Goal: Task Accomplishment & Management: Complete application form

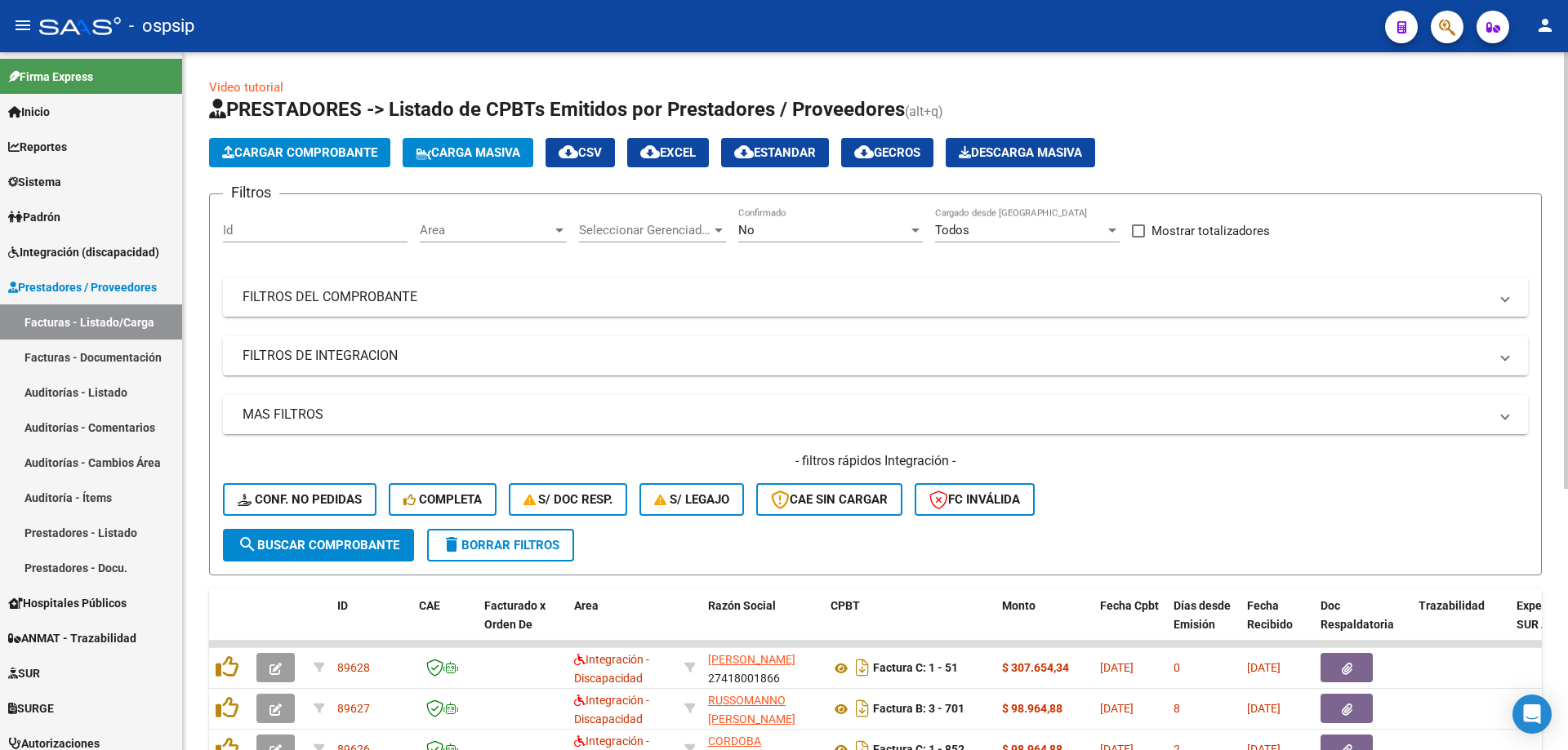
click at [845, 221] on div "No Confirmado" at bounding box center [829, 224] width 184 height 35
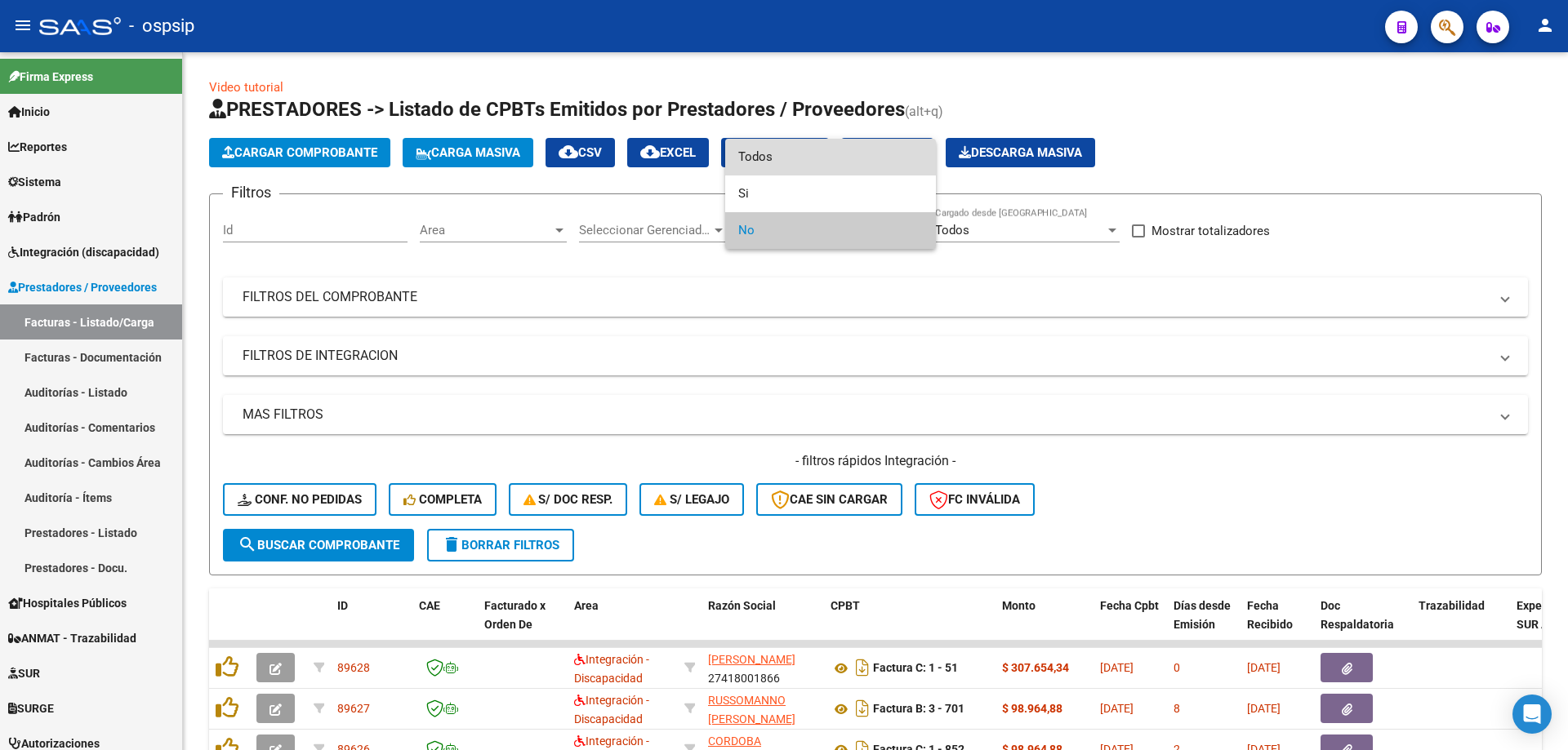
click at [833, 159] on span "Todos" at bounding box center [829, 157] width 184 height 37
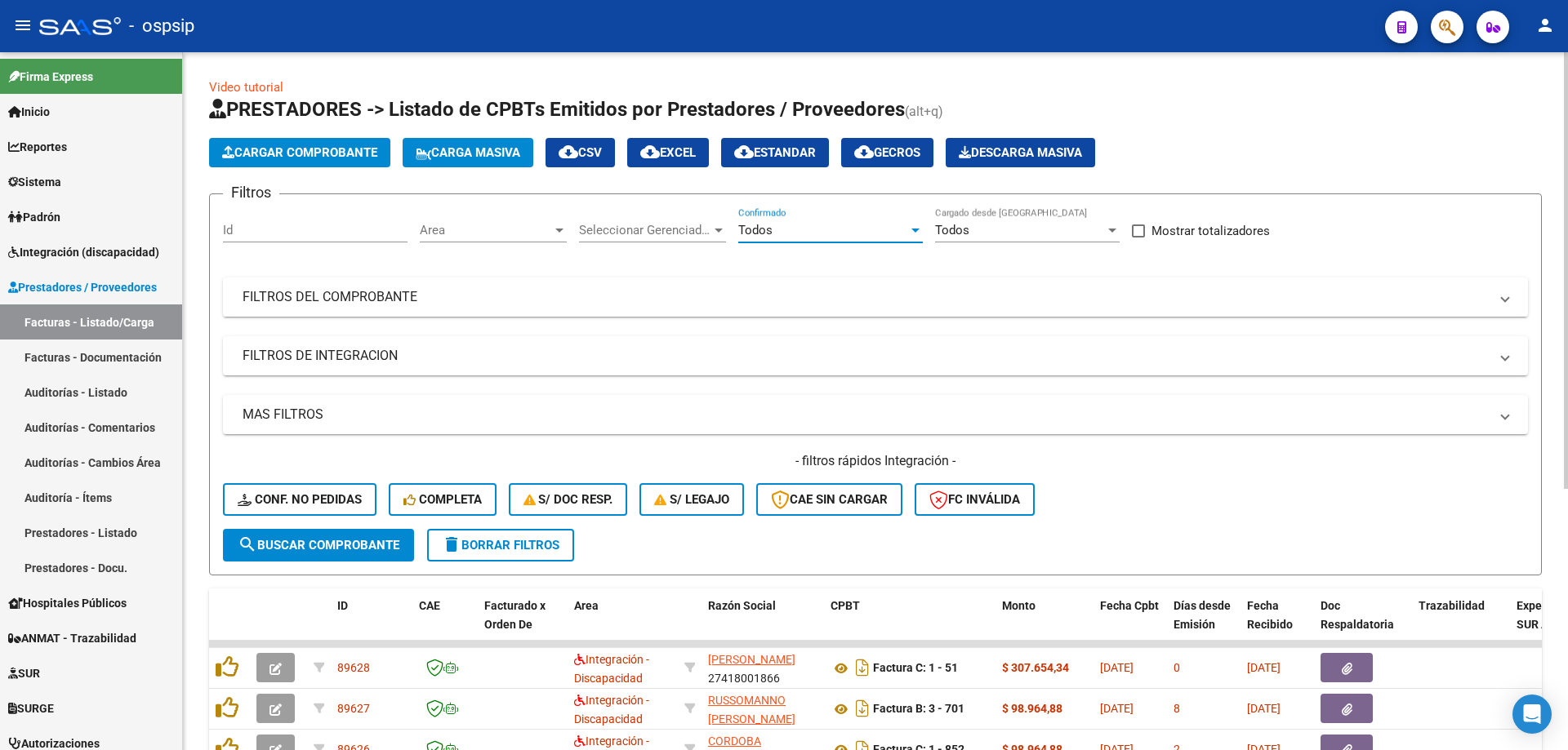
click at [371, 293] on mat-panel-title "FILTROS DEL COMPROBANTE" at bounding box center [864, 297] width 1246 height 18
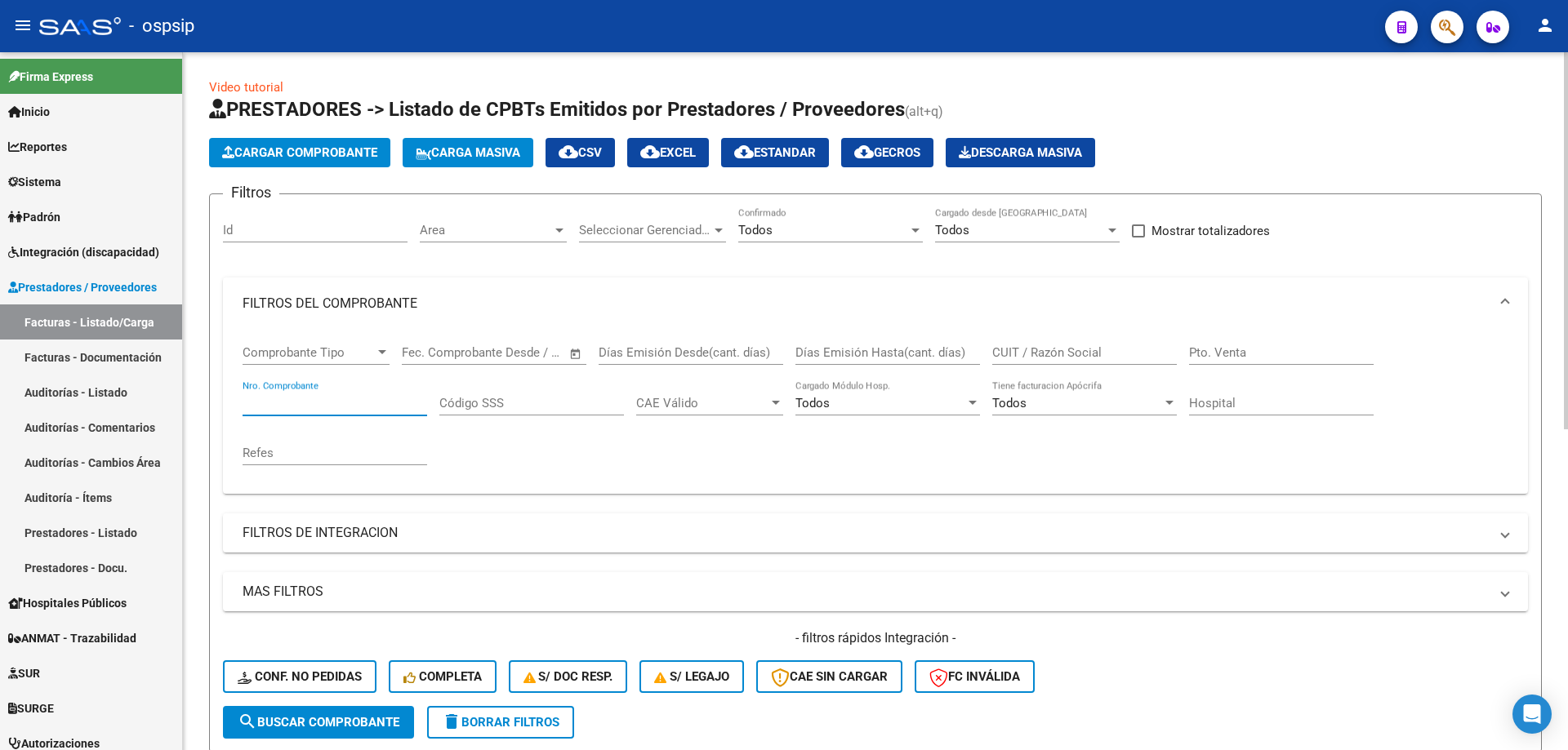
click at [327, 407] on input "Nro. Comprobante" at bounding box center [334, 404] width 184 height 15
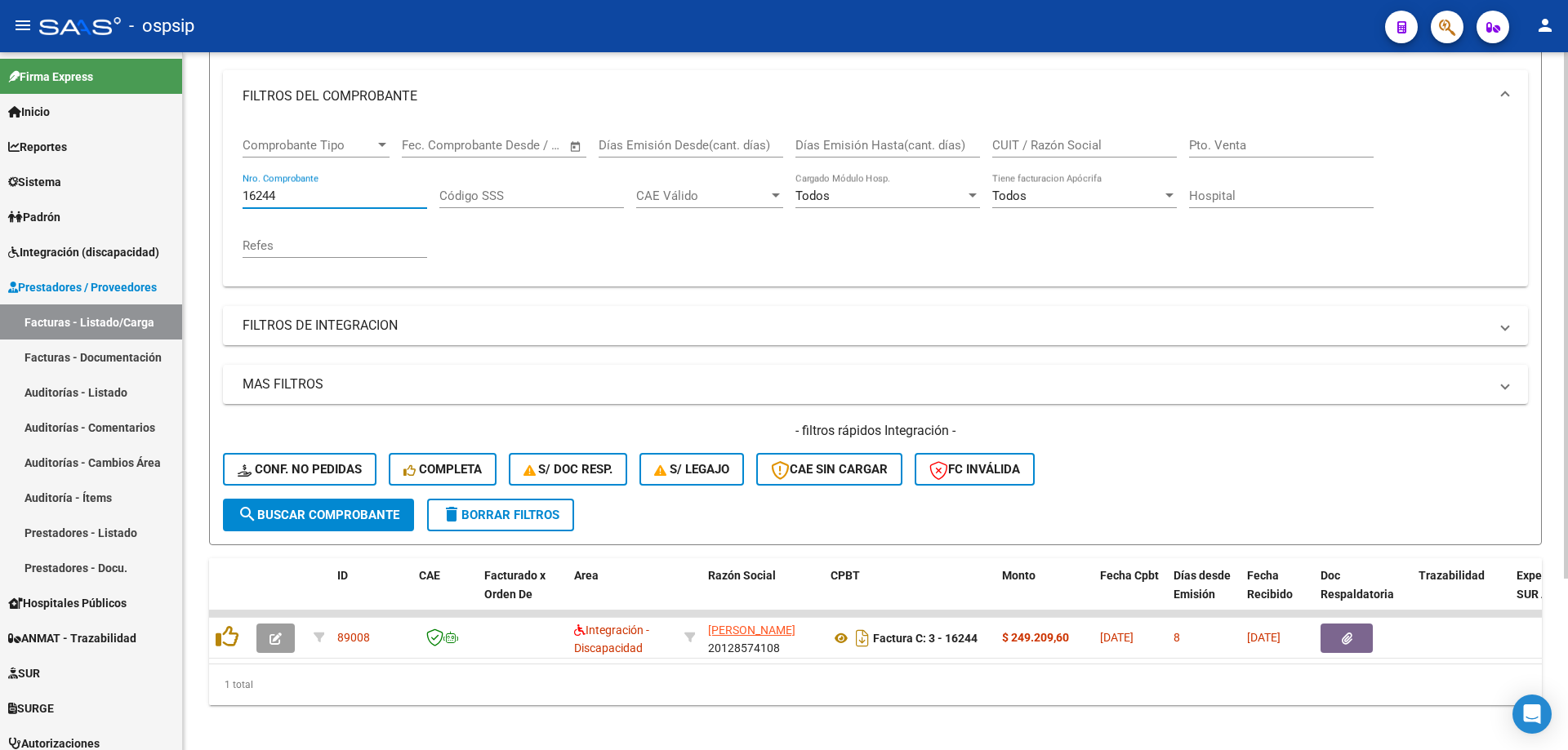
scroll to position [227, 0]
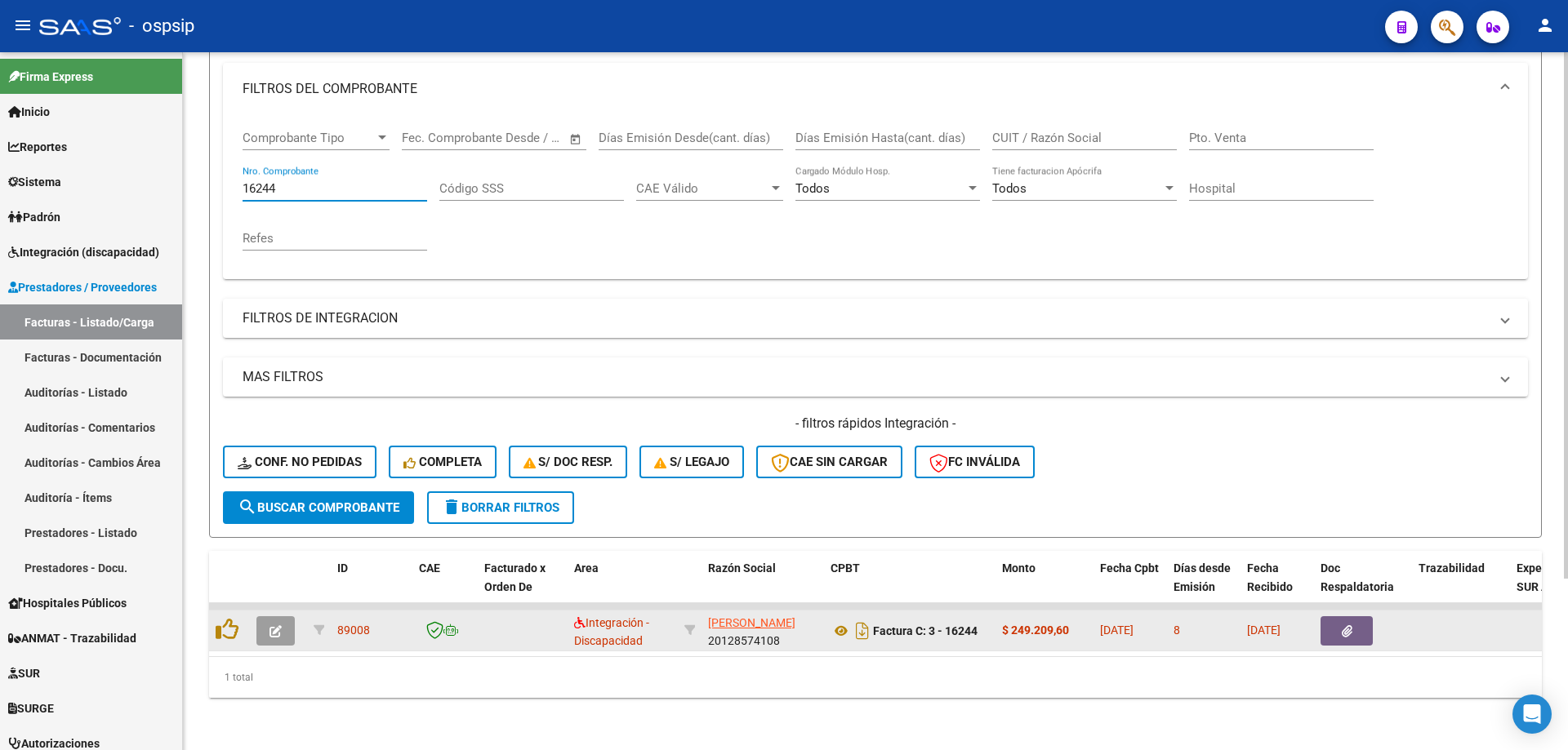
type input "16244"
click at [275, 625] on icon "button" at bounding box center [275, 631] width 12 height 12
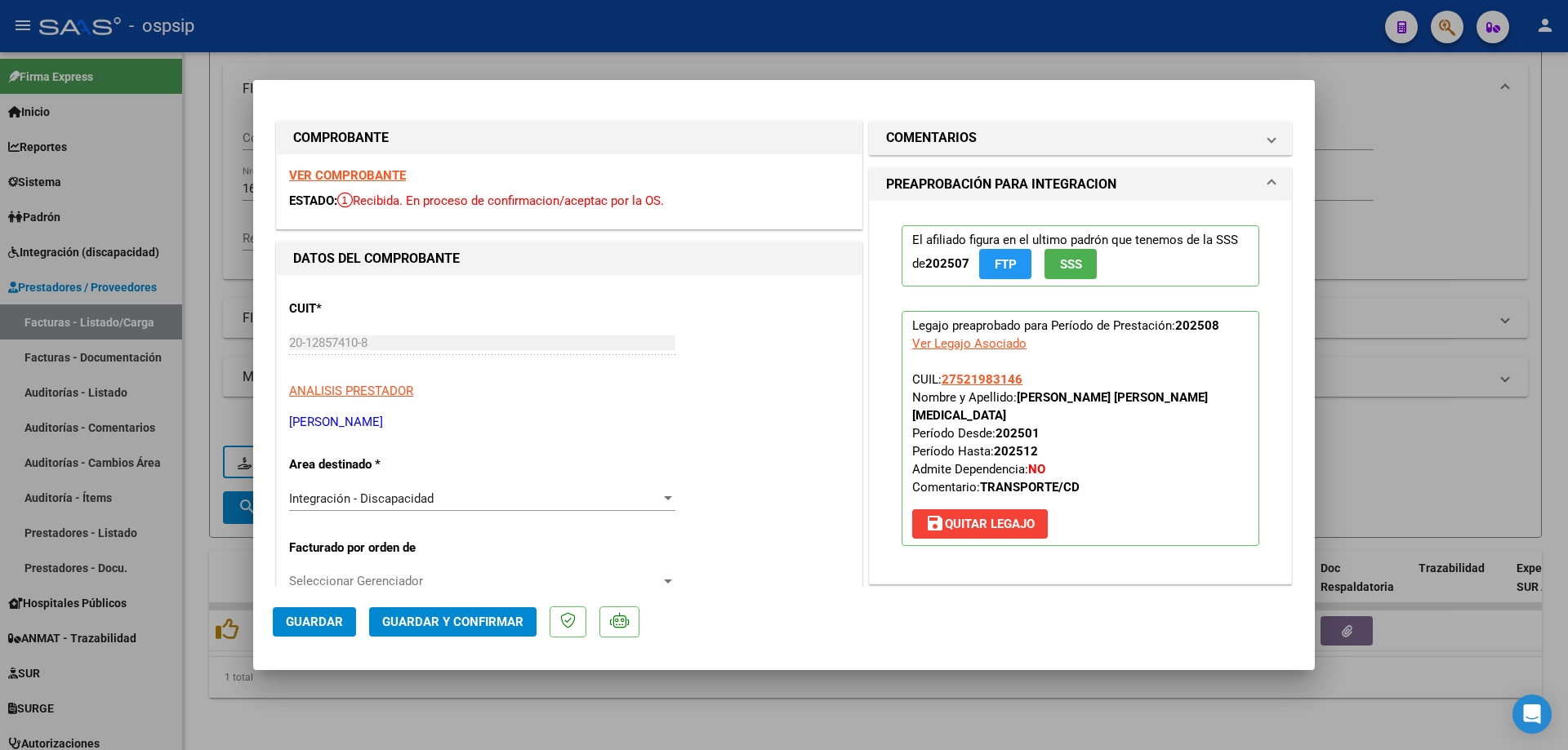
click at [1065, 266] on span "SSS" at bounding box center [1071, 265] width 22 height 15
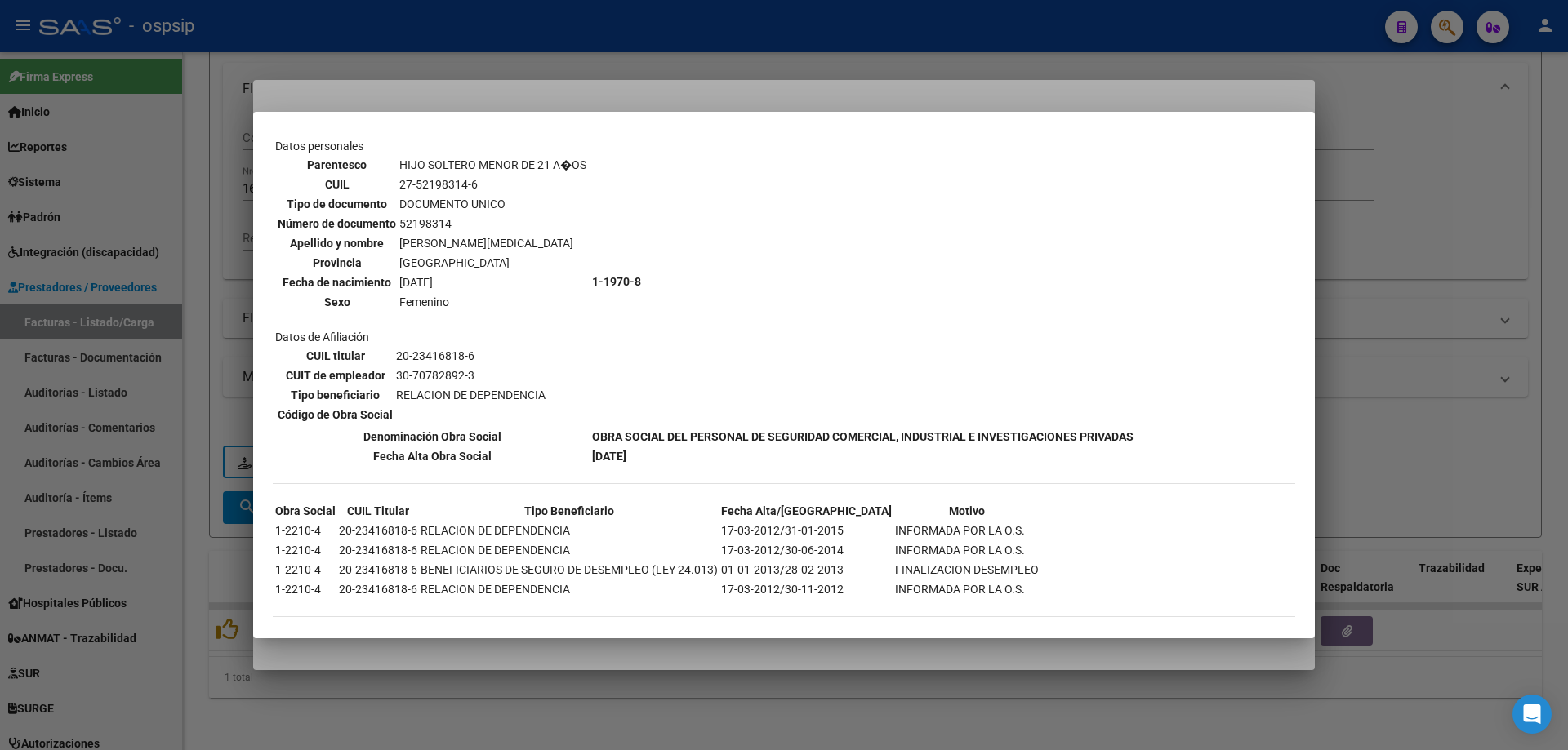
scroll to position [975, 0]
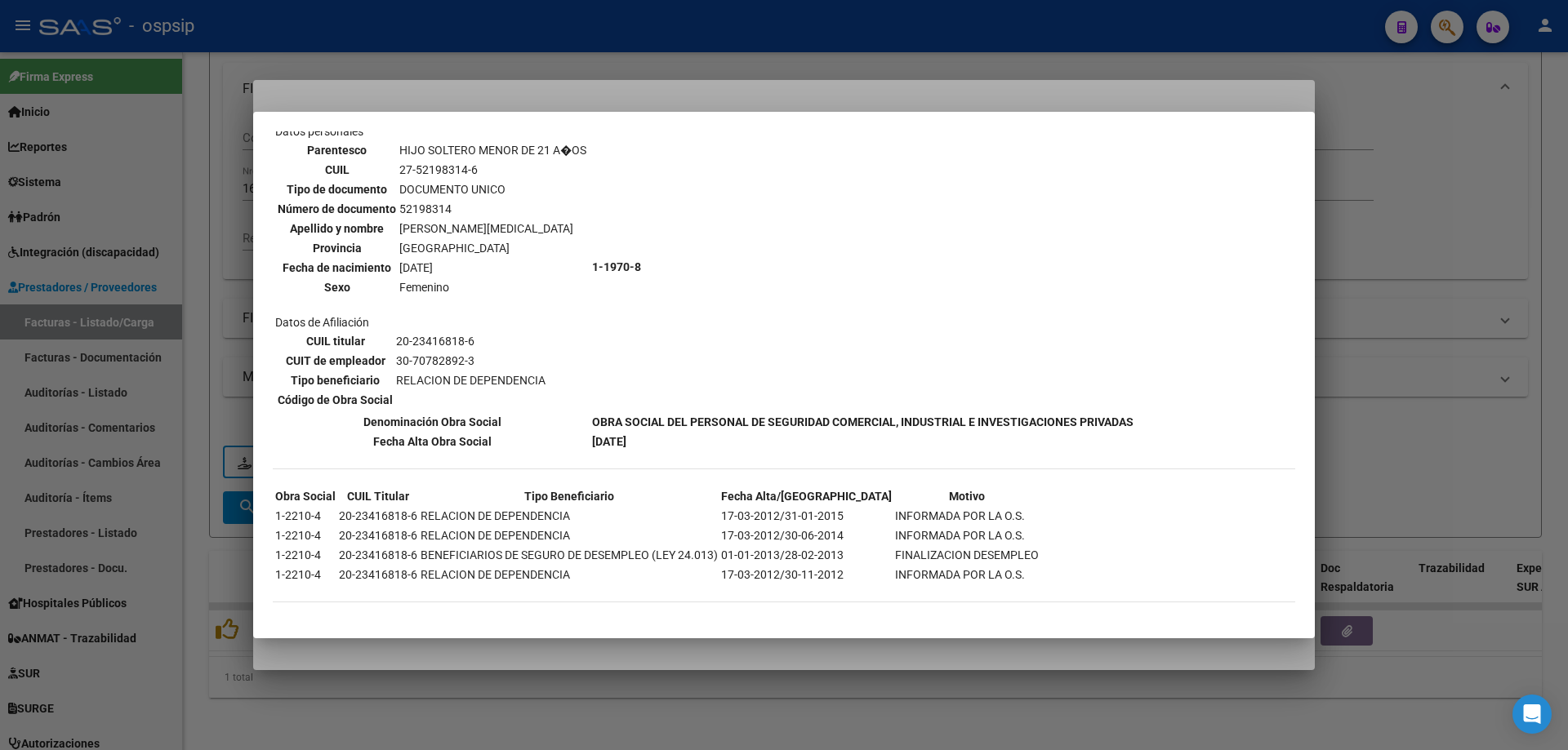
click at [1482, 348] on div at bounding box center [784, 375] width 1568 height 750
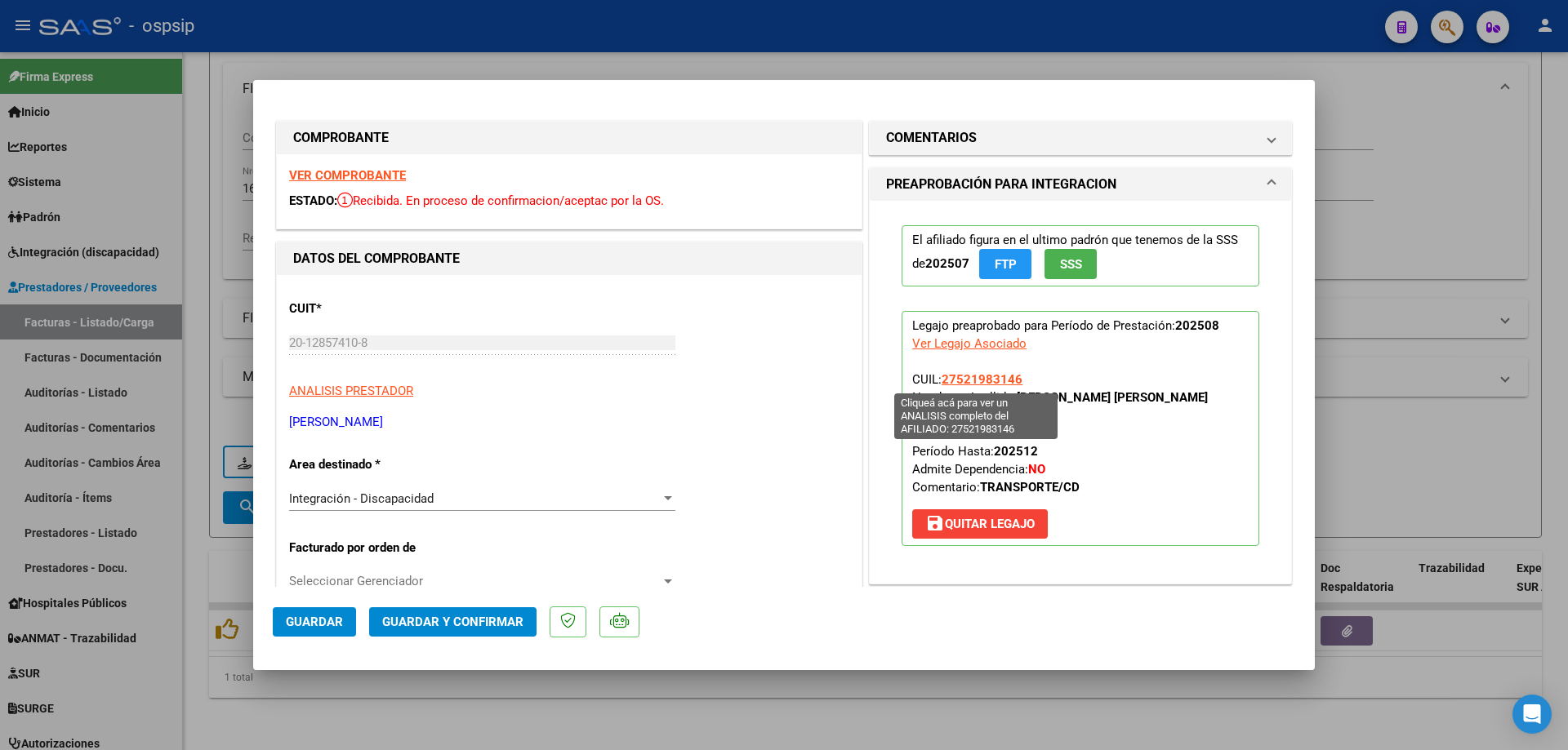
click at [978, 375] on span "27521983146" at bounding box center [981, 380] width 80 height 15
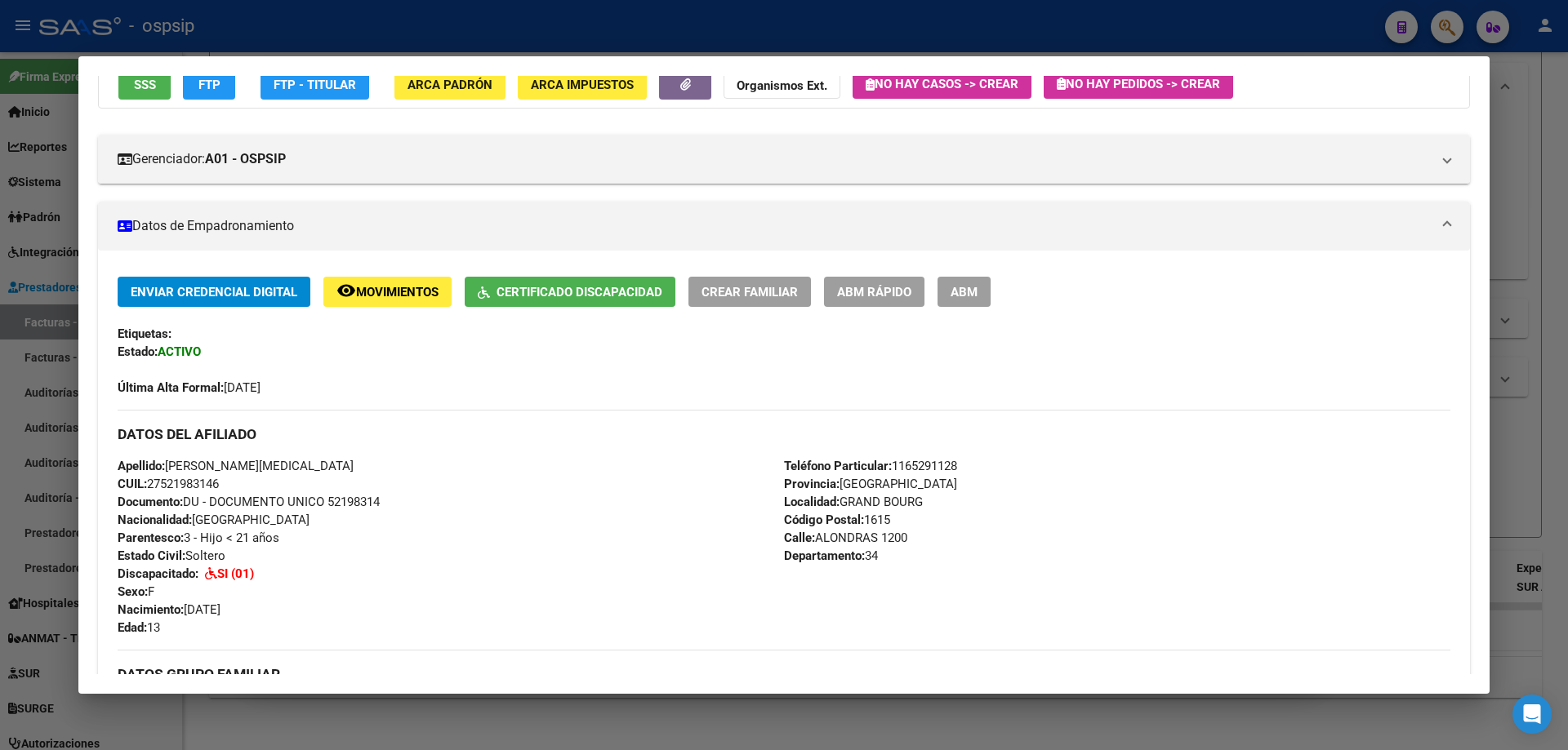
scroll to position [130, 0]
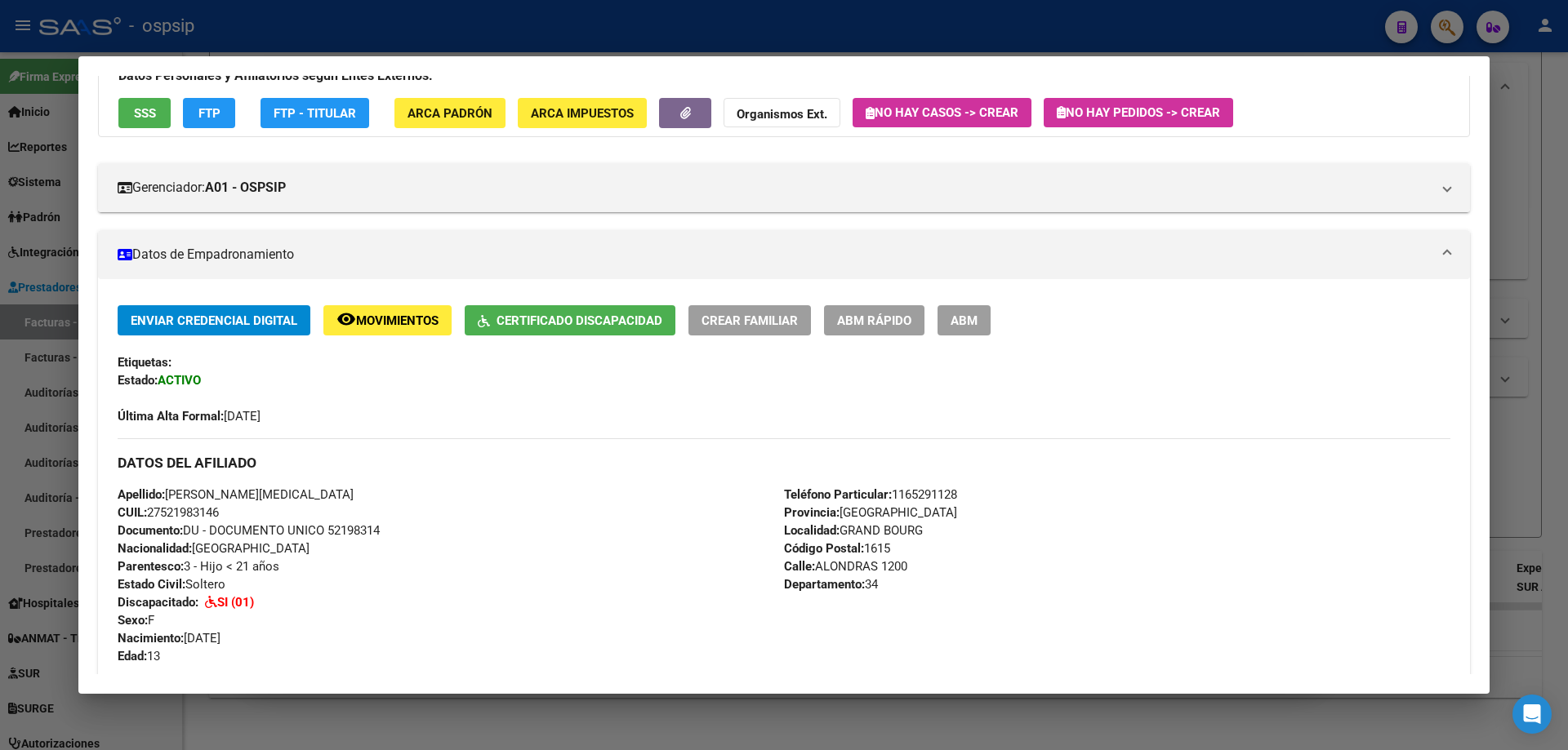
click at [1515, 405] on div at bounding box center [784, 375] width 1568 height 750
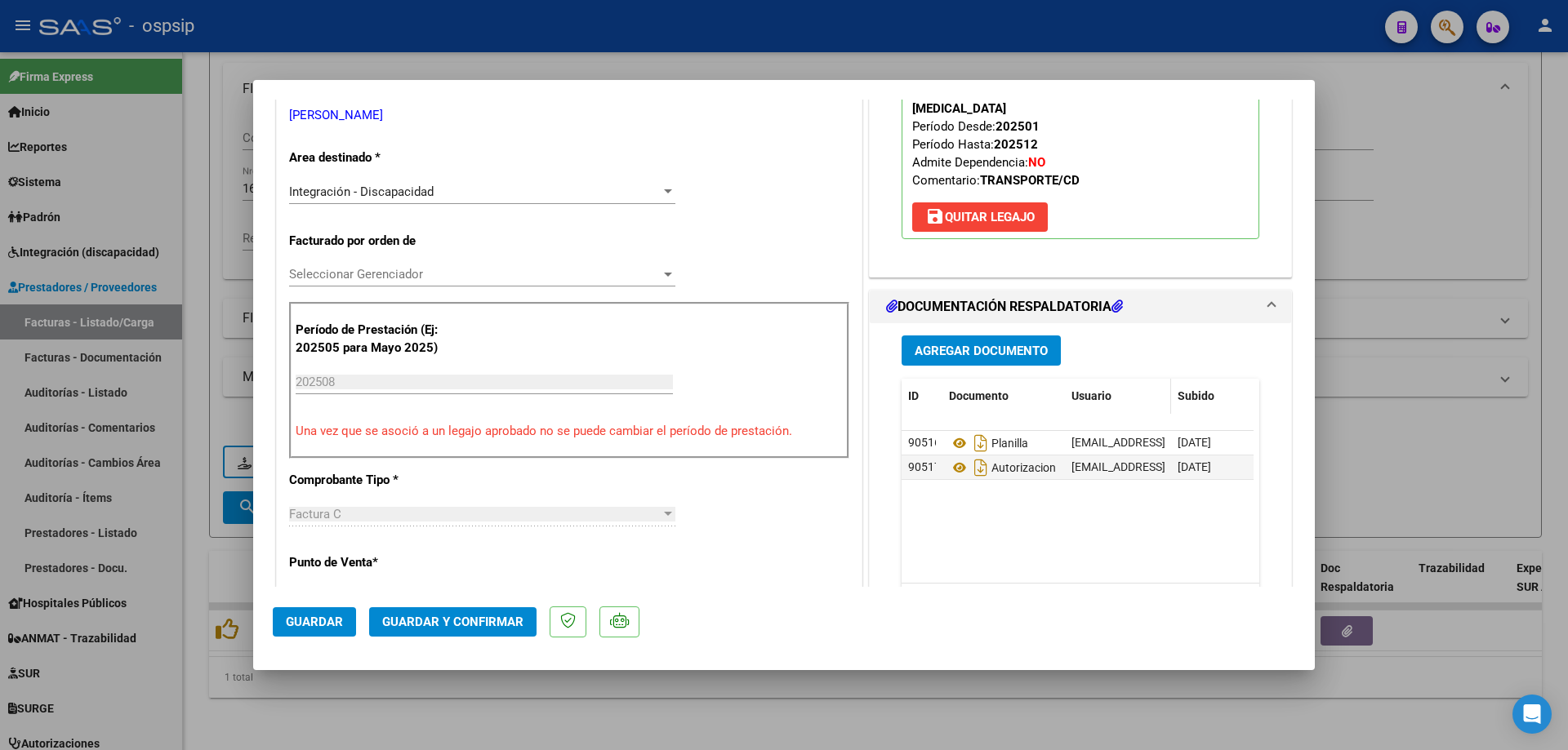
scroll to position [409, 0]
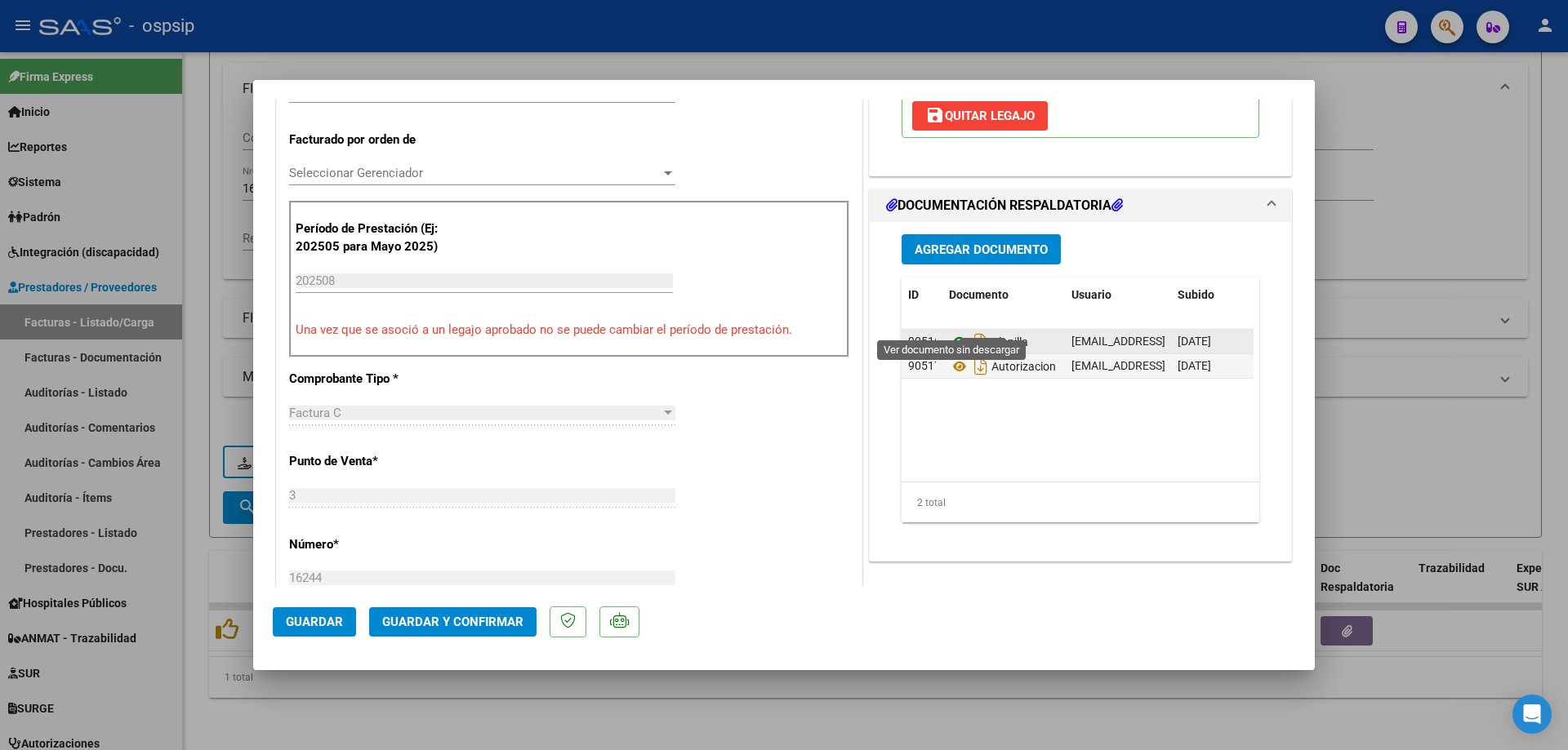
click at [952, 332] on icon at bounding box center [959, 341] width 21 height 20
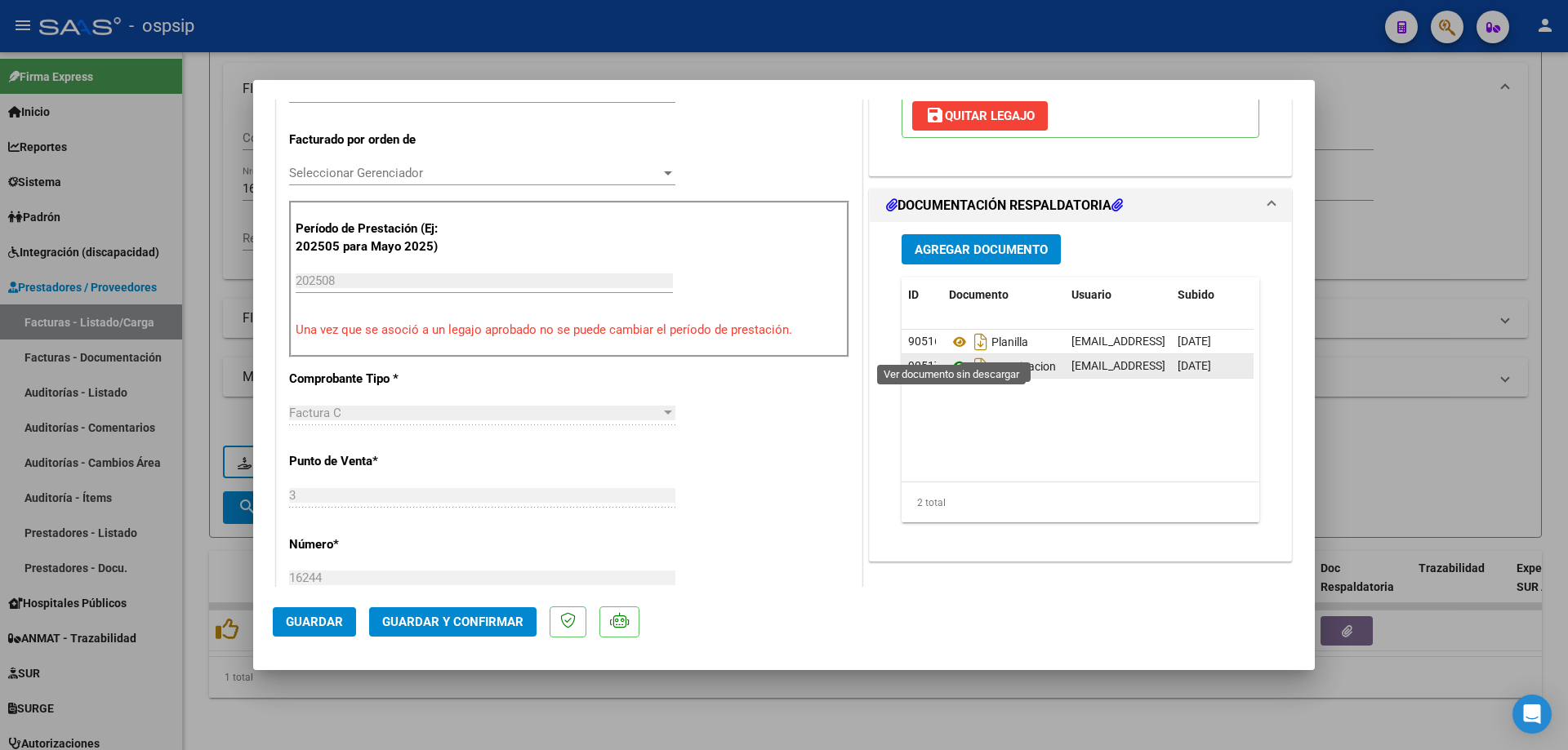
click at [950, 357] on icon at bounding box center [959, 366] width 21 height 20
click at [419, 621] on span "Guardar y Confirmar" at bounding box center [452, 622] width 141 height 15
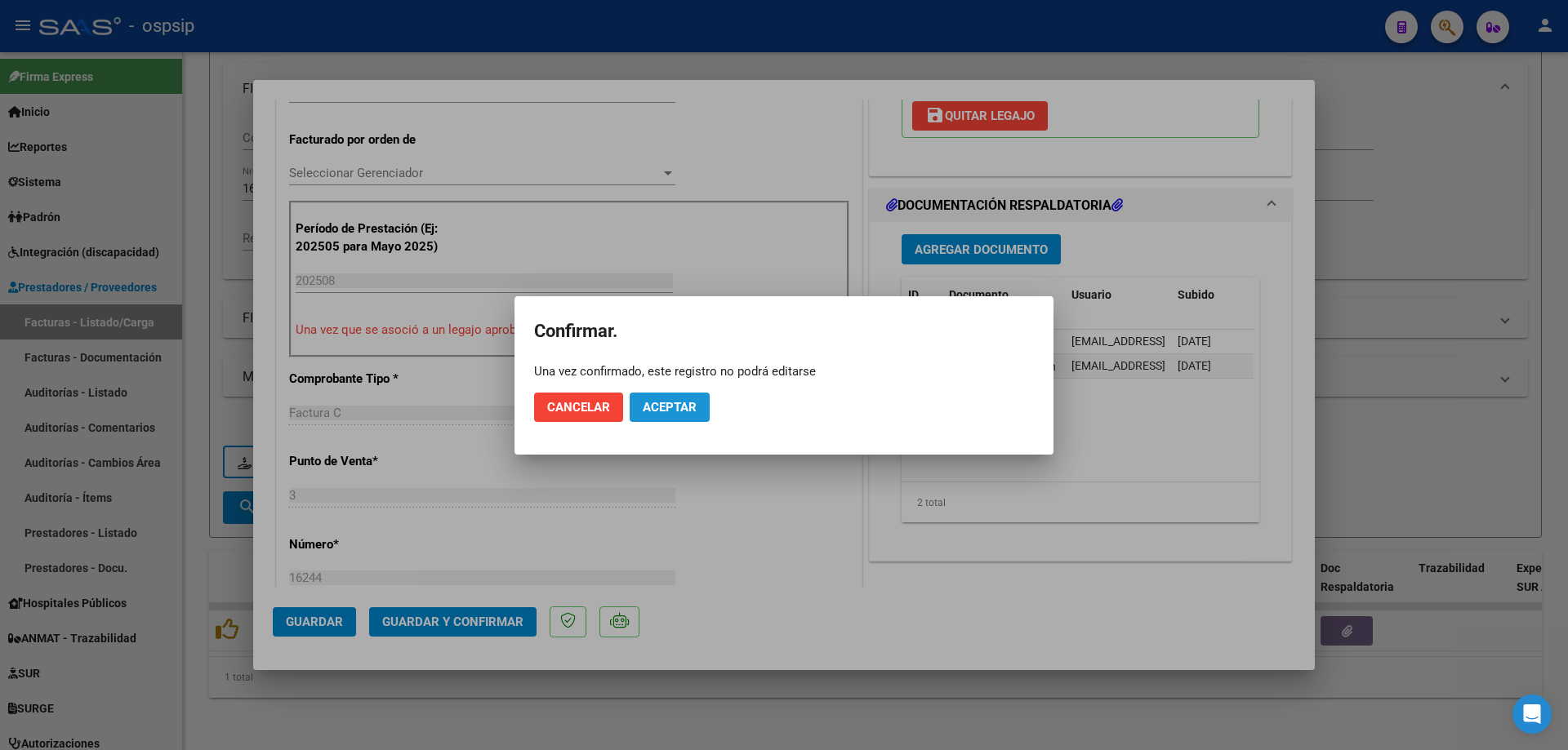
click at [648, 414] on span "Aceptar" at bounding box center [669, 408] width 54 height 15
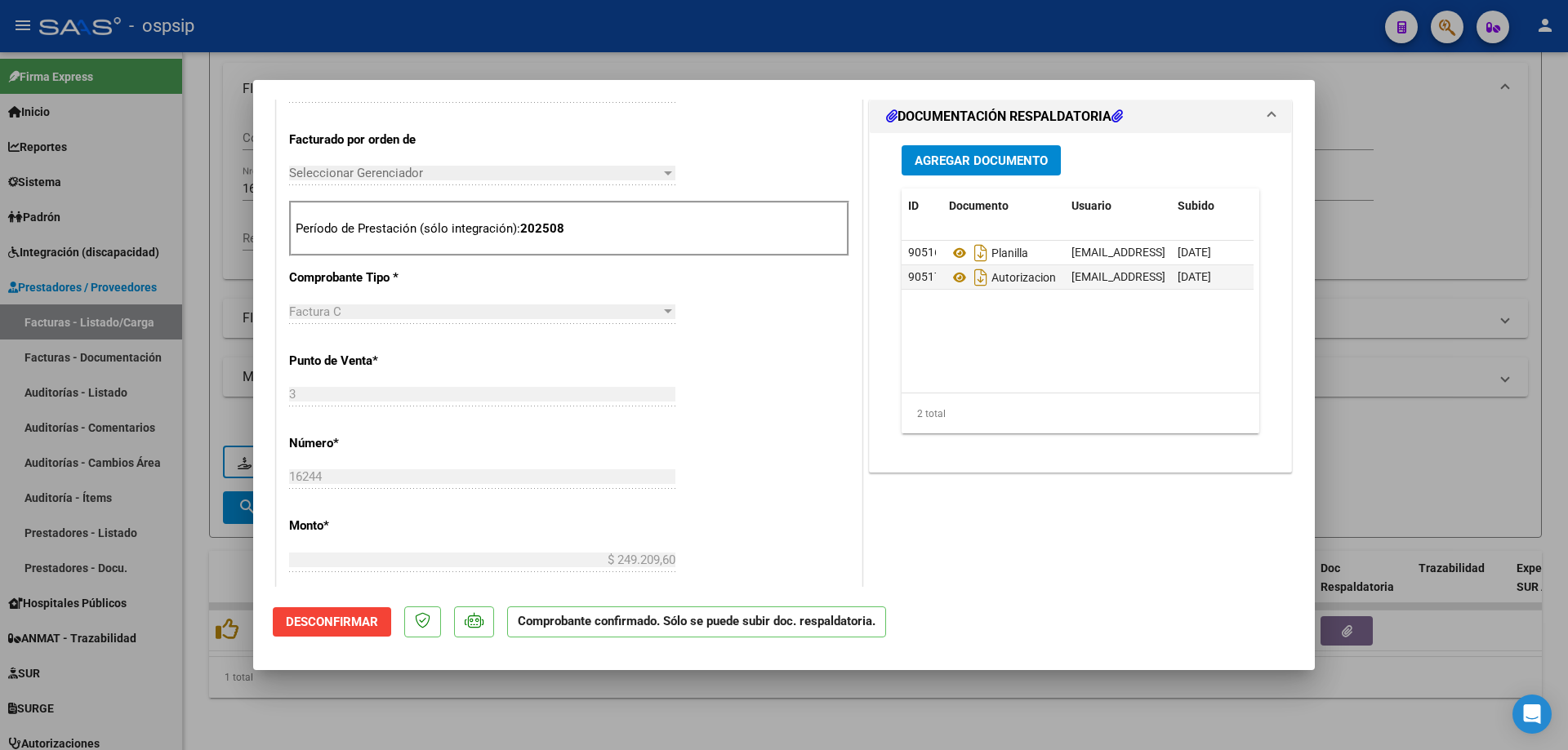
click at [1380, 226] on div at bounding box center [784, 375] width 1568 height 750
type input "$ 0,00"
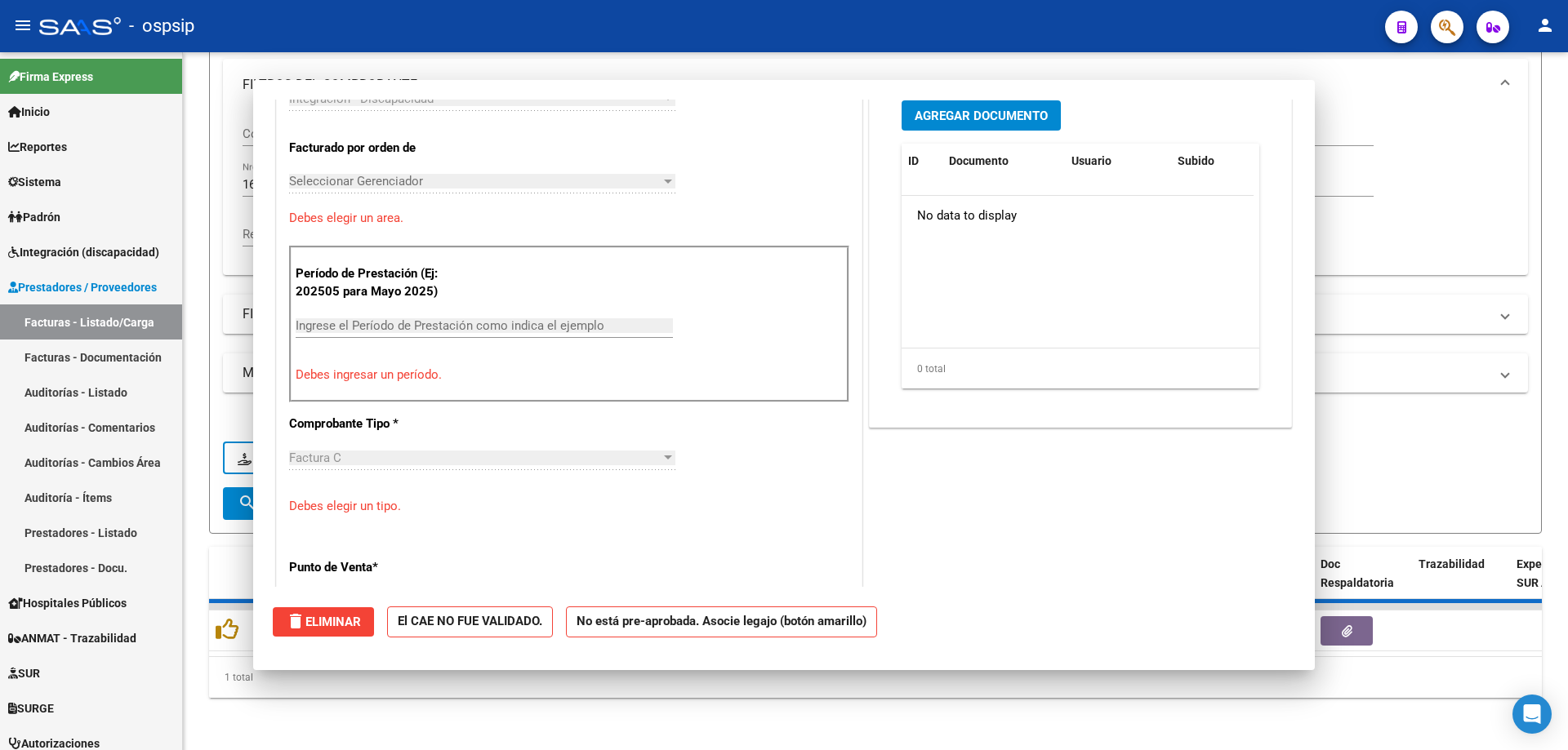
scroll to position [0, 0]
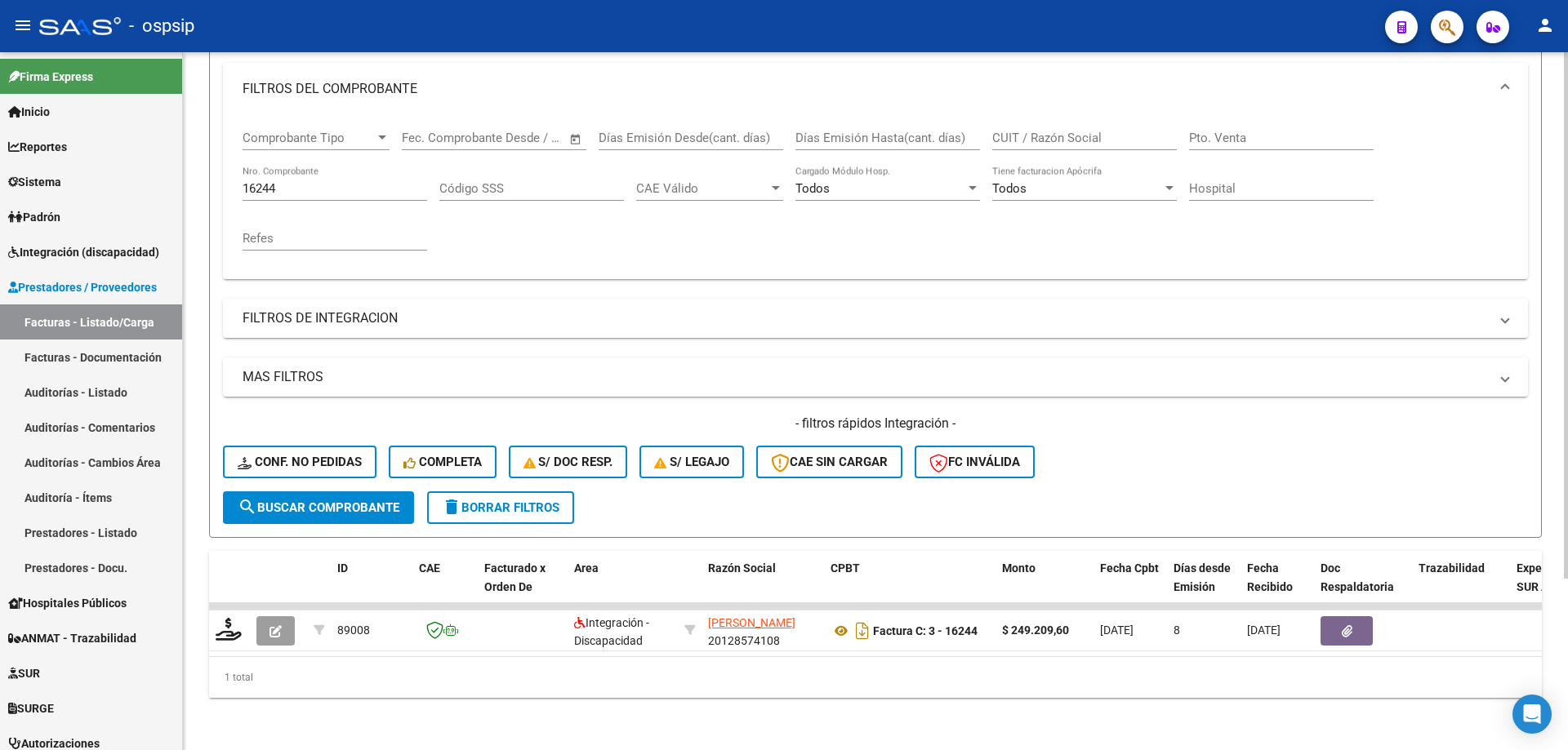
click at [357, 182] on input "16244" at bounding box center [334, 189] width 184 height 15
type input "1"
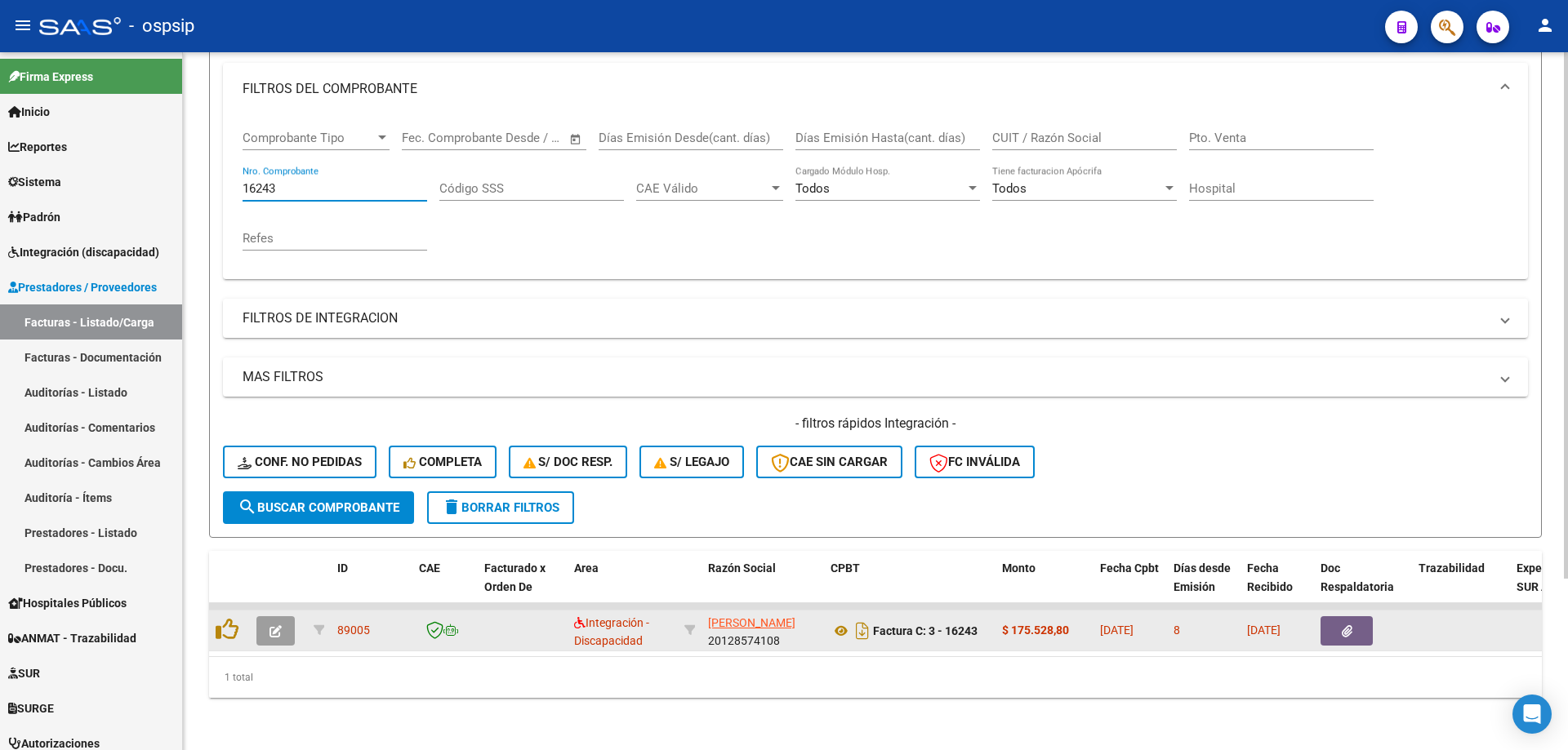
type input "16243"
click at [270, 625] on icon "button" at bounding box center [275, 631] width 12 height 12
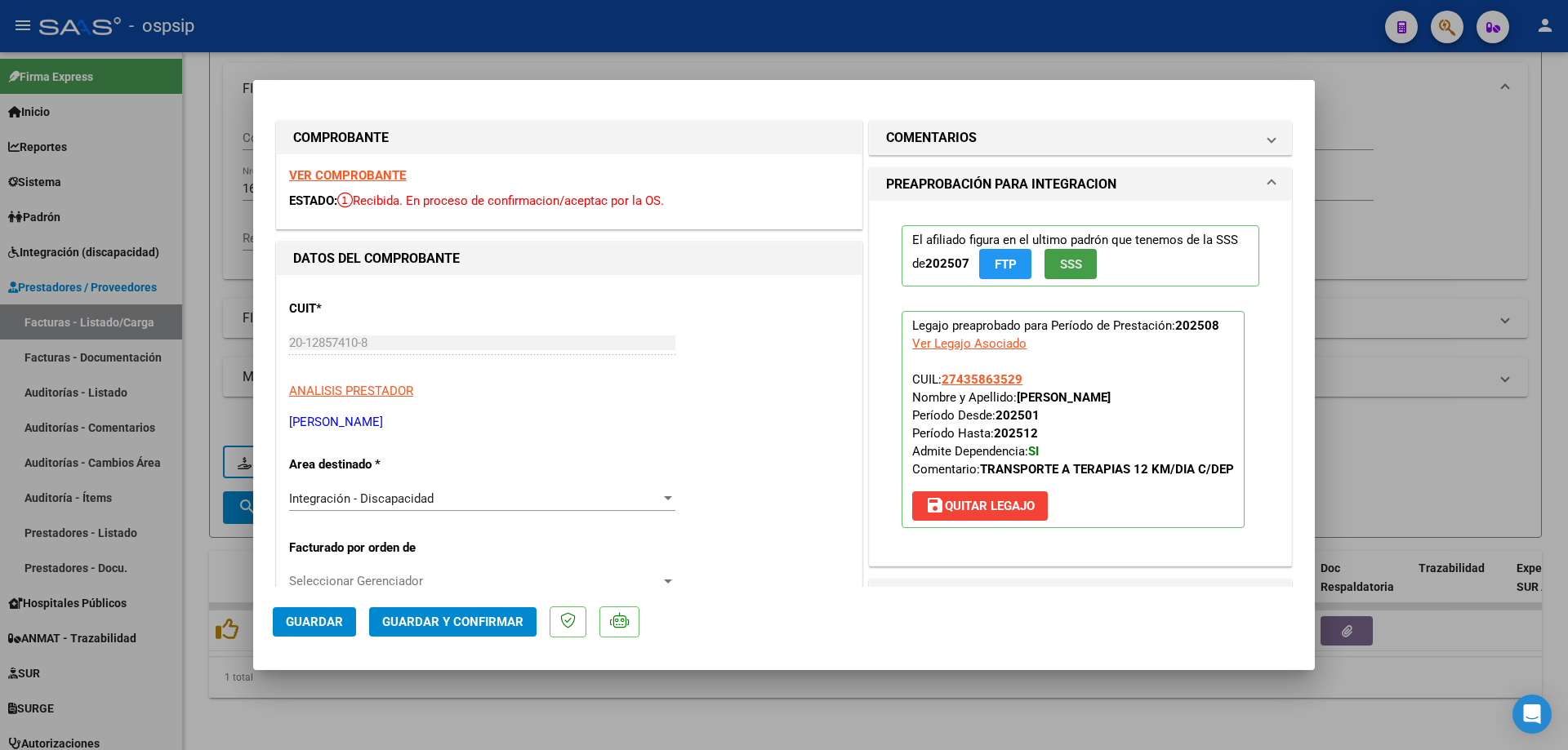
click at [1071, 271] on span "SSS" at bounding box center [1071, 265] width 22 height 15
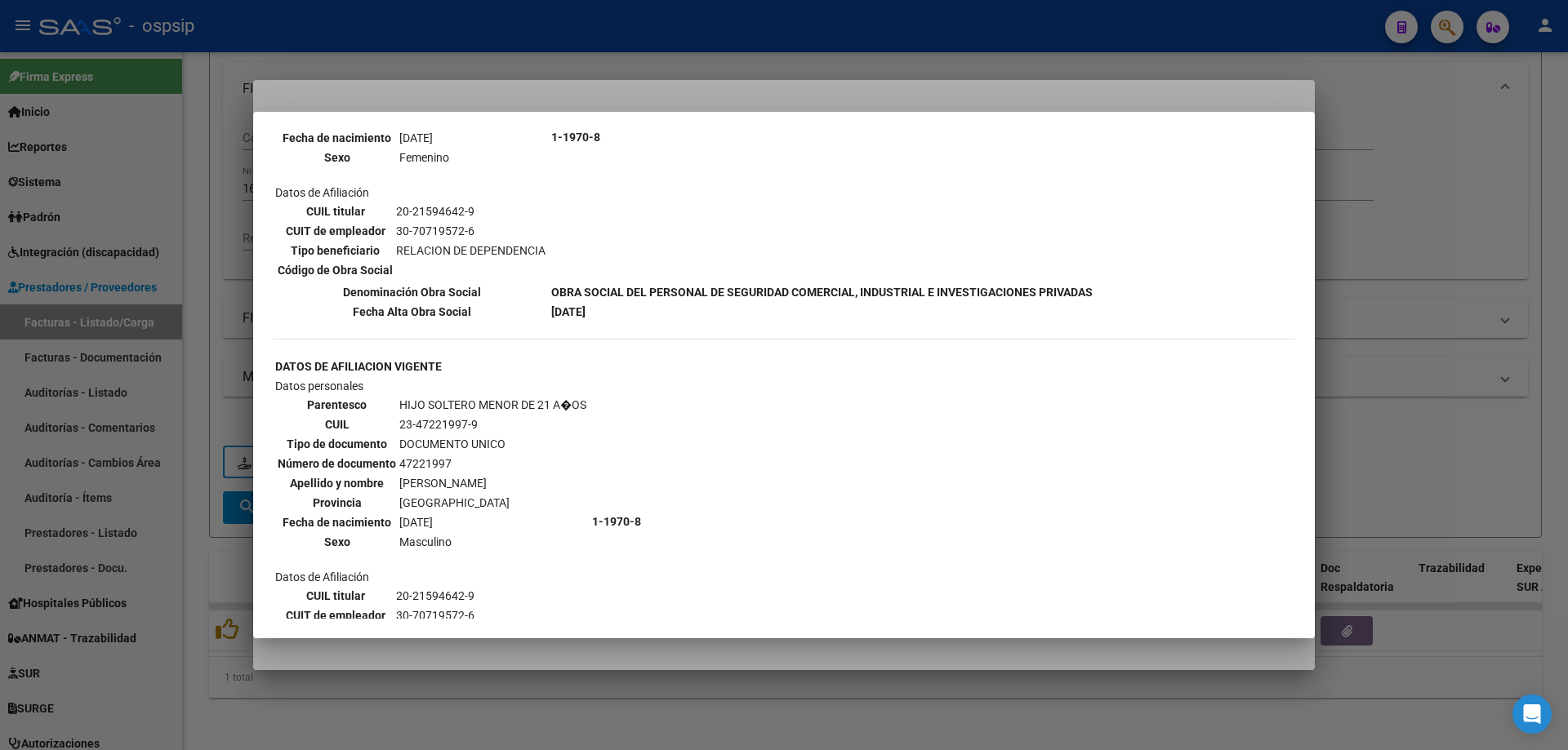
scroll to position [898, 0]
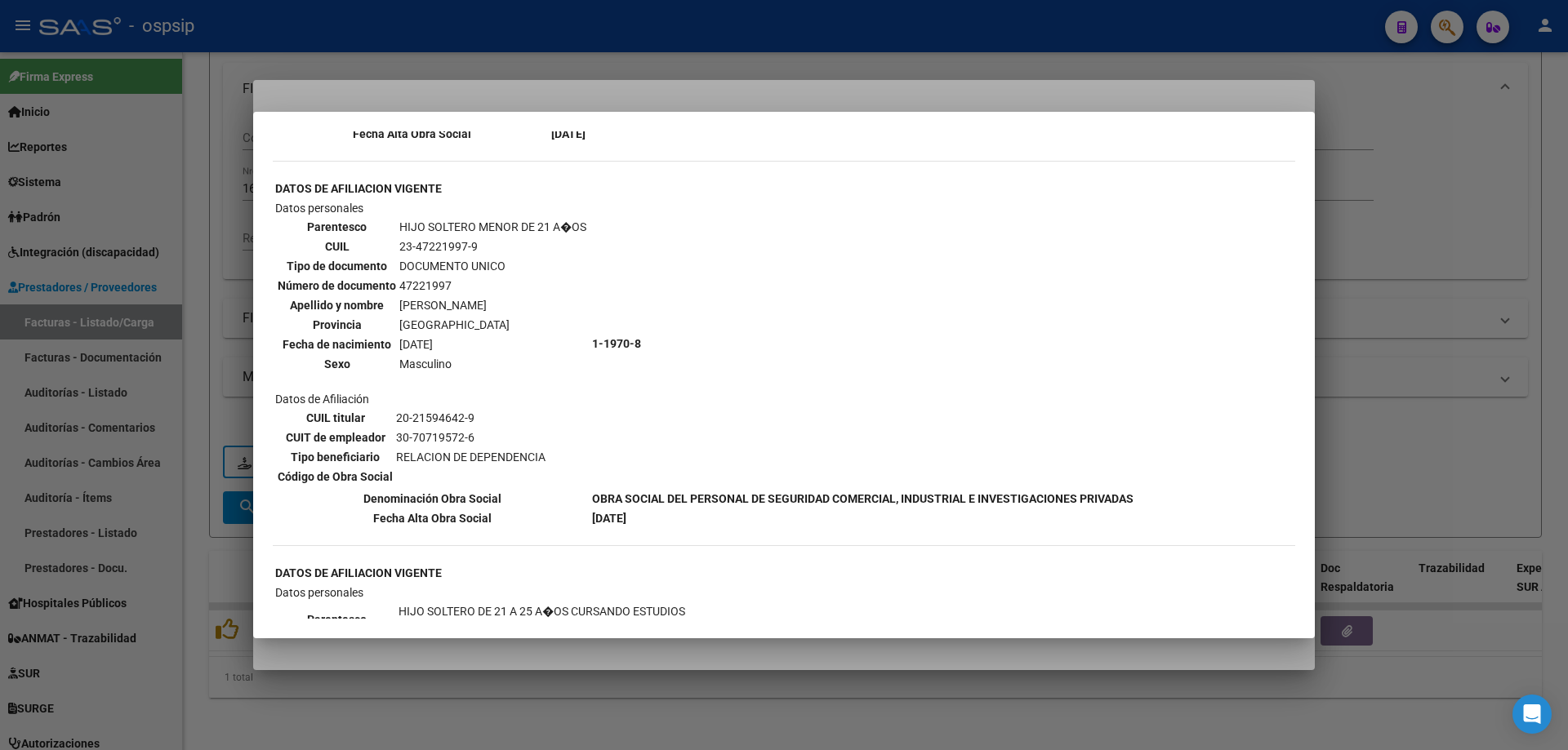
click at [1321, 301] on div at bounding box center [784, 375] width 1568 height 750
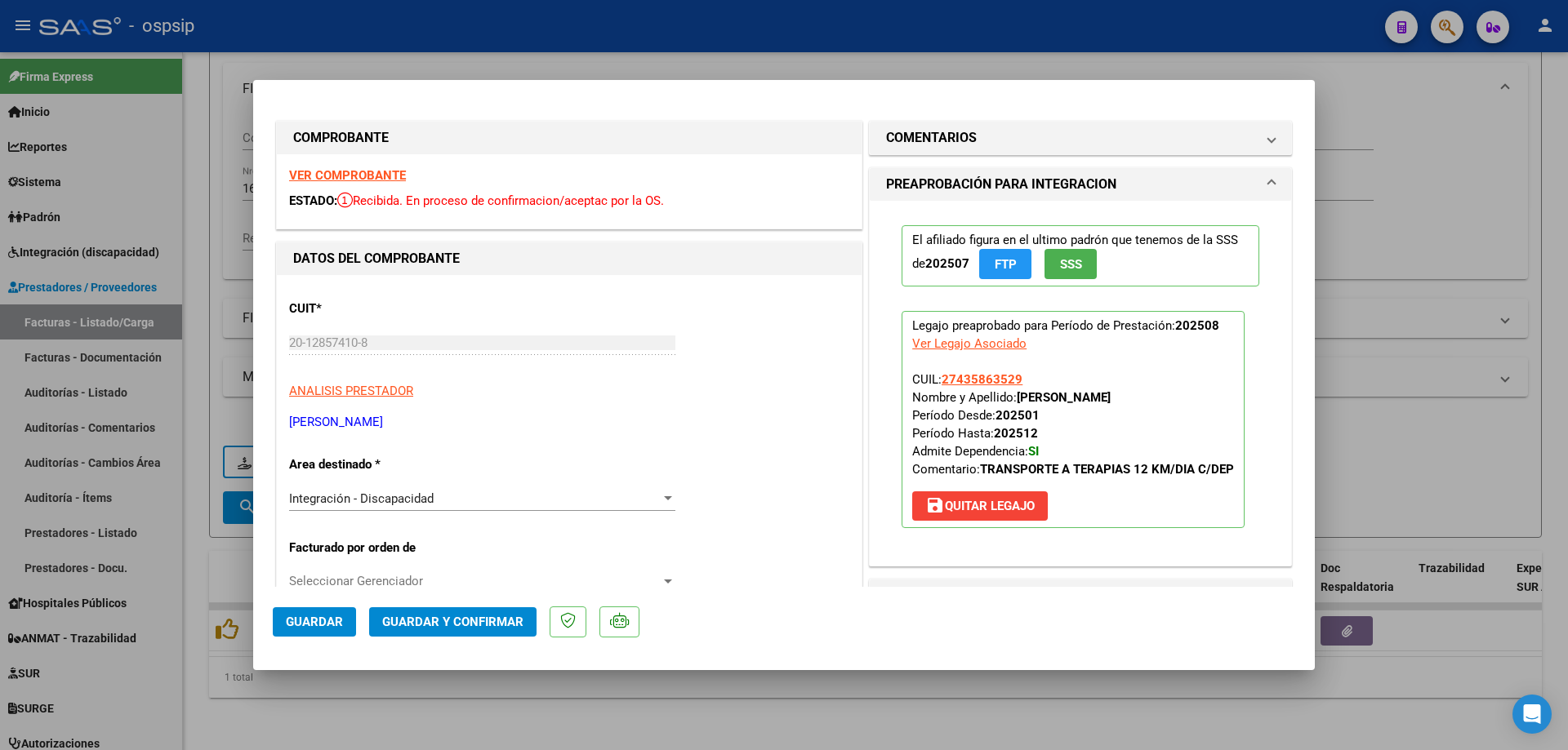
click at [1083, 253] on button "SSS" at bounding box center [1070, 264] width 52 height 30
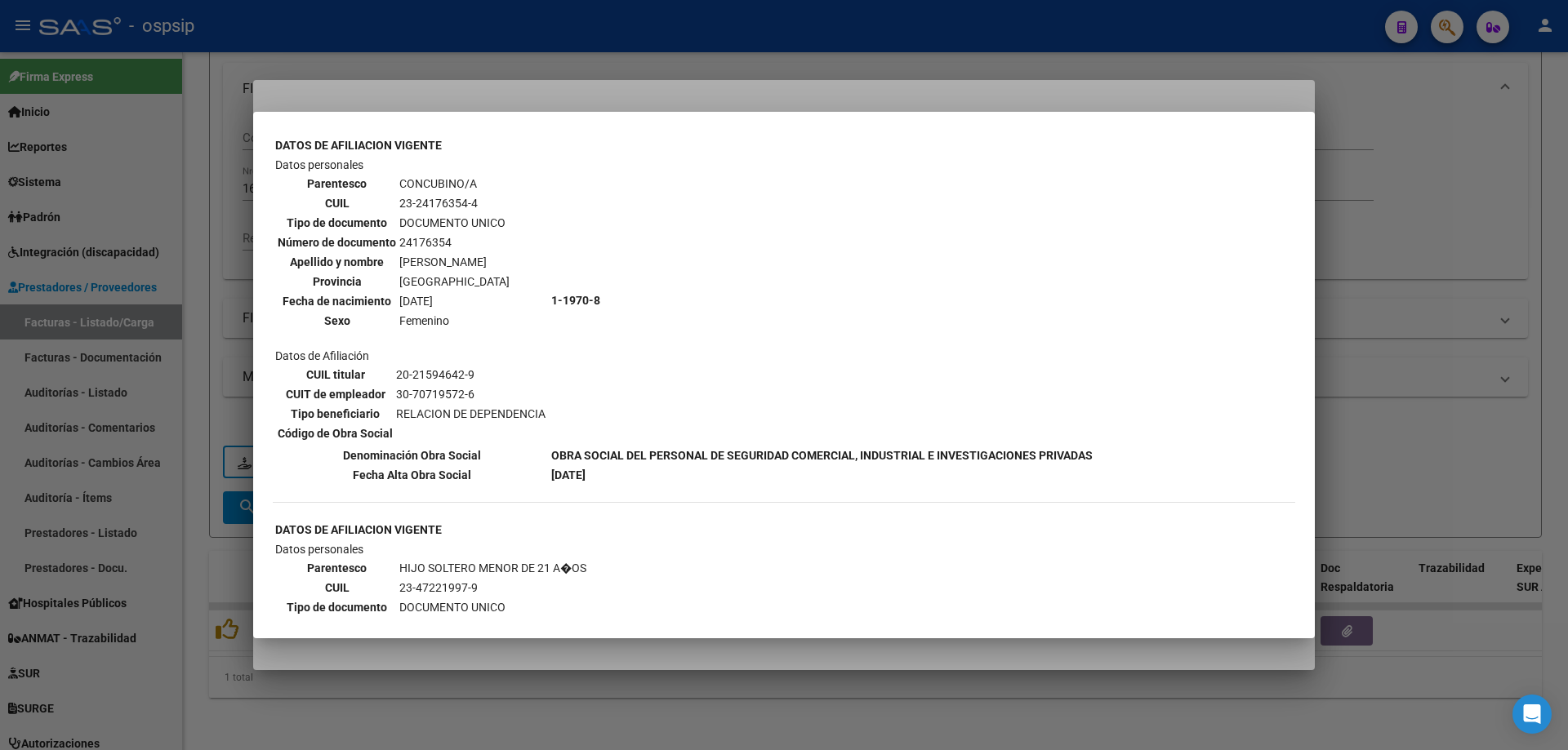
scroll to position [735, 0]
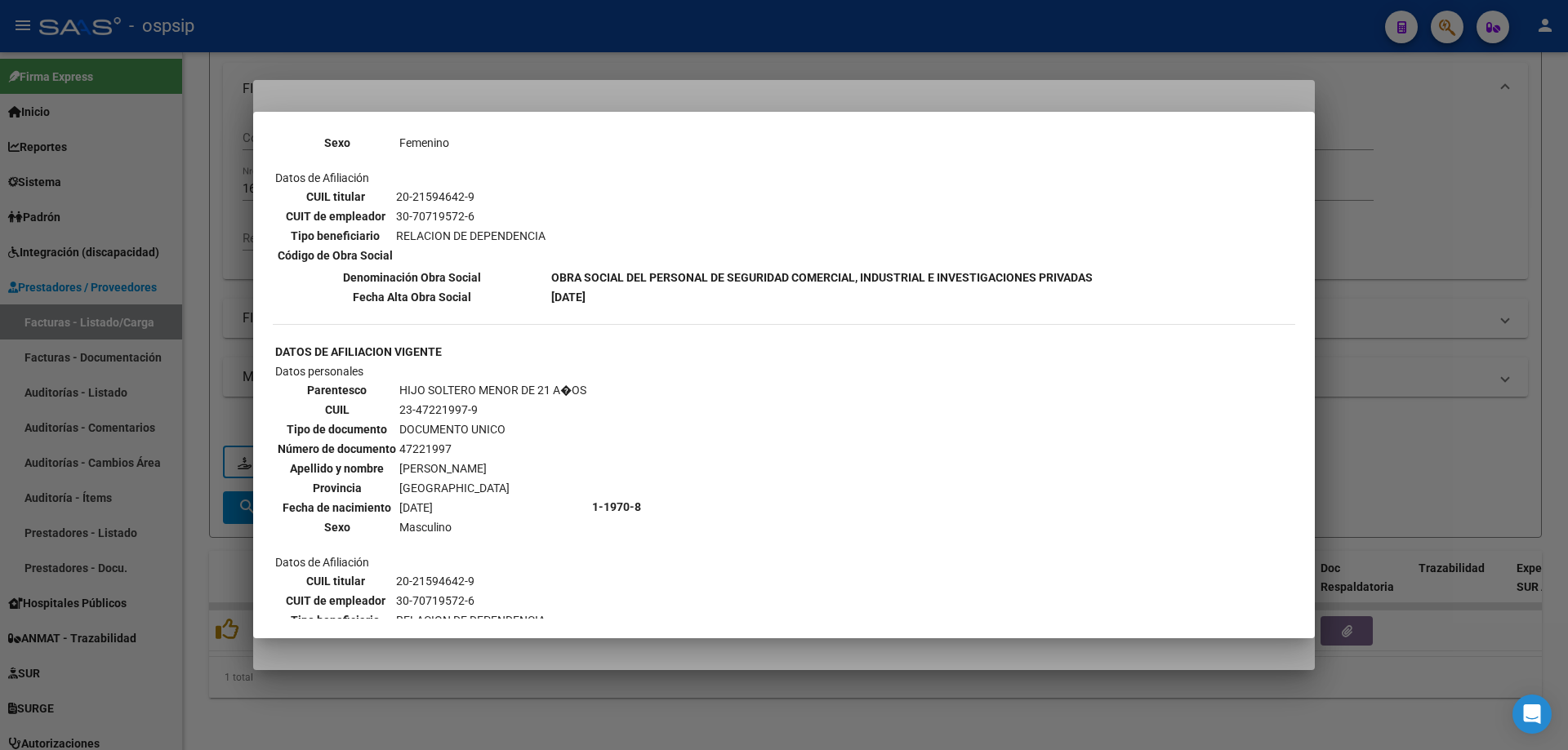
click at [1357, 275] on div at bounding box center [784, 375] width 1568 height 750
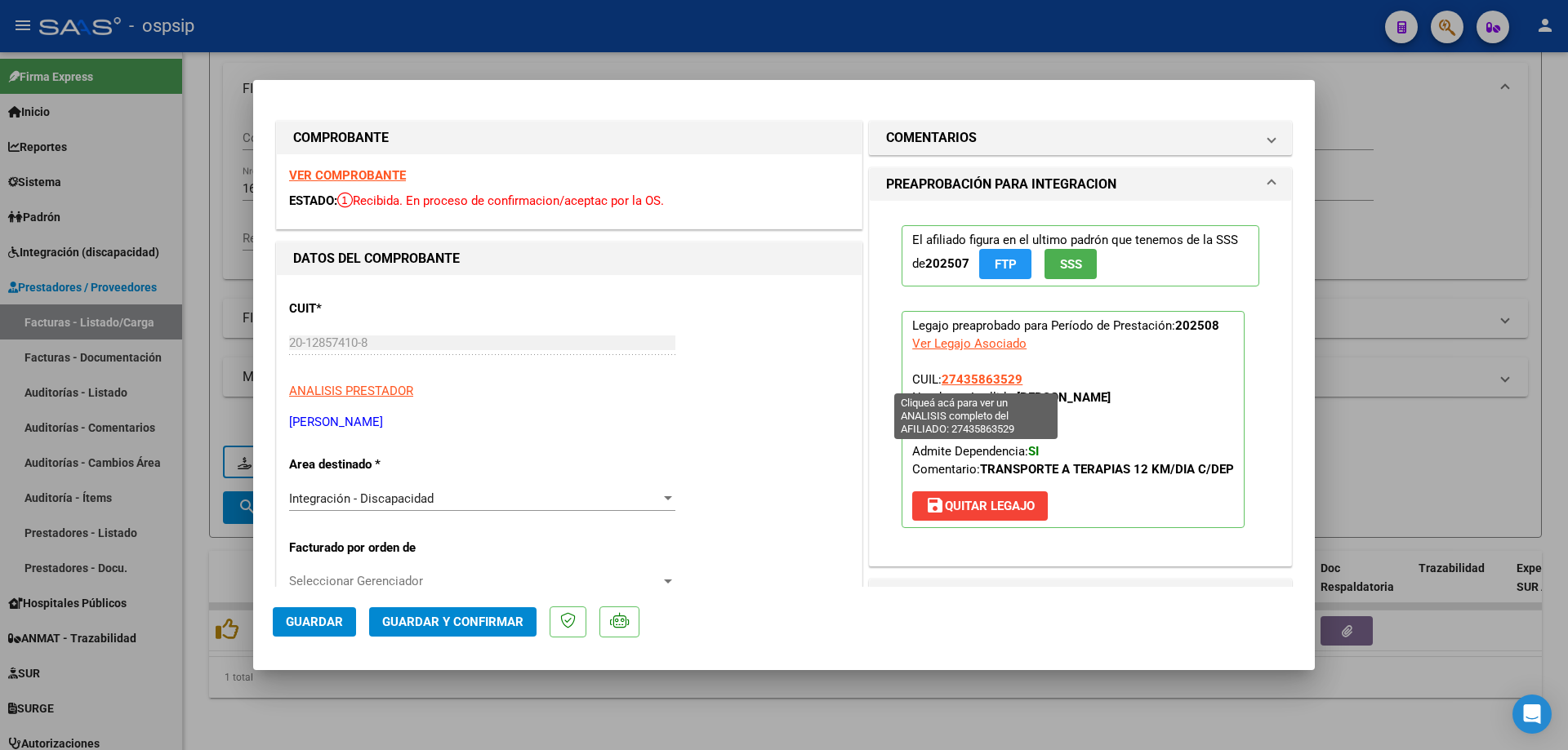
click at [982, 377] on span "27435863529" at bounding box center [981, 380] width 80 height 15
type textarea "27435863529"
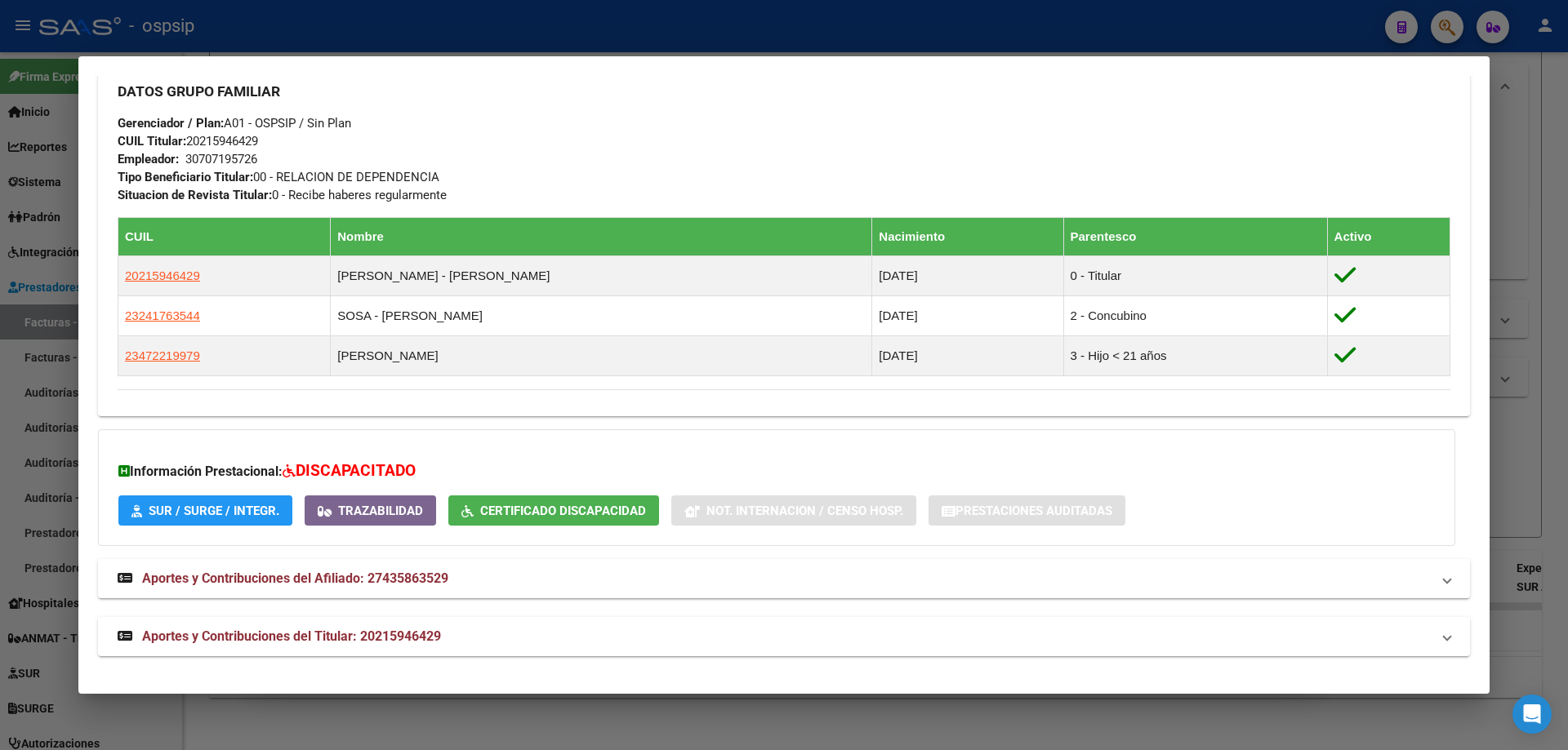
scroll to position [415, 0]
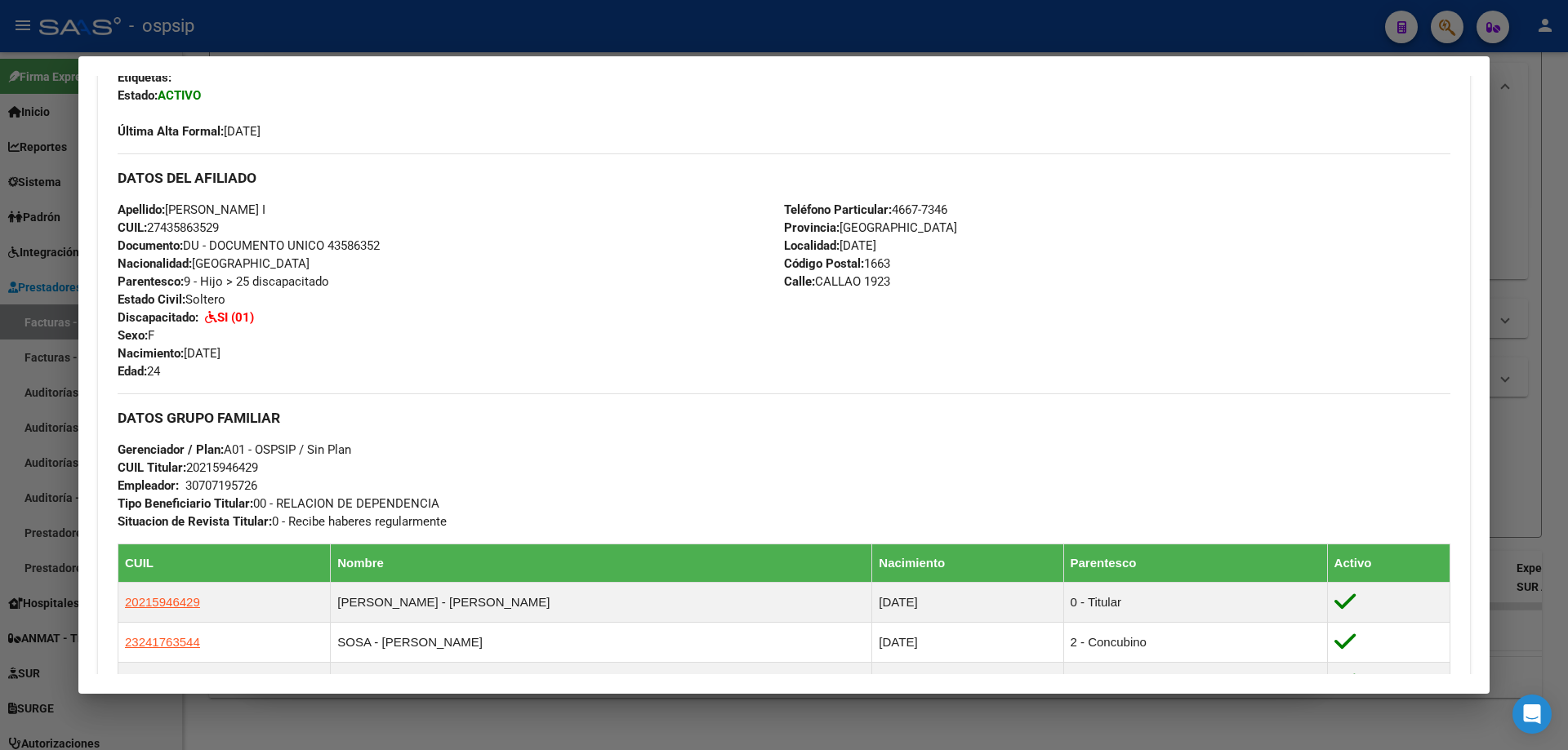
click at [1560, 242] on div at bounding box center [784, 375] width 1568 height 750
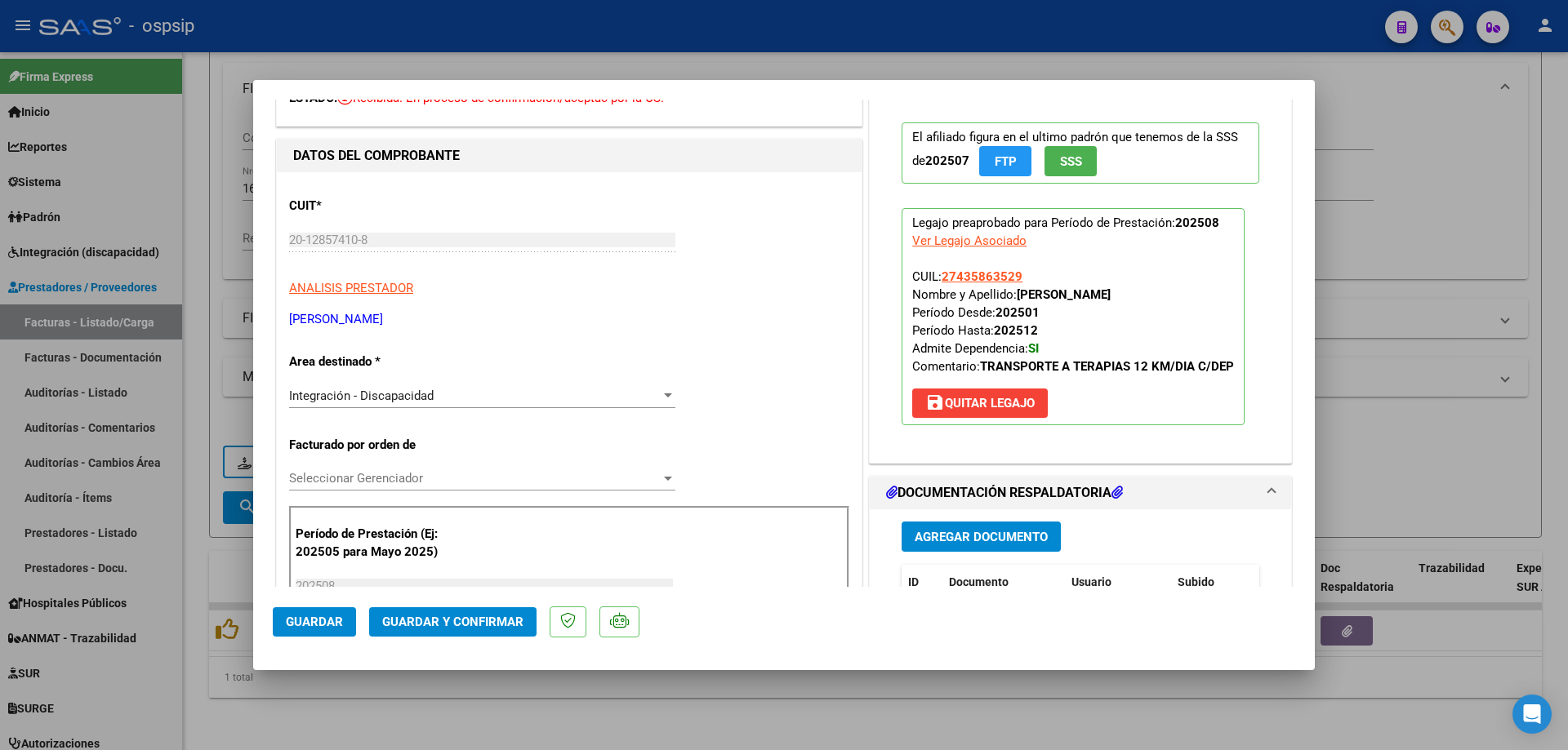
scroll to position [245, 0]
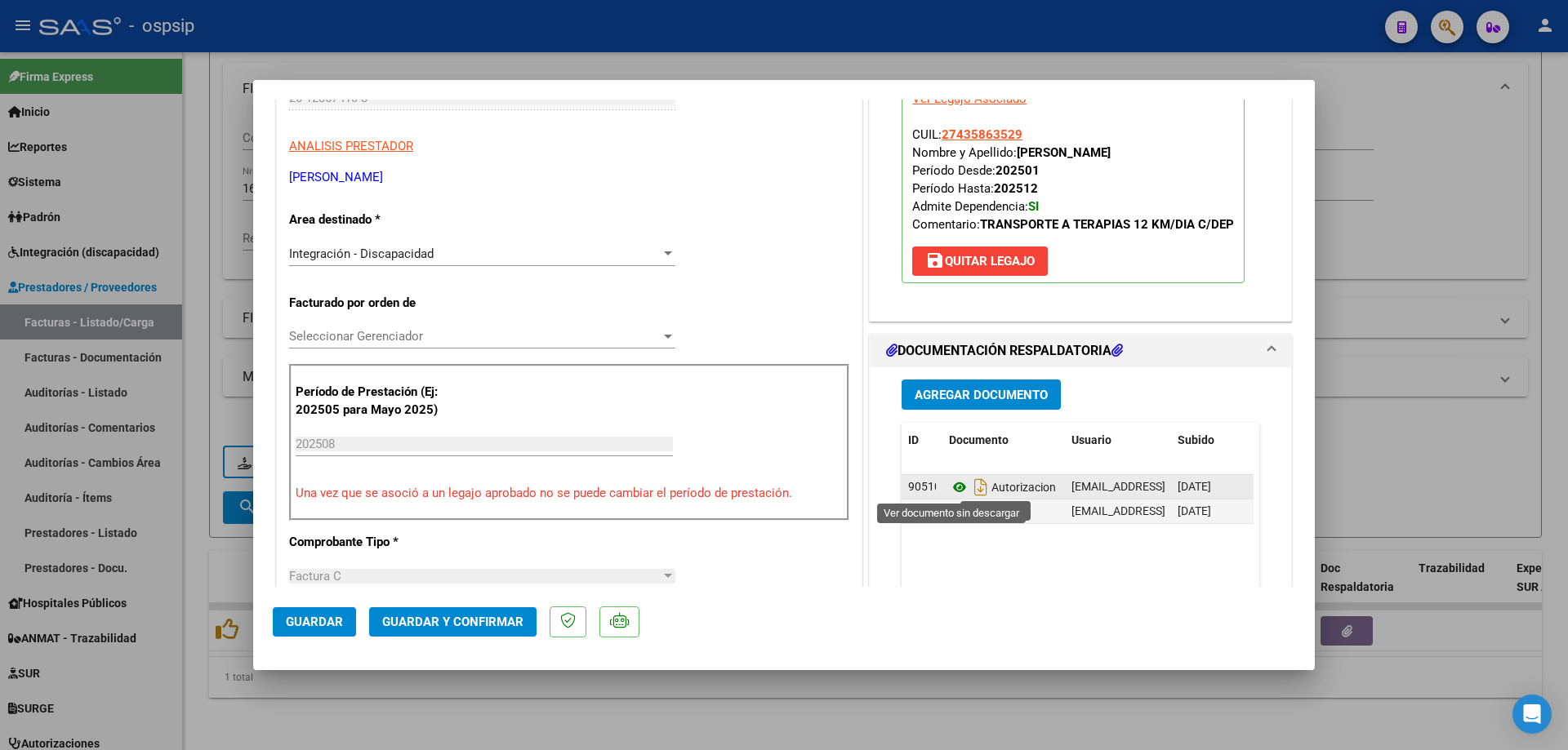
click at [957, 482] on icon at bounding box center [959, 487] width 21 height 20
click at [949, 514] on icon at bounding box center [959, 512] width 21 height 20
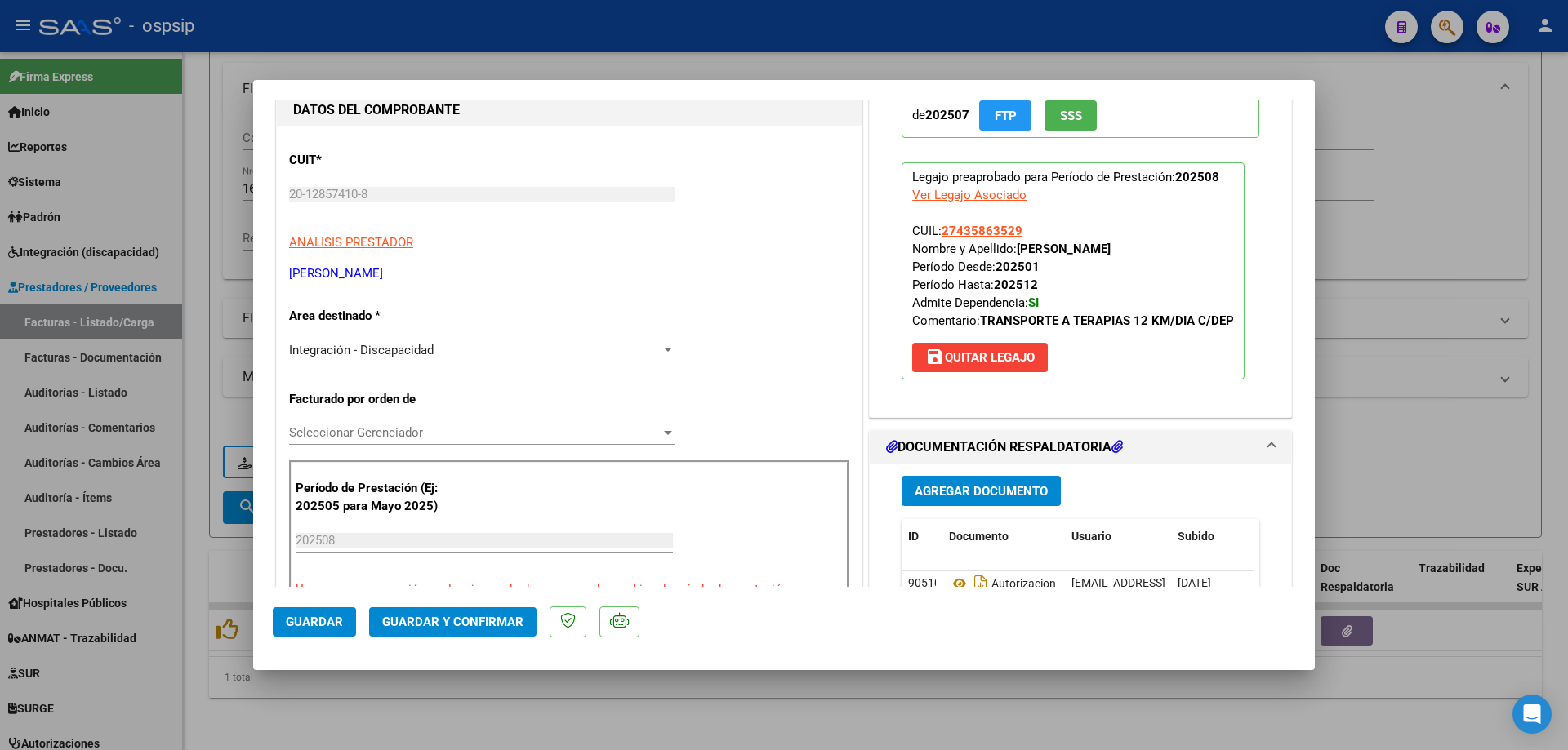
scroll to position [81, 0]
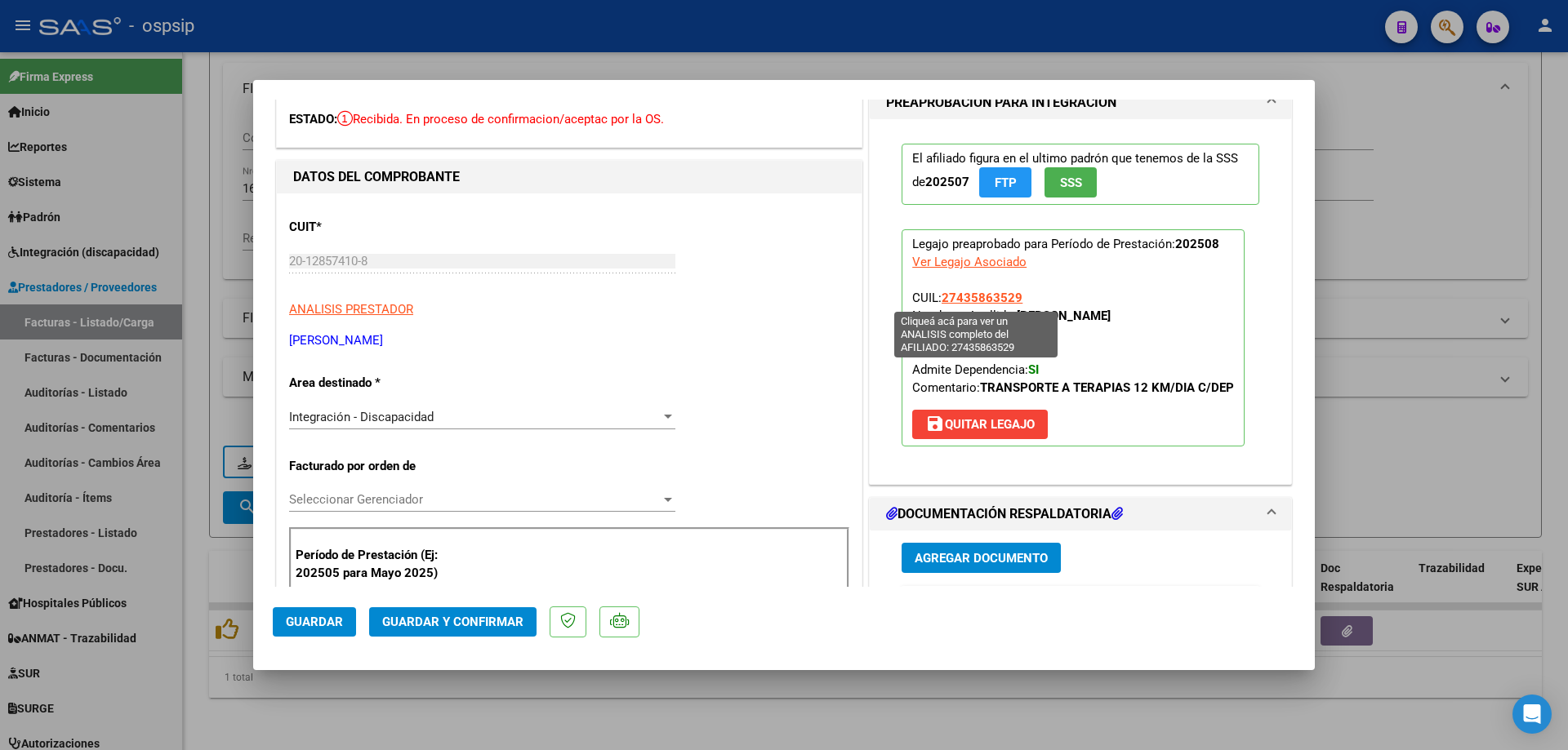
drag, startPoint x: 1019, startPoint y: 294, endPoint x: 939, endPoint y: 290, distance: 80.1
click at [939, 290] on p "Legajo preaprobado para Período de Prestación: 202508 Ver Legajo Asociado CUIL:…" at bounding box center [1072, 339] width 343 height 218
copy span "27435863529"
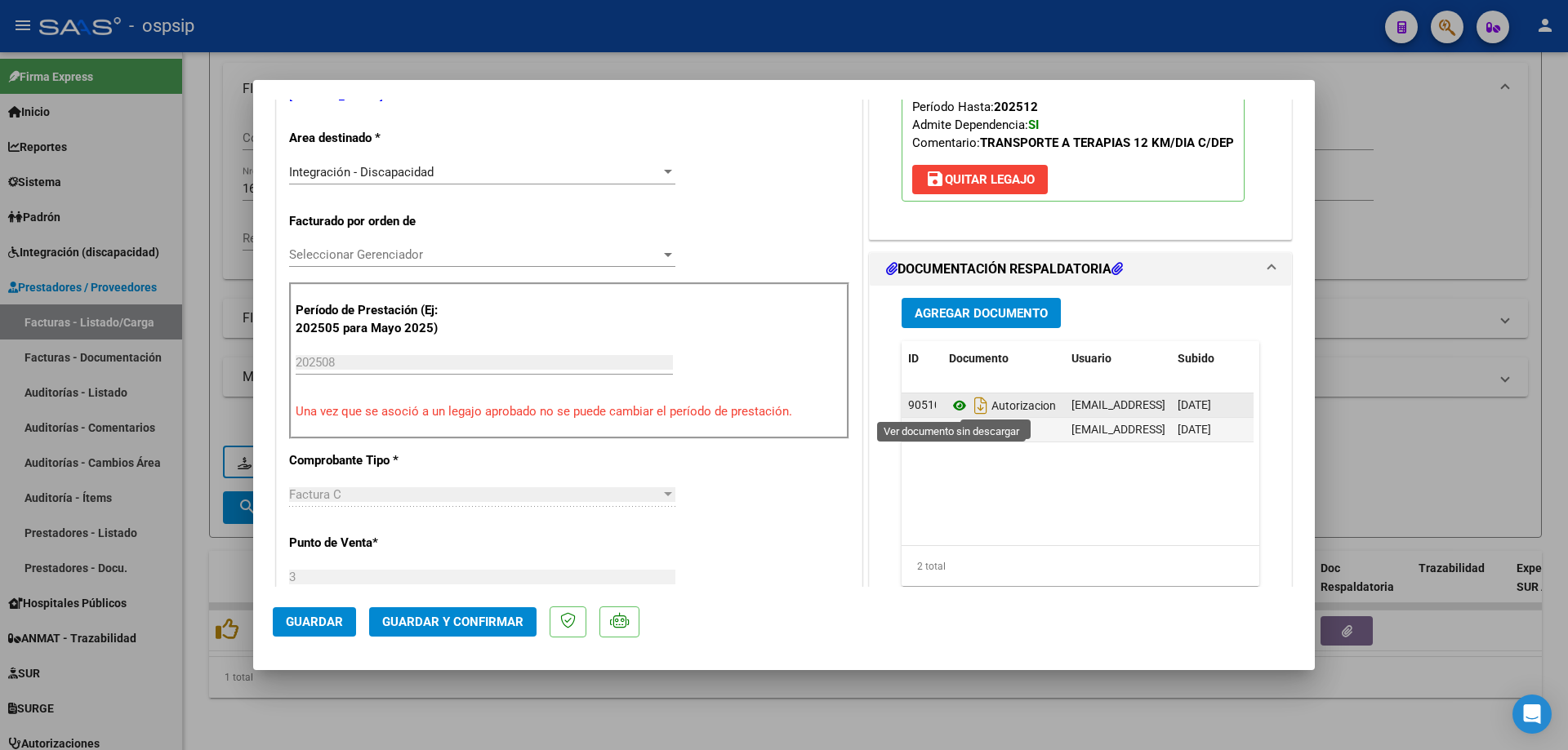
click at [950, 404] on icon at bounding box center [959, 406] width 21 height 20
click at [490, 624] on span "Guardar y Confirmar" at bounding box center [452, 622] width 141 height 15
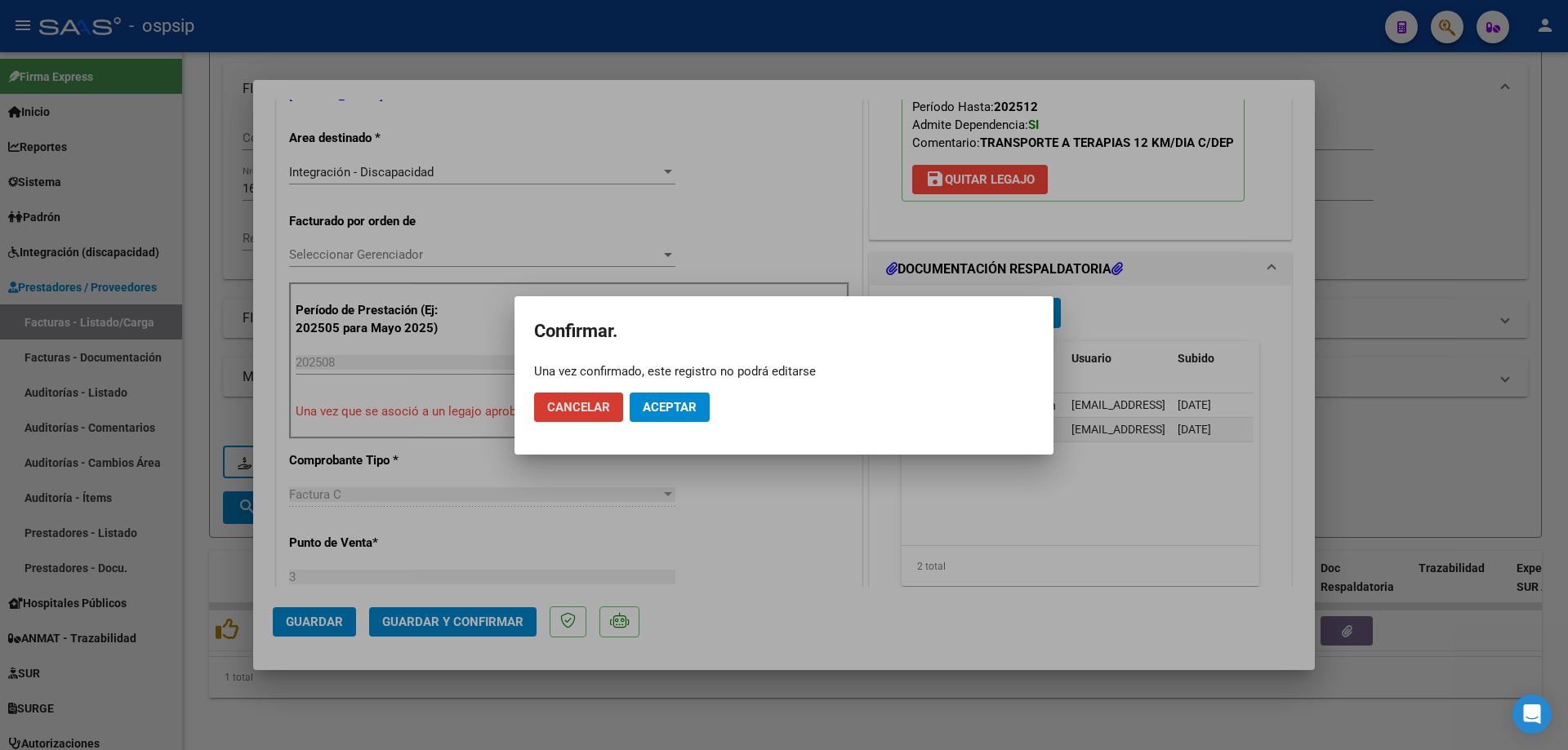
click at [656, 411] on span "Aceptar" at bounding box center [669, 408] width 54 height 15
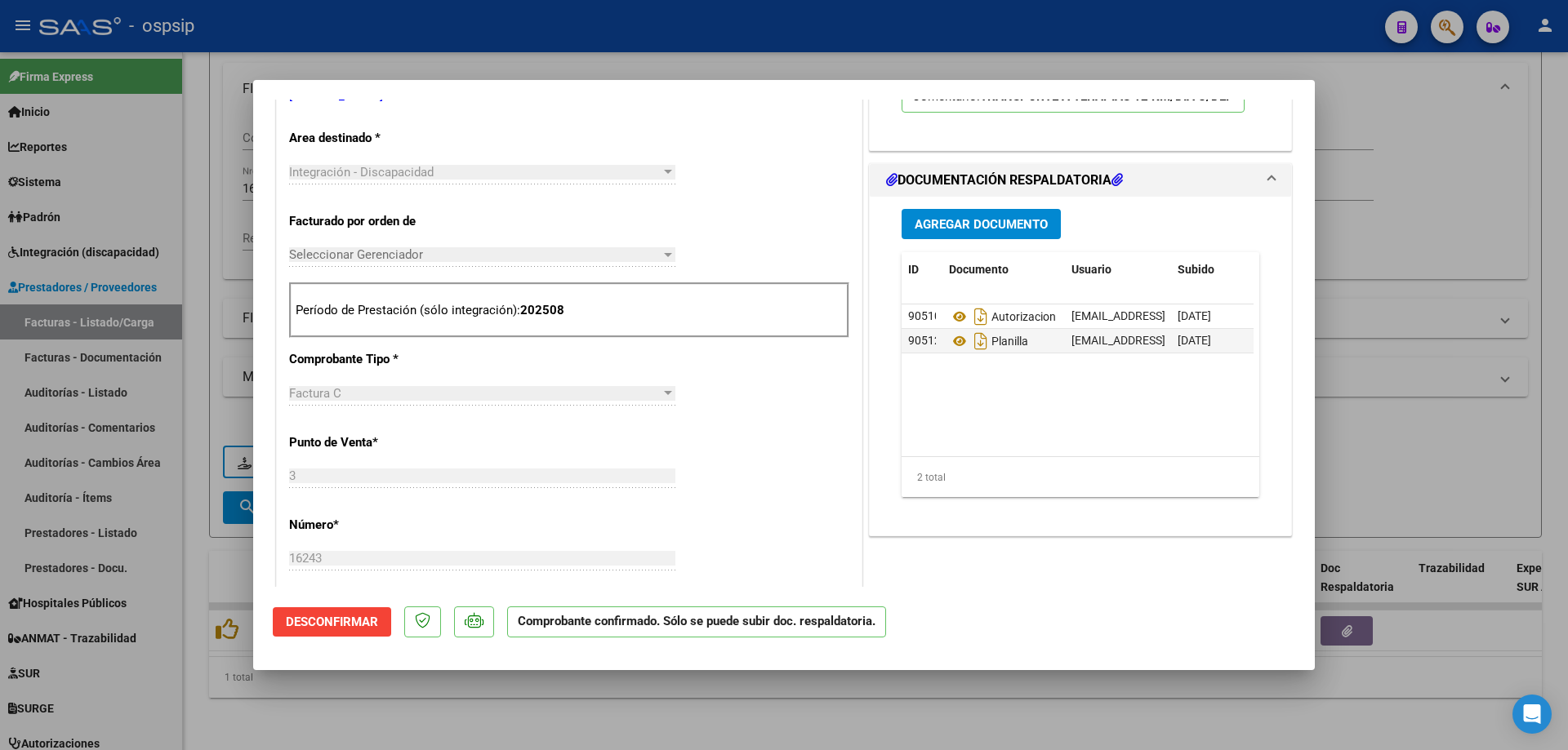
click at [1461, 230] on div at bounding box center [784, 375] width 1568 height 750
type input "$ 0,00"
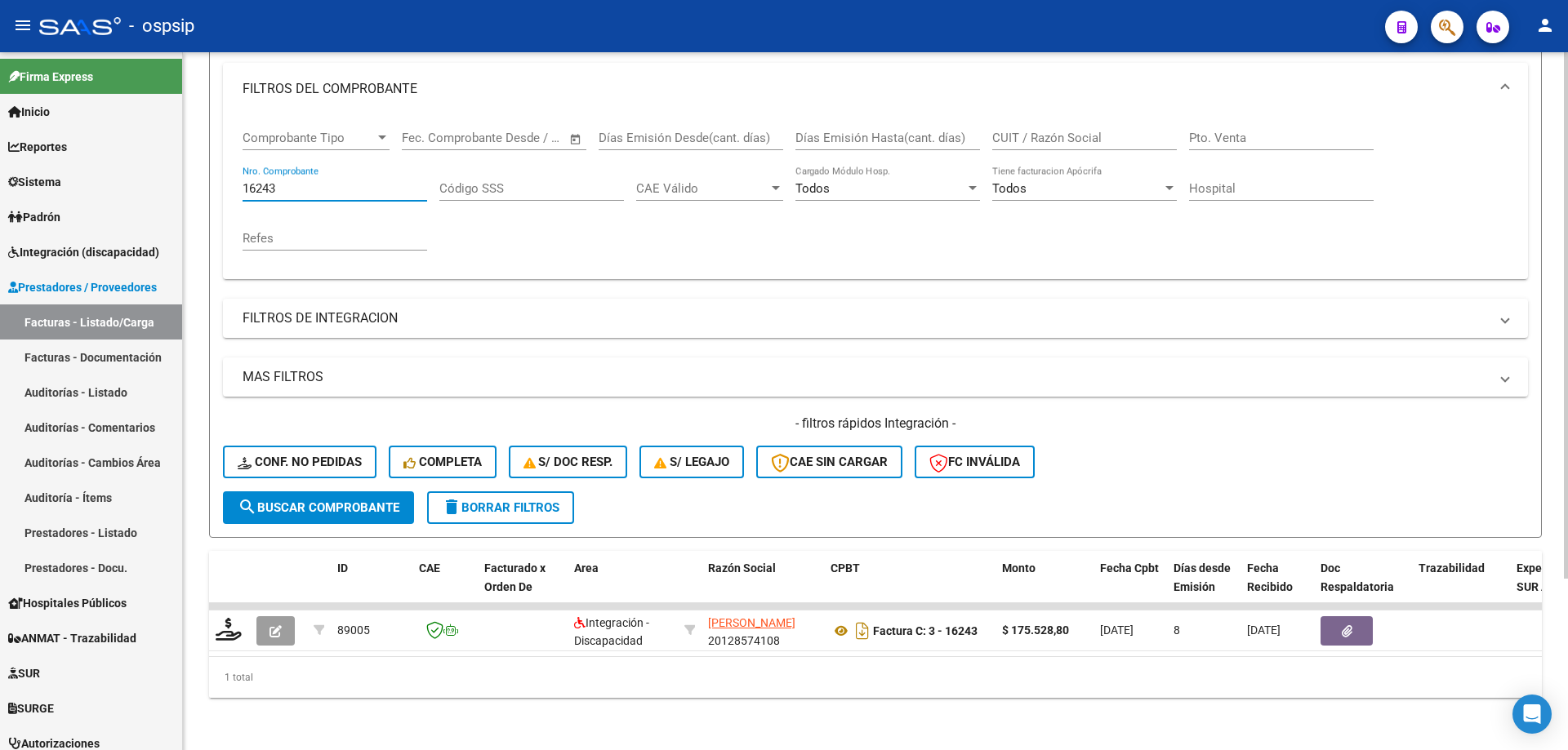
click at [337, 182] on input "16243" at bounding box center [334, 189] width 184 height 15
type input "1"
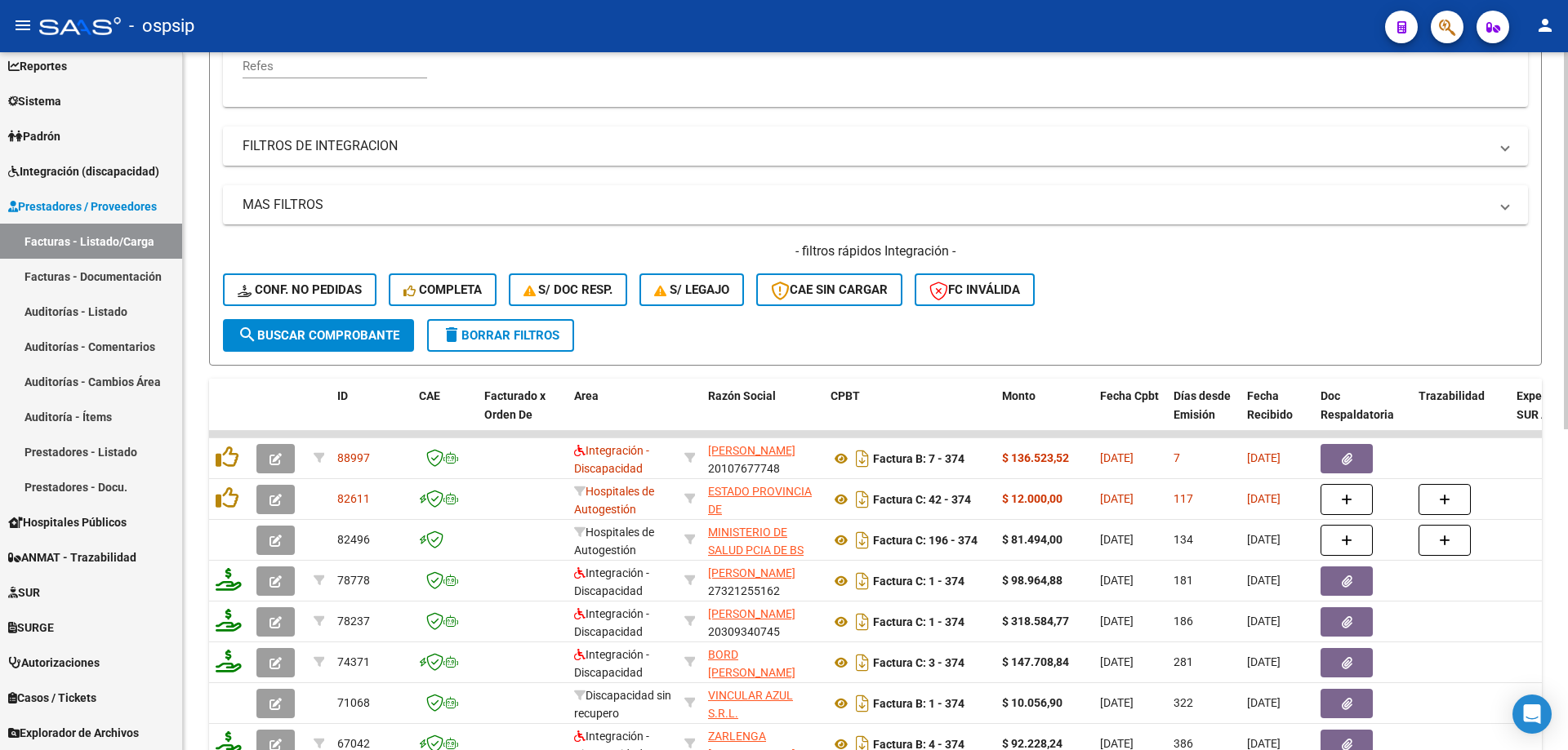
scroll to position [391, 0]
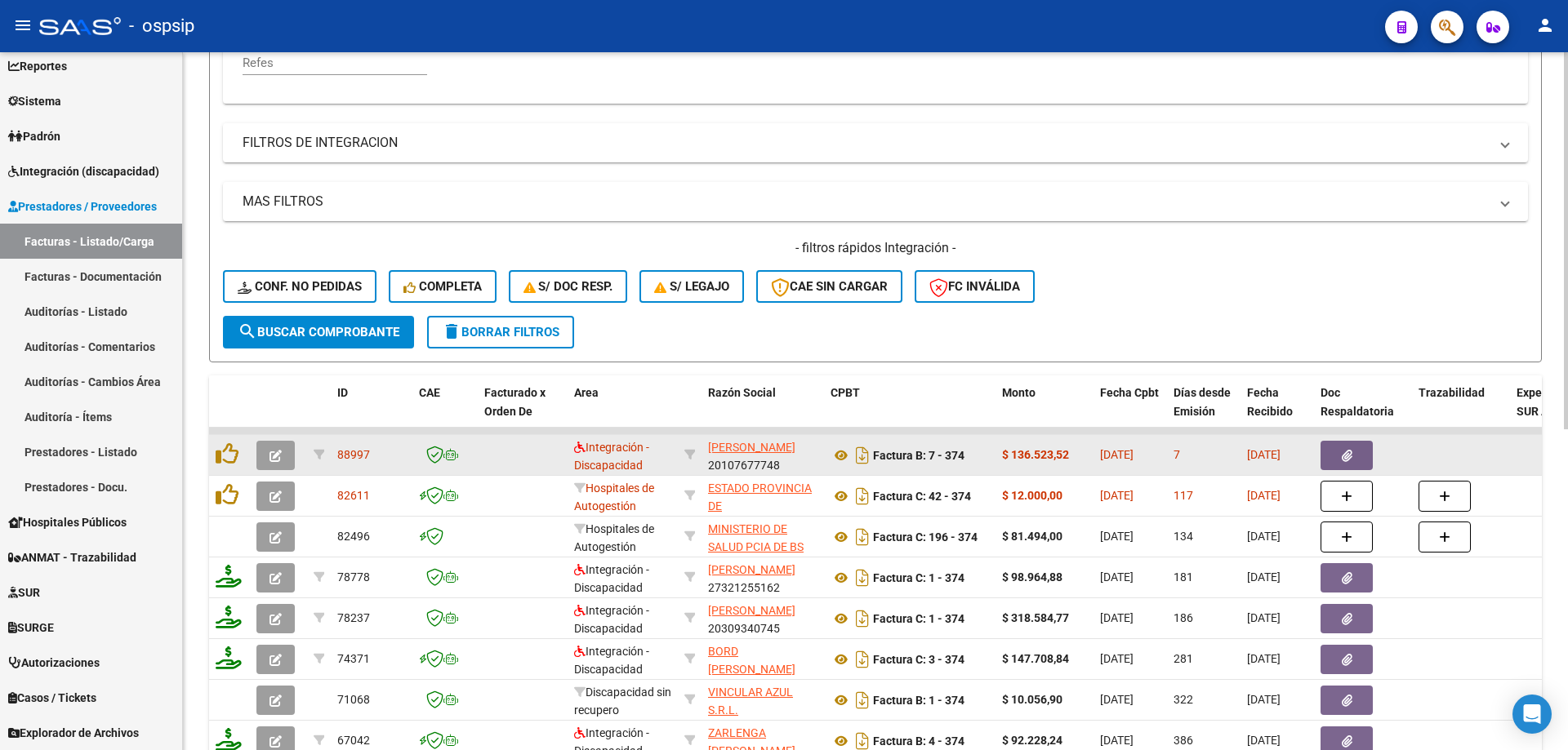
type input "374"
click at [266, 456] on button "button" at bounding box center [275, 455] width 39 height 29
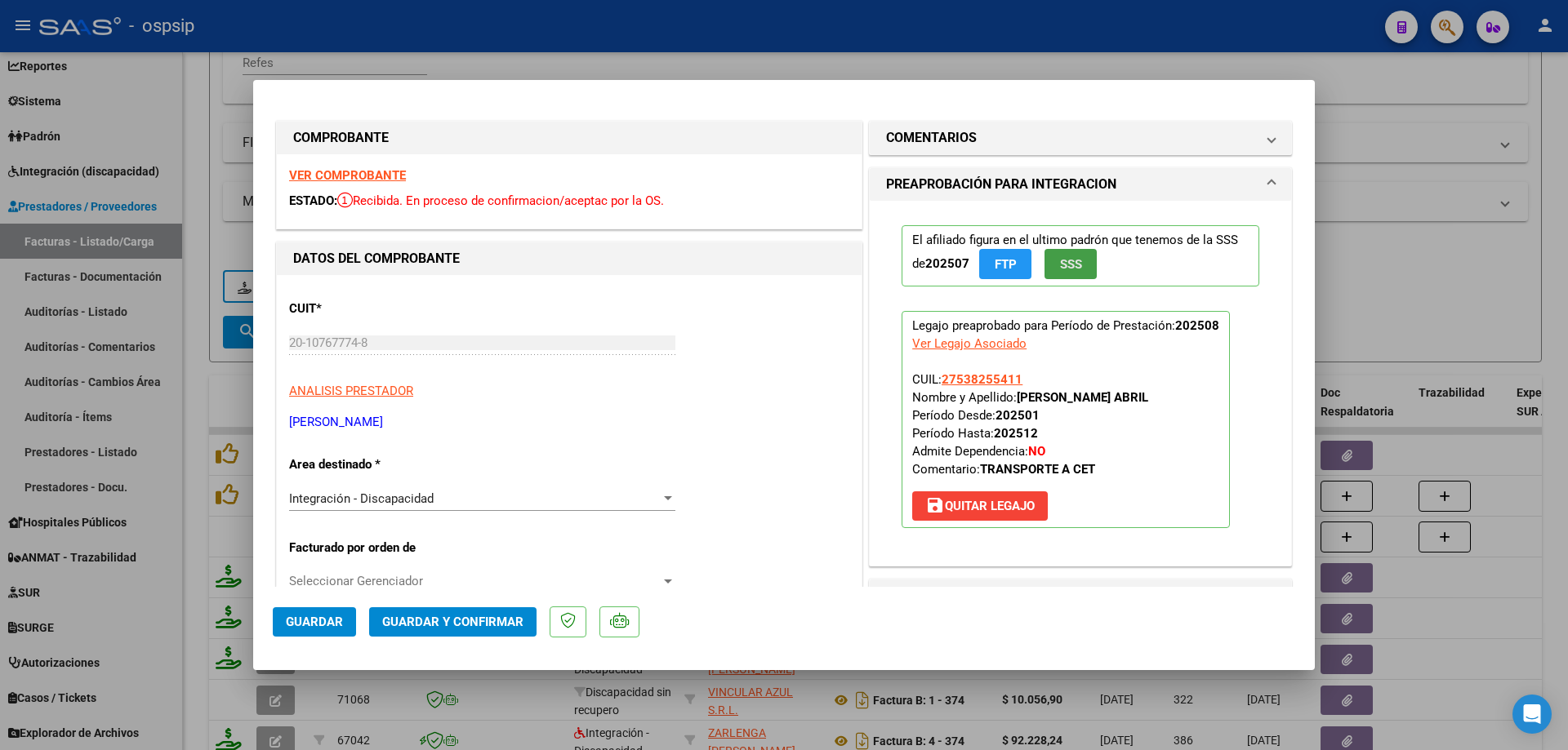
click at [1071, 271] on span "SSS" at bounding box center [1071, 265] width 22 height 15
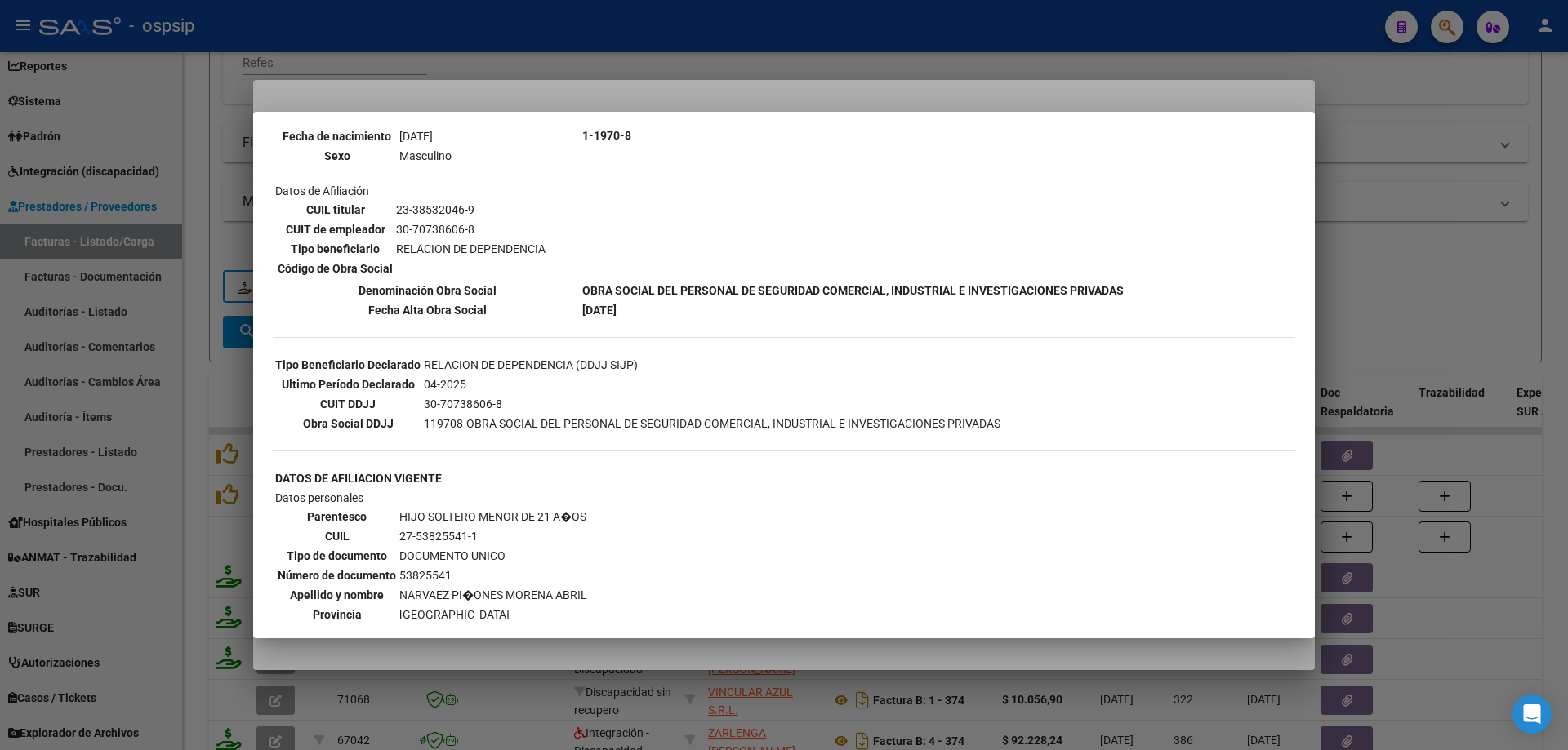
scroll to position [245, 0]
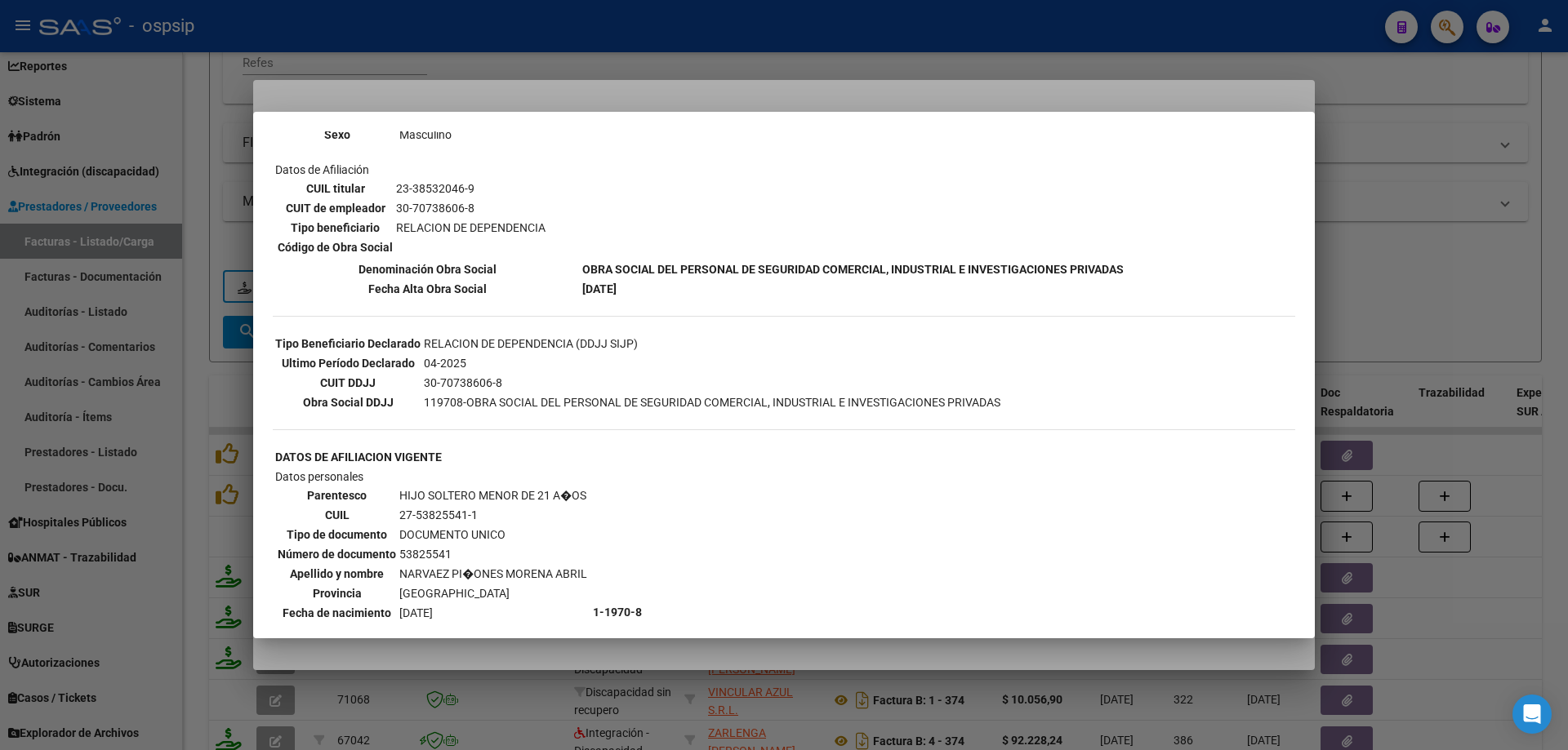
click at [1400, 338] on div at bounding box center [784, 375] width 1568 height 750
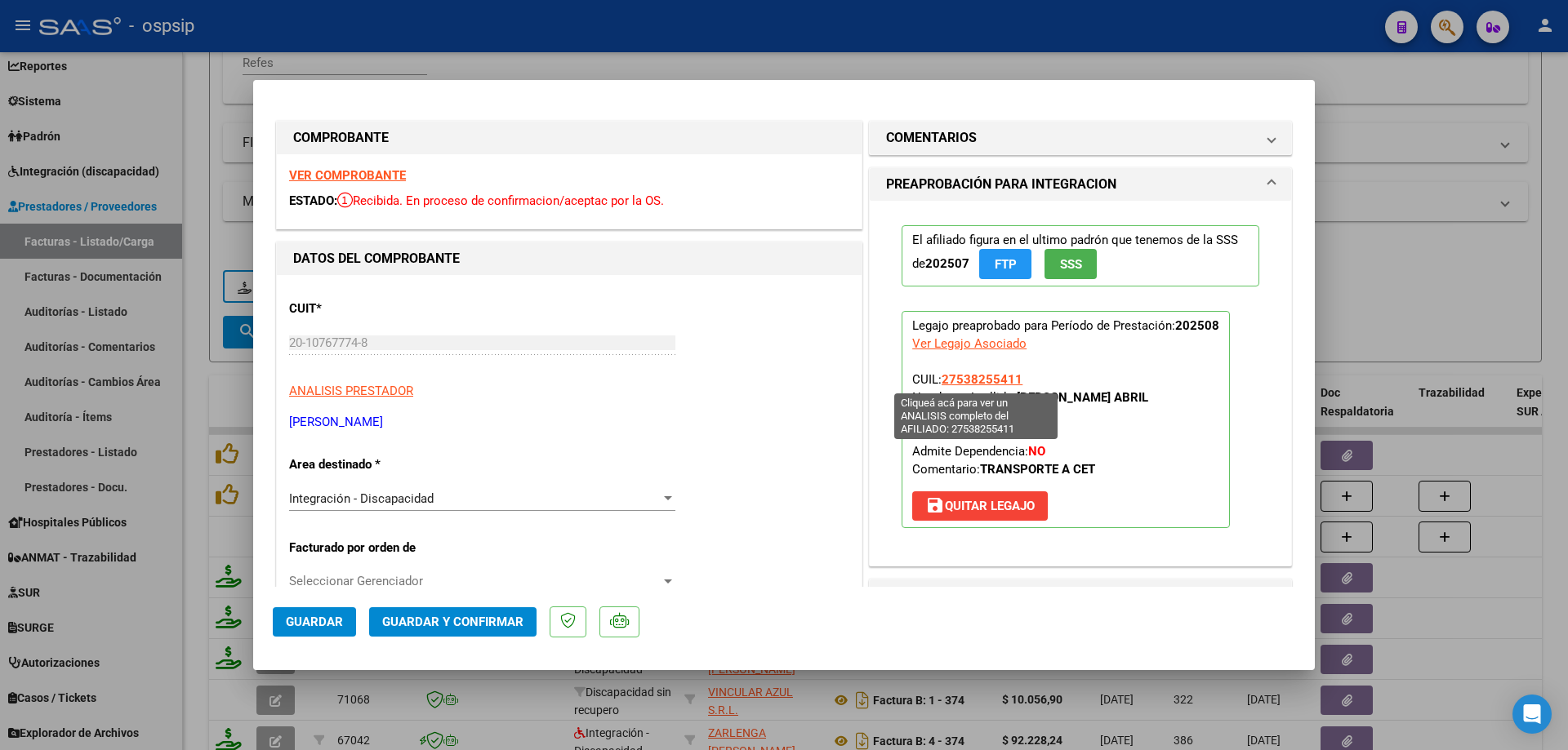
click at [941, 385] on span "27538255411" at bounding box center [981, 380] width 80 height 15
type textarea "27538255411"
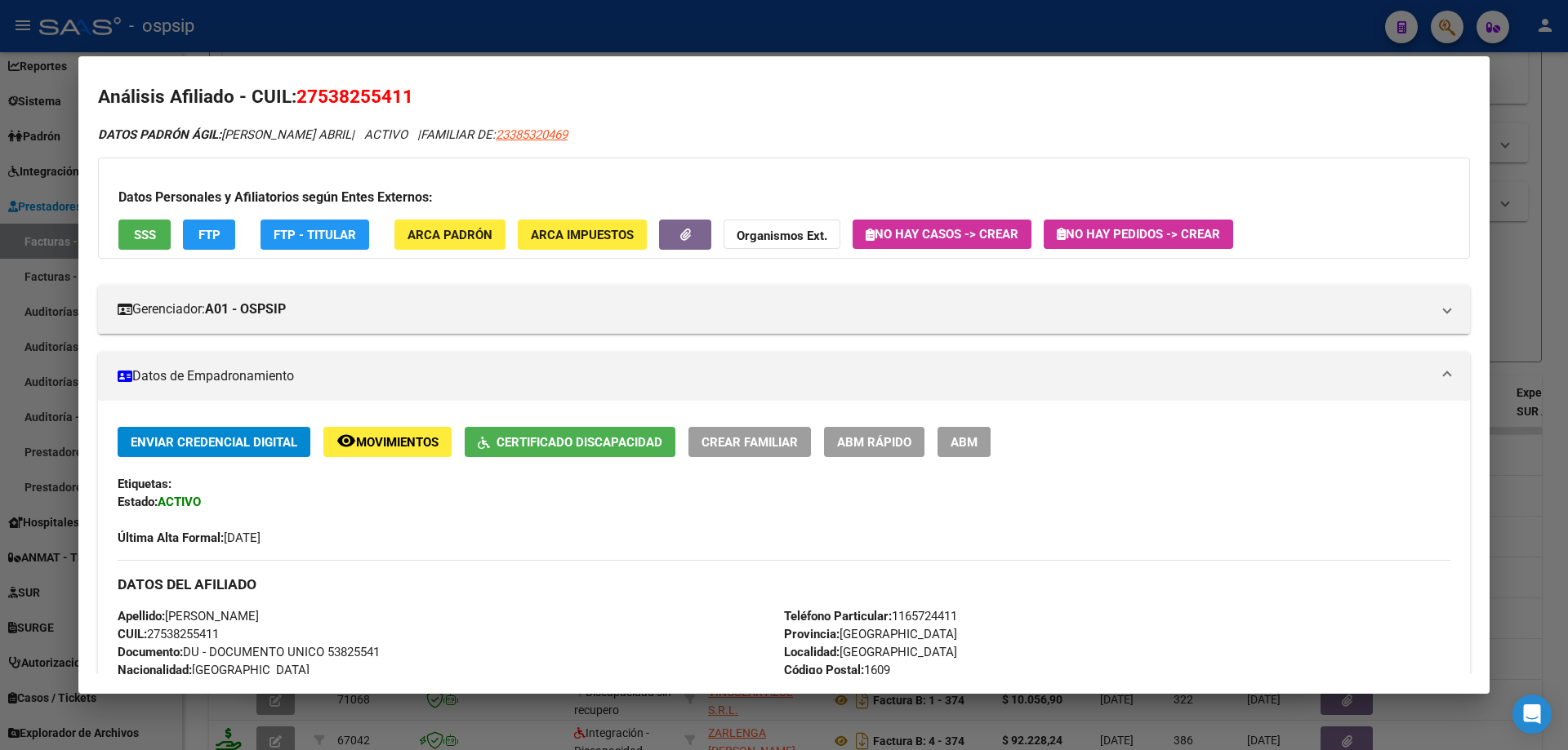
scroll to position [0, 0]
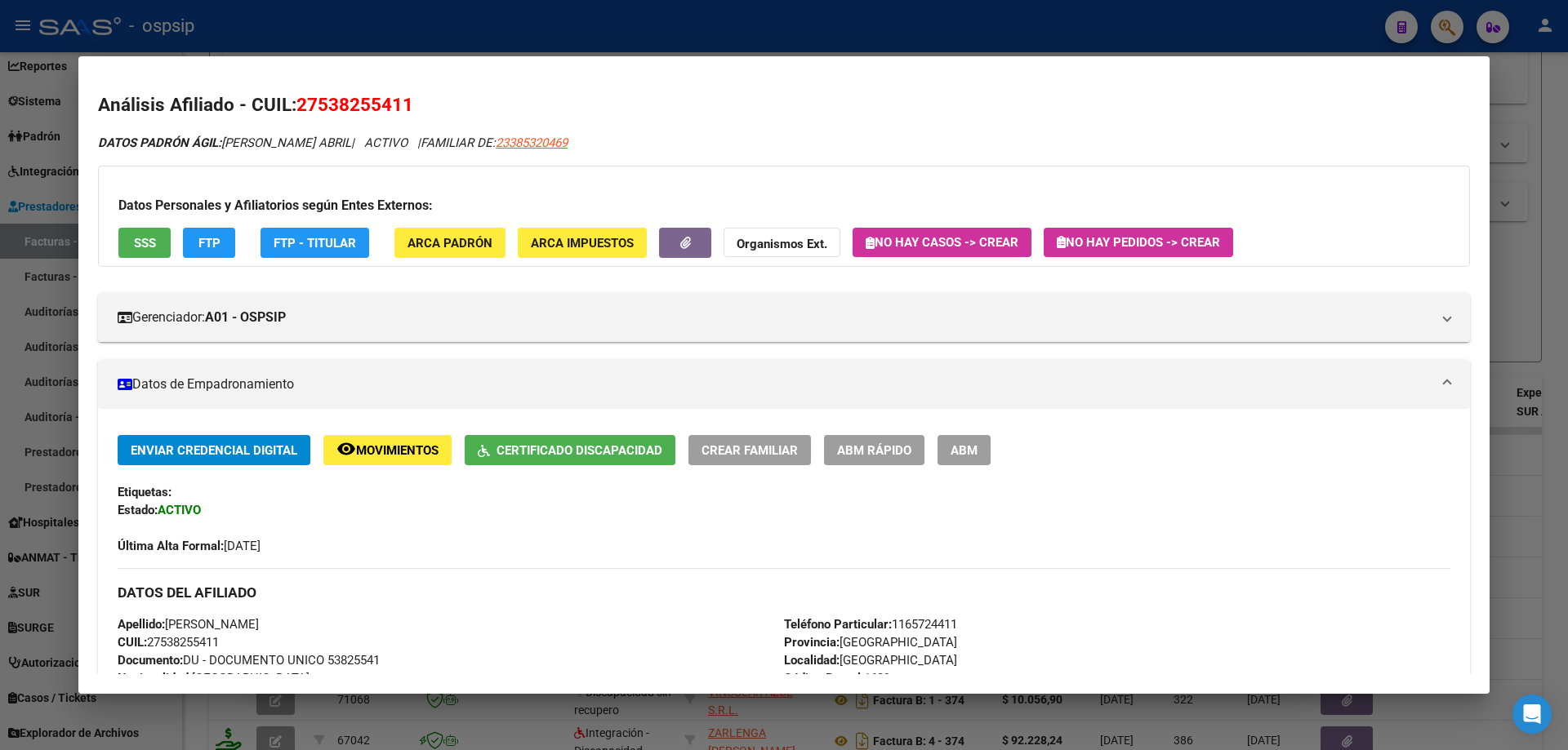
click at [1502, 336] on div at bounding box center [784, 375] width 1568 height 750
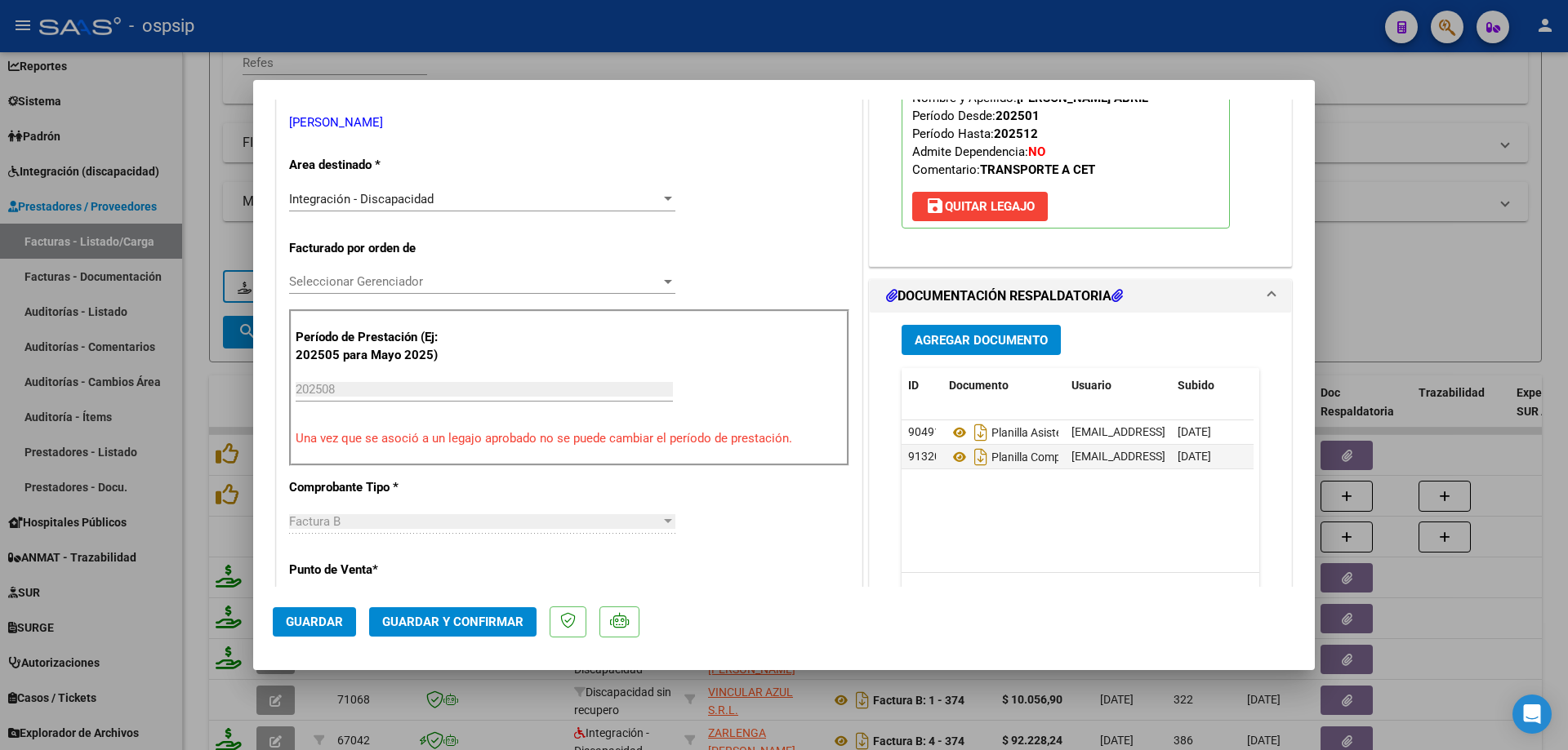
scroll to position [326, 0]
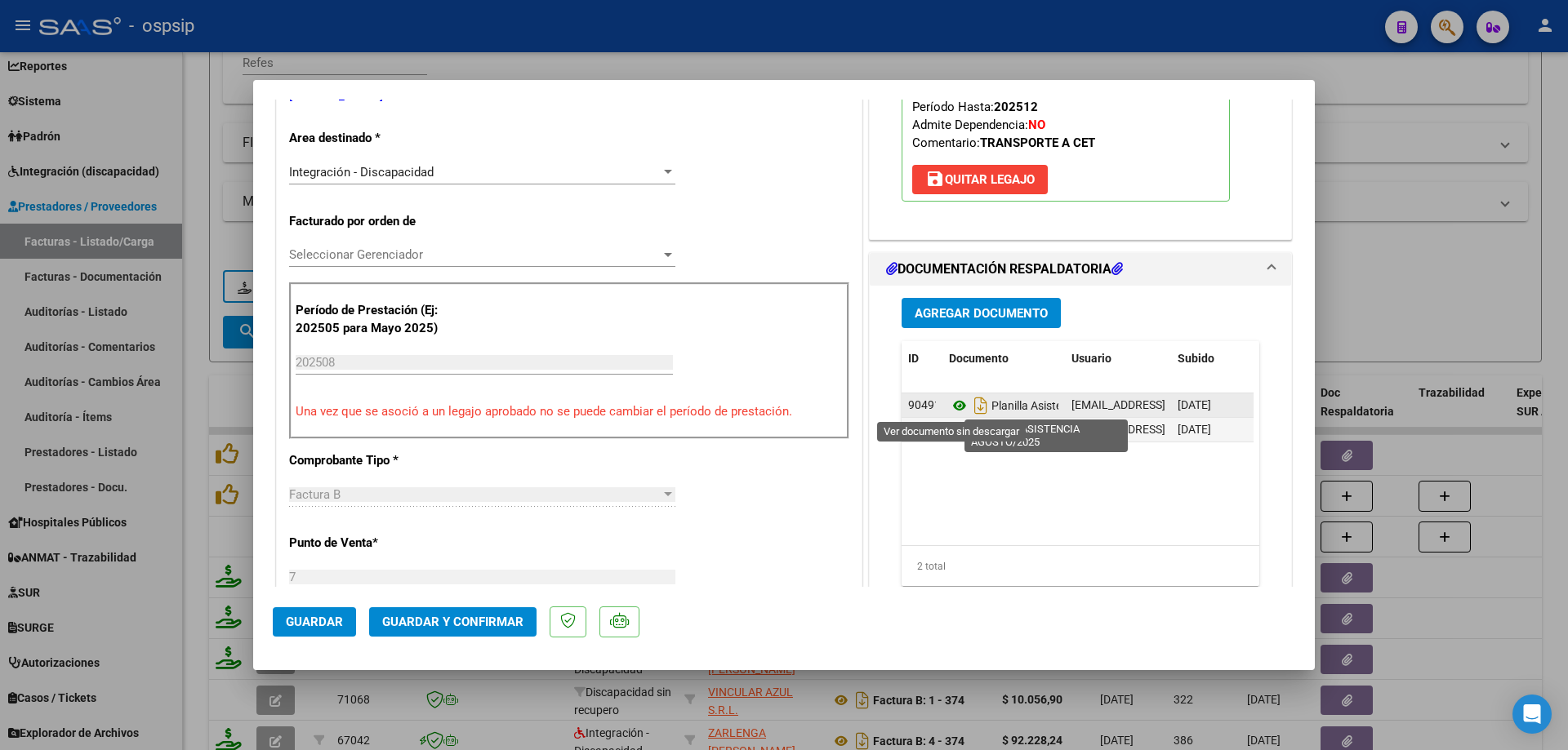
click at [954, 408] on icon at bounding box center [959, 406] width 21 height 20
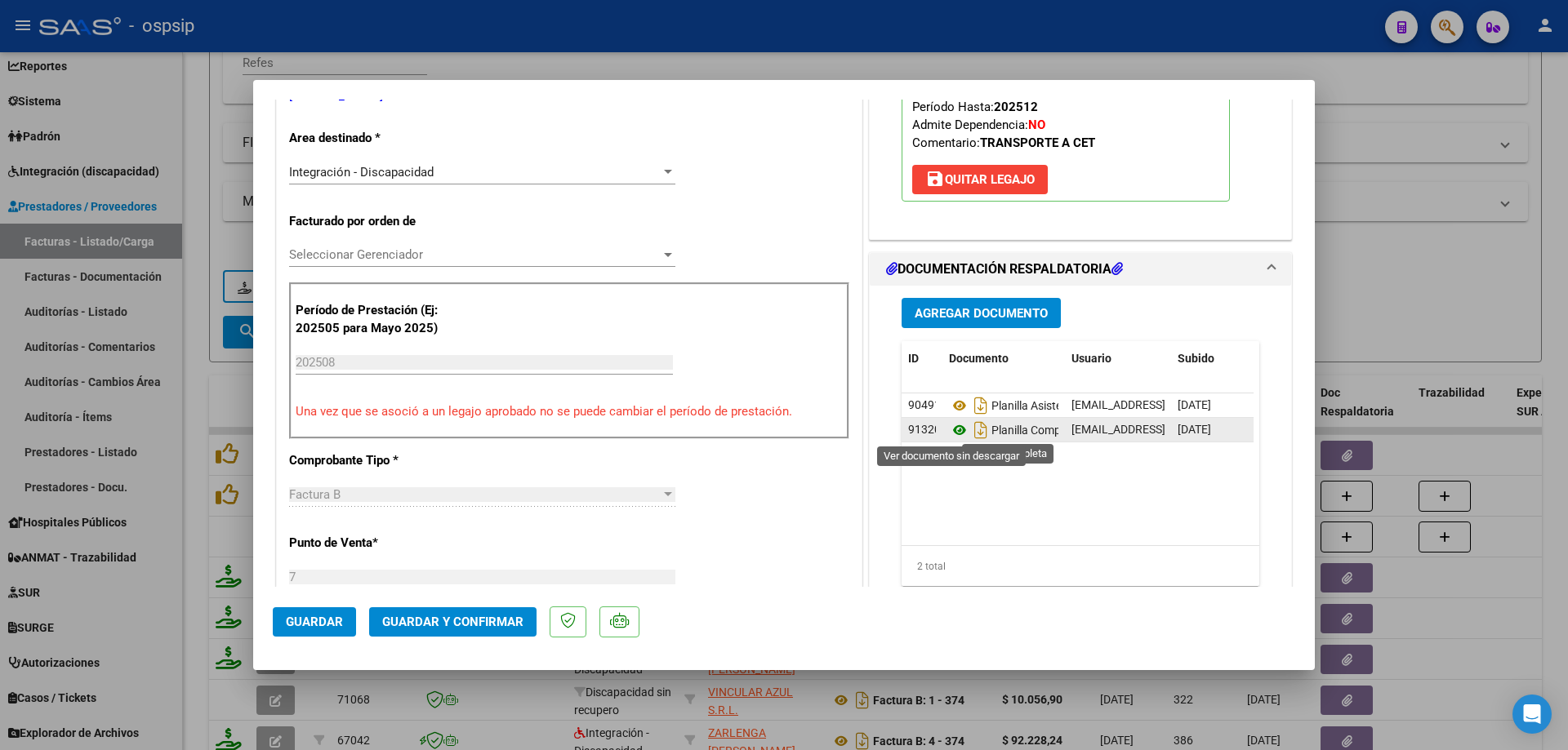
click at [954, 427] on icon at bounding box center [959, 430] width 21 height 20
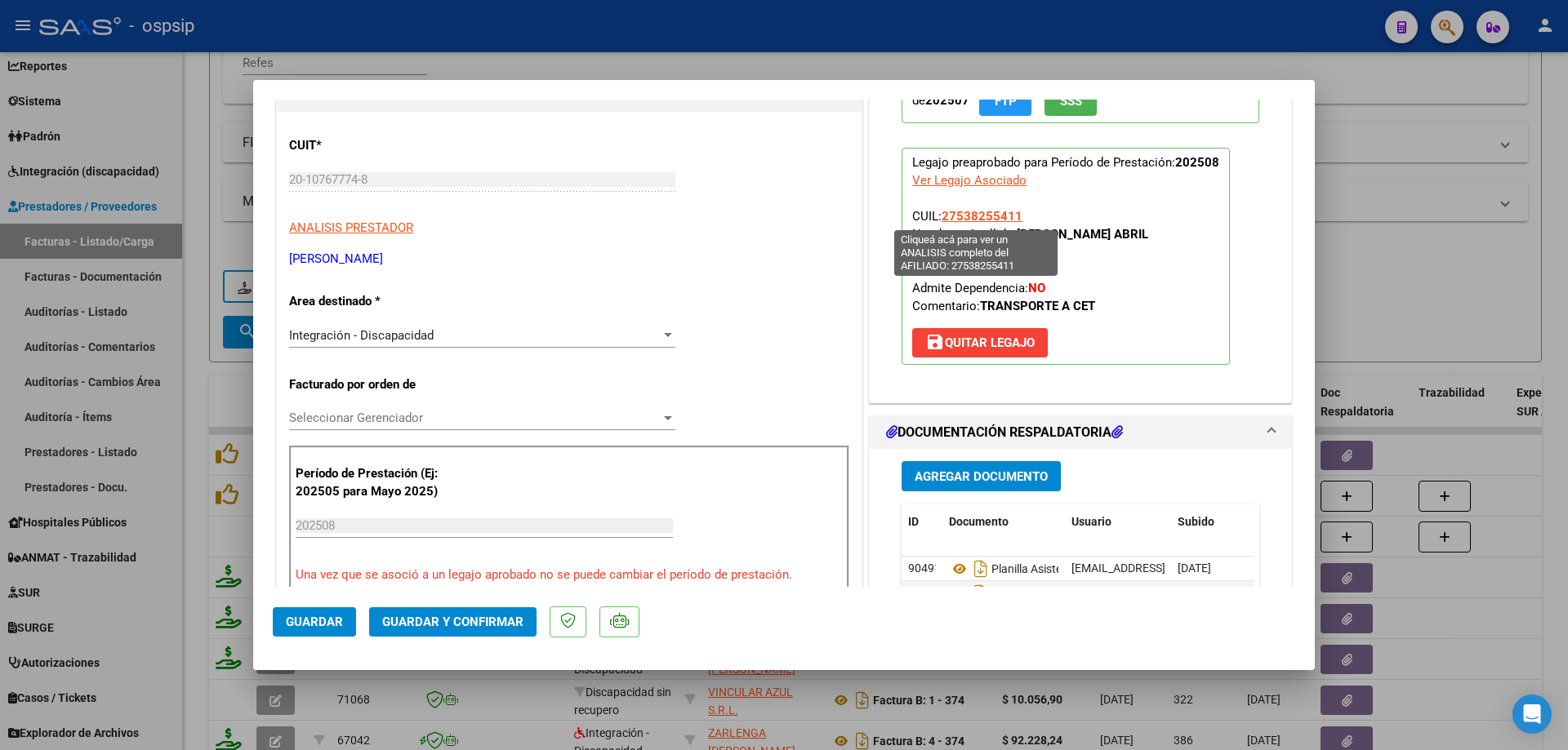
drag, startPoint x: 1019, startPoint y: 214, endPoint x: 937, endPoint y: 214, distance: 82.0
click at [937, 214] on p "Legajo preaprobado para Período de Prestación: 202508 Ver Legajo Asociado CUIL:…" at bounding box center [1065, 256] width 328 height 218
copy span "27538255411"
click at [508, 636] on button "Guardar y Confirmar" at bounding box center [452, 621] width 167 height 29
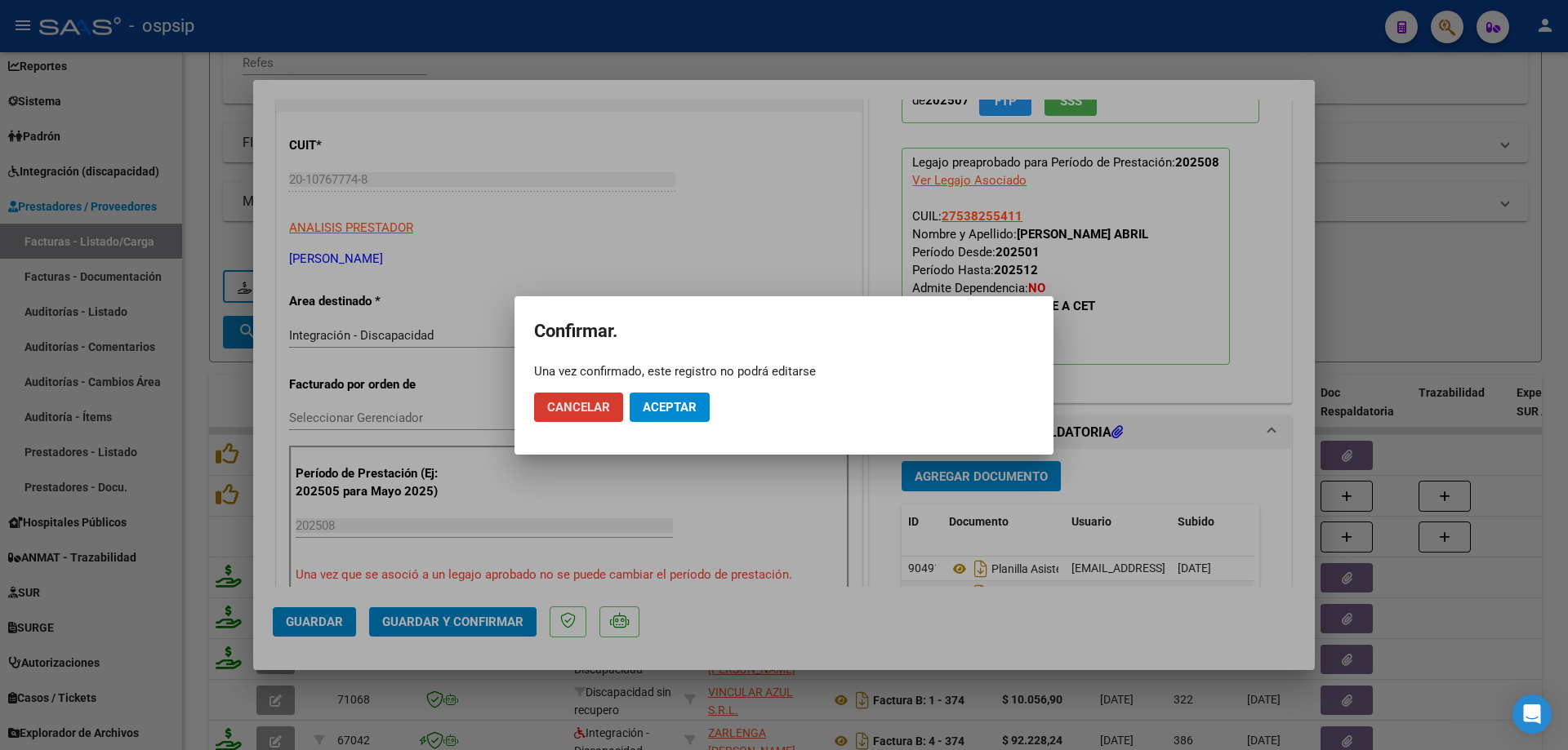
click at [671, 410] on span "Aceptar" at bounding box center [669, 408] width 54 height 15
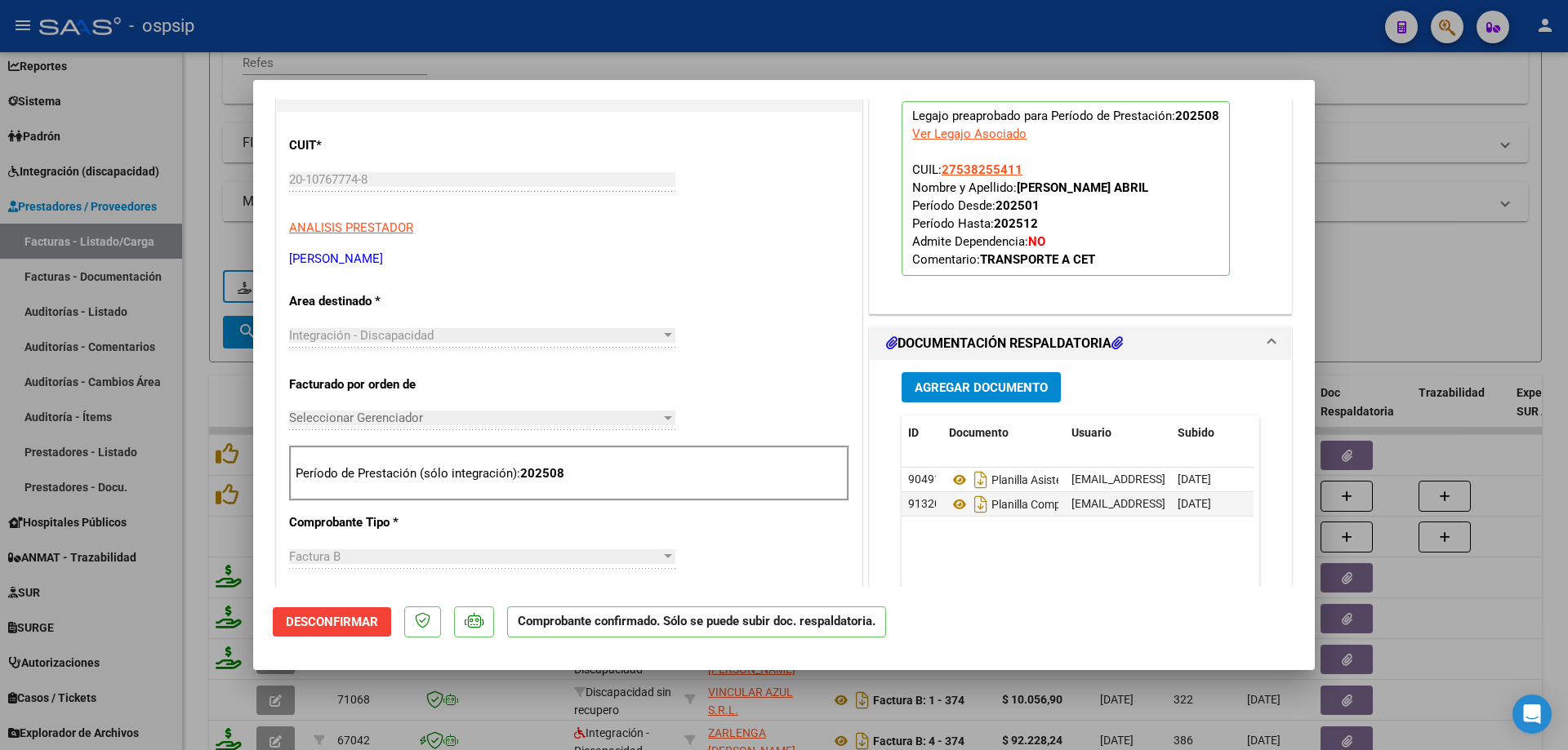
click at [1409, 318] on div at bounding box center [784, 375] width 1568 height 750
type input "$ 0,00"
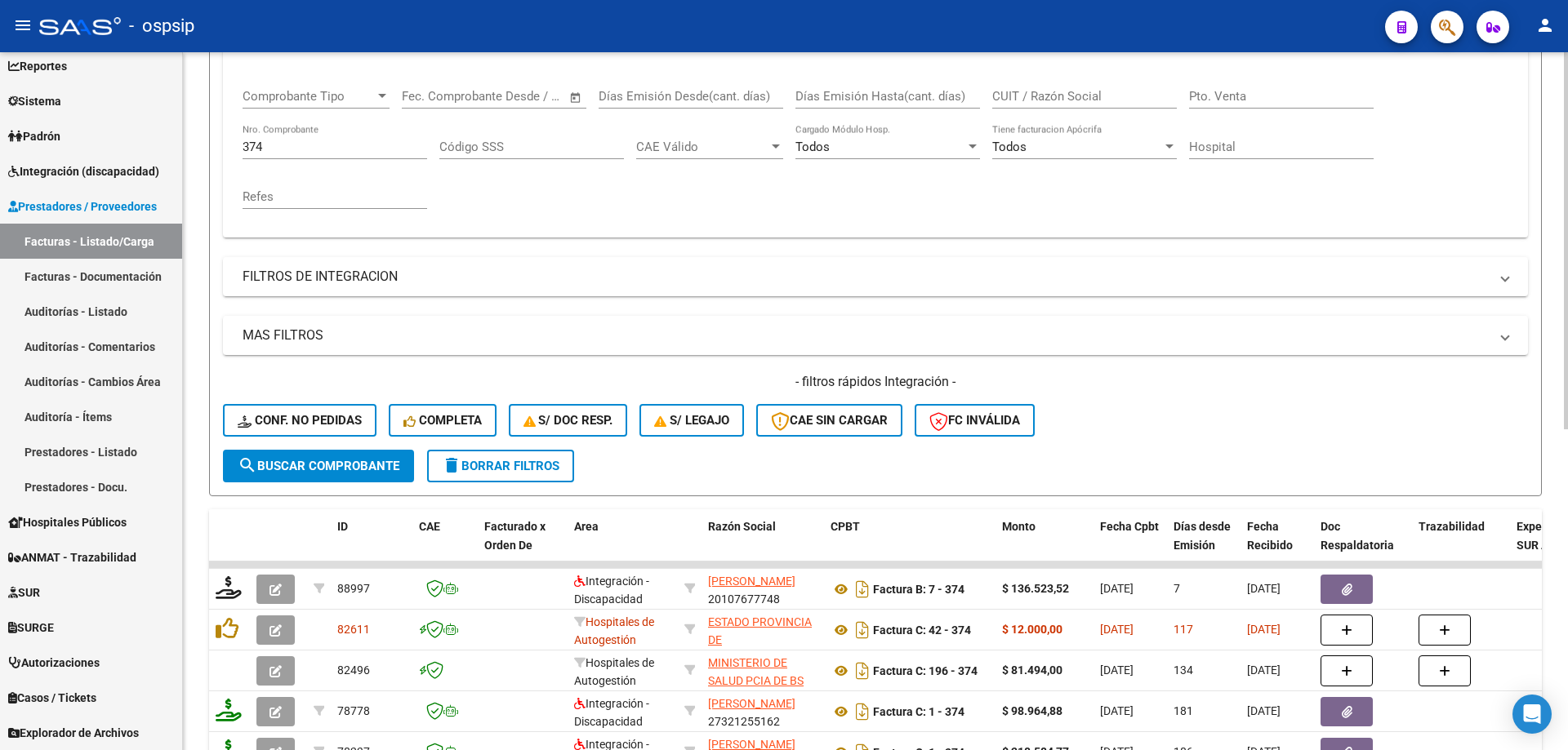
scroll to position [146, 0]
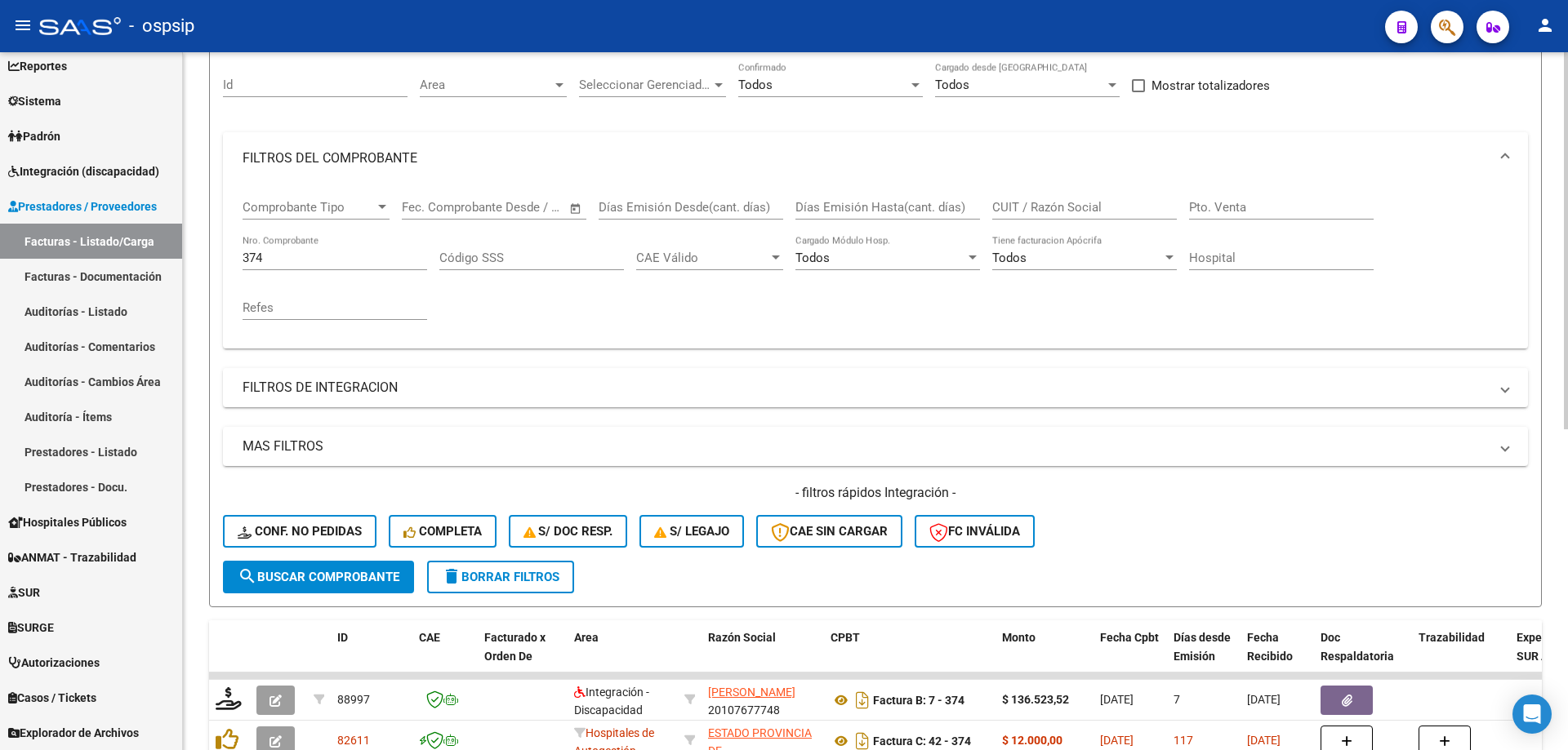
click at [301, 260] on input "374" at bounding box center [334, 258] width 184 height 15
type input "3"
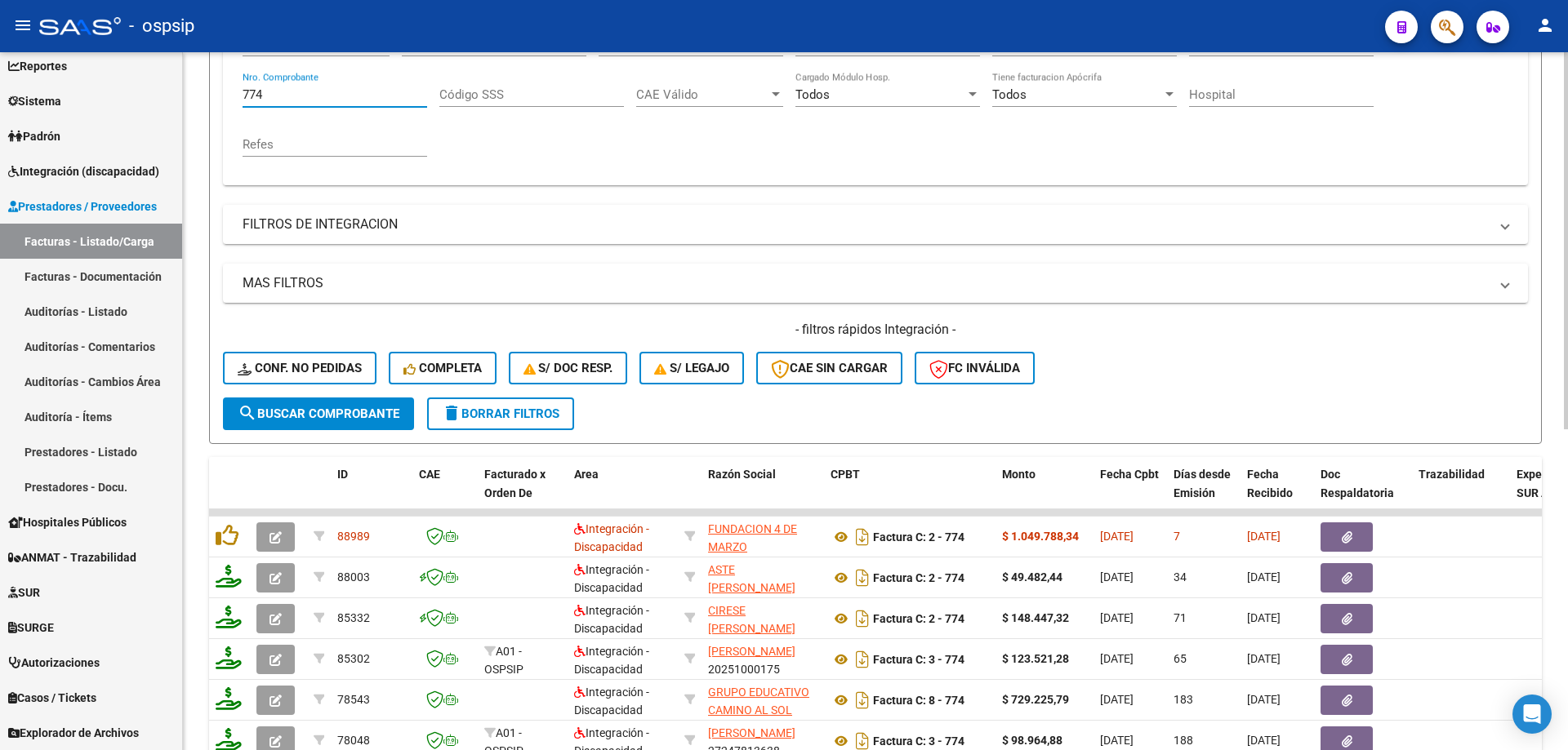
scroll to position [472, 0]
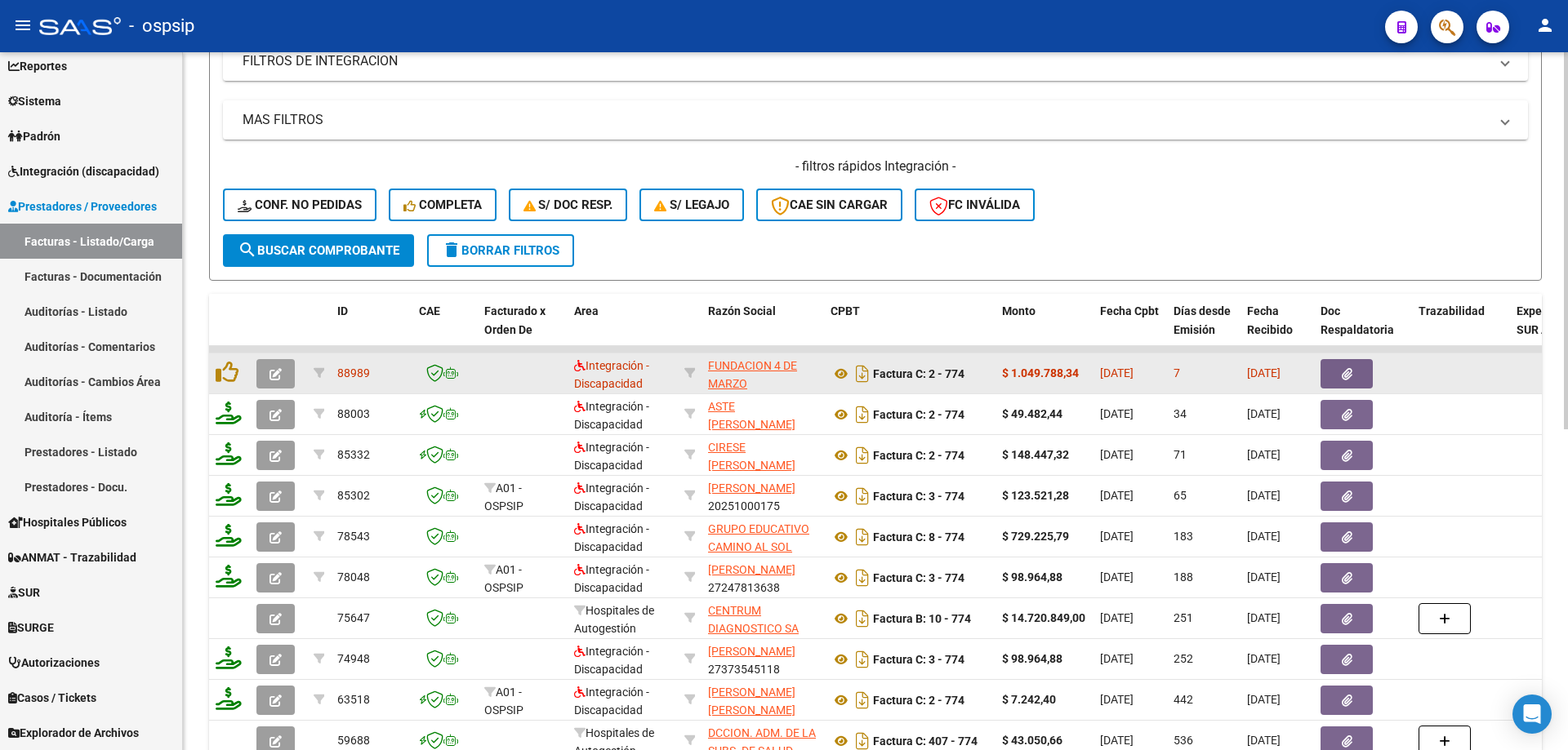
type input "774"
click at [272, 372] on icon "button" at bounding box center [275, 374] width 12 height 12
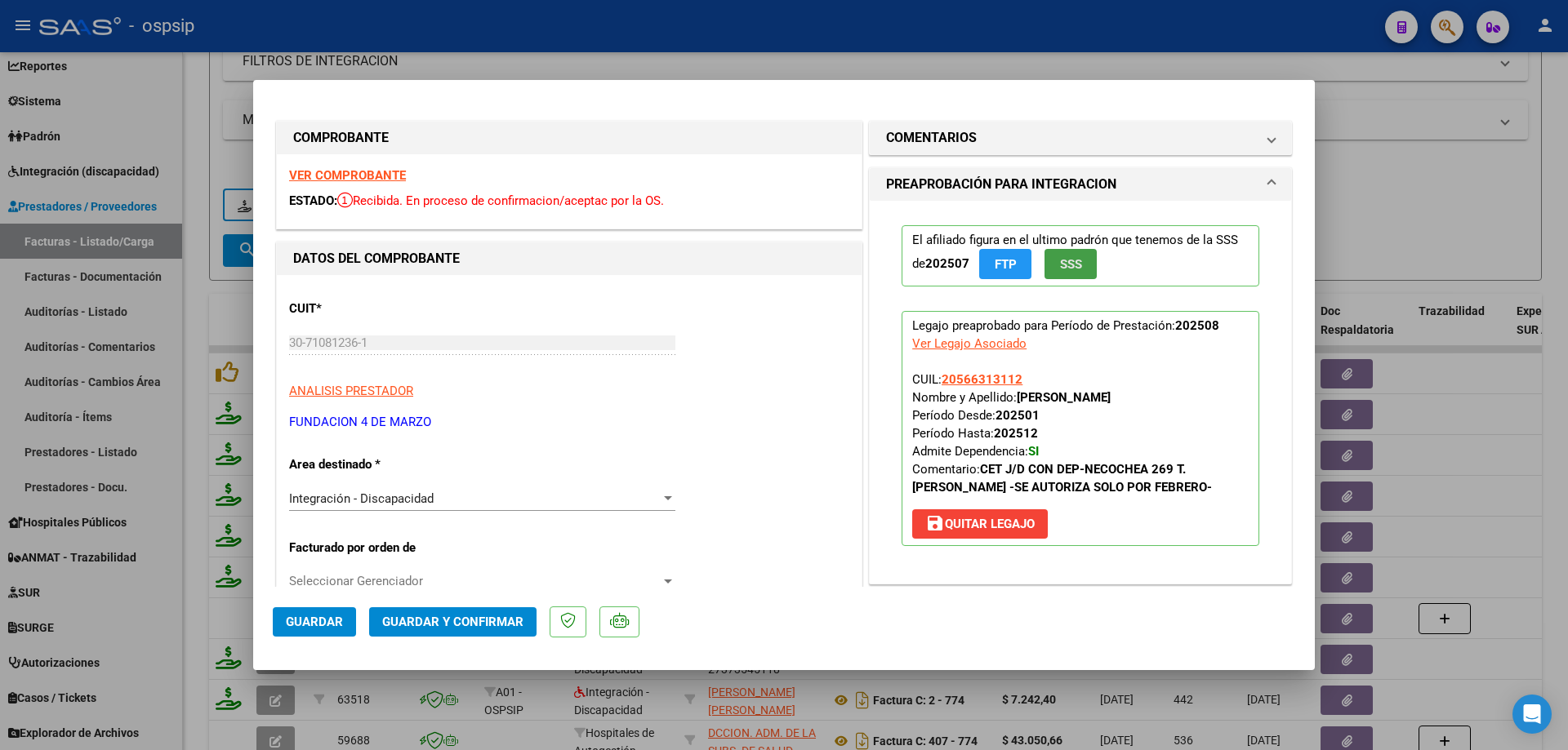
click at [1060, 266] on span "SSS" at bounding box center [1071, 265] width 22 height 15
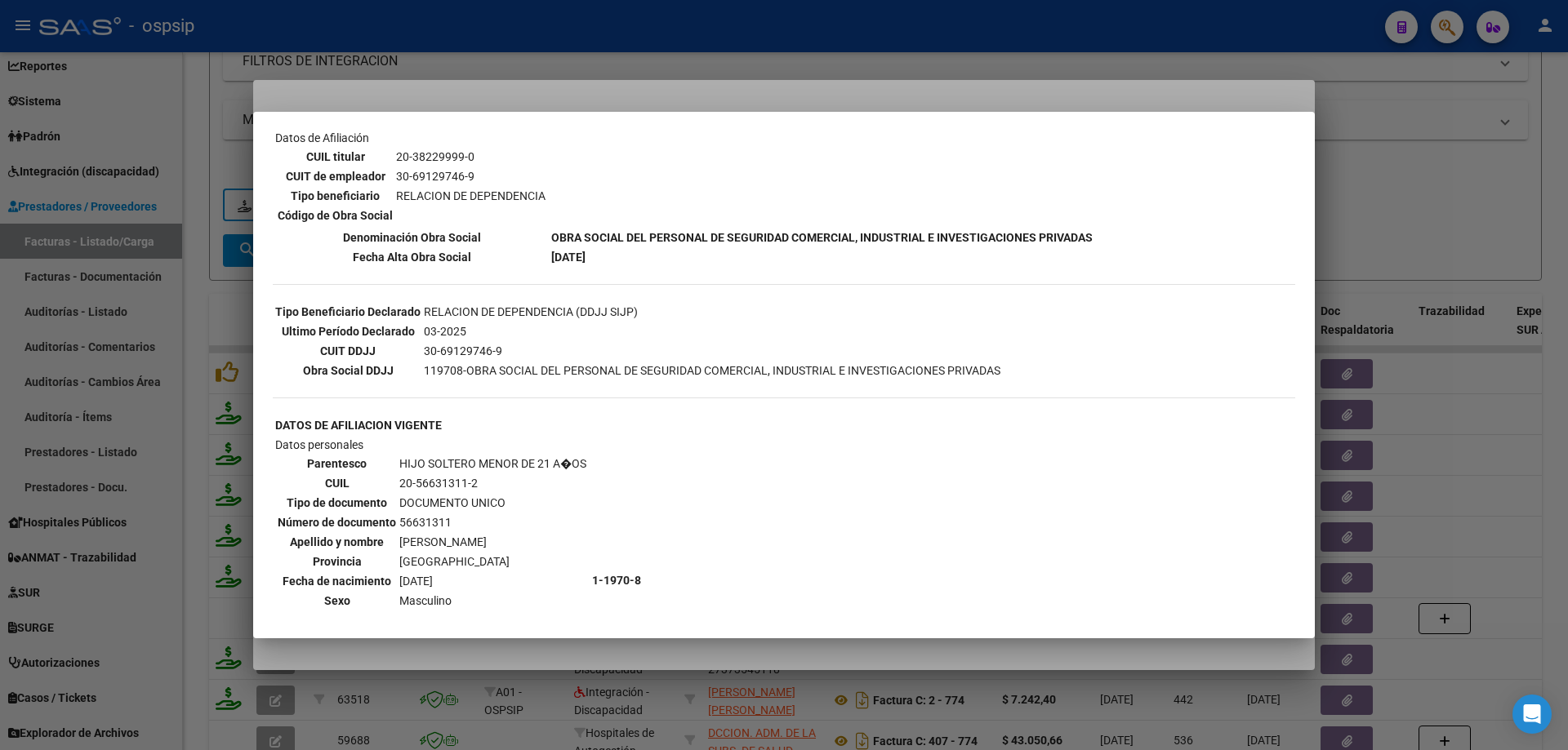
scroll to position [245, 0]
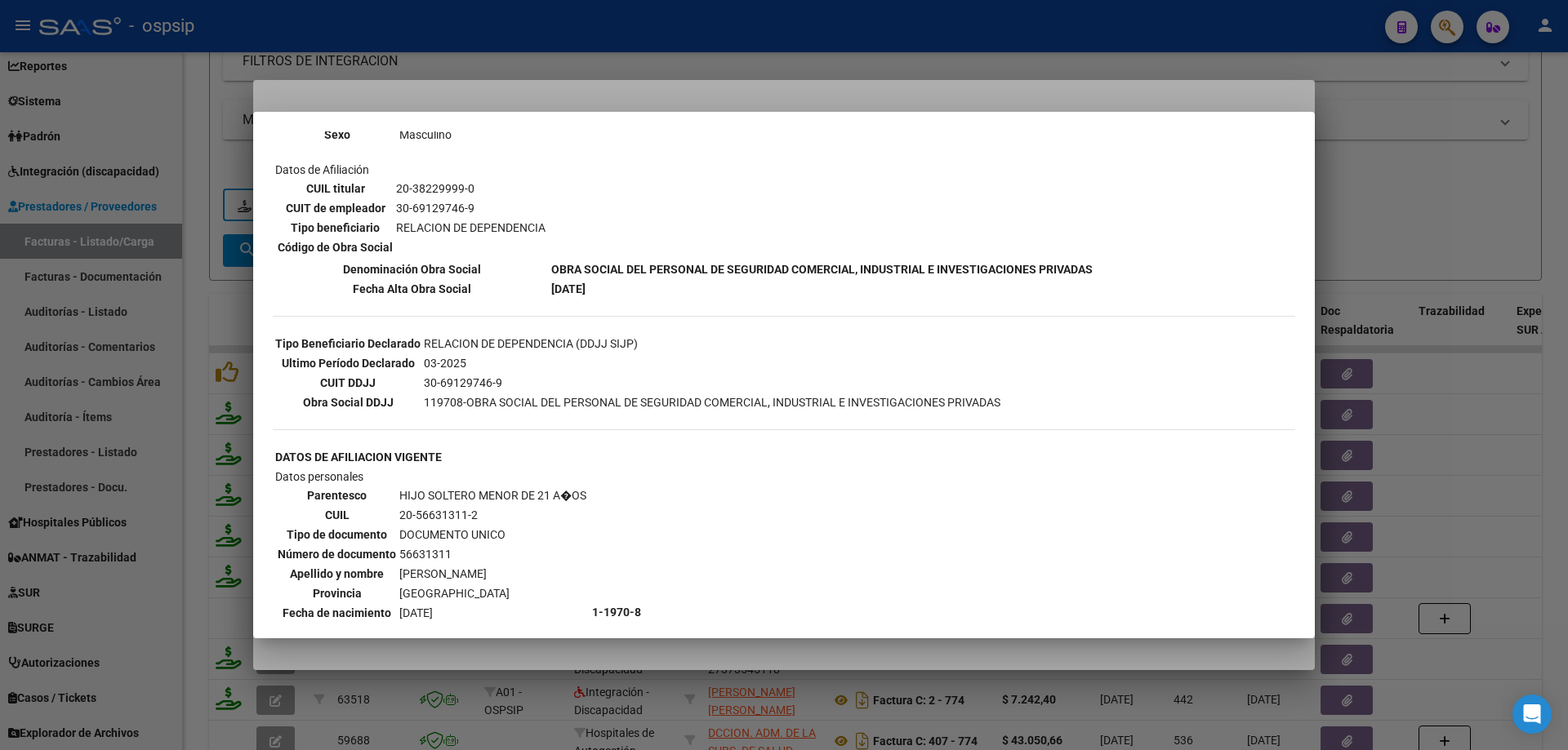
click at [1509, 188] on div at bounding box center [784, 375] width 1568 height 750
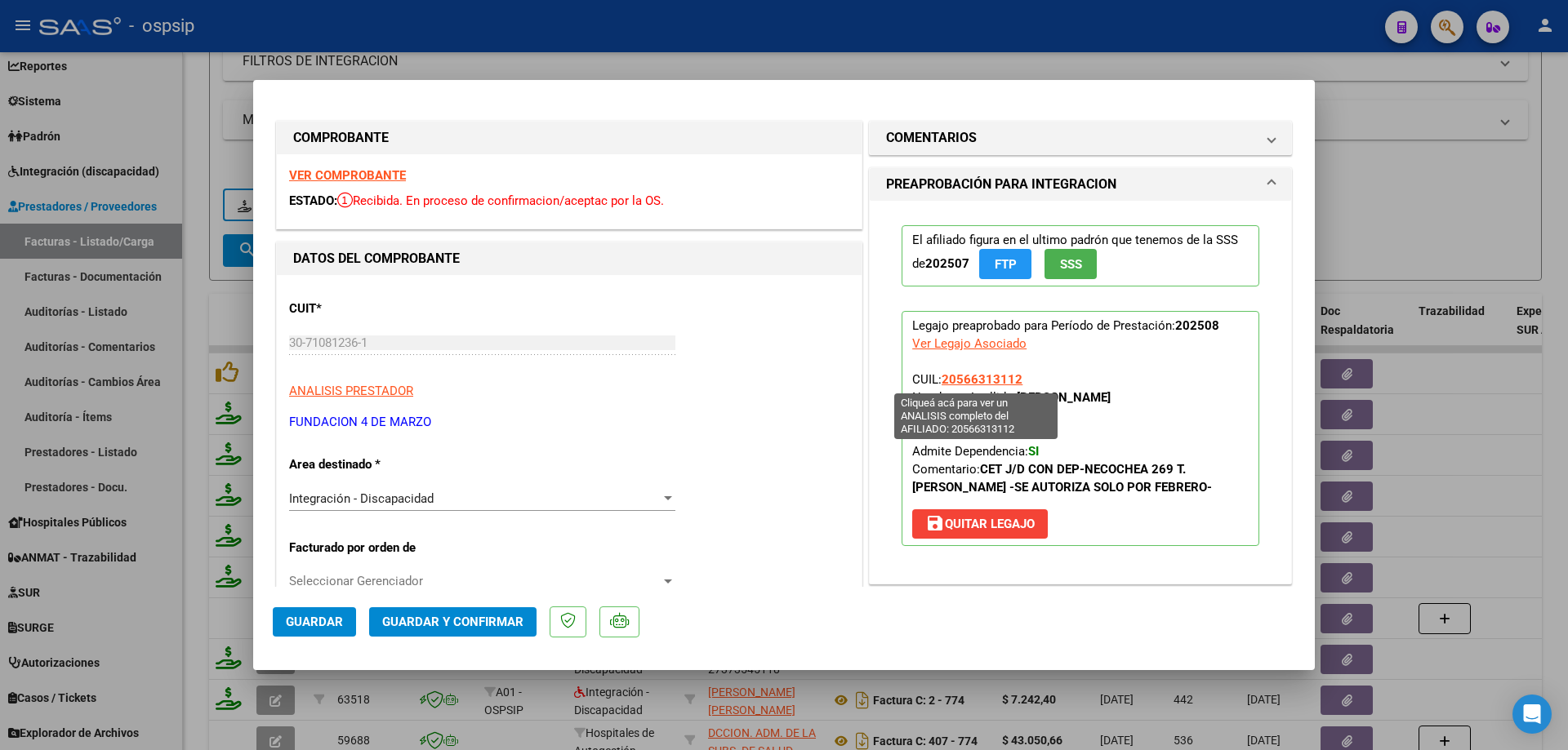
click at [946, 386] on span "20566313112" at bounding box center [981, 380] width 80 height 15
type textarea "20566313112"
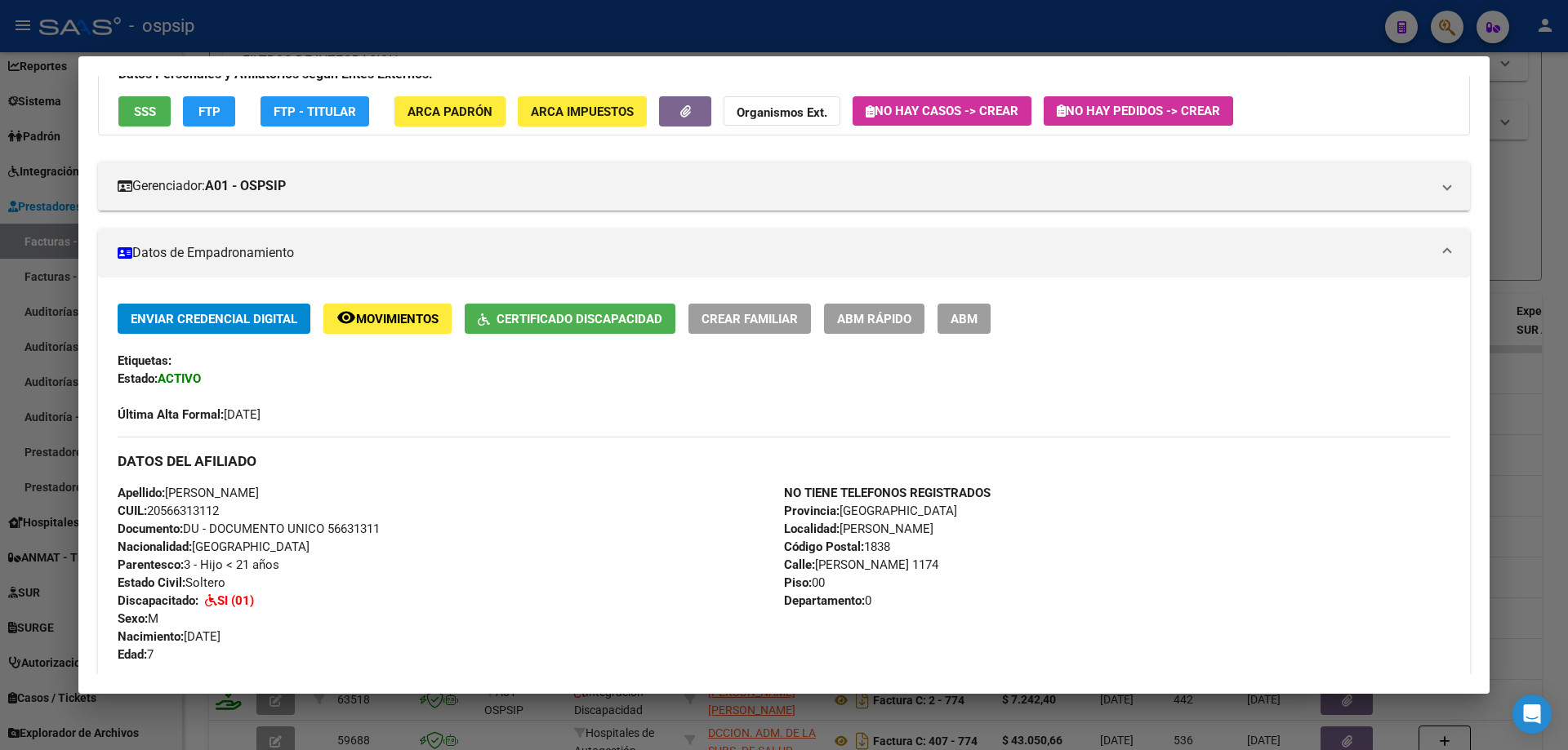
scroll to position [130, 0]
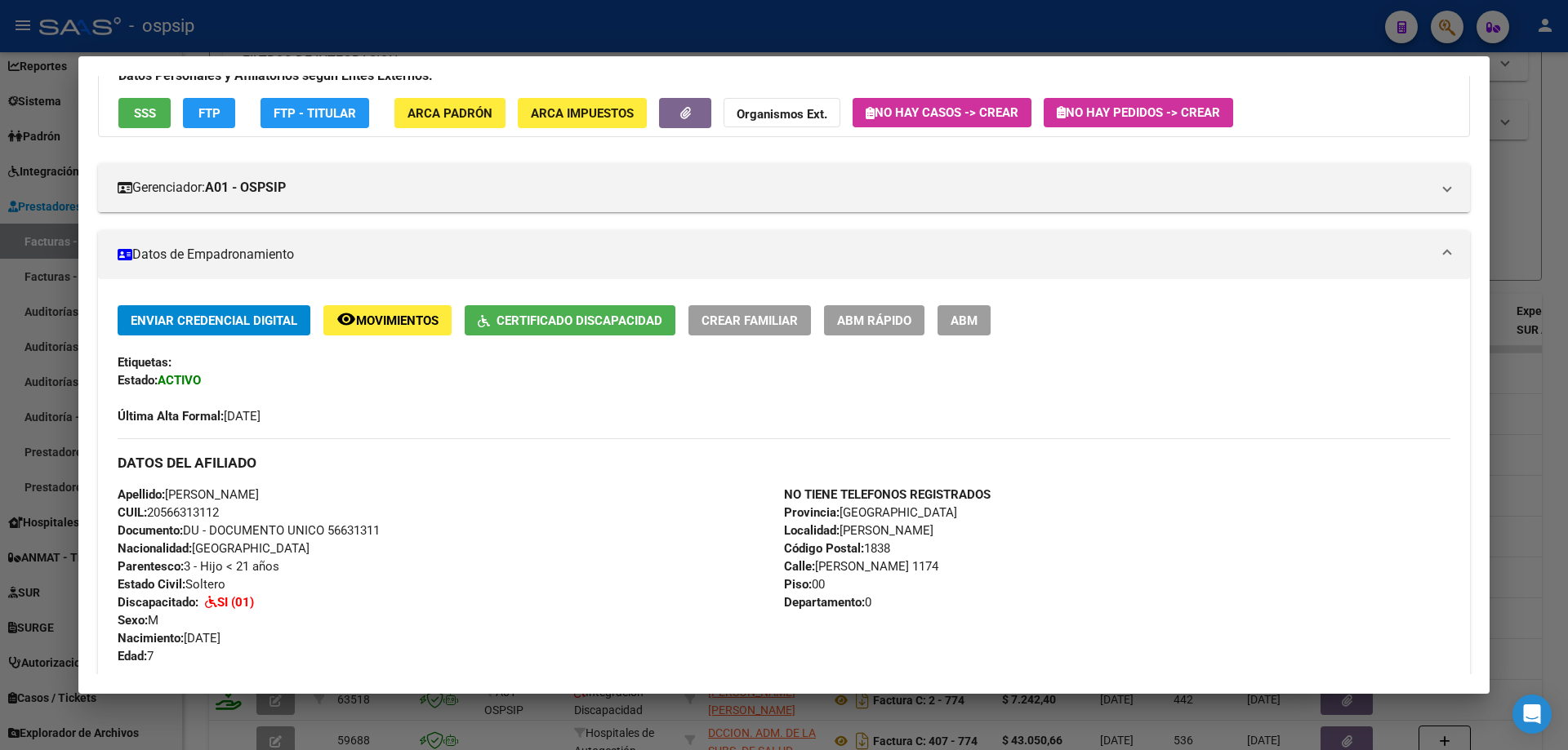
click at [1556, 222] on div at bounding box center [784, 375] width 1568 height 750
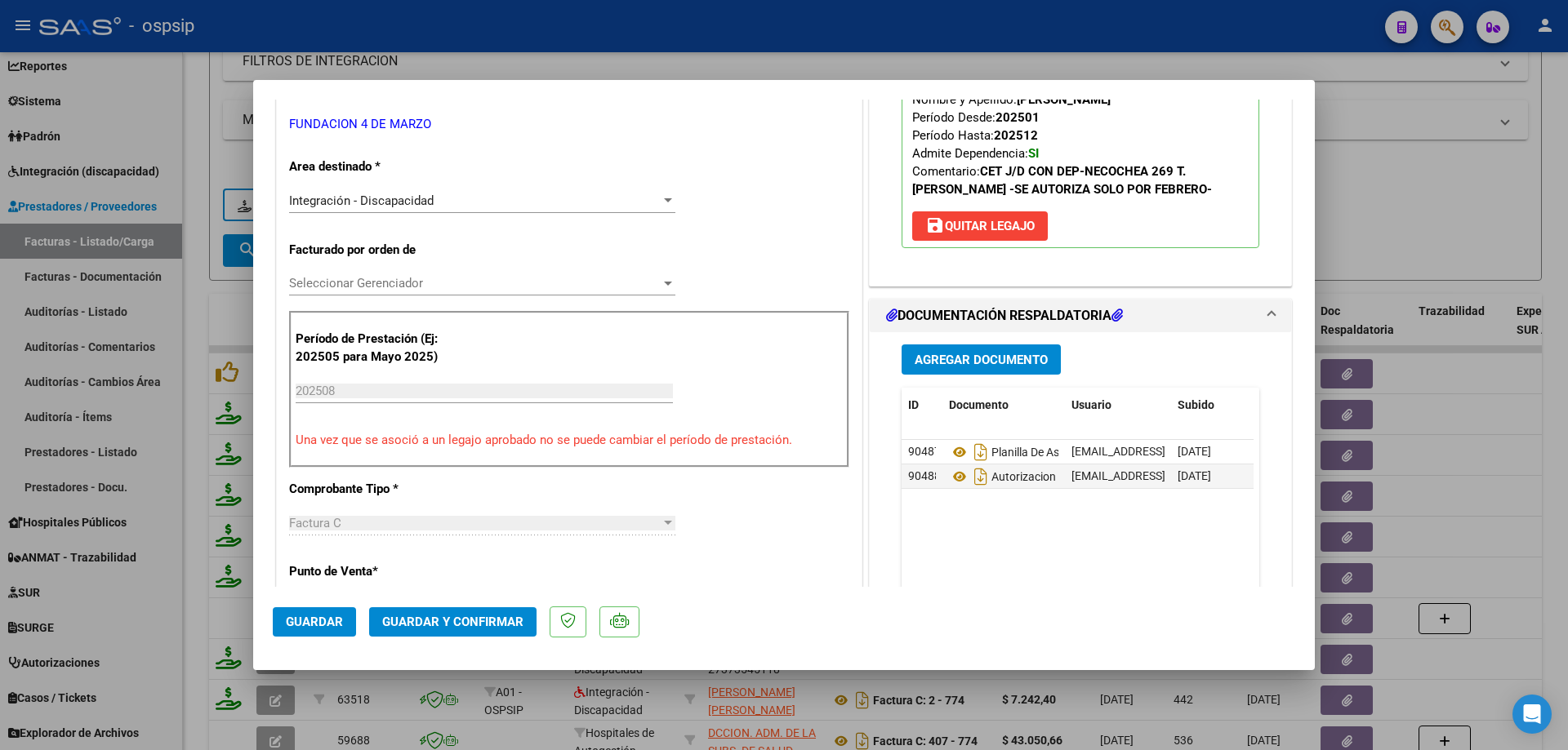
scroll to position [326, 0]
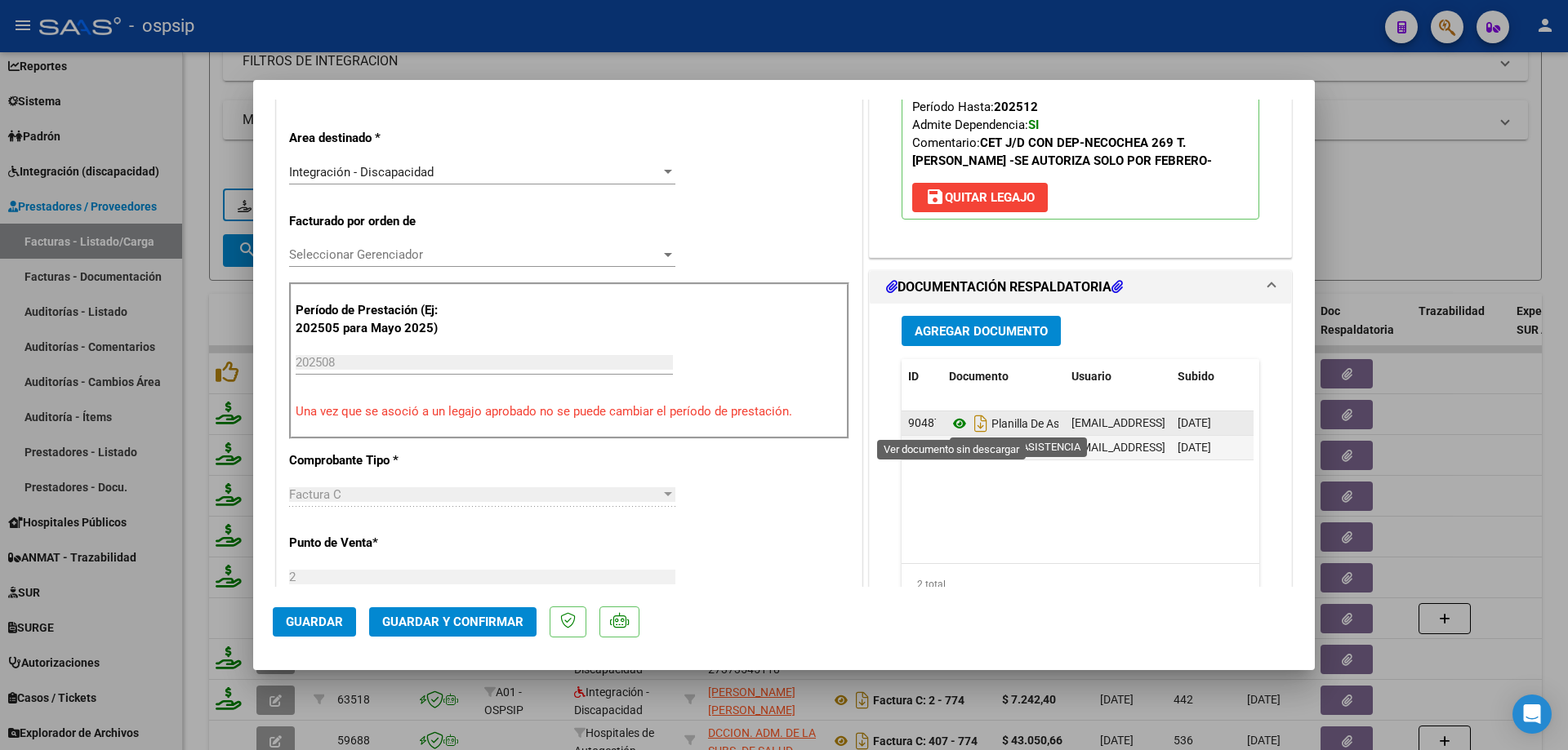
click at [953, 422] on icon at bounding box center [959, 424] width 21 height 20
click at [951, 427] on icon at bounding box center [959, 424] width 21 height 20
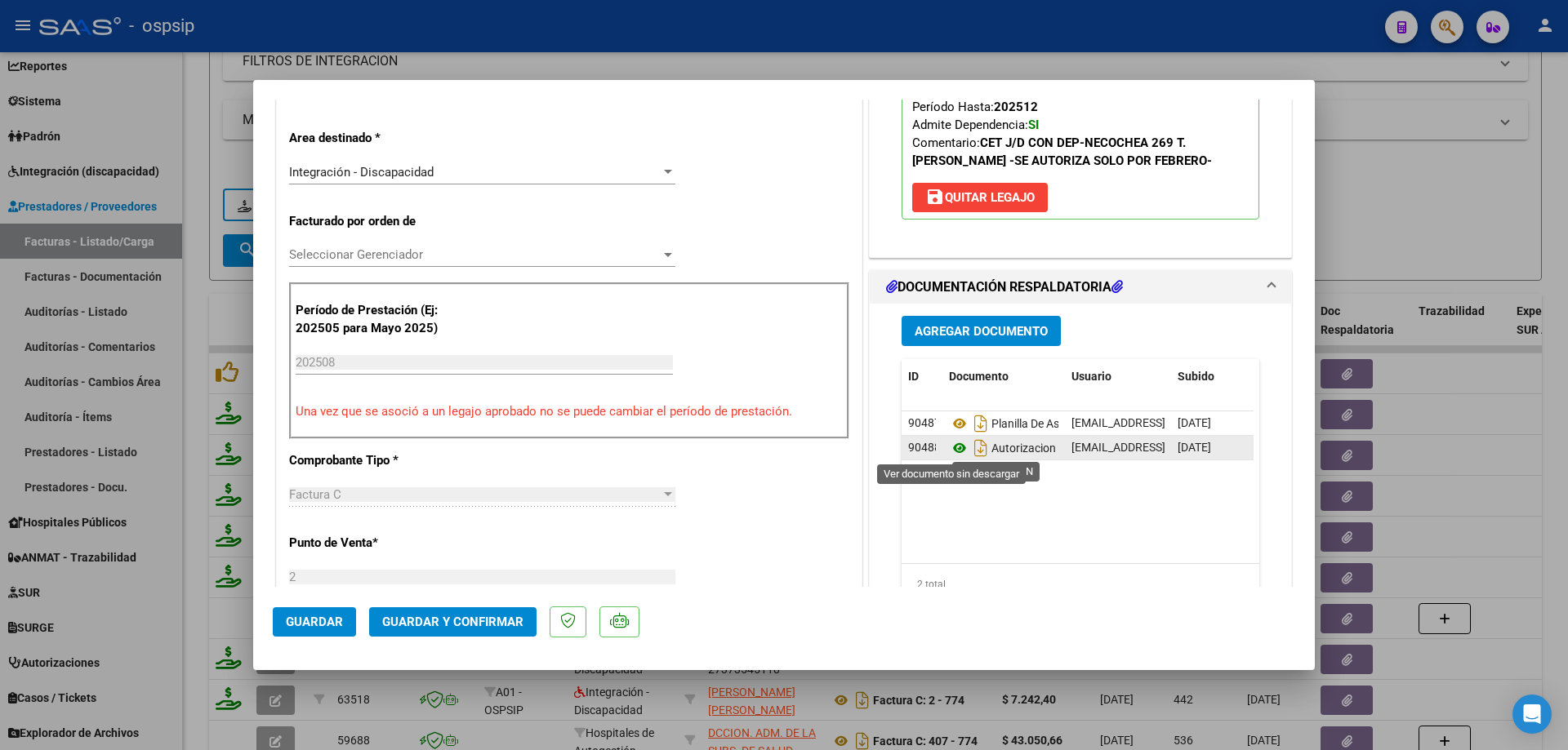
click at [953, 445] on icon at bounding box center [959, 448] width 21 height 20
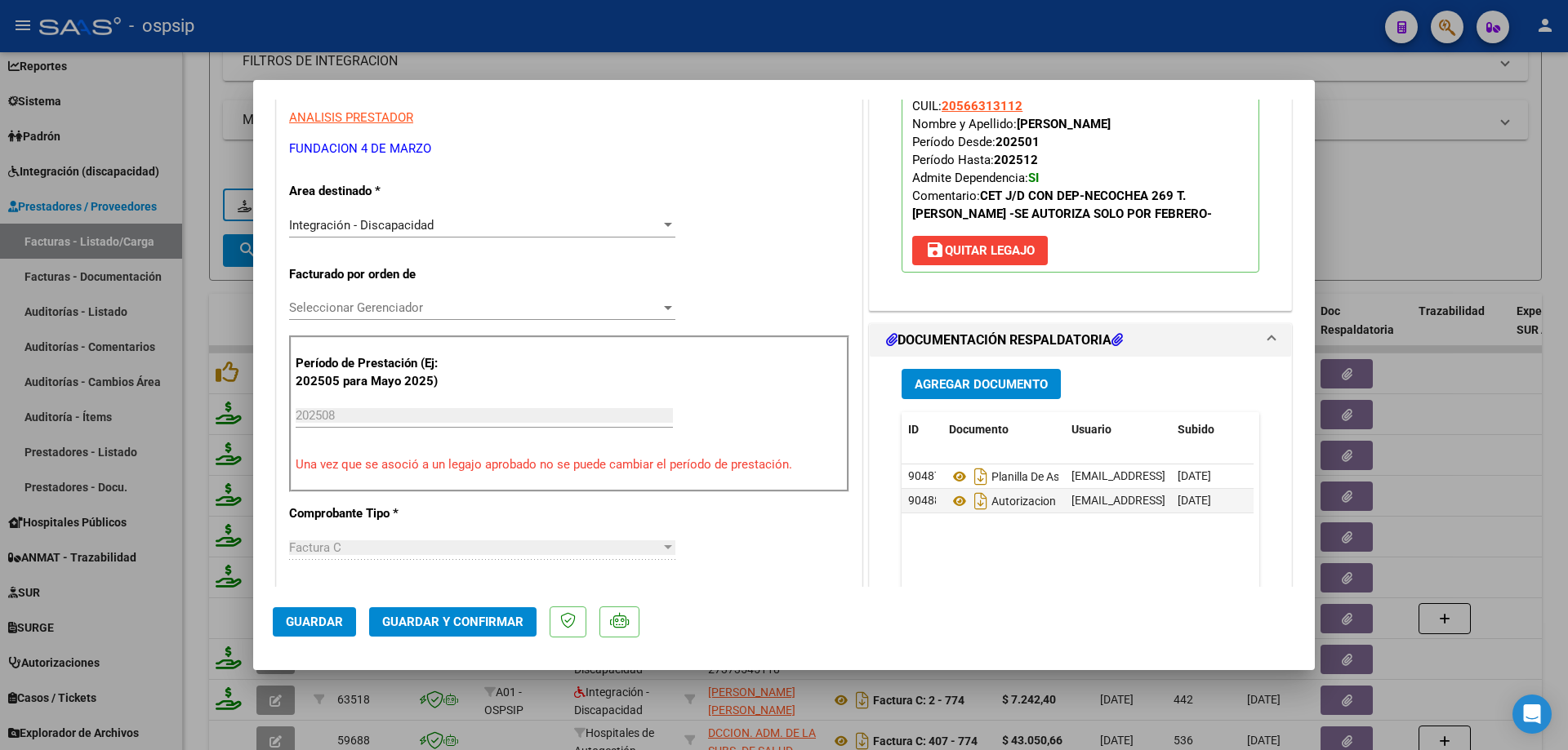
scroll to position [245, 0]
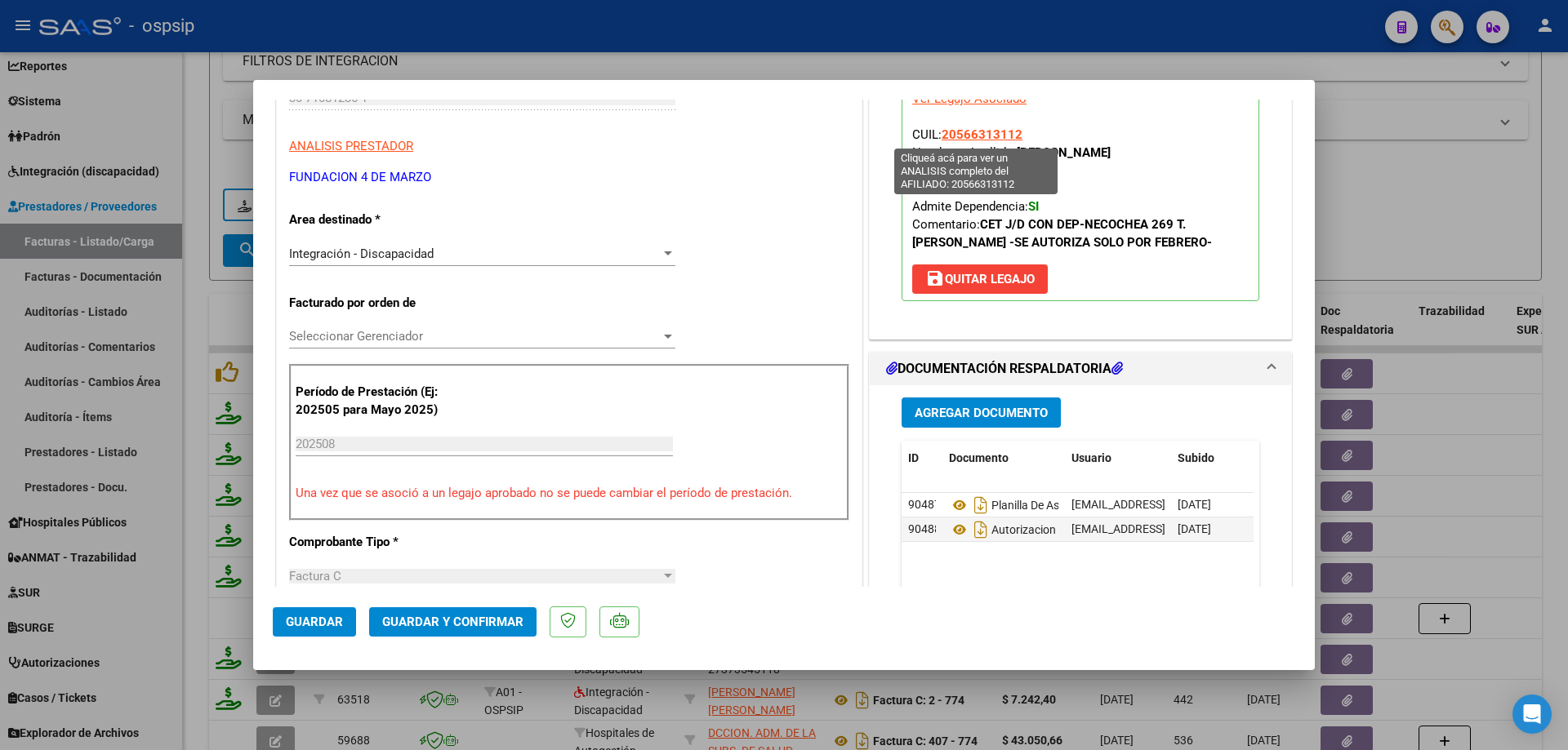
drag, startPoint x: 1011, startPoint y: 134, endPoint x: 938, endPoint y: 134, distance: 73.0
click at [938, 134] on p "Legajo preaprobado para Período de Prestación: 202508 Ver Legajo Asociado CUIL:…" at bounding box center [1080, 183] width 357 height 235
copy span "20566313112"
click at [487, 618] on span "Guardar y Confirmar" at bounding box center [452, 622] width 141 height 15
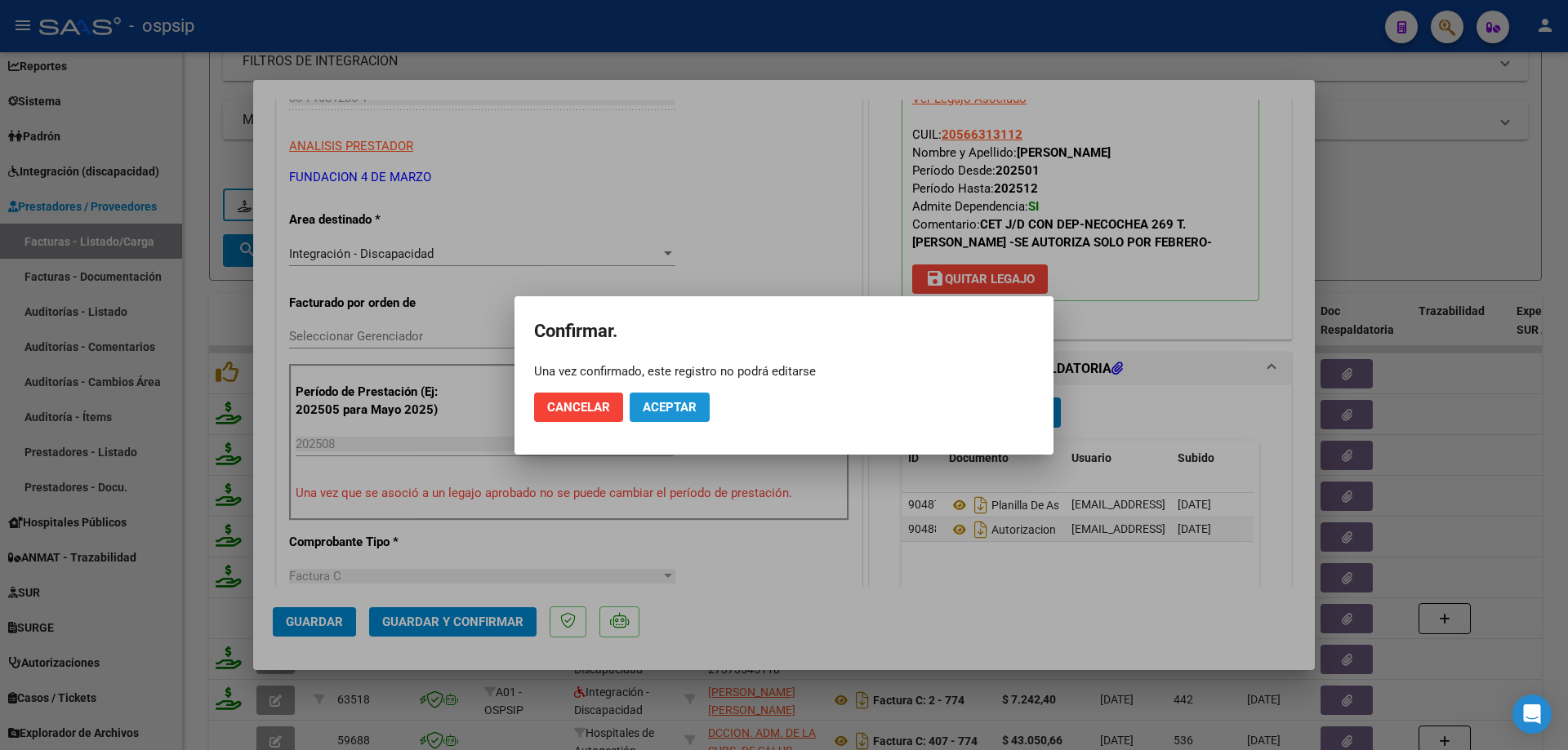
click at [678, 408] on span "Aceptar" at bounding box center [669, 408] width 54 height 15
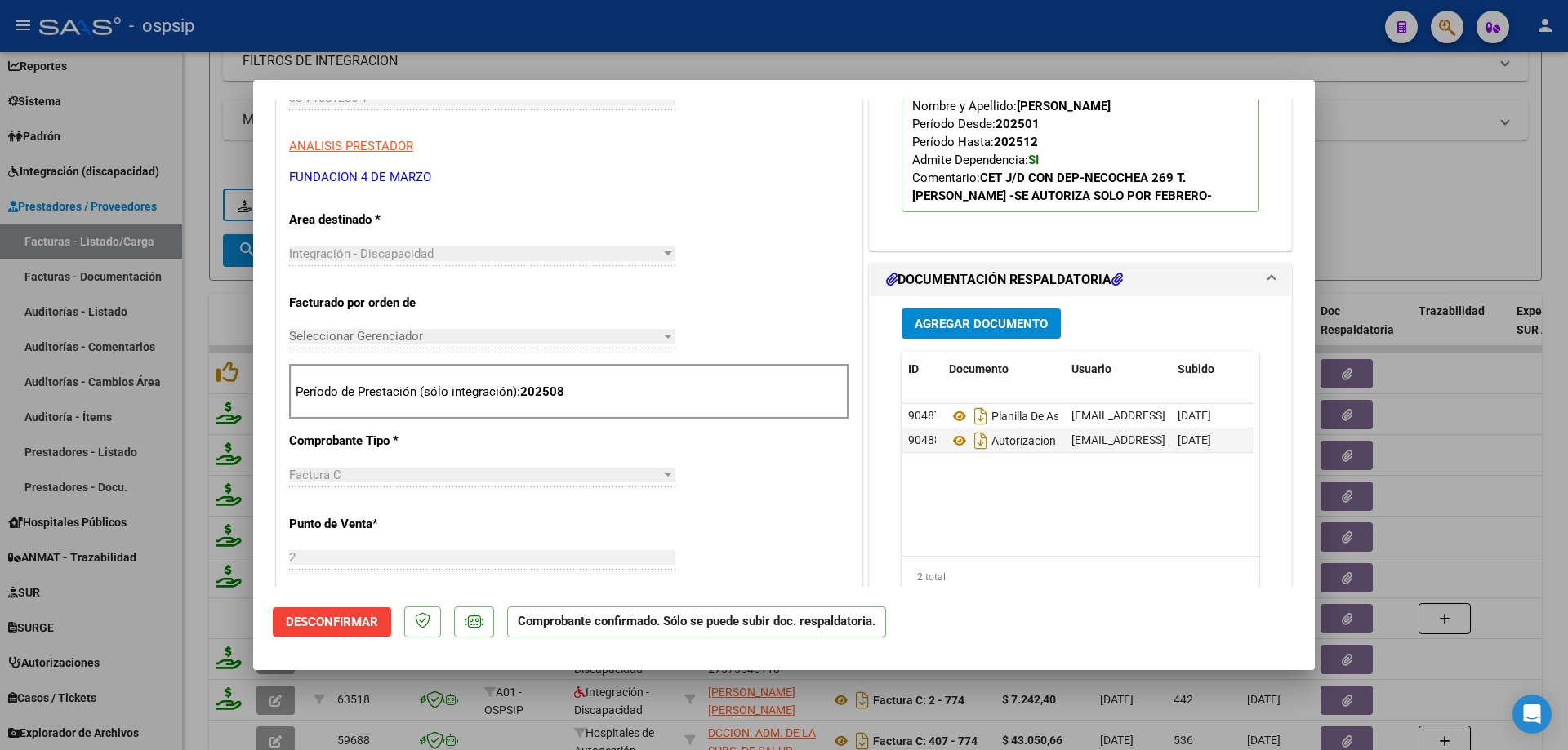
click at [1390, 152] on div at bounding box center [784, 375] width 1568 height 750
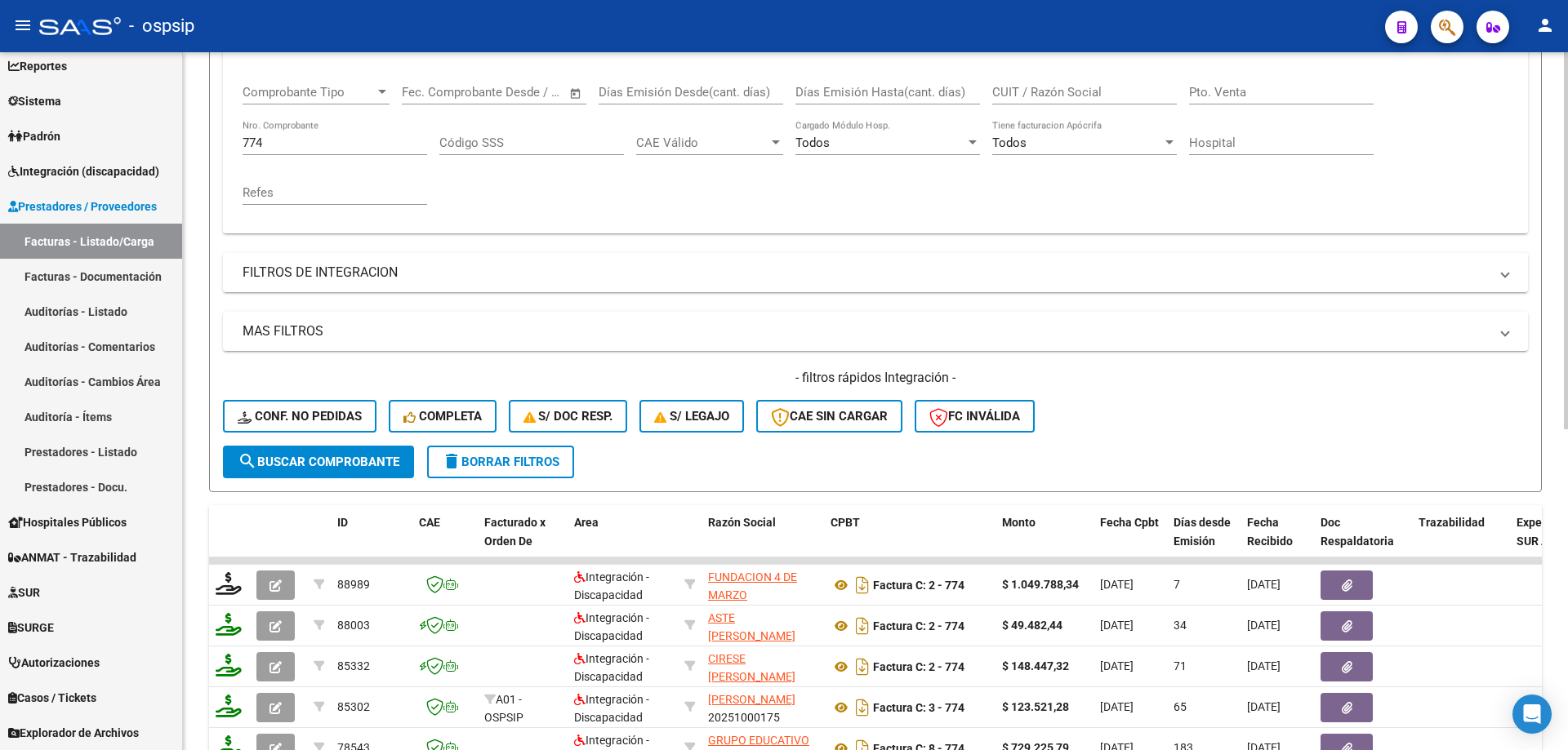
scroll to position [146, 0]
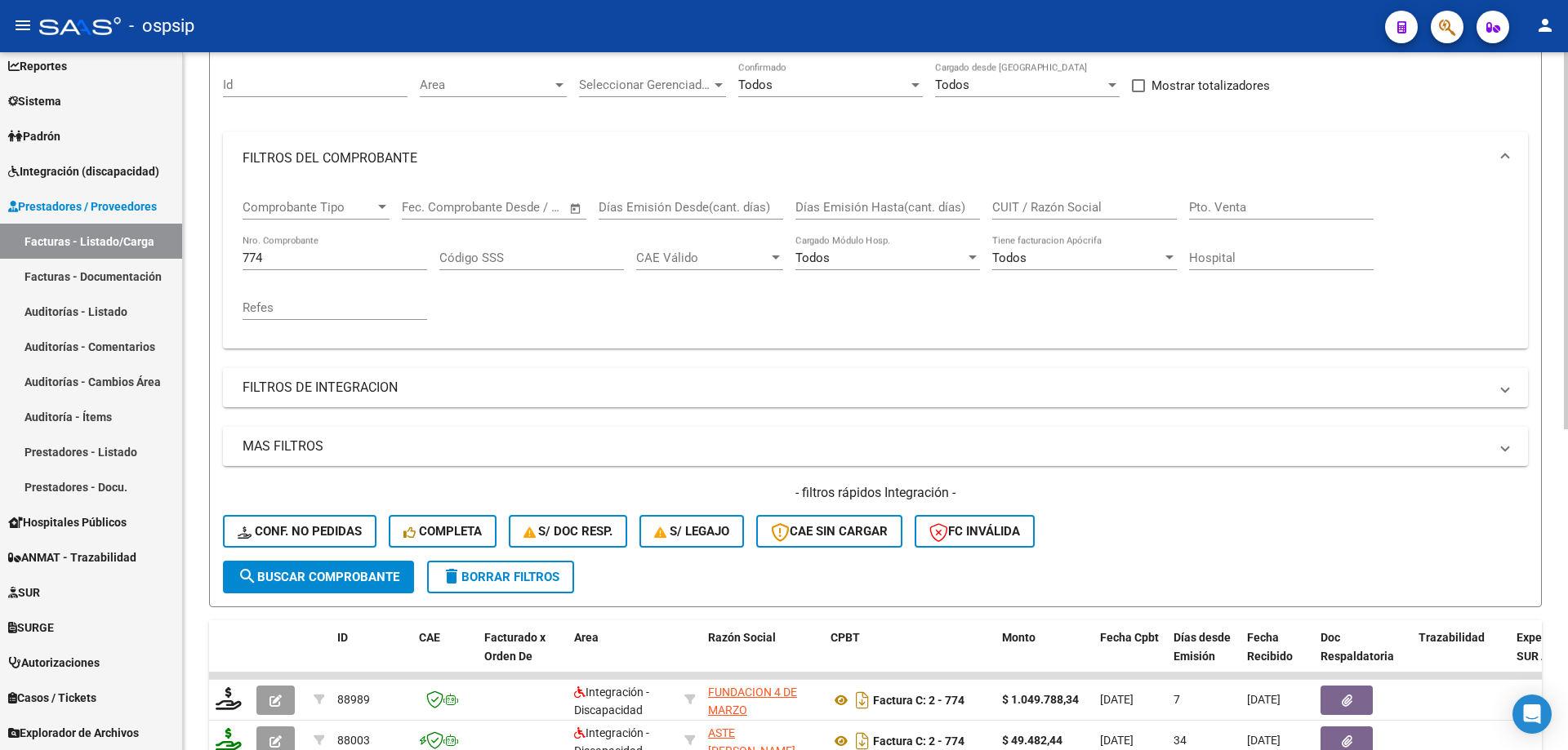
click at [280, 258] on input "774" at bounding box center [334, 258] width 184 height 15
type input "7"
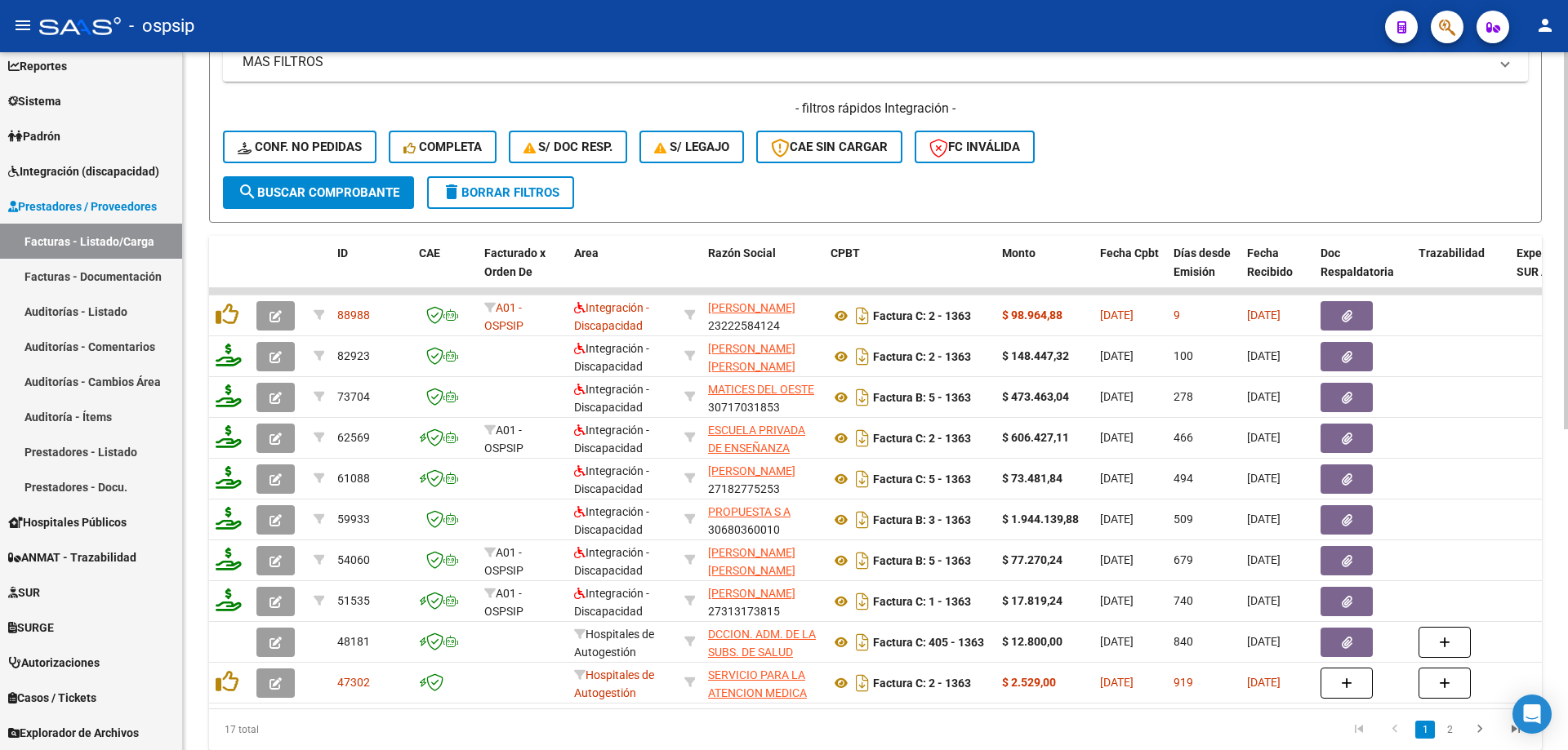
scroll to position [594, 0]
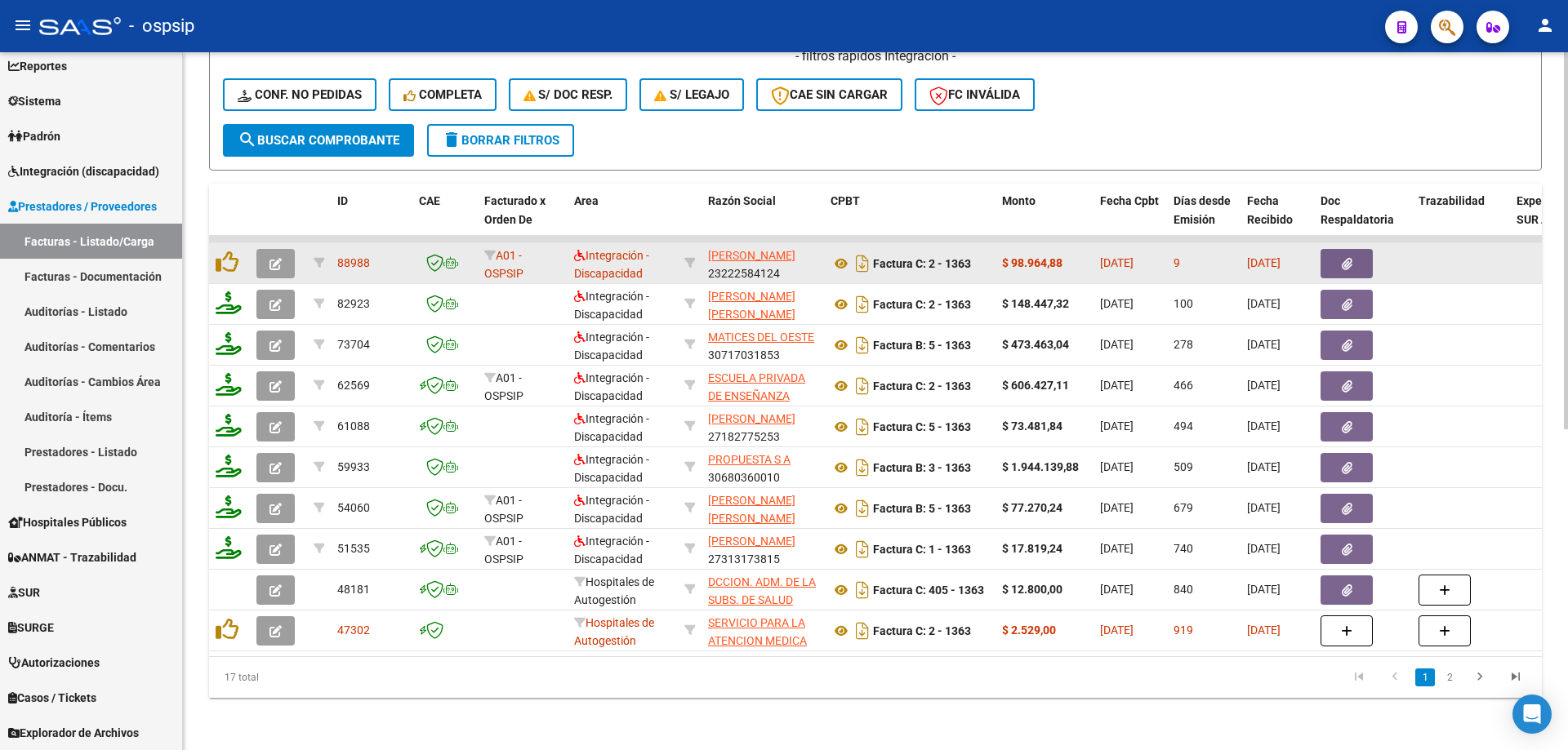
type input "1363"
click at [273, 258] on icon "button" at bounding box center [275, 264] width 12 height 12
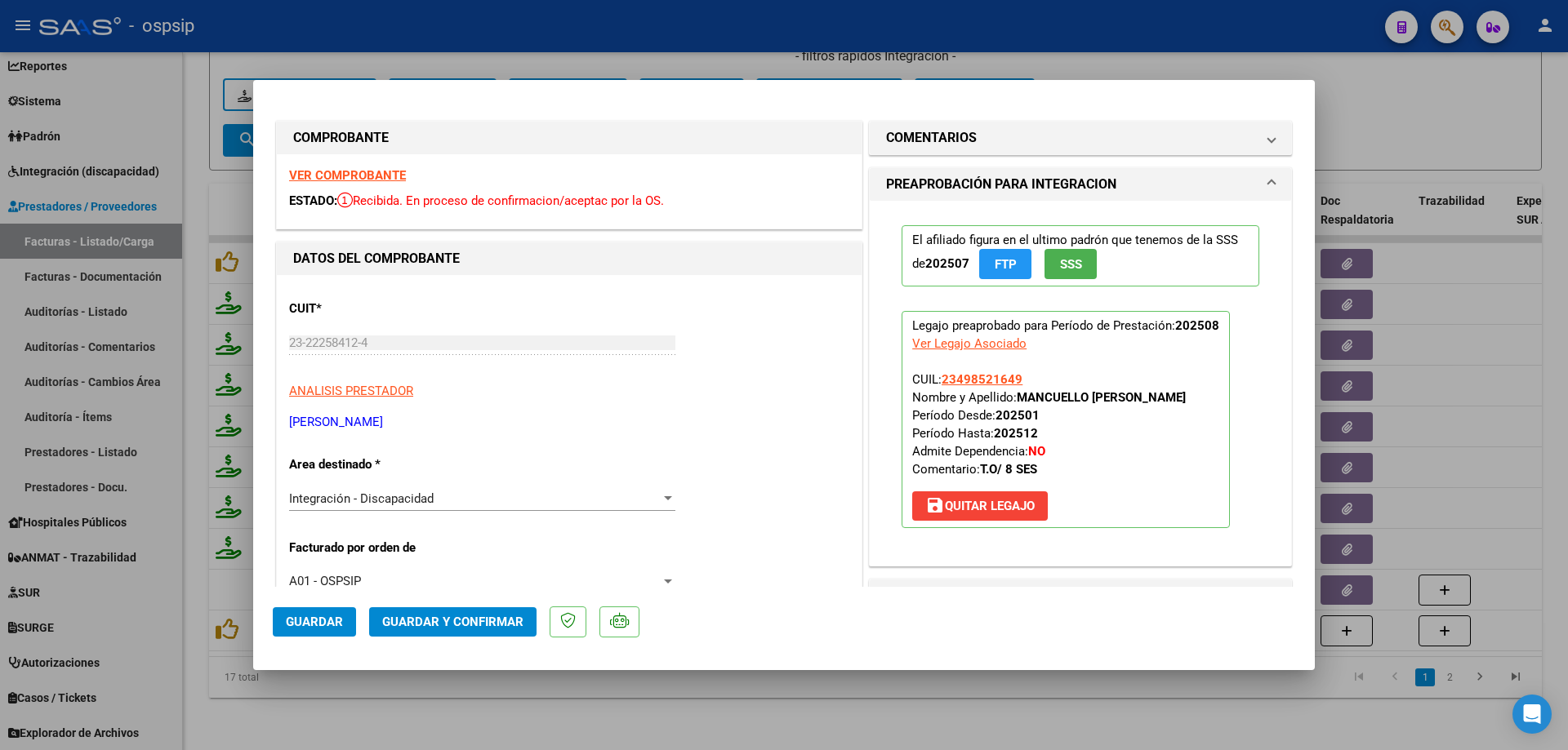
click at [1060, 270] on span "SSS" at bounding box center [1071, 265] width 22 height 15
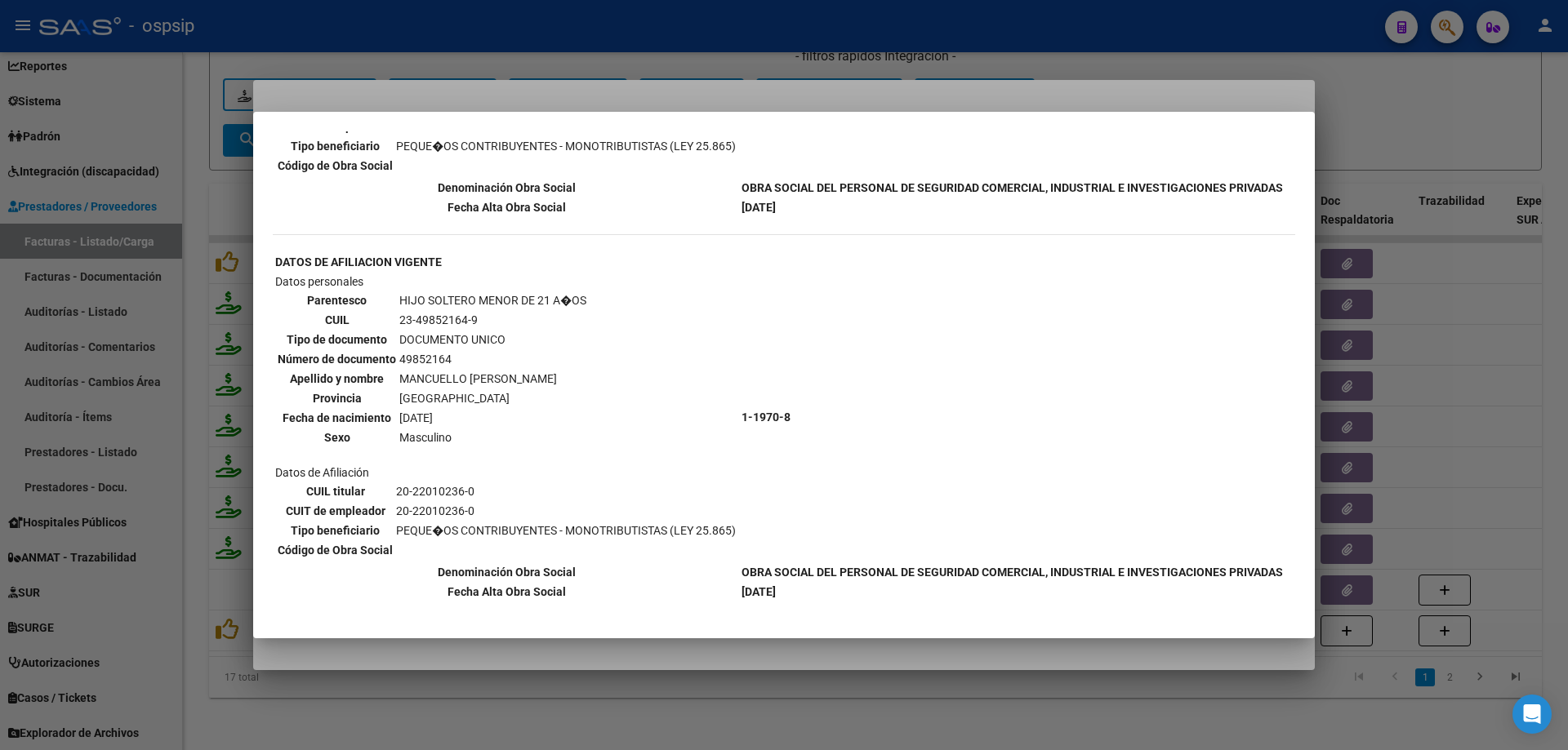
scroll to position [555, 0]
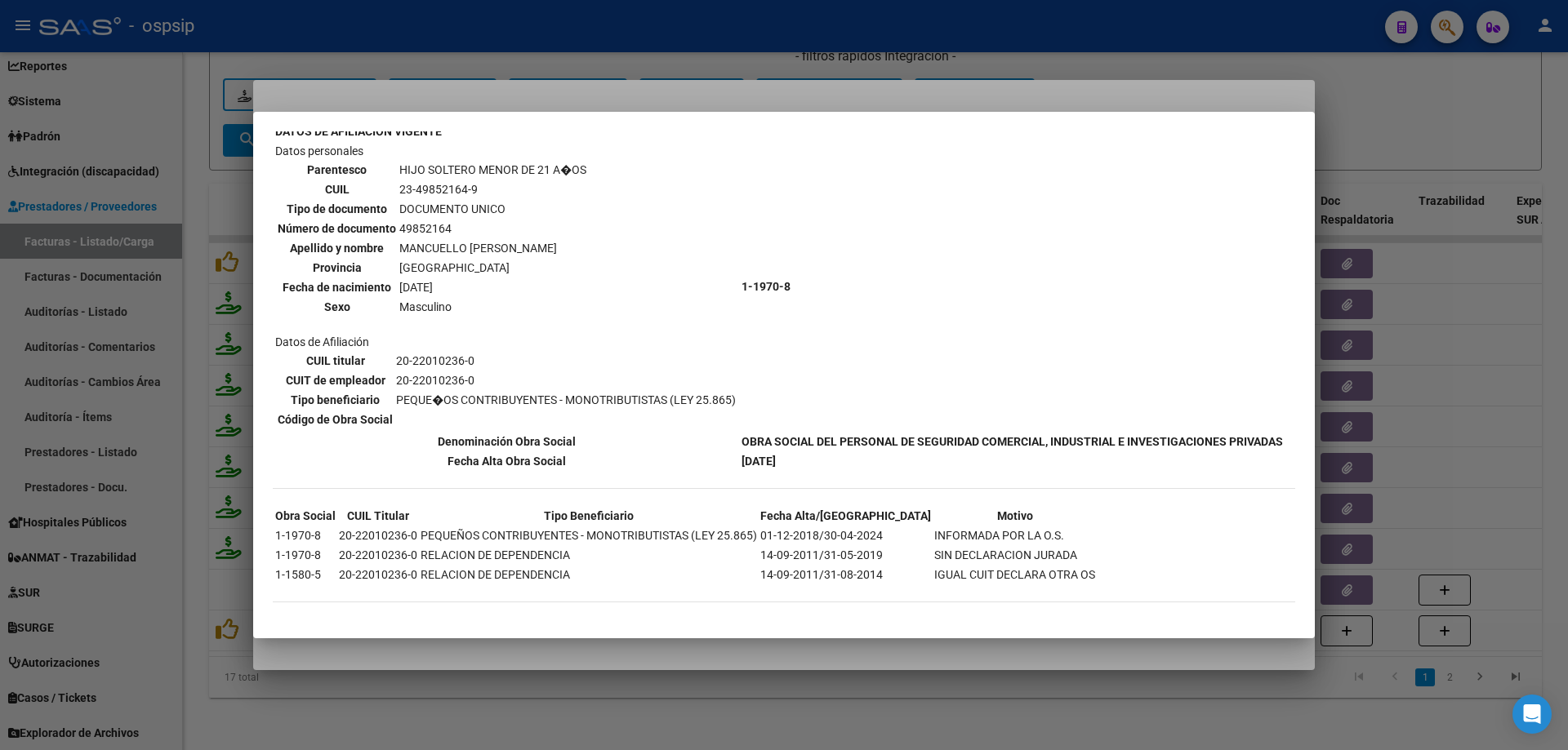
click at [1342, 142] on div at bounding box center [784, 375] width 1568 height 750
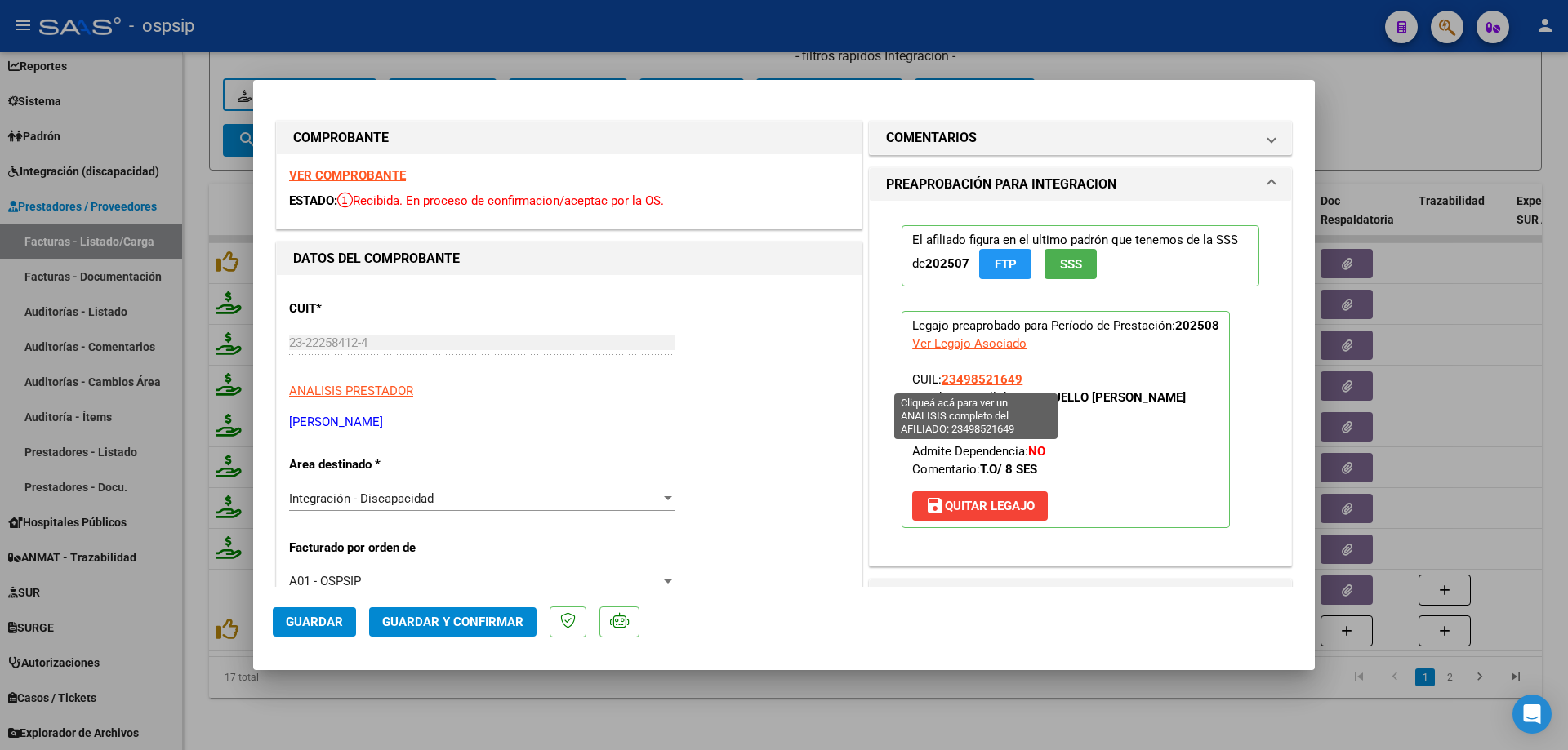
click at [991, 379] on span "23498521649" at bounding box center [981, 380] width 80 height 15
type textarea "23498521649"
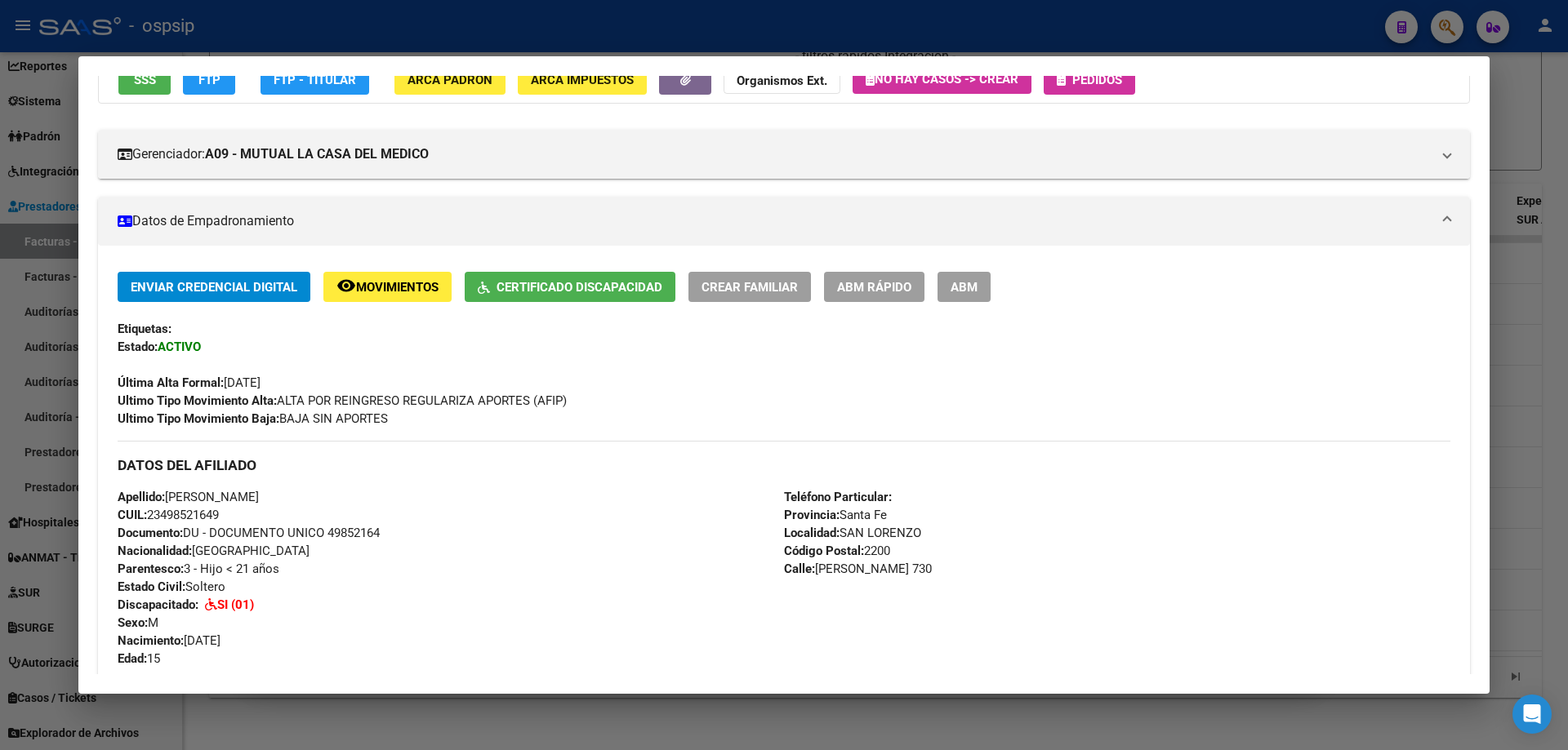
scroll to position [409, 0]
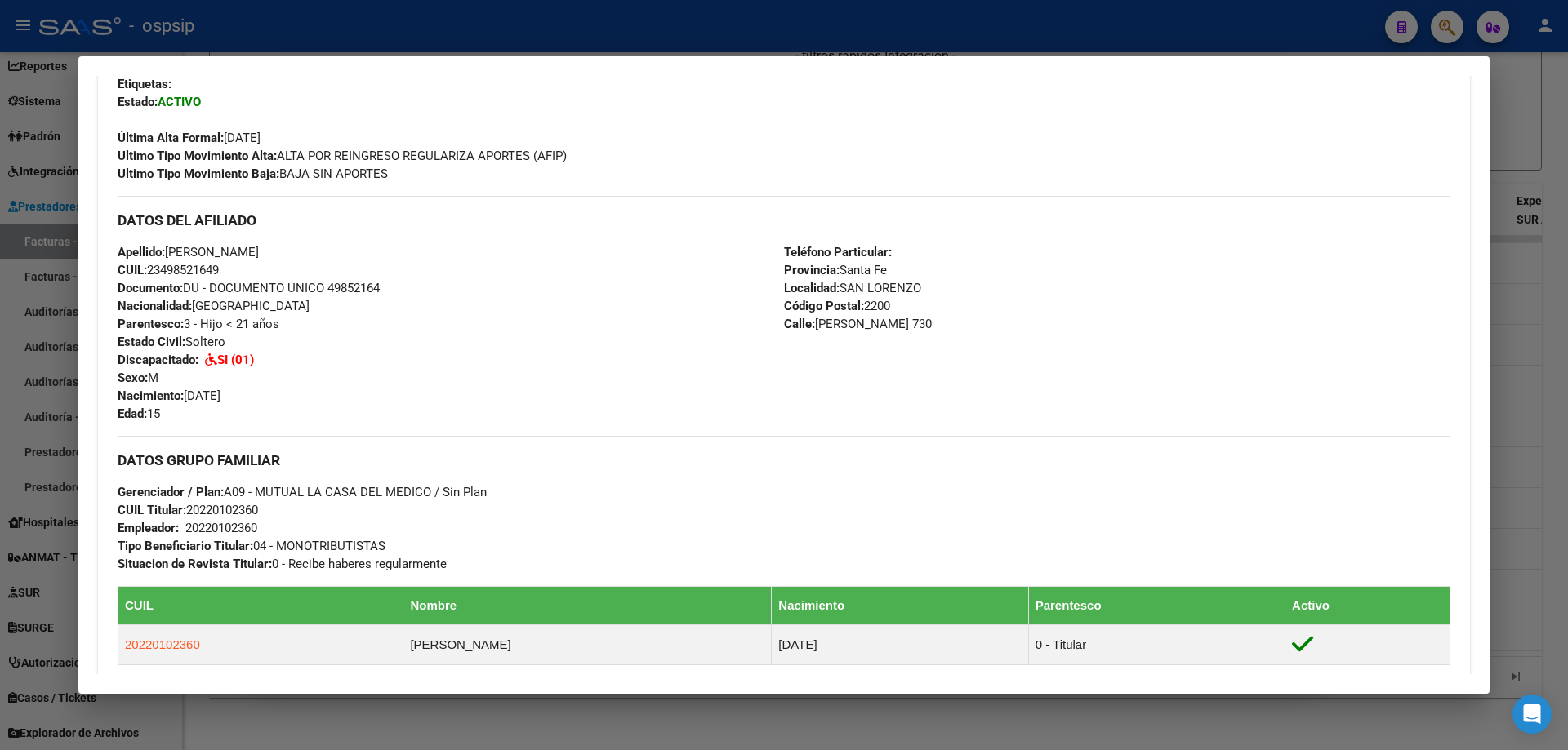
click at [1551, 396] on div at bounding box center [784, 375] width 1568 height 750
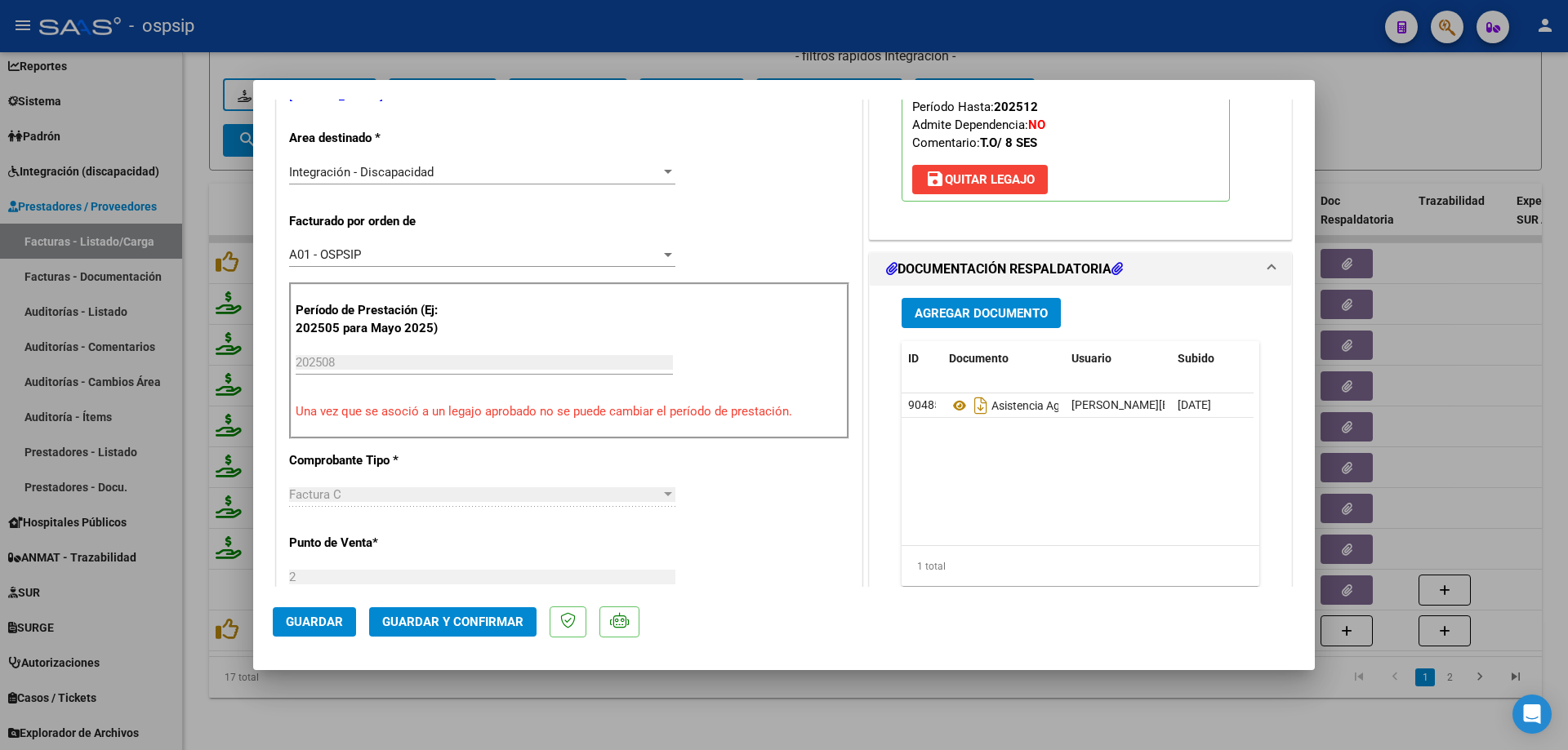
scroll to position [245, 0]
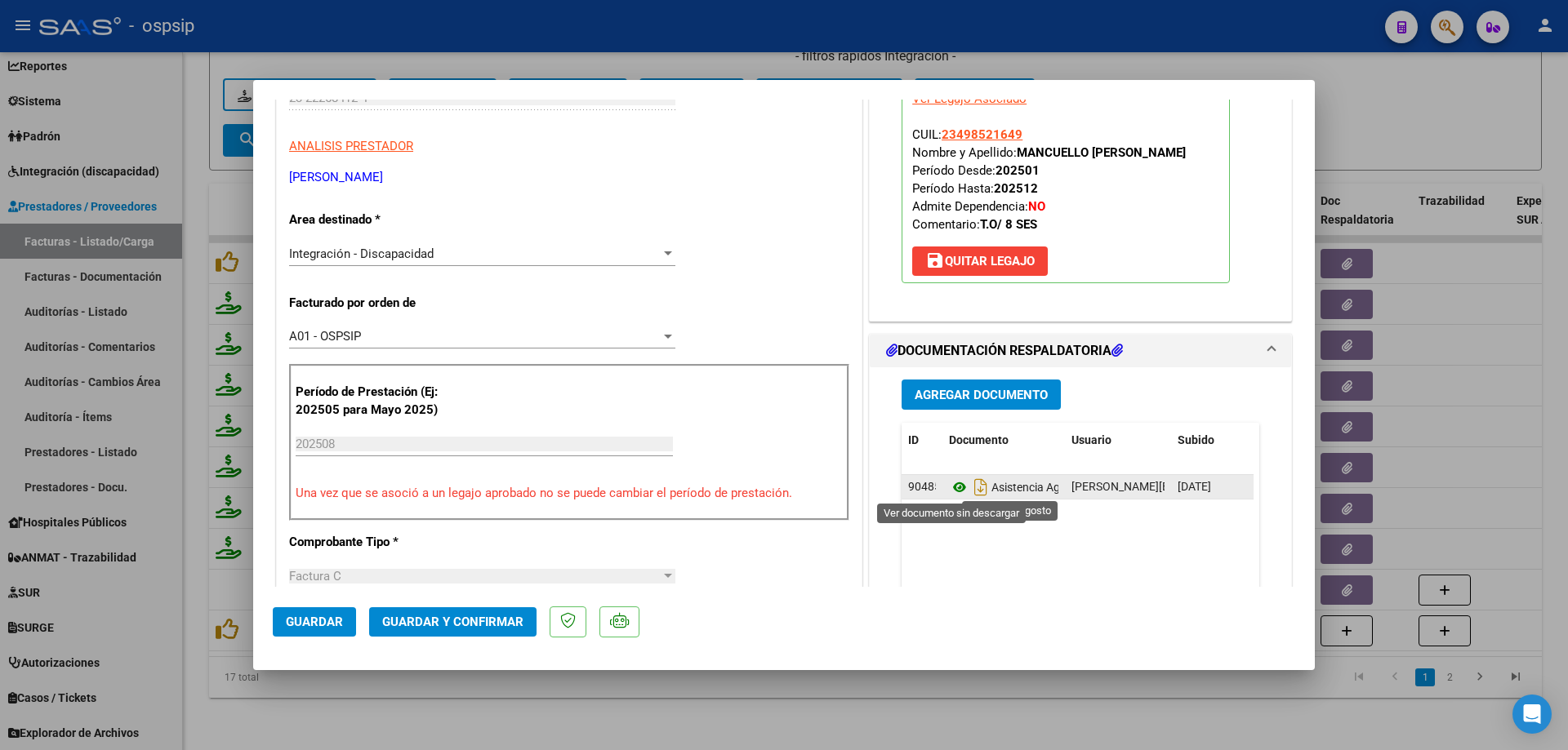
click at [951, 479] on icon at bounding box center [959, 487] width 21 height 20
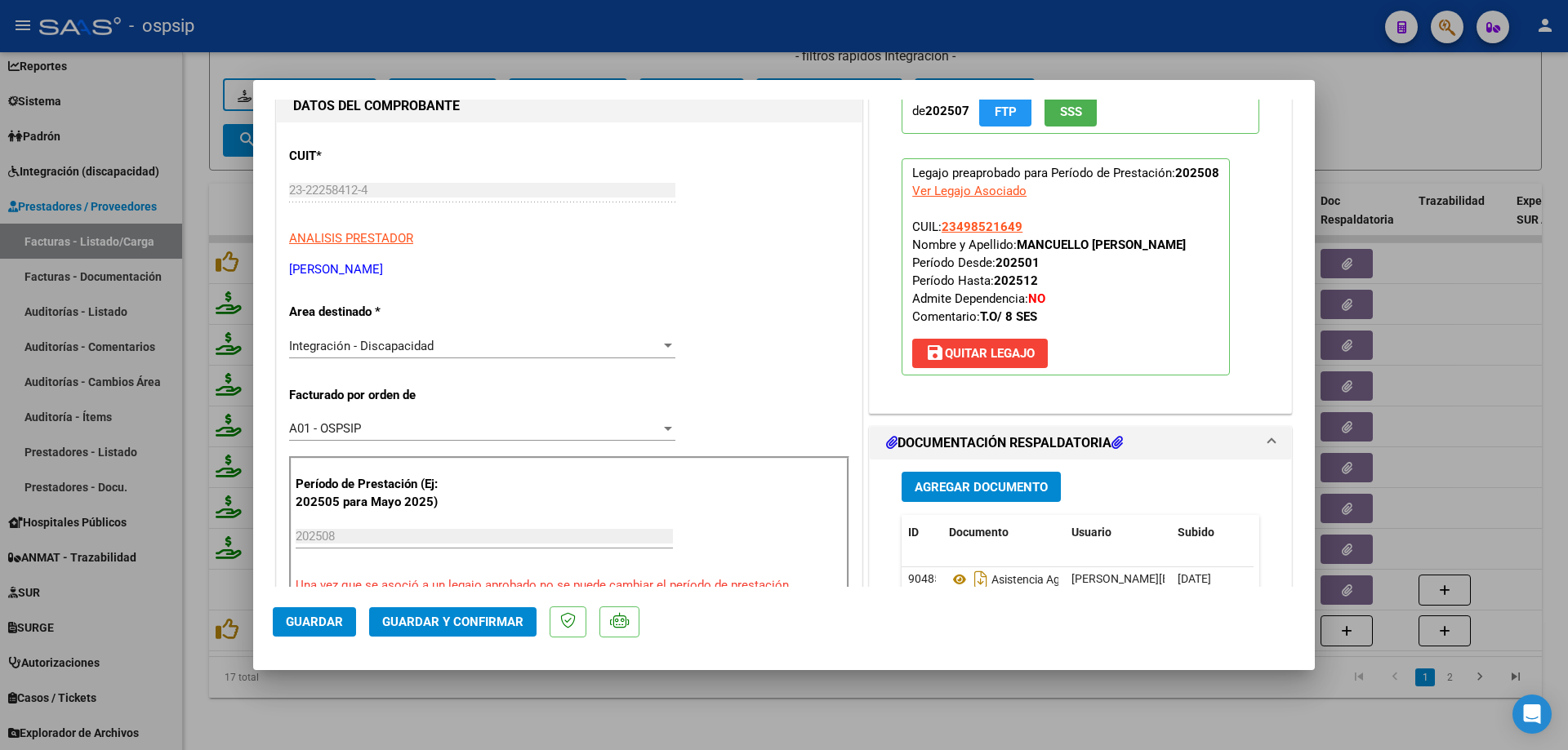
scroll to position [81, 0]
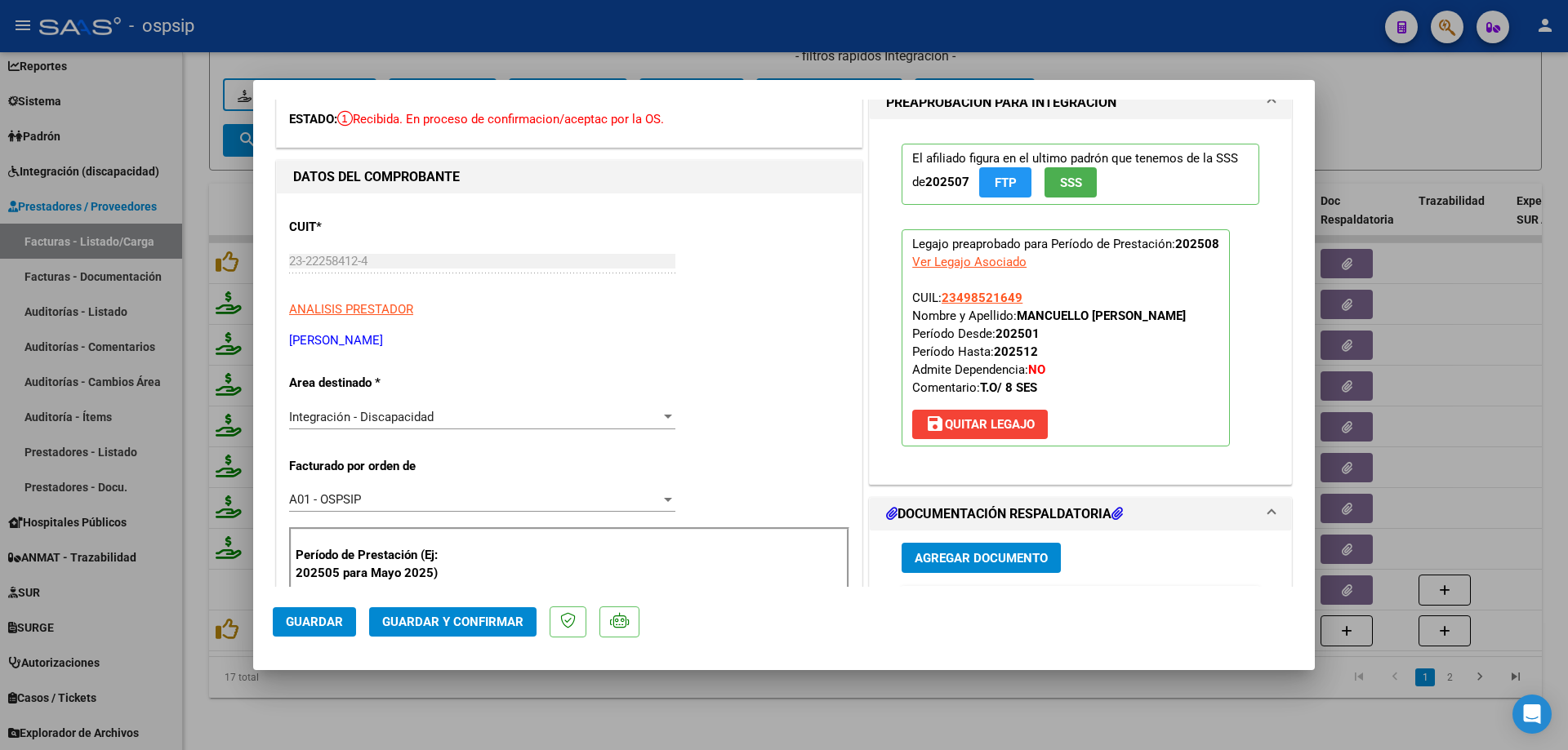
drag, startPoint x: 1019, startPoint y: 296, endPoint x: 934, endPoint y: 296, distance: 85.0
click at [934, 296] on p "Legajo preaprobado para Período de Prestación: 202508 Ver Legajo Asociado CUIL:…" at bounding box center [1065, 339] width 328 height 218
copy span "23498521649"
click at [427, 619] on span "Guardar y Confirmar" at bounding box center [452, 622] width 141 height 15
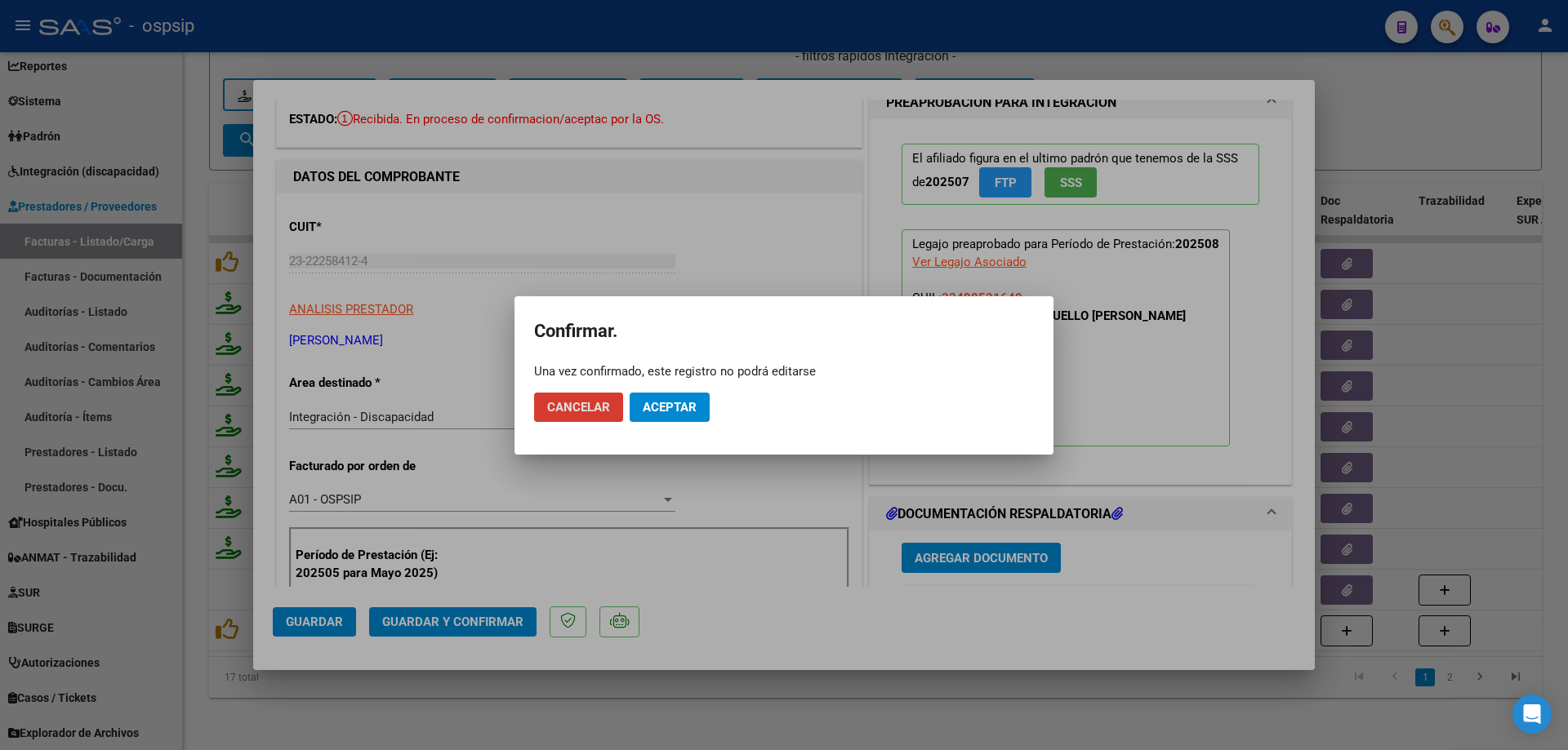
click at [671, 405] on span "Aceptar" at bounding box center [669, 408] width 54 height 15
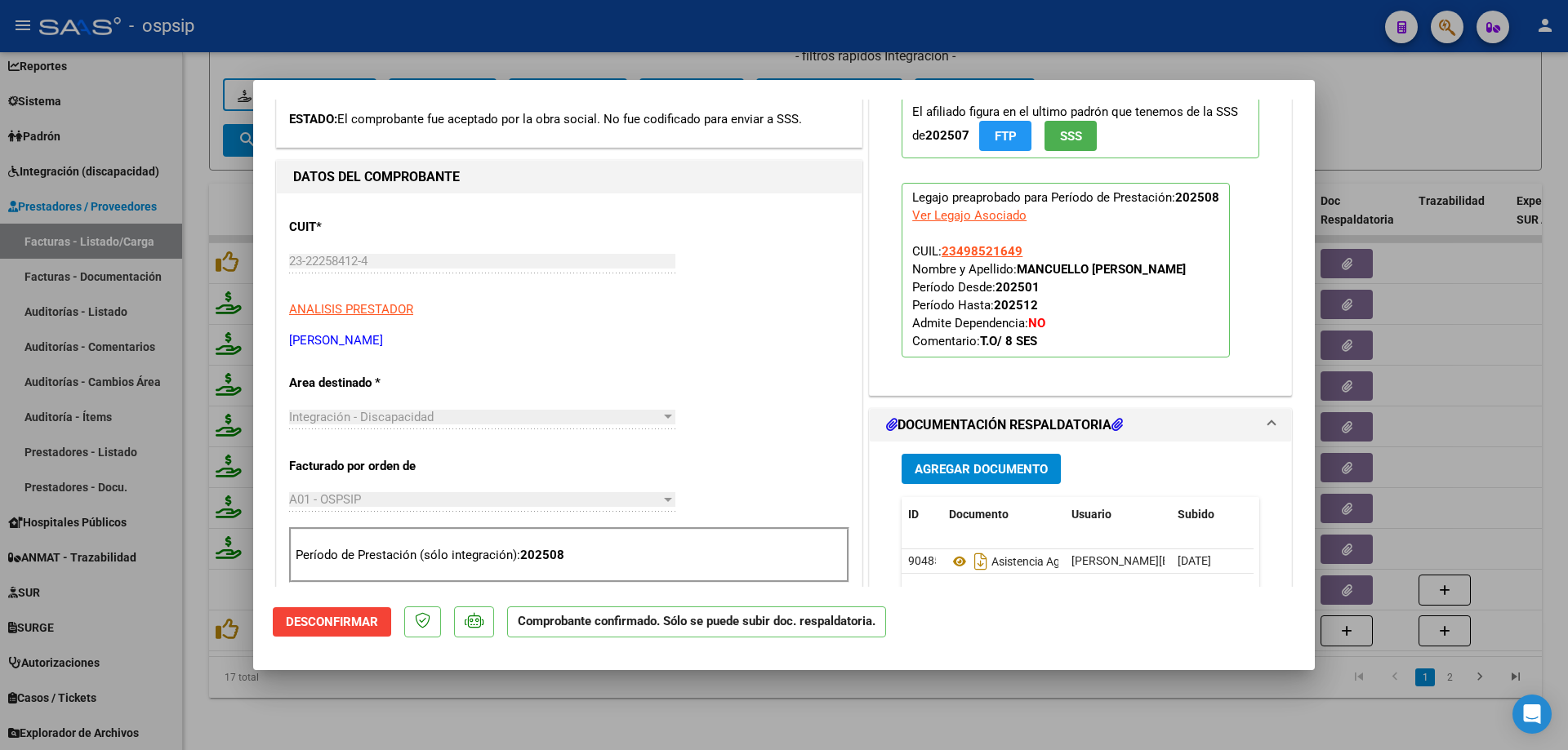
click at [1357, 73] on div at bounding box center [784, 375] width 1568 height 750
type input "$ 0,00"
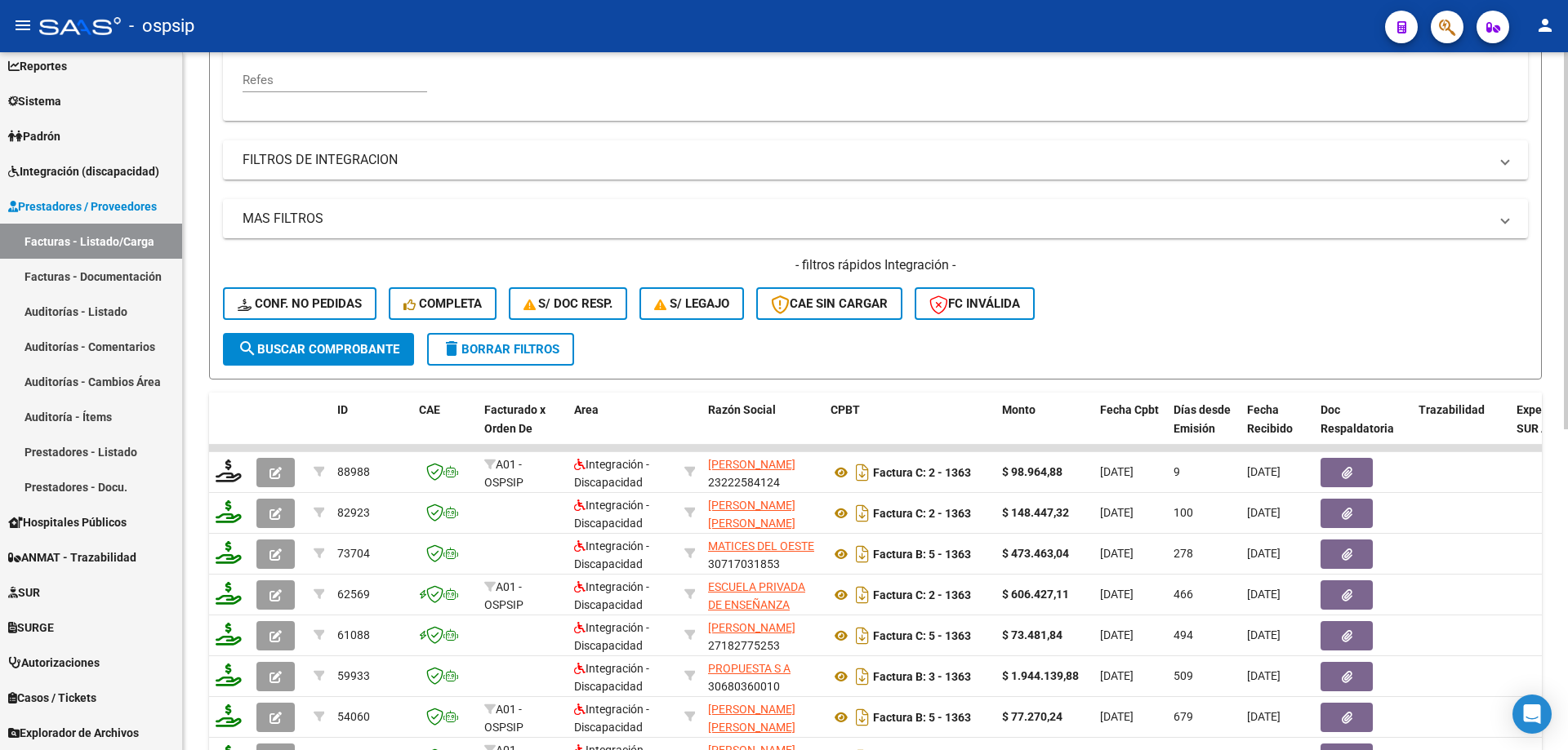
scroll to position [268, 0]
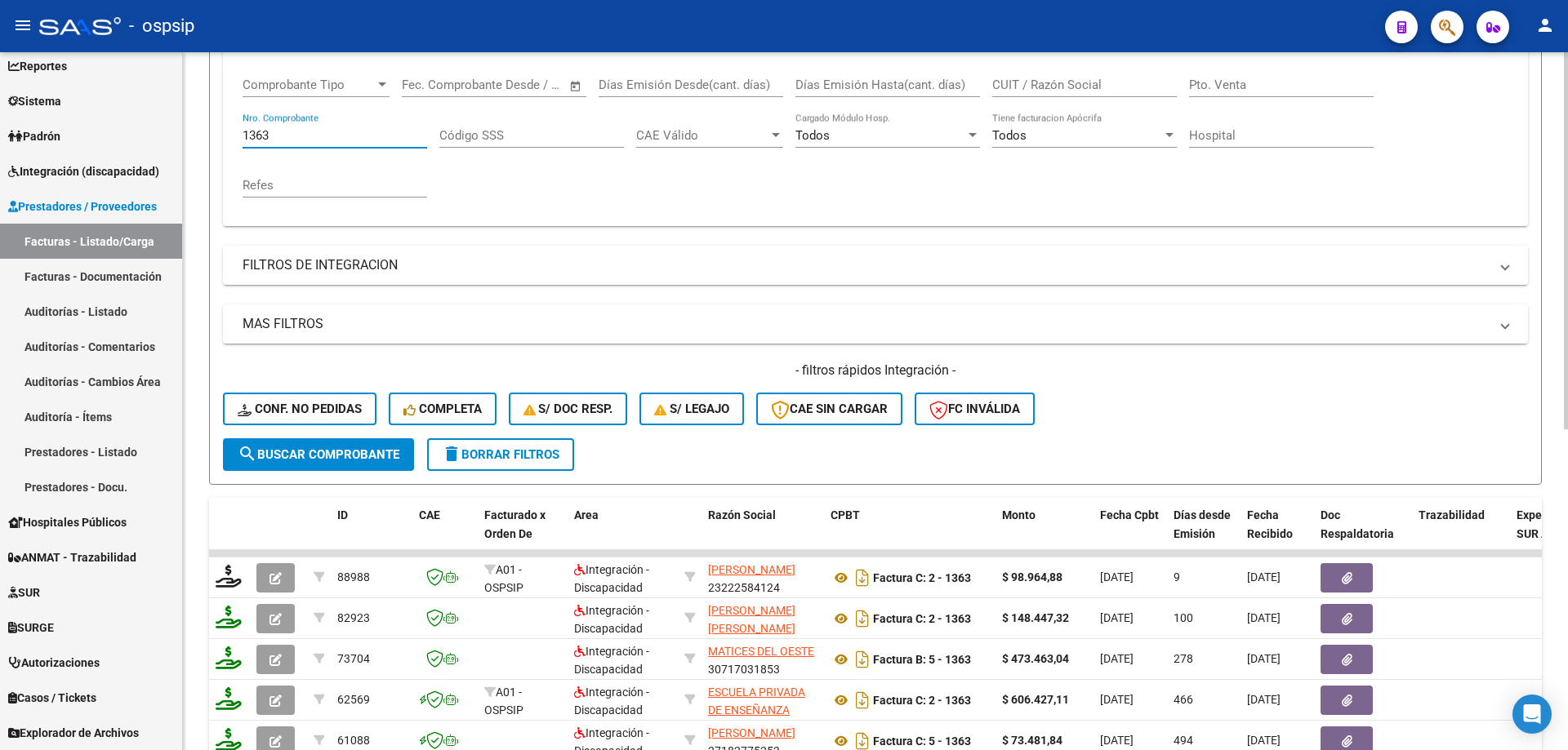
click at [282, 131] on input "1363" at bounding box center [334, 136] width 184 height 15
type input "1"
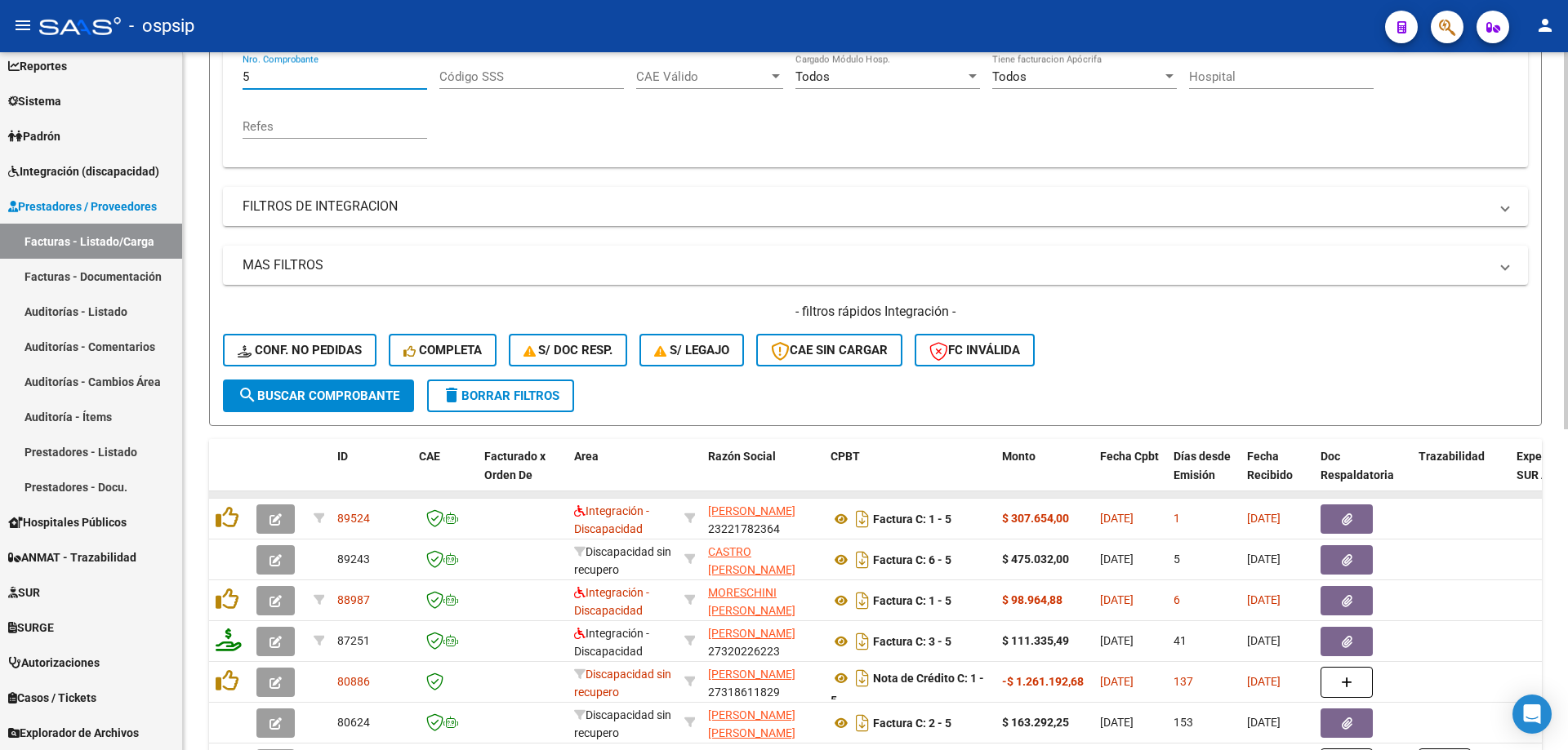
scroll to position [349, 0]
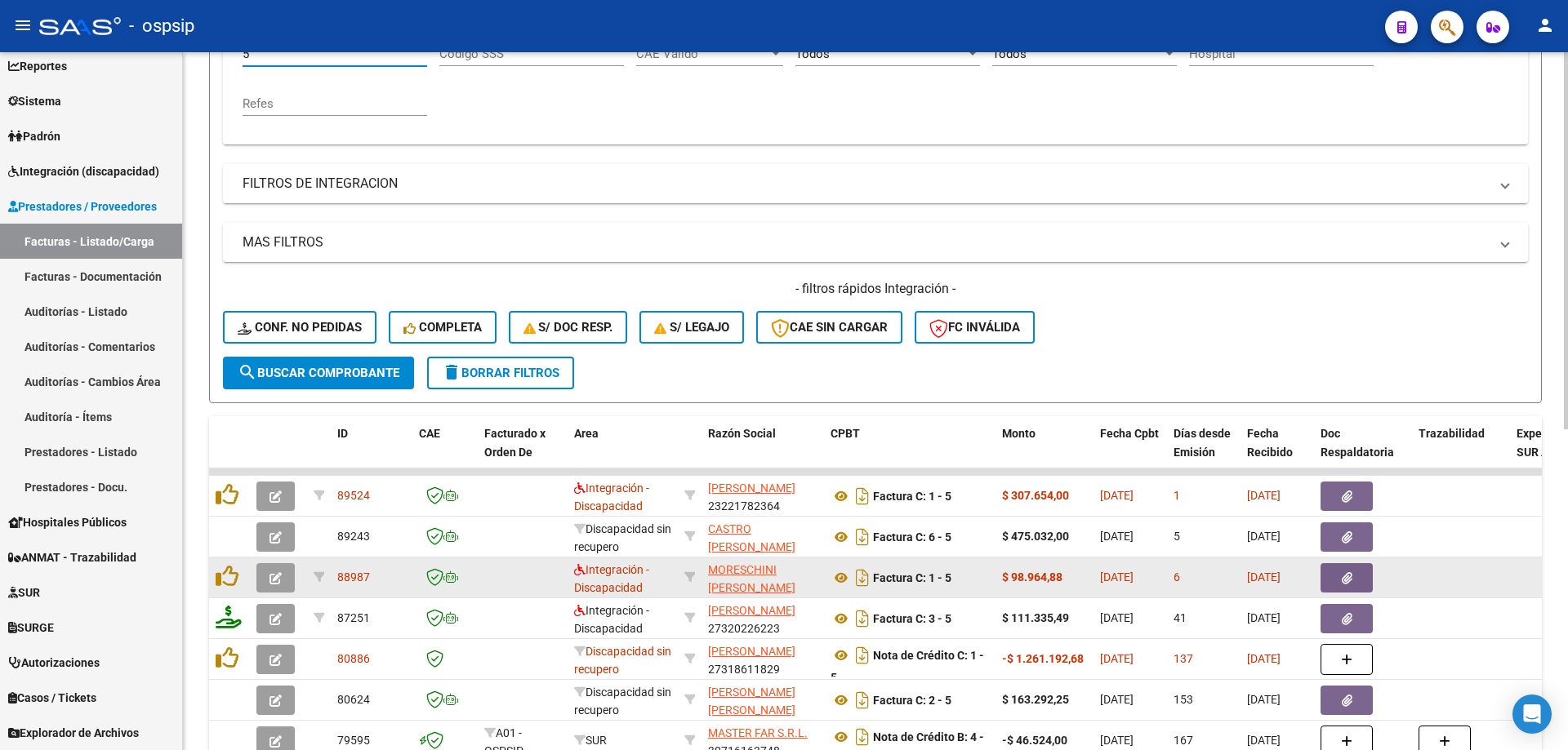
type input "5"
click at [270, 584] on icon "button" at bounding box center [275, 578] width 12 height 12
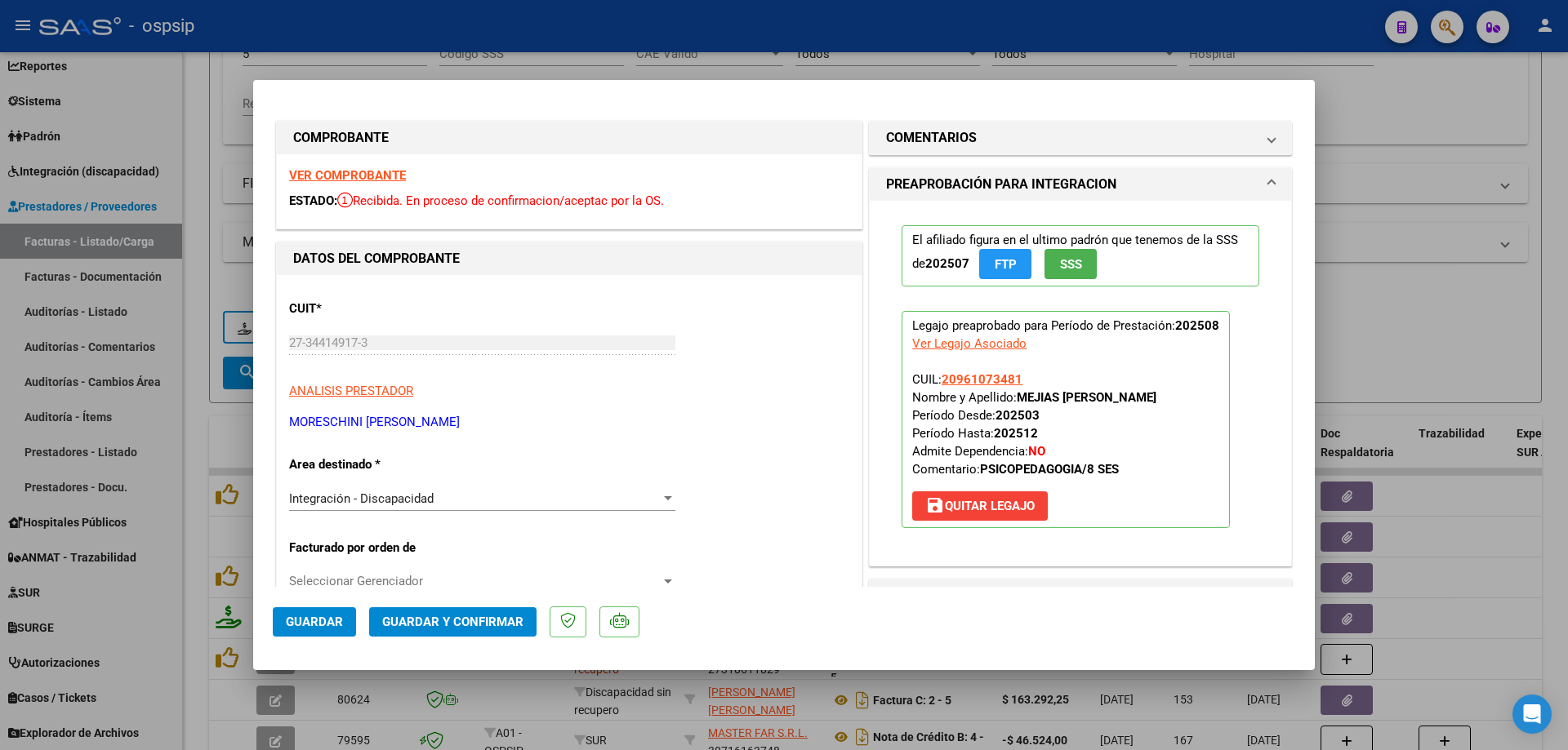
click at [1060, 271] on span "SSS" at bounding box center [1071, 265] width 22 height 15
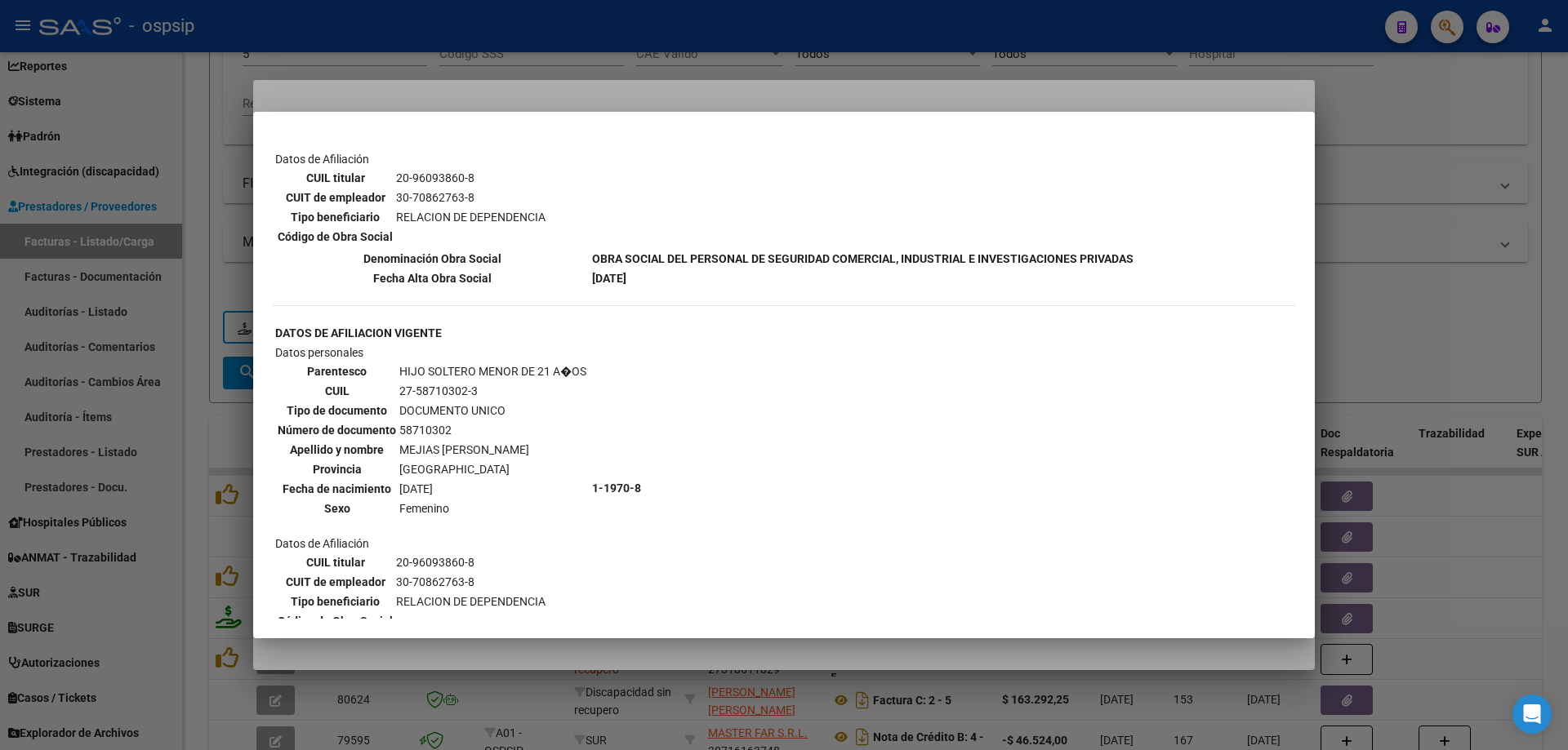
scroll to position [1227, 0]
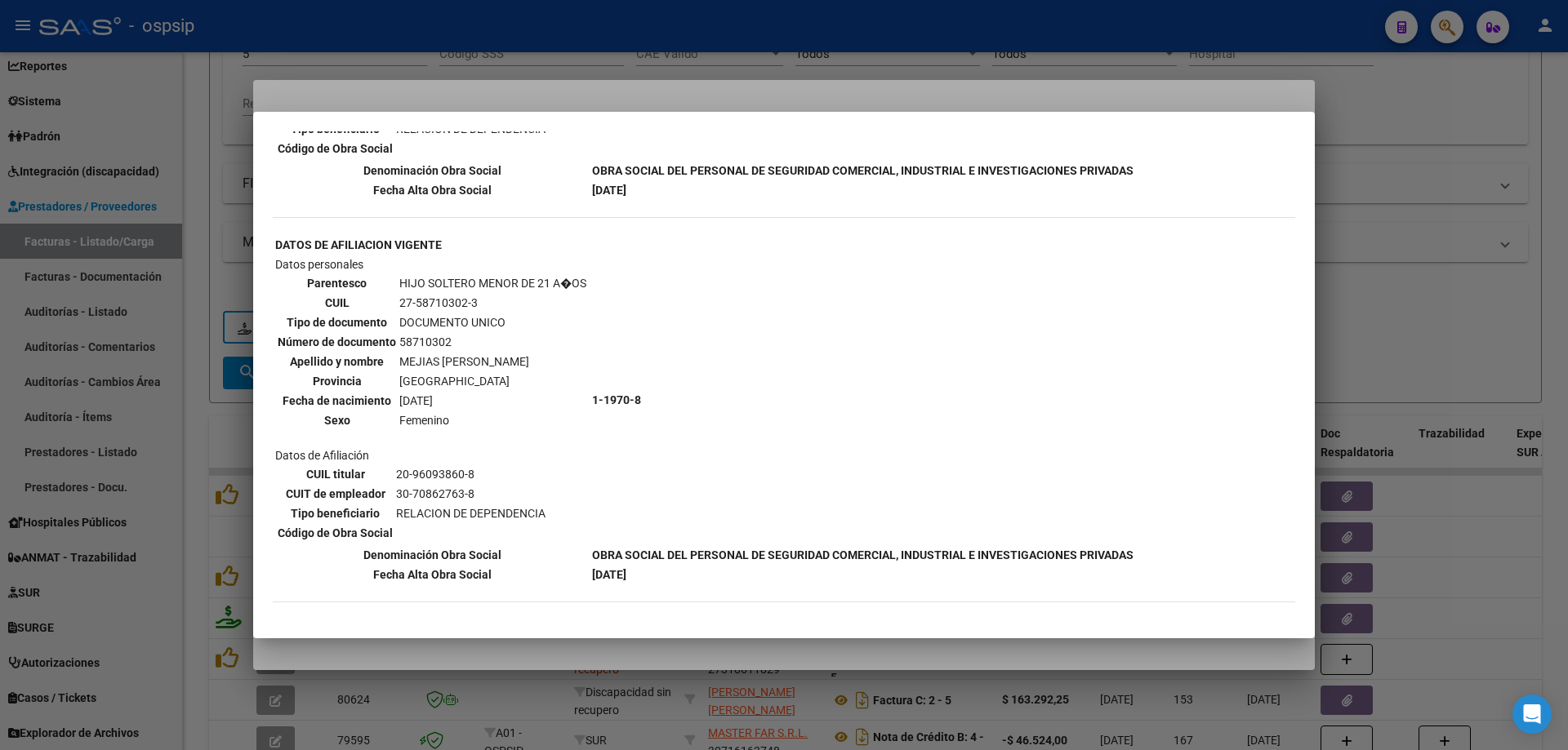
click at [1456, 313] on div at bounding box center [784, 375] width 1568 height 750
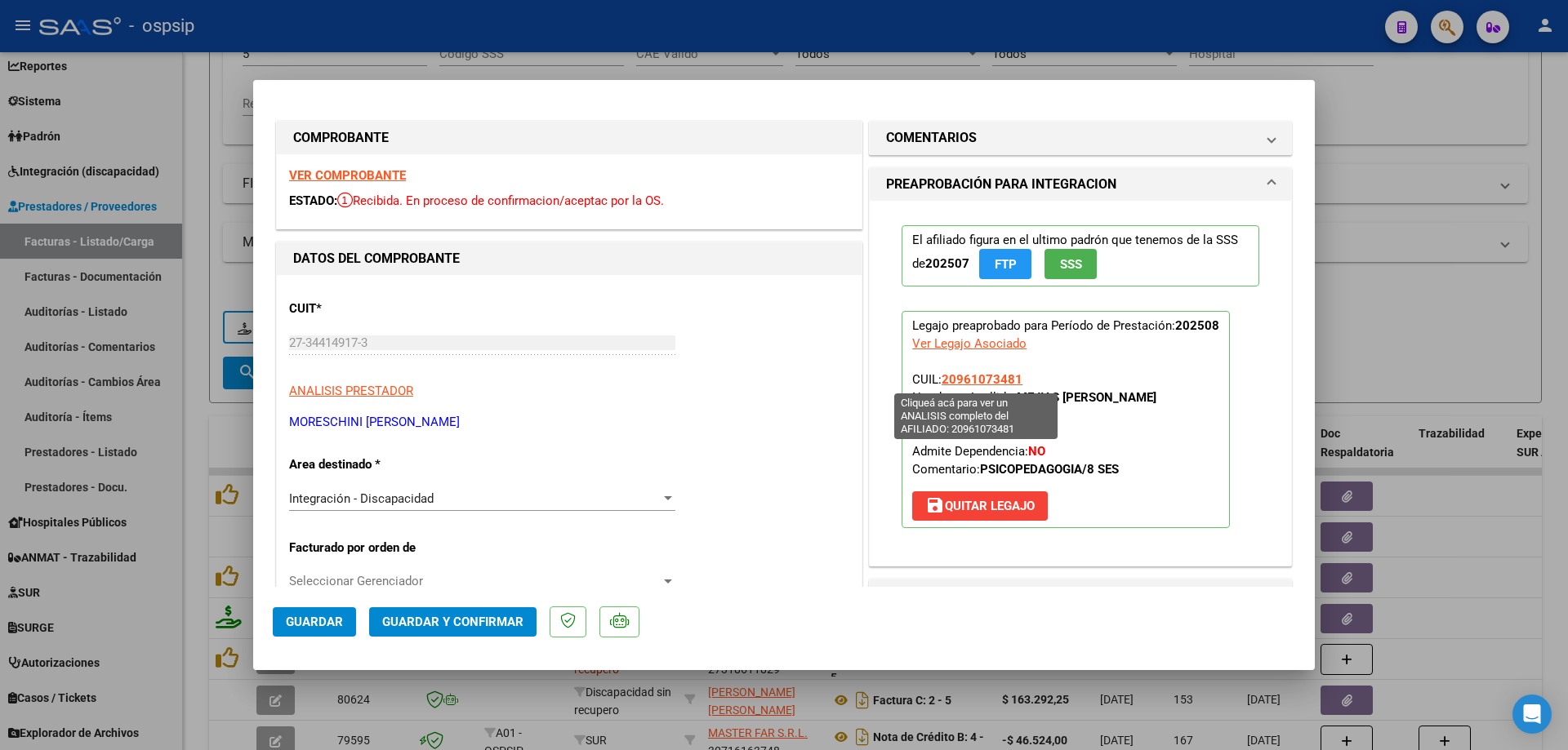
click at [994, 380] on span "20961073481" at bounding box center [981, 380] width 80 height 15
type textarea "20961073481"
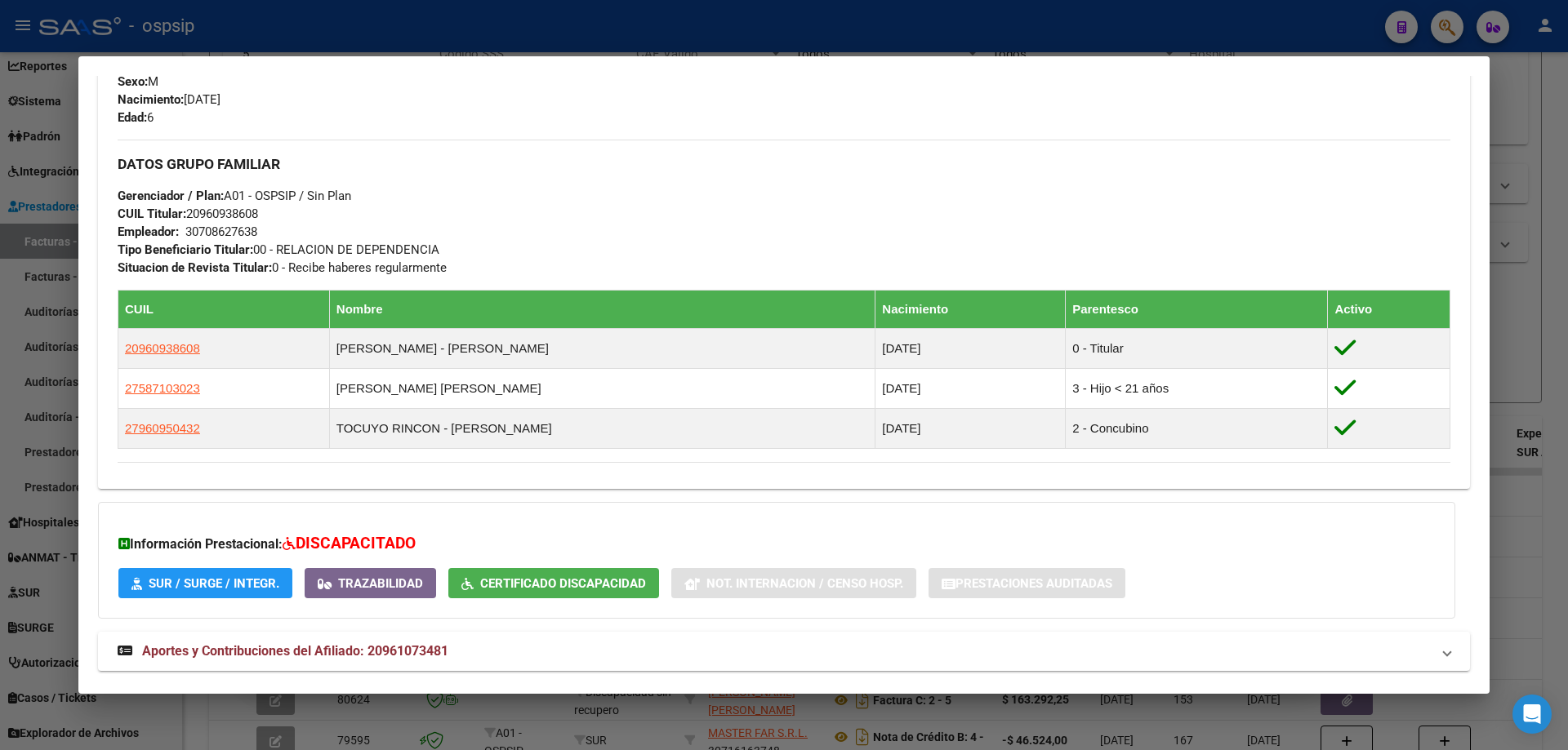
scroll to position [773, 0]
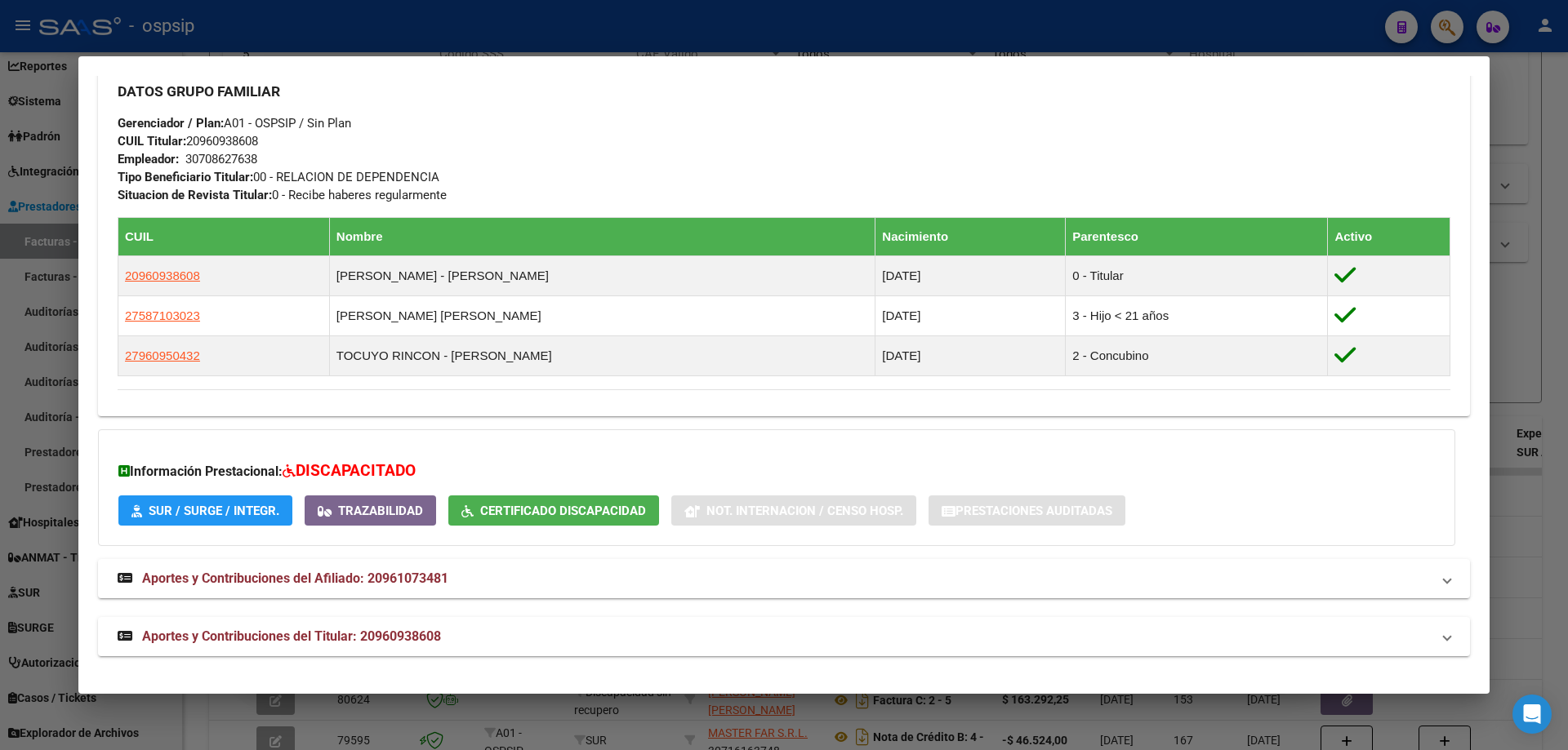
click at [1520, 325] on div at bounding box center [784, 375] width 1568 height 750
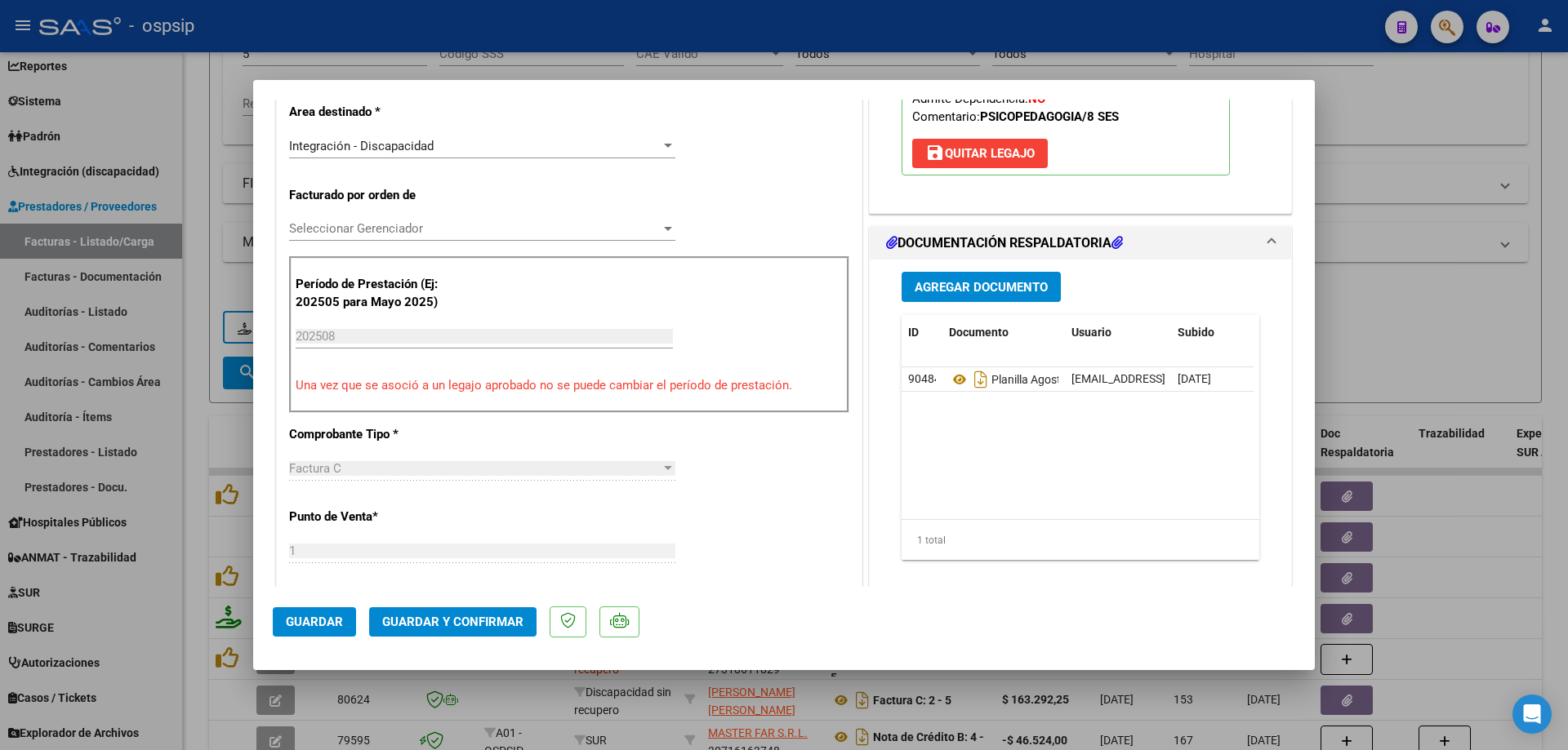
scroll to position [409, 0]
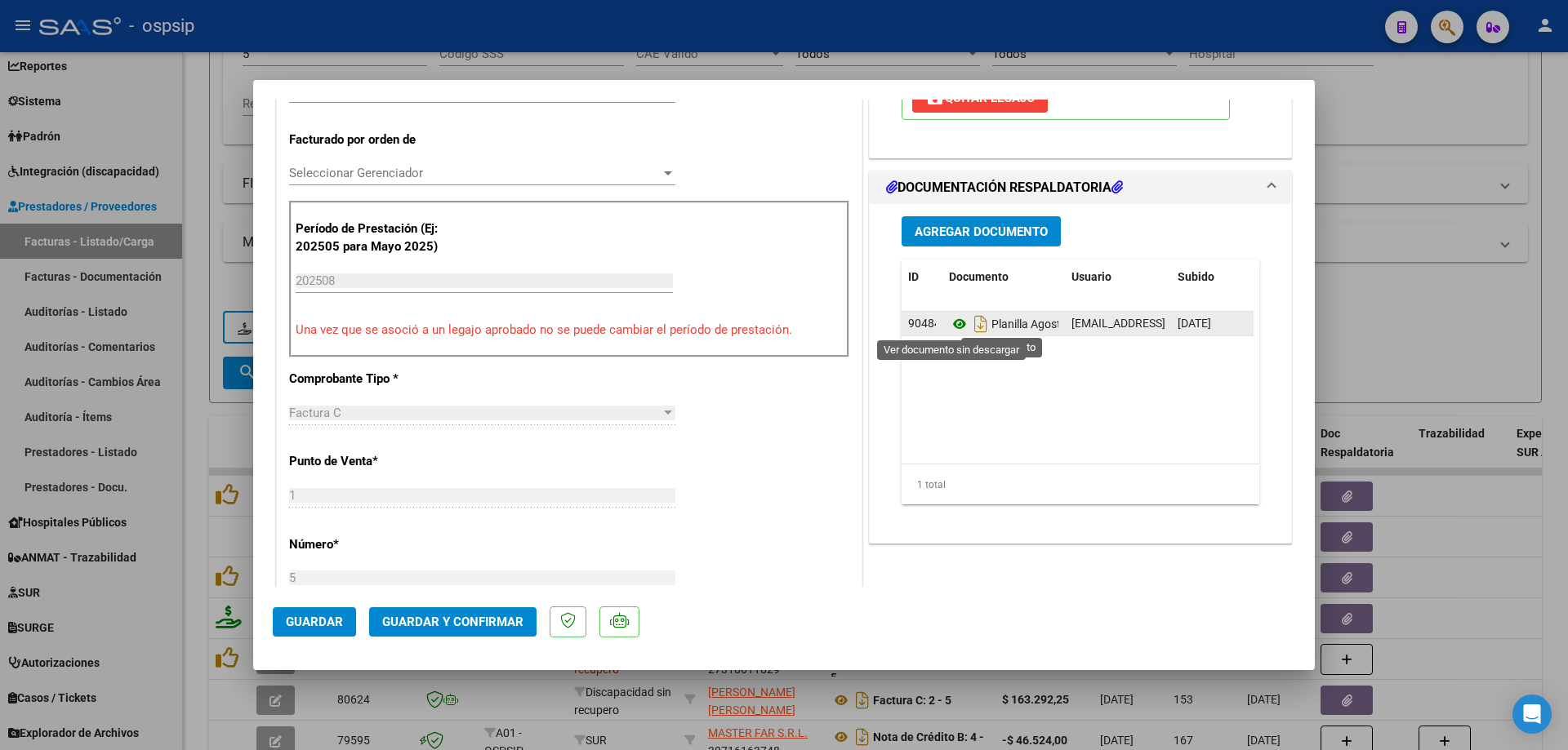
click at [950, 317] on icon at bounding box center [959, 323] width 21 height 20
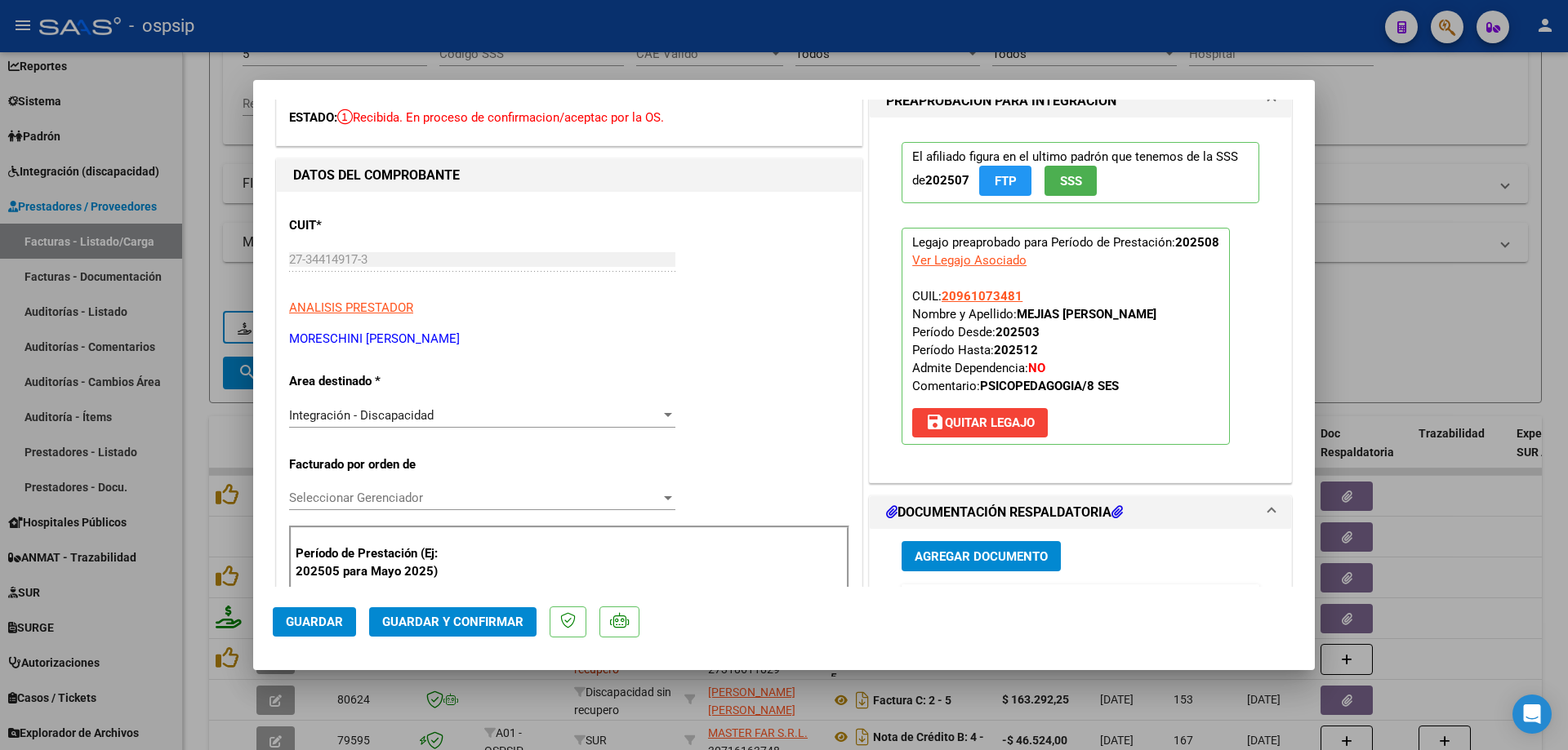
scroll to position [81, 0]
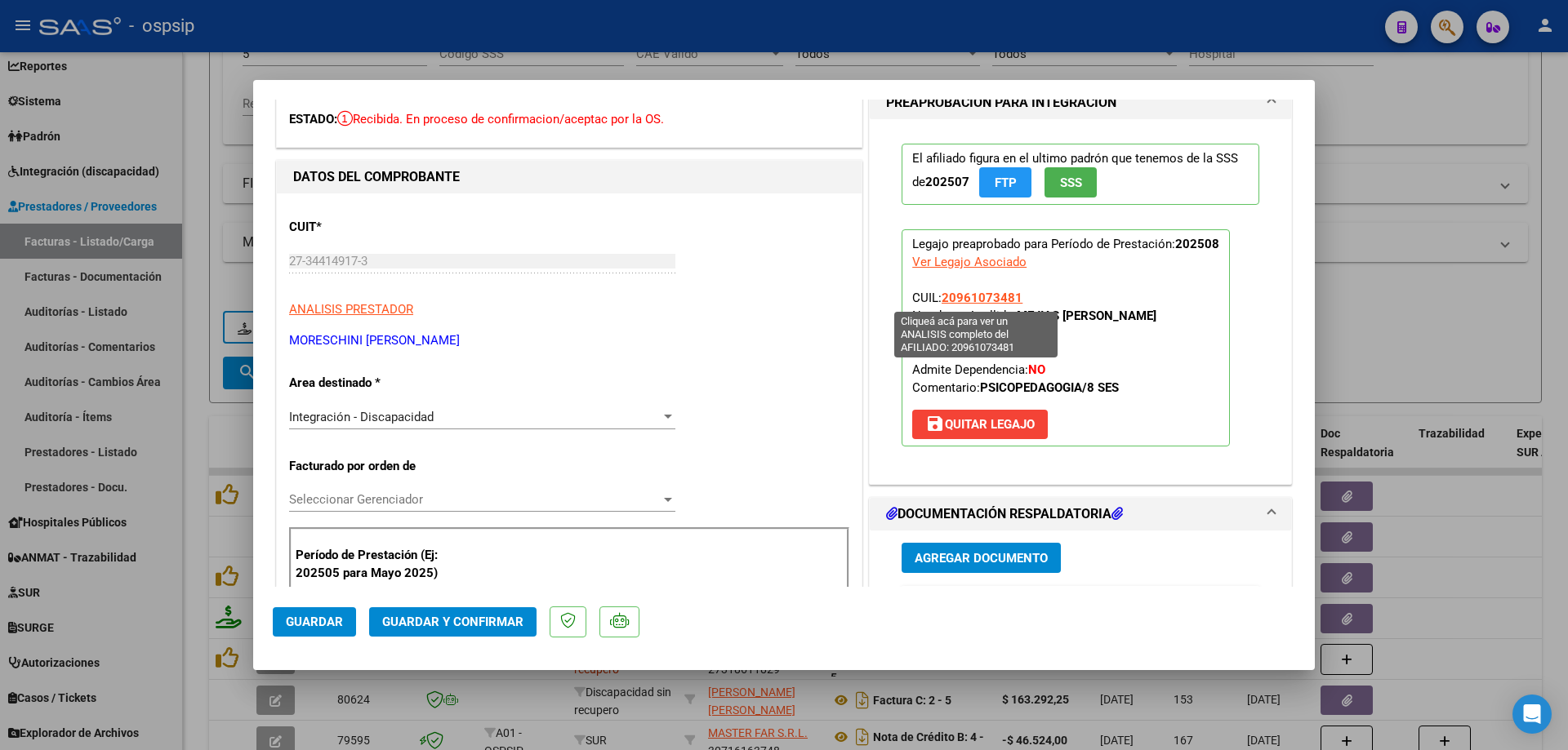
drag, startPoint x: 1013, startPoint y: 292, endPoint x: 937, endPoint y: 291, distance: 76.0
click at [941, 291] on span "20961073481" at bounding box center [981, 298] width 80 height 15
copy span "20961073481"
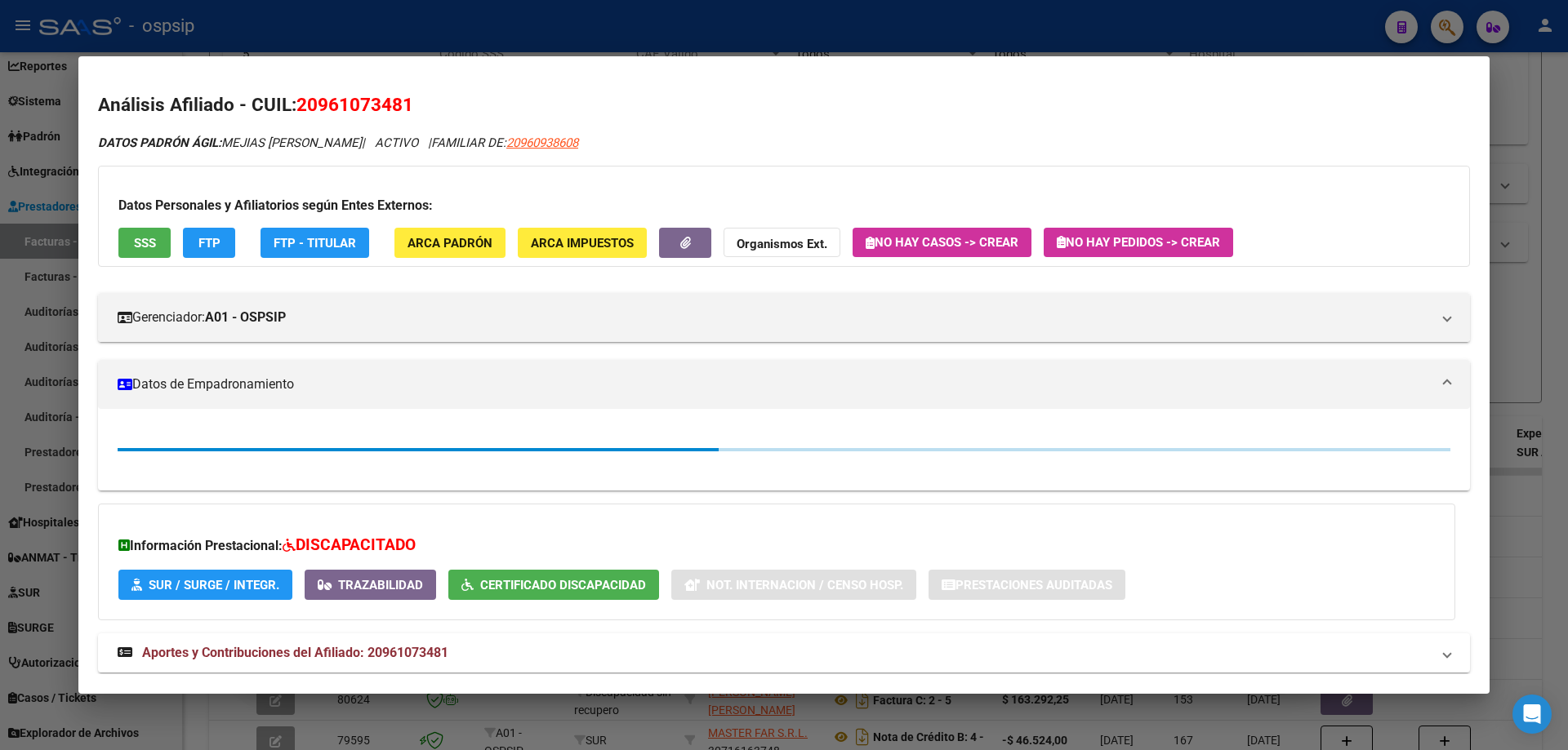
click at [1535, 268] on div at bounding box center [784, 375] width 1568 height 750
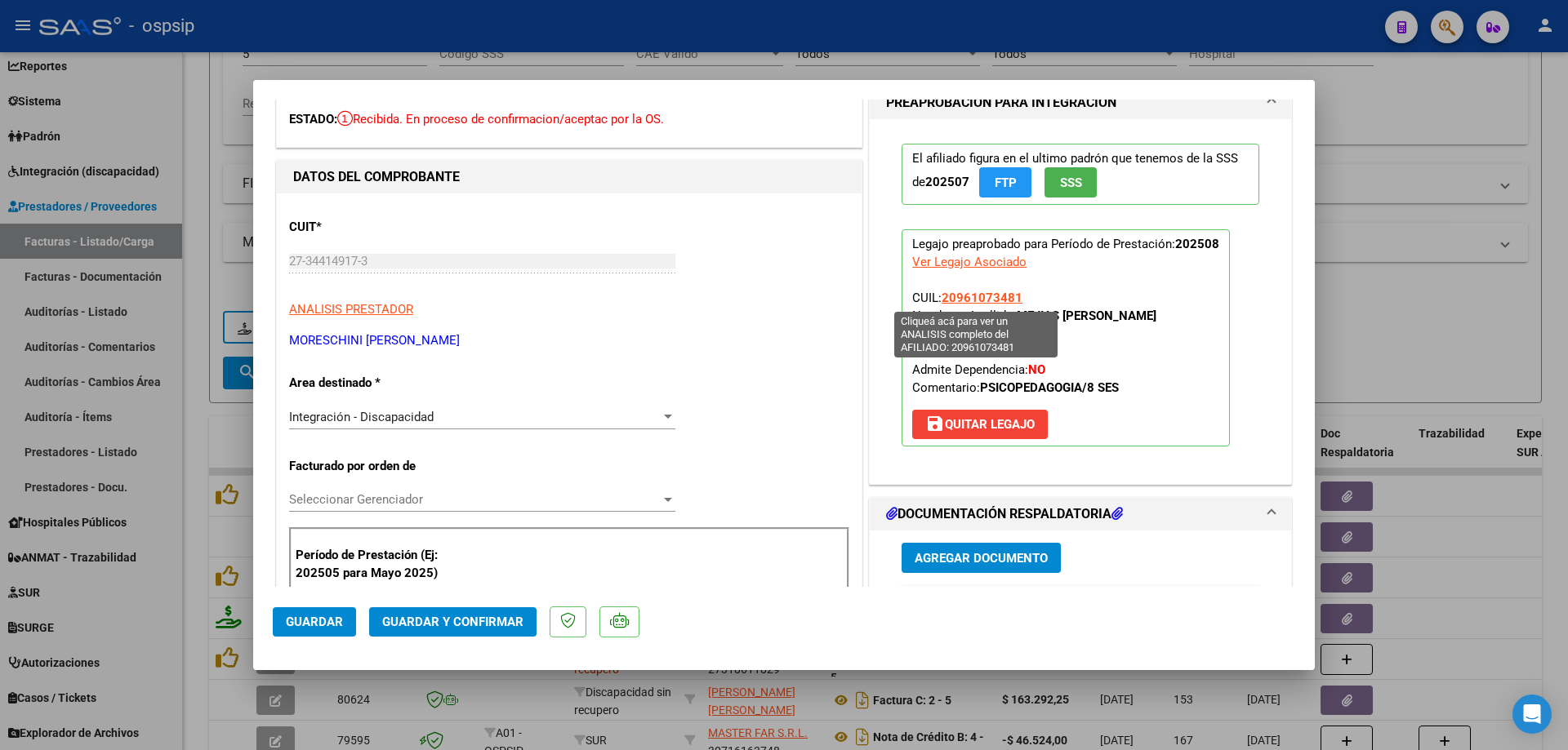
drag, startPoint x: 1035, startPoint y: 297, endPoint x: 936, endPoint y: 299, distance: 99.0
click at [936, 299] on p "Legajo preaprobado para Período de Prestación: 202508 Ver Legajo Asociado CUIL:…" at bounding box center [1065, 339] width 328 height 218
copy span "20961073481"
click at [496, 615] on span "Guardar y Confirmar" at bounding box center [452, 622] width 141 height 15
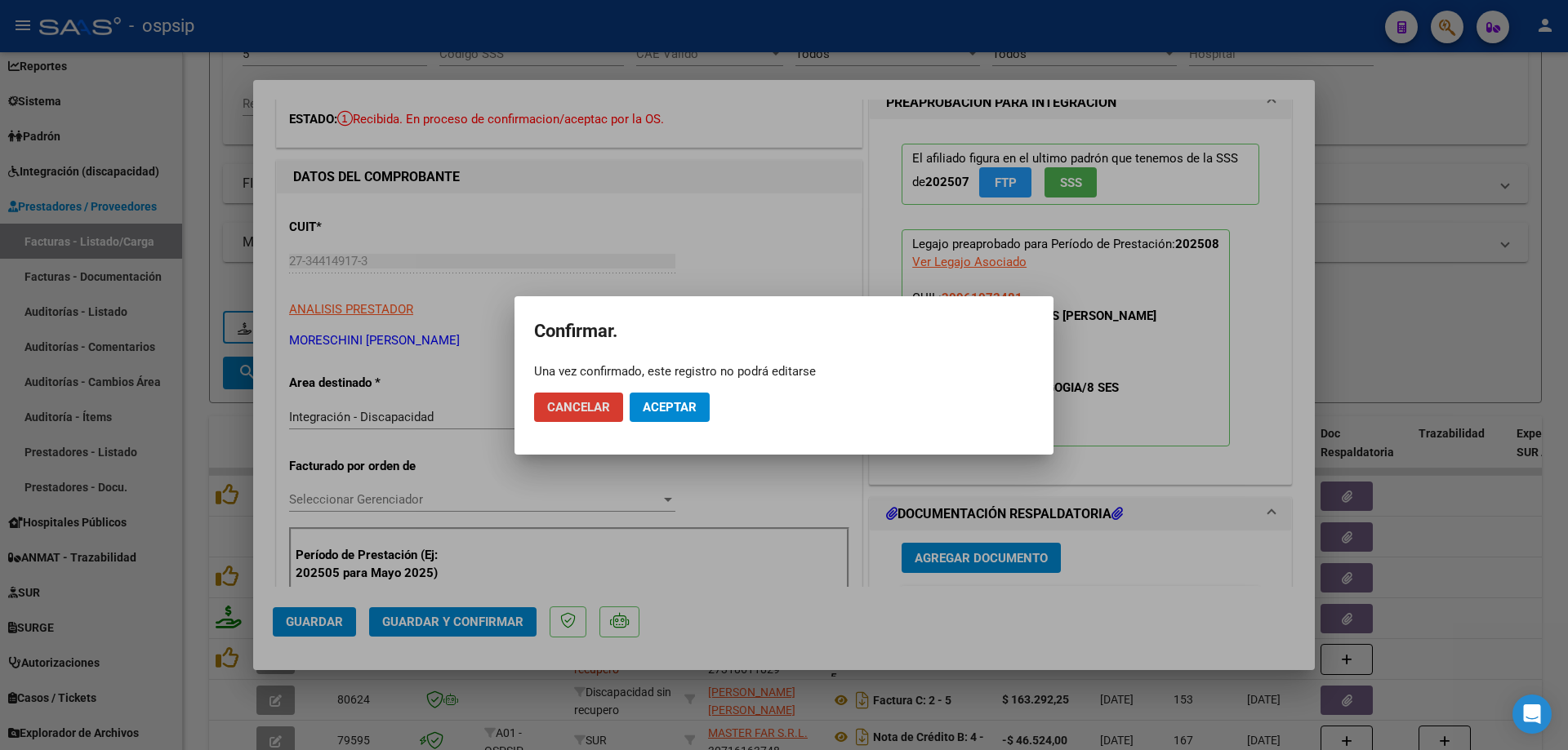
click at [663, 405] on span "Aceptar" at bounding box center [669, 408] width 54 height 15
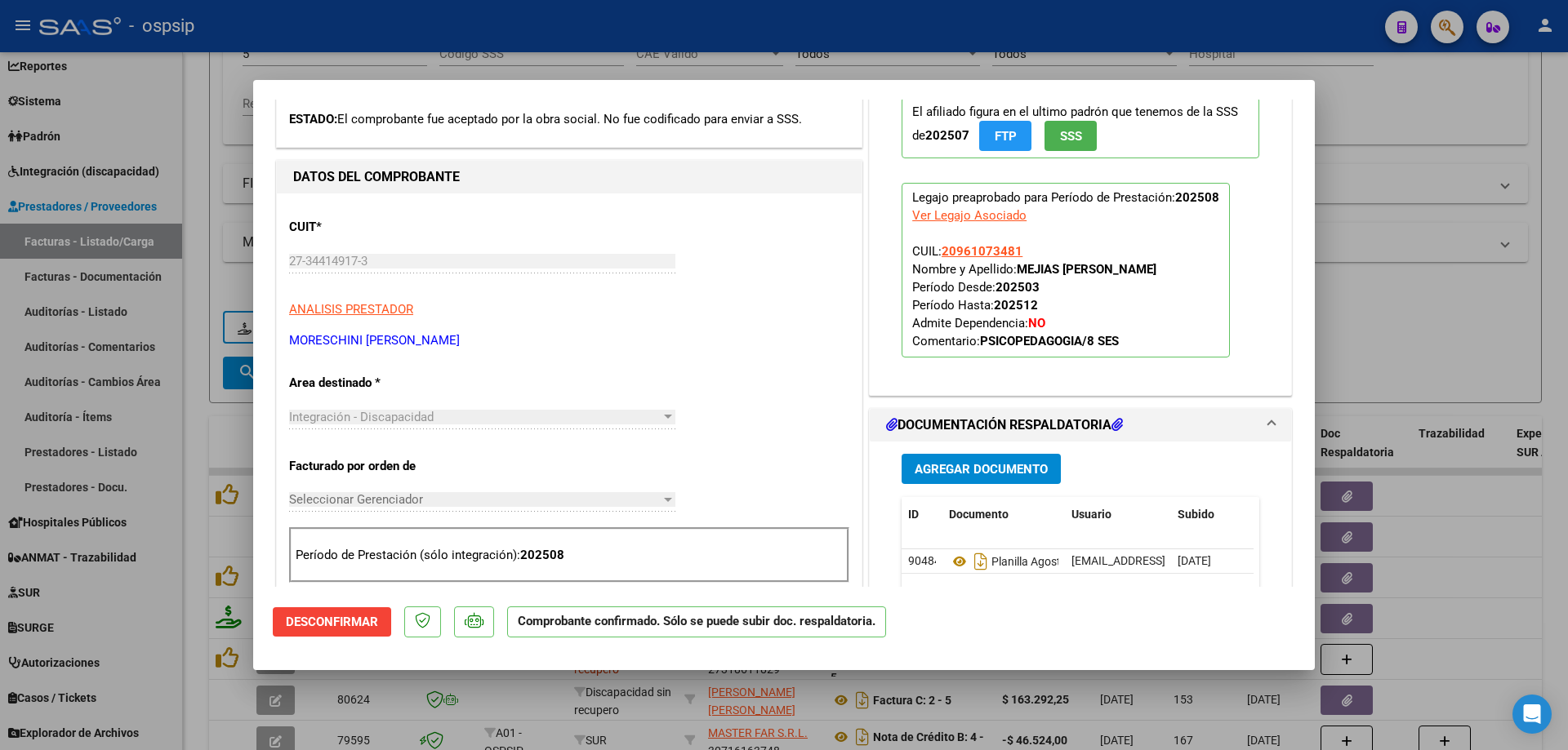
click at [1356, 312] on div at bounding box center [784, 375] width 1568 height 750
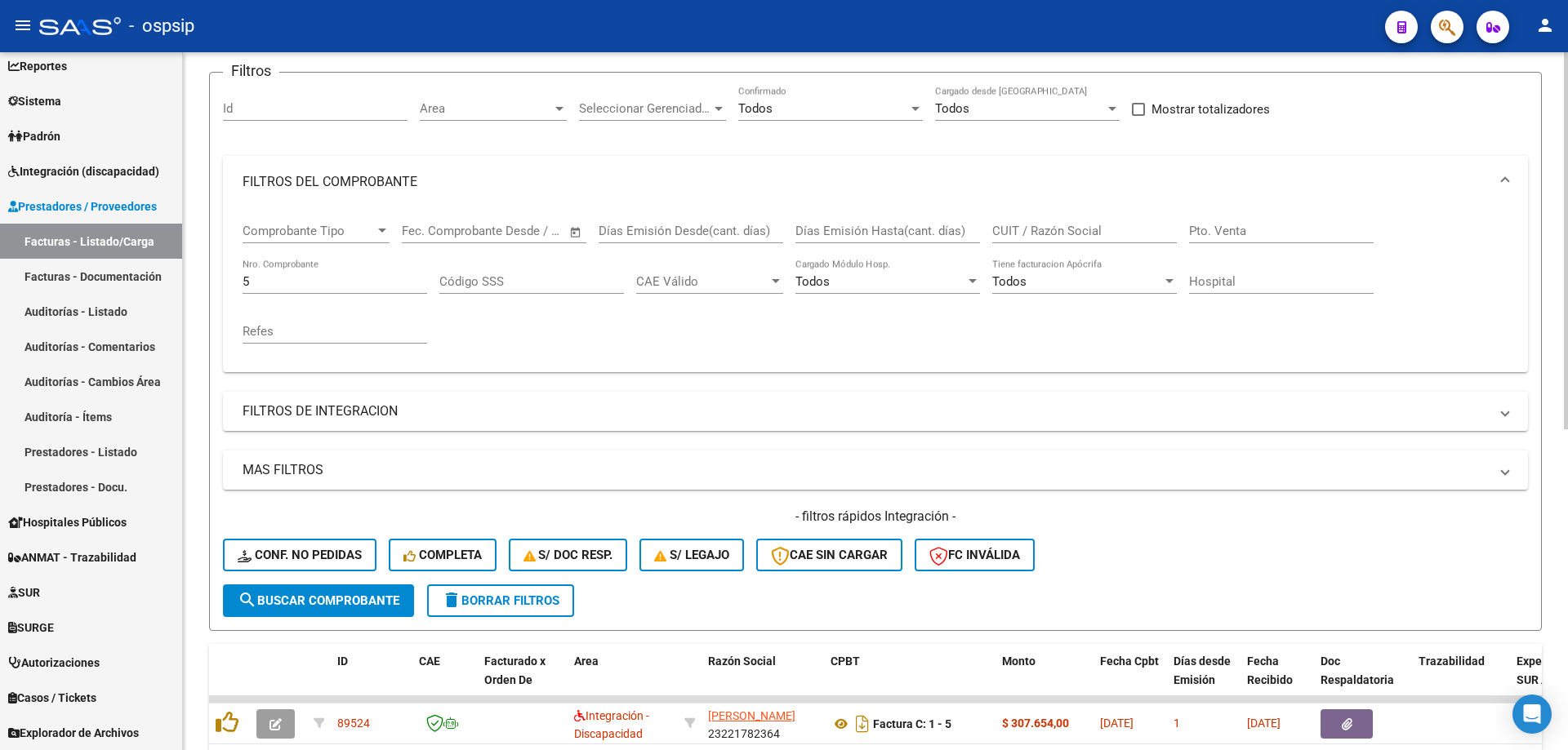
scroll to position [105, 0]
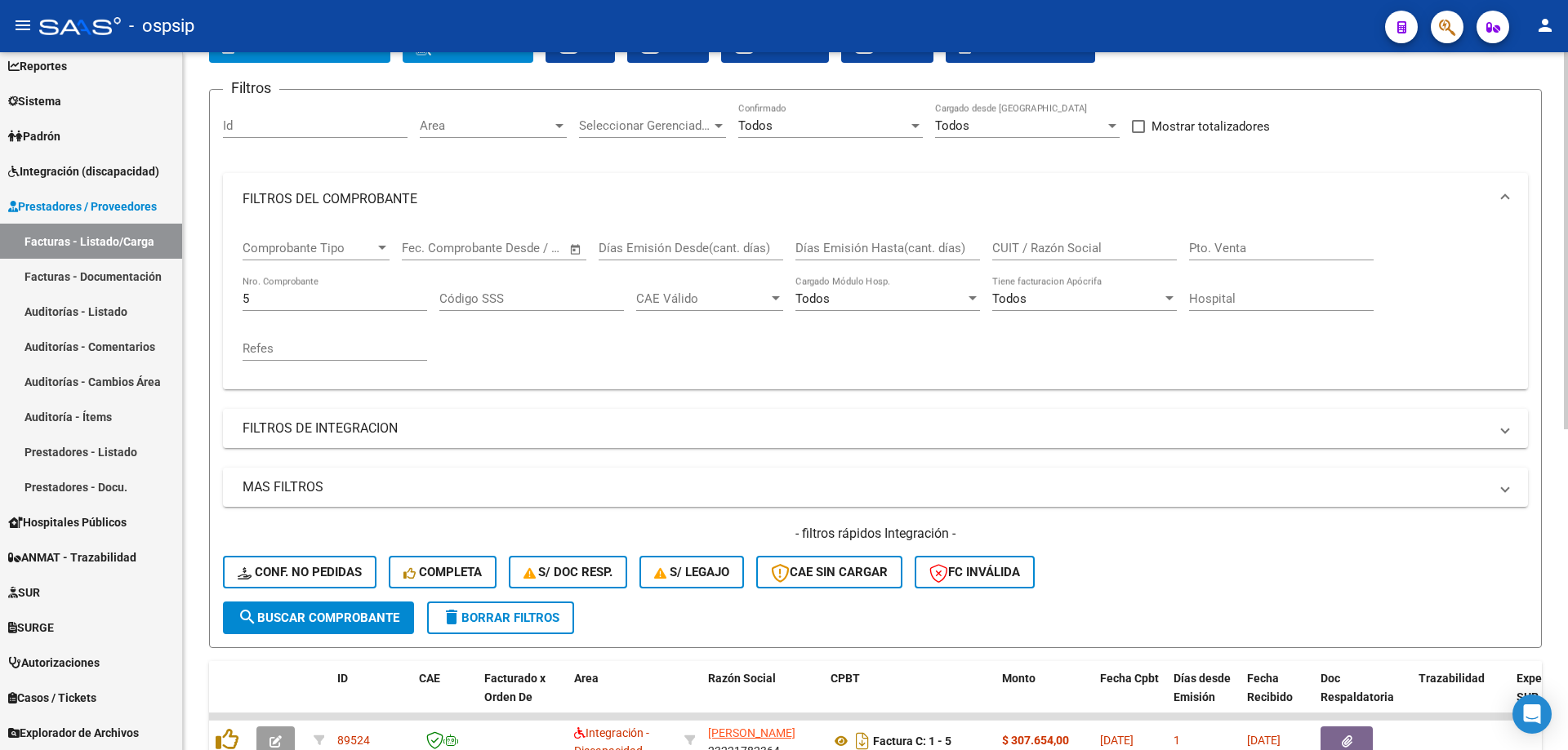
click at [331, 295] on input "5" at bounding box center [334, 299] width 184 height 15
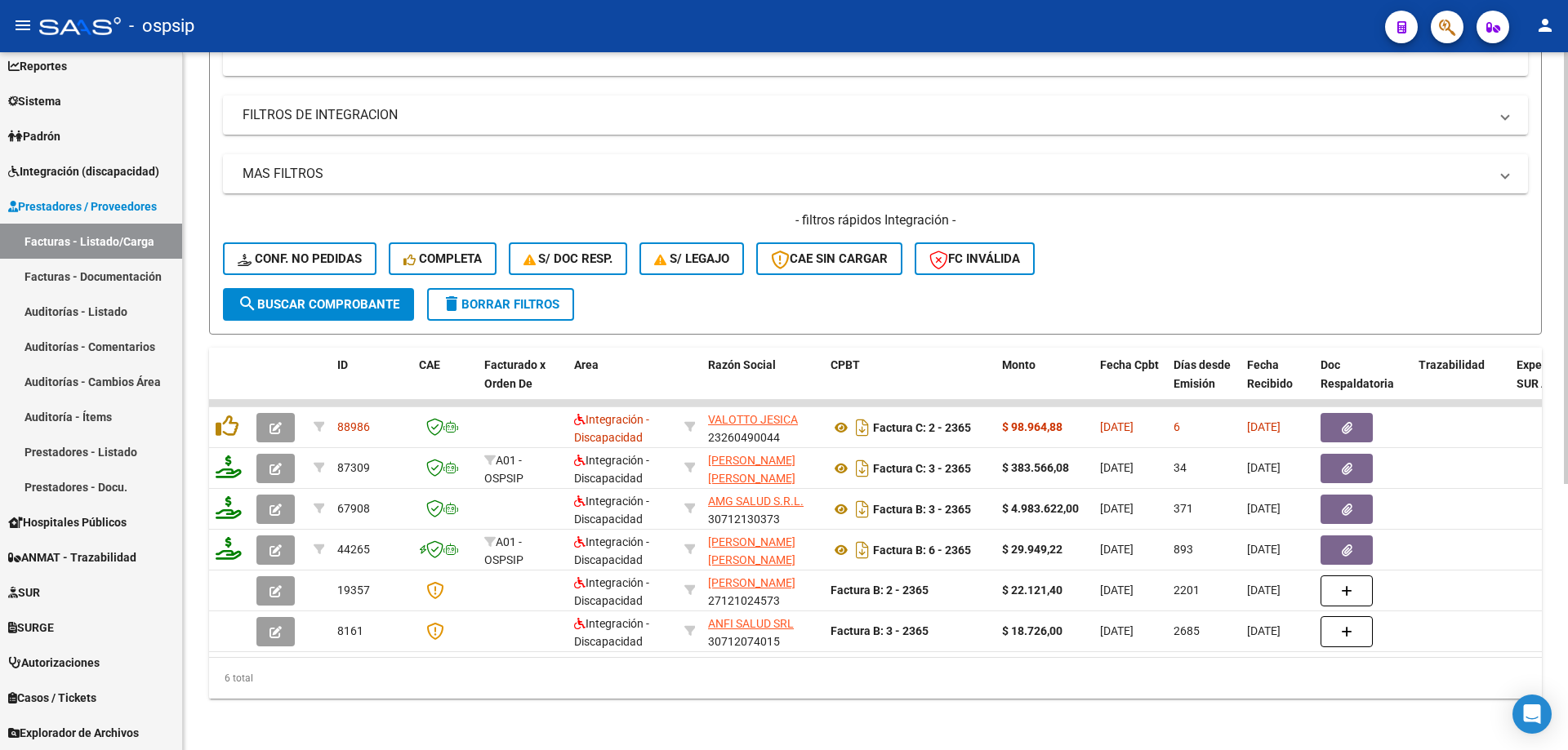
scroll to position [431, 0]
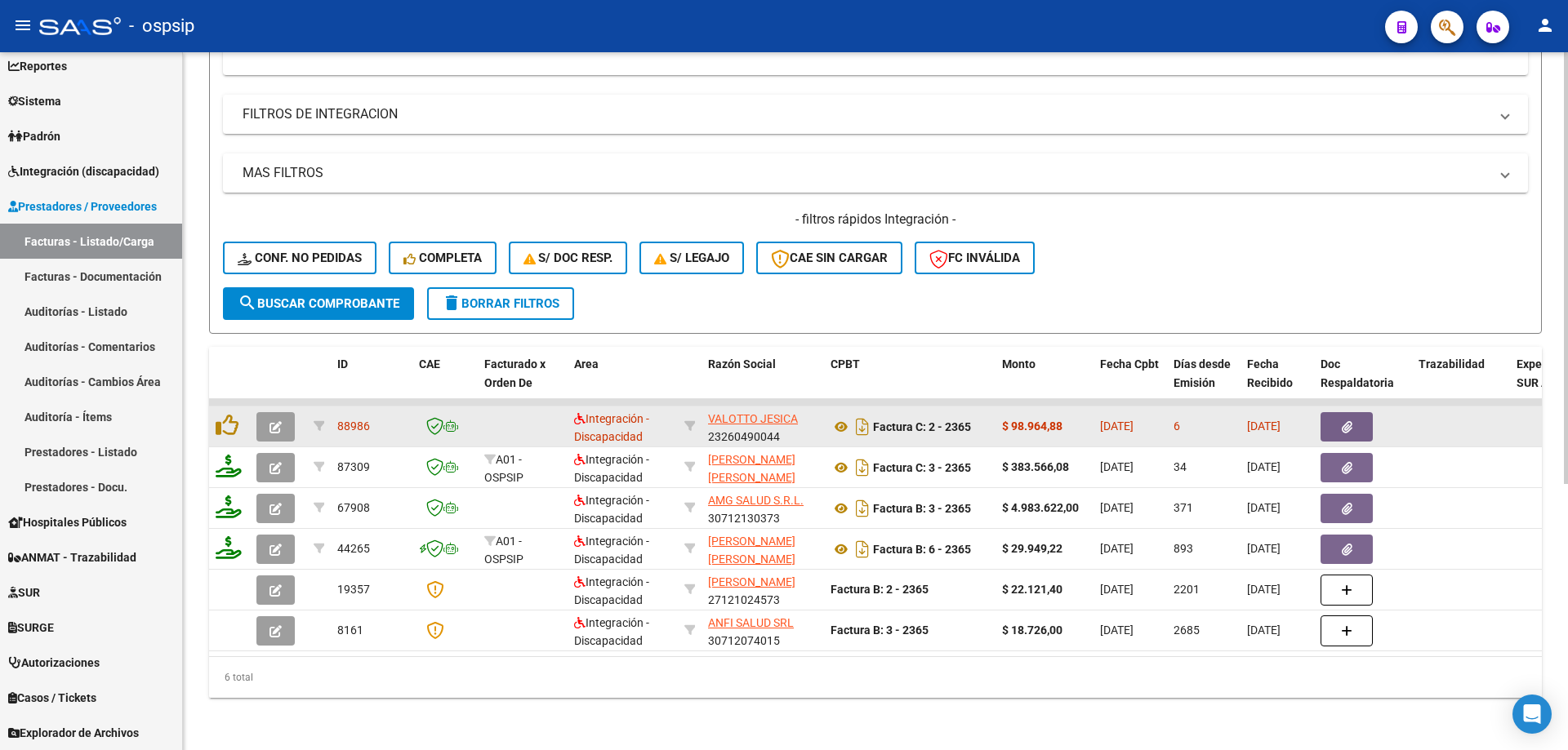
type input "2364"
click at [287, 412] on button "button" at bounding box center [275, 427] width 39 height 29
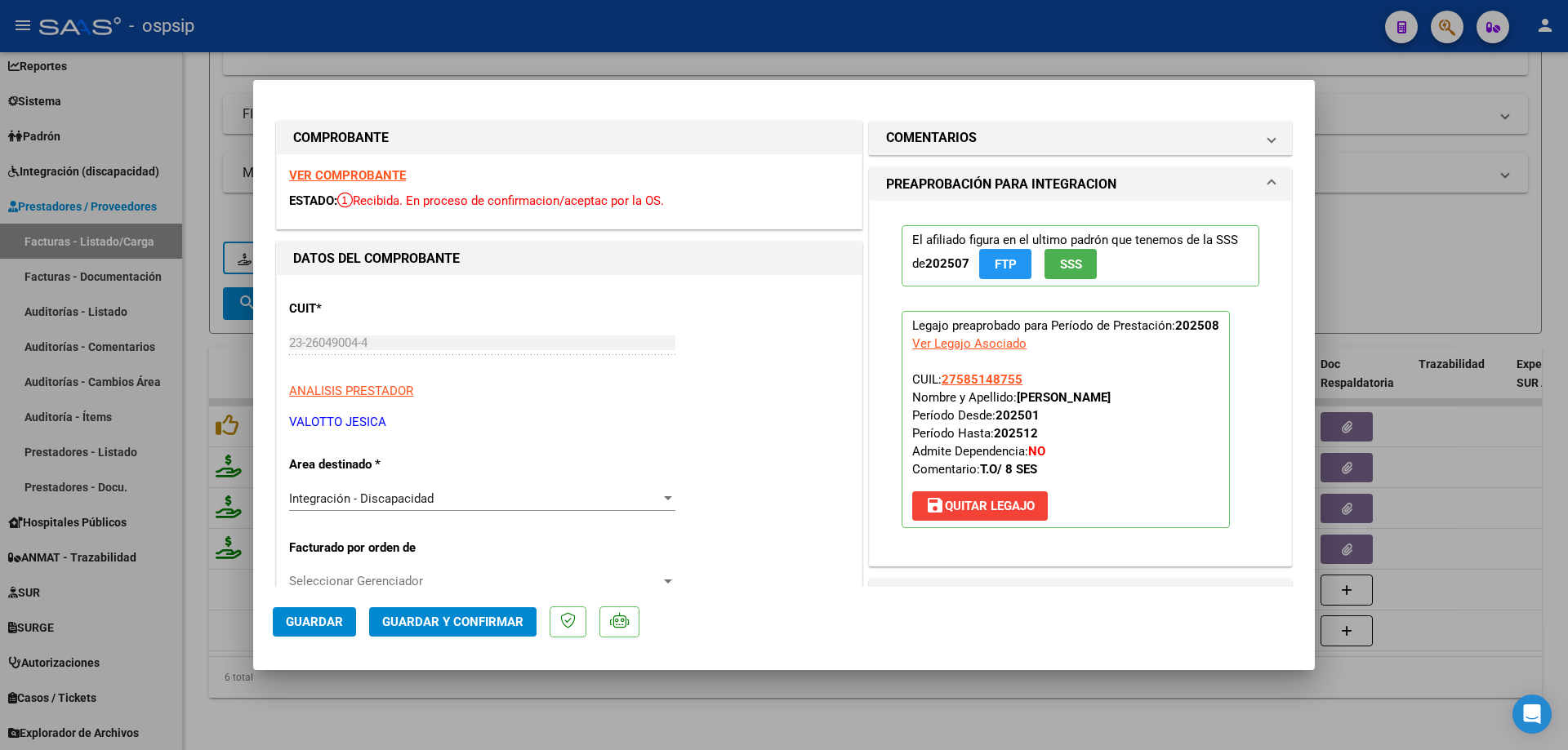
click at [1058, 274] on button "SSS" at bounding box center [1070, 264] width 52 height 30
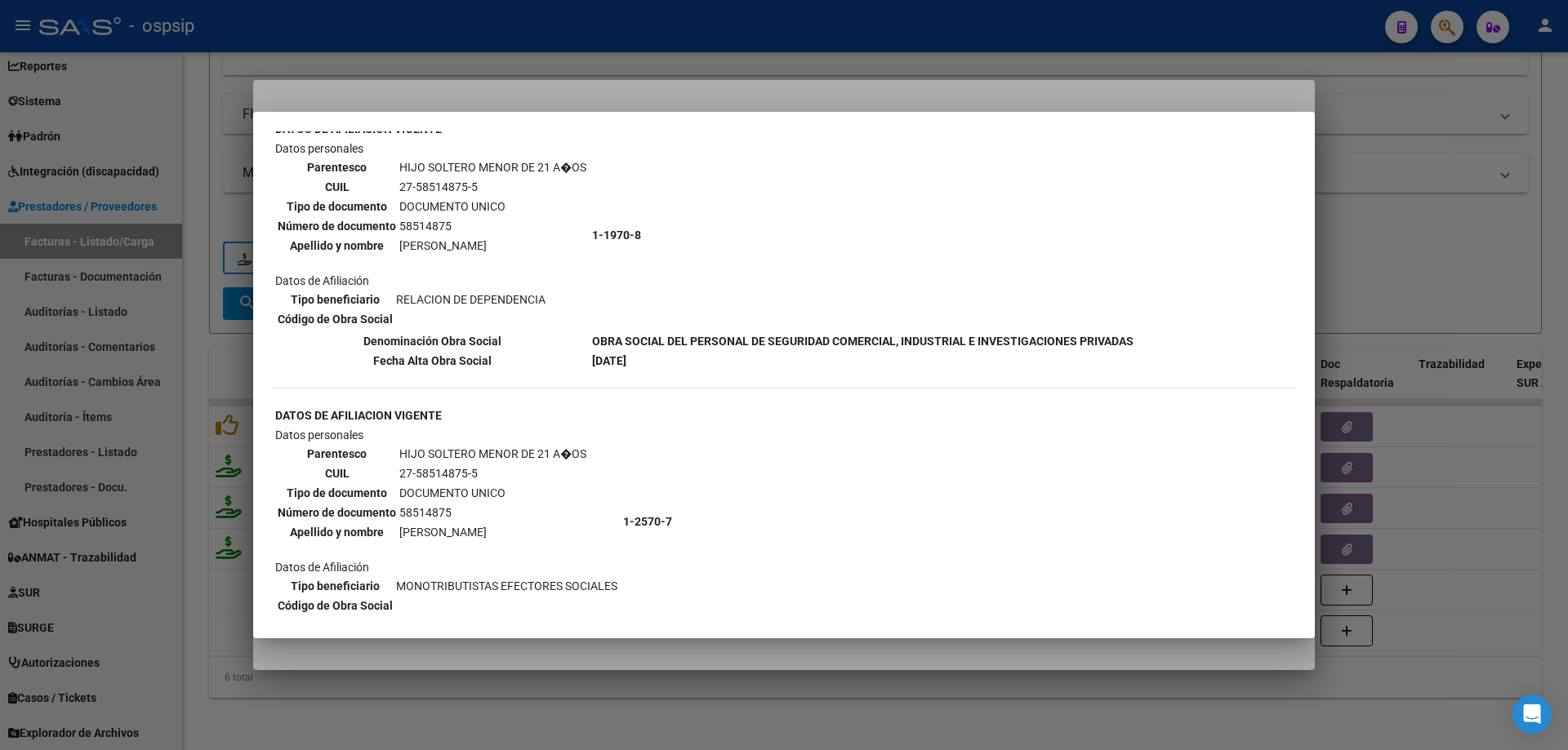
scroll to position [148, 0]
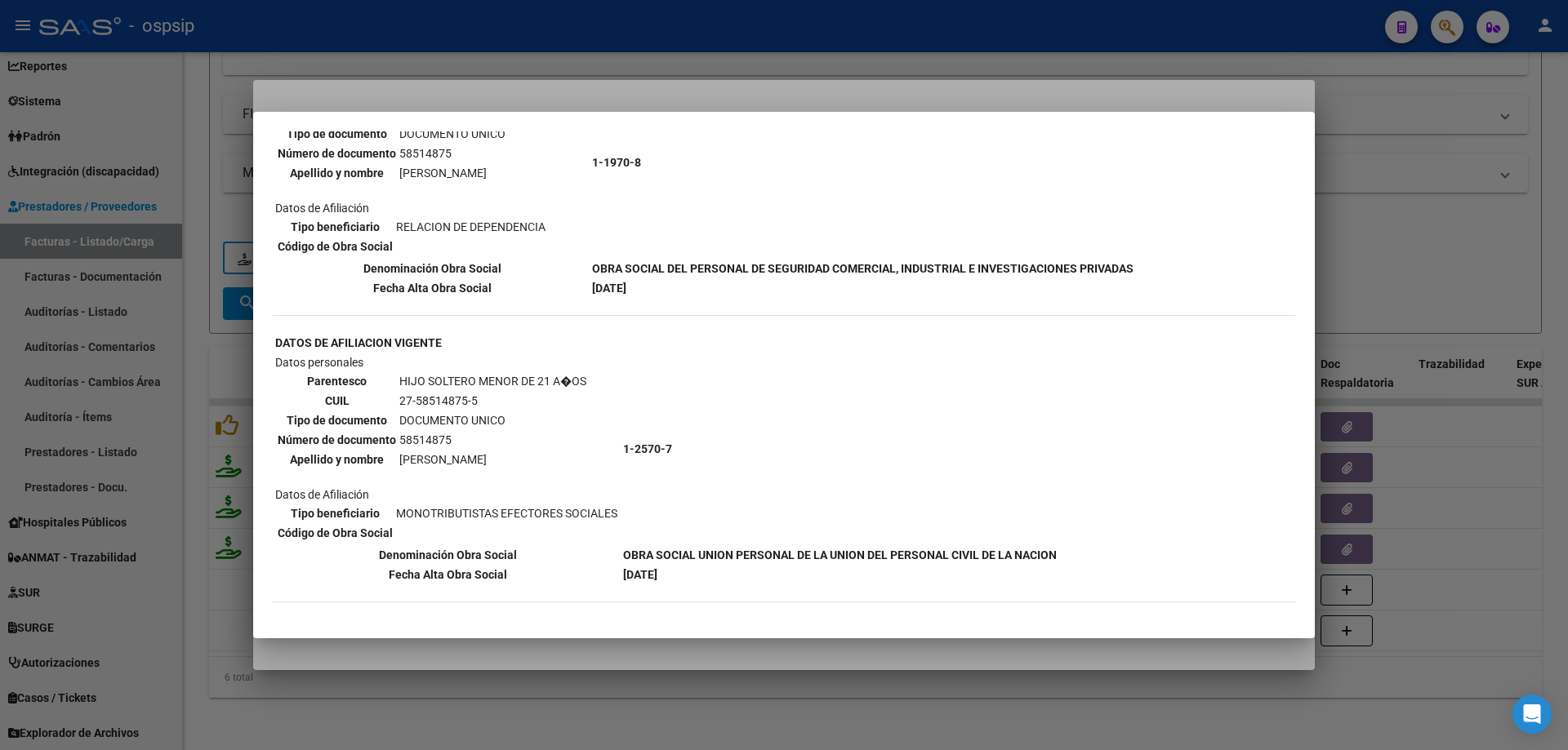
click at [1469, 274] on div at bounding box center [784, 375] width 1568 height 750
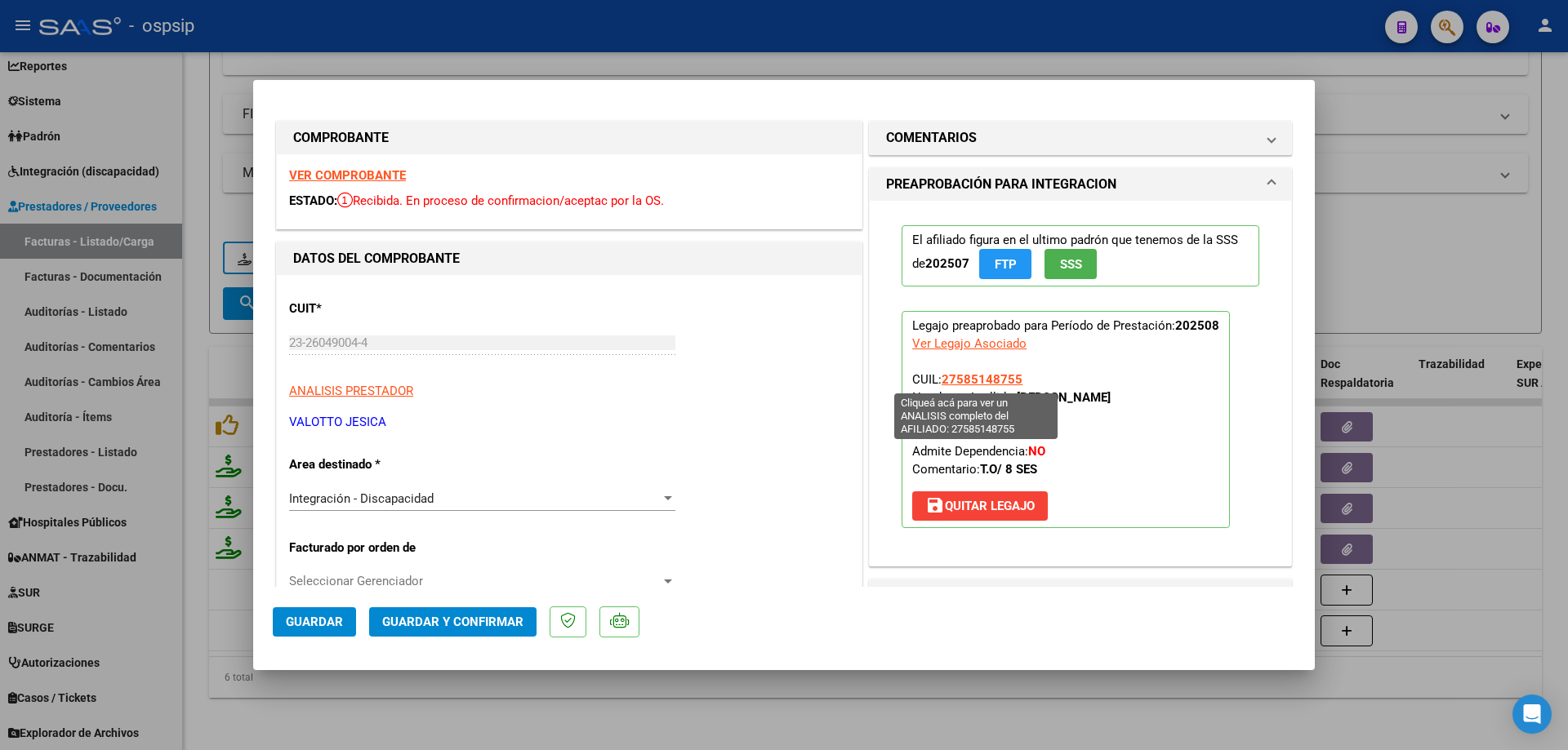
click at [971, 376] on span "27585148755" at bounding box center [981, 380] width 80 height 15
type textarea "27585148755"
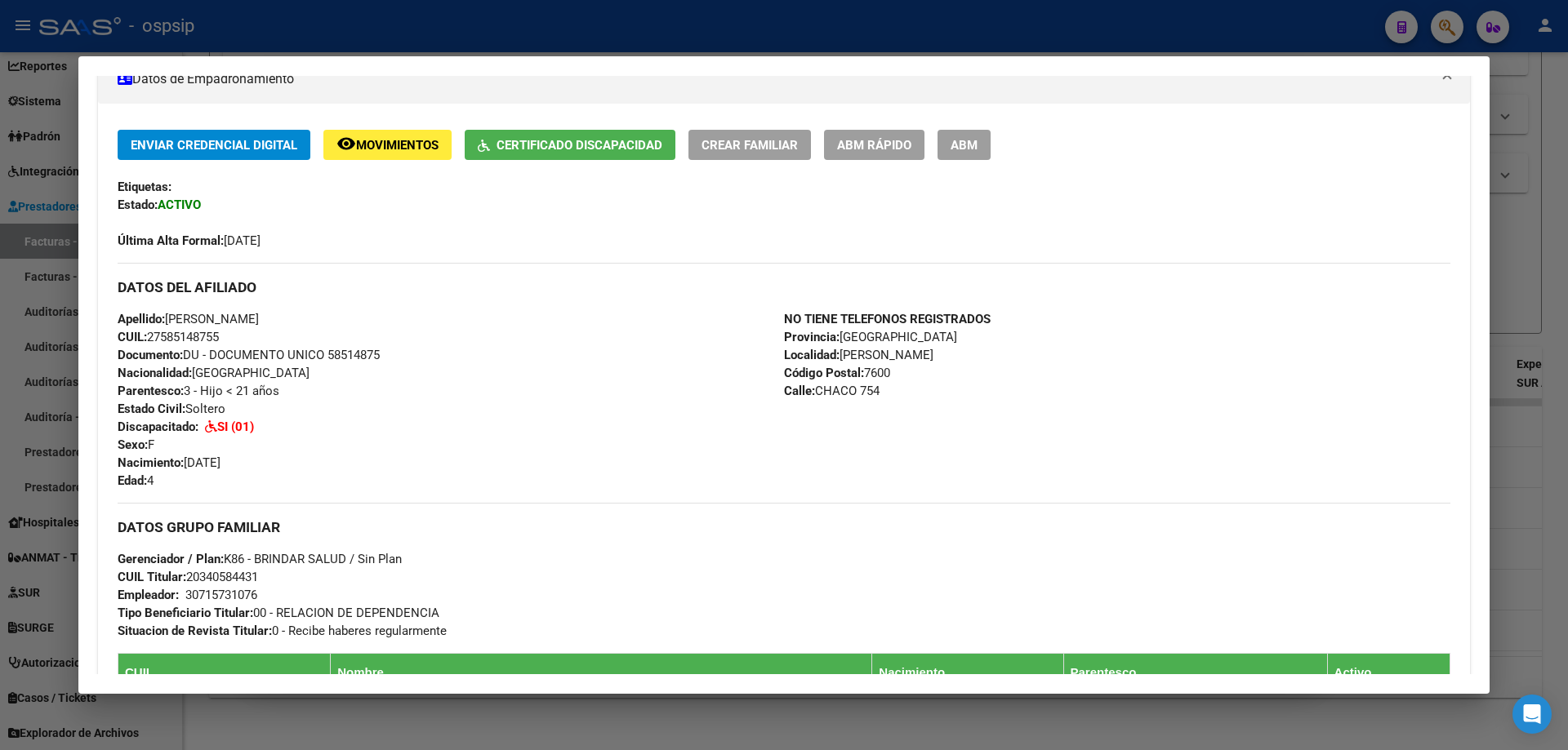
scroll to position [212, 0]
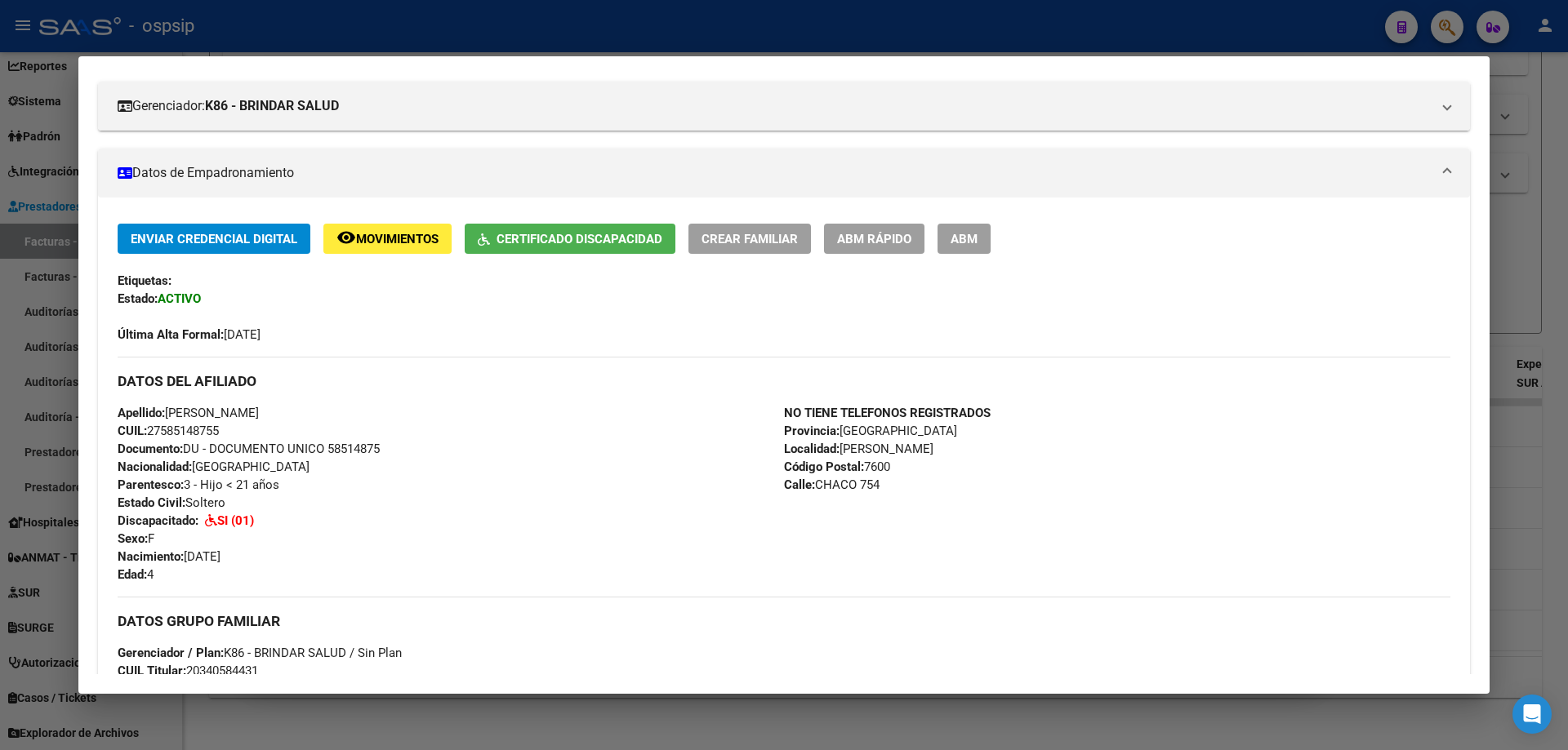
click at [1529, 323] on div at bounding box center [784, 375] width 1568 height 750
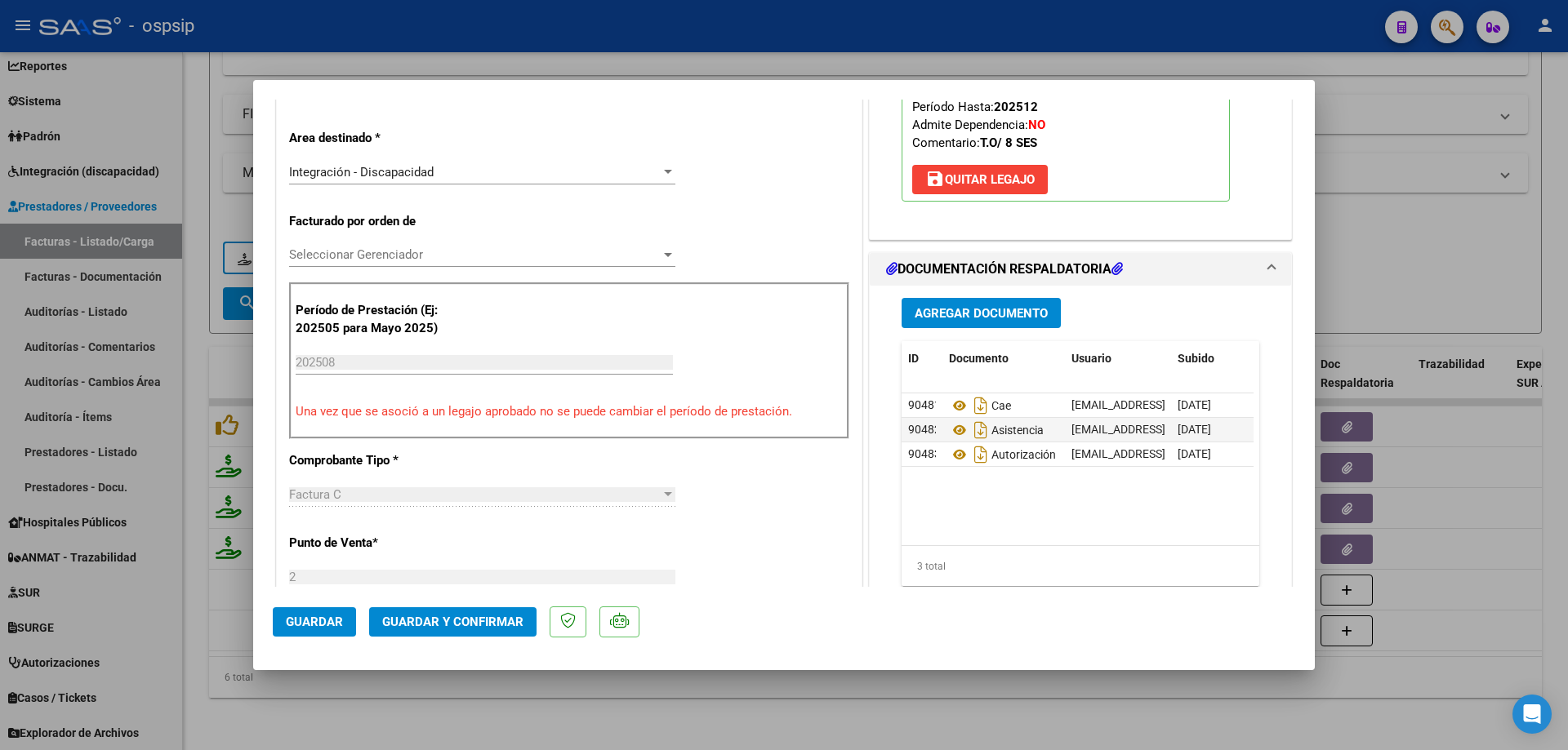
scroll to position [409, 0]
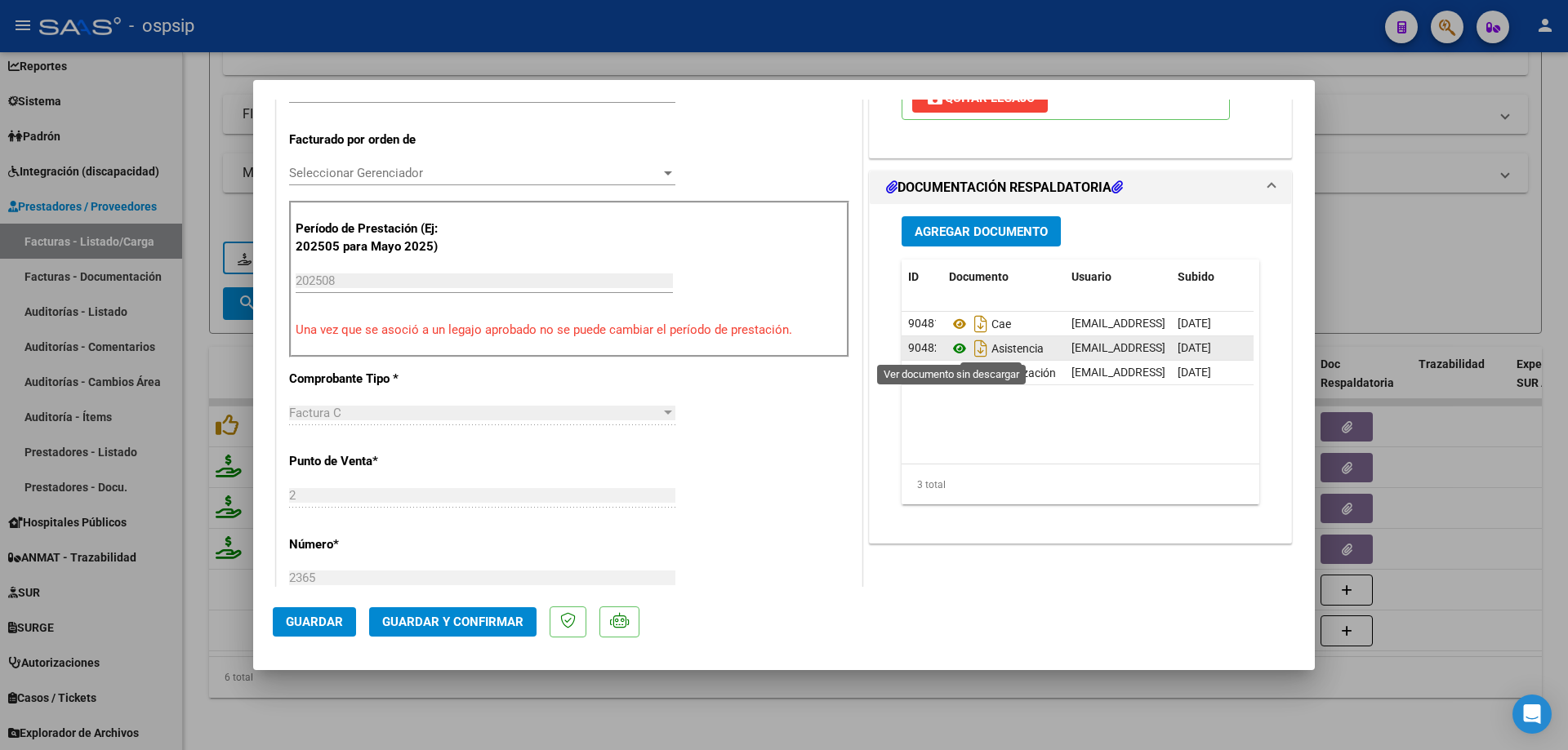
click at [957, 348] on icon at bounding box center [959, 348] width 21 height 20
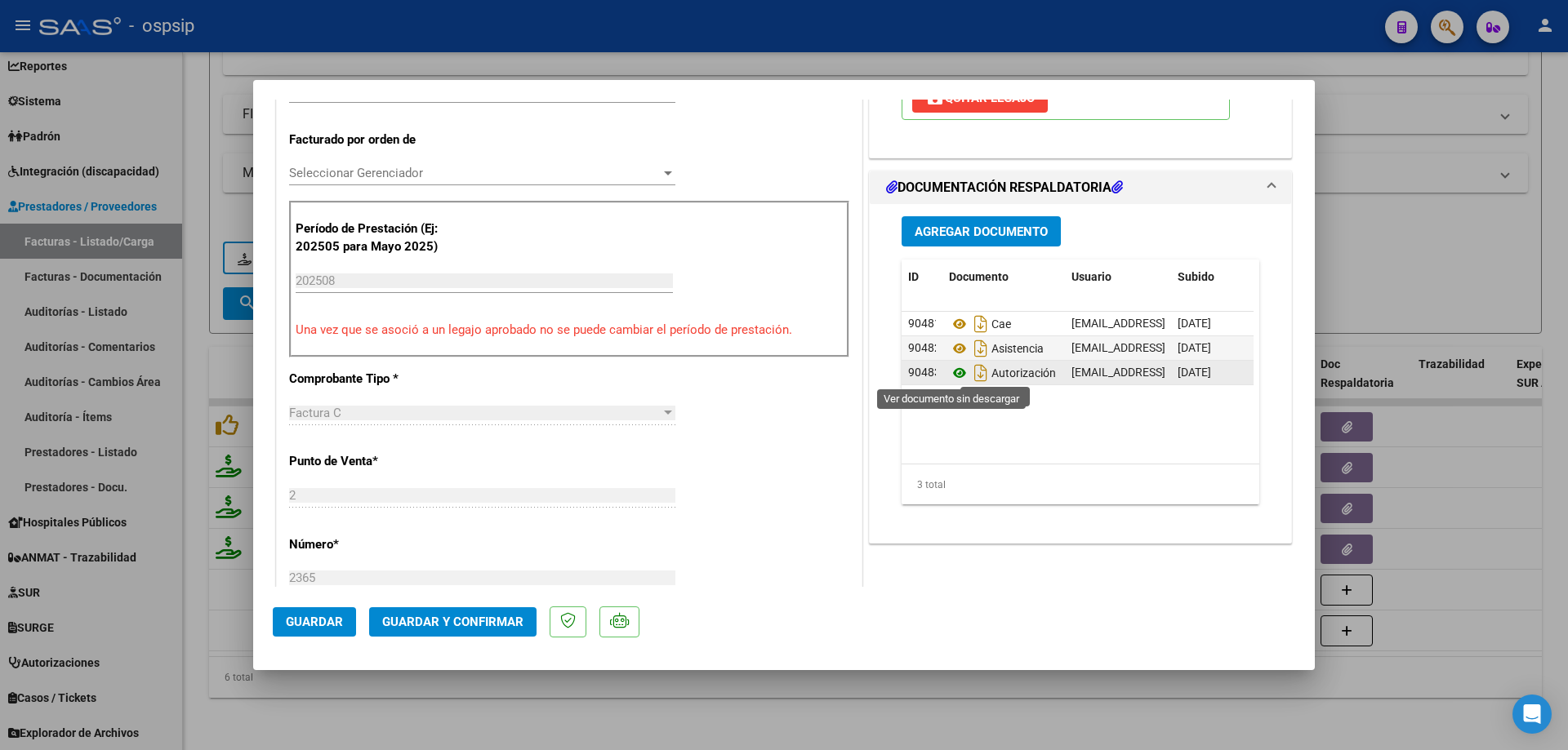
click at [952, 379] on icon at bounding box center [959, 373] width 21 height 20
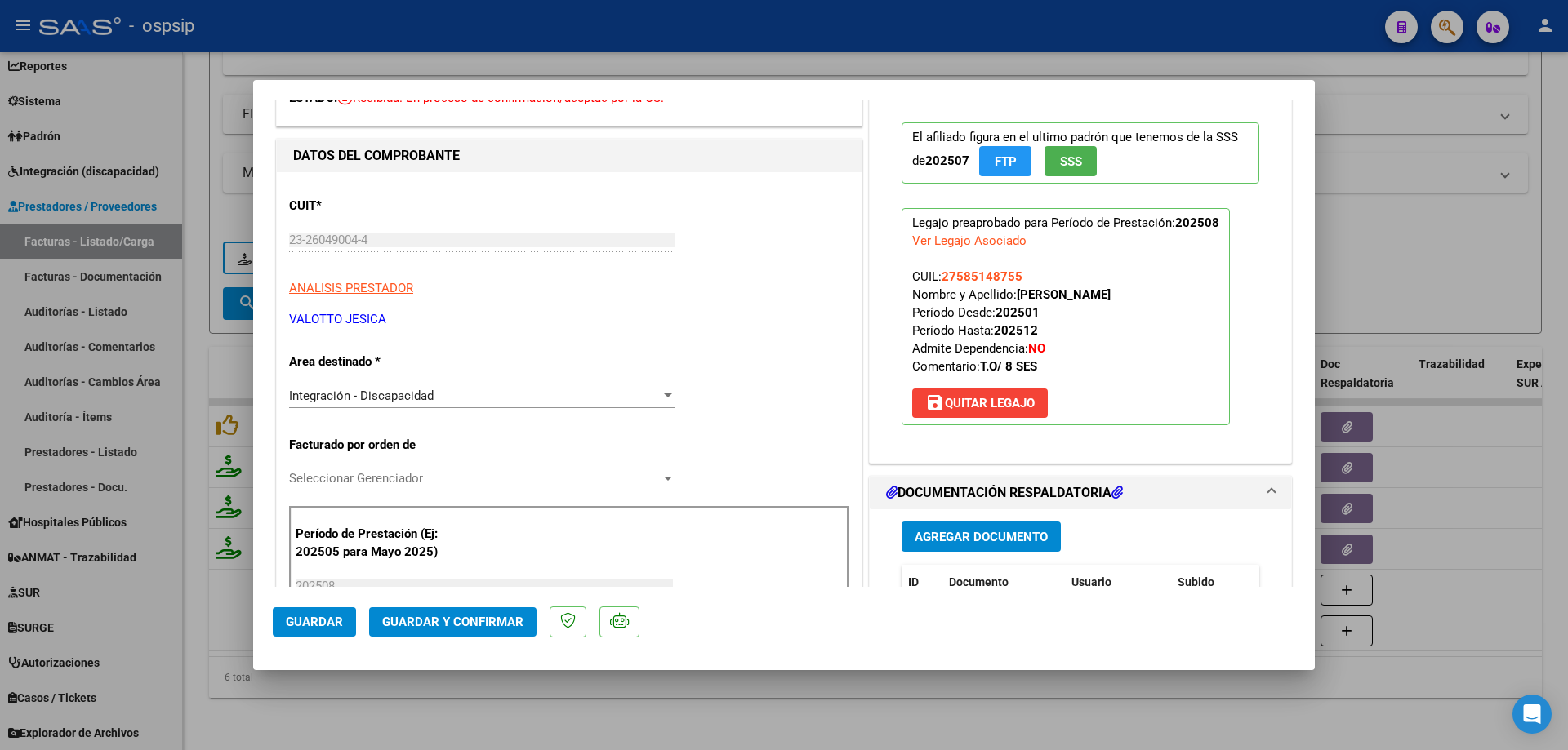
scroll to position [0, 0]
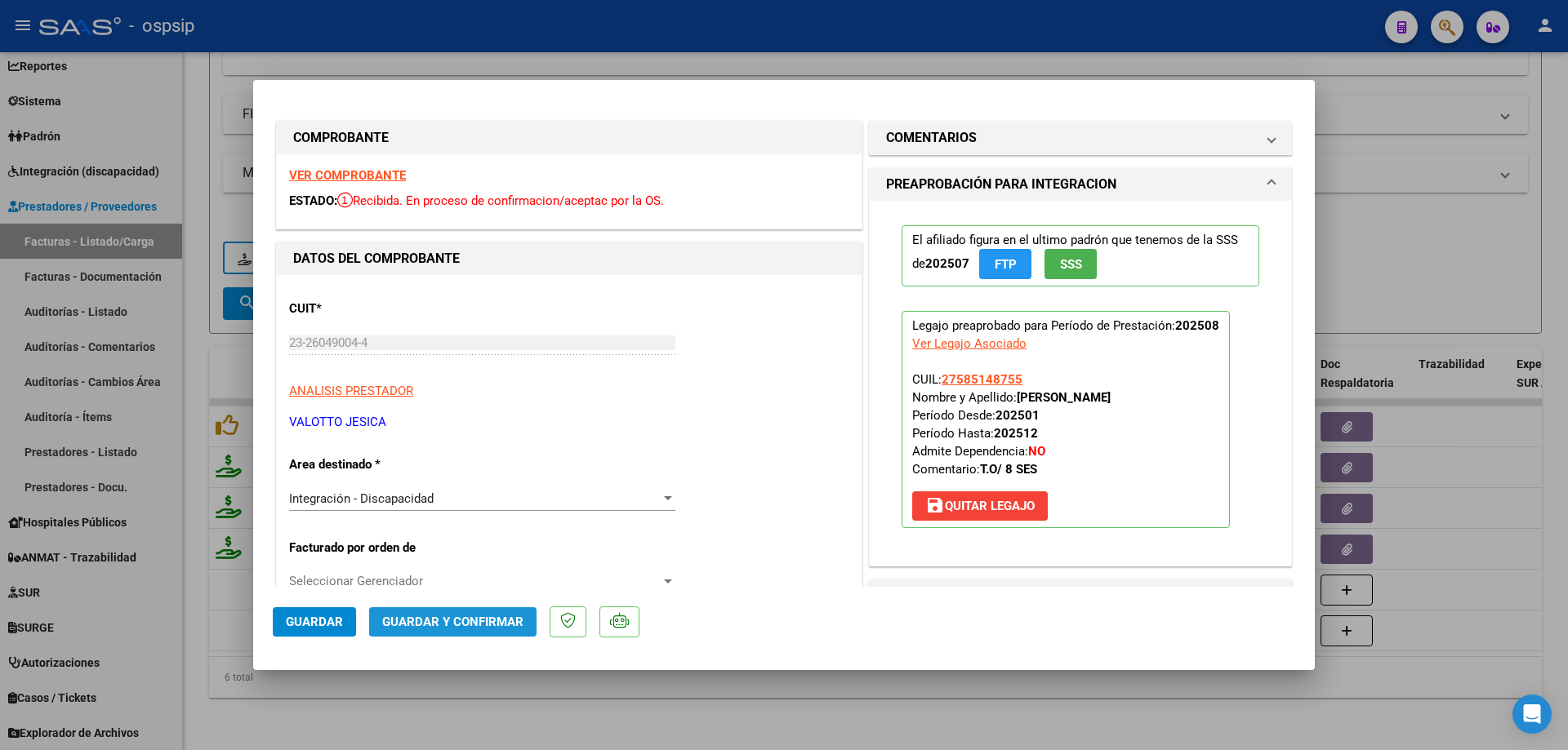
click at [467, 626] on span "Guardar y Confirmar" at bounding box center [452, 622] width 141 height 15
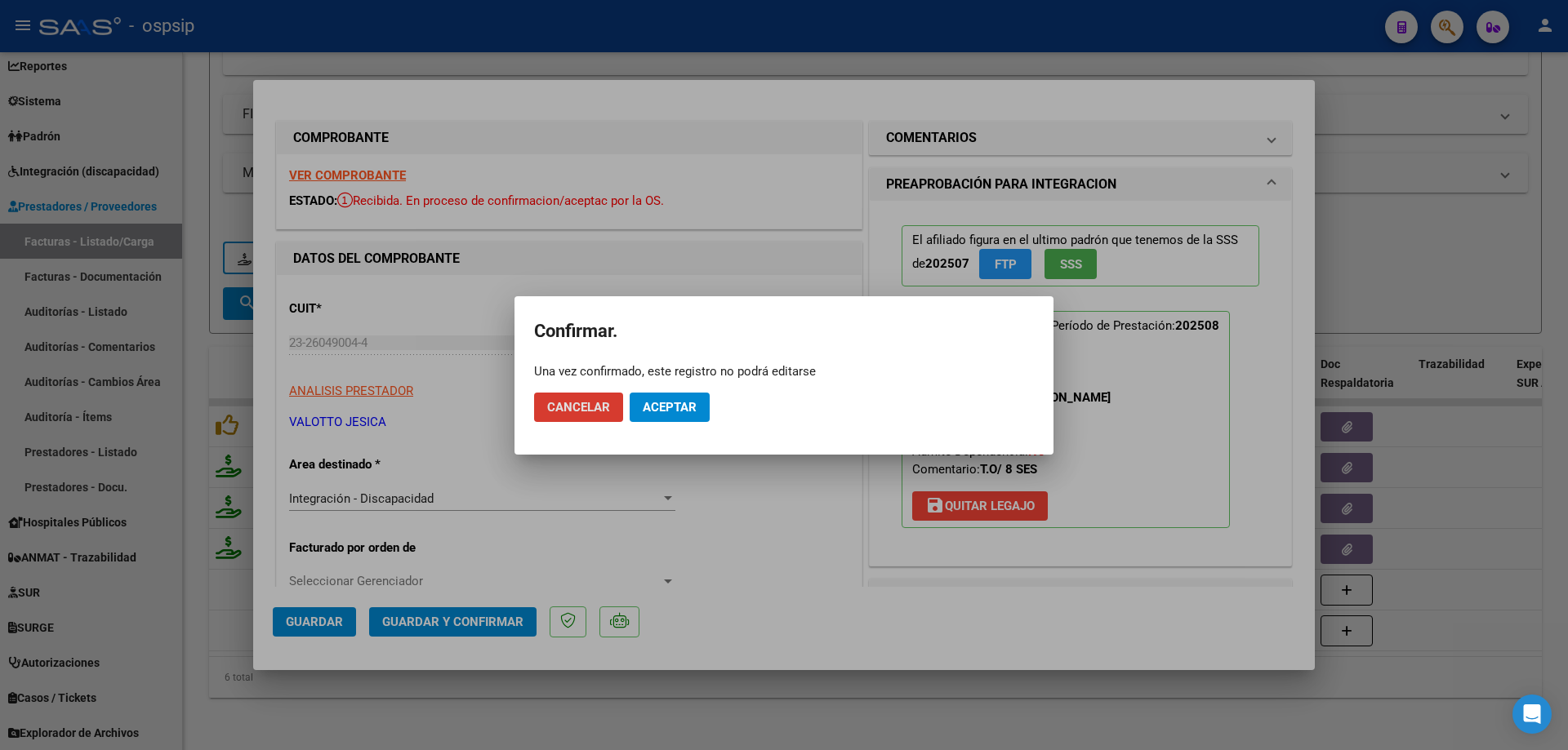
click at [671, 392] on button "Aceptar" at bounding box center [670, 407] width 80 height 29
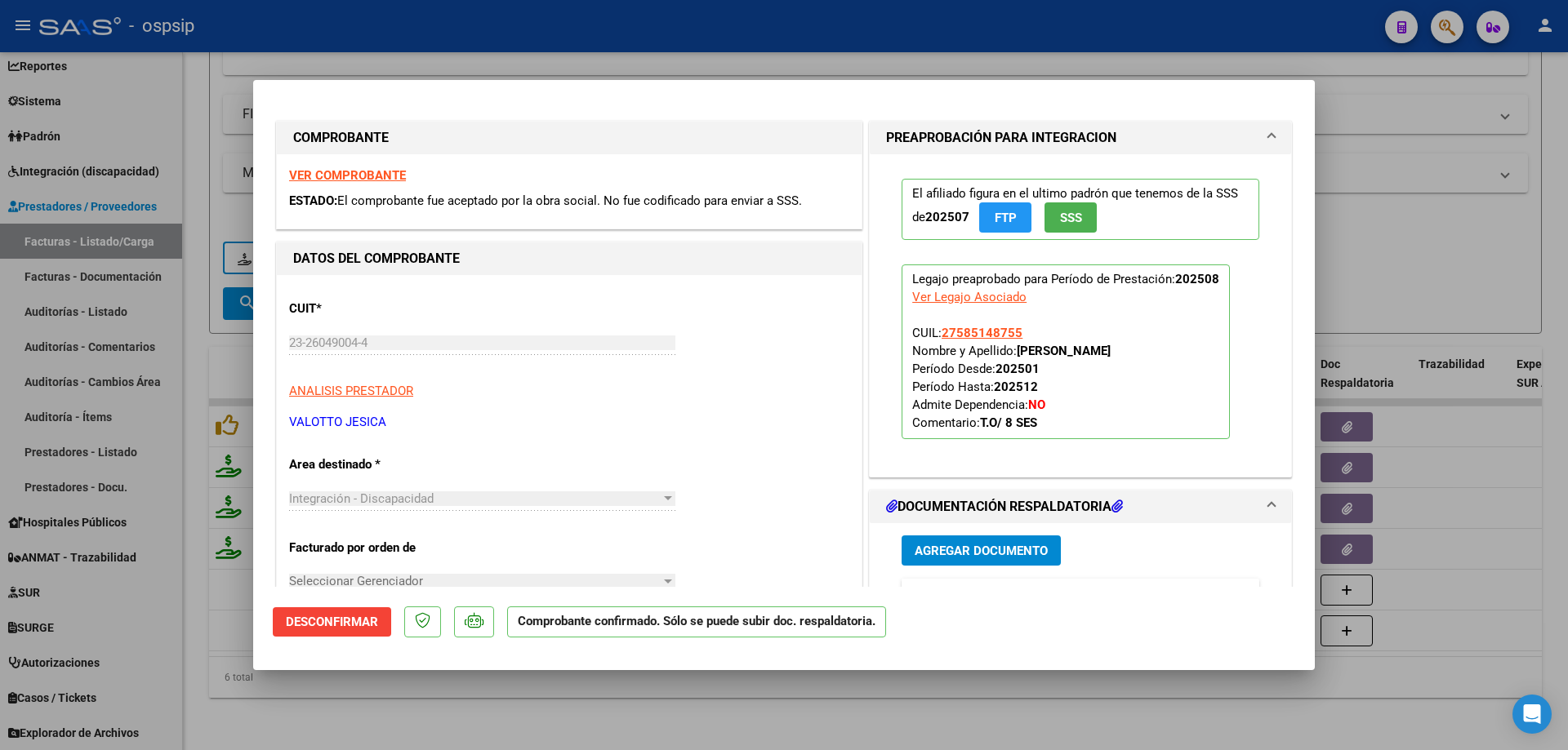
click at [1422, 243] on div at bounding box center [784, 375] width 1568 height 750
type input "$ 0,00"
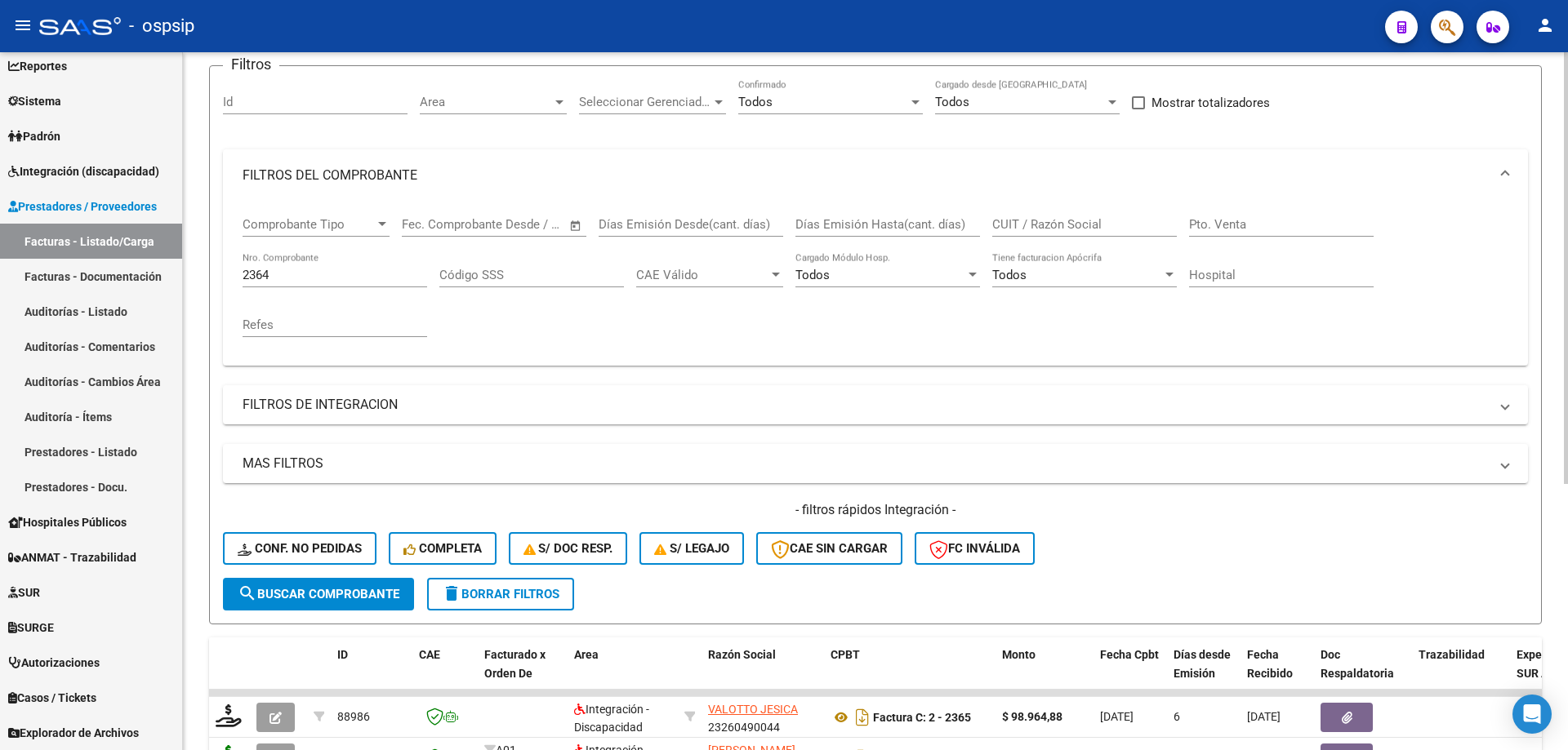
scroll to position [105, 0]
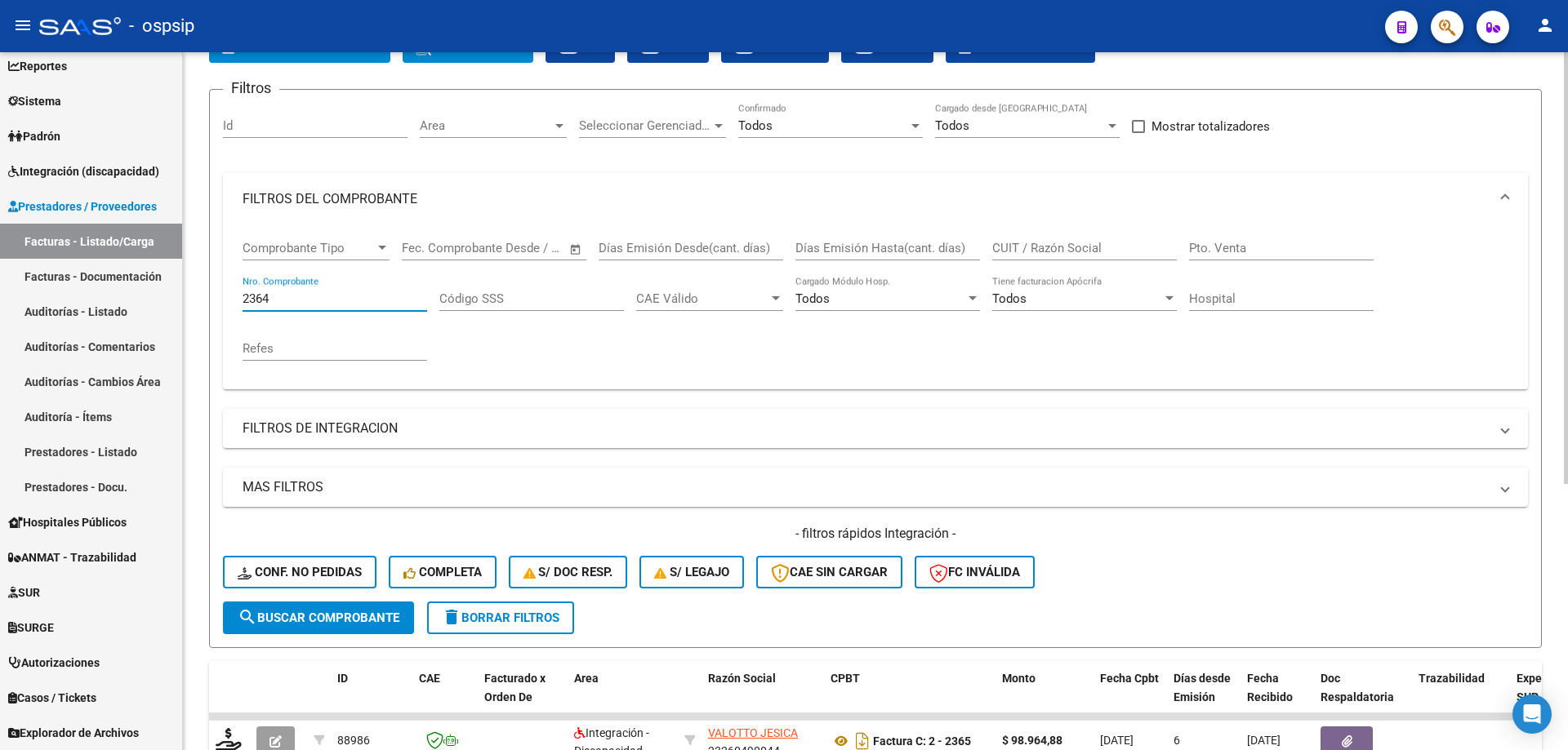
click at [288, 299] on input "2364" at bounding box center [334, 299] width 184 height 15
type input "2"
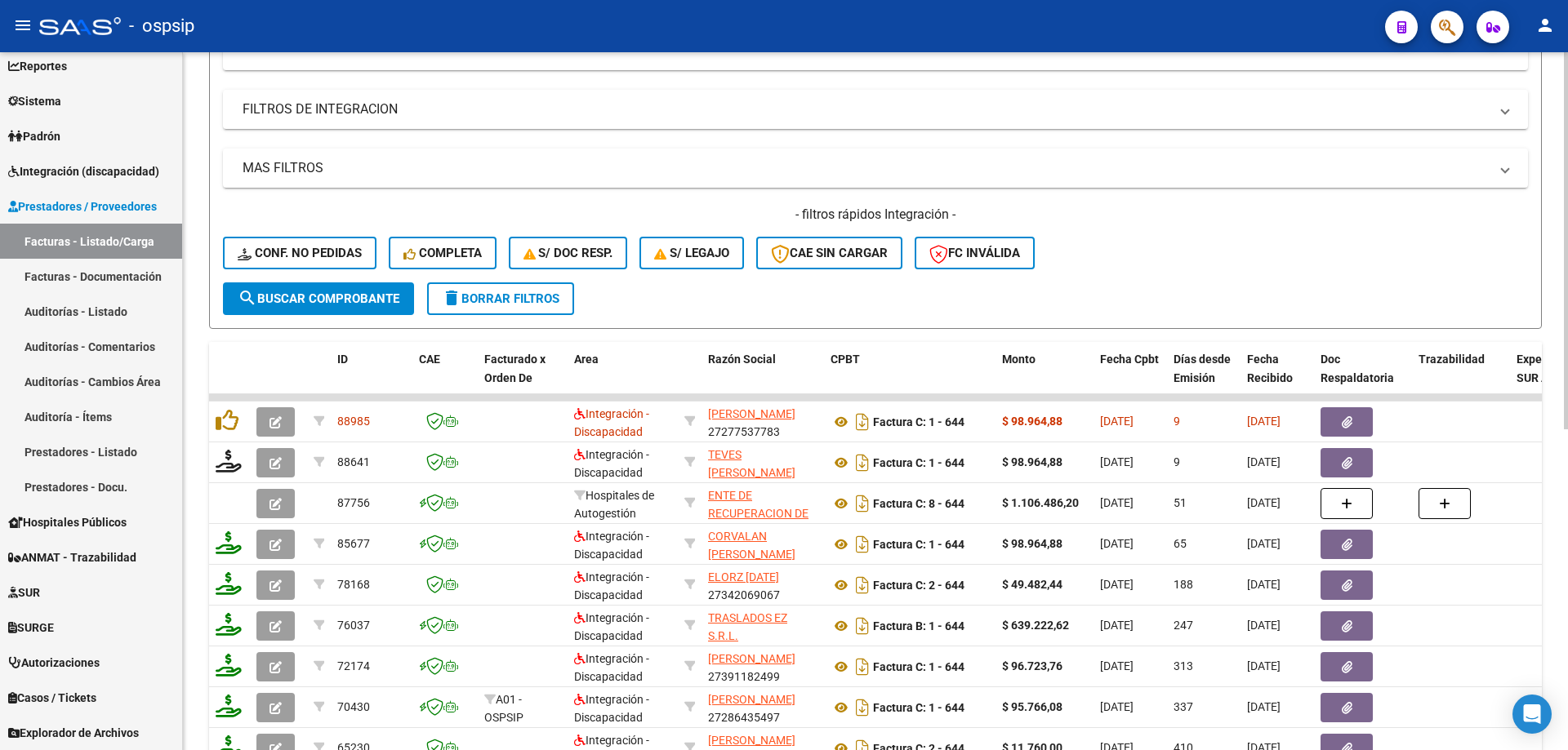
scroll to position [431, 0]
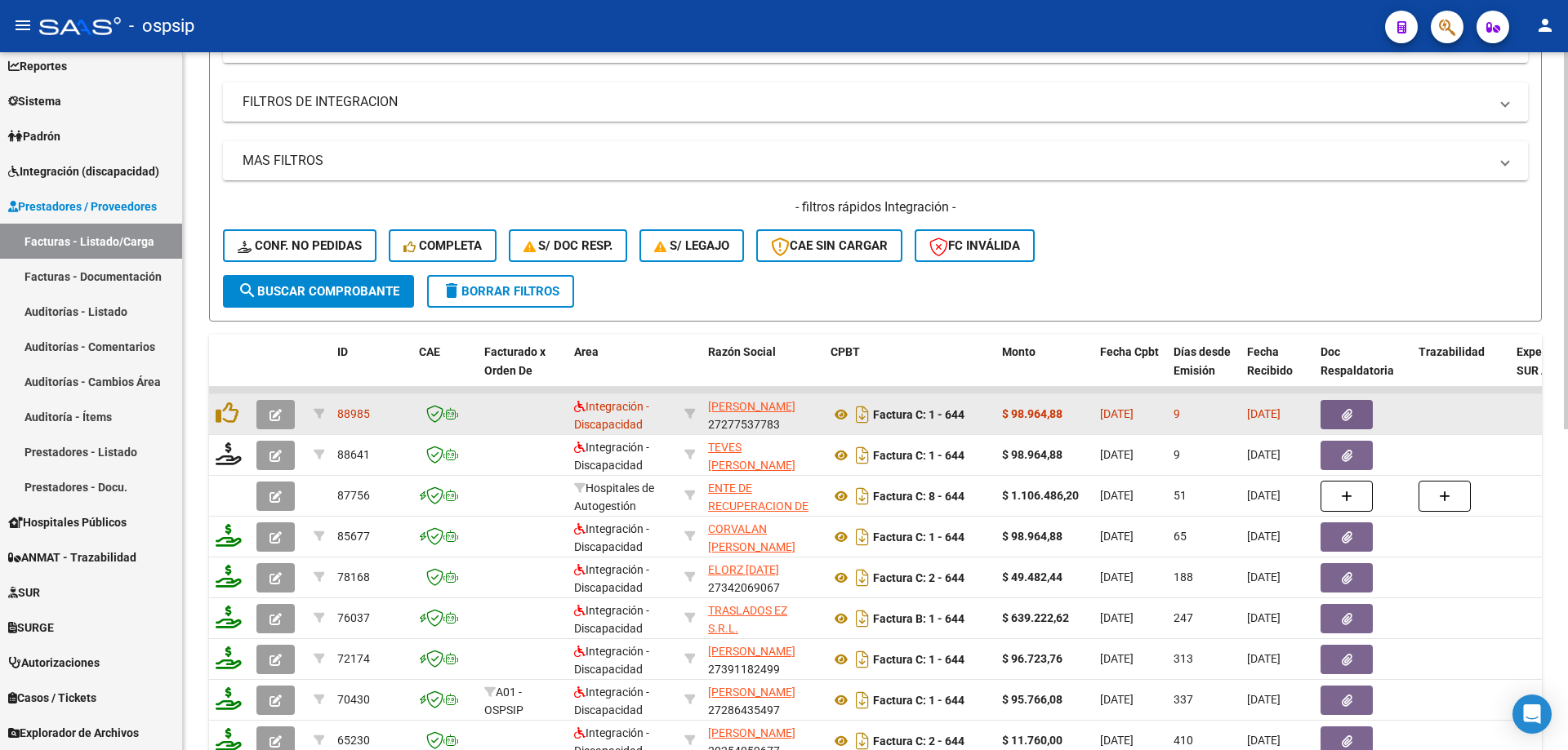
type input "643"
click at [284, 415] on button "button" at bounding box center [275, 414] width 39 height 29
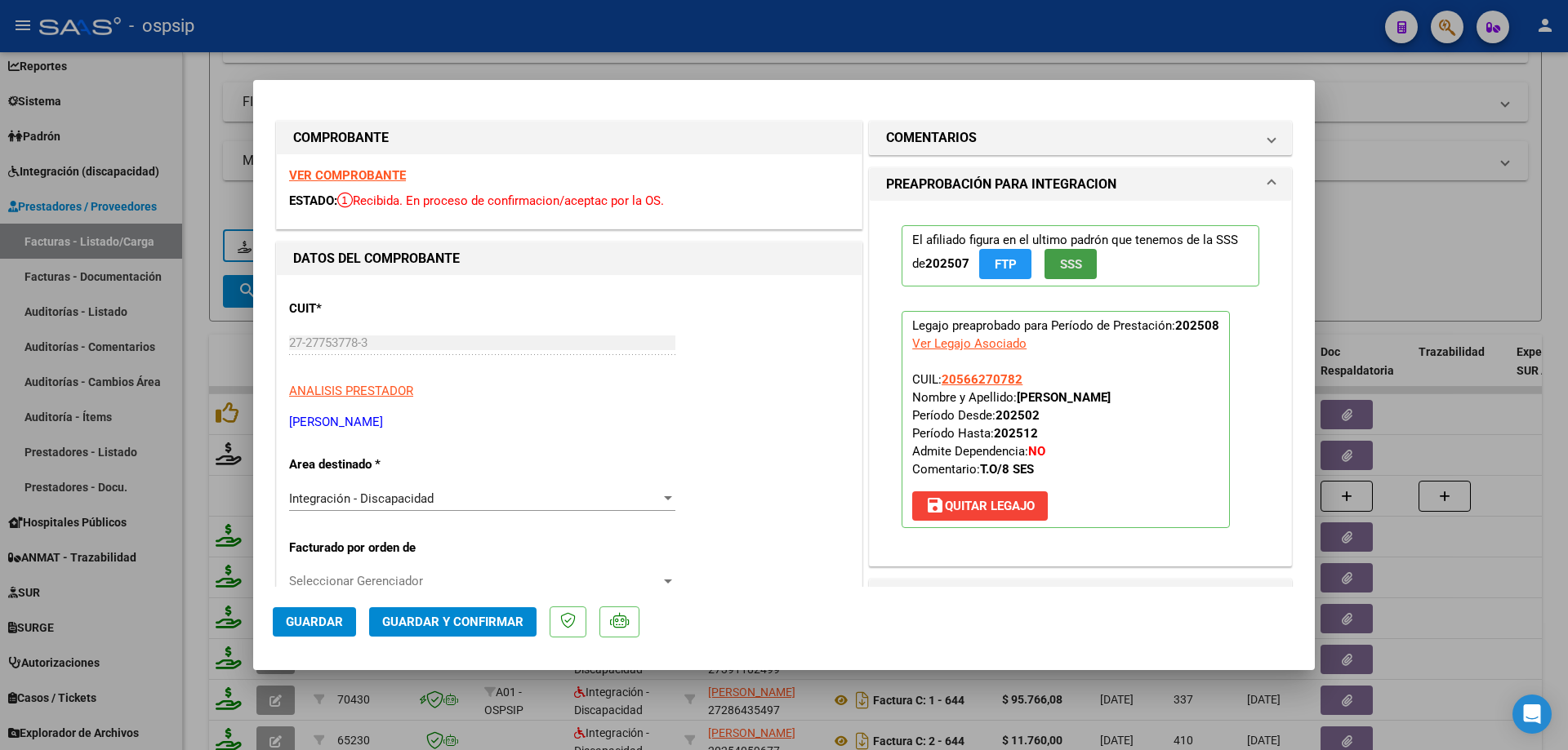
click at [1067, 266] on span "SSS" at bounding box center [1071, 265] width 22 height 15
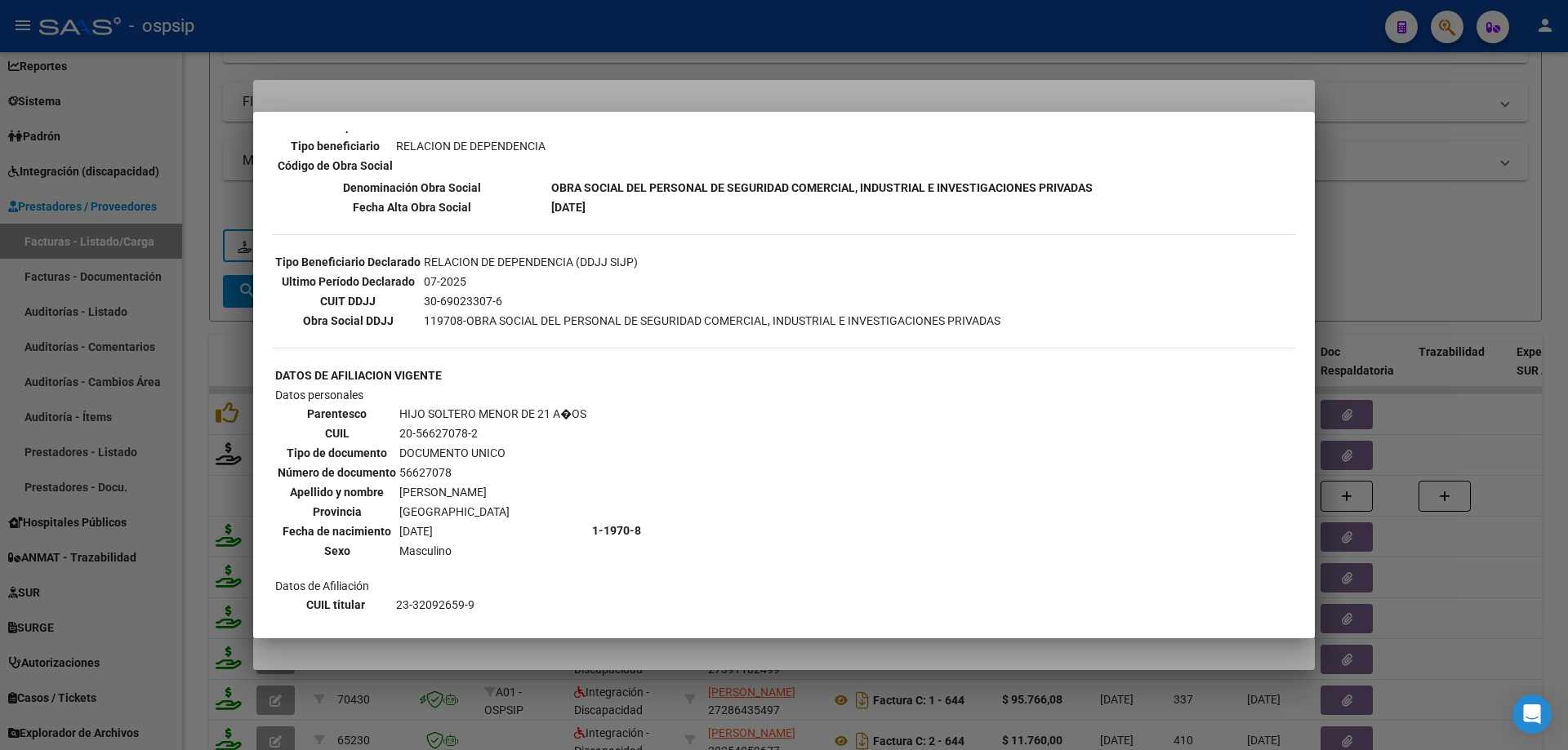
scroll to position [457, 0]
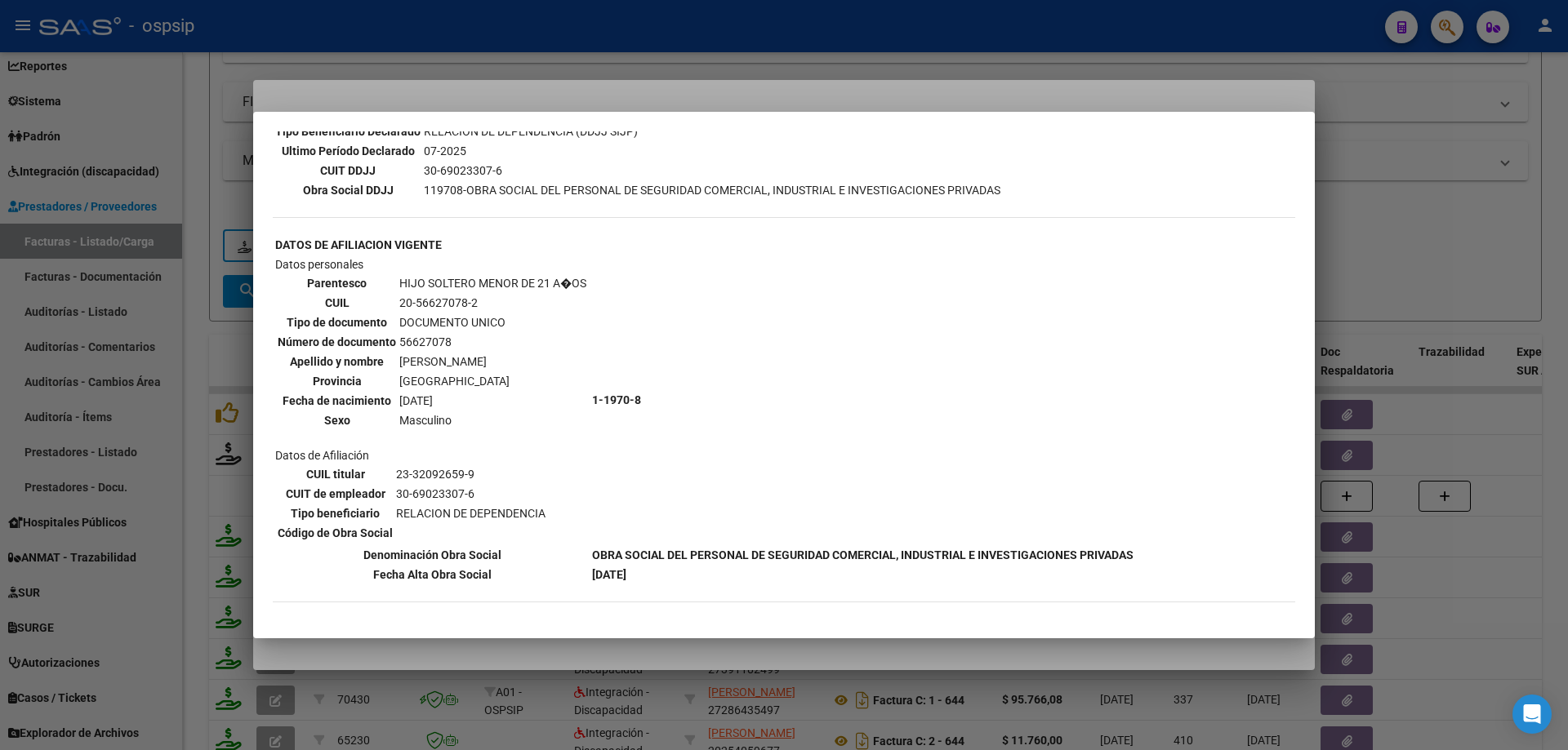
click at [1550, 262] on div at bounding box center [784, 375] width 1568 height 750
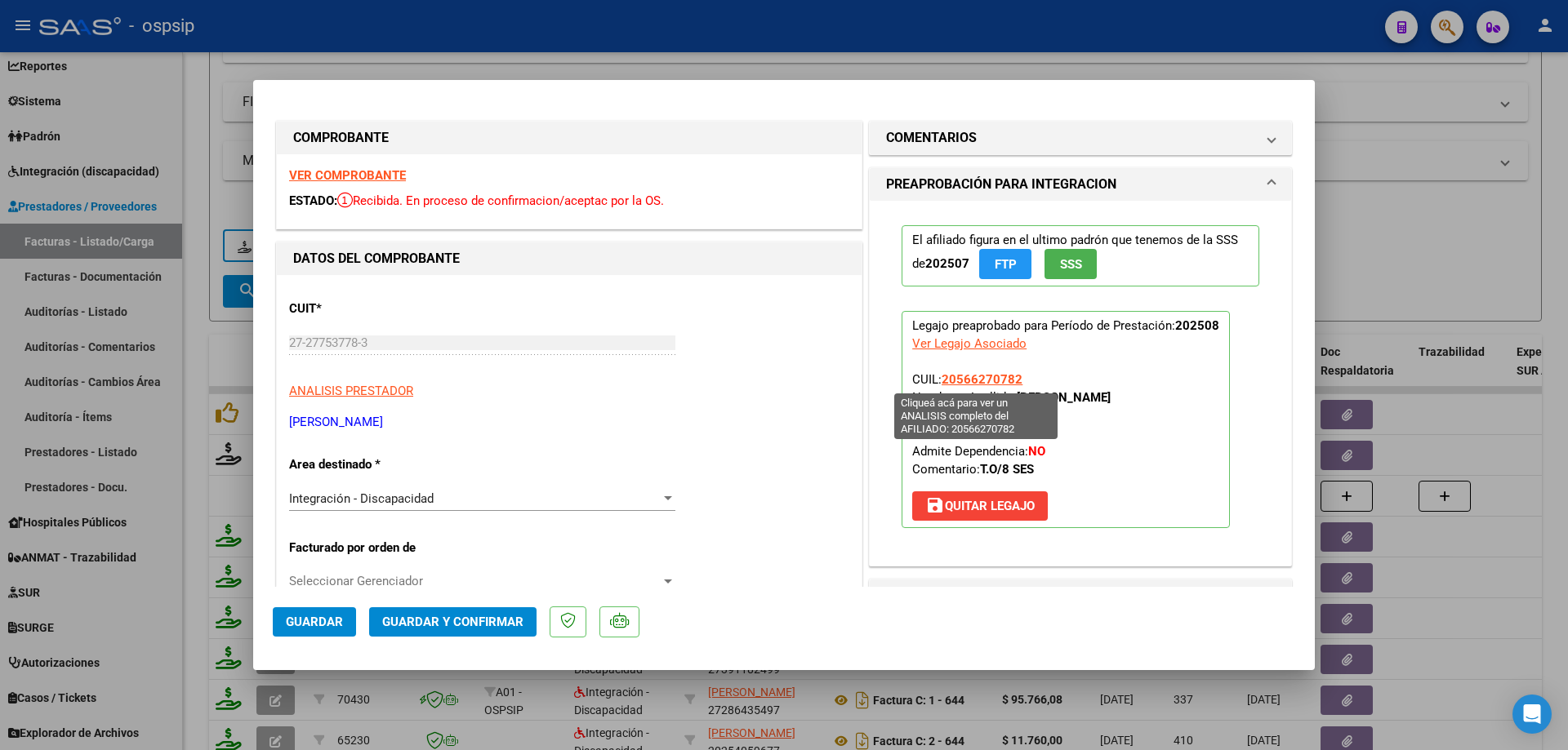
click at [956, 374] on span "20566270782" at bounding box center [981, 380] width 80 height 15
type textarea "20566270782"
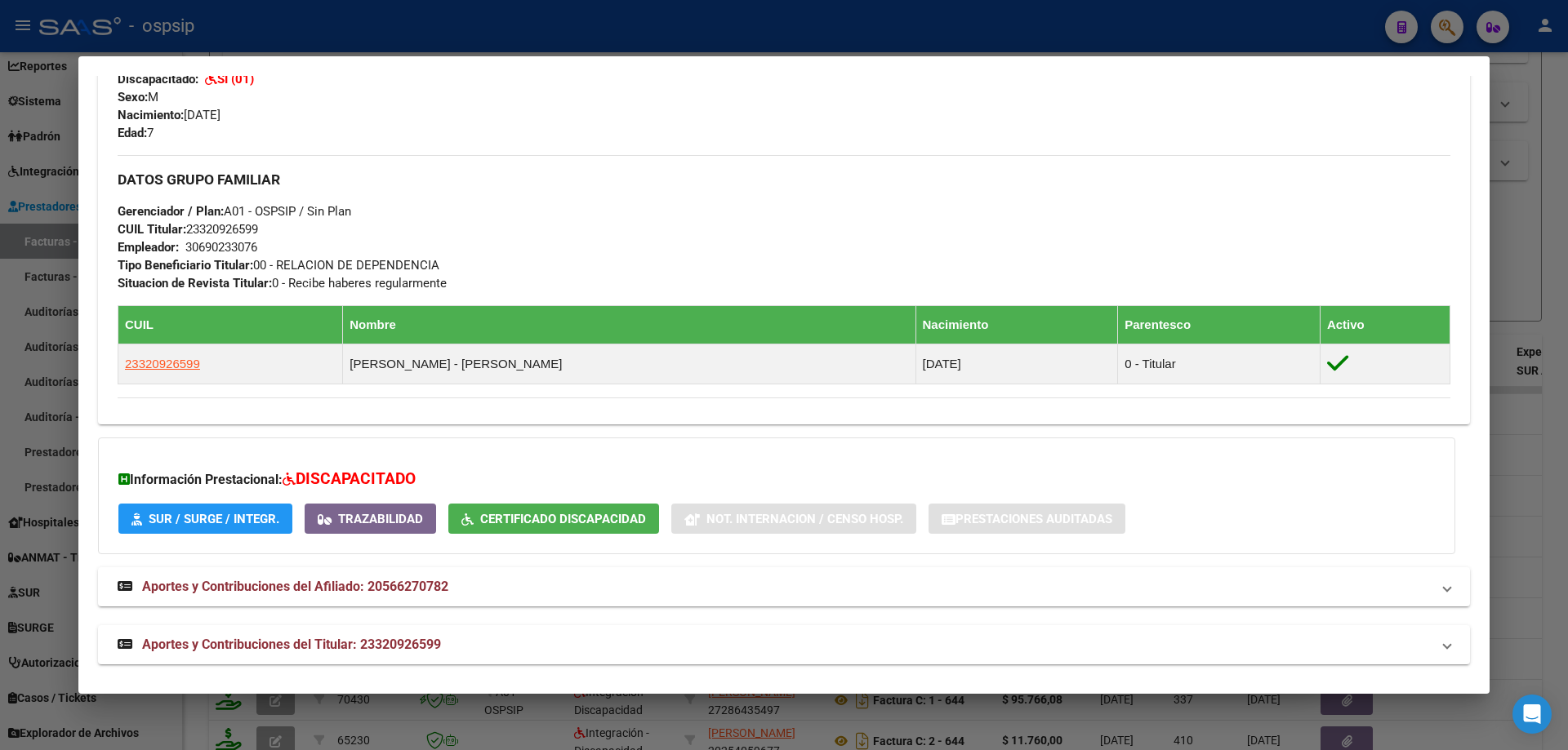
scroll to position [661, 0]
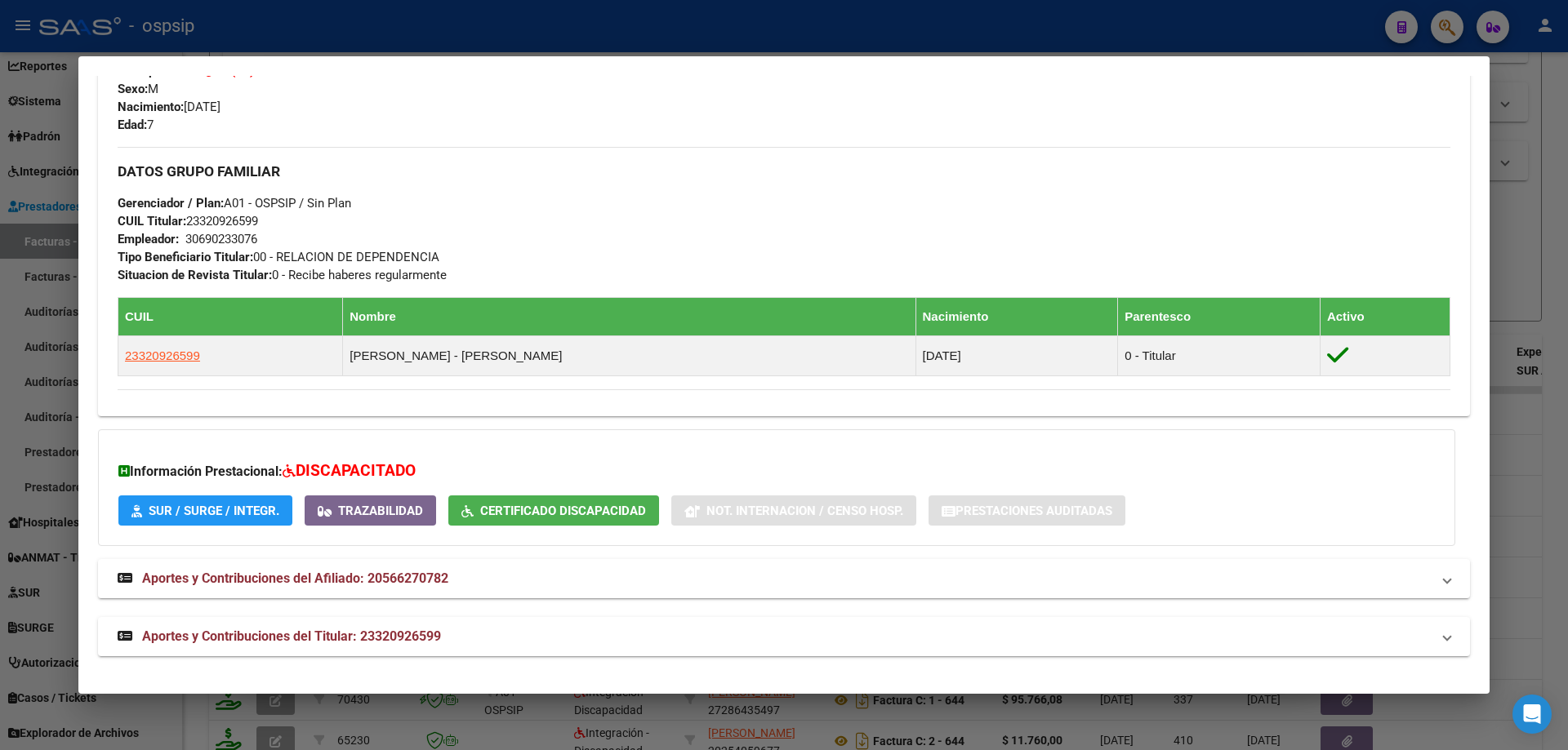
click at [1535, 285] on div at bounding box center [784, 375] width 1568 height 750
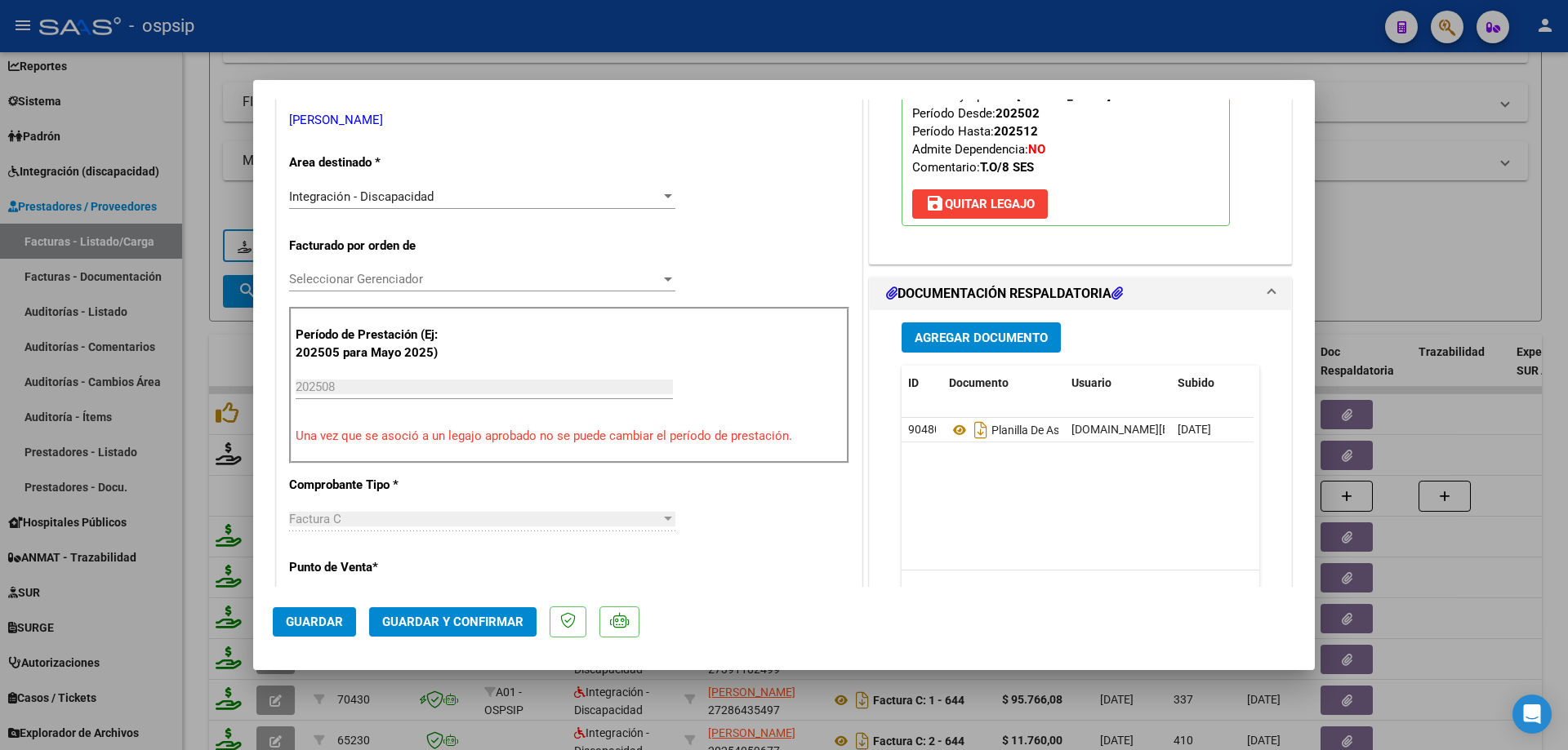
scroll to position [326, 0]
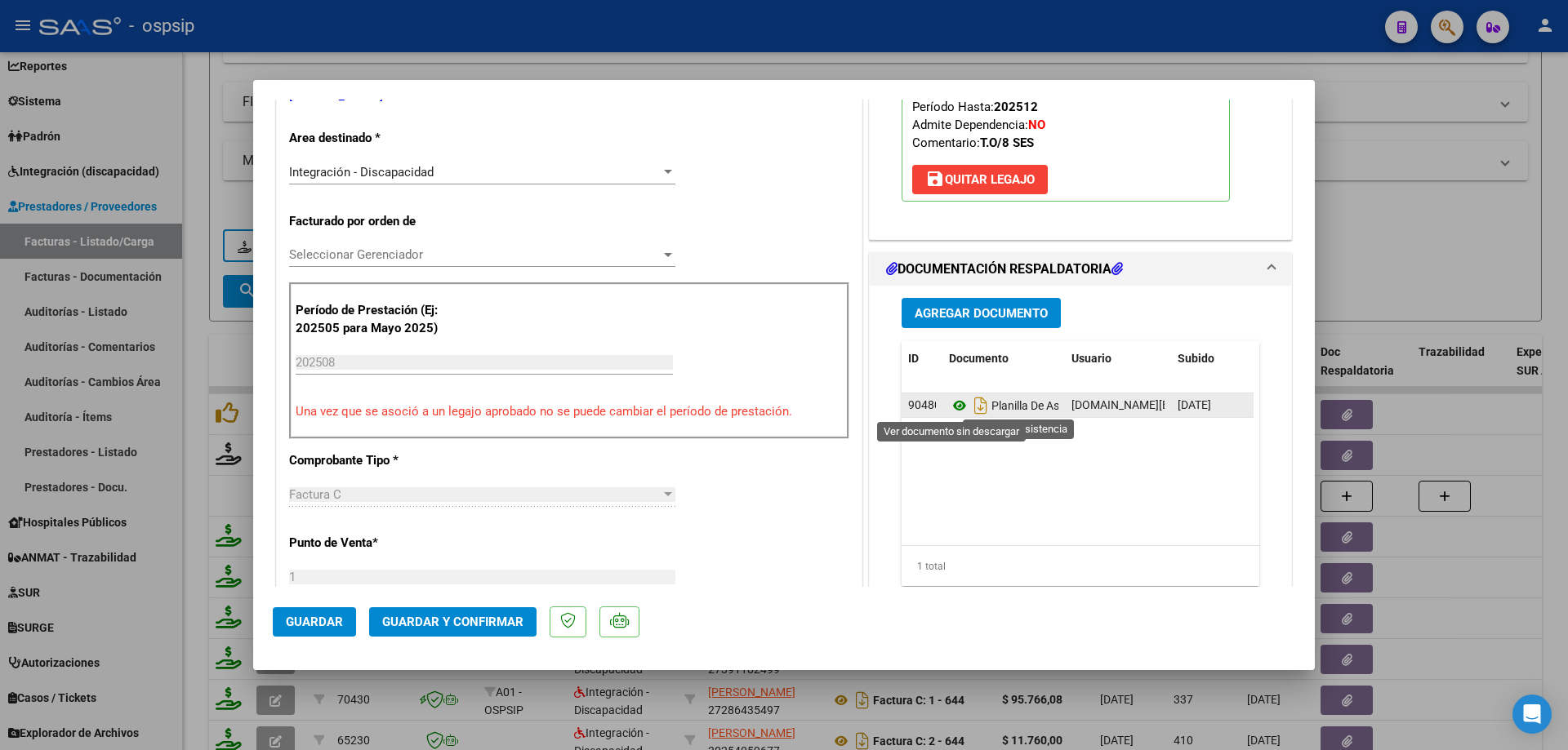
click at [949, 406] on icon at bounding box center [959, 406] width 21 height 20
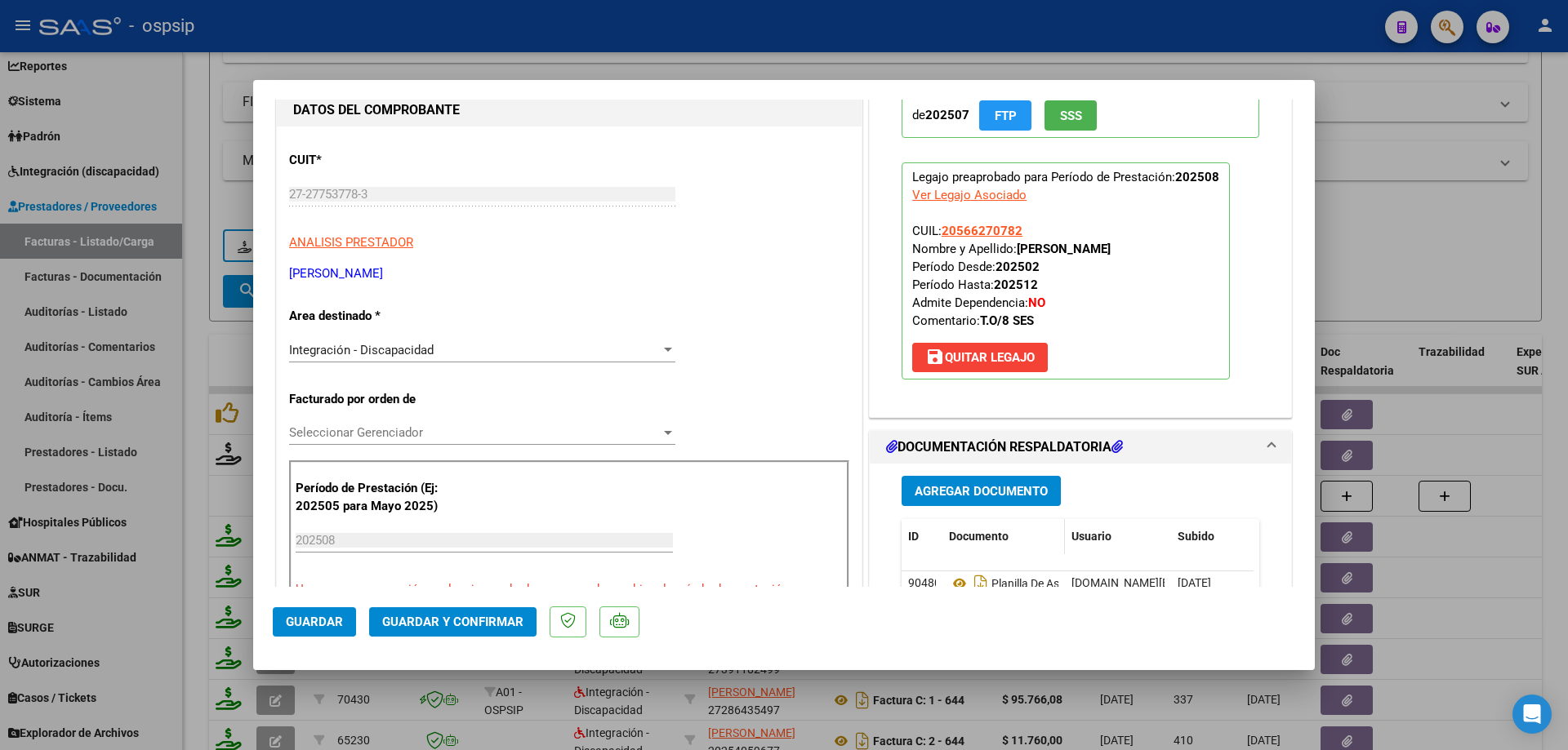
scroll to position [81, 0]
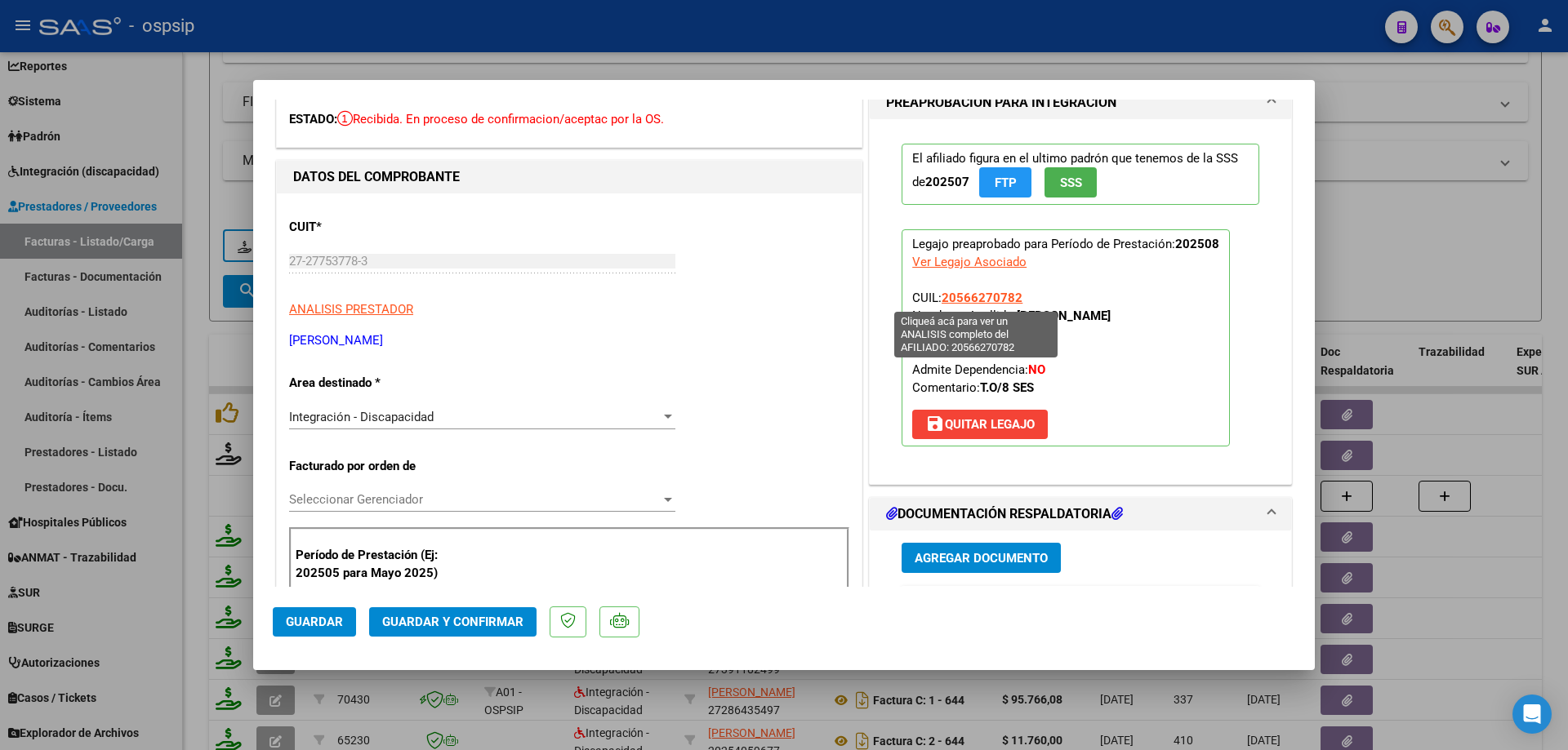
drag, startPoint x: 1020, startPoint y: 295, endPoint x: 937, endPoint y: 303, distance: 83.4
click at [937, 303] on p "Legajo preaprobado para Período de Prestación: 202508 Ver Legajo Asociado CUIL:…" at bounding box center [1065, 339] width 328 height 218
copy span "20566270782"
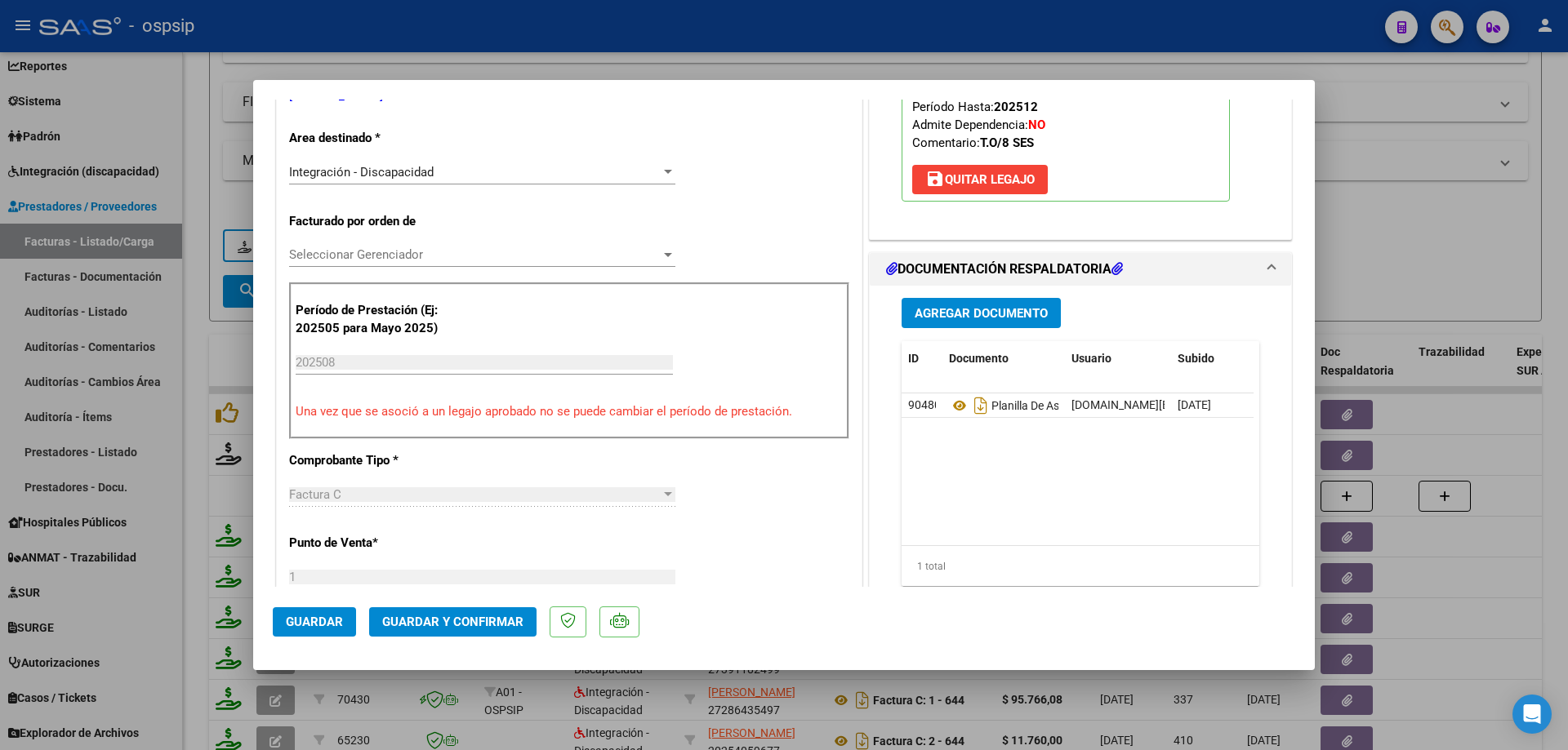
scroll to position [409, 0]
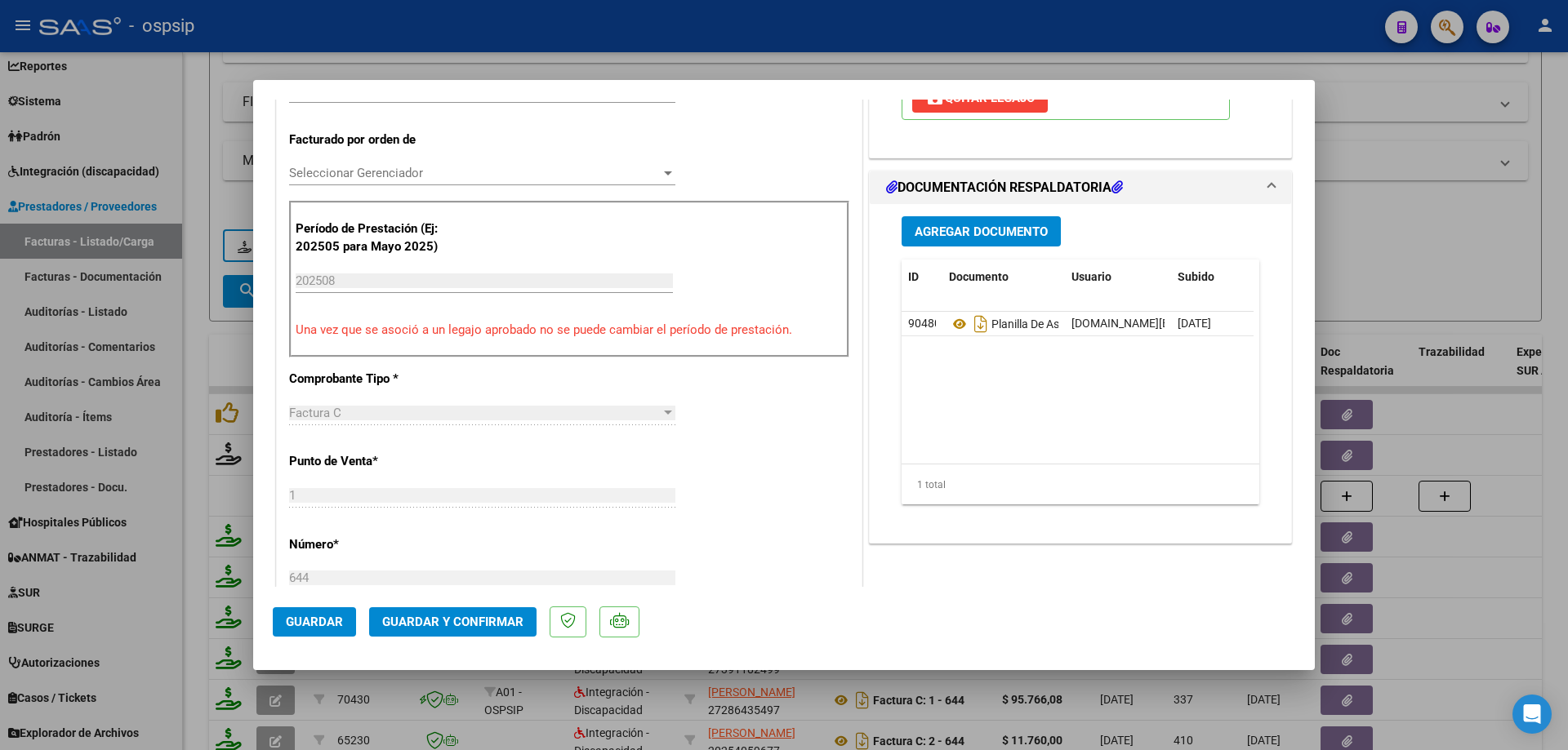
click at [456, 618] on span "Guardar y Confirmar" at bounding box center [452, 622] width 141 height 15
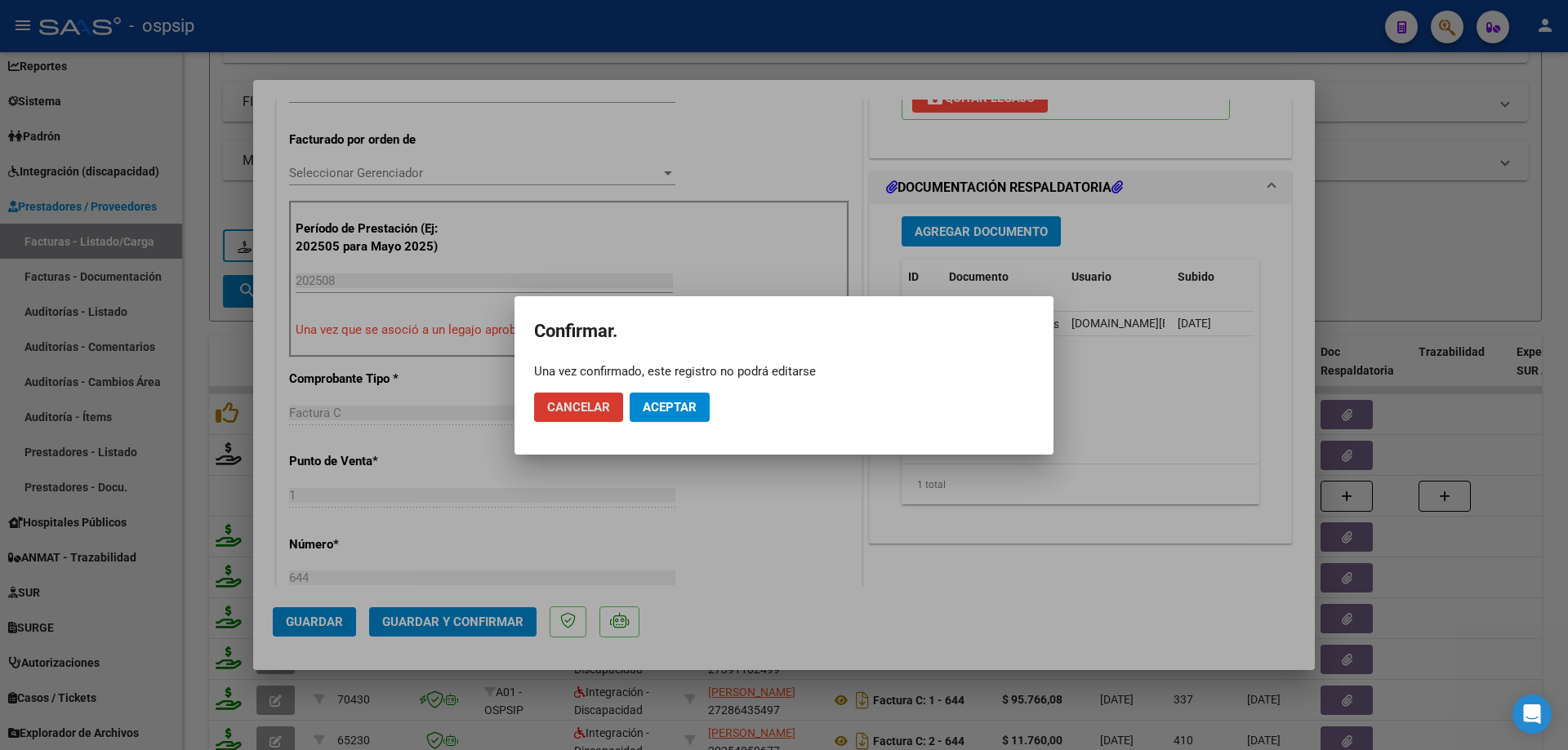
click at [683, 416] on button "Aceptar" at bounding box center [670, 407] width 80 height 29
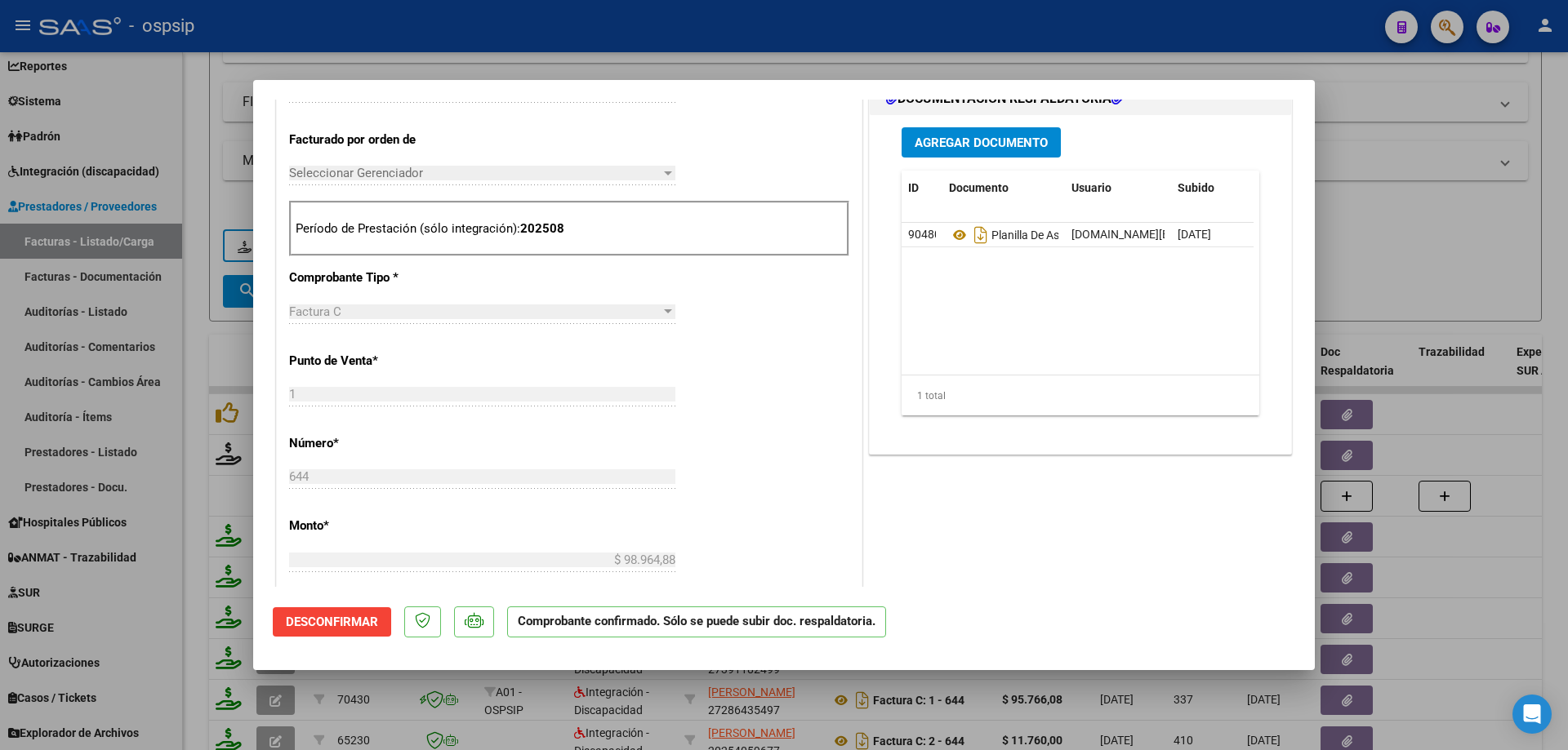
click at [1420, 252] on div at bounding box center [784, 375] width 1568 height 750
type input "$ 0,00"
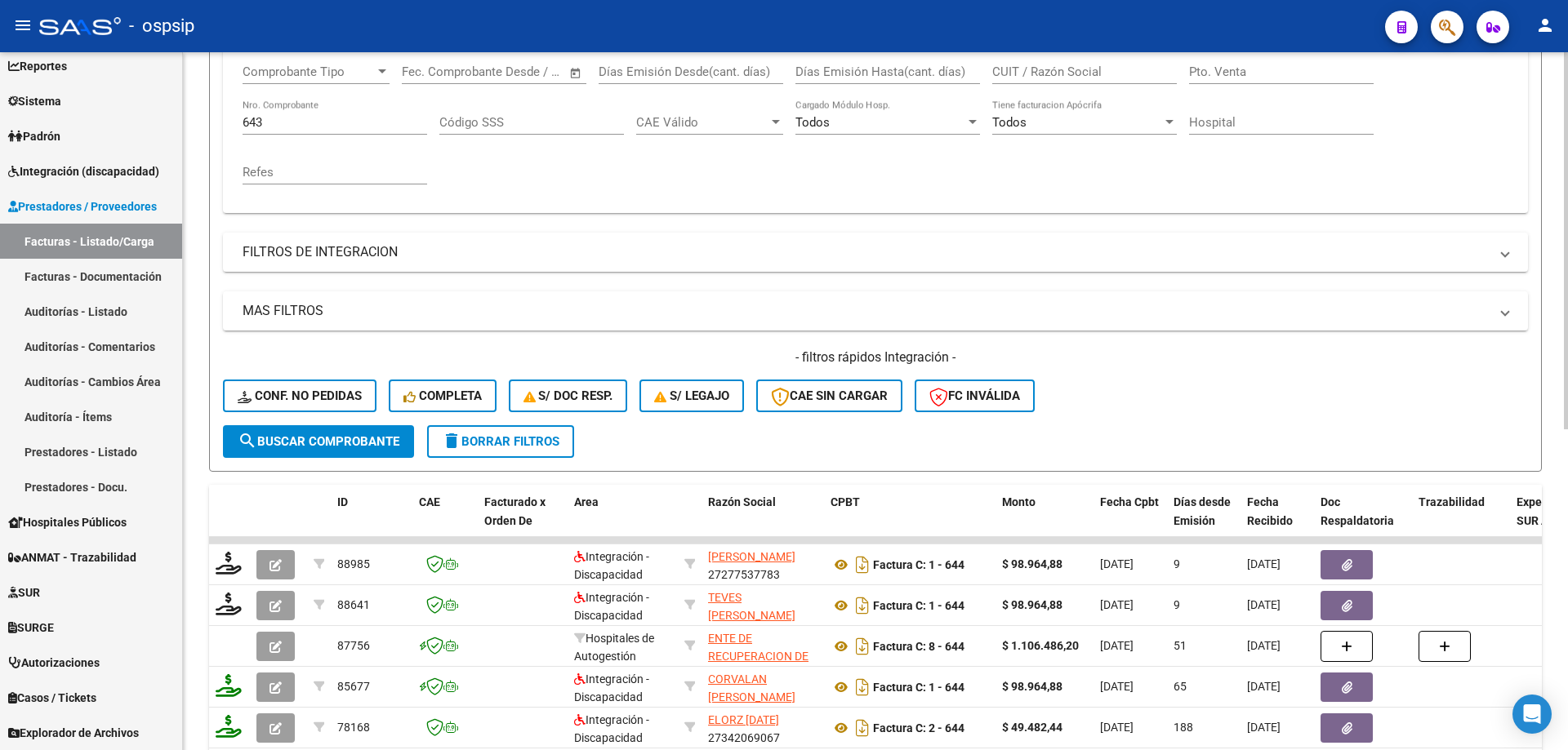
scroll to position [186, 0]
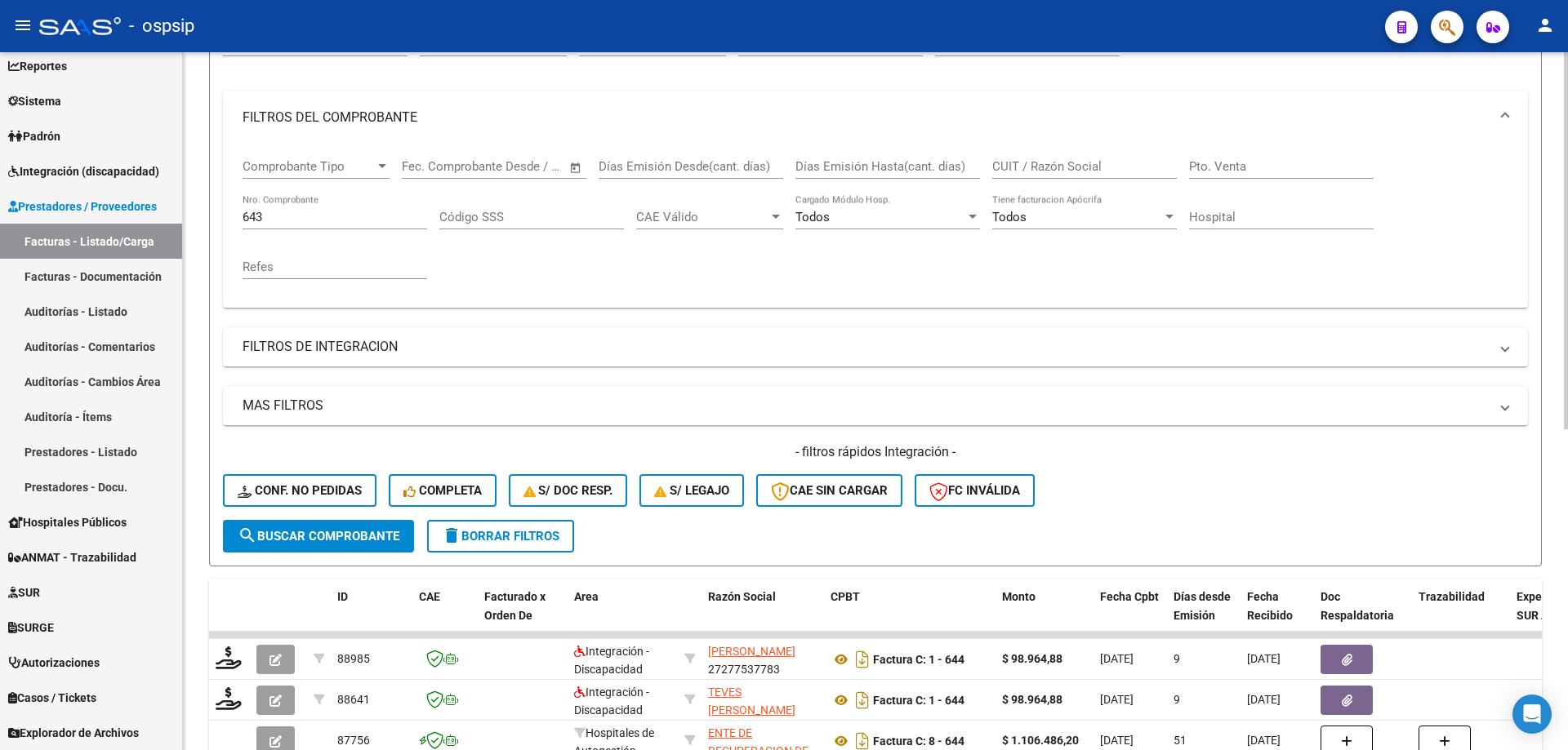
click at [340, 205] on div "643 Nro. Comprobante" at bounding box center [334, 211] width 184 height 35
type input "6"
click at [321, 218] on input "Nro. Comprobante" at bounding box center [334, 218] width 184 height 15
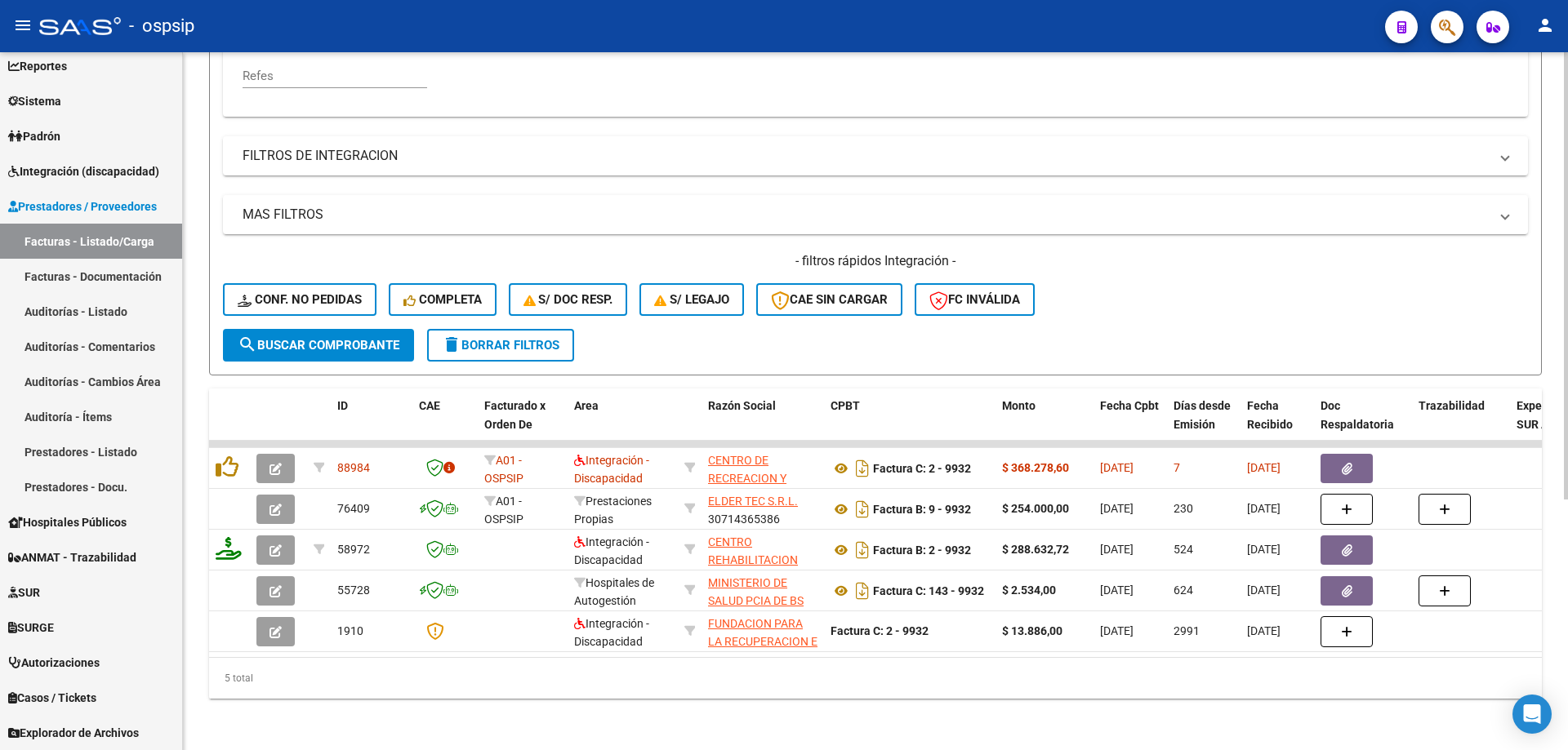
scroll to position [391, 0]
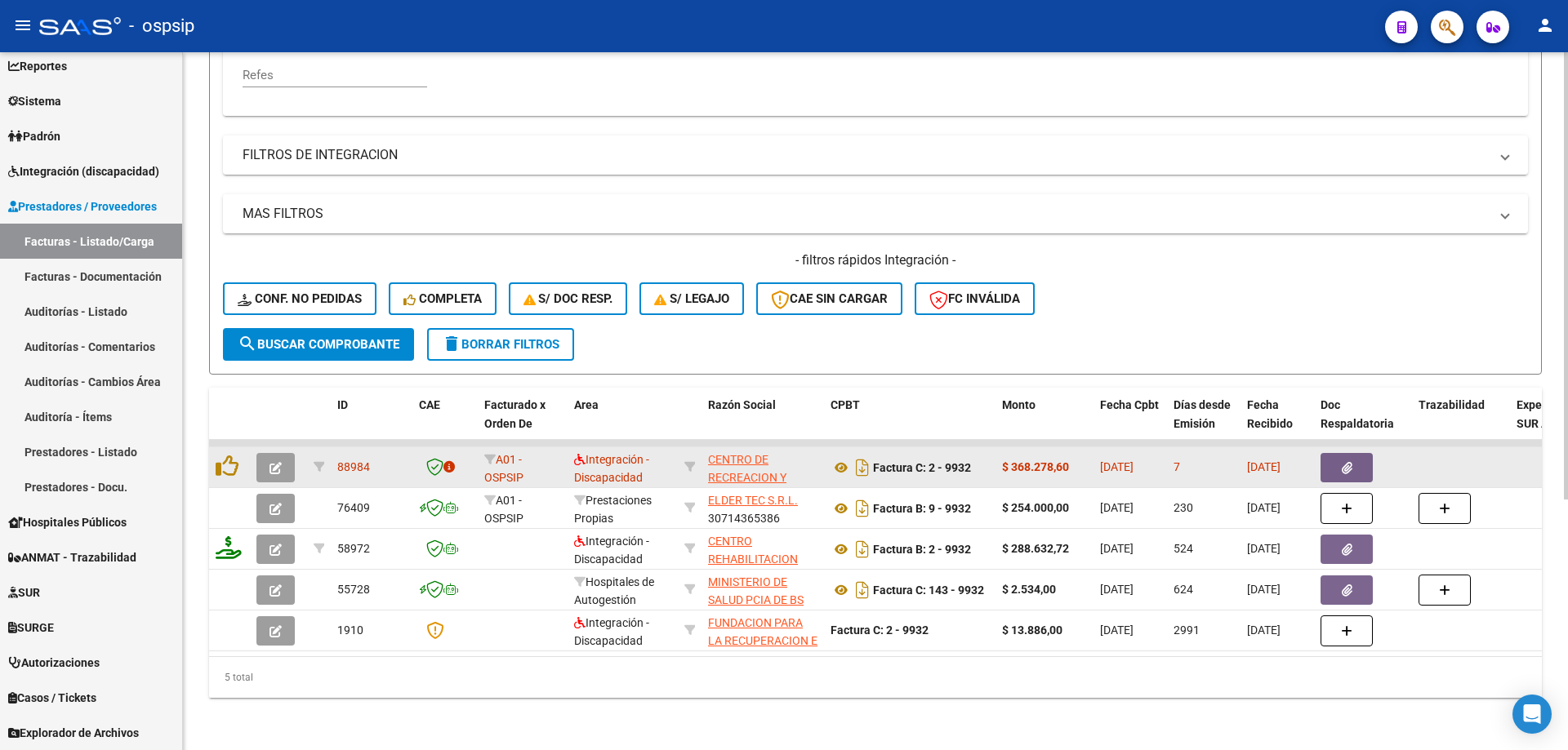
type input "9932"
click at [272, 466] on button "button" at bounding box center [275, 467] width 39 height 29
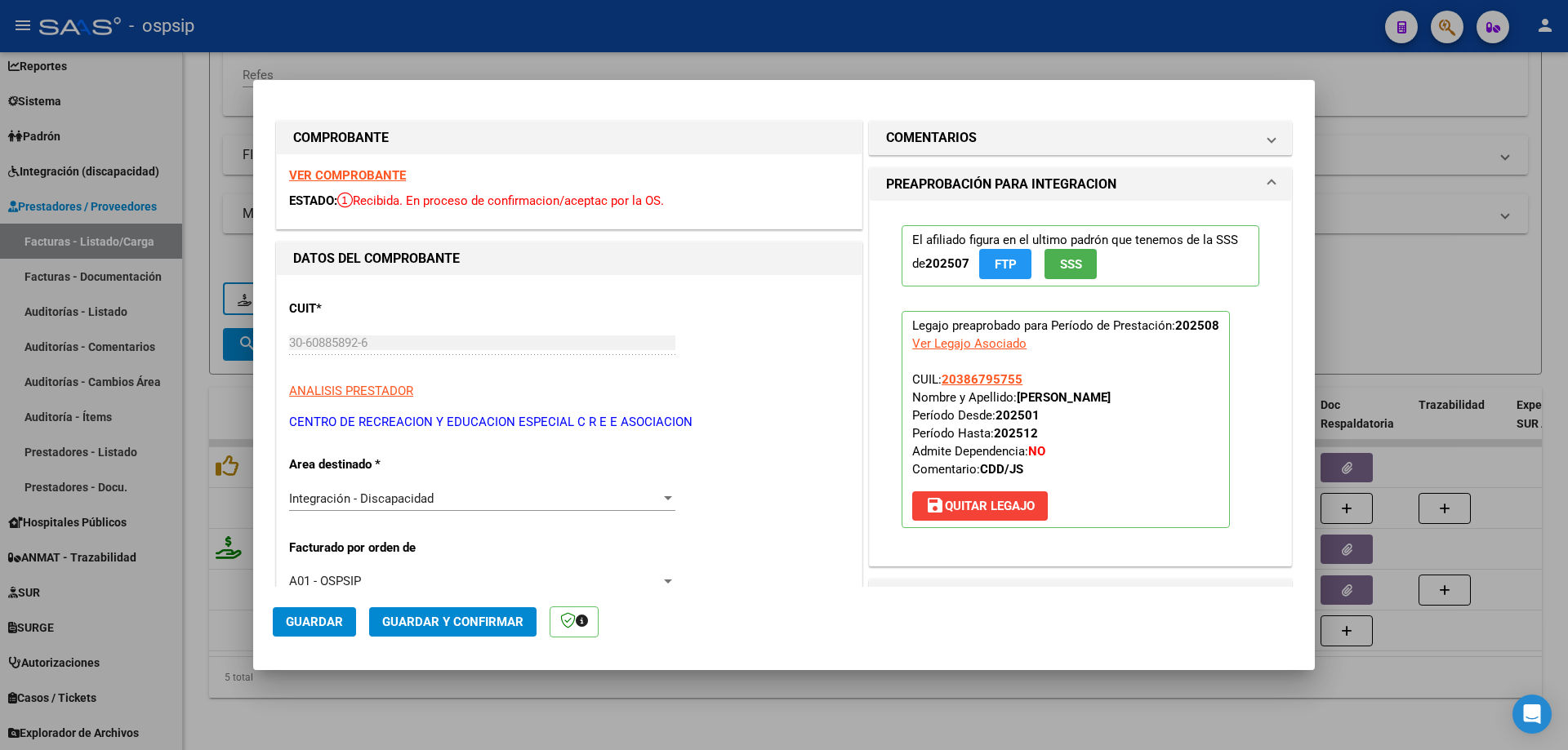
click at [1060, 270] on span "SSS" at bounding box center [1071, 265] width 22 height 15
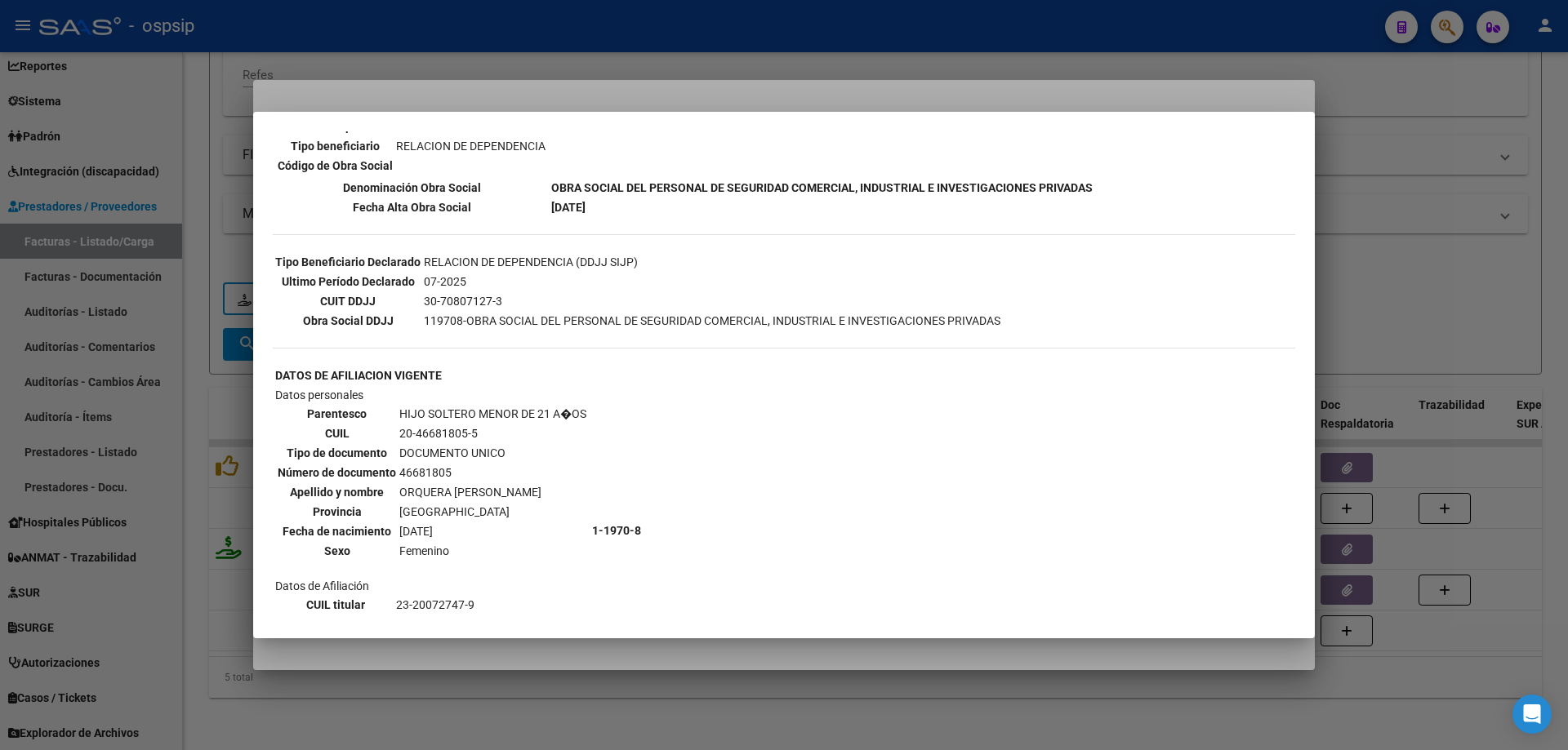
scroll to position [571, 0]
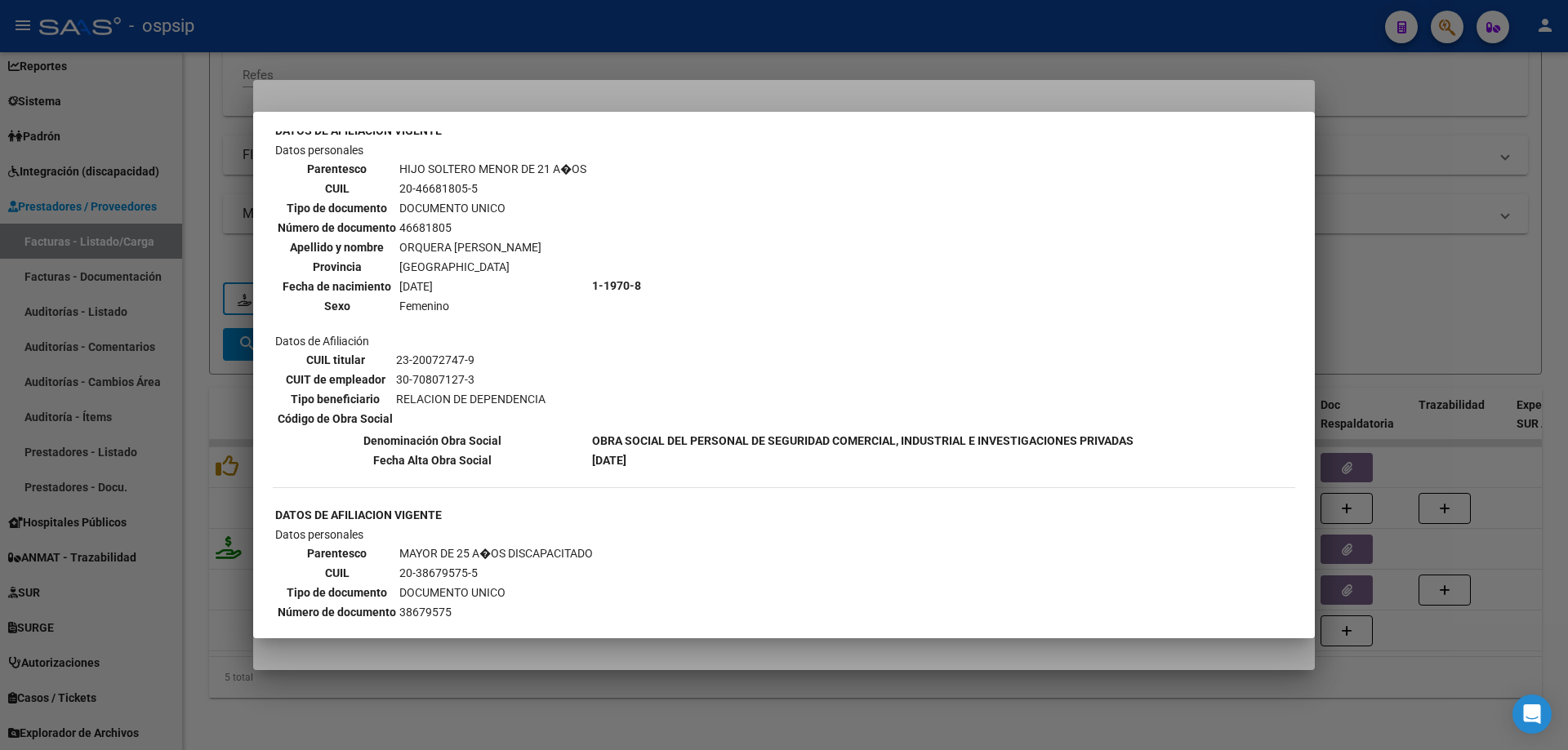
click at [1388, 217] on div at bounding box center [784, 375] width 1568 height 750
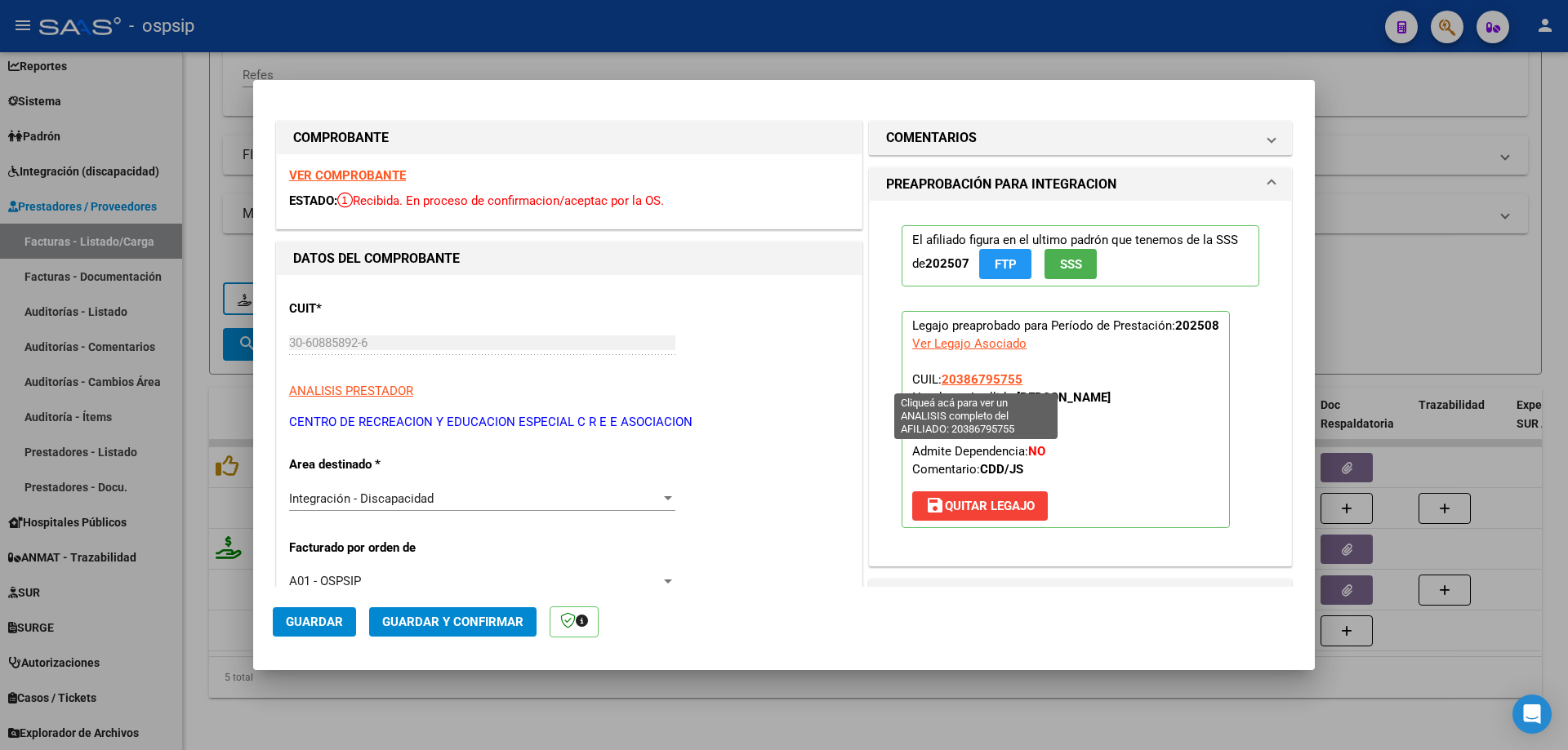
click at [968, 383] on span "20386795755" at bounding box center [981, 380] width 80 height 15
type textarea "20386795755"
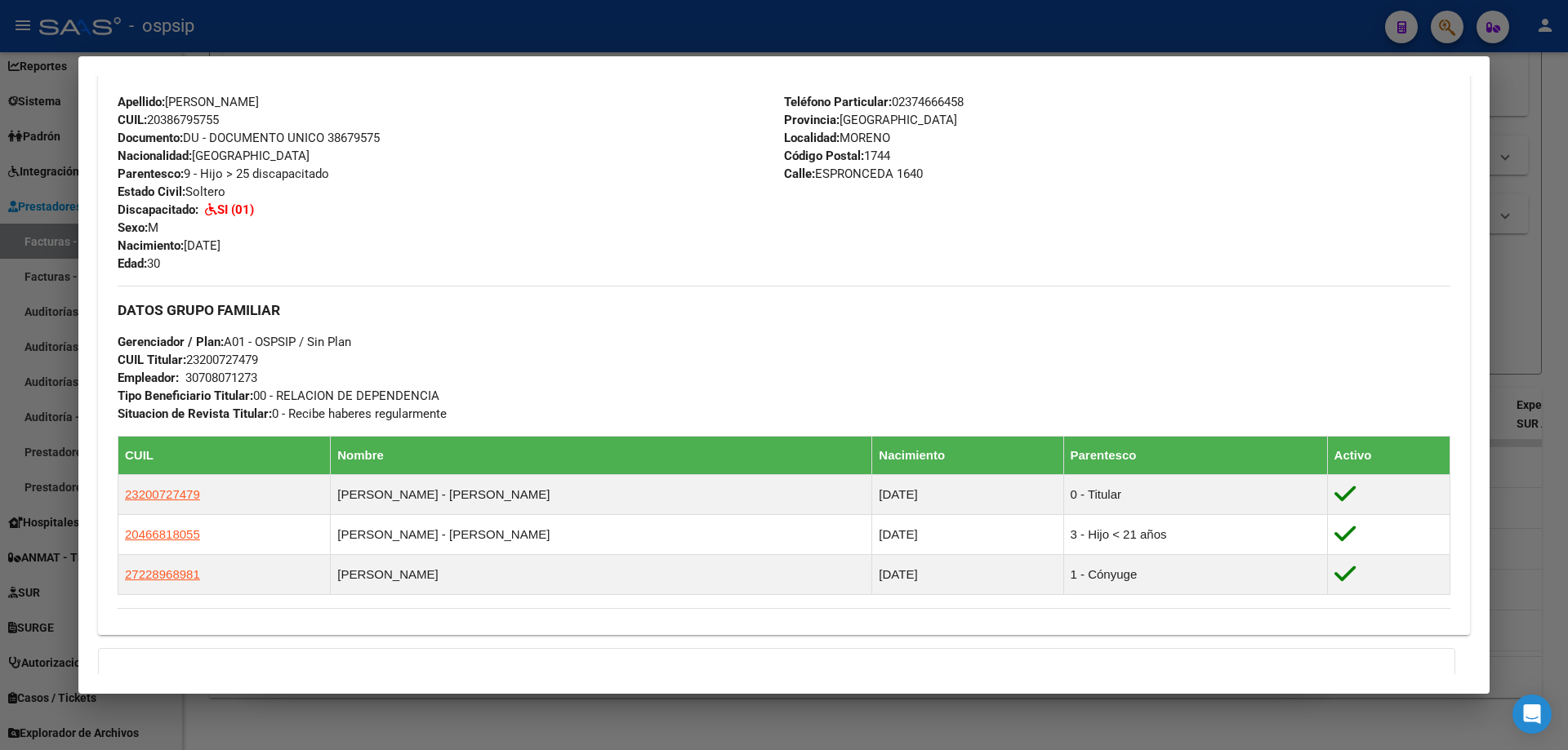
scroll to position [791, 0]
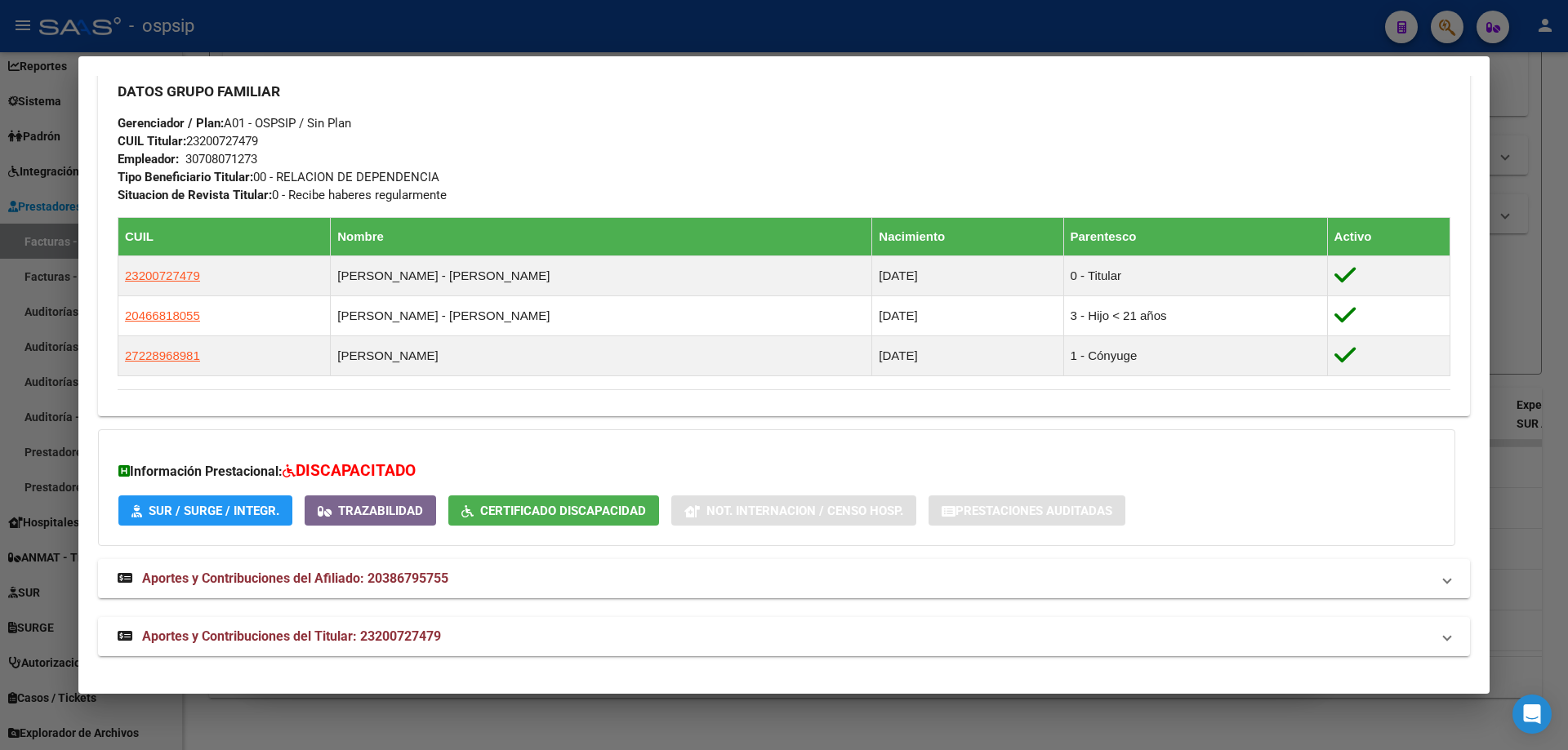
click at [1514, 283] on div at bounding box center [784, 375] width 1568 height 750
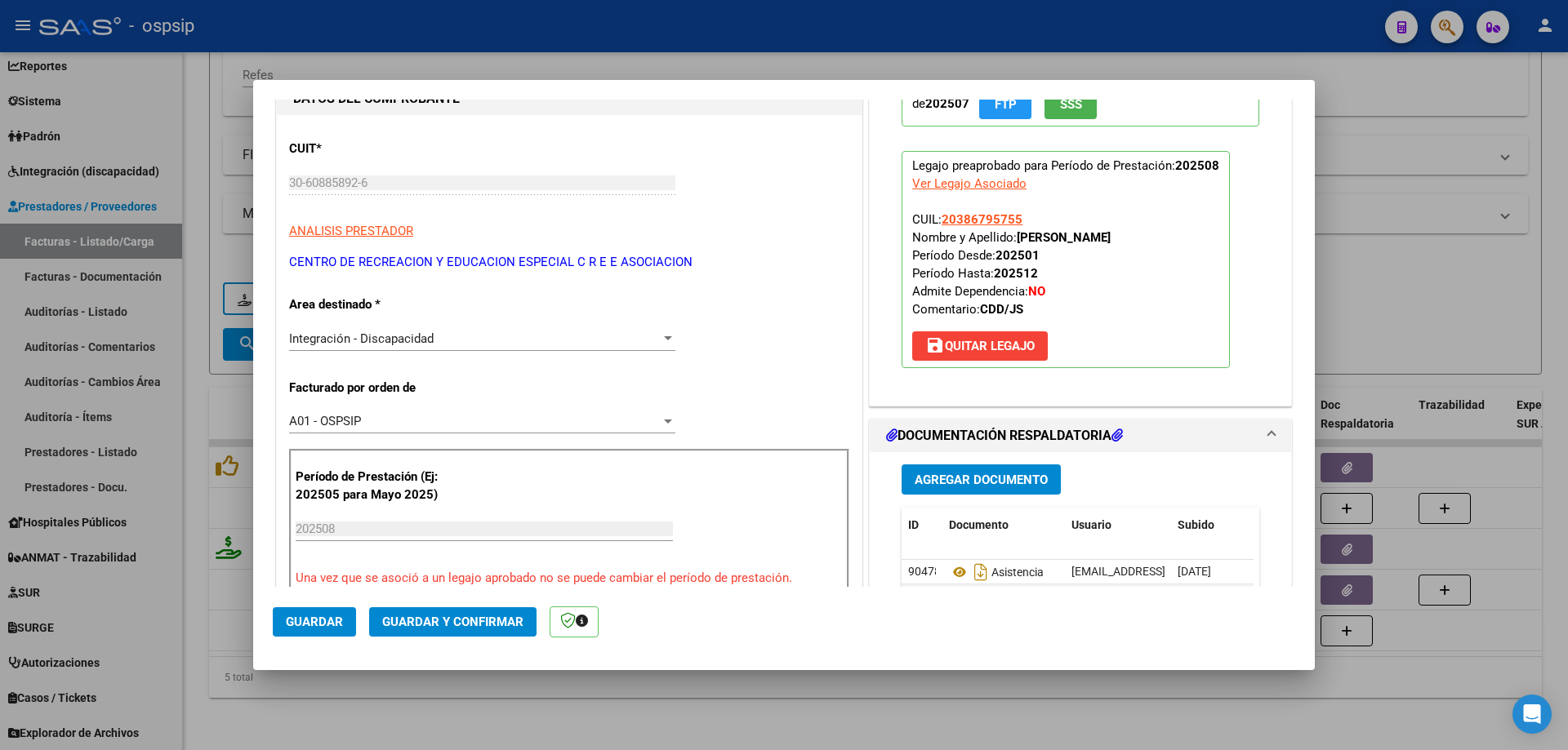
scroll to position [245, 0]
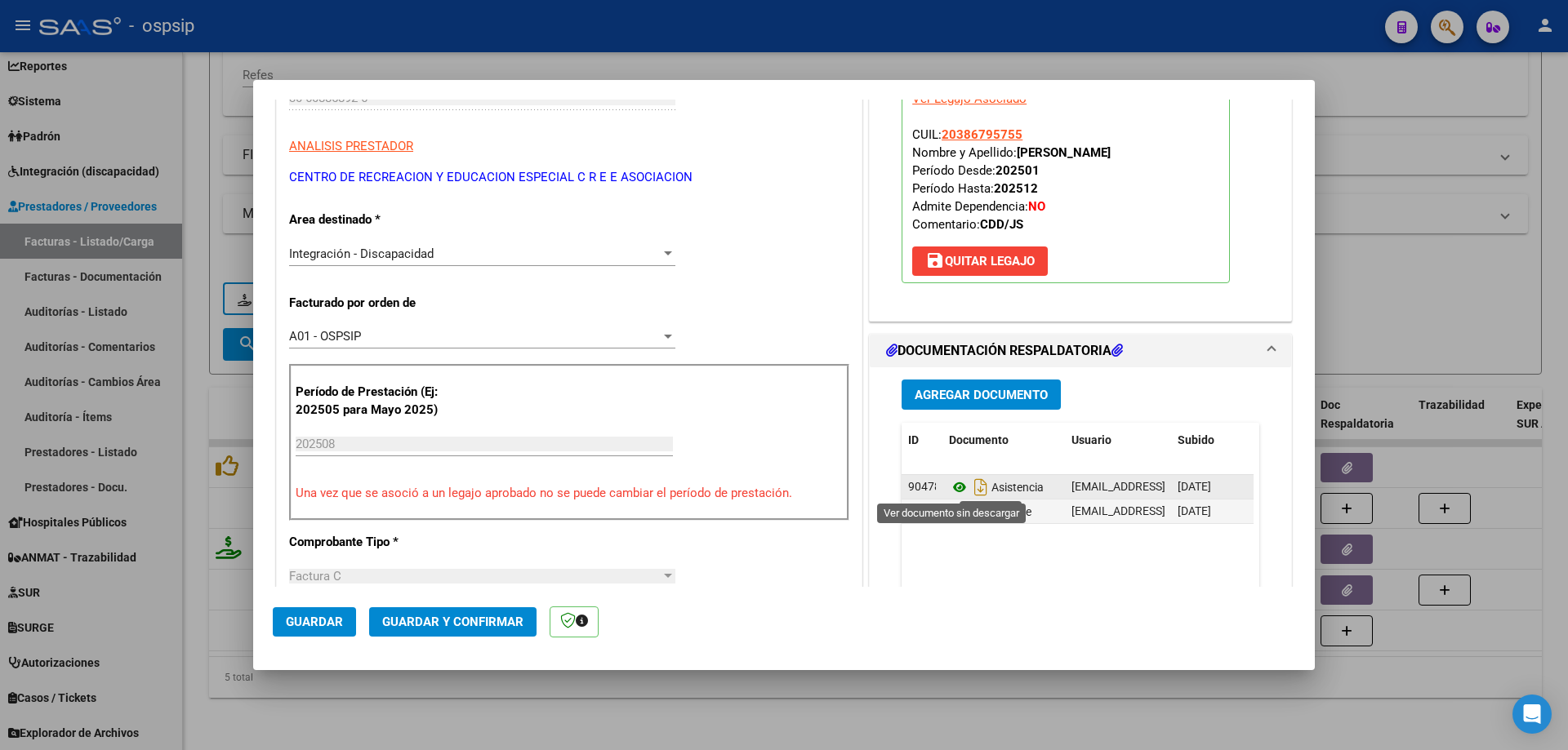
click at [952, 484] on icon at bounding box center [959, 487] width 21 height 20
click at [952, 510] on icon at bounding box center [959, 512] width 21 height 20
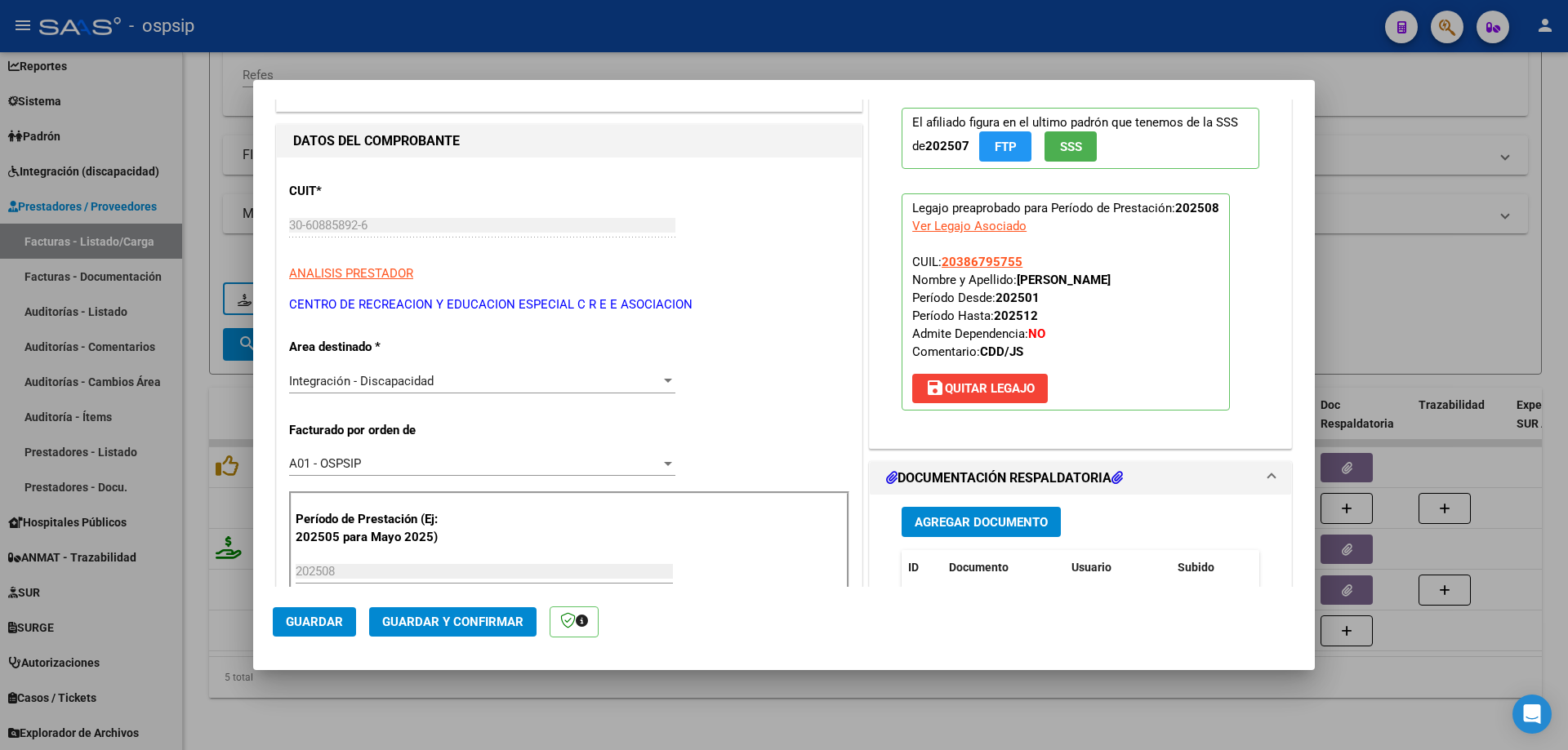
scroll to position [81, 0]
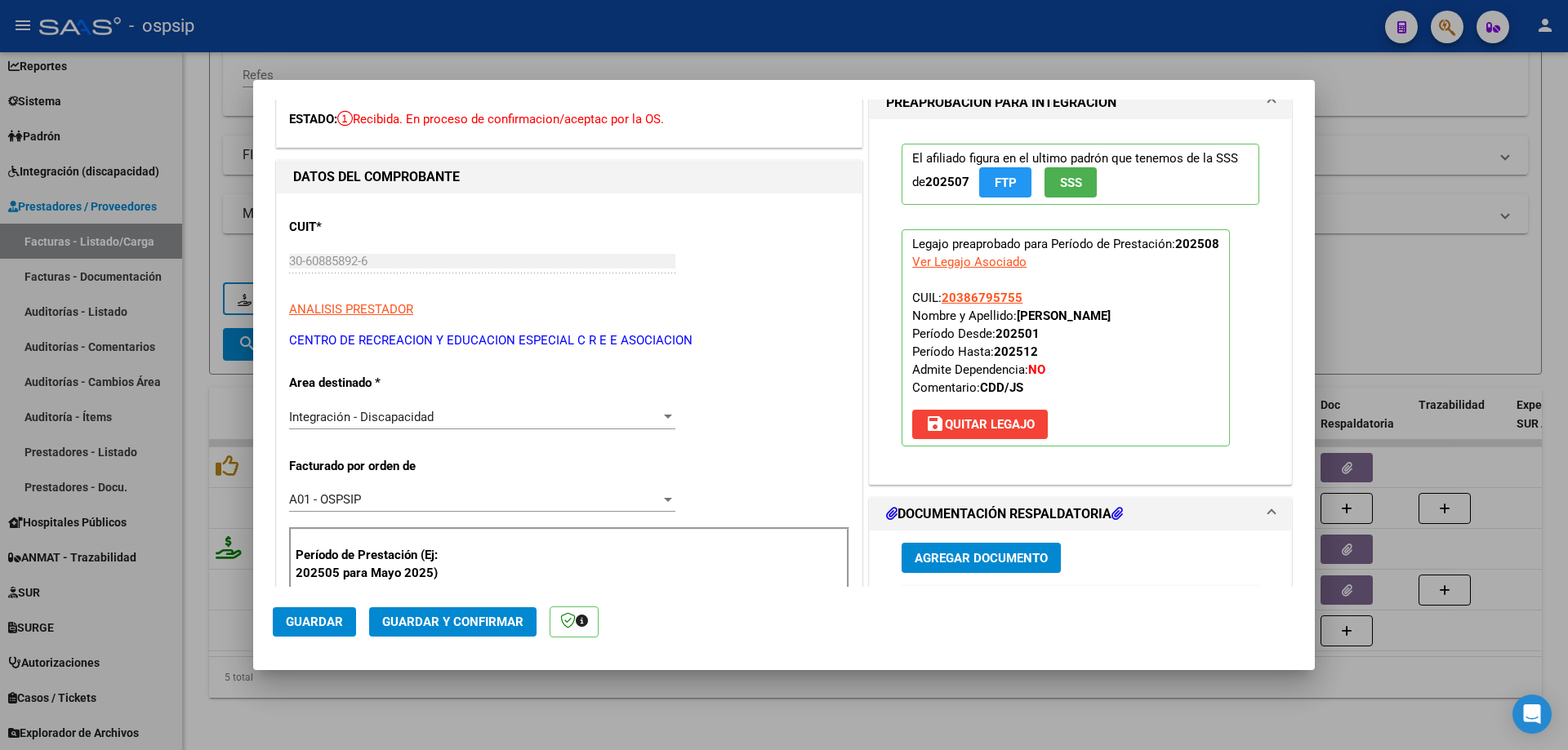
drag, startPoint x: 1020, startPoint y: 301, endPoint x: 935, endPoint y: 301, distance: 85.0
click at [935, 301] on p "Legajo preaprobado para Período de Prestación: 202508 Ver Legajo Asociado CUIL:…" at bounding box center [1065, 339] width 328 height 218
copy span "20386795755"
click at [457, 615] on span "Guardar y Confirmar" at bounding box center [452, 622] width 141 height 15
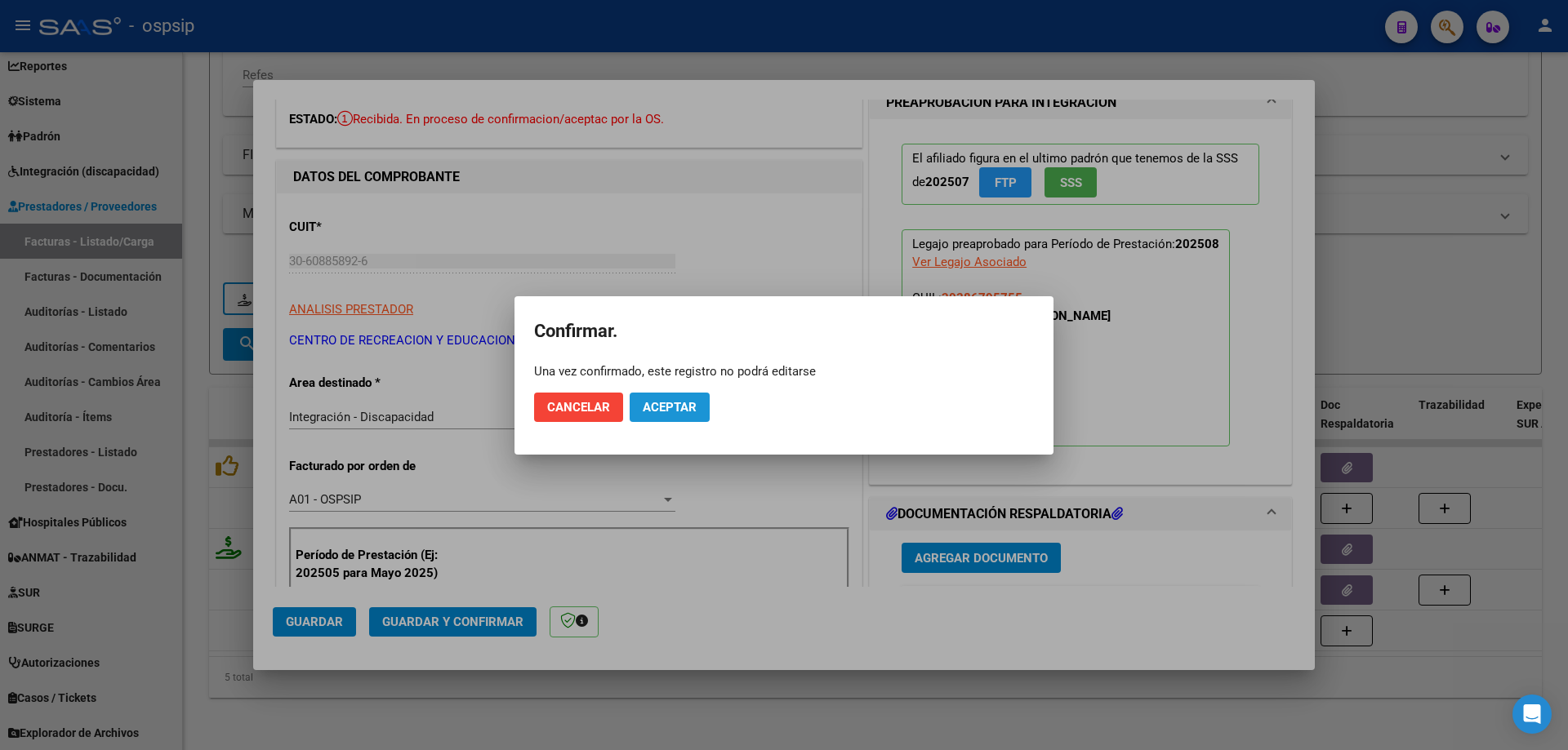
click at [690, 400] on span "Aceptar" at bounding box center [669, 408] width 54 height 15
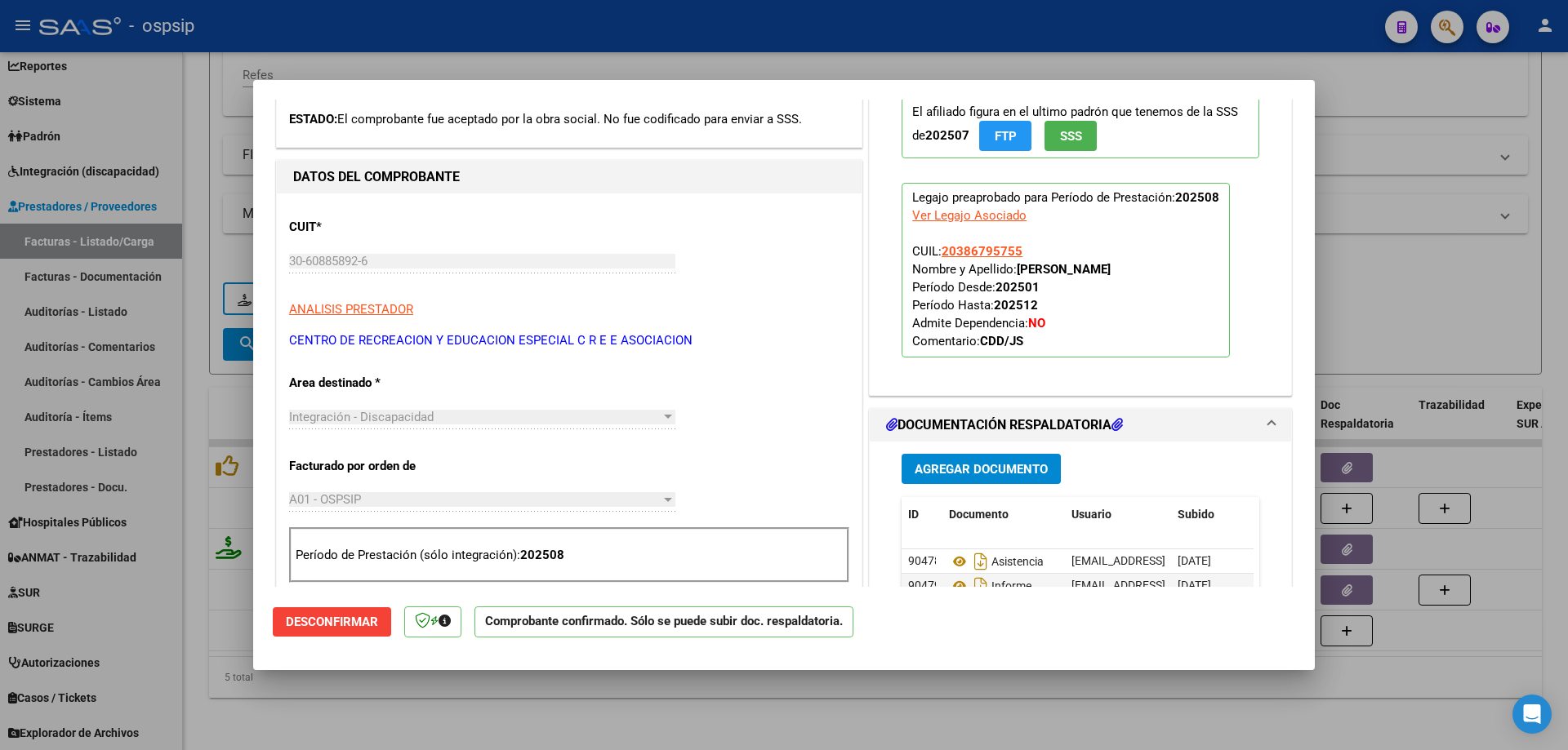
click at [1448, 268] on div at bounding box center [784, 375] width 1568 height 750
type input "$ 0,00"
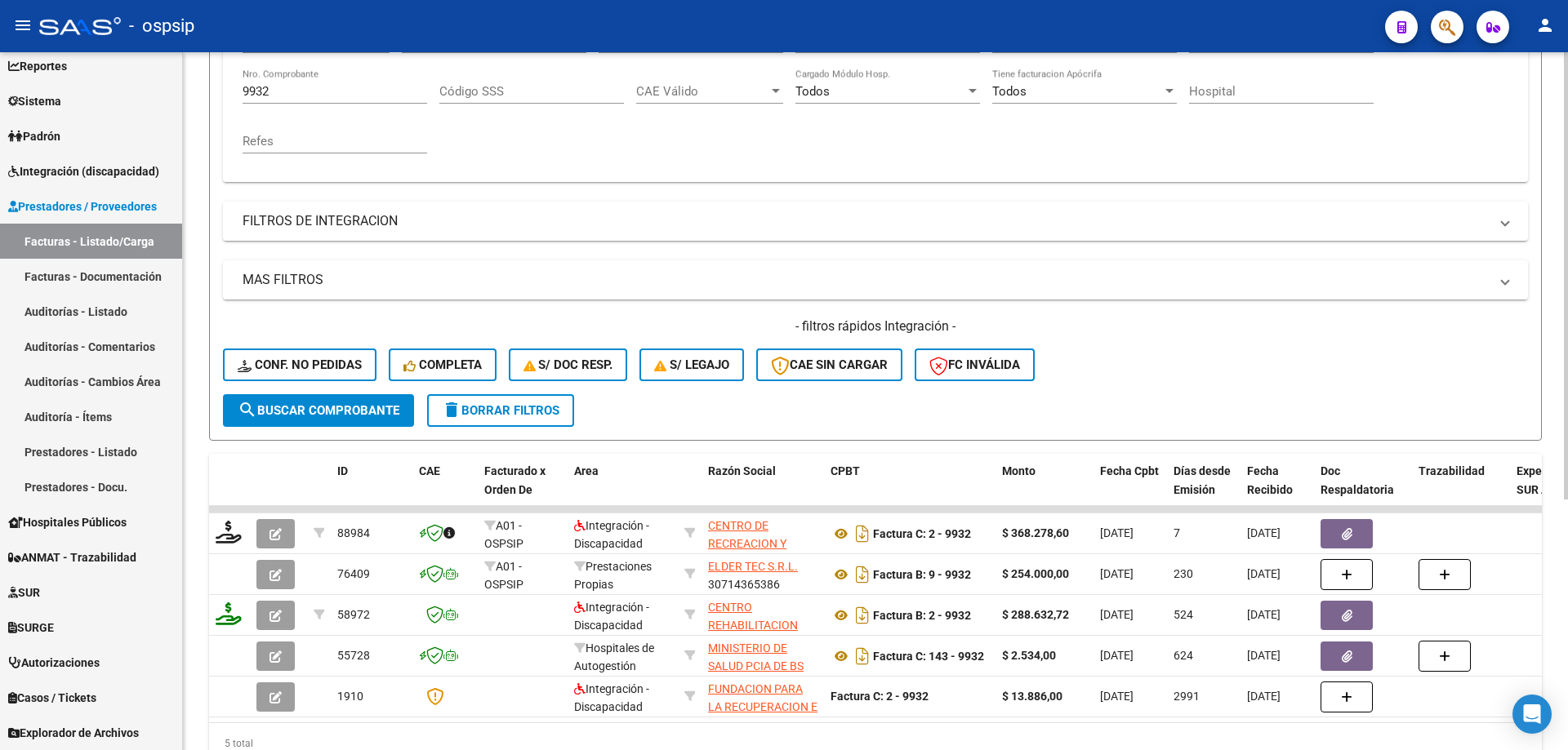
scroll to position [227, 0]
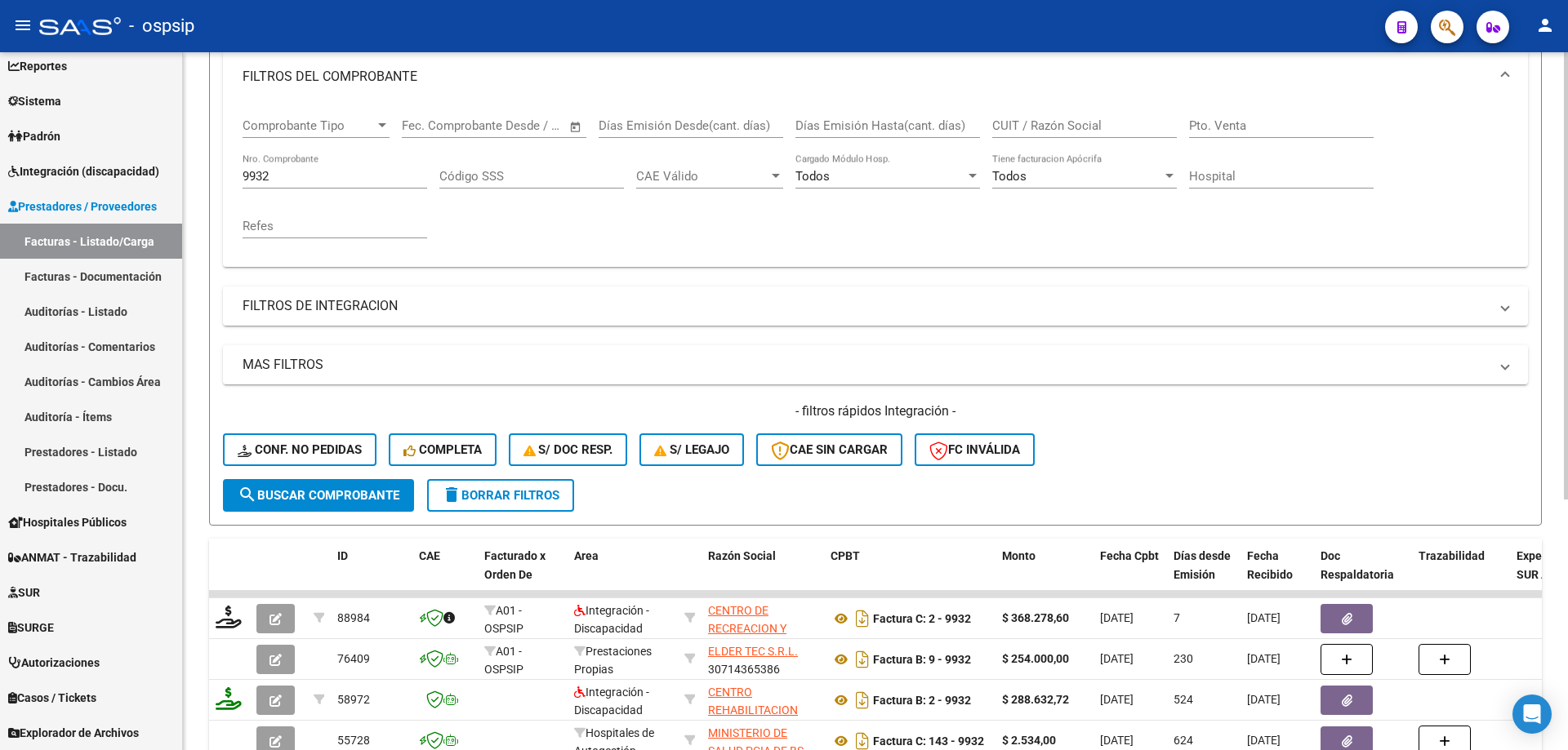
click at [321, 166] on div "9932 Nro. Comprobante" at bounding box center [334, 170] width 184 height 35
type input "9"
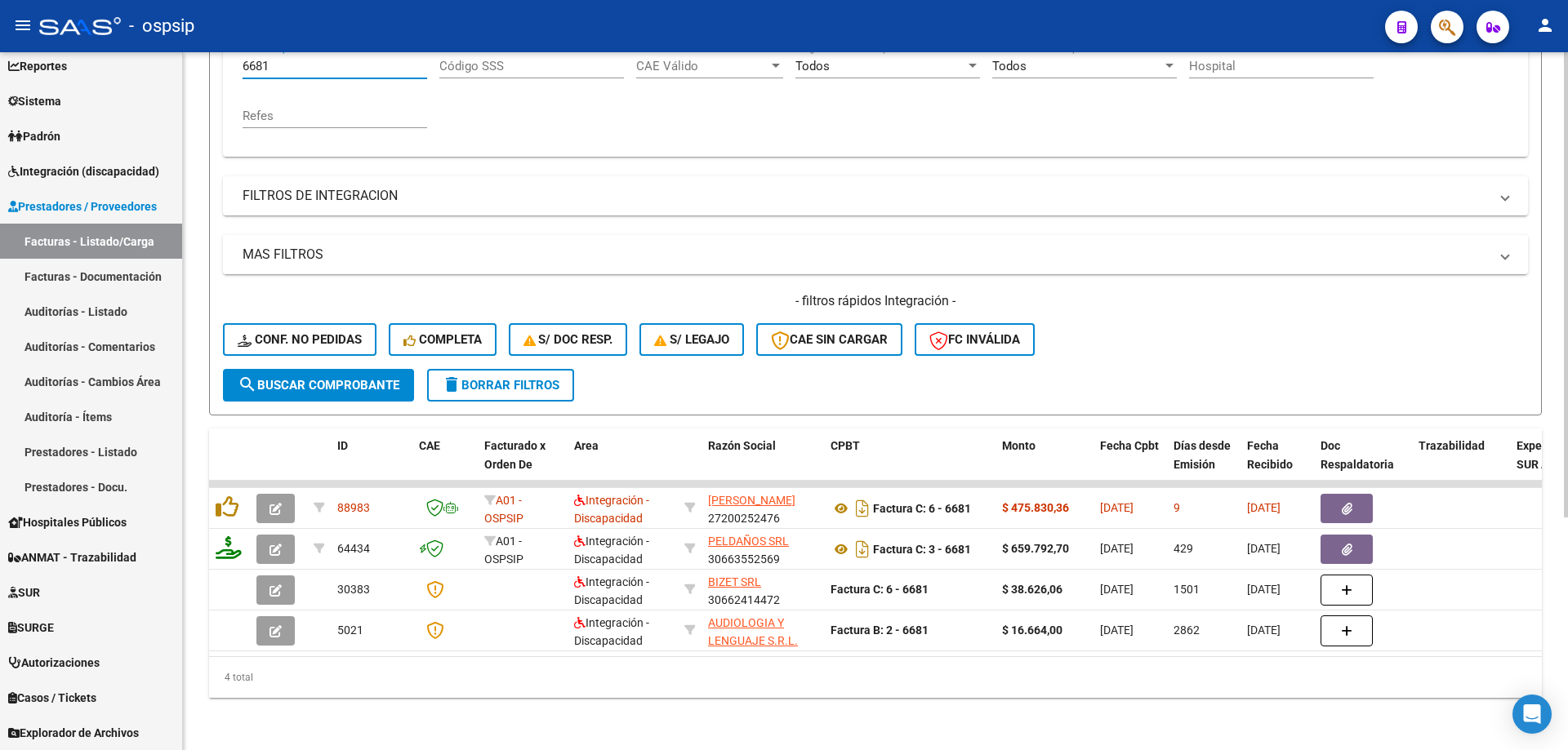
scroll to position [349, 0]
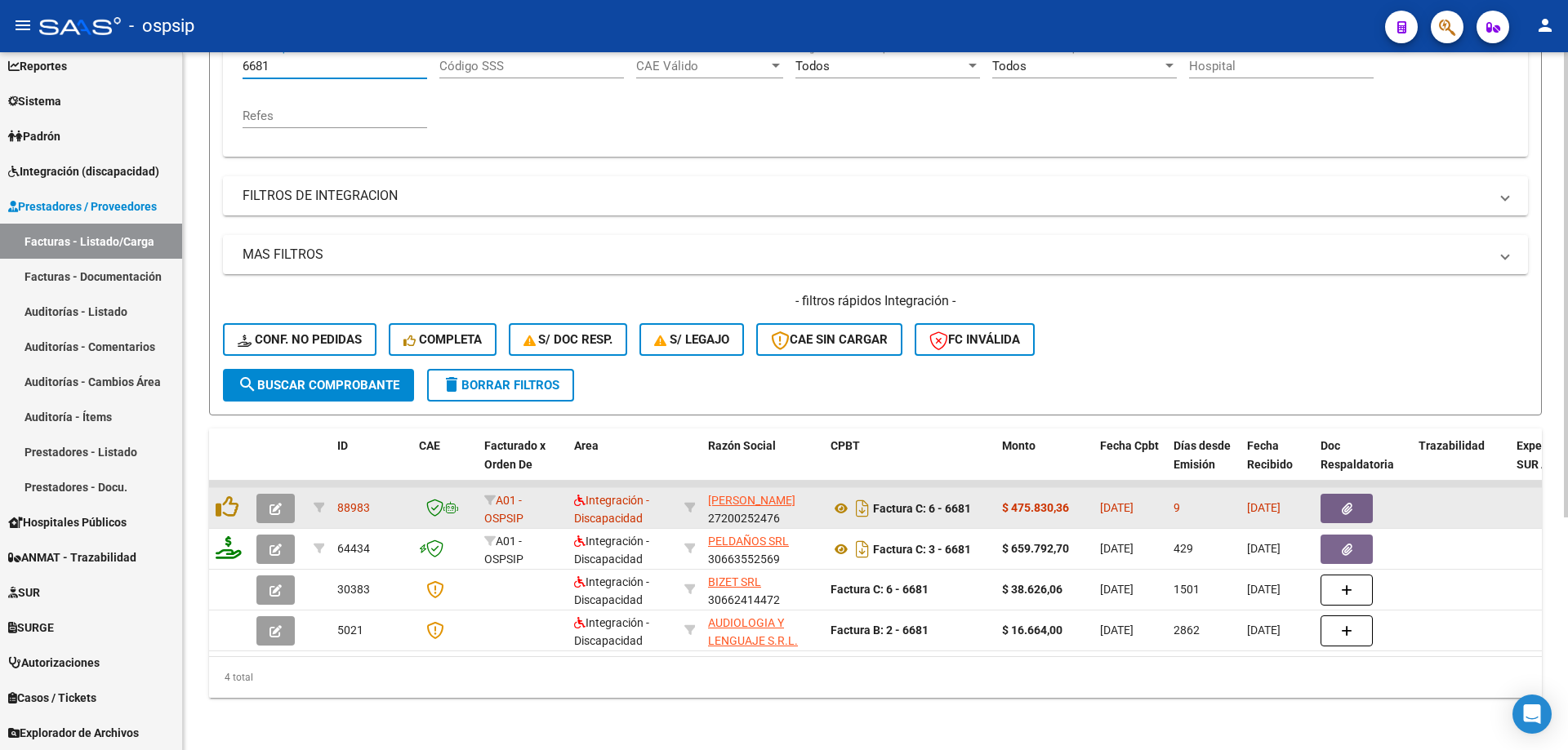
type input "6681"
click at [280, 503] on icon "button" at bounding box center [275, 509] width 12 height 12
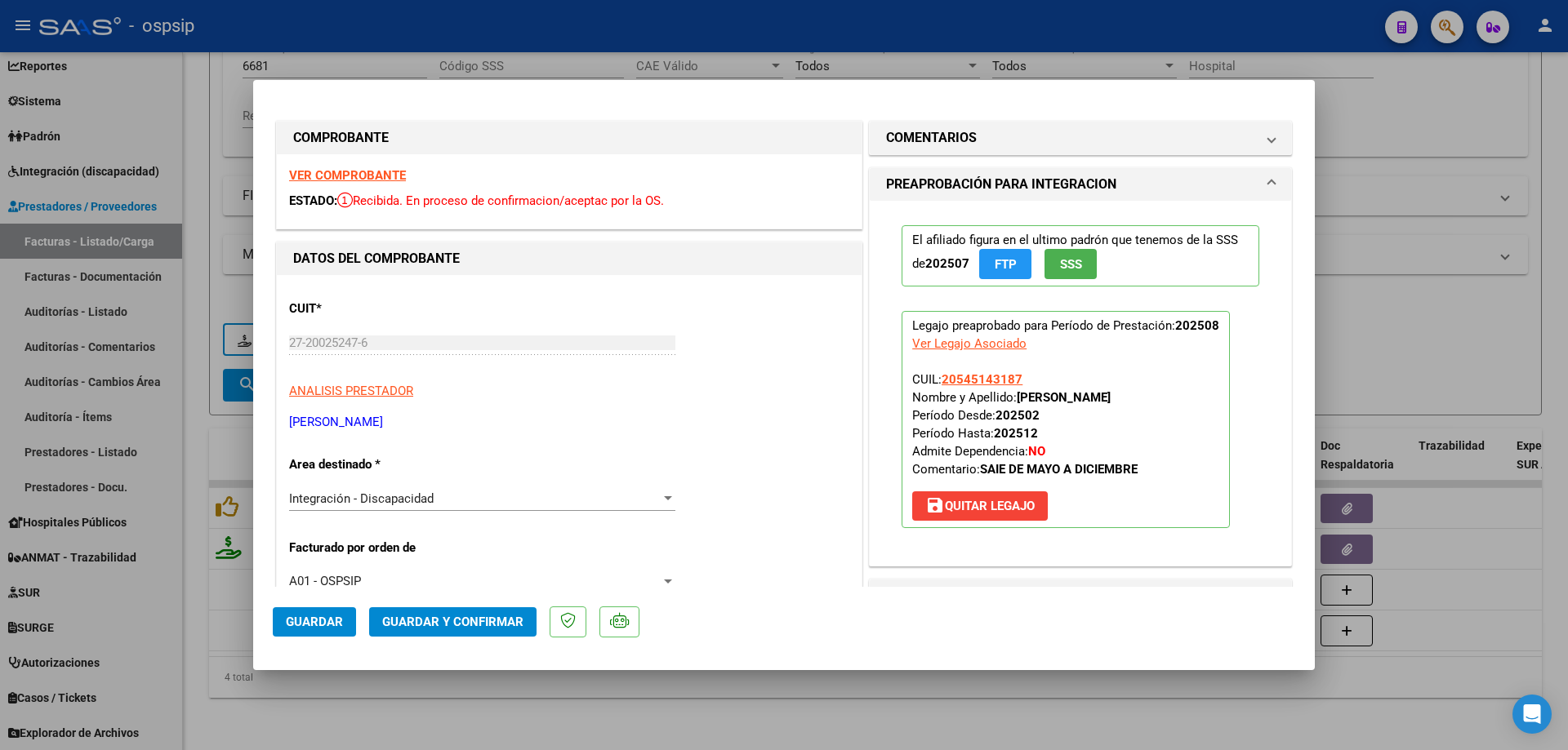
click at [1075, 269] on span "SSS" at bounding box center [1071, 265] width 22 height 15
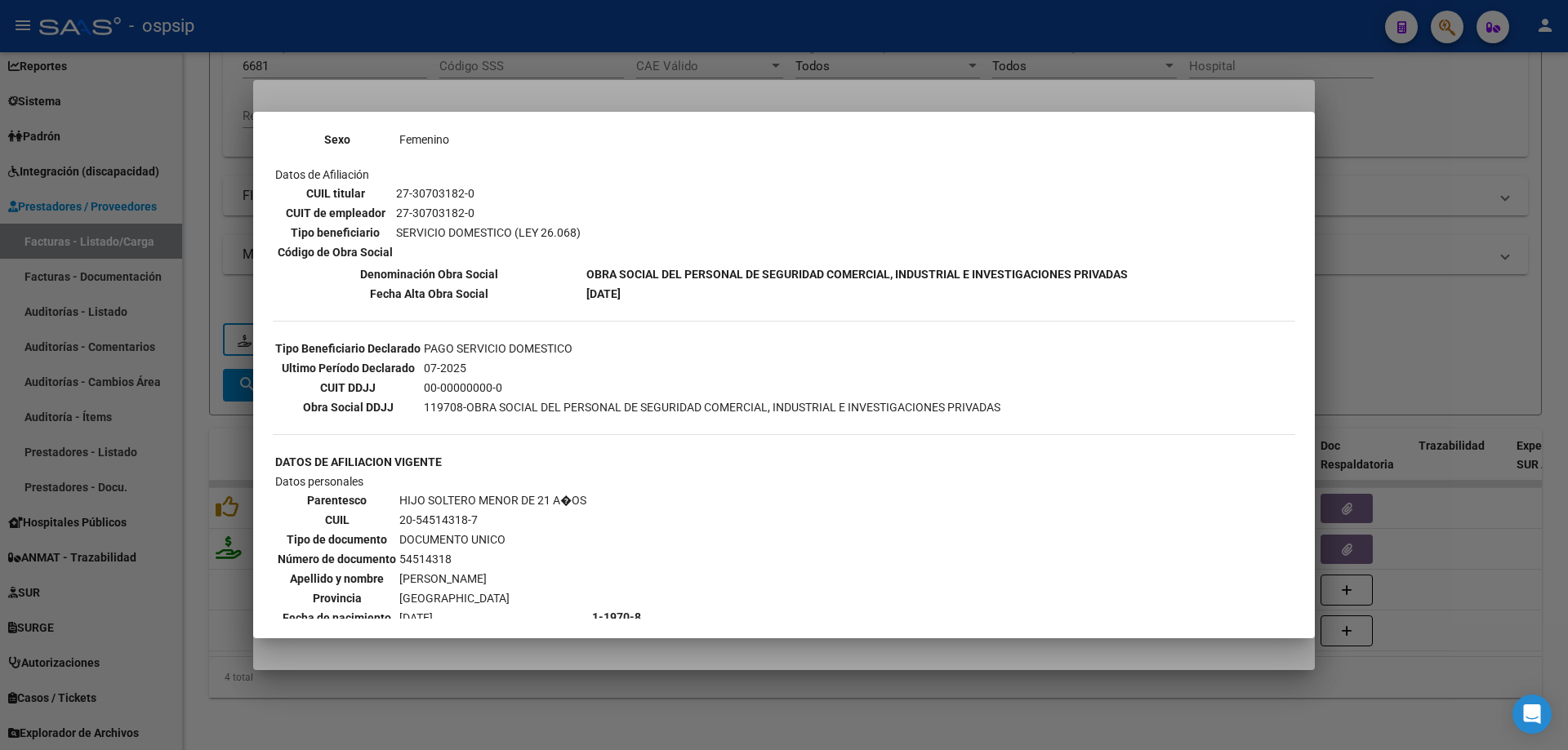
scroll to position [212, 0]
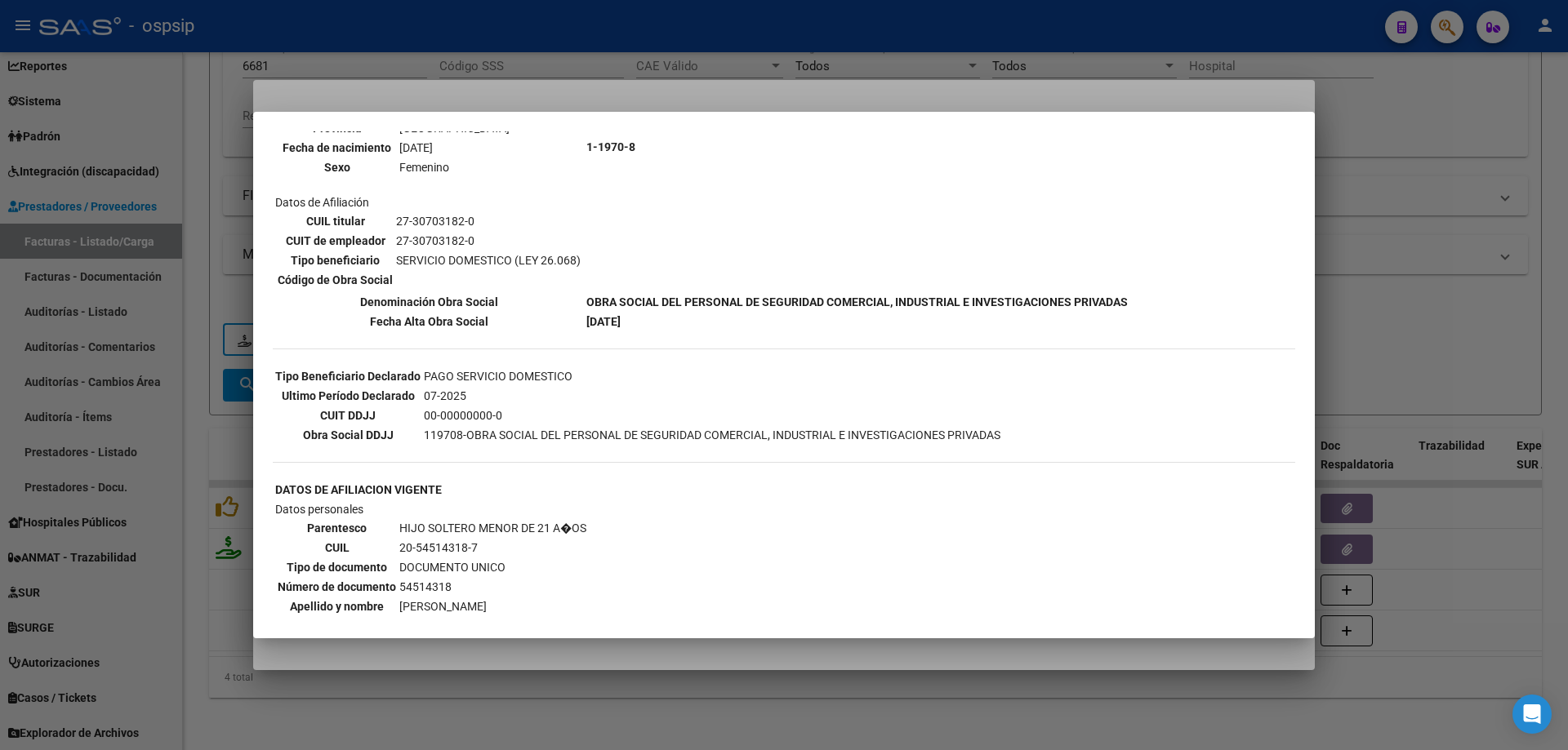
click at [1390, 253] on div at bounding box center [784, 375] width 1568 height 750
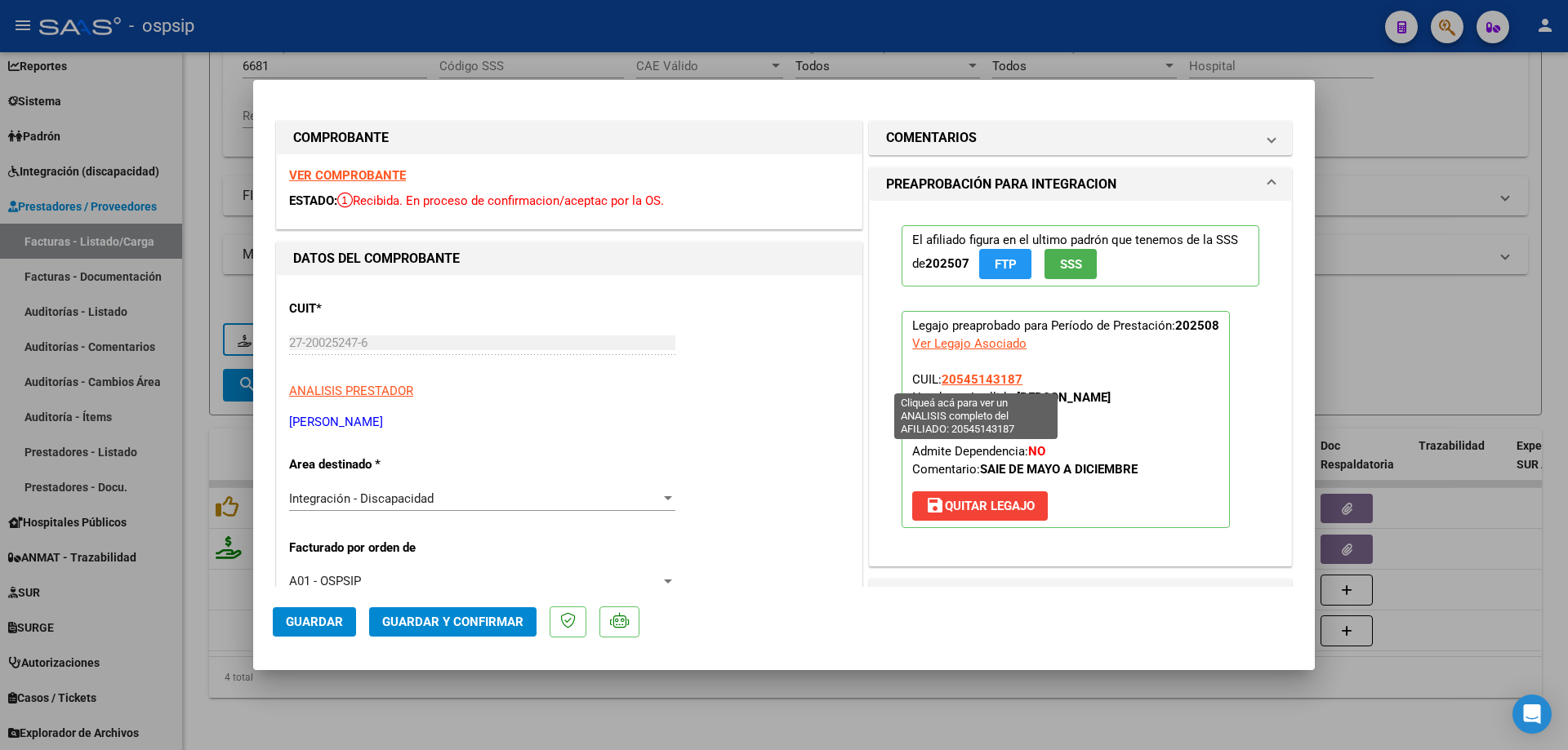
click at [950, 381] on span "20545143187" at bounding box center [981, 380] width 80 height 15
type textarea "20545143187"
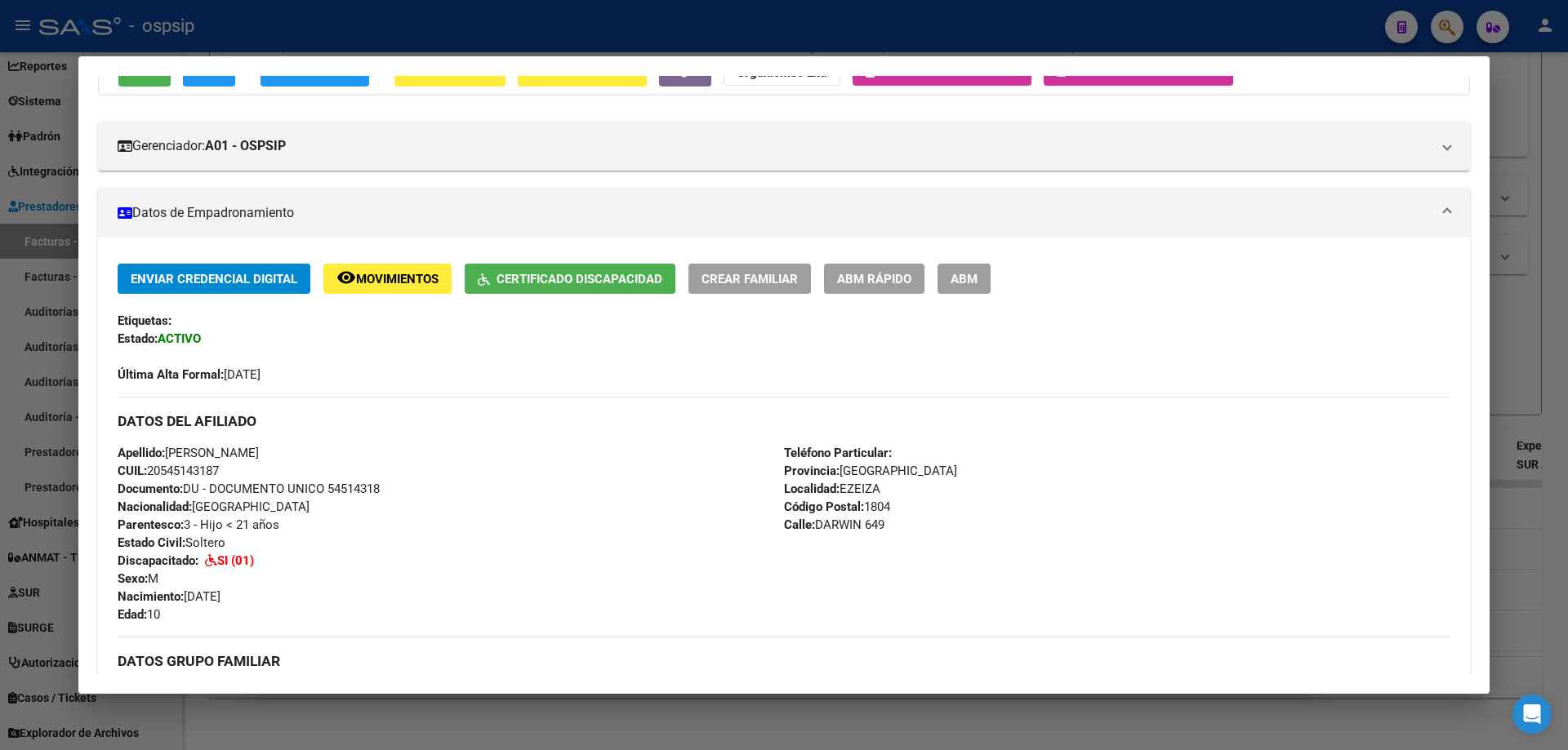
scroll to position [0, 0]
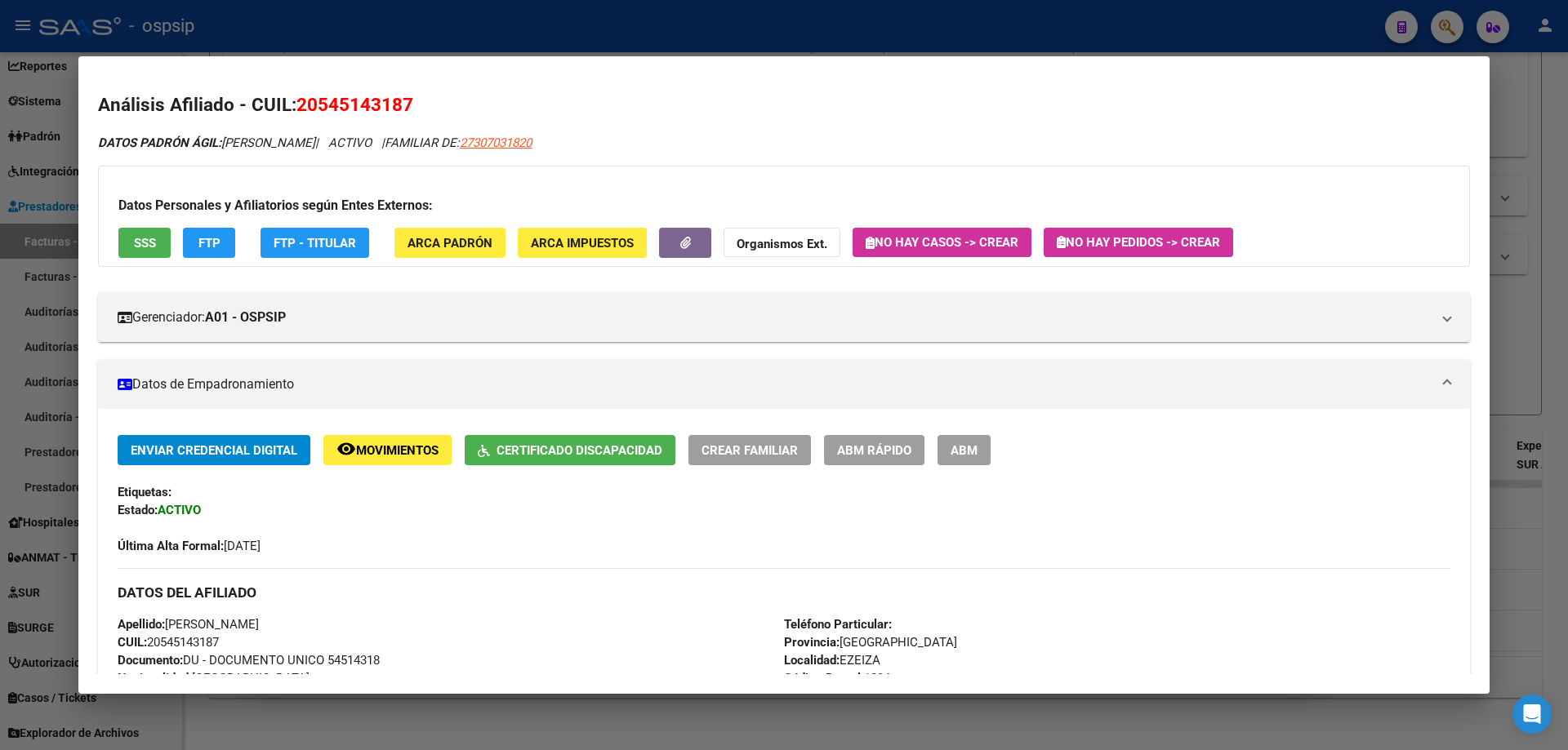
click at [1507, 289] on div at bounding box center [784, 375] width 1568 height 750
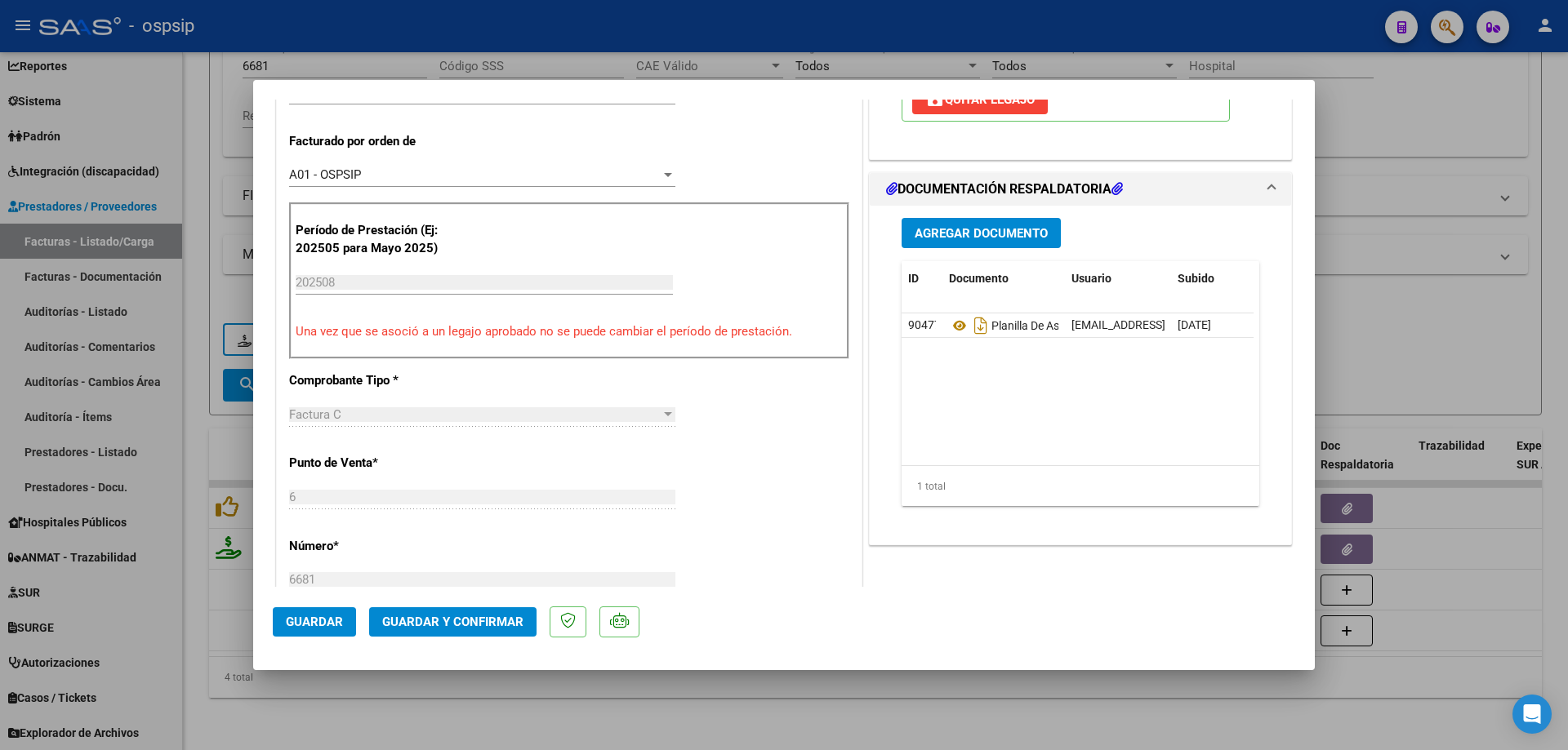
scroll to position [409, 0]
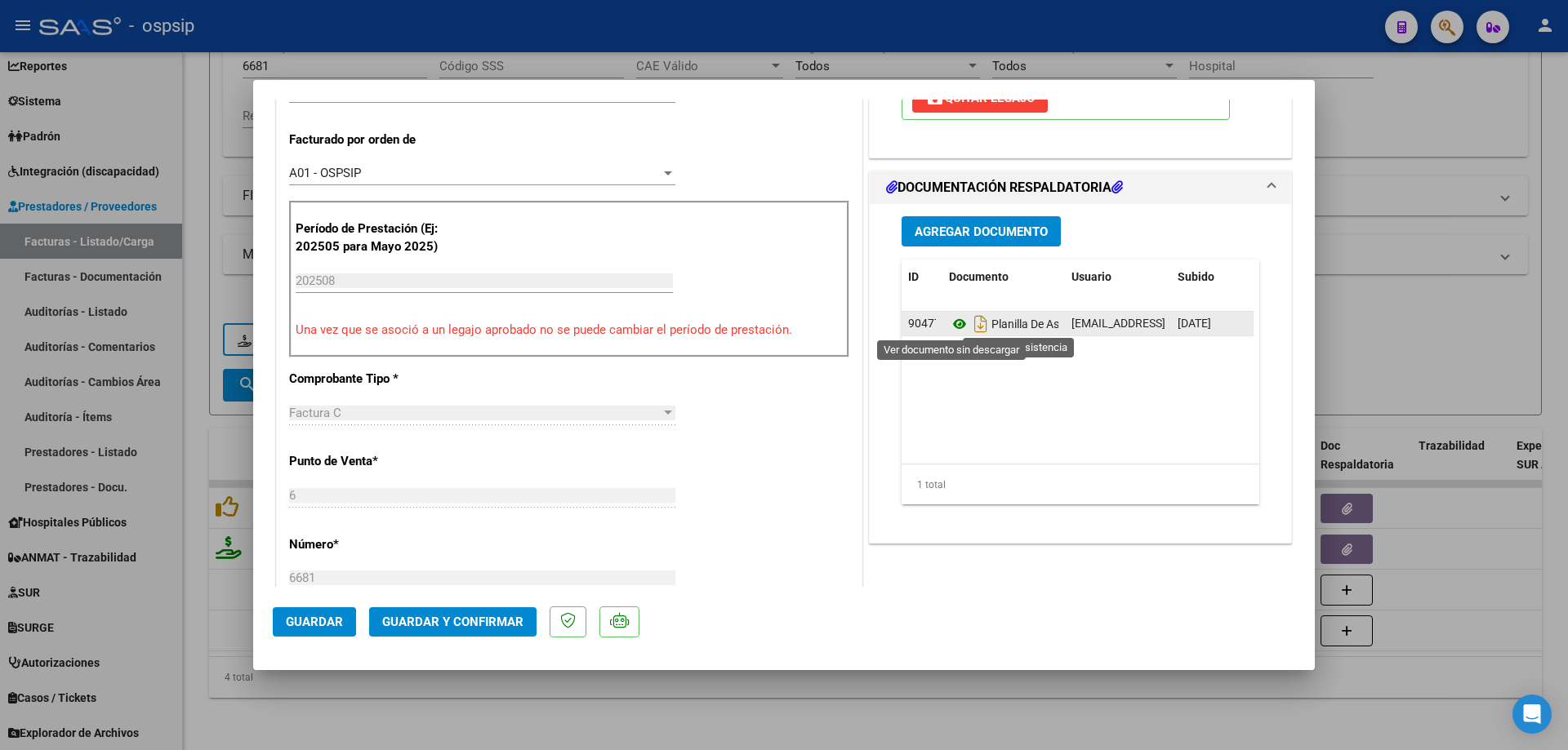
click at [949, 324] on icon at bounding box center [959, 323] width 21 height 20
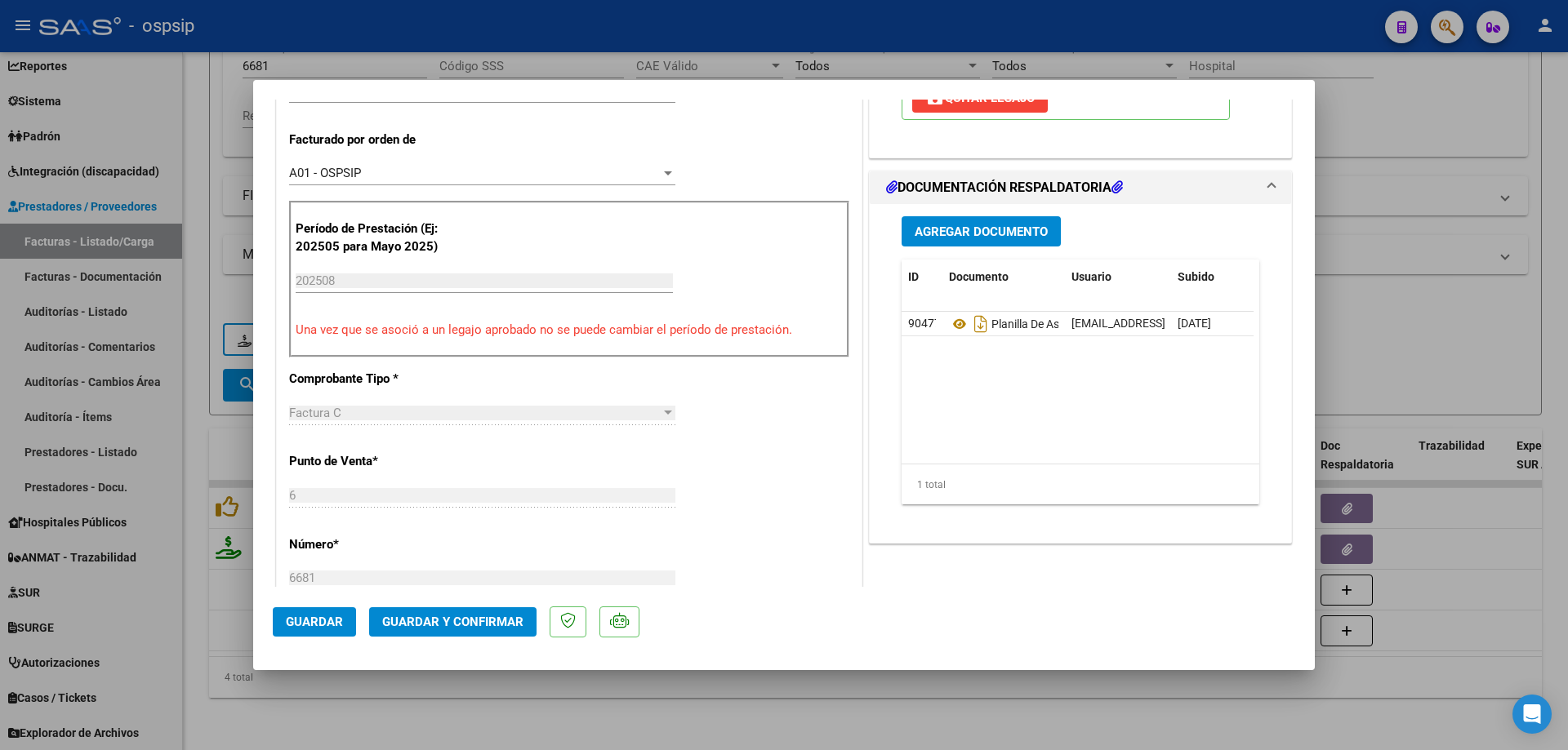
click at [521, 629] on span "Guardar y Confirmar" at bounding box center [452, 622] width 141 height 15
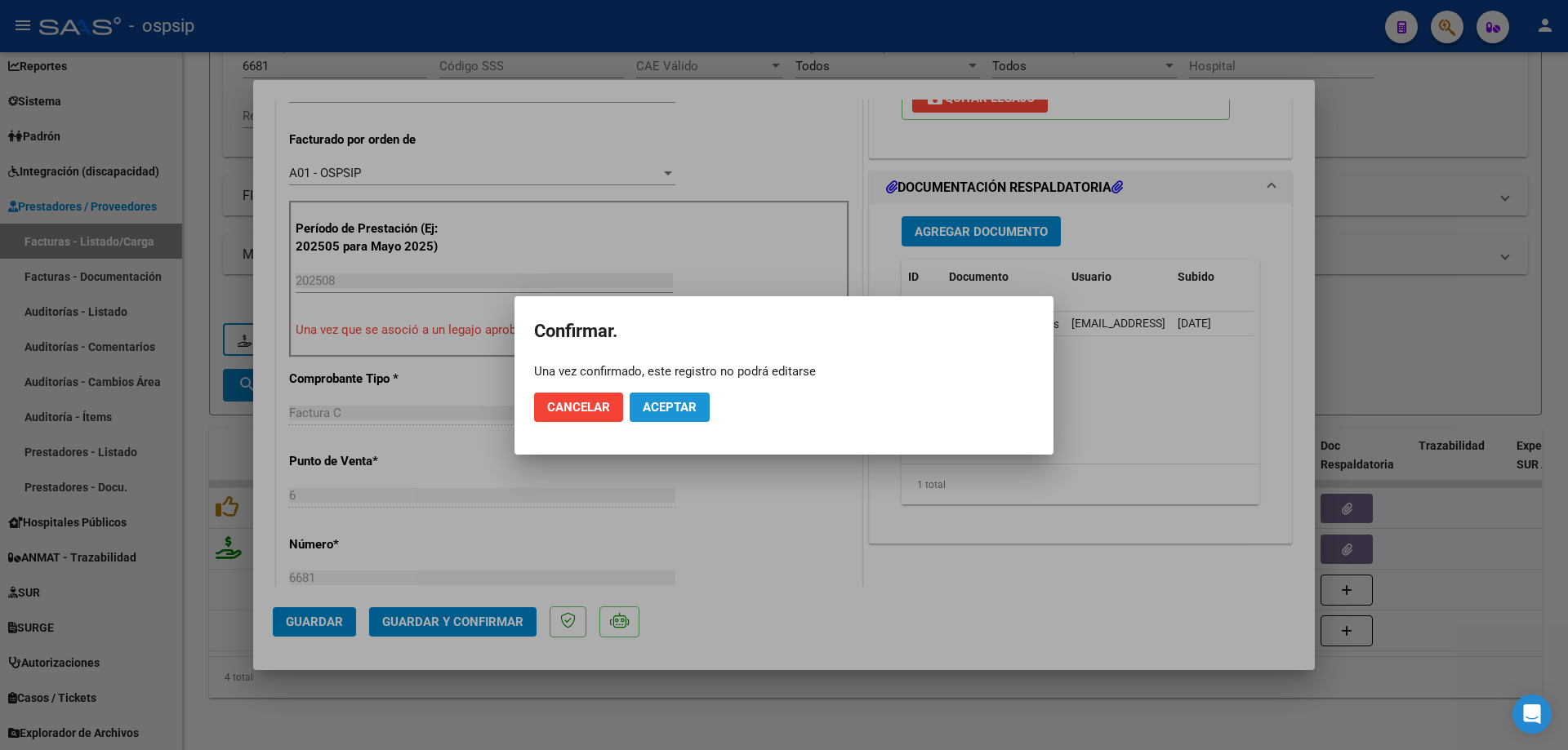
click at [642, 402] on span "Aceptar" at bounding box center [669, 408] width 54 height 15
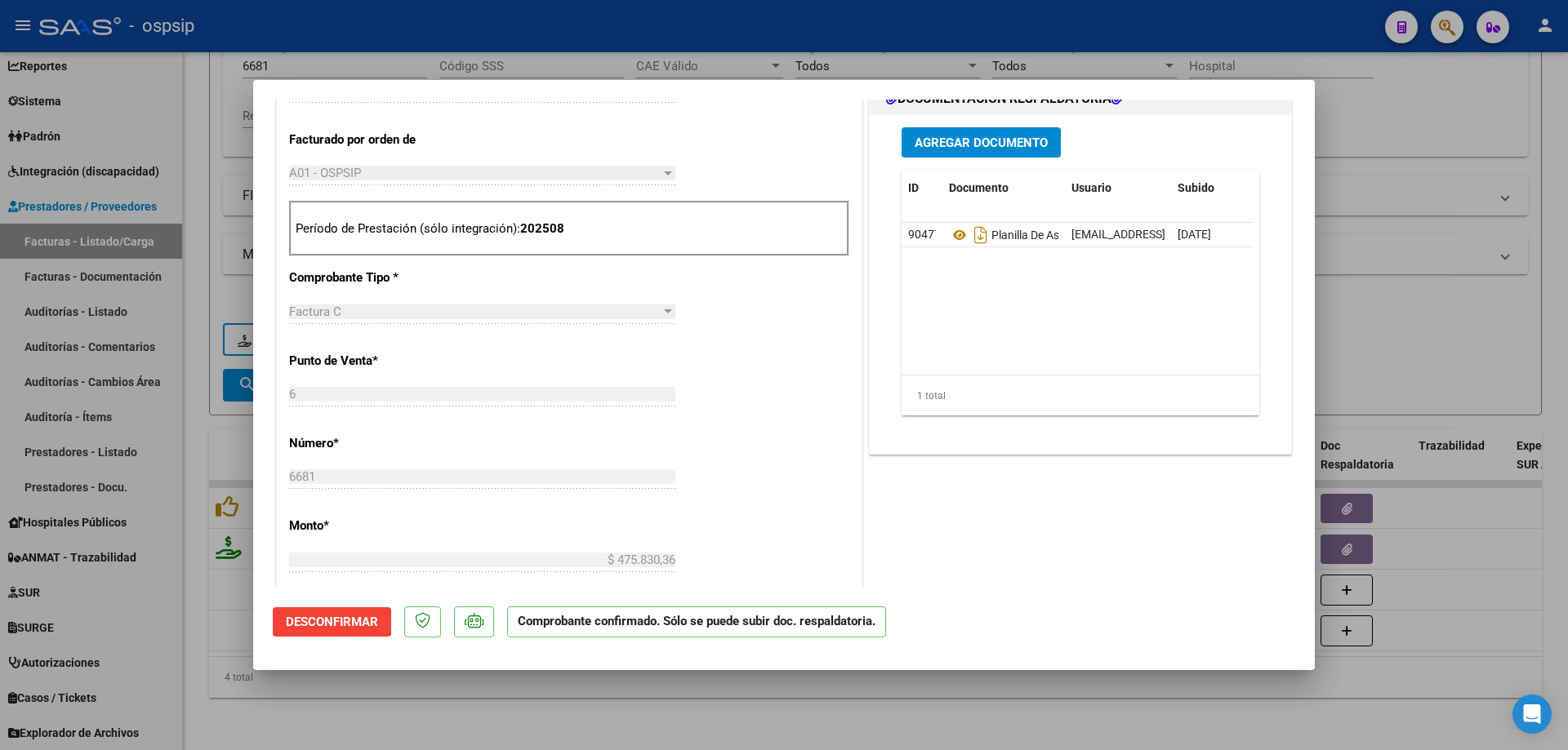
click at [1423, 251] on div at bounding box center [784, 375] width 1568 height 750
type input "$ 0,00"
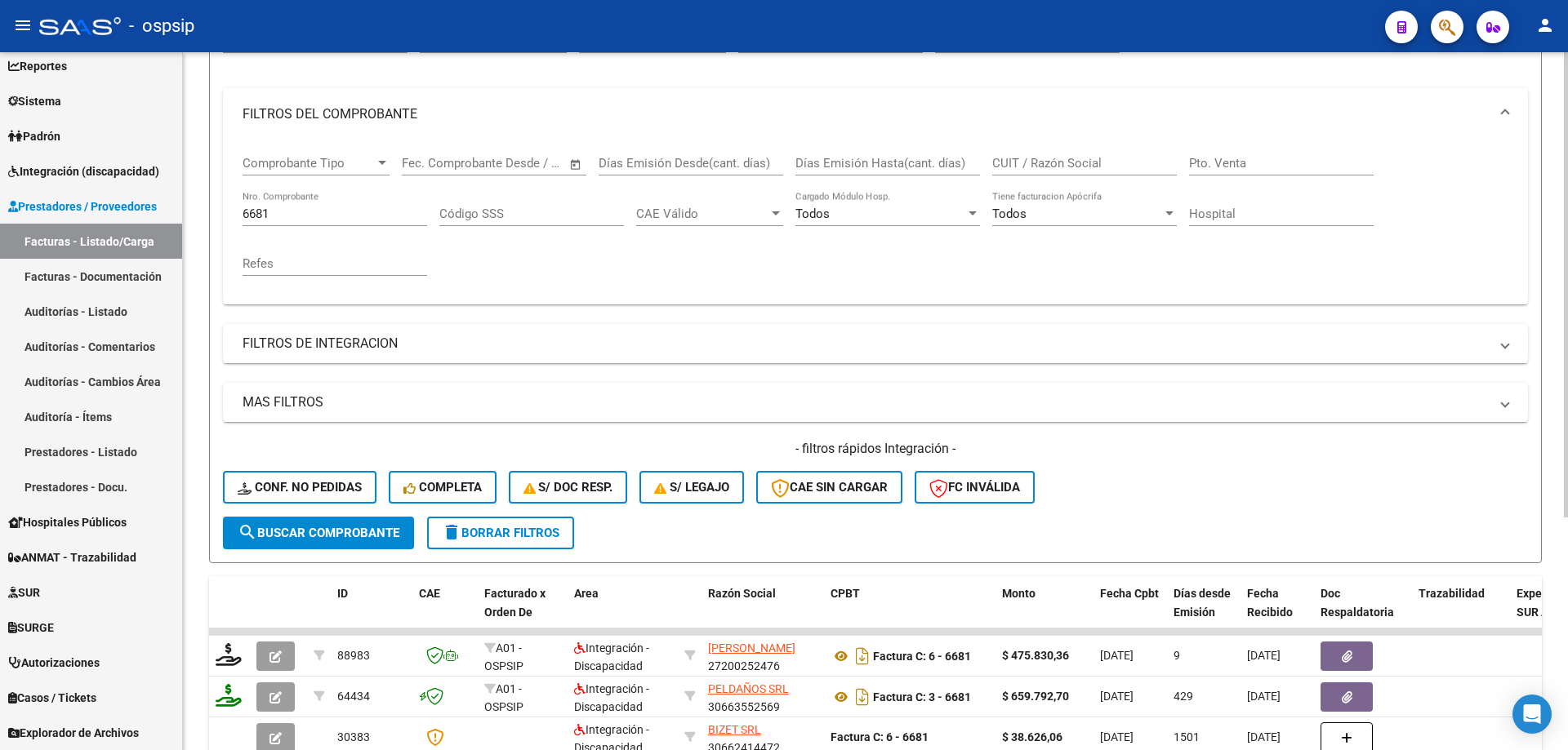
scroll to position [186, 0]
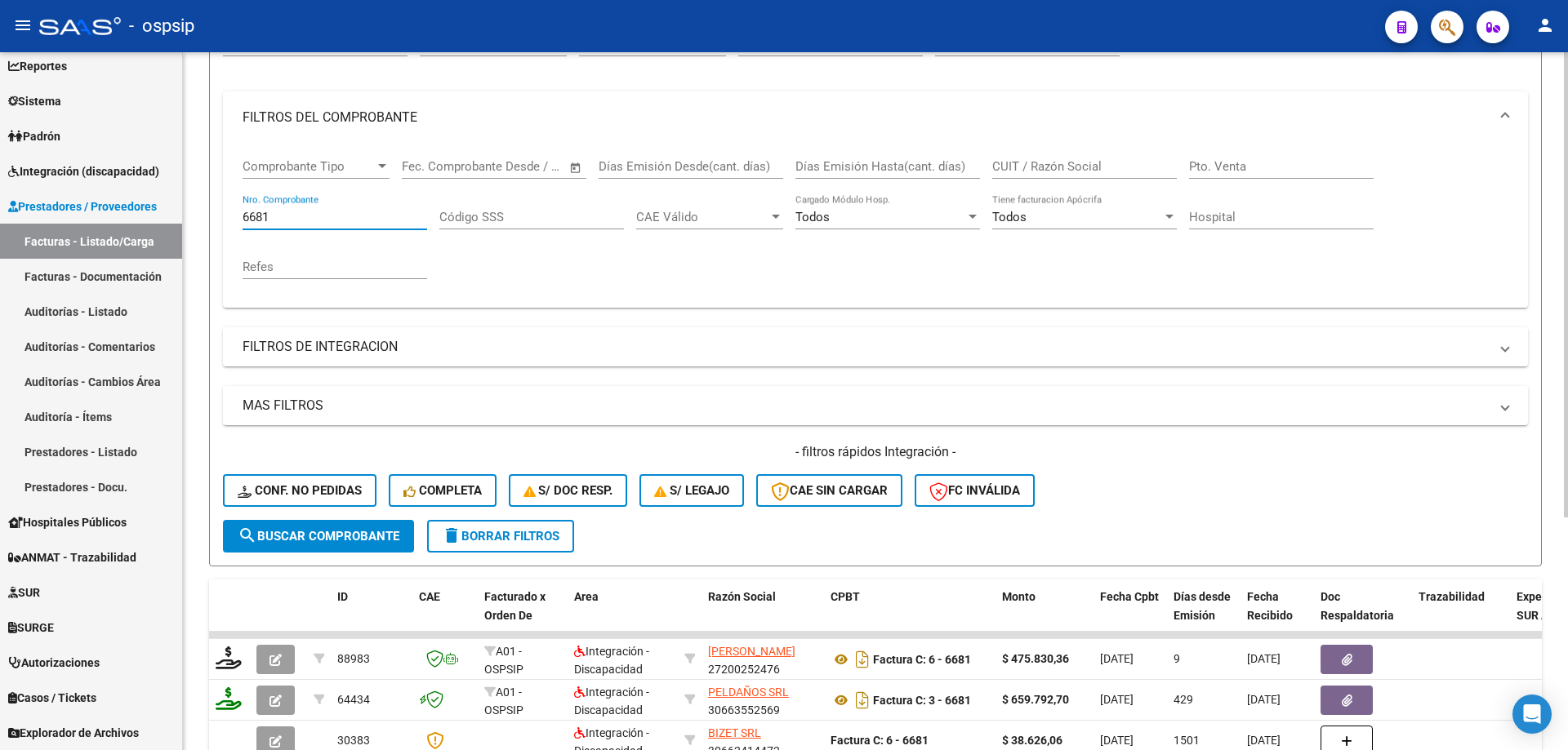
click at [278, 224] on input "6681" at bounding box center [334, 218] width 184 height 15
type input "6"
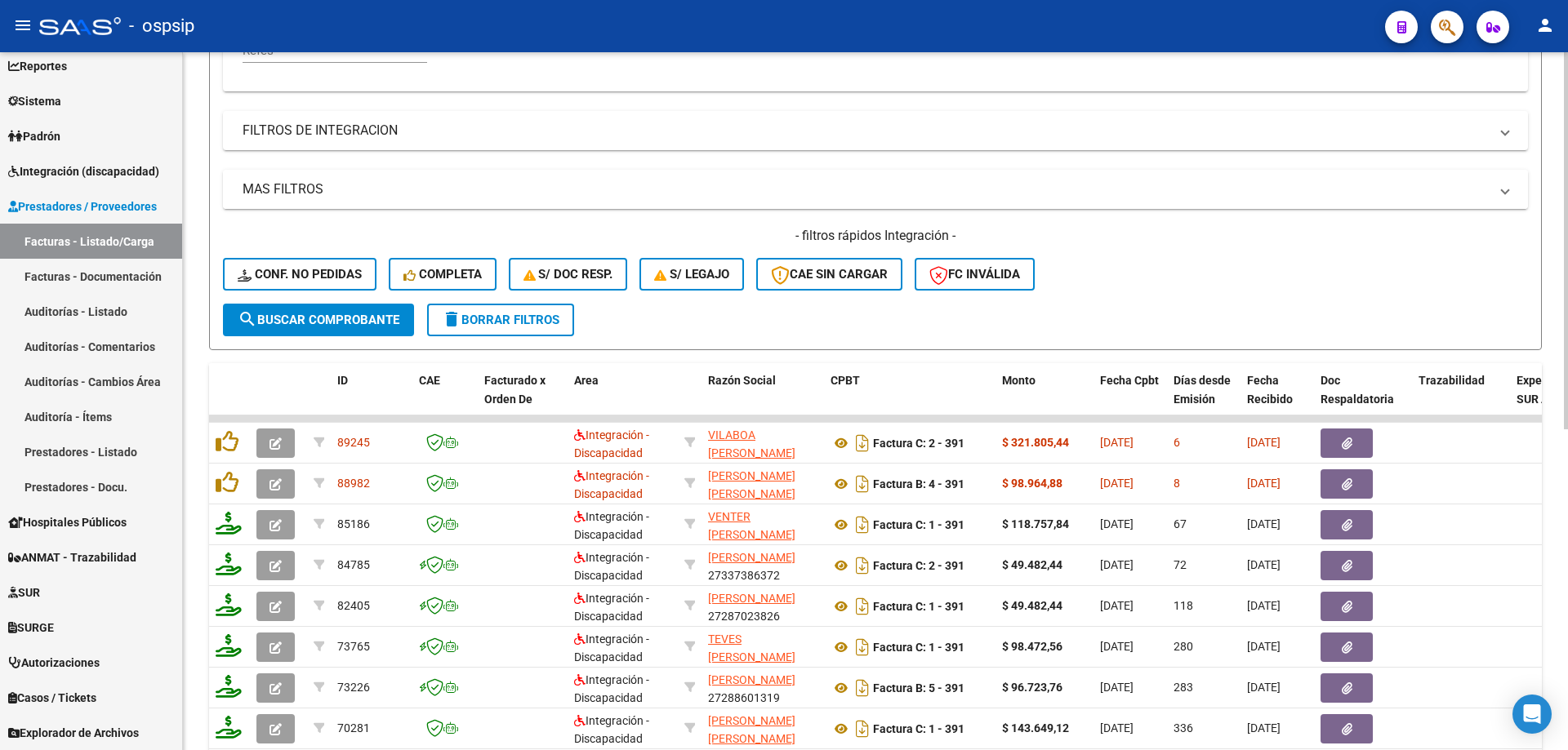
scroll to position [431, 0]
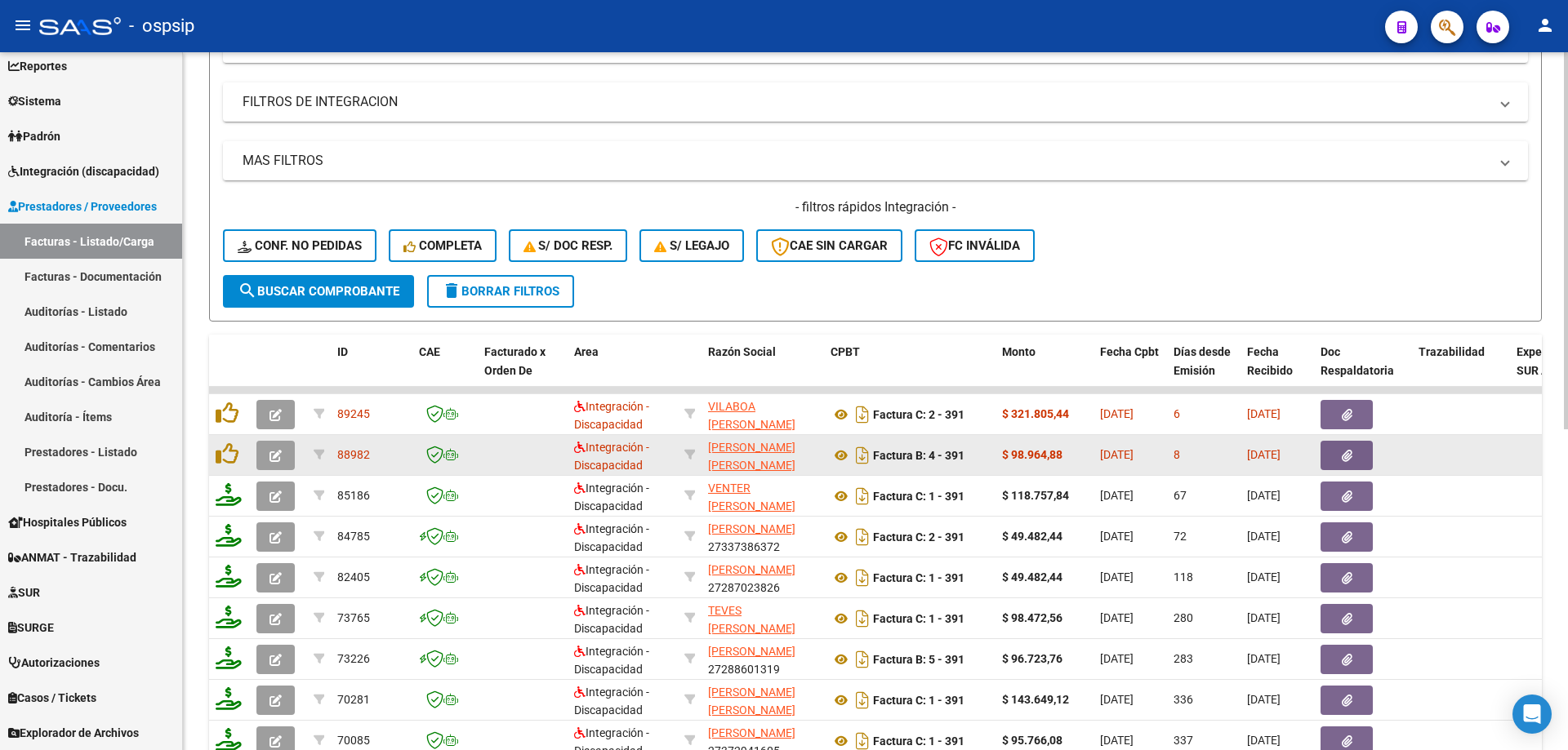
type input "389"
click at [266, 453] on button "button" at bounding box center [275, 455] width 39 height 29
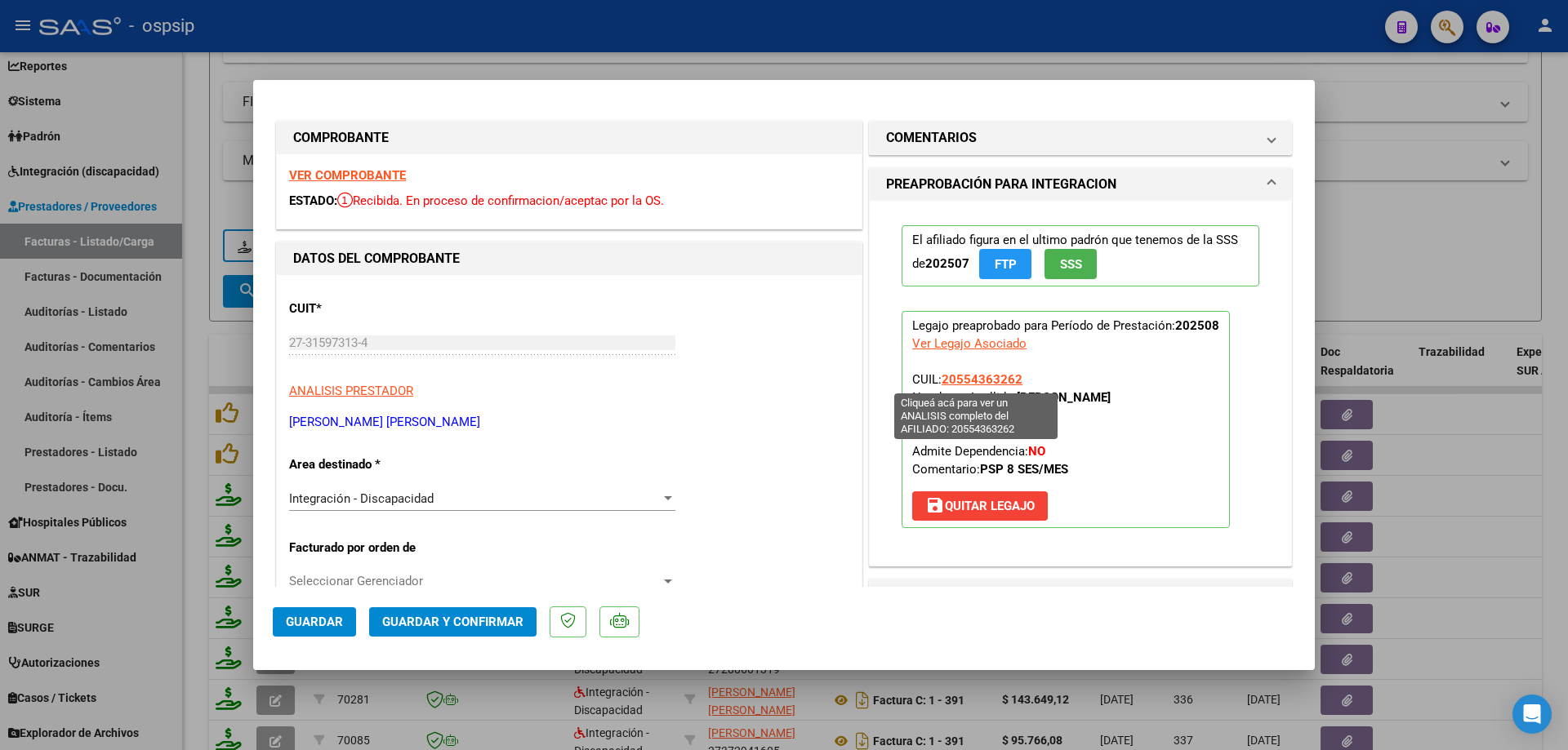
click at [951, 379] on span "20554363262" at bounding box center [981, 380] width 80 height 15
type textarea "20554363262"
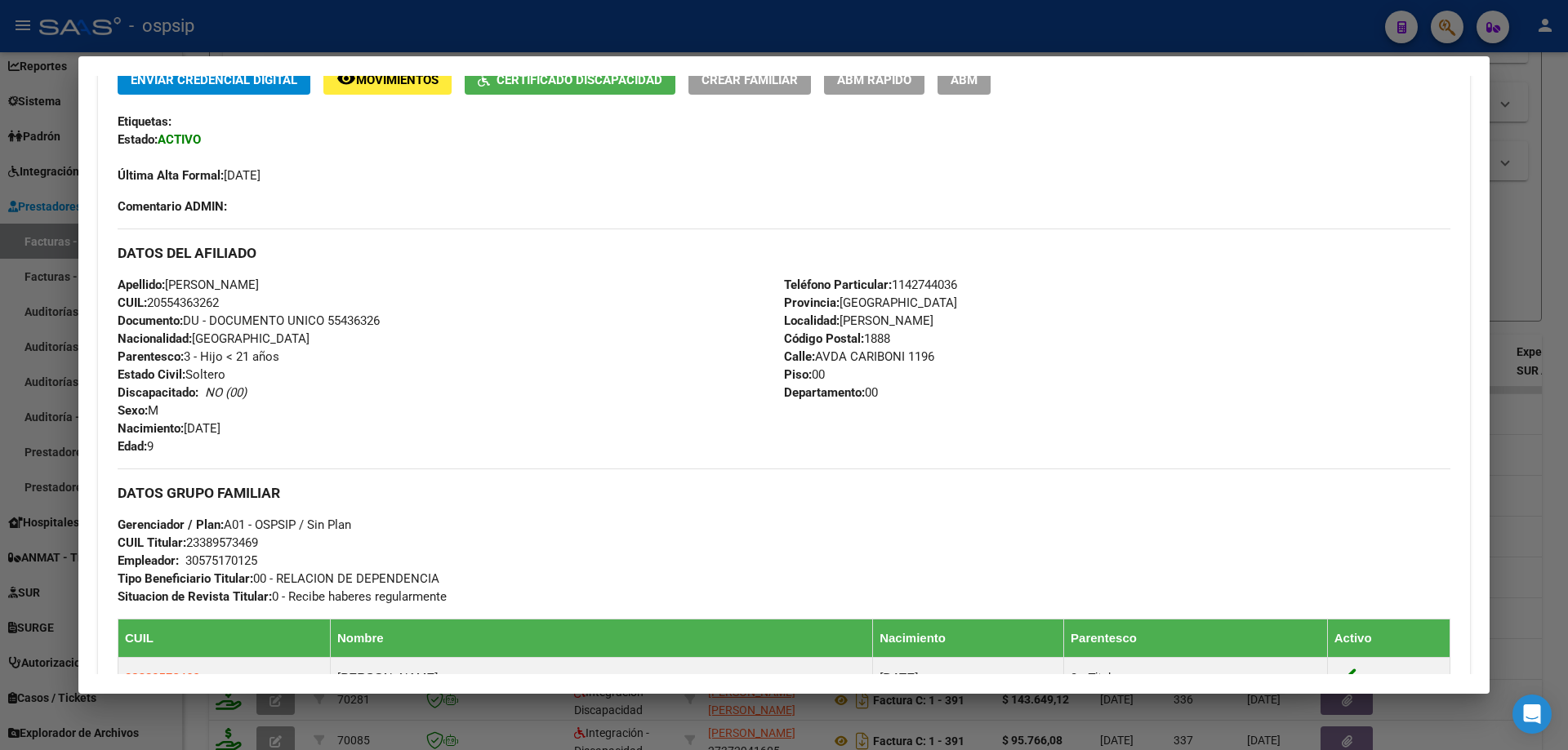
scroll to position [364, 0]
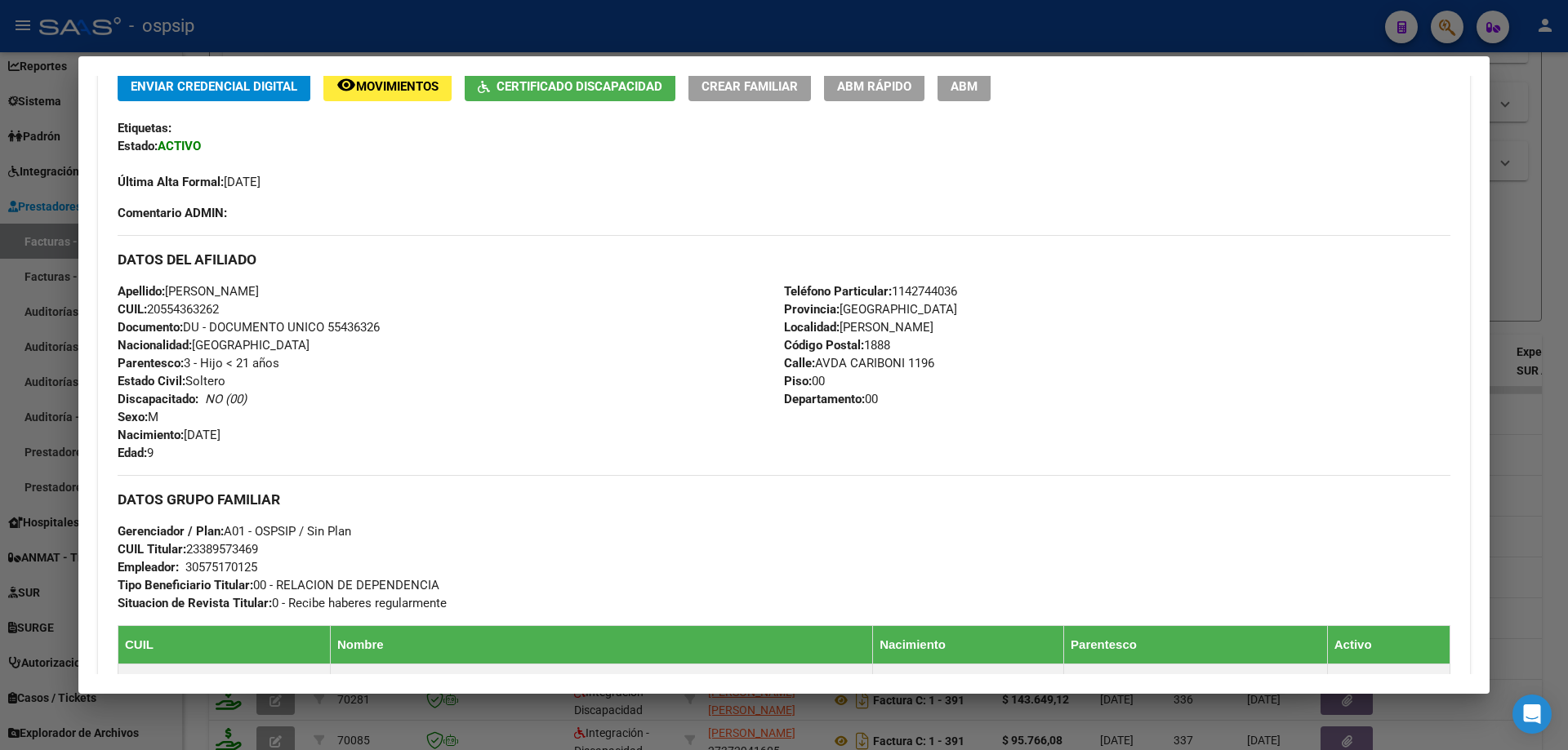
click at [1546, 236] on div at bounding box center [784, 375] width 1568 height 750
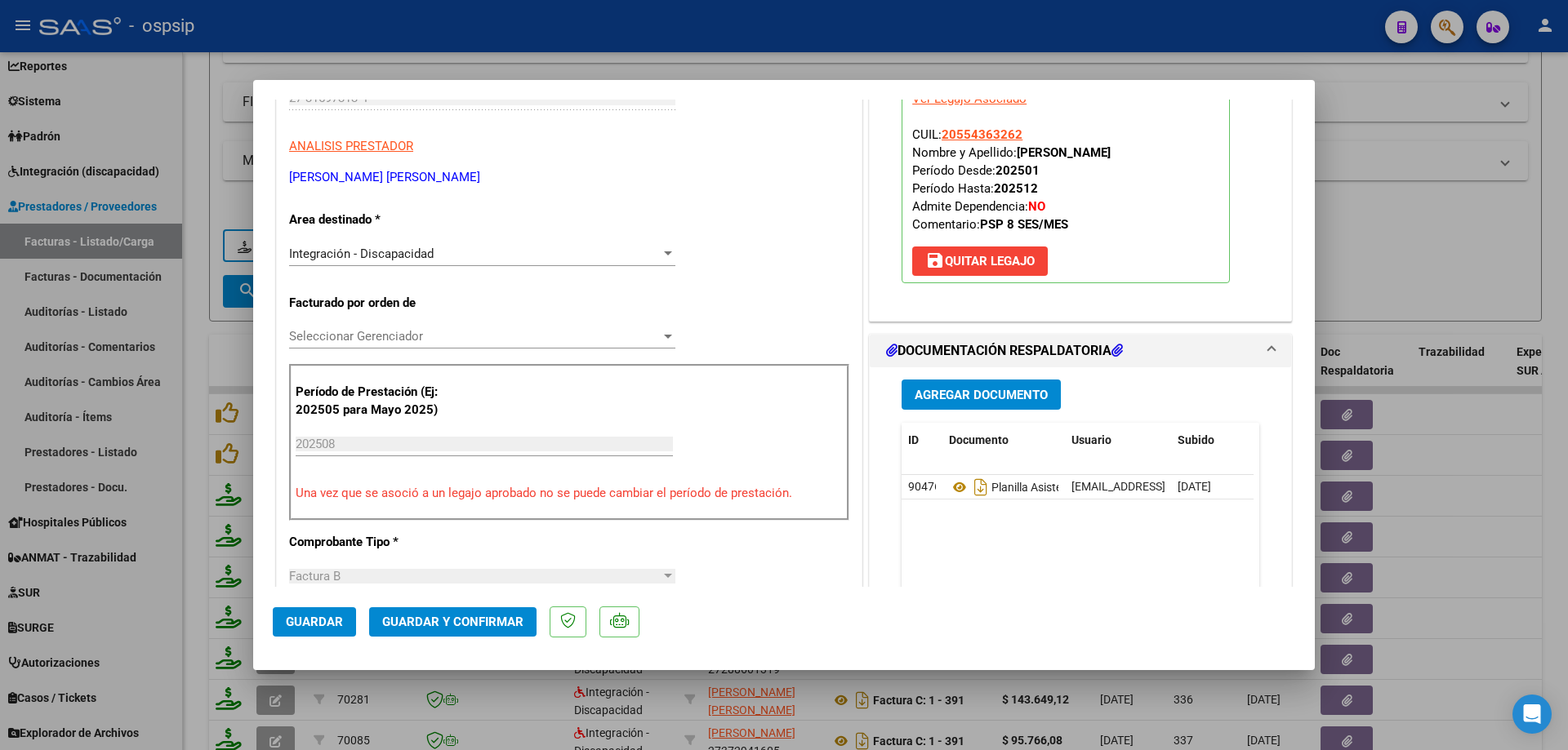
scroll to position [409, 0]
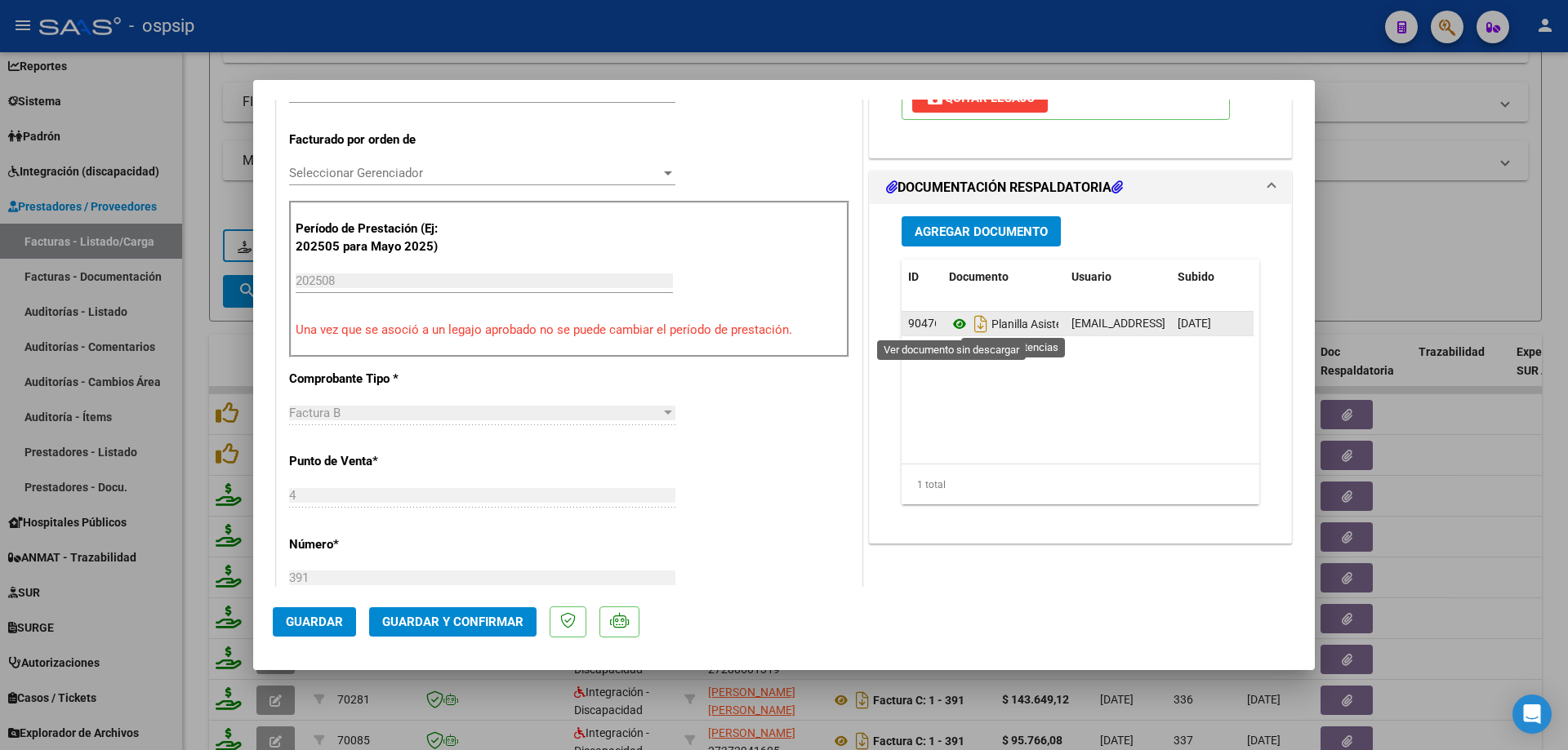
click at [952, 325] on icon at bounding box center [959, 323] width 21 height 20
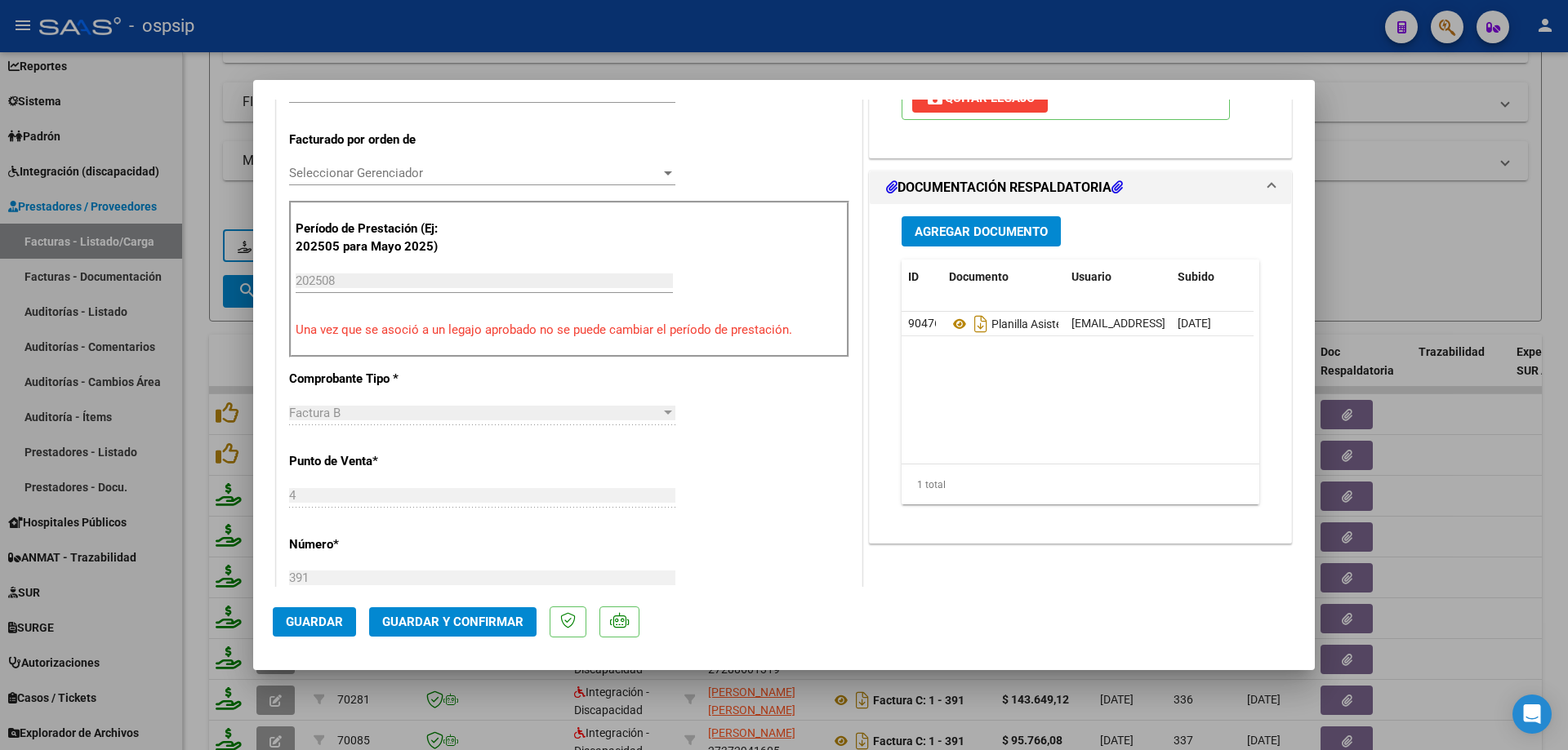
scroll to position [164, 0]
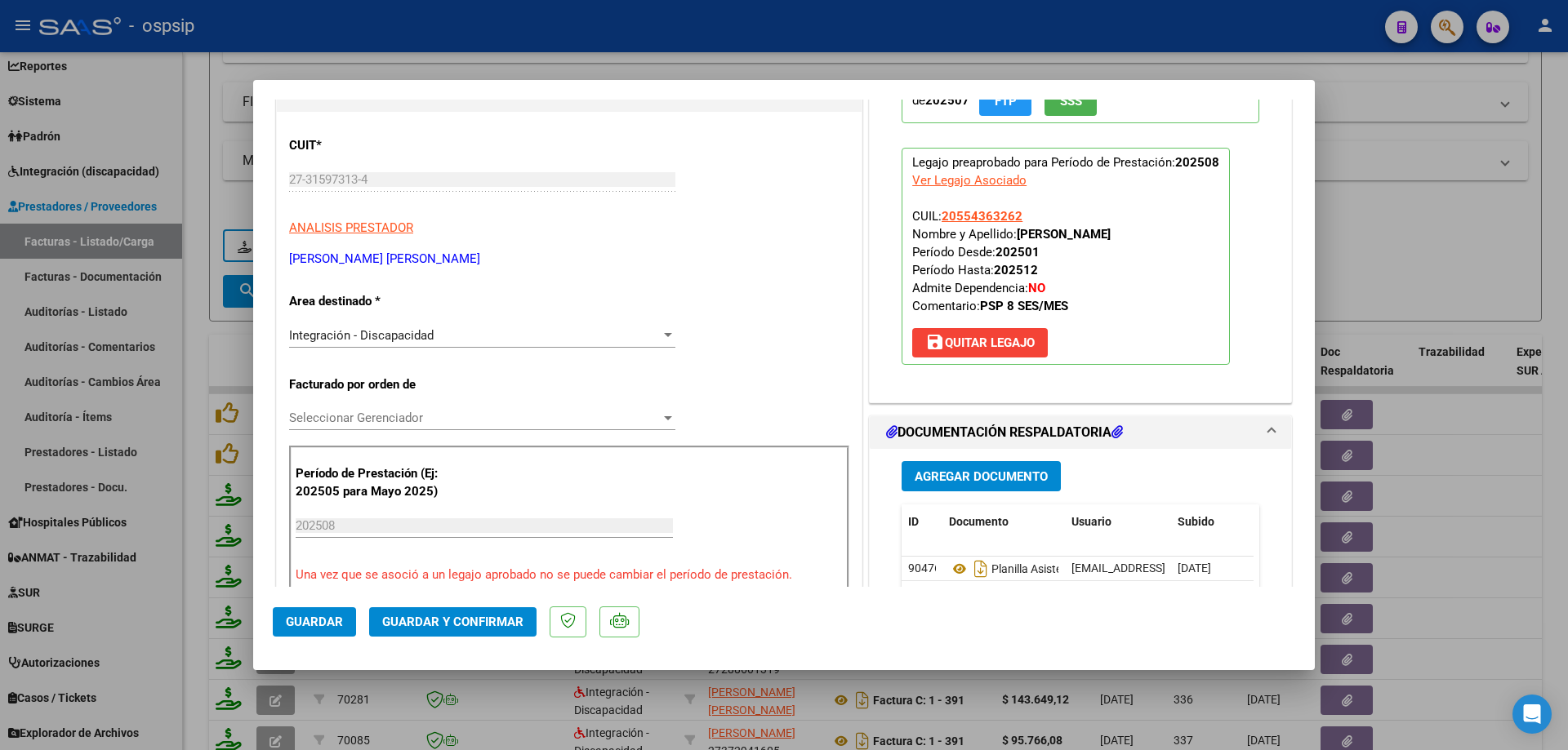
drag, startPoint x: 1014, startPoint y: 213, endPoint x: 934, endPoint y: 216, distance: 80.1
click at [934, 216] on span "CUIL: 20554363262 Nombre y Apellido: [PERSON_NAME] Desde: 202501 Período Hasta:…" at bounding box center [1011, 261] width 199 height 105
copy span "20554363262"
click at [483, 626] on span "Guardar y Confirmar" at bounding box center [452, 622] width 141 height 15
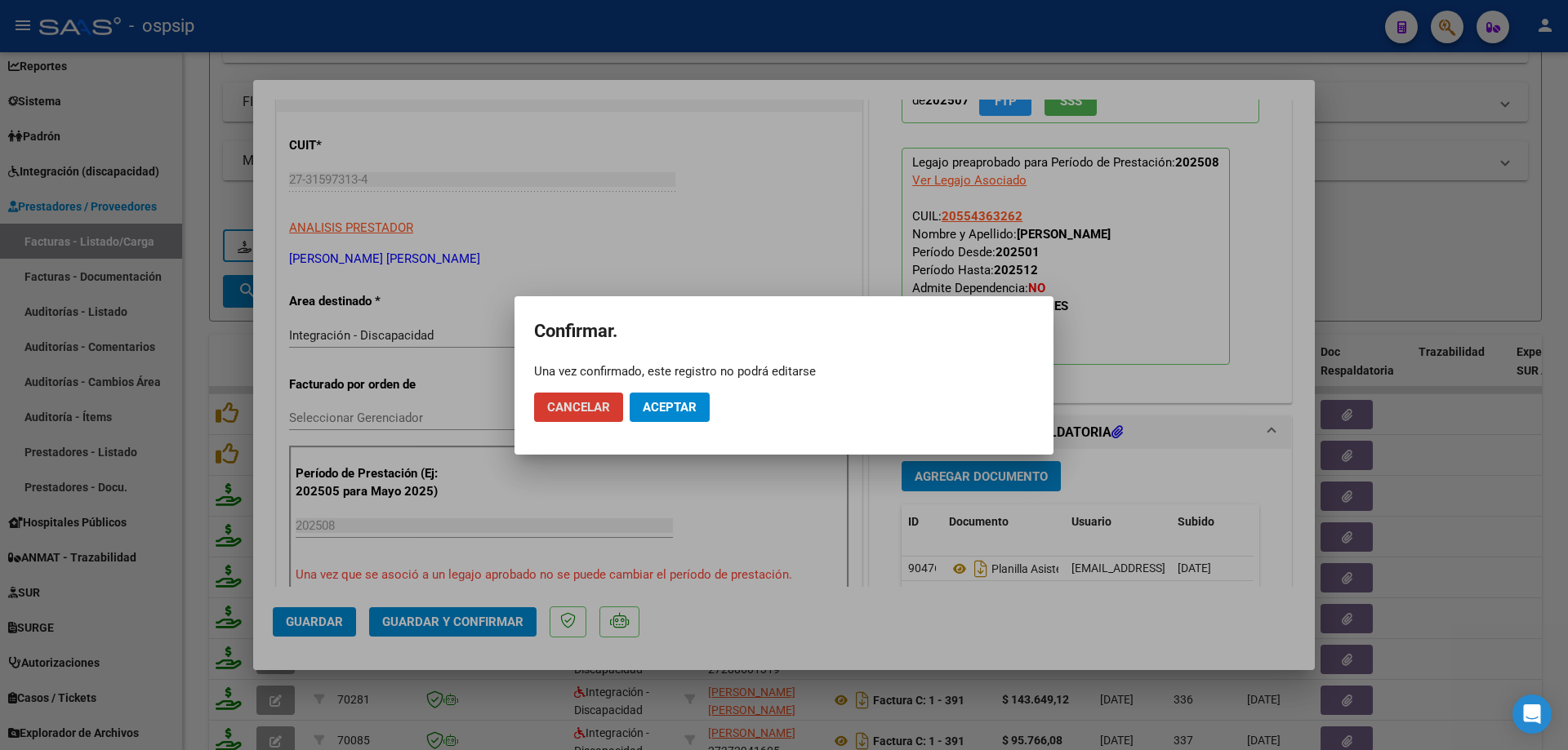
click at [651, 425] on mat-dialog-actions "Cancelar Aceptar" at bounding box center [784, 407] width 499 height 56
click at [669, 397] on button "Aceptar" at bounding box center [670, 407] width 80 height 29
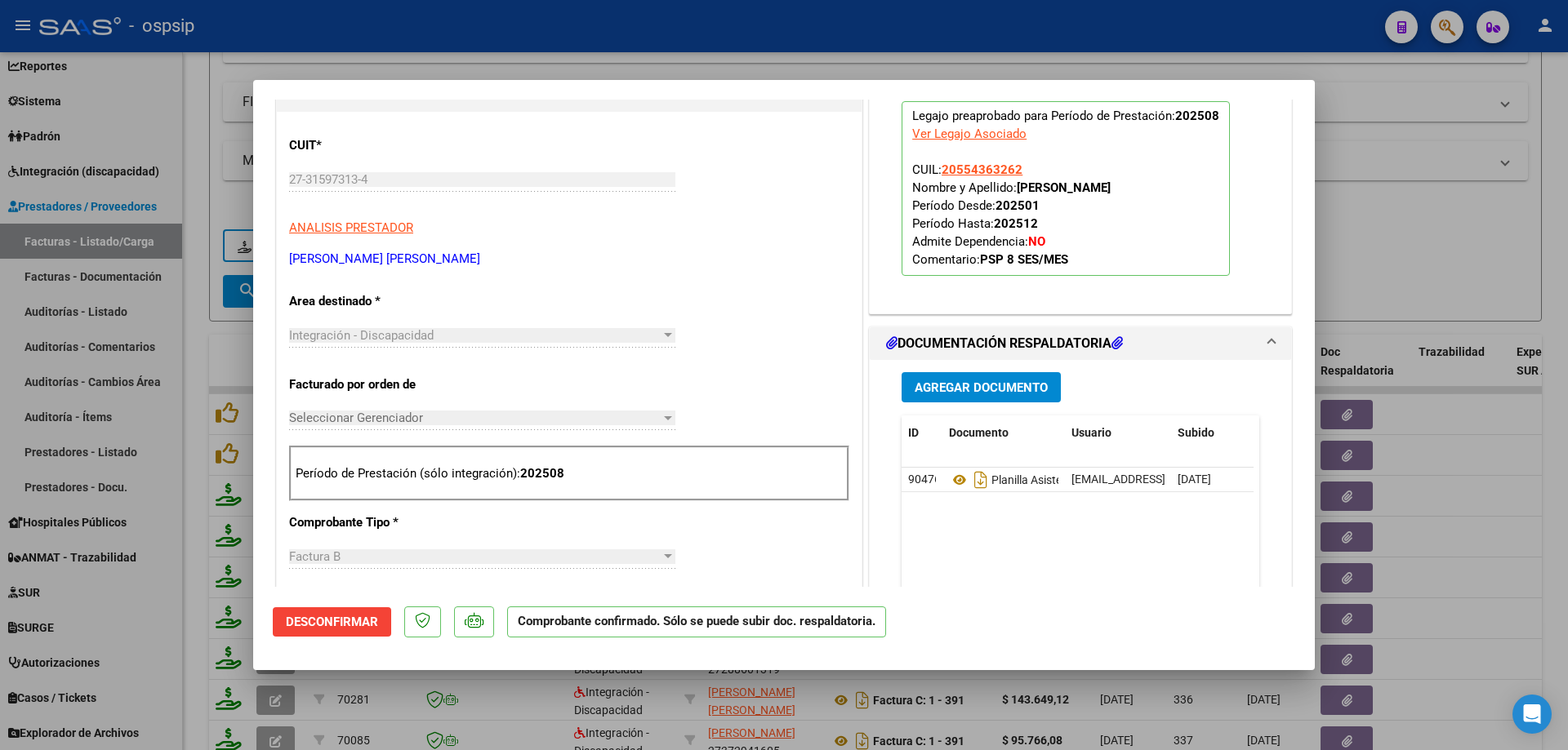
scroll to position [0, 0]
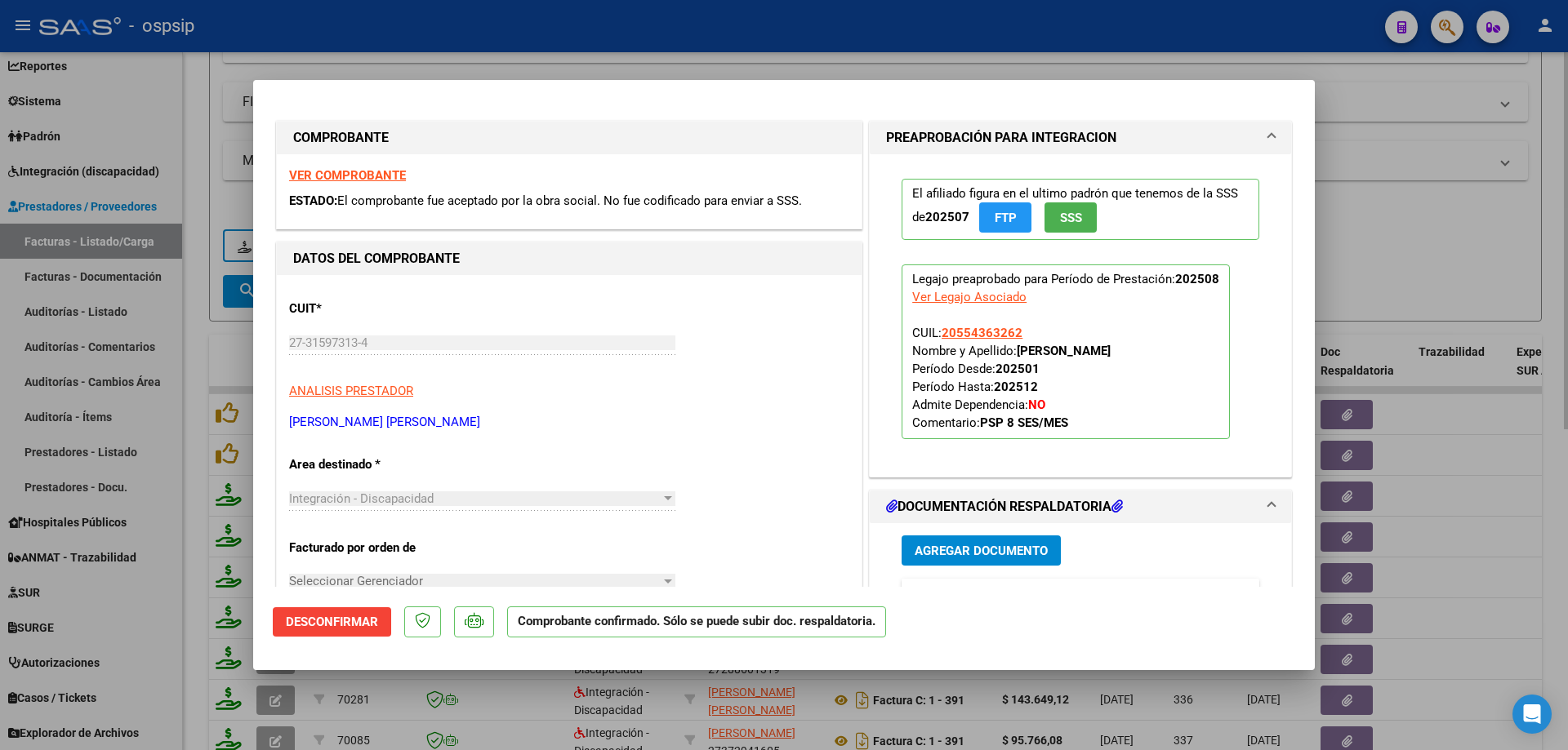
click at [1454, 235] on div at bounding box center [784, 375] width 1568 height 750
type input "$ 0,00"
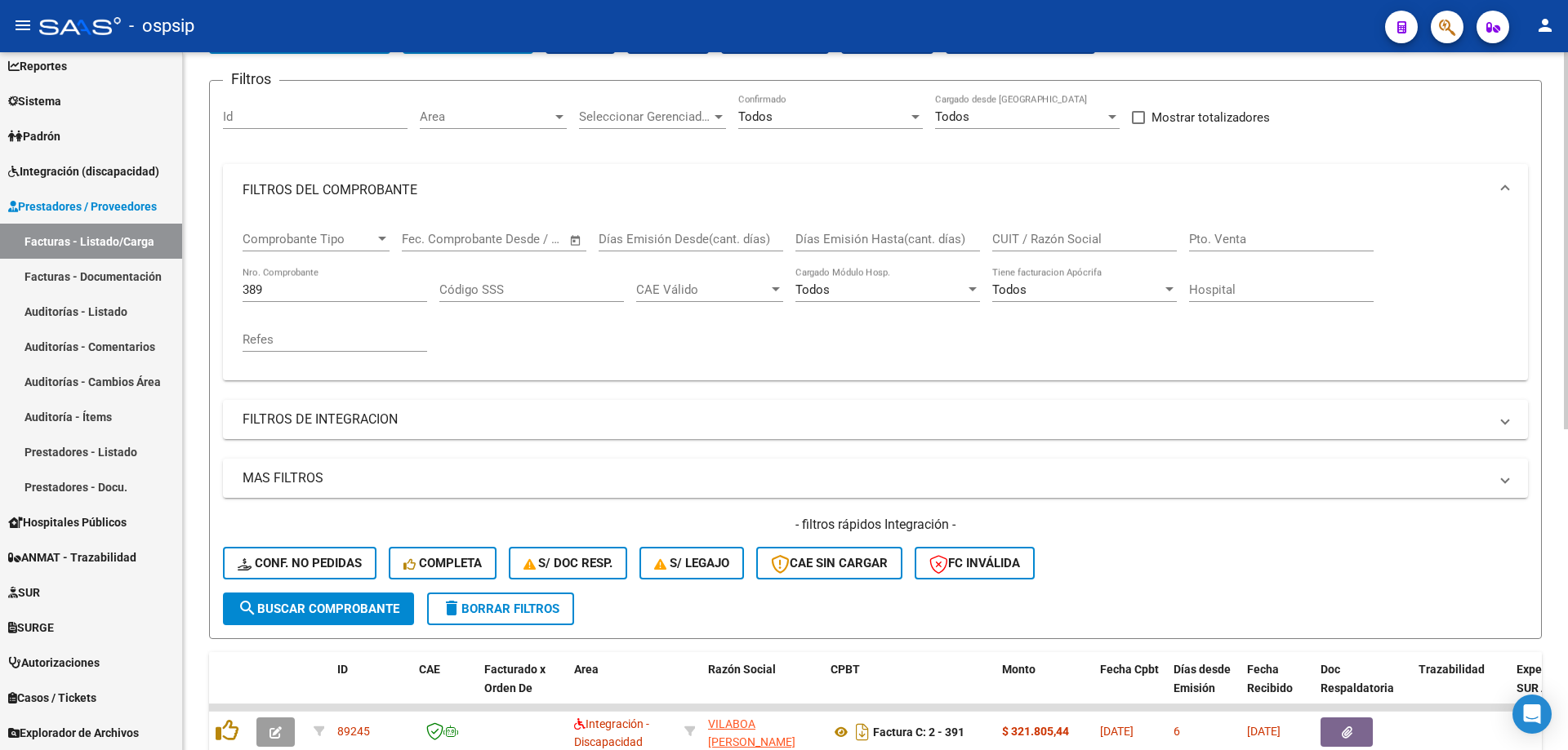
scroll to position [105, 0]
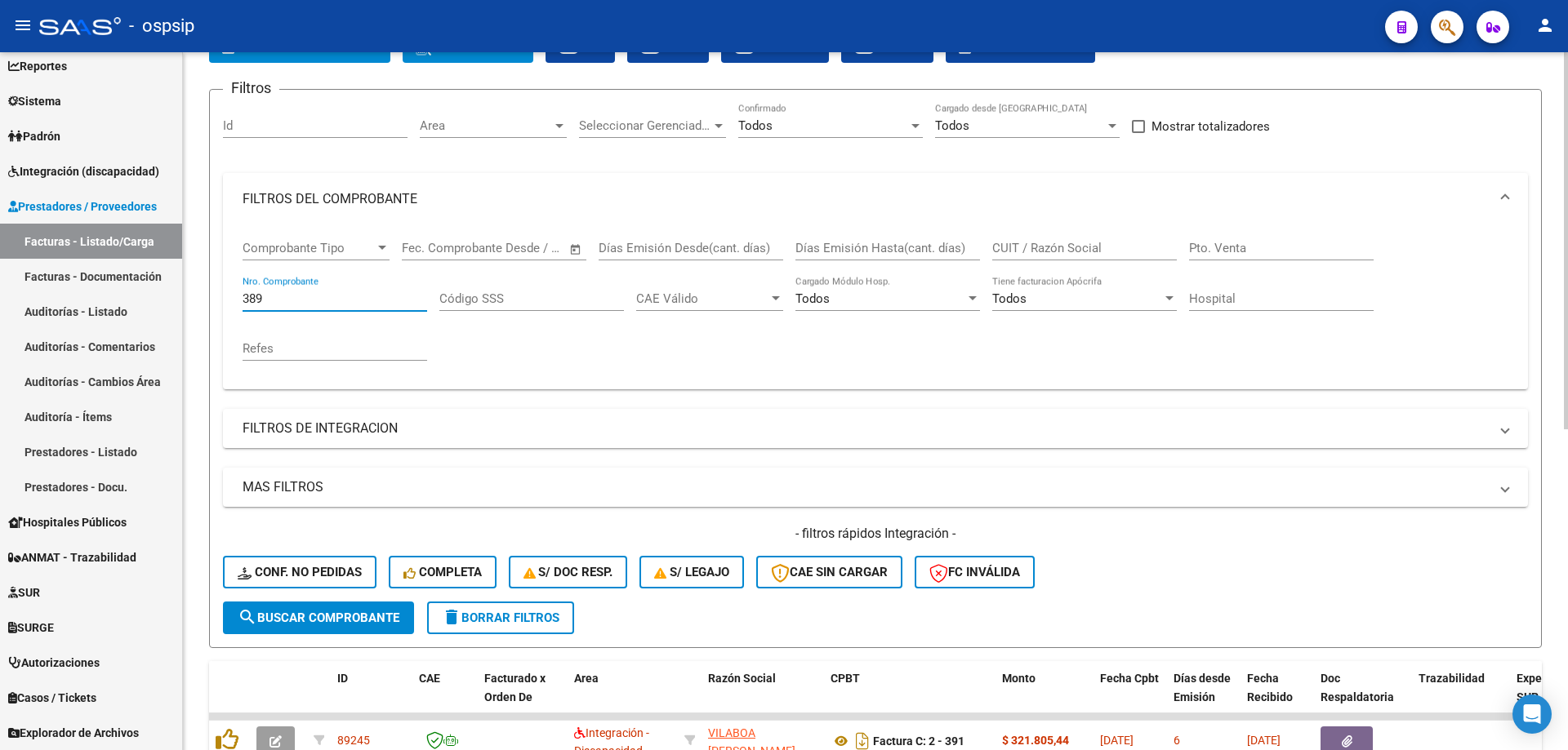
click at [286, 292] on input "389" at bounding box center [334, 299] width 184 height 15
type input "3"
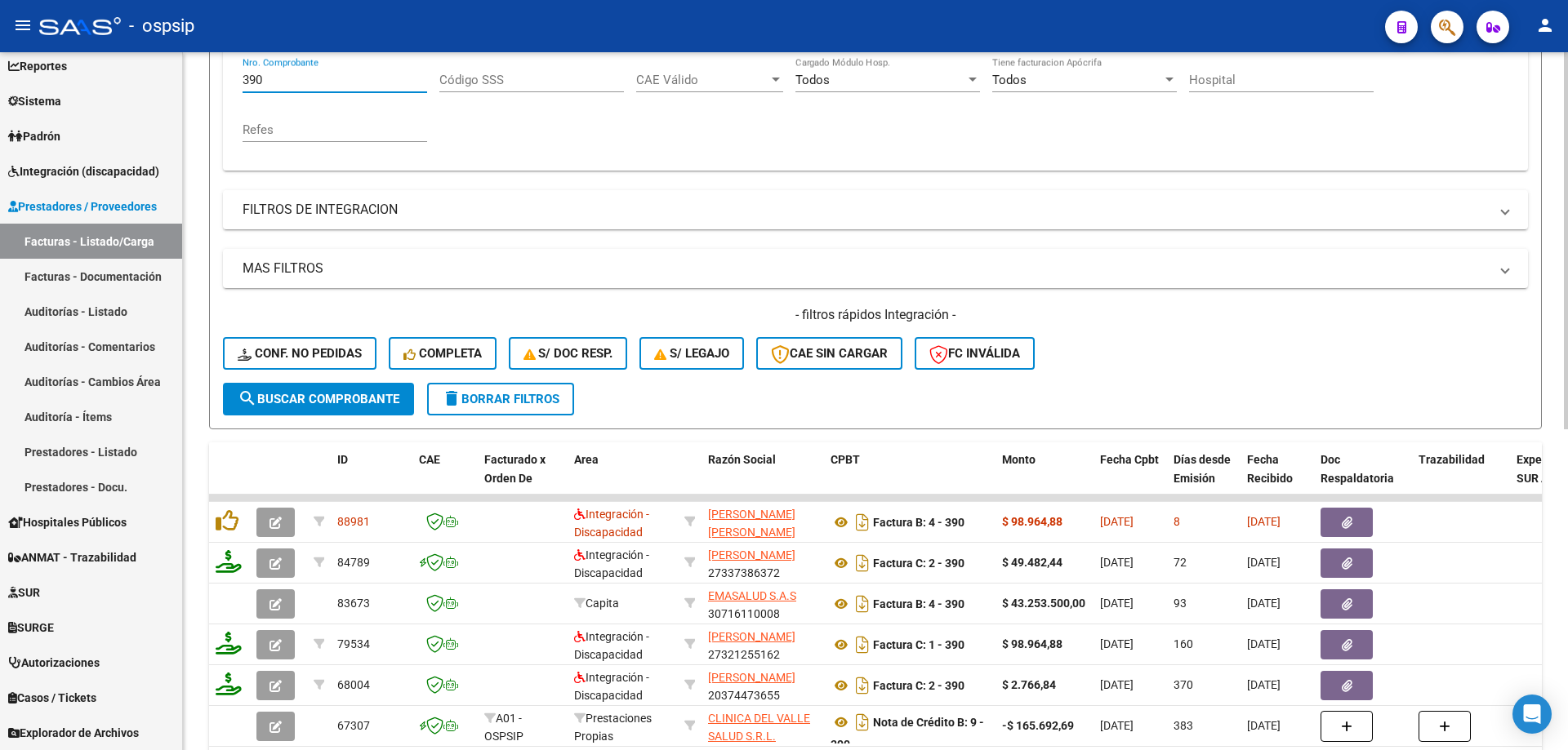
scroll to position [349, 0]
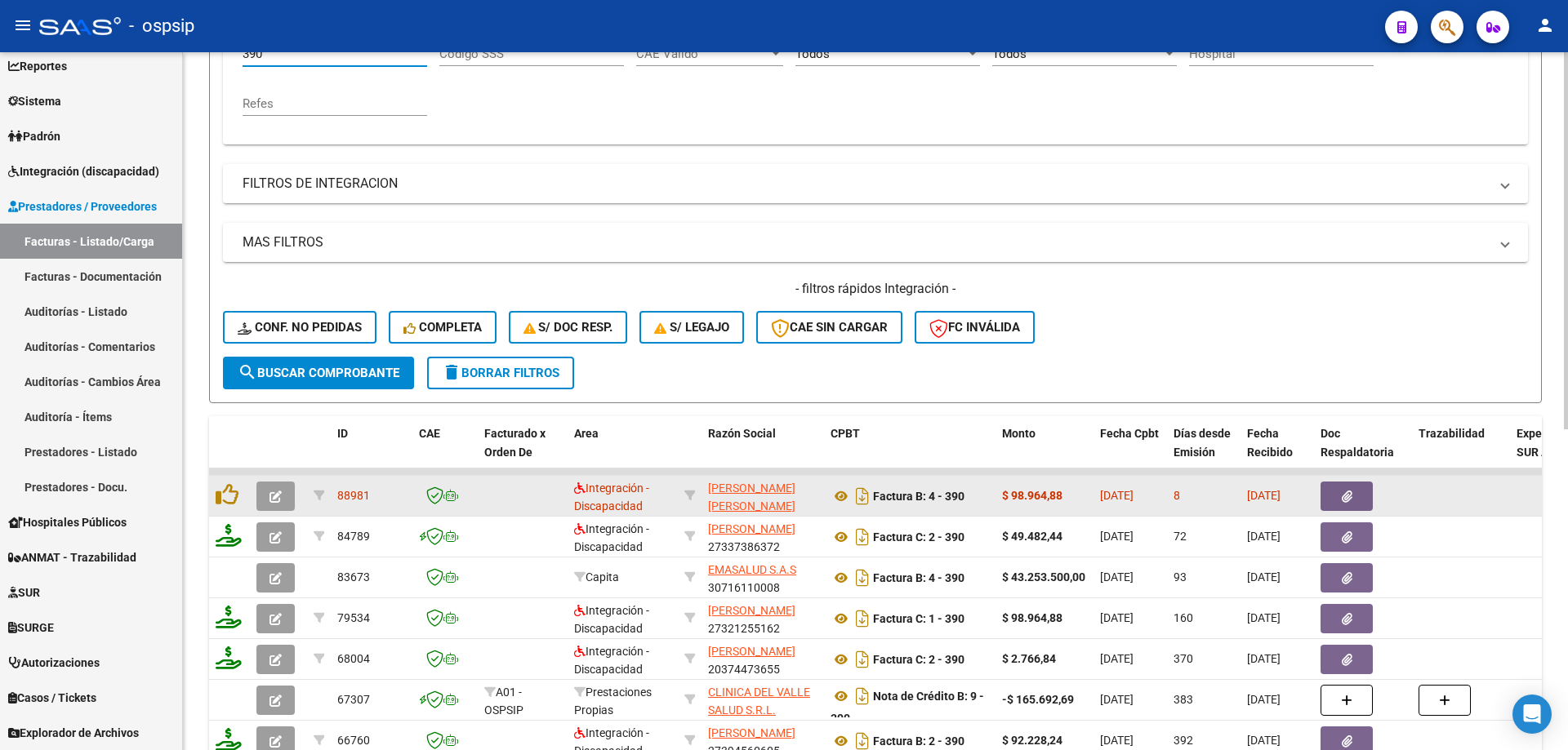
type input "390"
click at [277, 499] on icon "button" at bounding box center [275, 497] width 12 height 12
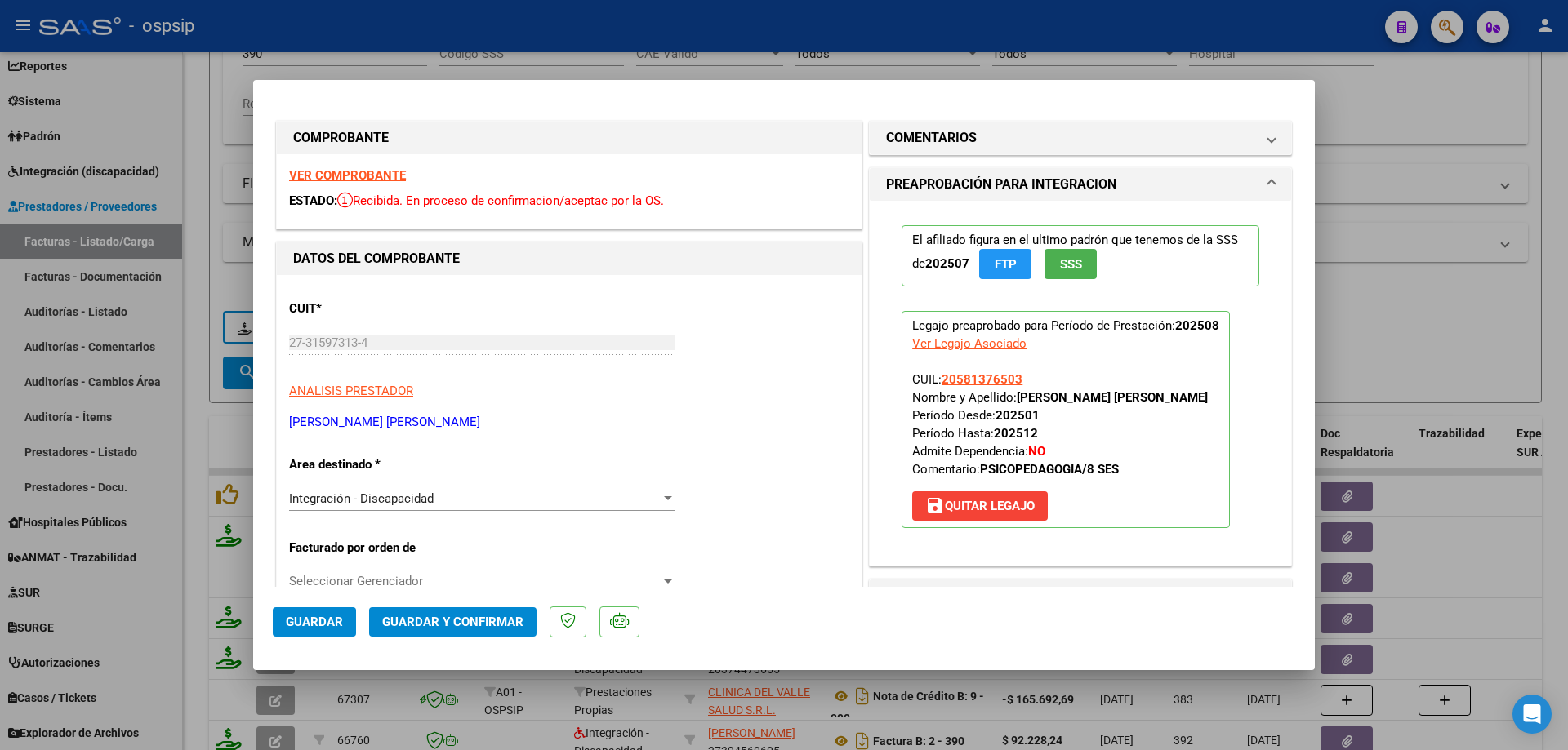
click at [1075, 266] on span "SSS" at bounding box center [1071, 265] width 22 height 15
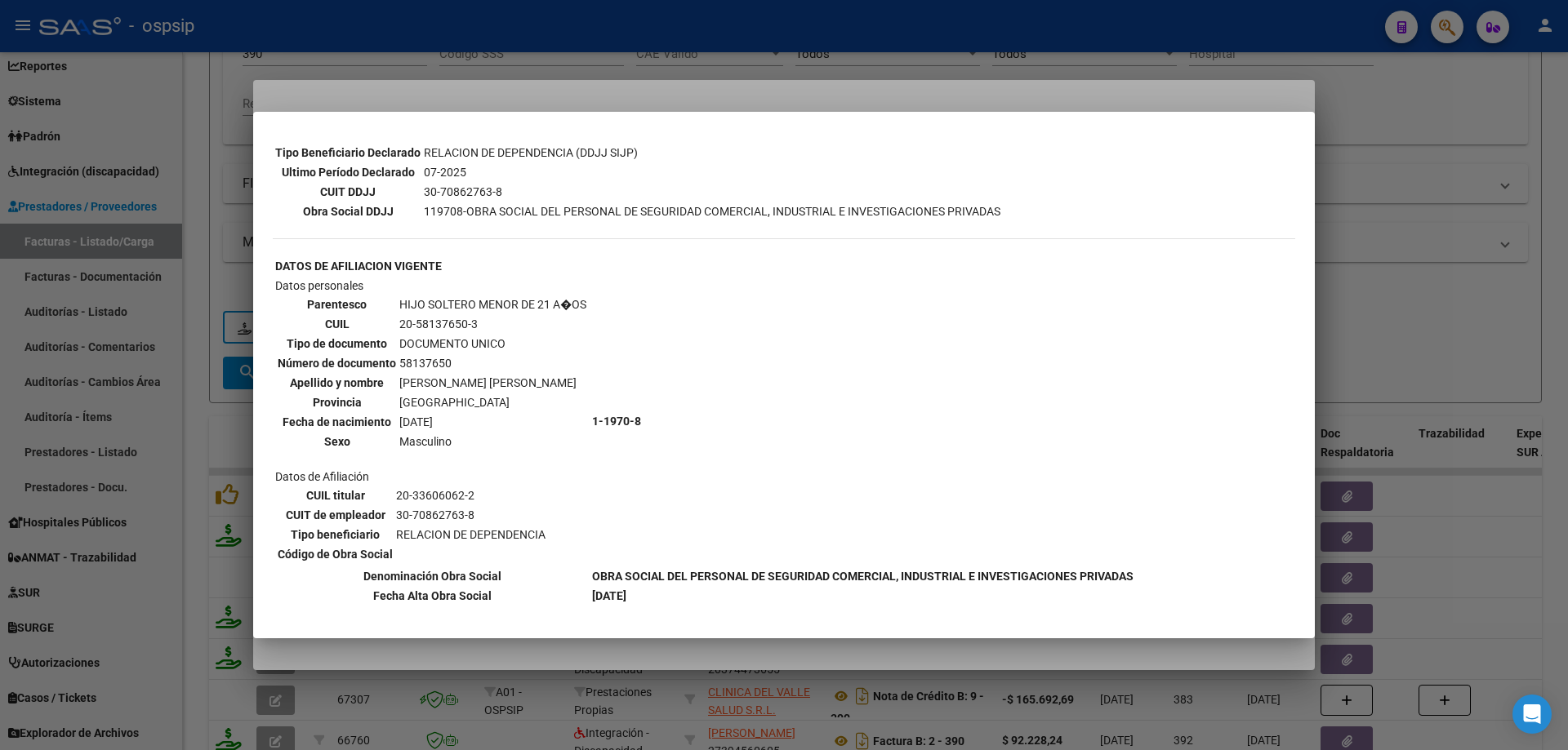
scroll to position [457, 0]
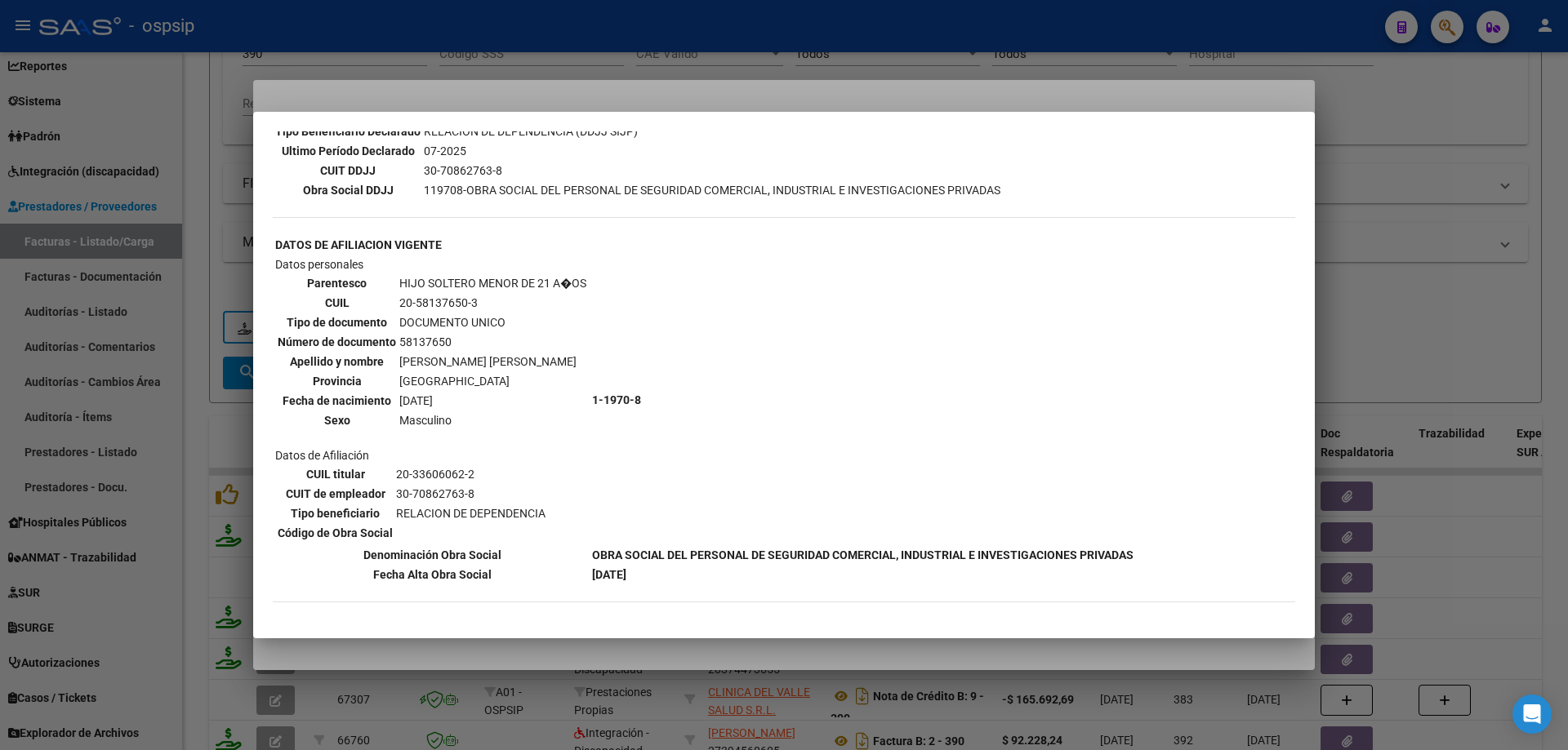
click at [1365, 265] on div at bounding box center [784, 375] width 1568 height 750
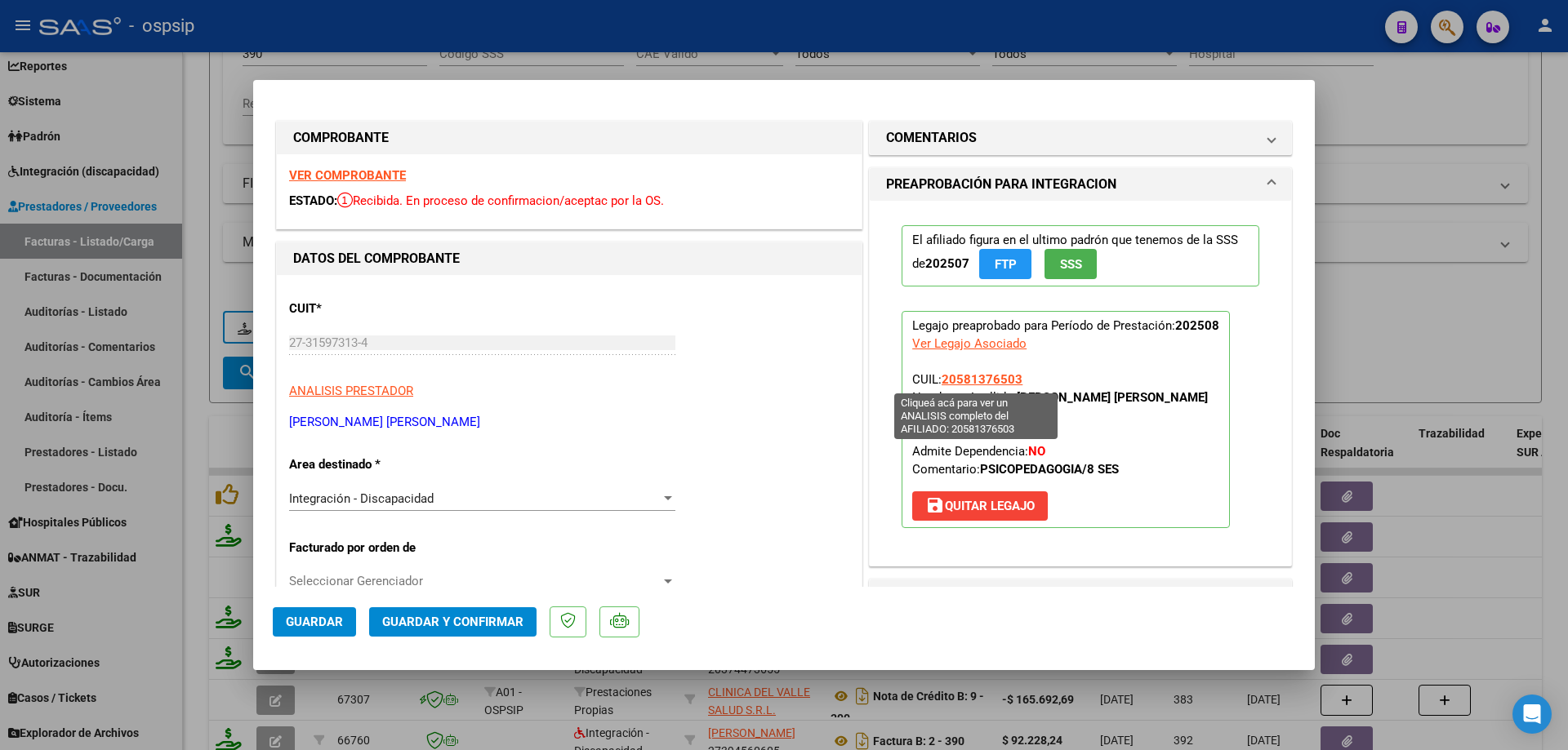
click at [994, 379] on span "20581376503" at bounding box center [981, 380] width 80 height 15
type textarea "20581376503"
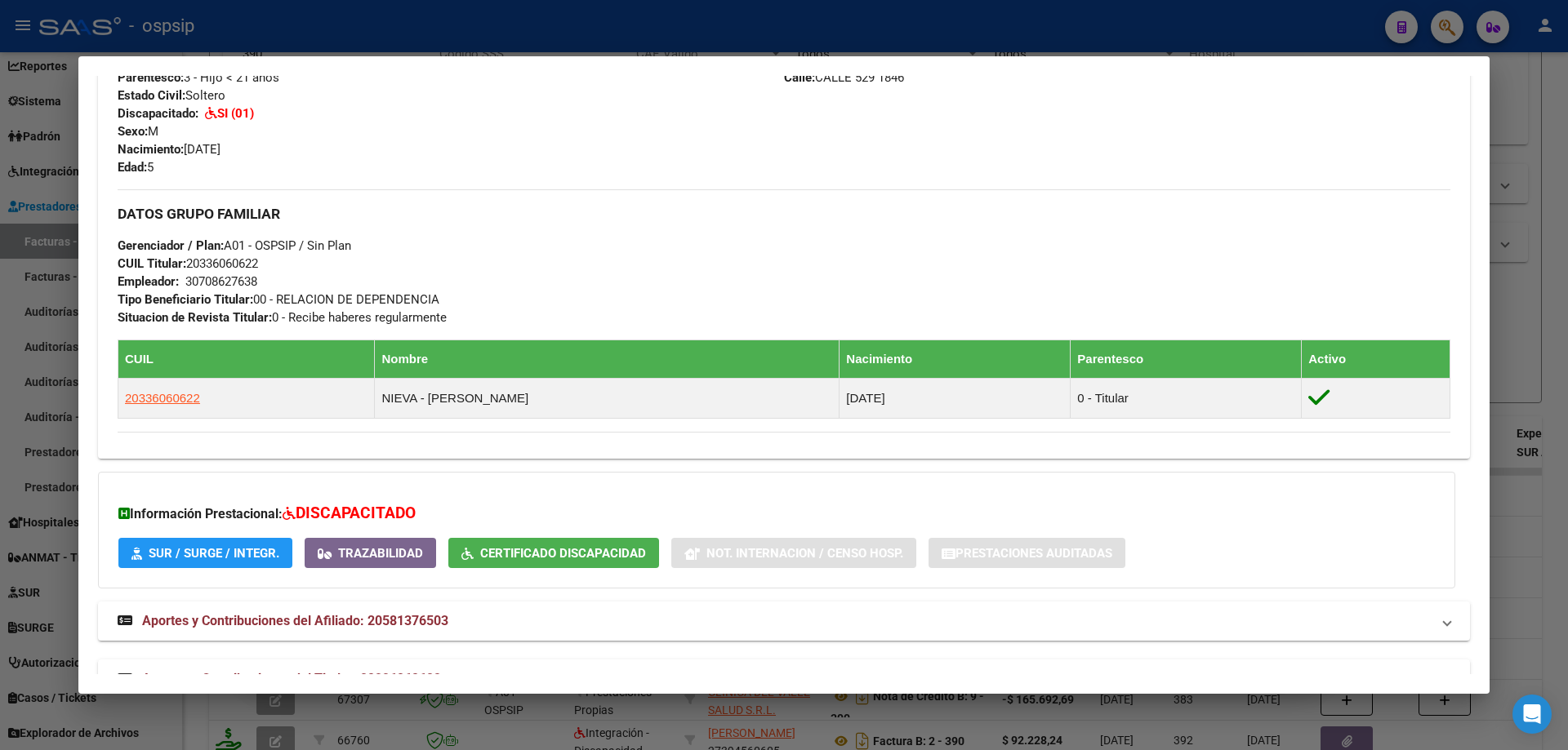
scroll to position [661, 0]
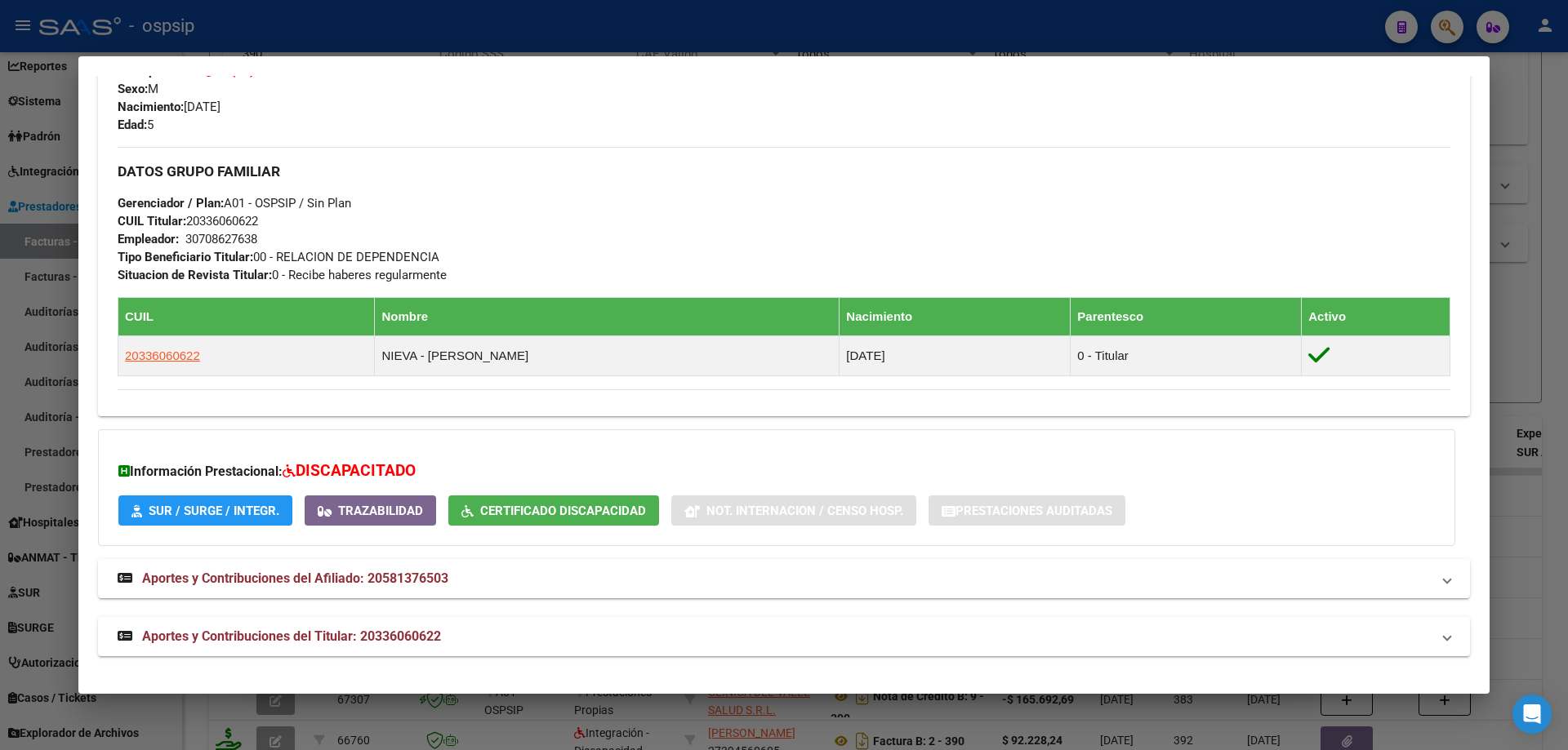
click at [1531, 348] on div at bounding box center [784, 375] width 1568 height 750
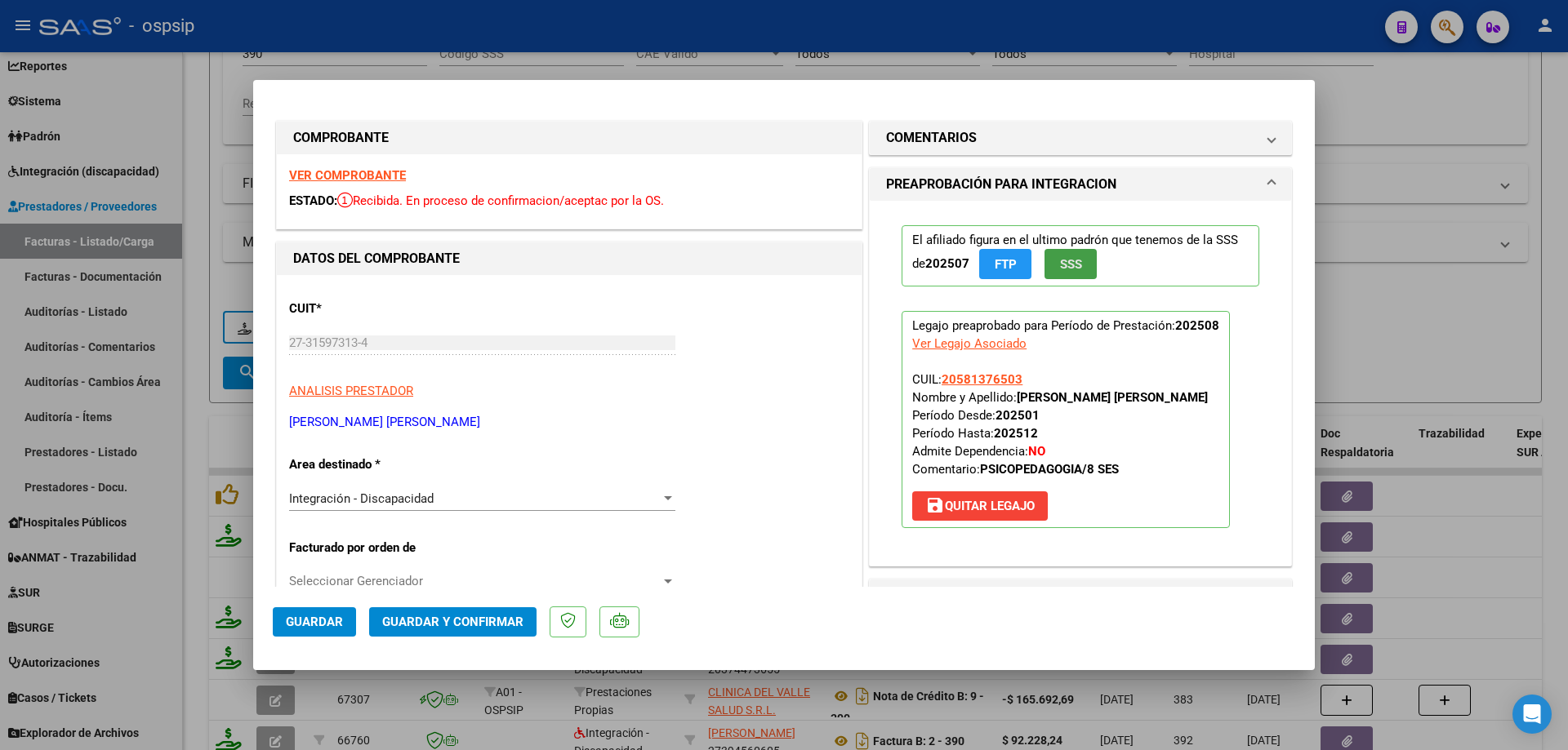
click at [1064, 262] on span "SSS" at bounding box center [1071, 265] width 22 height 15
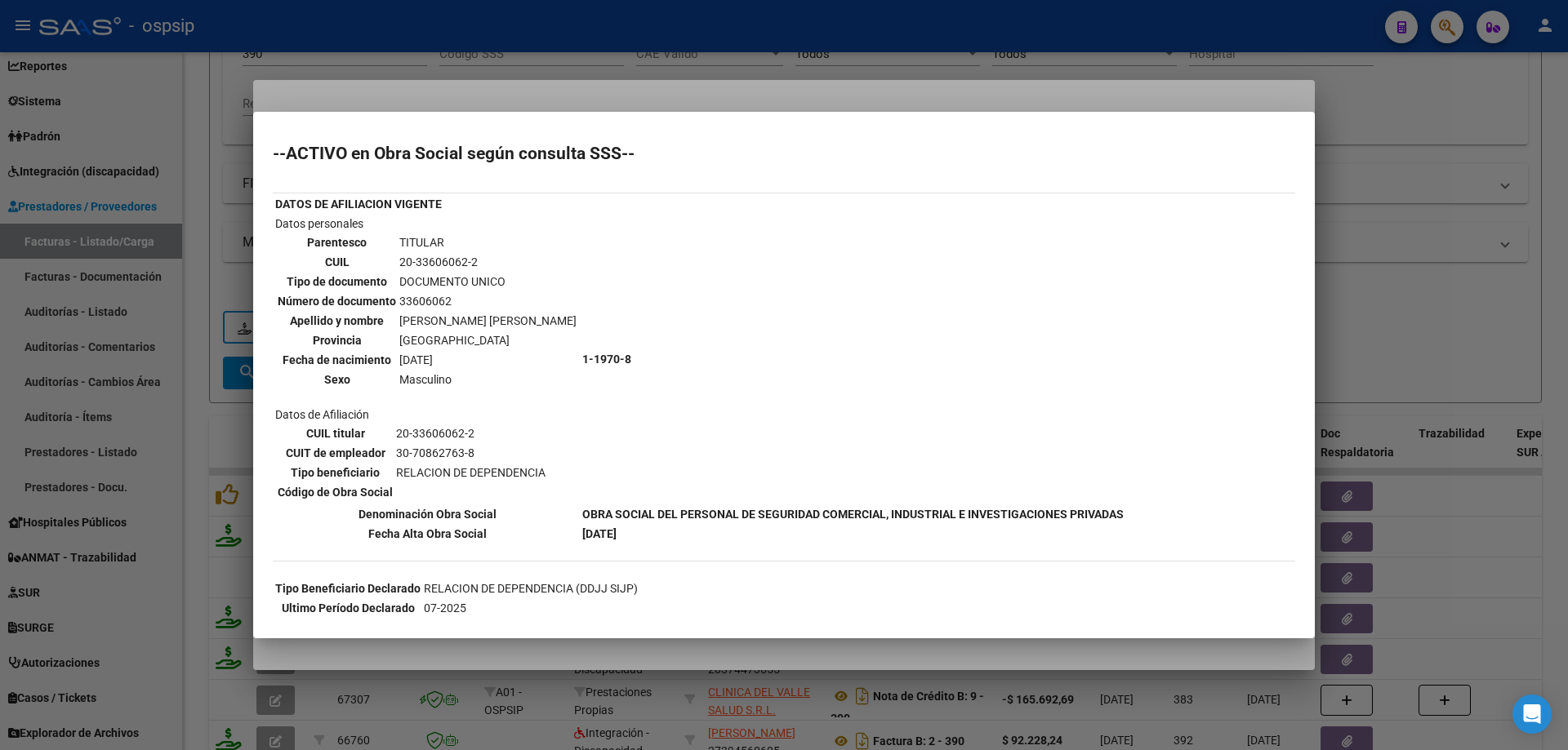
click at [1362, 242] on div at bounding box center [784, 375] width 1568 height 750
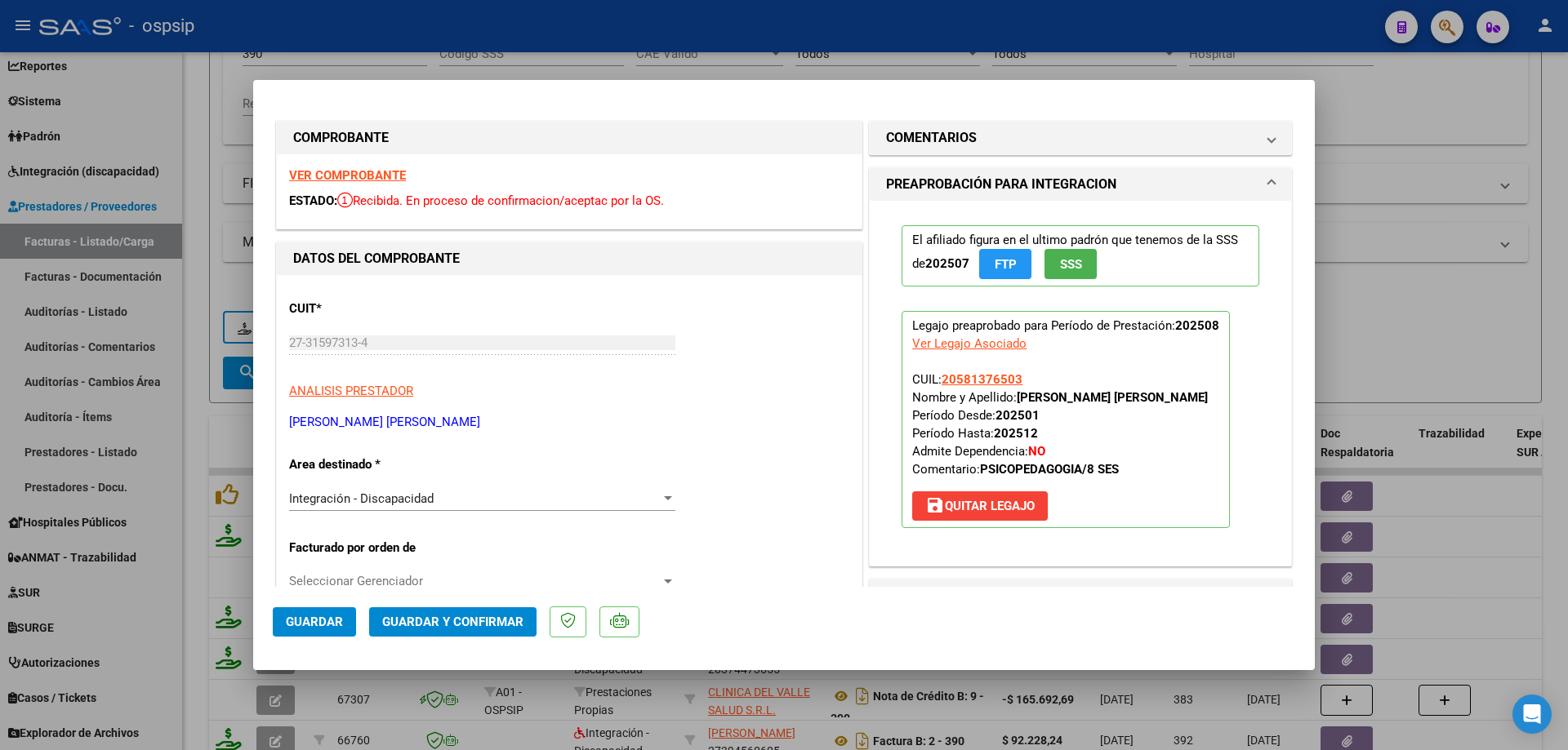
scroll to position [245, 0]
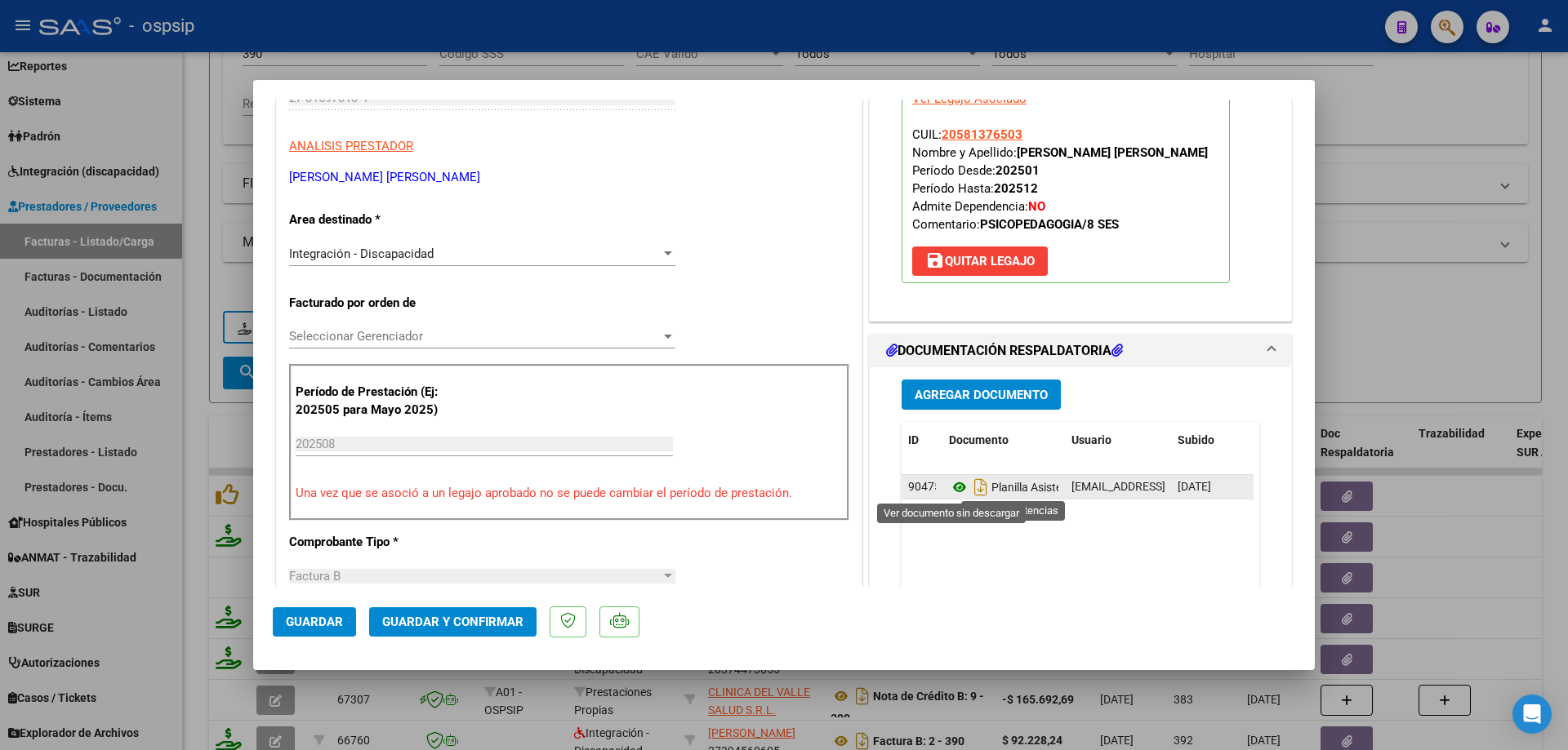
click at [950, 487] on icon at bounding box center [959, 487] width 21 height 20
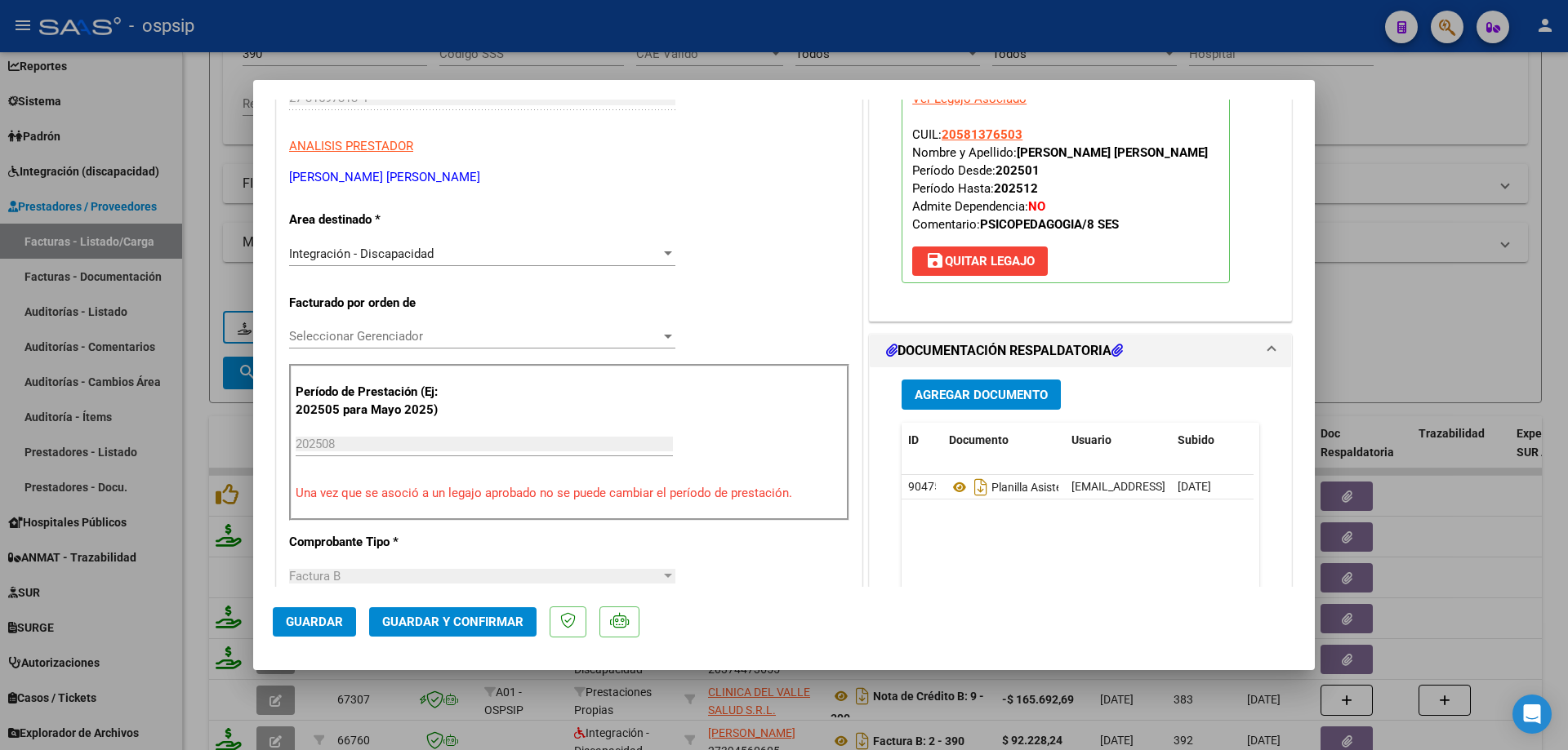
scroll to position [81, 0]
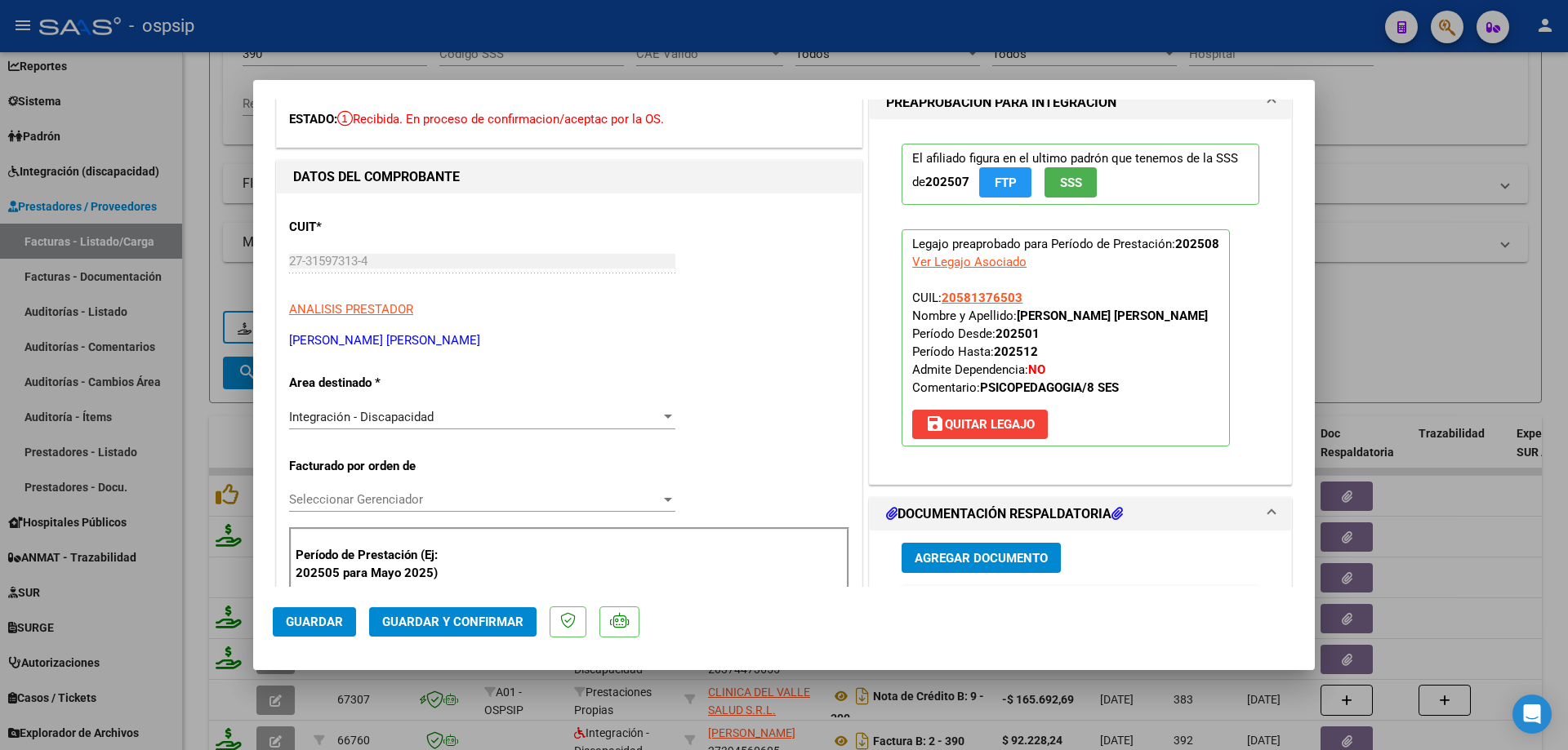
click at [1386, 354] on div at bounding box center [784, 375] width 1568 height 750
type input "$ 0,00"
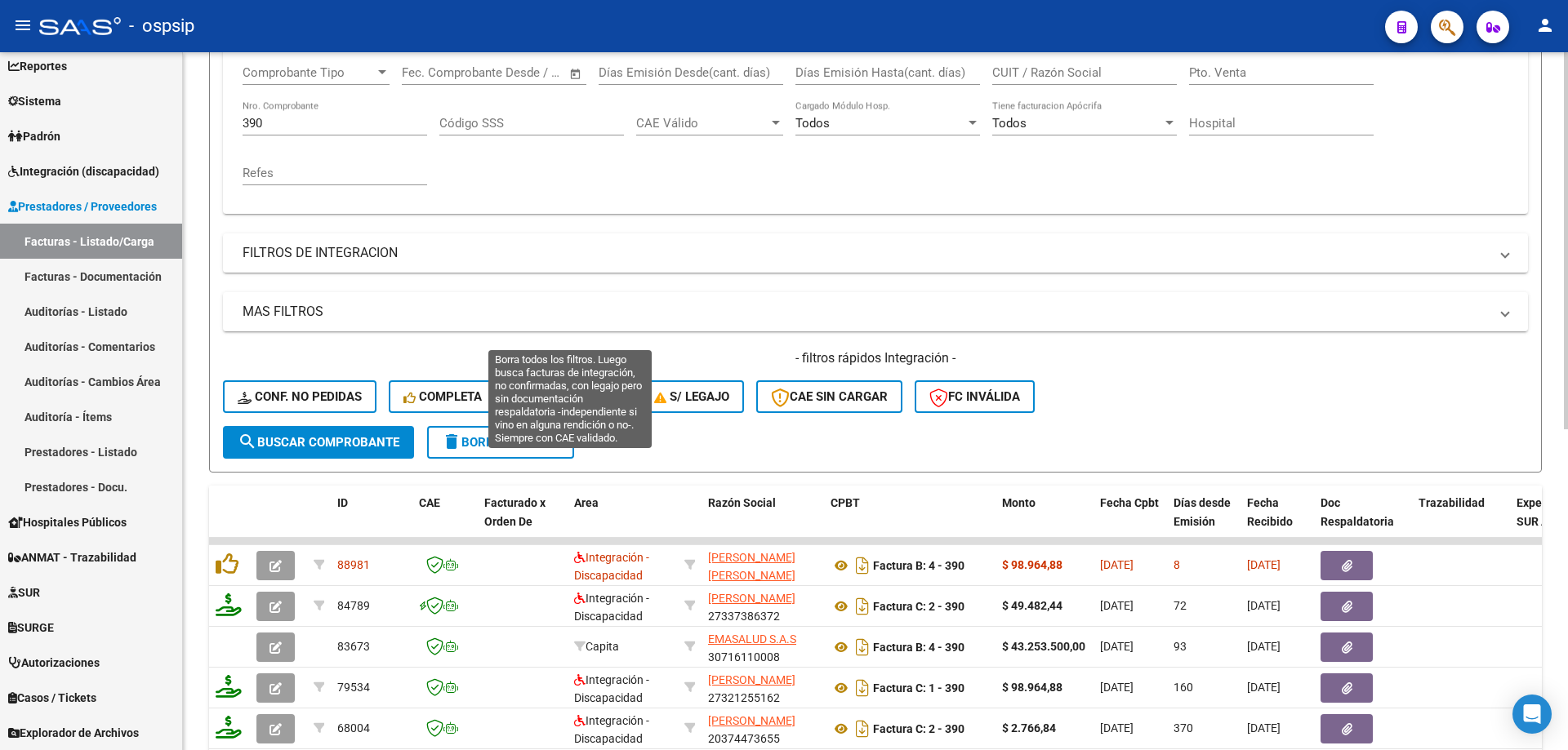
scroll to position [186, 0]
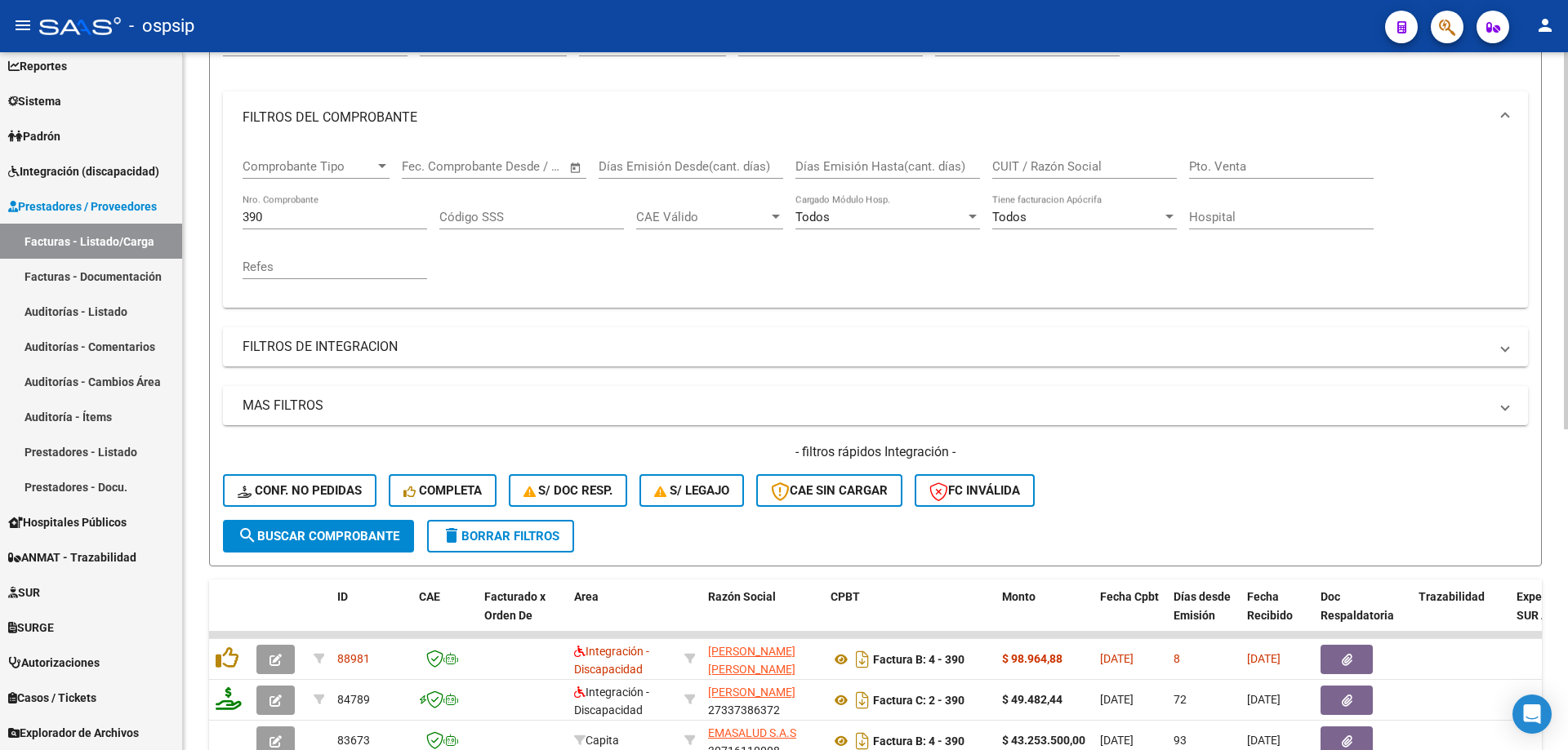
click at [309, 223] on input "390" at bounding box center [334, 218] width 184 height 15
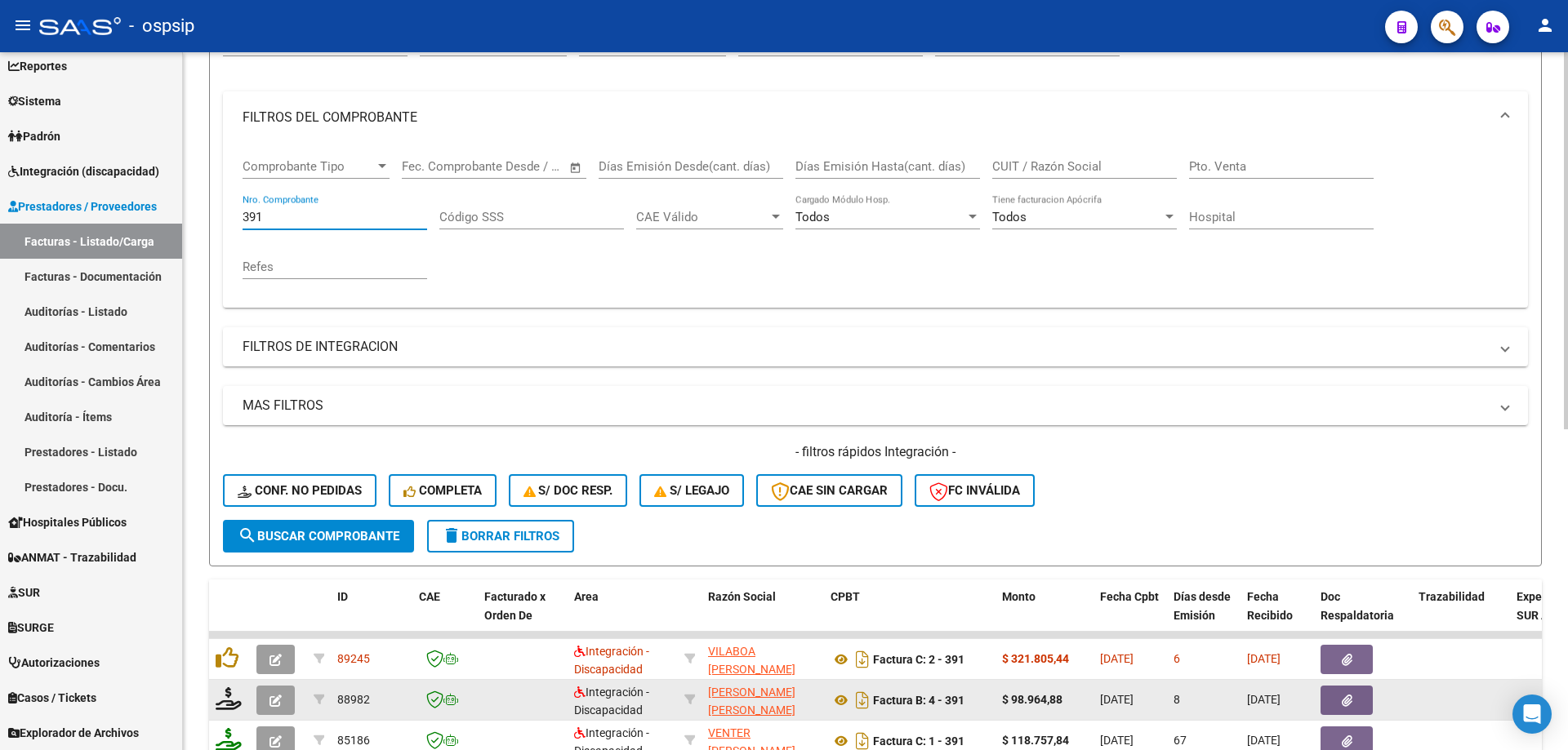
type input "391"
click at [279, 702] on icon "button" at bounding box center [275, 701] width 12 height 12
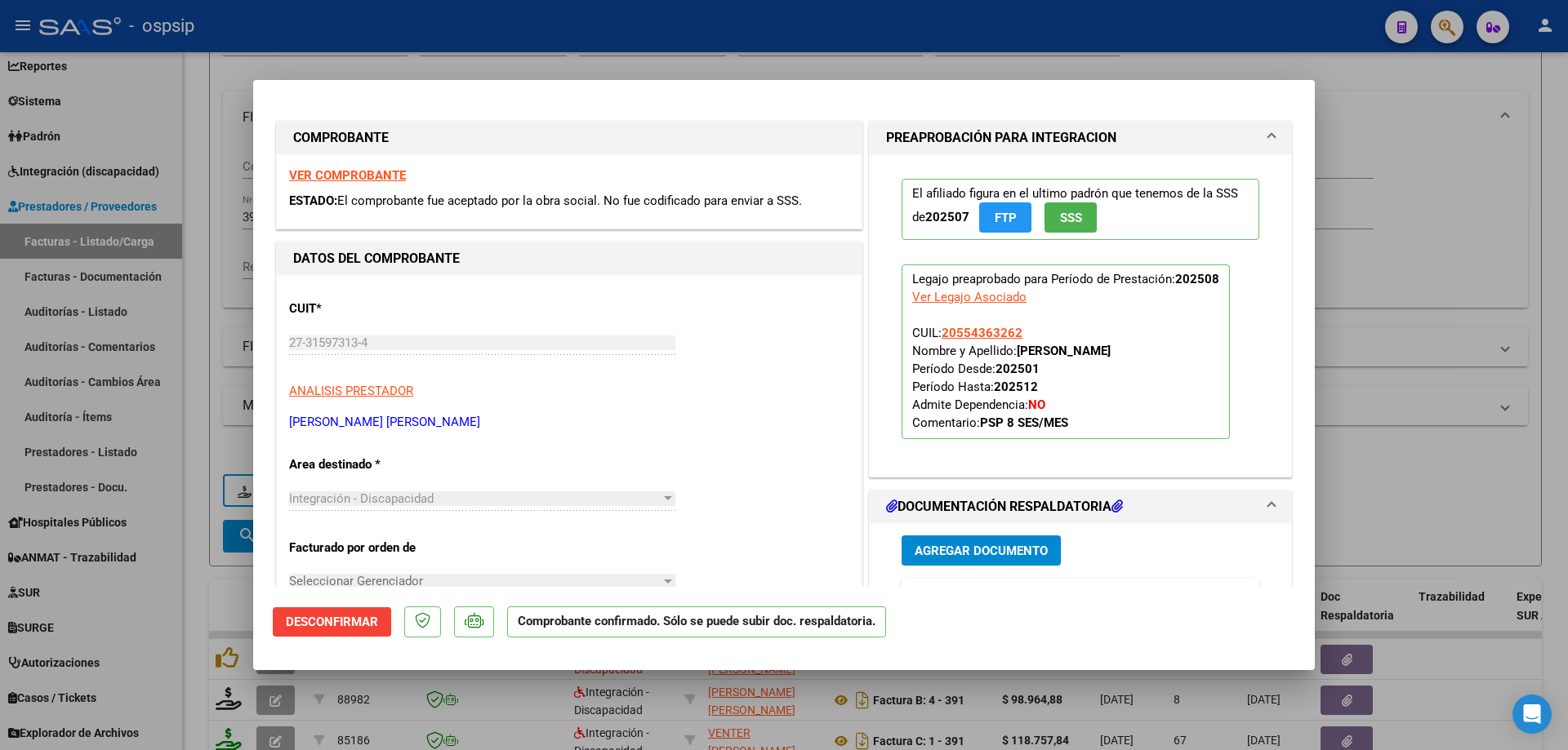
scroll to position [326, 0]
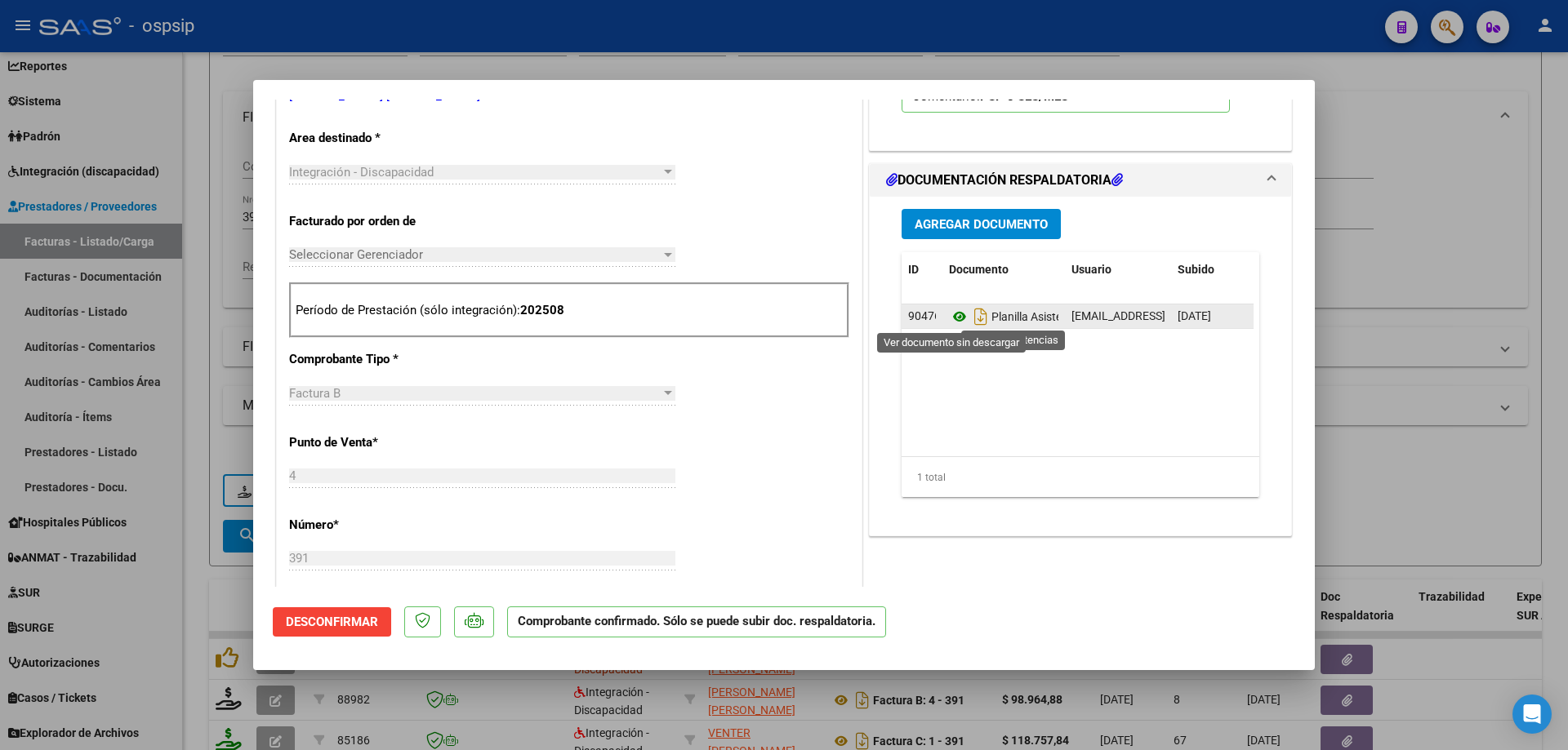
click at [950, 314] on icon at bounding box center [959, 317] width 21 height 20
click at [1365, 148] on div at bounding box center [784, 375] width 1568 height 750
type input "$ 0,00"
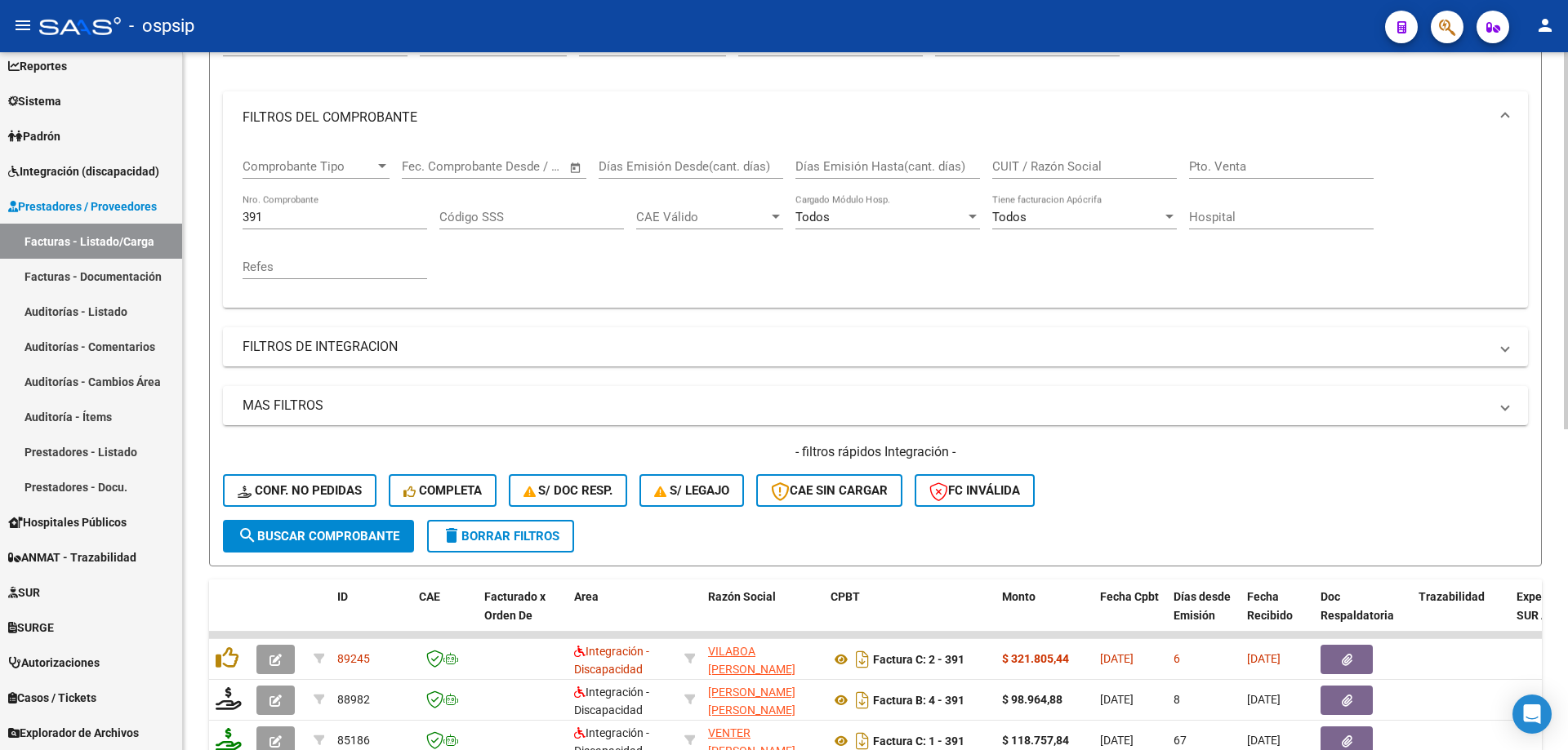
click at [335, 218] on input "391" at bounding box center [334, 218] width 184 height 15
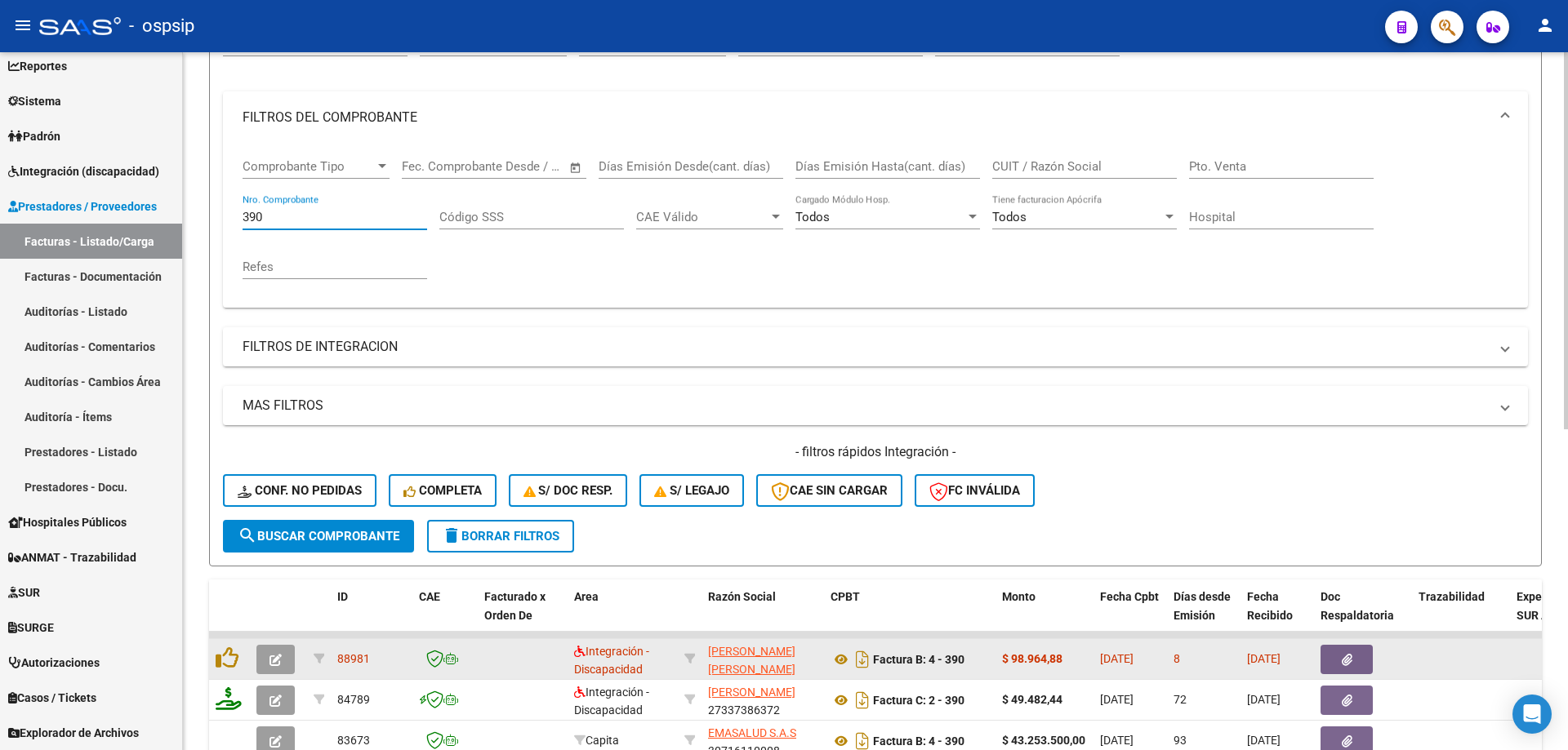
type input "390"
click at [269, 671] on button "button" at bounding box center [275, 659] width 39 height 29
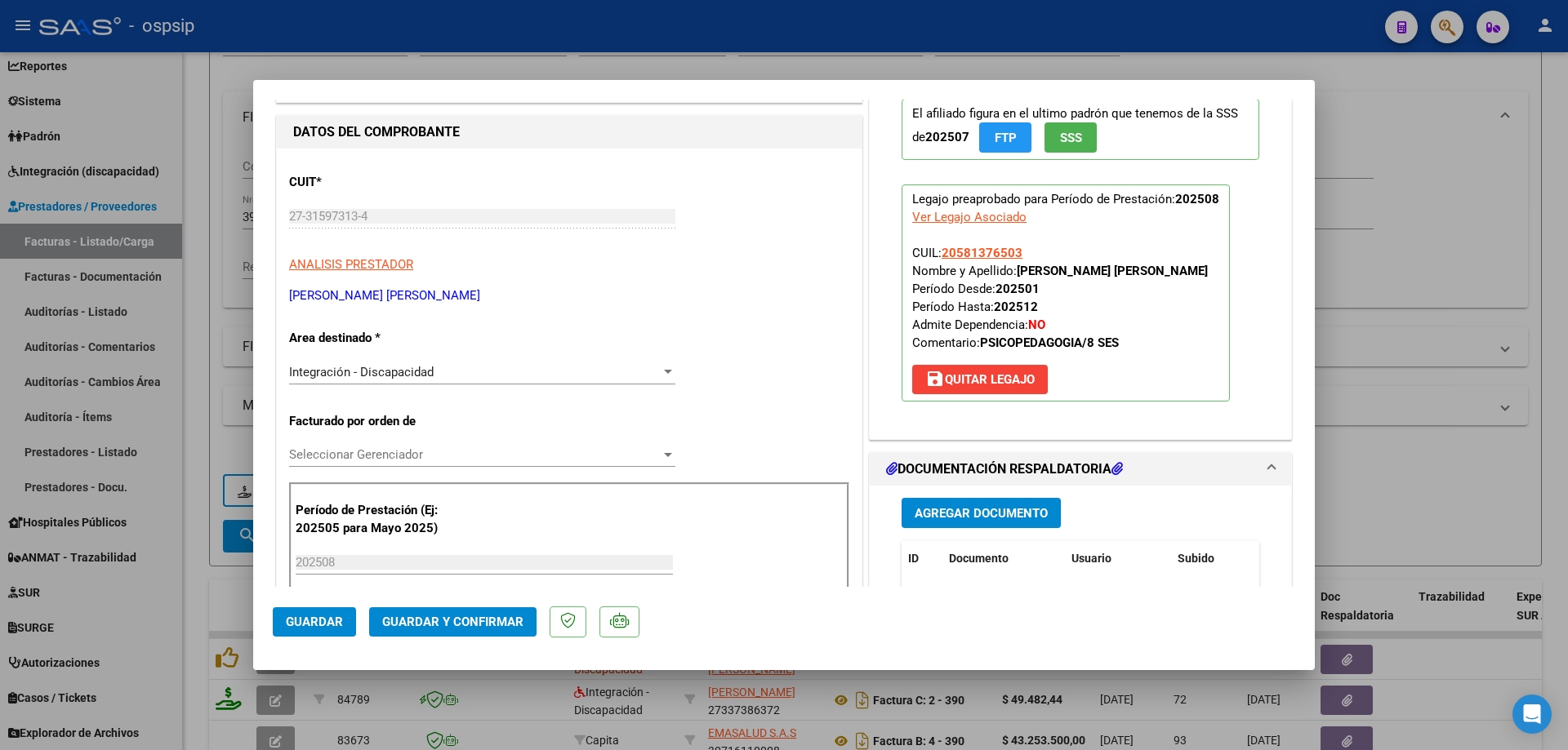
scroll to position [326, 0]
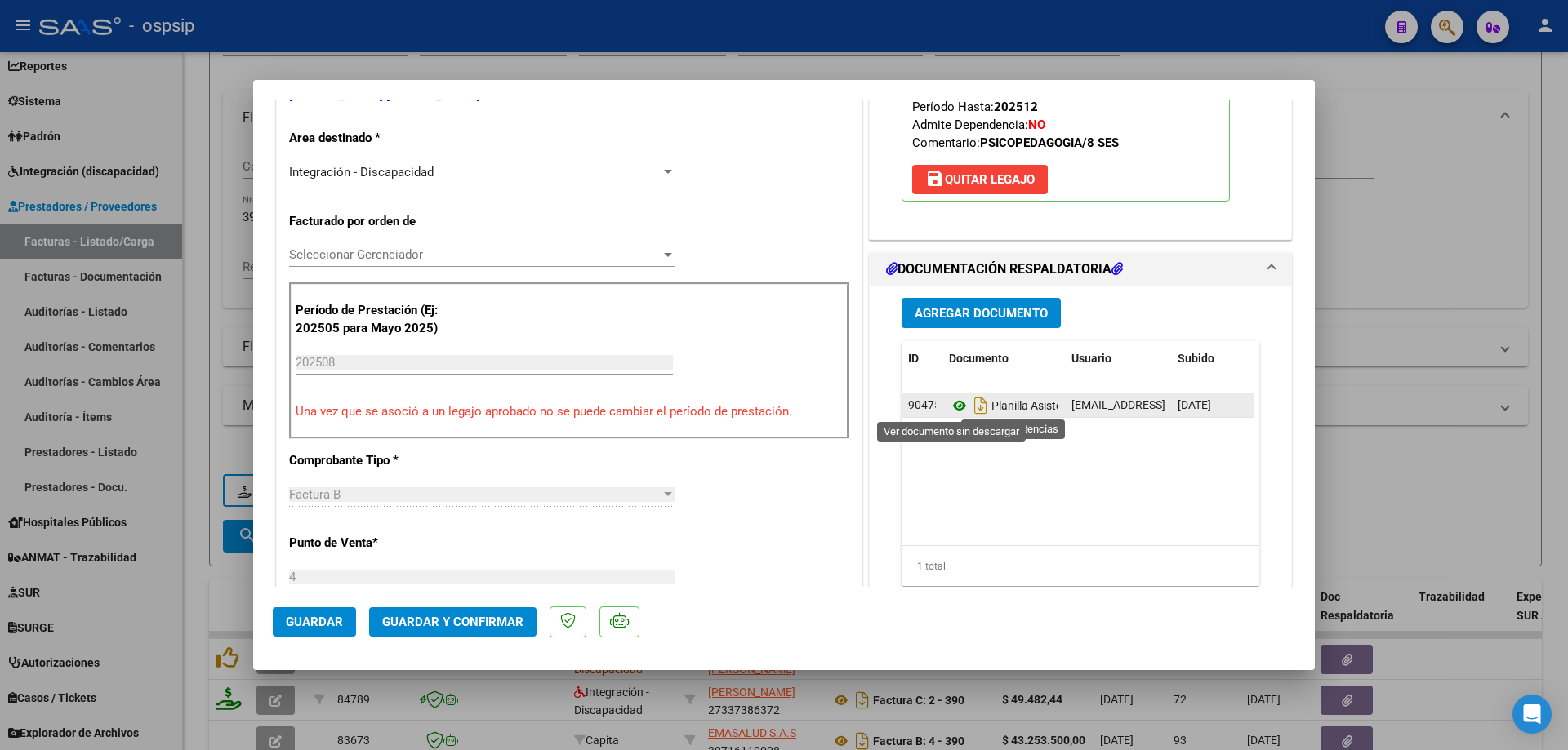
click at [949, 408] on icon at bounding box center [959, 406] width 21 height 20
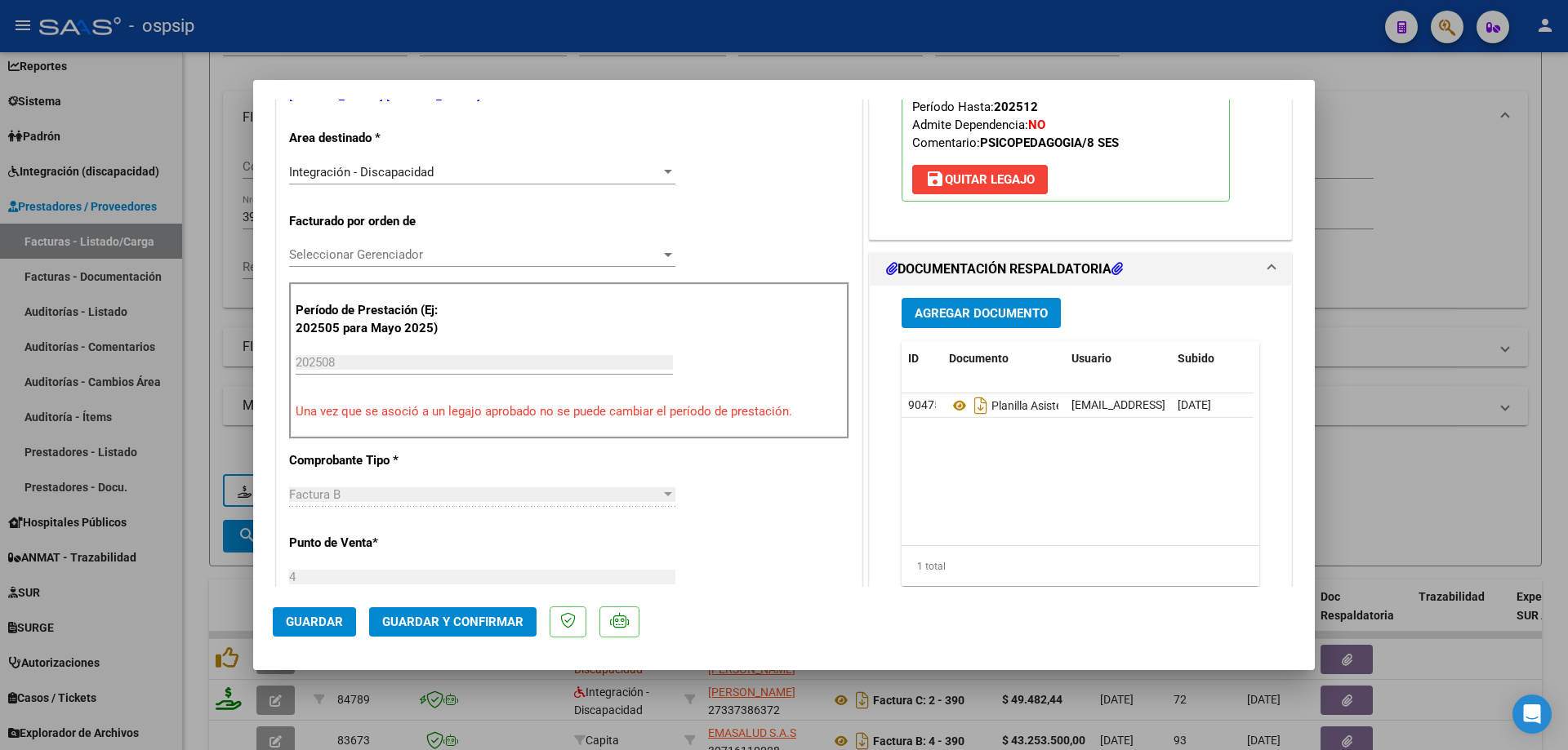
click at [1455, 269] on div at bounding box center [784, 375] width 1568 height 750
type input "$ 0,00"
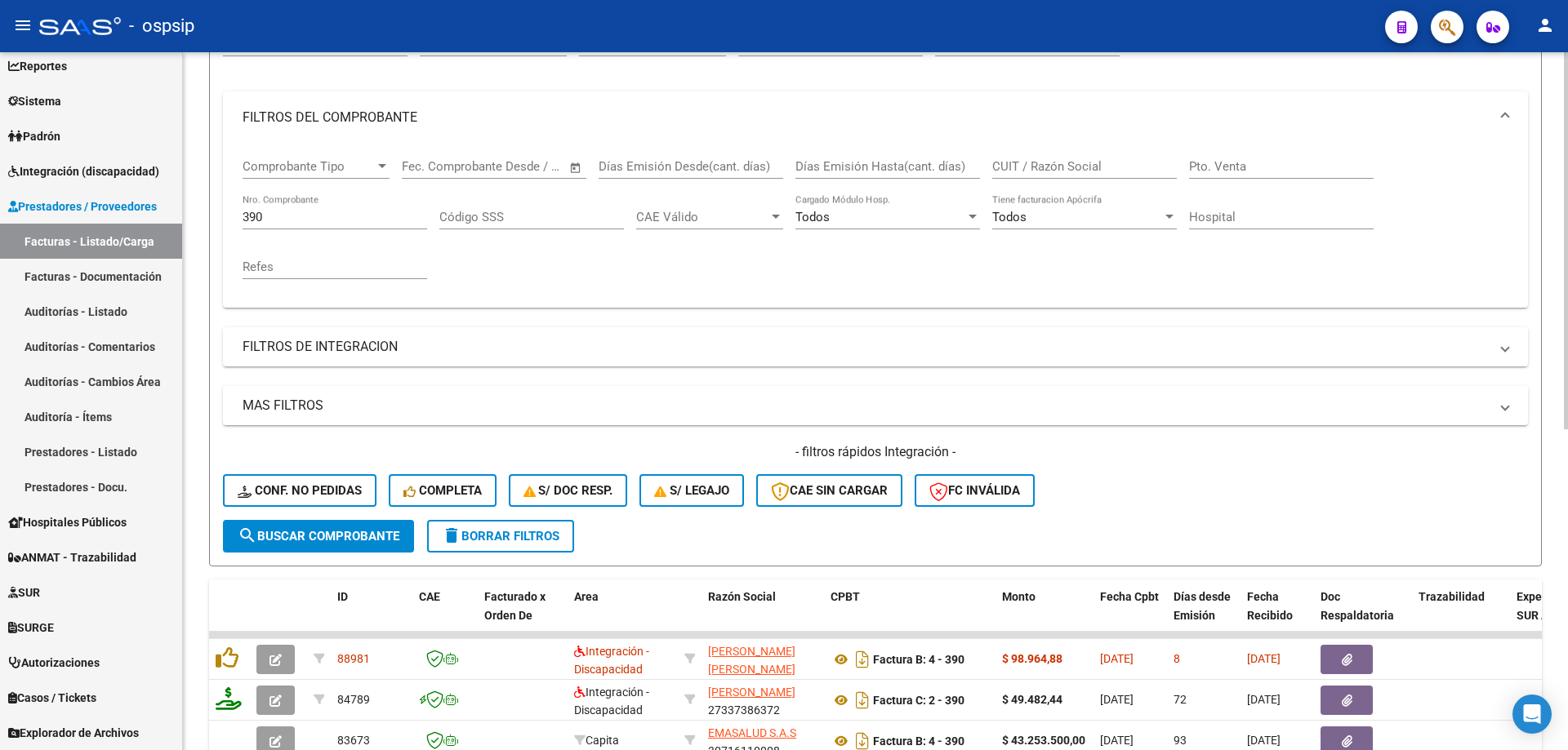
click at [309, 214] on input "390" at bounding box center [334, 218] width 184 height 15
type input "3"
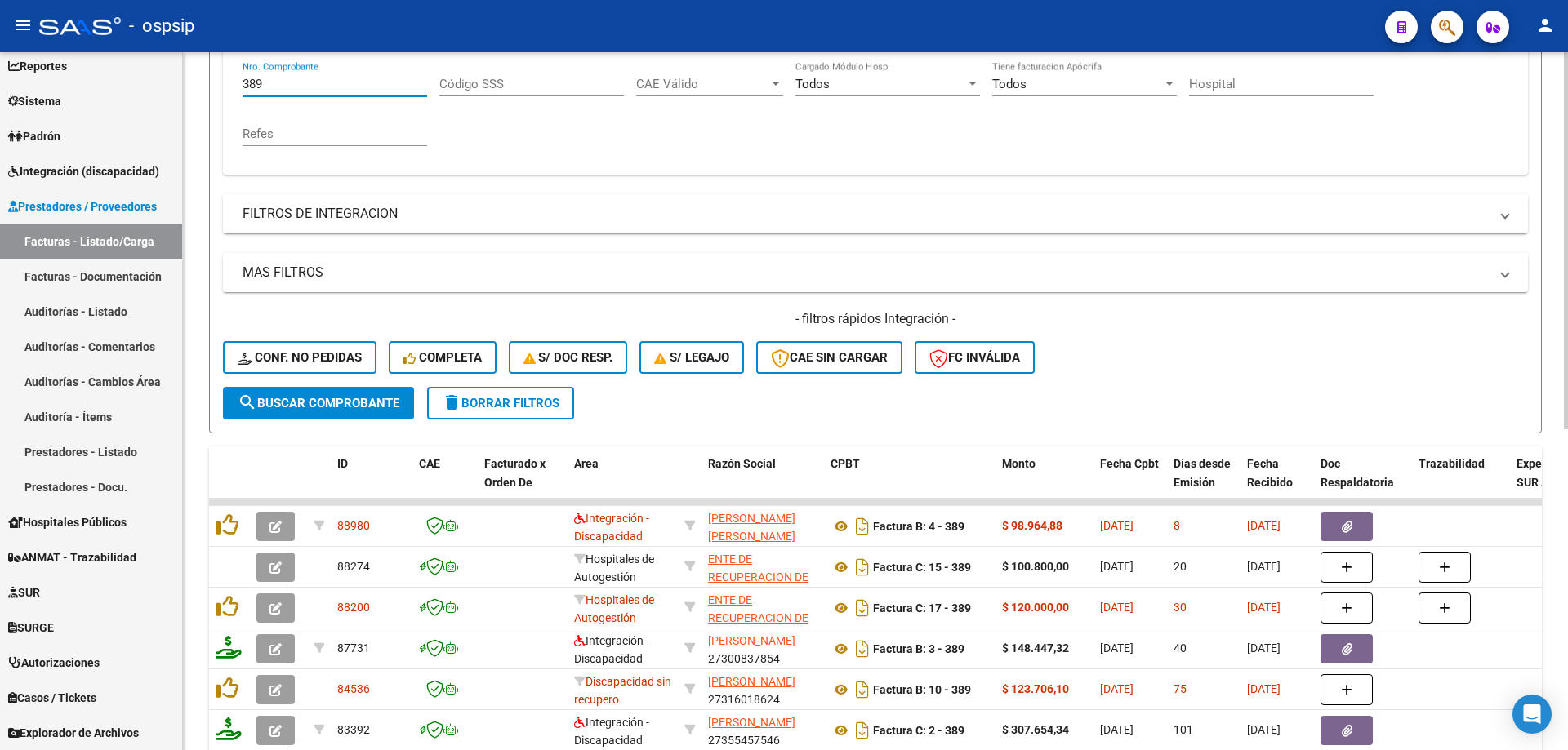
scroll to position [349, 0]
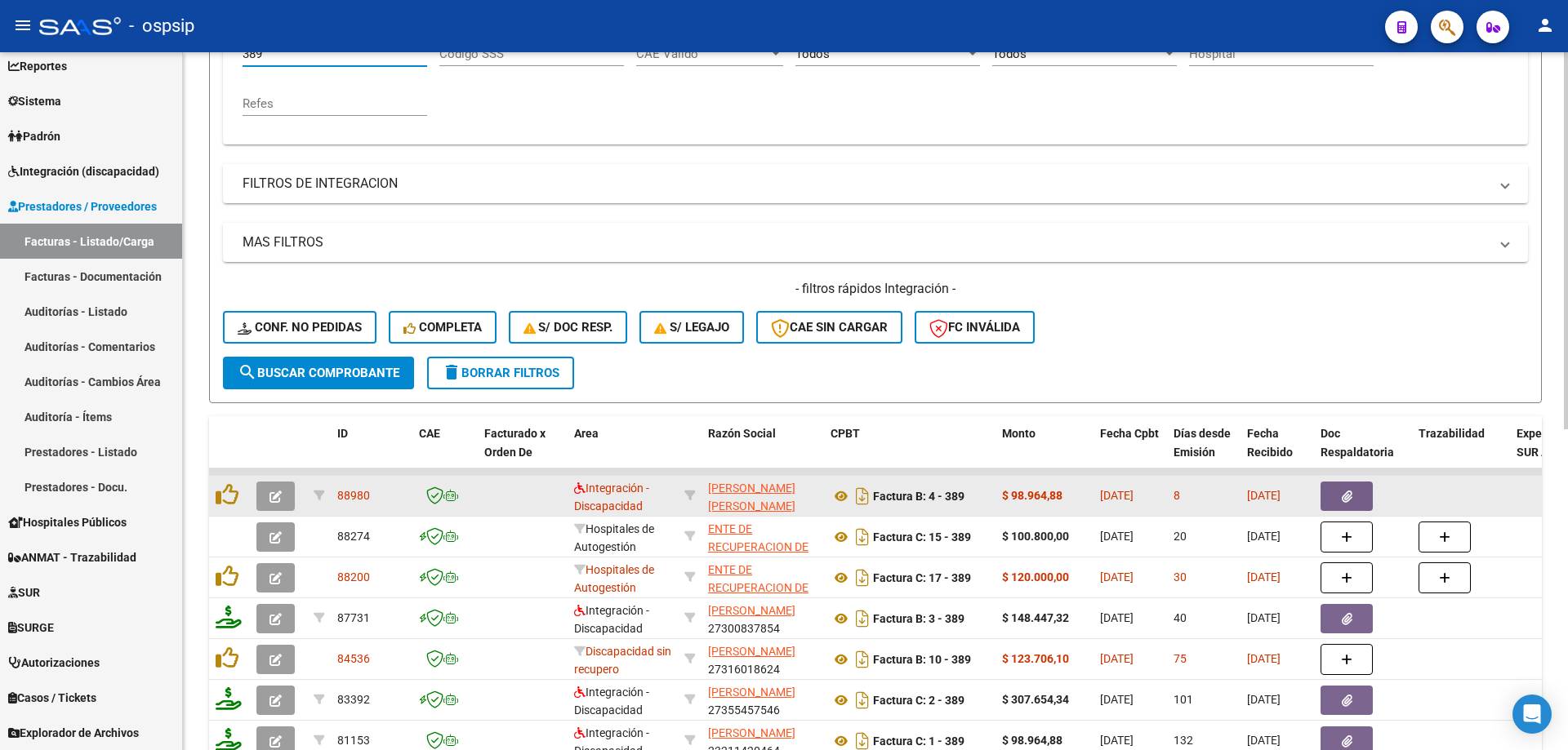
type input "389"
click at [275, 498] on icon "button" at bounding box center [275, 497] width 12 height 12
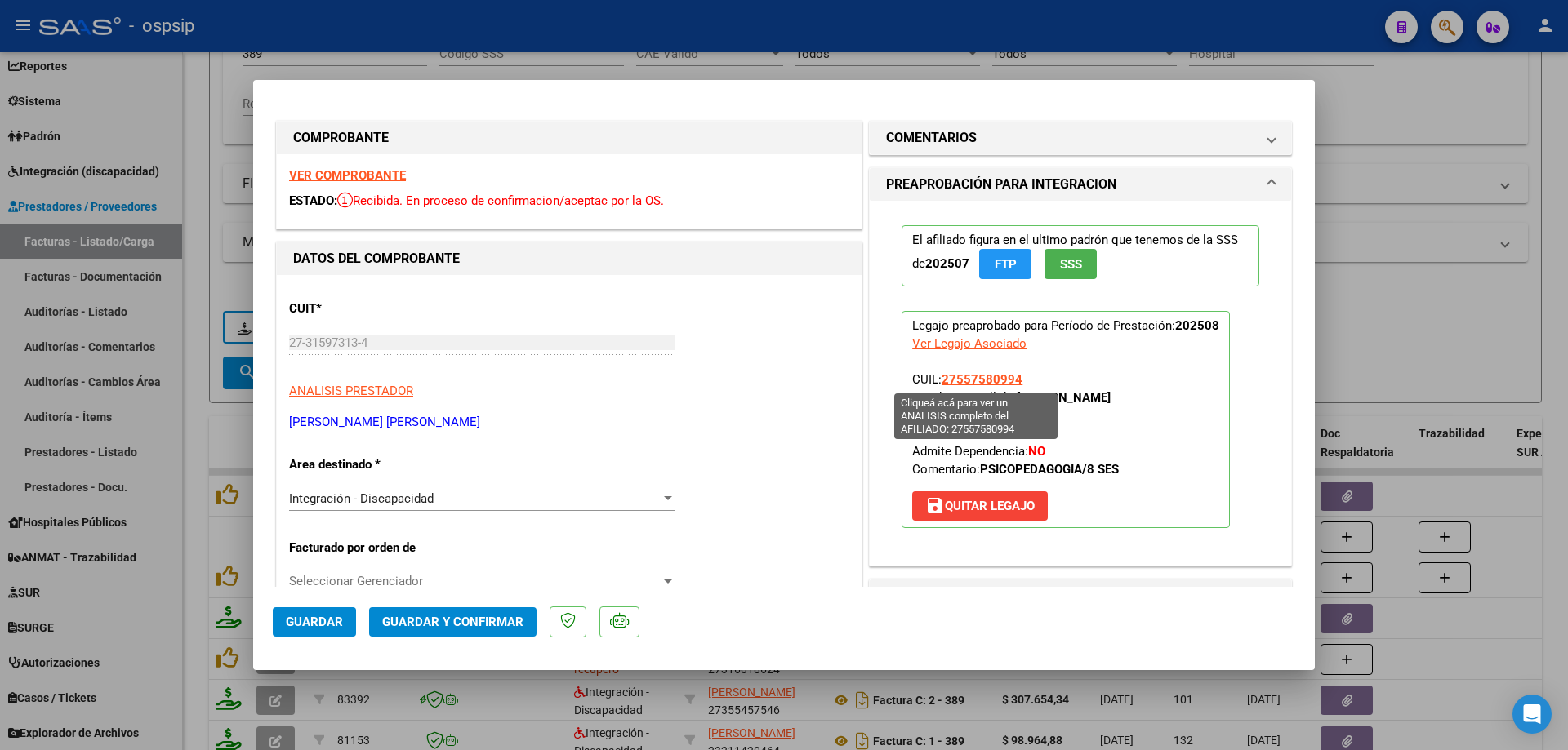
click at [967, 375] on span "27557580994" at bounding box center [981, 380] width 80 height 15
type textarea "27557580994"
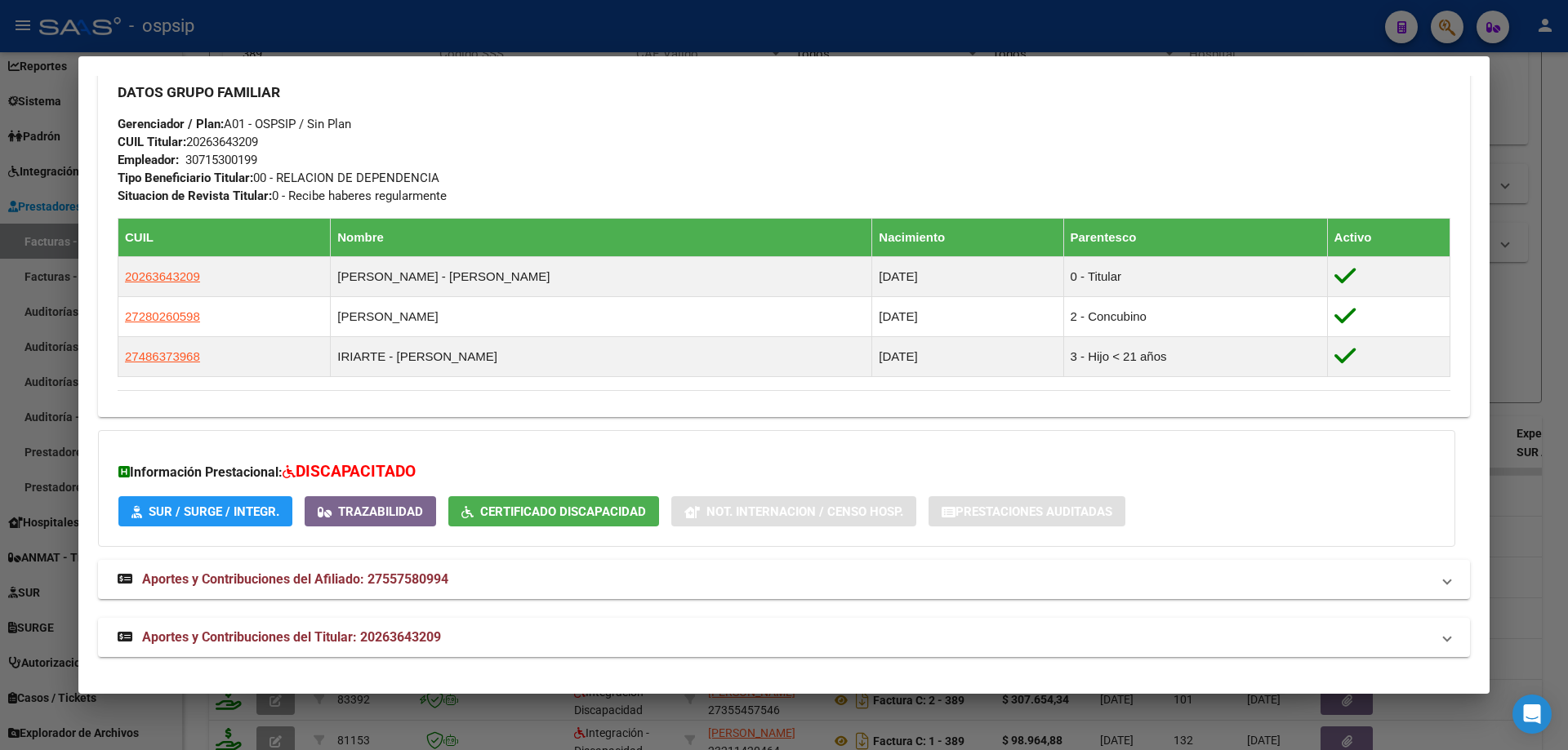
scroll to position [741, 0]
click at [1533, 342] on div at bounding box center [784, 375] width 1568 height 750
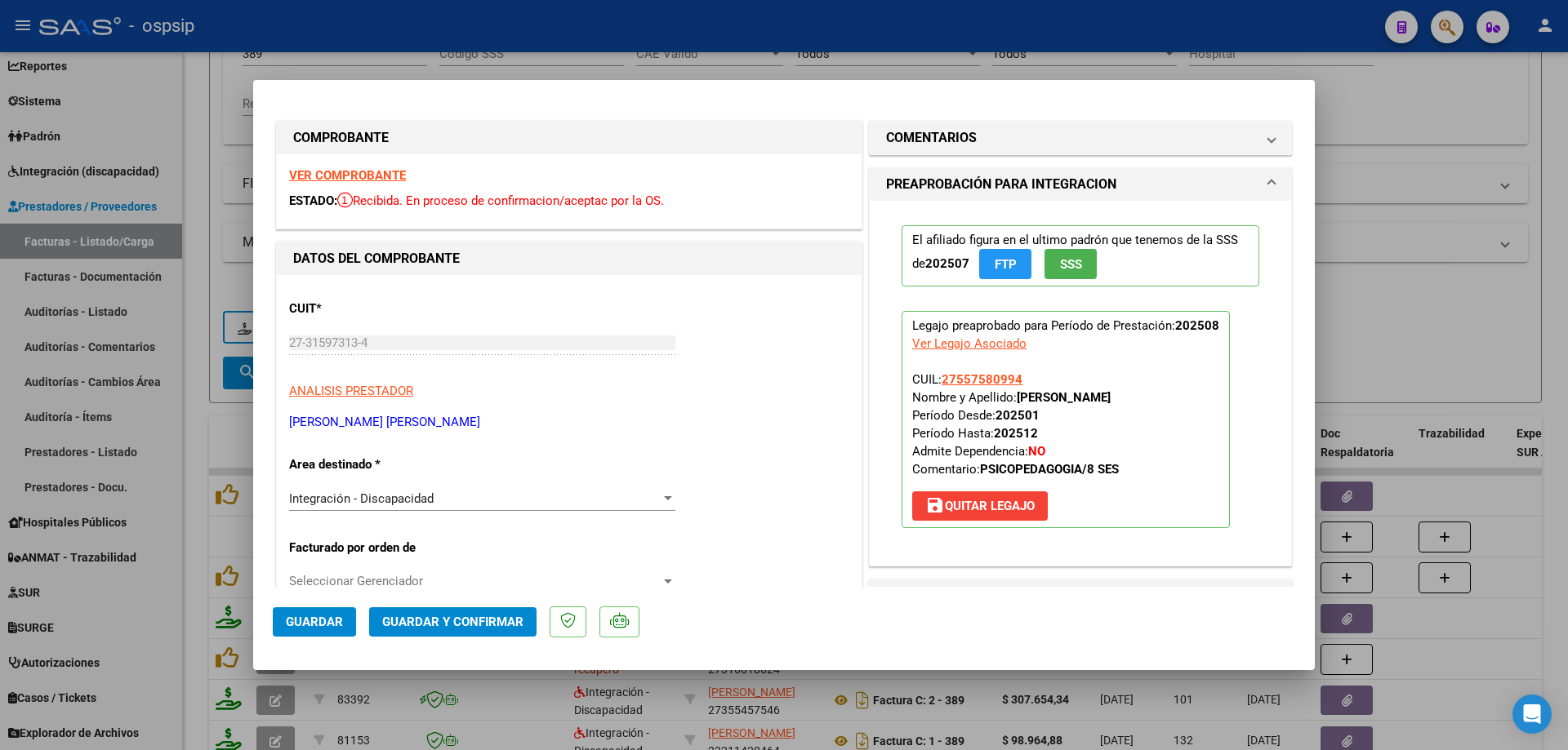
click at [1066, 267] on span "SSS" at bounding box center [1071, 265] width 22 height 15
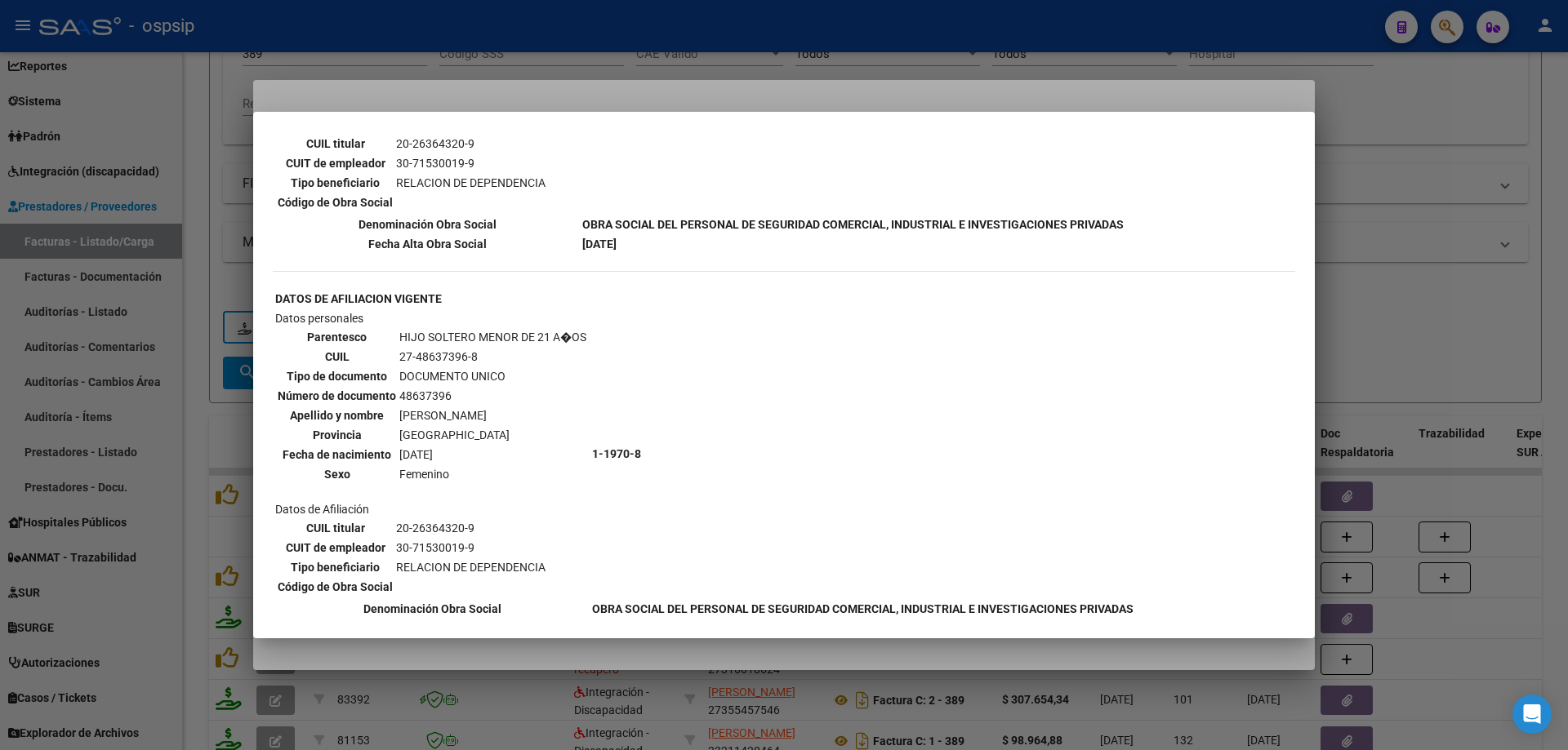
scroll to position [816, 0]
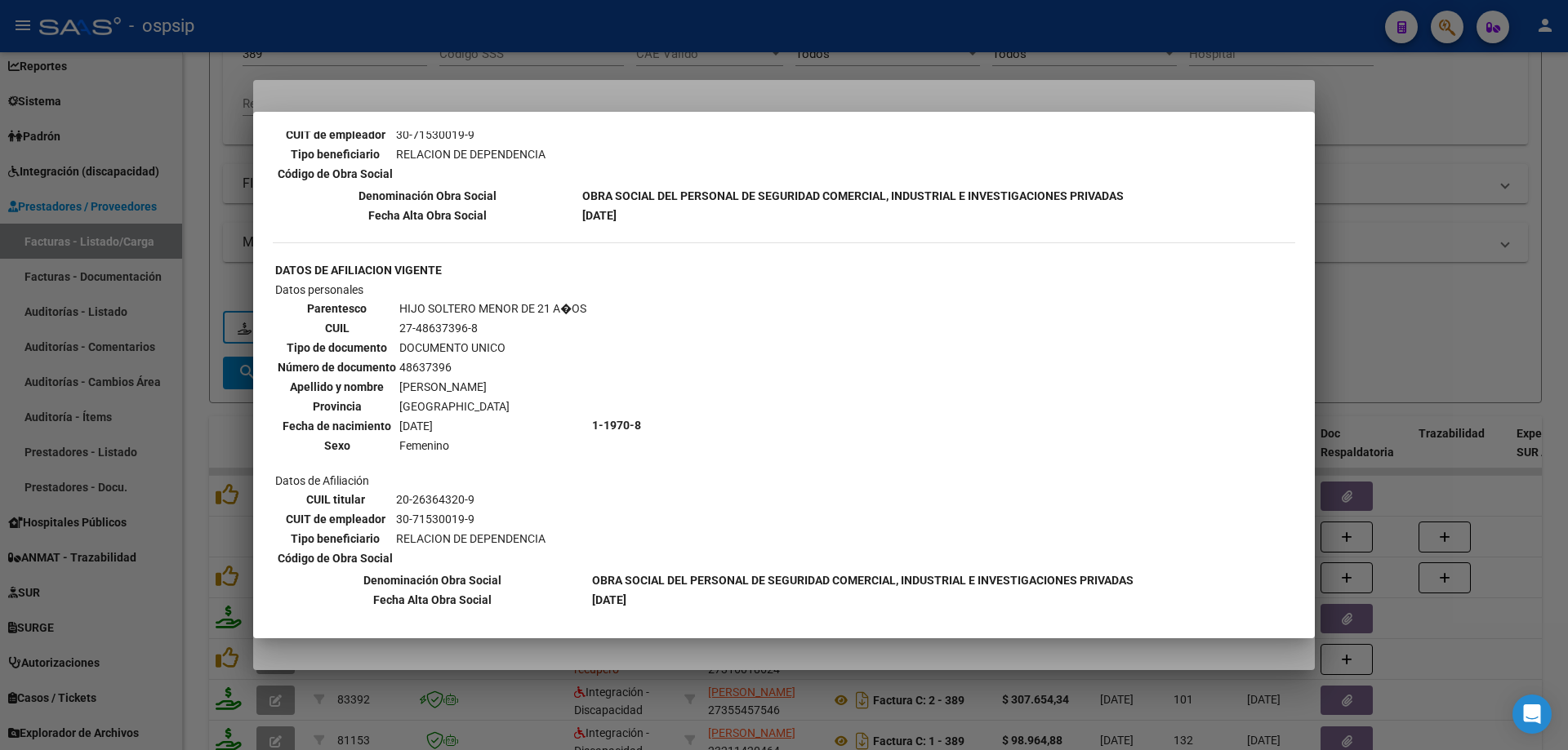
click at [1455, 230] on div at bounding box center [784, 375] width 1568 height 750
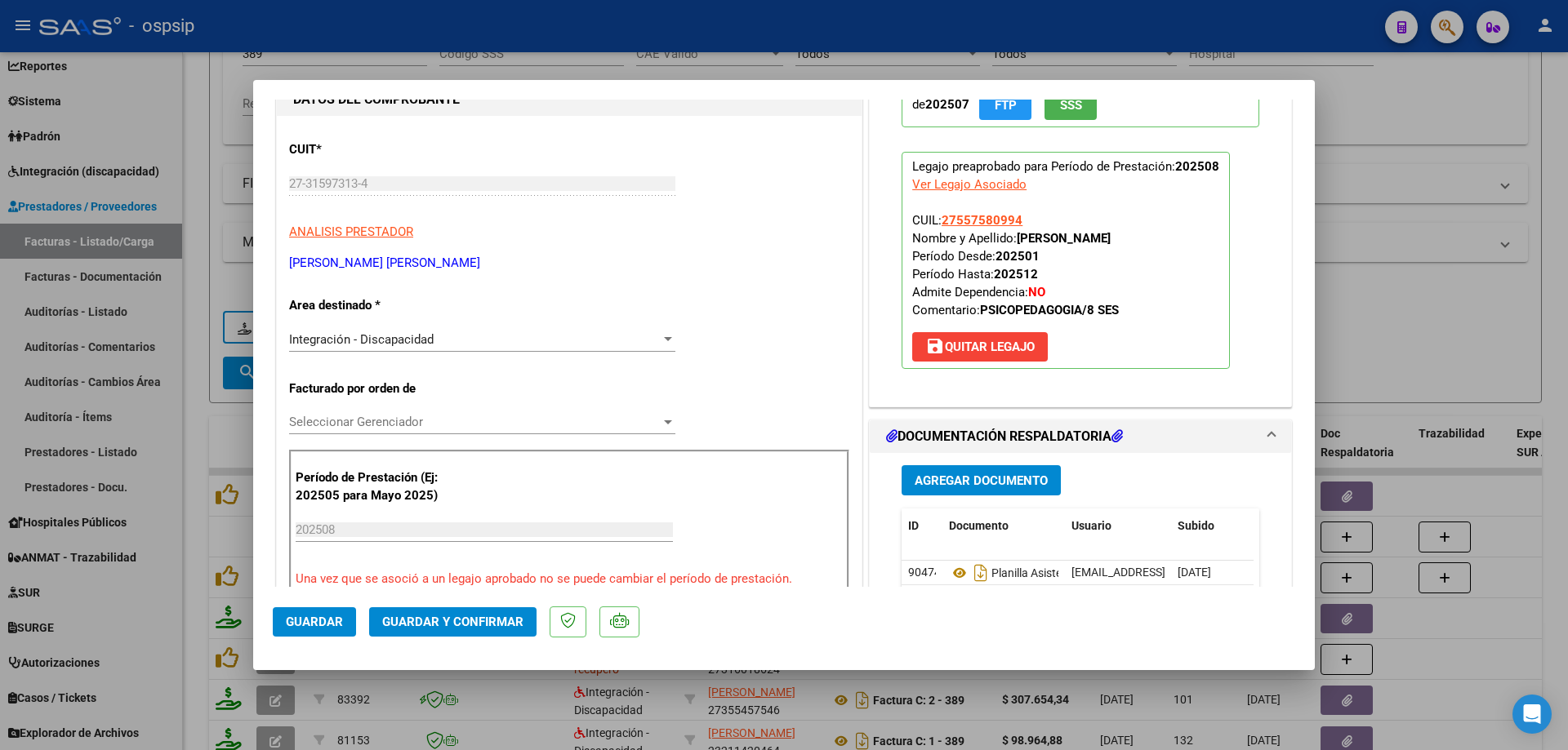
scroll to position [245, 0]
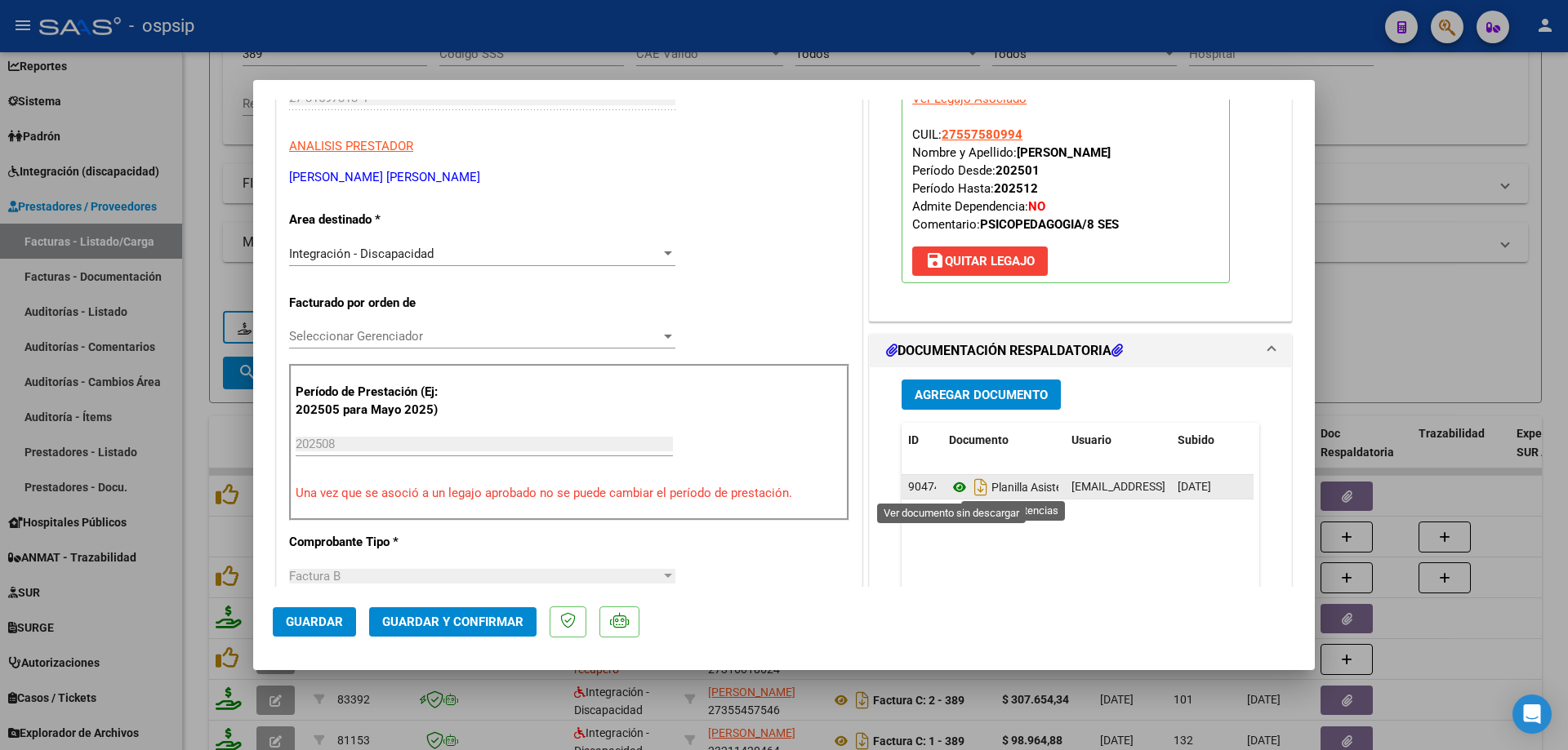
click at [952, 489] on icon at bounding box center [959, 487] width 21 height 20
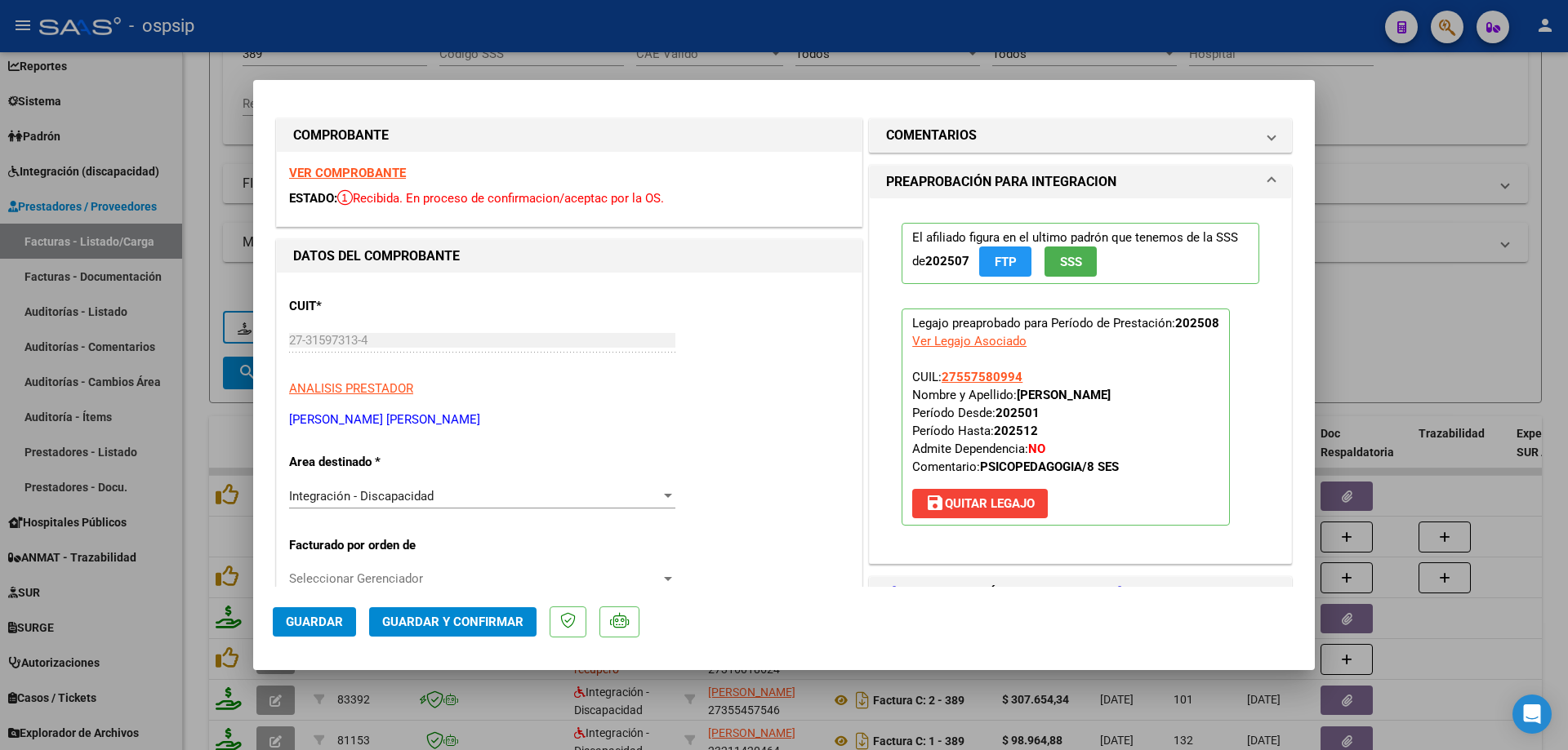
scroll to position [0, 0]
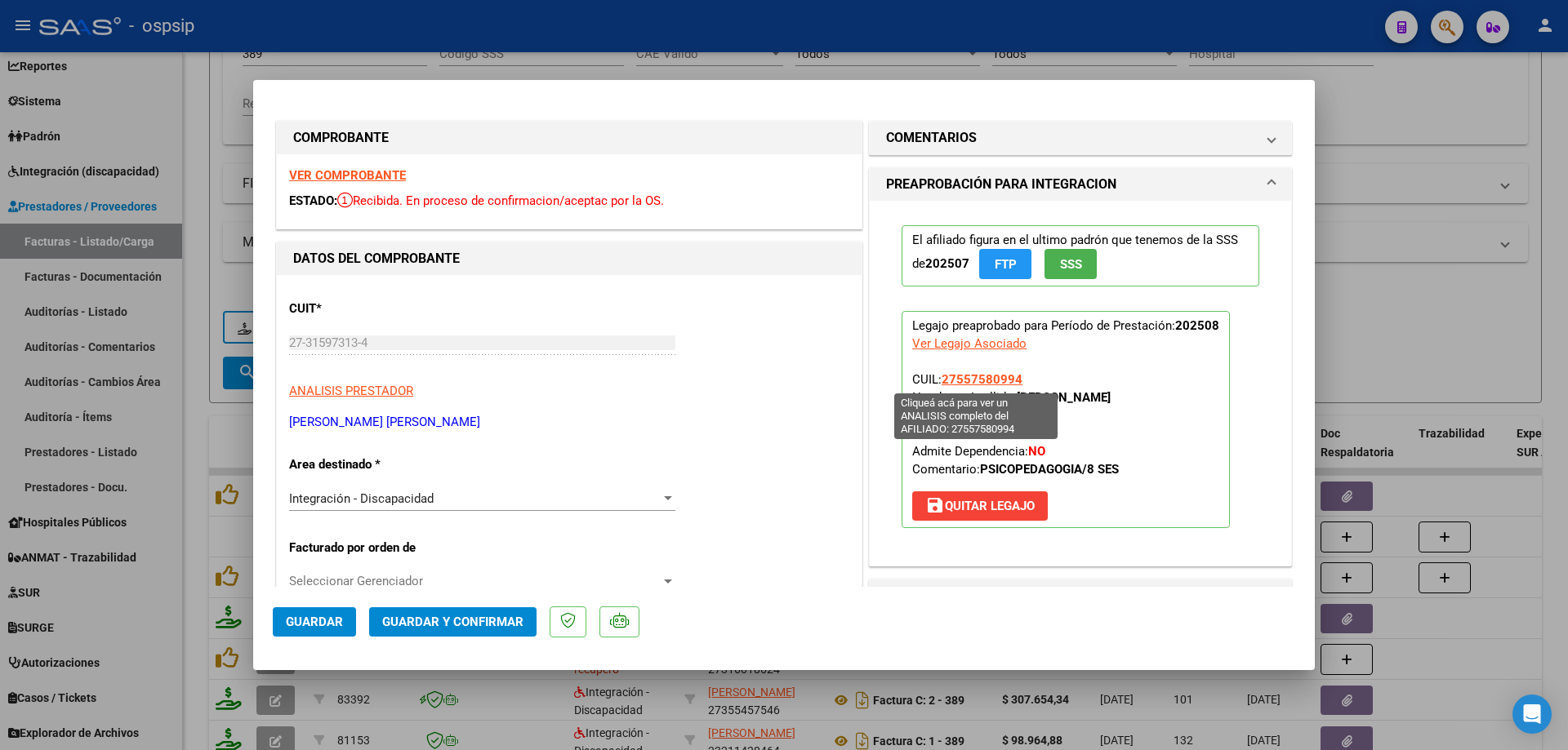
drag, startPoint x: 1024, startPoint y: 376, endPoint x: 940, endPoint y: 378, distance: 84.0
click at [940, 378] on p "Legajo preaprobado para Período de Prestación: 202508 Ver Legajo Asociado CUIL:…" at bounding box center [1065, 420] width 328 height 218
copy span "27557580994"
click at [480, 635] on button "Guardar y Confirmar" at bounding box center [452, 621] width 167 height 29
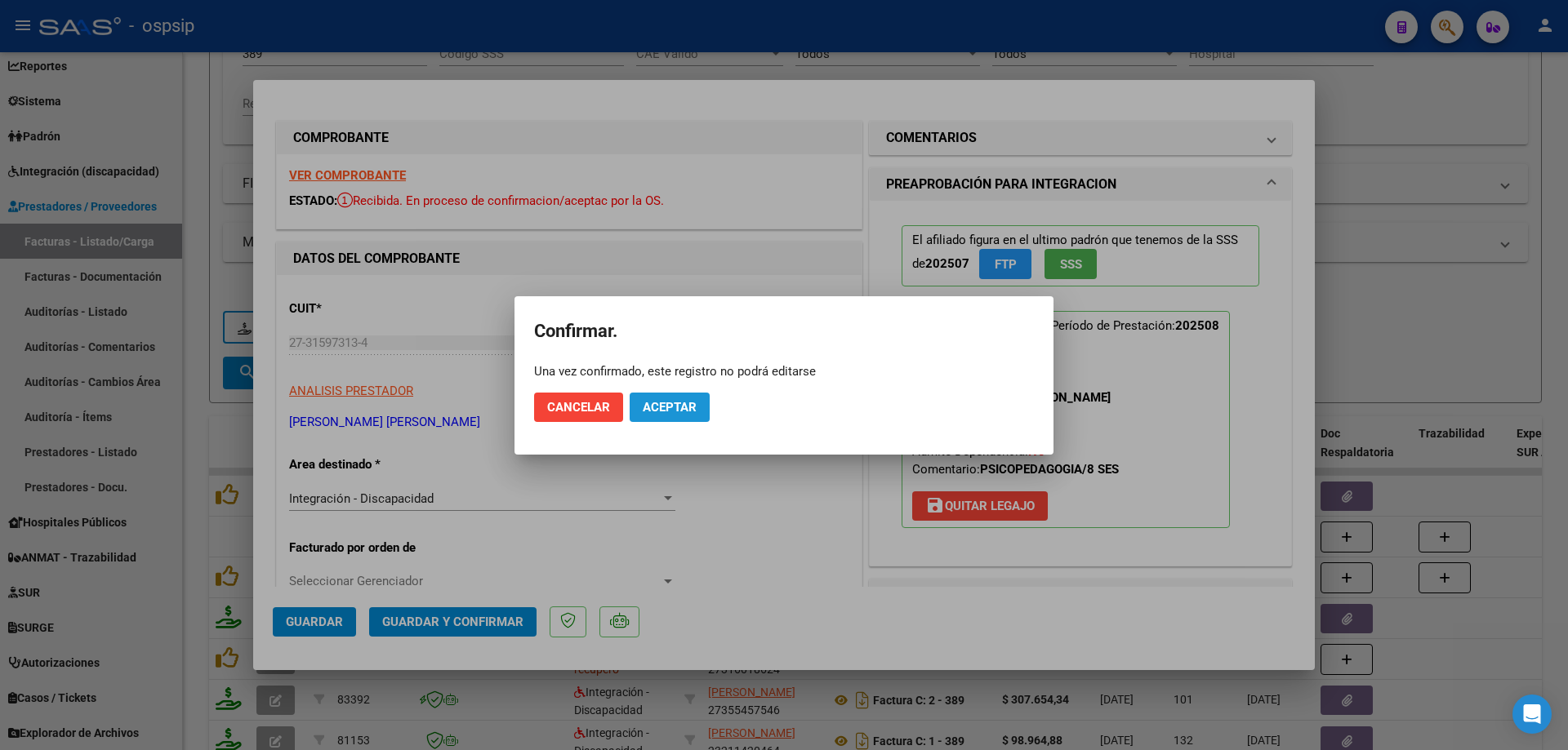
click at [666, 400] on span "Aceptar" at bounding box center [669, 408] width 54 height 15
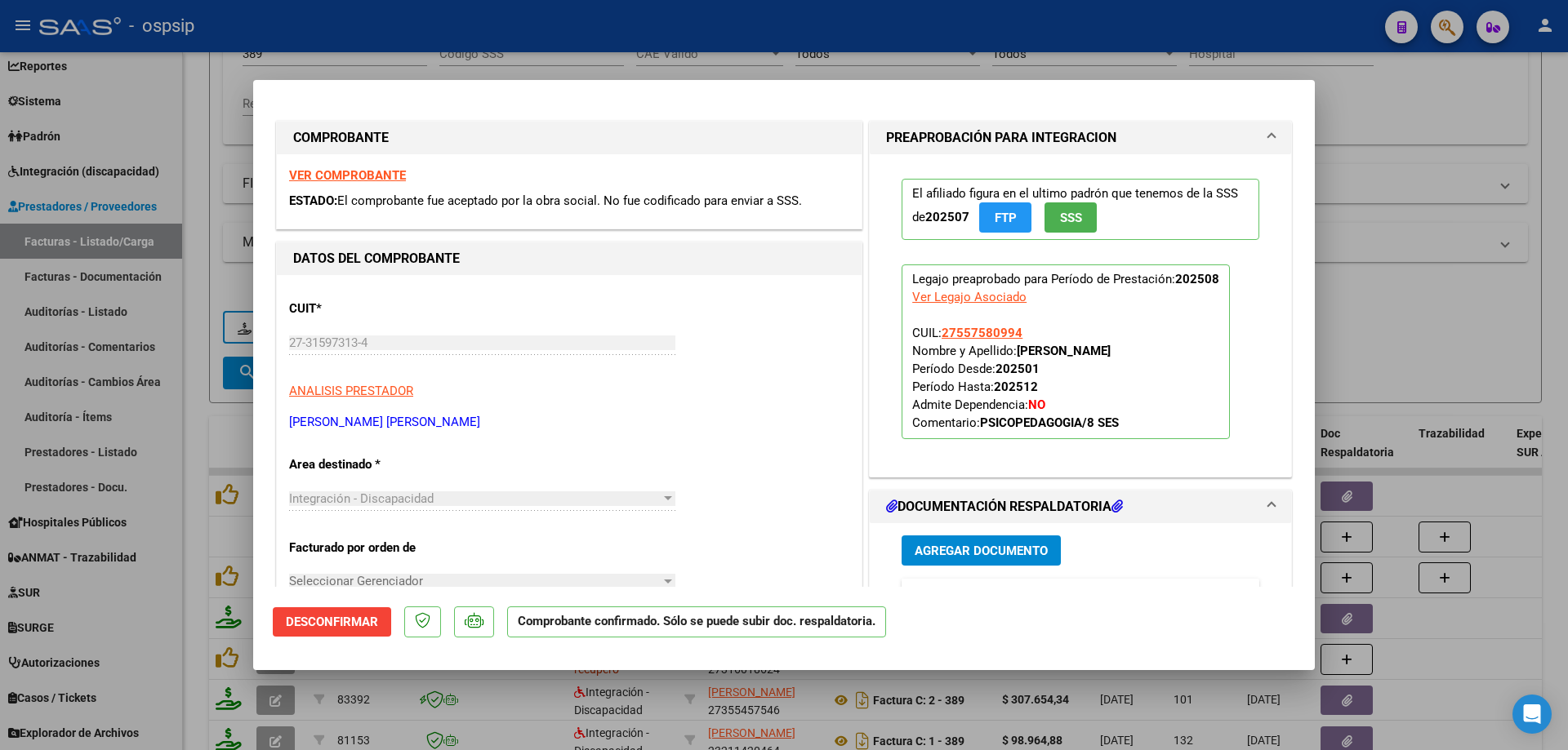
click at [1461, 335] on div at bounding box center [784, 375] width 1568 height 750
type input "$ 0,00"
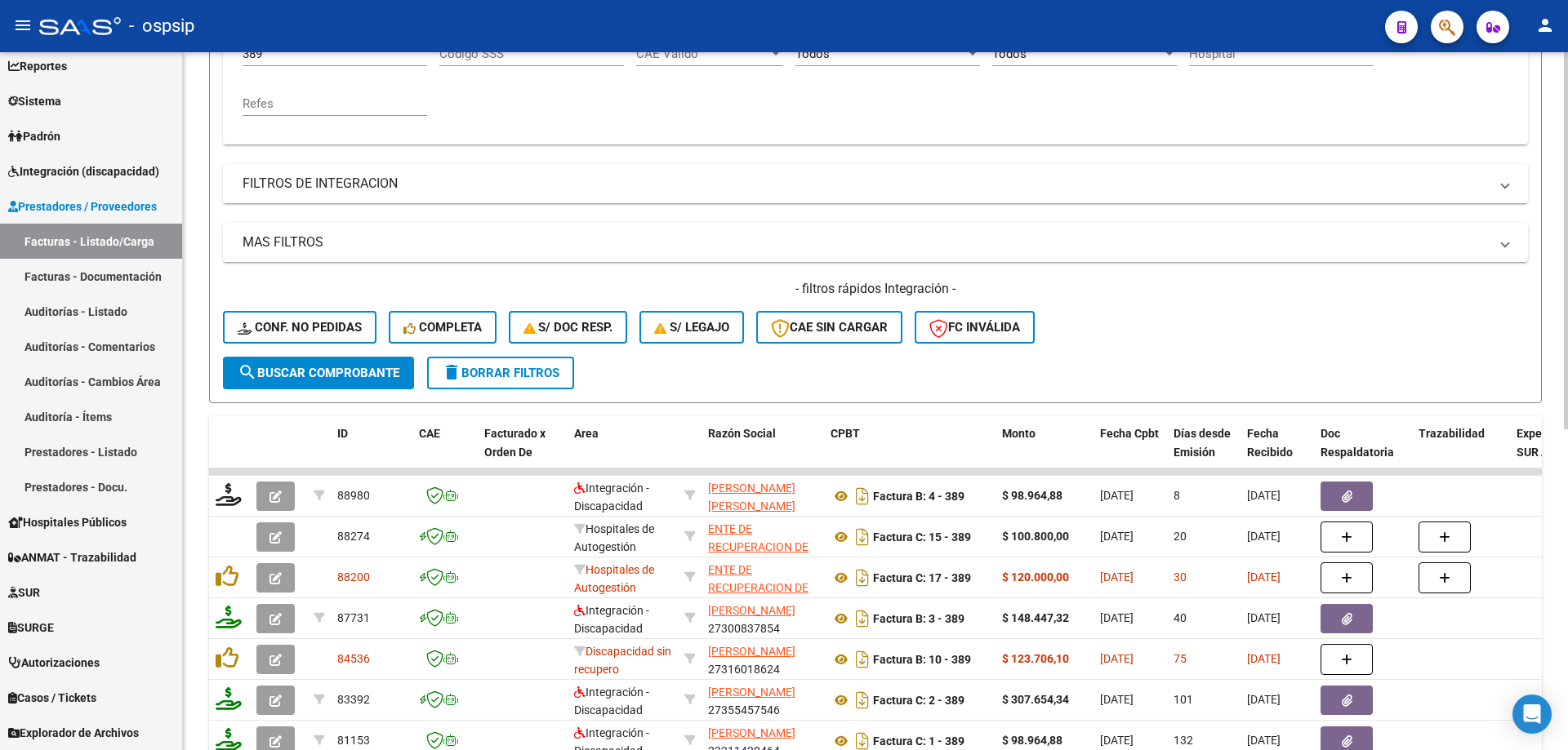
scroll to position [186, 0]
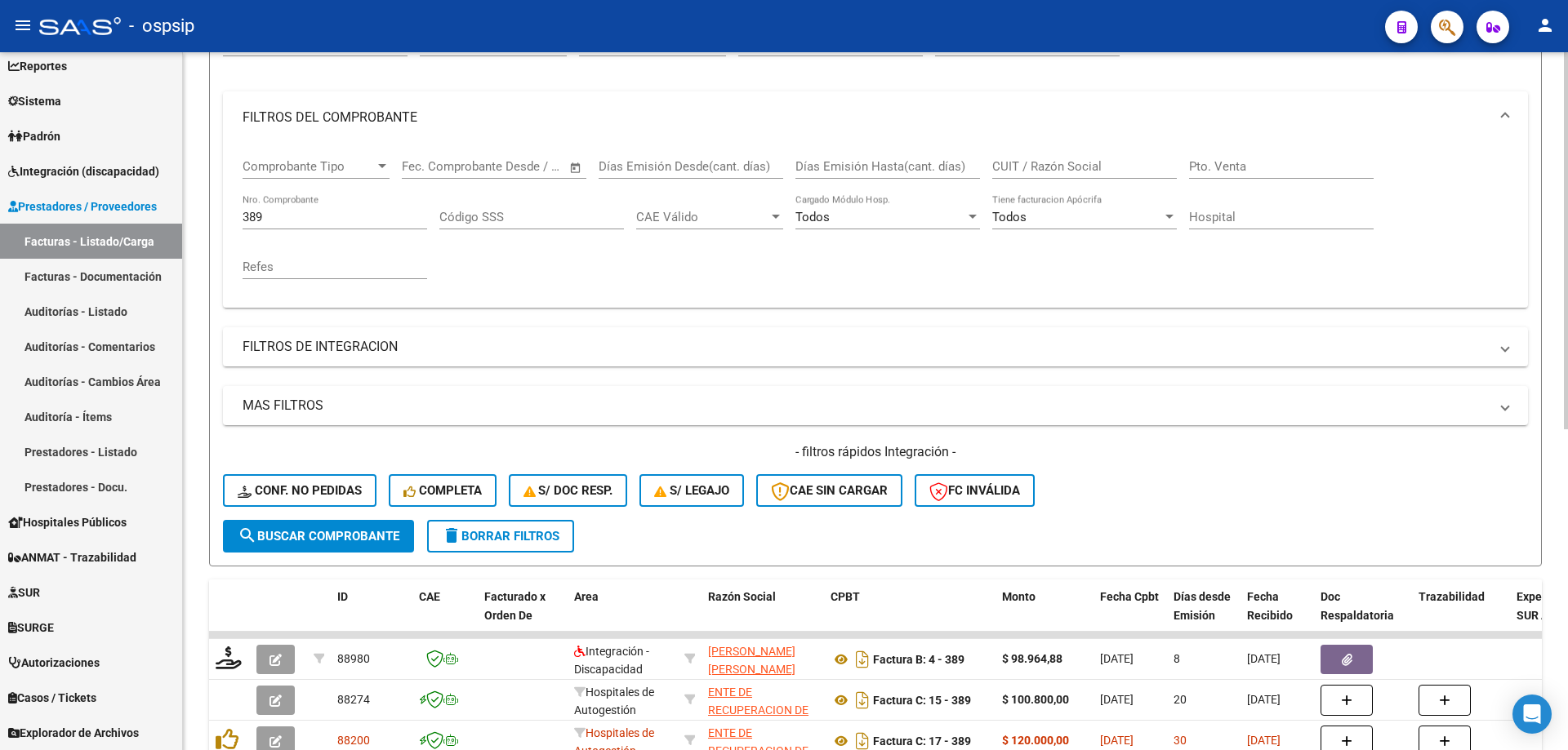
click at [299, 218] on input "389" at bounding box center [334, 218] width 184 height 15
type input "3"
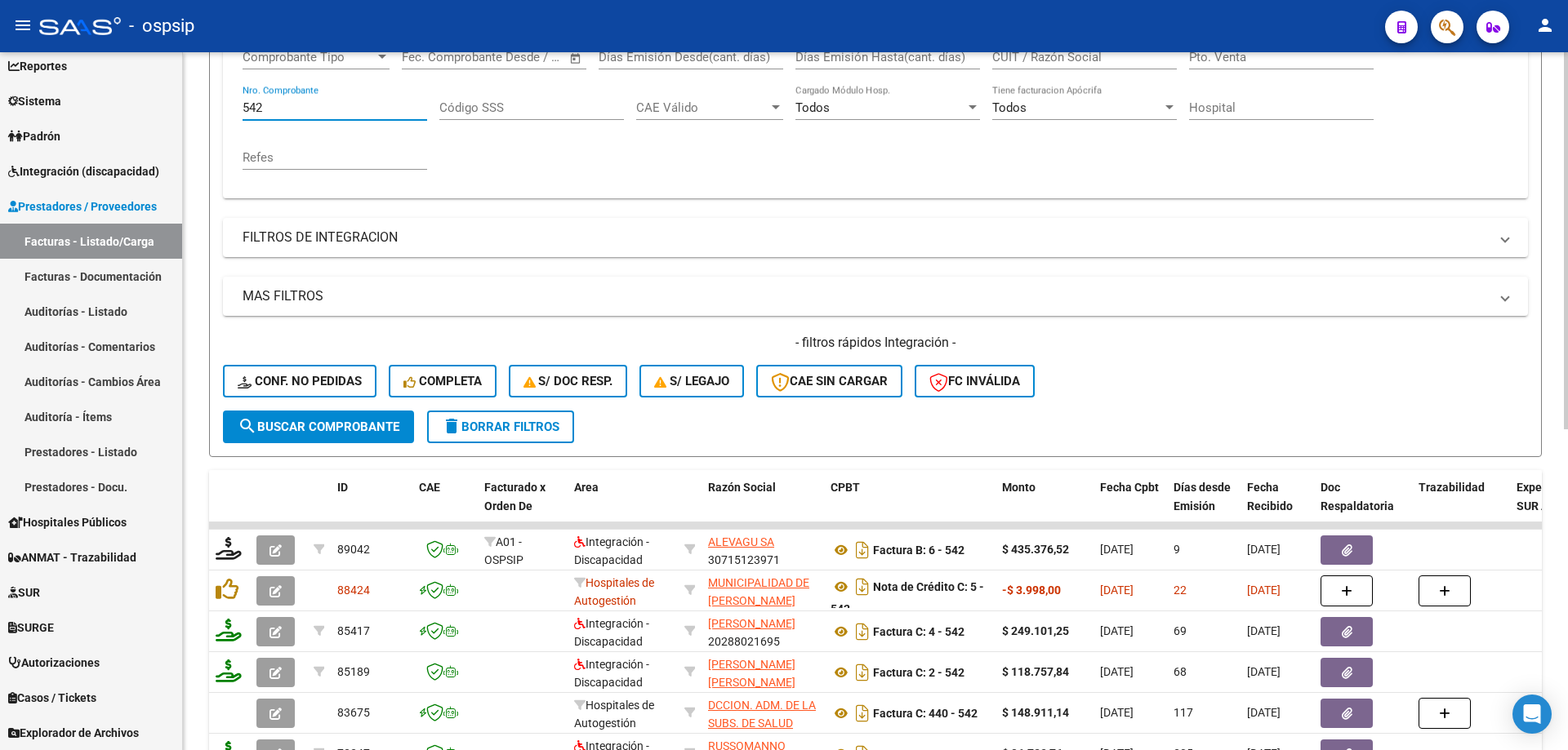
scroll to position [268, 0]
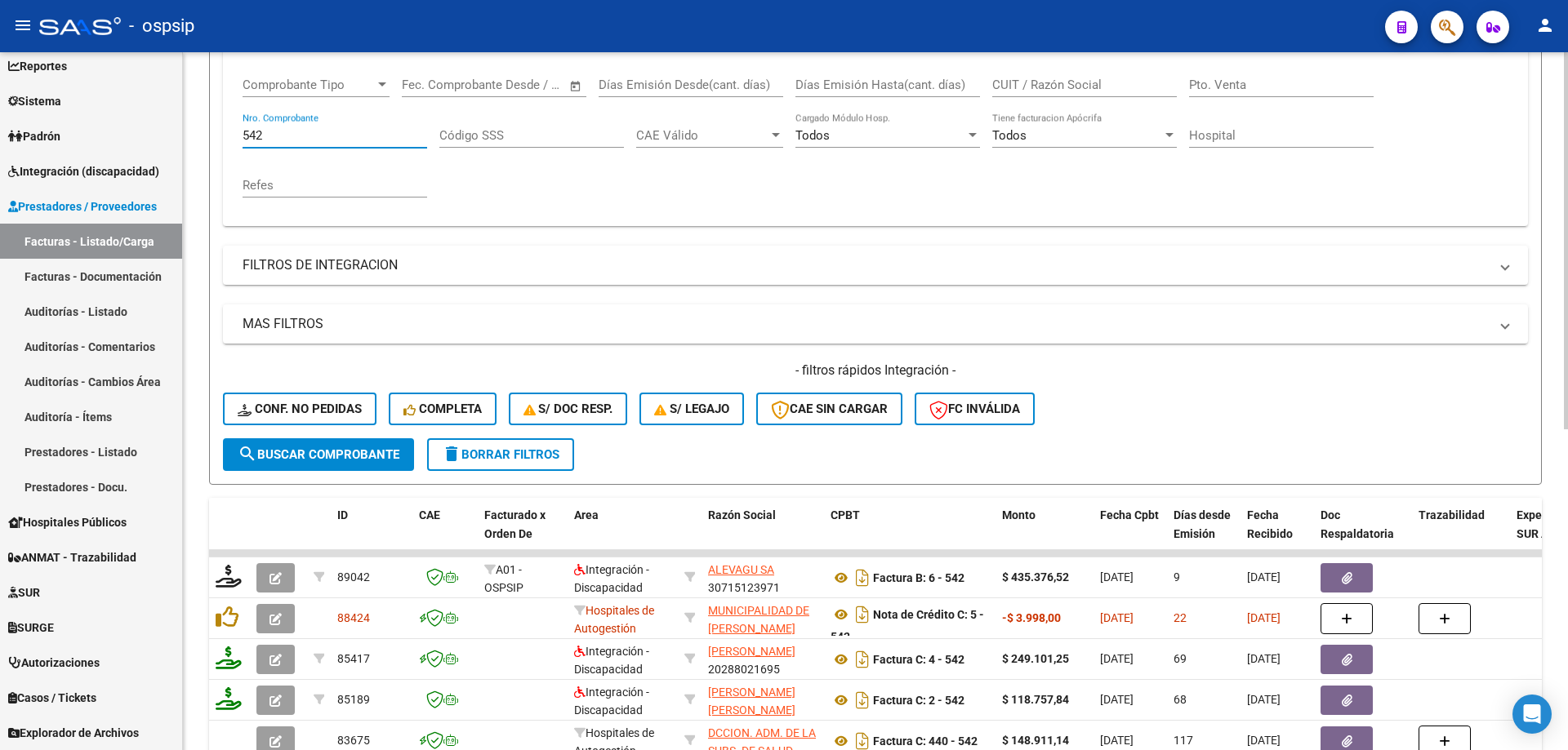
click at [289, 131] on input "542" at bounding box center [334, 136] width 184 height 15
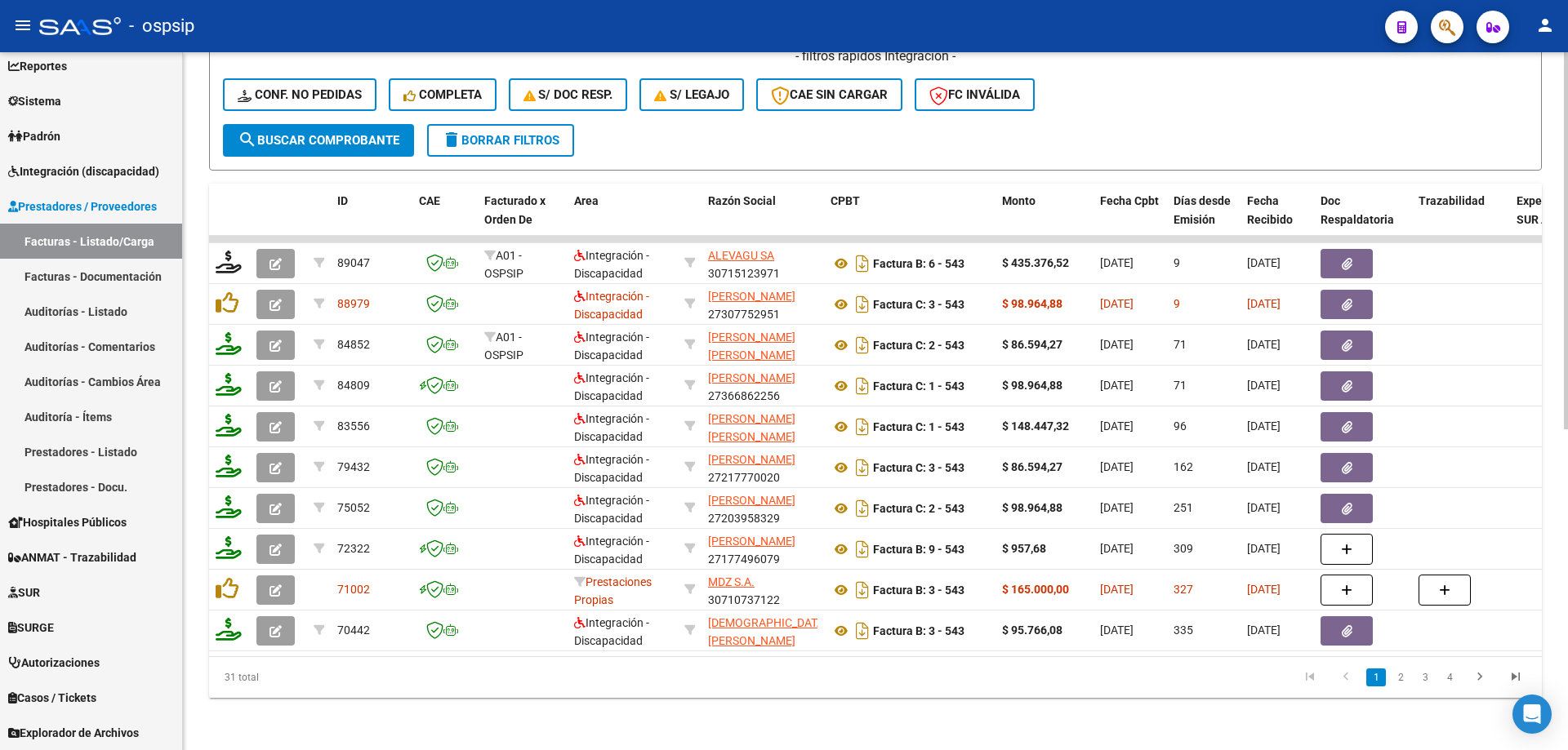
scroll to position [594, 0]
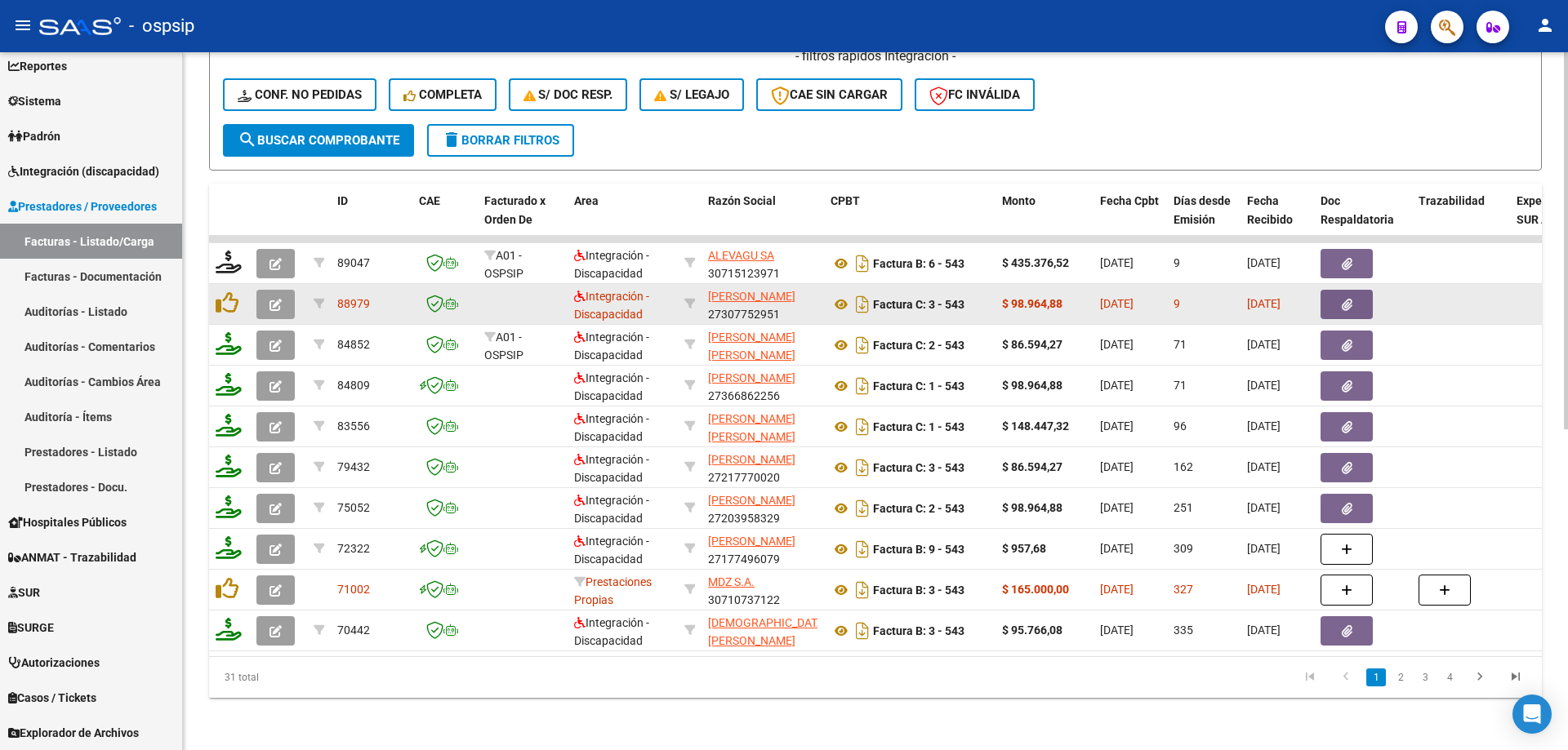
type input "543"
click at [282, 294] on button "button" at bounding box center [275, 304] width 39 height 29
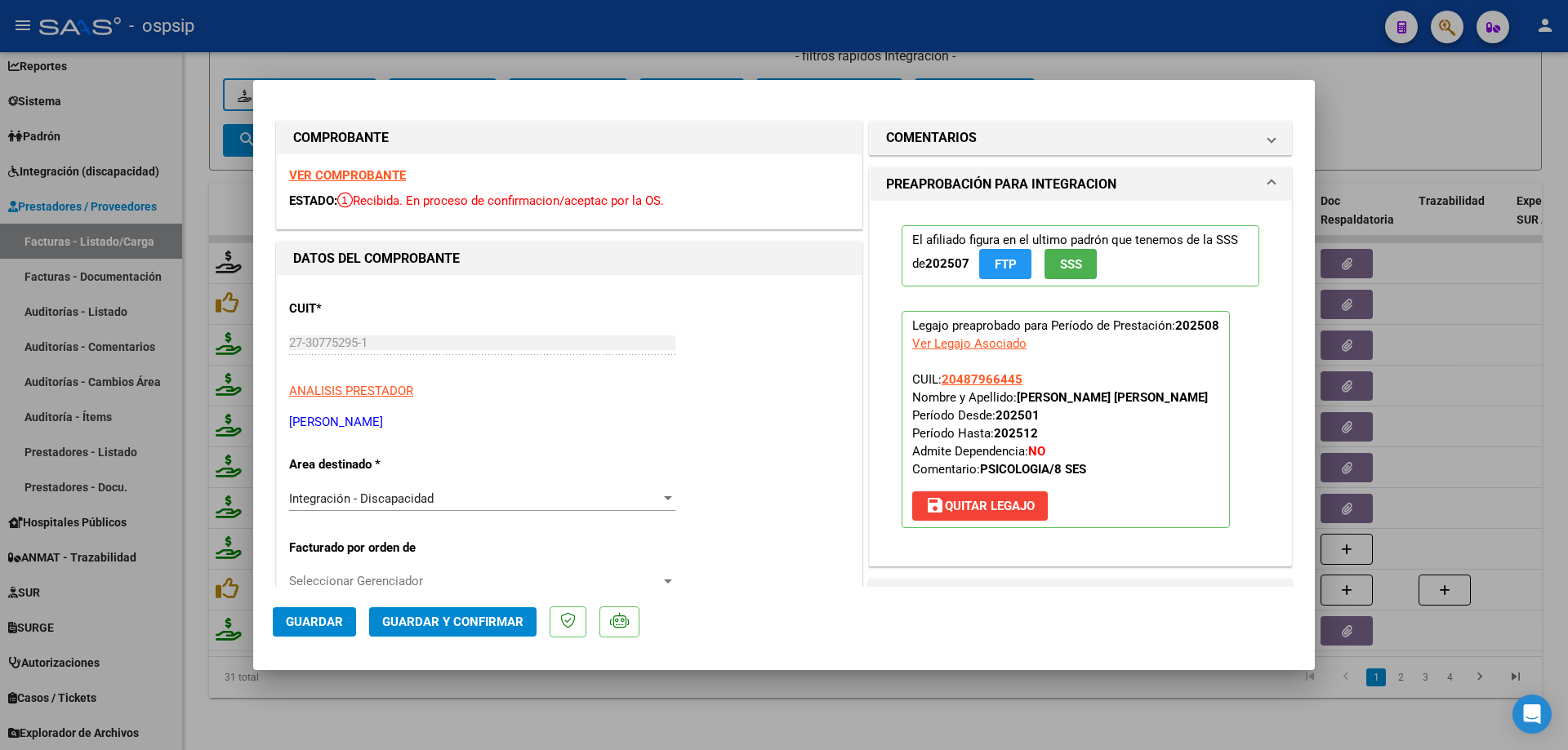
click at [1048, 270] on button "SSS" at bounding box center [1070, 264] width 52 height 30
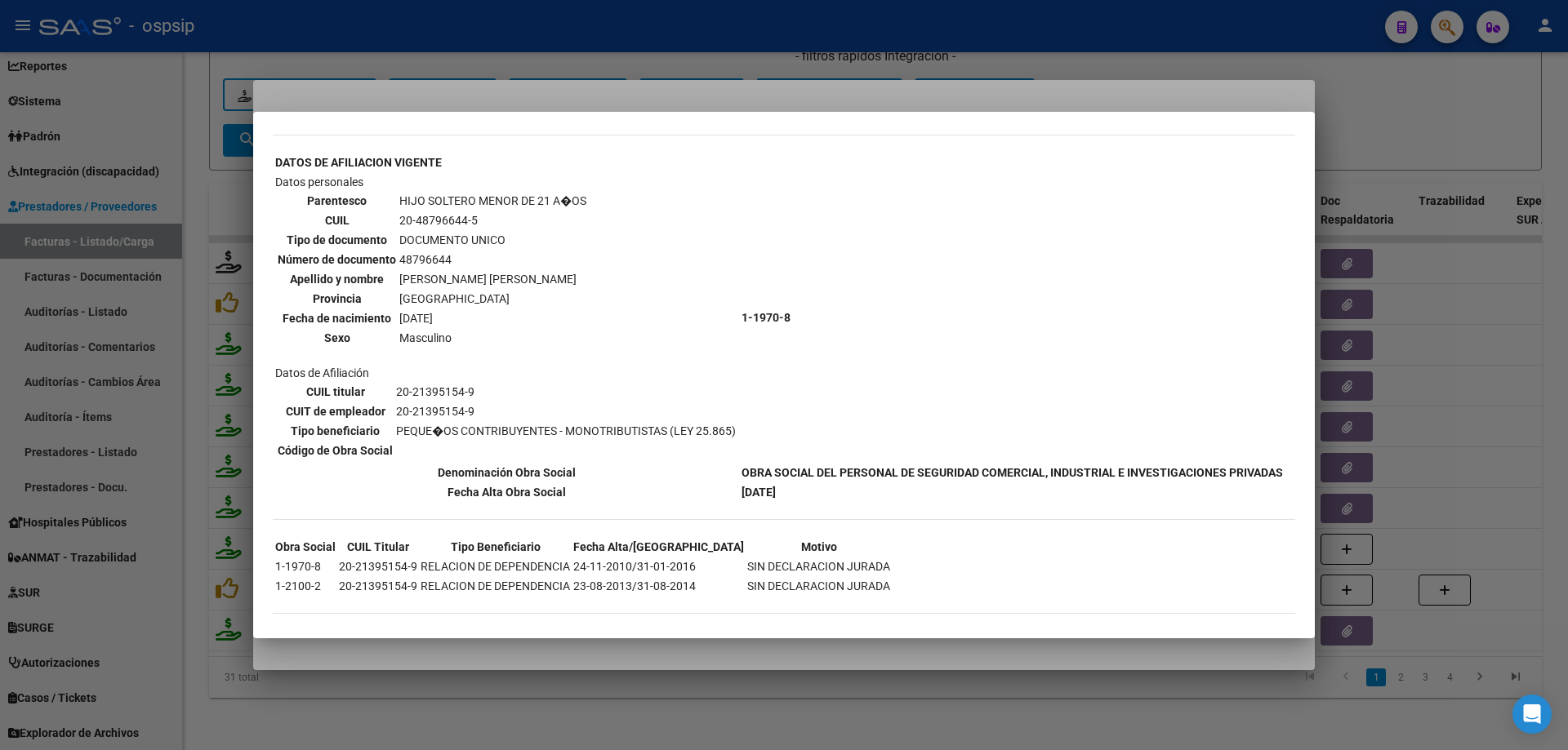
scroll to position [816, 0]
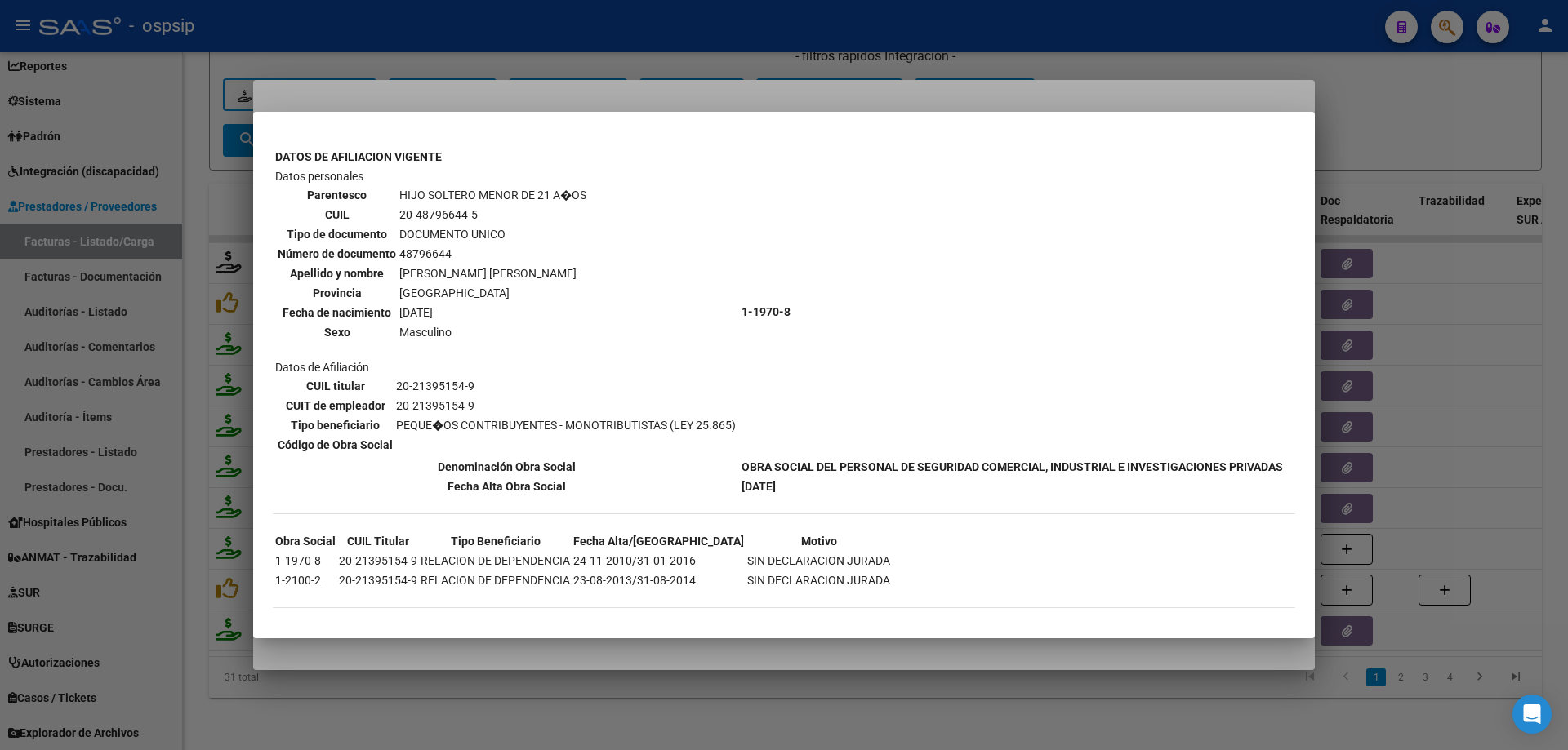
click at [1367, 116] on div at bounding box center [784, 375] width 1568 height 750
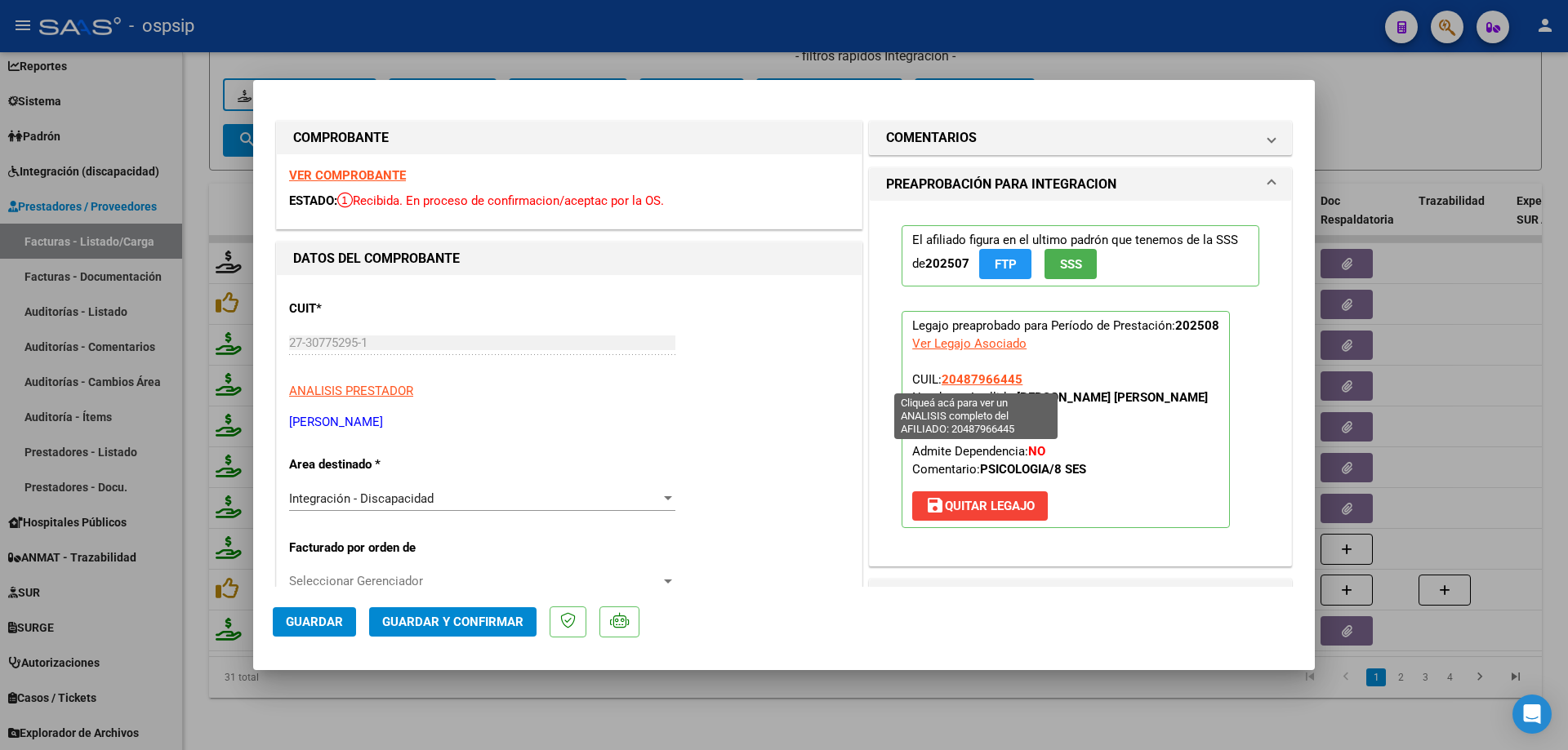
click at [959, 383] on span "20487966445" at bounding box center [981, 380] width 80 height 15
type textarea "20487966445"
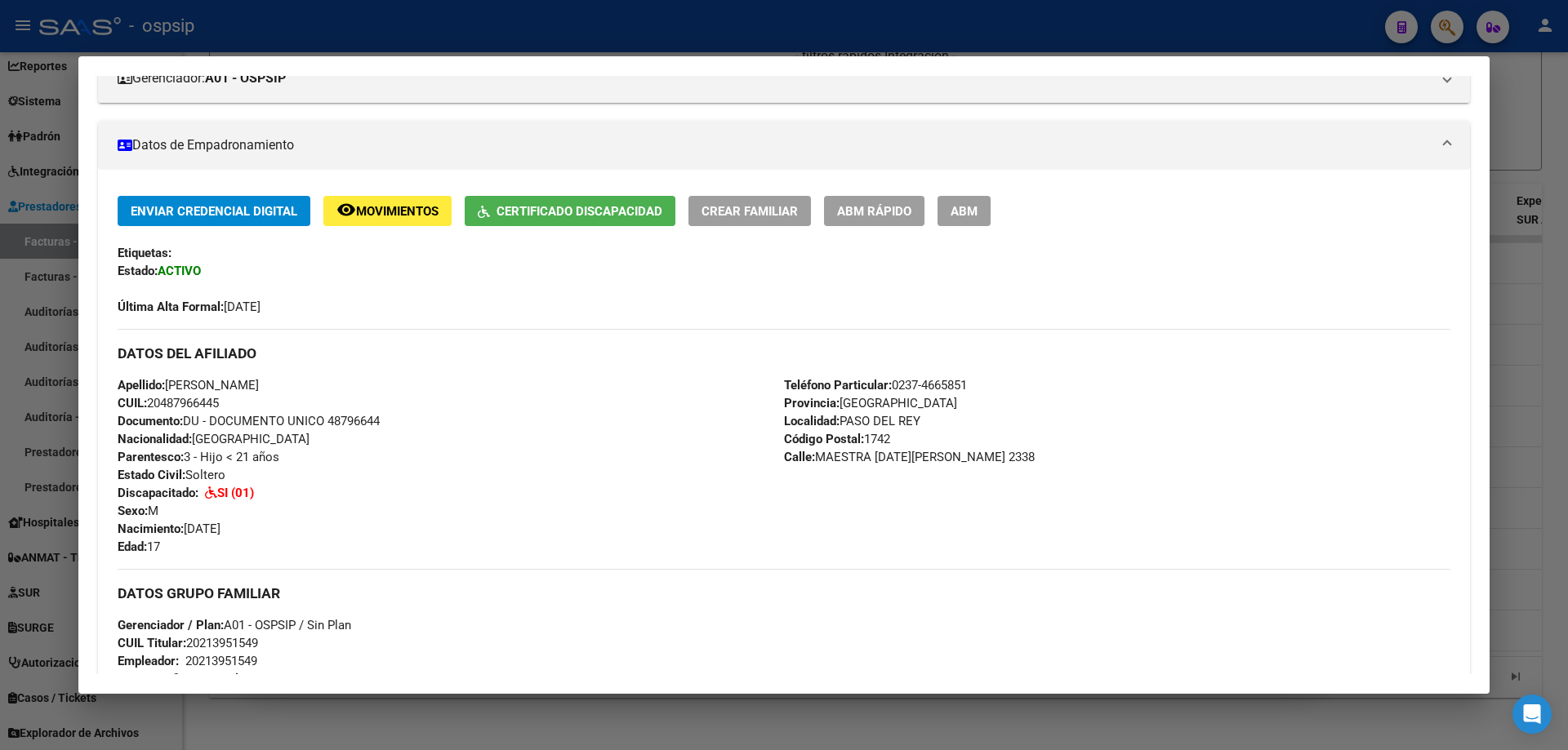
scroll to position [326, 0]
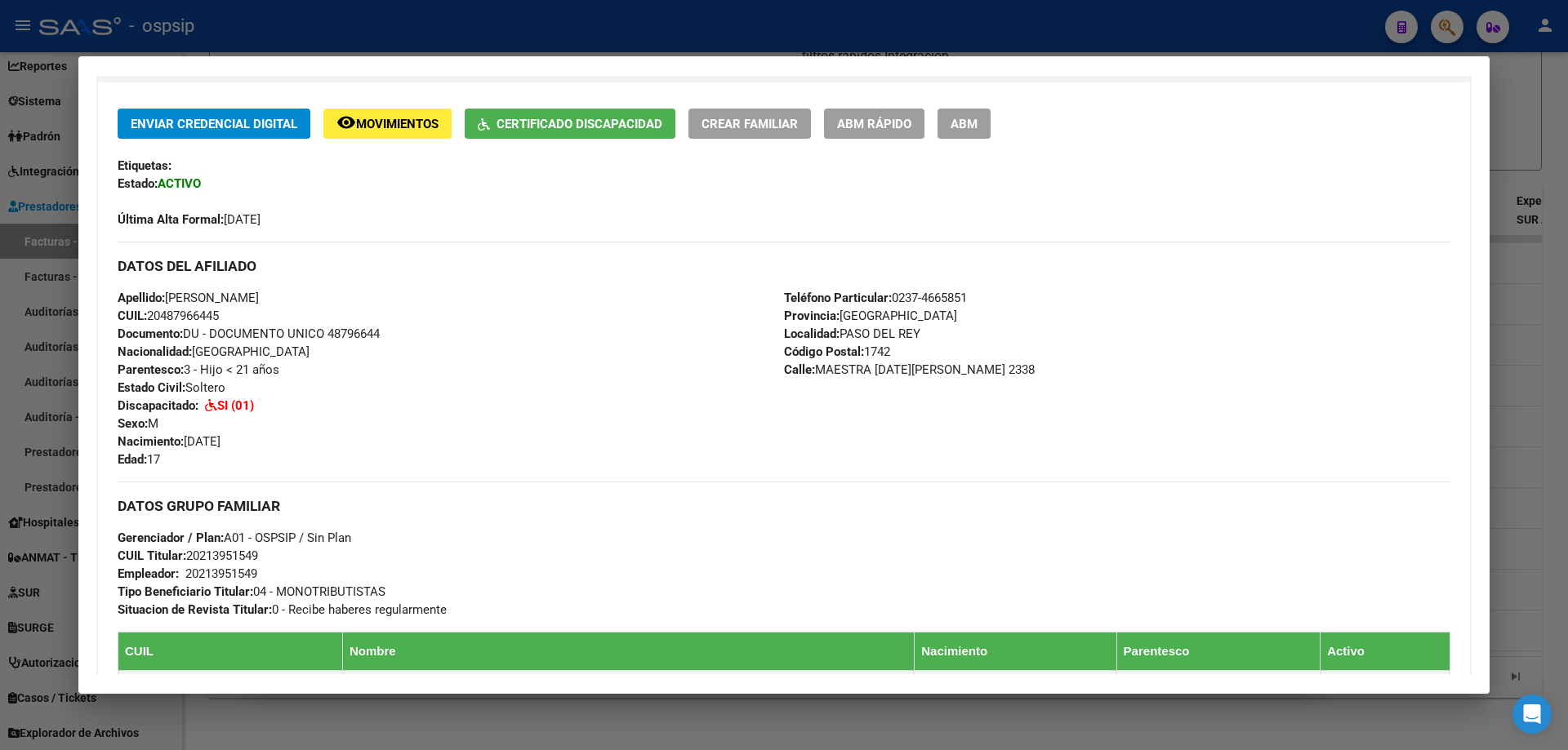
click at [1547, 400] on div at bounding box center [784, 375] width 1568 height 750
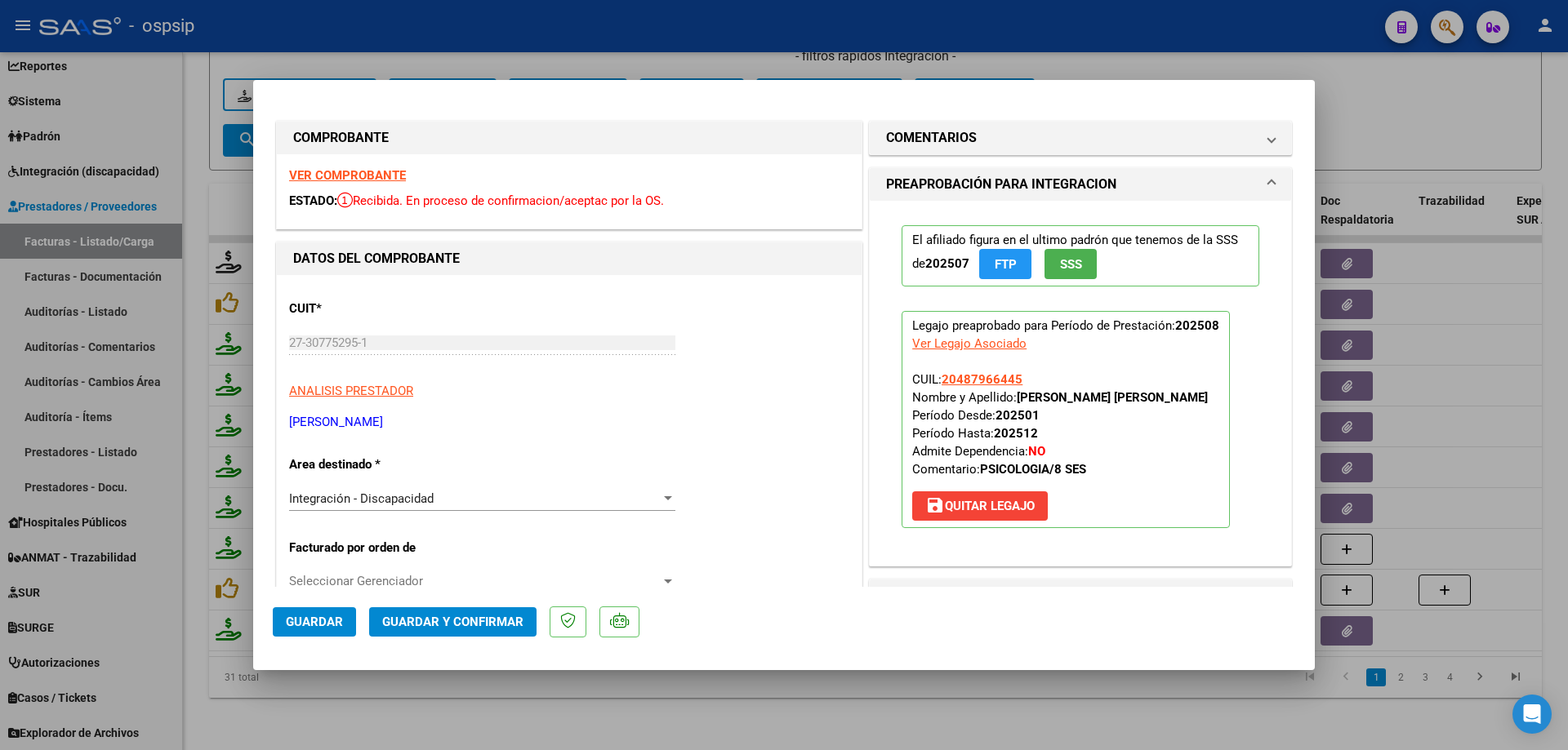
click at [1062, 270] on span "SSS" at bounding box center [1071, 265] width 22 height 15
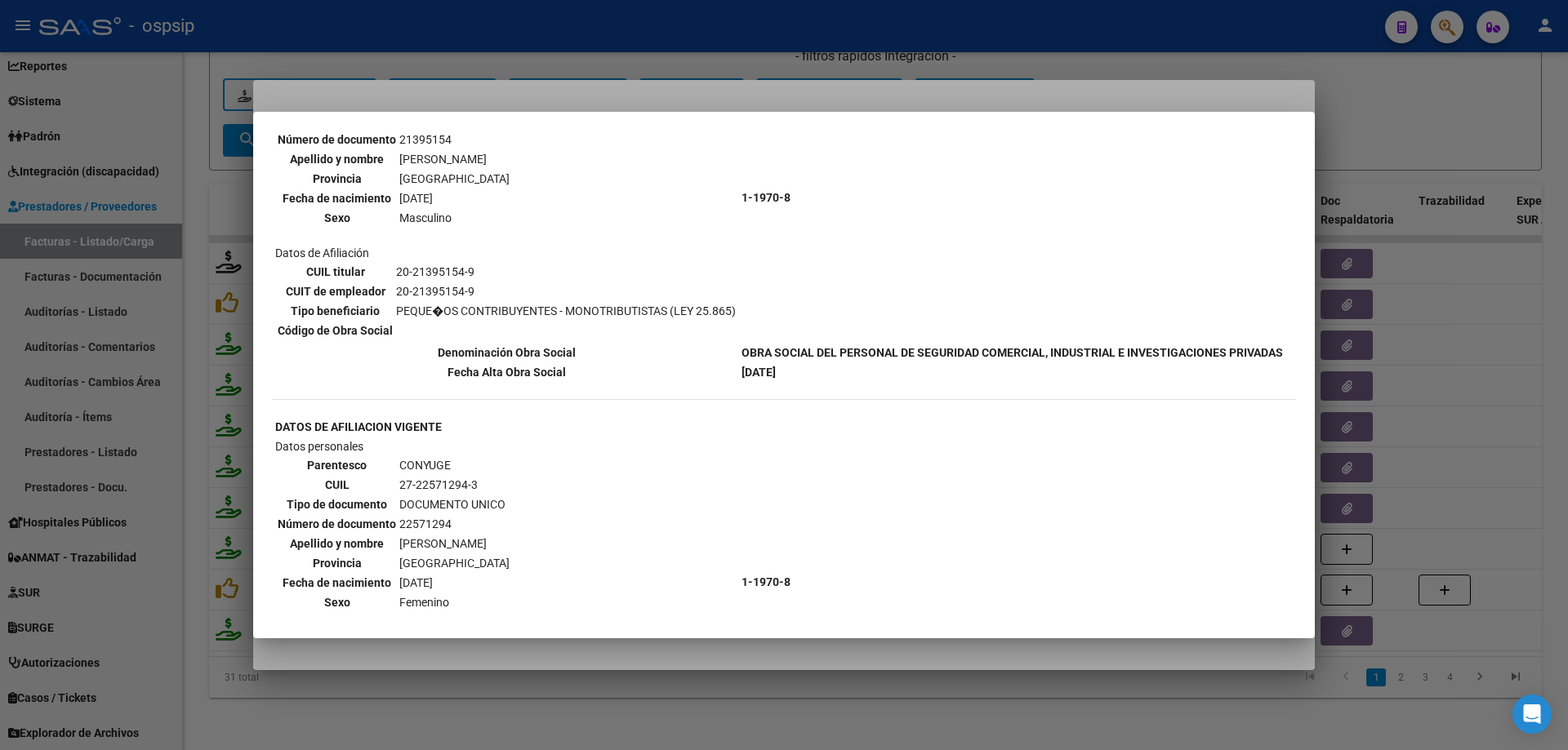
scroll to position [164, 0]
click at [1522, 272] on div at bounding box center [784, 375] width 1568 height 750
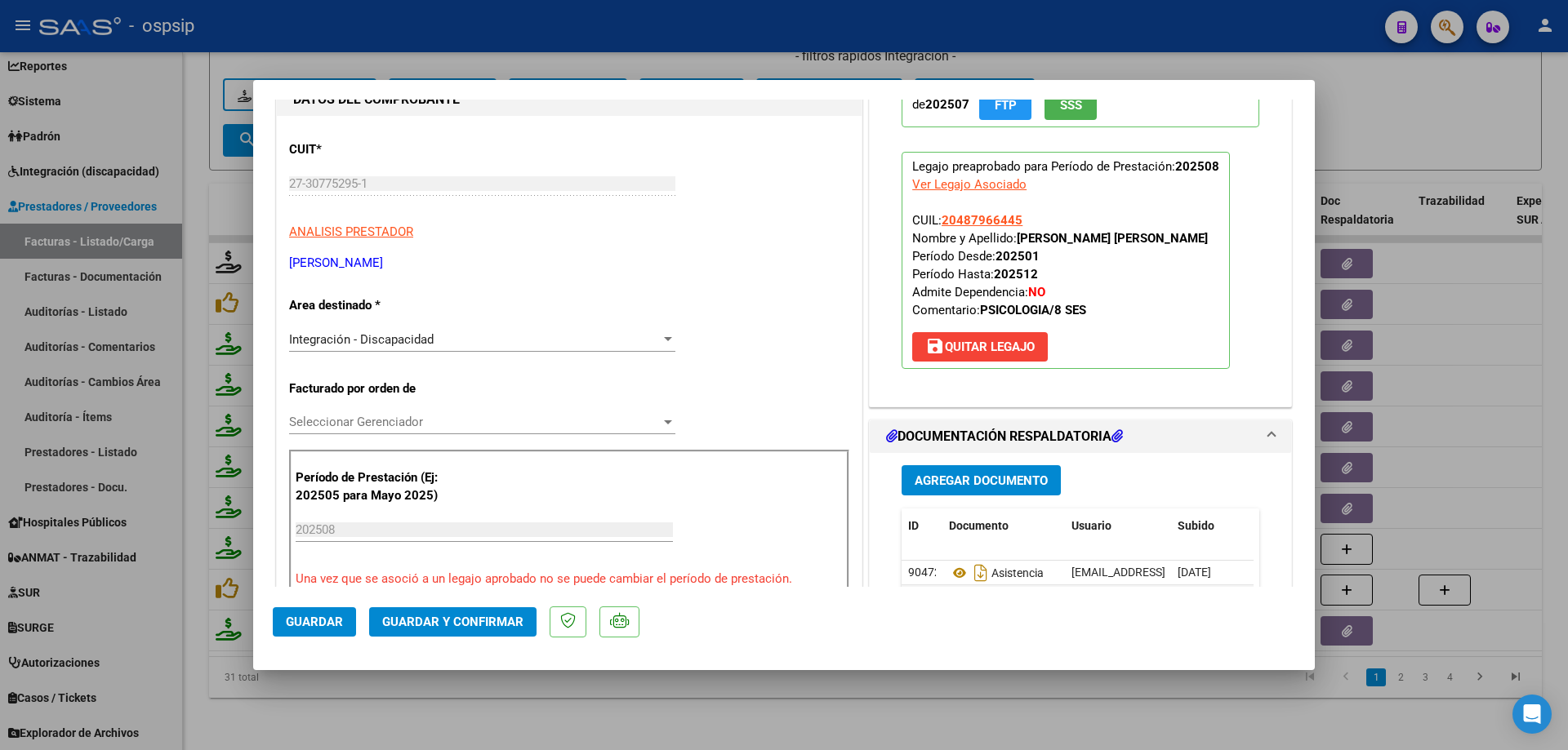
scroll to position [245, 0]
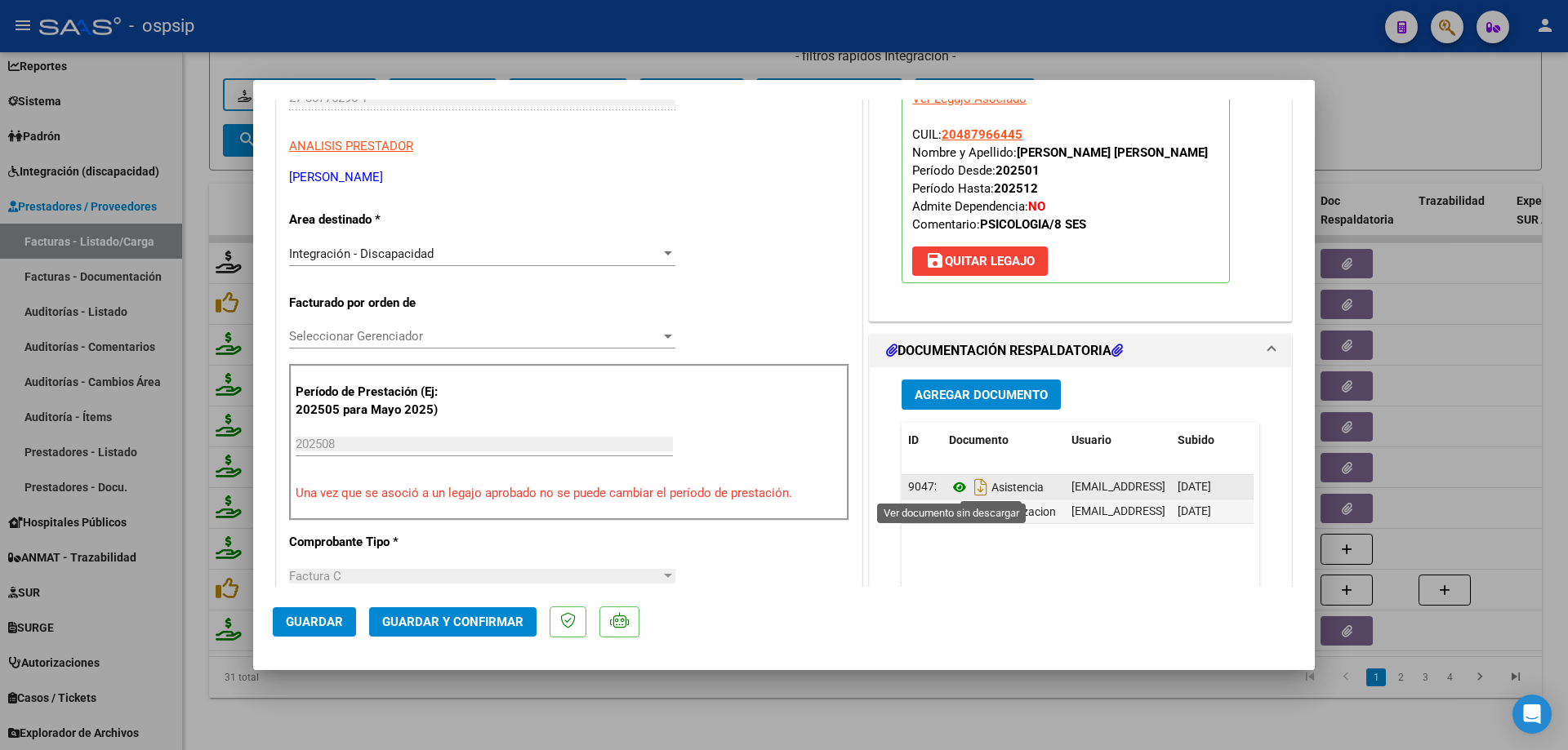
click at [949, 486] on icon at bounding box center [959, 487] width 21 height 20
click at [949, 509] on icon at bounding box center [959, 512] width 21 height 20
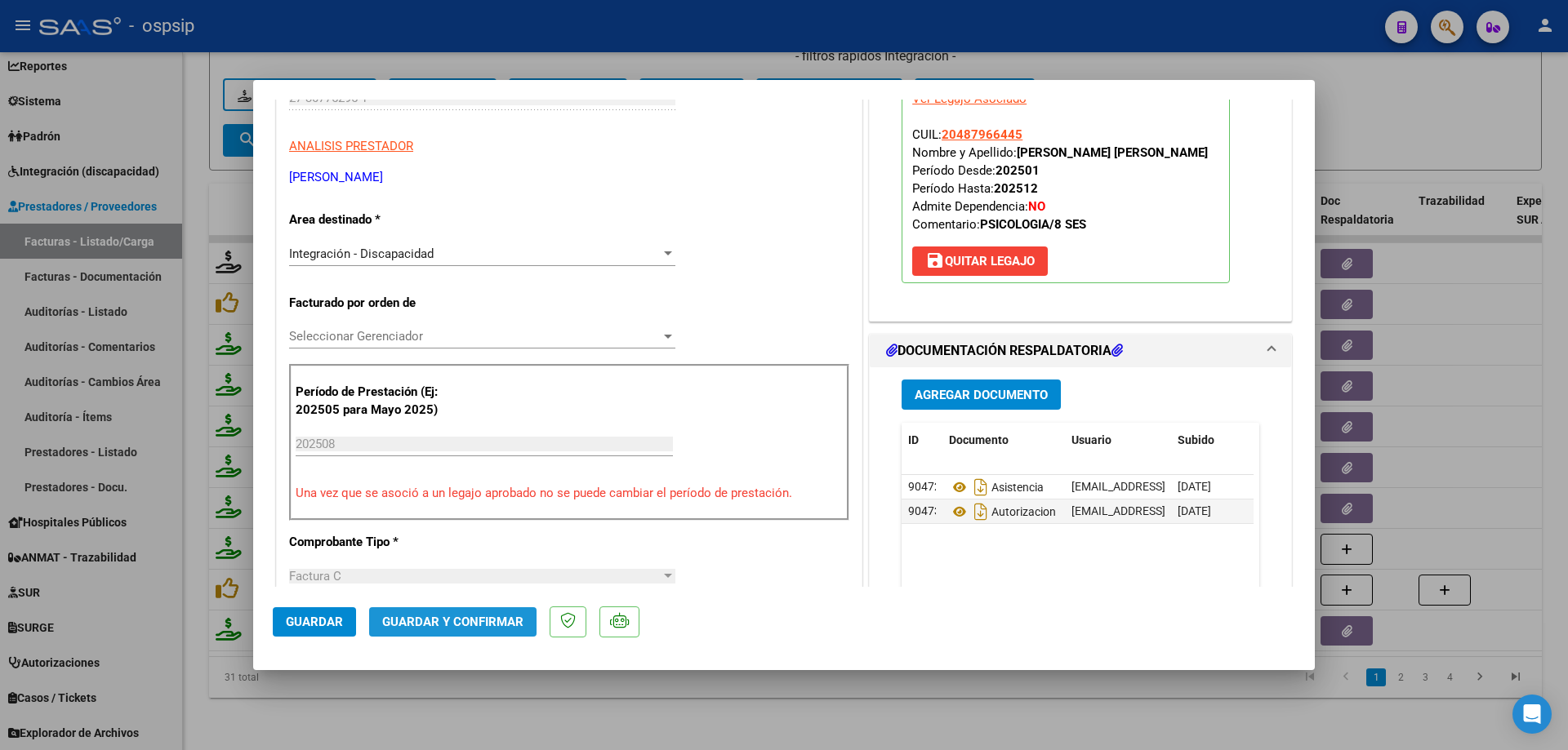
click at [496, 614] on button "Guardar y Confirmar" at bounding box center [452, 621] width 167 height 29
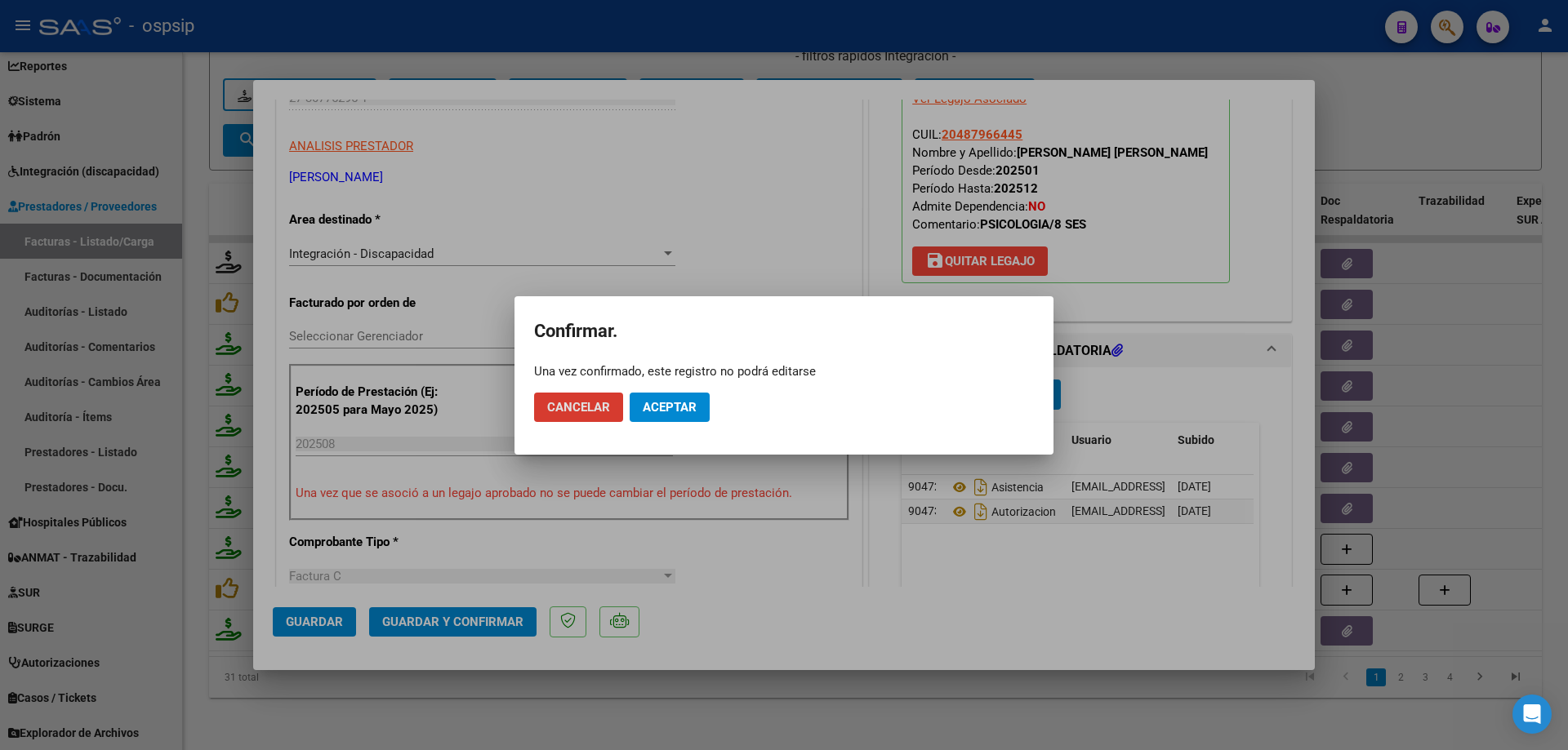
click at [670, 412] on span "Aceptar" at bounding box center [669, 408] width 54 height 15
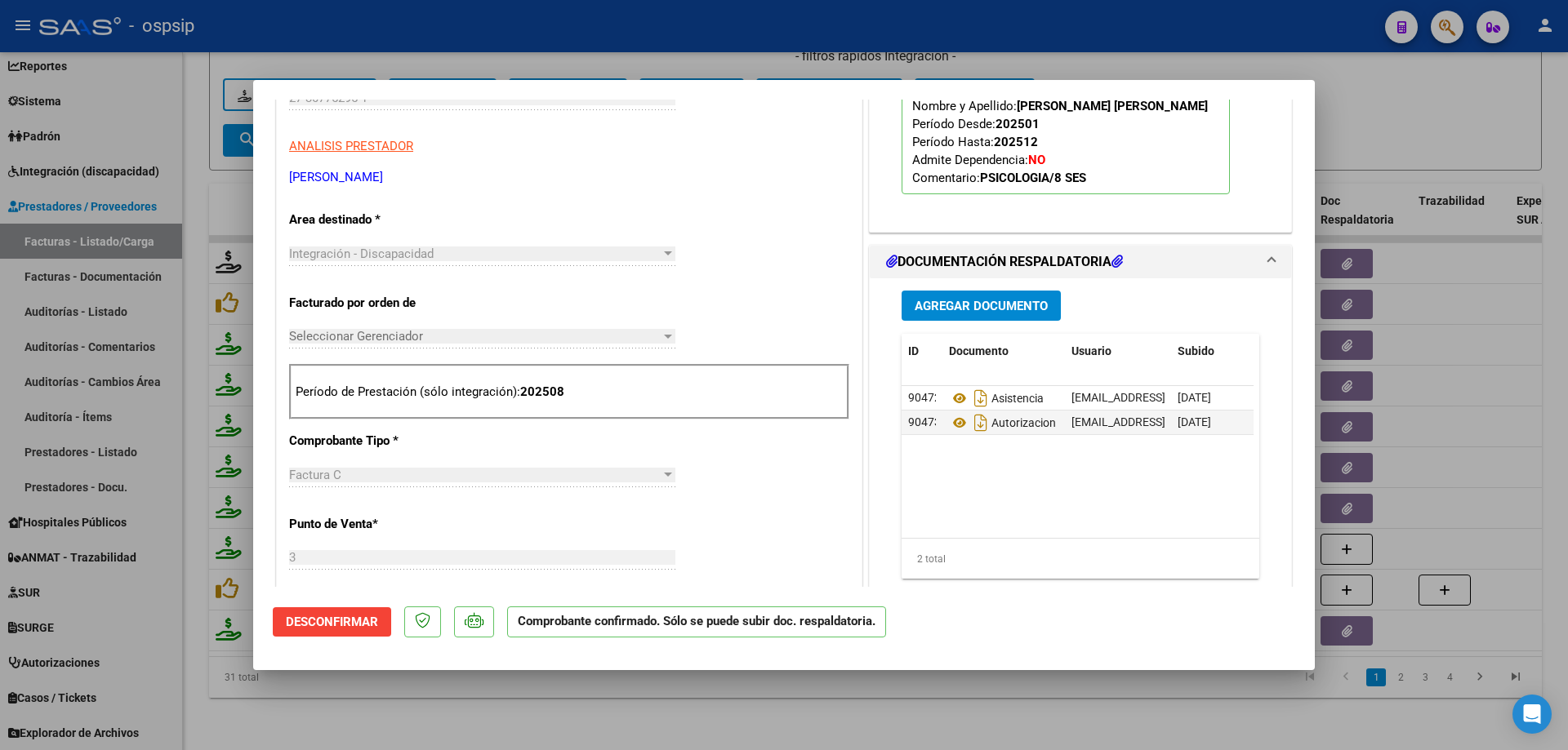
click at [1341, 118] on div at bounding box center [784, 375] width 1568 height 750
type input "$ 0,00"
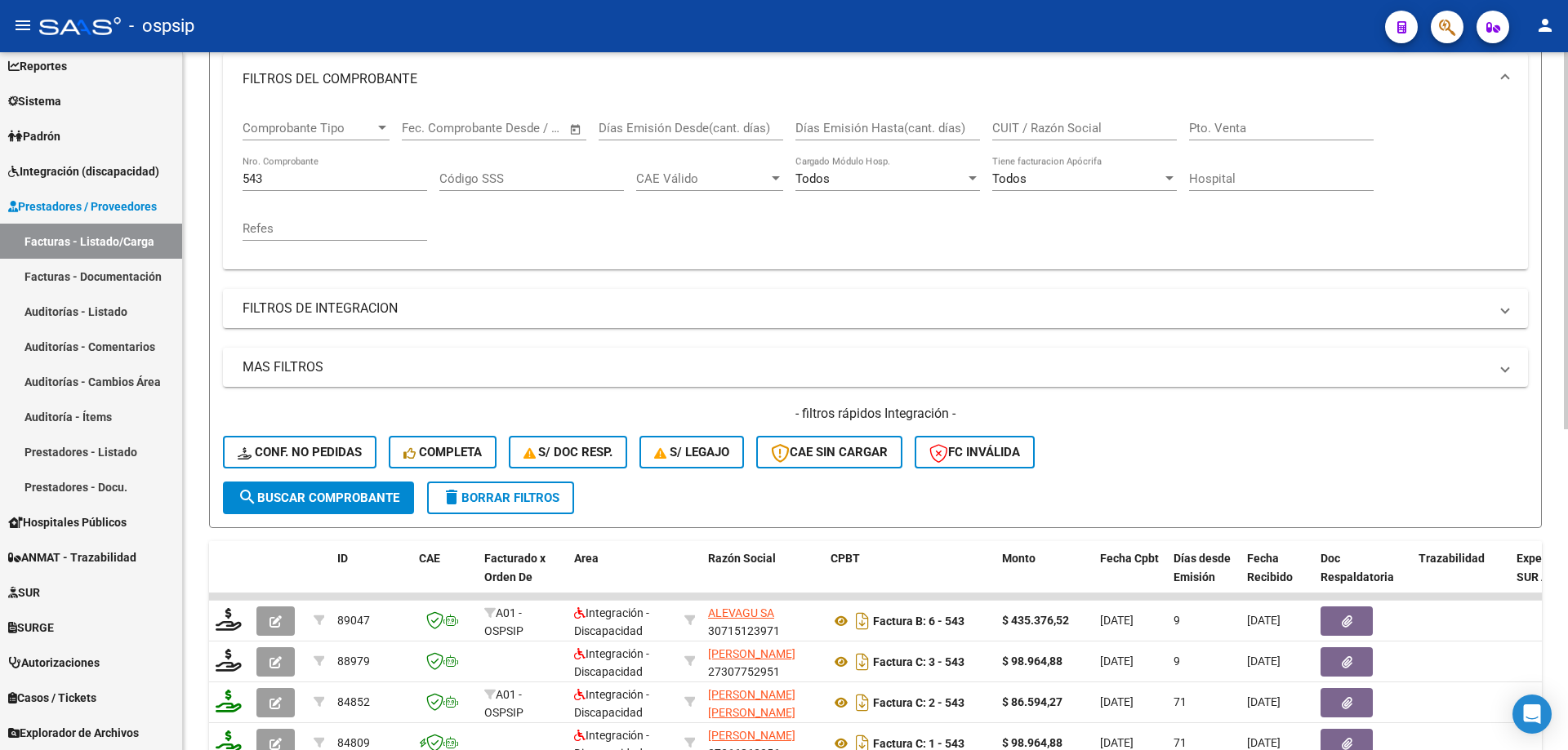
scroll to position [186, 0]
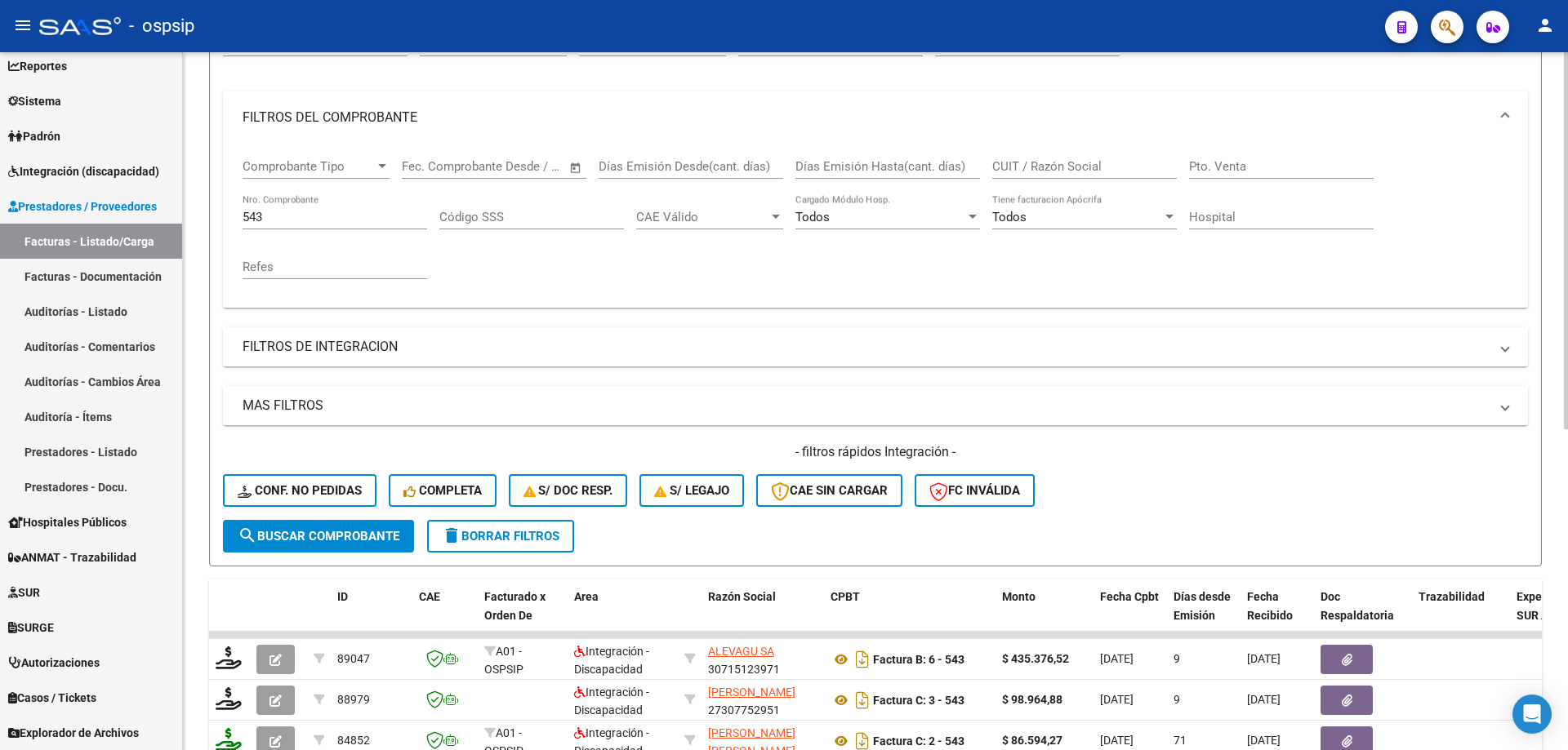
click at [272, 206] on div "543 Nro. Comprobante" at bounding box center [334, 211] width 184 height 35
type input "5"
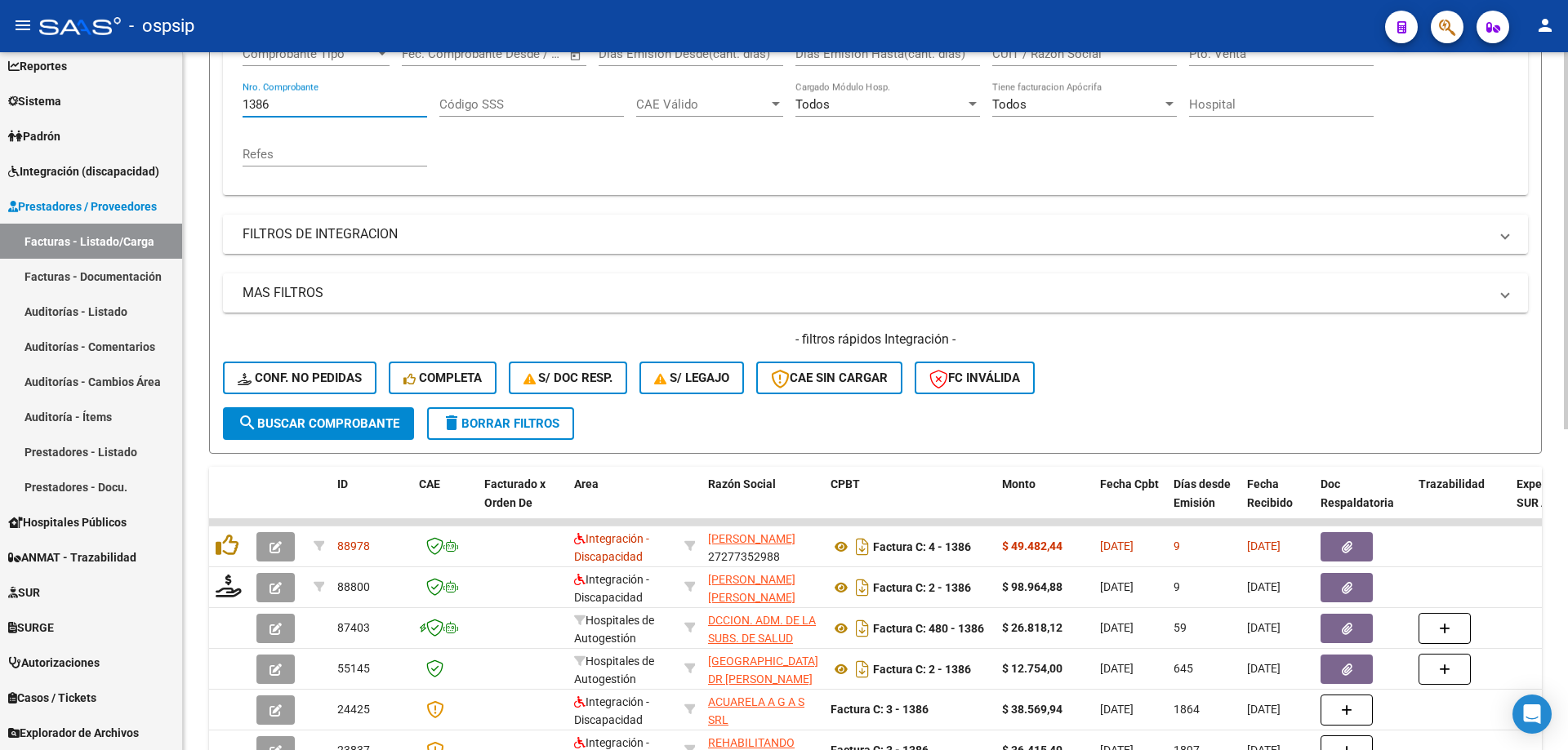
scroll to position [349, 0]
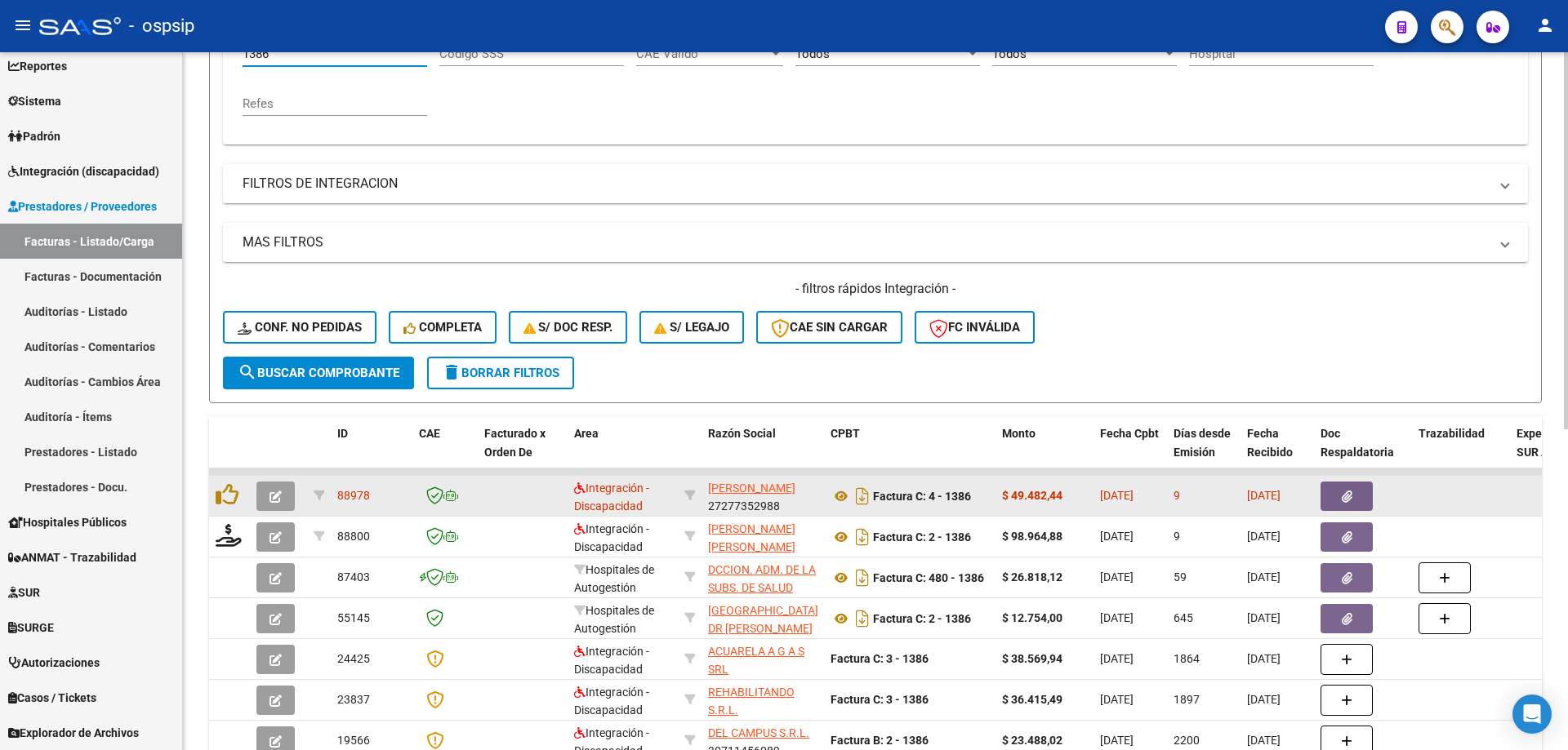
type input "1386"
click at [267, 500] on button "button" at bounding box center [275, 496] width 39 height 29
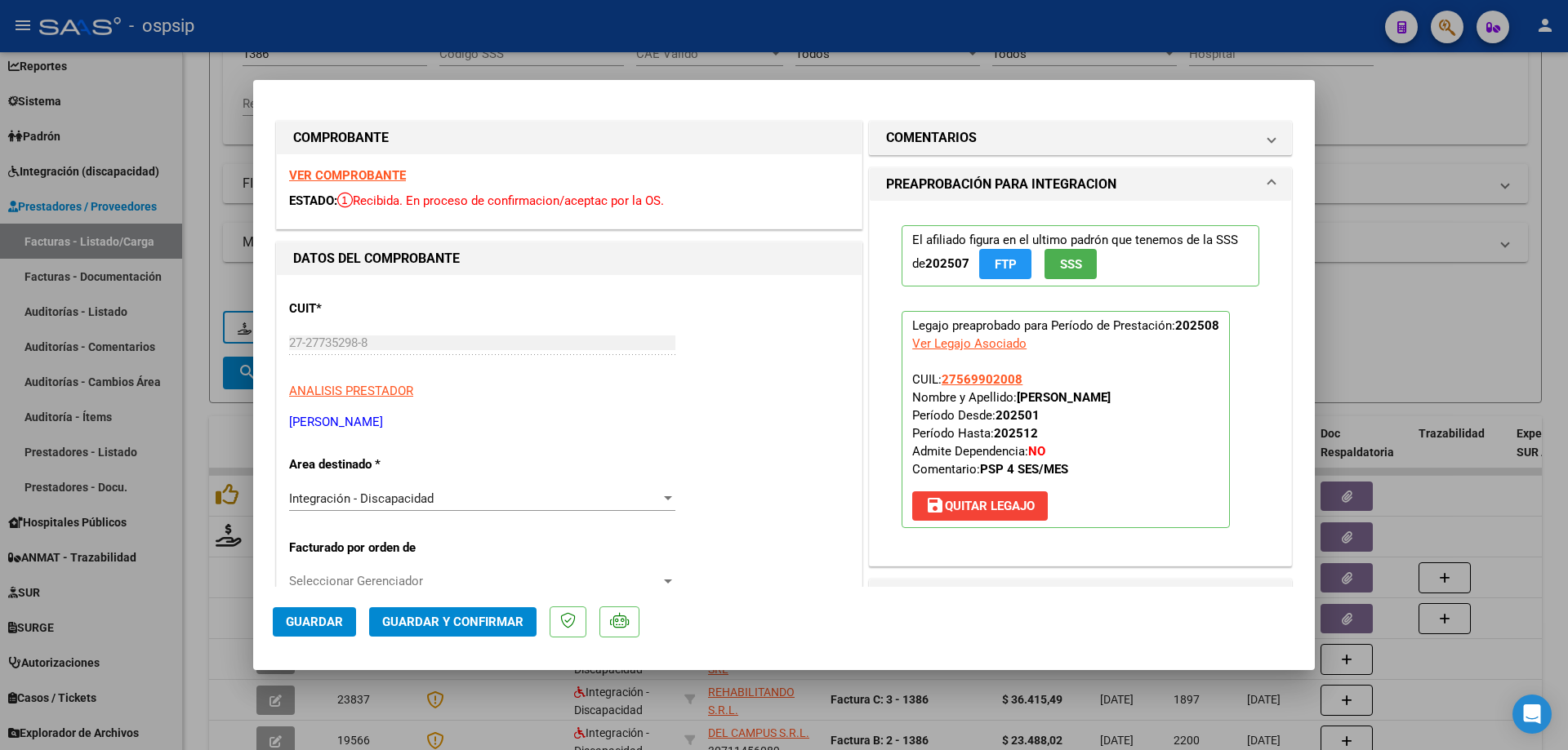
click at [1076, 271] on button "SSS" at bounding box center [1070, 264] width 52 height 30
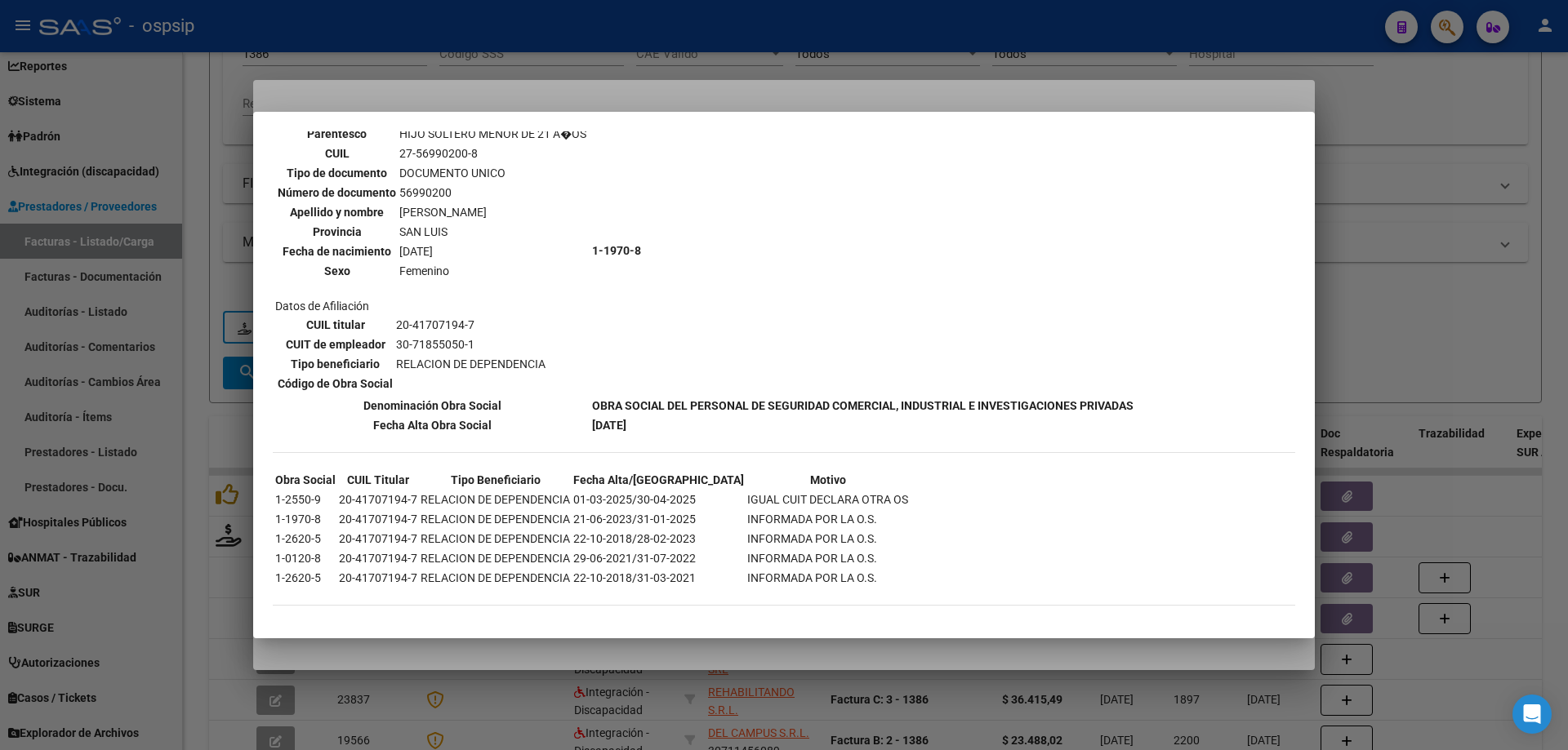
scroll to position [994, 0]
drag, startPoint x: 1523, startPoint y: 288, endPoint x: 1520, endPoint y: 300, distance: 12.4
click at [1524, 292] on div at bounding box center [784, 375] width 1568 height 750
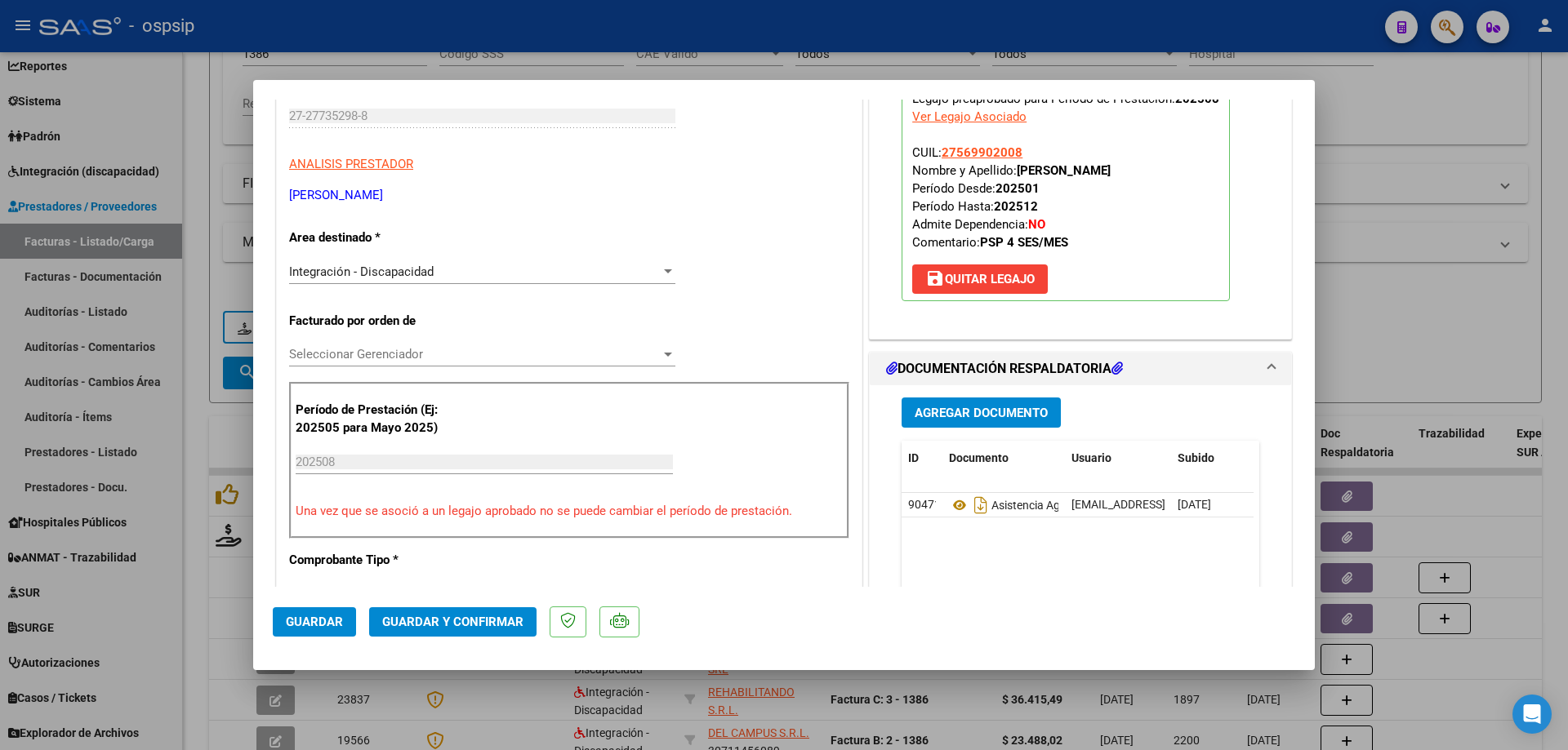
scroll to position [245, 0]
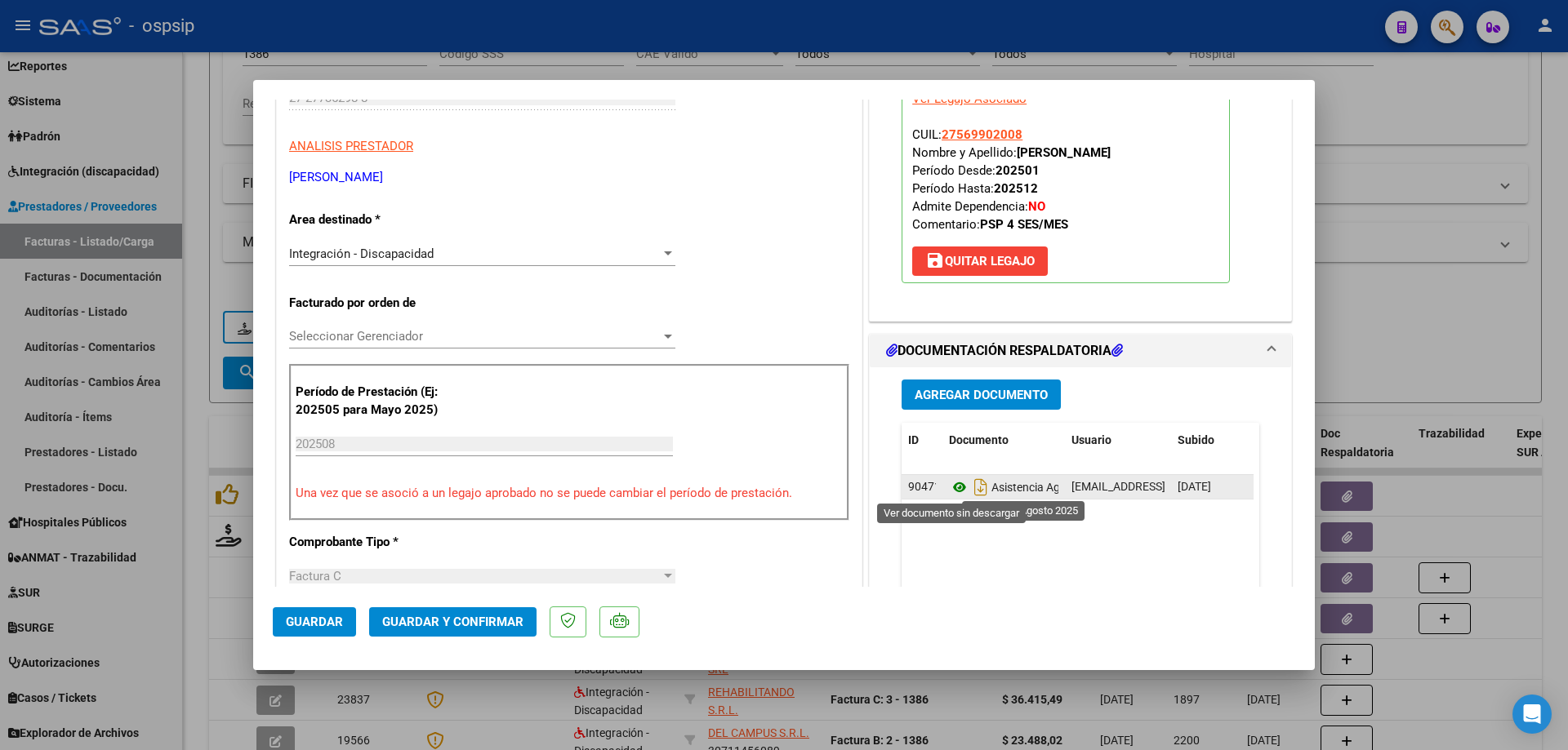
click at [950, 487] on icon at bounding box center [959, 487] width 21 height 20
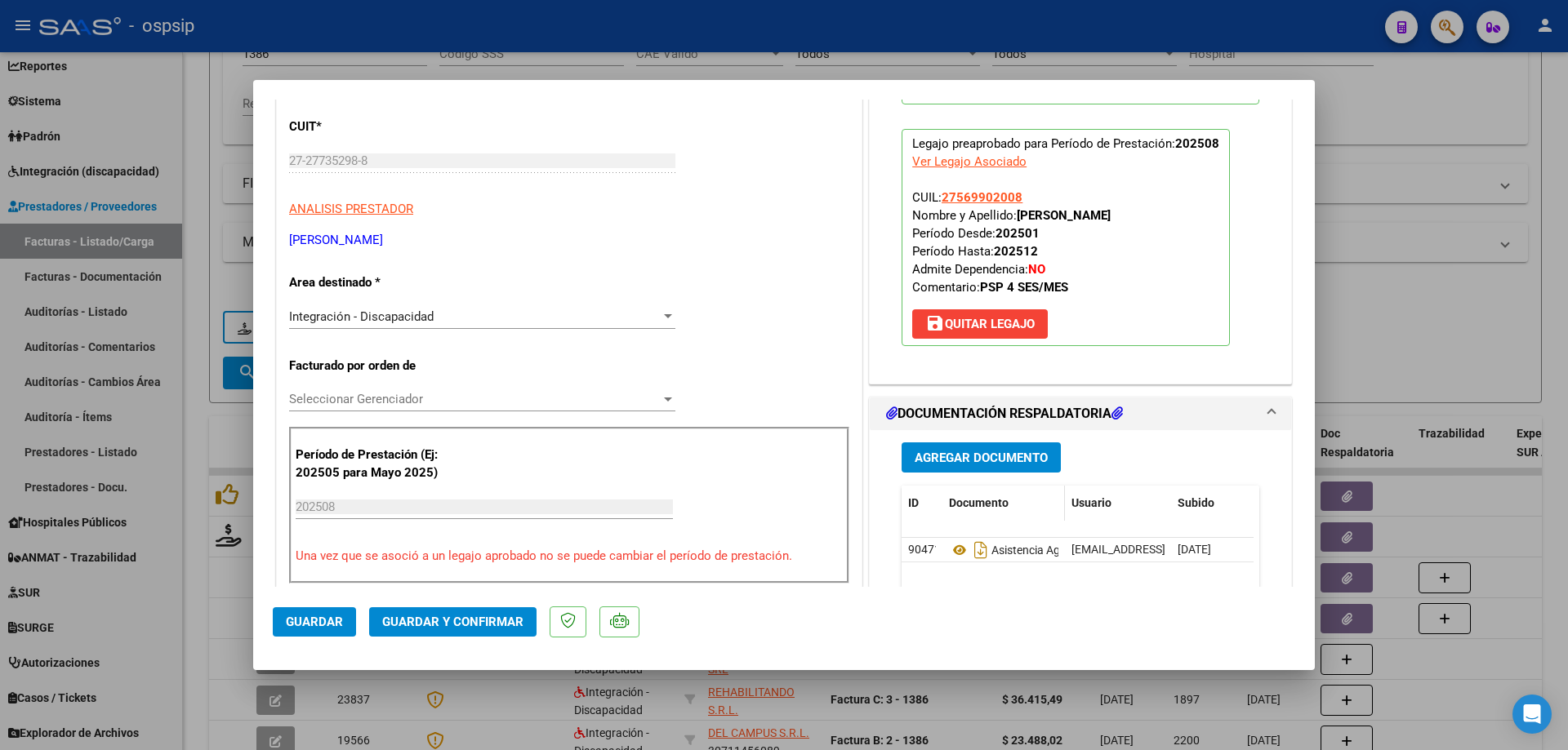
scroll to position [164, 0]
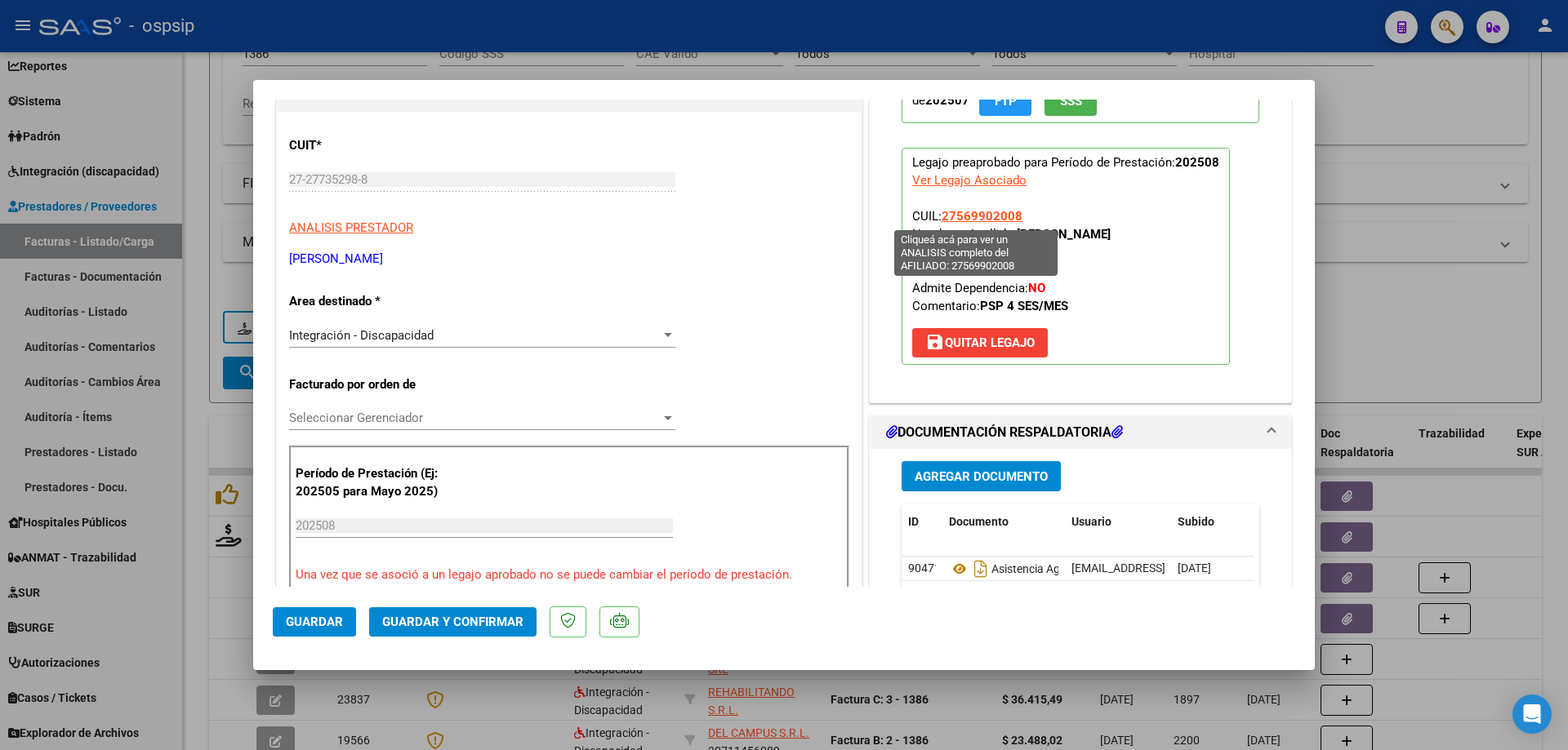
drag, startPoint x: 1012, startPoint y: 212, endPoint x: 937, endPoint y: 215, distance: 75.1
click at [941, 215] on span "27569902008" at bounding box center [981, 217] width 80 height 15
type textarea "27569902008"
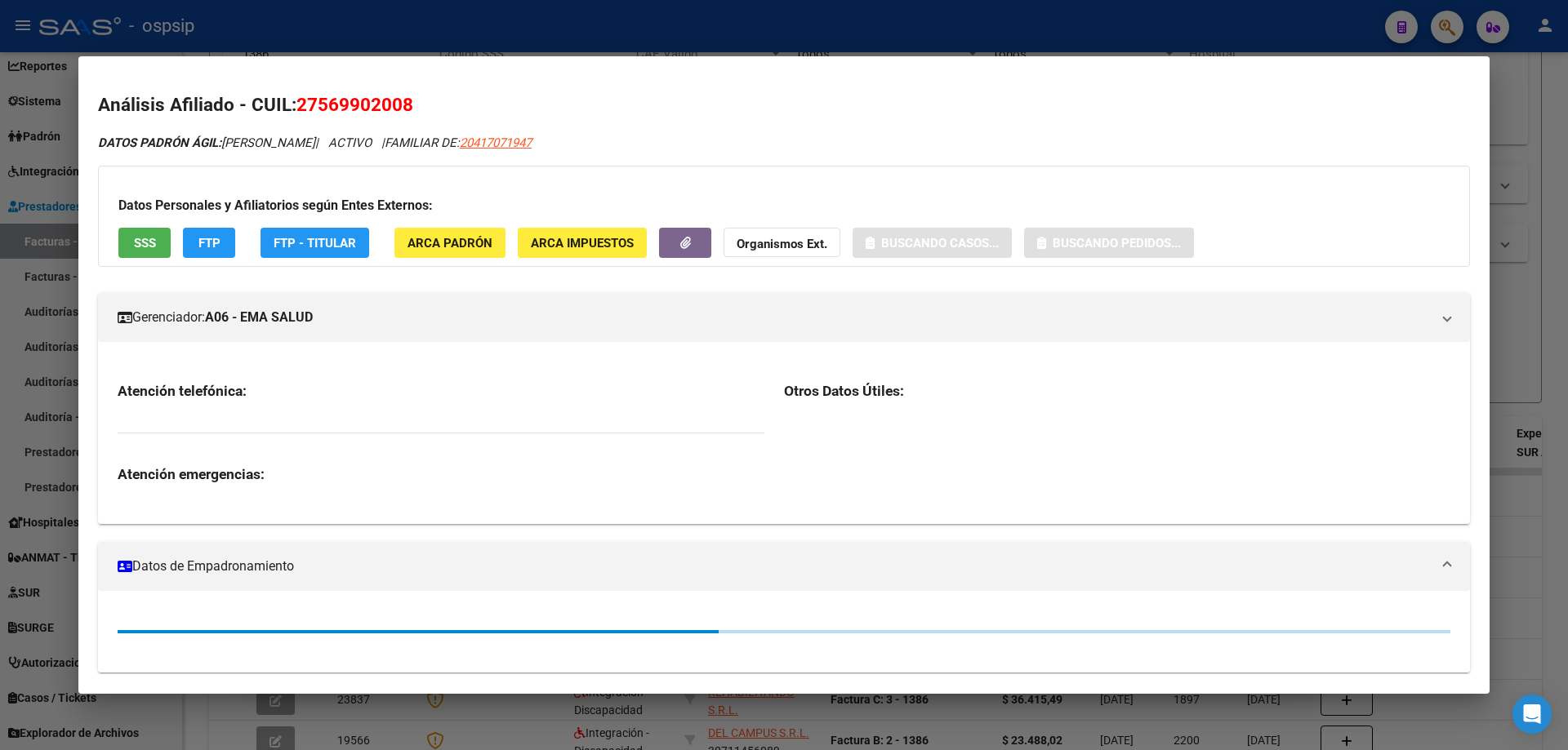
click at [1524, 276] on div at bounding box center [784, 375] width 1568 height 750
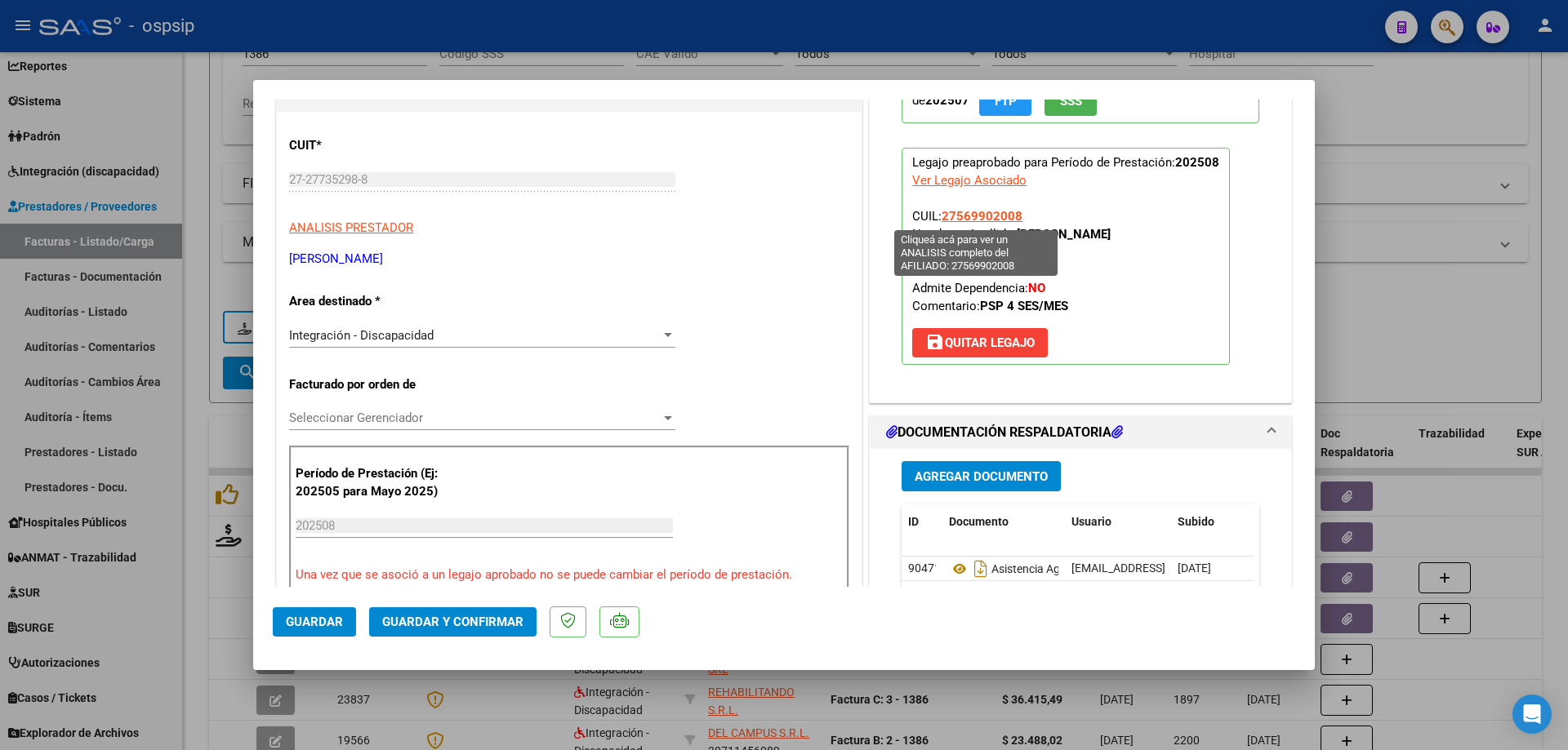
drag, startPoint x: 1024, startPoint y: 212, endPoint x: 940, endPoint y: 211, distance: 84.0
click at [940, 211] on p "Legajo preaprobado para Período de Prestación: 202508 Ver Legajo Asociado CUIL:…" at bounding box center [1065, 256] width 328 height 218
click at [452, 609] on button "Guardar y Confirmar" at bounding box center [452, 621] width 167 height 29
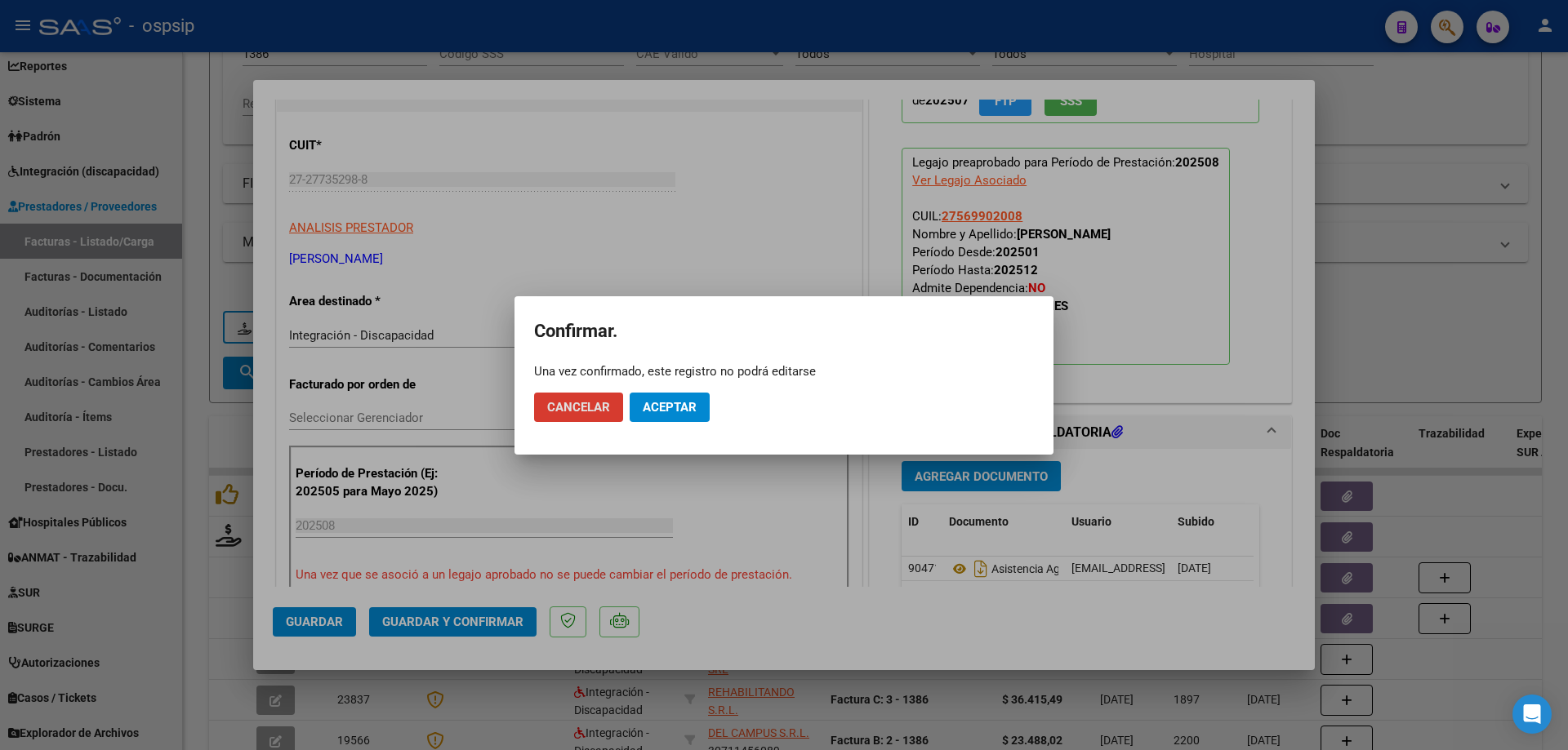
click at [676, 410] on span "Aceptar" at bounding box center [669, 408] width 54 height 15
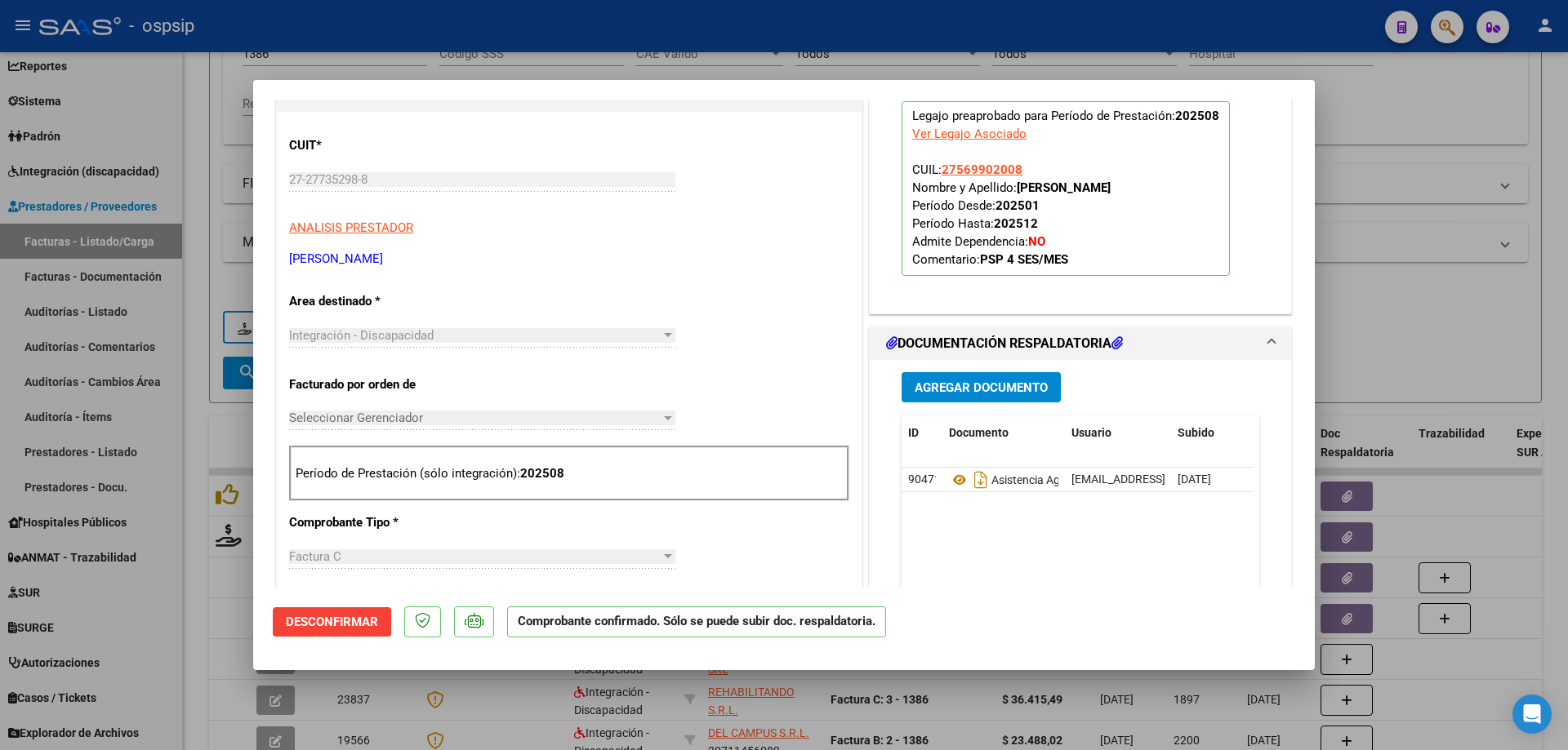
click at [1473, 235] on div at bounding box center [784, 375] width 1568 height 750
type input "$ 0,00"
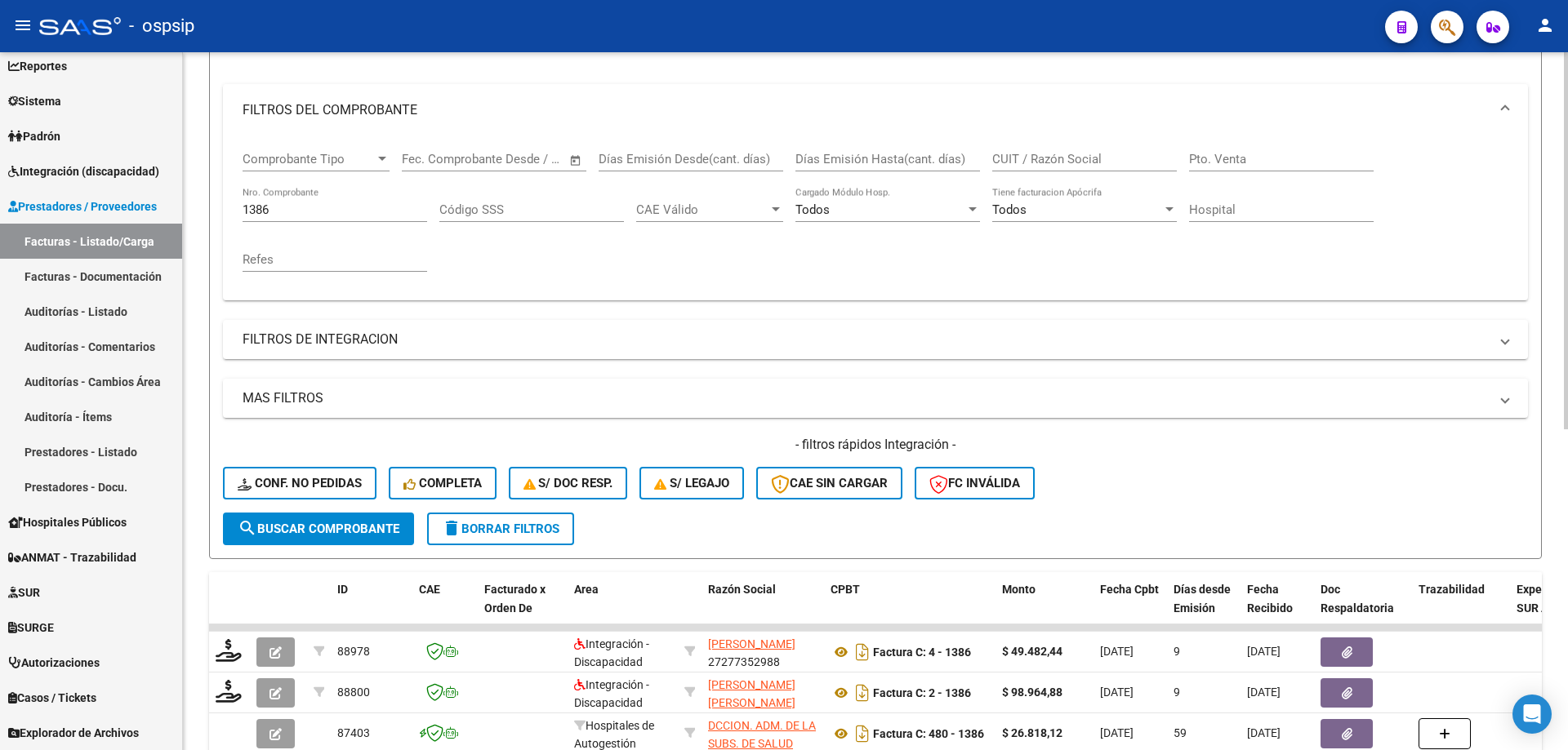
scroll to position [186, 0]
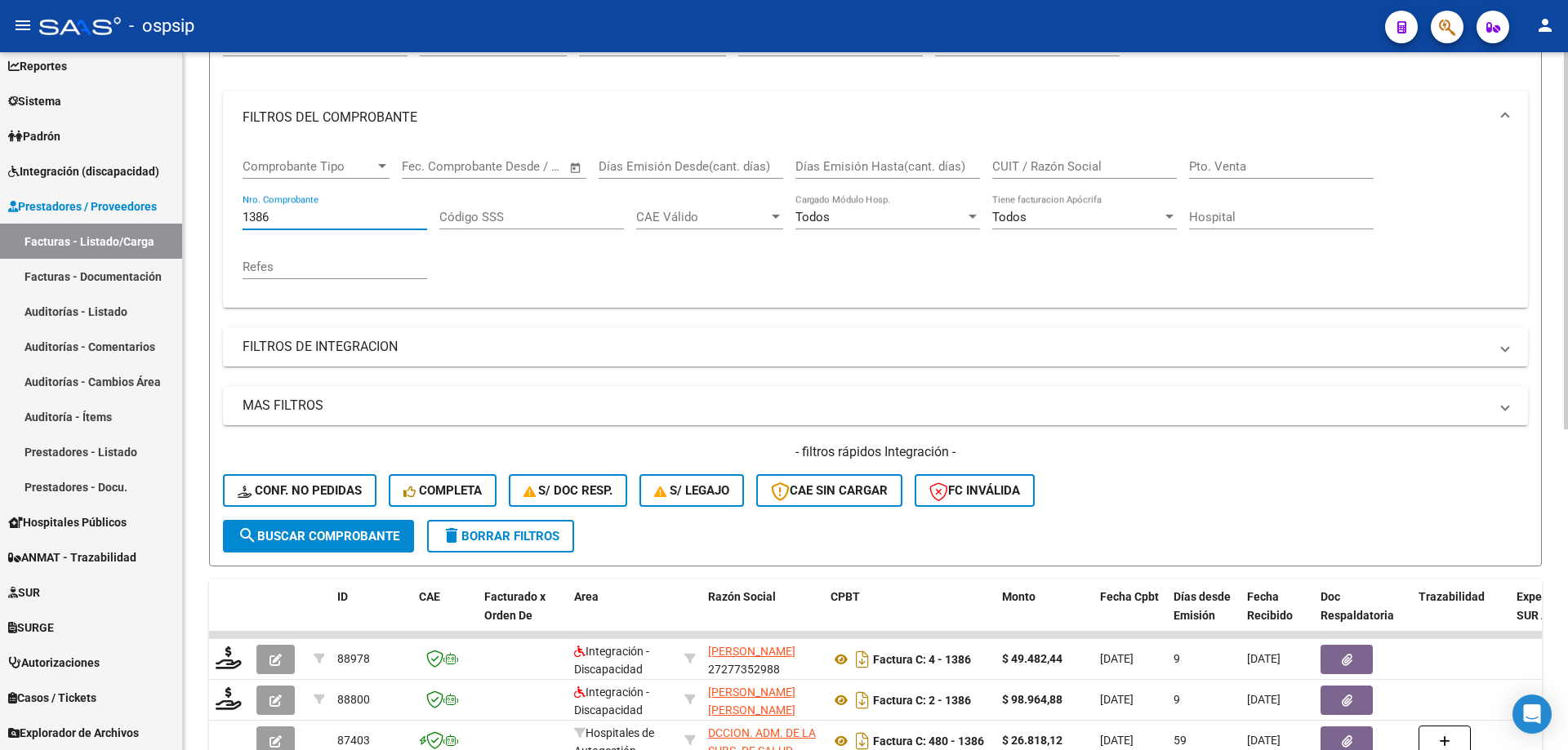
click at [270, 221] on input "1386" at bounding box center [334, 218] width 184 height 15
type input "1"
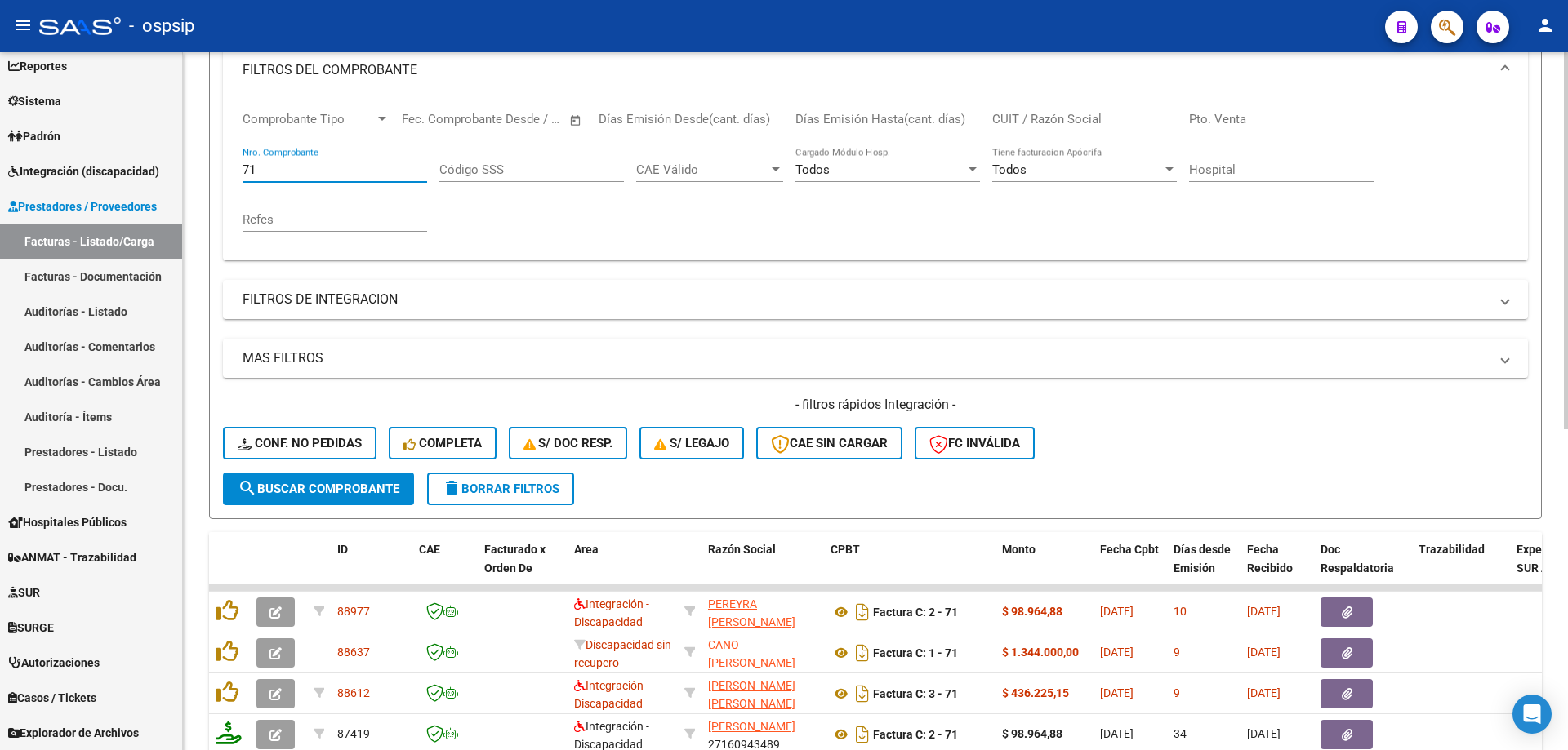
scroll to position [268, 0]
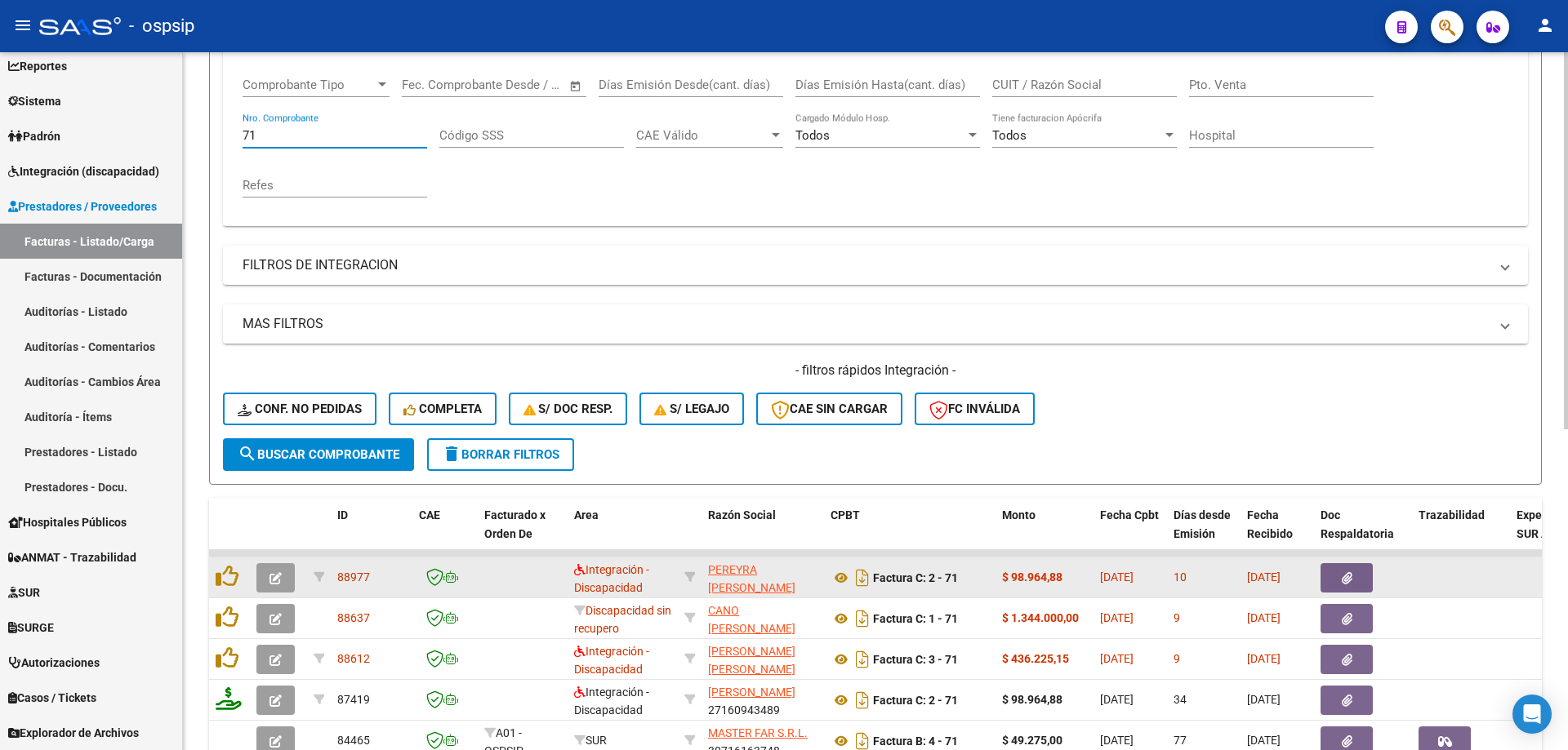
type input "71"
click at [271, 580] on icon "button" at bounding box center [275, 578] width 12 height 12
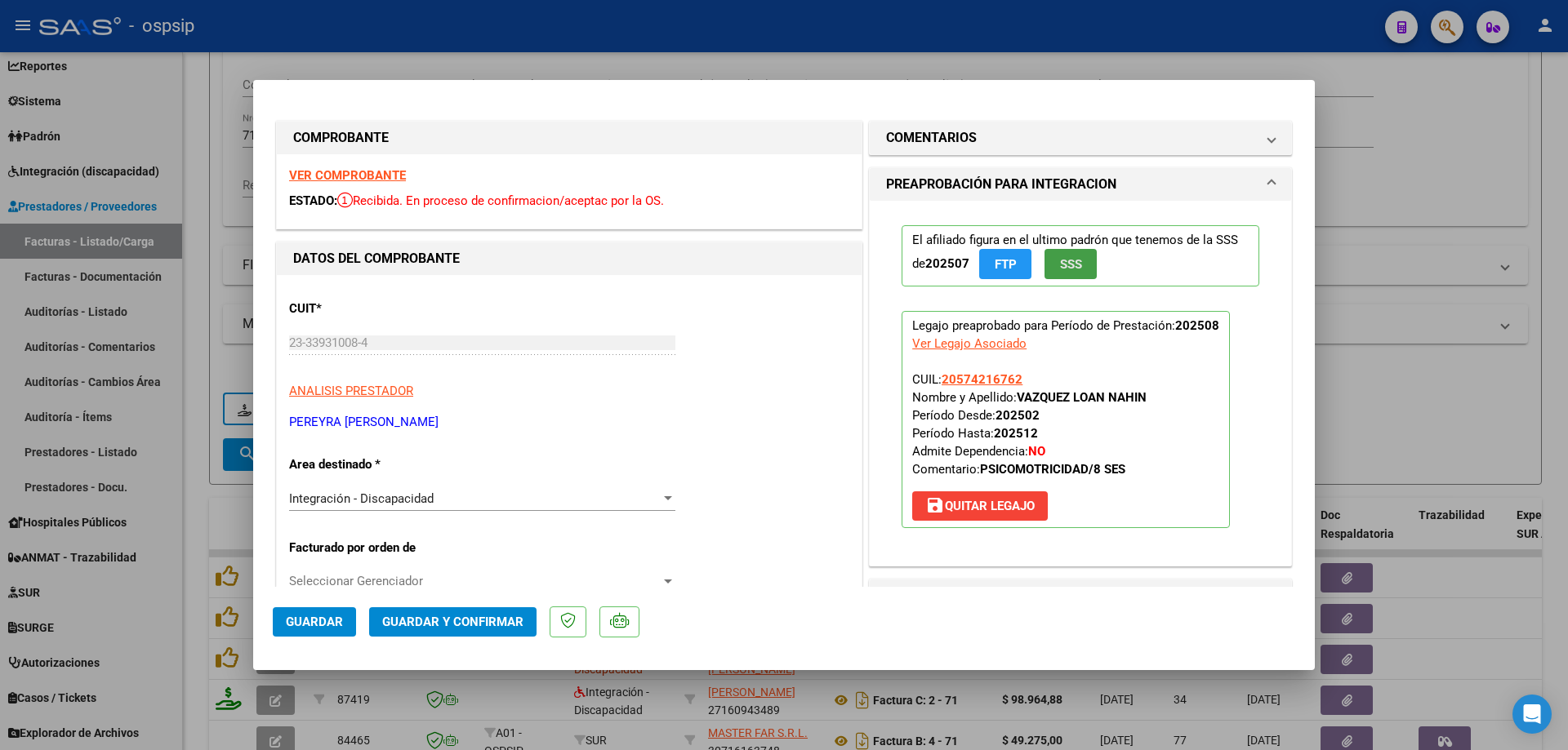
click at [1064, 262] on span "SSS" at bounding box center [1071, 265] width 22 height 15
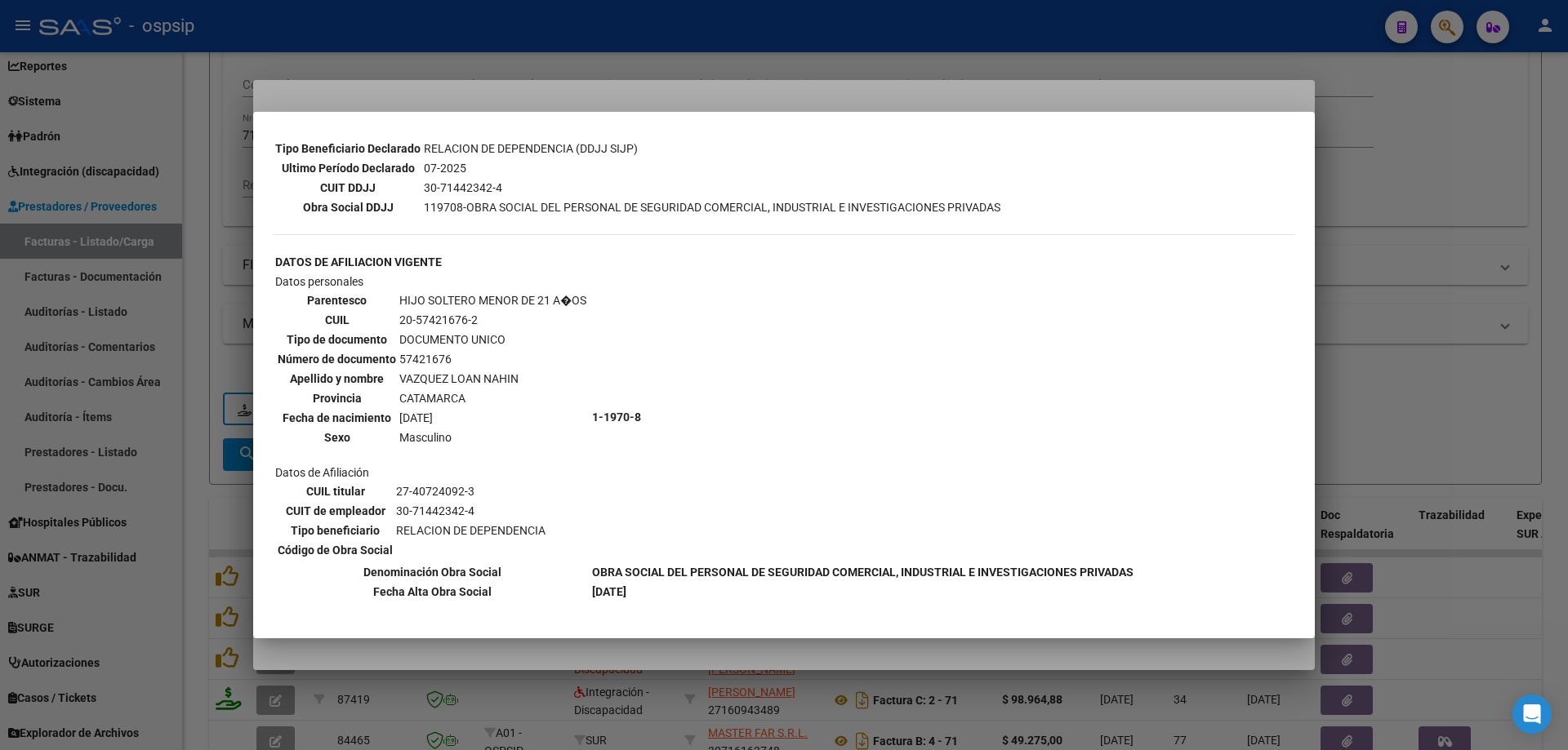
scroll to position [457, 0]
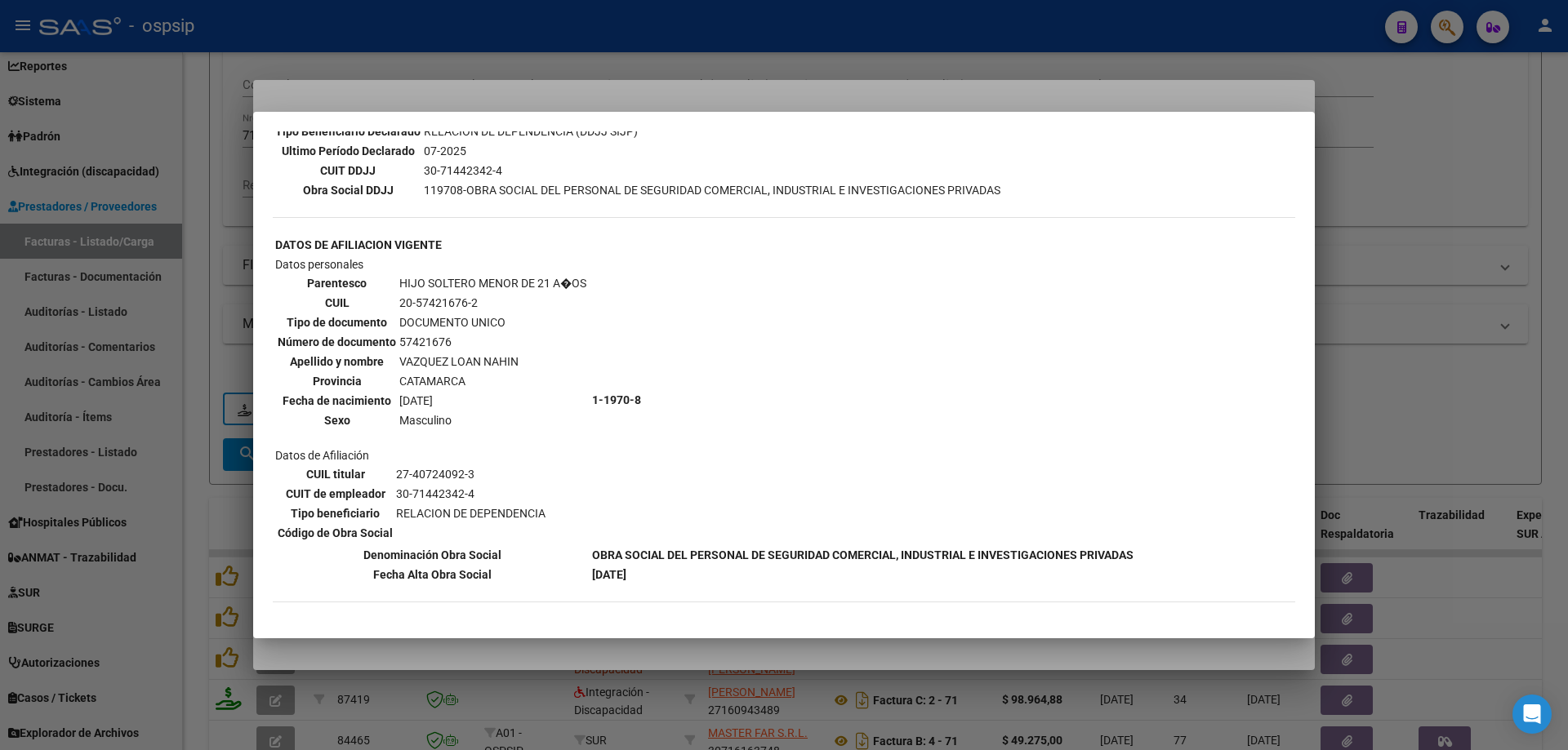
click at [1395, 331] on div at bounding box center [784, 375] width 1568 height 750
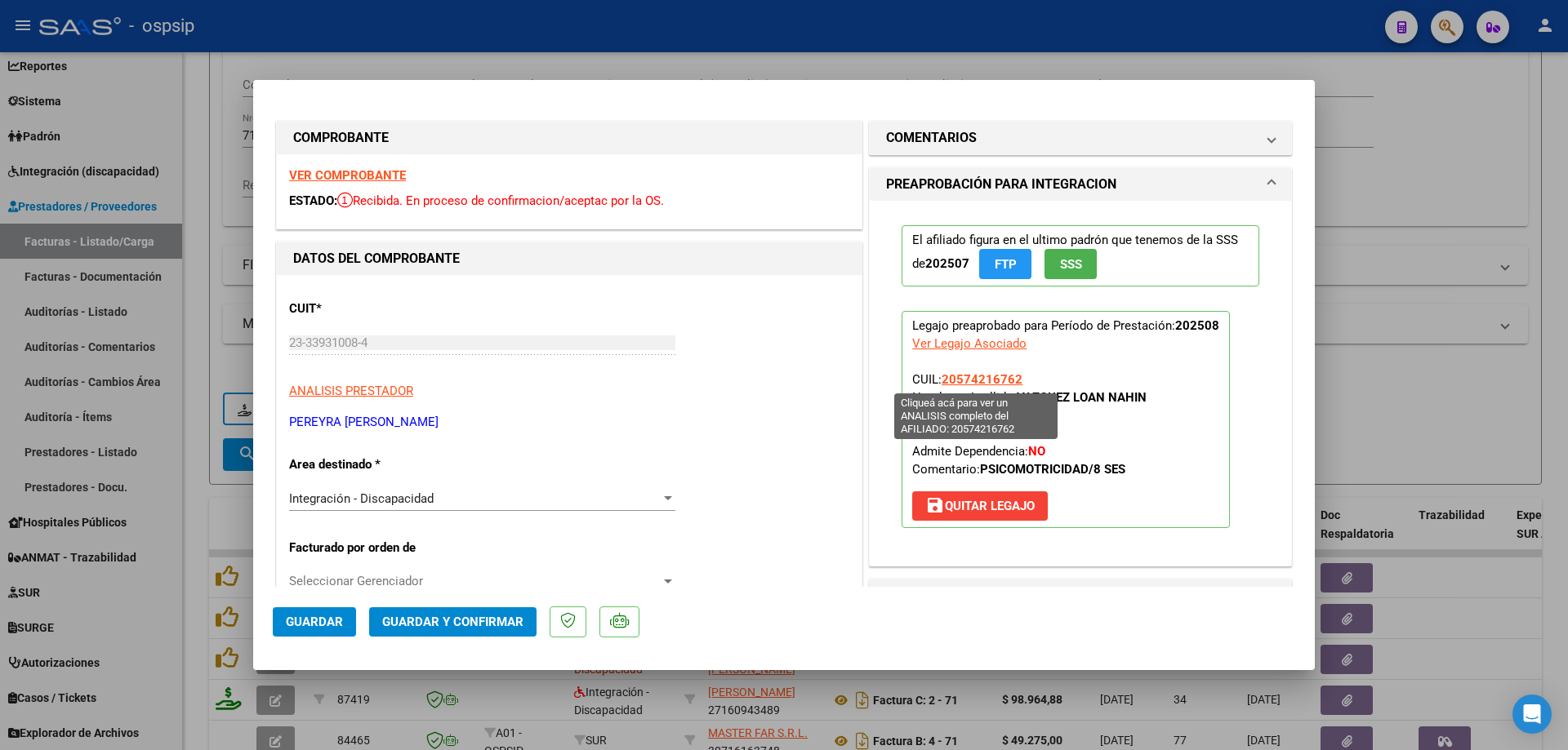
click at [961, 376] on span "20574216762" at bounding box center [981, 380] width 80 height 15
type textarea "20574216762"
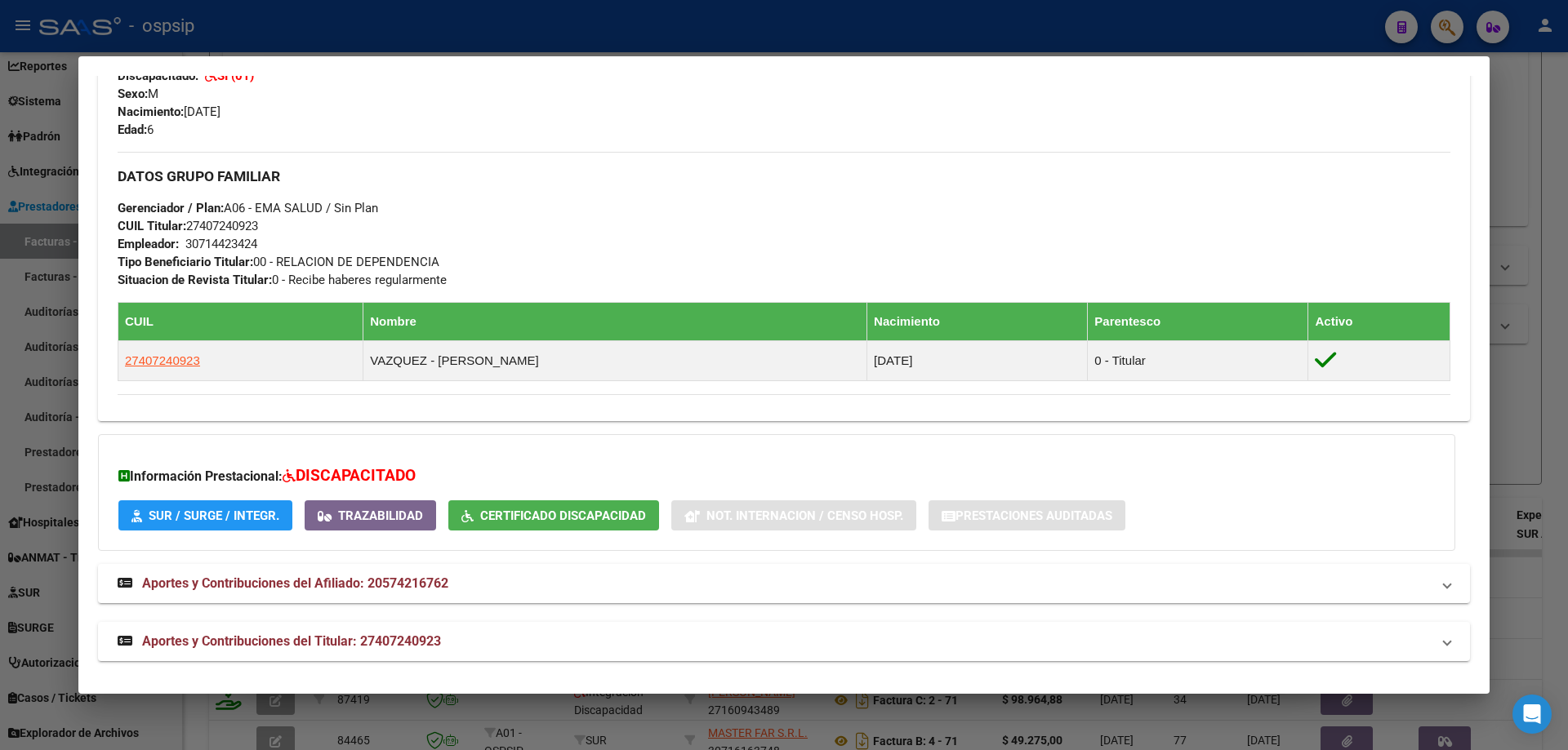
scroll to position [661, 0]
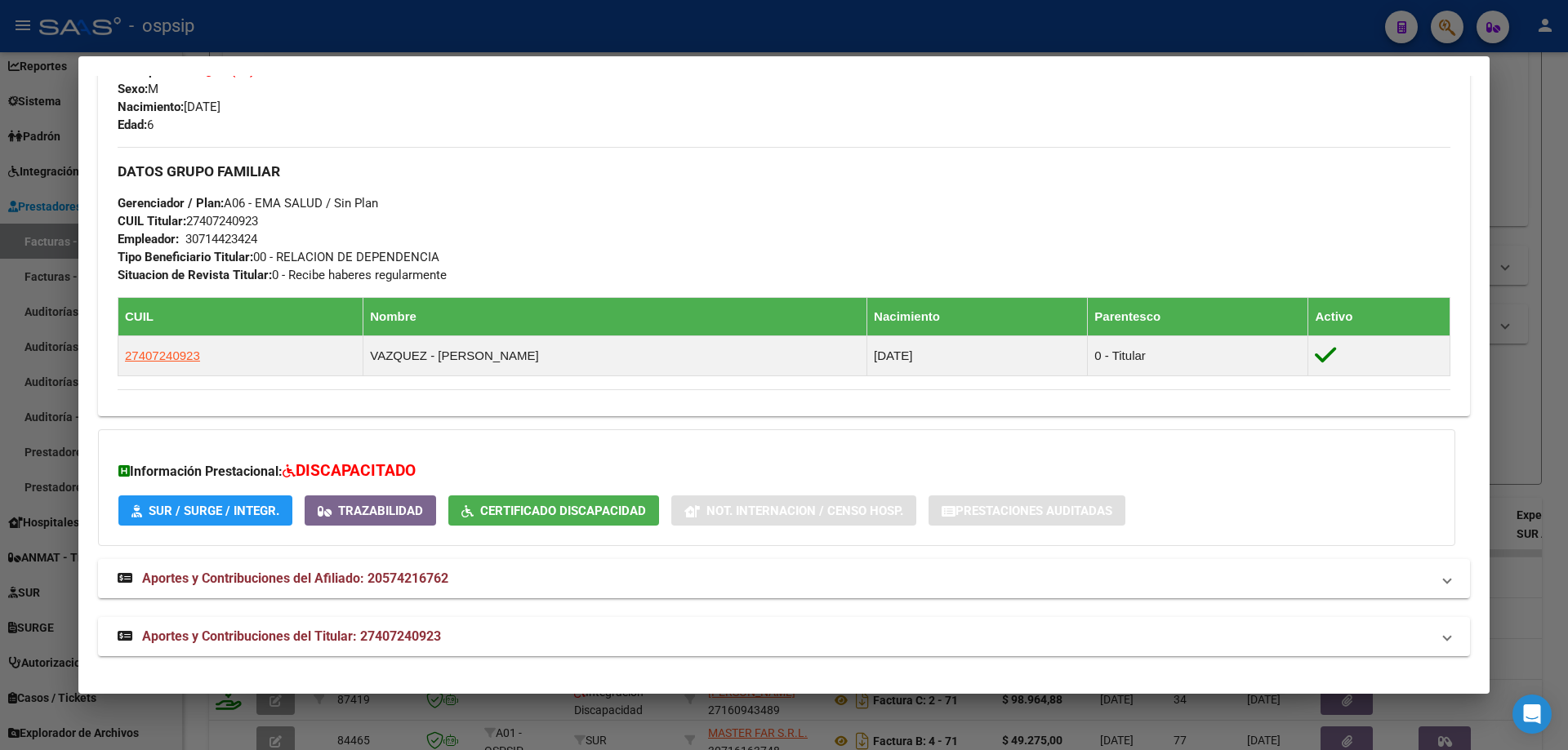
click at [1547, 385] on div at bounding box center [784, 375] width 1568 height 750
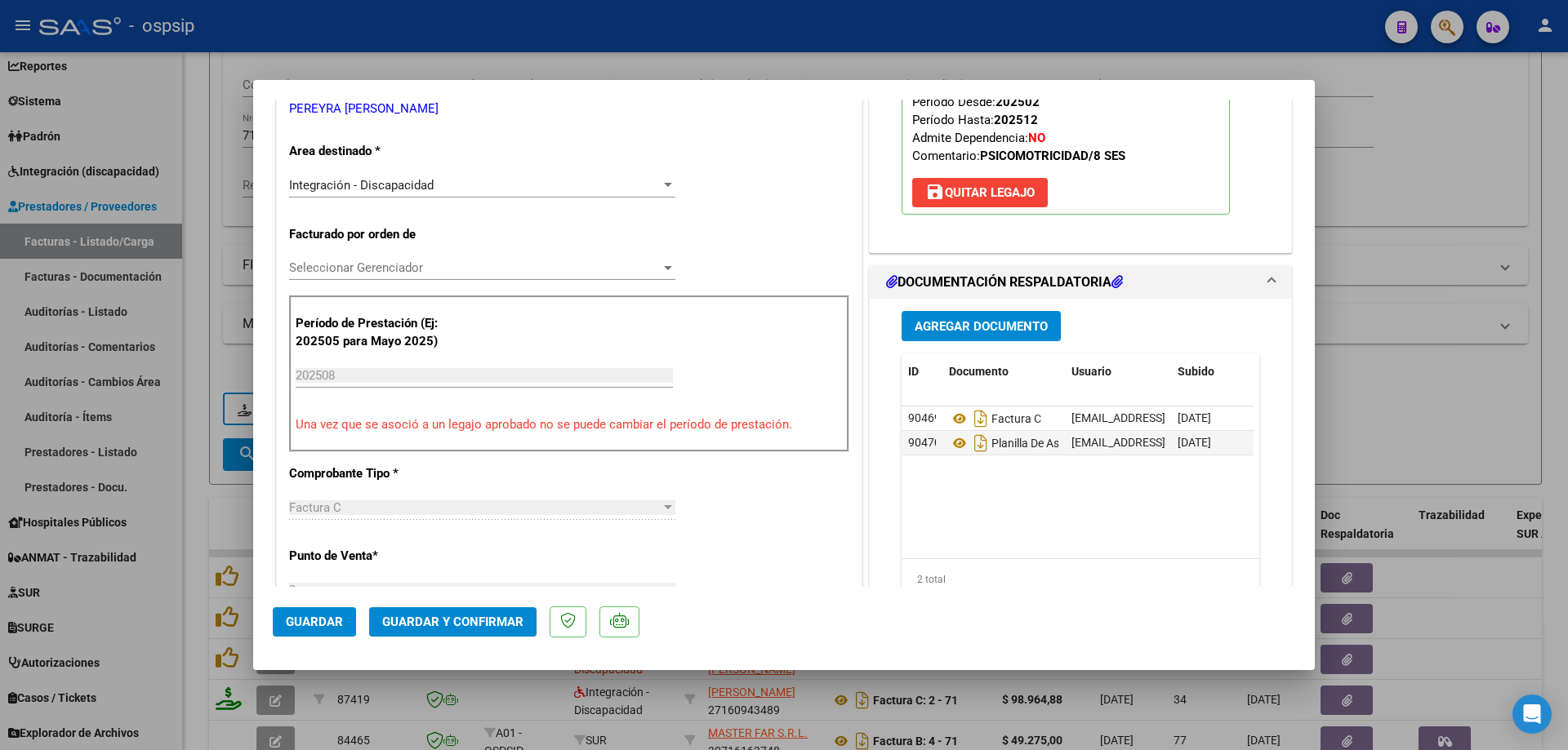
scroll to position [409, 0]
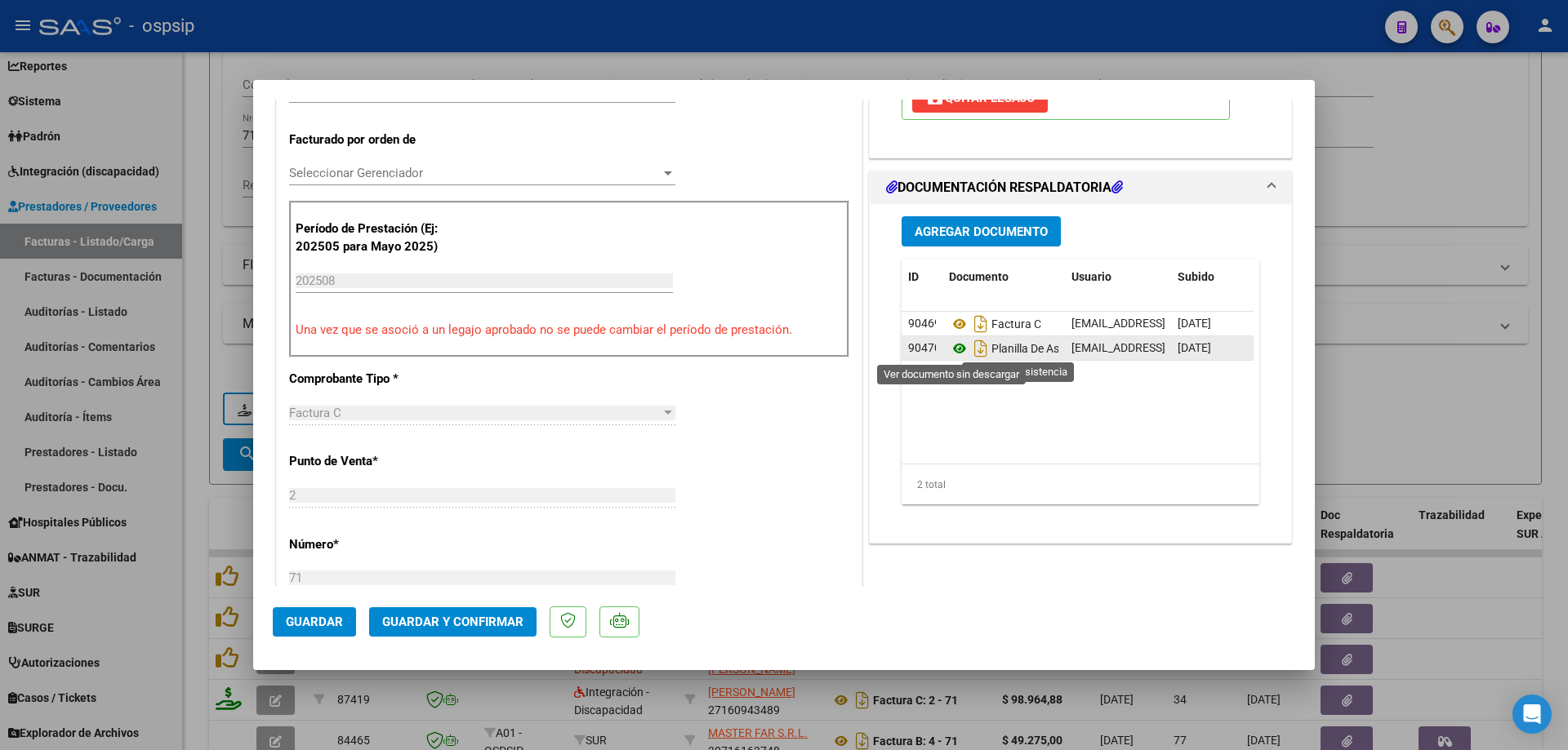
click at [949, 349] on icon at bounding box center [959, 348] width 21 height 20
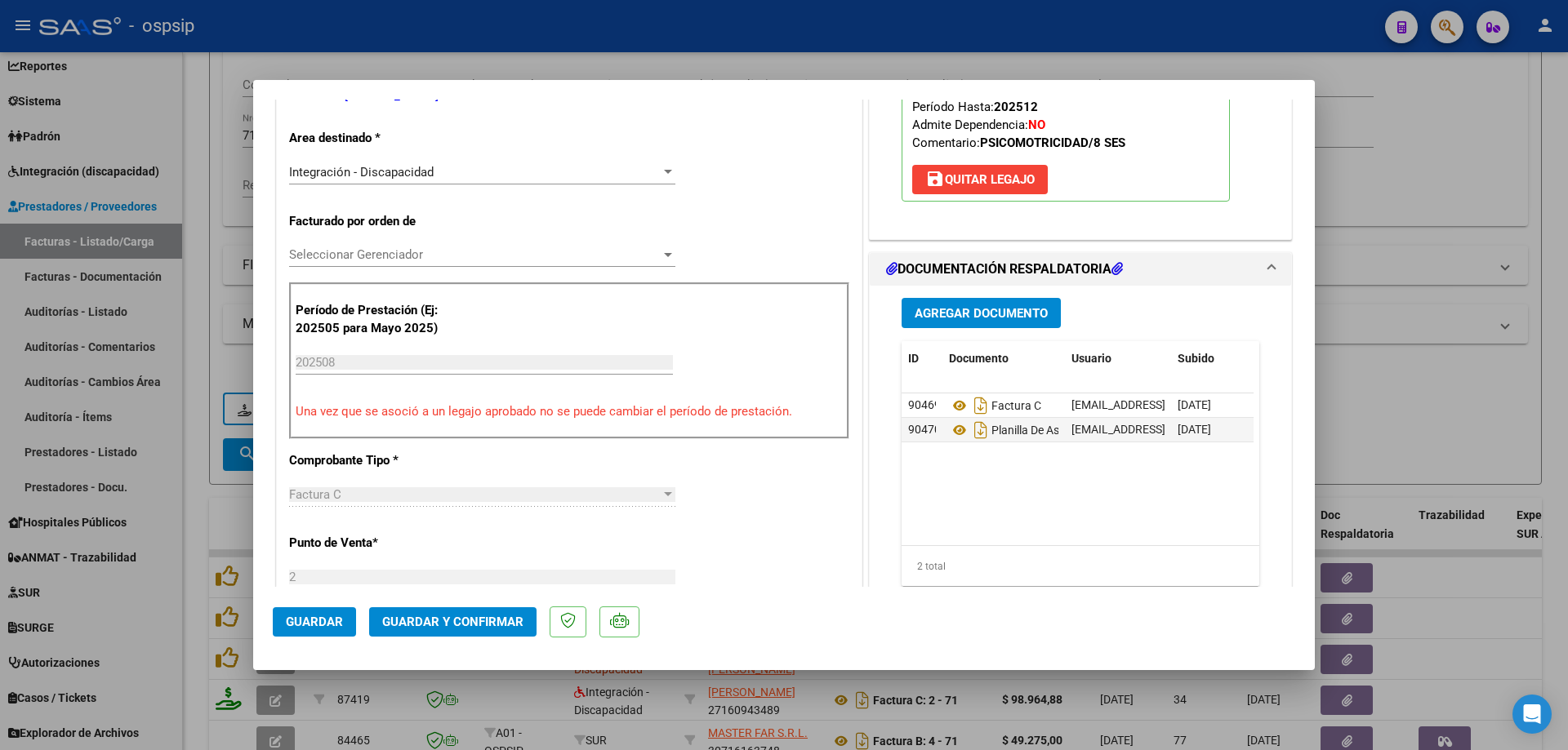
scroll to position [164, 0]
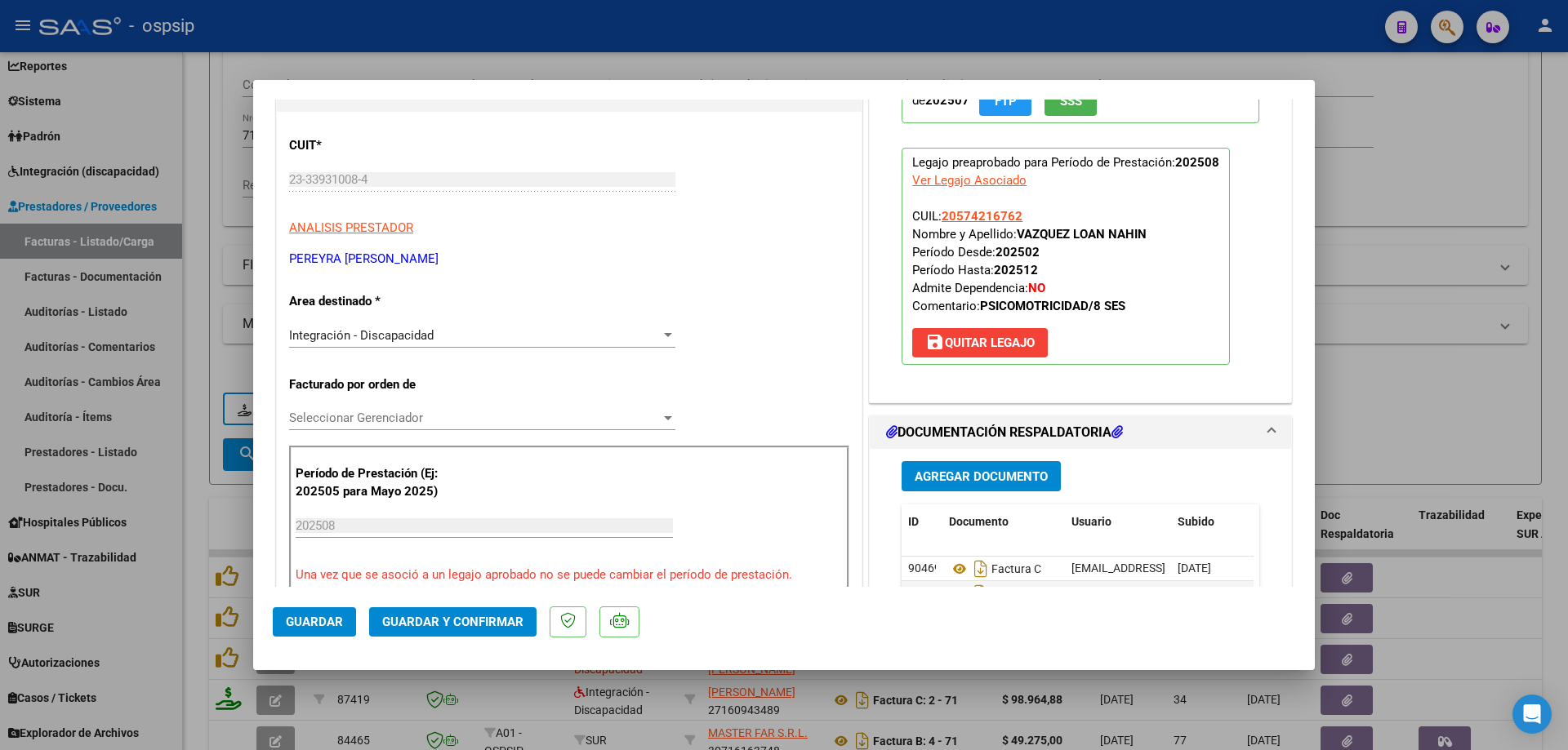
drag, startPoint x: 1023, startPoint y: 217, endPoint x: 935, endPoint y: 218, distance: 88.0
click at [935, 218] on p "Legajo preaprobado para Período de Prestación: 202508 Ver Legajo Asociado CUIL:…" at bounding box center [1065, 256] width 328 height 218
click at [451, 618] on span "Guardar y Confirmar" at bounding box center [452, 622] width 141 height 15
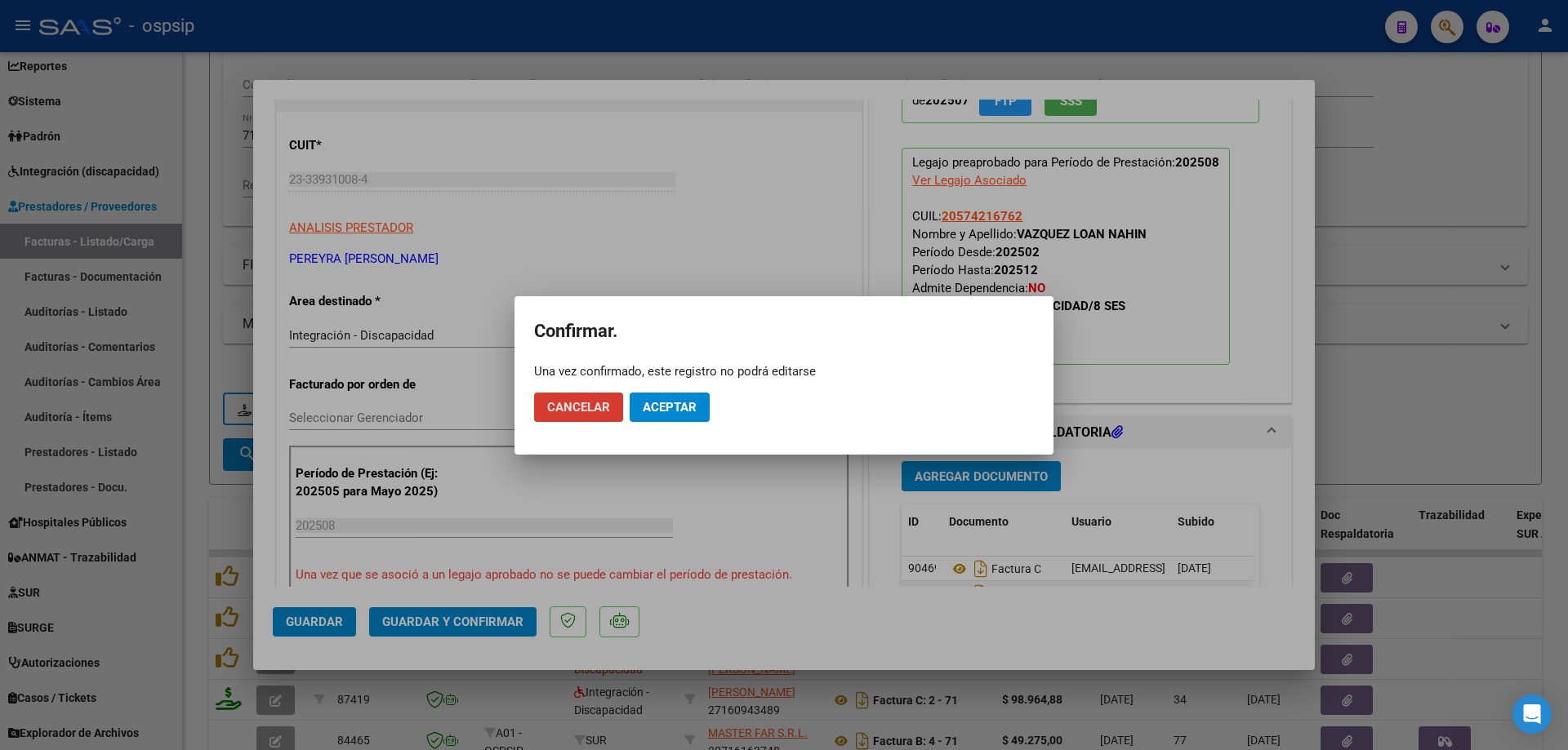
click at [664, 394] on button "Aceptar" at bounding box center [670, 407] width 80 height 29
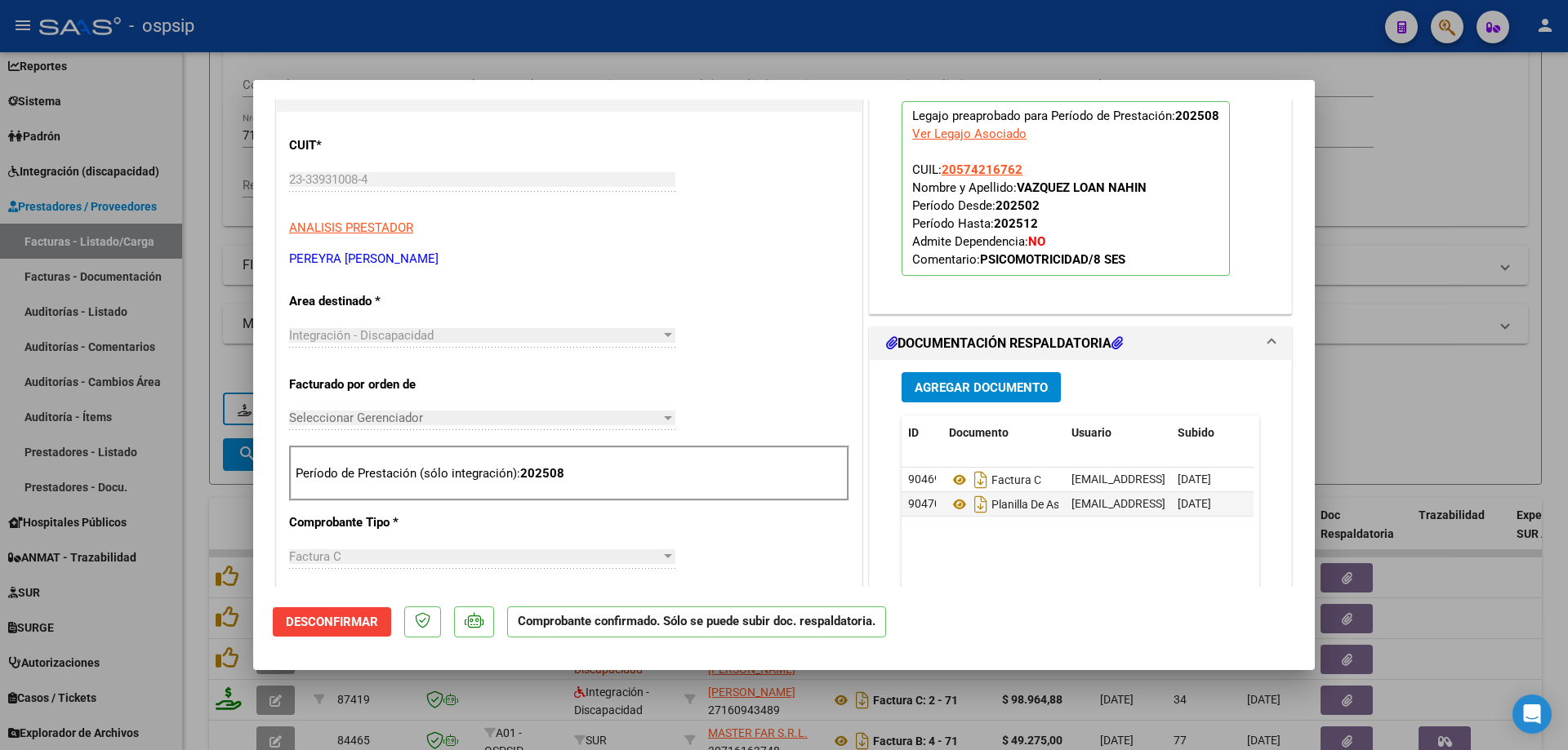
click at [1450, 150] on div at bounding box center [784, 375] width 1568 height 750
type input "$ 0,00"
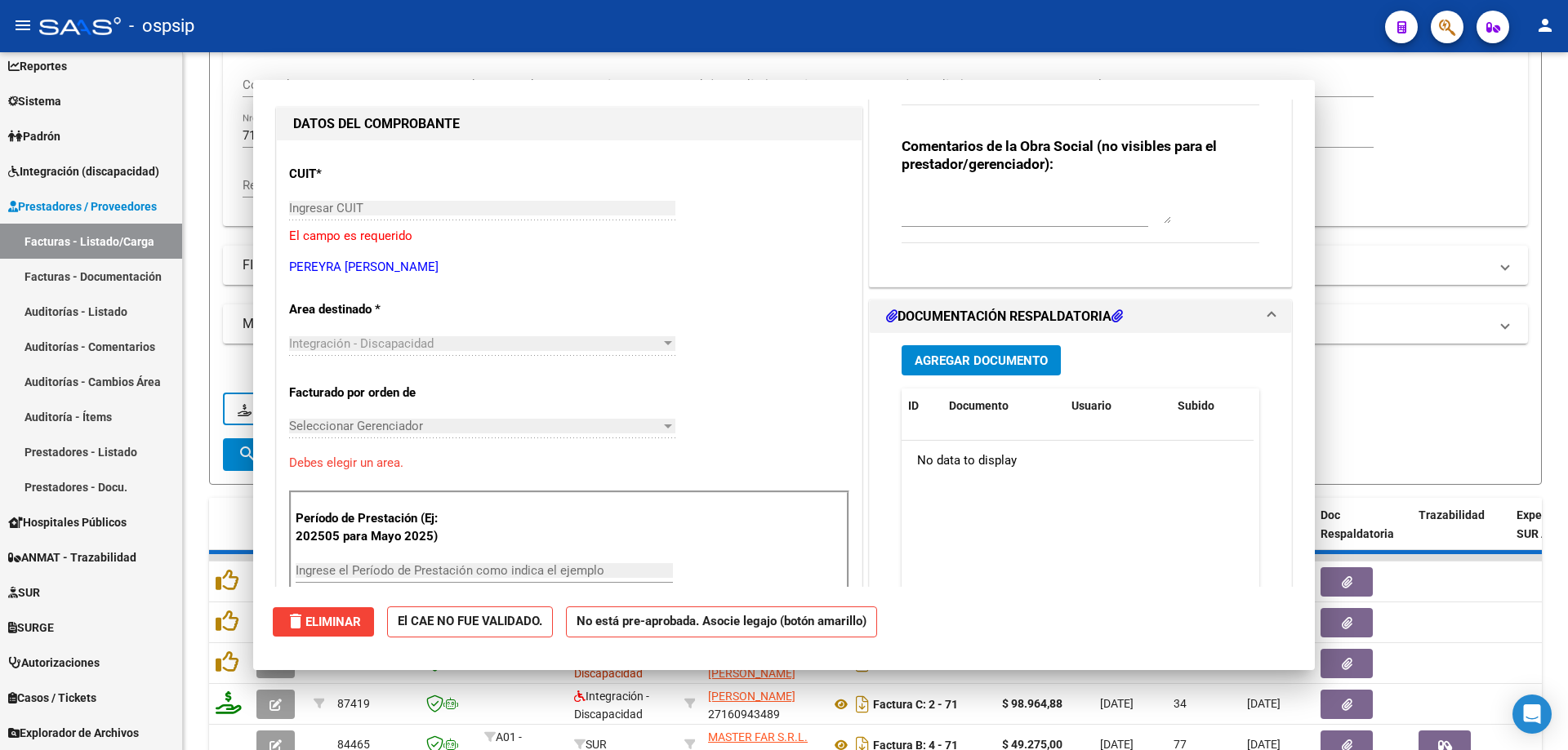
scroll to position [192, 0]
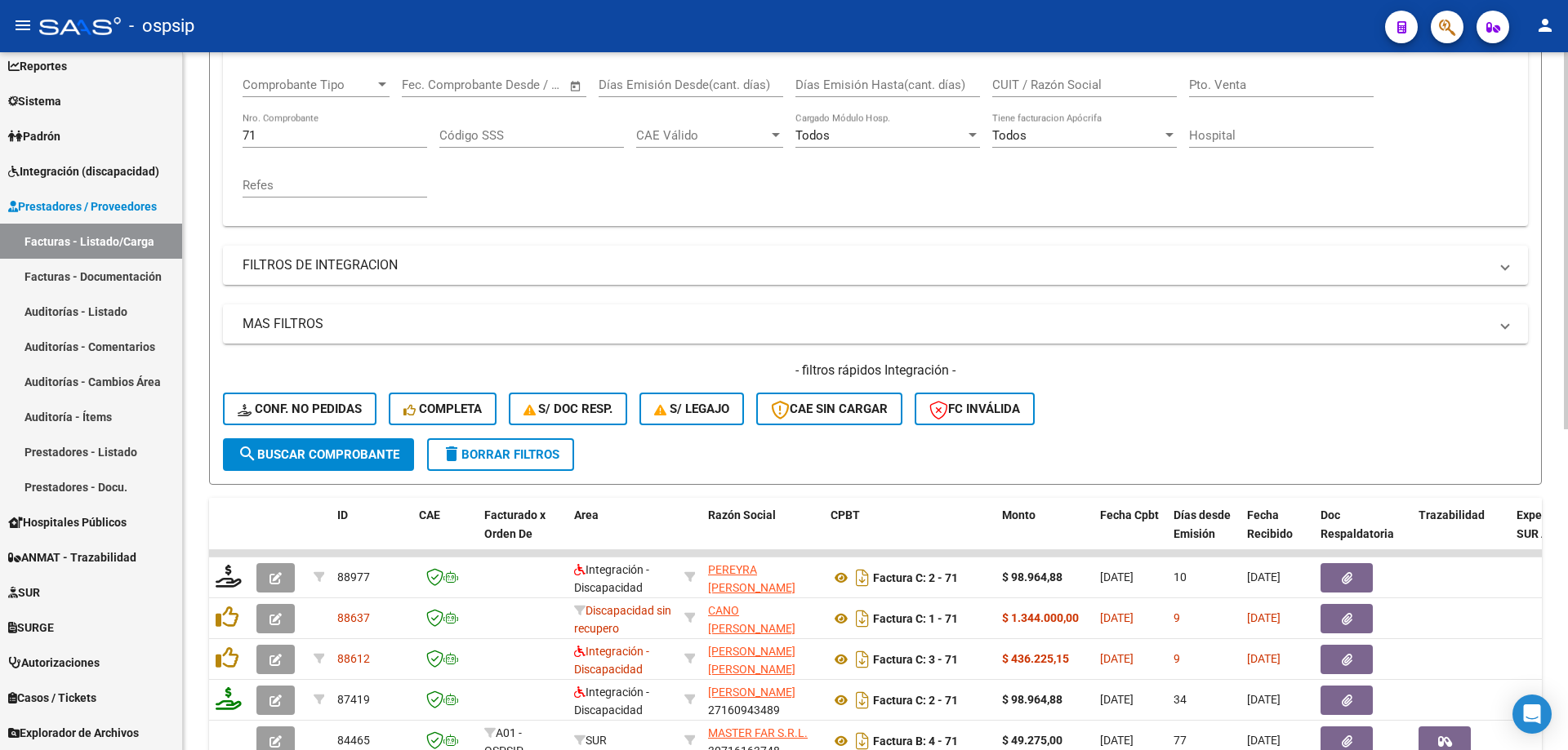
click at [267, 139] on input "71" at bounding box center [334, 136] width 184 height 15
type input "7"
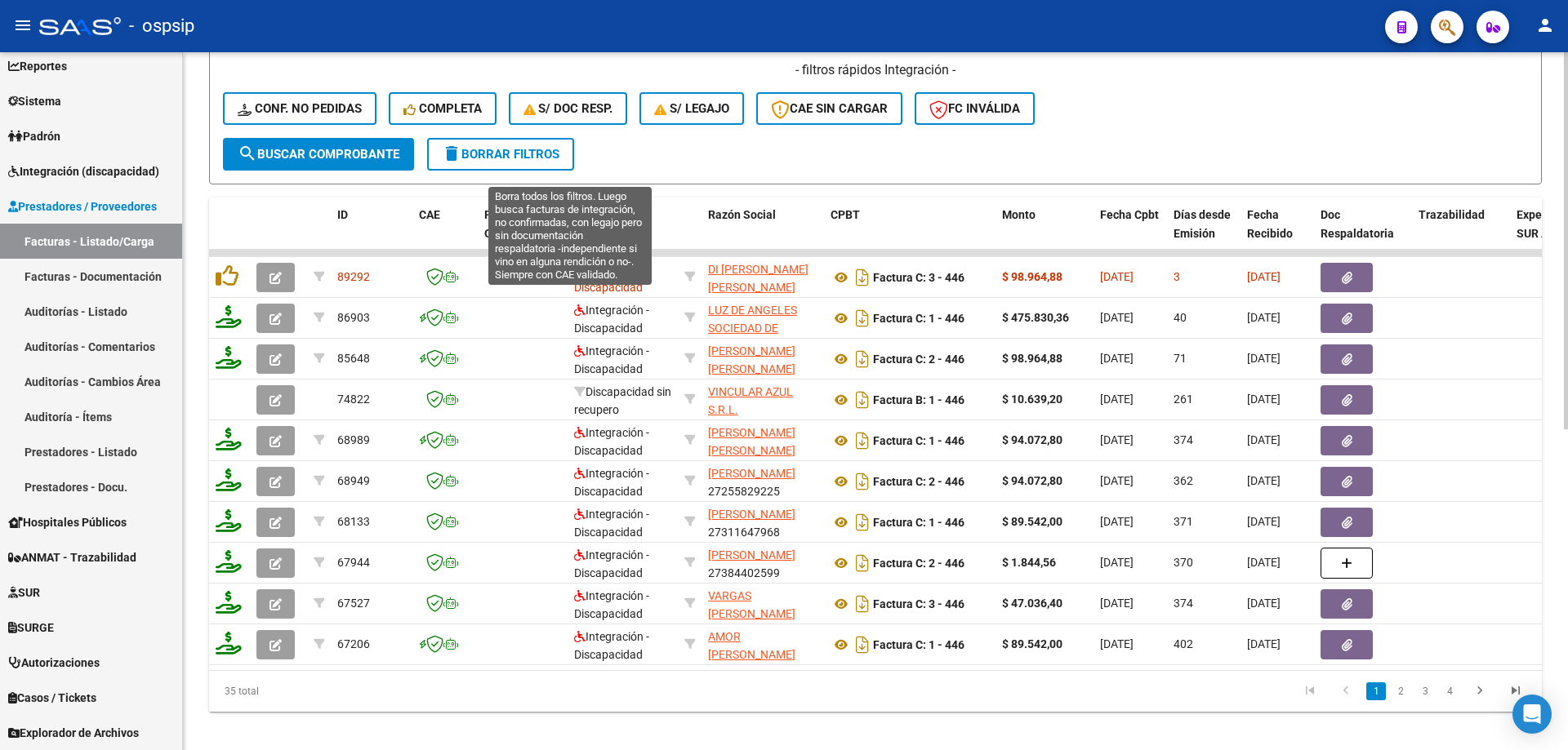
scroll to position [594, 0]
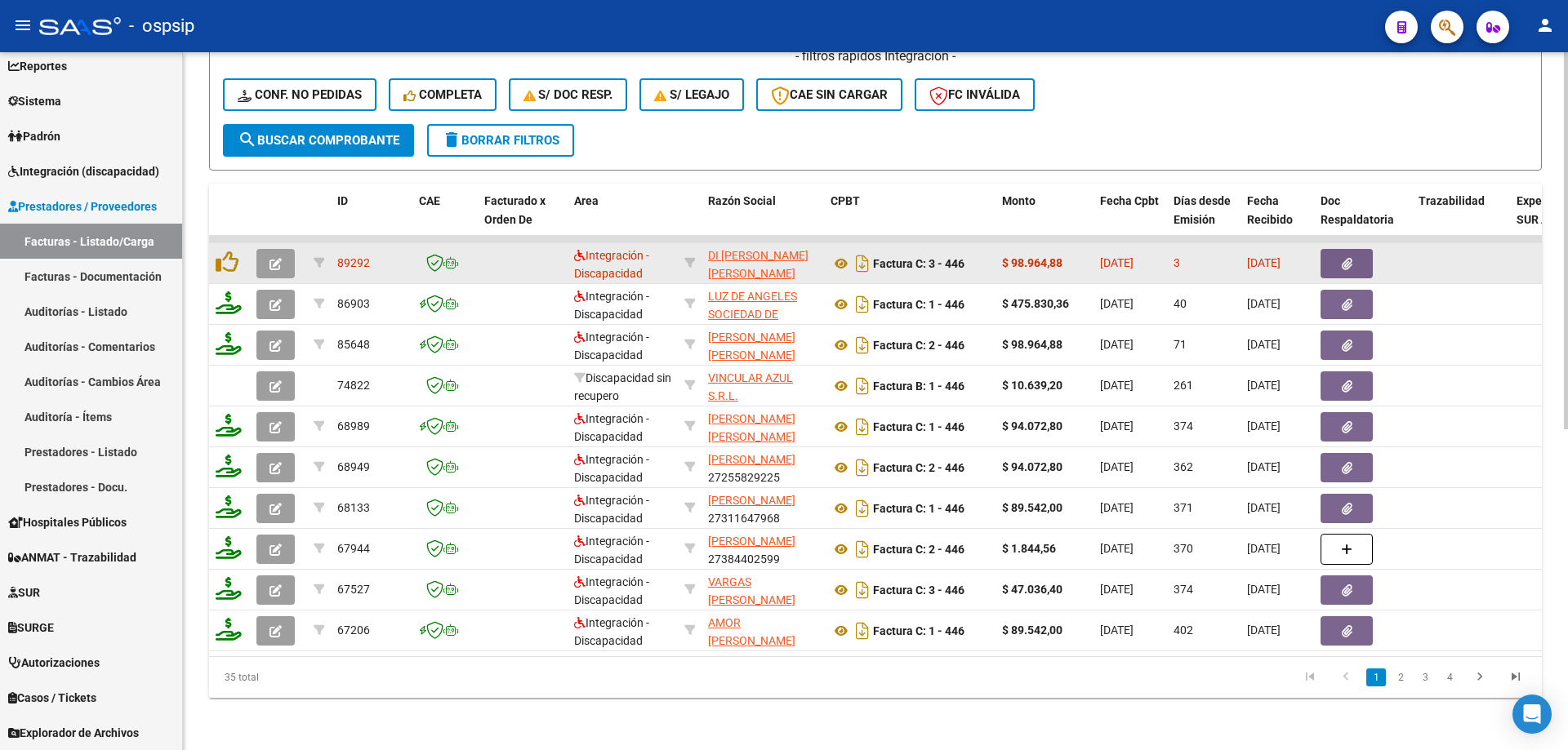
type input "446"
click at [270, 258] on icon "button" at bounding box center [275, 264] width 12 height 12
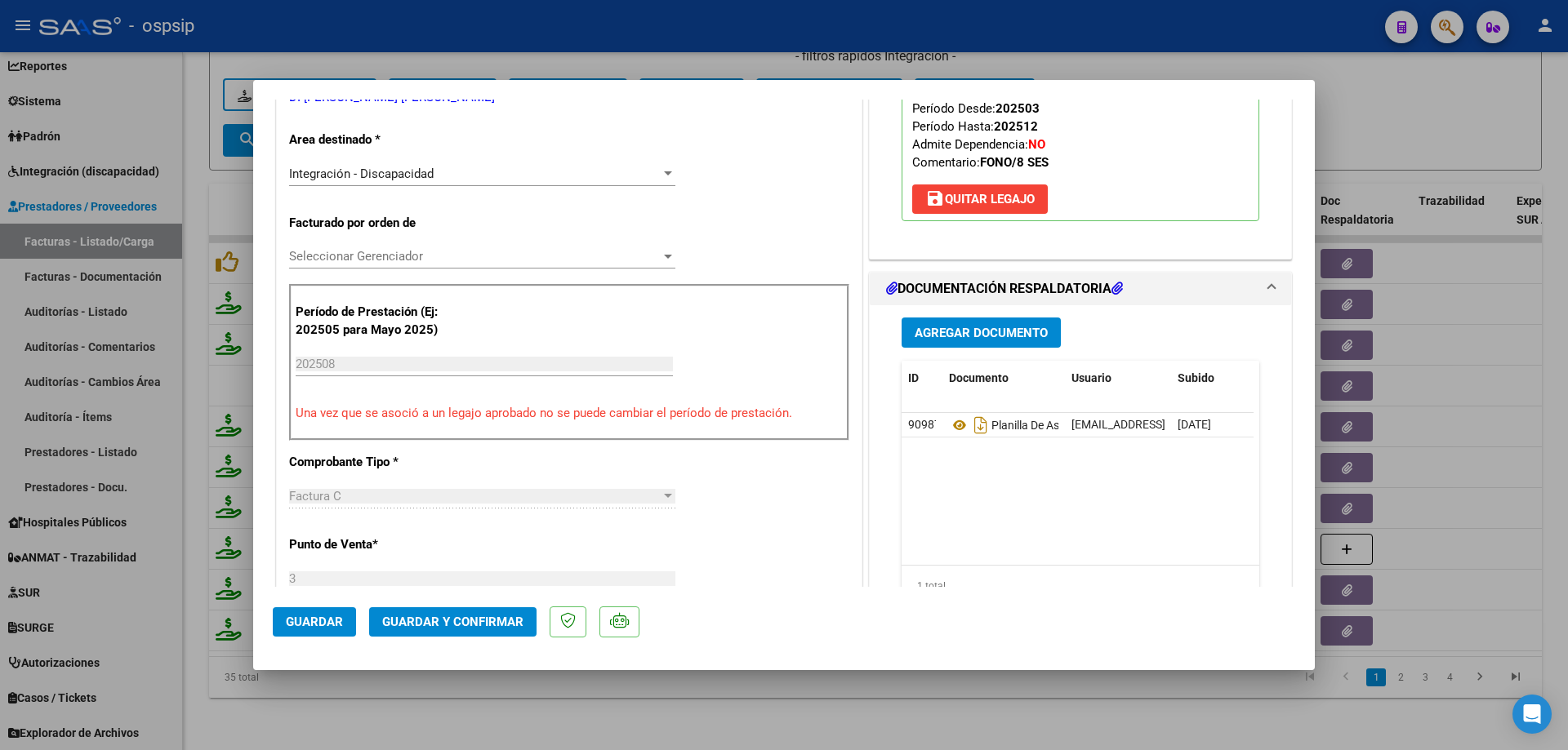
scroll to position [326, 0]
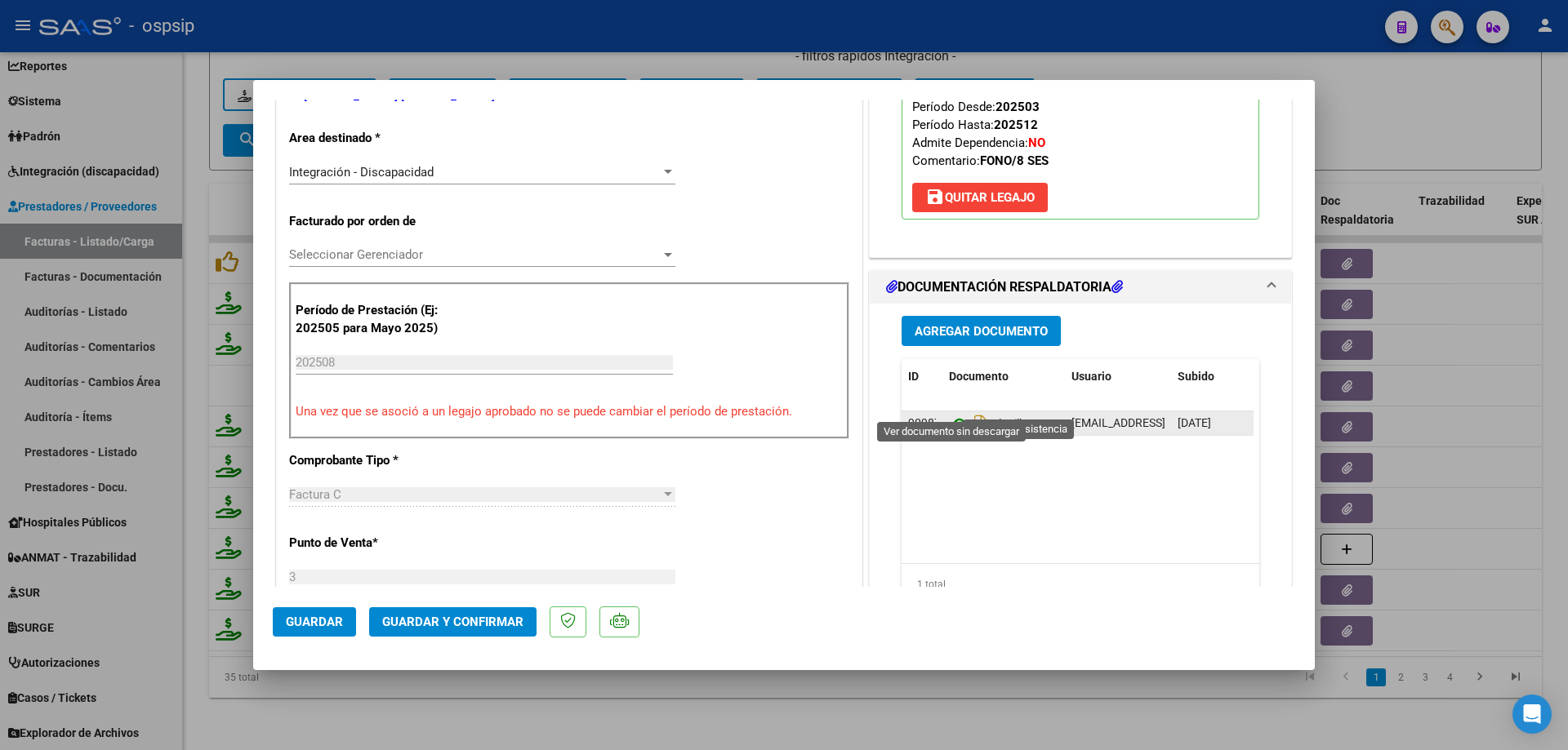
click at [956, 414] on icon at bounding box center [959, 424] width 21 height 20
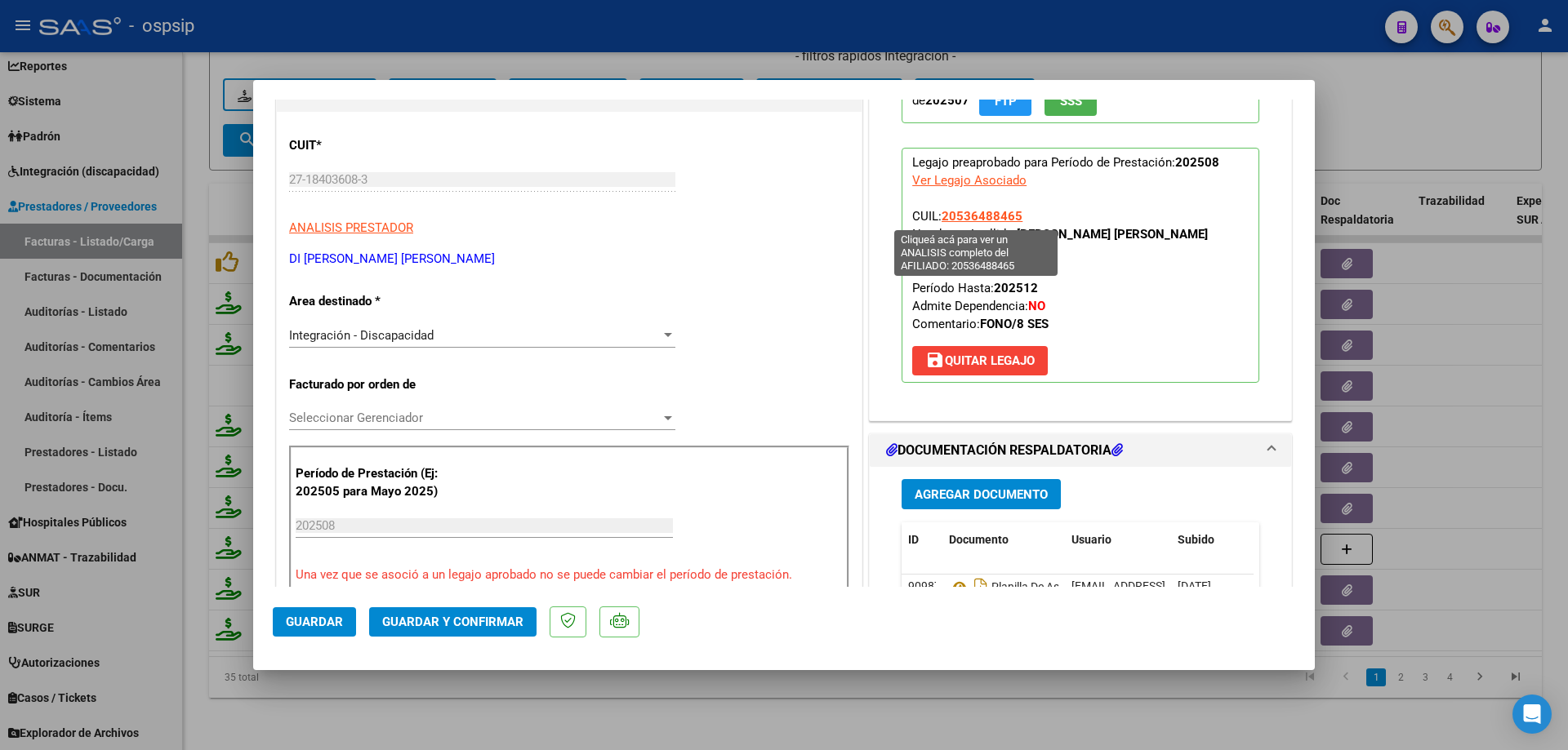
drag, startPoint x: 1008, startPoint y: 213, endPoint x: 938, endPoint y: 214, distance: 70.0
click at [938, 214] on p "Legajo preaprobado para Período de Prestación: 202508 Ver Legajo Asociado CUIL:…" at bounding box center [1080, 265] width 357 height 235
drag, startPoint x: 933, startPoint y: 213, endPoint x: 1049, endPoint y: 200, distance: 116.7
click at [1054, 196] on p "Legajo preaprobado para Período de Prestación: 202508 Ver Legajo Asociado CUIL:…" at bounding box center [1080, 265] width 357 height 235
drag, startPoint x: 1016, startPoint y: 210, endPoint x: 934, endPoint y: 218, distance: 82.4
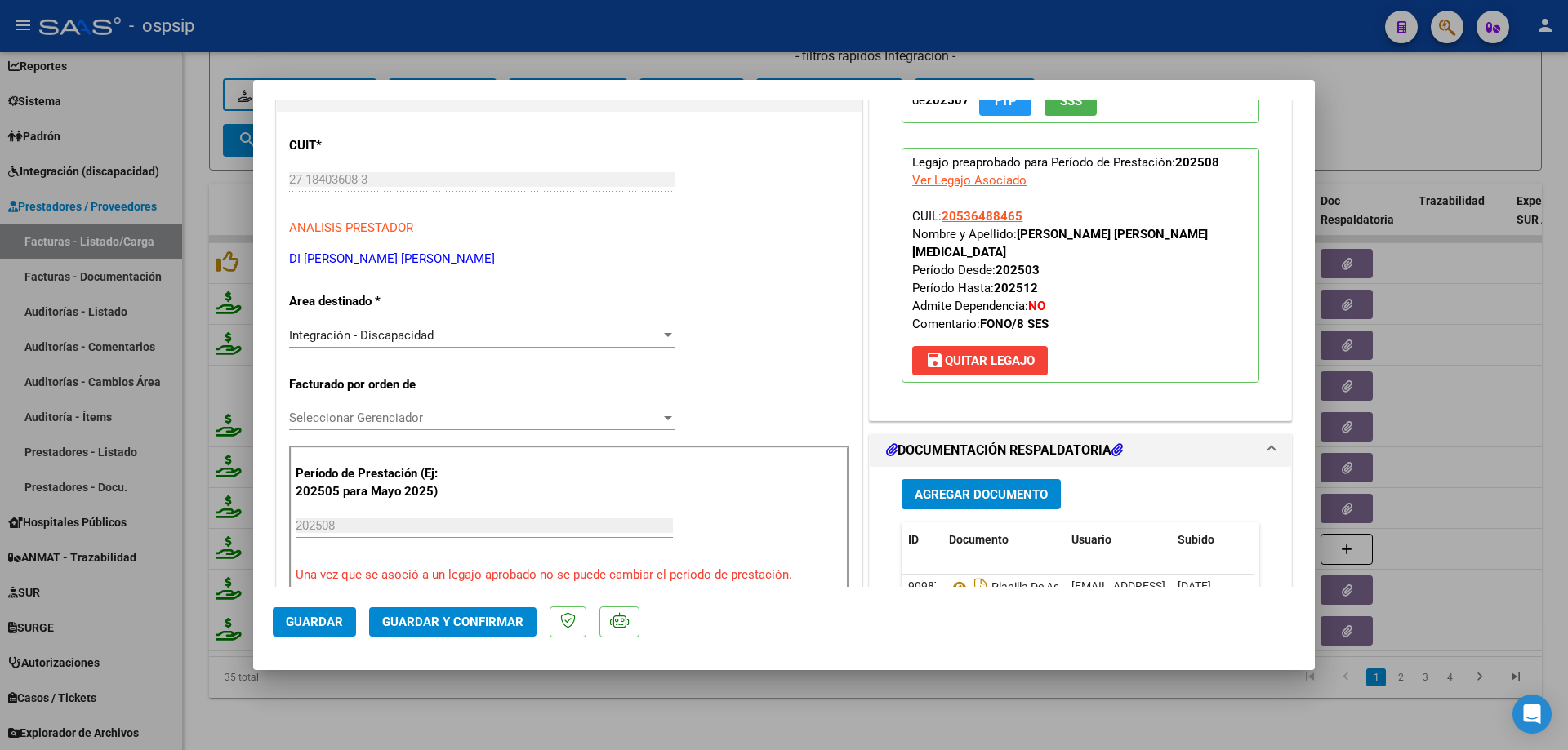
click at [934, 218] on p "Legajo preaprobado para Período de Prestación: 202508 Ver Legajo Asociado CUIL:…" at bounding box center [1080, 265] width 357 height 235
click at [427, 620] on span "Guardar y Confirmar" at bounding box center [452, 622] width 141 height 15
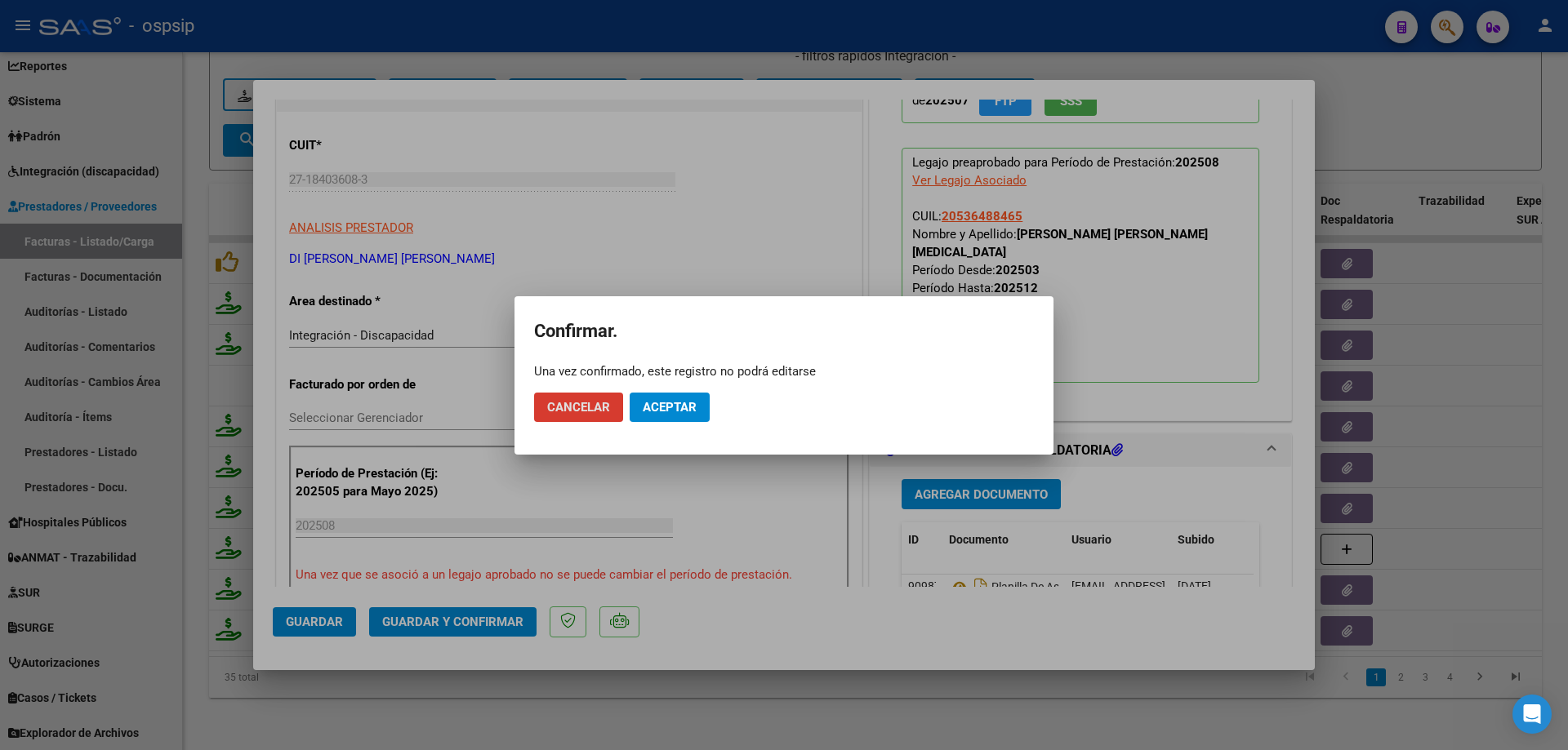
click at [663, 410] on span "Aceptar" at bounding box center [669, 408] width 54 height 15
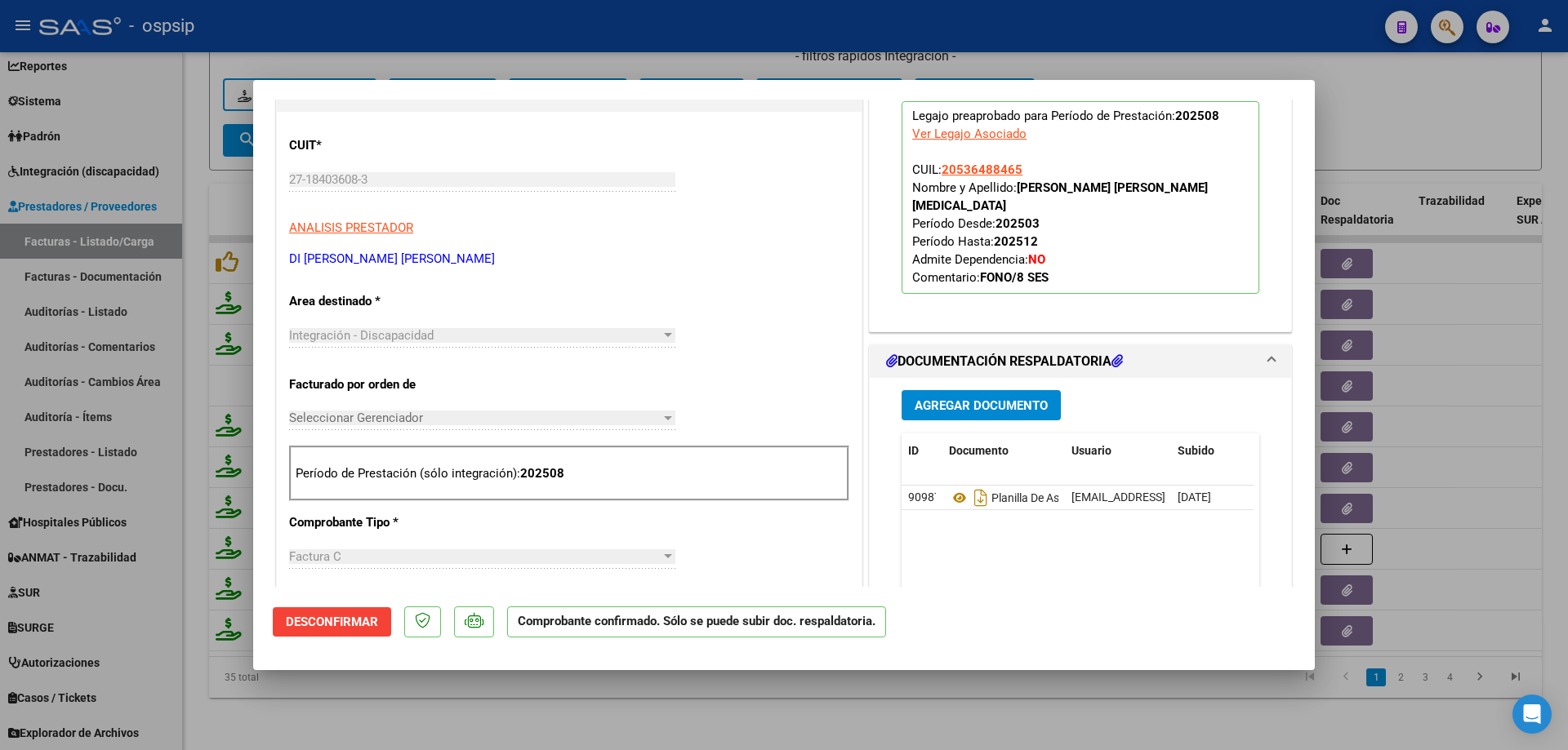
click at [1420, 109] on div at bounding box center [784, 375] width 1568 height 750
type input "$ 0,00"
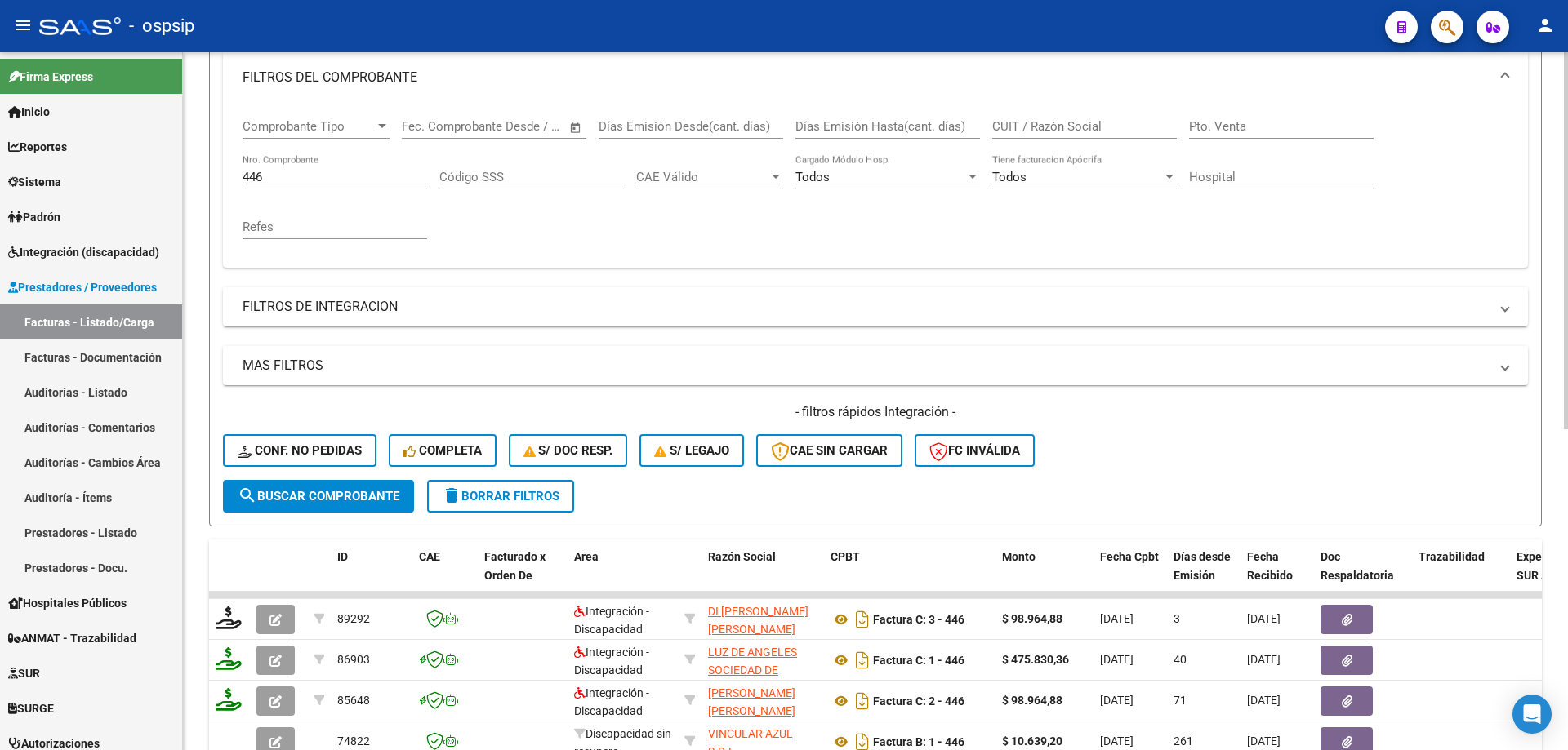
scroll to position [186, 0]
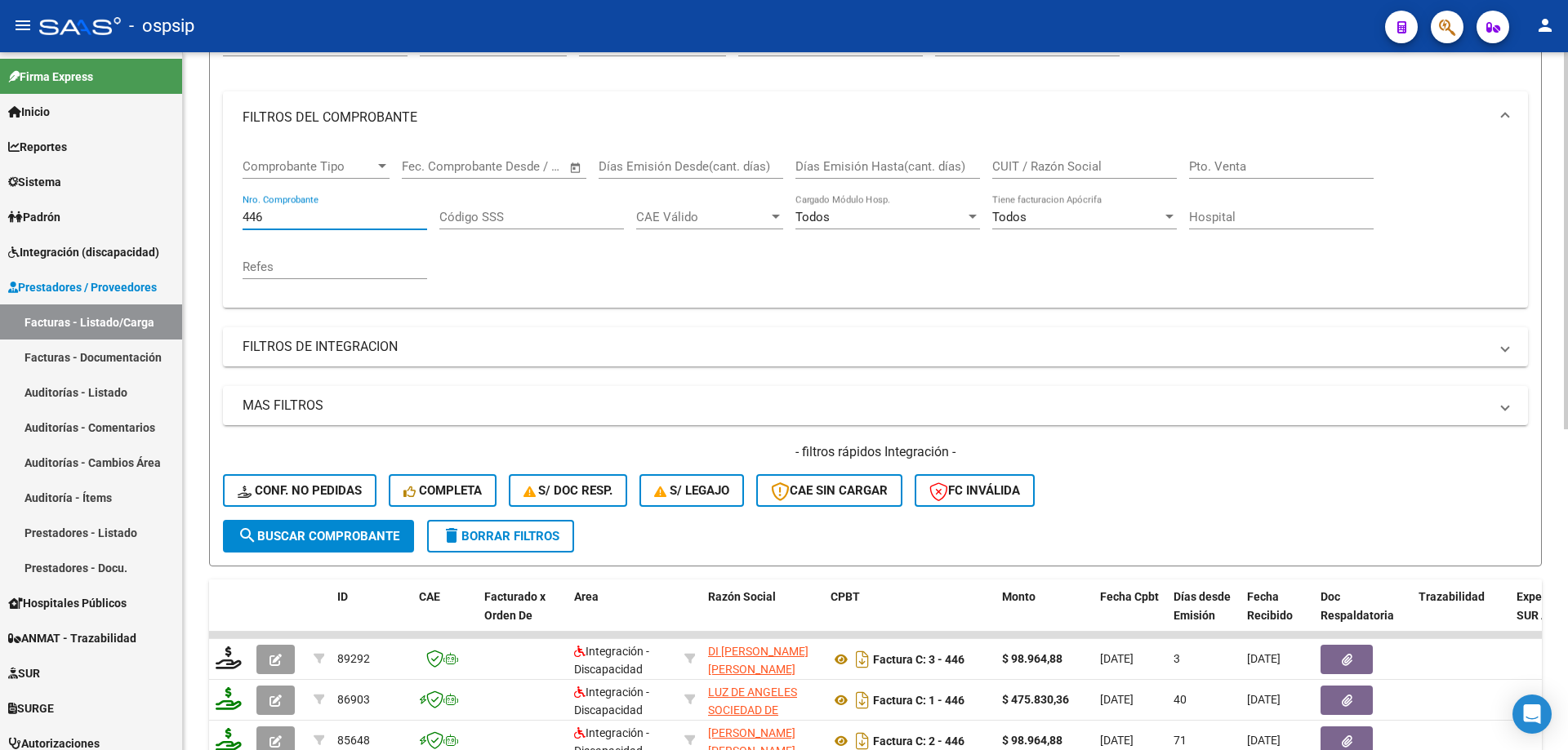
click at [291, 217] on input "446" at bounding box center [334, 218] width 184 height 15
type input "4"
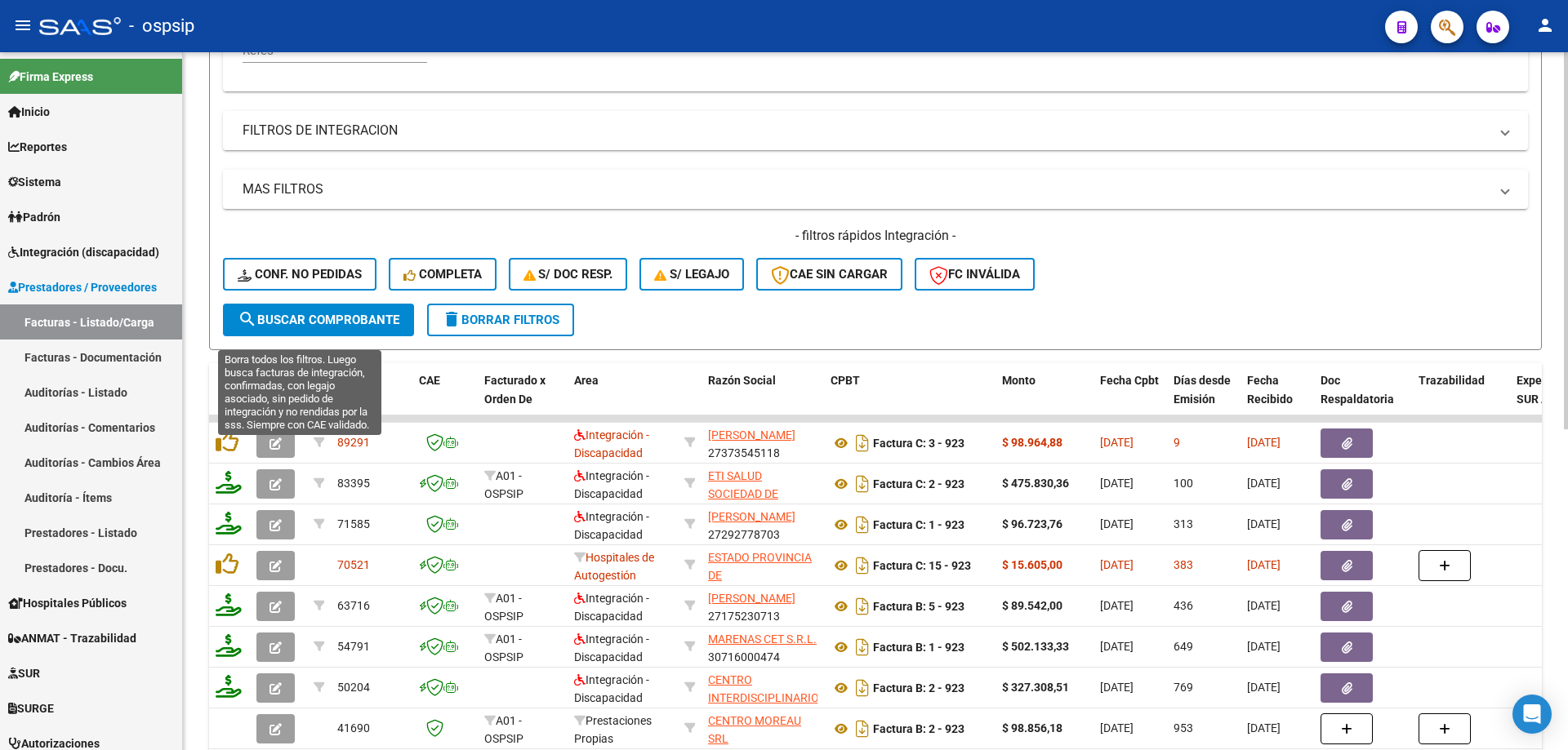
scroll to position [431, 0]
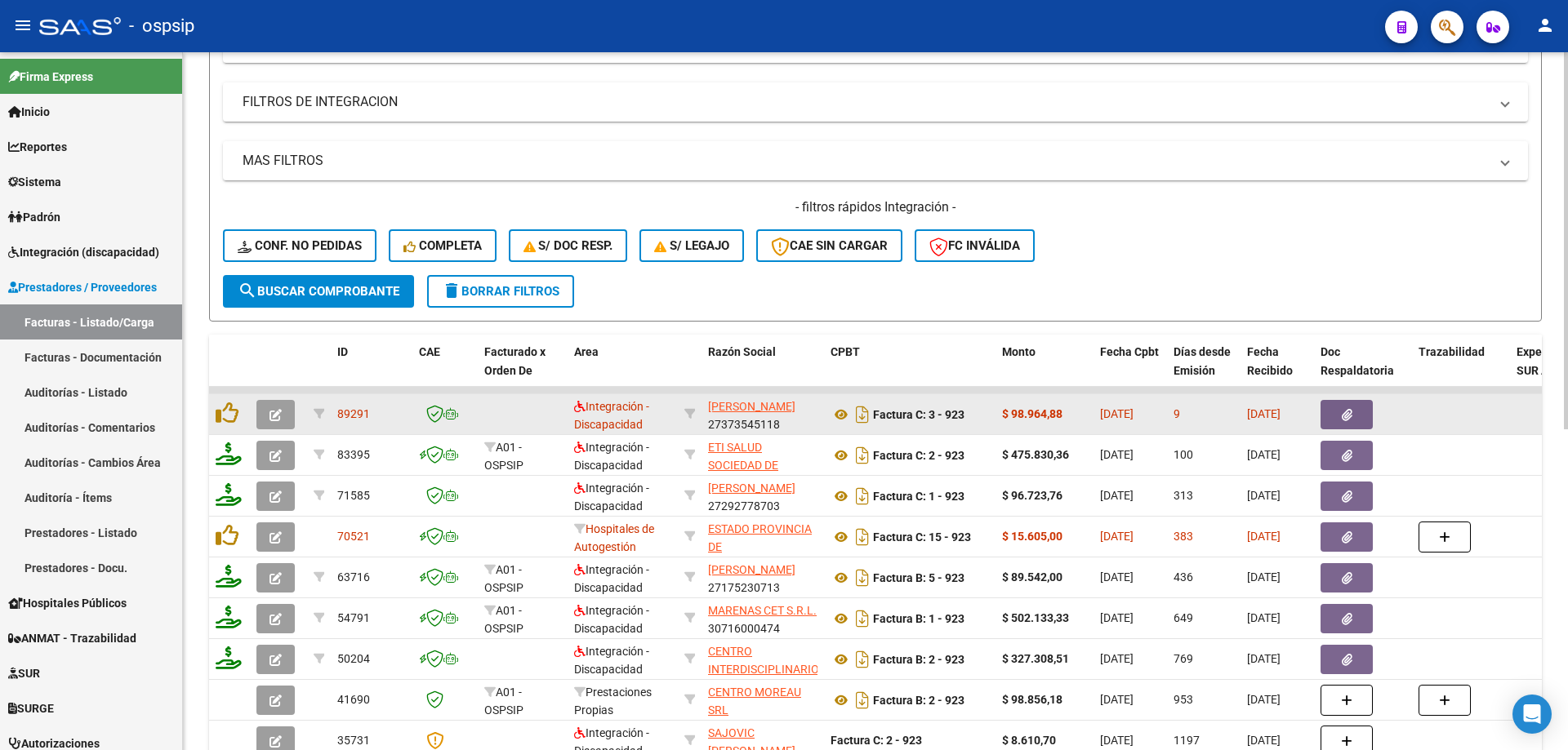
type input "922"
click at [274, 412] on icon "button" at bounding box center [275, 415] width 12 height 12
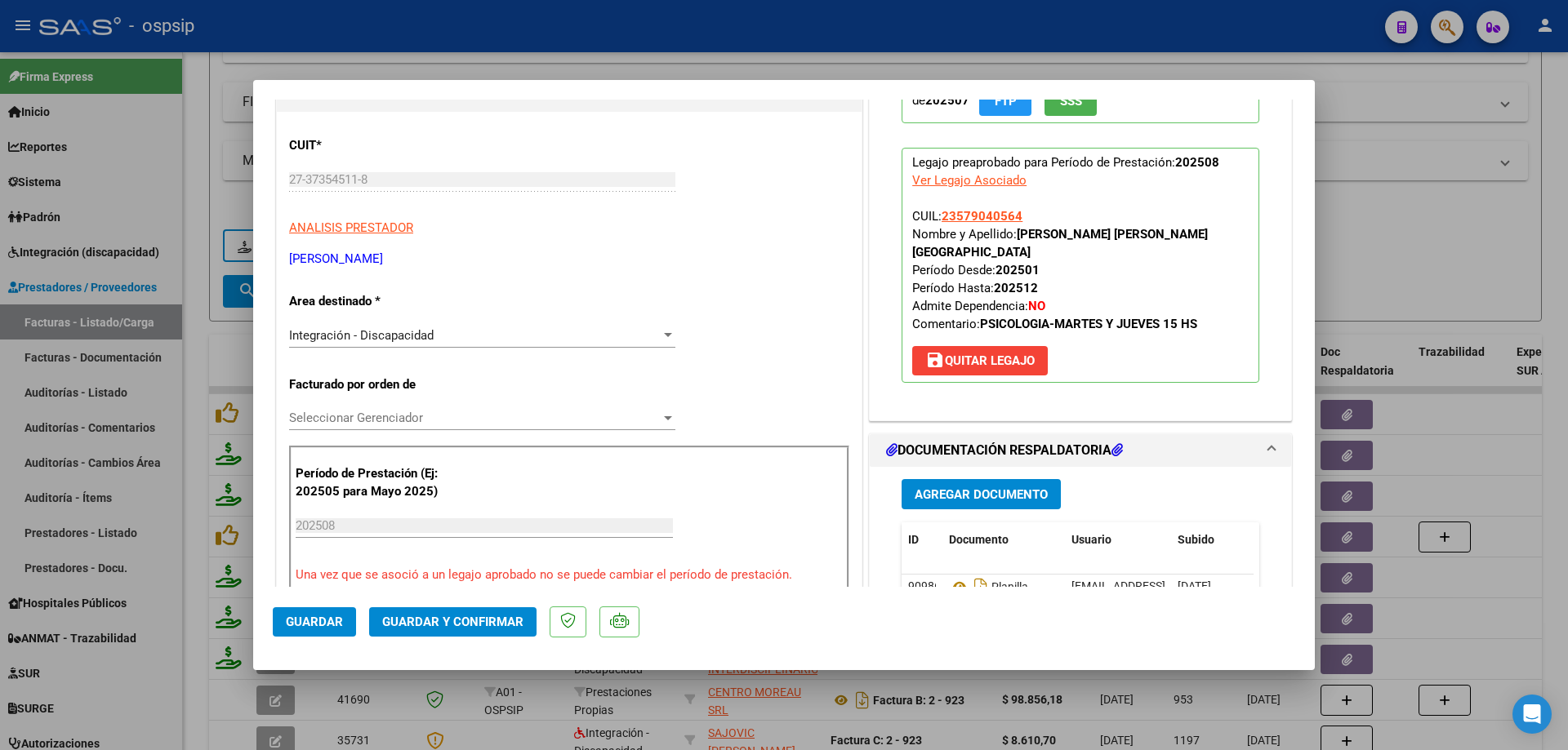
scroll to position [245, 0]
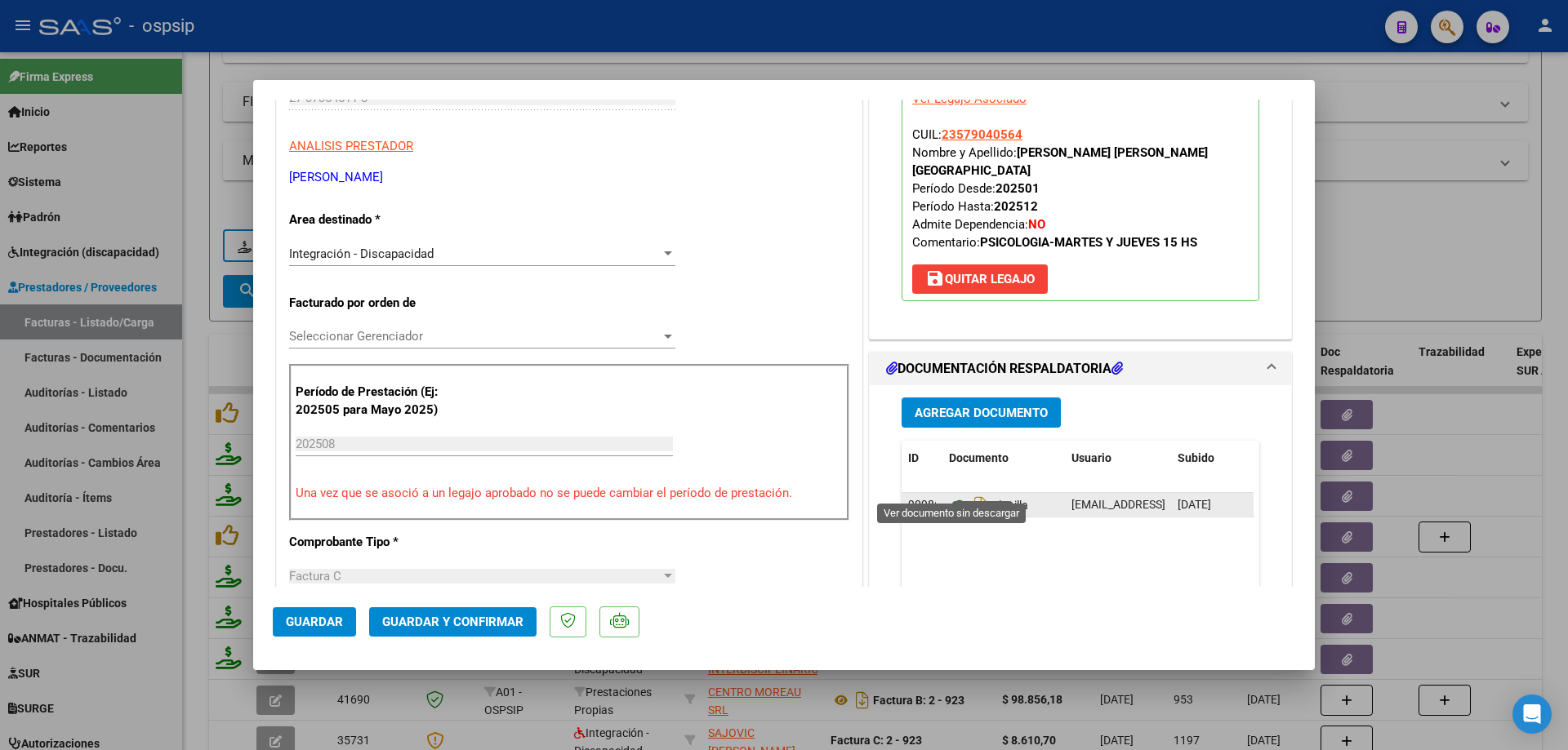
click at [949, 496] on icon at bounding box center [959, 505] width 21 height 20
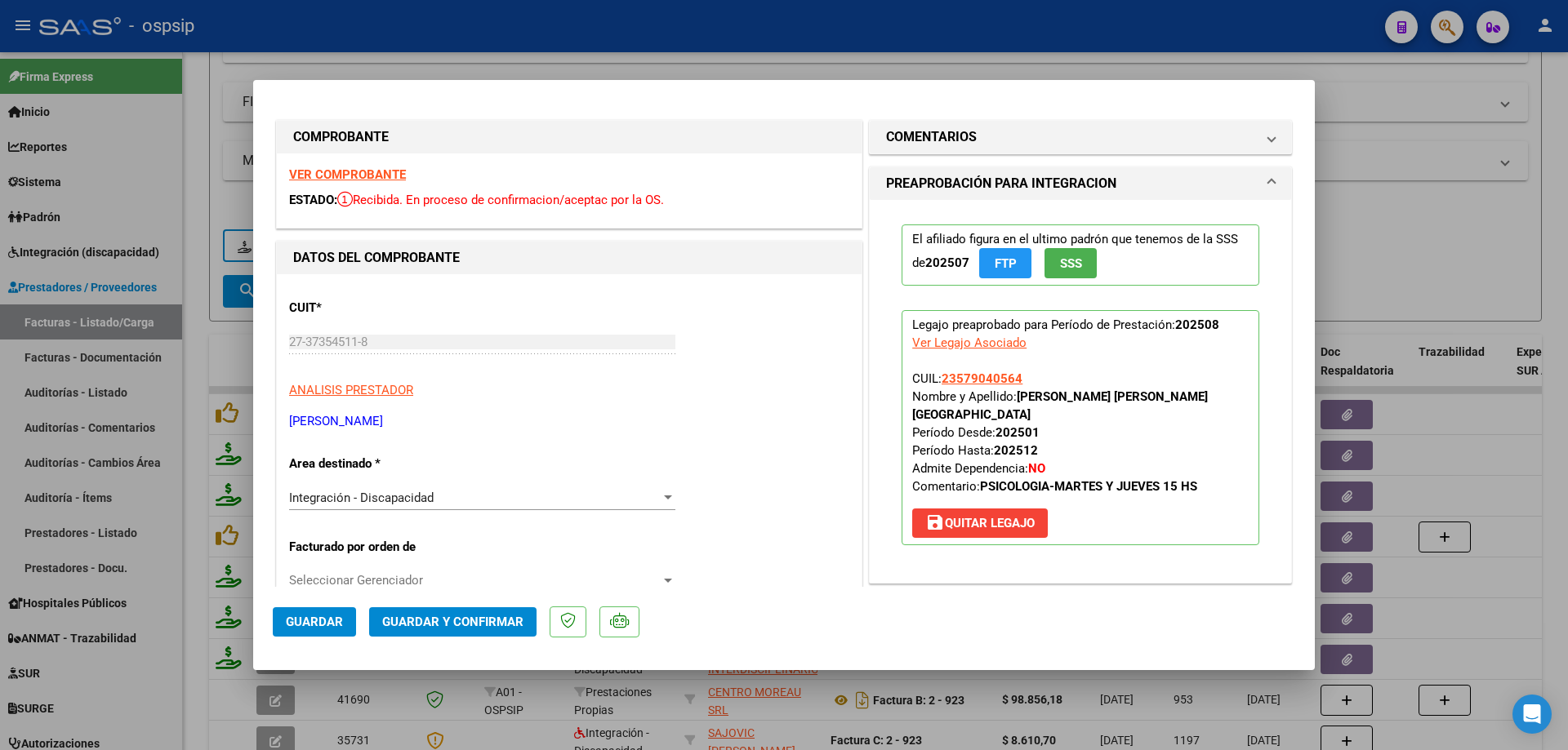
scroll to position [0, 0]
drag, startPoint x: 1027, startPoint y: 382, endPoint x: 929, endPoint y: 385, distance: 98.0
click at [929, 385] on p "Legajo preaprobado para Período de Prestación: 202508 Ver Legajo Asociado CUIL:…" at bounding box center [1080, 428] width 357 height 235
click at [1055, 380] on p "Legajo preaprobado para Período de Prestación: 202508 Ver Legajo Asociado CUIL:…" at bounding box center [1080, 428] width 357 height 235
drag, startPoint x: 1027, startPoint y: 381, endPoint x: 939, endPoint y: 381, distance: 88.0
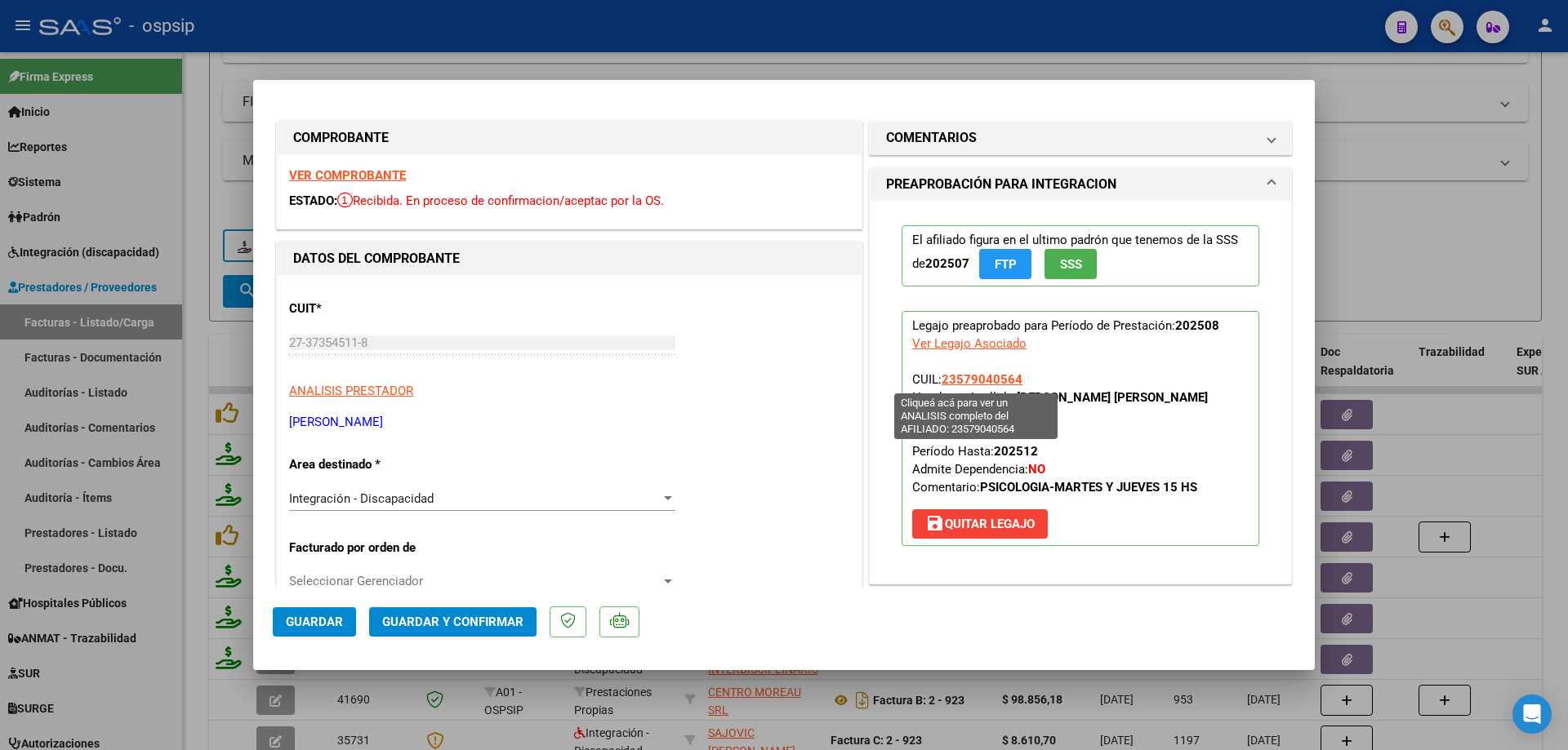
click at [939, 381] on p "Legajo preaprobado para Período de Prestación: 202508 Ver Legajo Asociado CUIL:…" at bounding box center [1080, 428] width 357 height 235
click at [444, 628] on span "Guardar y Confirmar" at bounding box center [452, 622] width 141 height 15
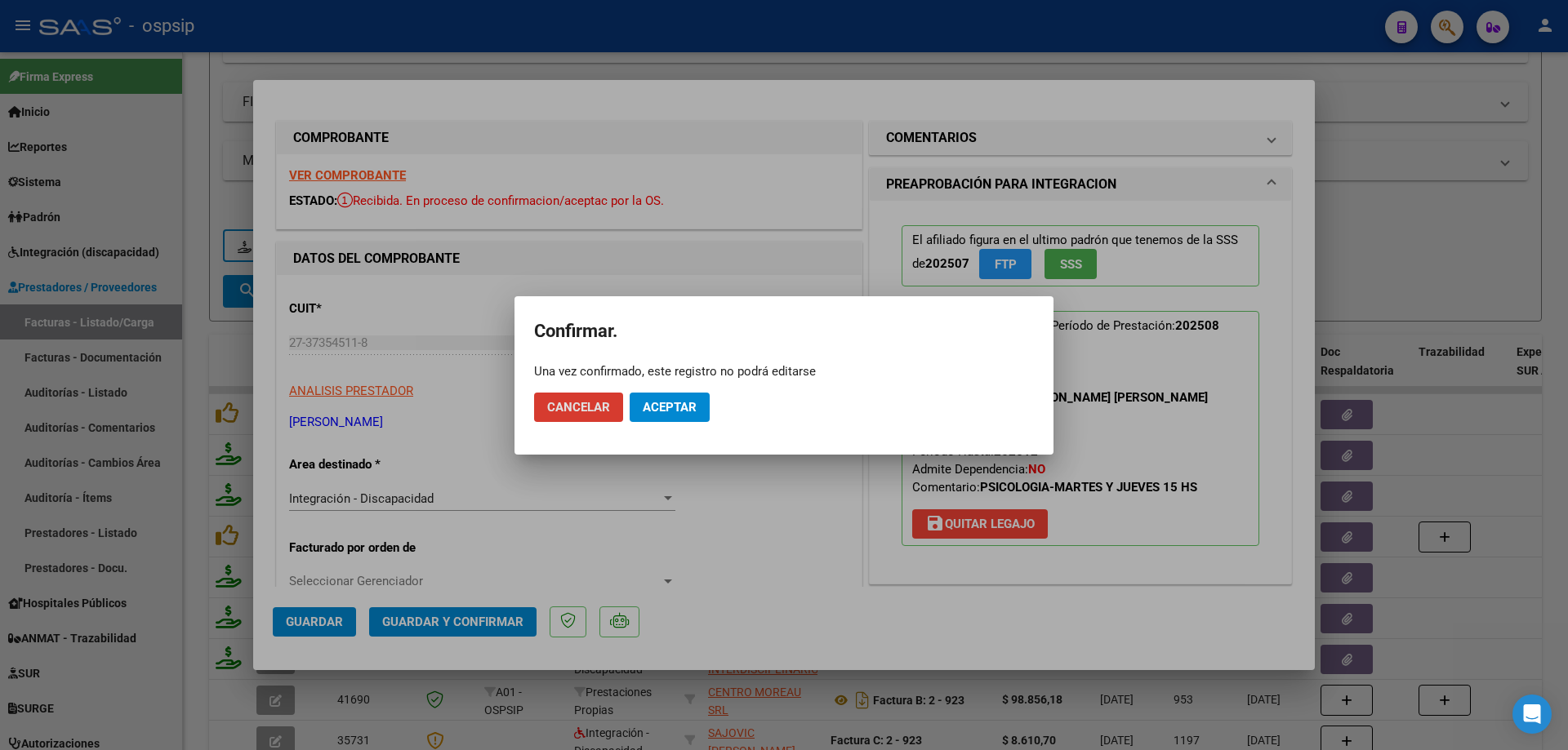
click at [670, 402] on span "Aceptar" at bounding box center [669, 408] width 54 height 15
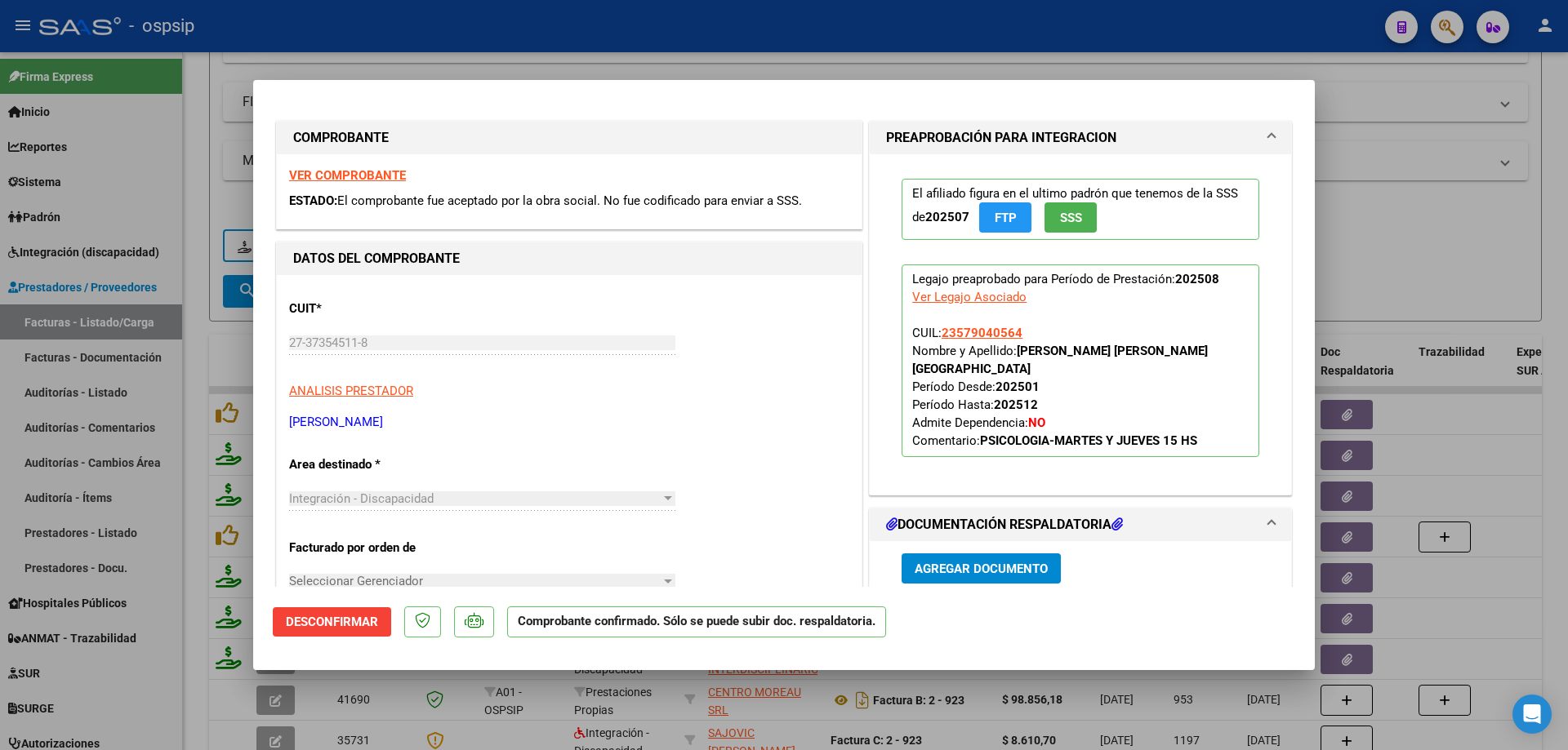
click at [1374, 211] on div at bounding box center [784, 375] width 1568 height 750
type input "$ 0,00"
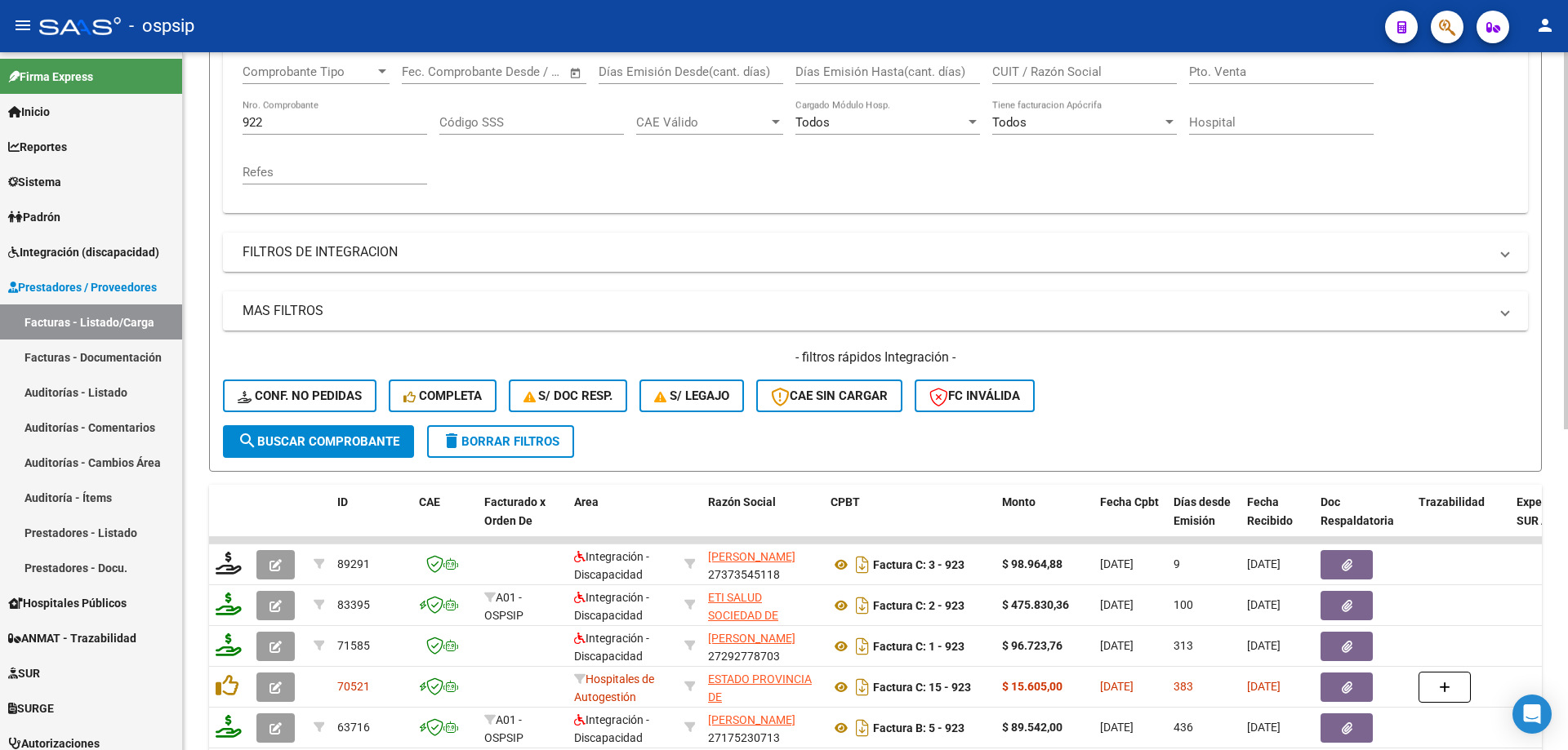
scroll to position [268, 0]
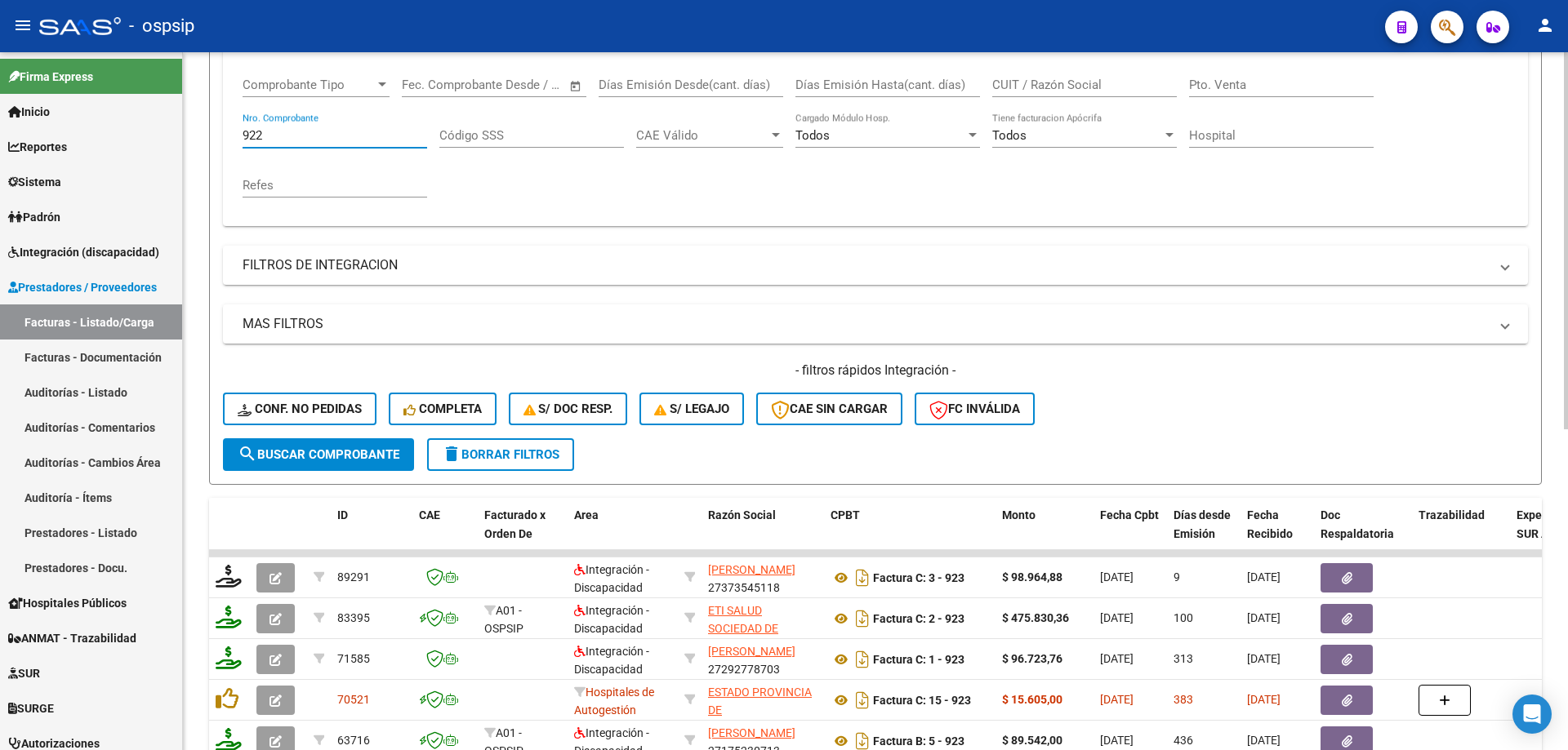
click at [306, 138] on input "922" at bounding box center [334, 136] width 184 height 15
type input "9"
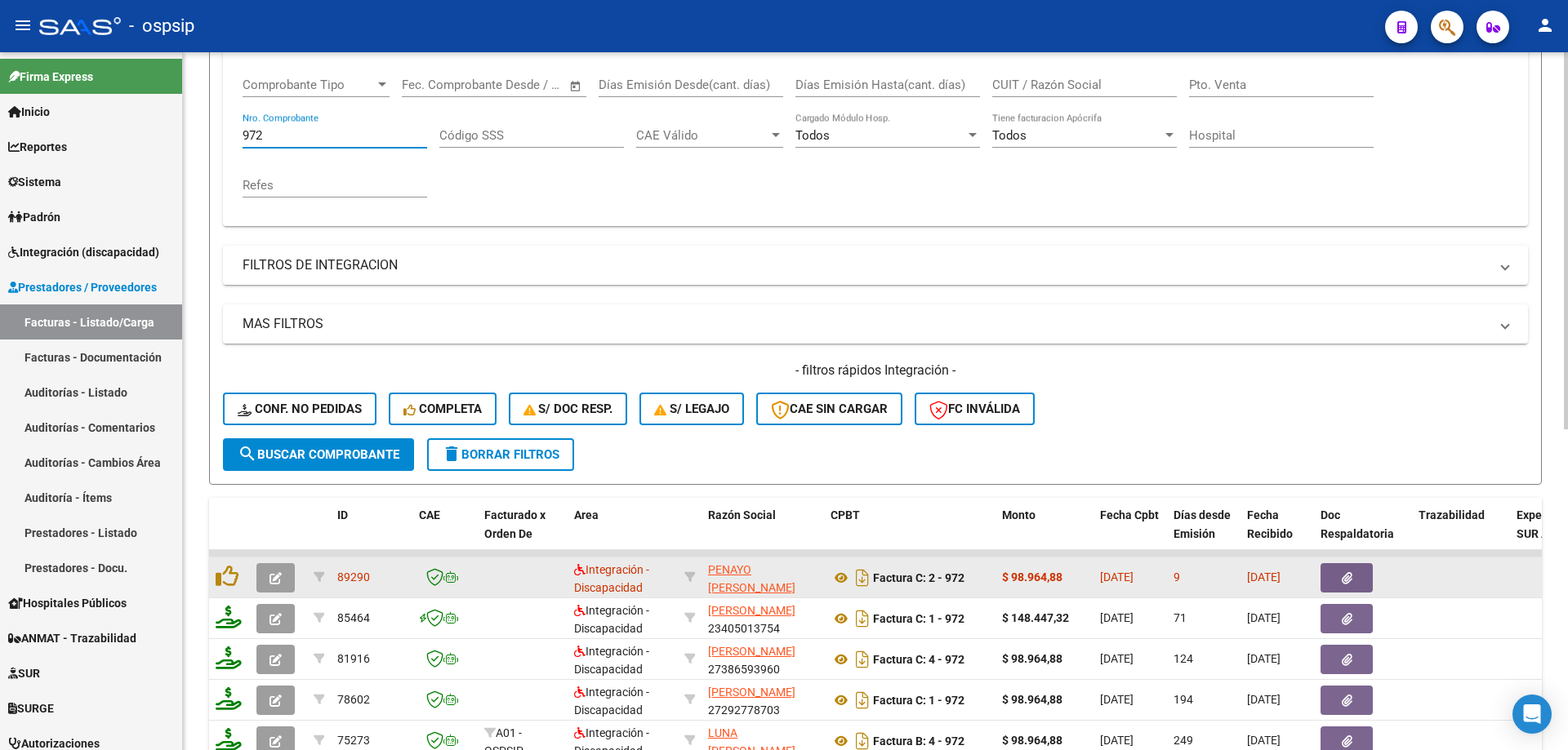
type input "972"
click at [268, 570] on button "button" at bounding box center [275, 578] width 39 height 29
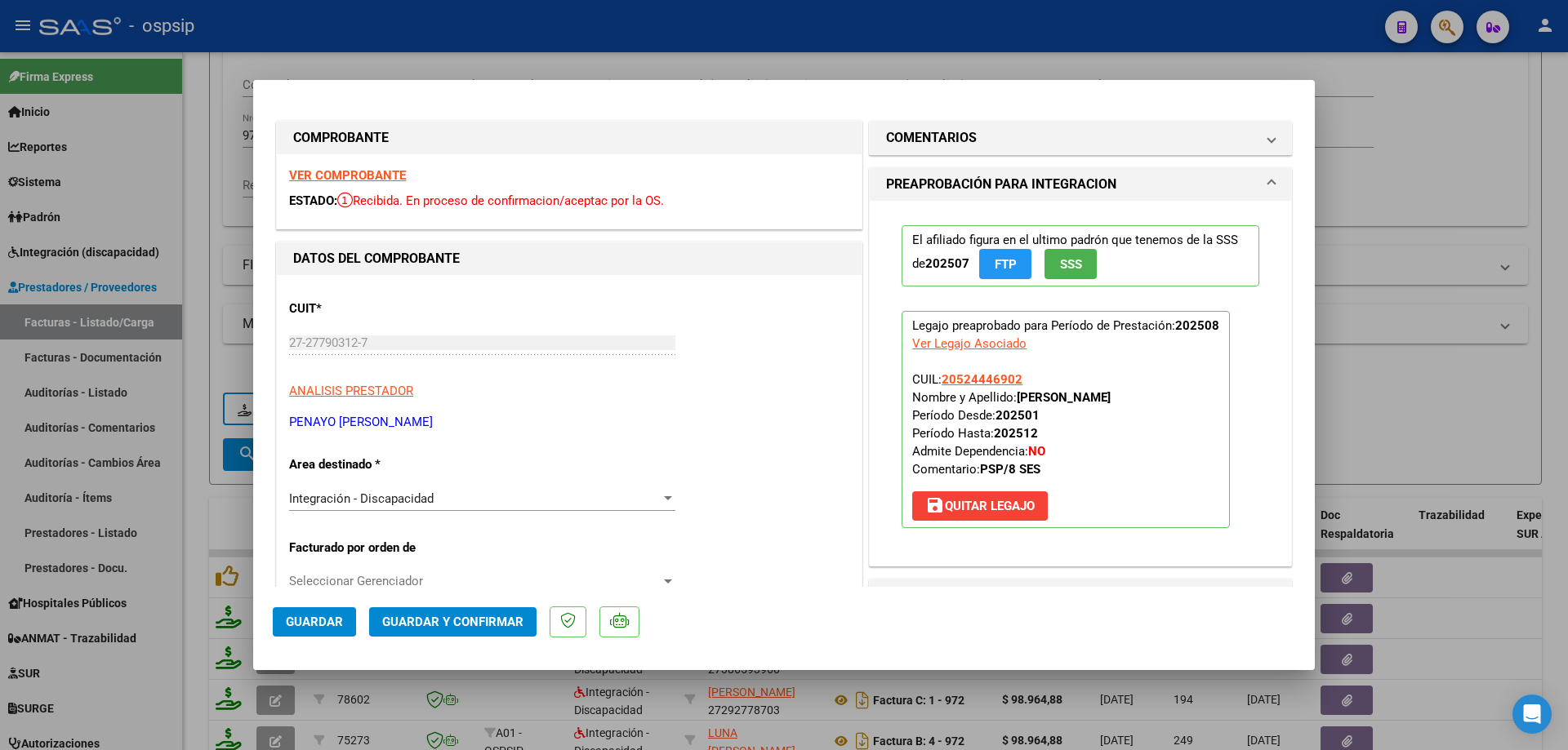
click at [1078, 261] on button "SSS" at bounding box center [1070, 264] width 52 height 30
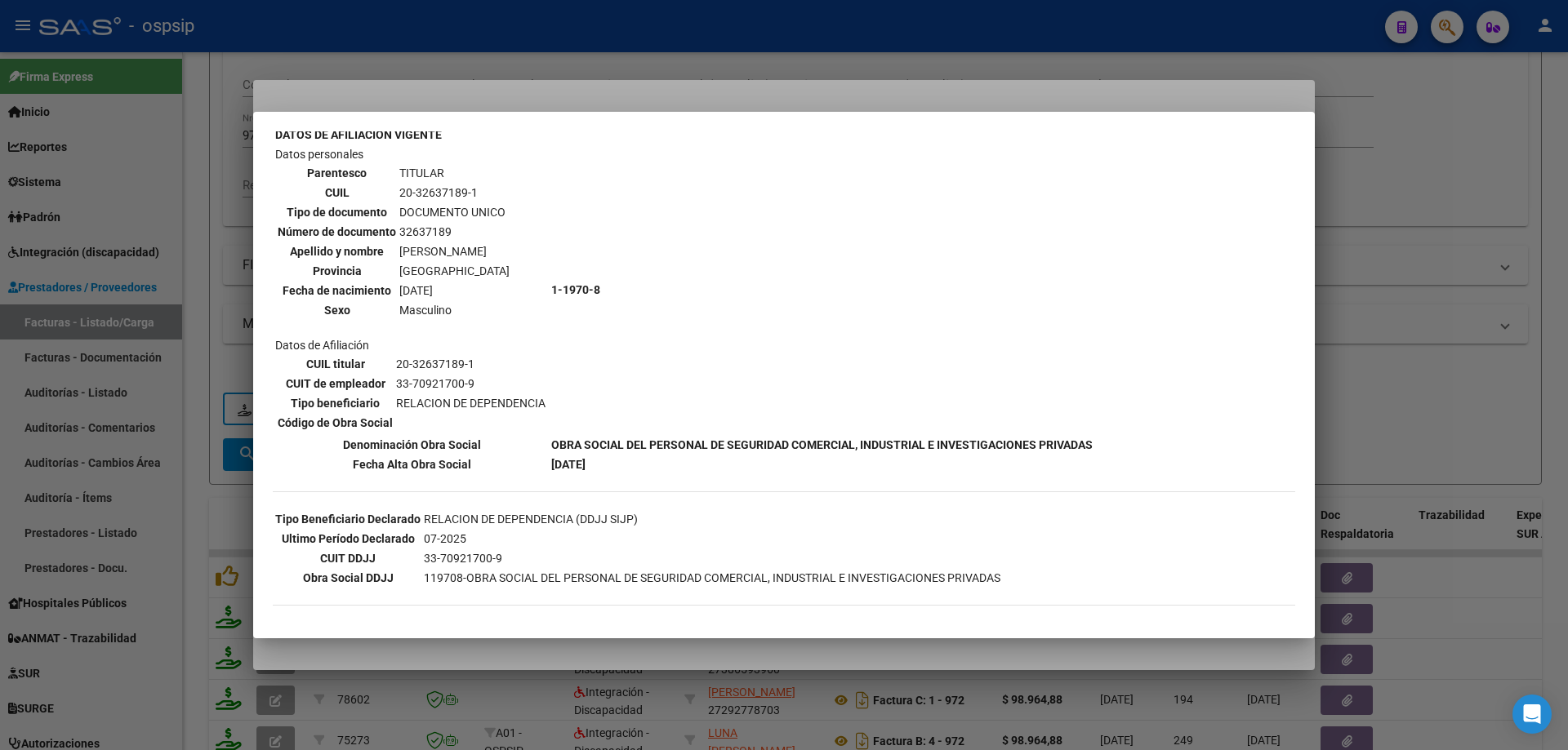
scroll to position [164, 0]
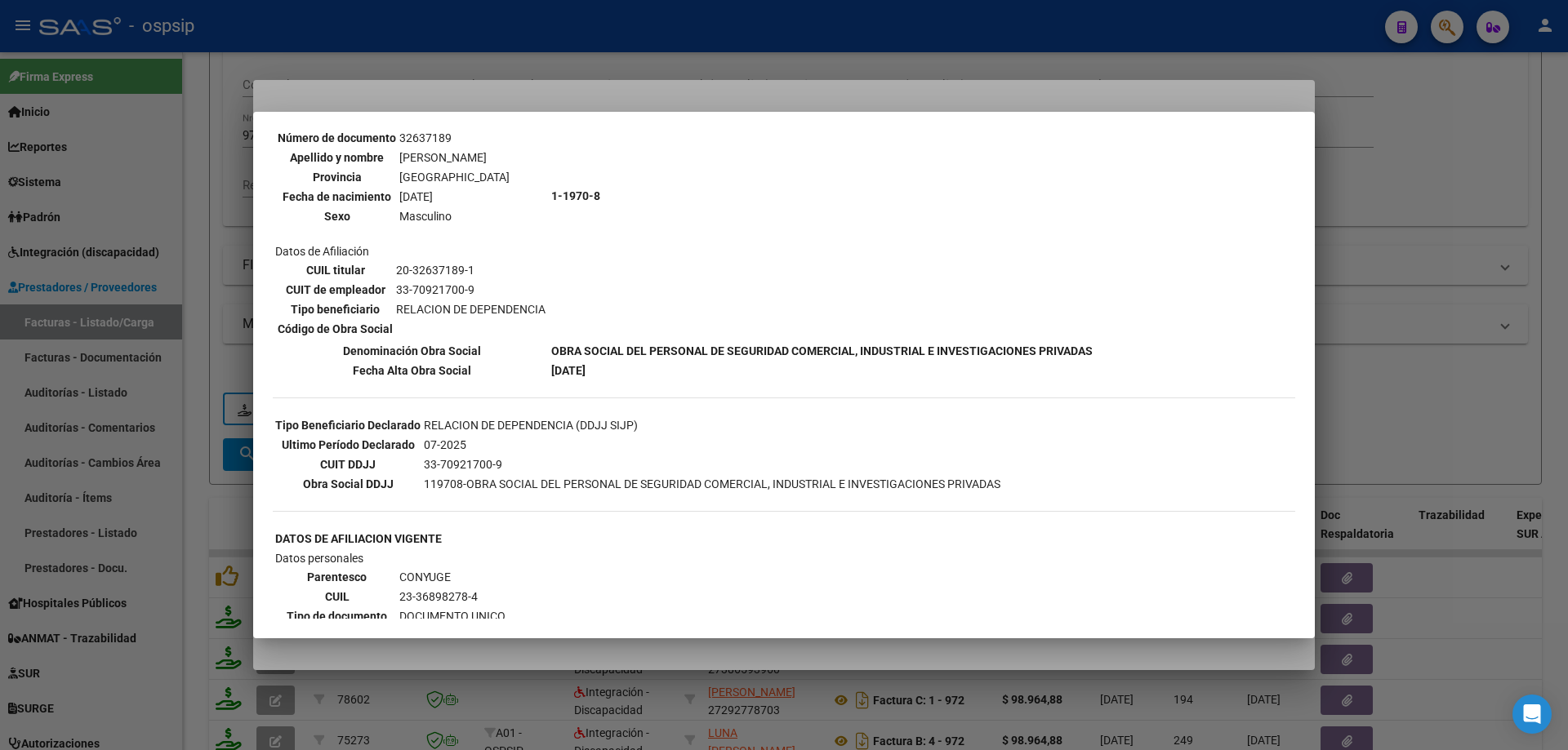
click at [1471, 405] on div at bounding box center [784, 375] width 1568 height 750
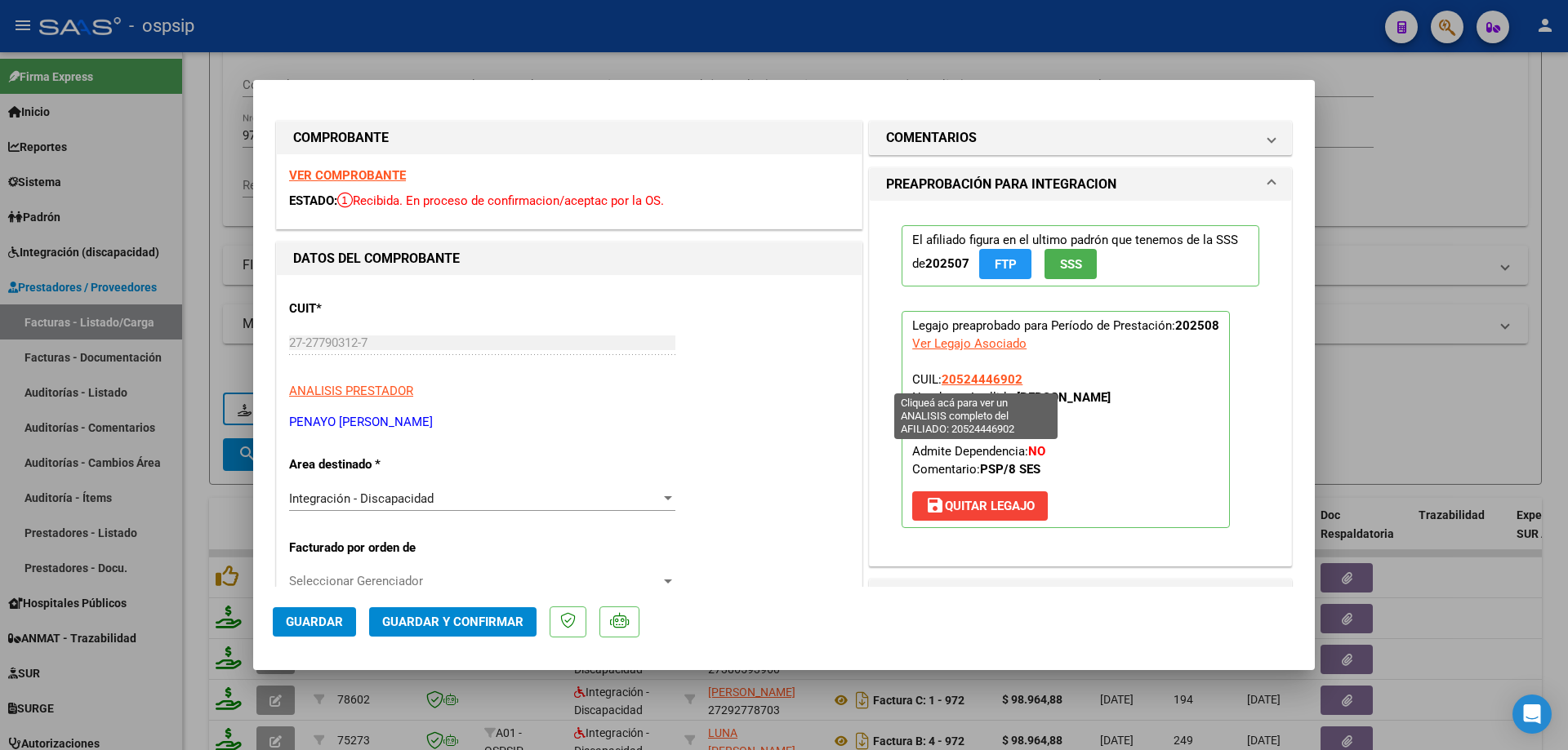
click at [966, 385] on span "20524446902" at bounding box center [981, 380] width 80 height 15
type textarea "20524446902"
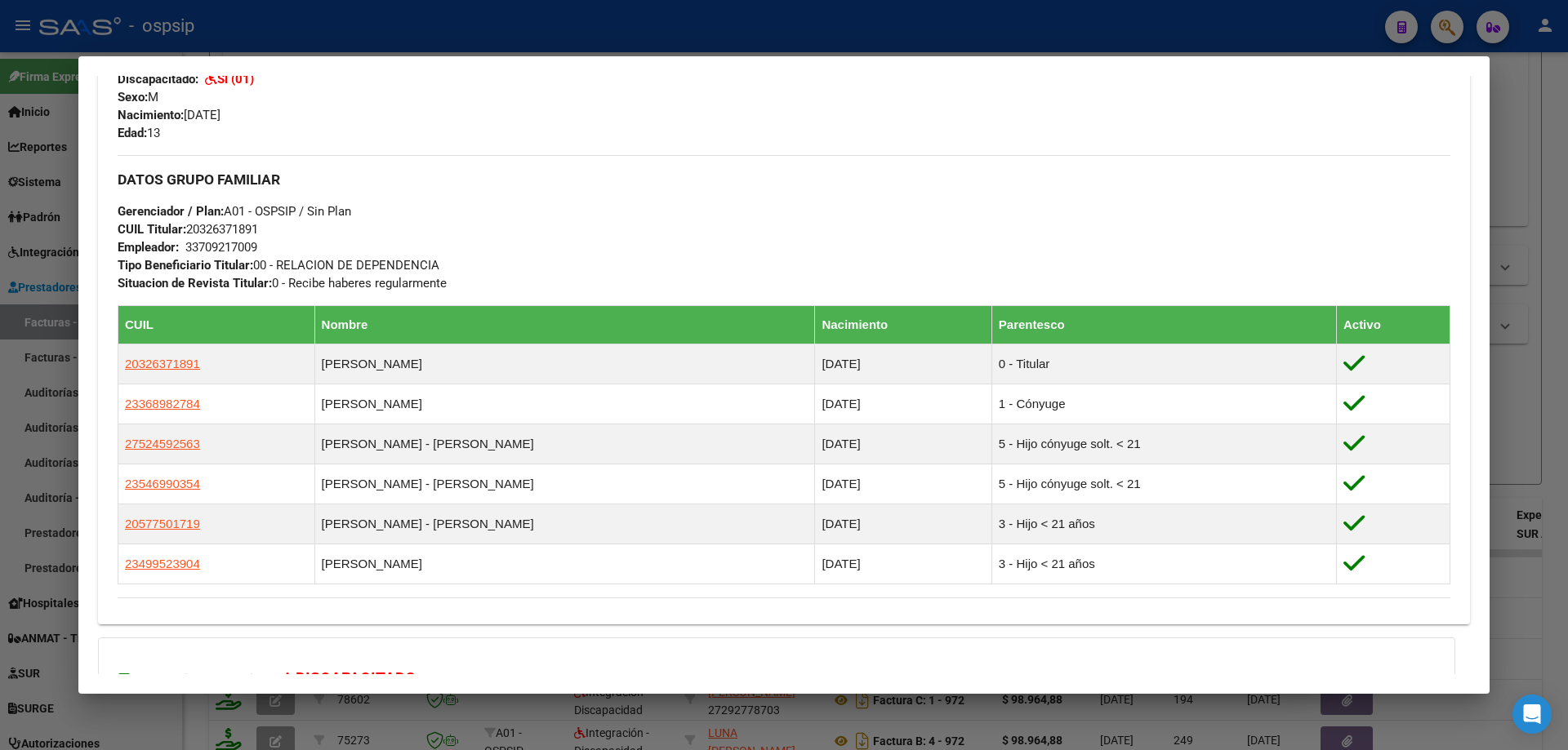
scroll to position [862, 0]
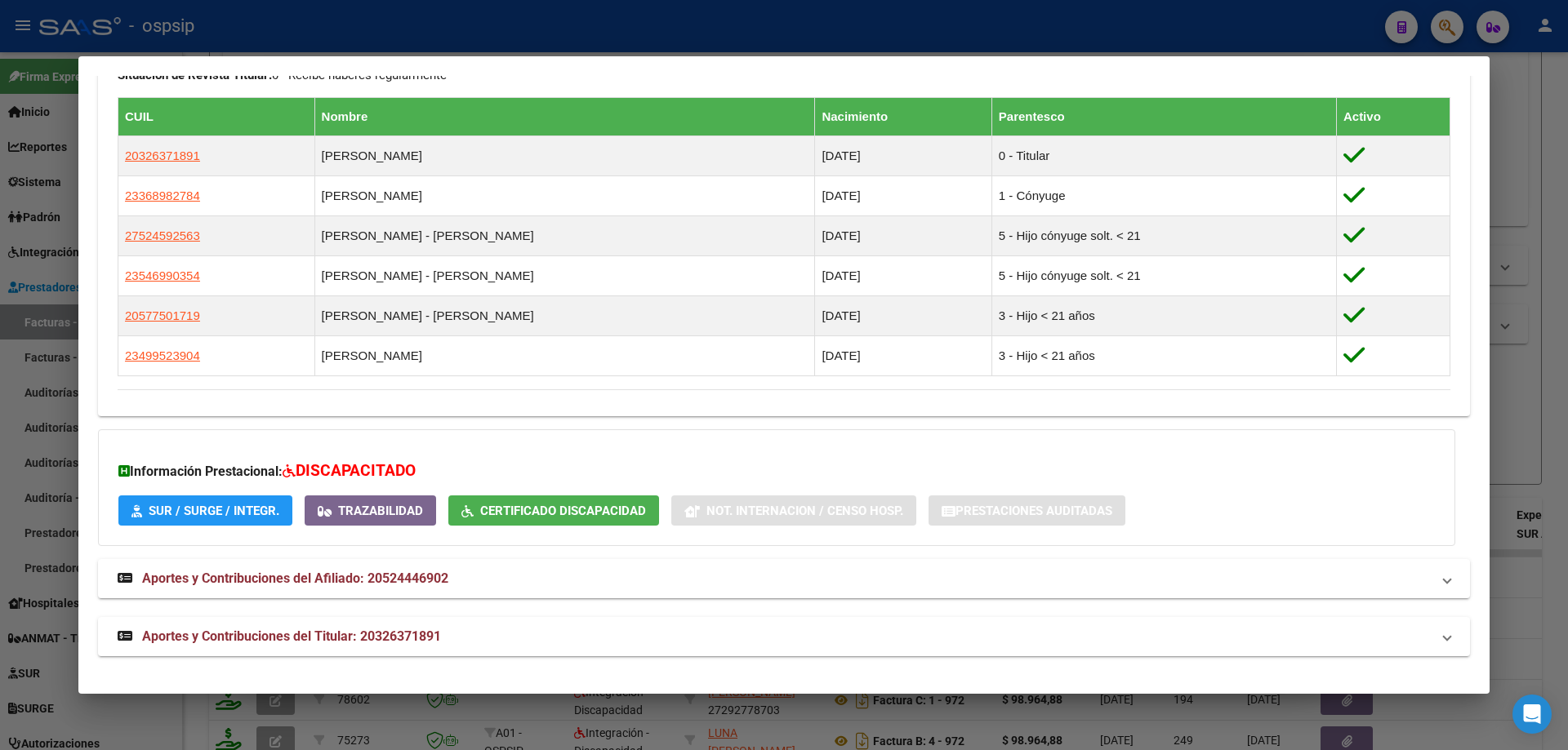
click at [1527, 388] on div at bounding box center [784, 375] width 1568 height 750
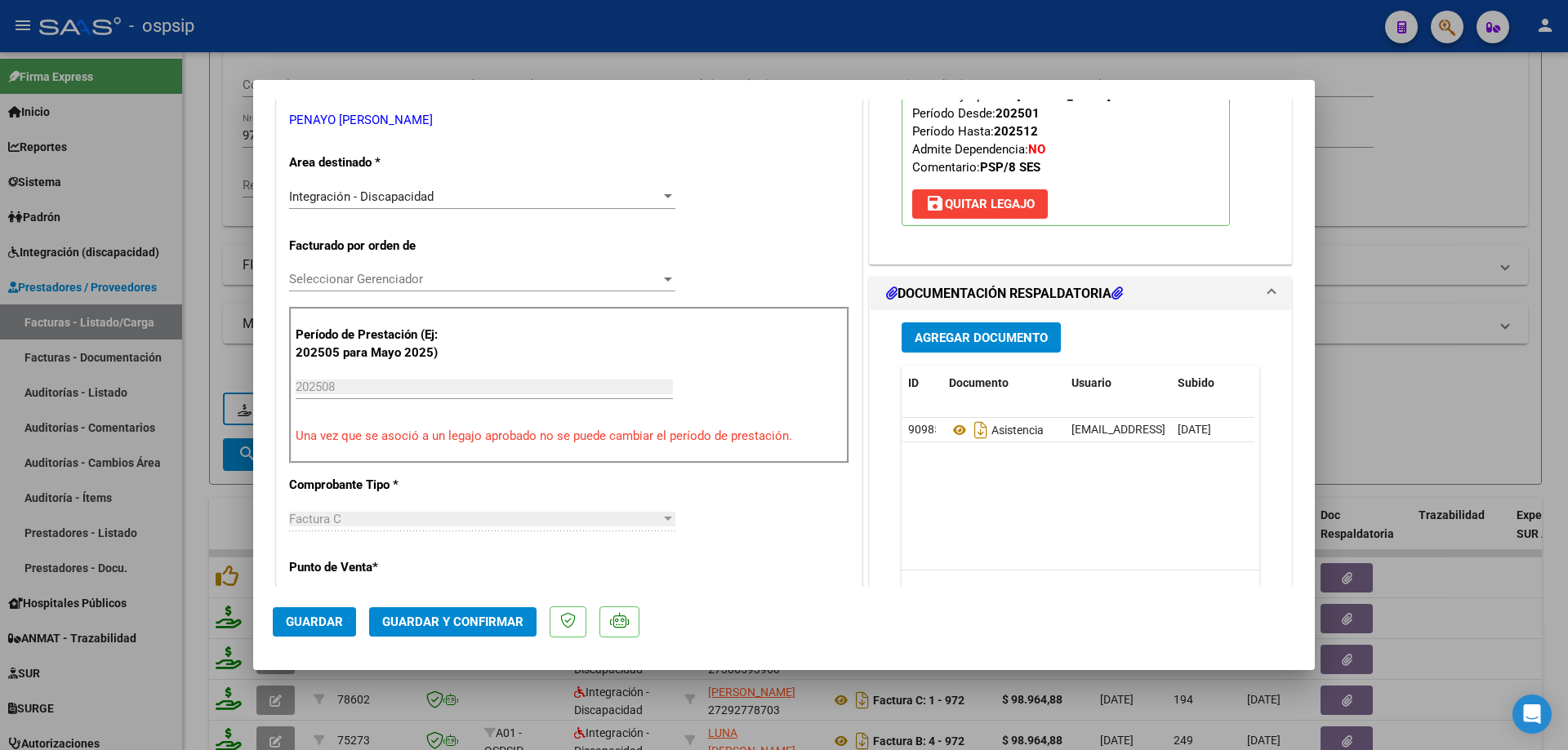
scroll to position [326, 0]
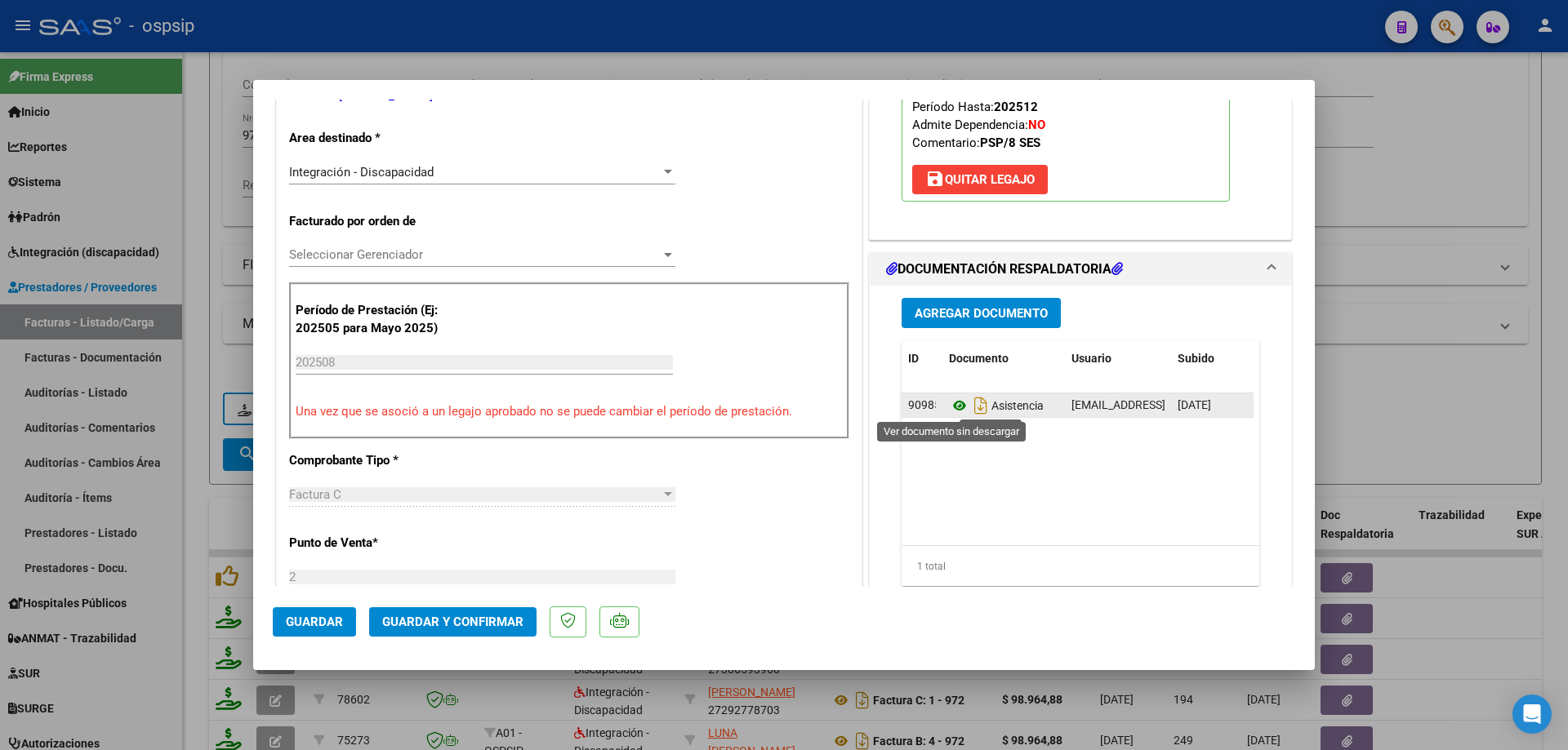
click at [951, 413] on icon at bounding box center [959, 406] width 21 height 20
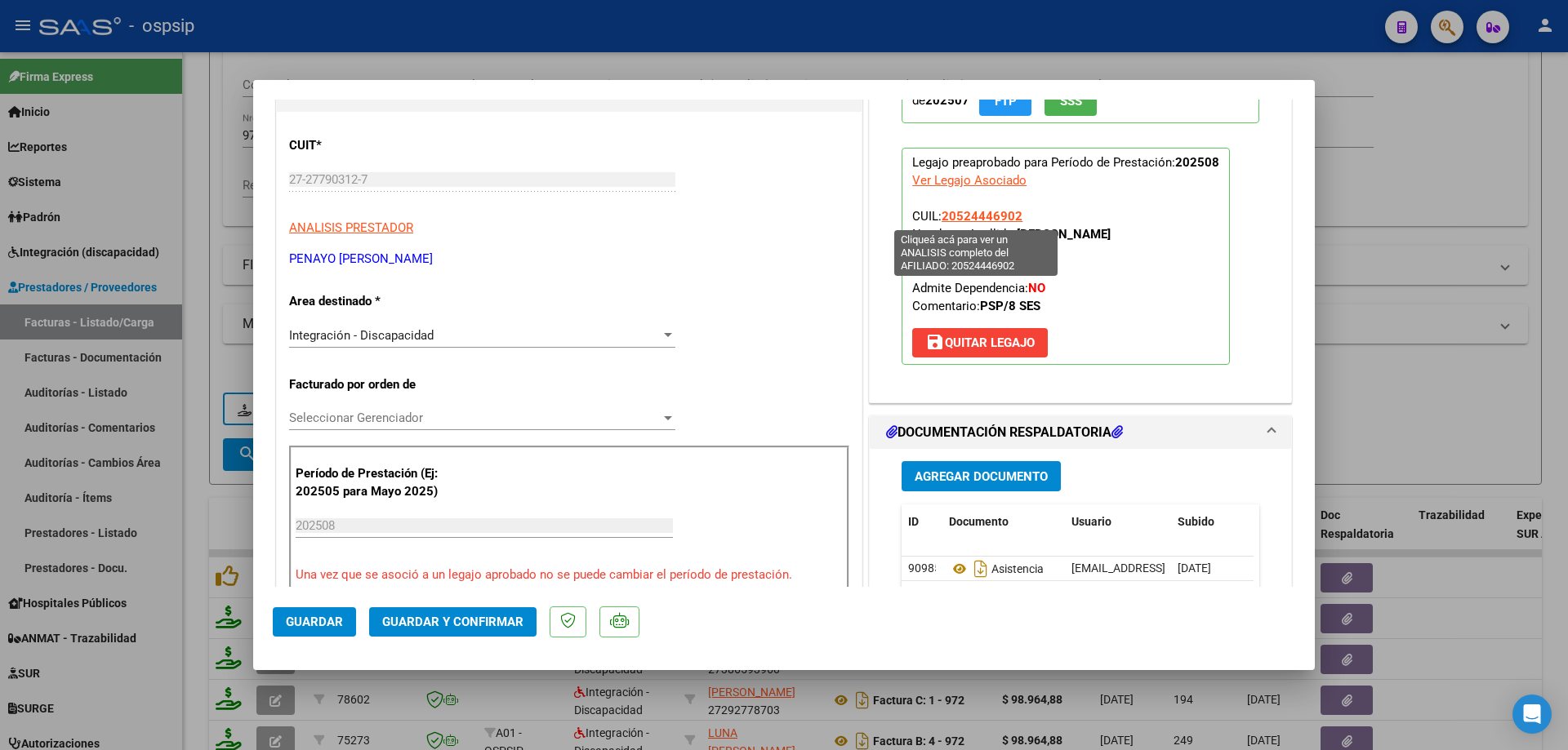
drag, startPoint x: 1020, startPoint y: 213, endPoint x: 940, endPoint y: 212, distance: 80.0
click at [940, 212] on p "Legajo preaprobado para Período de Prestación: 202508 Ver Legajo Asociado CUIL:…" at bounding box center [1065, 256] width 328 height 218
drag, startPoint x: 950, startPoint y: 206, endPoint x: 1054, endPoint y: 191, distance: 105.1
click at [1054, 191] on p "Legajo preaprobado para Período de Prestación: 202508 Ver Legajo Asociado CUIL:…" at bounding box center [1065, 256] width 328 height 218
drag, startPoint x: 1026, startPoint y: 218, endPoint x: 938, endPoint y: 217, distance: 88.0
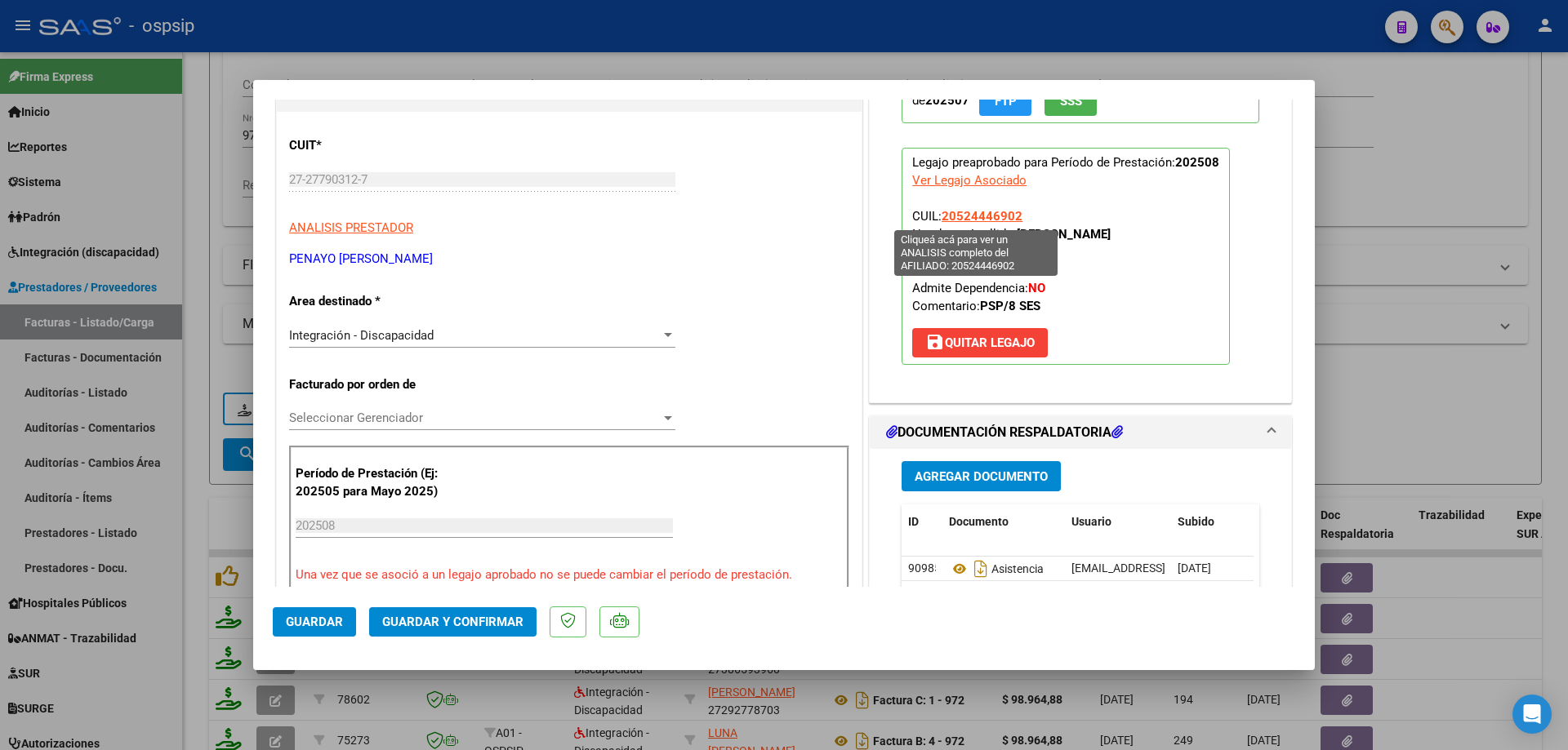
click at [938, 217] on p "Legajo preaprobado para Período de Prestación: 202508 Ver Legajo Asociado CUIL:…" at bounding box center [1065, 256] width 328 height 218
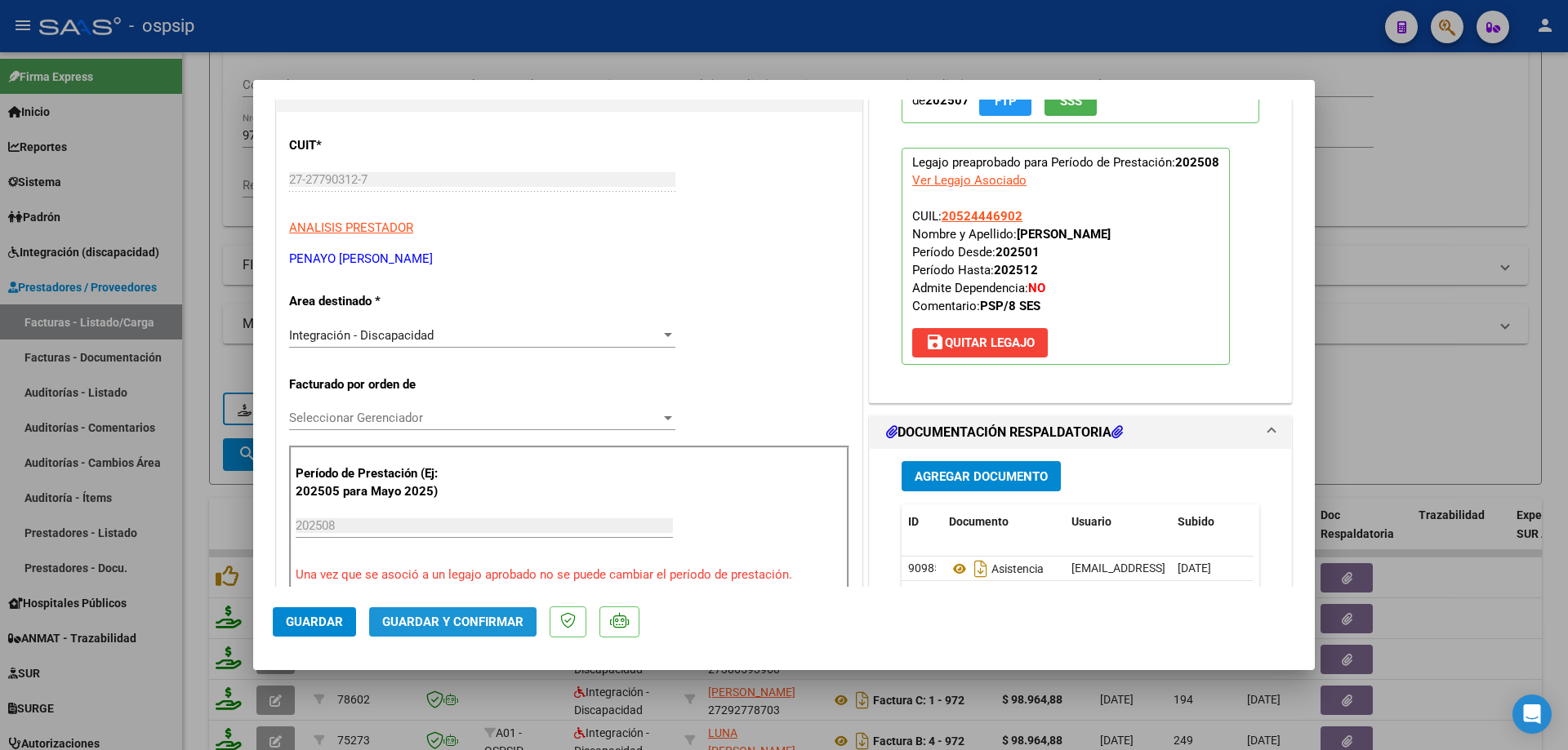
click at [471, 616] on span "Guardar y Confirmar" at bounding box center [452, 622] width 141 height 15
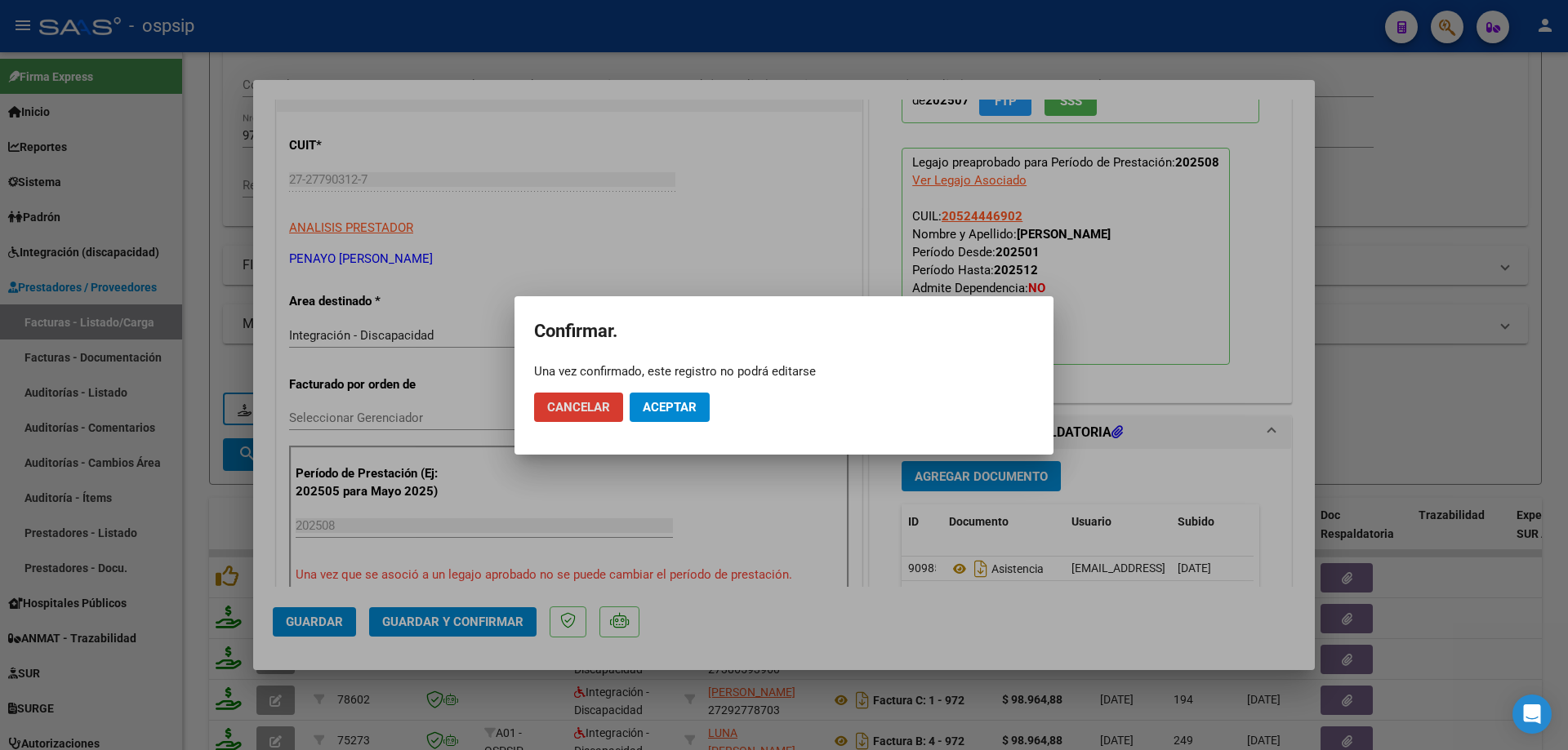
click at [657, 408] on span "Aceptar" at bounding box center [669, 408] width 54 height 15
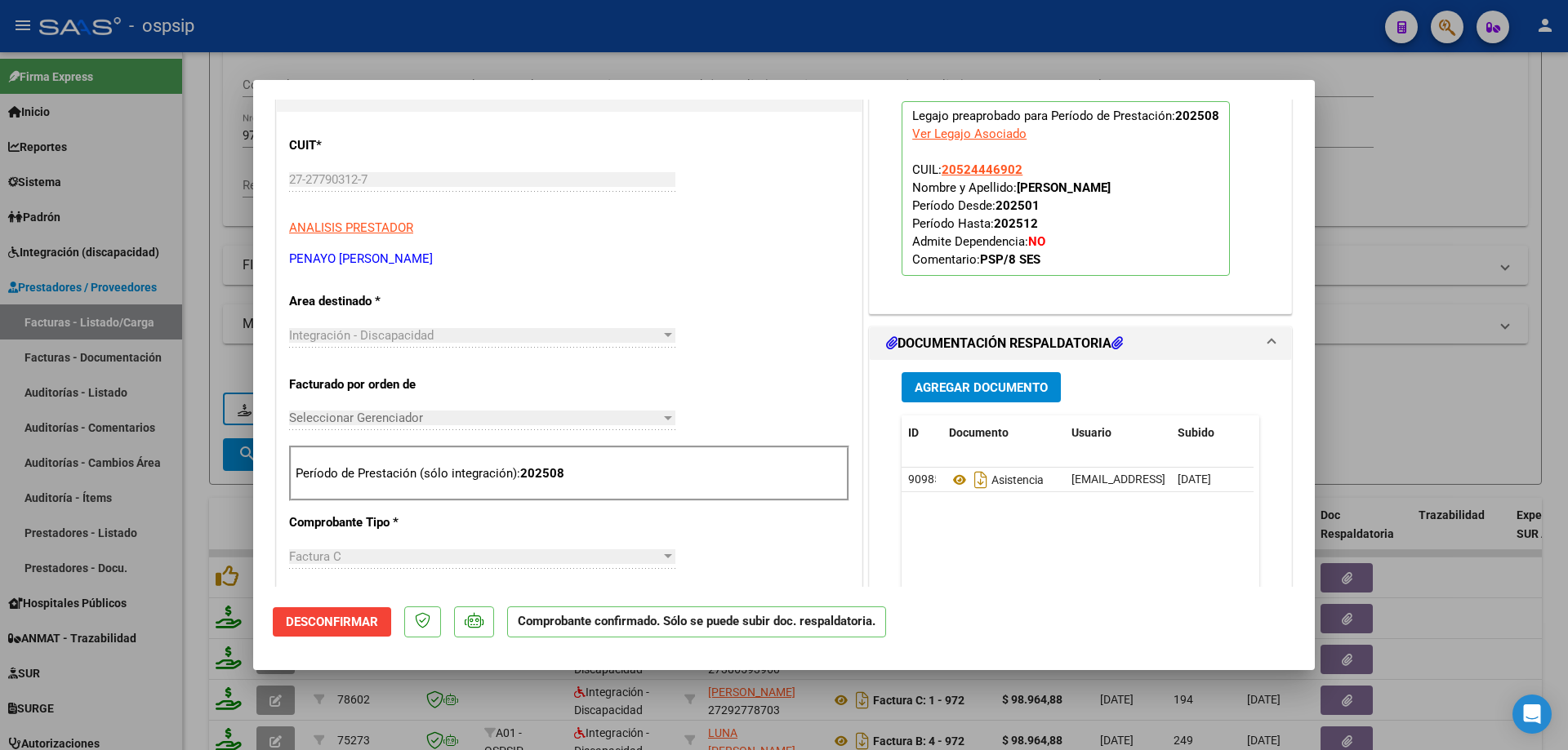
click at [1370, 241] on div at bounding box center [784, 375] width 1568 height 750
type input "$ 0,00"
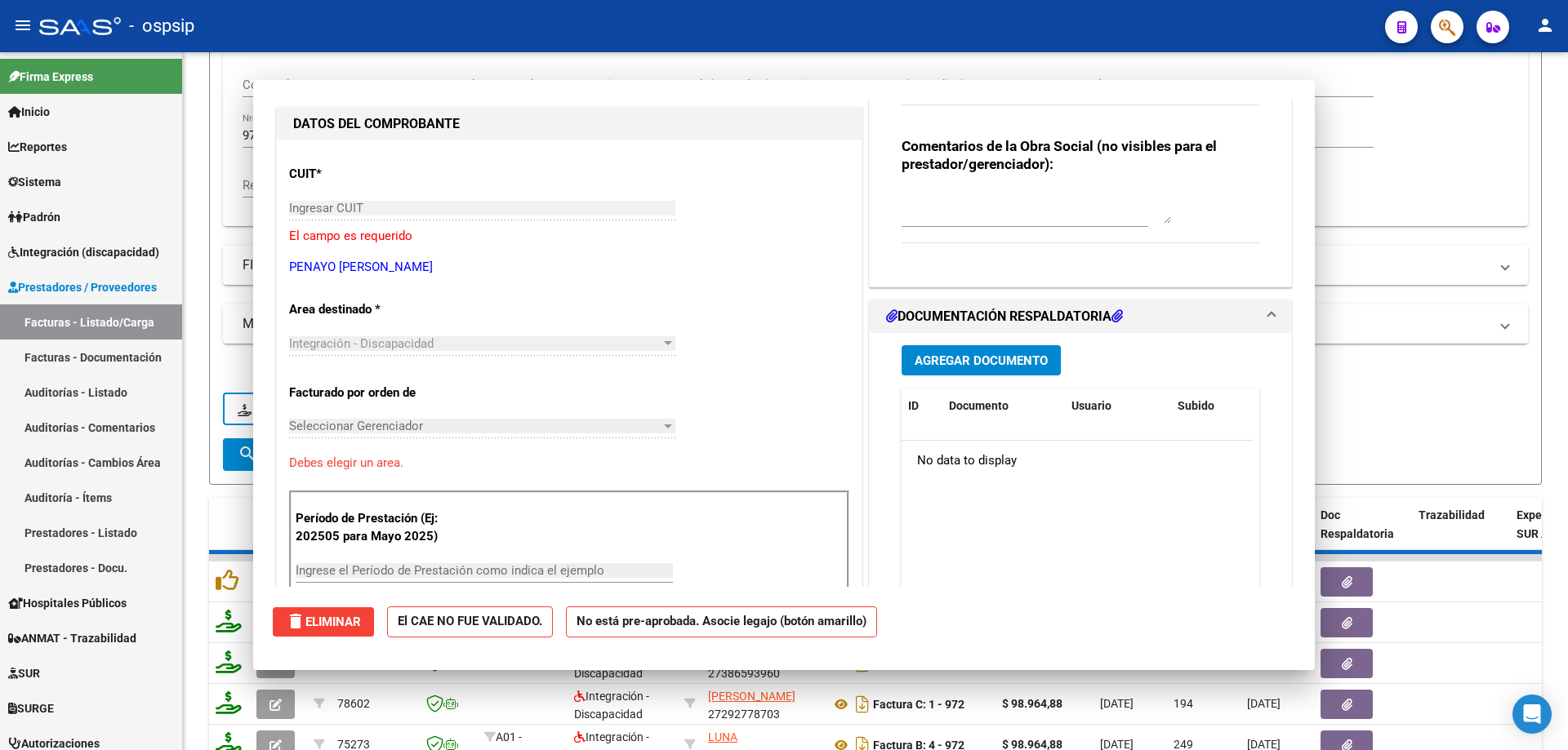
scroll to position [192, 0]
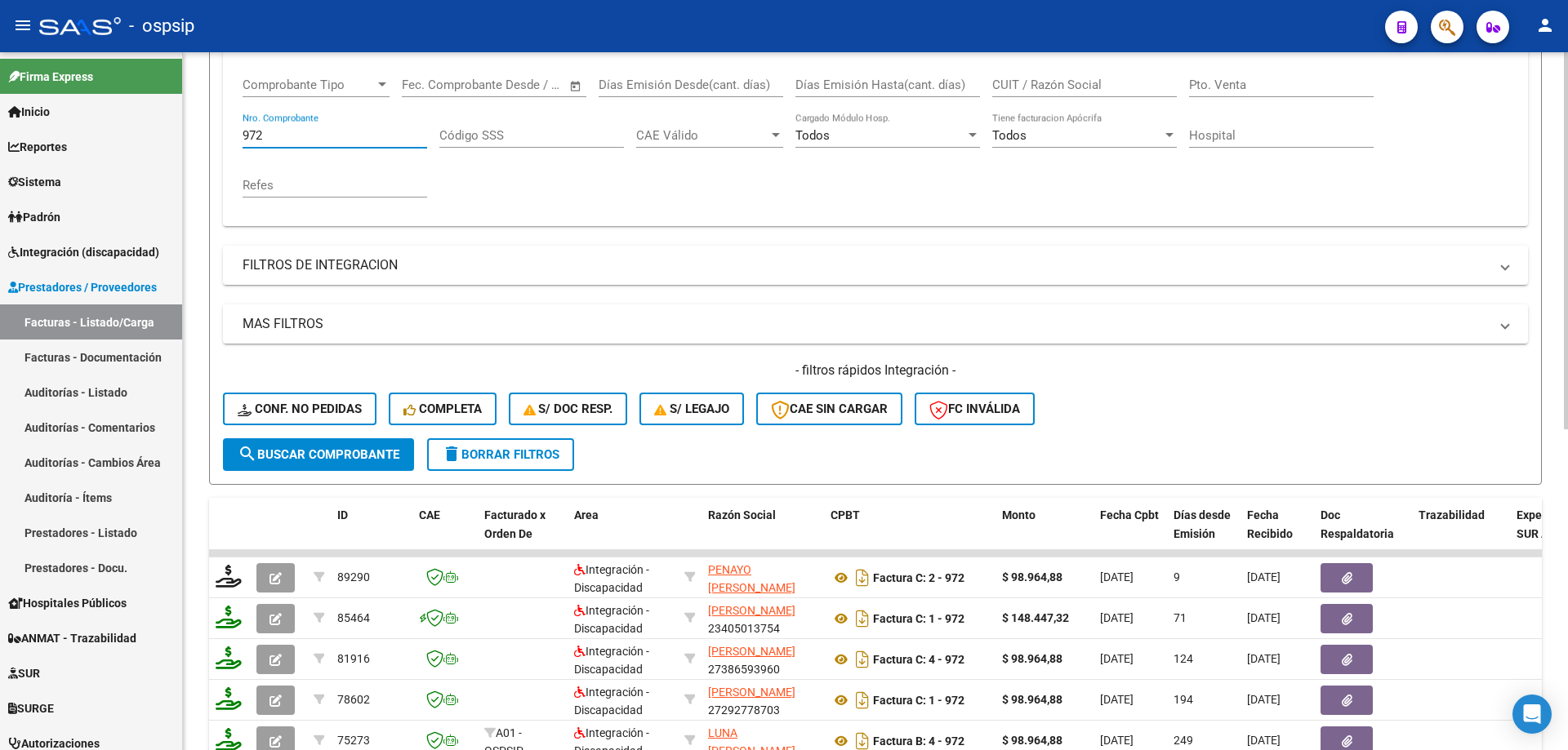
click at [287, 133] on input "972" at bounding box center [334, 136] width 184 height 15
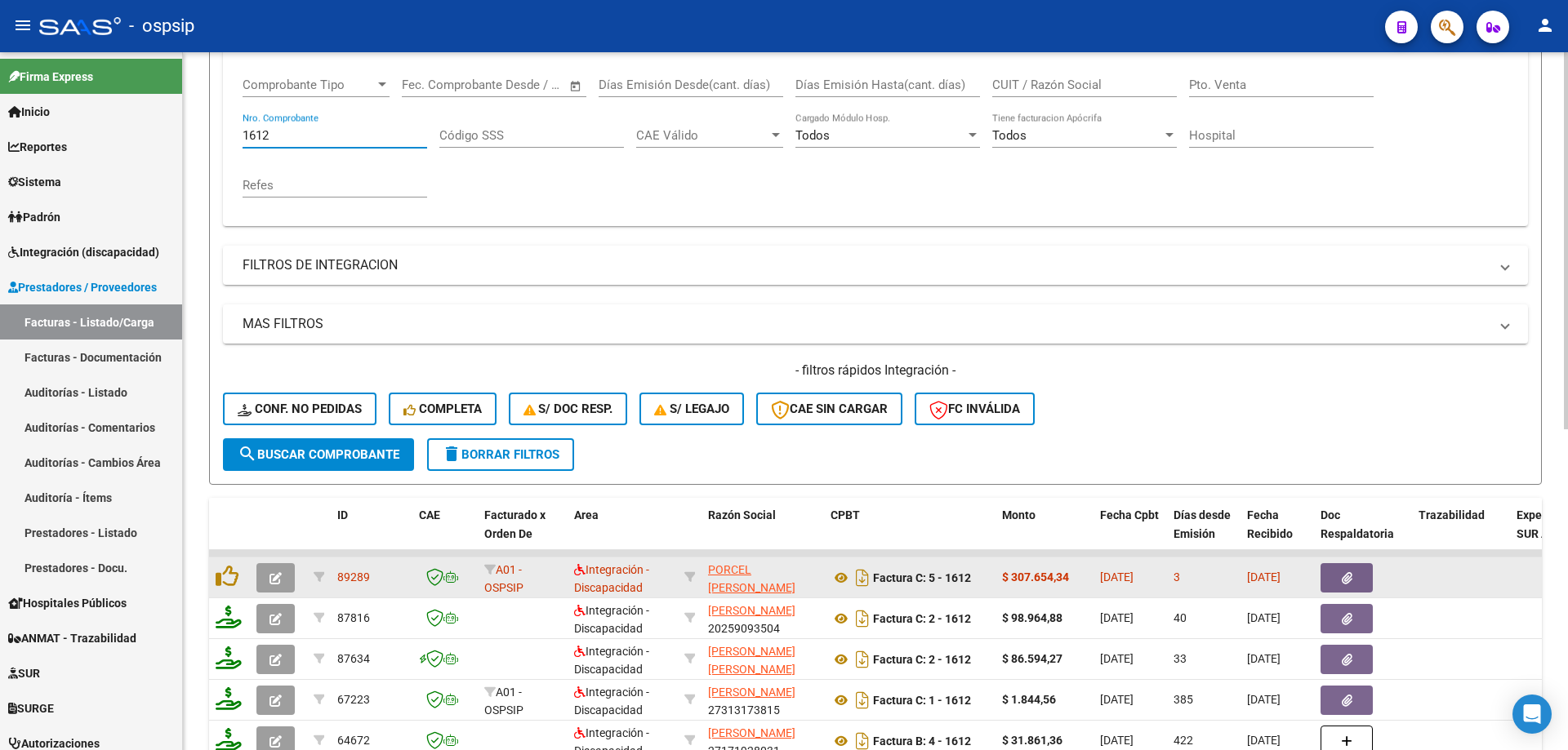
click at [284, 585] on button "button" at bounding box center [275, 578] width 39 height 29
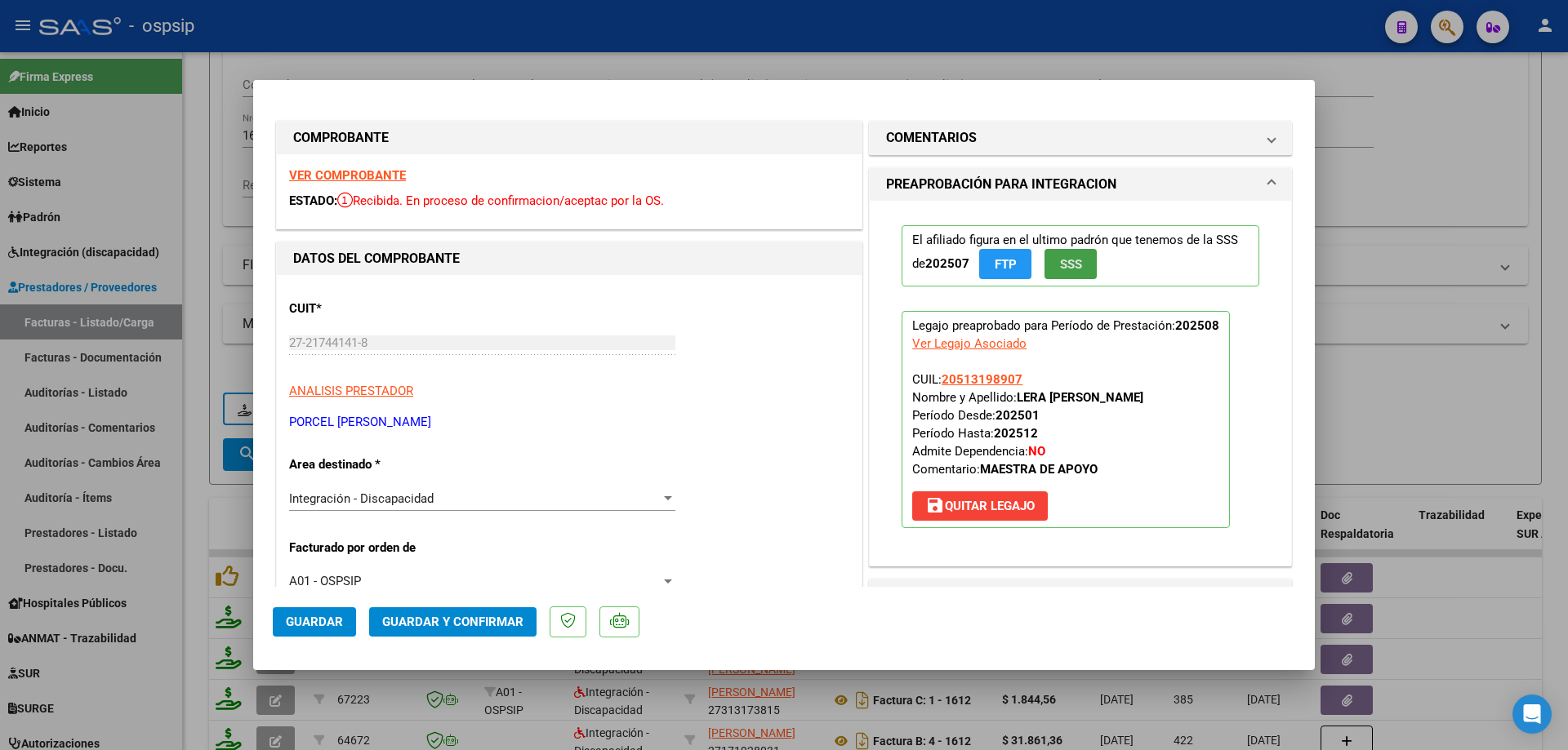
click at [1071, 267] on span "SSS" at bounding box center [1071, 265] width 22 height 15
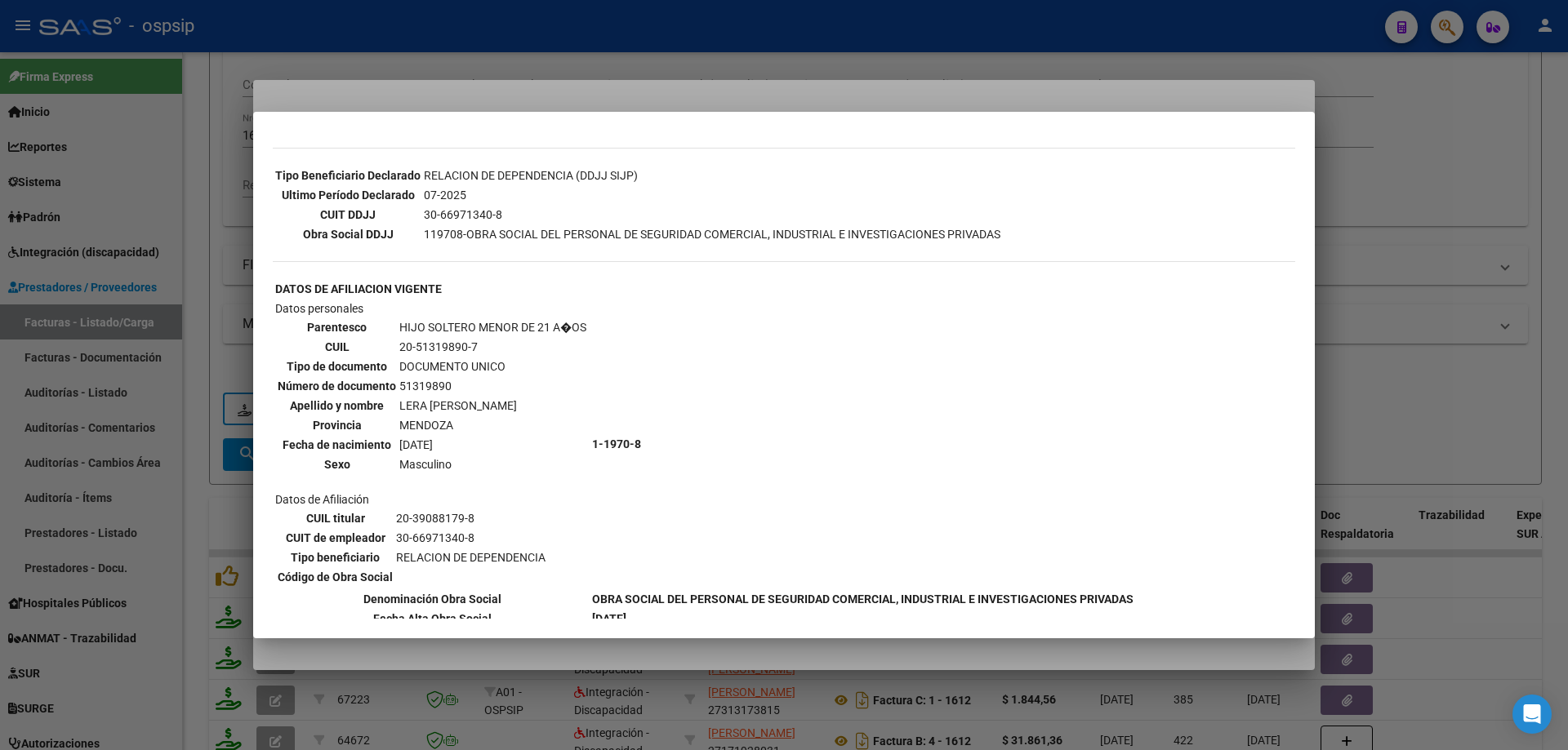
scroll to position [571, 0]
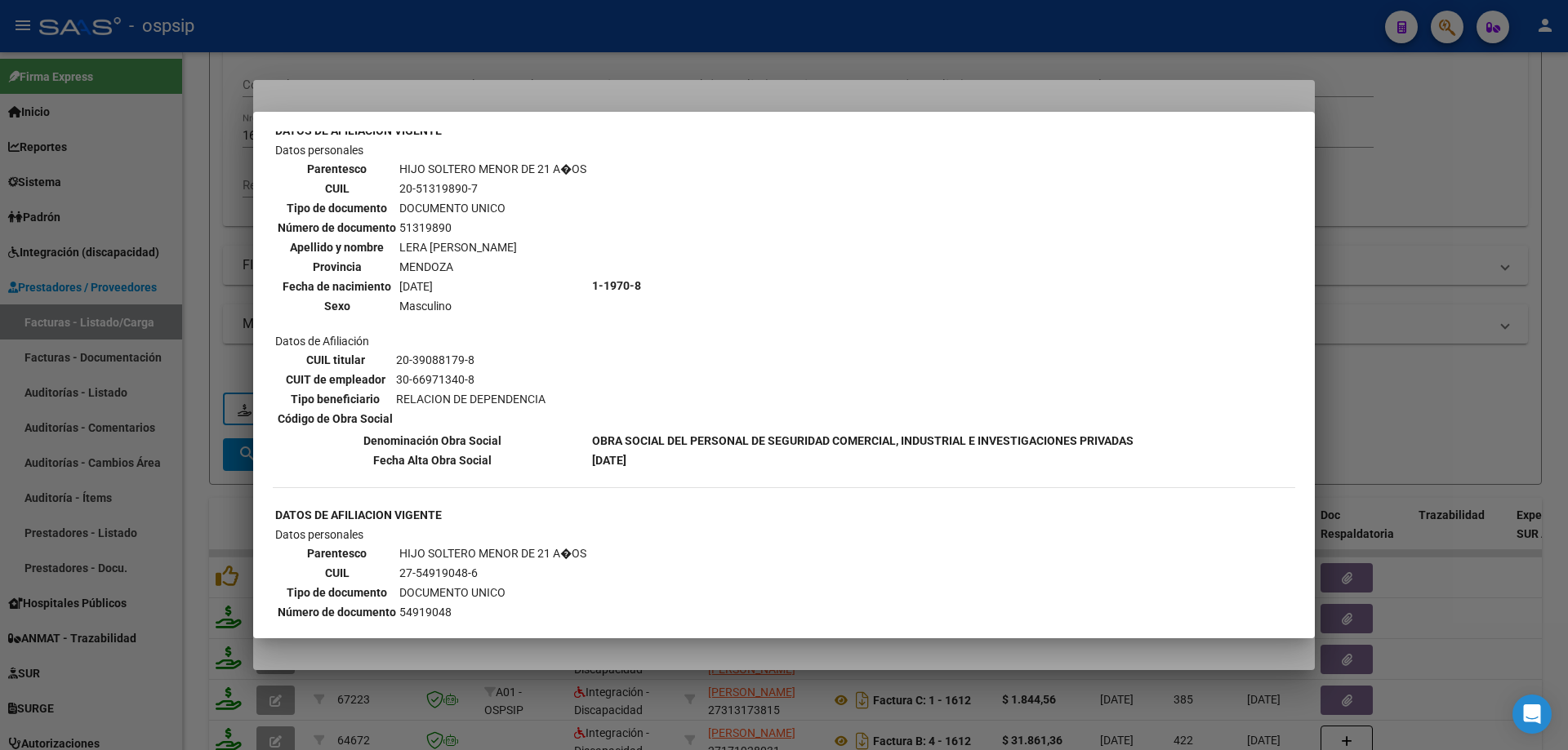
click at [1507, 354] on div at bounding box center [784, 375] width 1568 height 750
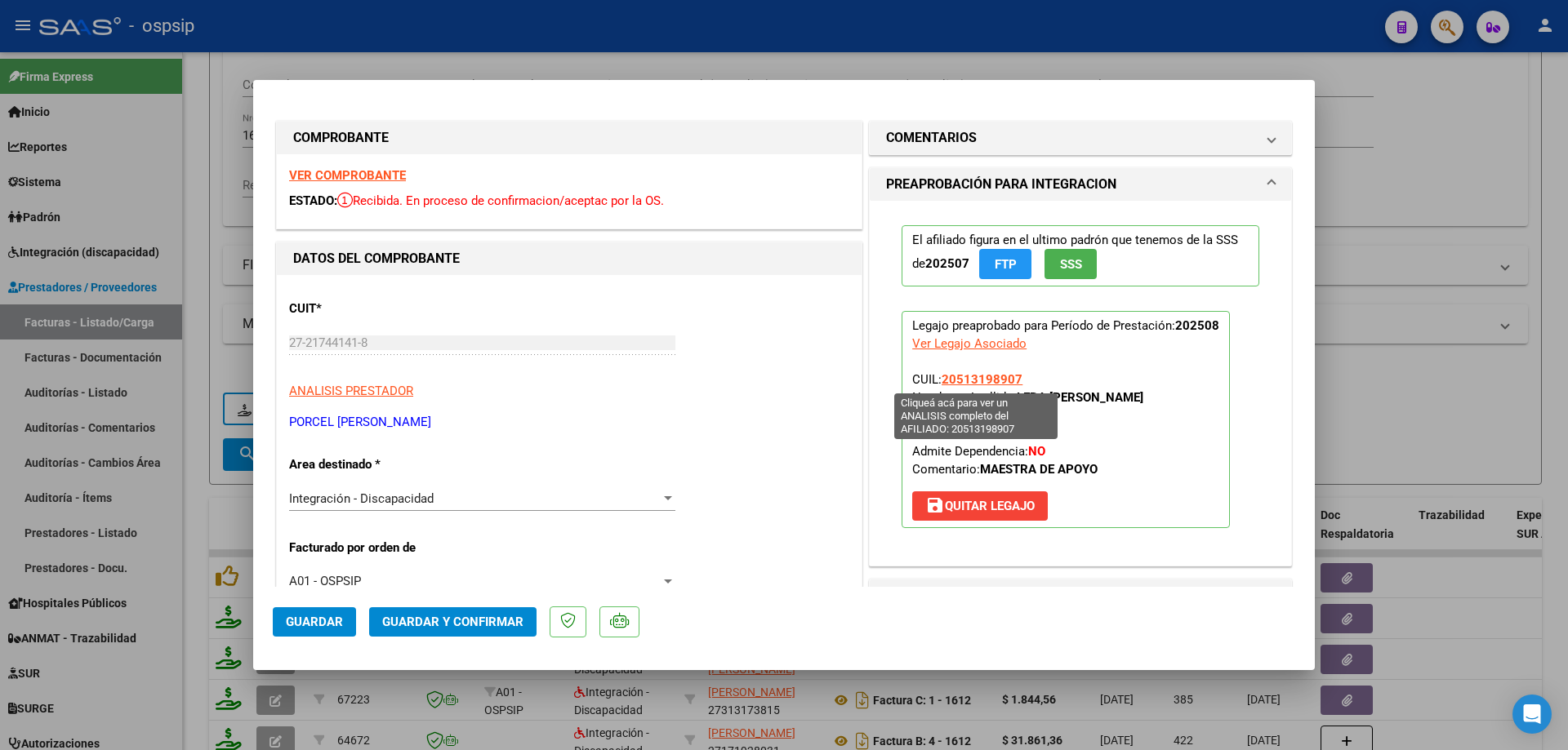
click at [988, 381] on span "20513198907" at bounding box center [981, 380] width 80 height 15
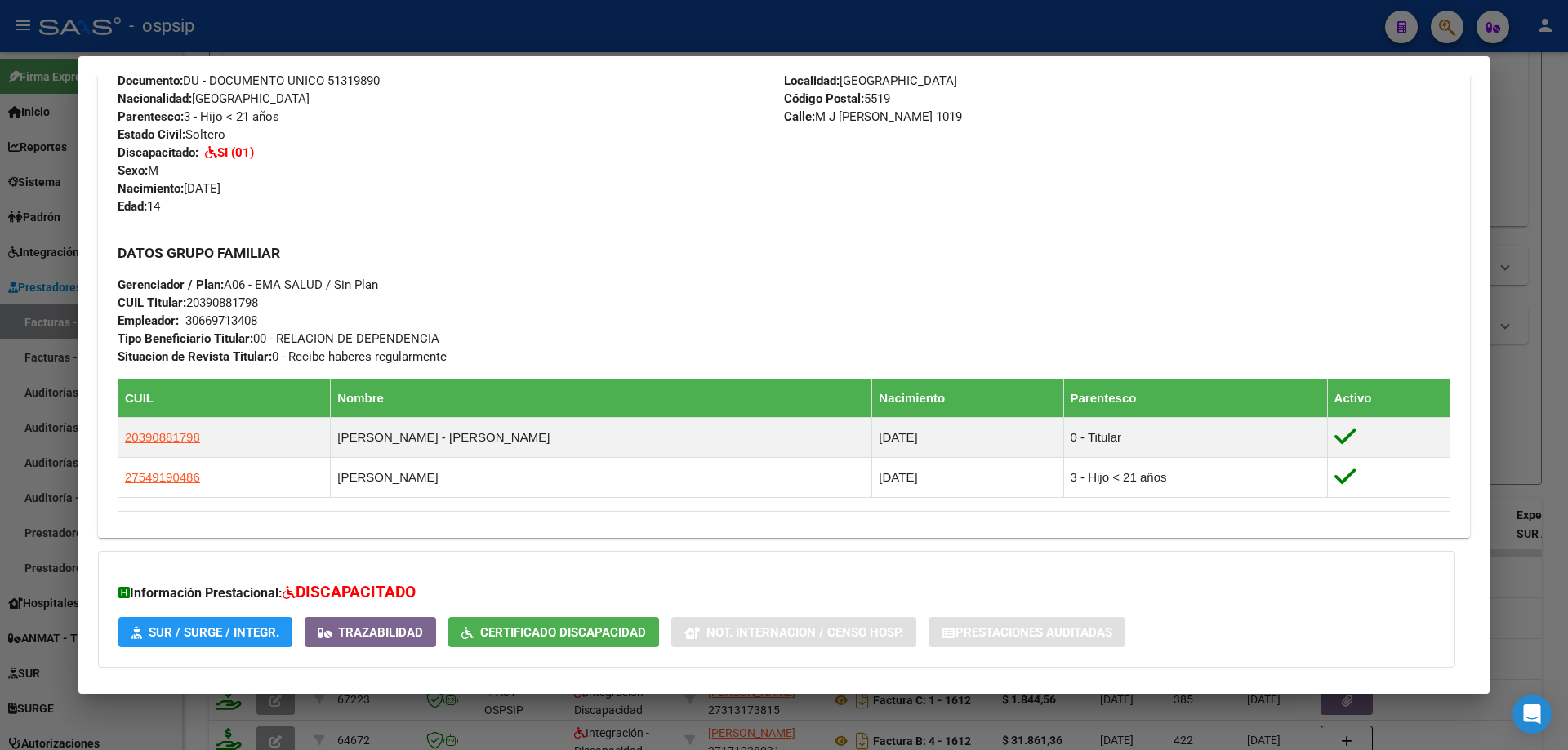
scroll to position [457, 0]
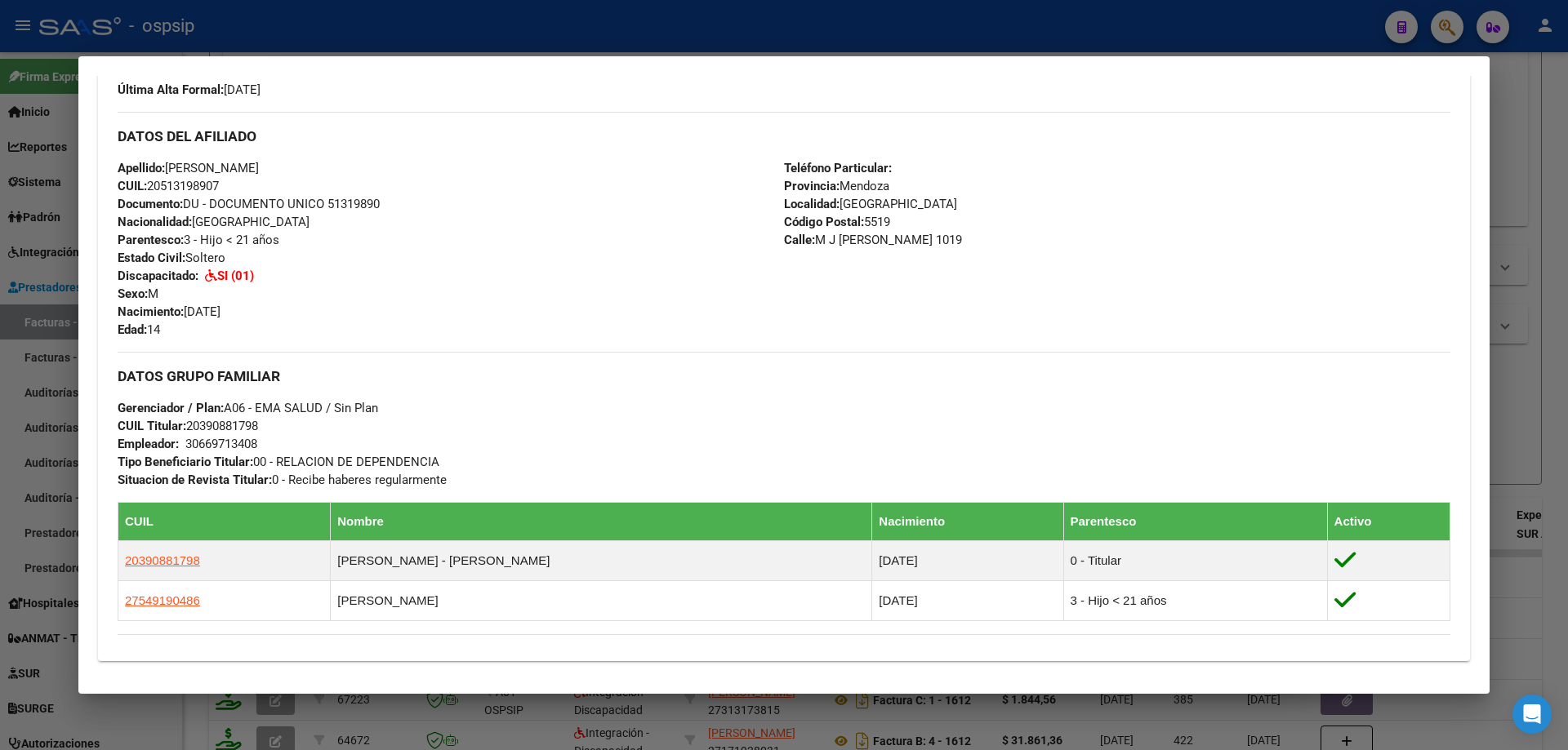
click at [1559, 327] on div at bounding box center [784, 375] width 1568 height 750
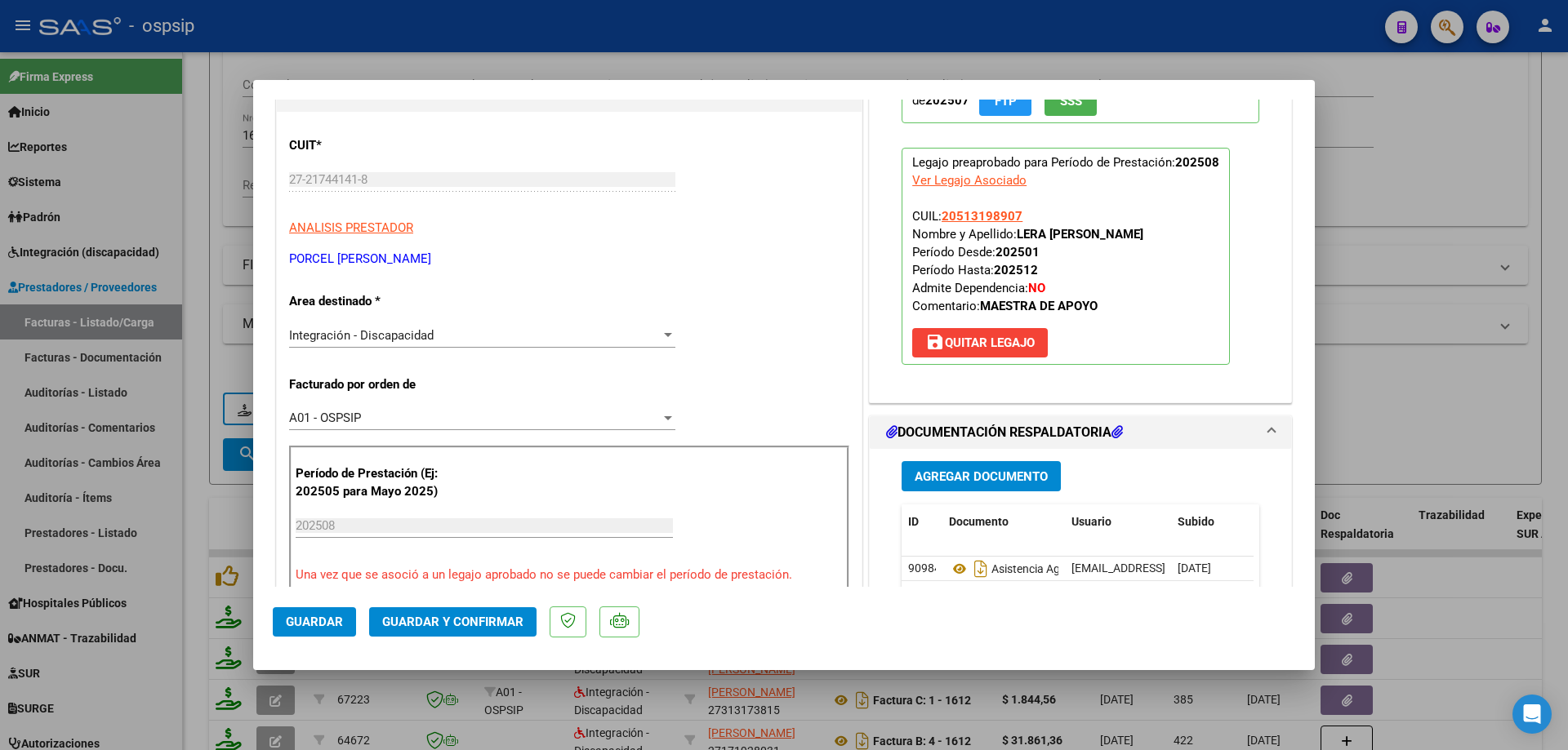
scroll to position [326, 0]
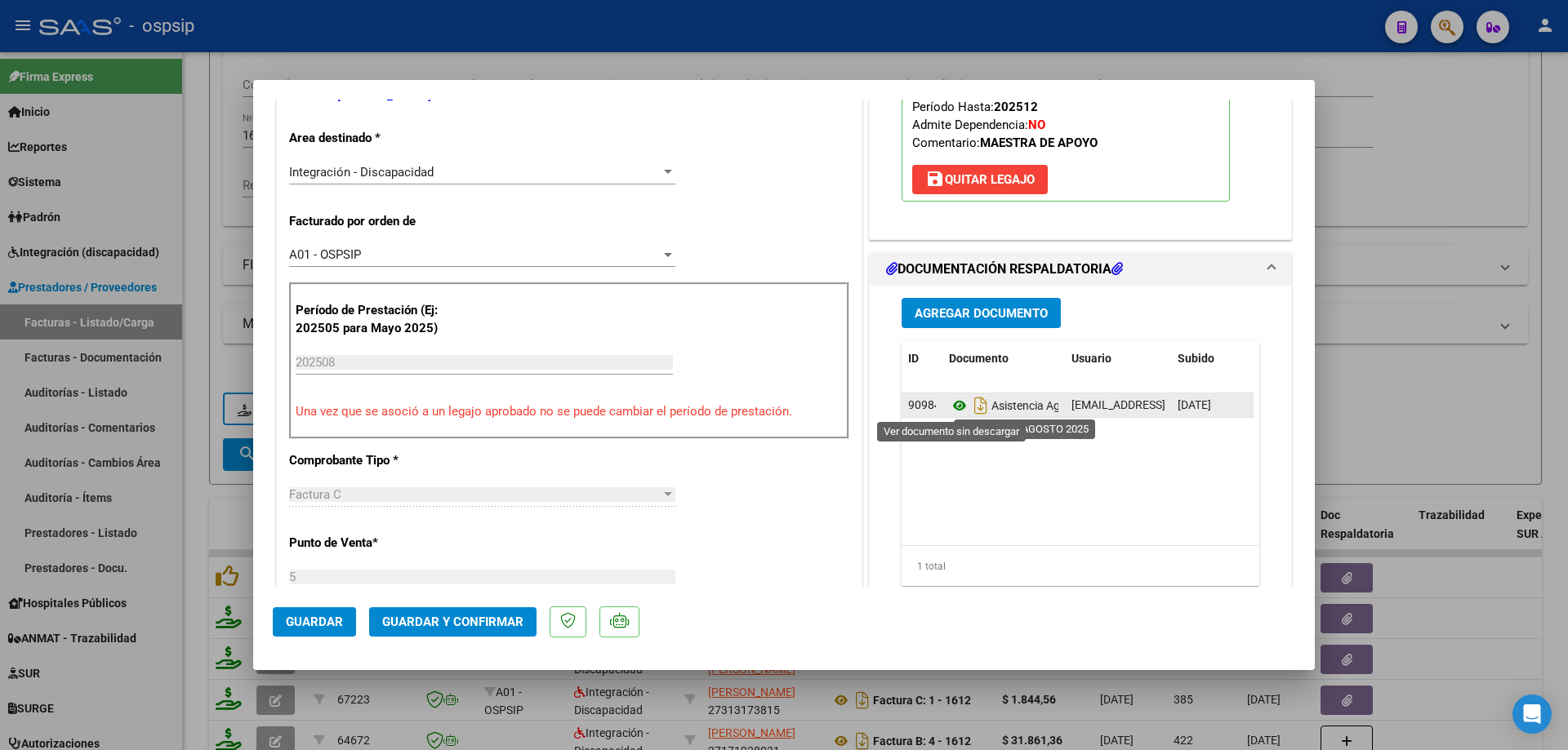
click at [954, 409] on icon at bounding box center [959, 406] width 21 height 20
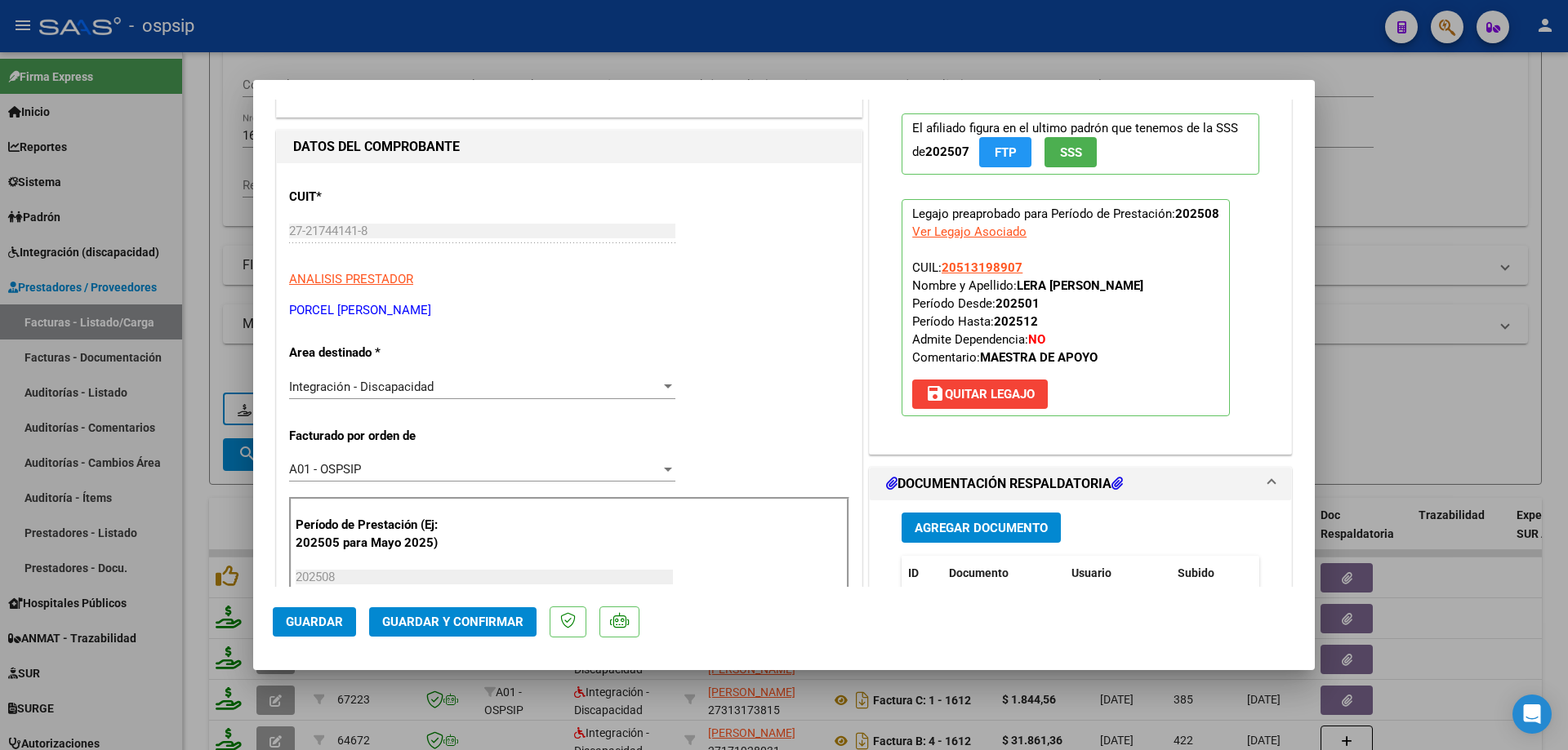
scroll to position [81, 0]
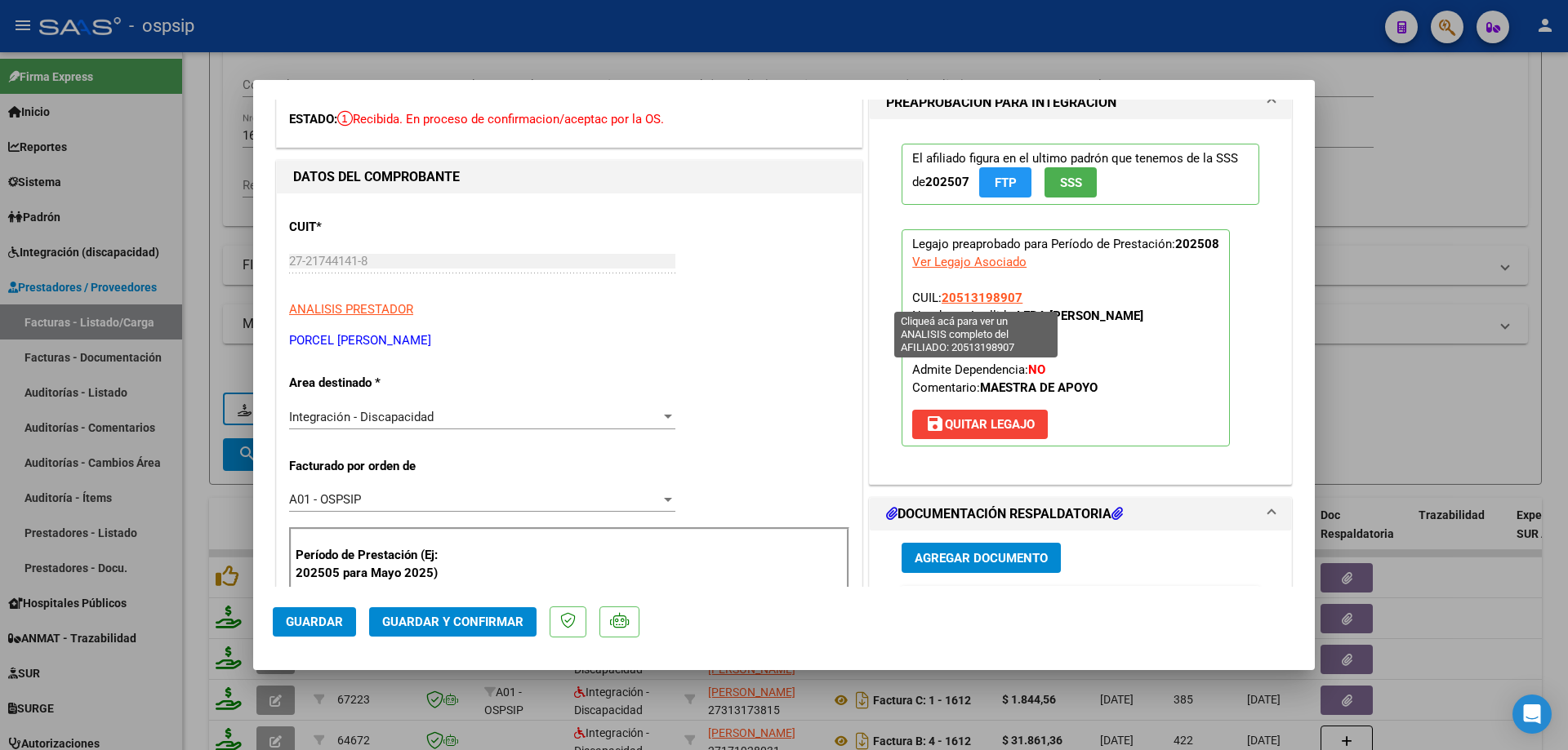
drag, startPoint x: 1019, startPoint y: 300, endPoint x: 939, endPoint y: 290, distance: 80.6
click at [939, 290] on p "Legajo preaprobado para Período de Prestación: 202508 Ver Legajo Asociado CUIL:…" at bounding box center [1065, 339] width 328 height 218
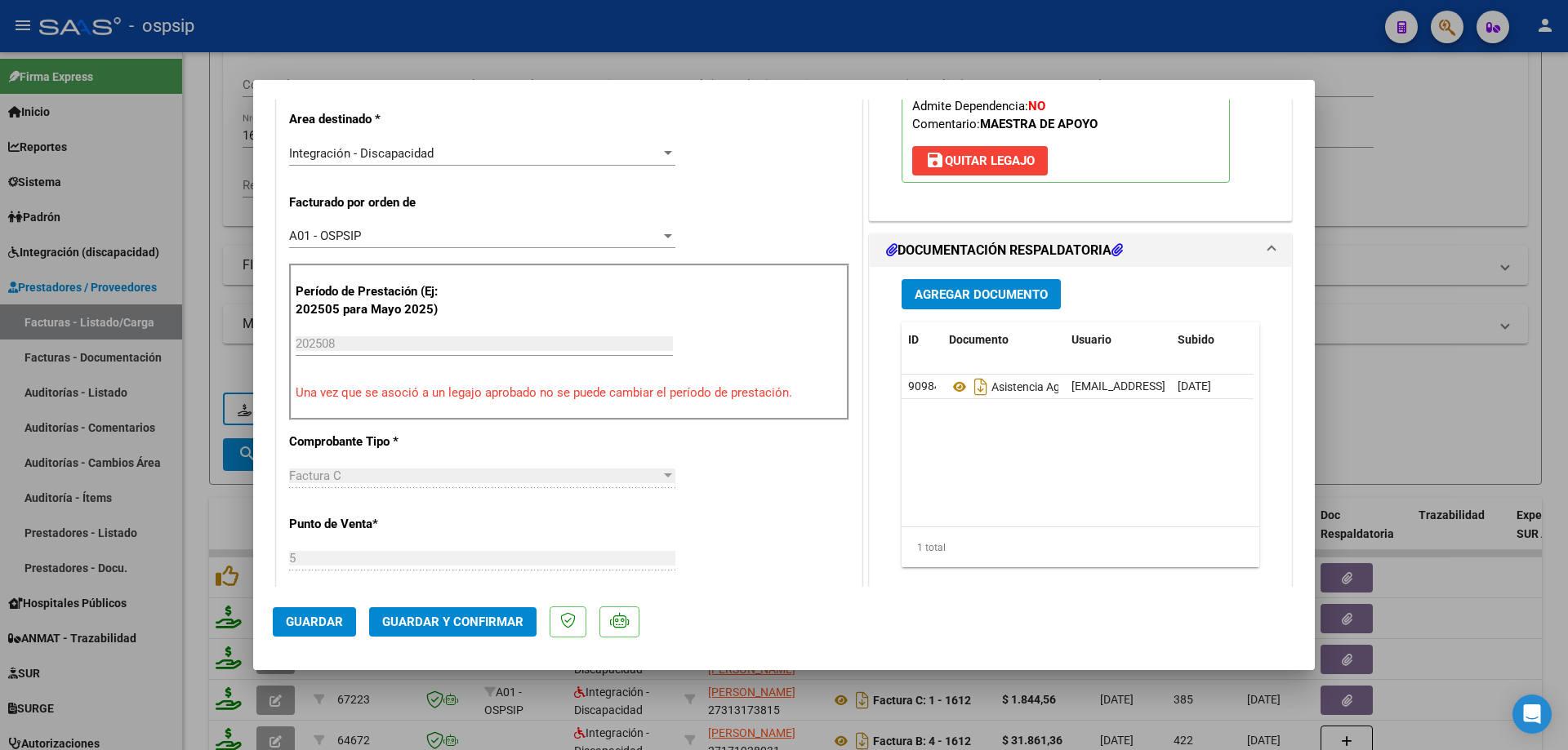
scroll to position [409, 0]
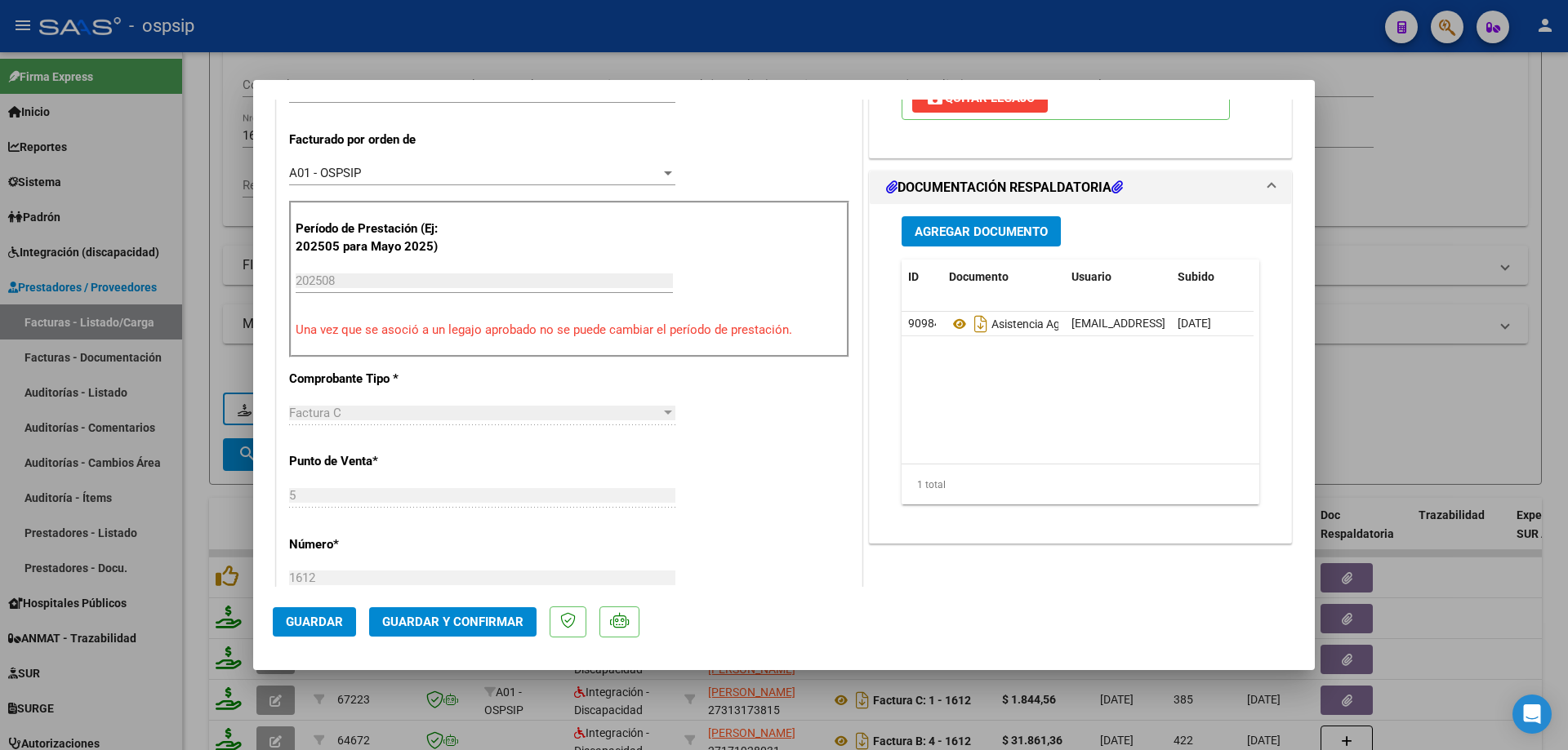
click at [473, 624] on span "Guardar y Confirmar" at bounding box center [452, 622] width 141 height 15
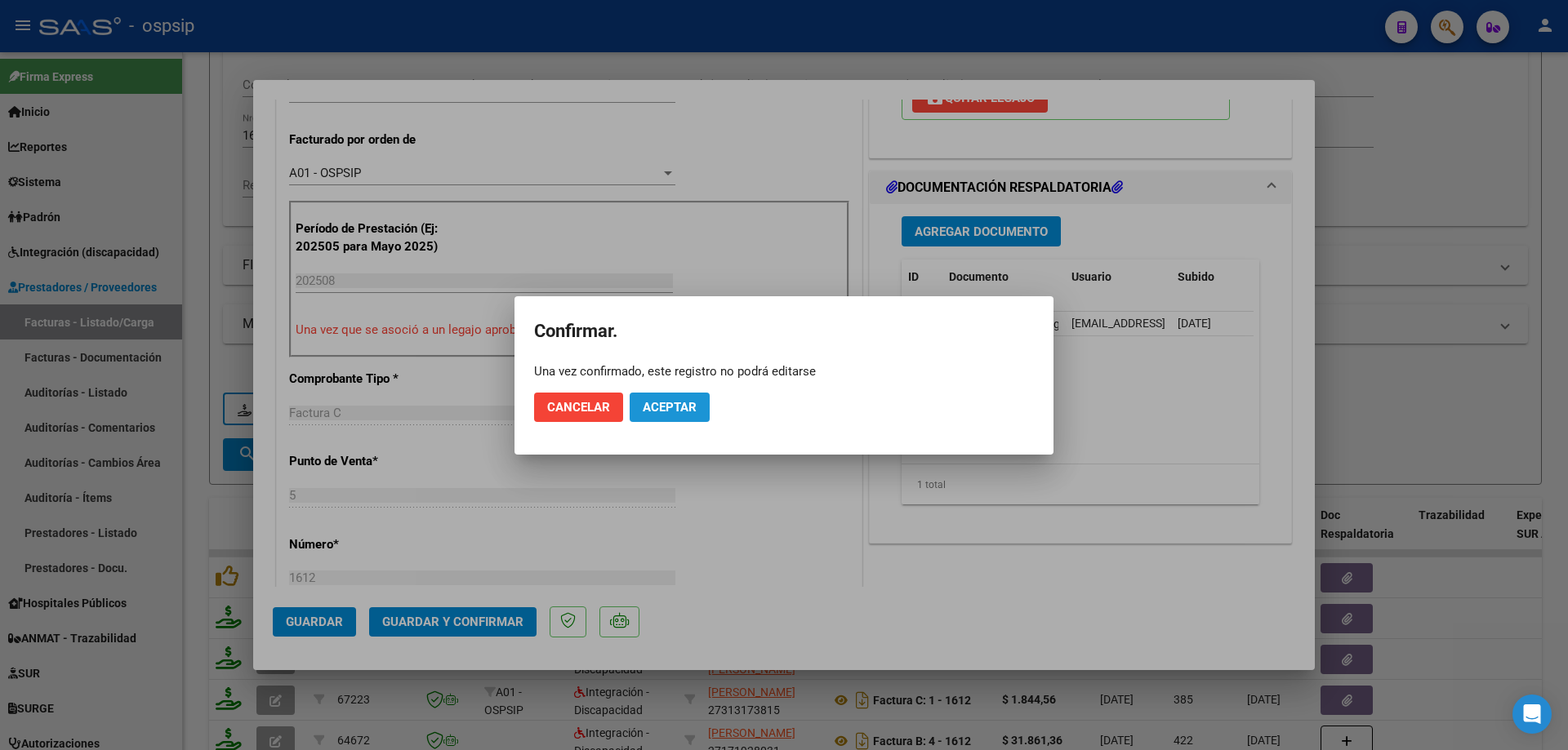
click at [653, 410] on span "Aceptar" at bounding box center [669, 408] width 54 height 15
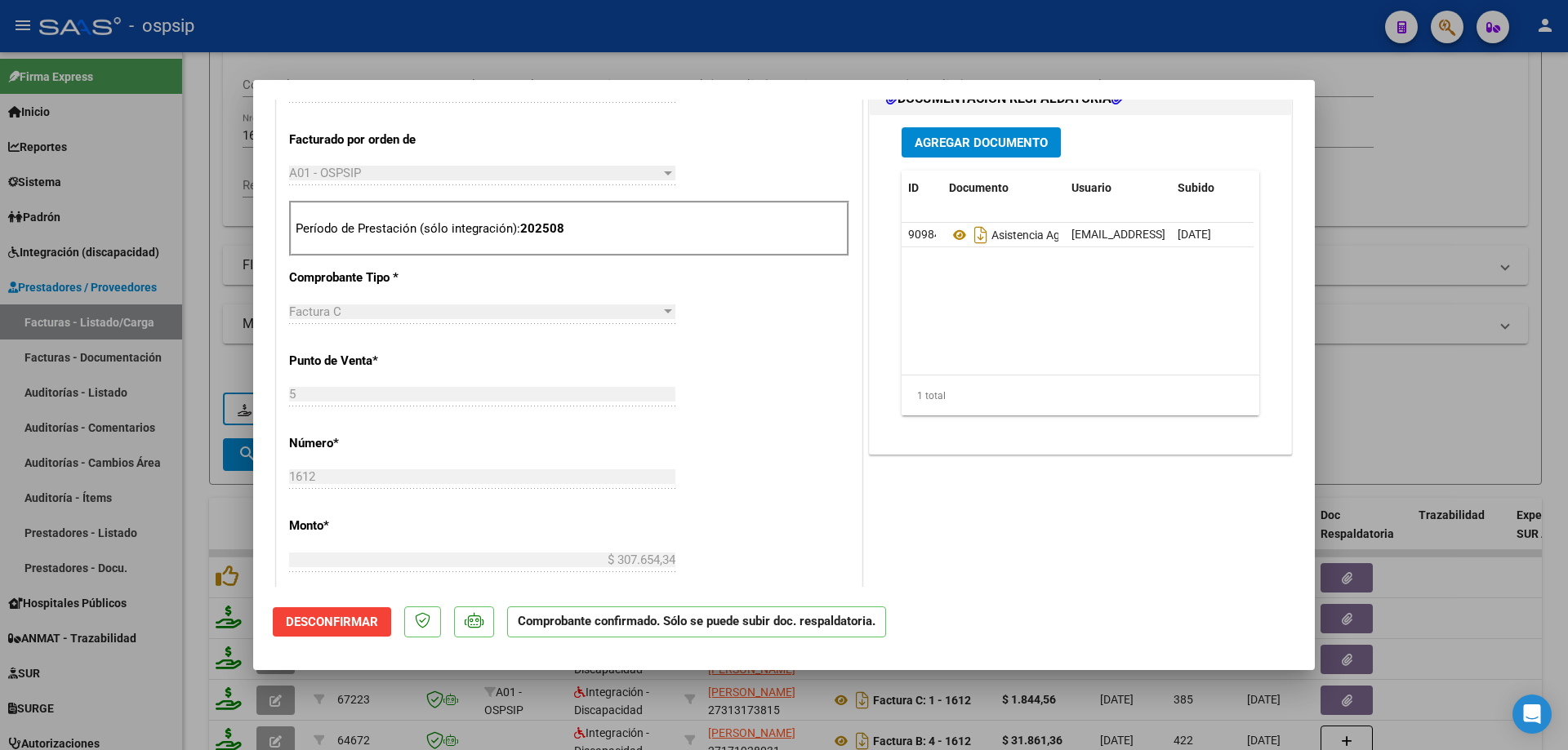
click at [1357, 183] on div at bounding box center [784, 375] width 1568 height 750
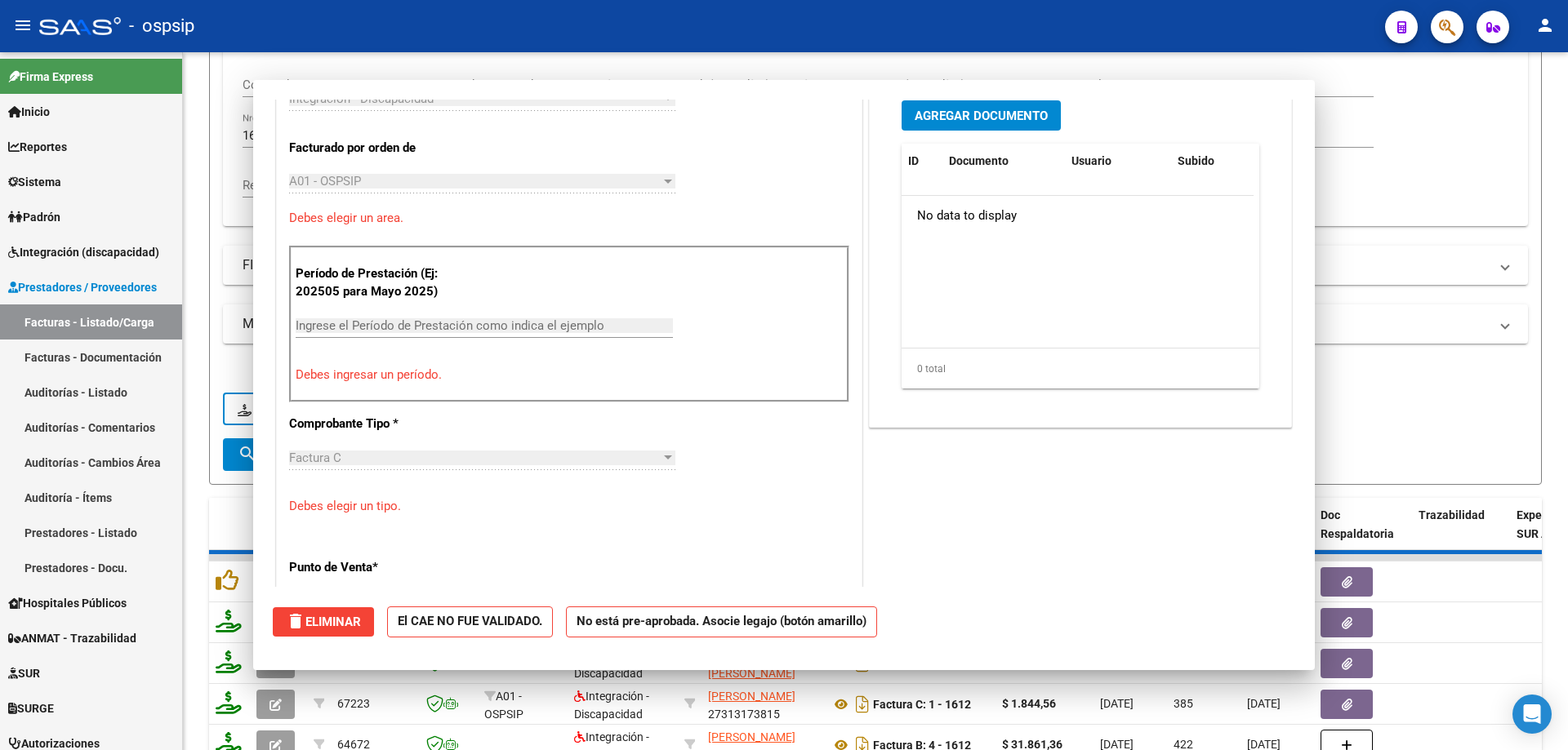
scroll to position [437, 0]
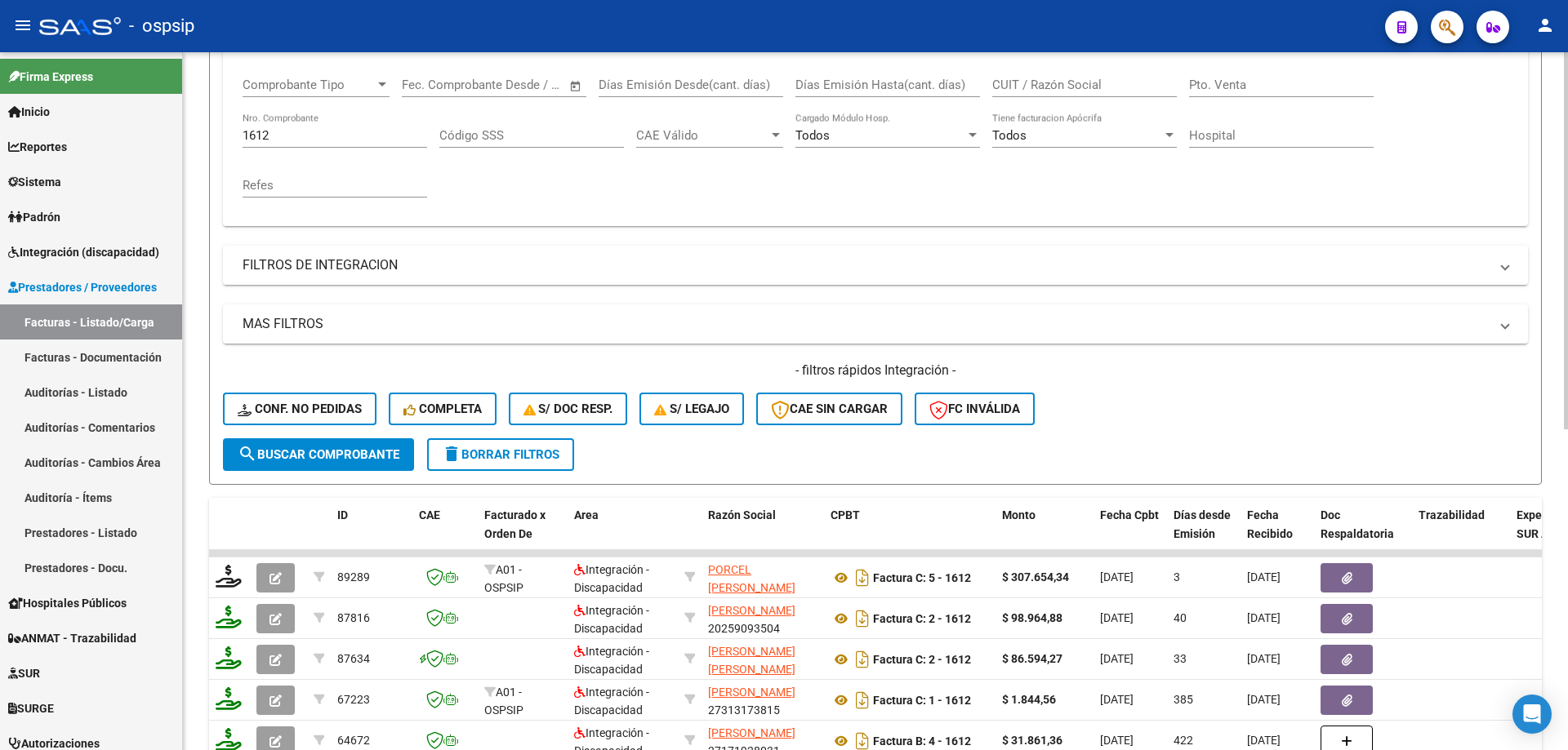
click at [338, 126] on div "1612 Nro. Comprobante" at bounding box center [334, 130] width 184 height 35
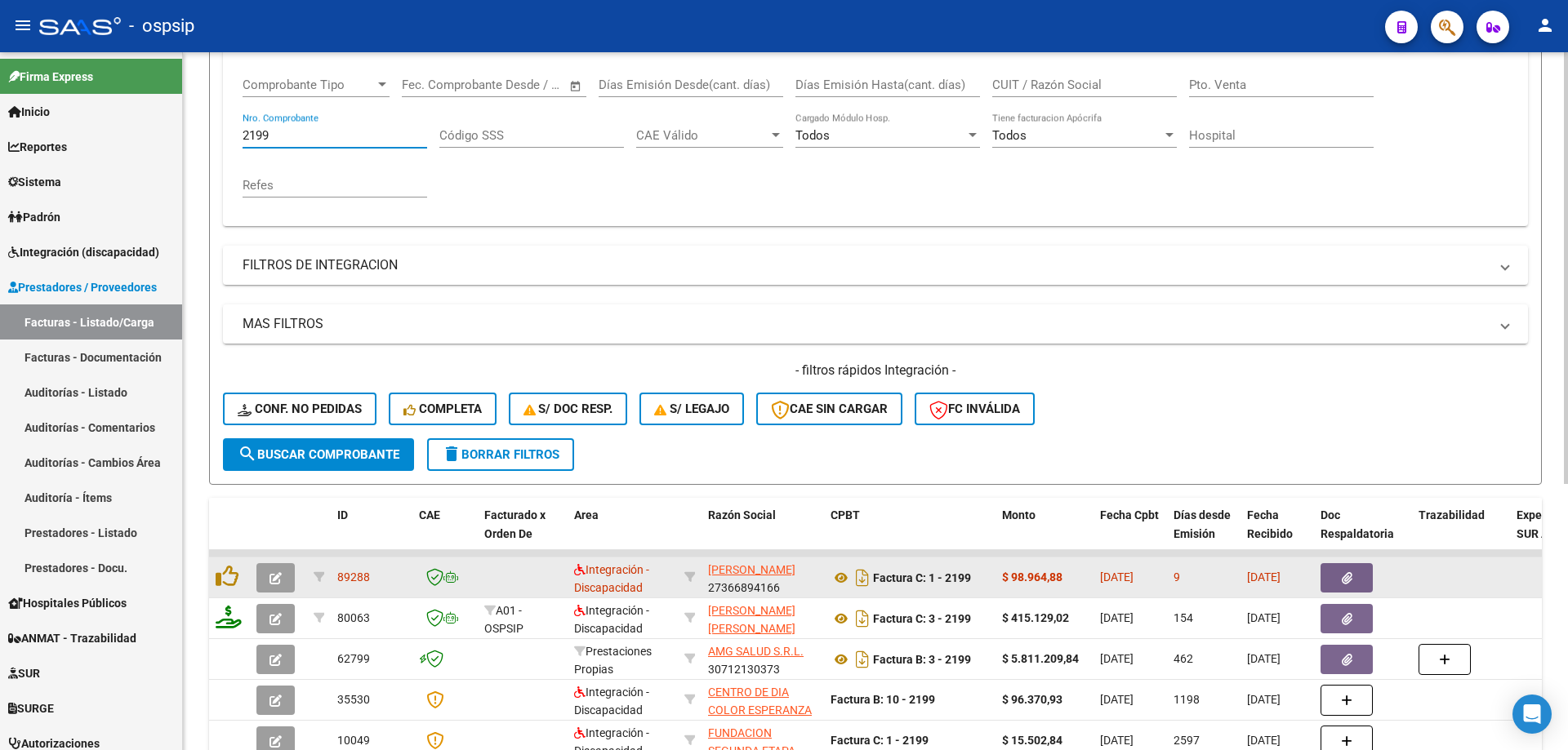
click at [275, 578] on icon "button" at bounding box center [275, 578] width 12 height 12
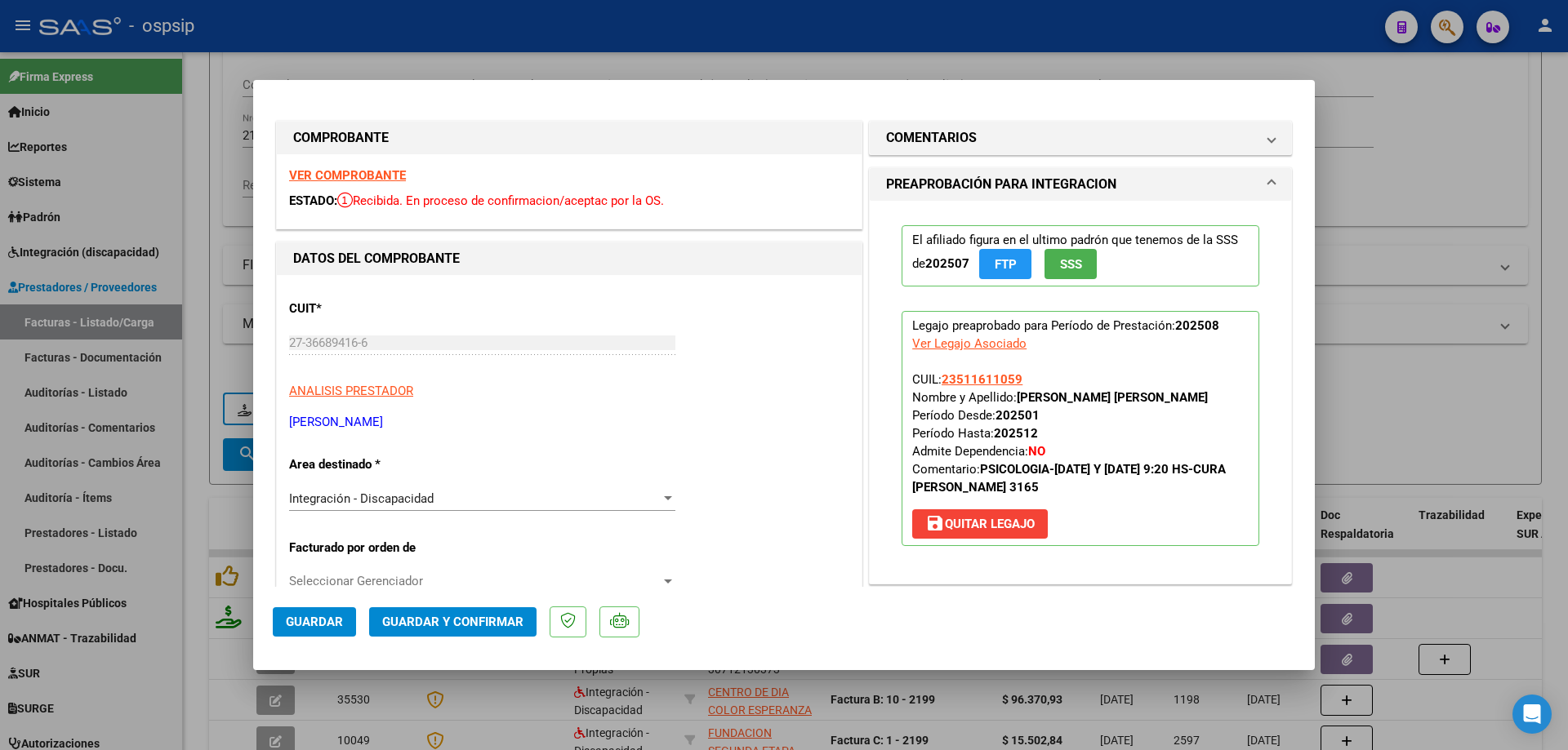
click at [1056, 253] on button "SSS" at bounding box center [1070, 264] width 52 height 30
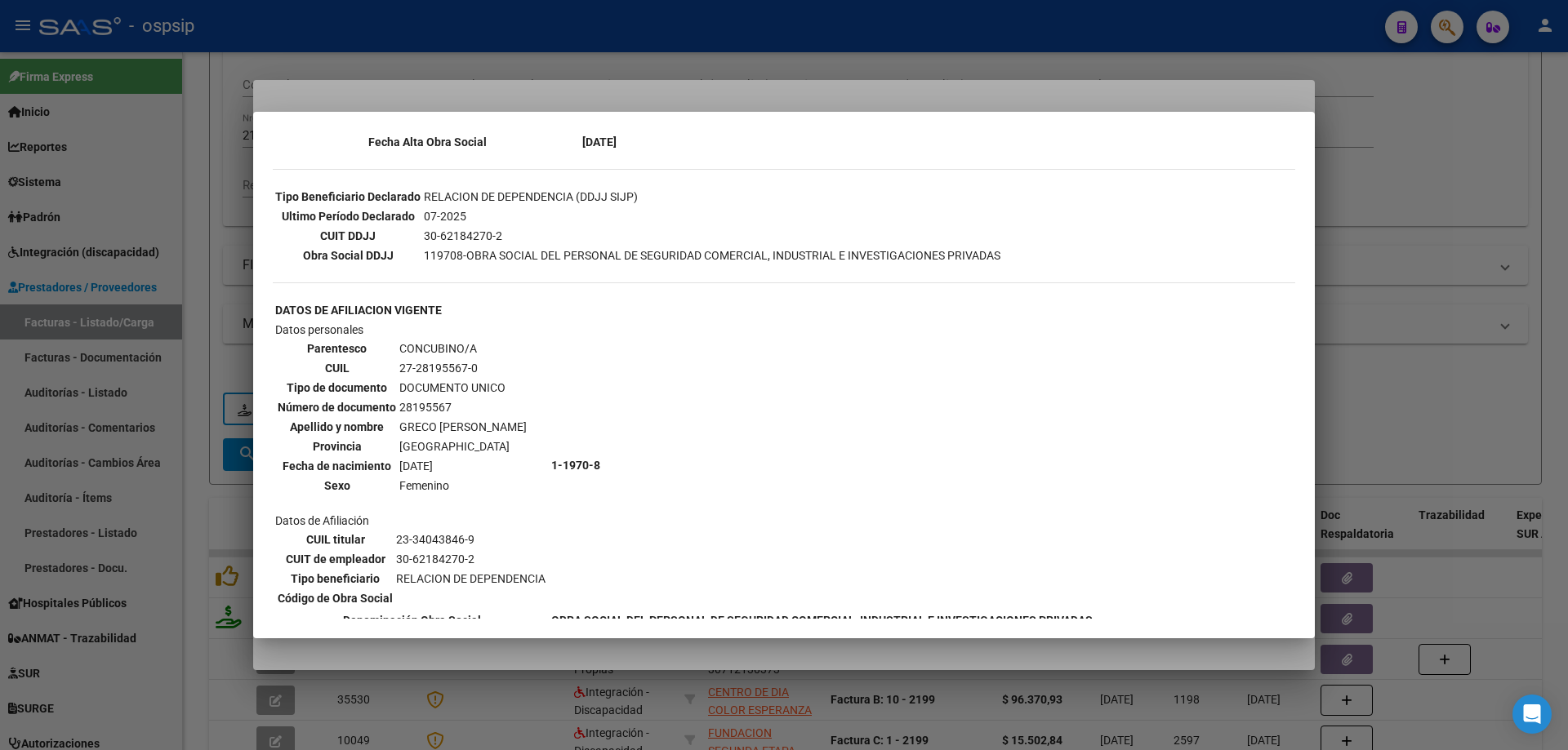
scroll to position [409, 0]
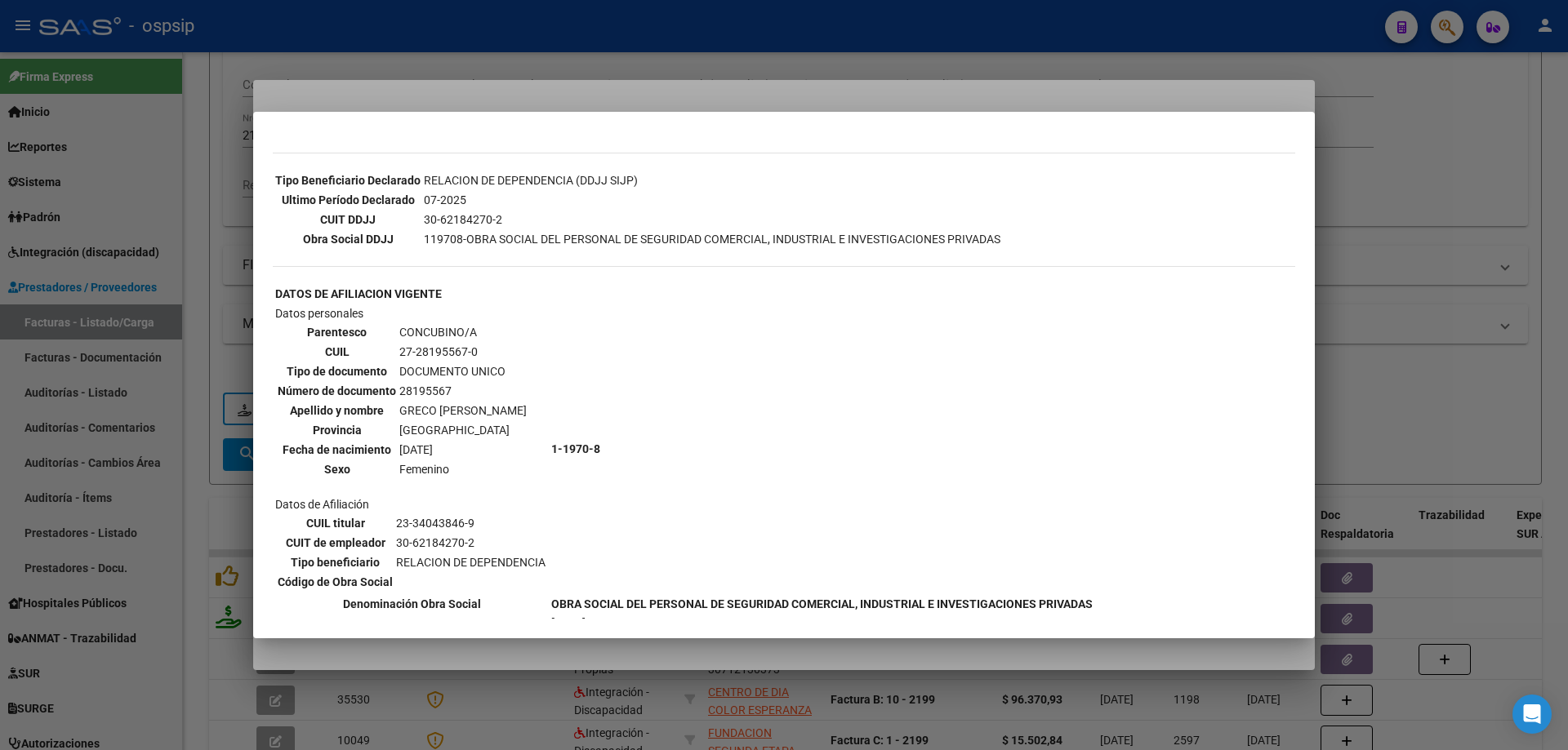
click at [1425, 358] on div at bounding box center [784, 375] width 1568 height 750
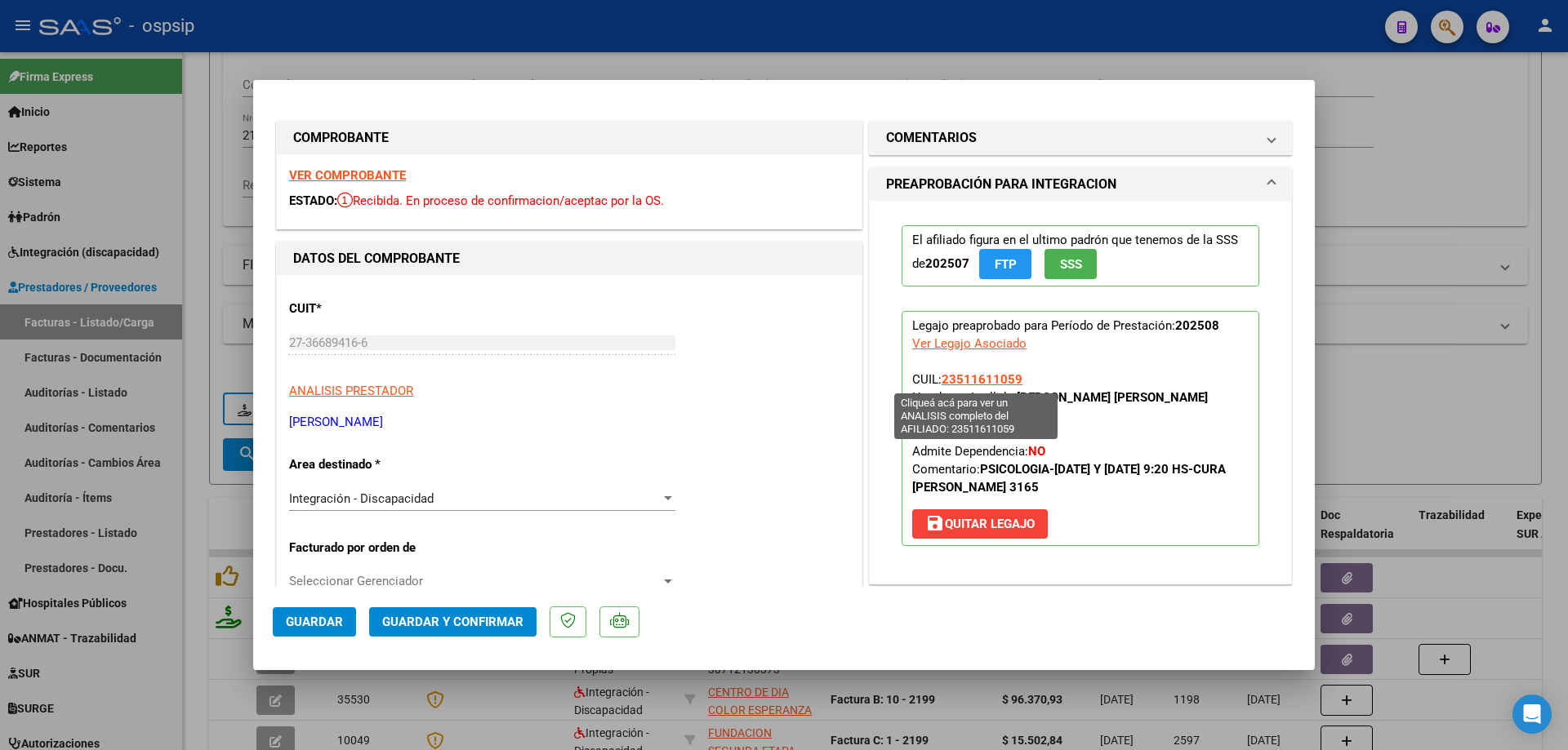
click at [988, 375] on span "23511611059" at bounding box center [981, 380] width 80 height 15
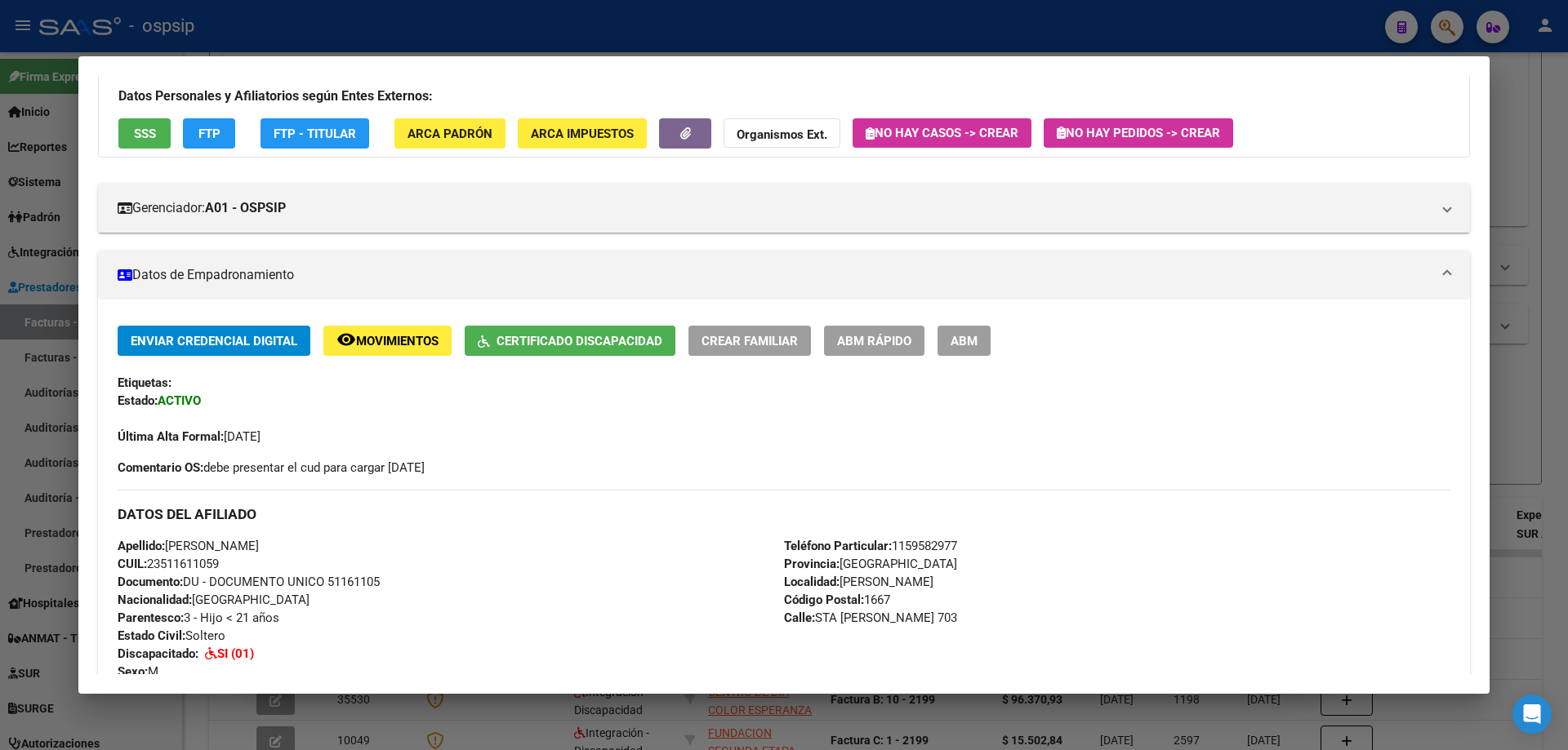
scroll to position [81, 0]
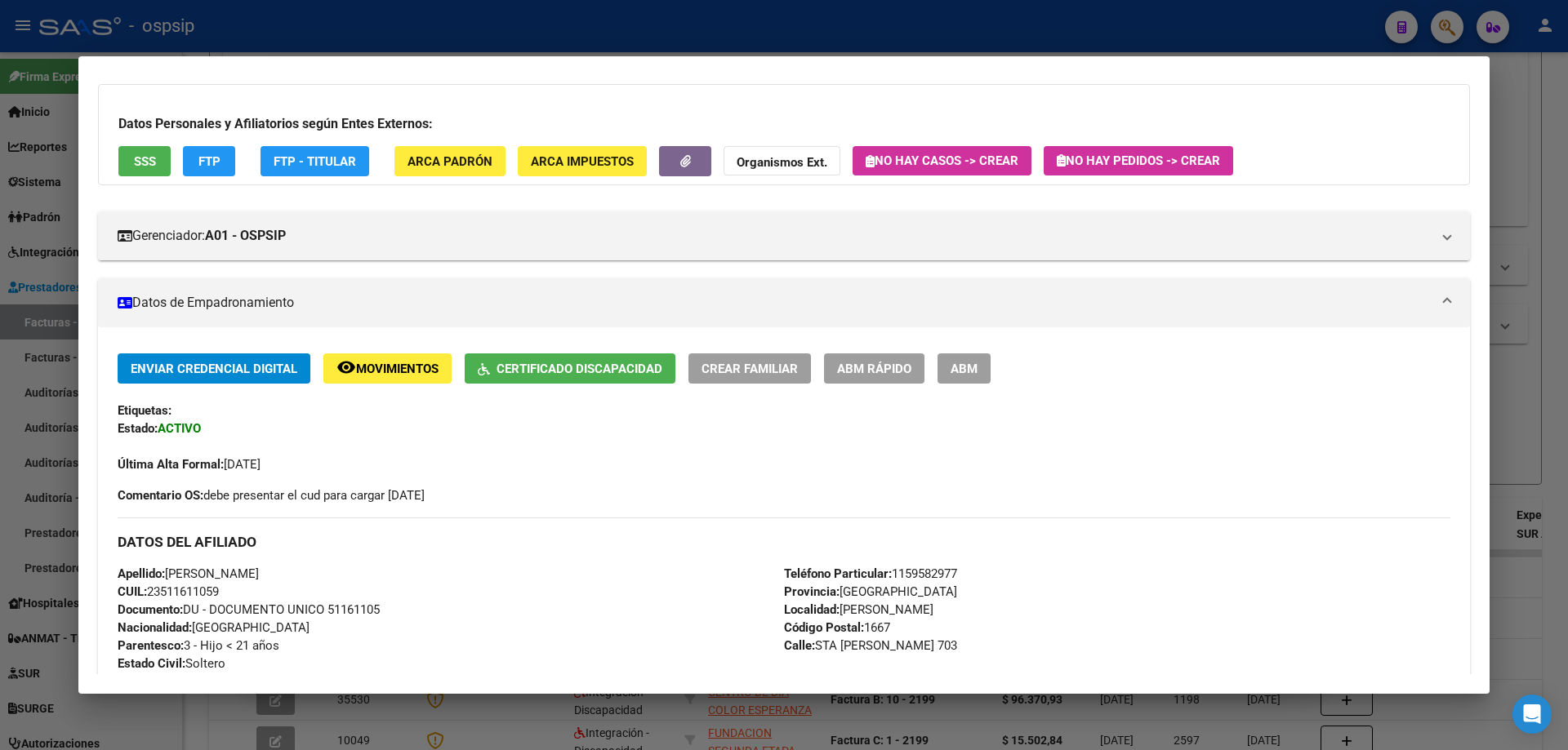
click at [1556, 393] on div at bounding box center [784, 375] width 1568 height 750
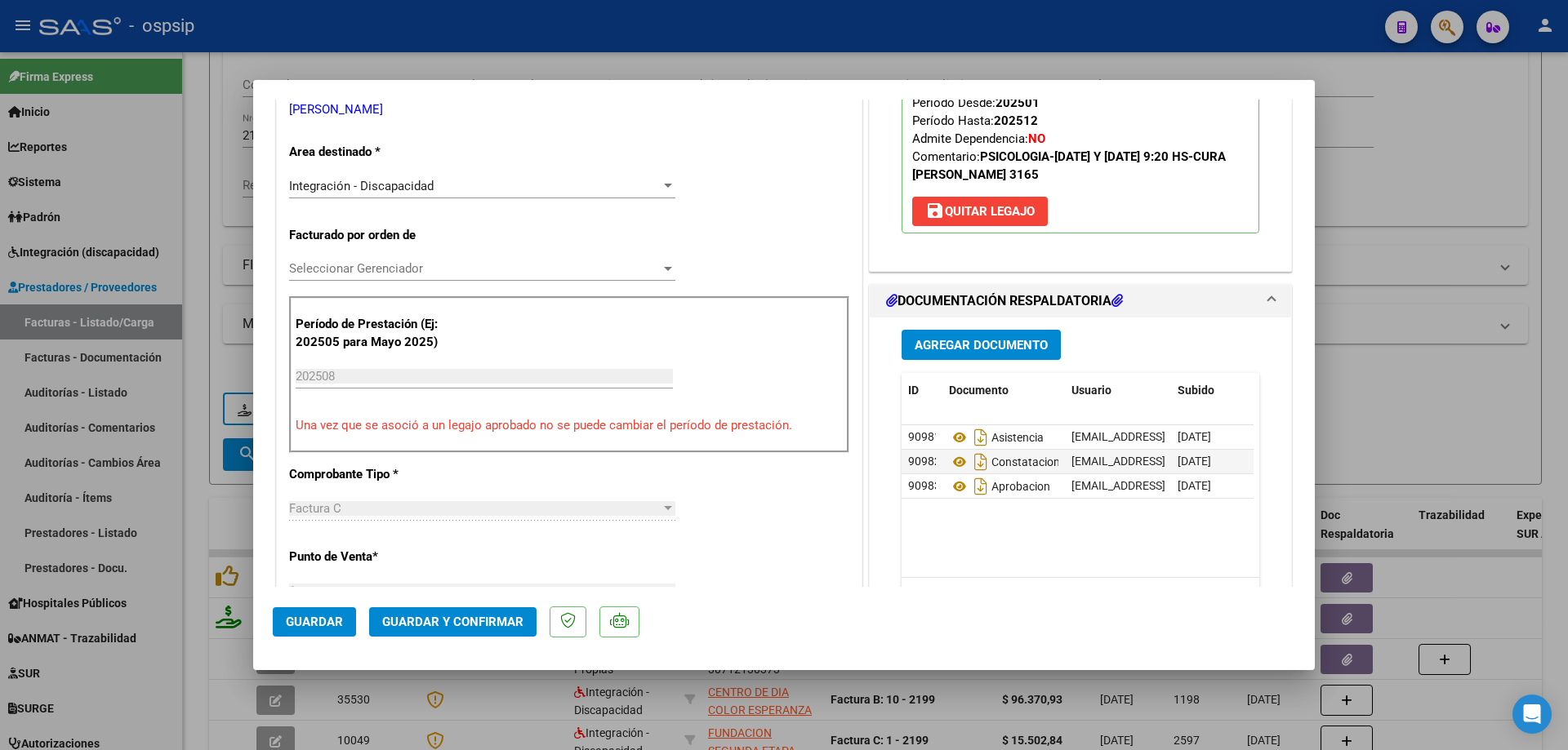
scroll to position [326, 0]
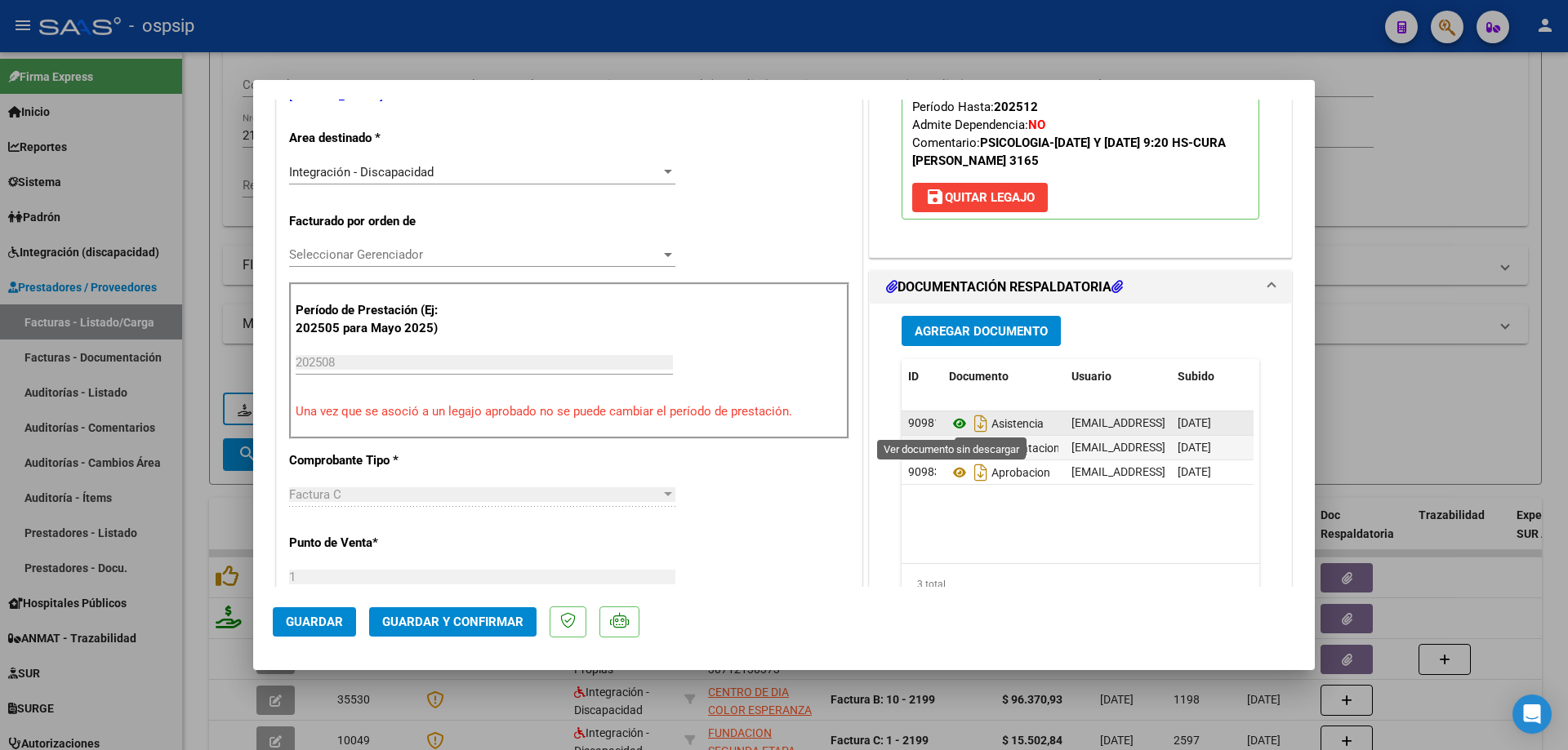
click at [950, 422] on icon at bounding box center [959, 424] width 21 height 20
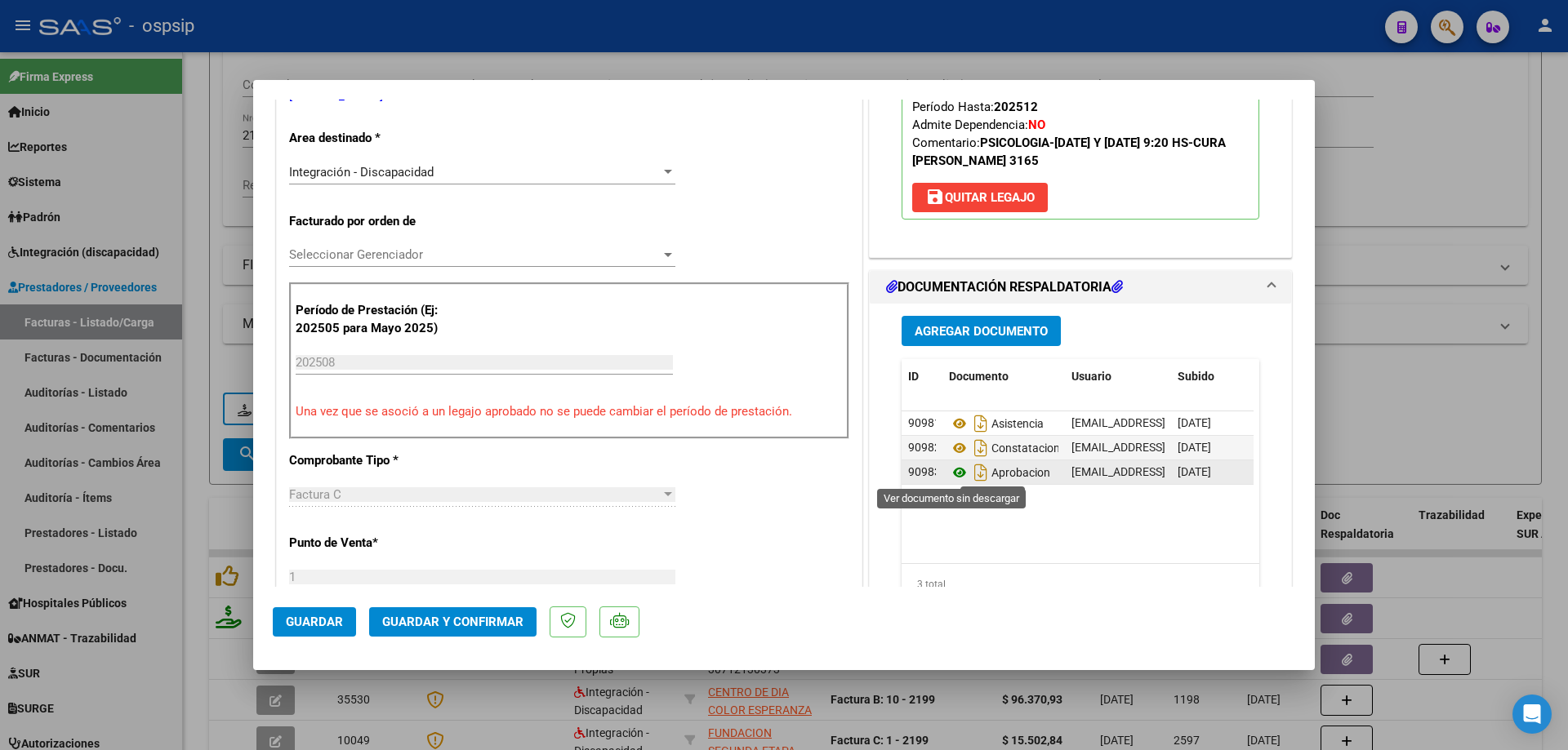
click at [950, 475] on icon at bounding box center [959, 472] width 21 height 20
click at [516, 619] on span "Guardar y Confirmar" at bounding box center [452, 622] width 141 height 15
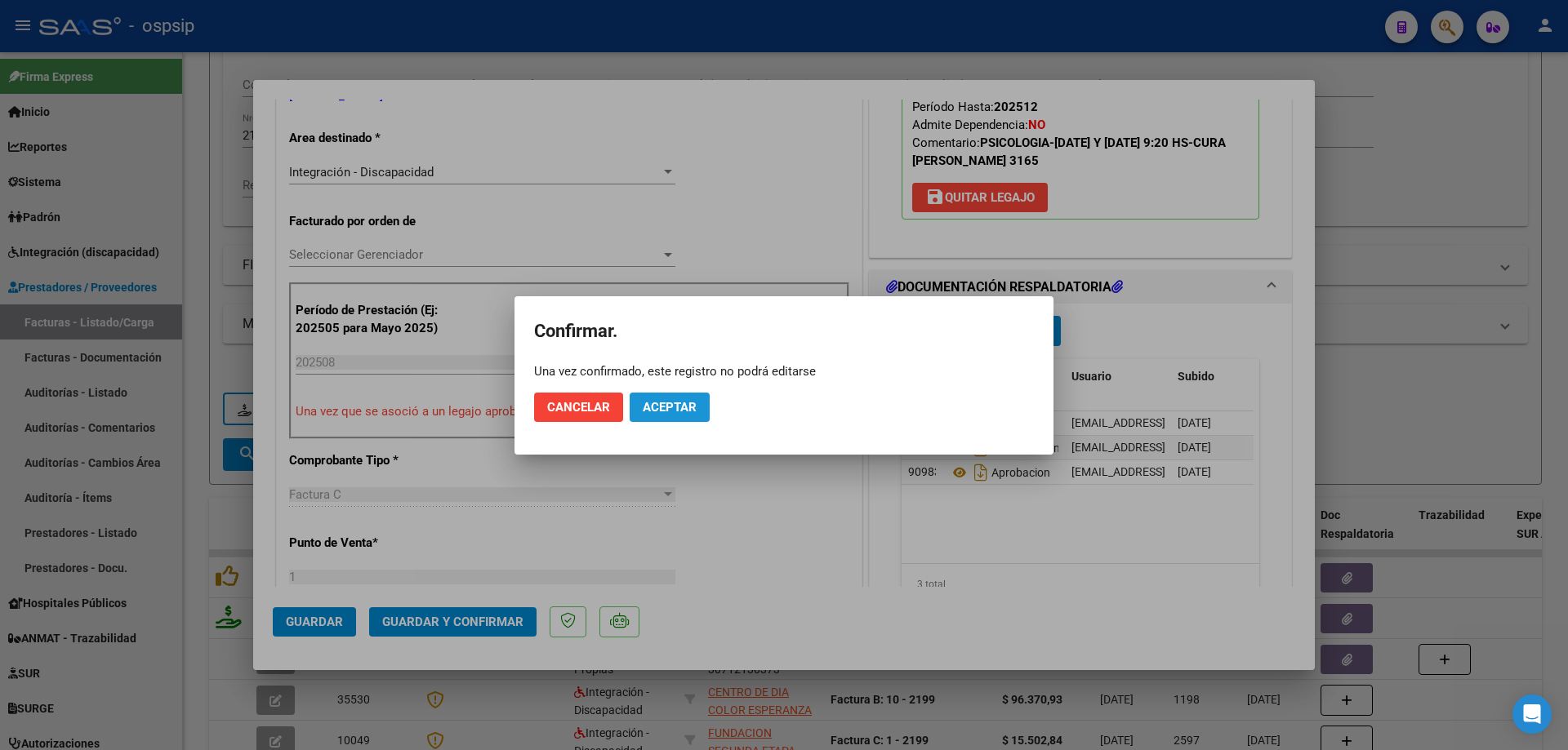
click at [686, 411] on span "Aceptar" at bounding box center [669, 408] width 54 height 15
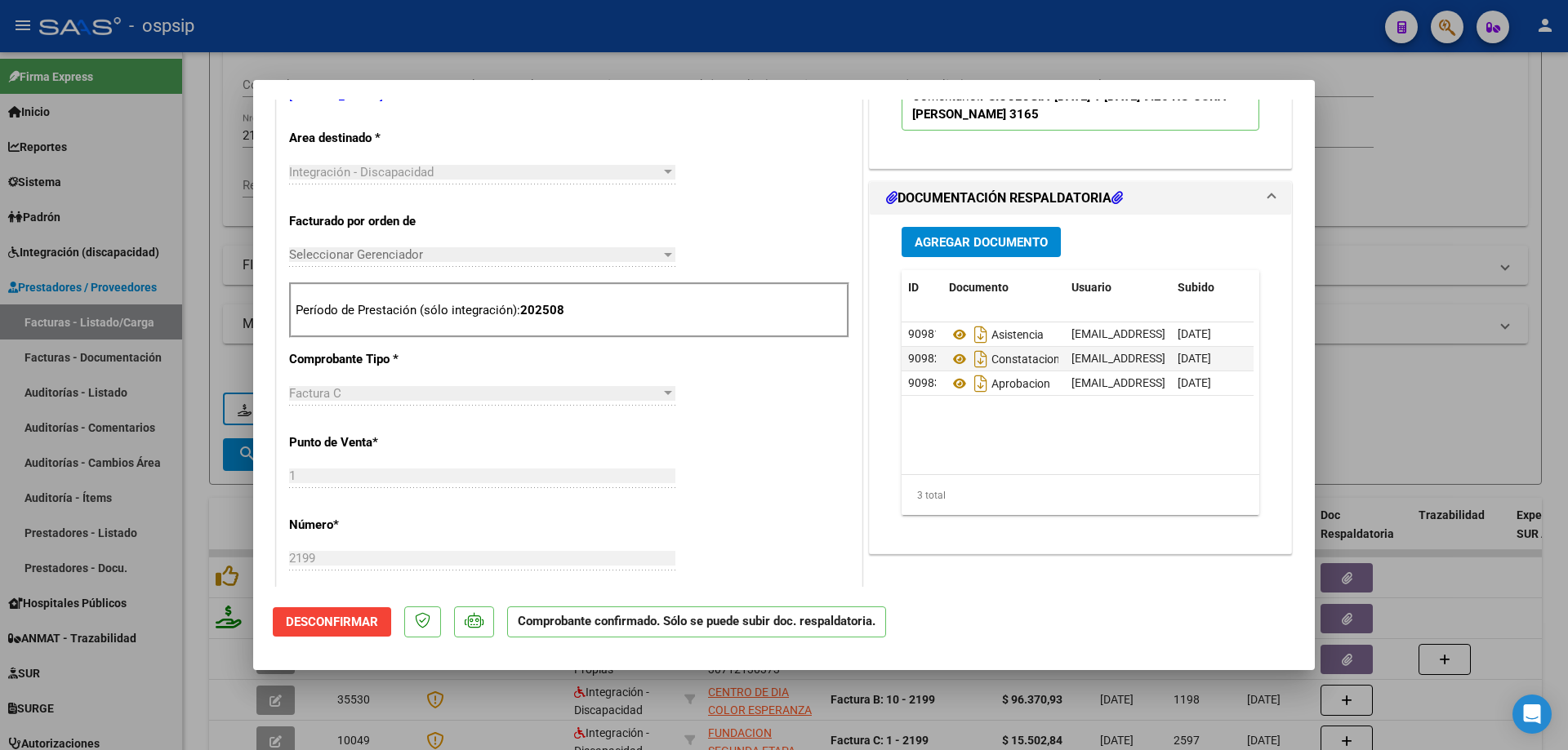
click at [1457, 337] on div at bounding box center [784, 375] width 1568 height 750
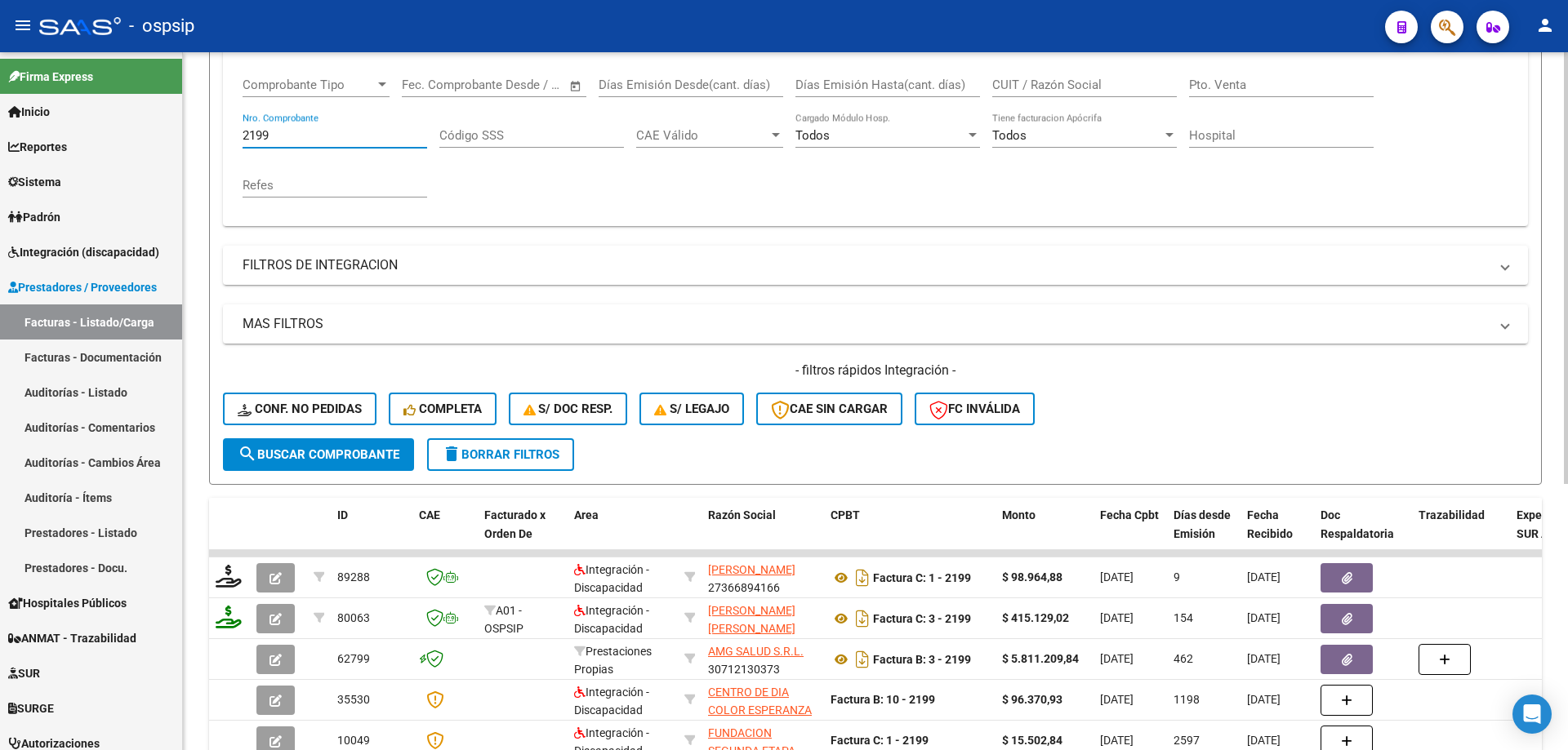
click at [317, 132] on input "2199" at bounding box center [334, 136] width 184 height 15
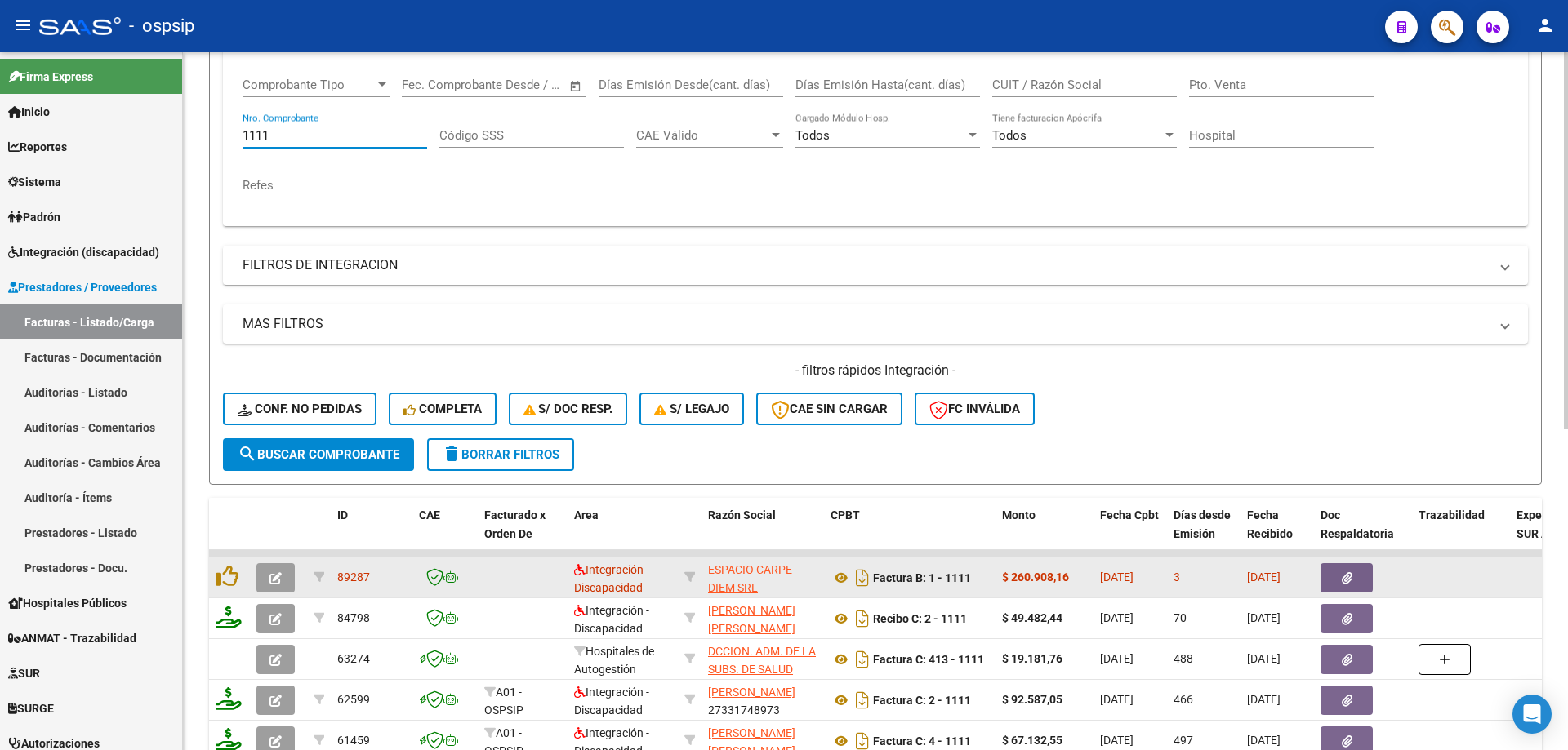
click at [271, 576] on icon "button" at bounding box center [275, 578] width 12 height 12
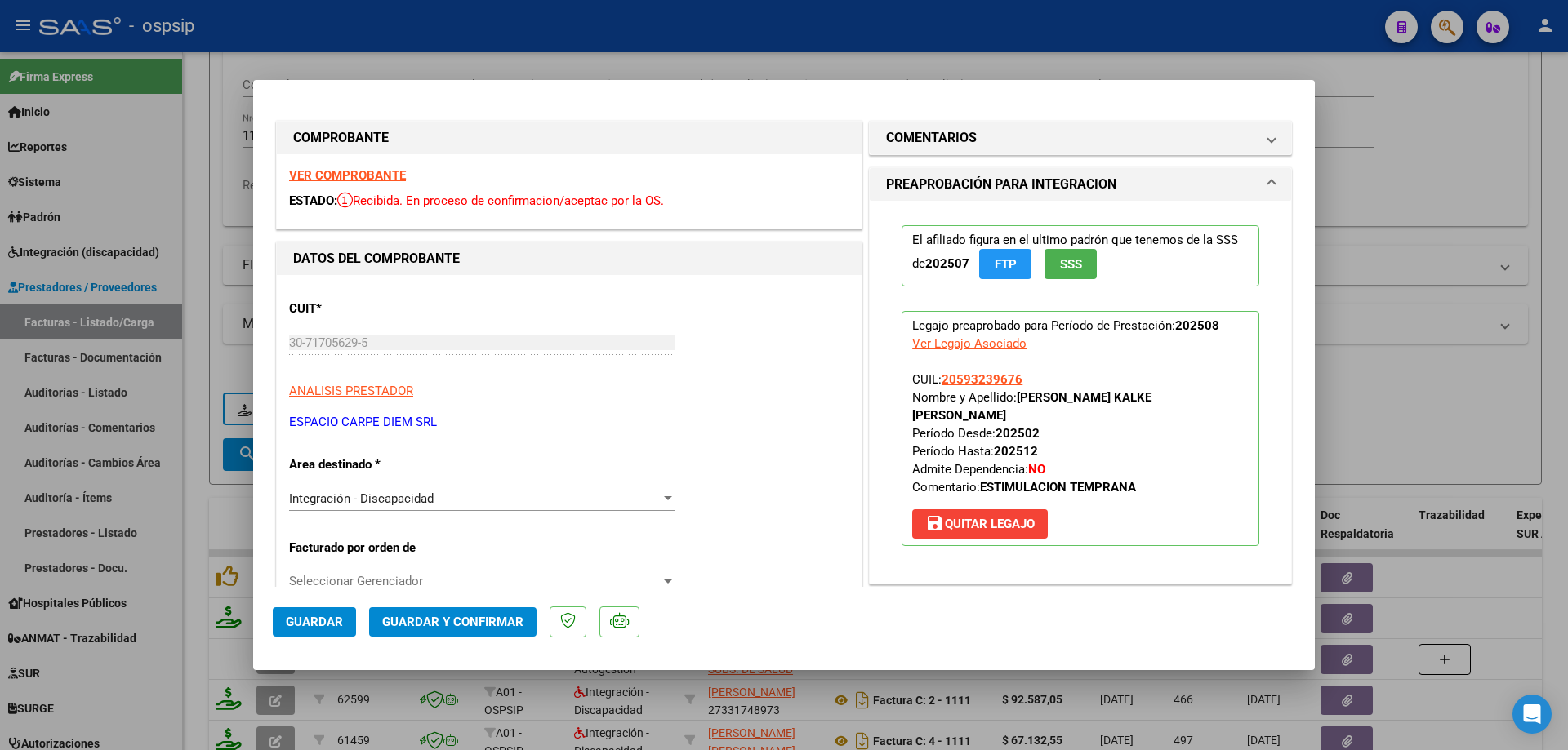
click at [1071, 259] on span "SSS" at bounding box center [1071, 265] width 22 height 15
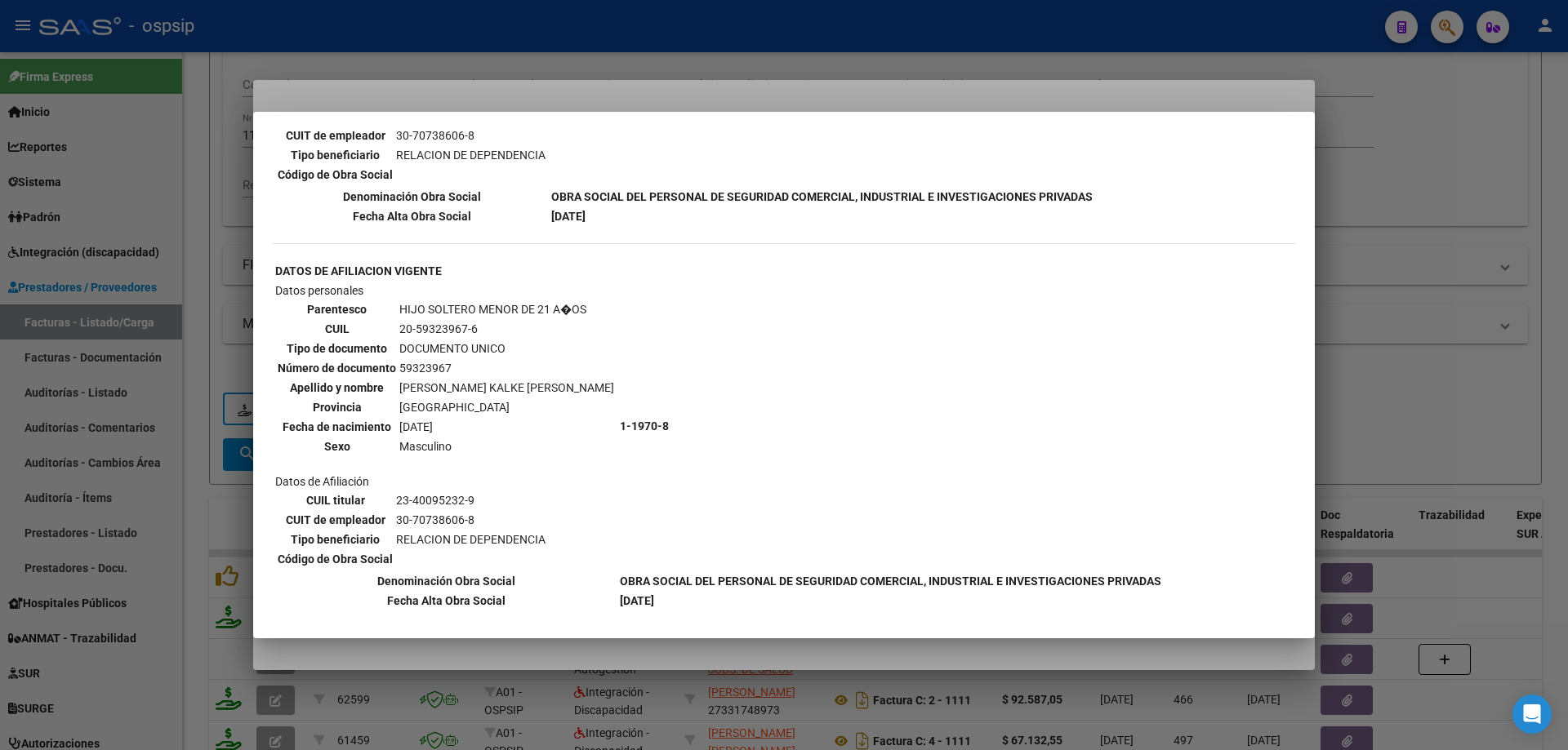
scroll to position [816, 0]
click at [1418, 375] on div at bounding box center [784, 375] width 1568 height 750
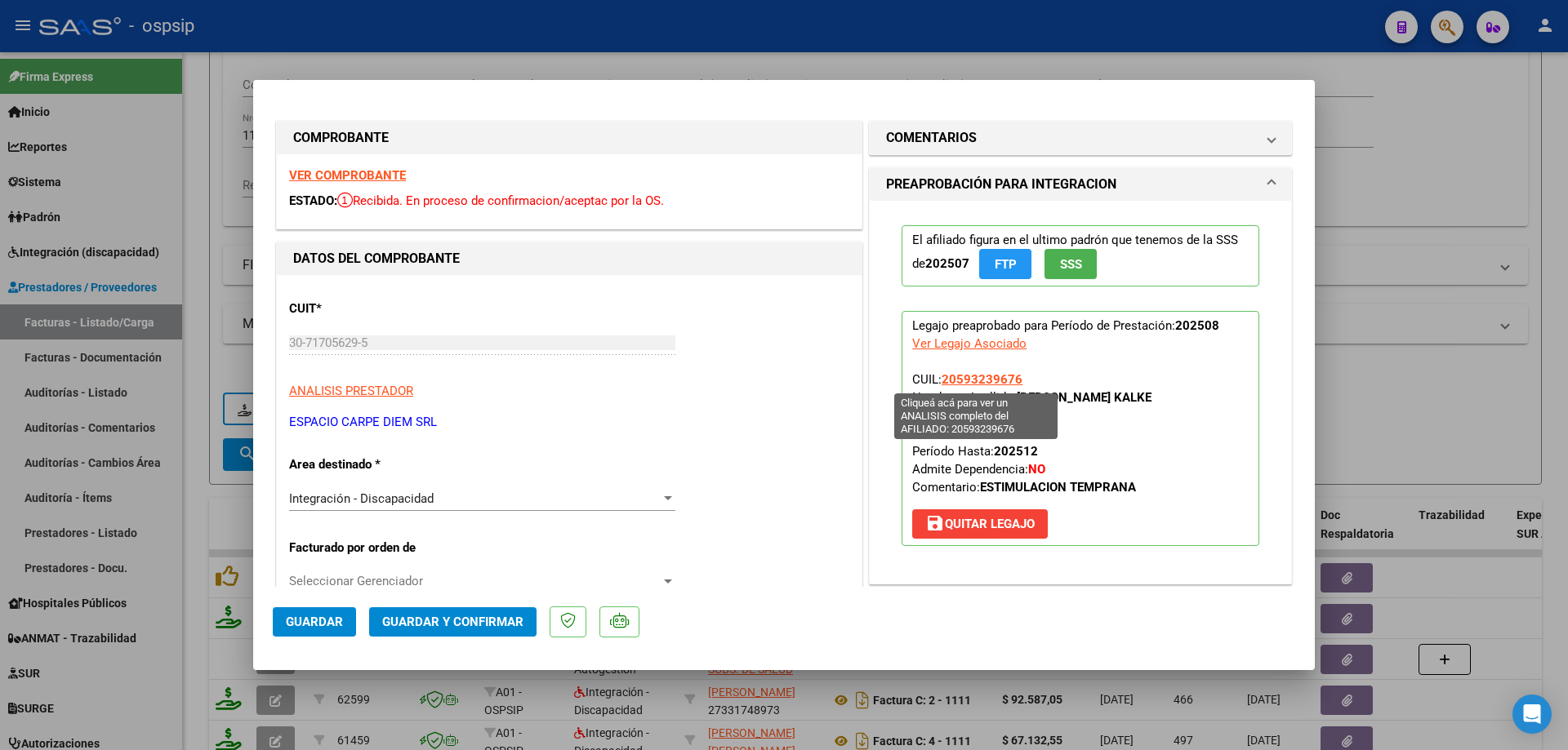
click at [965, 380] on span "20593239676" at bounding box center [981, 380] width 80 height 15
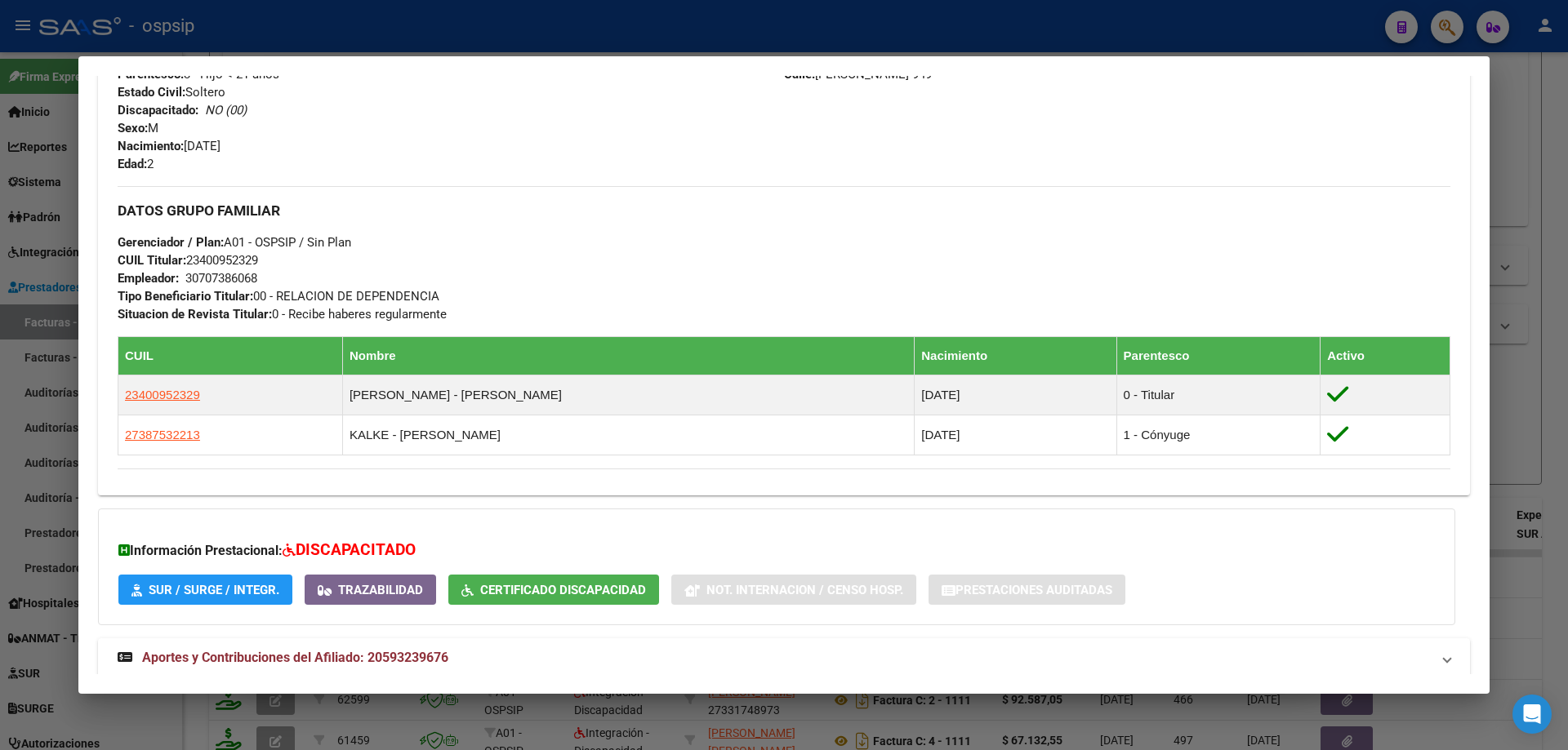
scroll to position [720, 0]
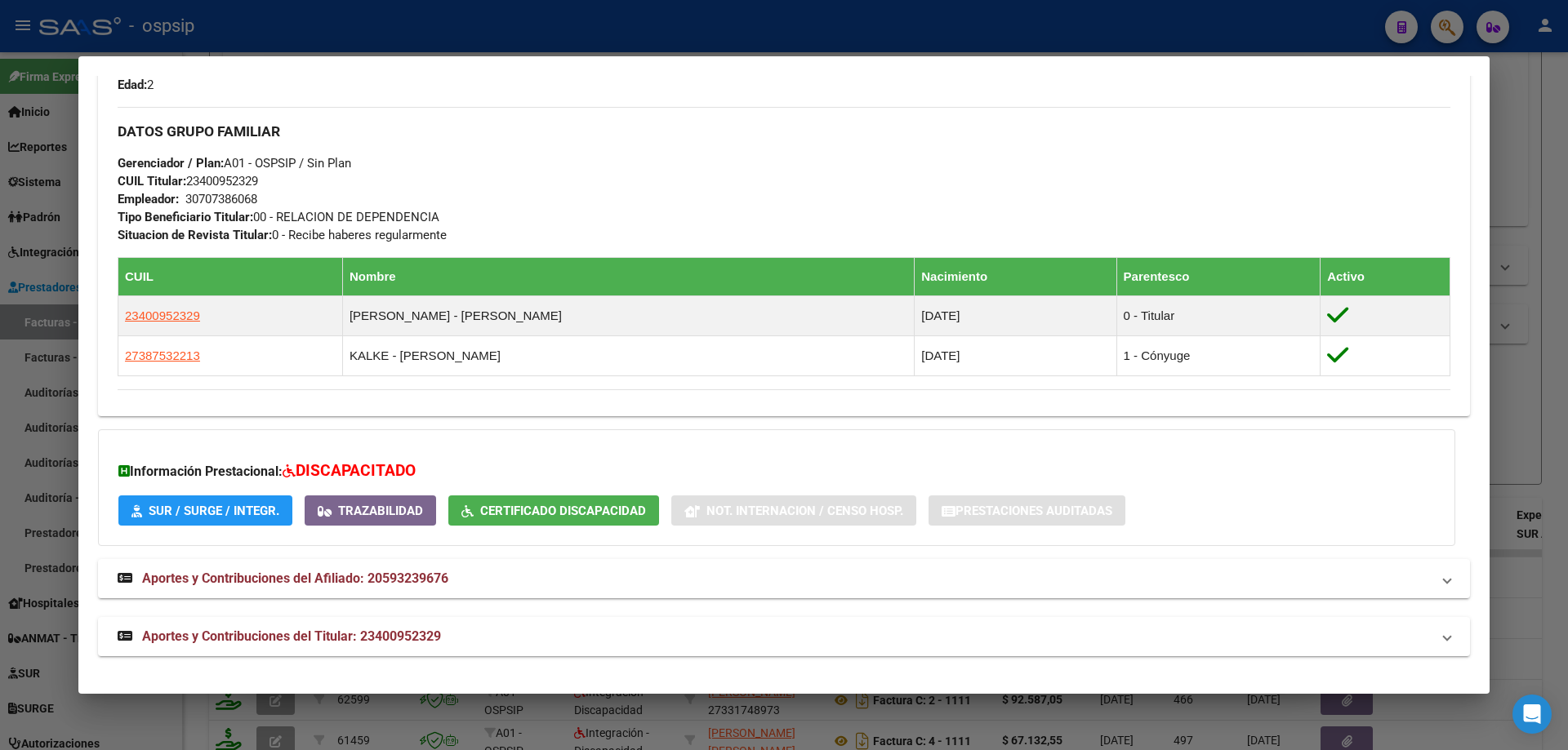
click at [1523, 407] on div at bounding box center [784, 375] width 1568 height 750
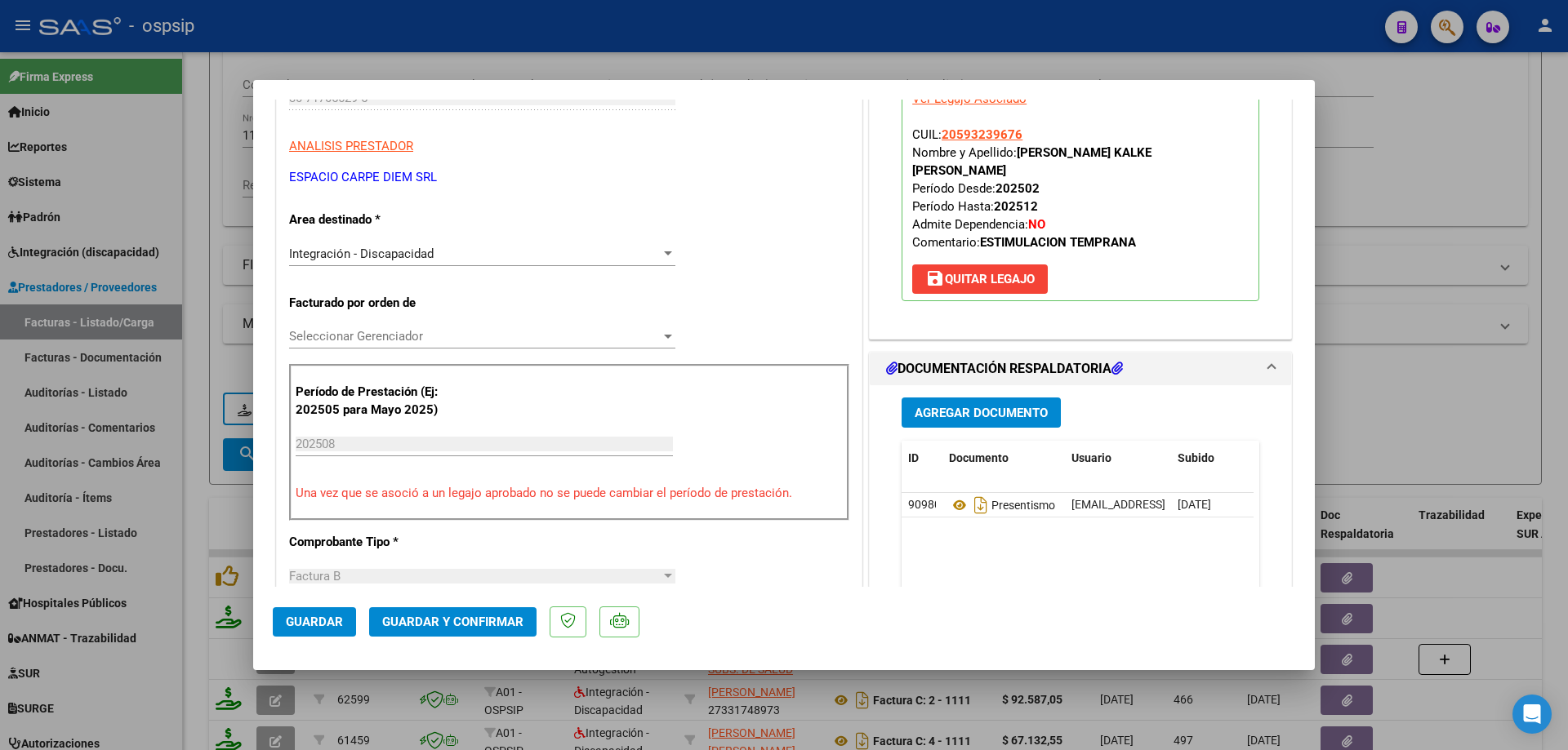
scroll to position [326, 0]
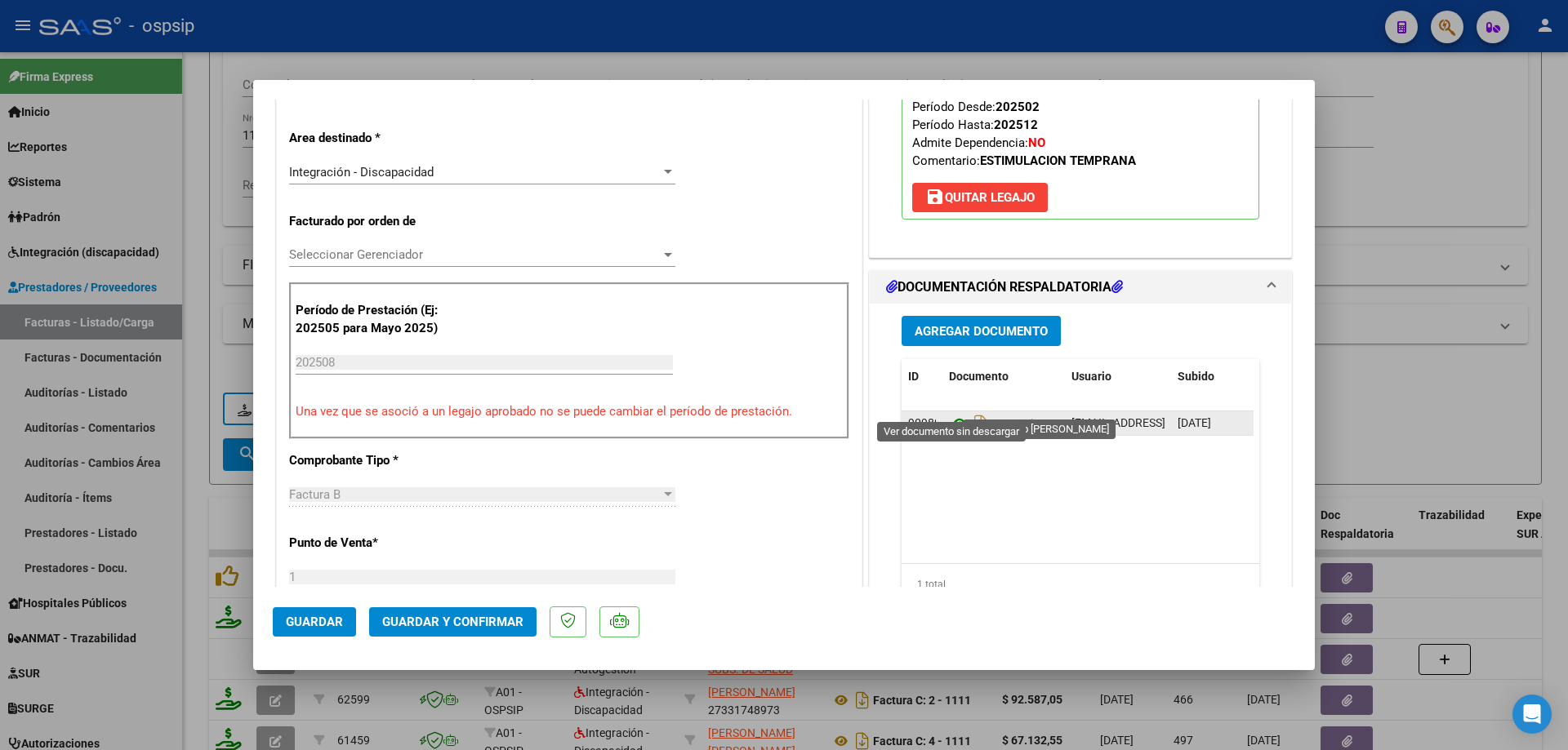
click at [953, 414] on icon at bounding box center [959, 424] width 21 height 20
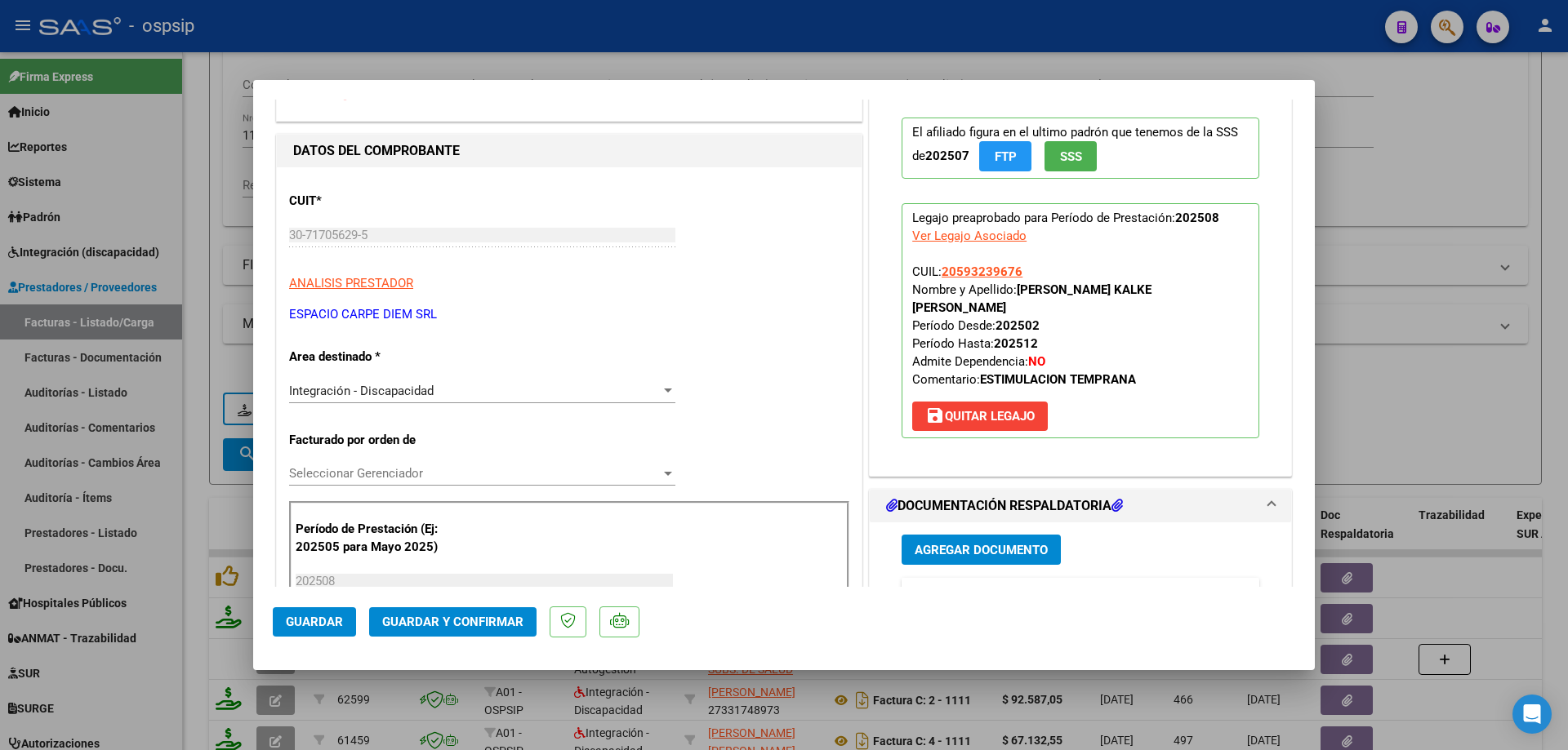
scroll to position [81, 0]
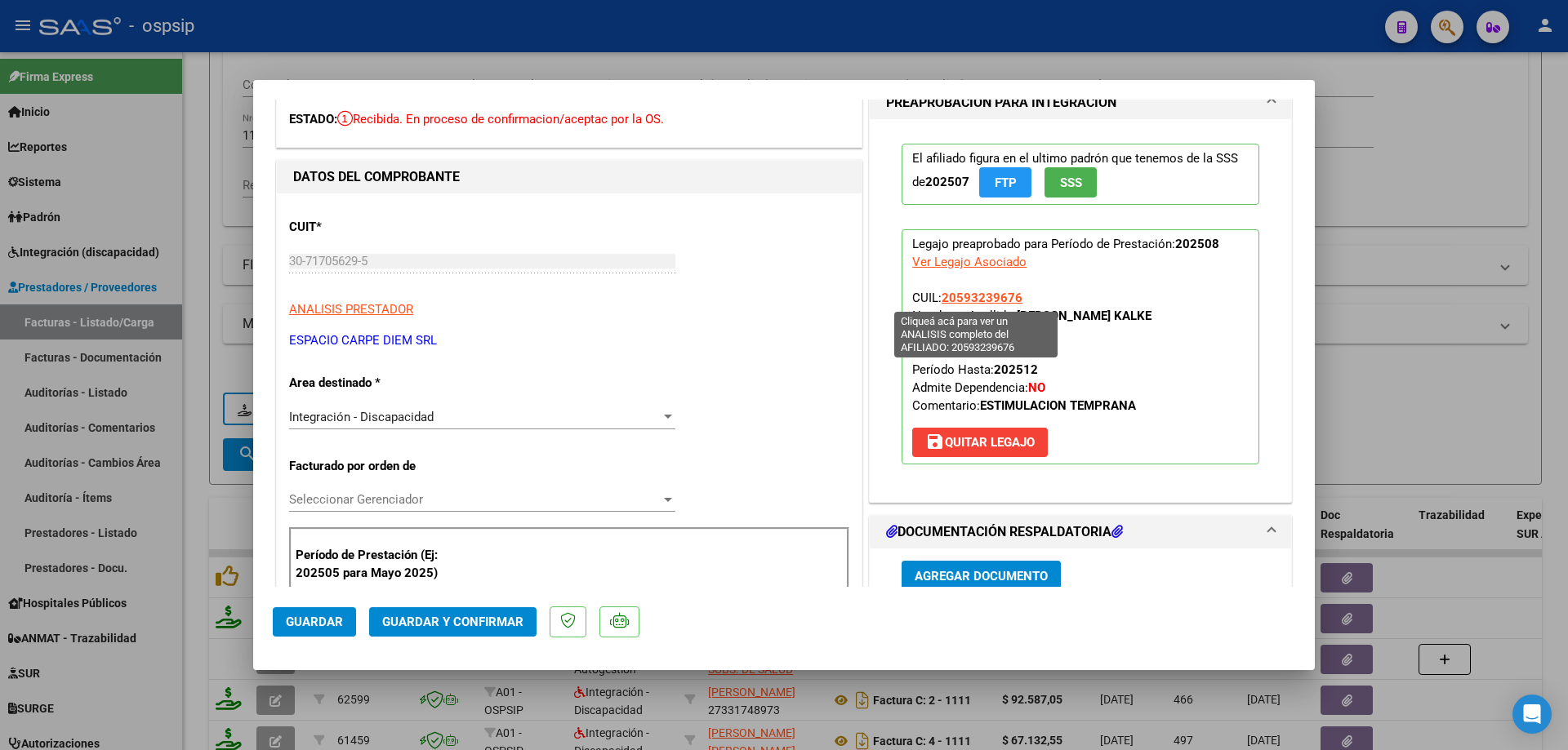
drag, startPoint x: 1019, startPoint y: 297, endPoint x: 937, endPoint y: 297, distance: 82.0
click at [937, 297] on p "Legajo preaprobado para Período de Prestación: 202508 Ver Legajo Asociado CUIL:…" at bounding box center [1080, 347] width 357 height 235
click at [486, 627] on span "Guardar y Confirmar" at bounding box center [452, 622] width 141 height 15
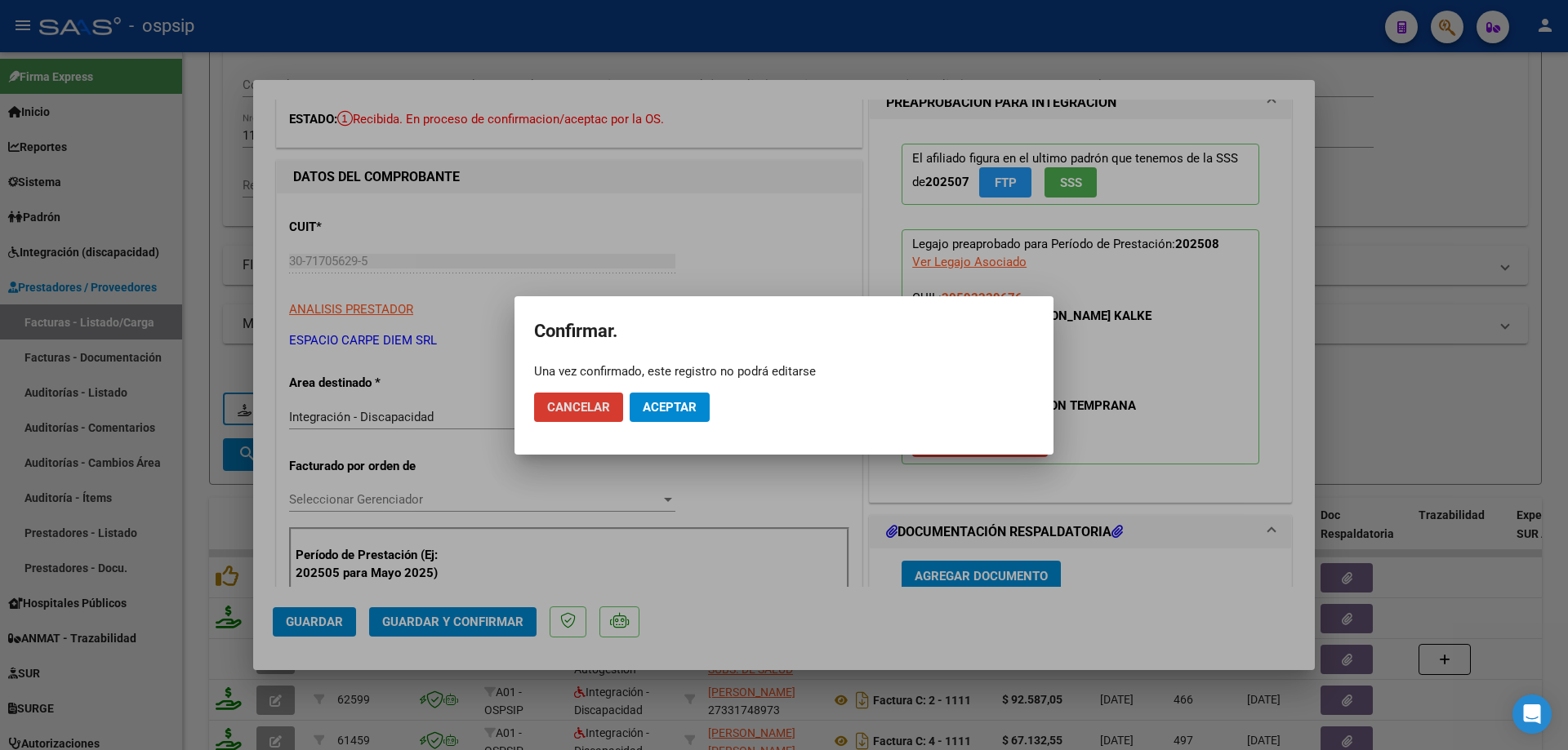
click at [696, 393] on button "Aceptar" at bounding box center [670, 407] width 80 height 29
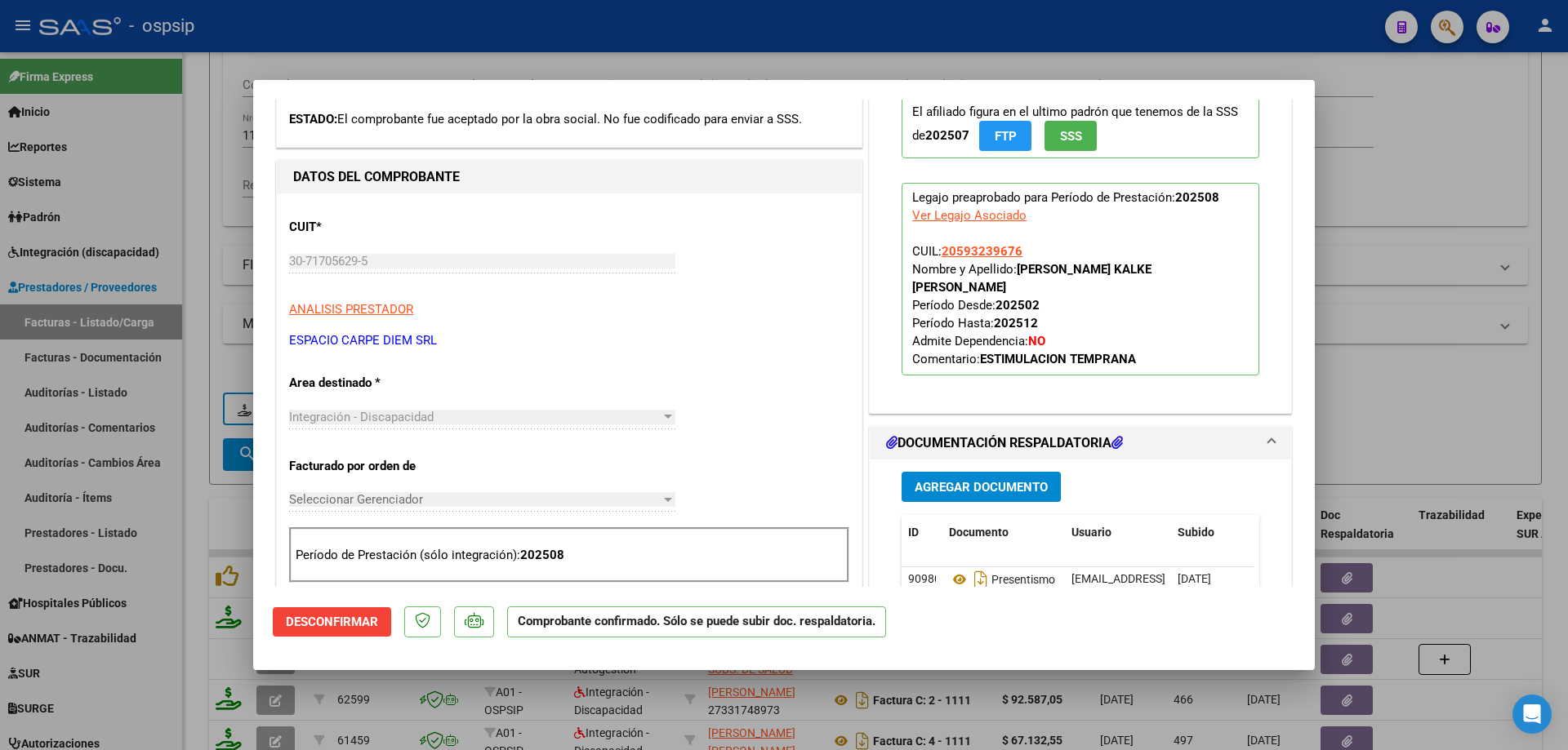
click at [1385, 361] on div at bounding box center [784, 375] width 1568 height 750
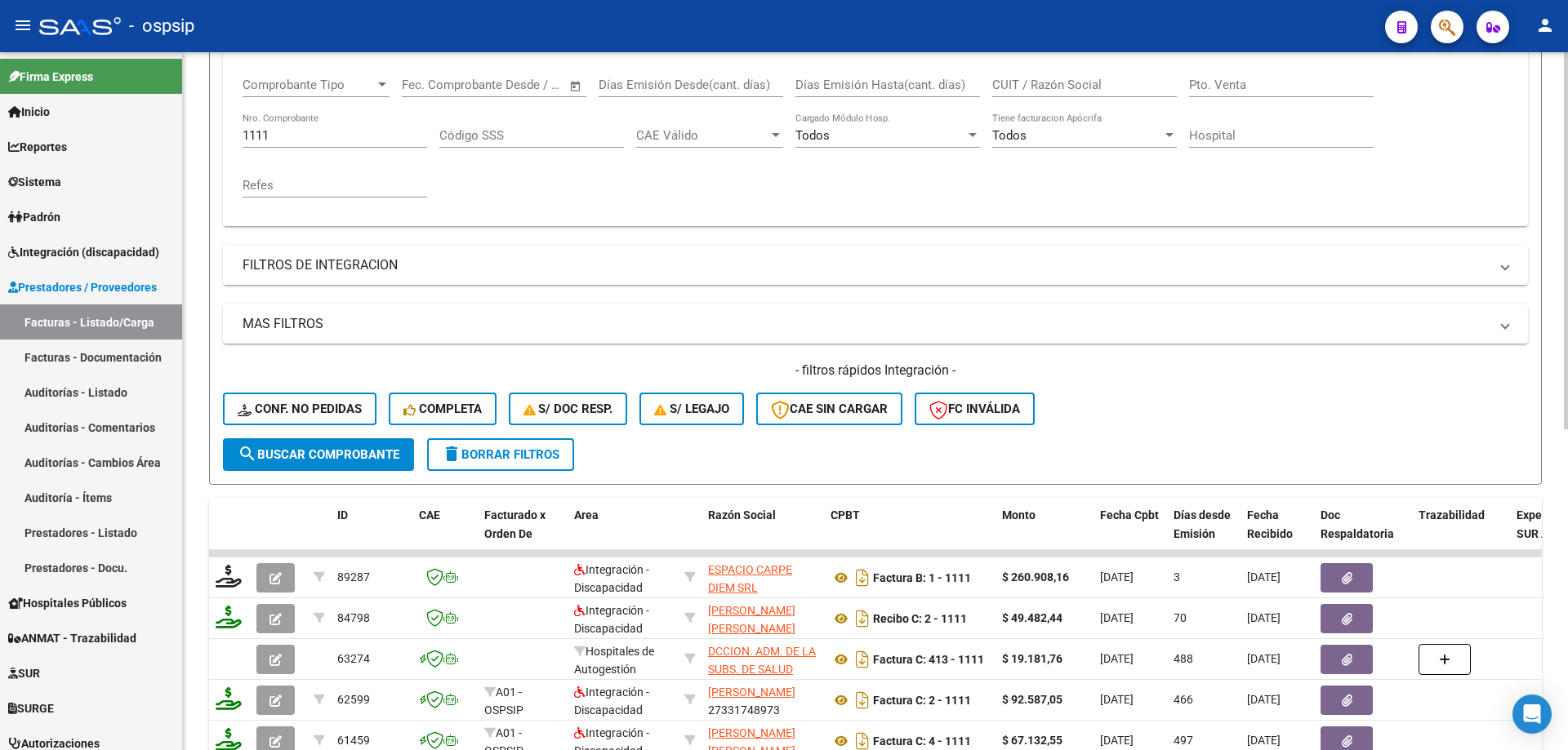
click at [290, 146] on div "1111 Nro. Comprobante" at bounding box center [334, 130] width 184 height 35
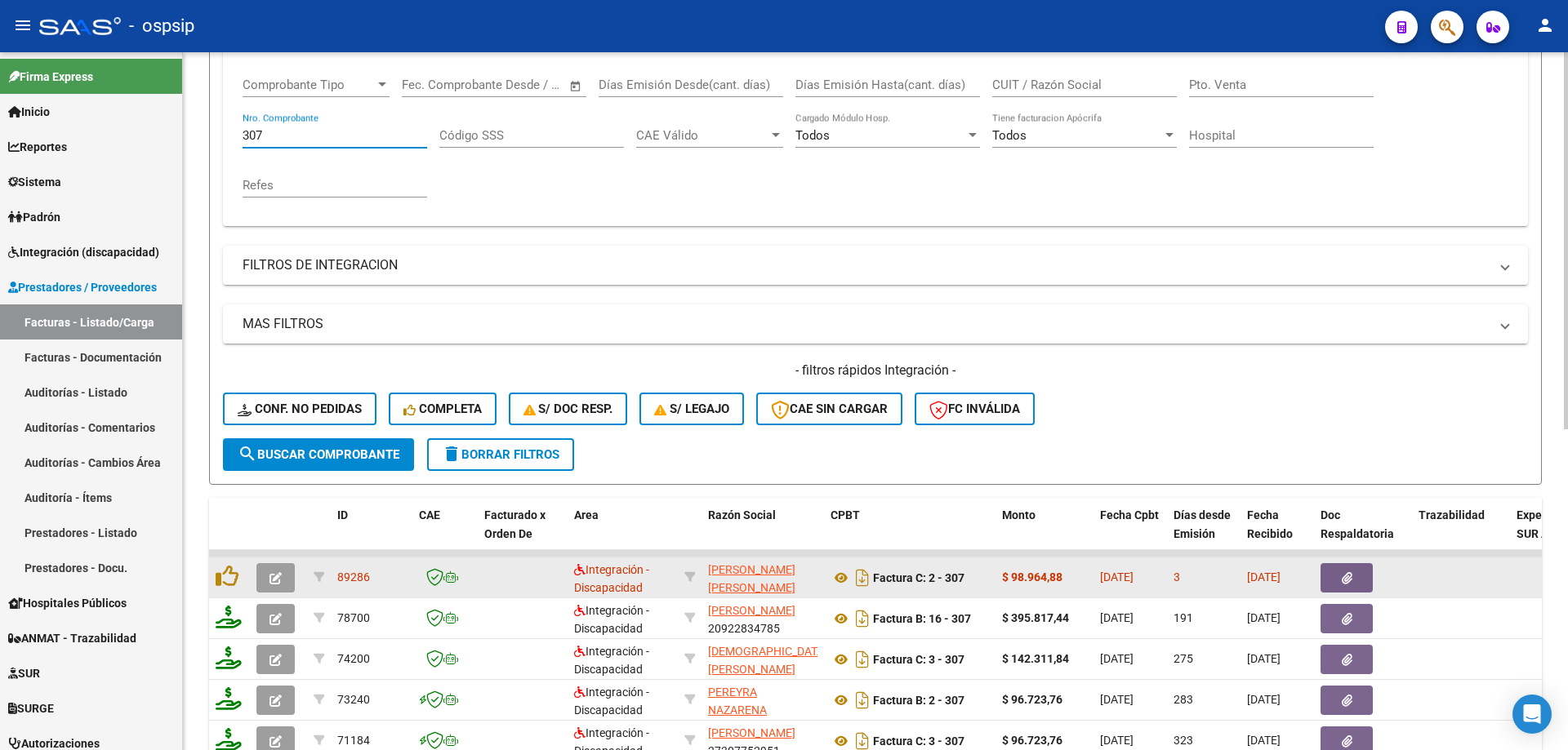
click at [262, 571] on button "button" at bounding box center [275, 578] width 39 height 29
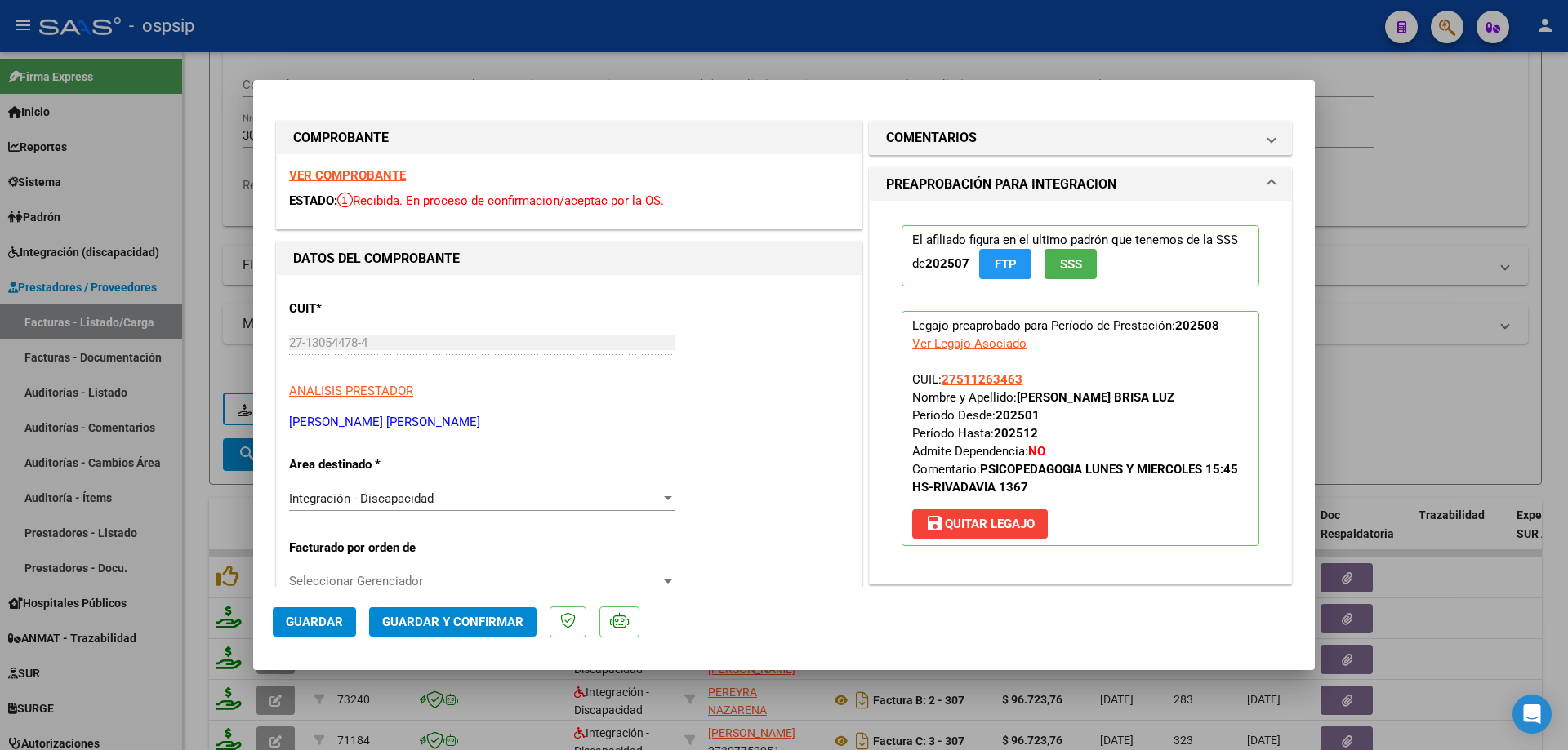
click at [1071, 267] on span "SSS" at bounding box center [1071, 265] width 22 height 15
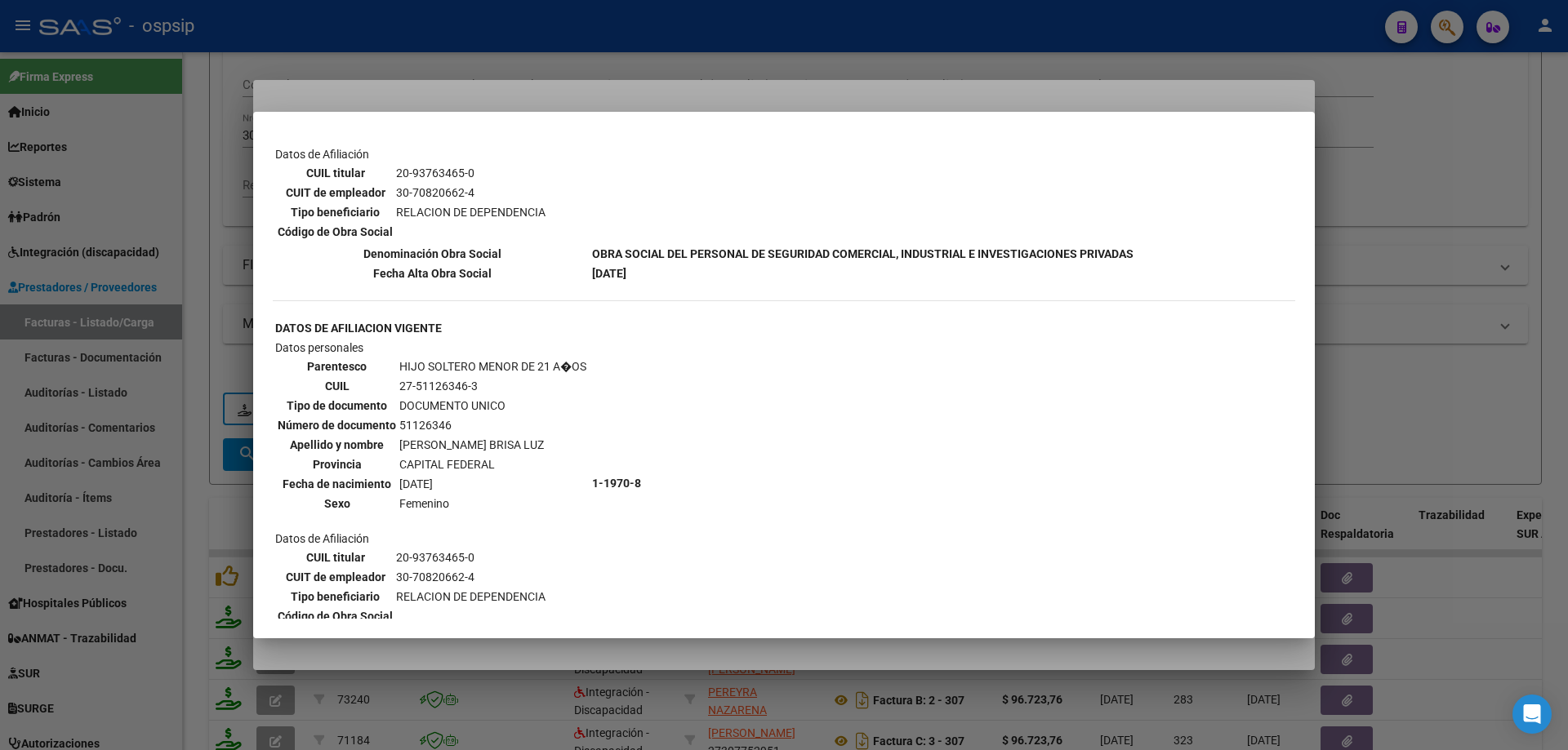
scroll to position [980, 0]
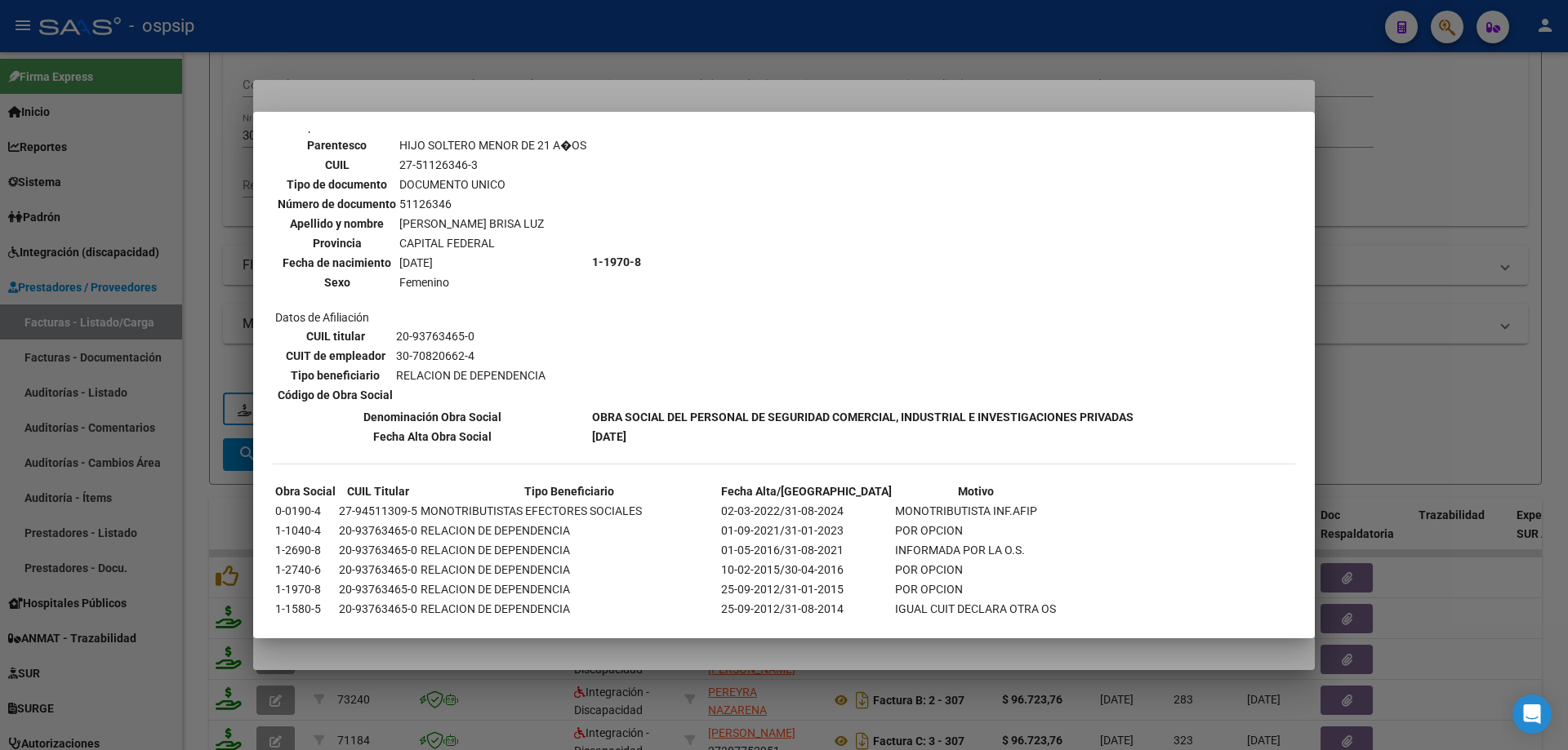
click at [1362, 341] on div at bounding box center [784, 375] width 1568 height 750
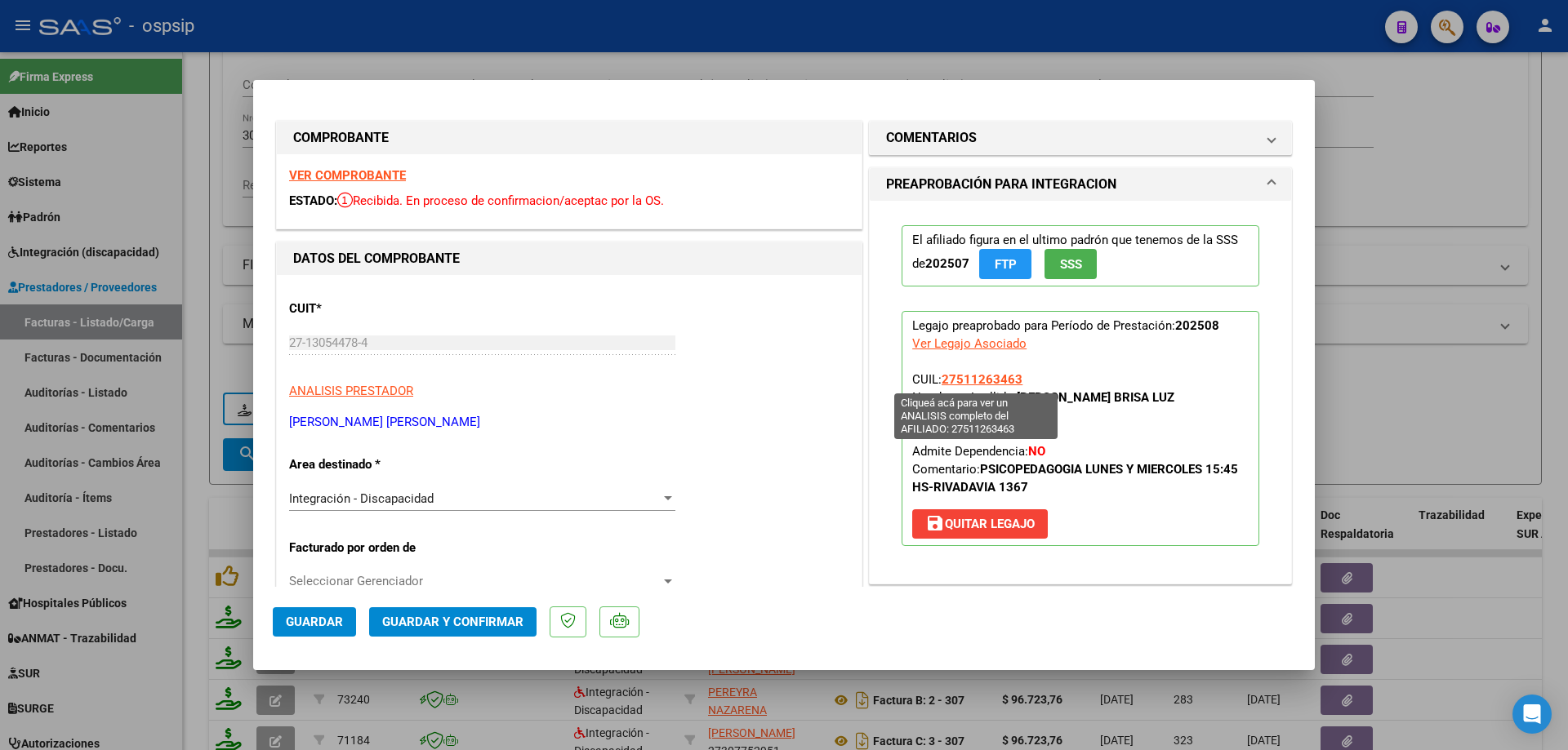
click at [983, 376] on span "27511263463" at bounding box center [981, 380] width 80 height 15
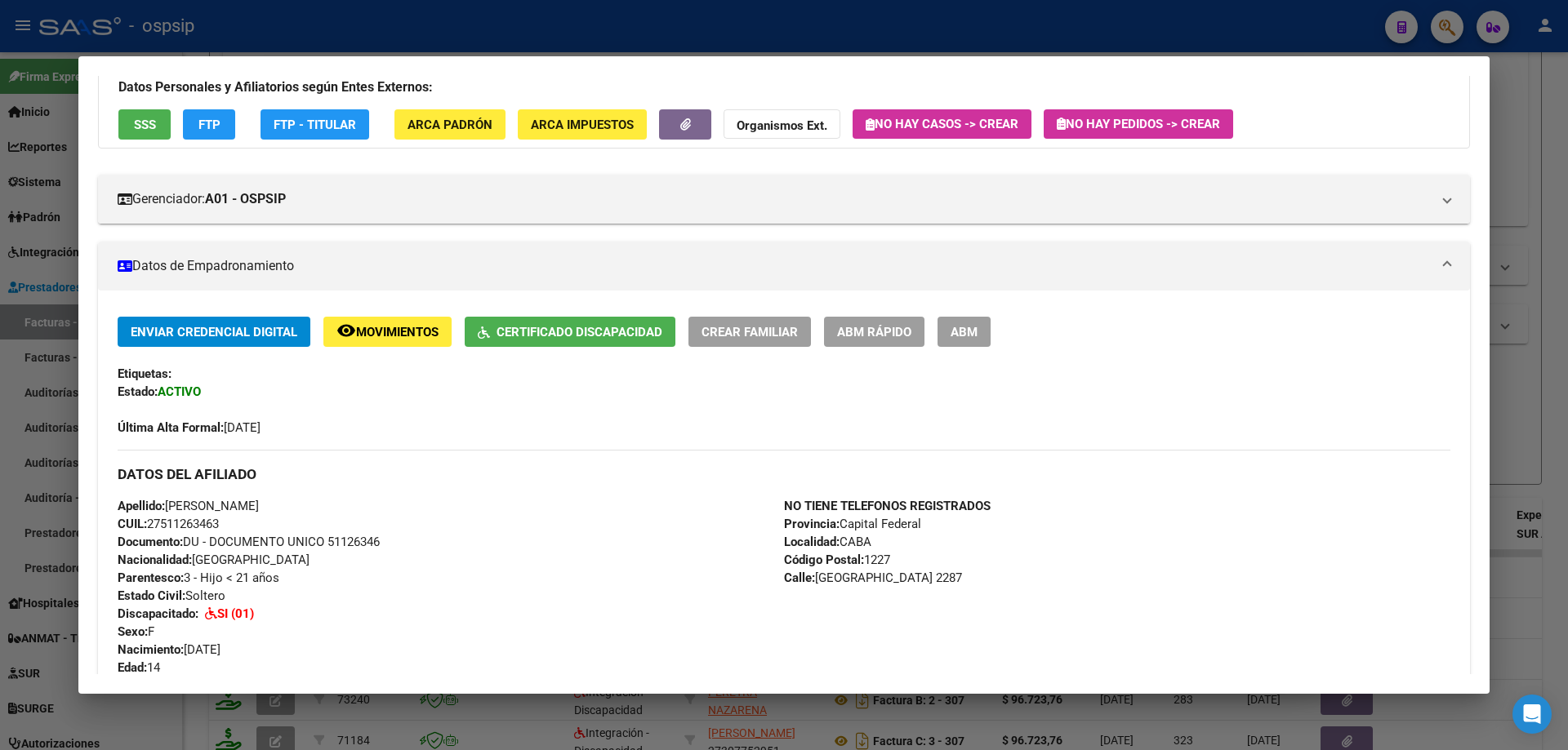
scroll to position [0, 0]
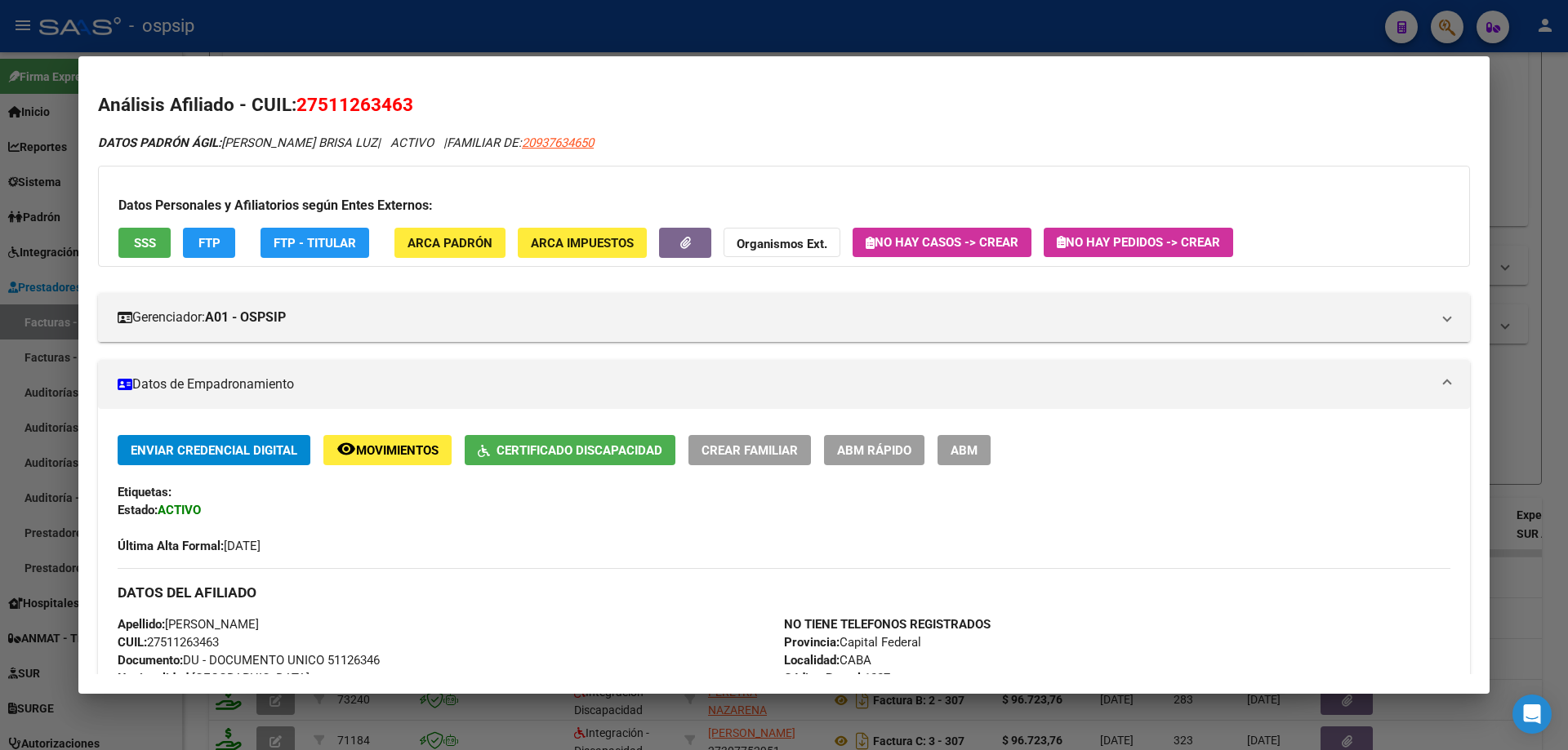
click at [1560, 377] on div at bounding box center [784, 375] width 1568 height 750
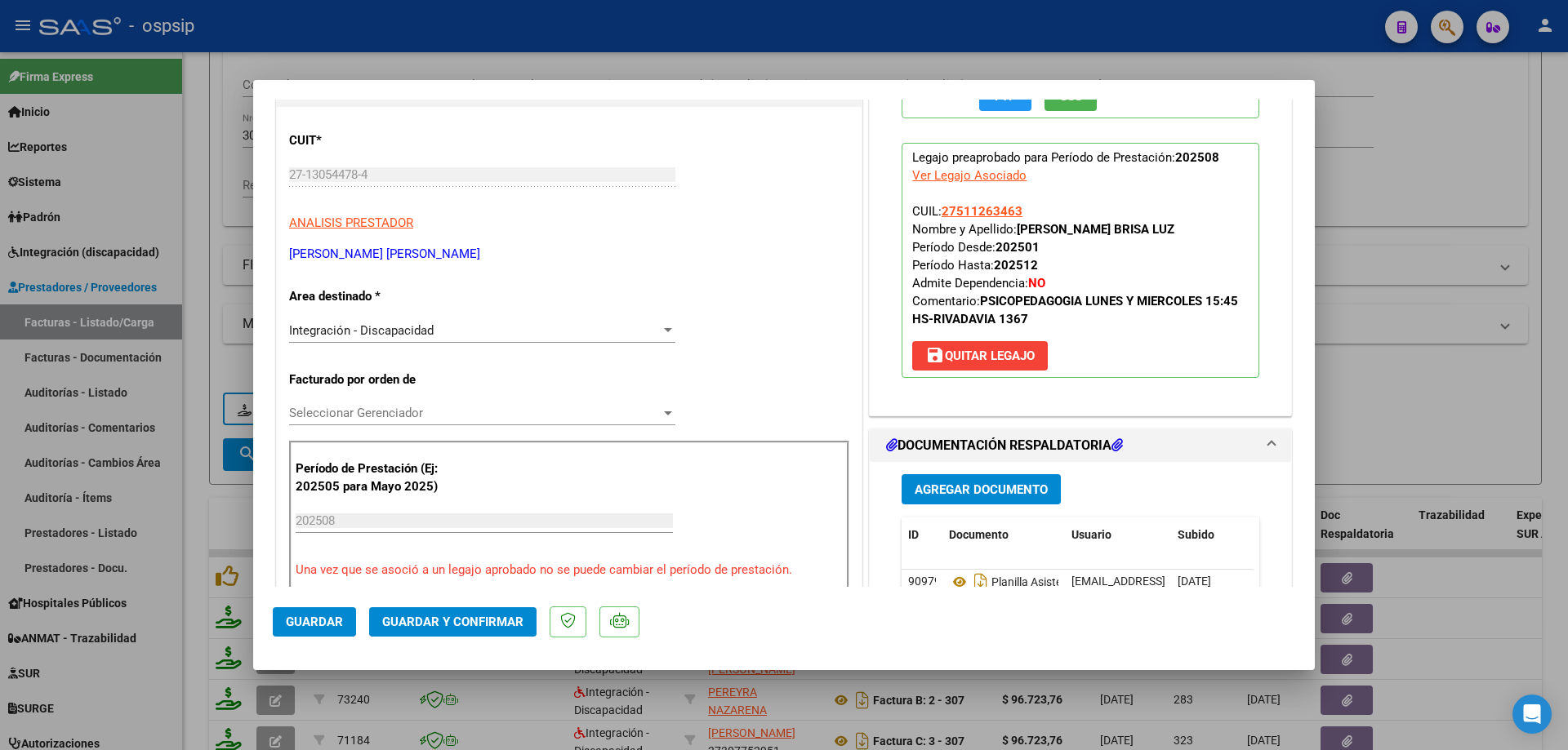
scroll to position [326, 0]
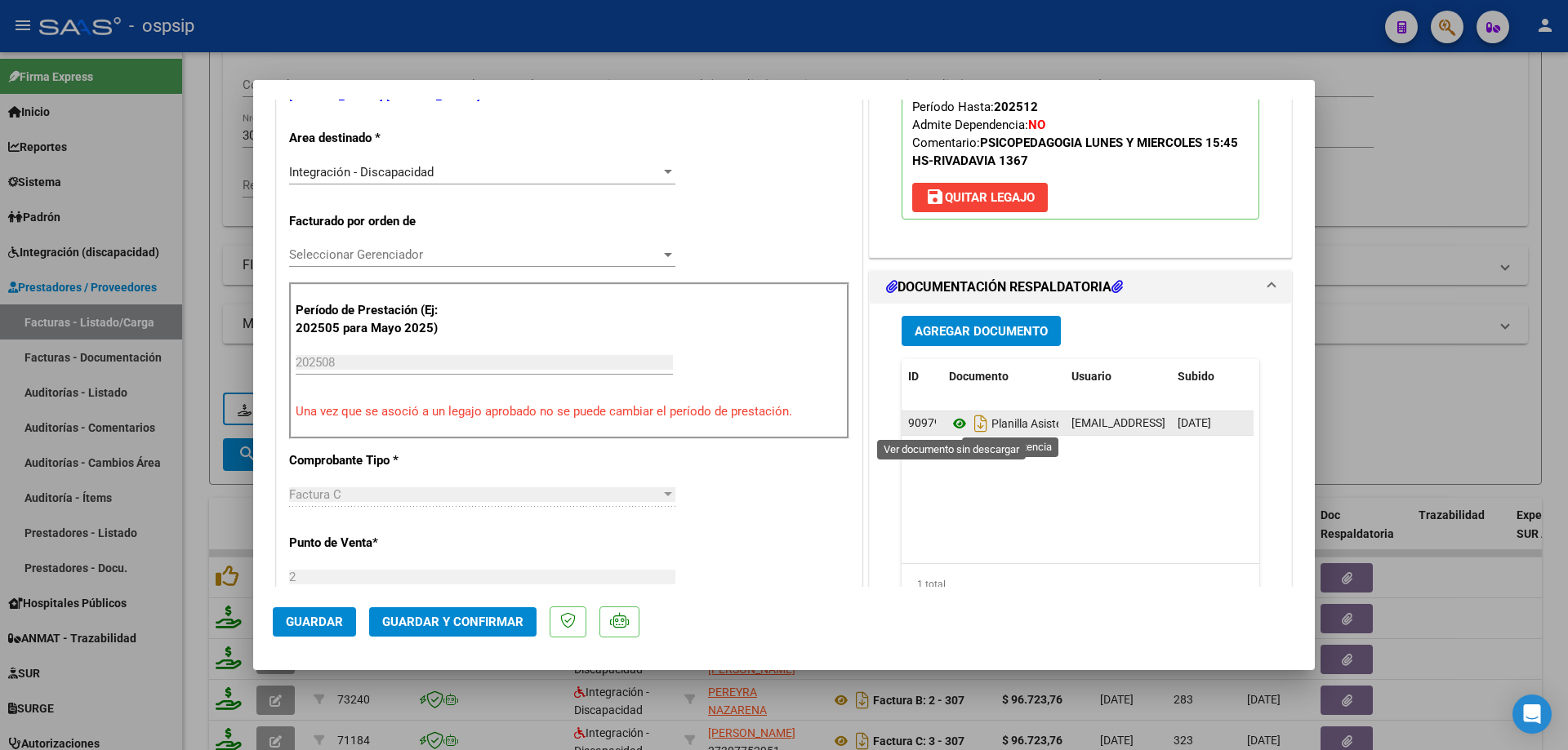
click at [949, 428] on icon at bounding box center [959, 424] width 21 height 20
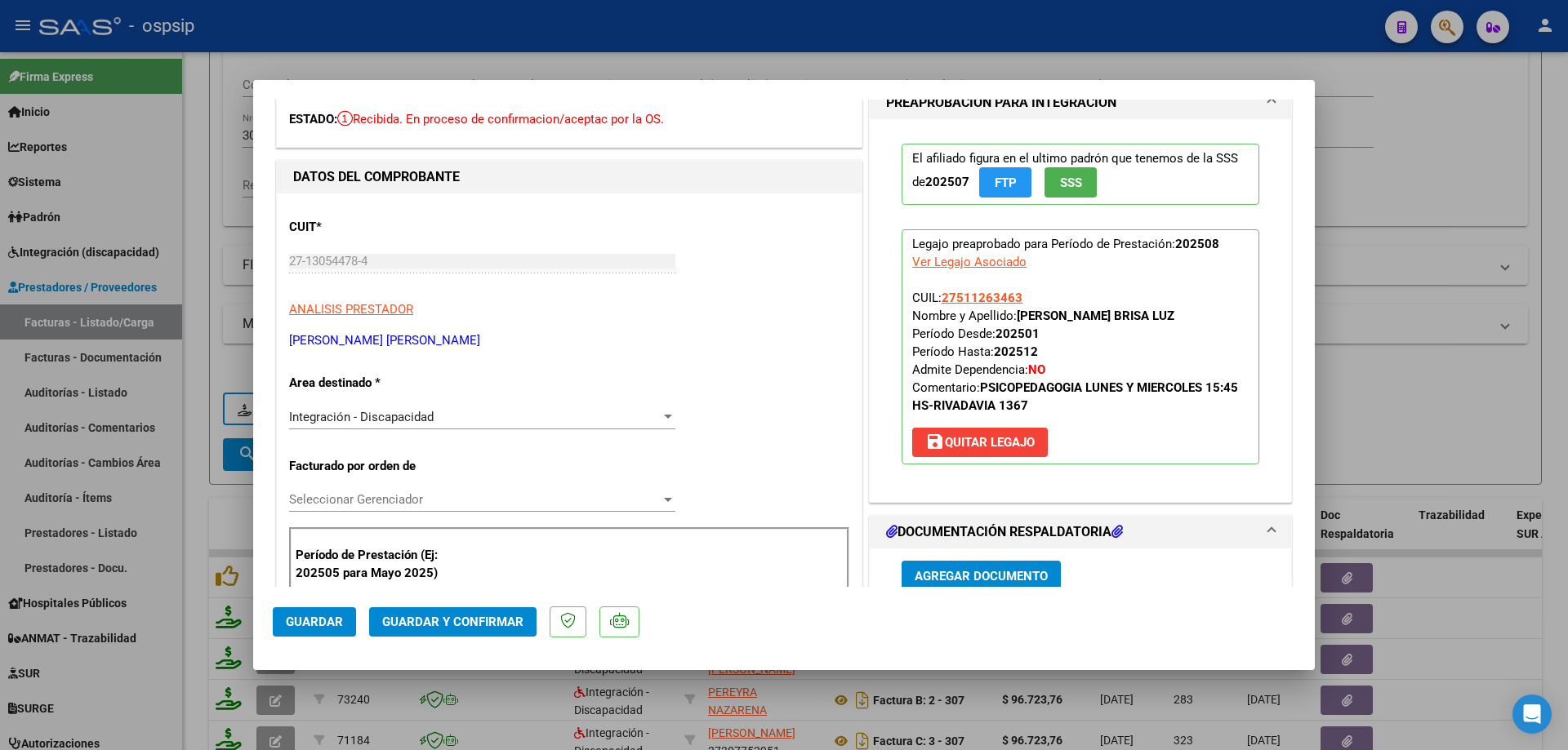
scroll to position [0, 0]
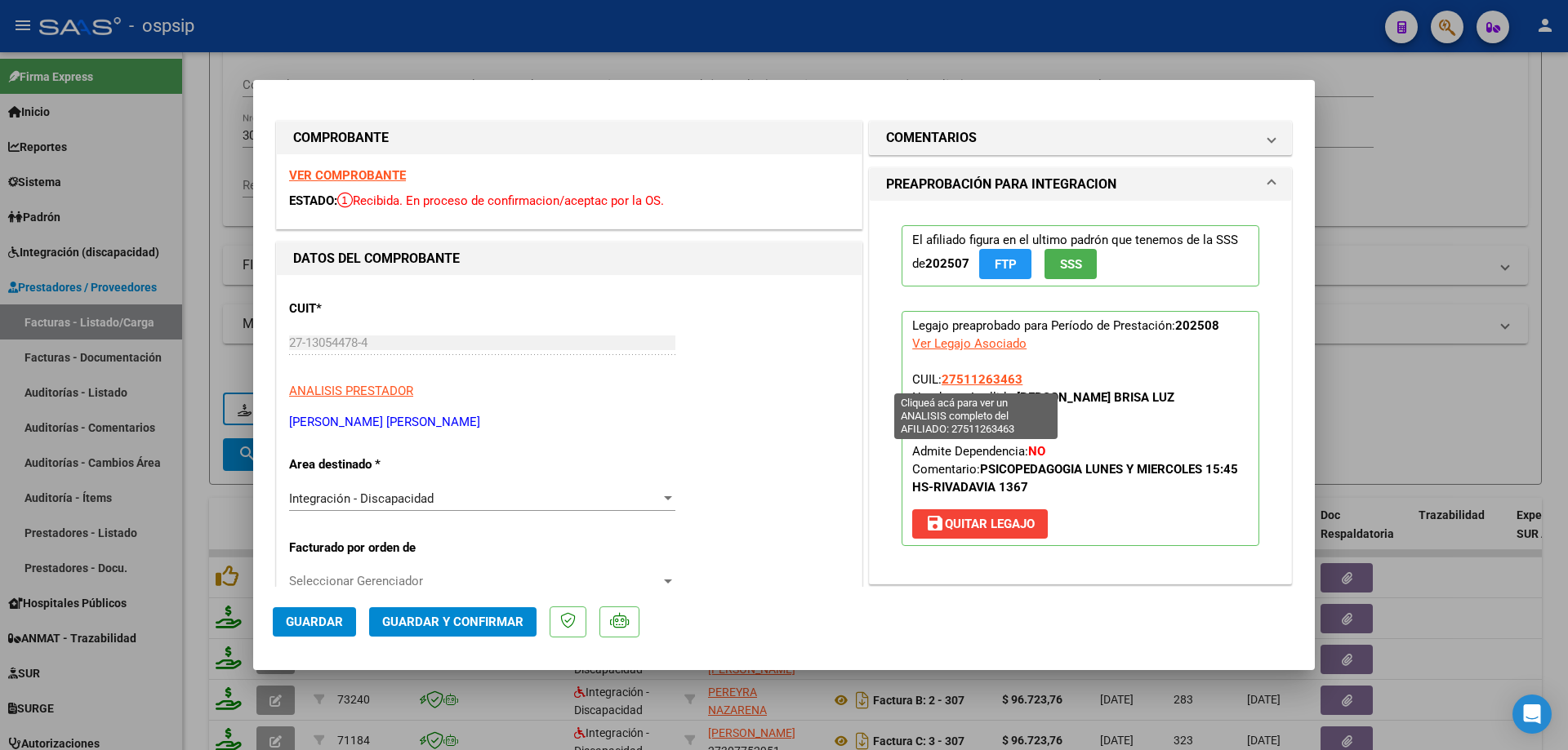
drag, startPoint x: 1020, startPoint y: 379, endPoint x: 939, endPoint y: 377, distance: 81.0
click at [939, 377] on p "Legajo preaprobado para Período de Prestación: 202508 Ver Legajo Asociado CUIL:…" at bounding box center [1080, 428] width 357 height 235
click at [479, 619] on span "Guardar y Confirmar" at bounding box center [452, 622] width 141 height 15
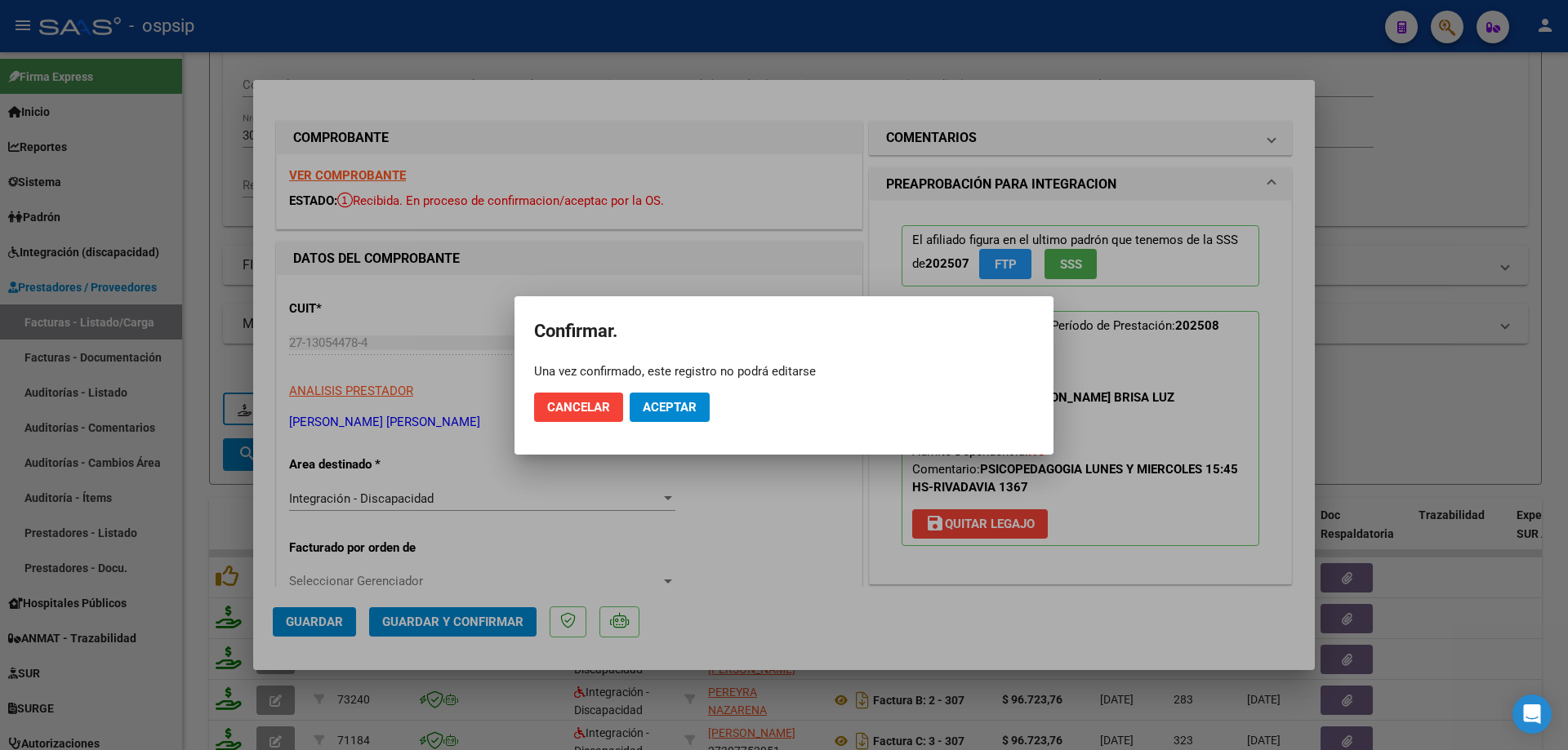
click at [669, 422] on mat-dialog-actions "Cancelar Aceptar" at bounding box center [784, 407] width 499 height 56
click at [671, 403] on span "Aceptar" at bounding box center [669, 408] width 54 height 15
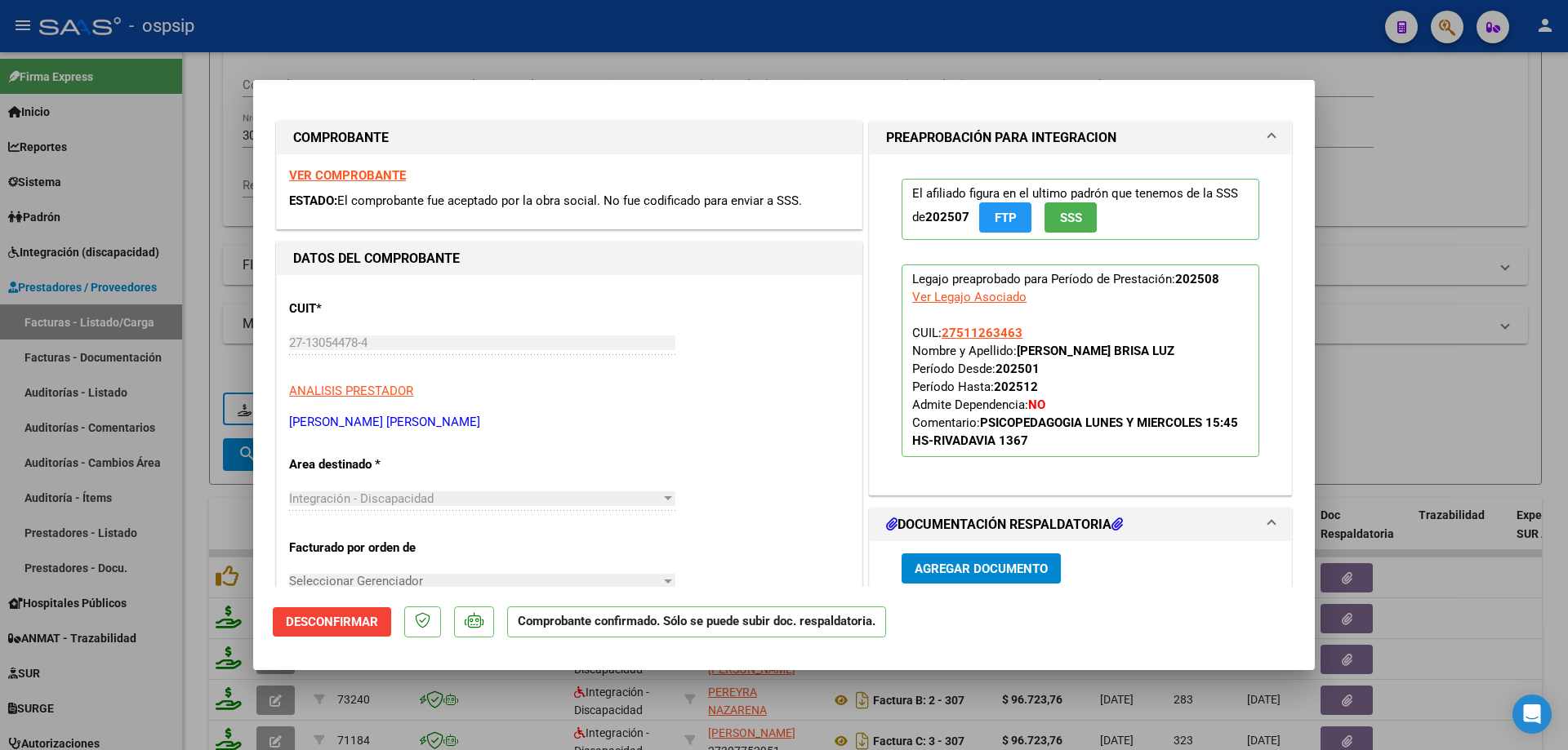
click at [1428, 331] on div at bounding box center [784, 375] width 1568 height 750
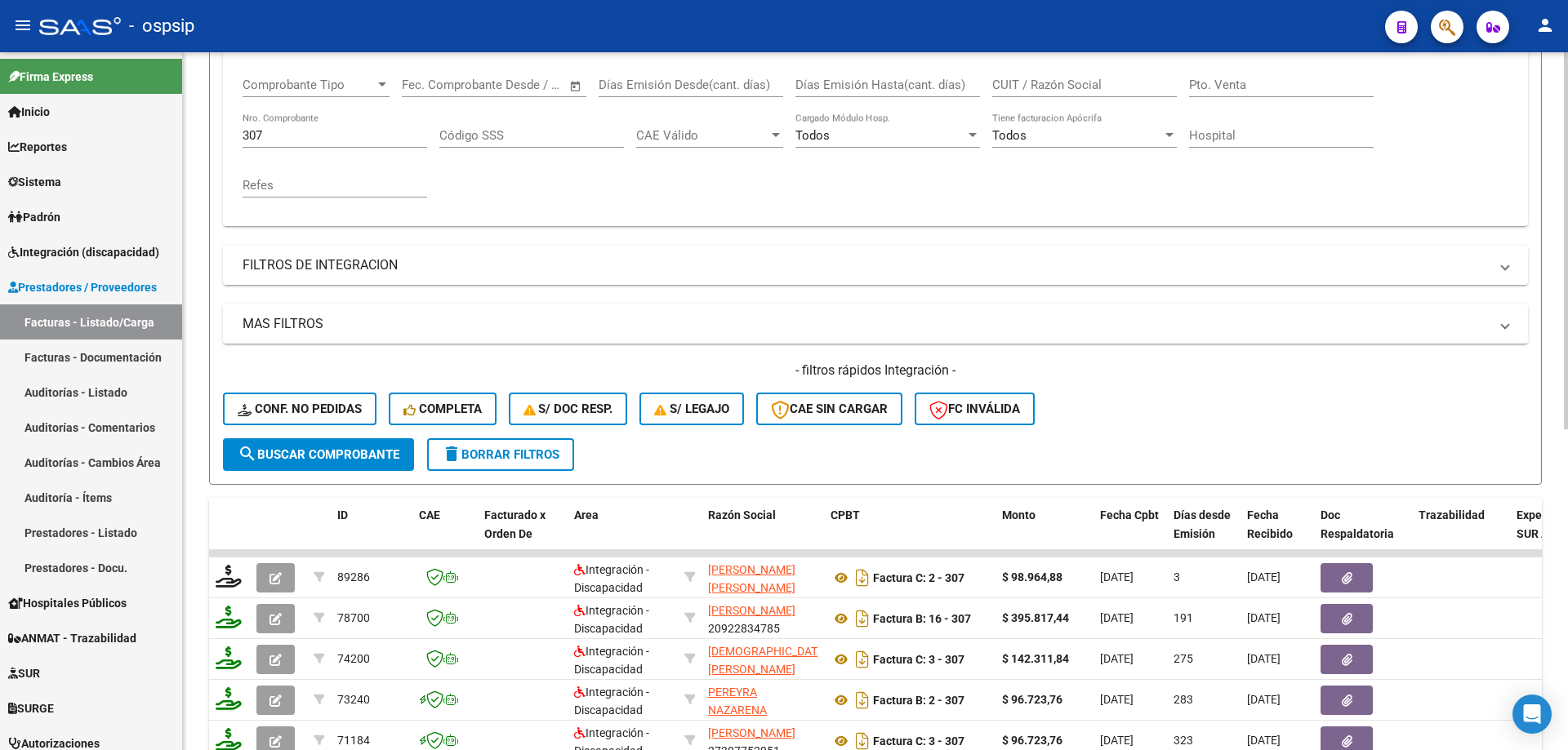
click at [331, 134] on input "307" at bounding box center [334, 136] width 184 height 15
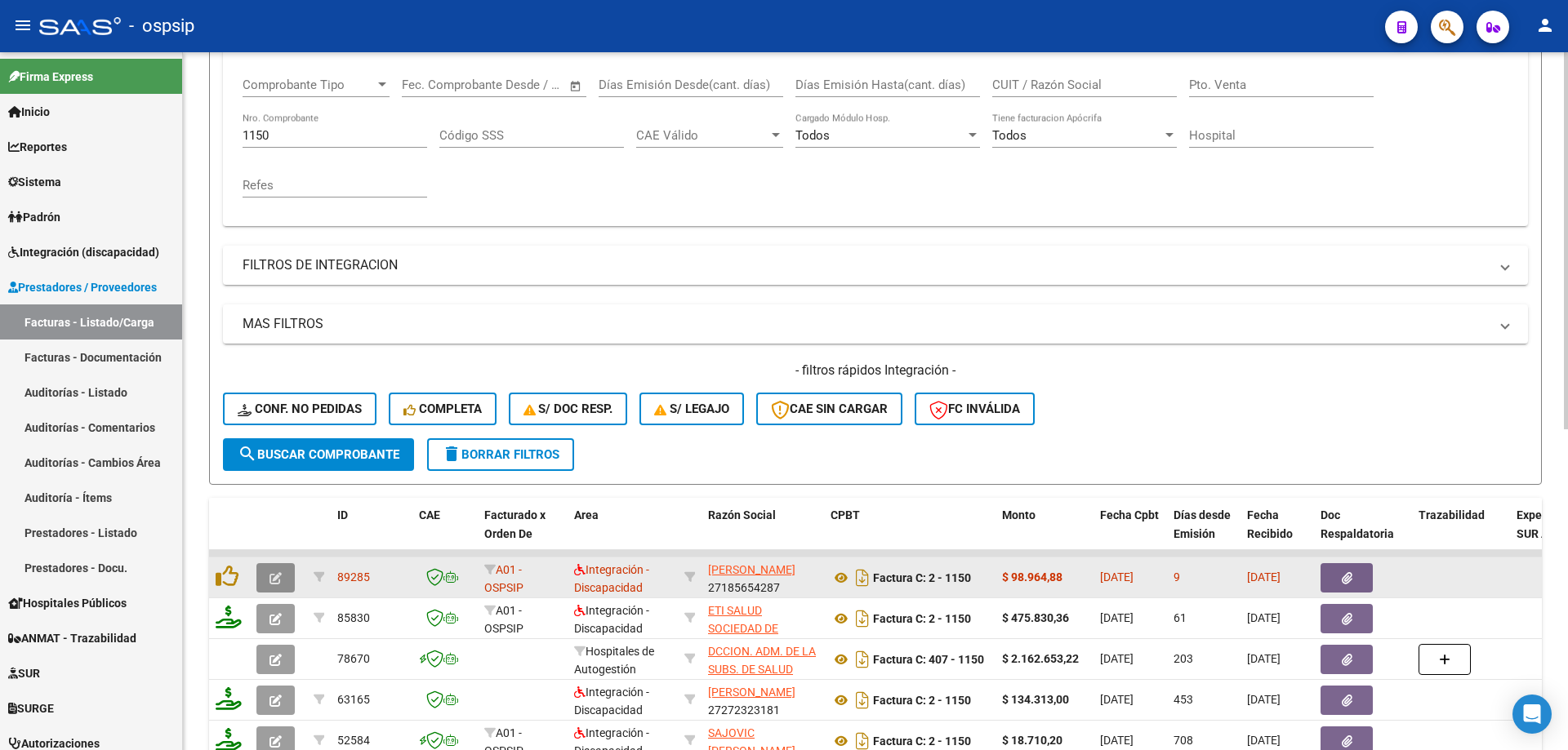
click at [278, 579] on icon "button" at bounding box center [275, 578] width 12 height 12
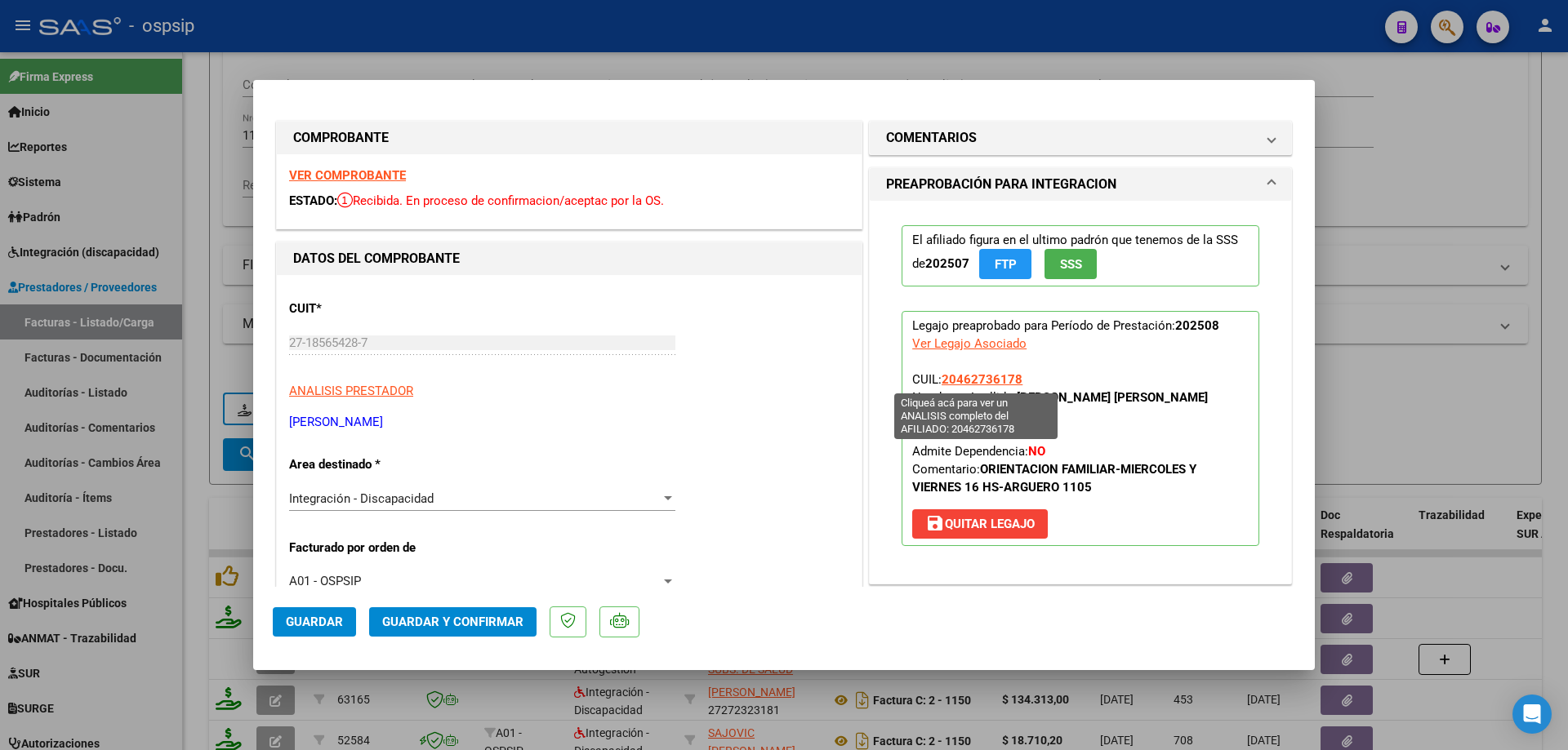
click at [970, 377] on span "20462736178" at bounding box center [981, 380] width 80 height 15
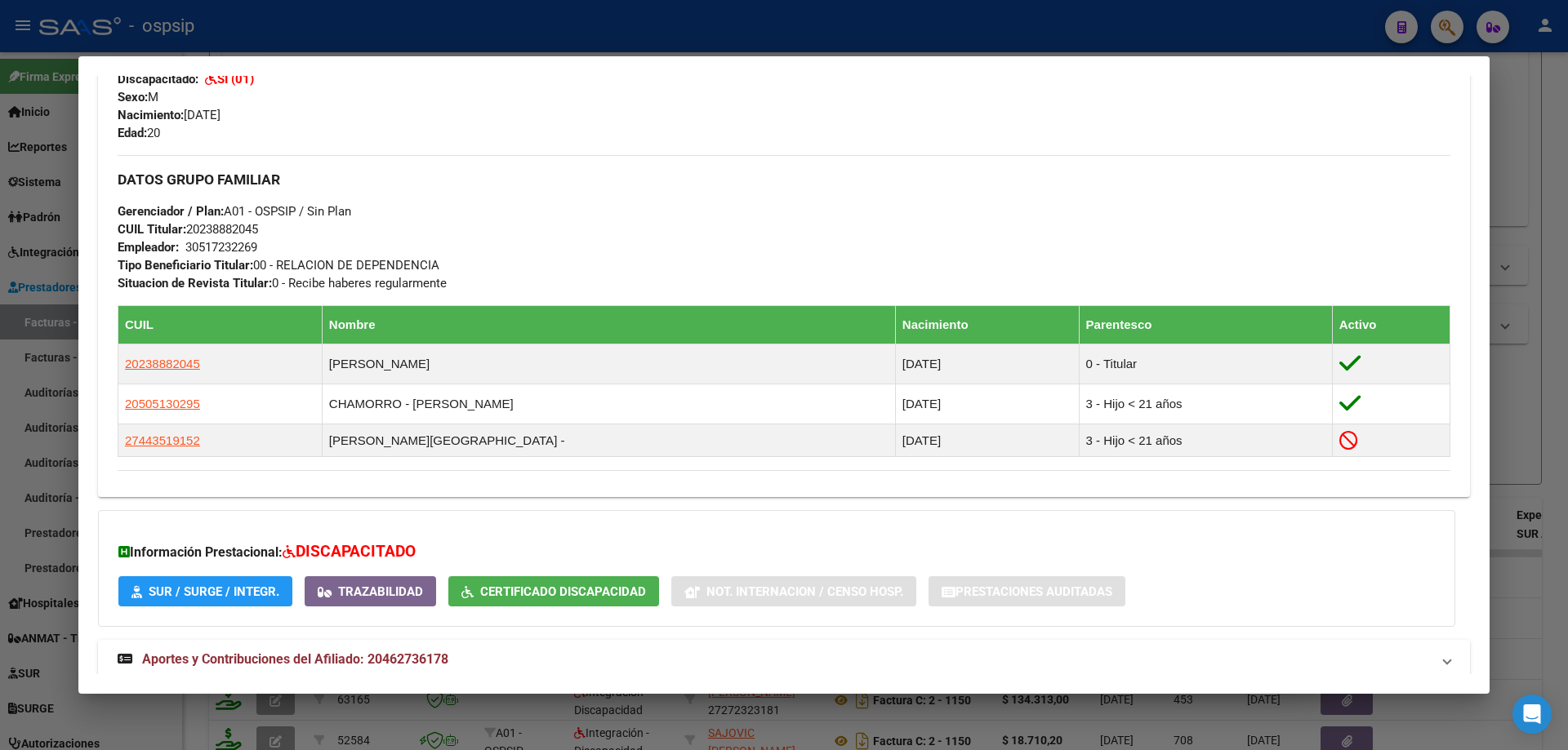
scroll to position [734, 0]
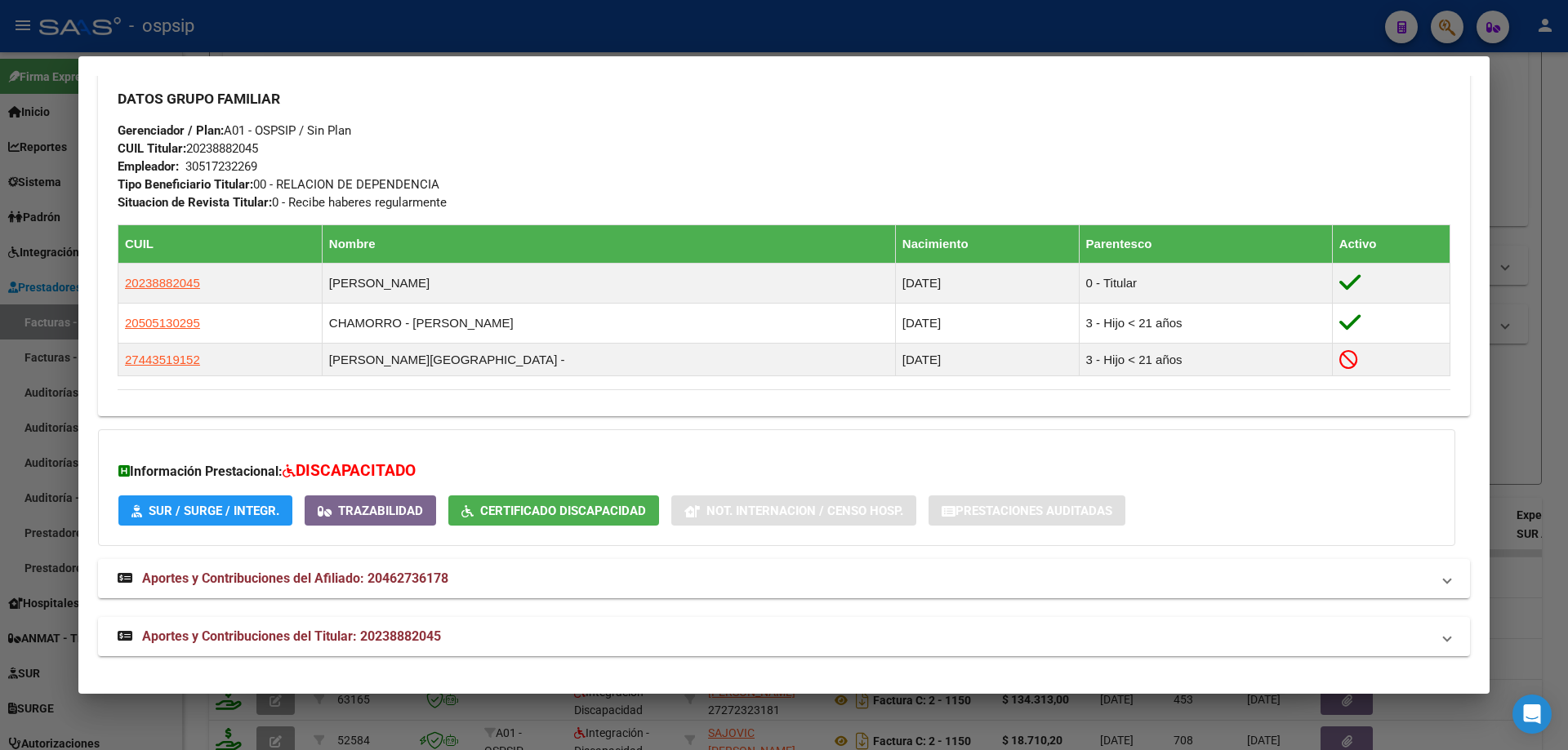
click at [1505, 379] on div at bounding box center [784, 375] width 1568 height 750
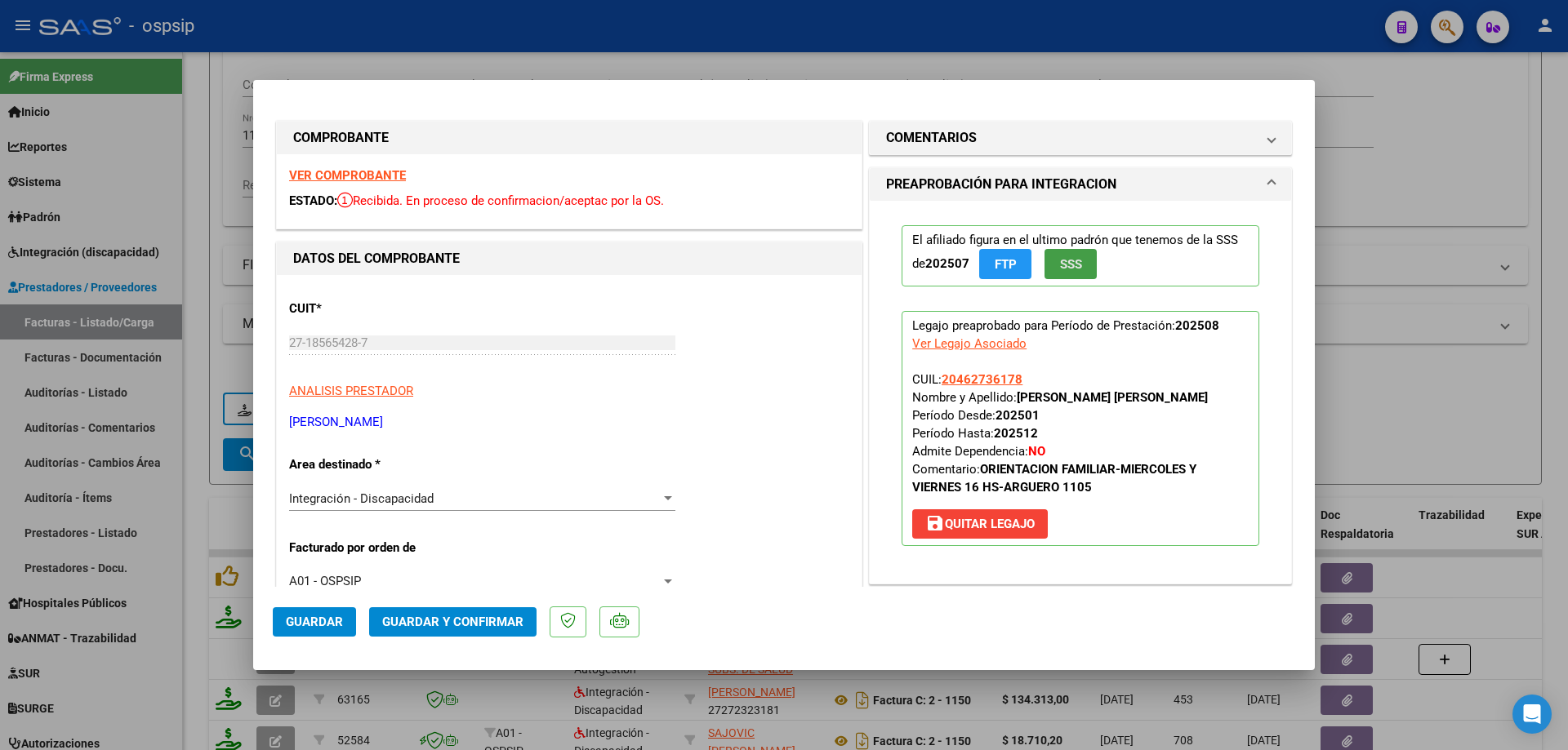
click at [1068, 274] on button "SSS" at bounding box center [1070, 264] width 52 height 30
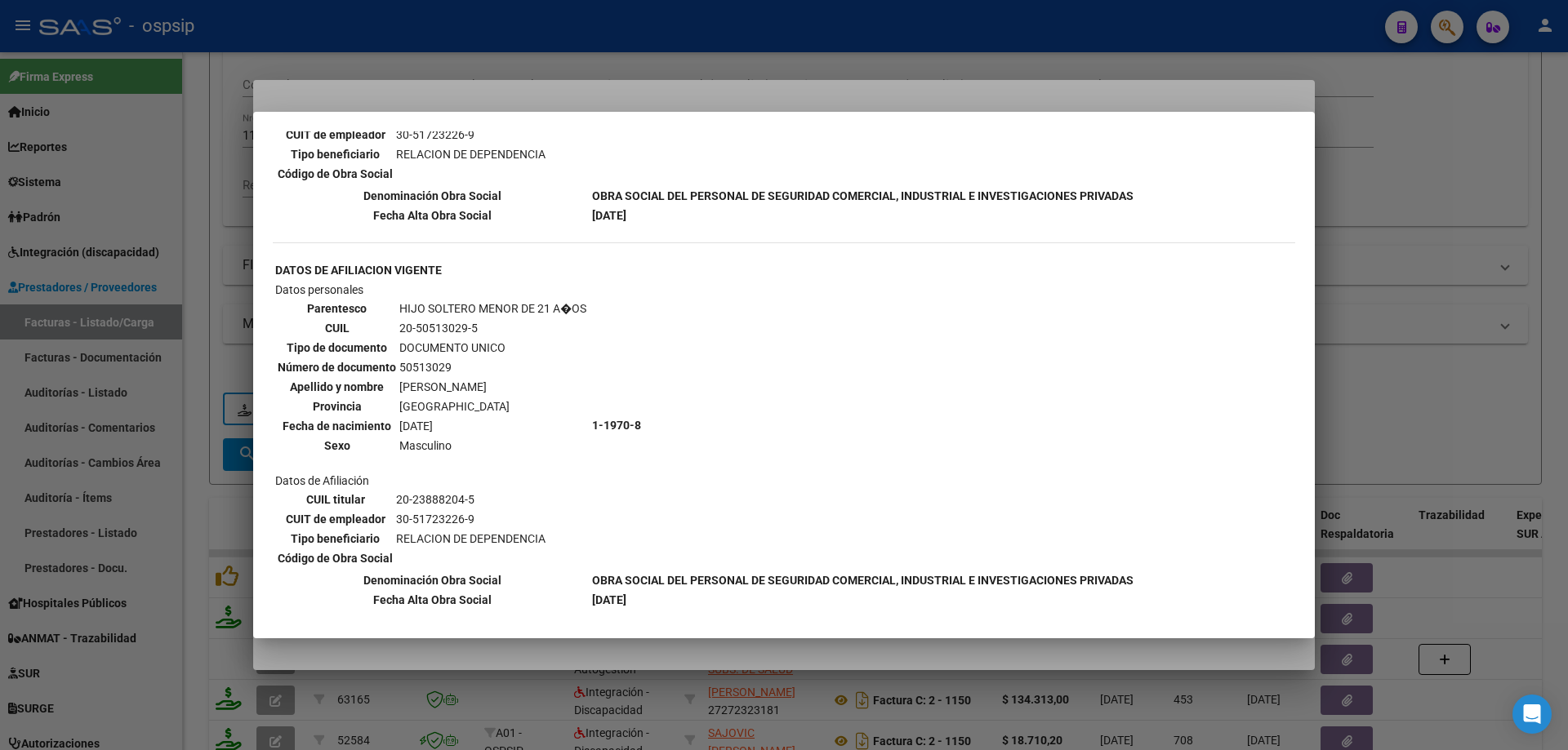
scroll to position [955, 0]
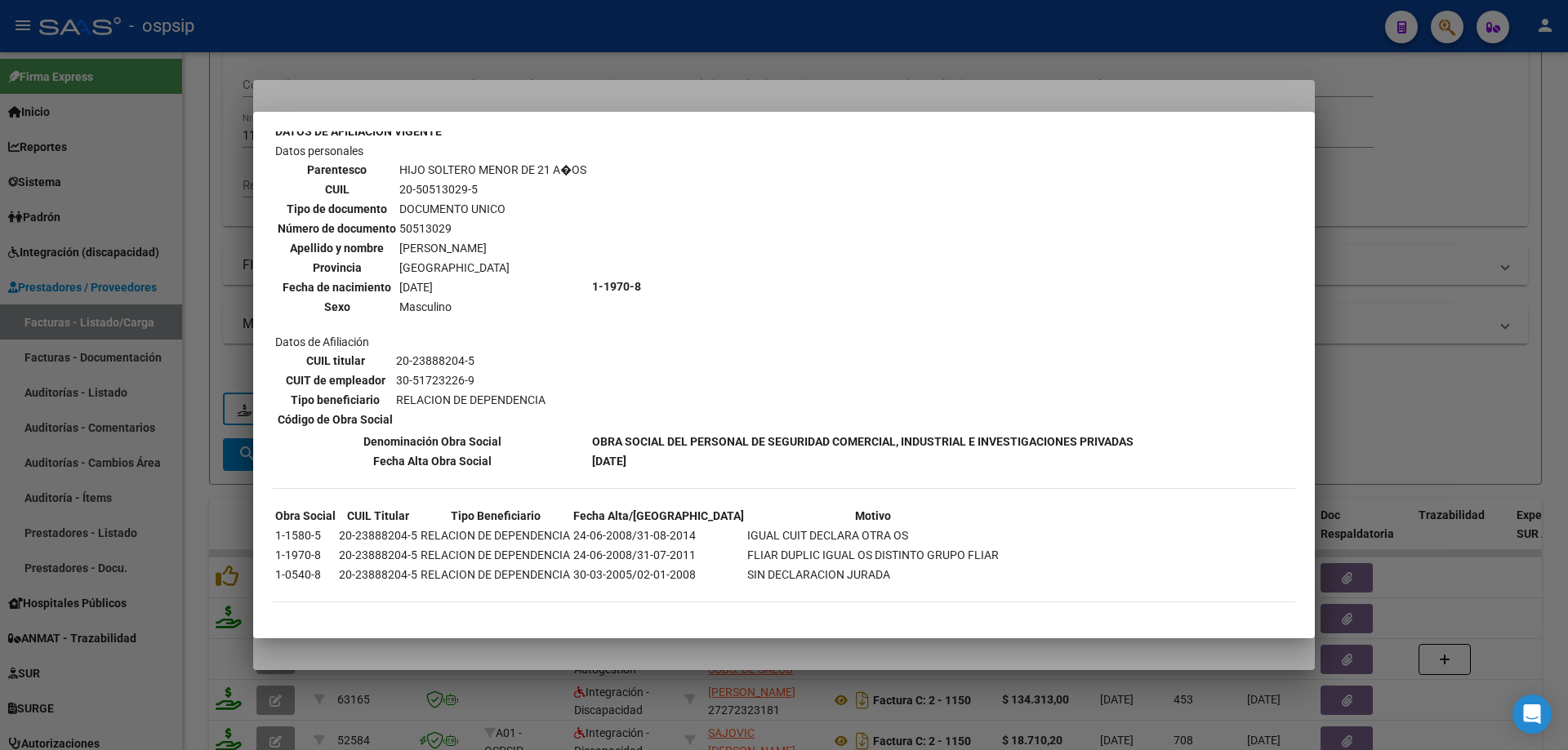
click at [1393, 425] on div at bounding box center [784, 375] width 1568 height 750
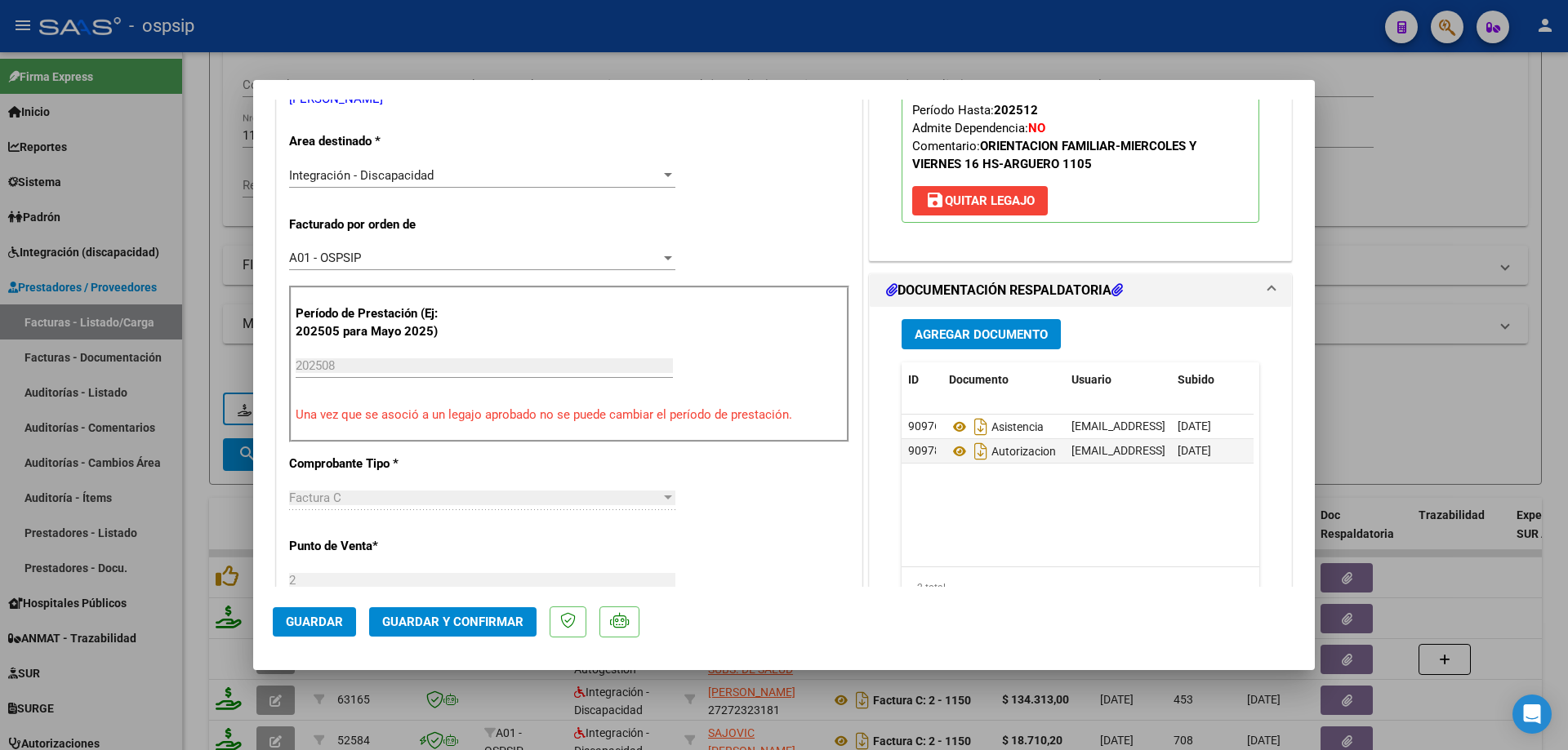
scroll to position [326, 0]
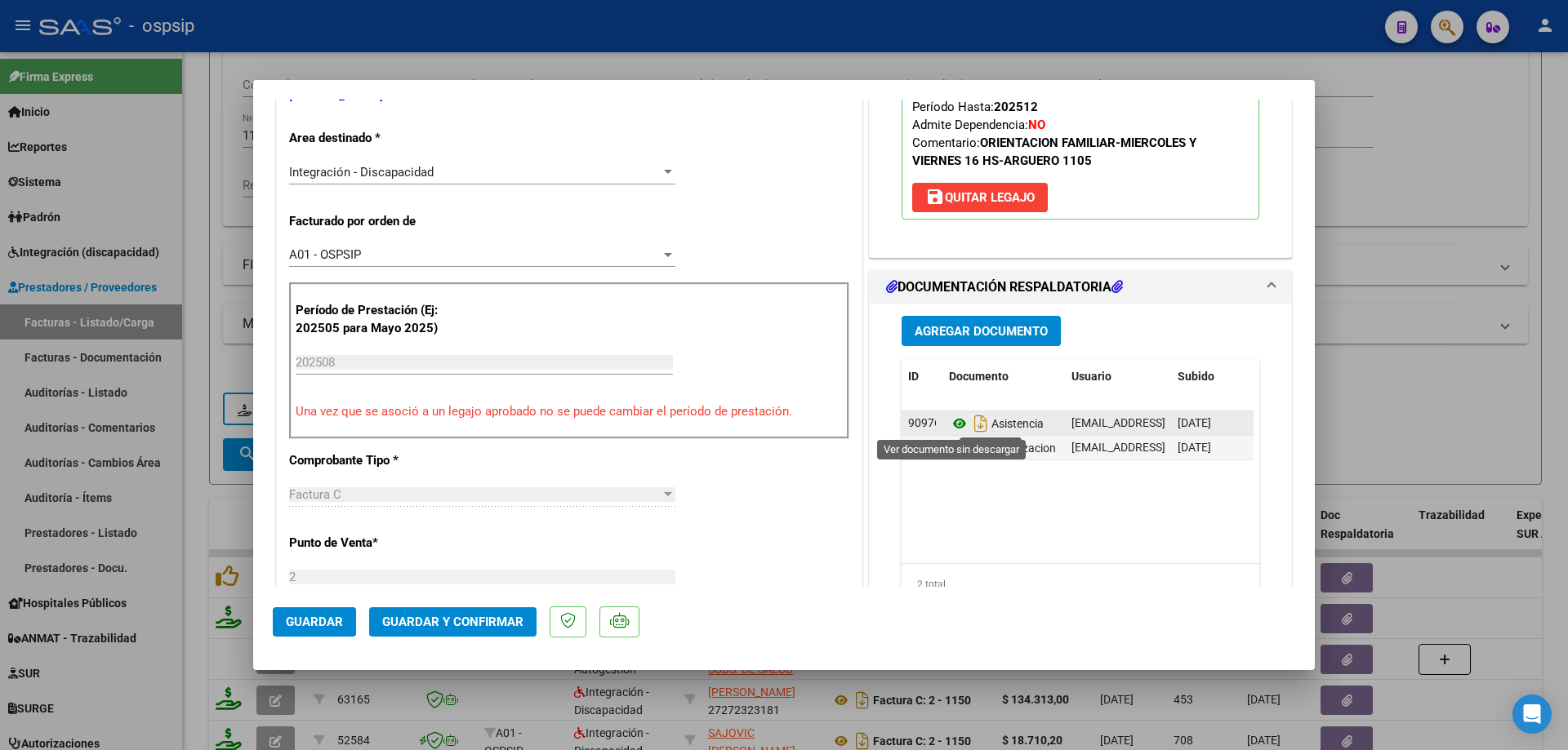
click at [952, 424] on icon at bounding box center [959, 424] width 21 height 20
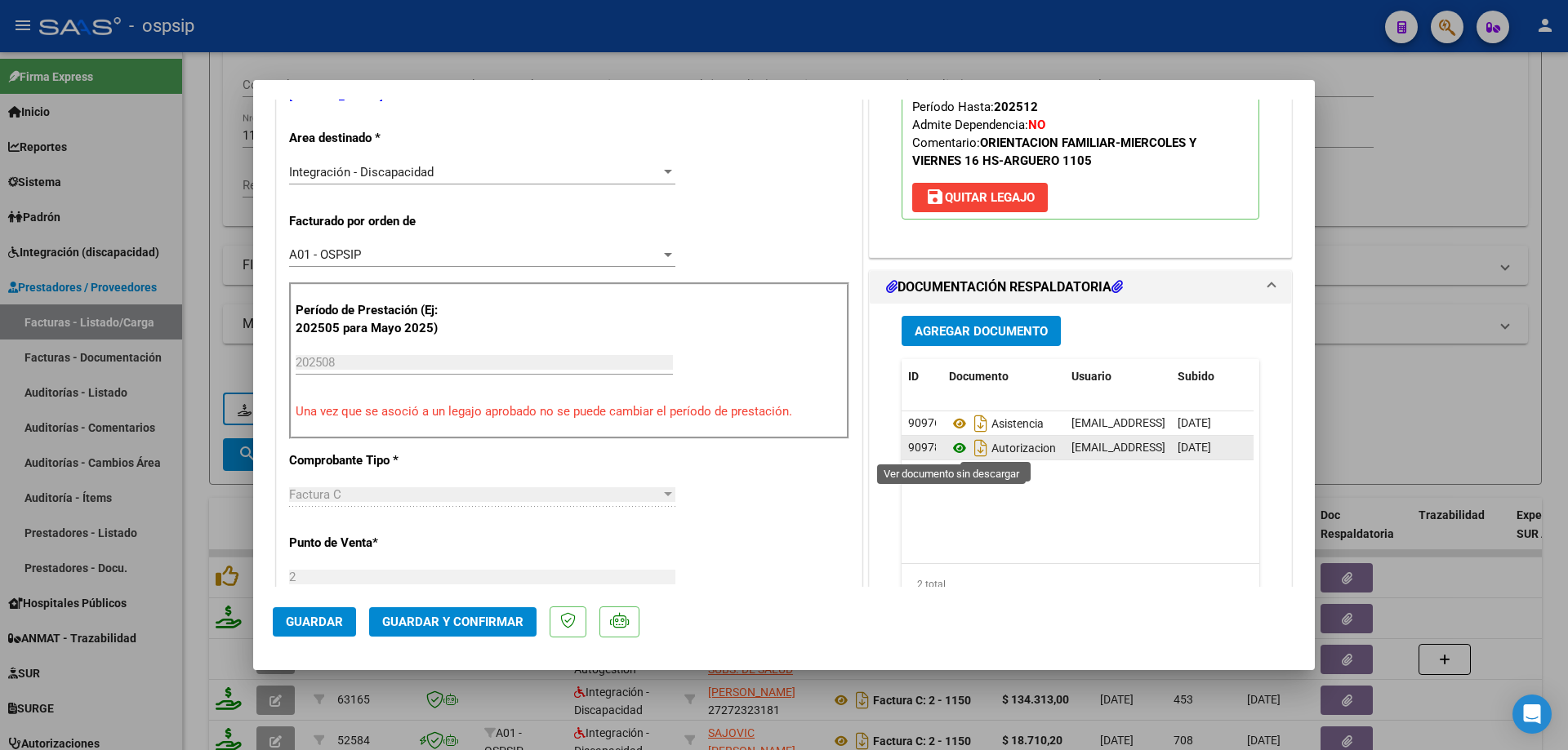
click at [952, 448] on icon at bounding box center [959, 448] width 21 height 20
click at [480, 617] on span "Guardar y Confirmar" at bounding box center [452, 622] width 141 height 15
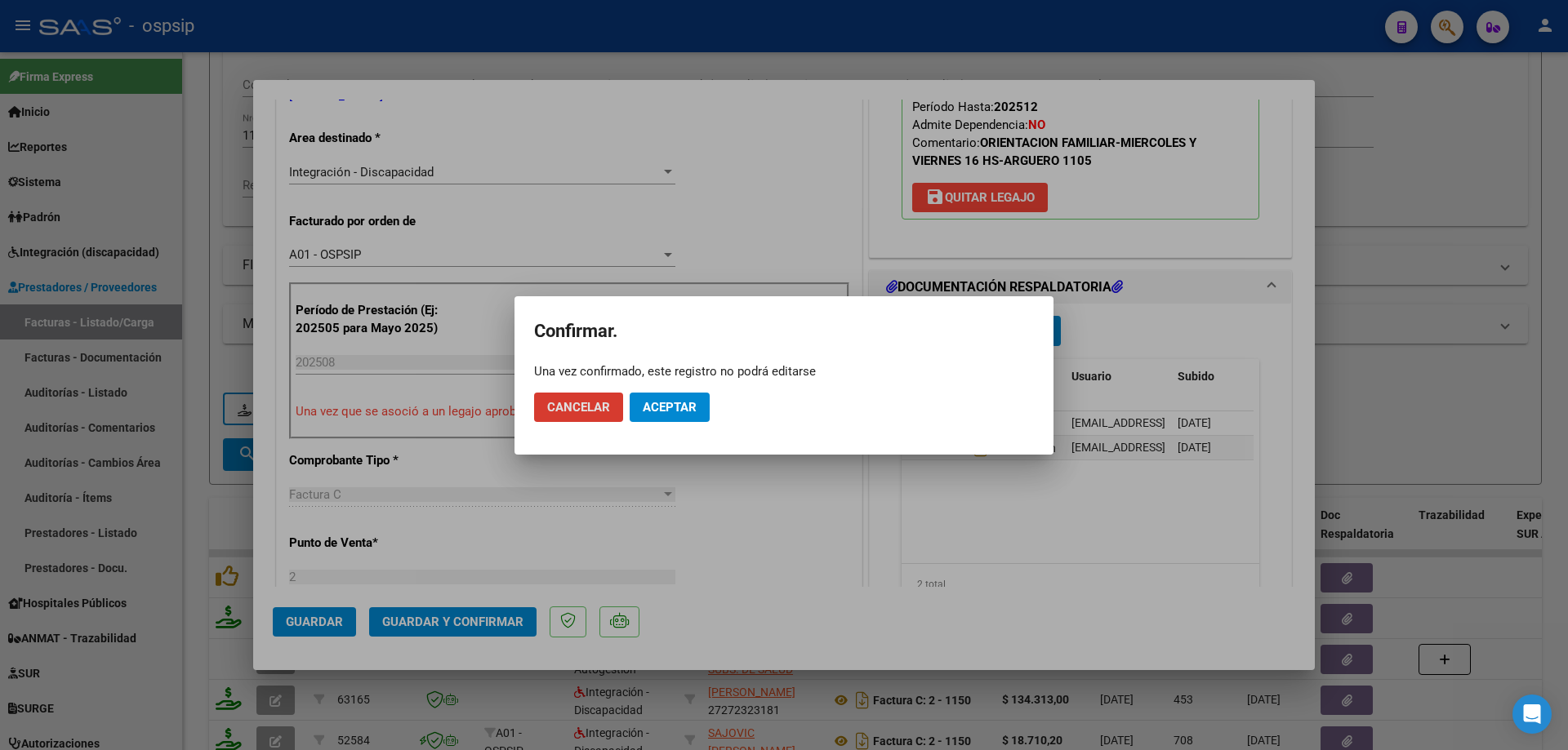
click at [674, 394] on button "Aceptar" at bounding box center [670, 407] width 80 height 29
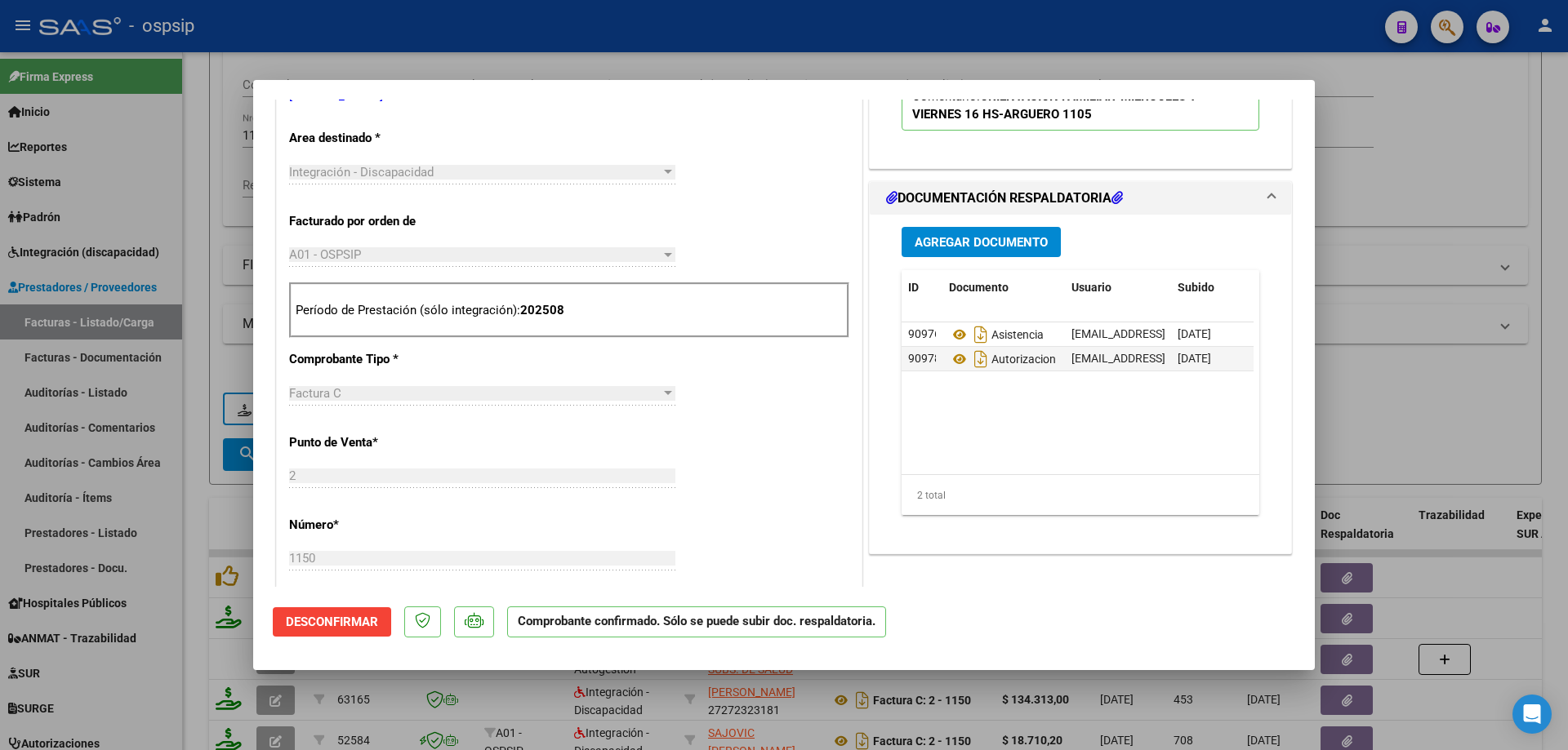
click at [1409, 183] on div at bounding box center [784, 375] width 1568 height 750
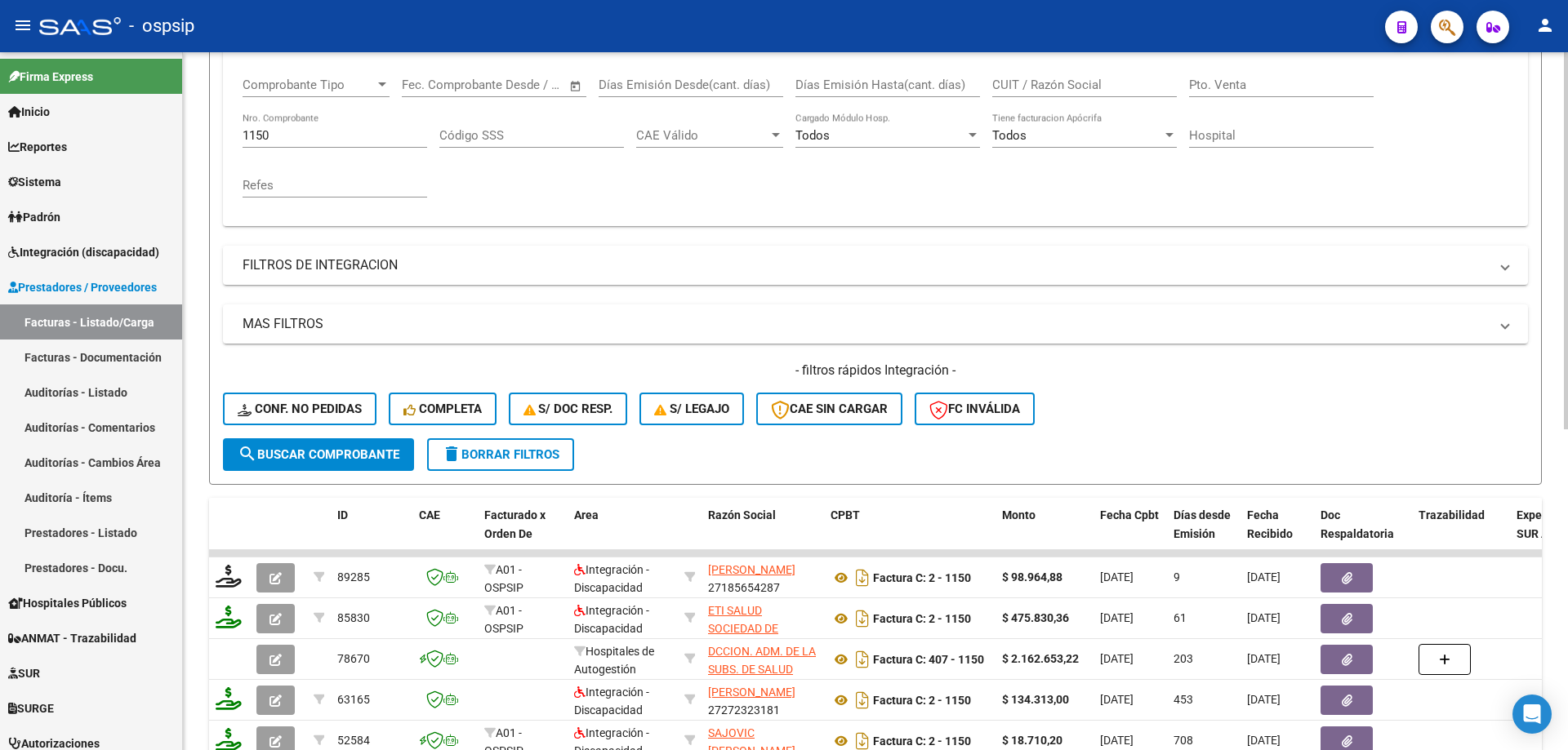
click at [291, 125] on div "1150 Nro. Comprobante" at bounding box center [334, 130] width 184 height 35
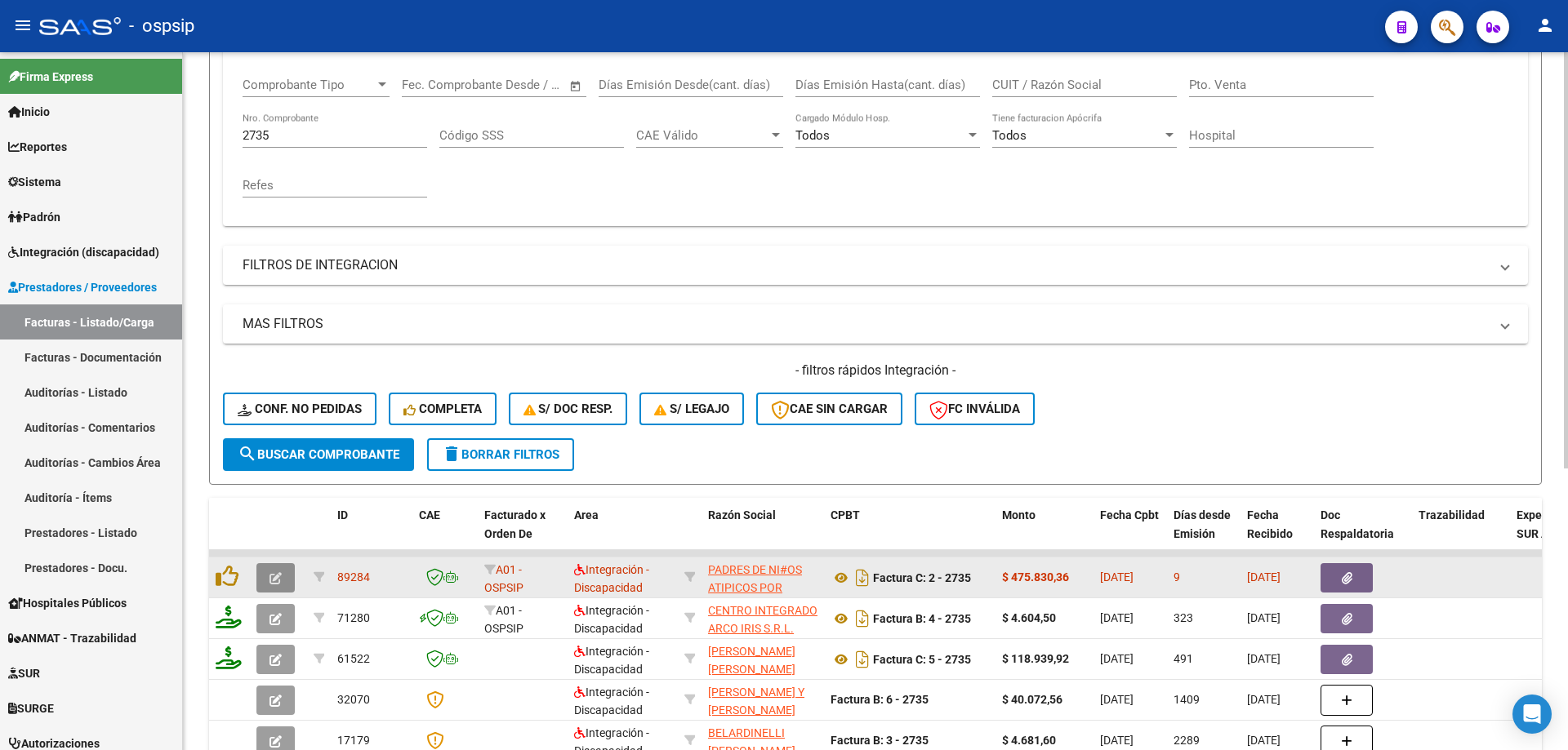
click at [282, 583] on button "button" at bounding box center [275, 578] width 39 height 29
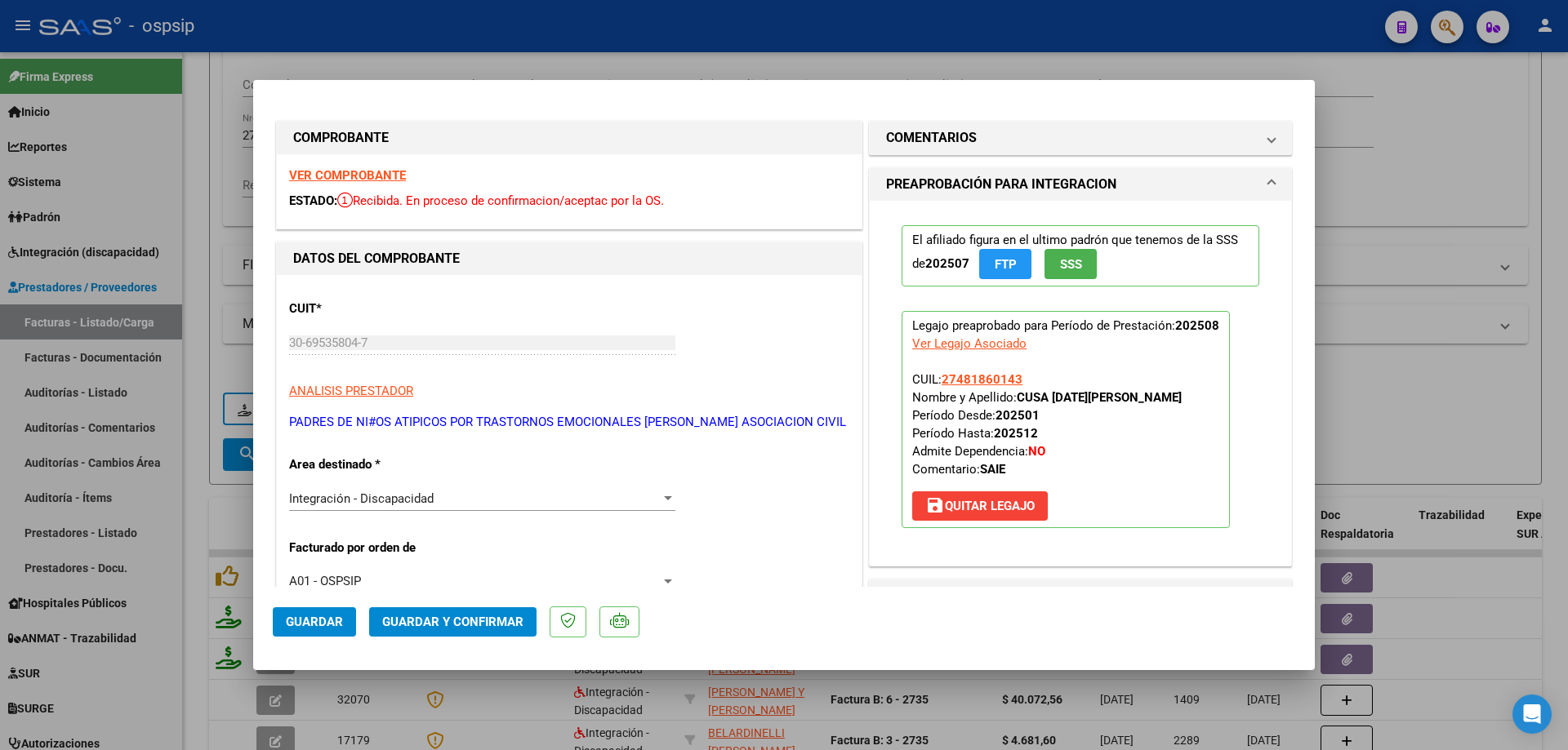
click at [1063, 265] on span "SSS" at bounding box center [1071, 265] width 22 height 15
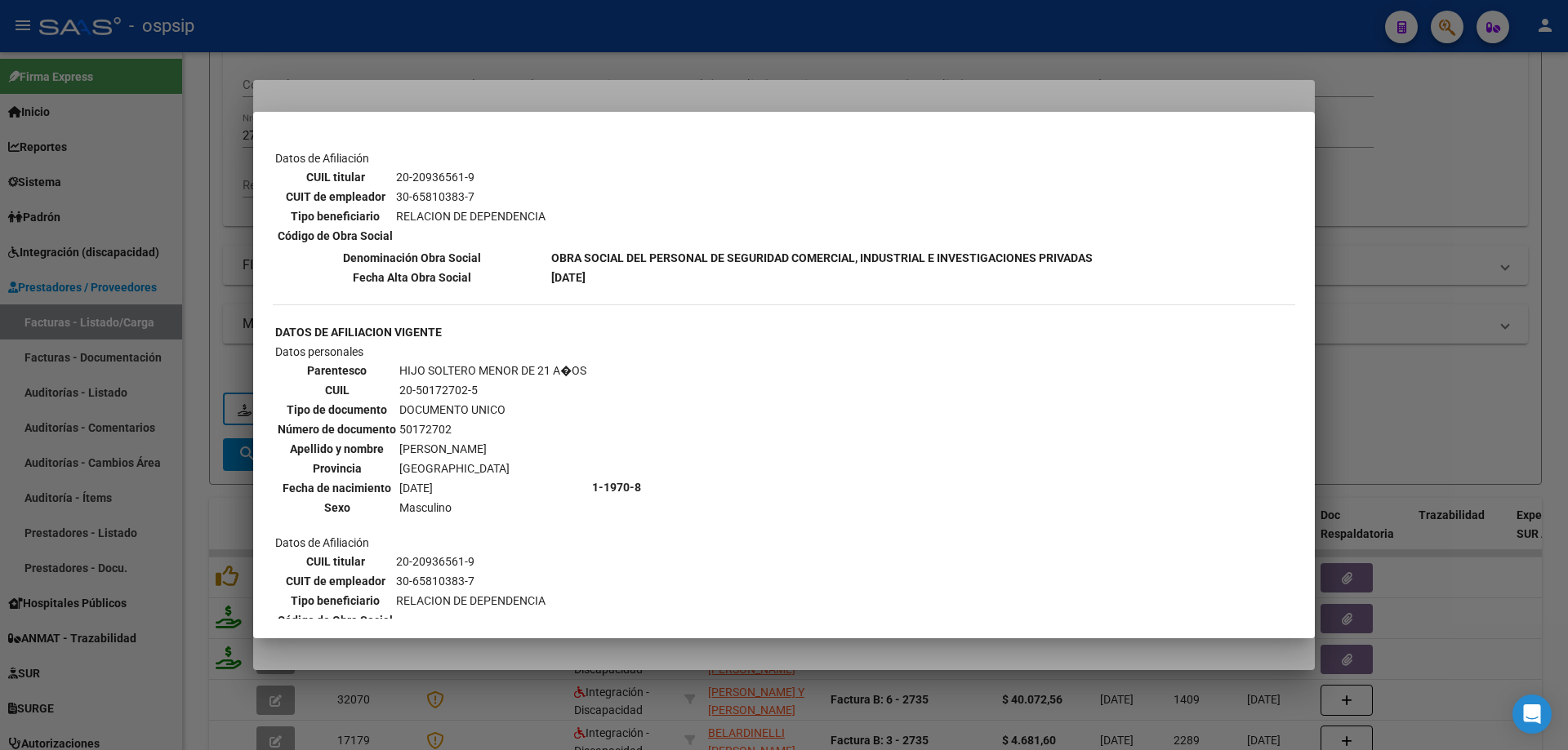
scroll to position [898, 0]
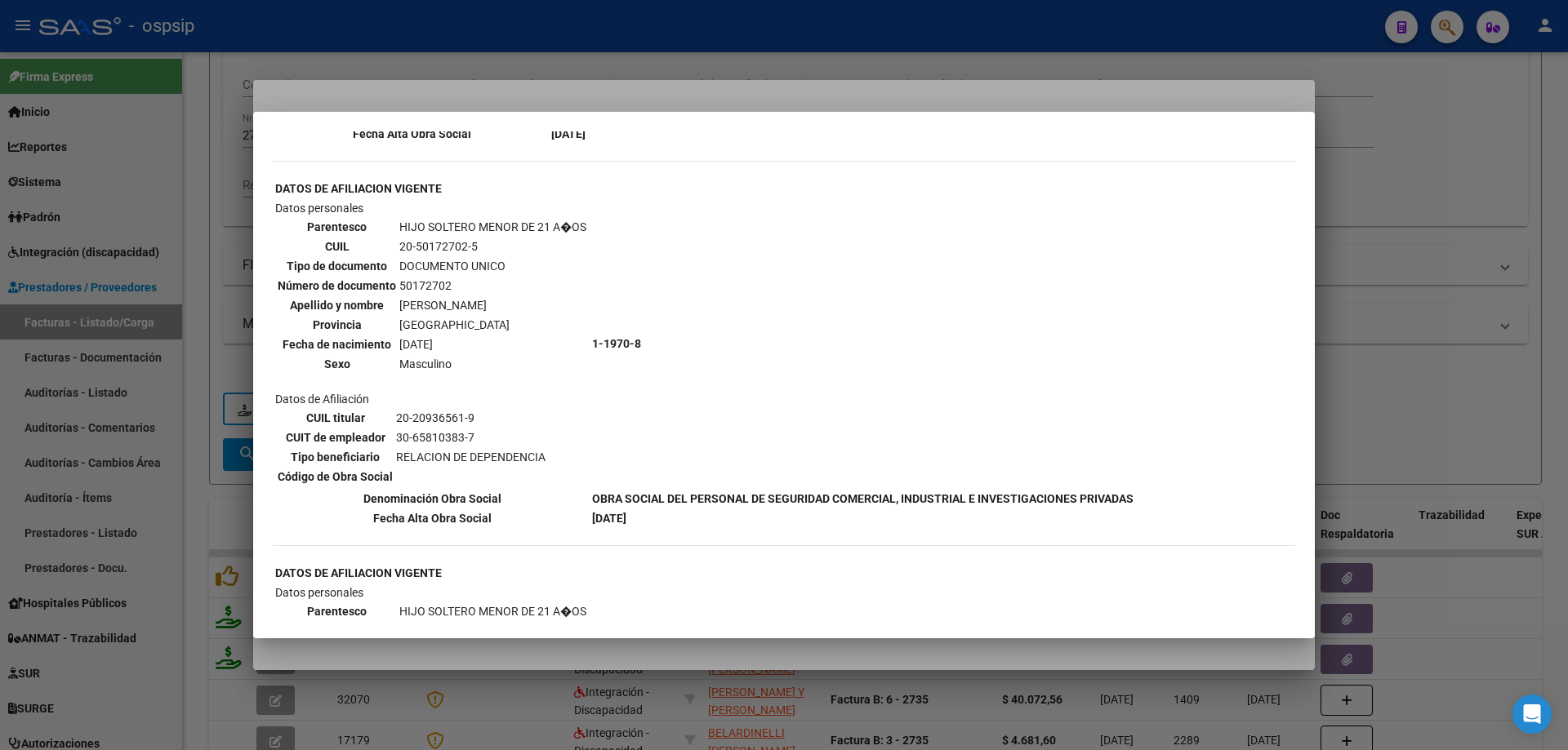
drag, startPoint x: 1532, startPoint y: 341, endPoint x: 1525, endPoint y: 353, distance: 13.9
click at [1531, 343] on div at bounding box center [784, 375] width 1568 height 750
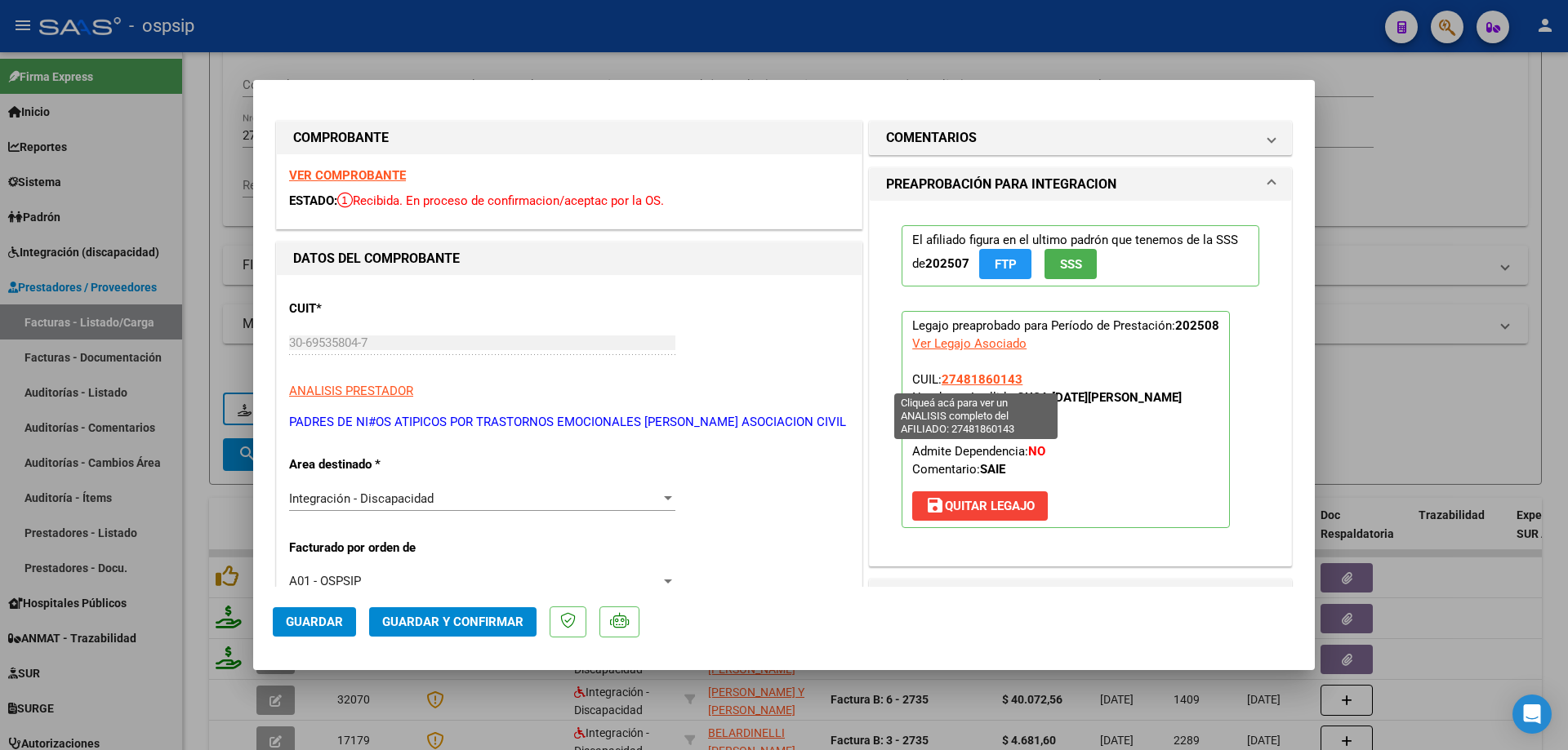
click at [965, 382] on span "27481860143" at bounding box center [981, 380] width 80 height 15
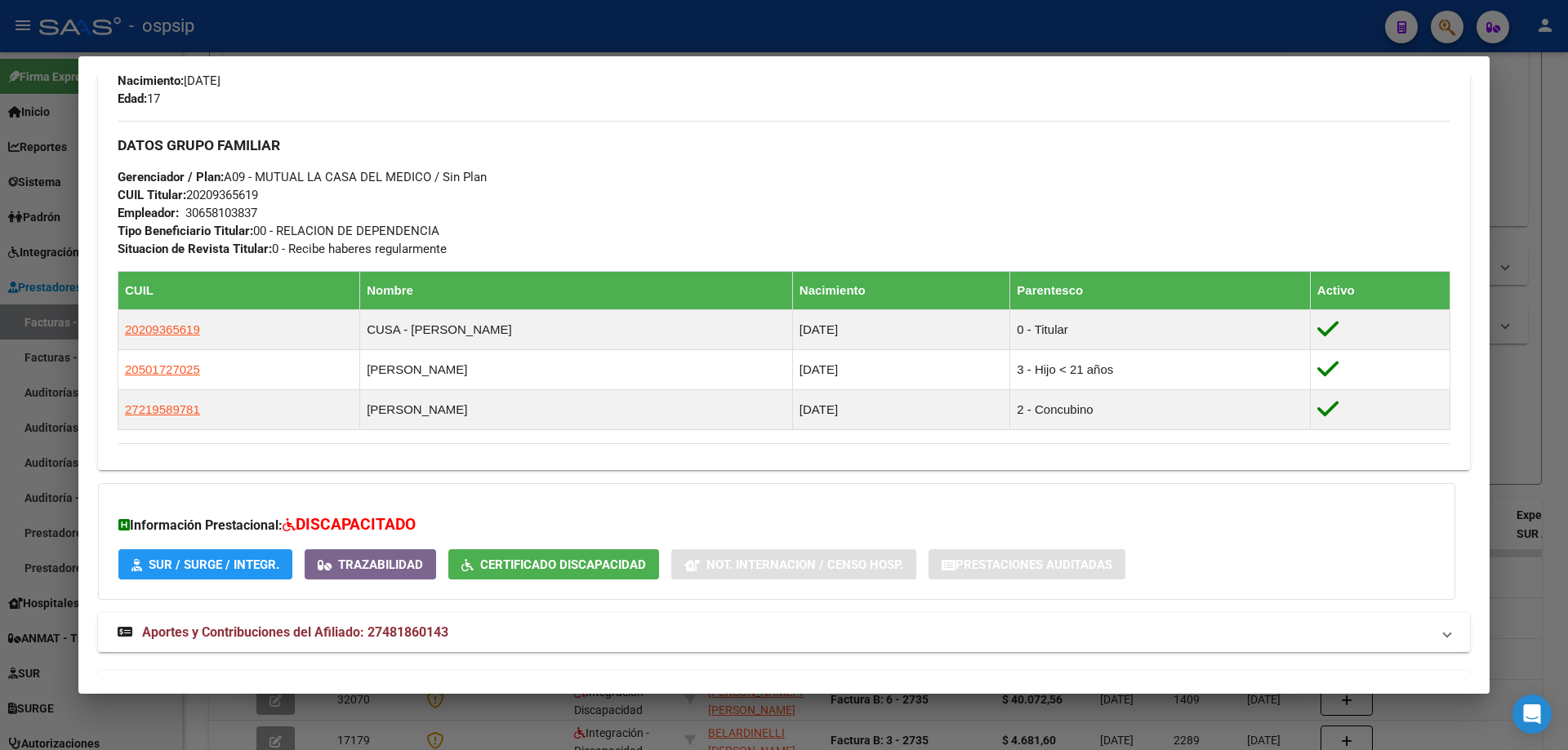
scroll to position [660, 0]
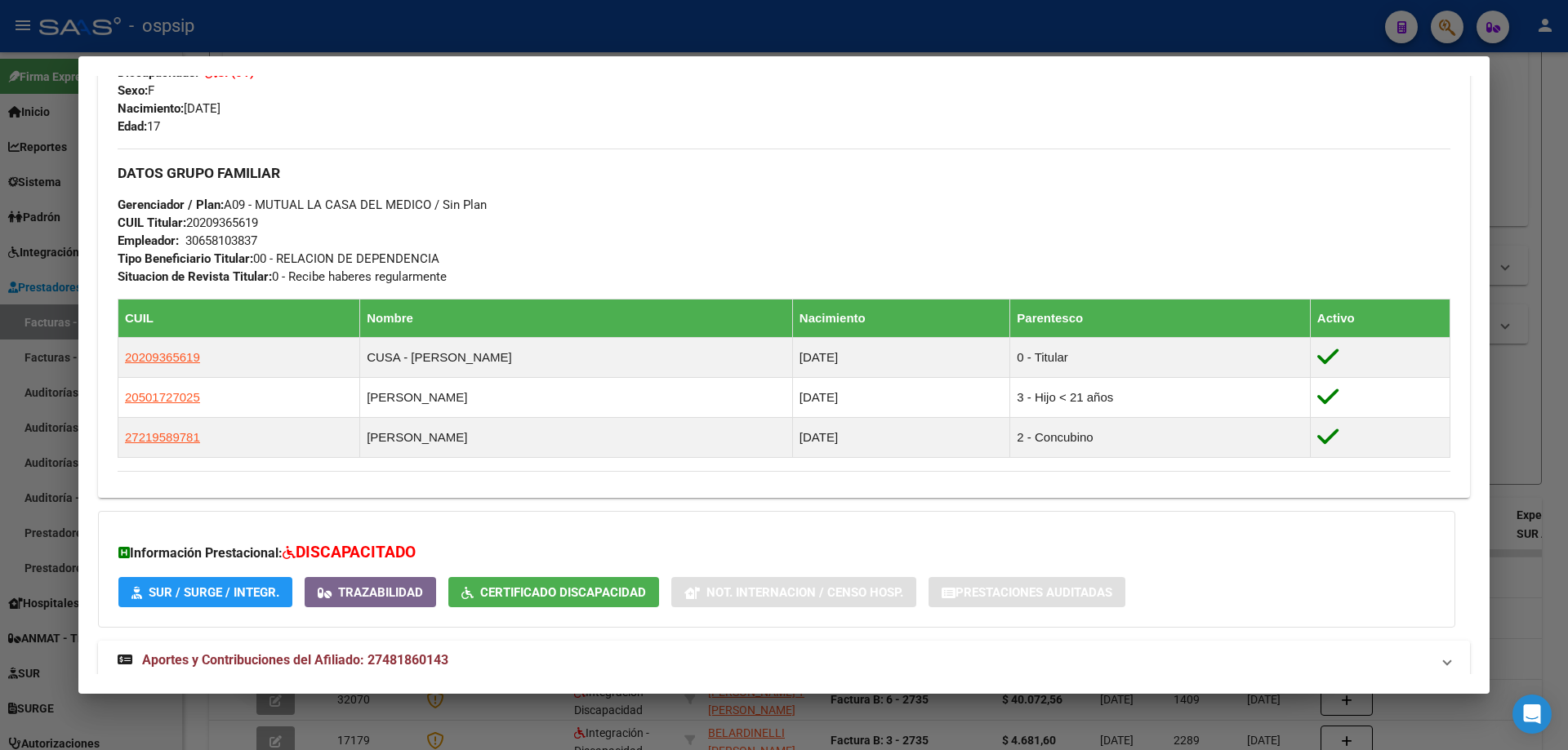
click at [1564, 351] on div at bounding box center [784, 375] width 1568 height 750
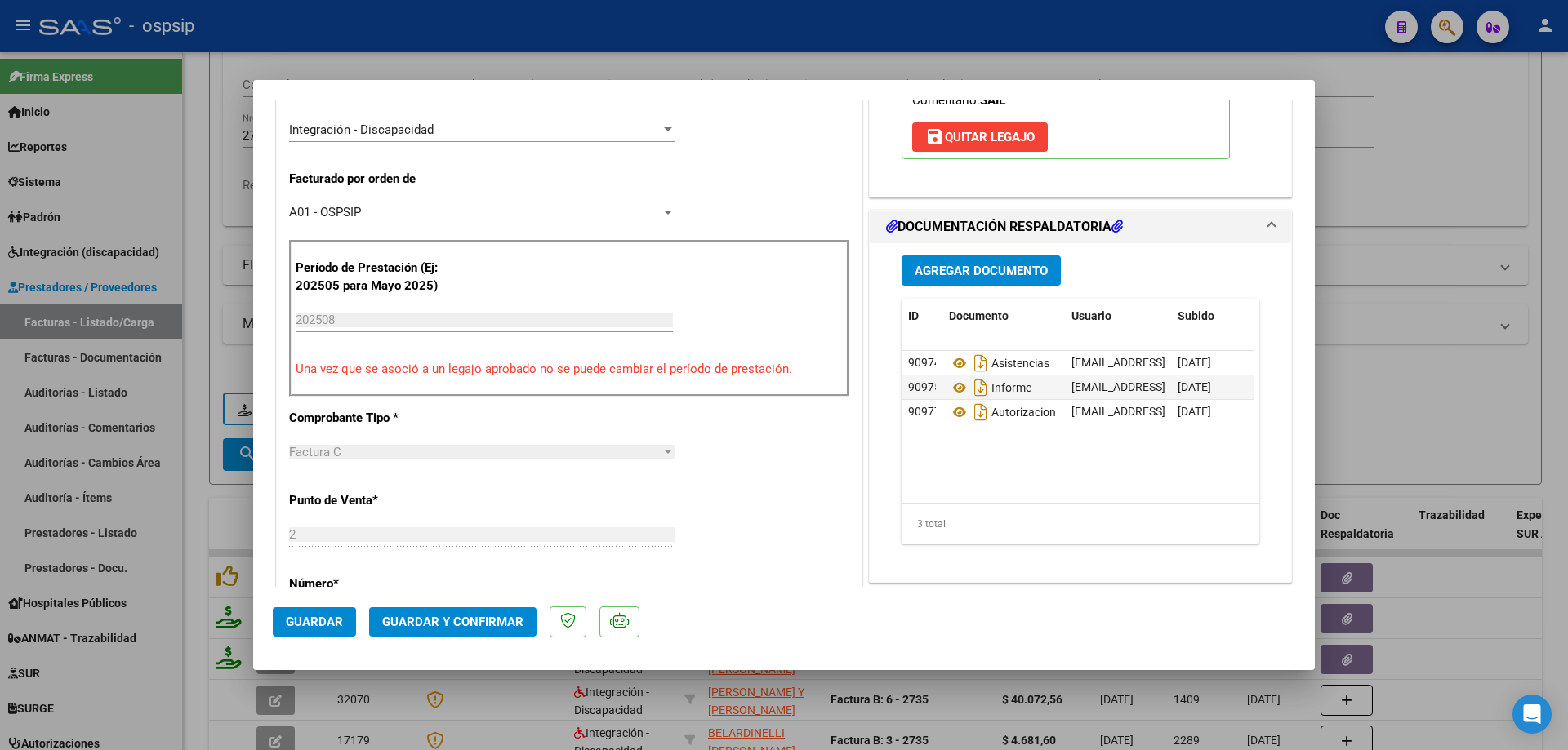
scroll to position [409, 0]
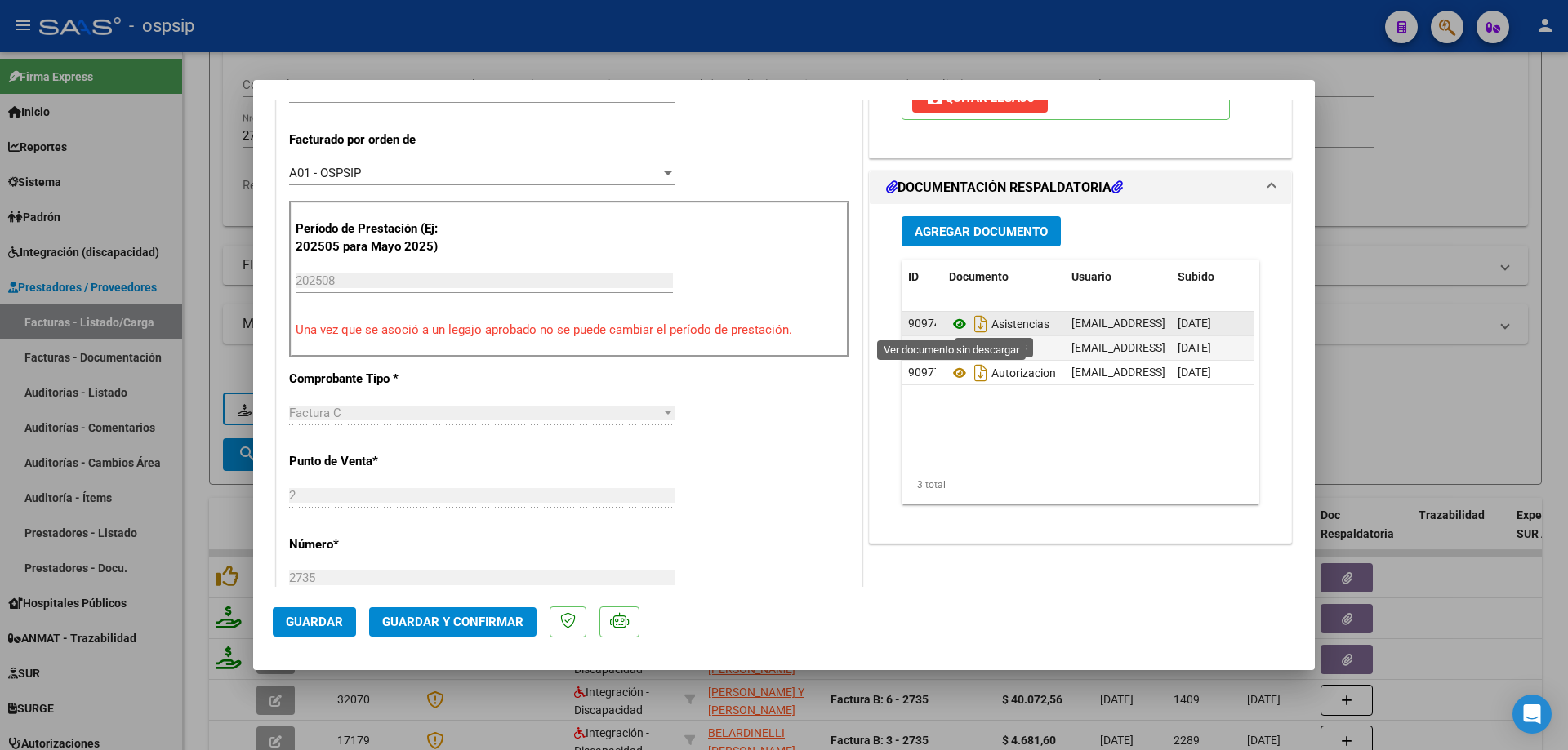
click at [950, 326] on icon at bounding box center [959, 323] width 21 height 20
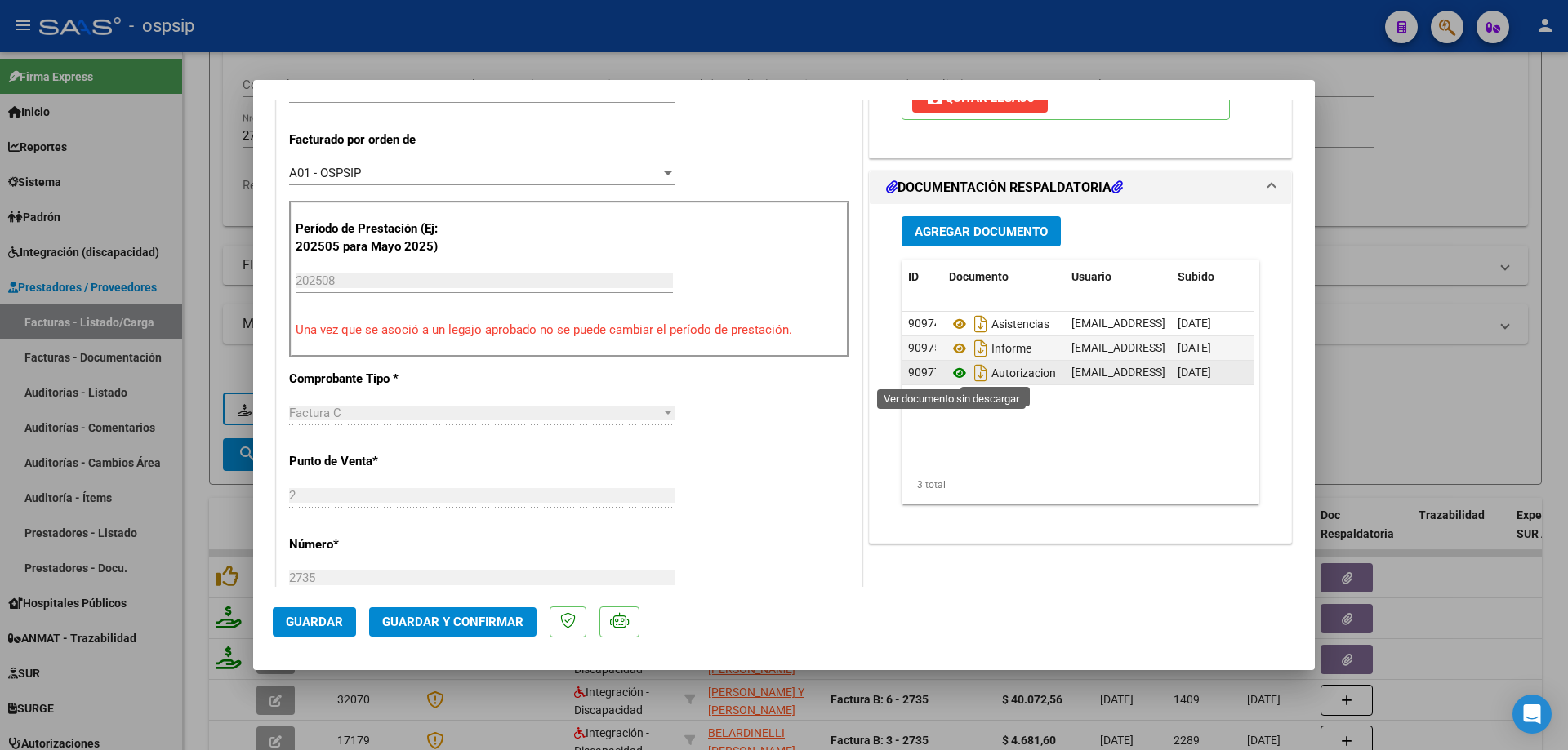
click at [954, 374] on icon at bounding box center [959, 373] width 21 height 20
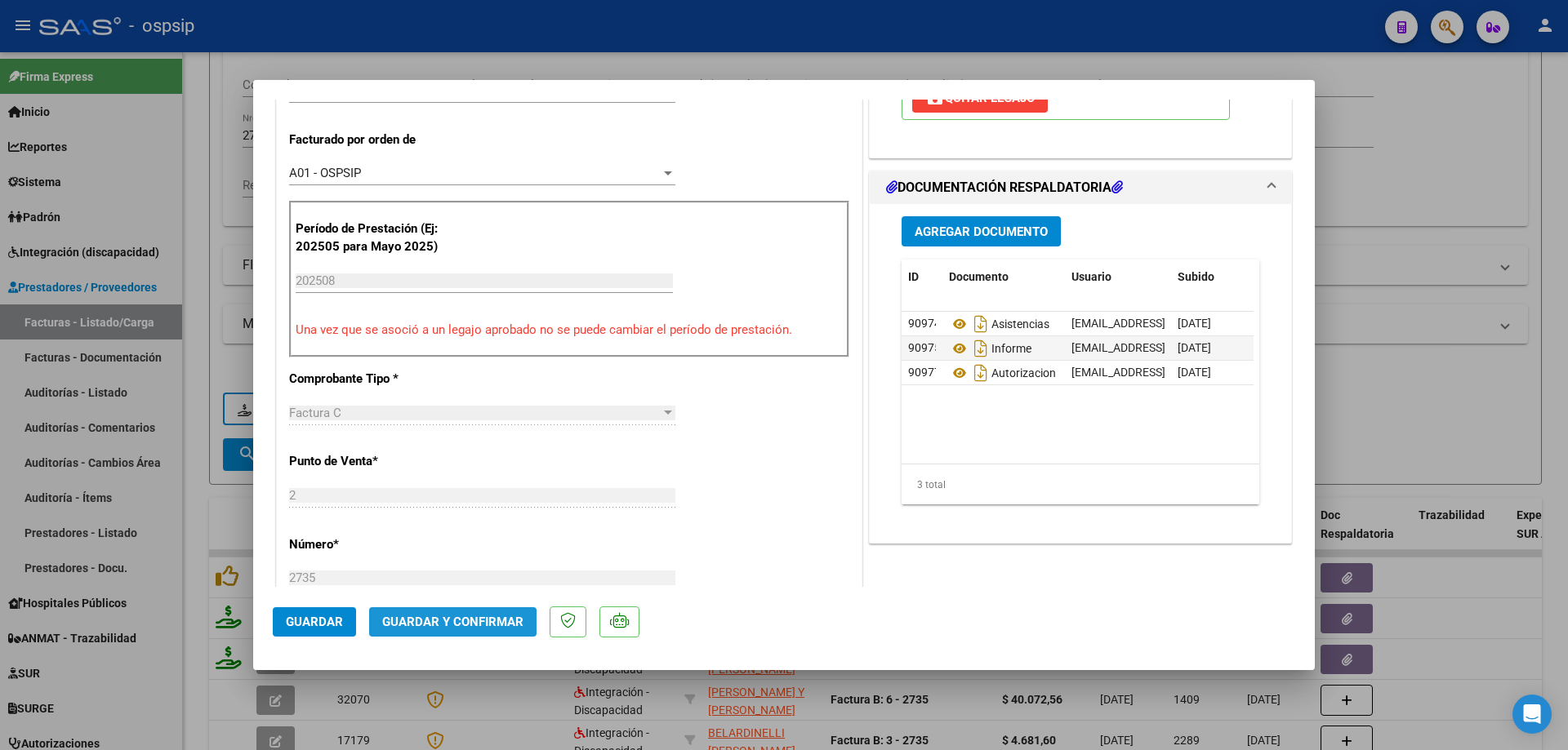
click at [433, 634] on button "Guardar y Confirmar" at bounding box center [452, 621] width 167 height 29
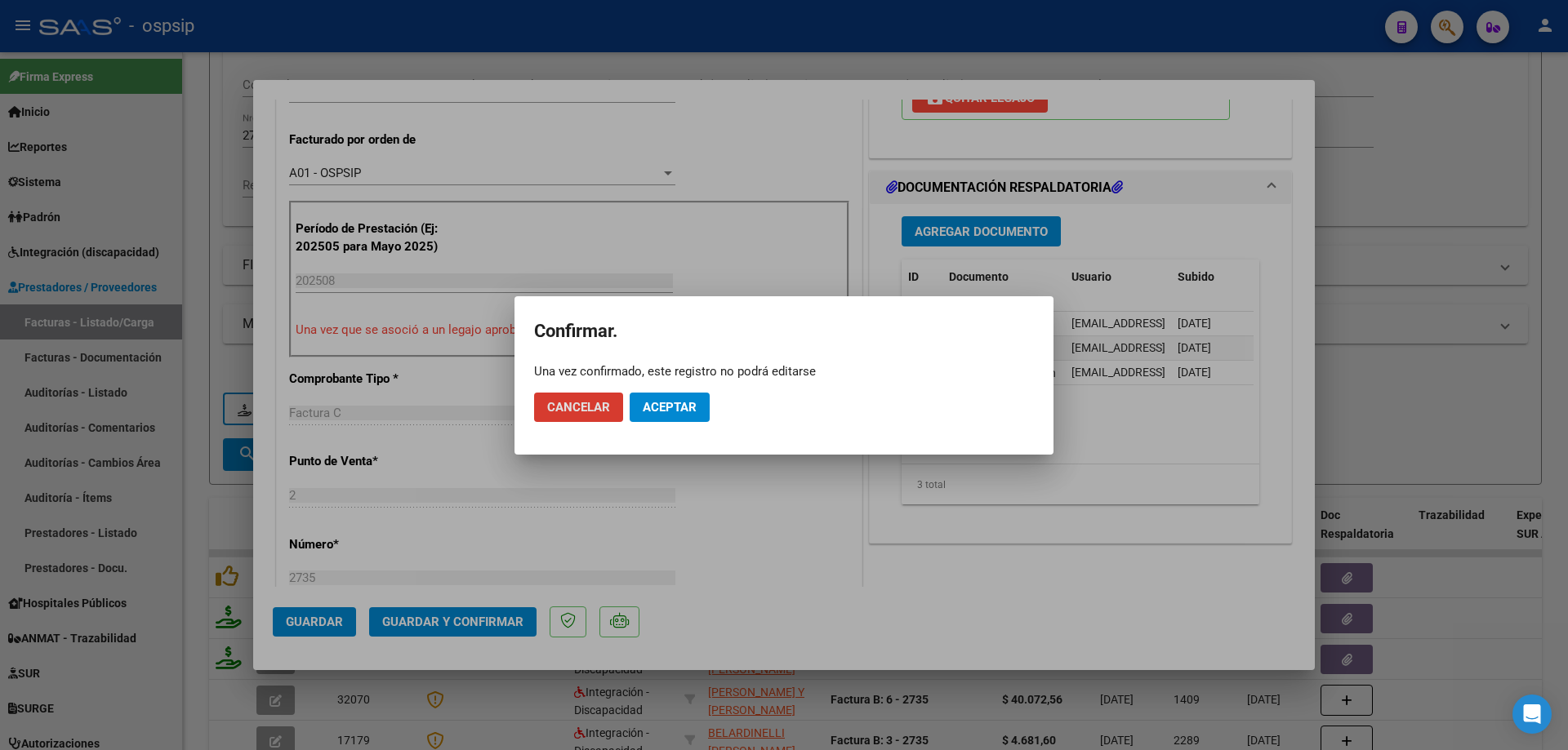
click at [660, 404] on span "Aceptar" at bounding box center [669, 408] width 54 height 15
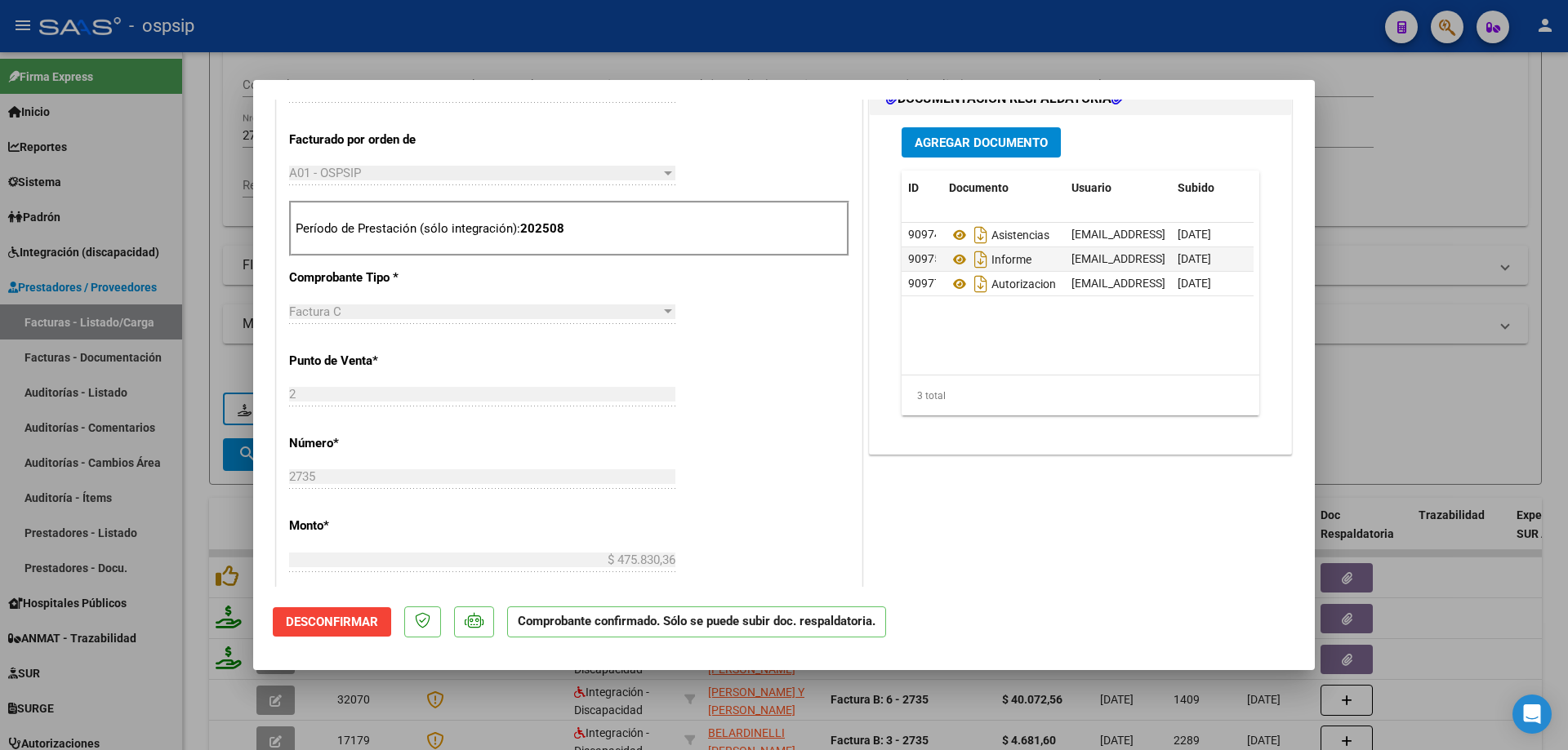
click at [1356, 201] on div at bounding box center [784, 375] width 1568 height 750
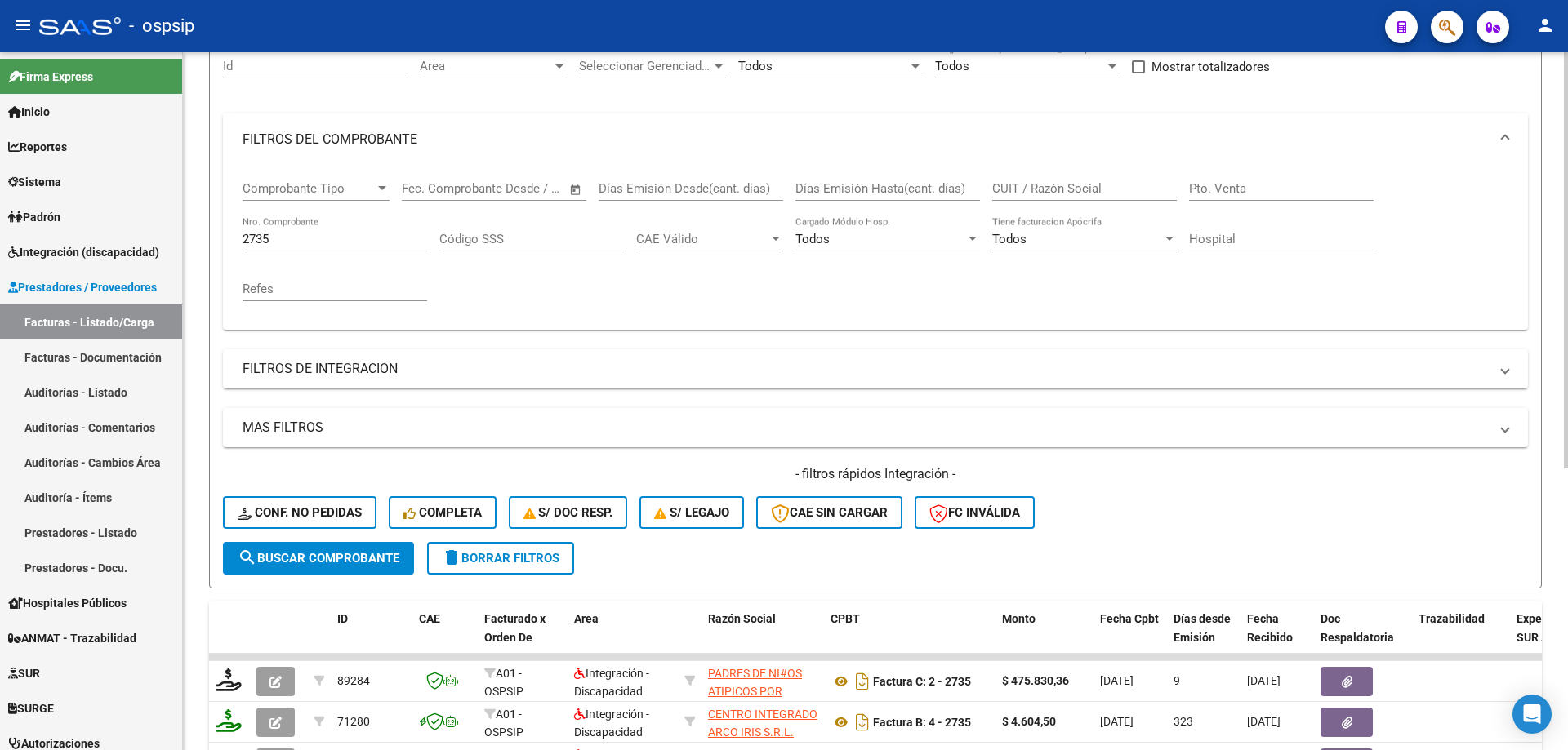
scroll to position [105, 0]
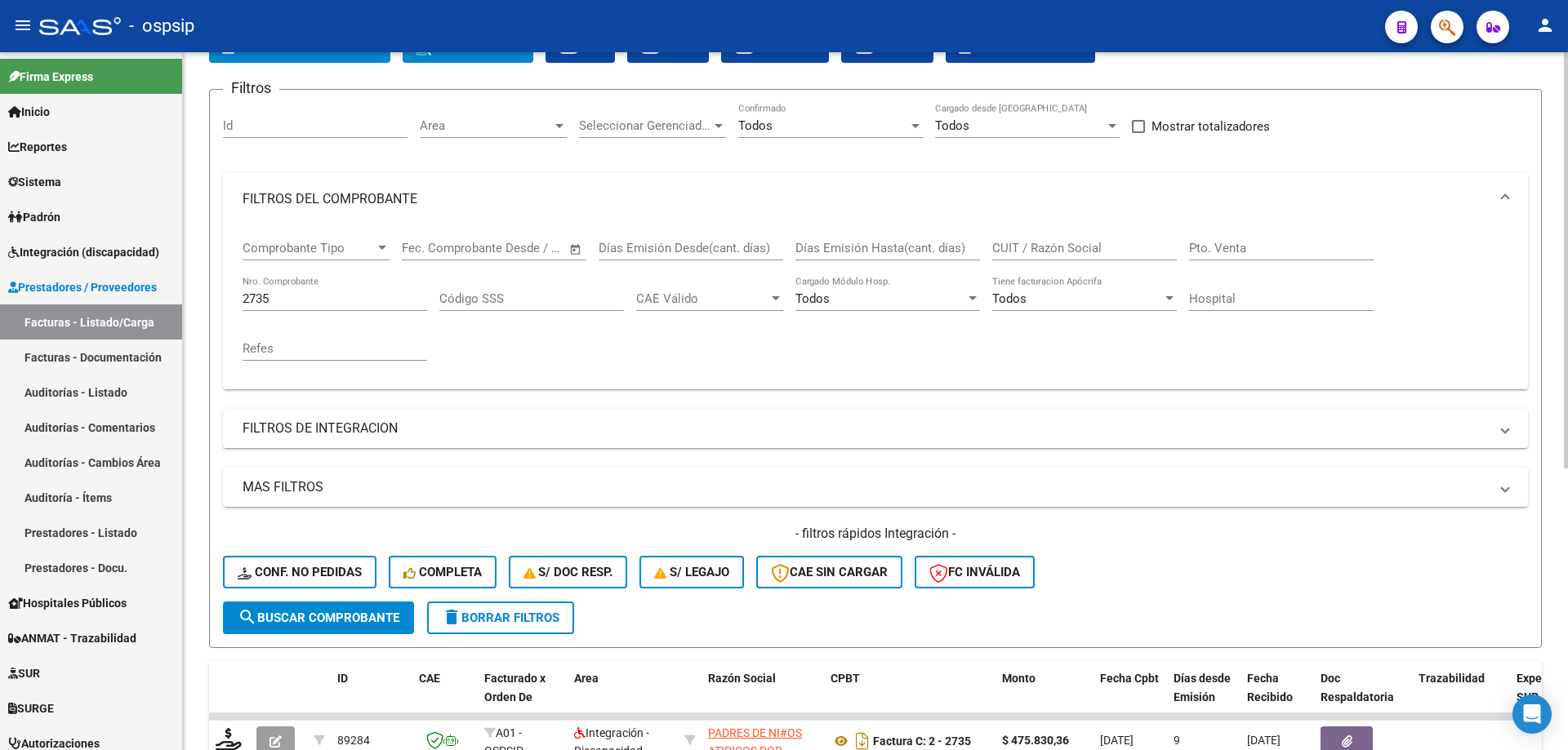
click at [328, 297] on input "2735" at bounding box center [334, 299] width 184 height 15
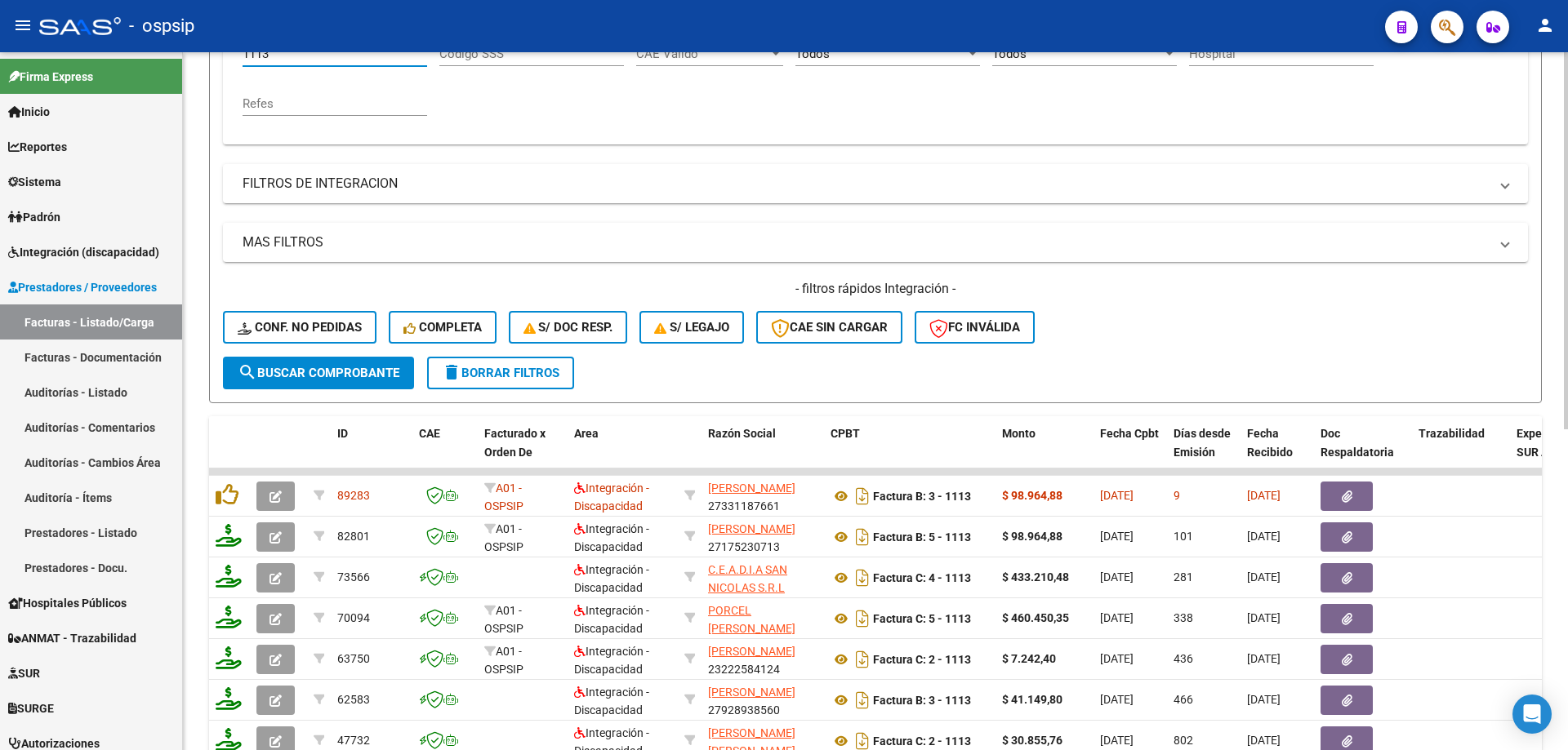
scroll to position [431, 0]
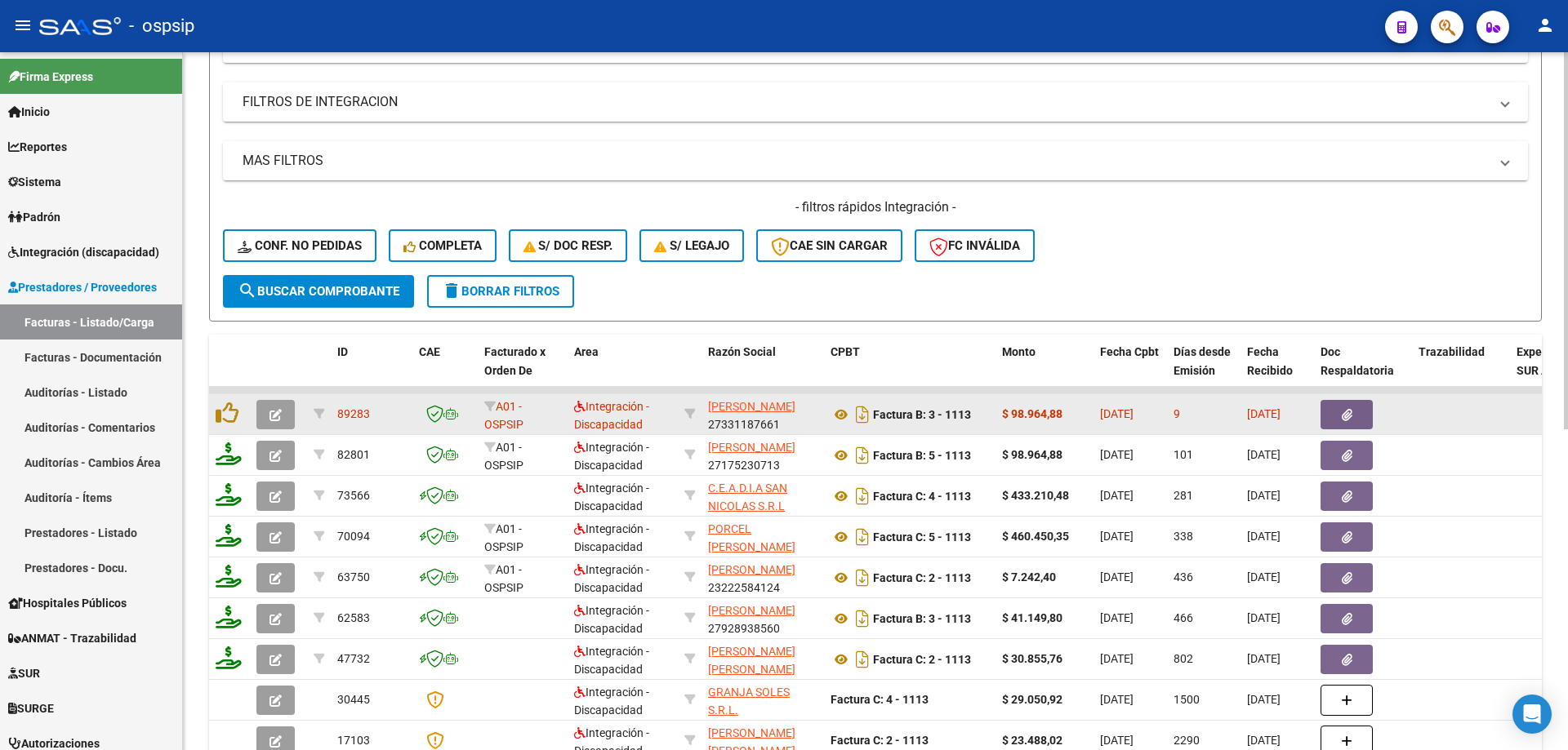
click at [279, 414] on icon "button" at bounding box center [275, 415] width 12 height 12
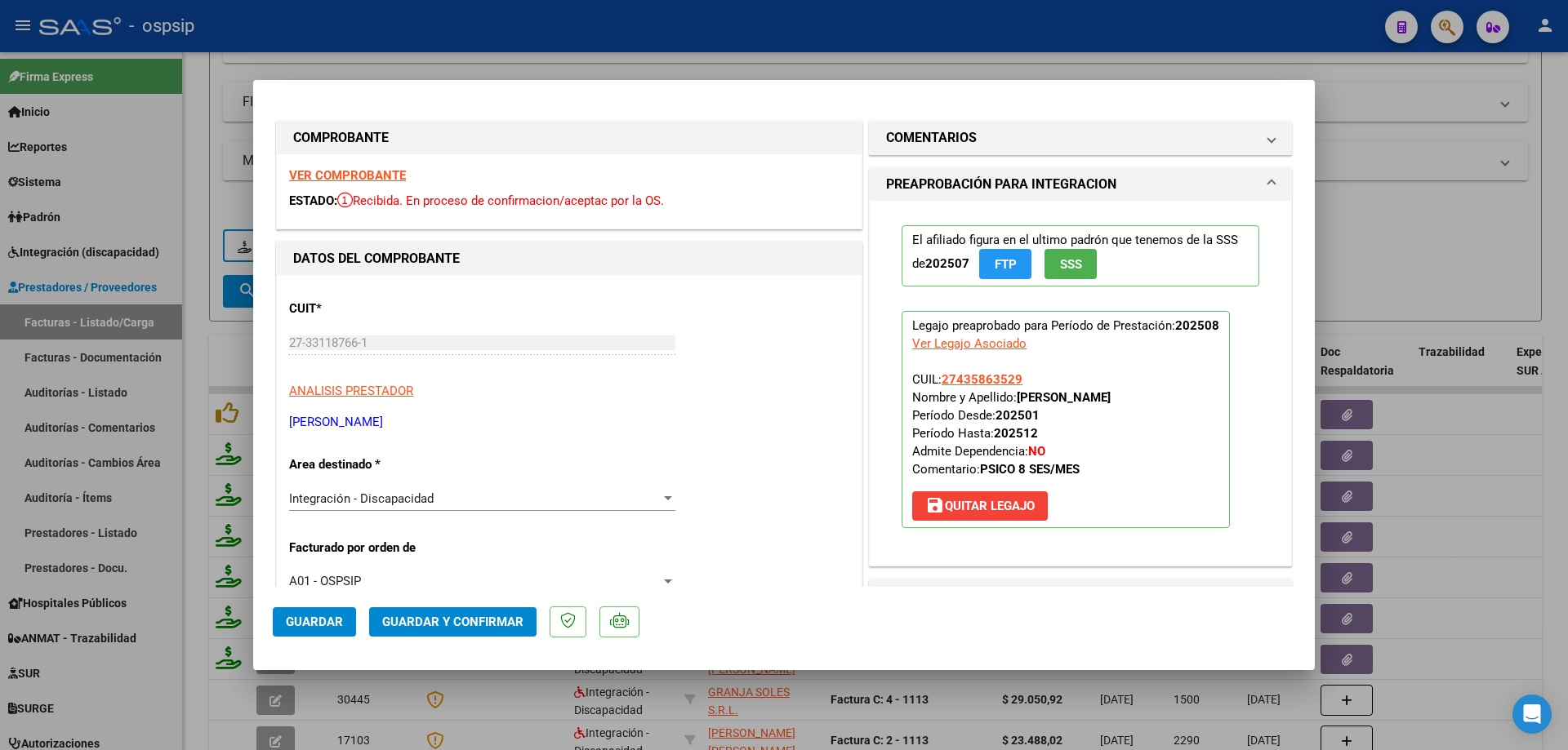
click at [1065, 257] on span "SSS" at bounding box center [1071, 265] width 22 height 15
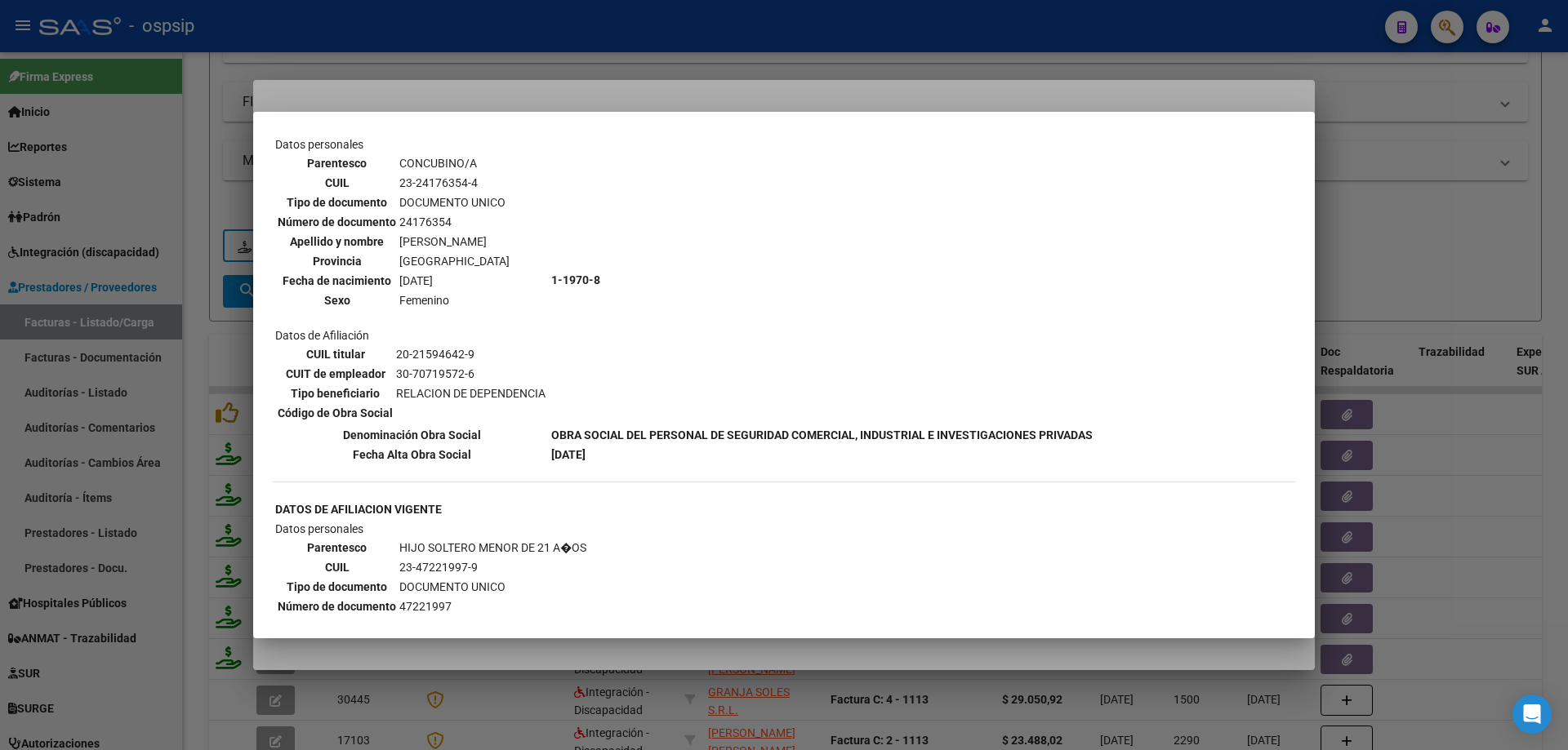
scroll to position [898, 0]
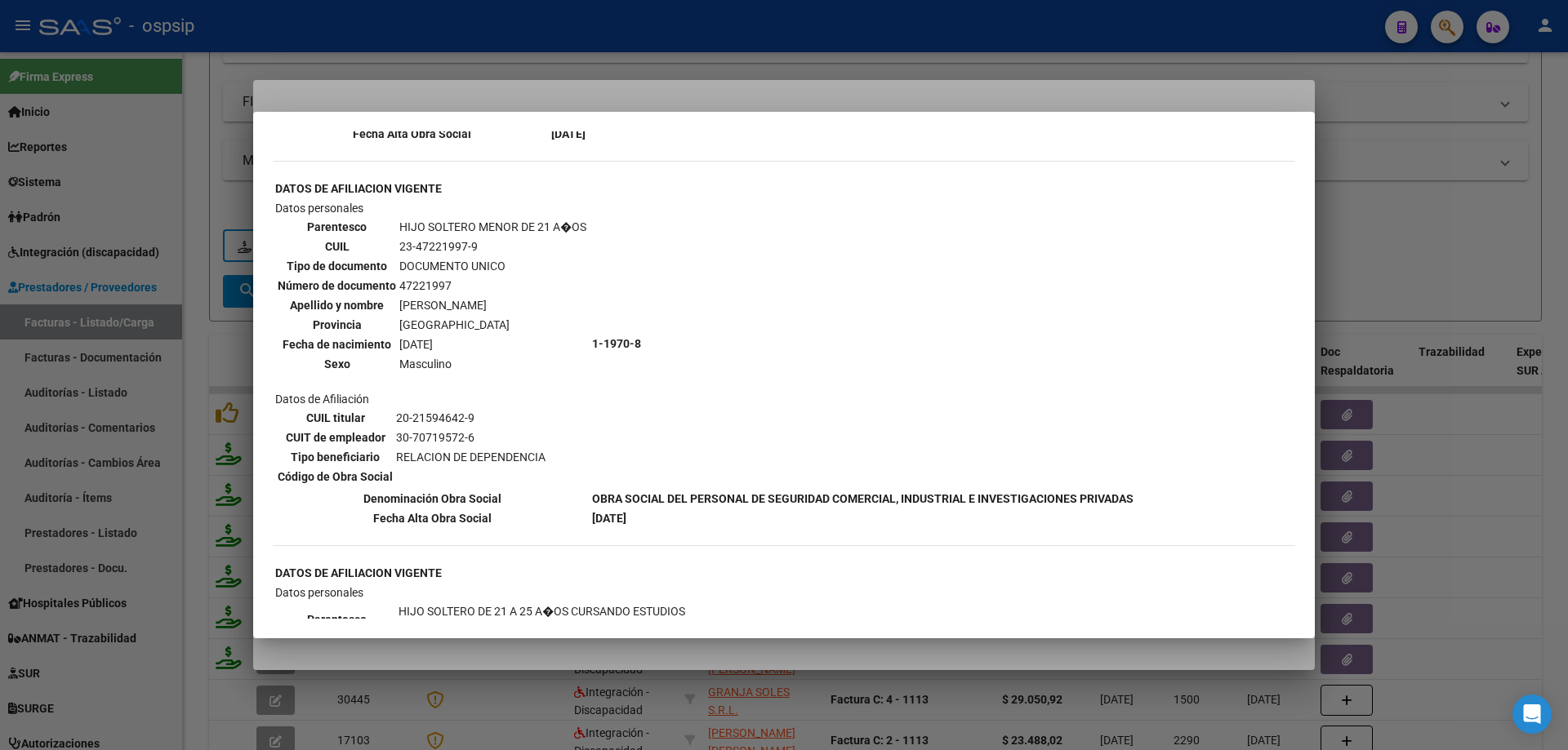
drag, startPoint x: 1470, startPoint y: 205, endPoint x: 1460, endPoint y: 209, distance: 10.8
click at [1463, 208] on div at bounding box center [784, 375] width 1568 height 750
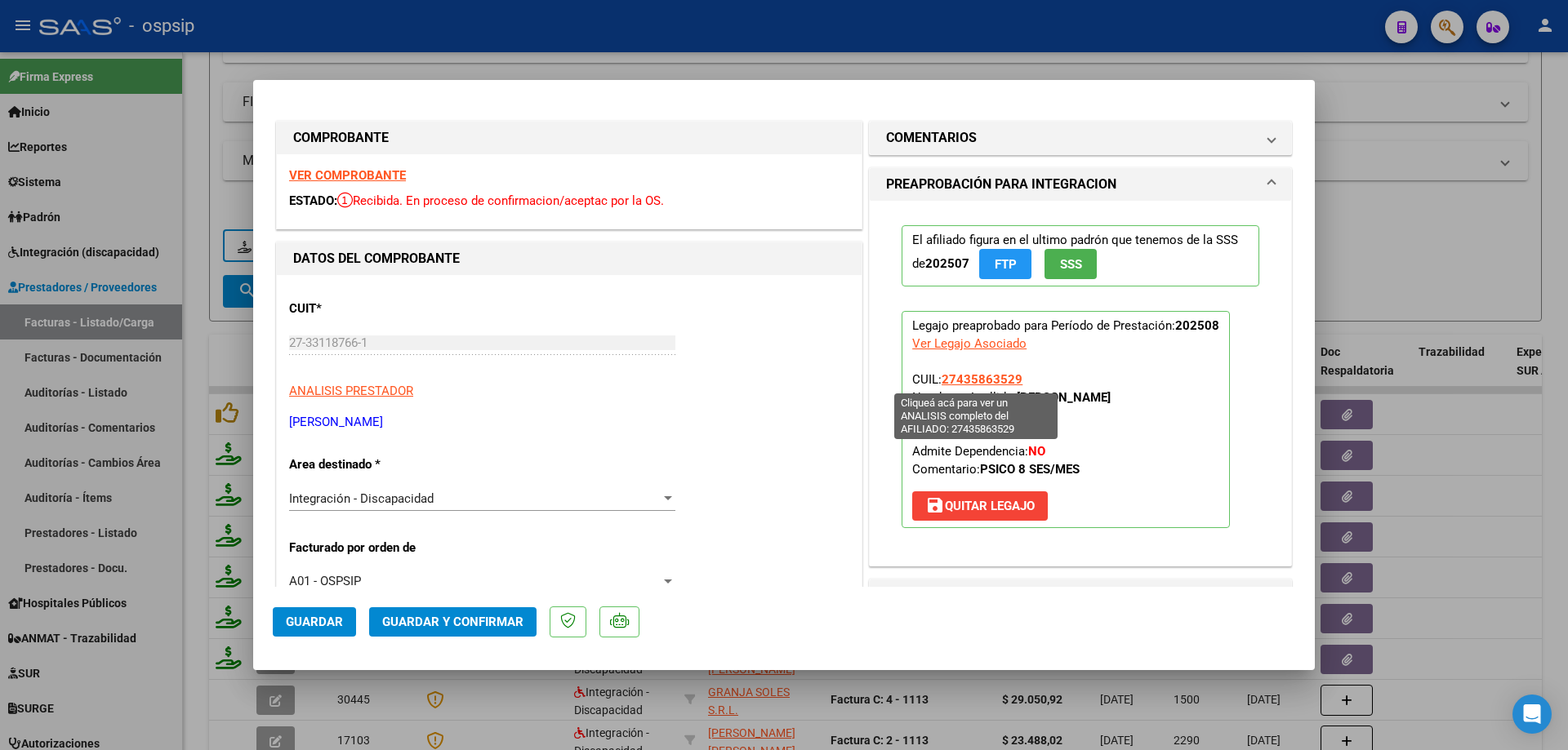
click at [994, 380] on span "27435863529" at bounding box center [981, 380] width 80 height 15
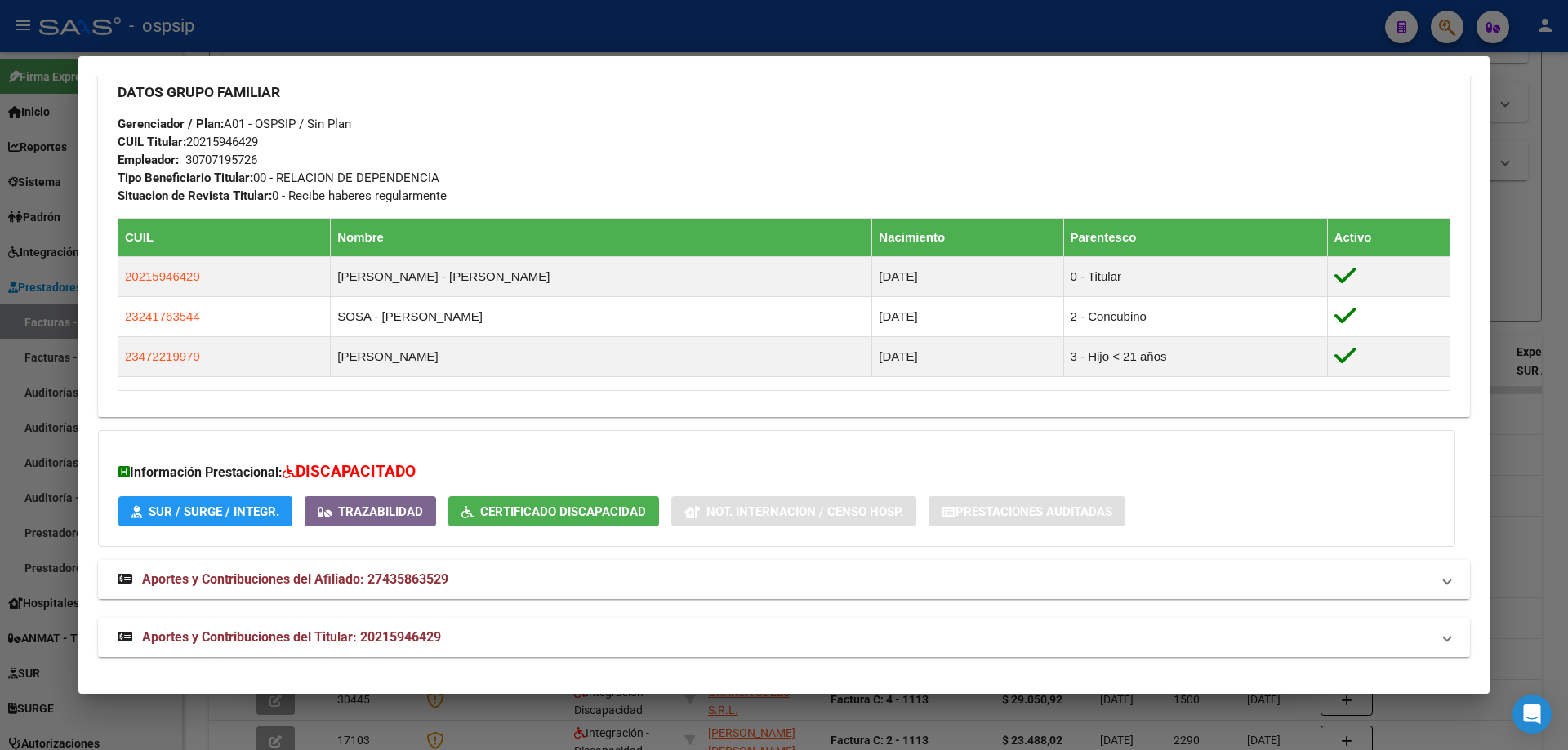
scroll to position [741, 0]
click at [1549, 253] on div at bounding box center [784, 375] width 1568 height 750
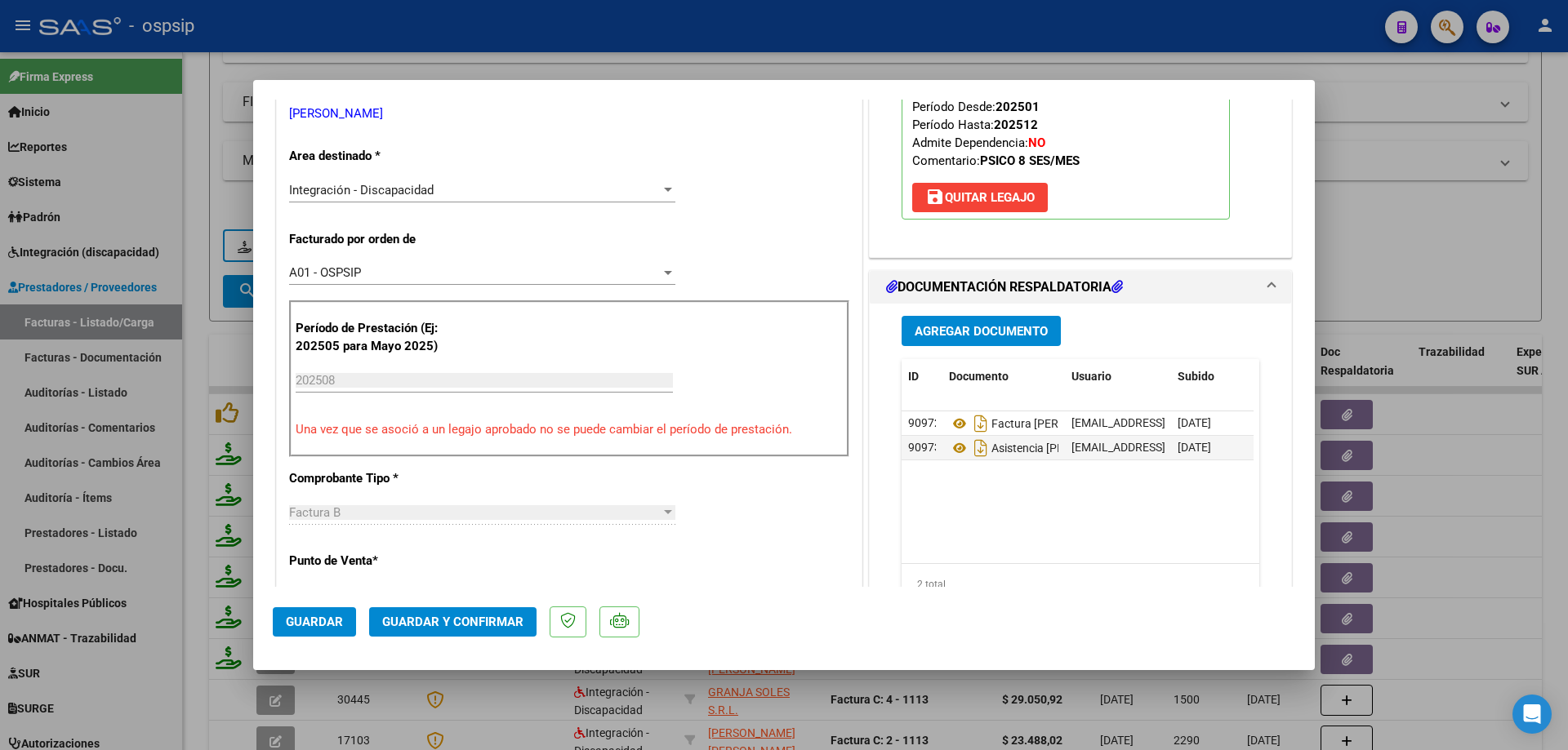
scroll to position [326, 0]
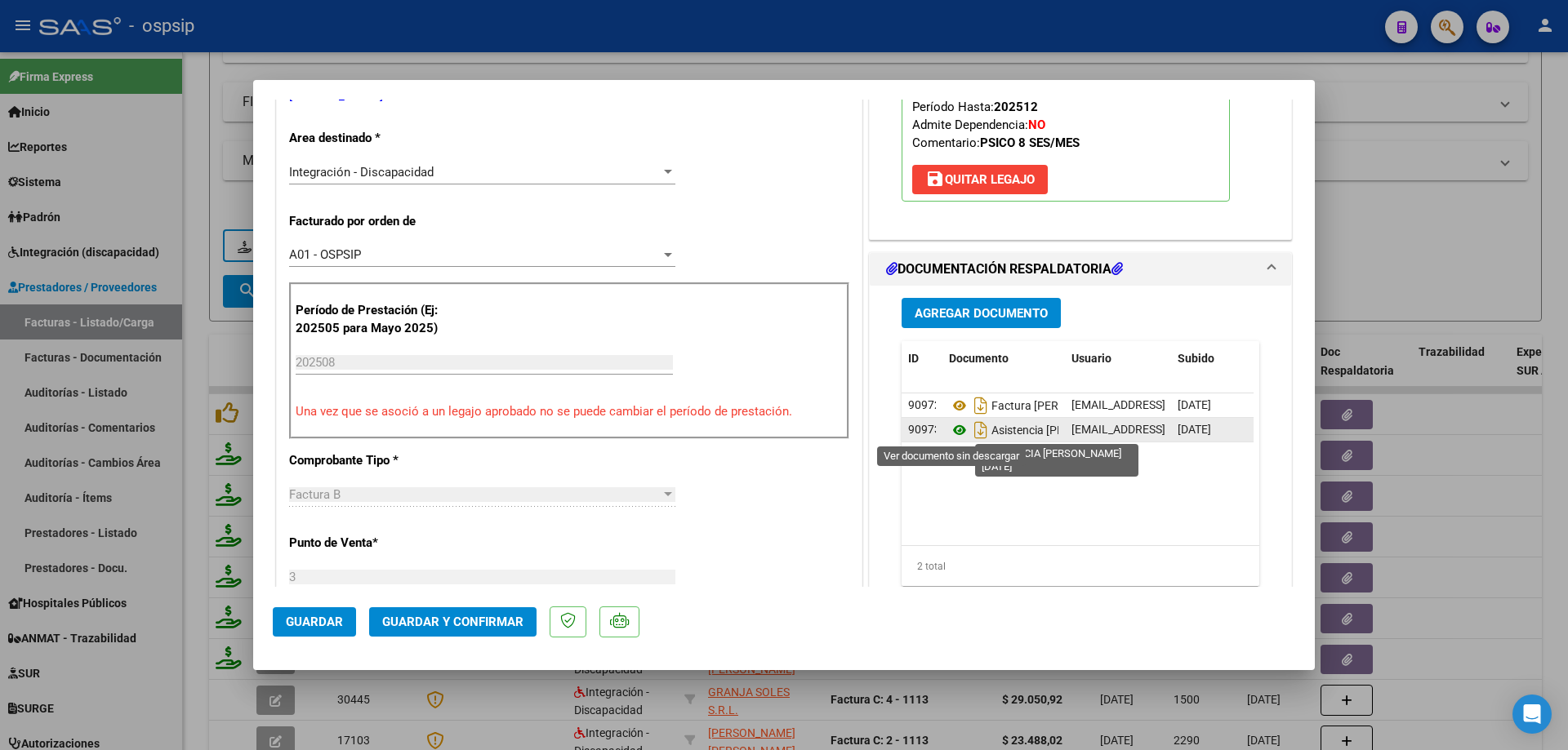
click at [951, 426] on icon at bounding box center [959, 430] width 21 height 20
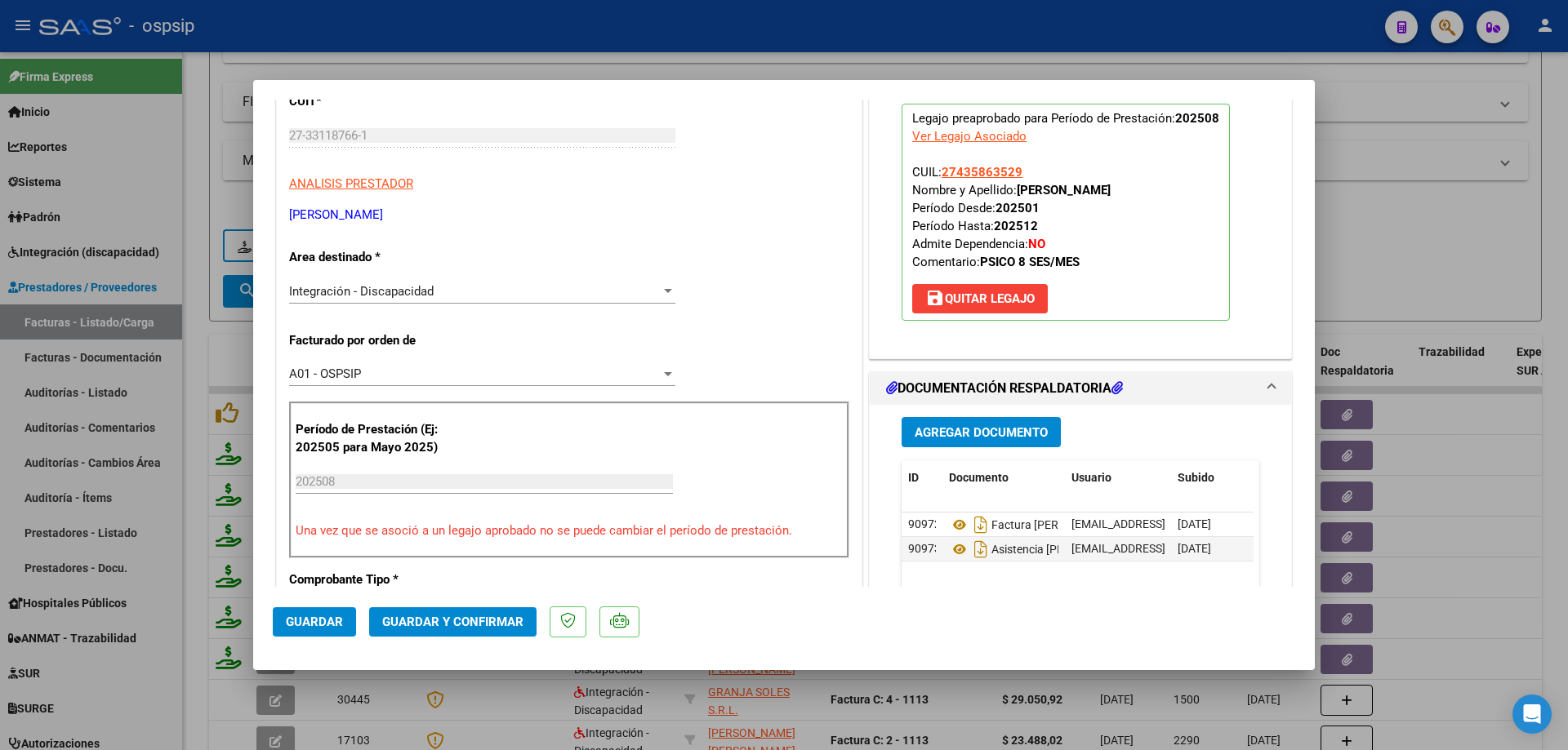
scroll to position [81, 0]
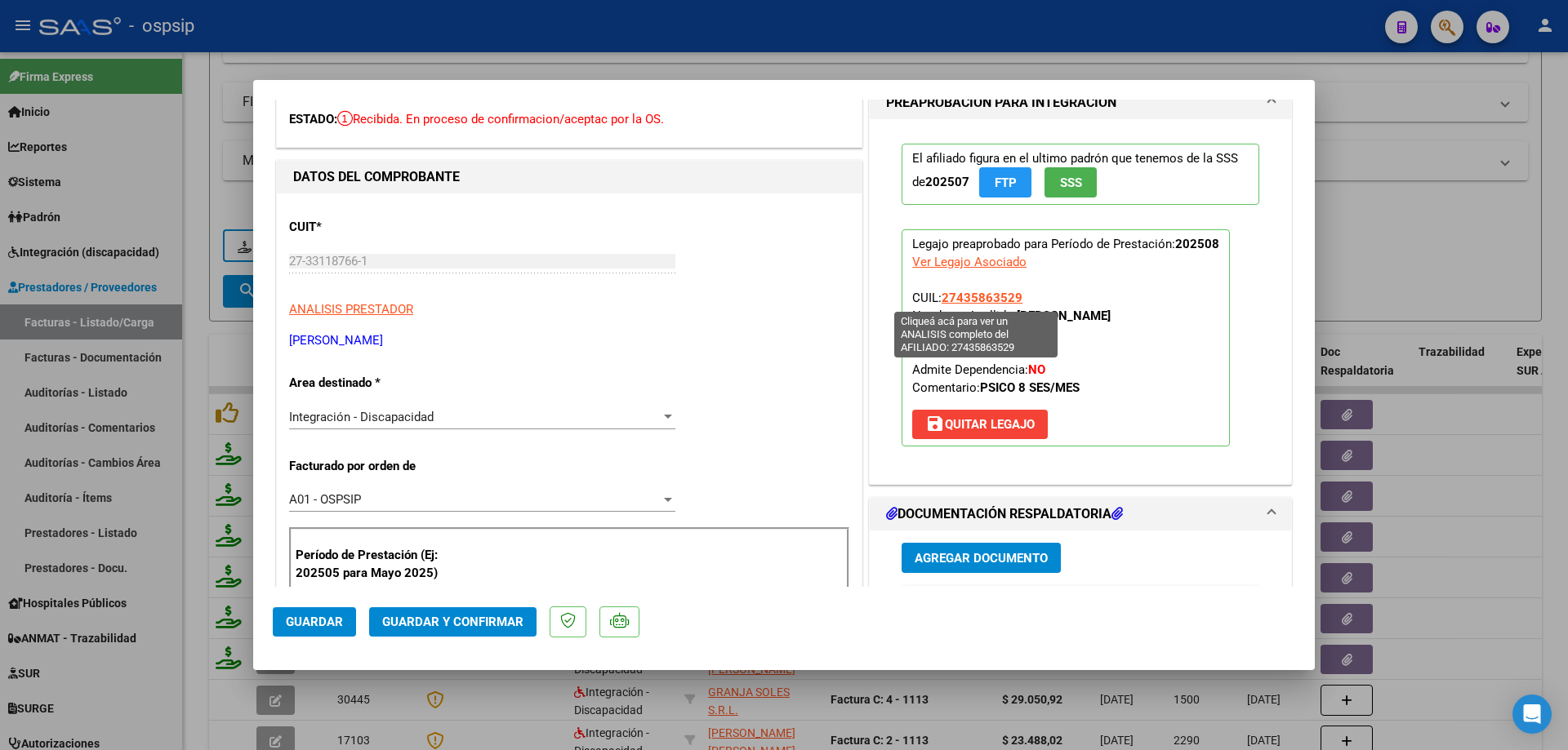
drag, startPoint x: 1013, startPoint y: 292, endPoint x: 939, endPoint y: 294, distance: 74.0
click at [941, 294] on span "27435863529" at bounding box center [981, 298] width 80 height 15
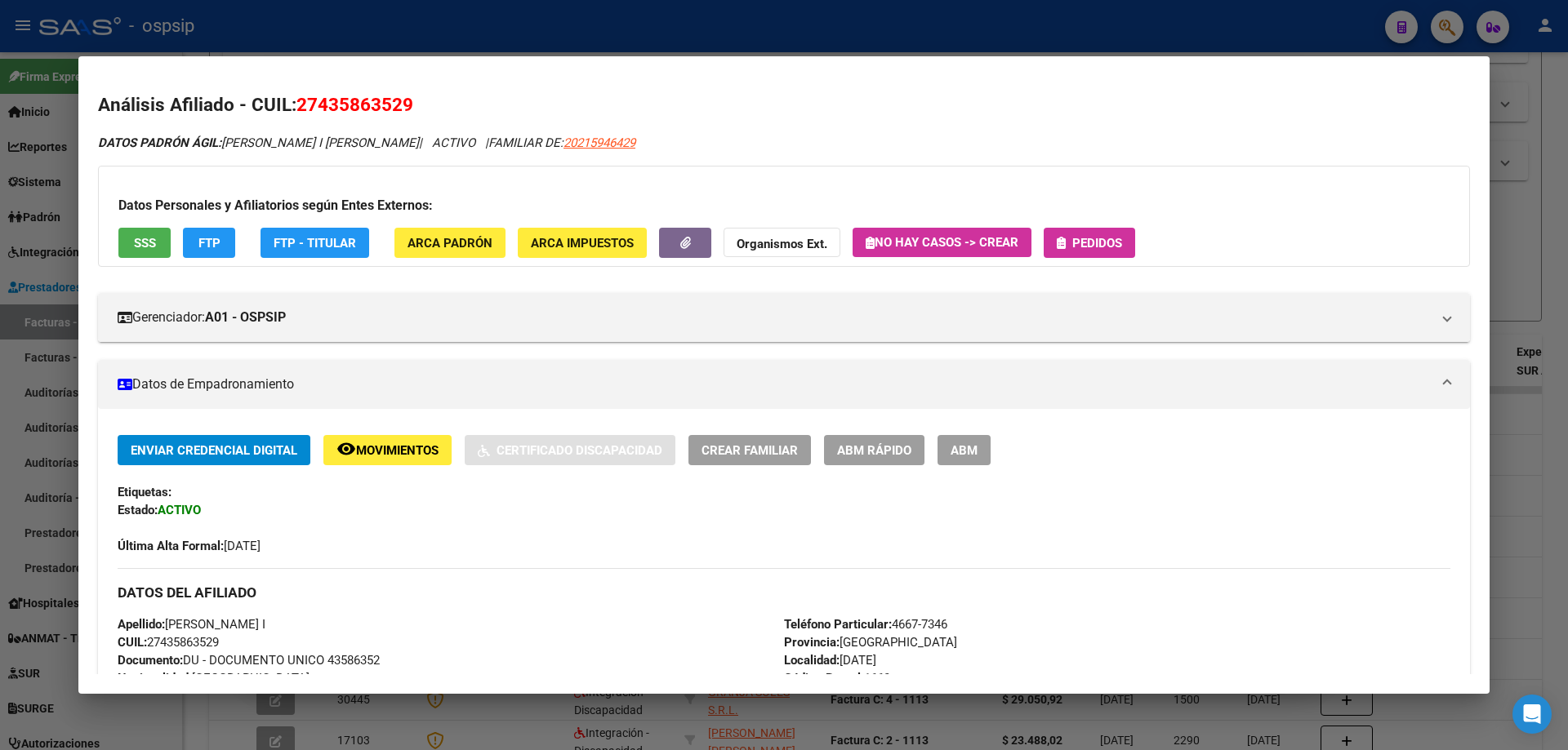
click at [1497, 279] on div at bounding box center [784, 375] width 1568 height 750
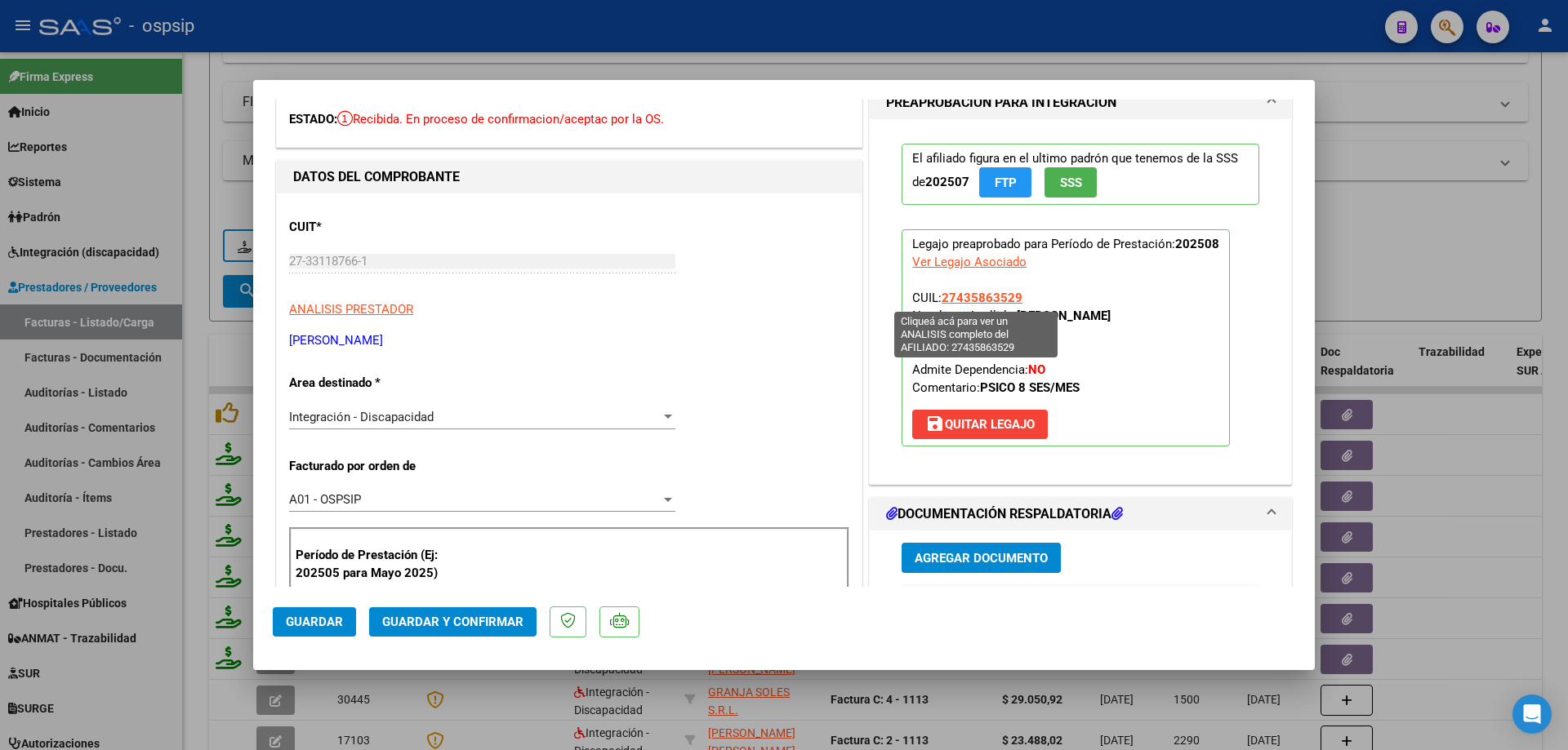
drag, startPoint x: 1020, startPoint y: 296, endPoint x: 937, endPoint y: 301, distance: 83.2
click at [937, 301] on p "Legajo preaprobado para Período de Prestación: 202508 Ver Legajo Asociado CUIL:…" at bounding box center [1065, 339] width 328 height 218
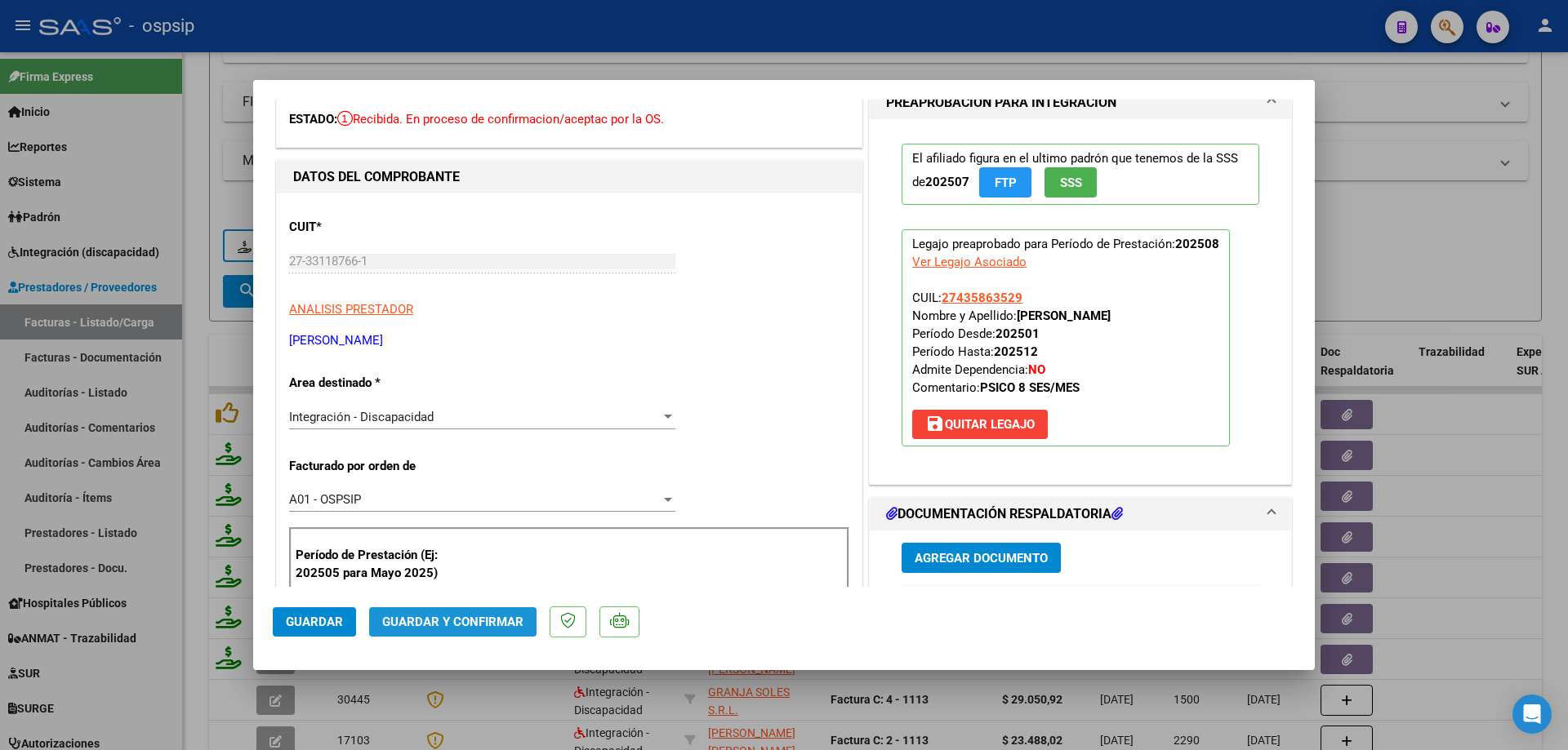
click at [497, 611] on button "Guardar y Confirmar" at bounding box center [452, 621] width 167 height 29
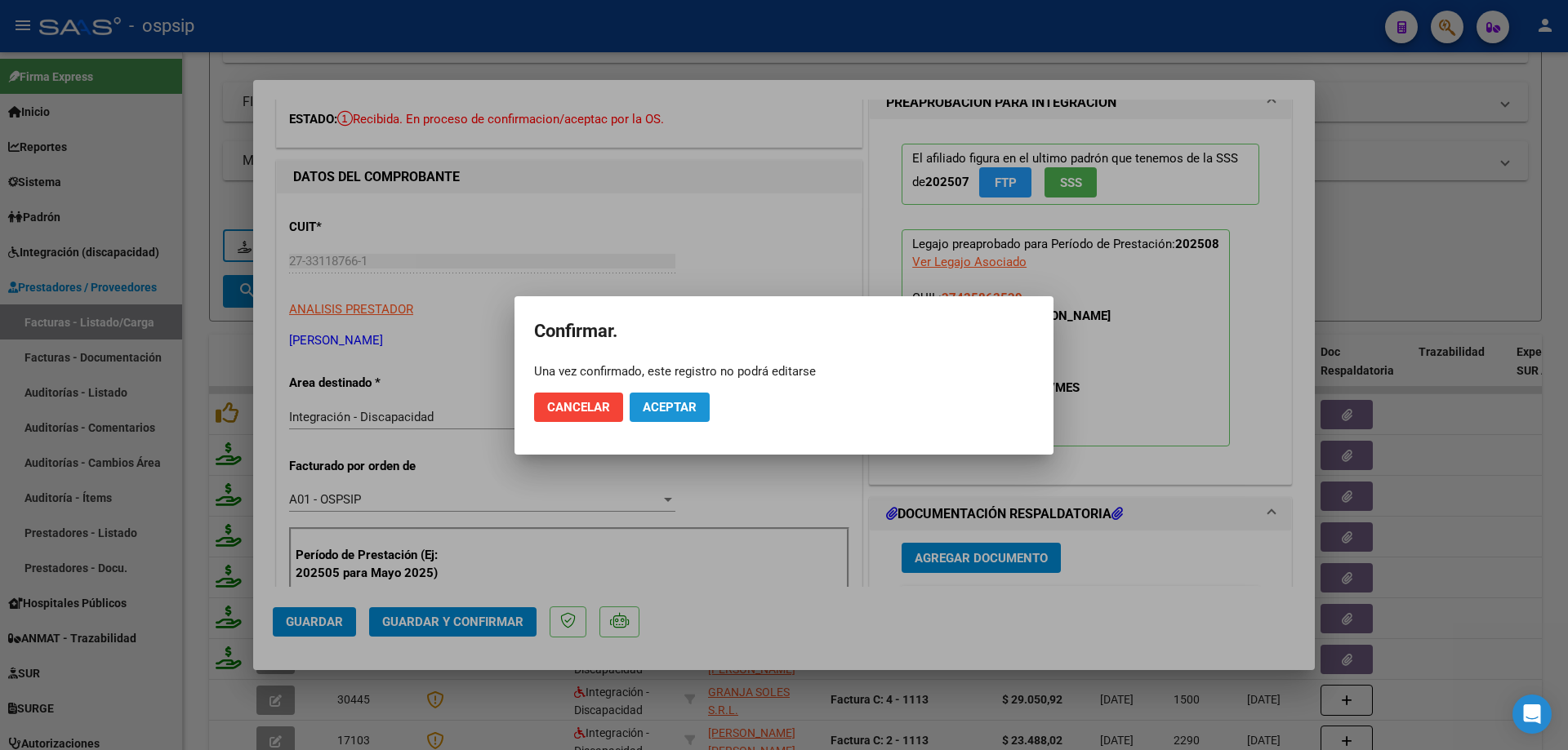
click at [663, 407] on span "Aceptar" at bounding box center [669, 408] width 54 height 15
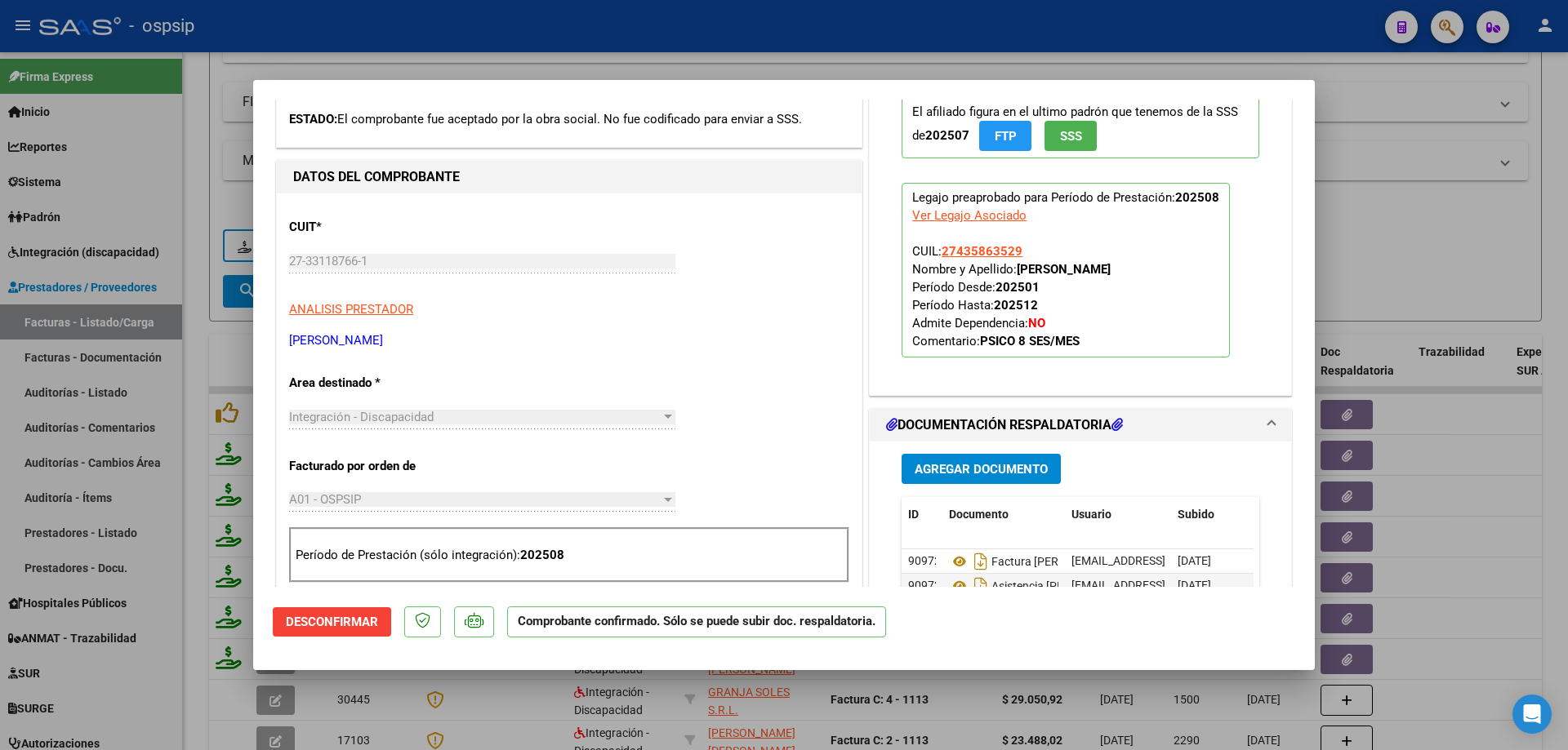
click at [1391, 244] on div at bounding box center [784, 375] width 1568 height 750
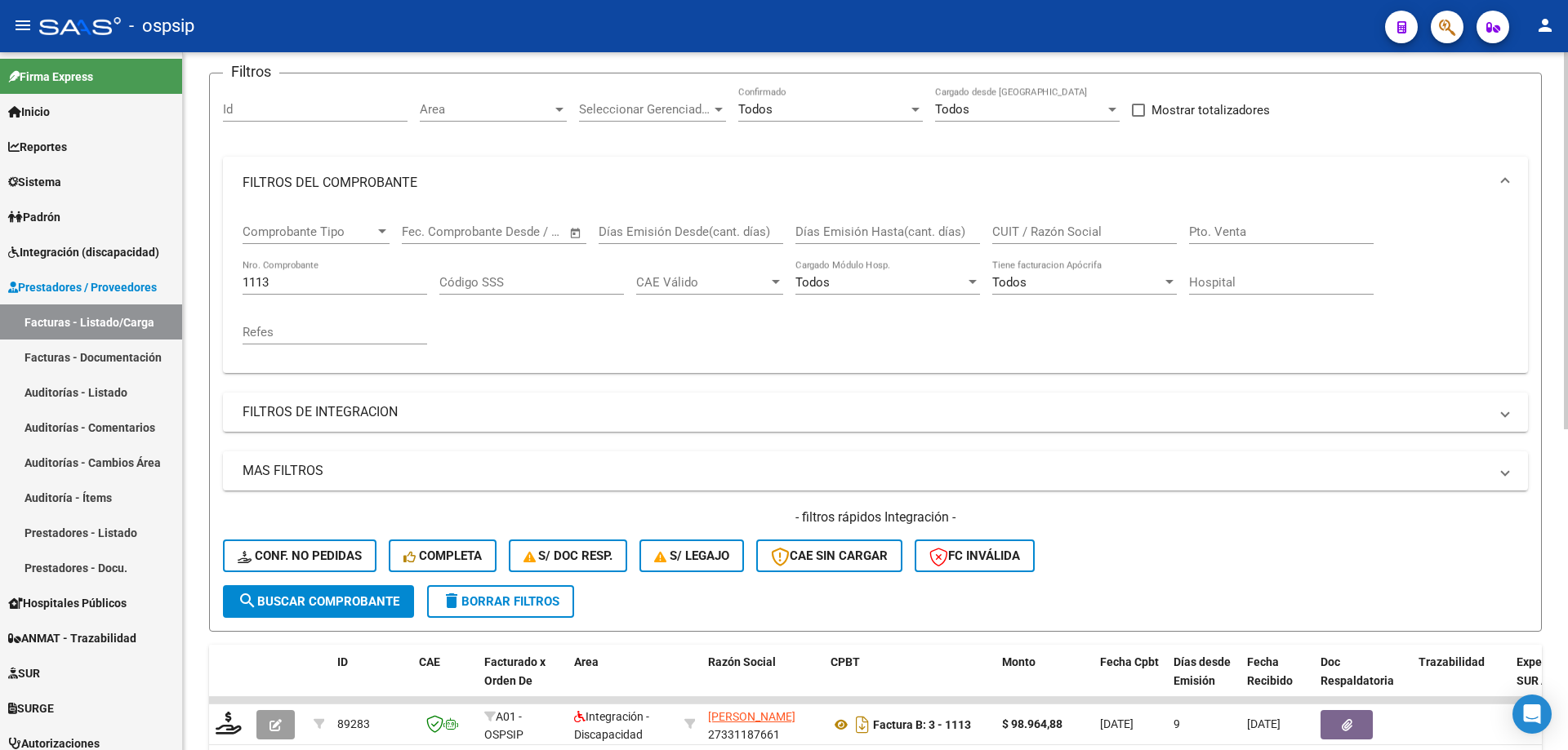
scroll to position [105, 0]
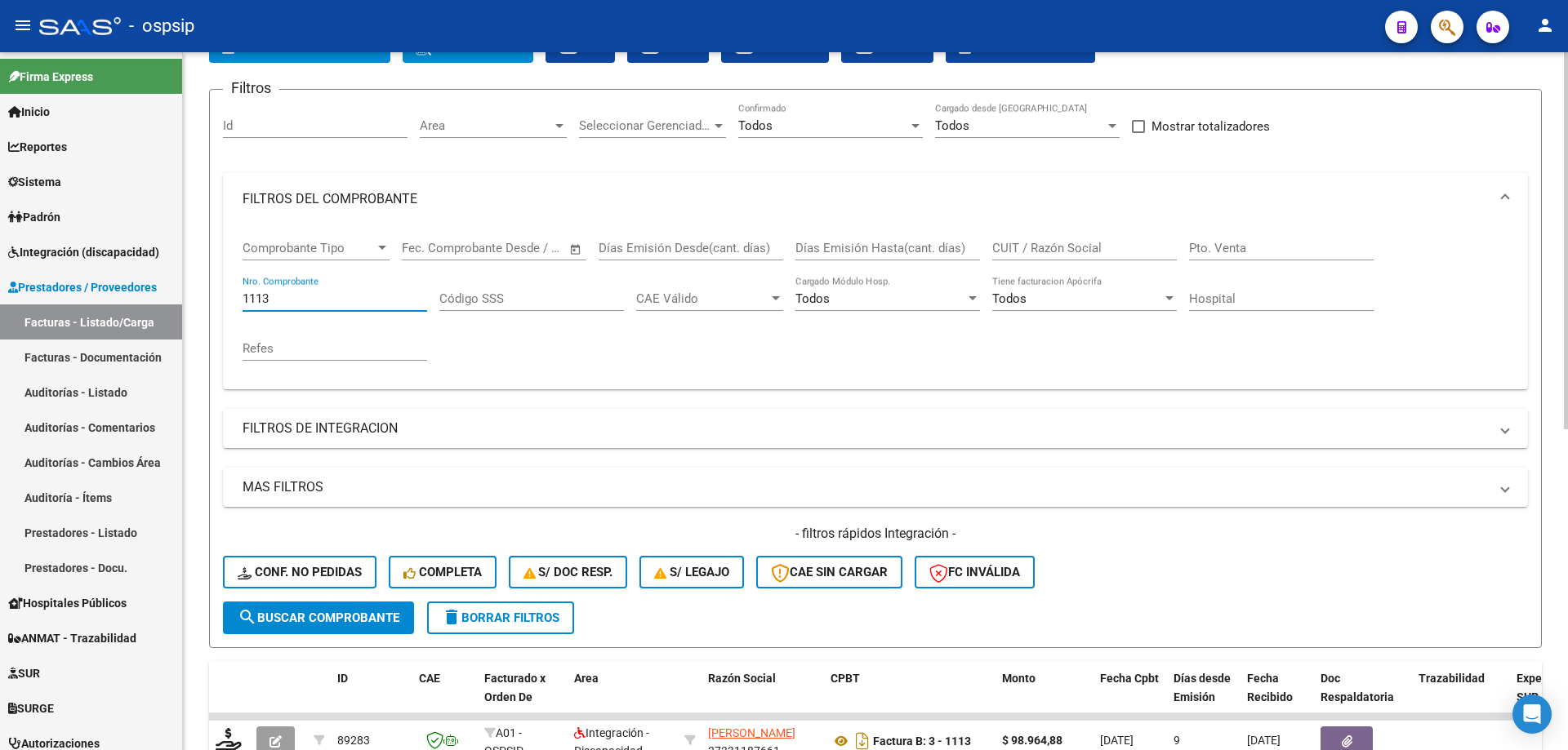
click at [289, 293] on input "1113" at bounding box center [334, 299] width 184 height 15
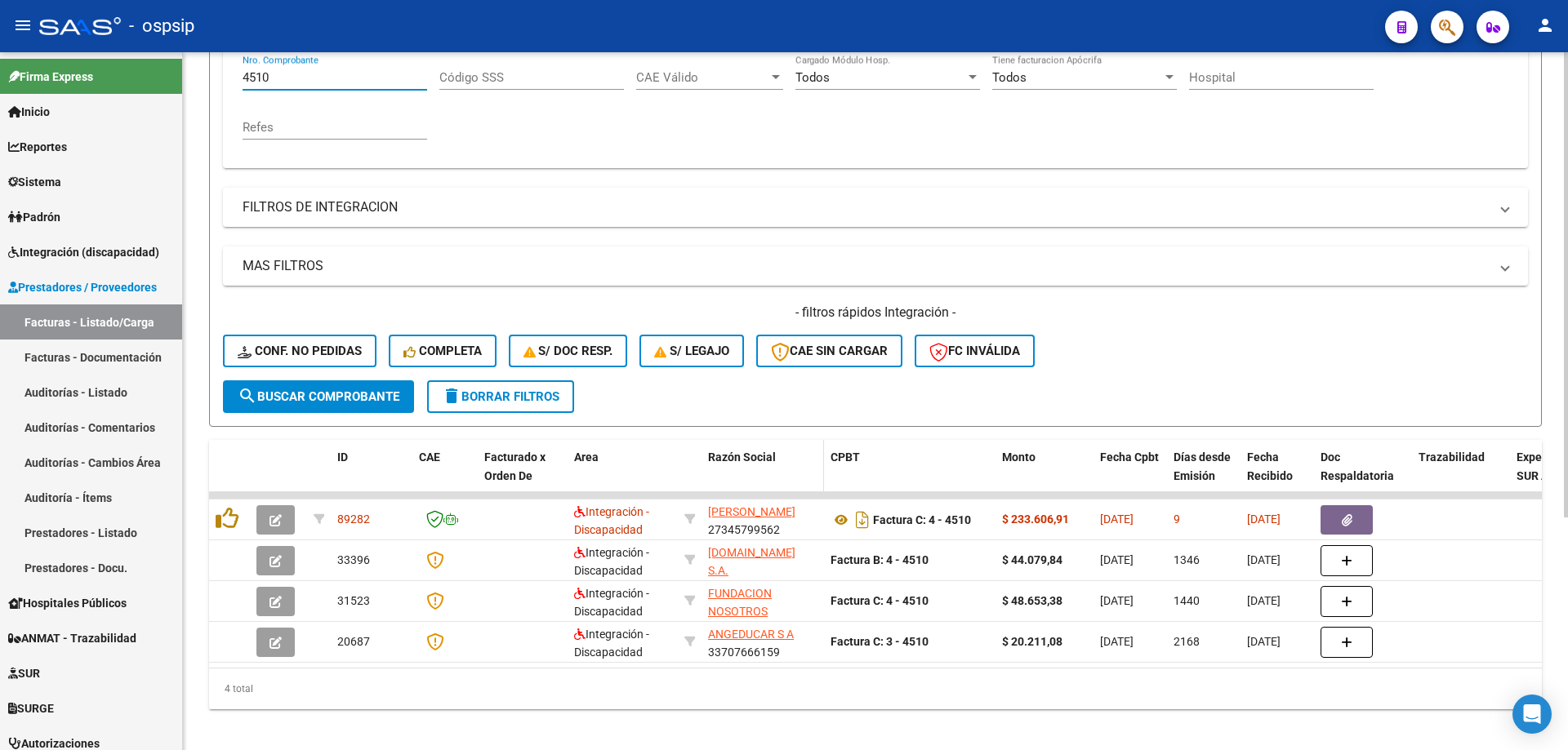
scroll to position [349, 0]
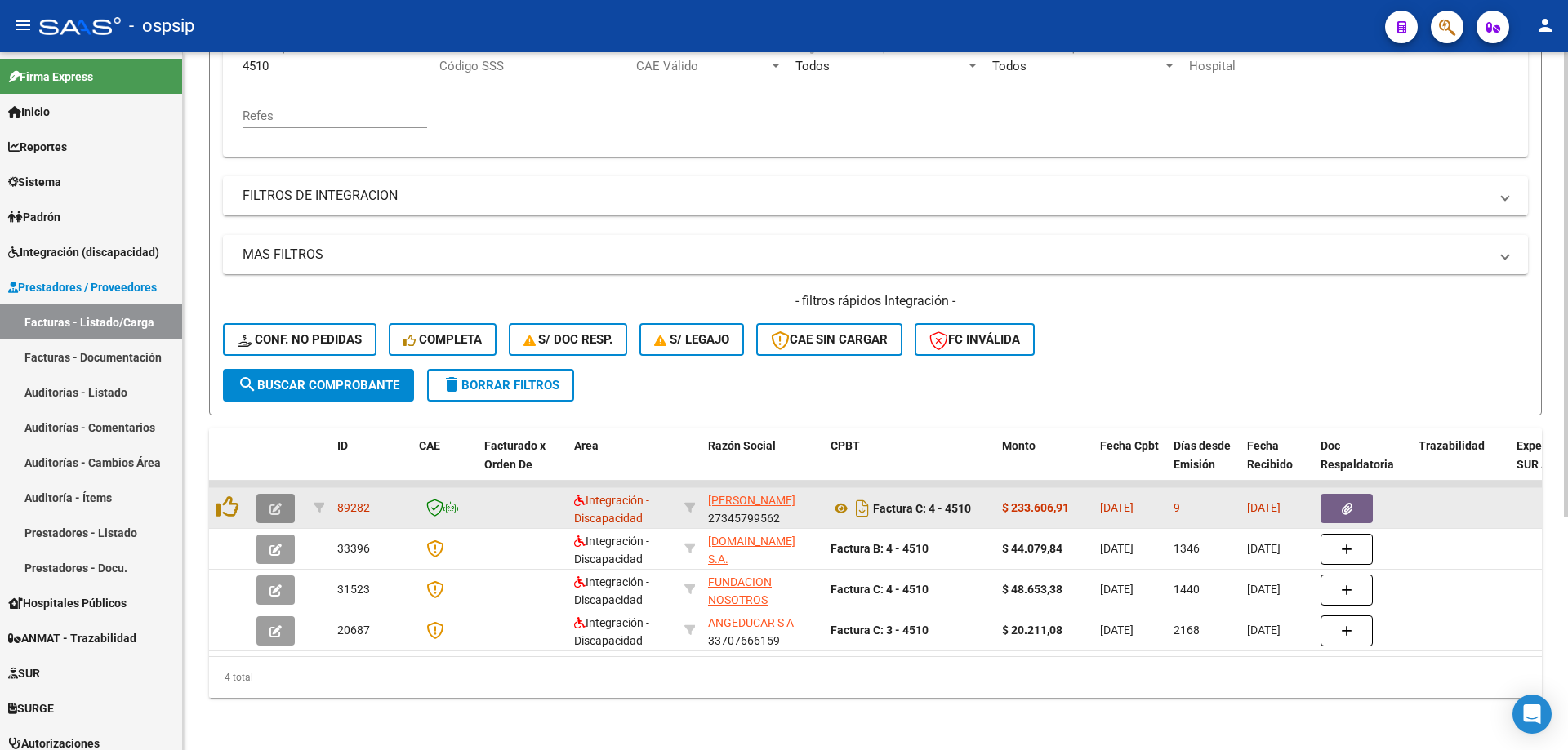
click at [277, 503] on icon "button" at bounding box center [275, 509] width 12 height 12
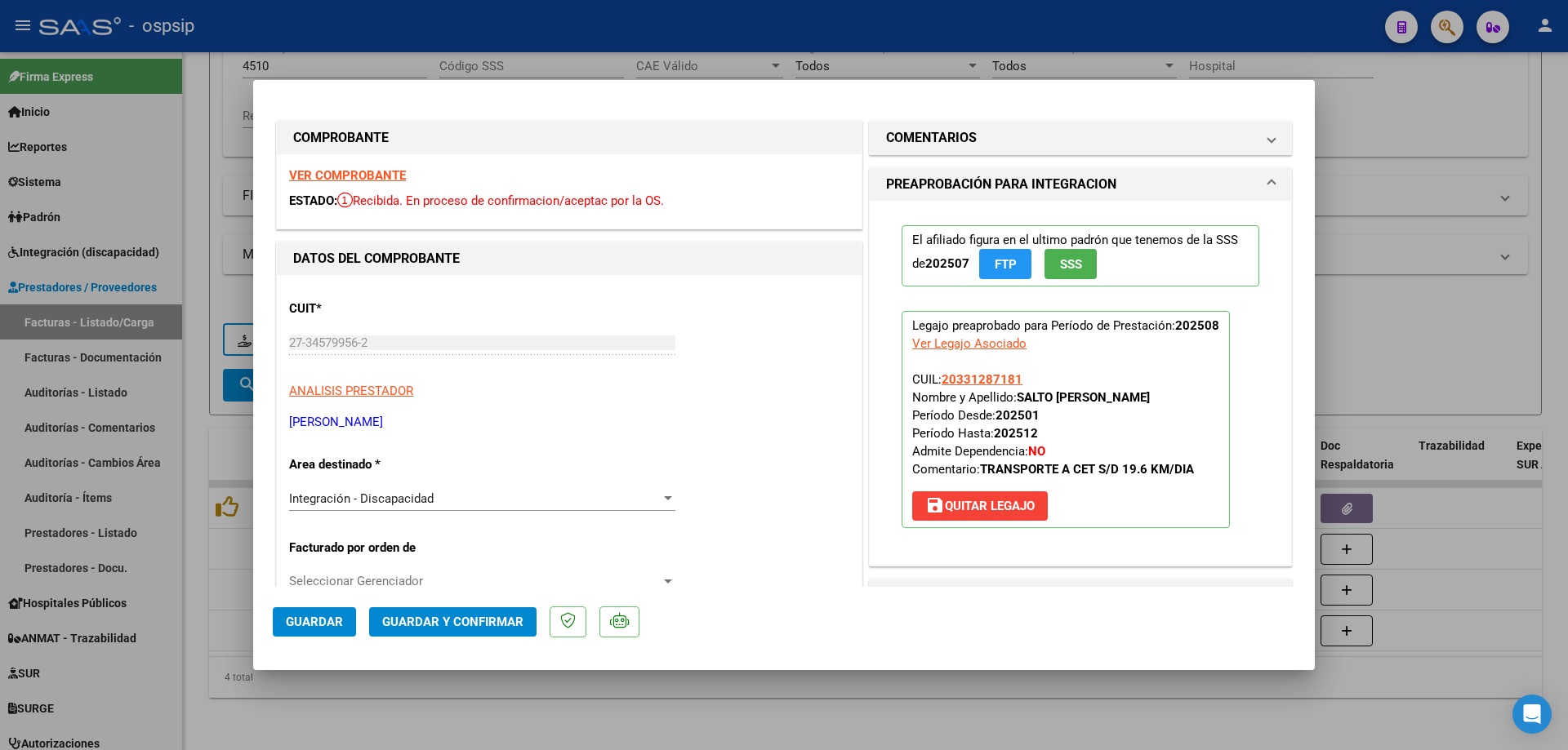
click at [1077, 265] on button "SSS" at bounding box center [1070, 264] width 52 height 30
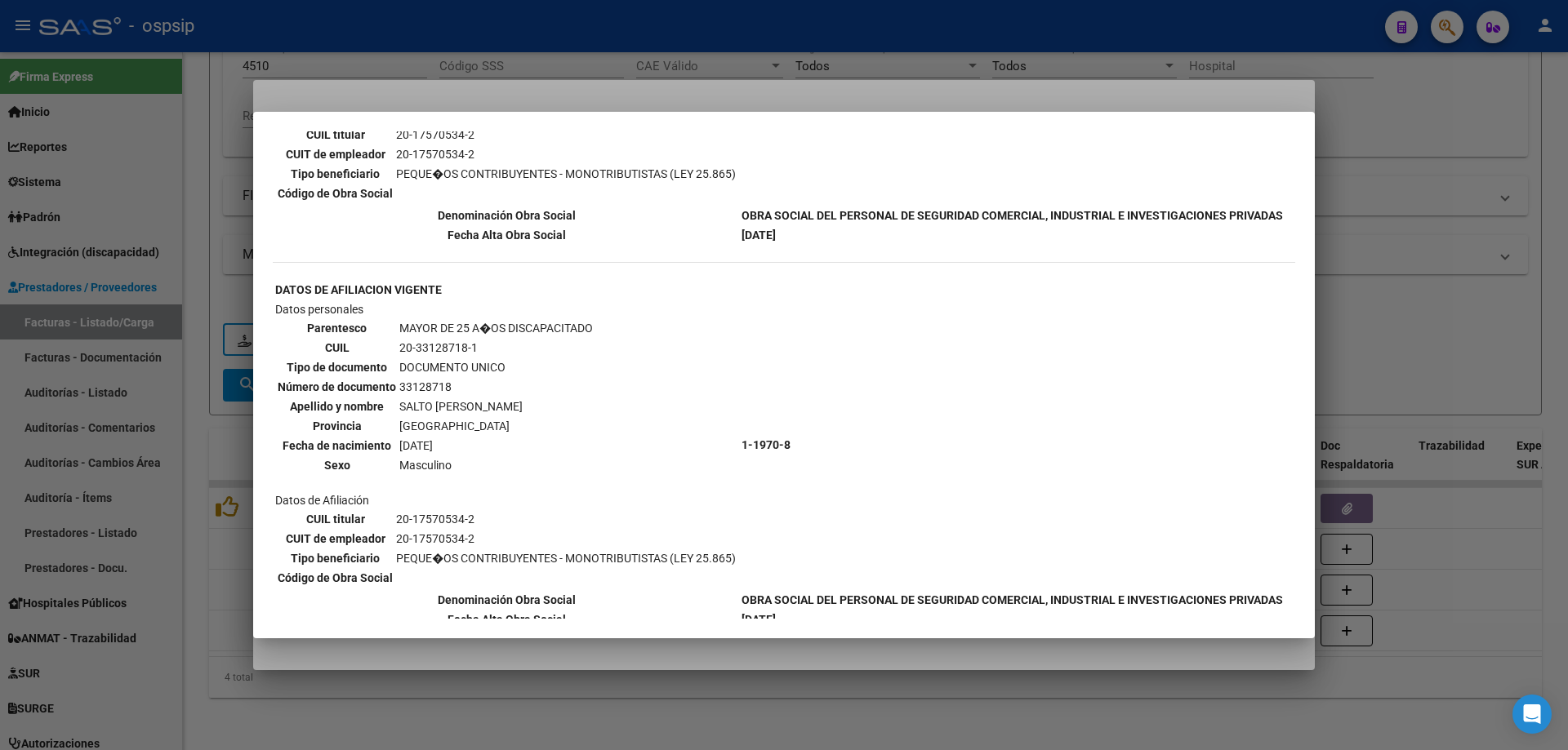
scroll to position [186, 0]
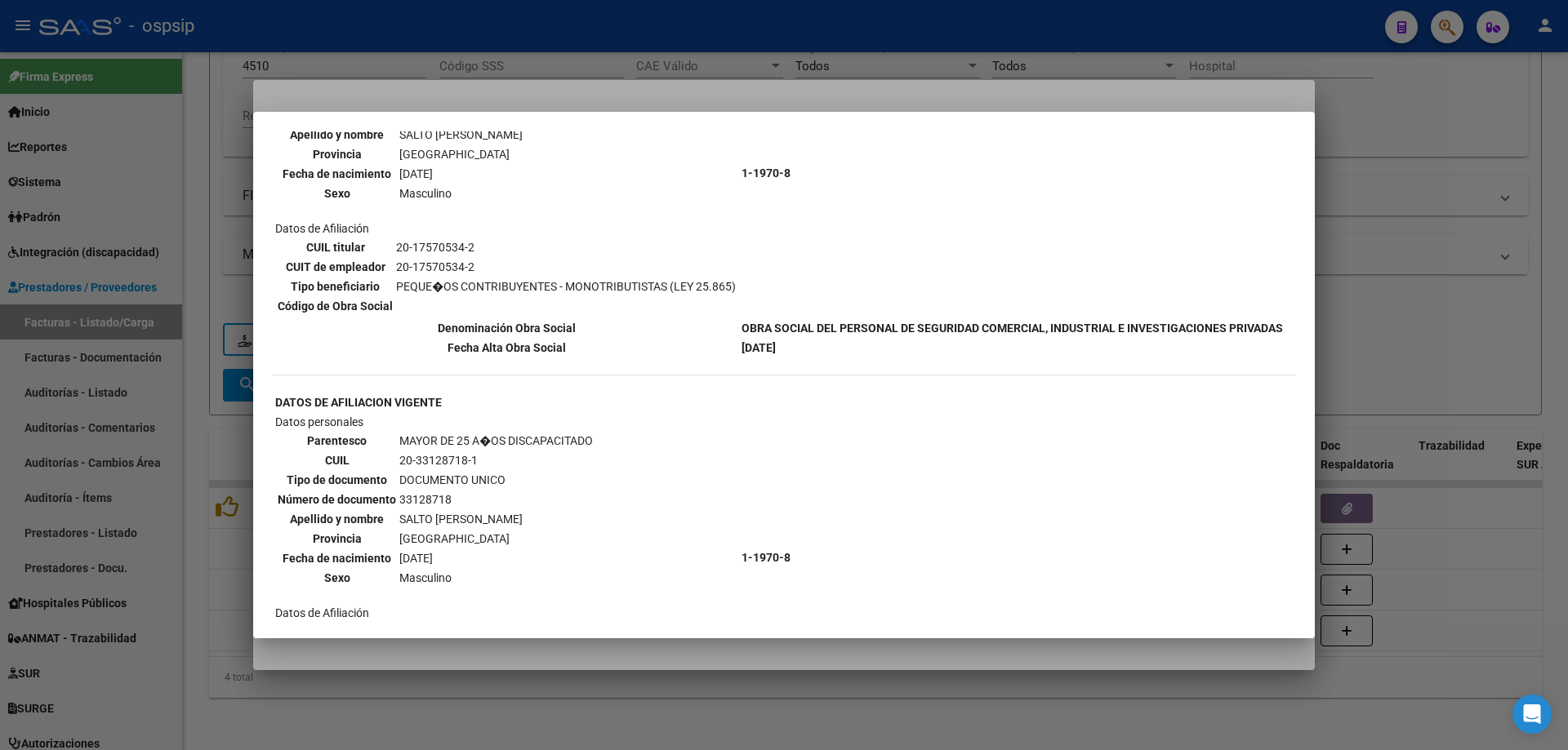
click at [1369, 252] on div at bounding box center [784, 375] width 1568 height 750
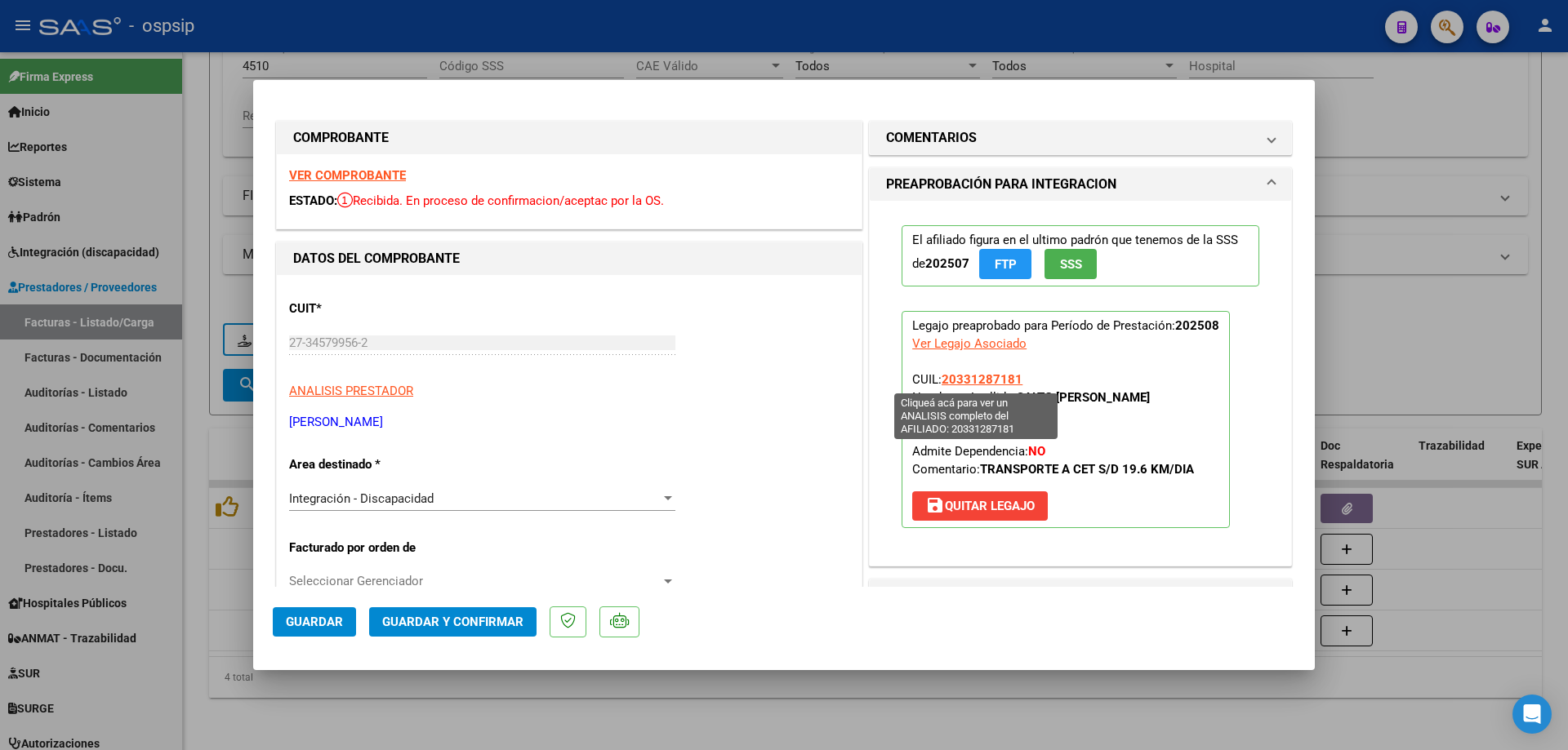
click at [957, 380] on span "20331287181" at bounding box center [981, 380] width 80 height 15
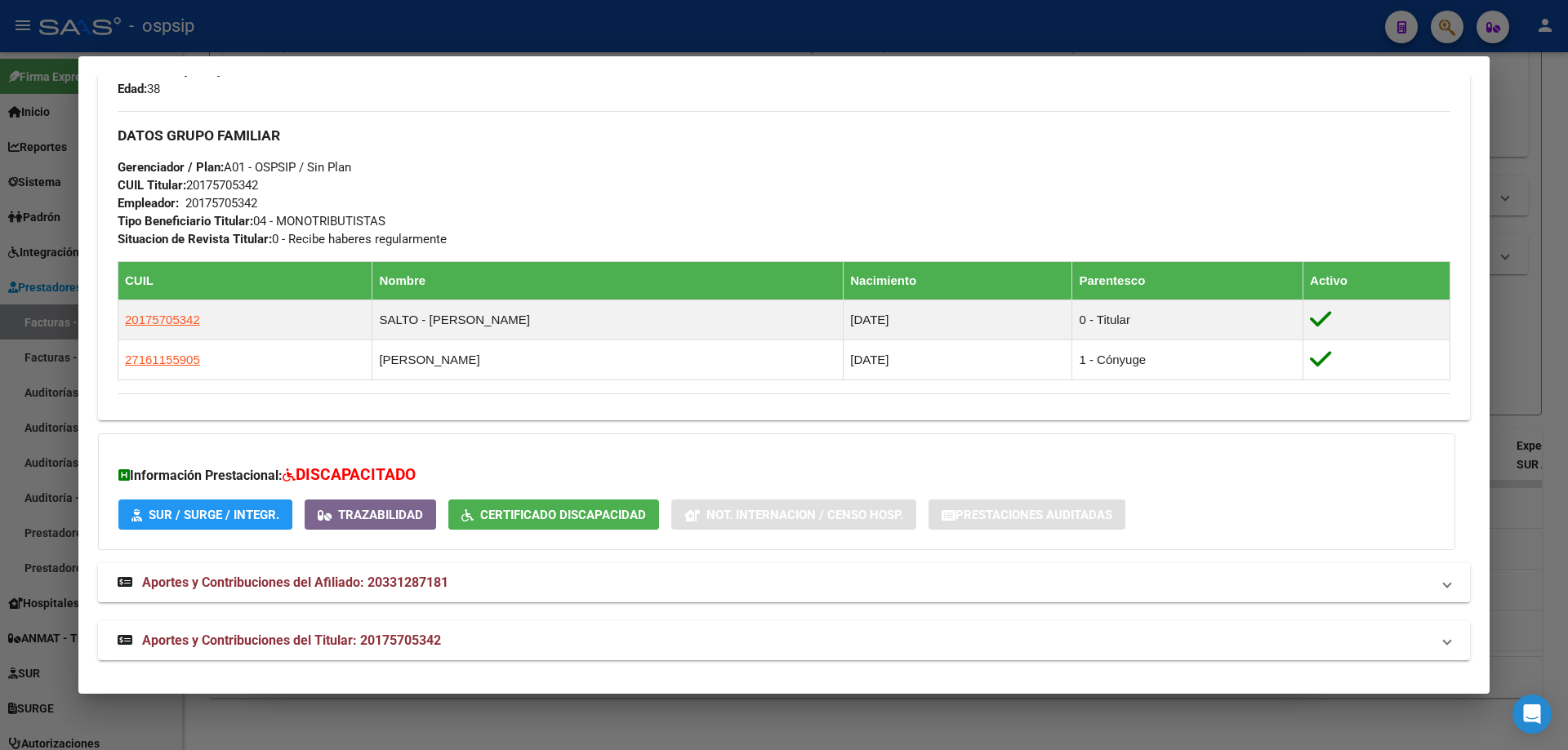
scroll to position [720, 0]
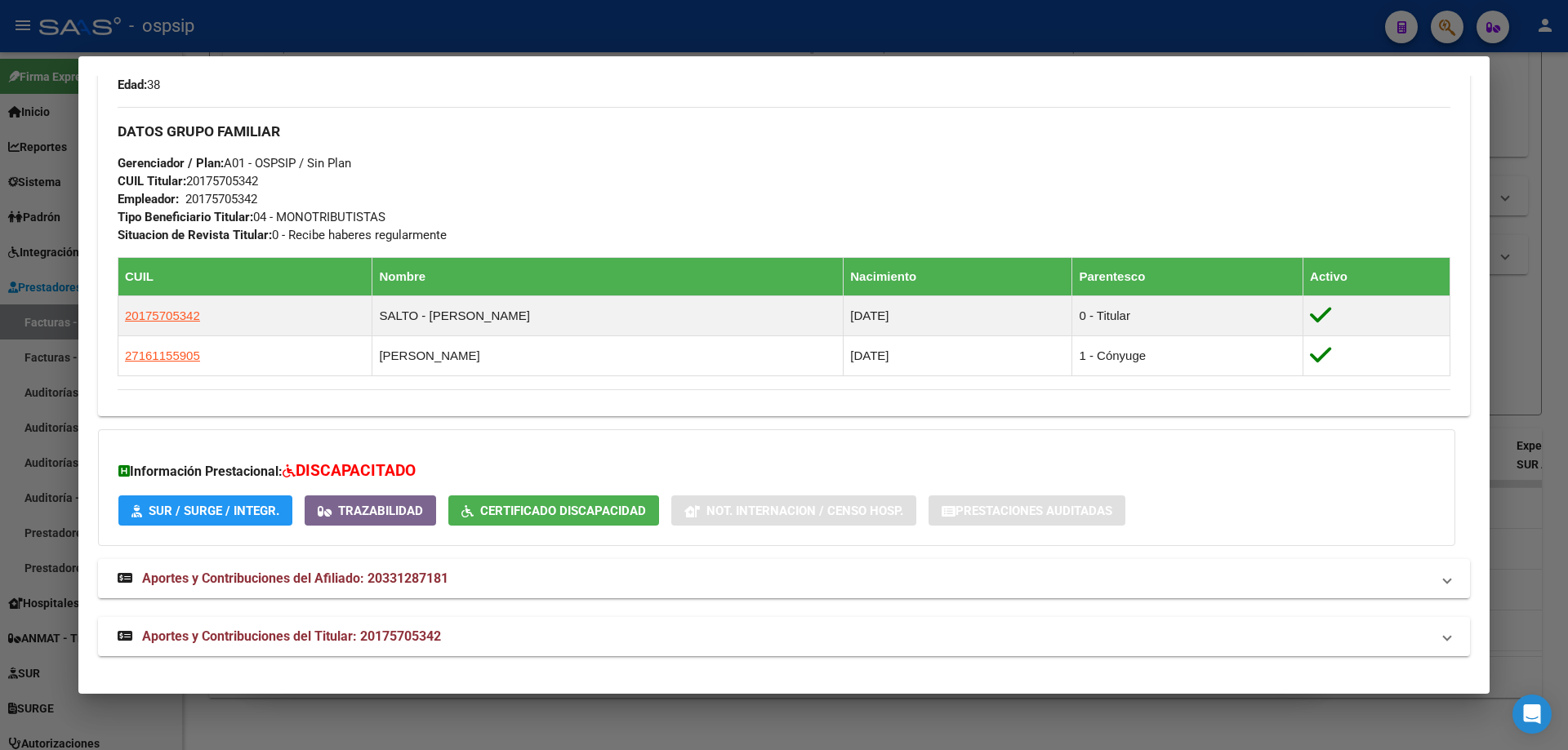
click at [1526, 392] on div at bounding box center [784, 375] width 1568 height 750
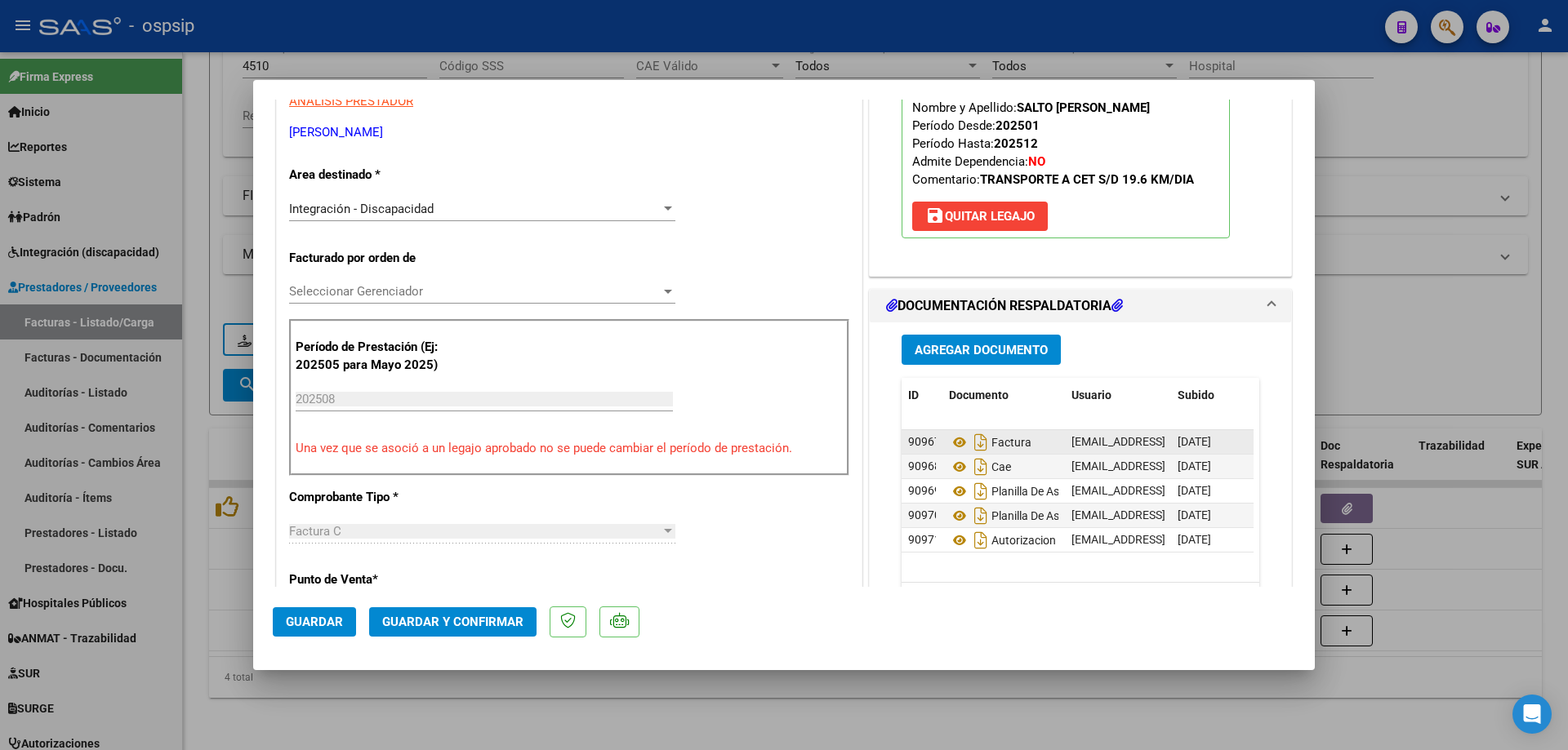
scroll to position [326, 0]
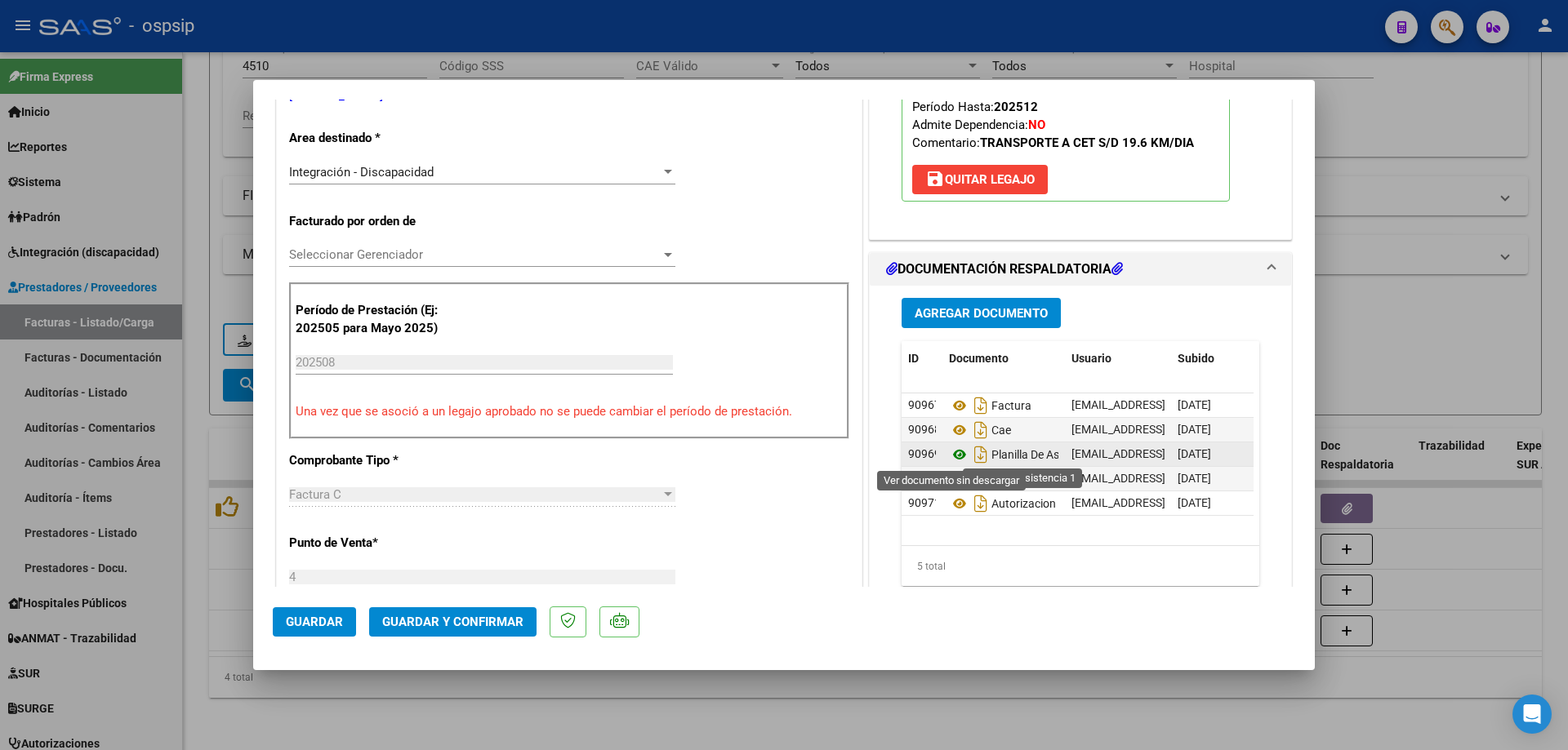
click at [949, 455] on icon at bounding box center [959, 454] width 21 height 20
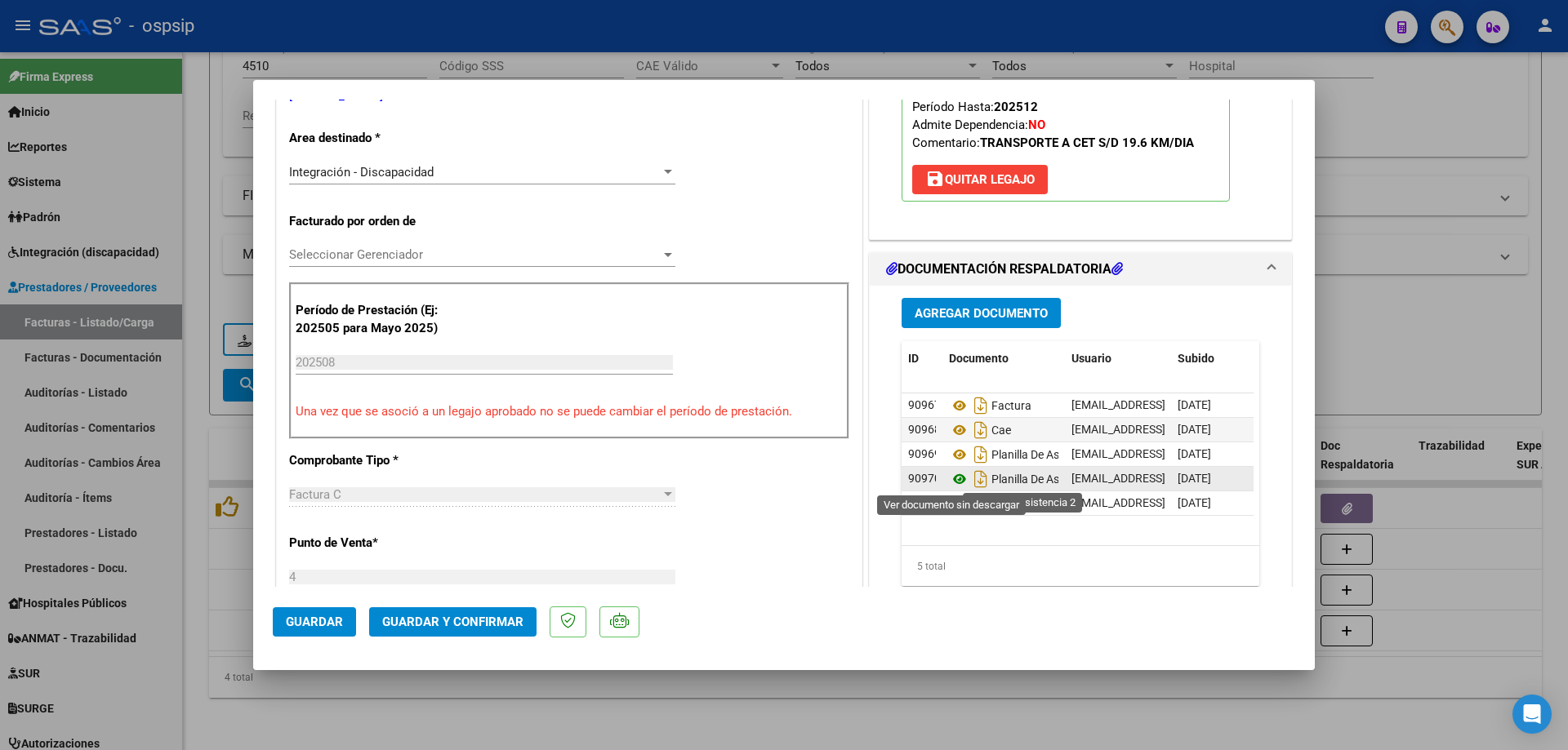
click at [955, 476] on icon at bounding box center [959, 479] width 21 height 20
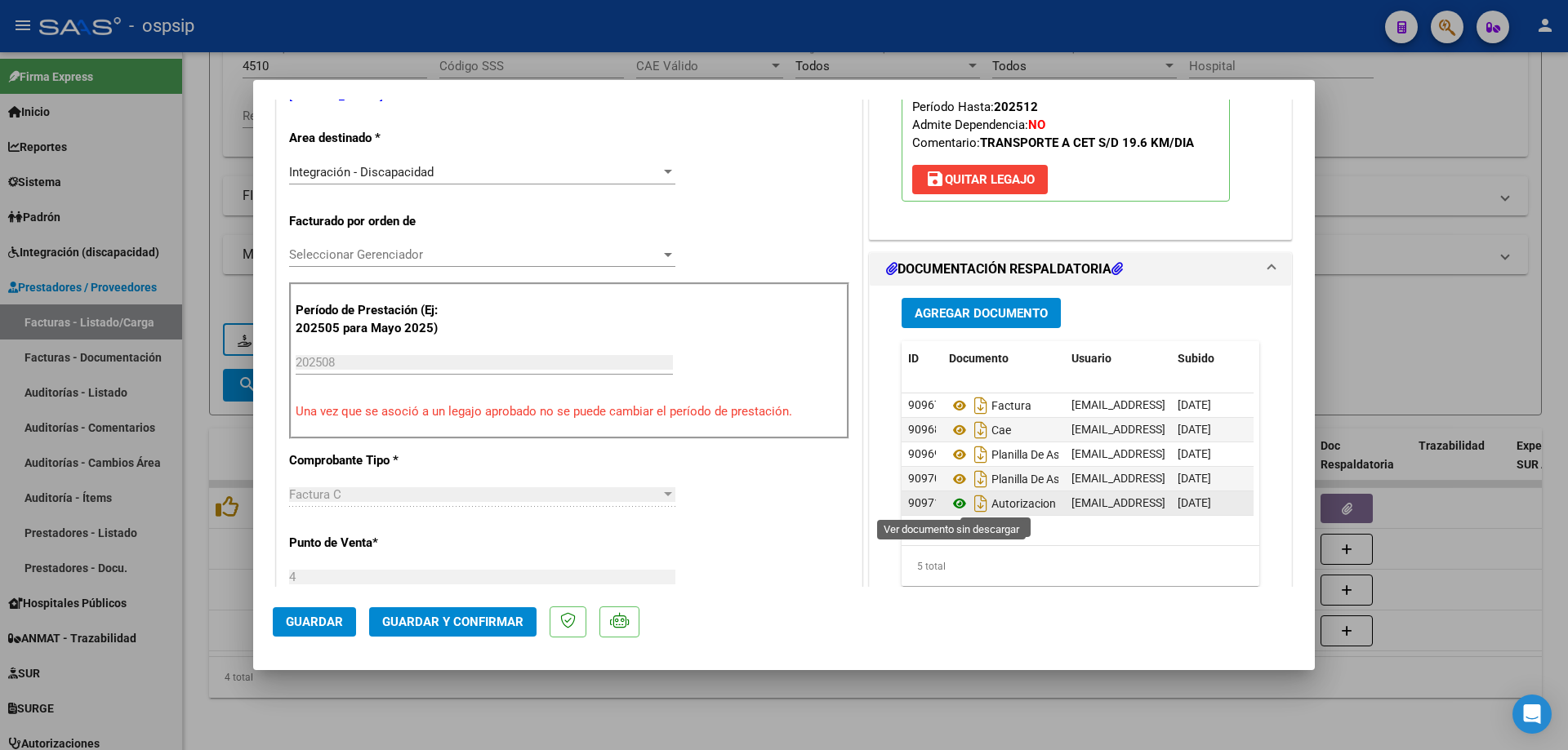
click at [955, 498] on icon at bounding box center [959, 503] width 21 height 20
click at [470, 608] on button "Guardar y Confirmar" at bounding box center [452, 621] width 167 height 29
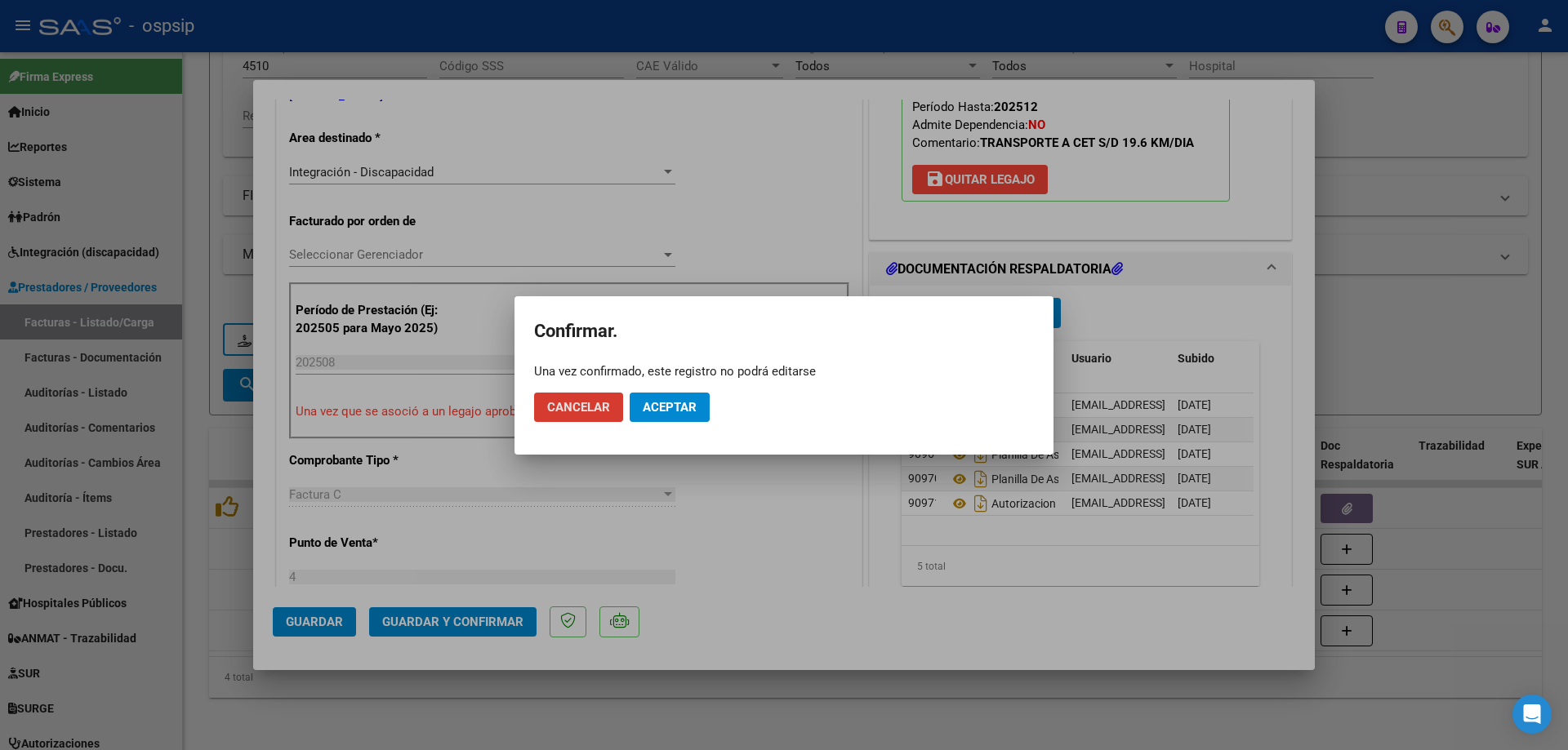
click at [672, 413] on span "Aceptar" at bounding box center [669, 408] width 54 height 15
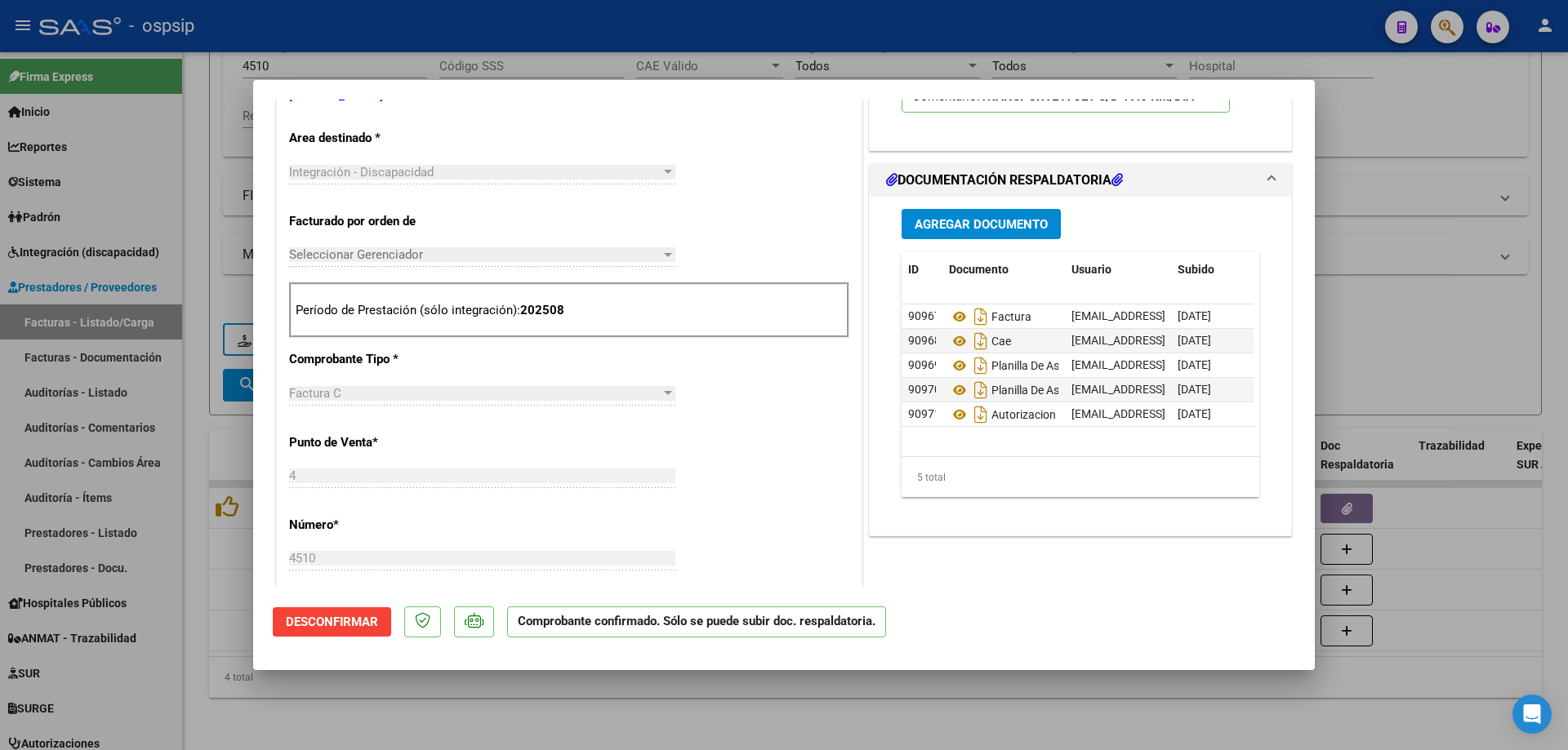
click at [1455, 210] on div at bounding box center [784, 375] width 1568 height 750
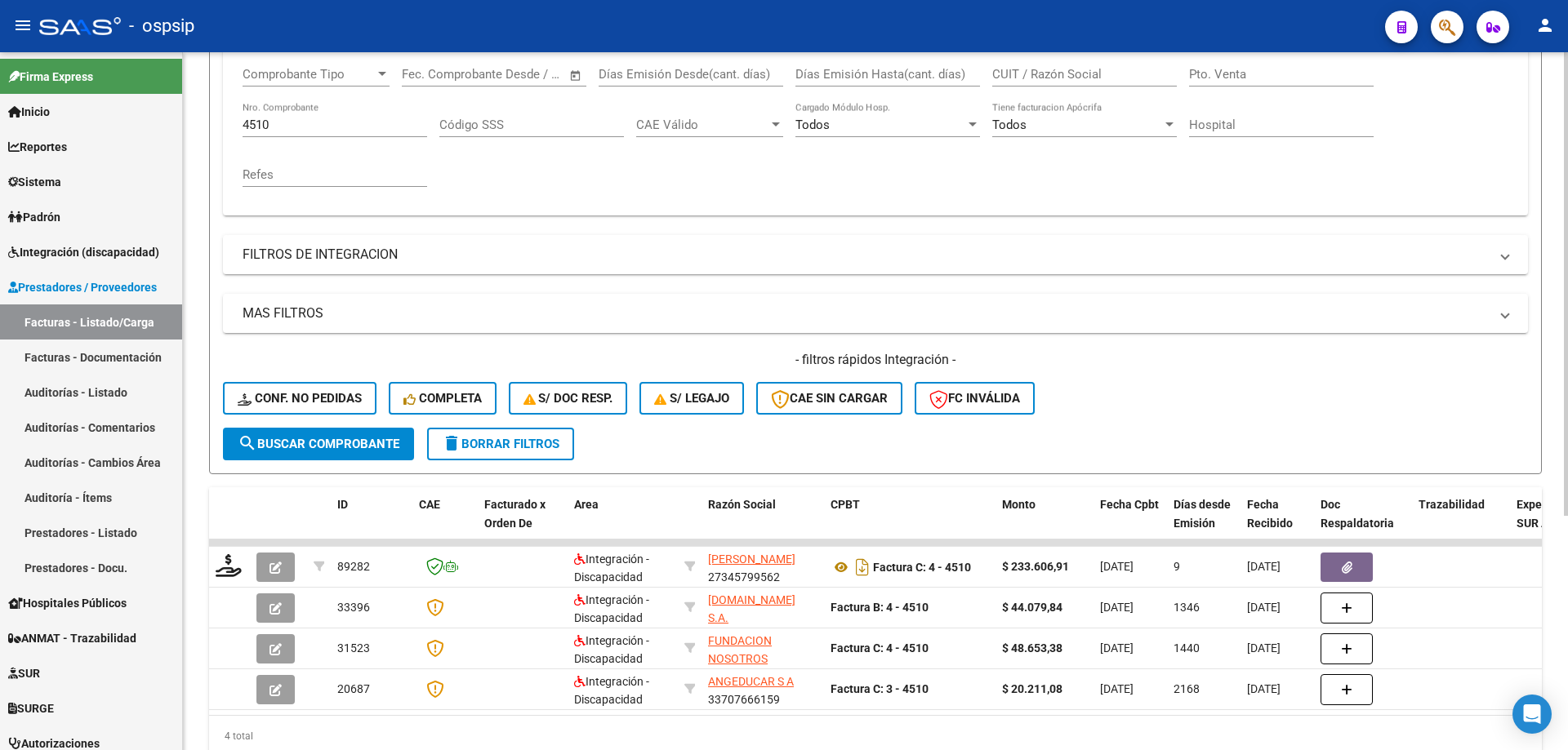
scroll to position [186, 0]
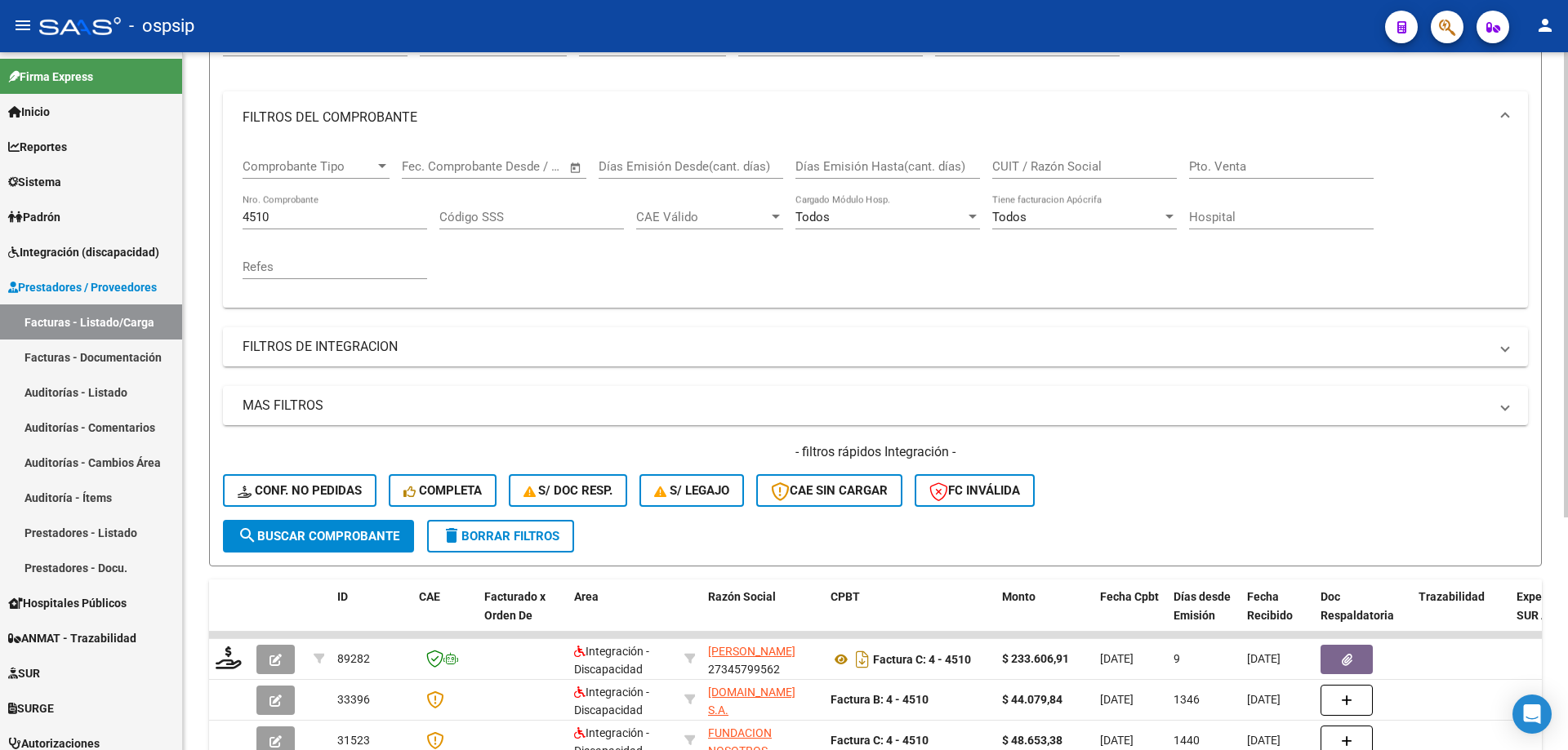
click at [289, 227] on div "4510 Nro. Comprobante" at bounding box center [334, 211] width 184 height 35
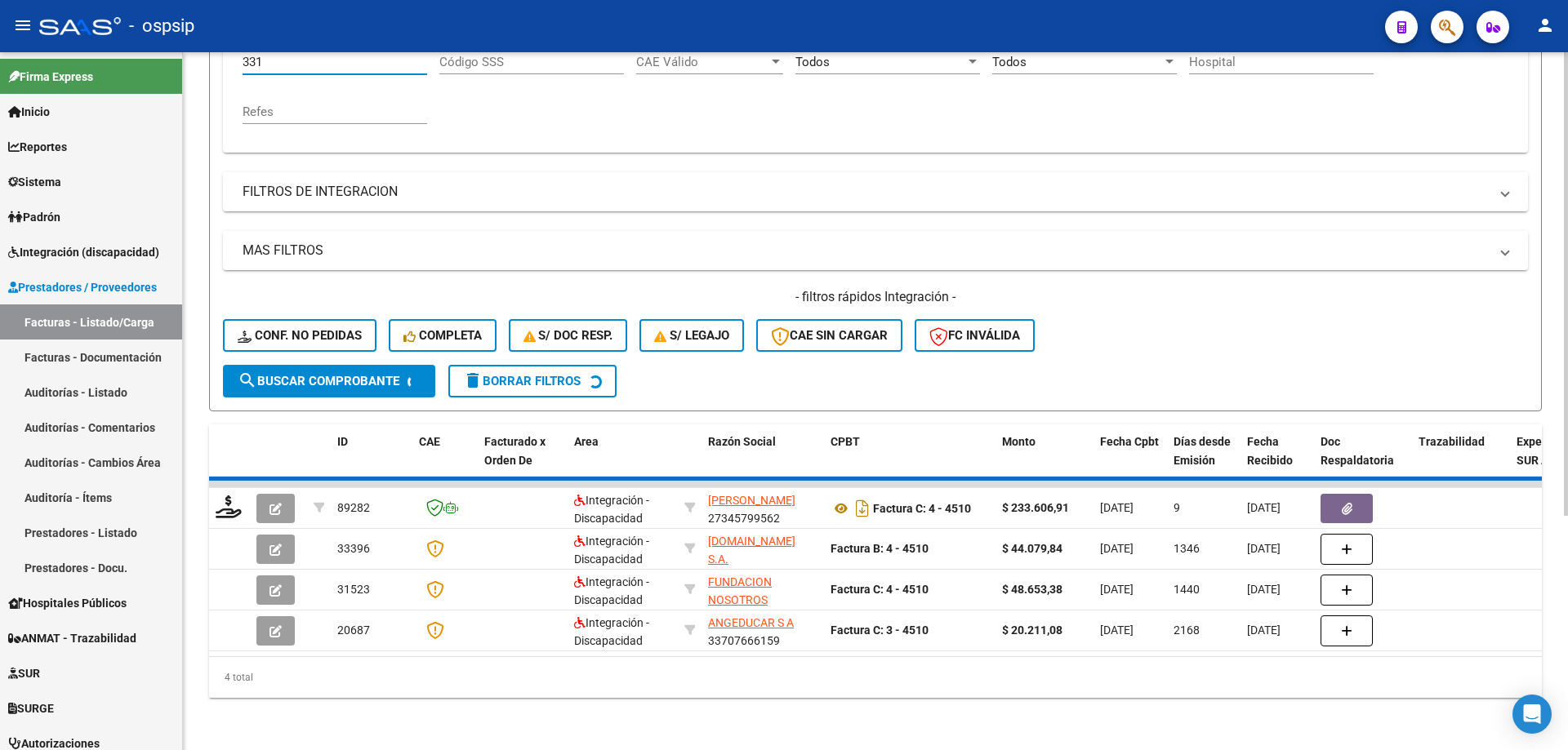
scroll to position [354, 0]
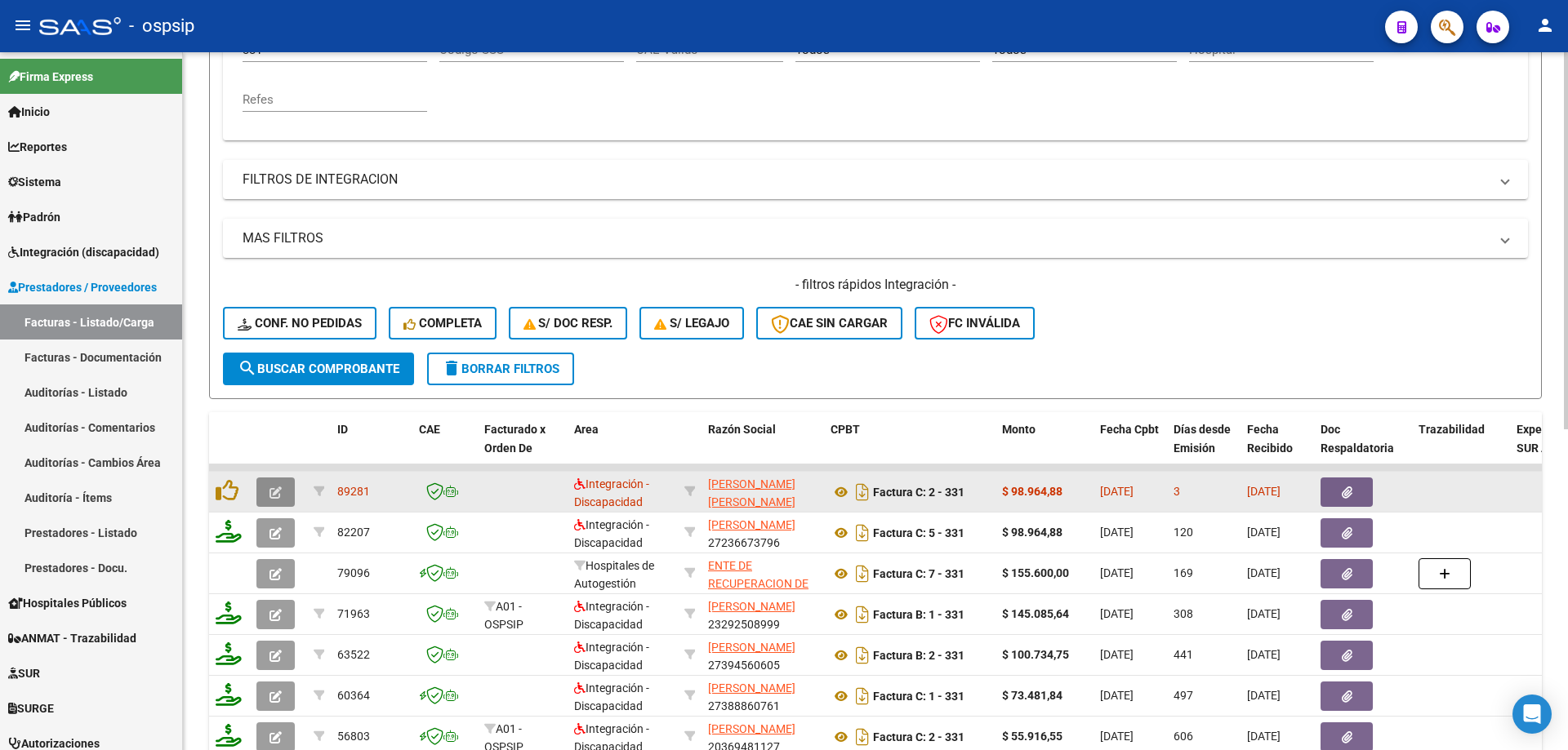
click at [274, 493] on icon "button" at bounding box center [275, 493] width 12 height 12
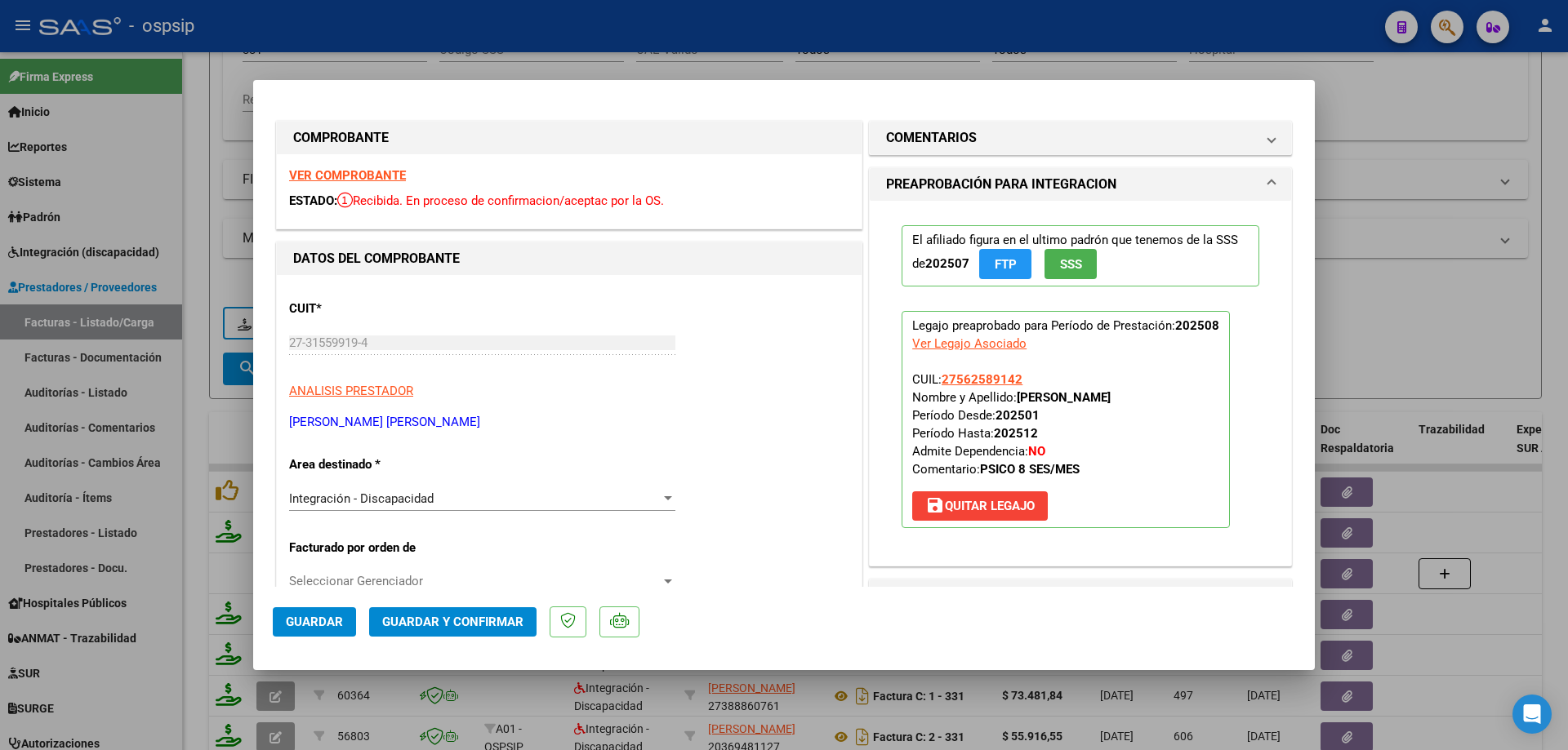
click at [1060, 260] on span "SSS" at bounding box center [1071, 265] width 22 height 15
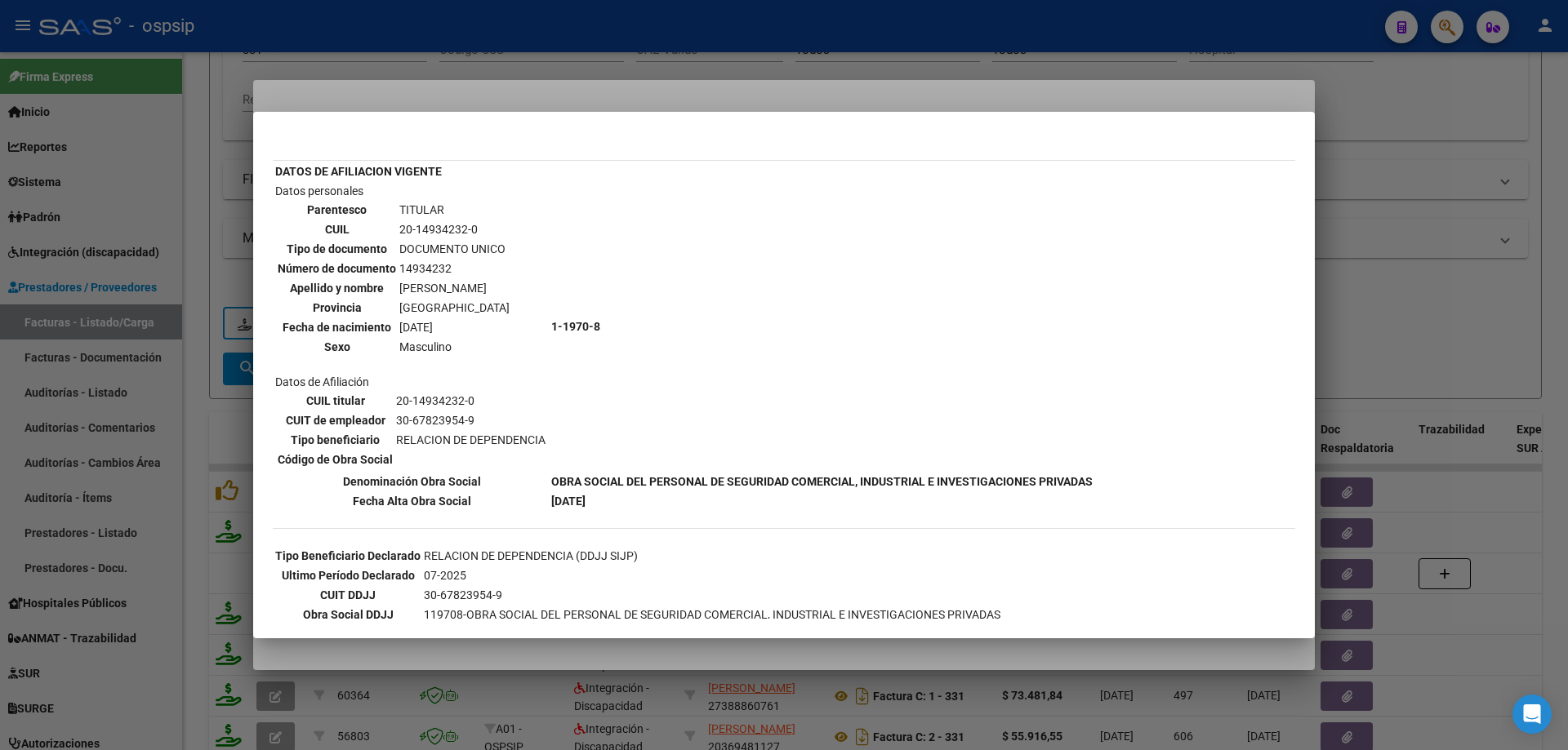
scroll to position [0, 0]
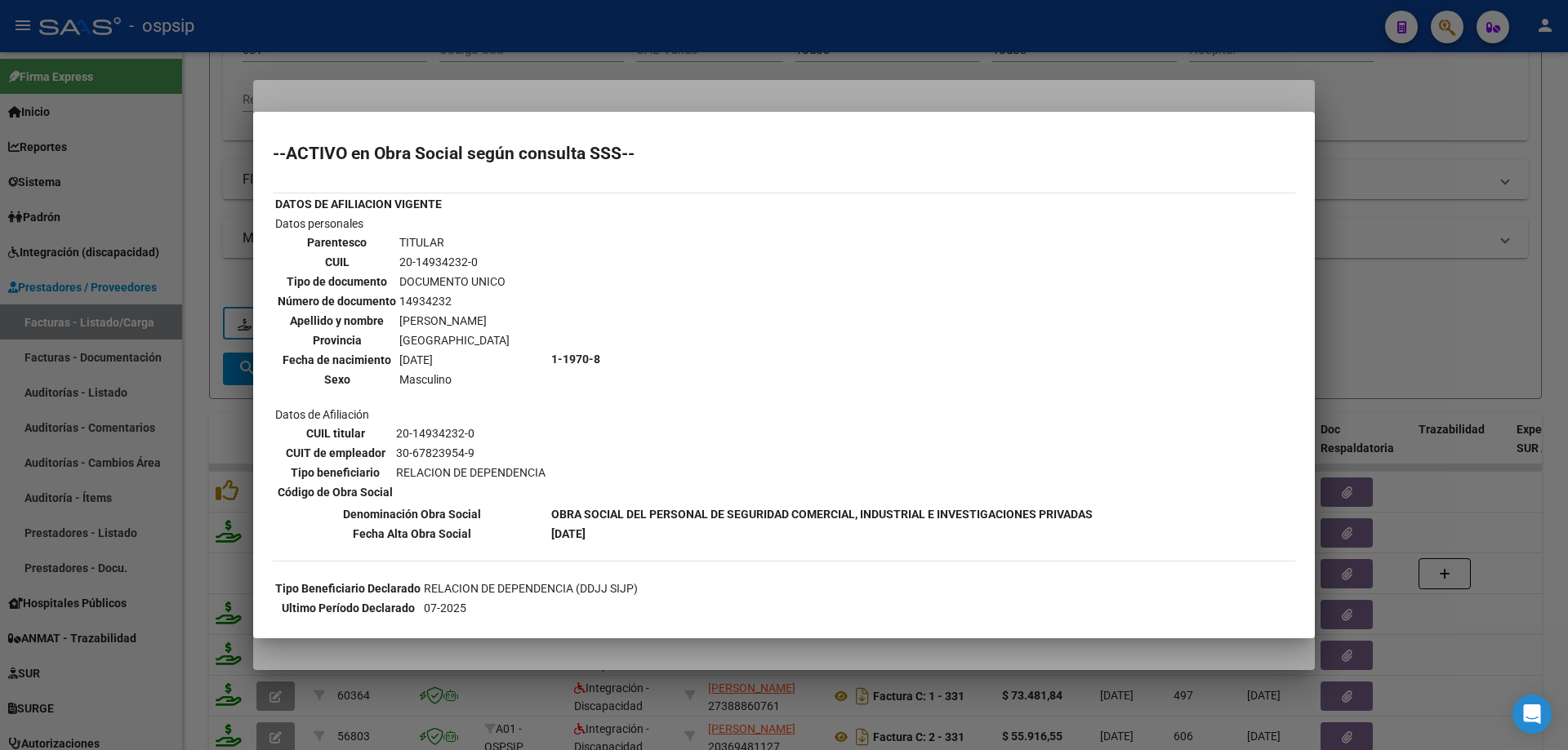
click at [1404, 242] on div at bounding box center [784, 375] width 1568 height 750
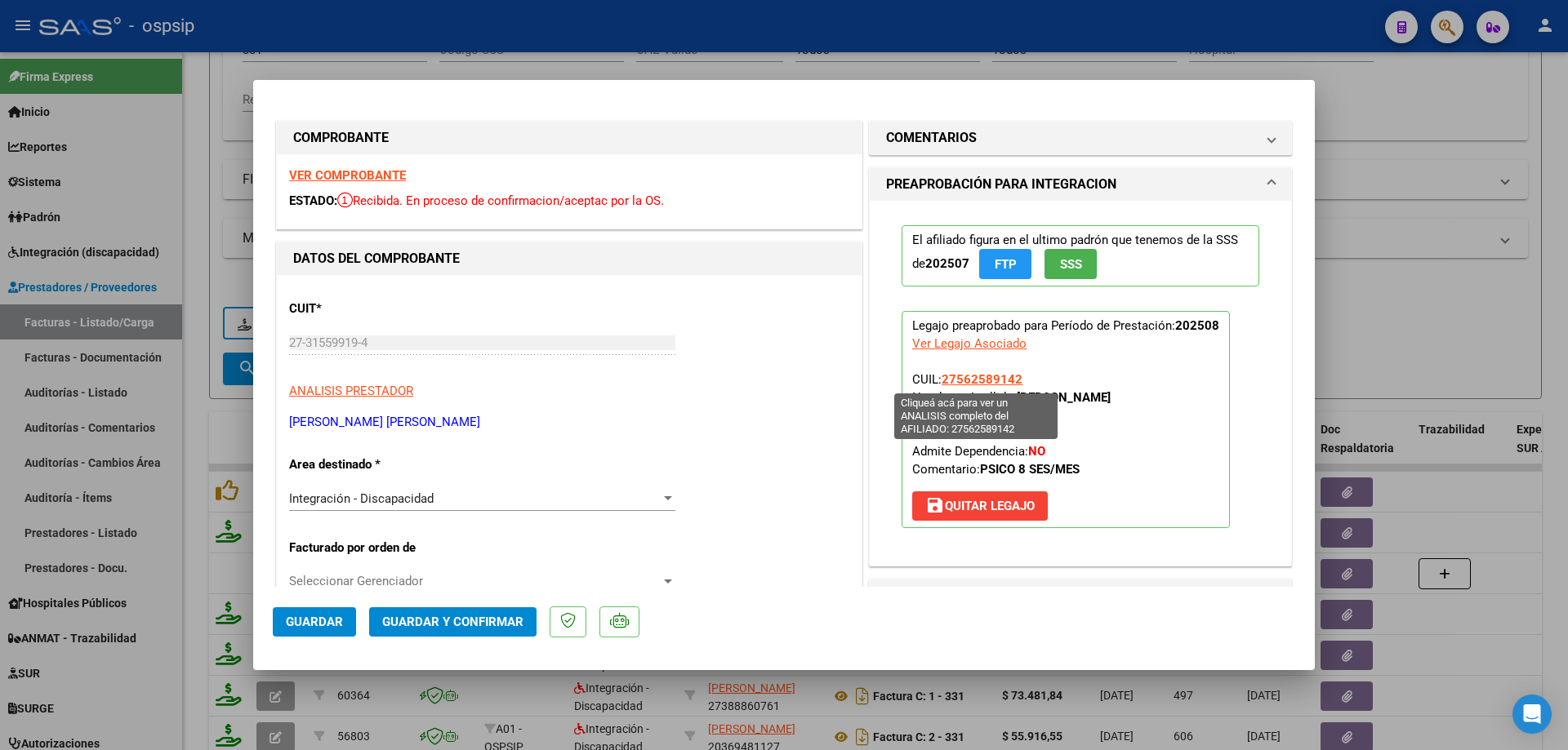
click at [985, 380] on span "27562589142" at bounding box center [981, 380] width 80 height 15
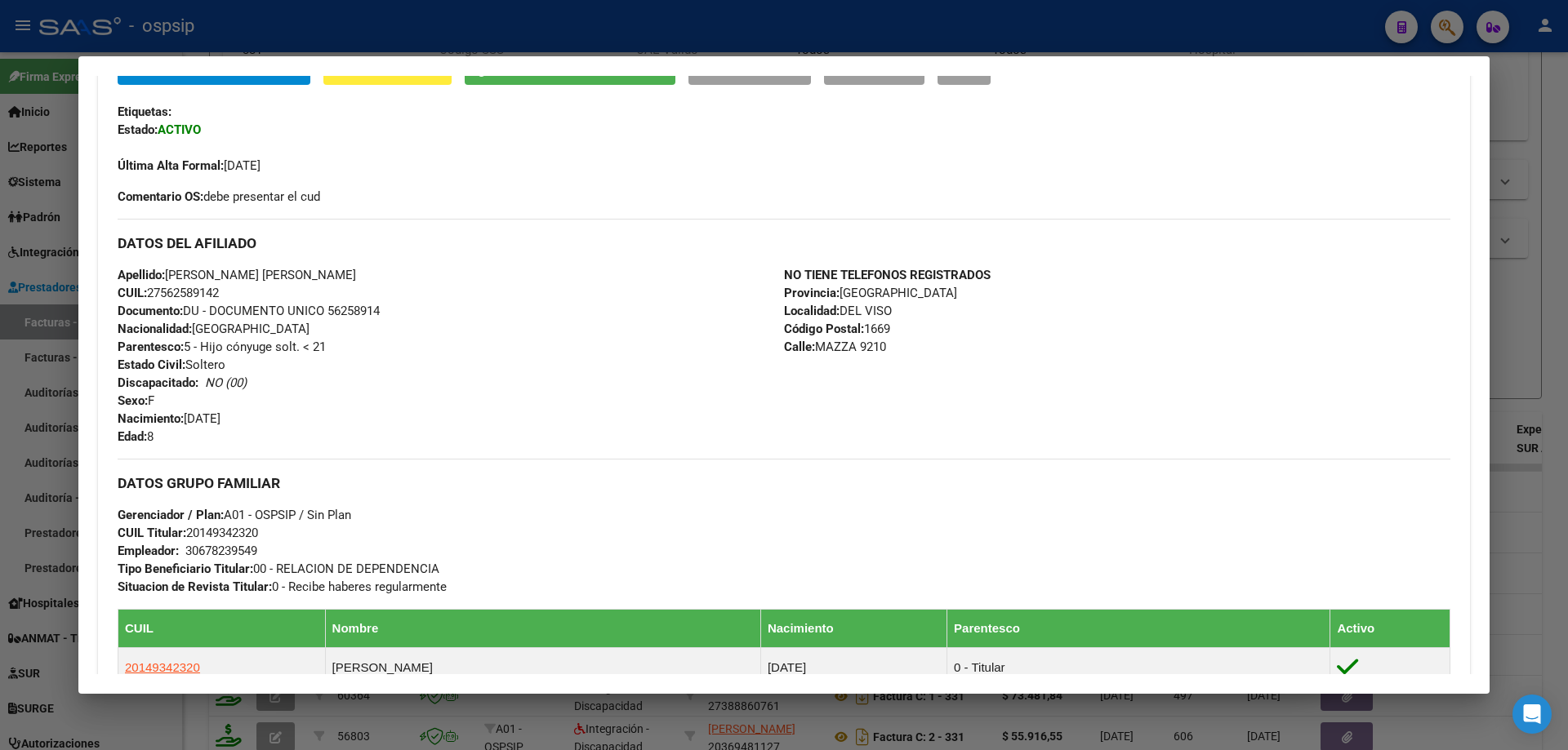
scroll to position [409, 0]
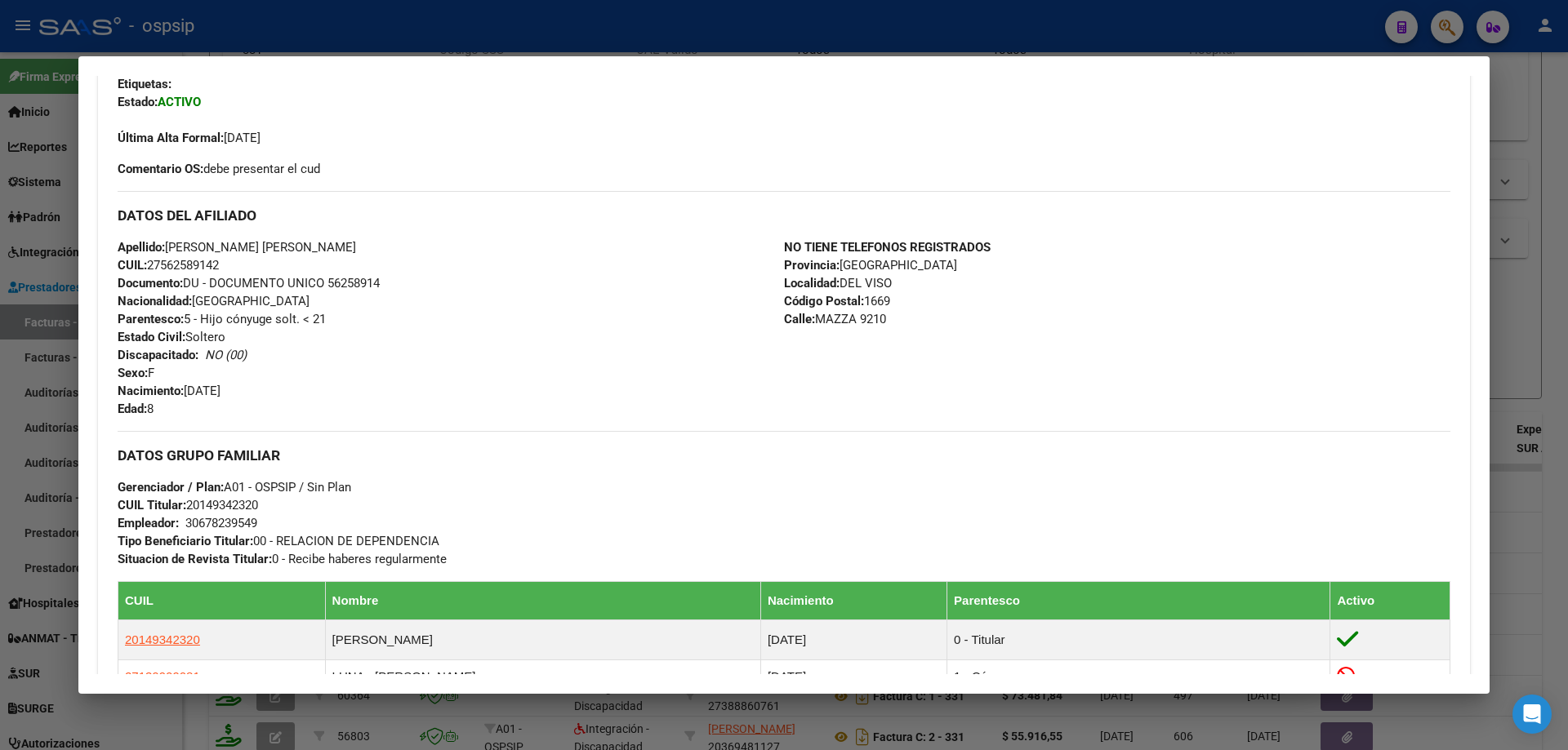
click at [1547, 370] on div at bounding box center [784, 375] width 1568 height 750
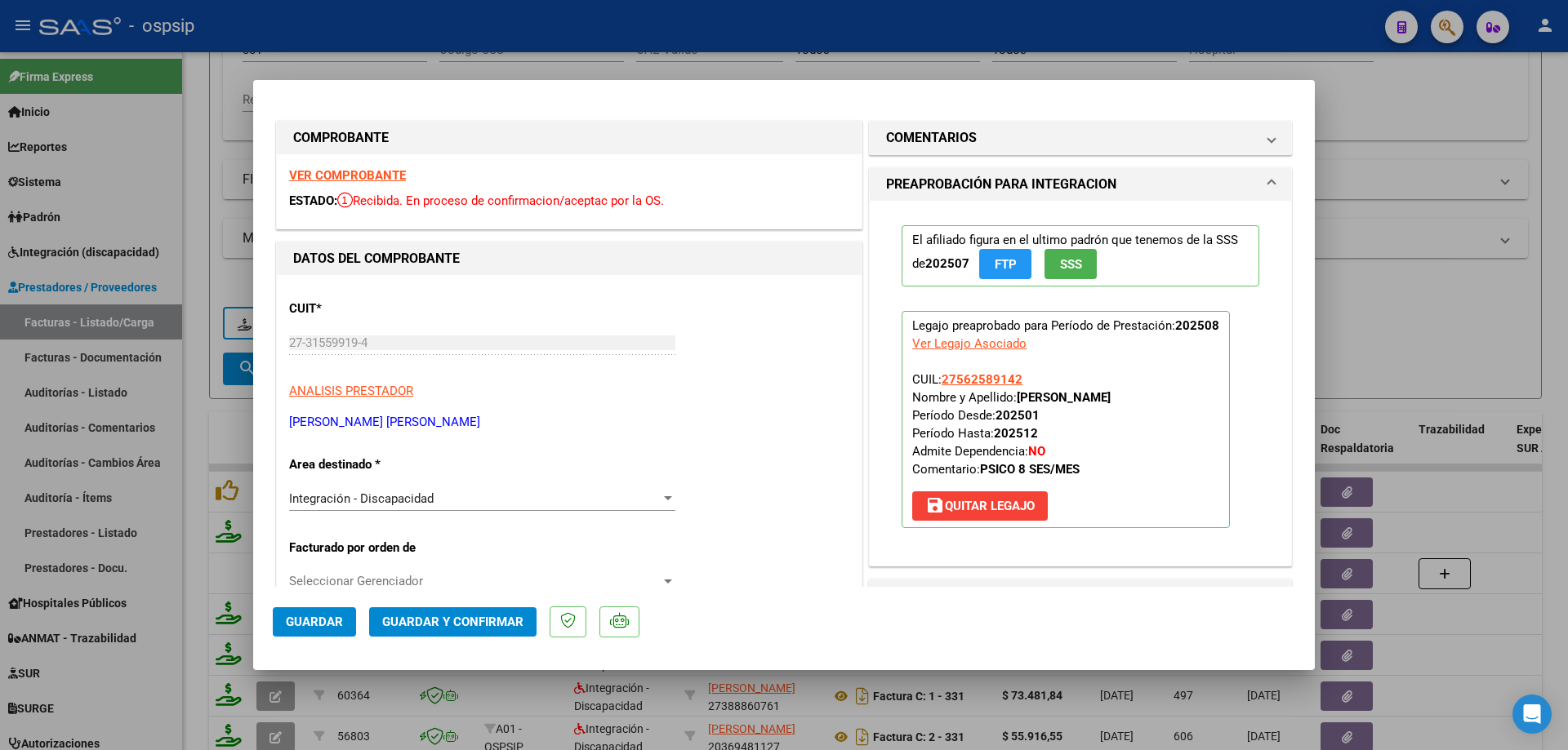
click at [1455, 277] on div at bounding box center [784, 375] width 1568 height 750
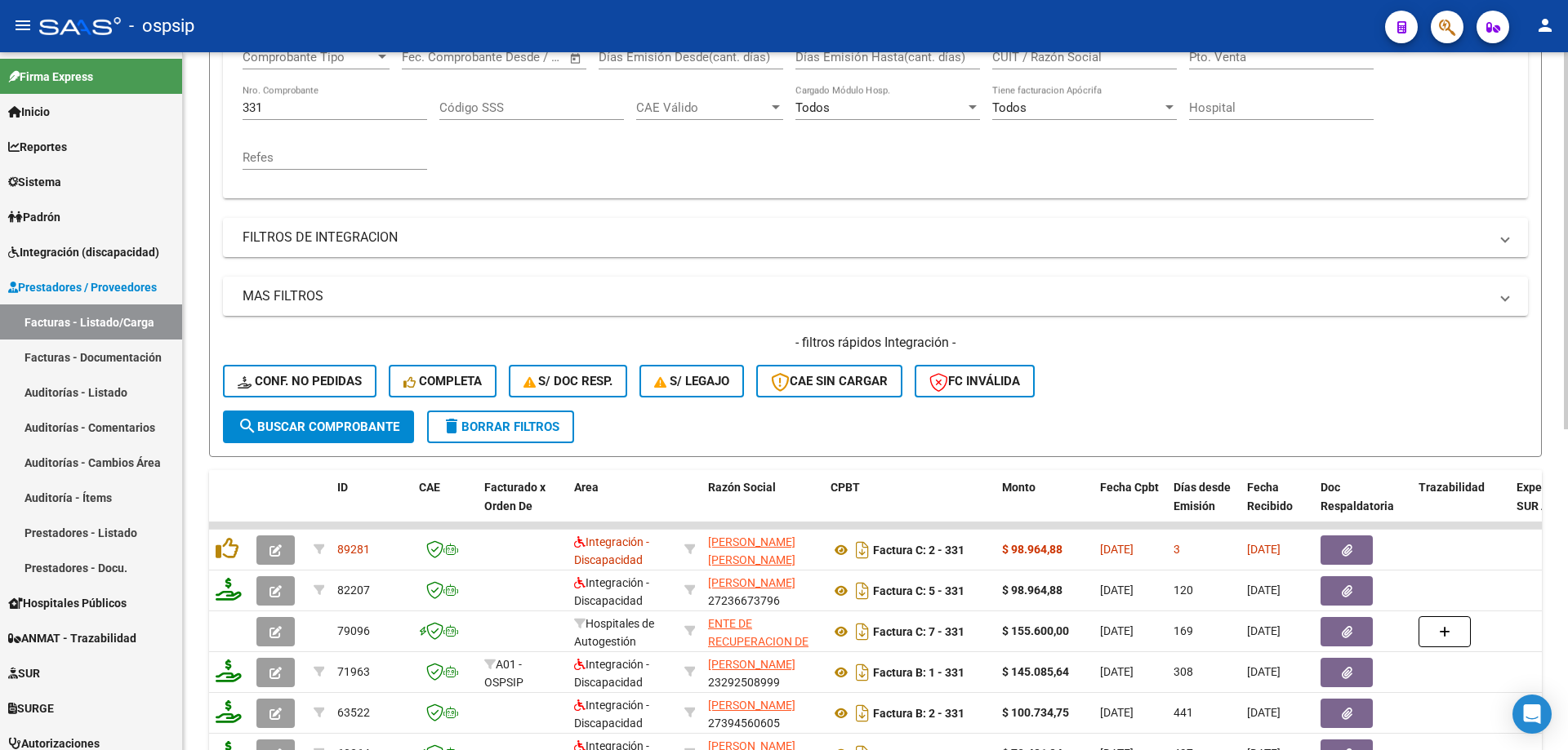
scroll to position [190, 0]
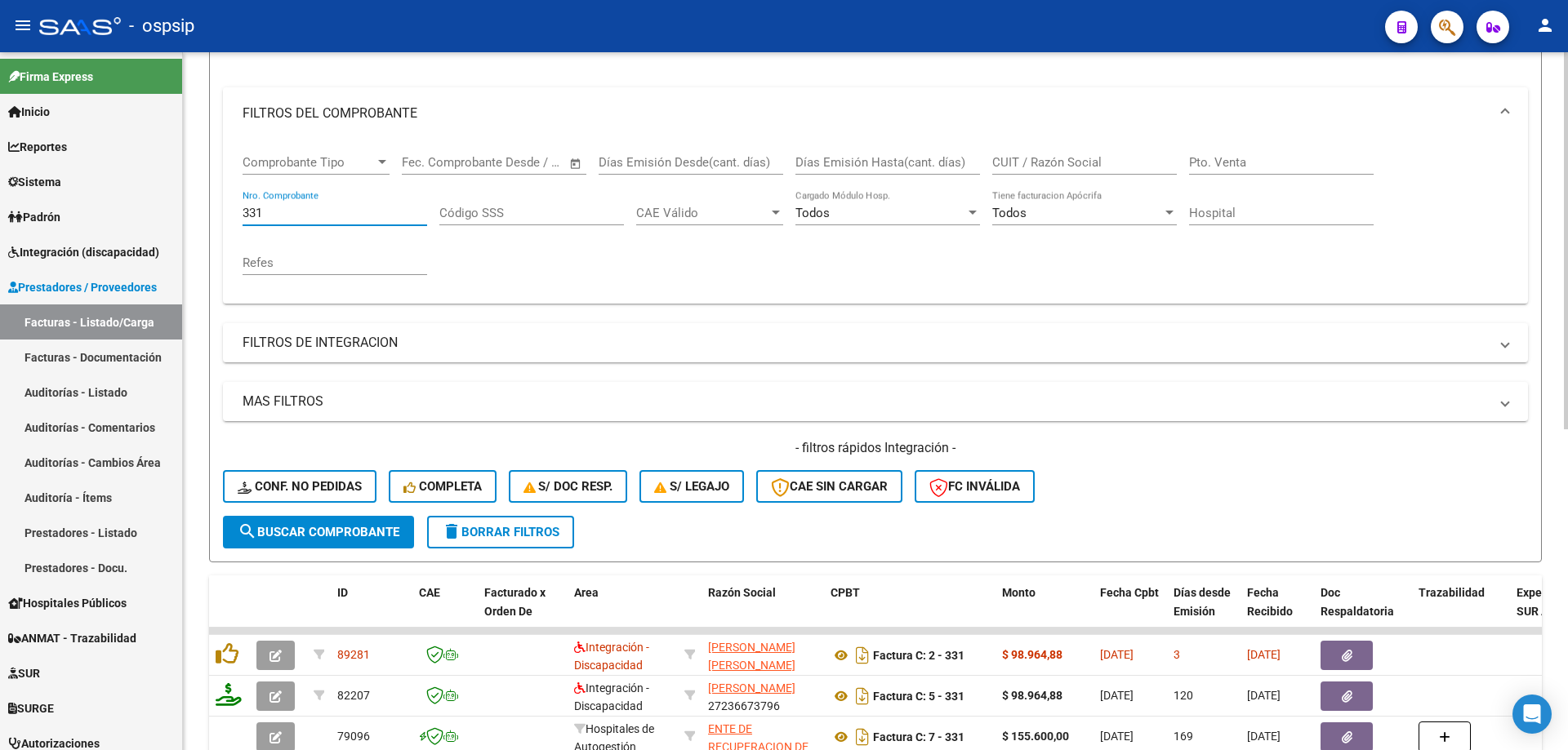
click at [272, 215] on input "331" at bounding box center [334, 214] width 184 height 15
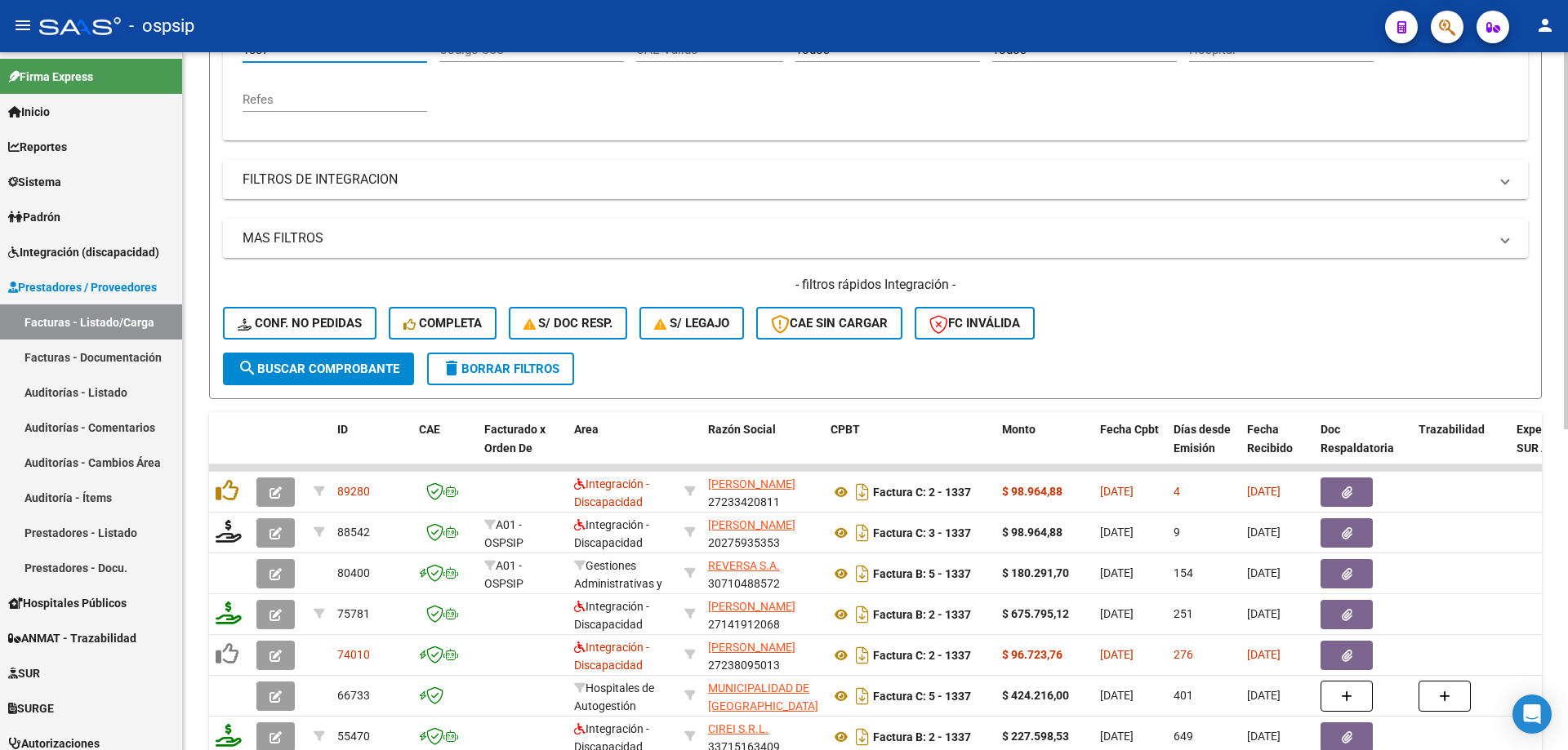
scroll to position [435, 0]
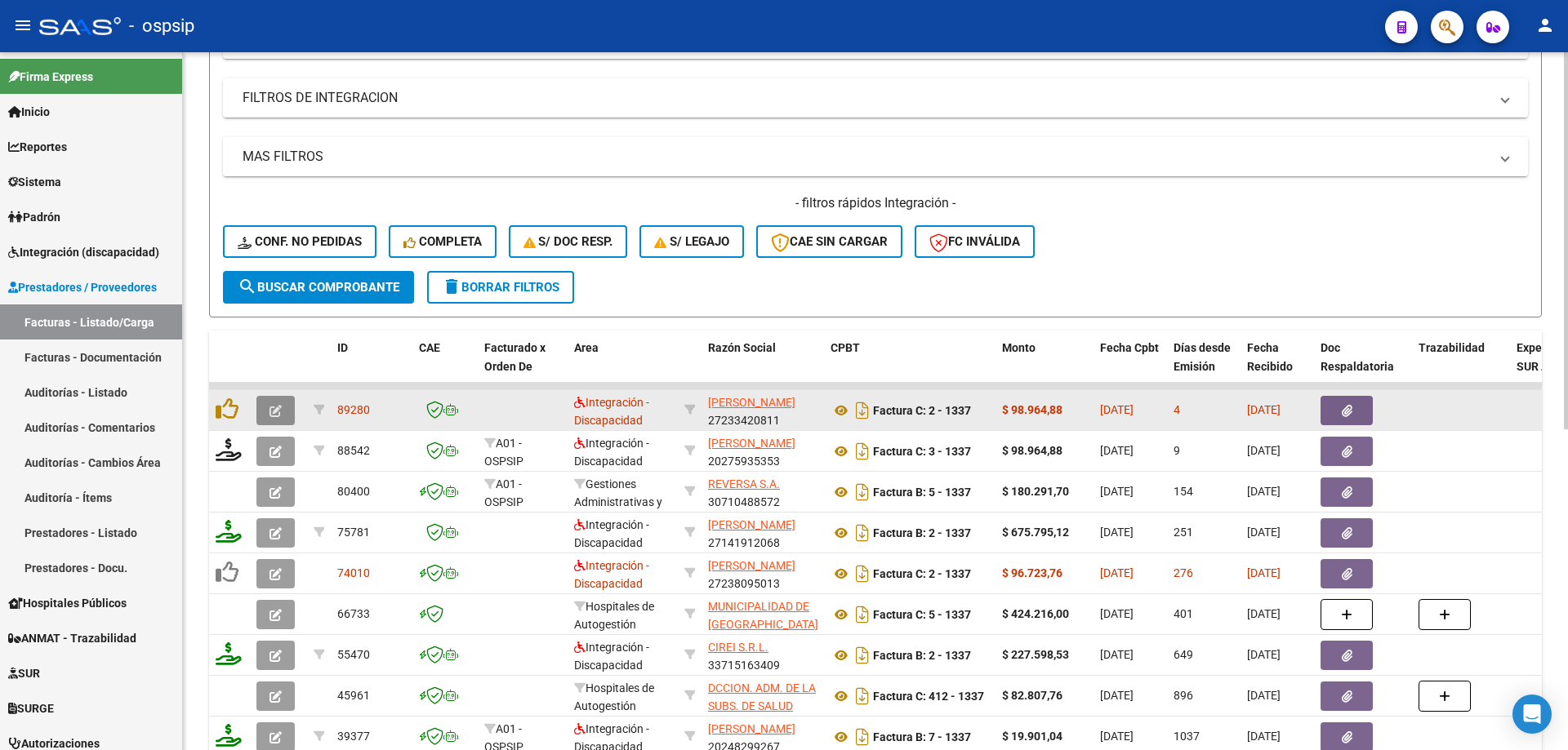
click at [285, 410] on button "button" at bounding box center [275, 410] width 39 height 29
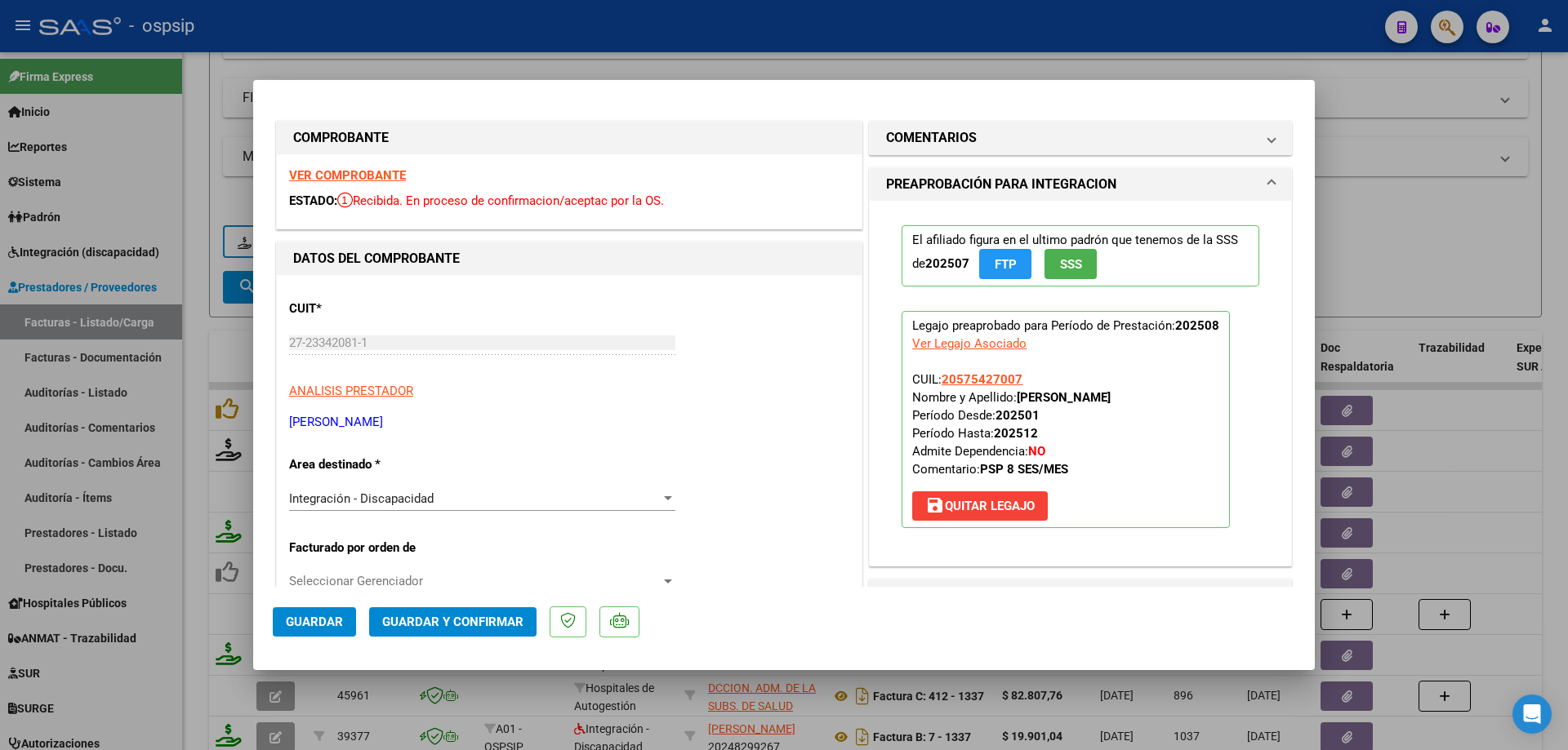
click at [1078, 267] on button "SSS" at bounding box center [1070, 264] width 52 height 30
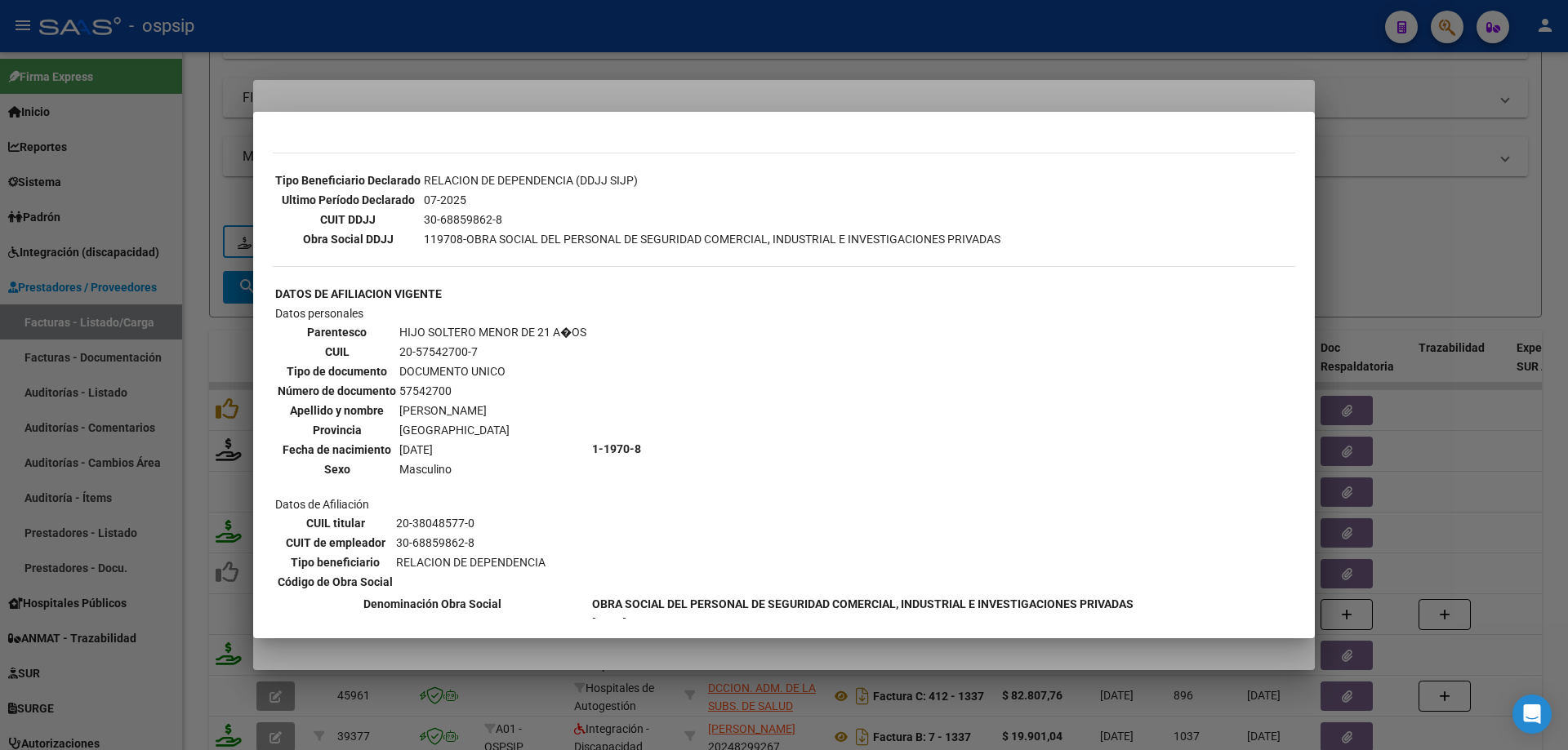
scroll to position [457, 0]
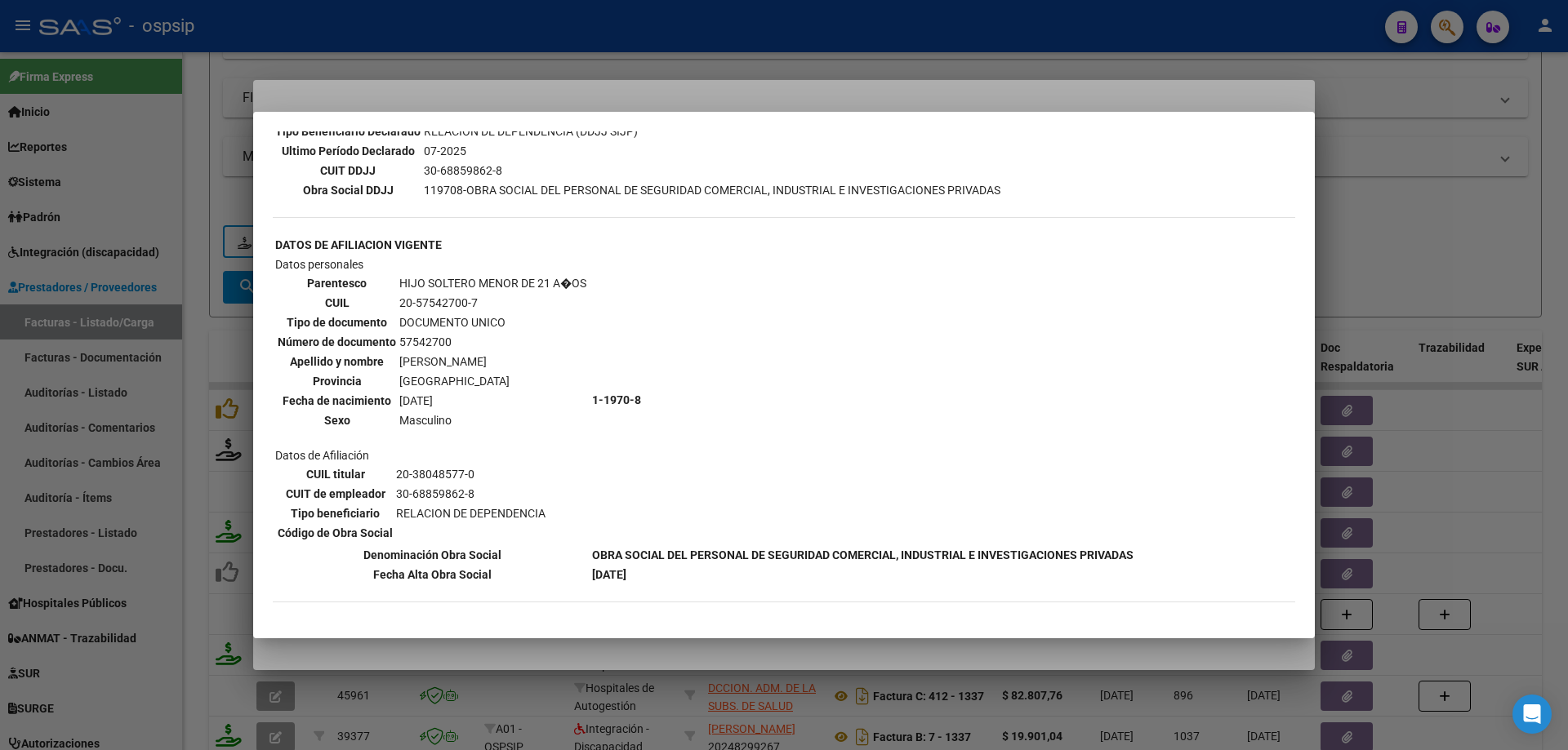
click at [1388, 255] on div at bounding box center [784, 375] width 1568 height 750
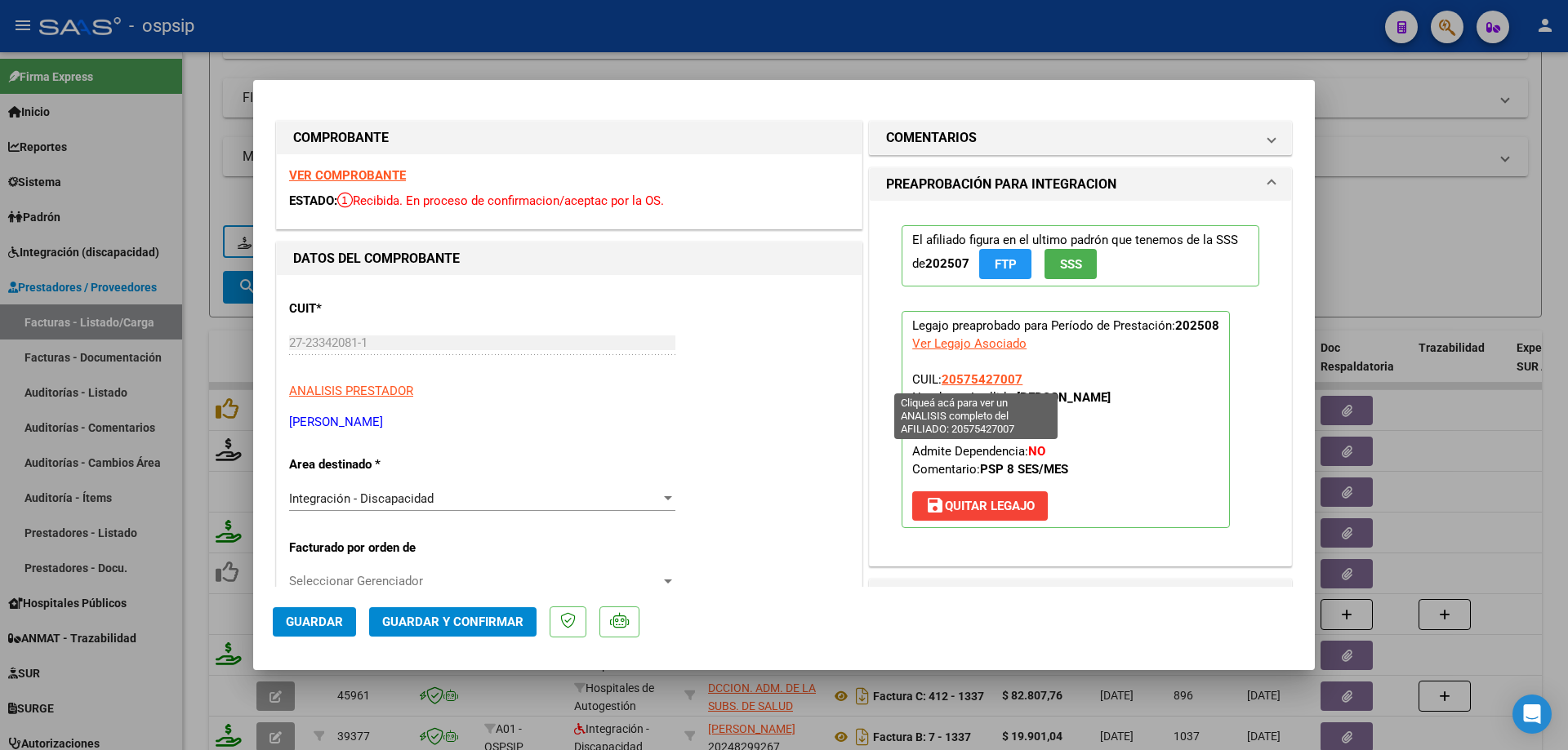
click at [957, 377] on span "20575427007" at bounding box center [981, 380] width 80 height 15
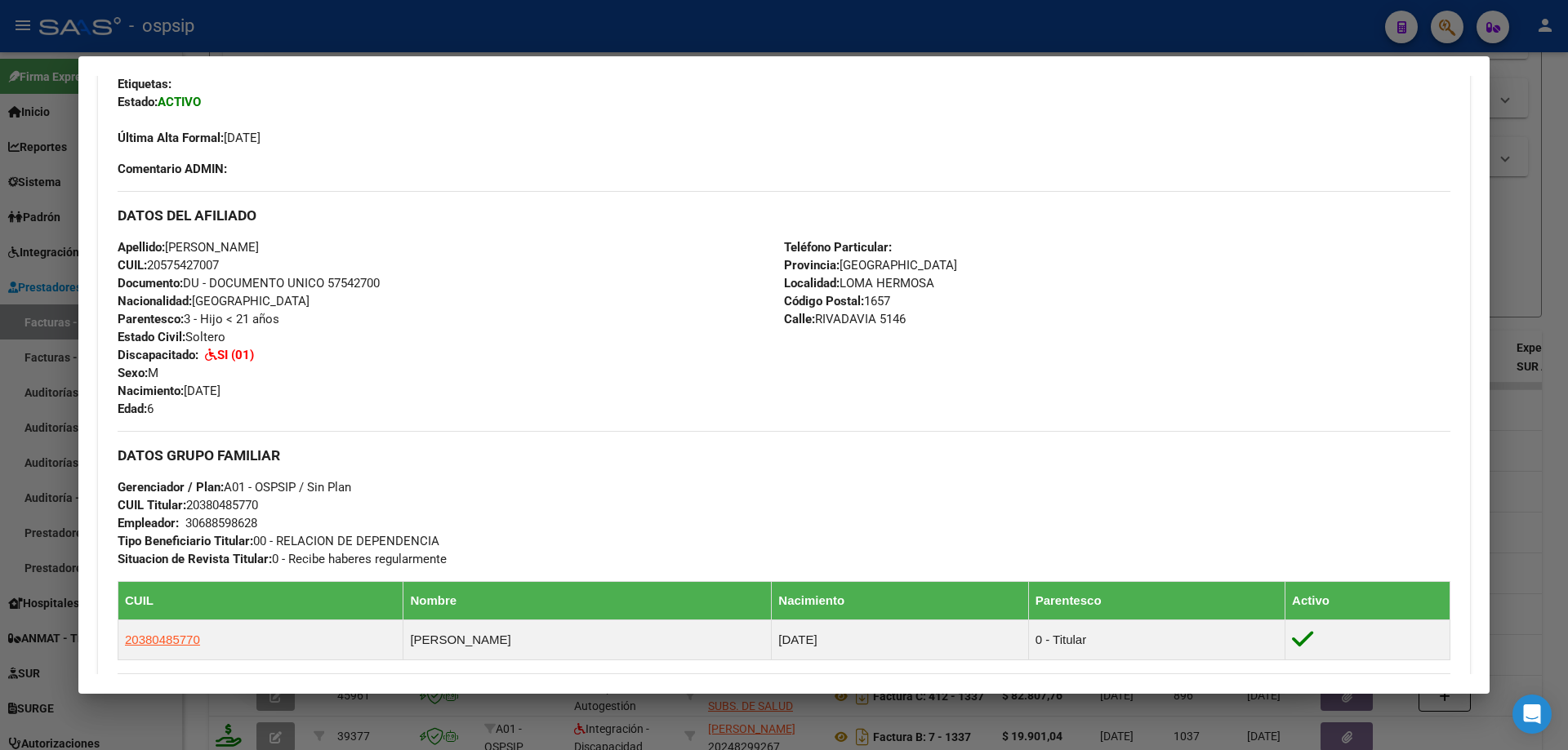
scroll to position [692, 0]
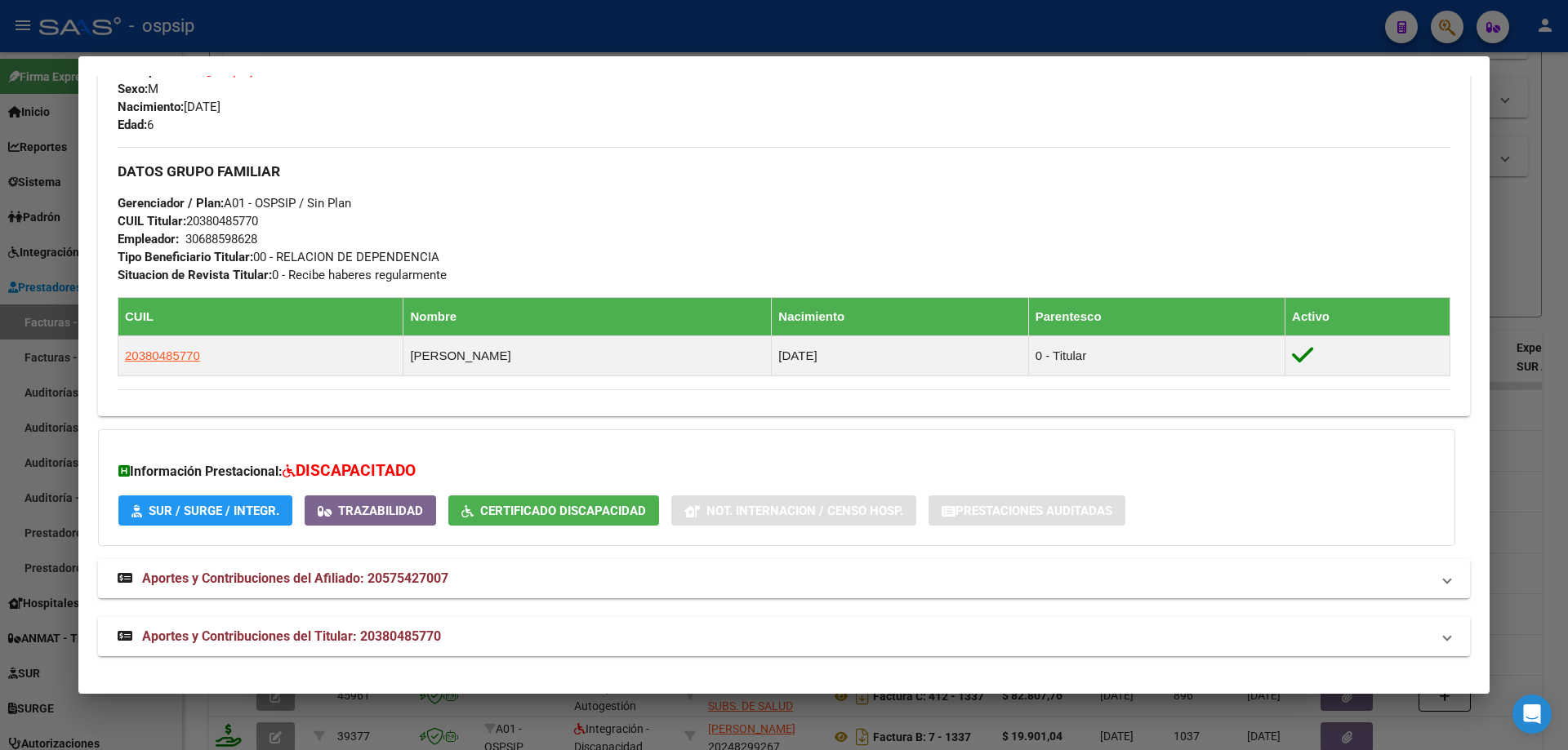
click at [1515, 301] on div at bounding box center [784, 375] width 1568 height 750
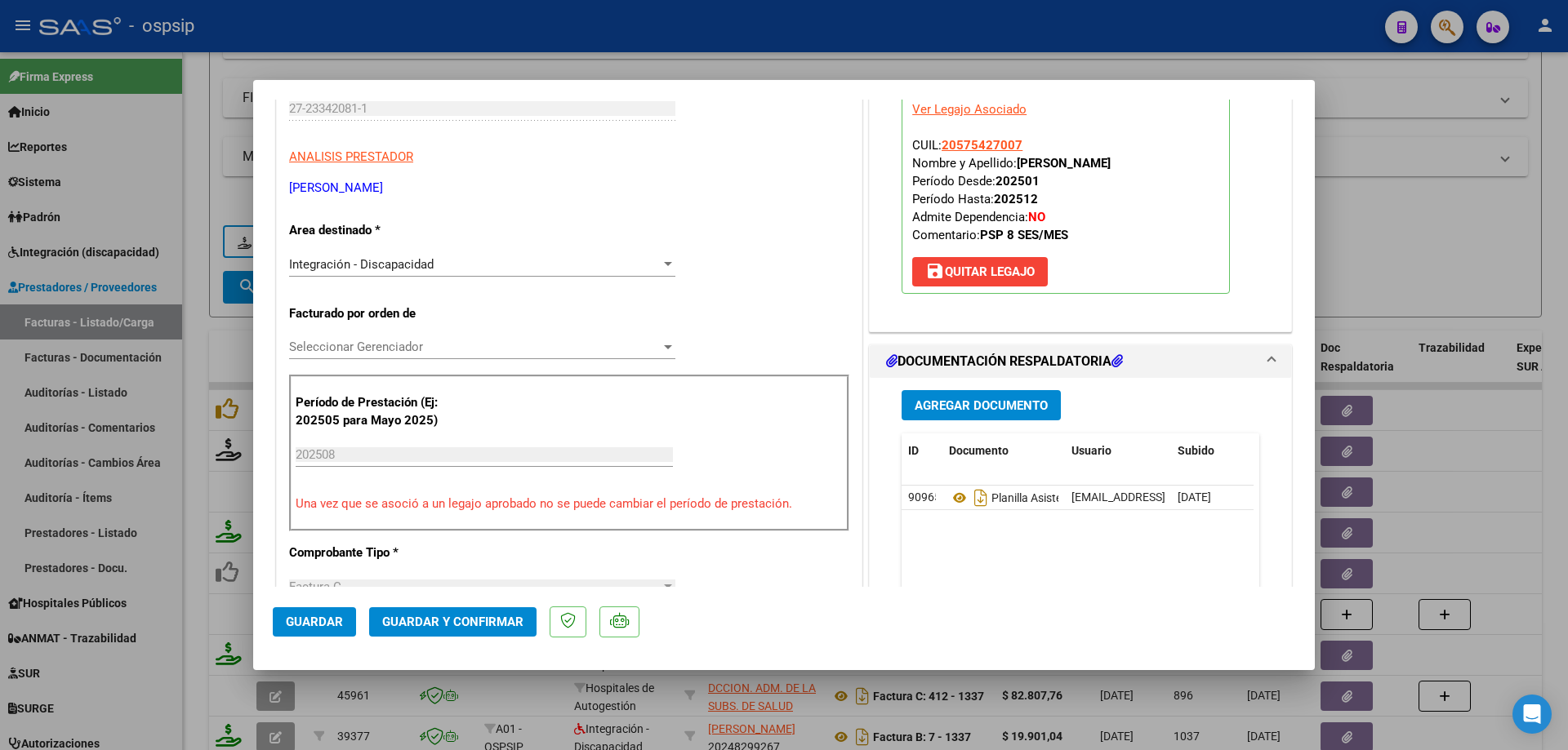
scroll to position [245, 0]
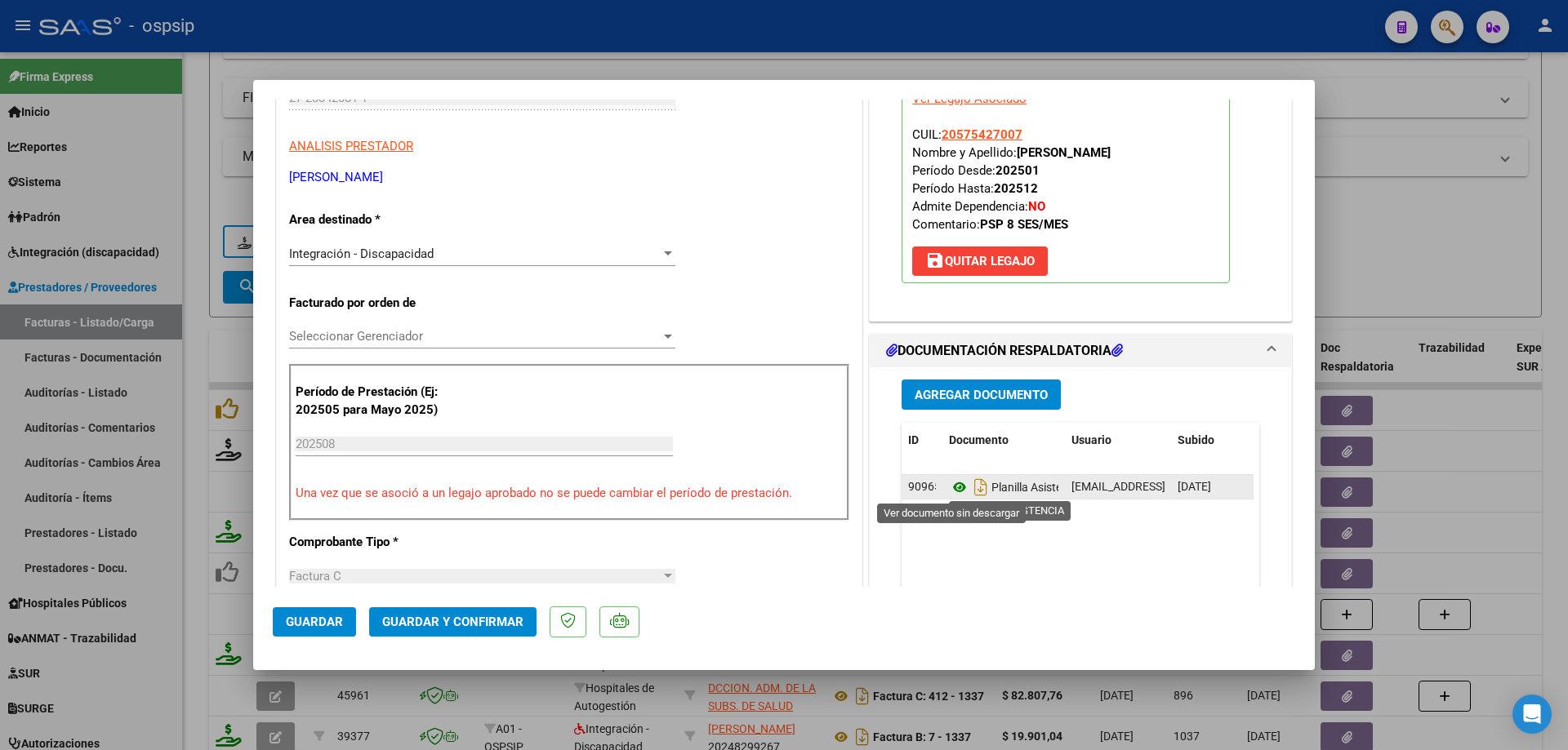
click at [950, 488] on icon at bounding box center [959, 487] width 21 height 20
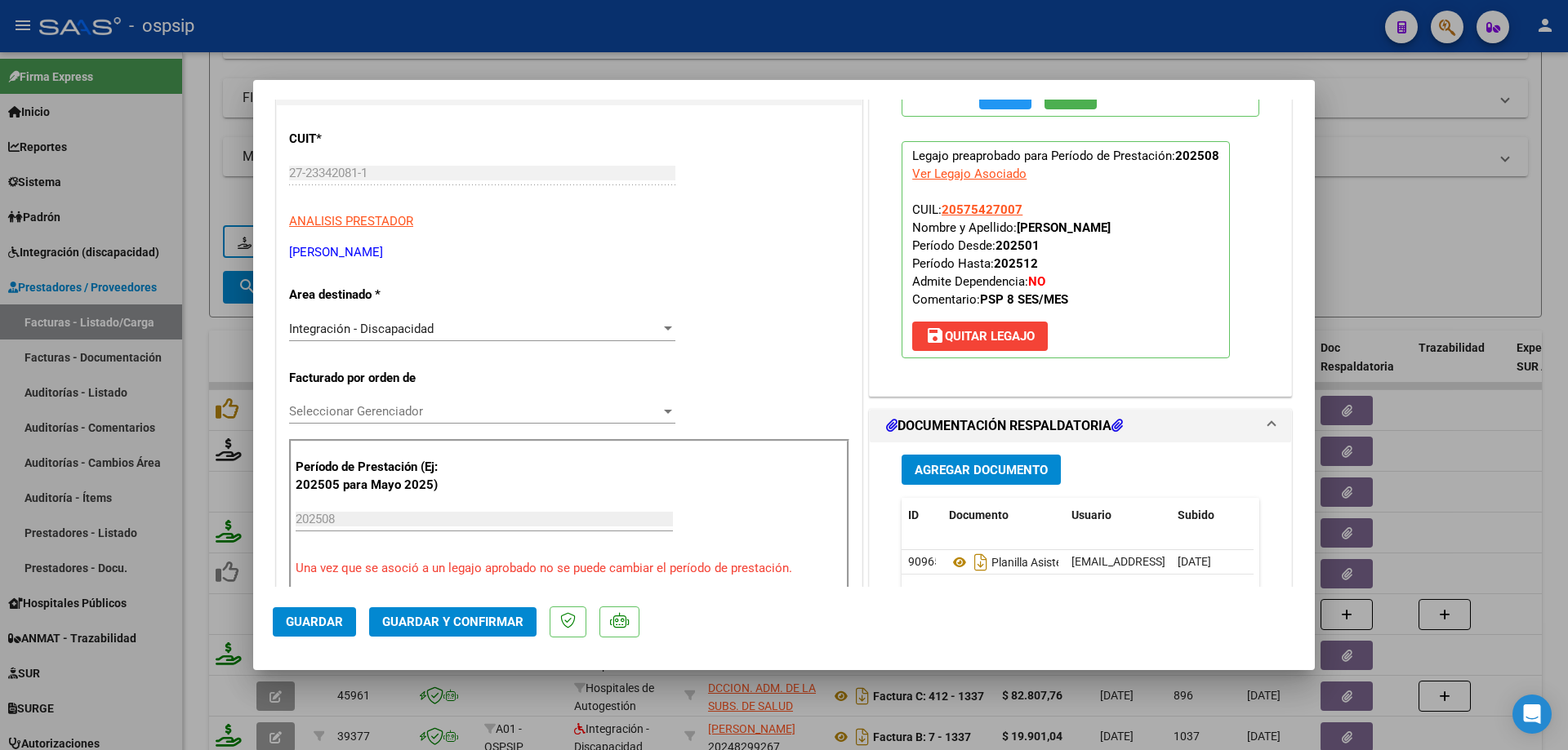
scroll to position [81, 0]
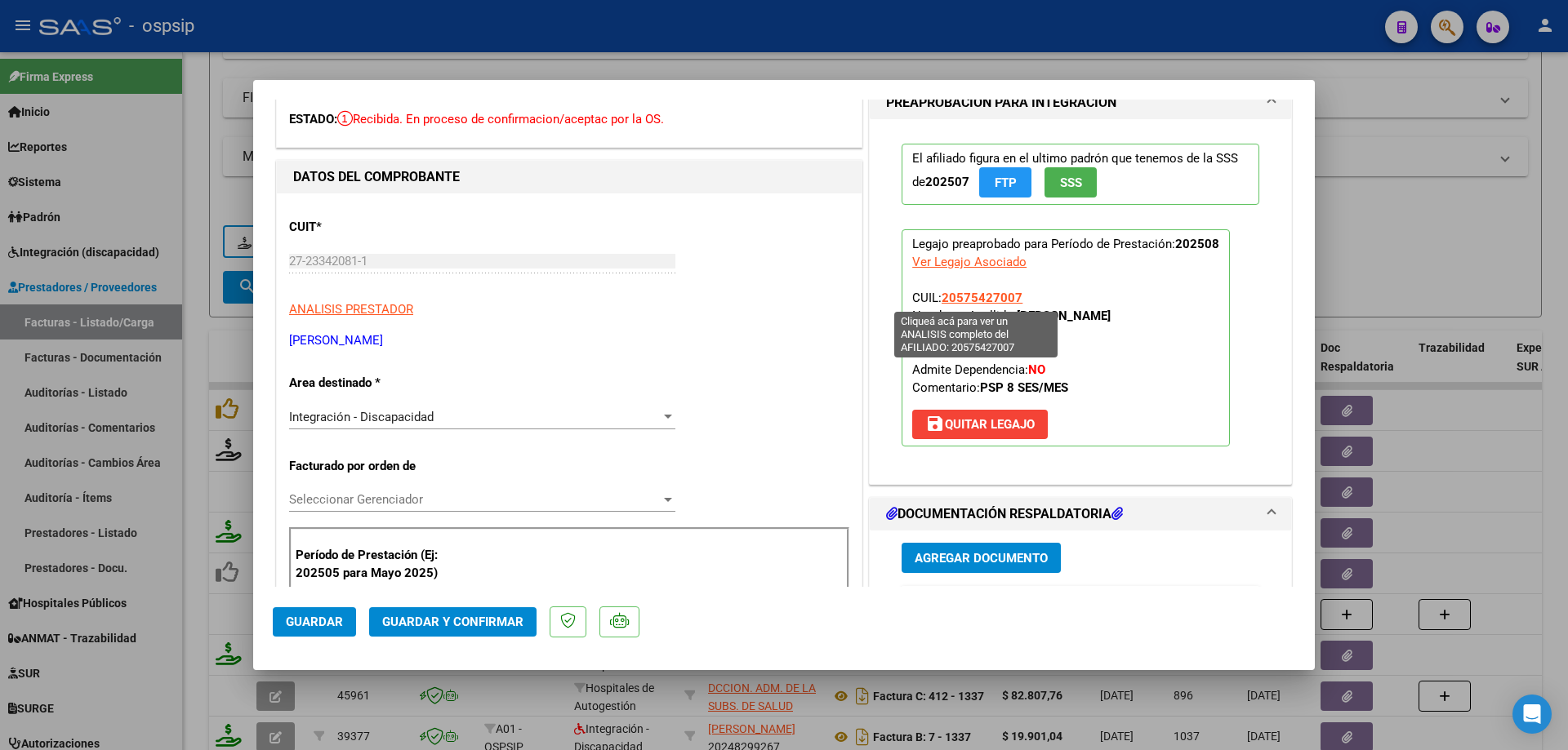
drag, startPoint x: 1028, startPoint y: 292, endPoint x: 939, endPoint y: 302, distance: 89.6
click at [939, 302] on p "Legajo preaprobado para Período de Prestación: 202508 Ver Legajo Asociado CUIL:…" at bounding box center [1065, 339] width 328 height 218
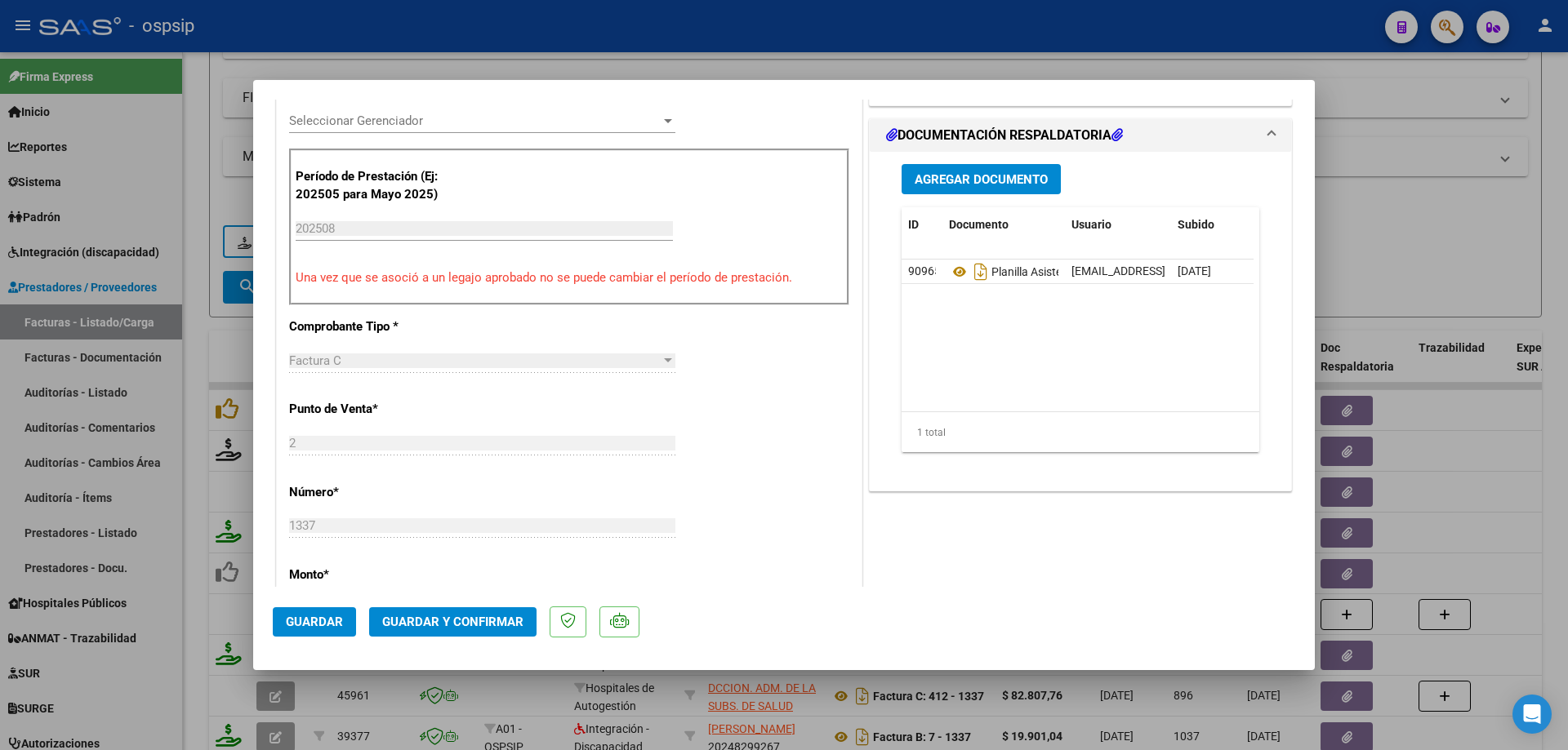
scroll to position [490, 0]
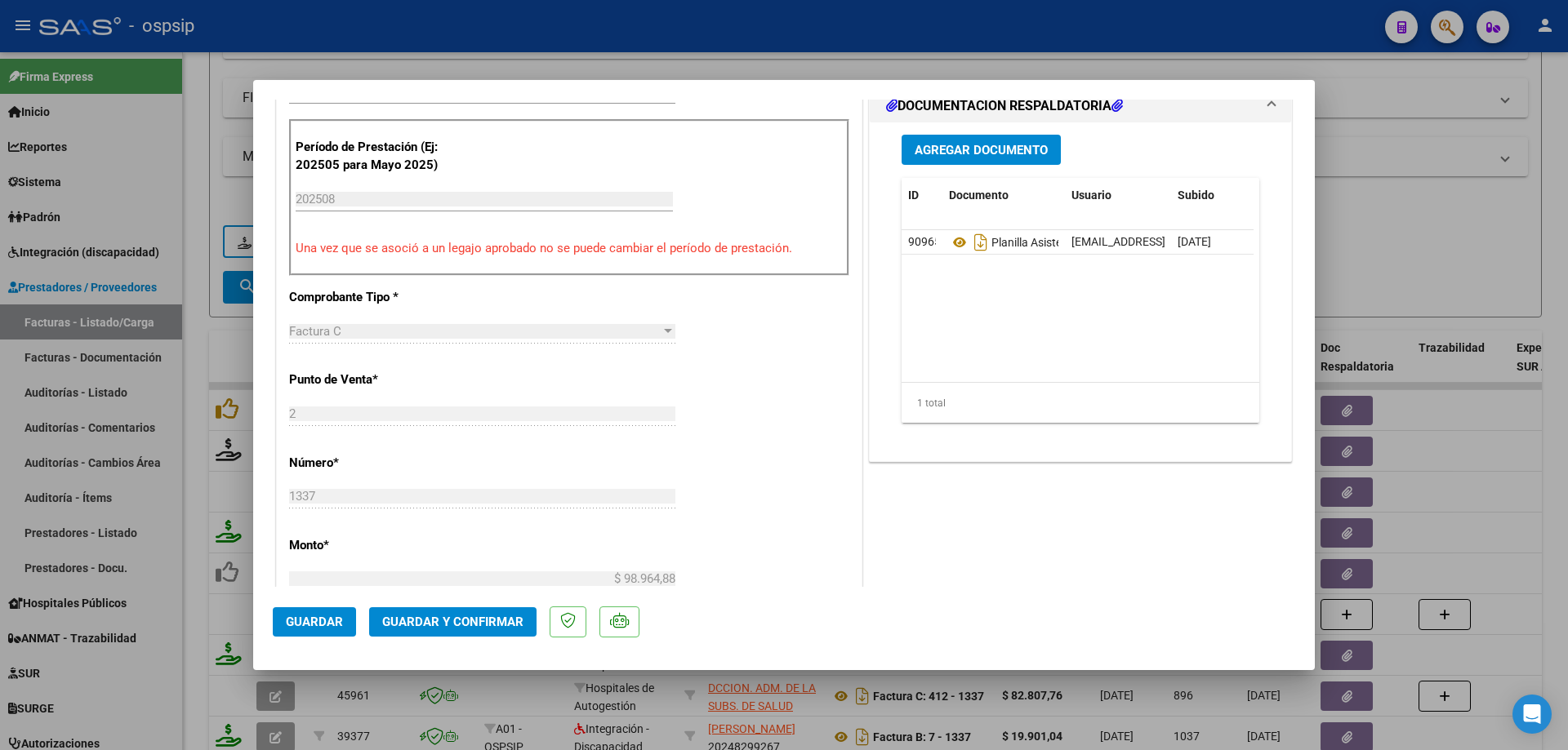
click at [474, 628] on span "Guardar y Confirmar" at bounding box center [452, 622] width 141 height 15
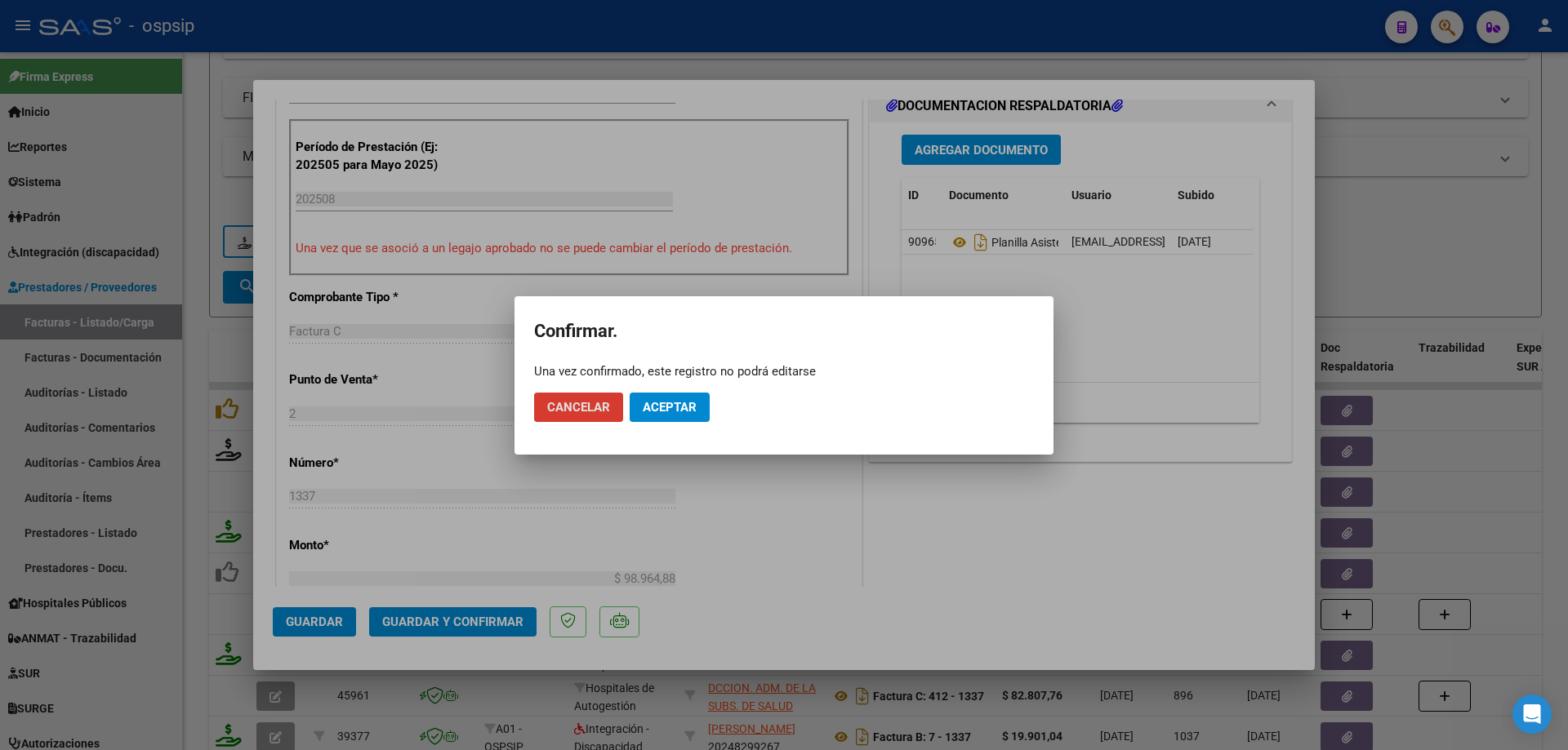
click at [694, 410] on span "Aceptar" at bounding box center [669, 408] width 54 height 15
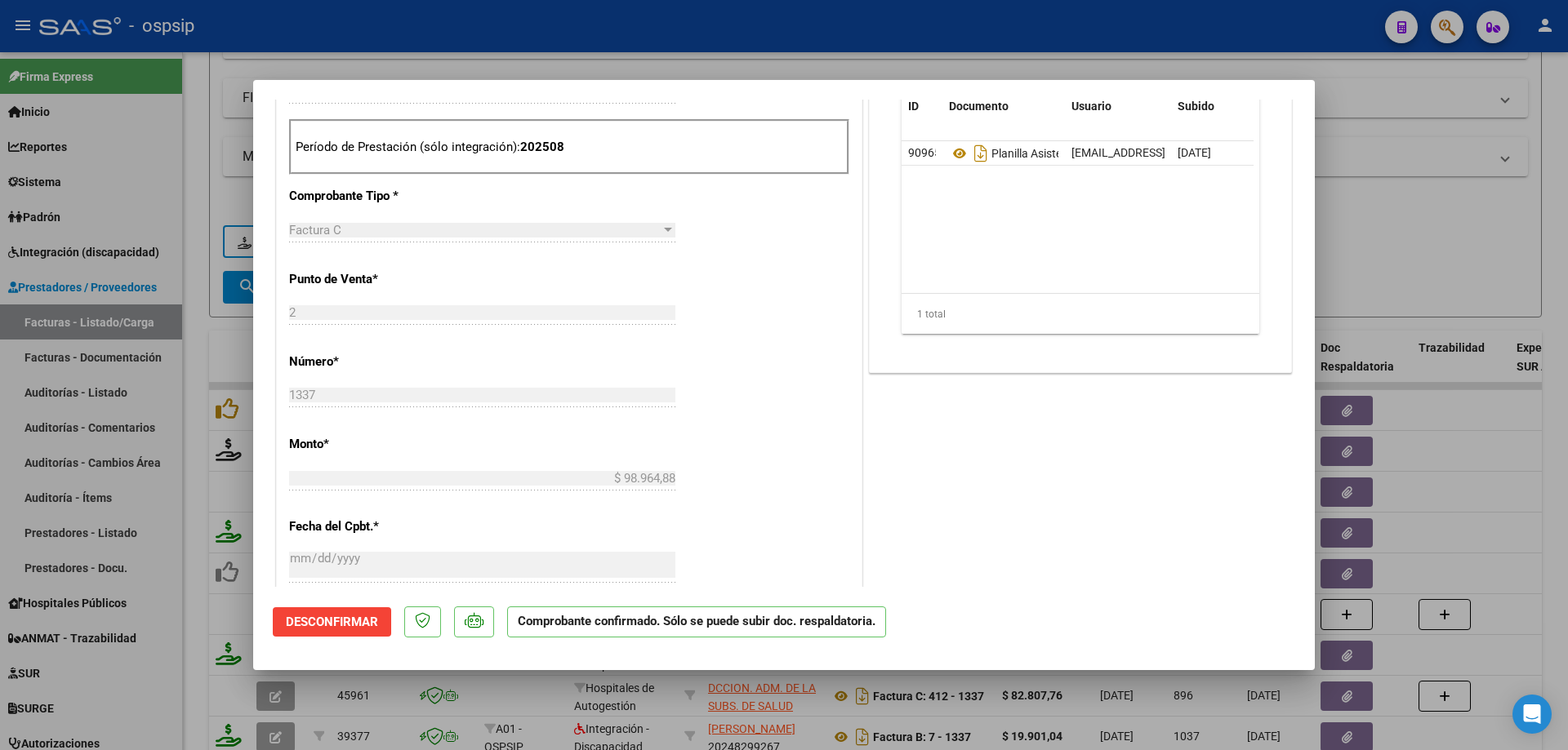
click at [1435, 253] on div at bounding box center [784, 375] width 1568 height 750
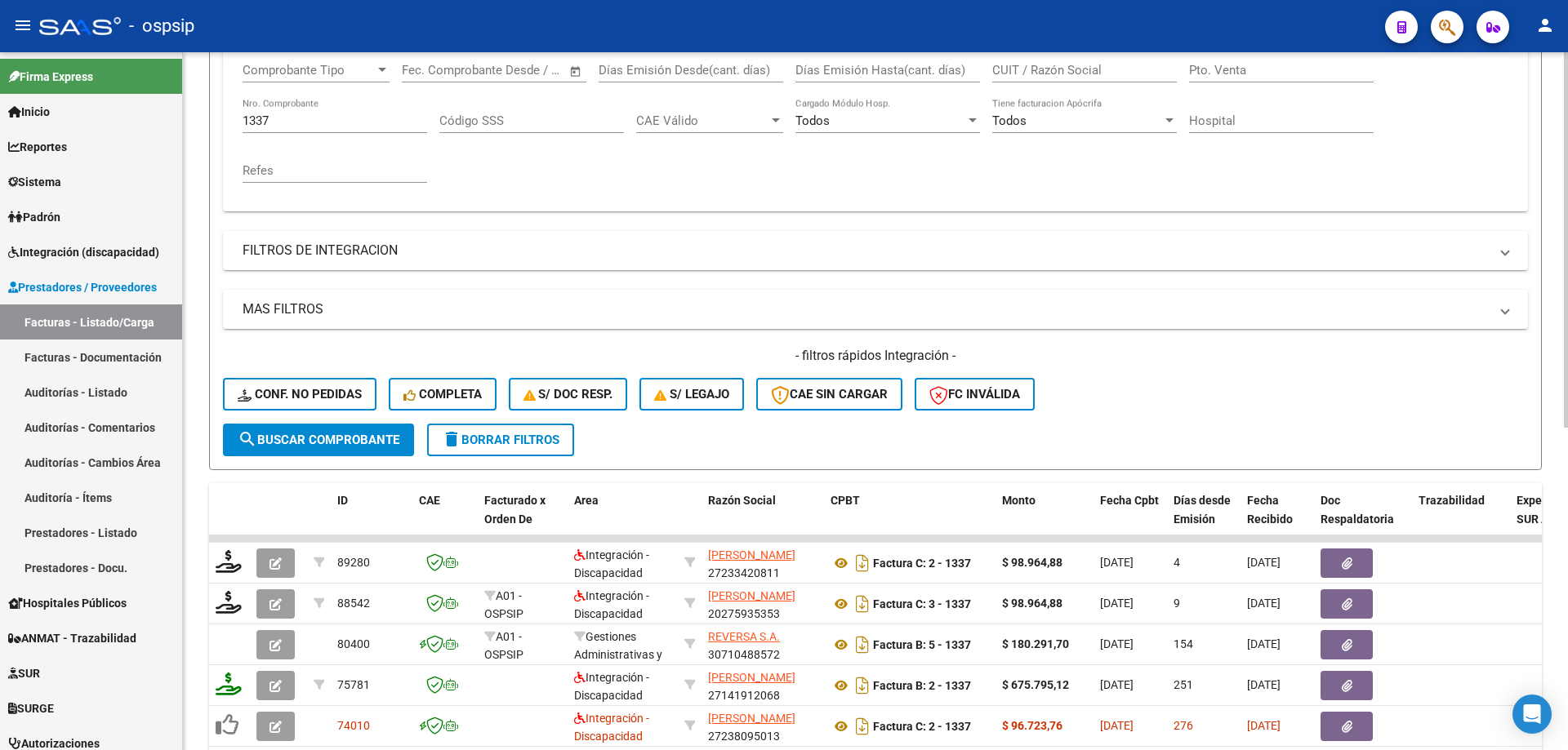
scroll to position [271, 0]
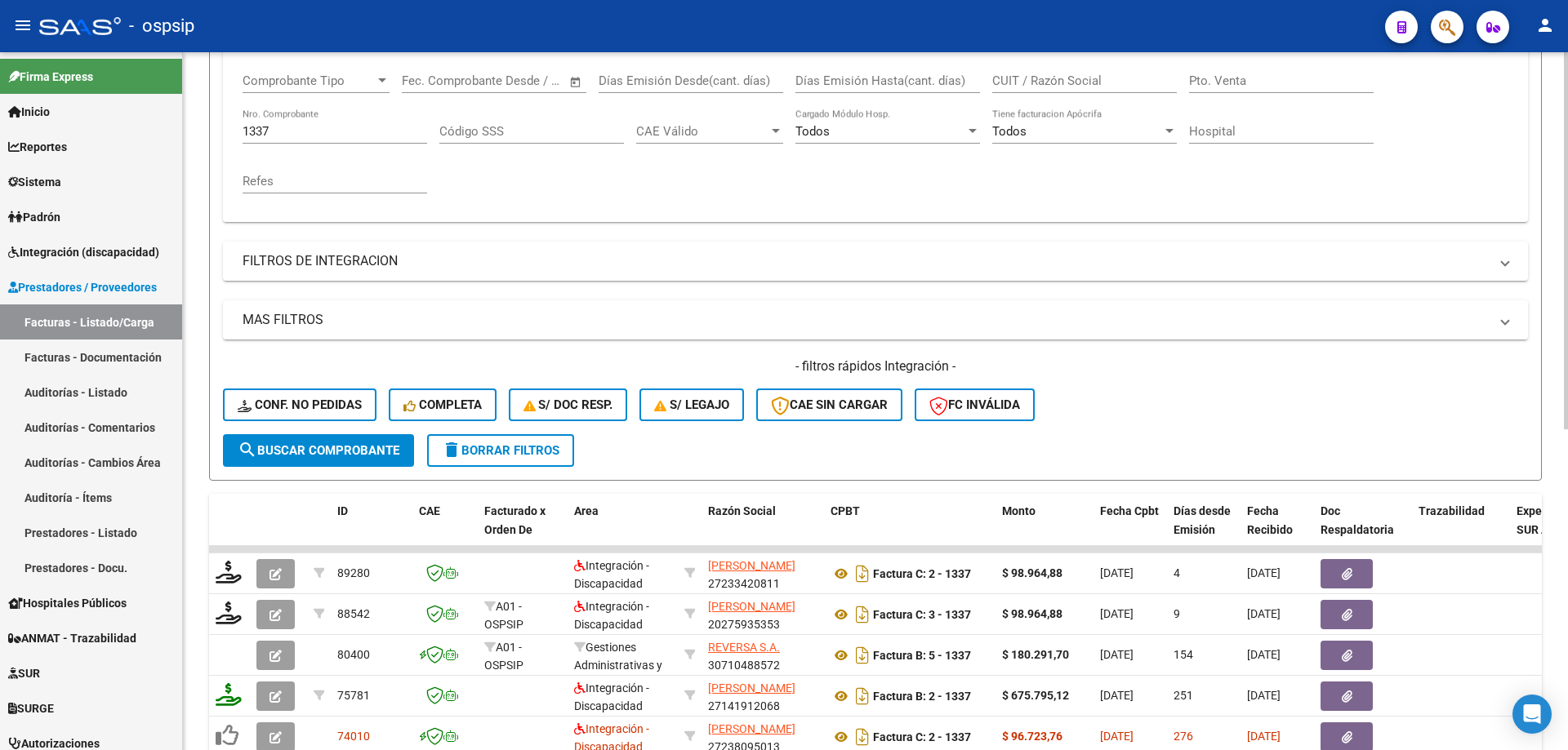
click at [298, 137] on input "1337" at bounding box center [334, 131] width 184 height 15
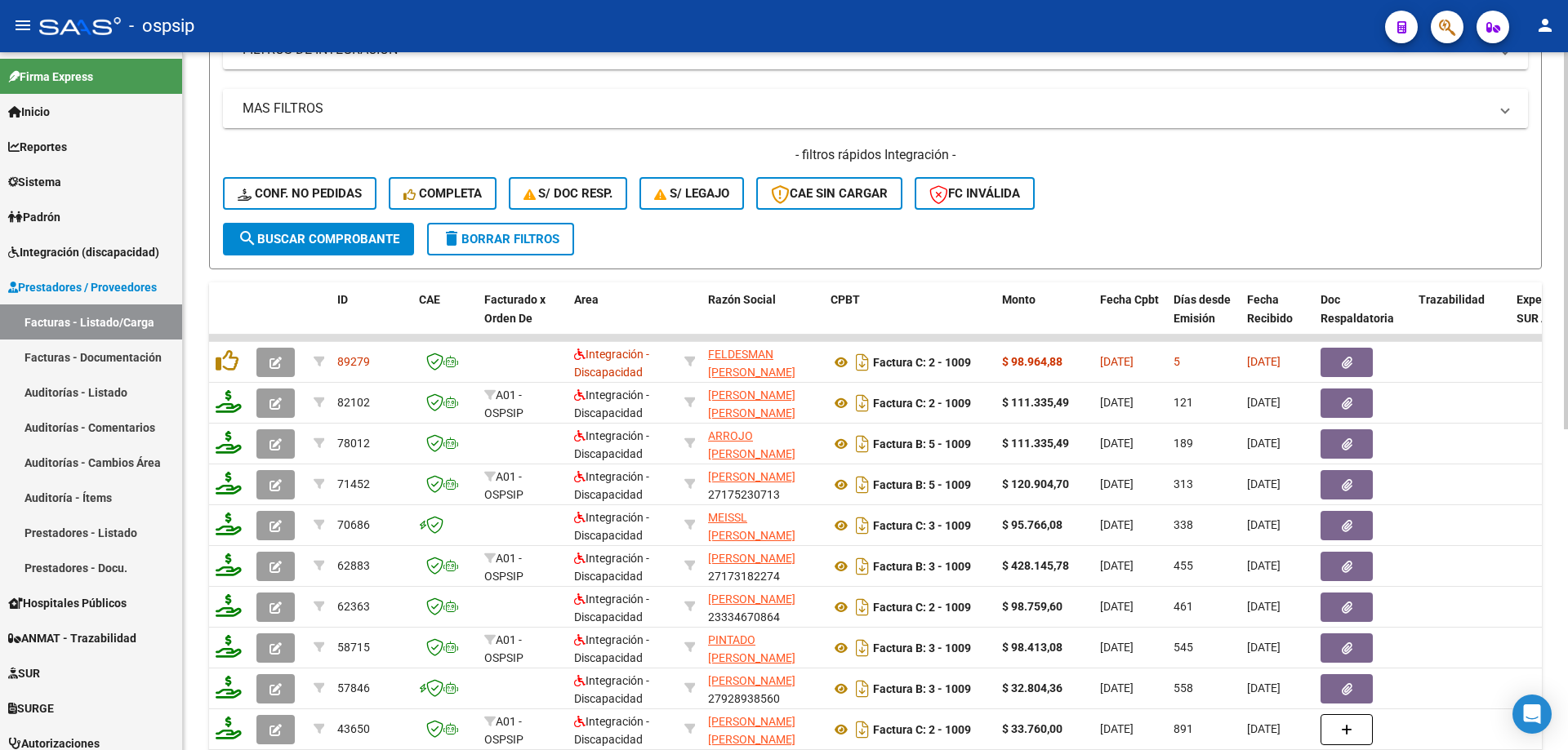
scroll to position [516, 0]
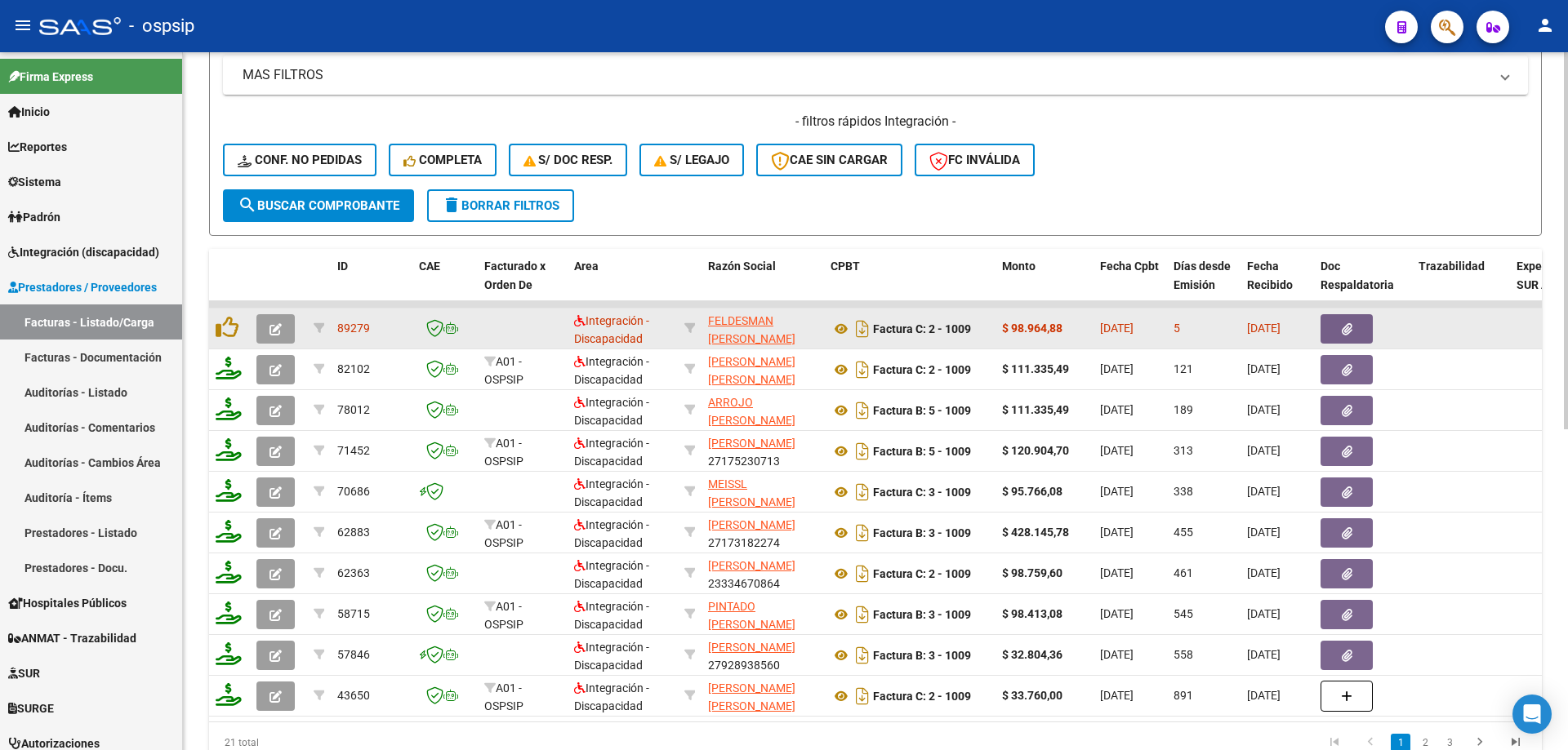
click at [276, 334] on icon "button" at bounding box center [275, 329] width 12 height 12
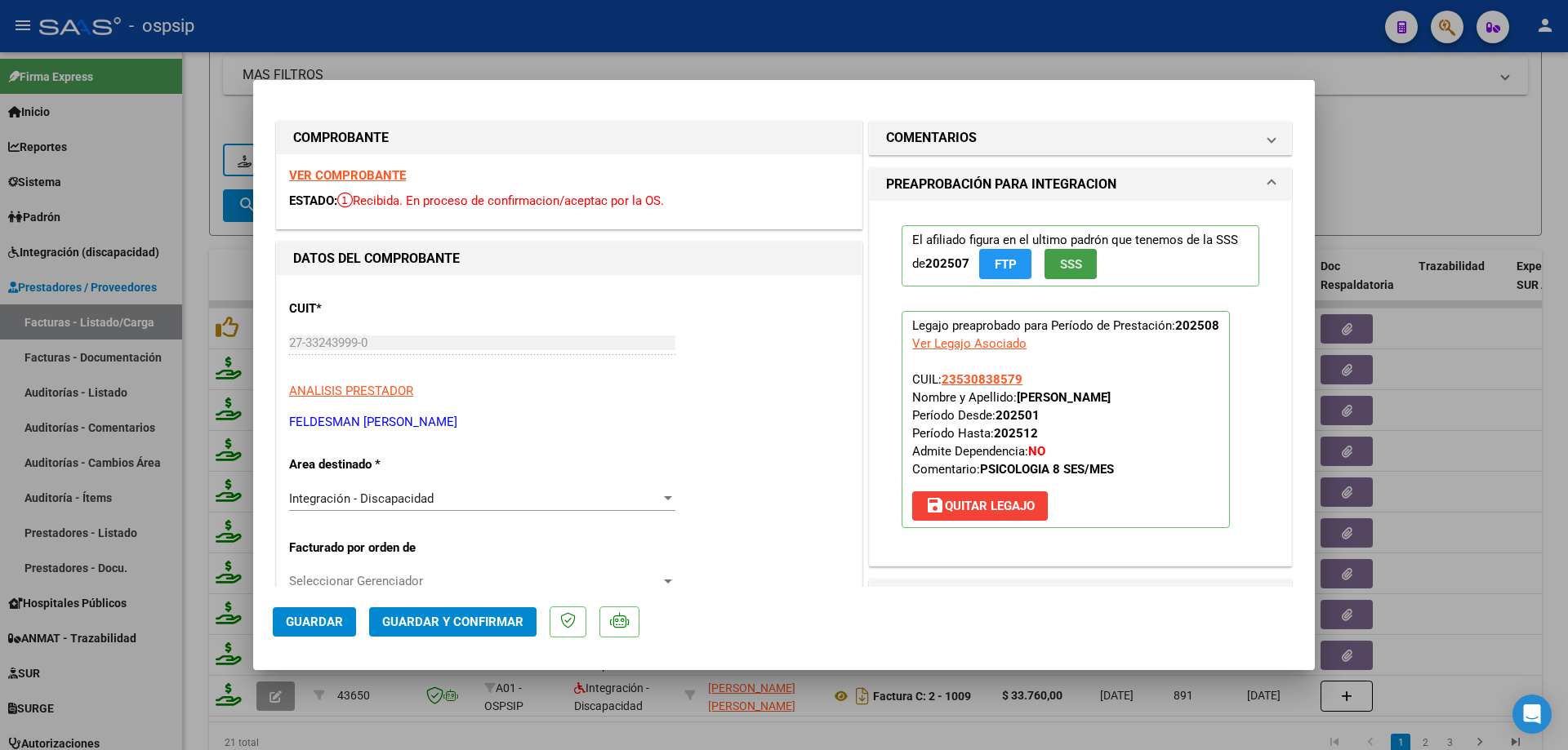
click at [1060, 270] on span "SSS" at bounding box center [1071, 265] width 22 height 15
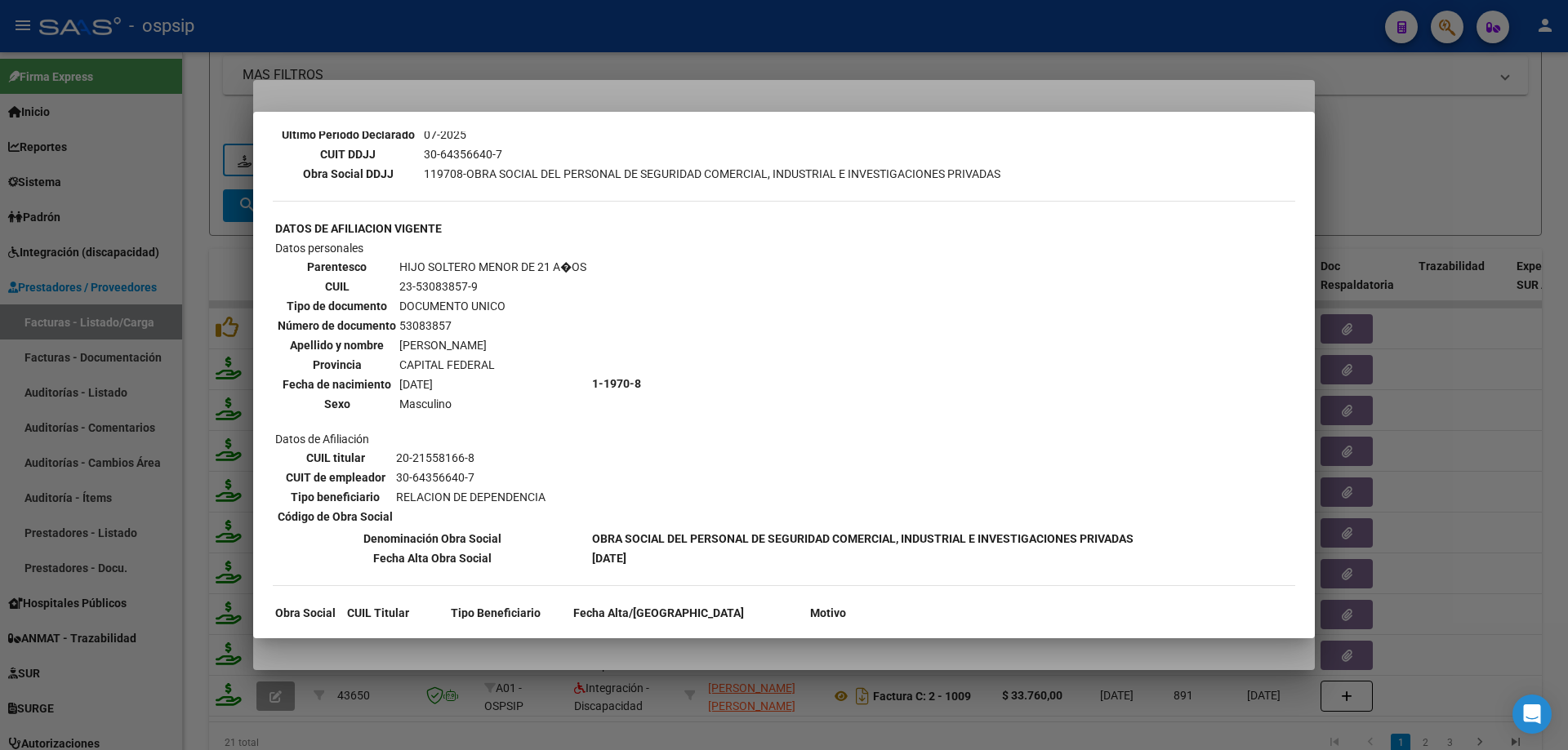
scroll to position [532, 0]
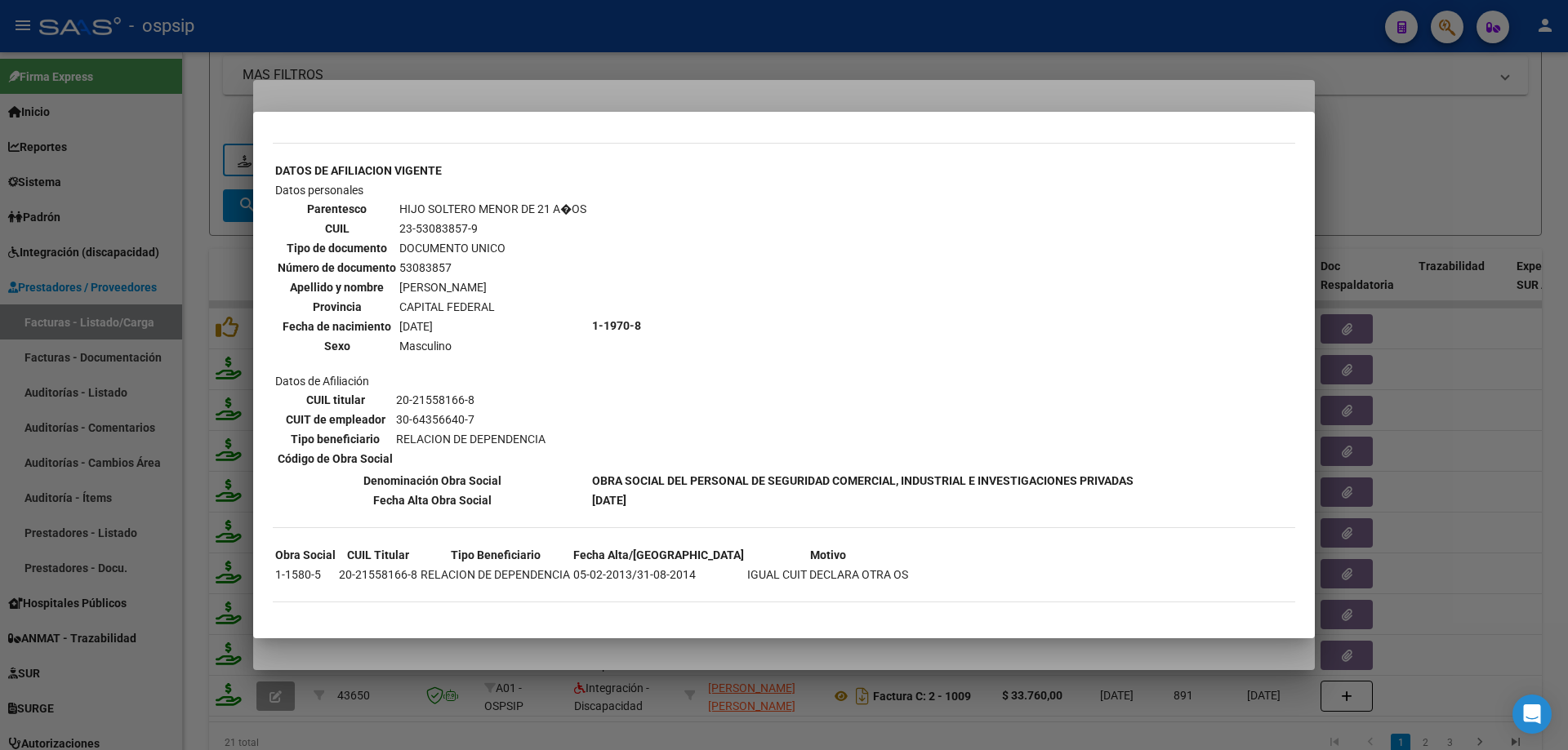
click at [1359, 158] on div at bounding box center [784, 375] width 1568 height 750
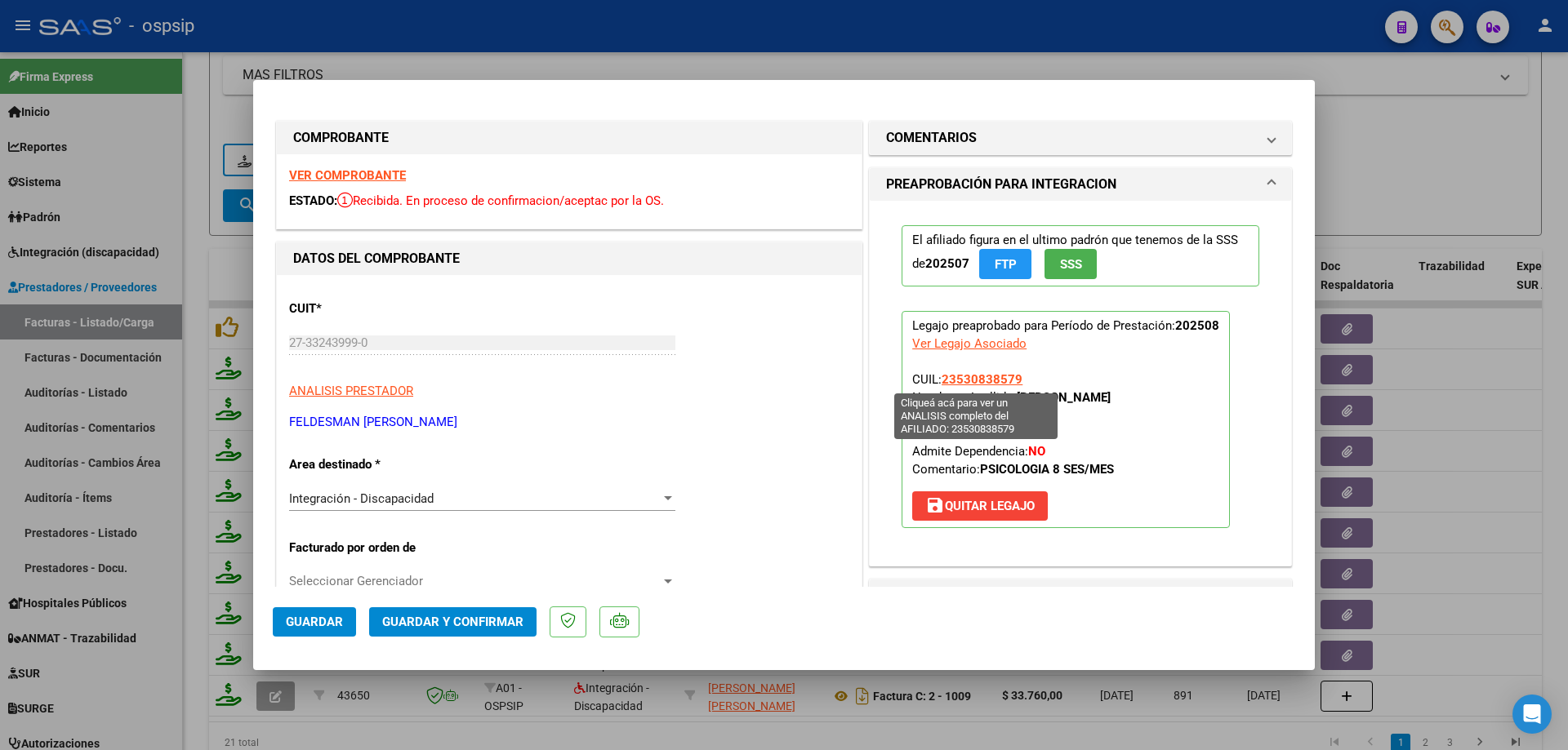
click at [992, 382] on span "23530838579" at bounding box center [981, 380] width 80 height 15
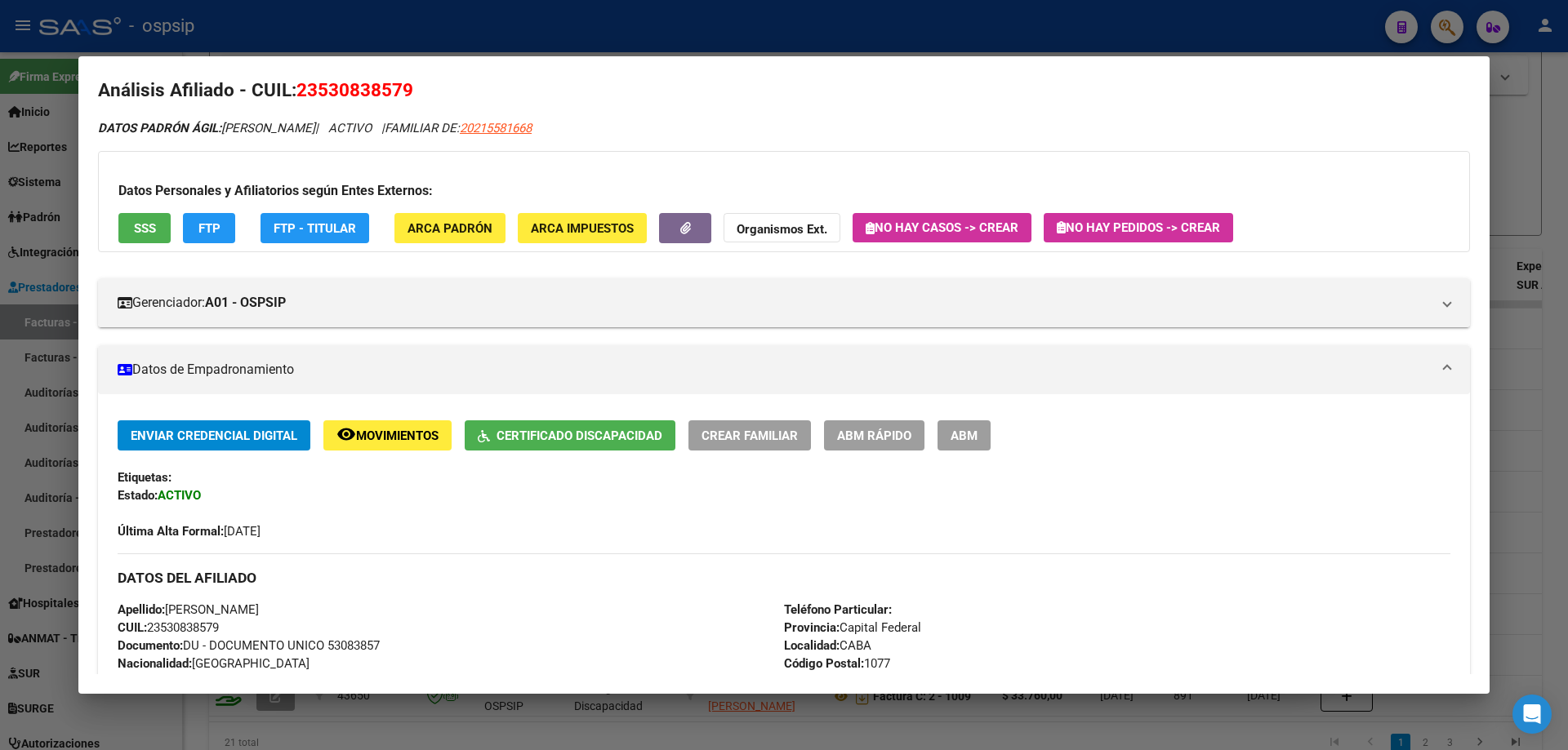
scroll to position [0, 0]
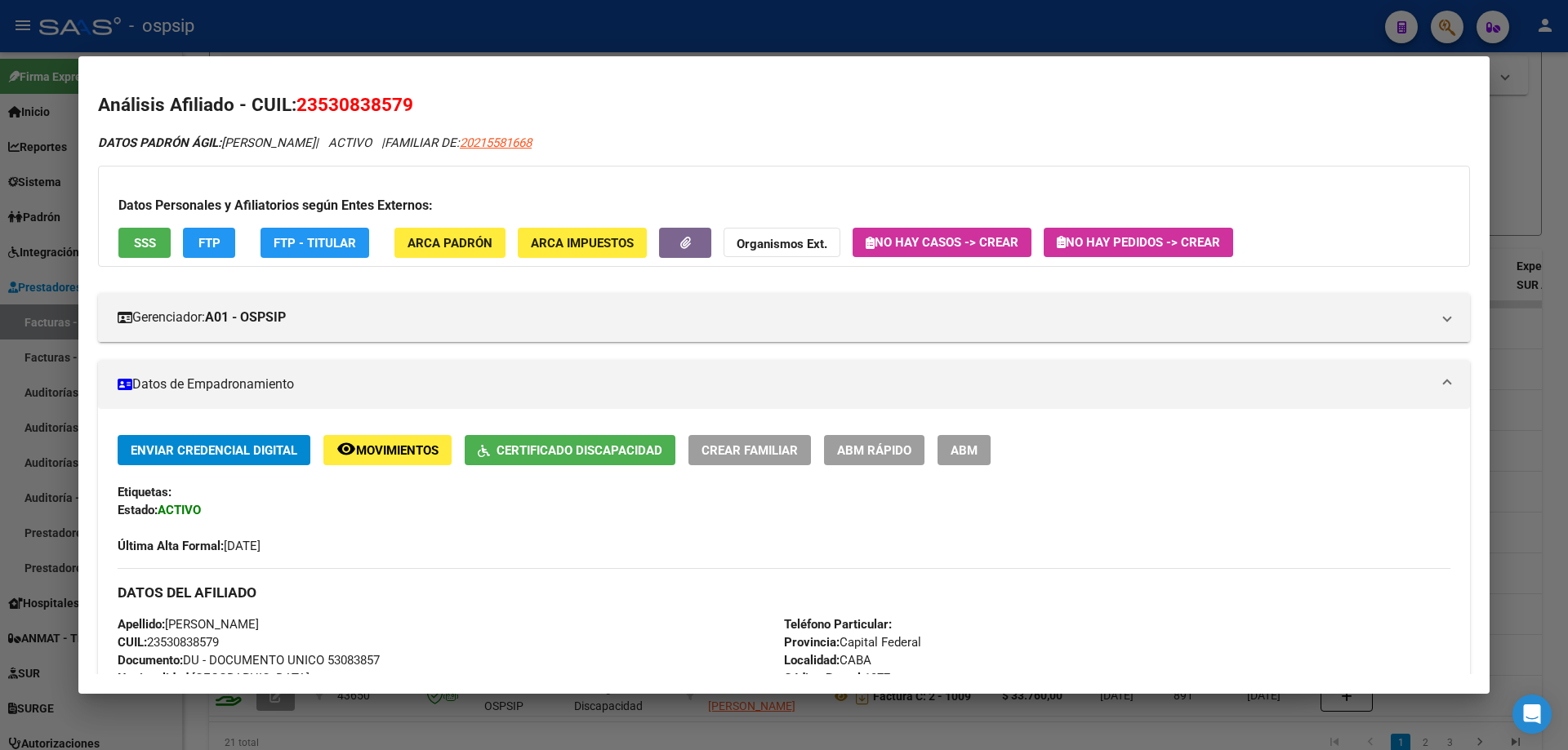
click at [1539, 401] on div at bounding box center [784, 375] width 1568 height 750
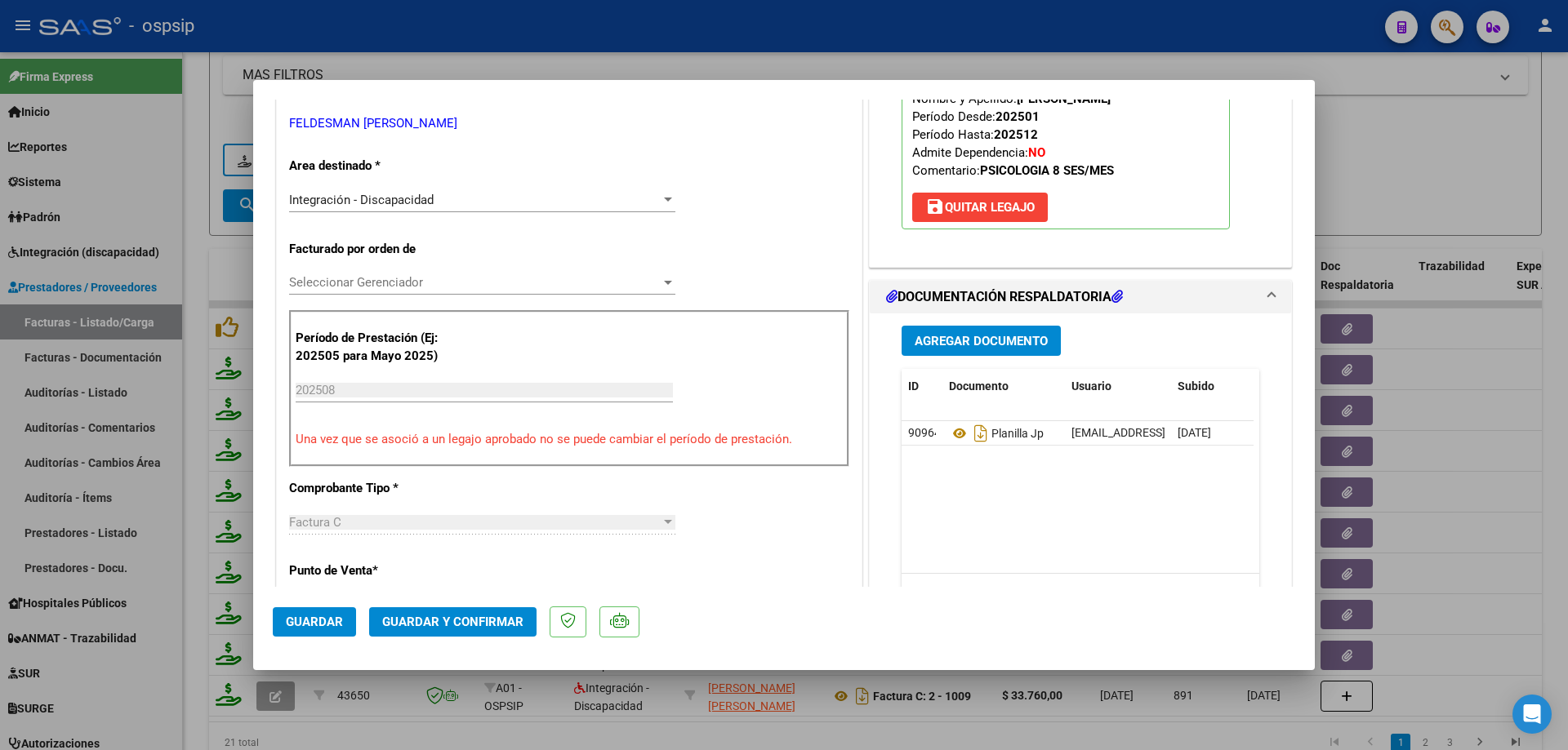
scroll to position [326, 0]
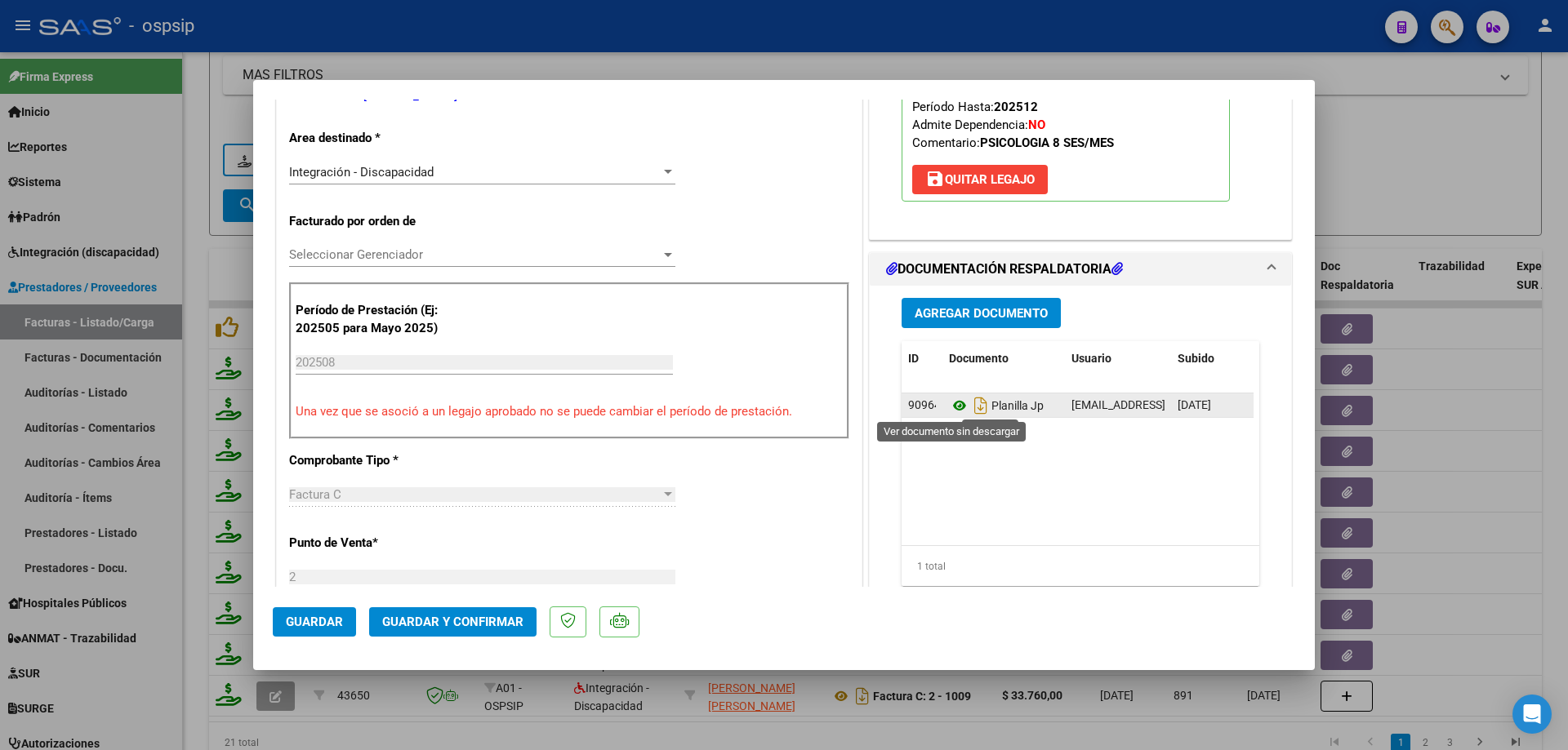
click at [950, 405] on icon at bounding box center [959, 406] width 21 height 20
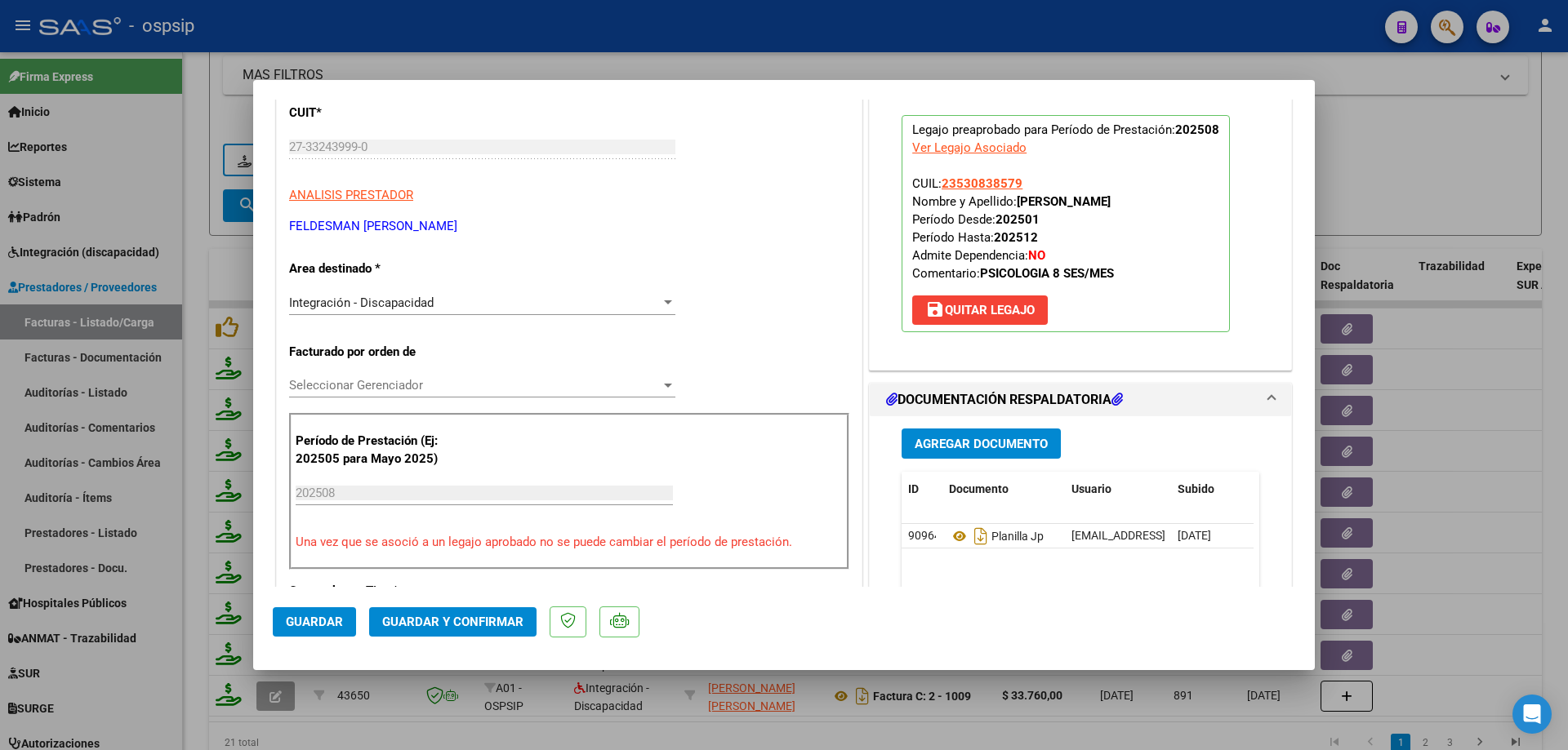
scroll to position [81, 0]
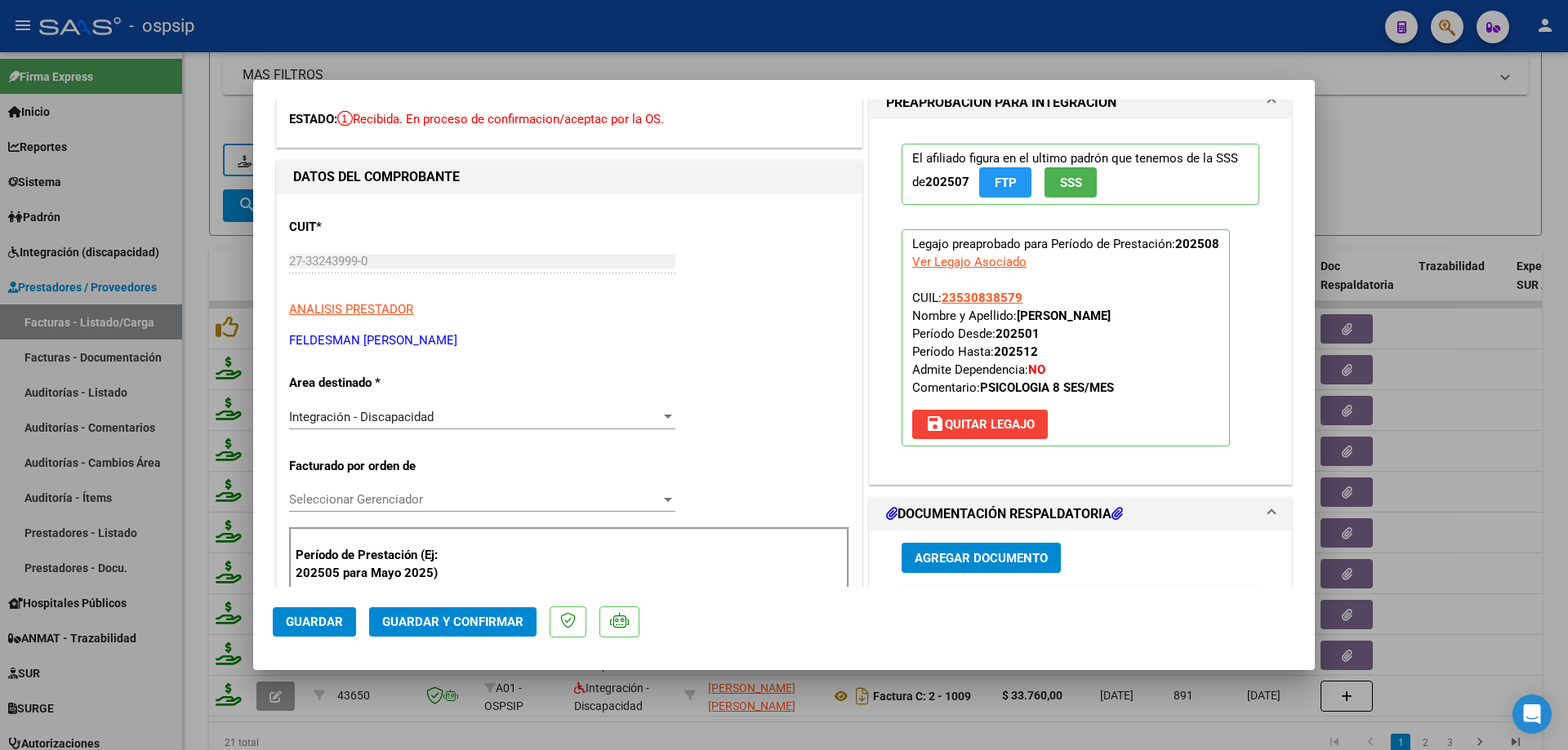
drag, startPoint x: 1020, startPoint y: 296, endPoint x: 934, endPoint y: 302, distance: 86.2
click at [934, 302] on p "Legajo preaprobado para Período de Prestación: 202508 Ver Legajo Asociado CUIL:…" at bounding box center [1065, 339] width 328 height 218
click at [480, 626] on span "Guardar y Confirmar" at bounding box center [452, 622] width 141 height 15
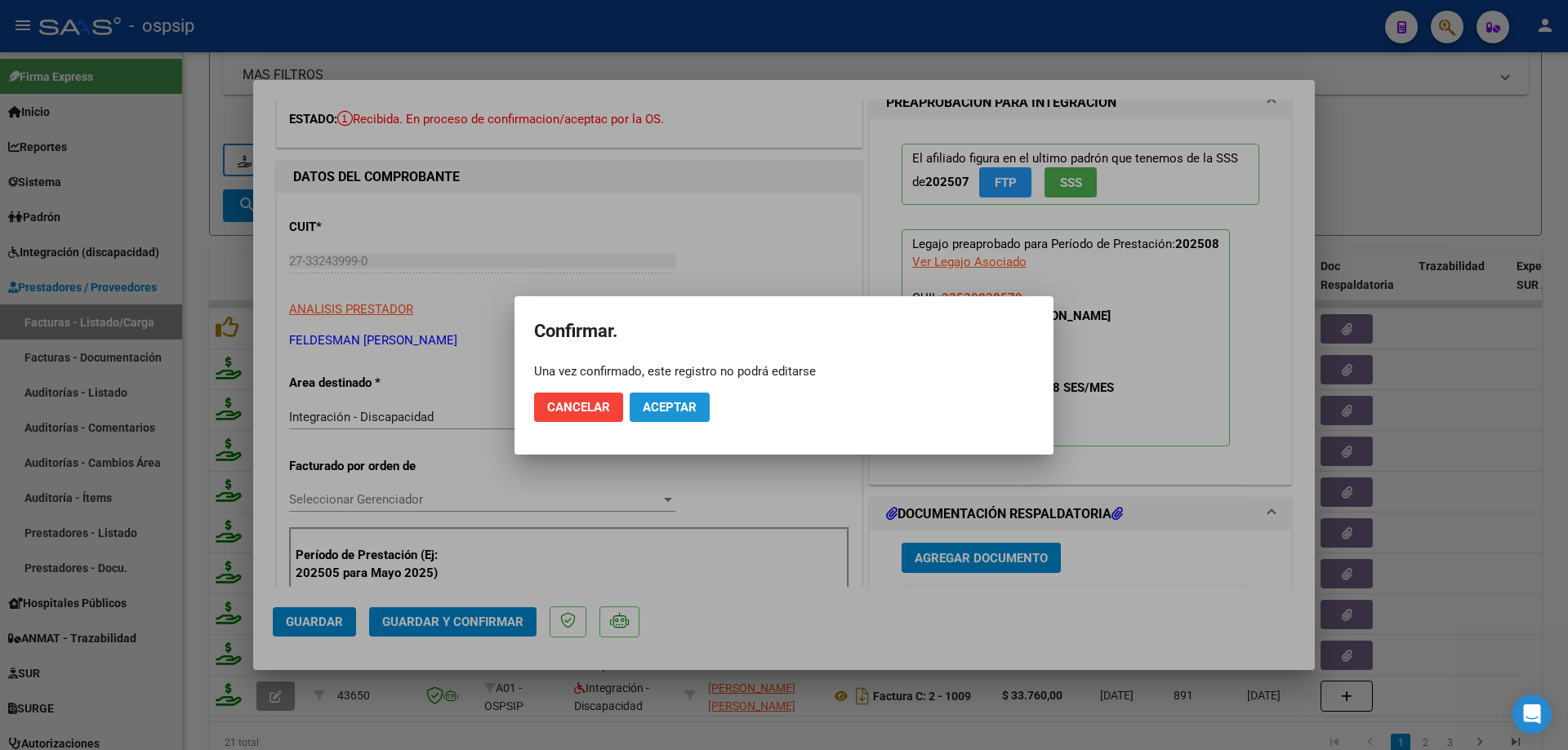
click at [706, 412] on button "Aceptar" at bounding box center [670, 407] width 80 height 29
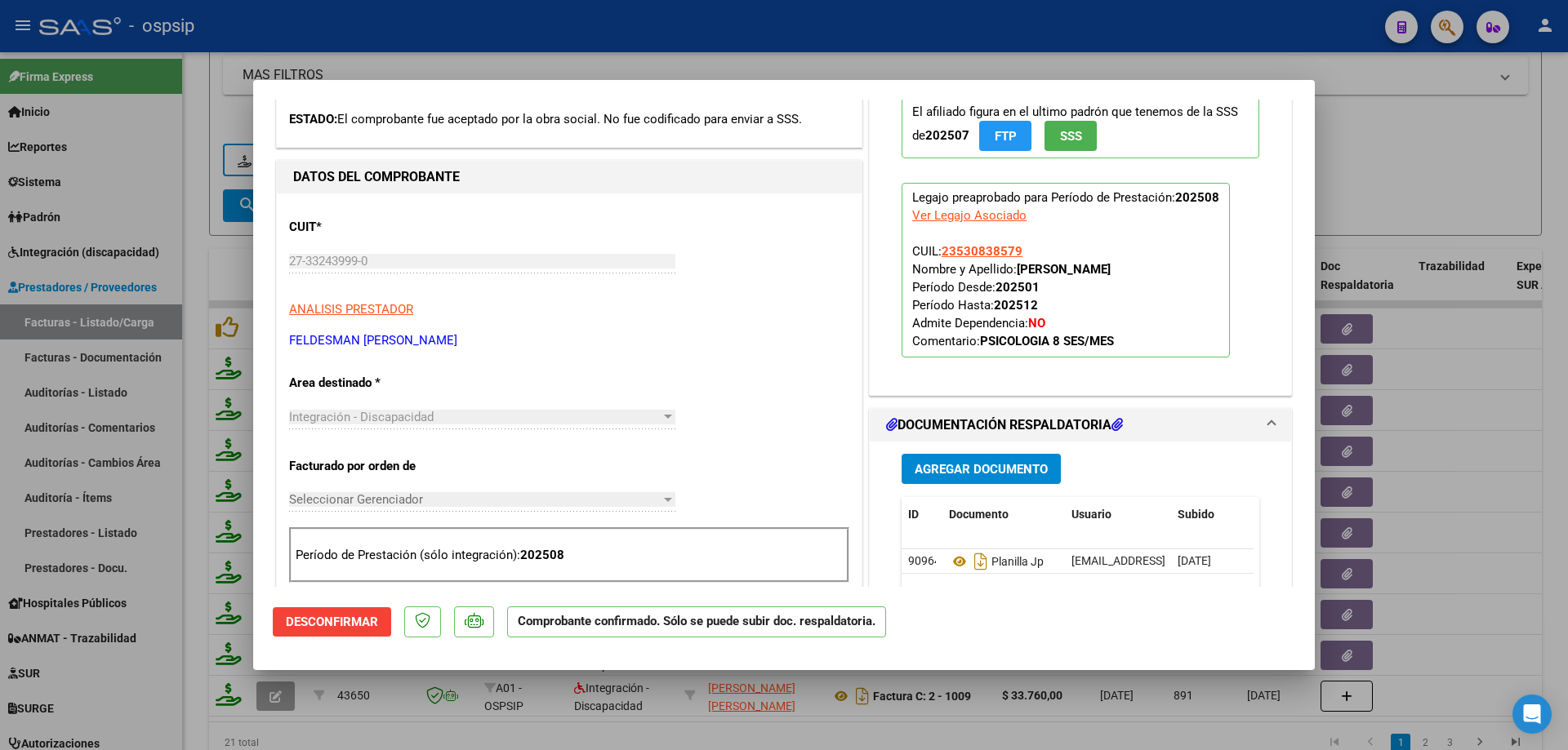
click at [1378, 148] on div at bounding box center [784, 375] width 1568 height 750
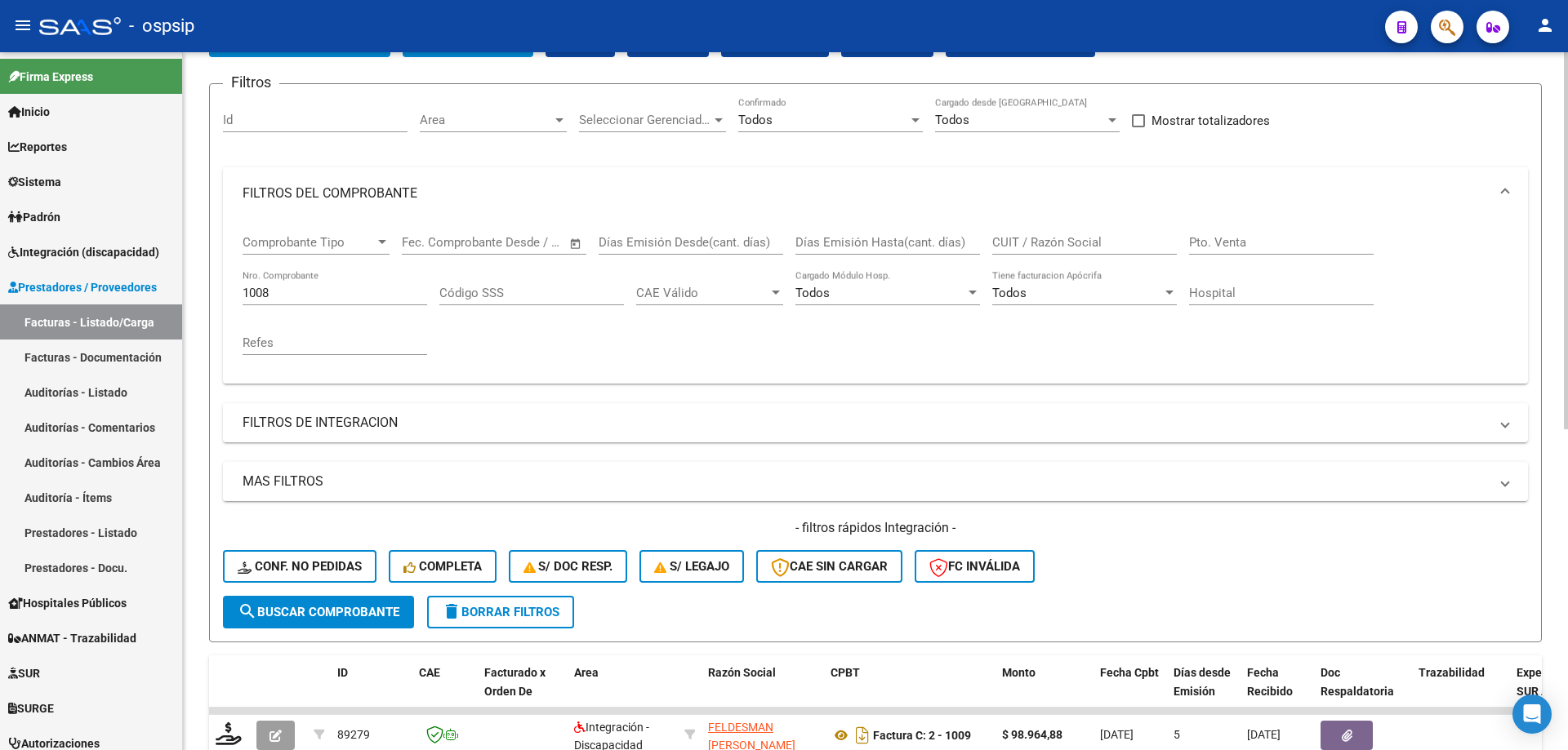
scroll to position [109, 0]
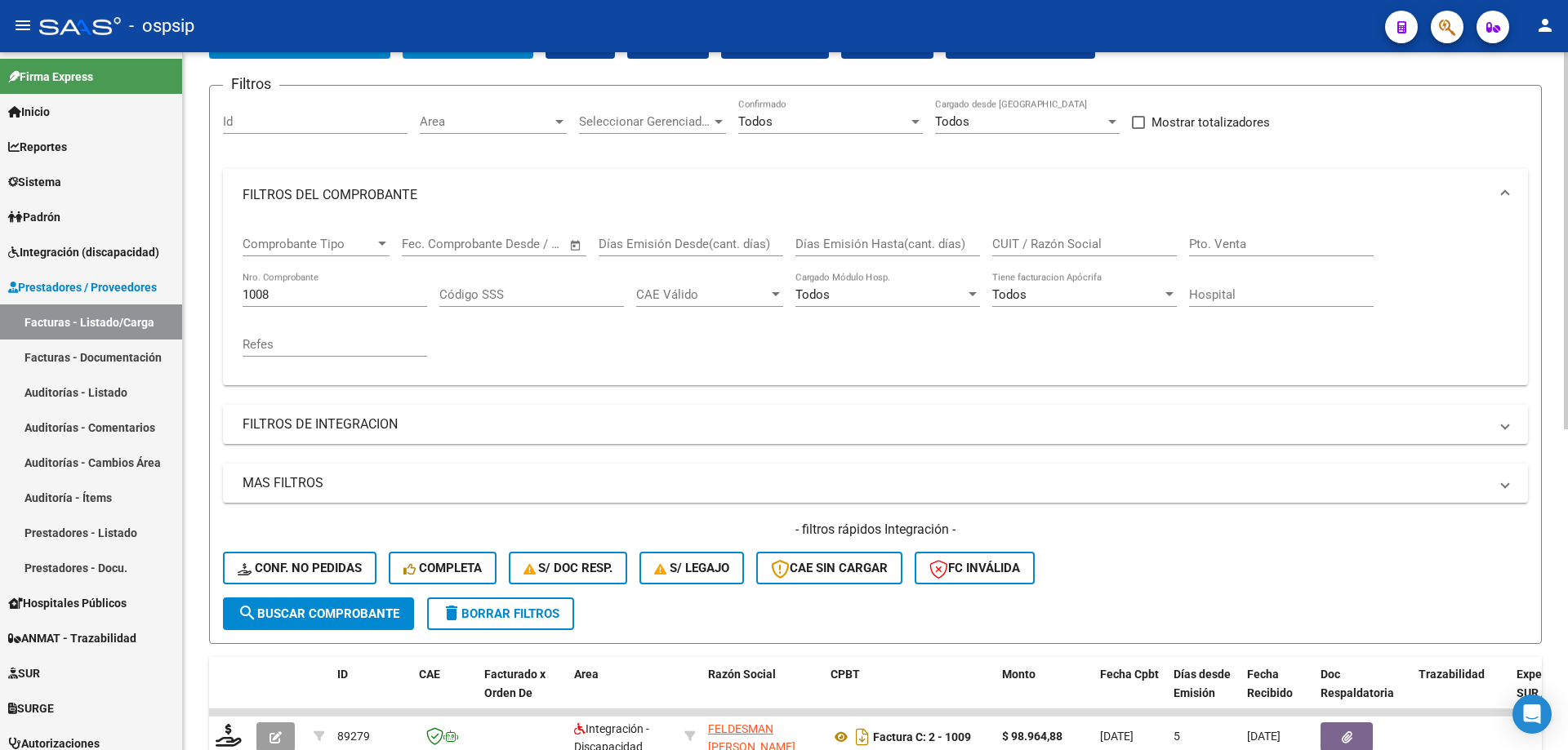
click at [298, 307] on div "1008 Nro. Comprobante" at bounding box center [334, 297] width 184 height 51
click at [298, 302] on input "1008" at bounding box center [334, 295] width 184 height 15
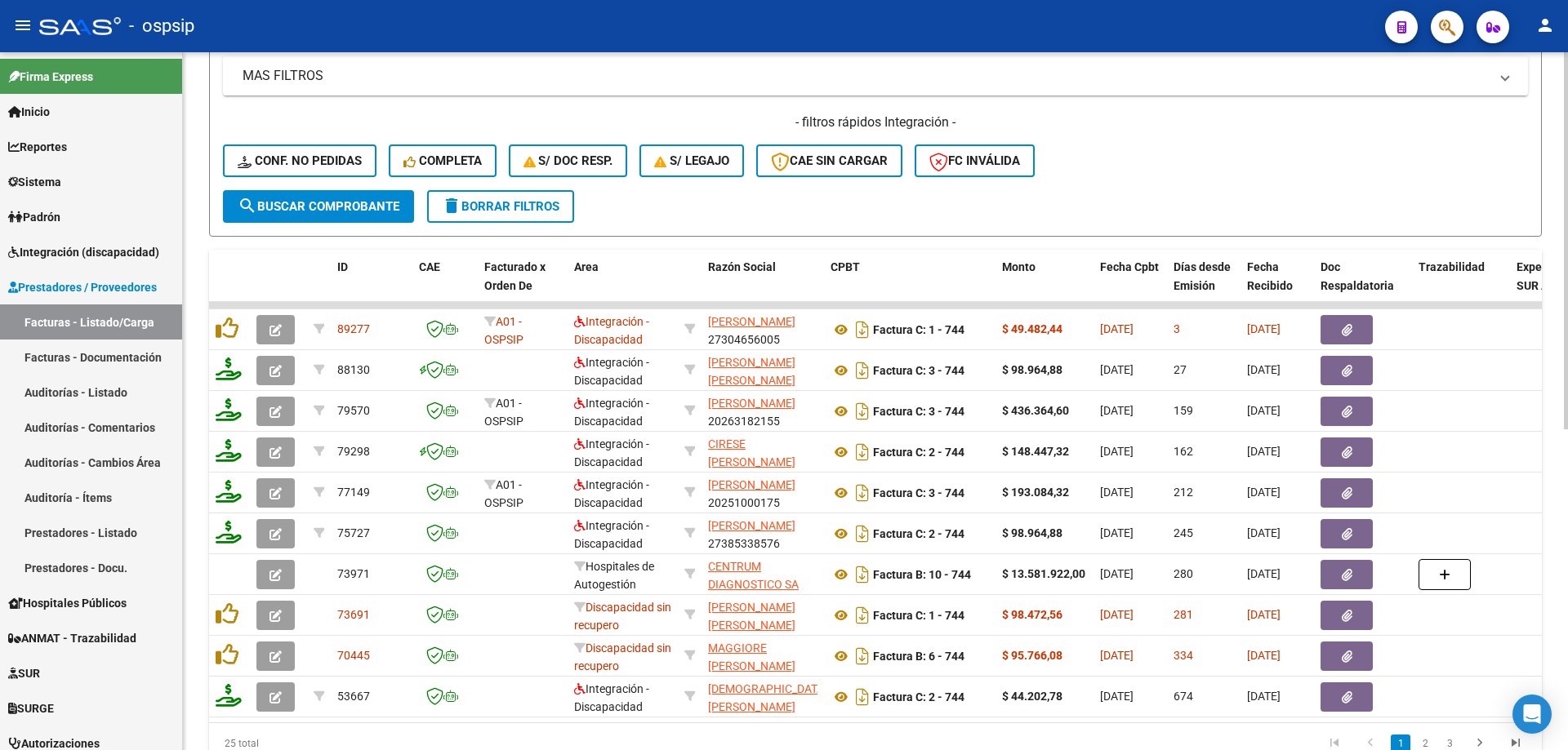
scroll to position [516, 0]
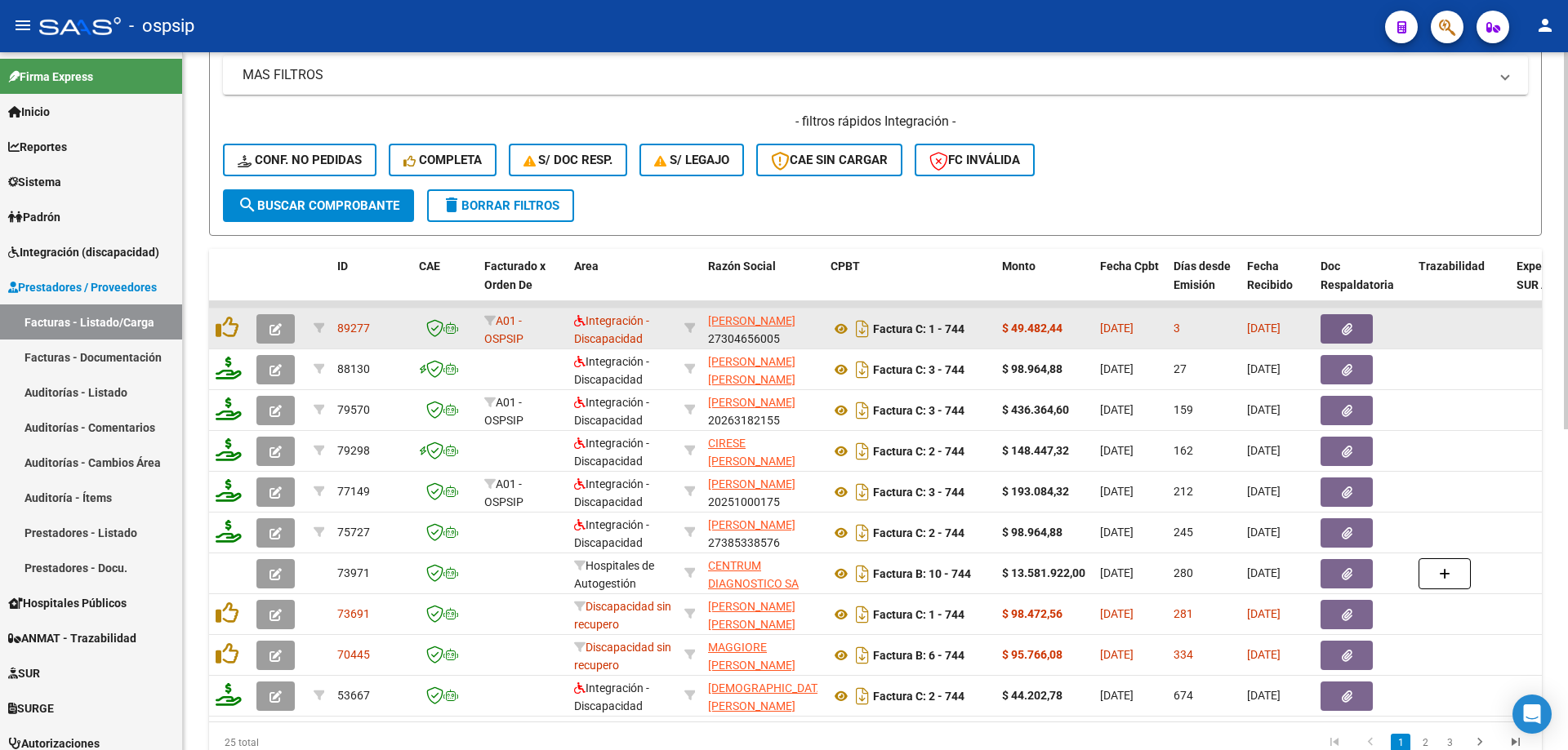
click at [280, 320] on button "button" at bounding box center [275, 328] width 39 height 29
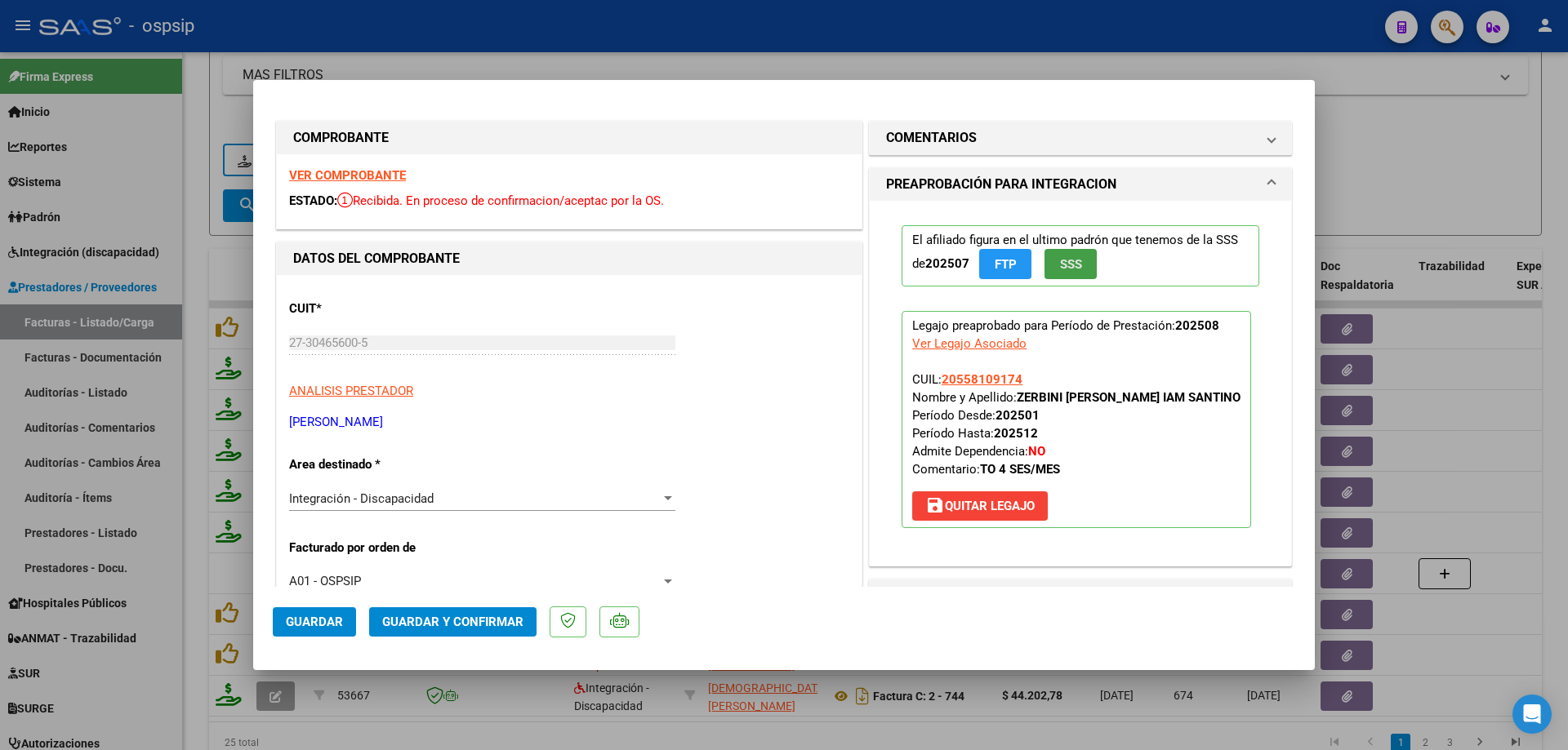
click at [1073, 267] on span "SSS" at bounding box center [1071, 265] width 22 height 15
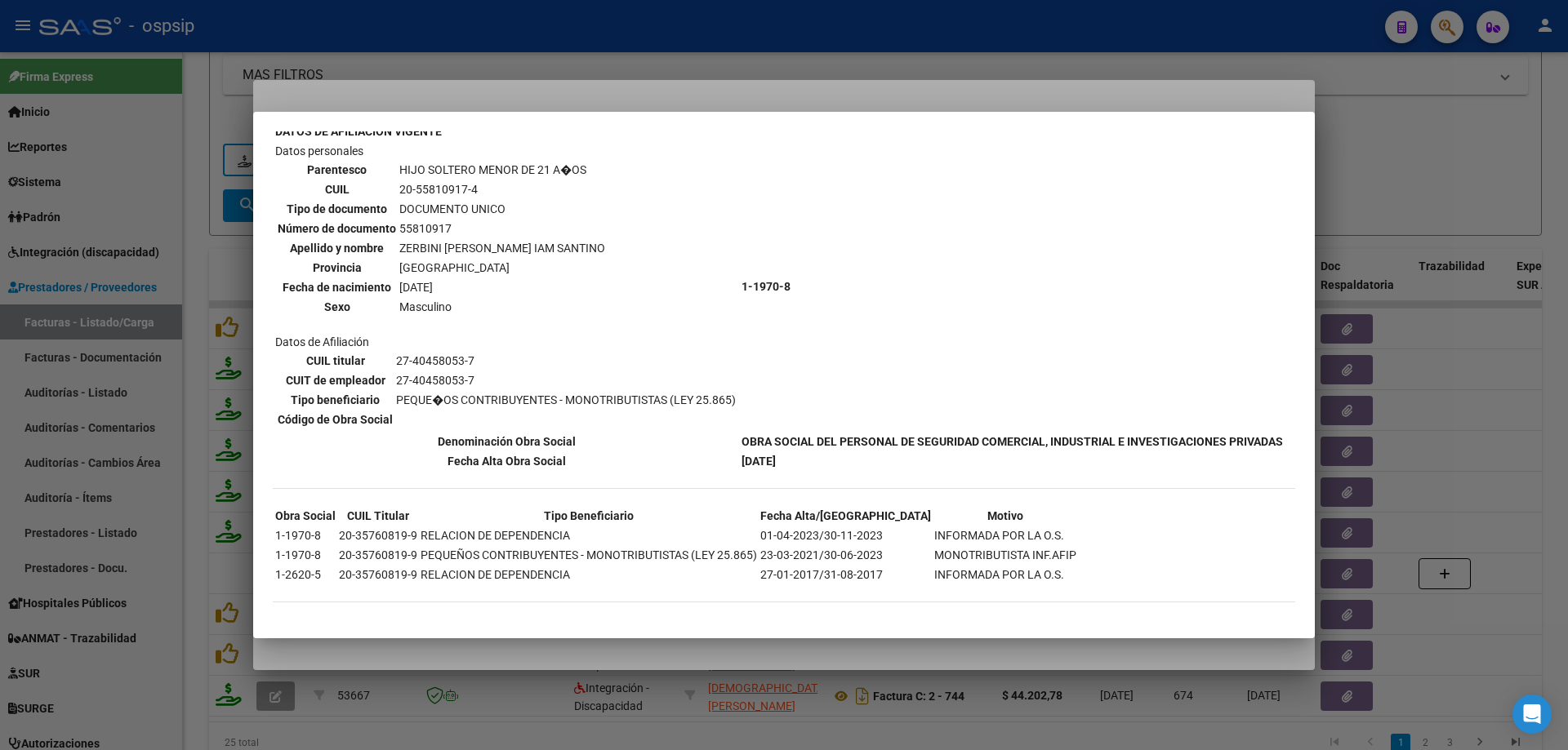
scroll to position [555, 0]
click at [1512, 185] on div at bounding box center [784, 375] width 1568 height 750
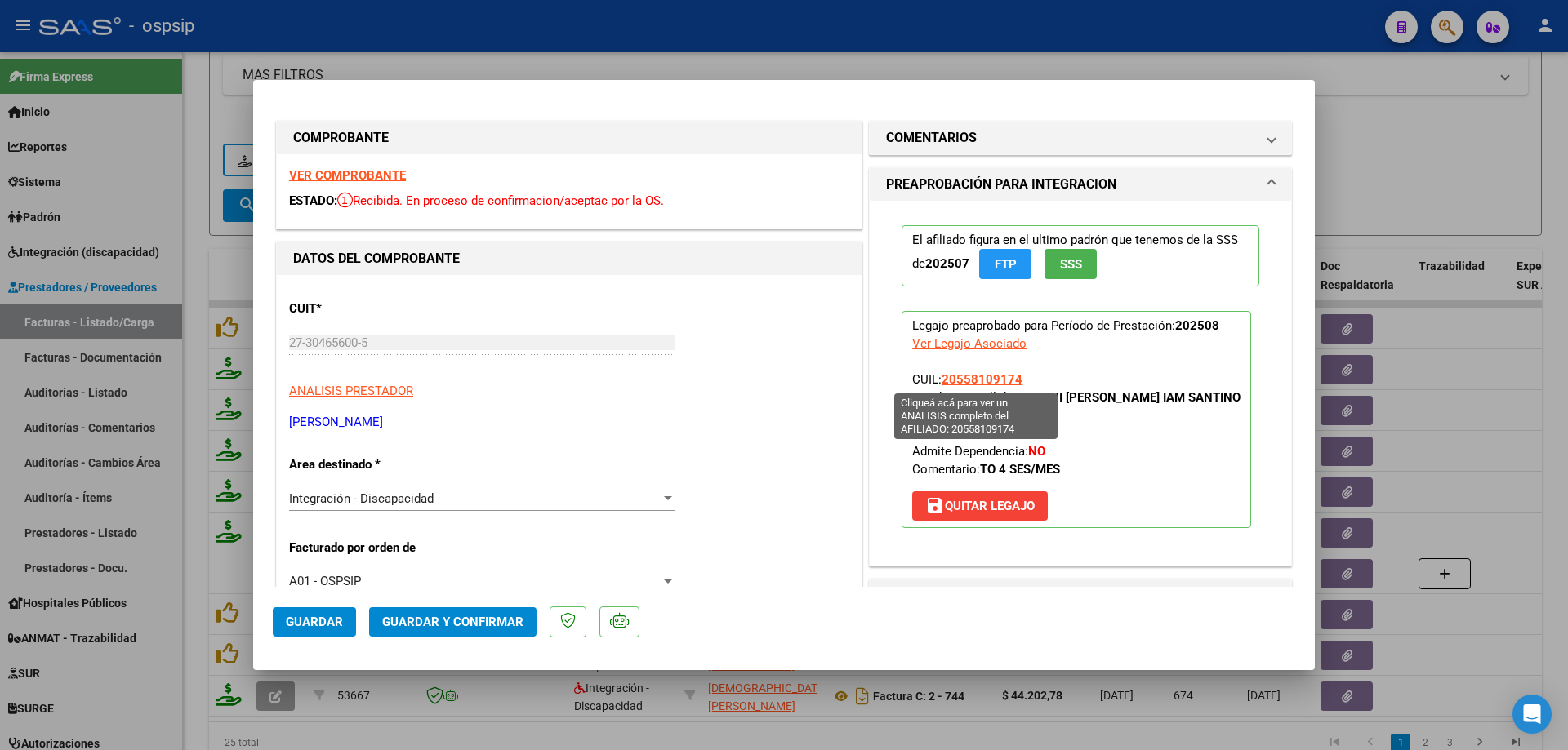
click at [965, 374] on span "20558109174" at bounding box center [981, 380] width 80 height 15
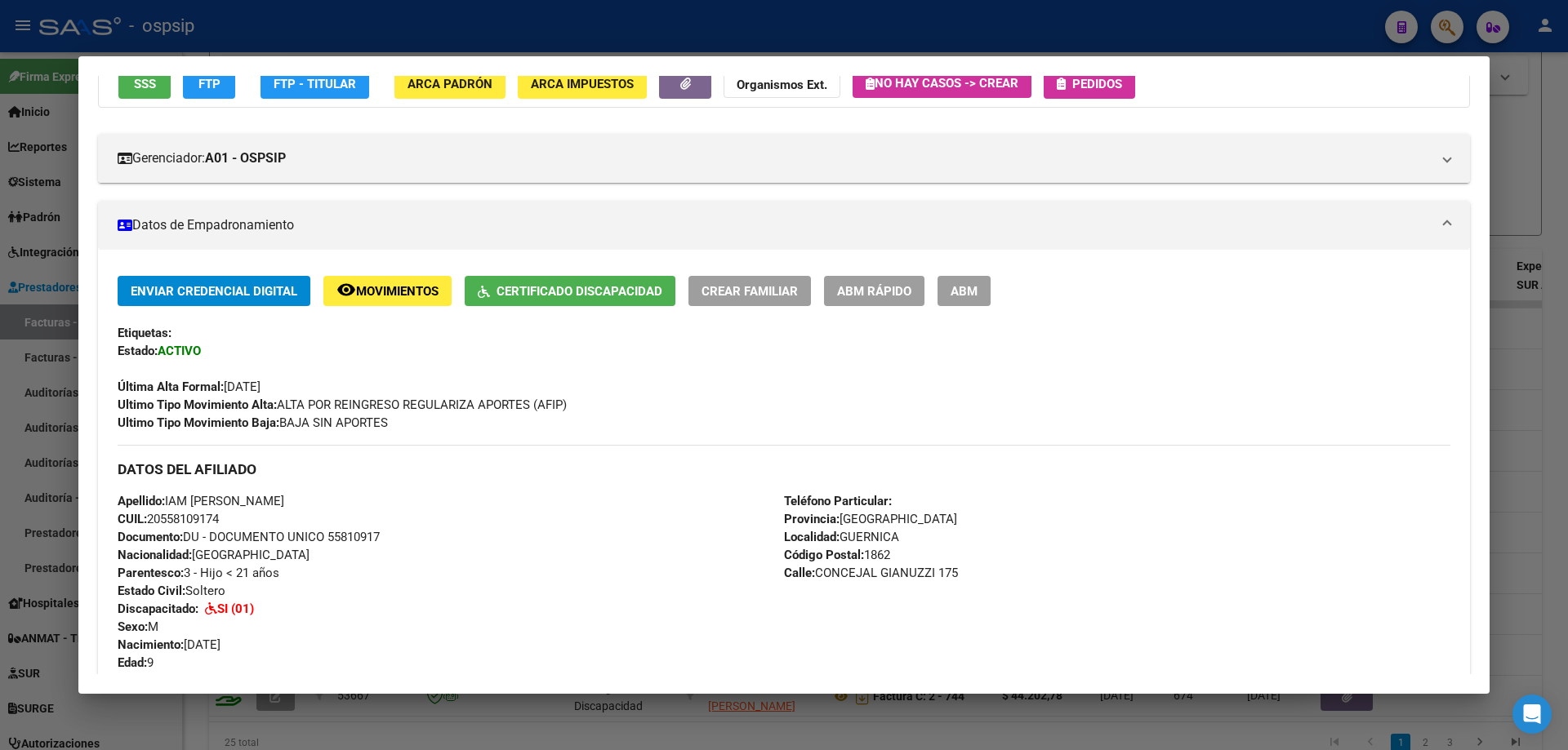
scroll to position [164, 0]
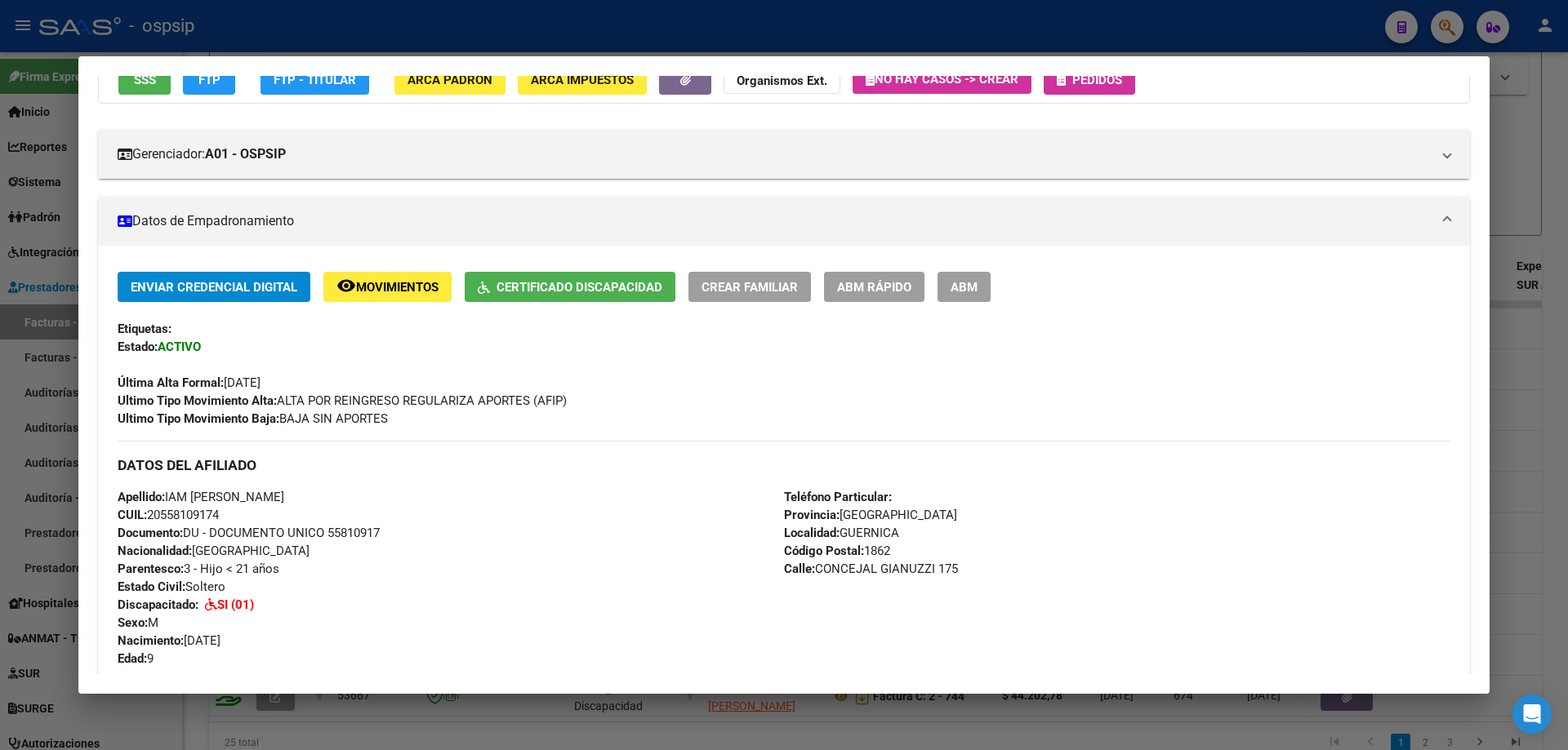
click at [1507, 284] on div at bounding box center [784, 375] width 1568 height 750
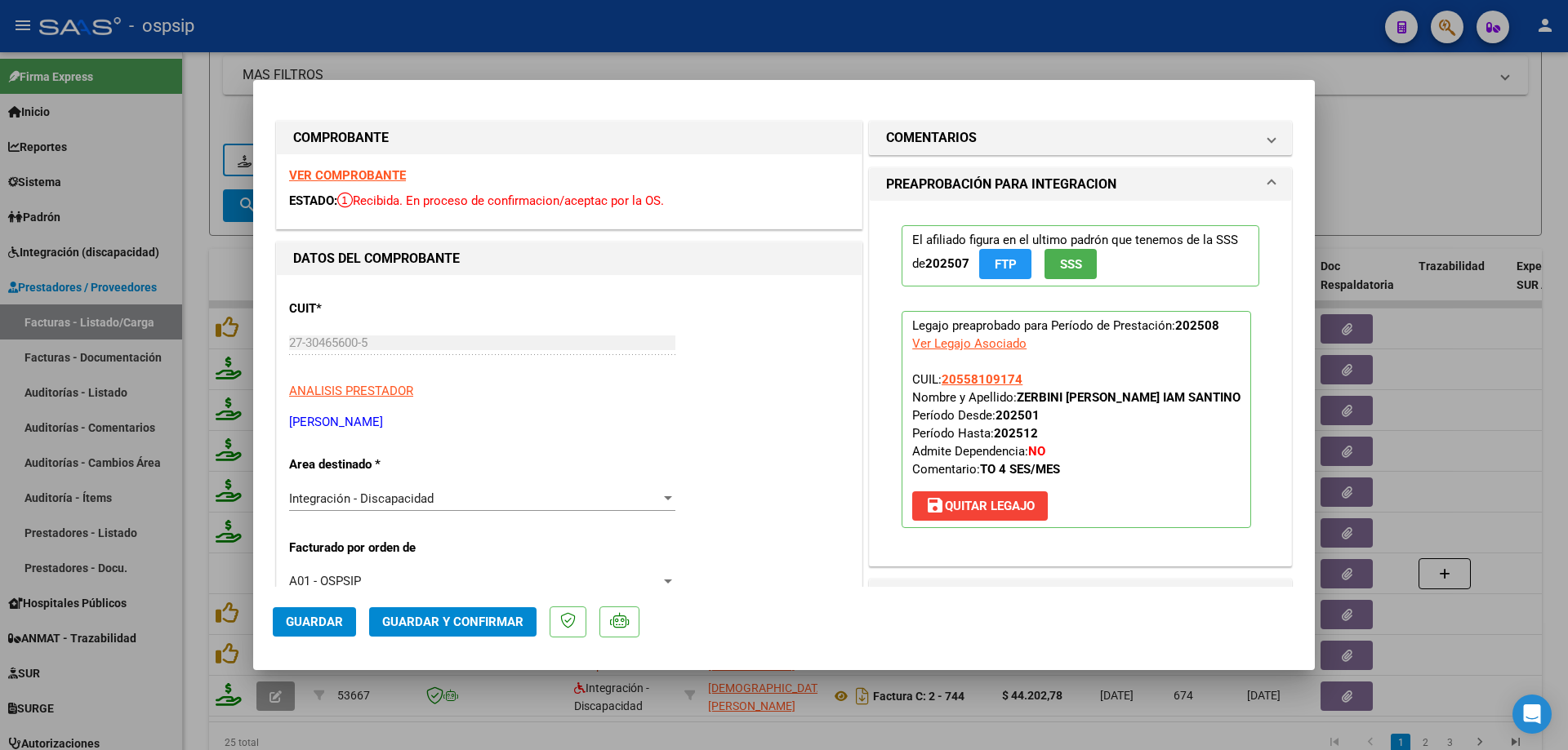
drag, startPoint x: 1043, startPoint y: 380, endPoint x: 935, endPoint y: 376, distance: 108.1
click at [935, 376] on p "Legajo preaprobado para Período de Prestación: 202508 Ver Legajo Asociado CUIL:…" at bounding box center [1075, 420] width 349 height 218
click at [495, 624] on span "Guardar y Confirmar" at bounding box center [452, 622] width 141 height 15
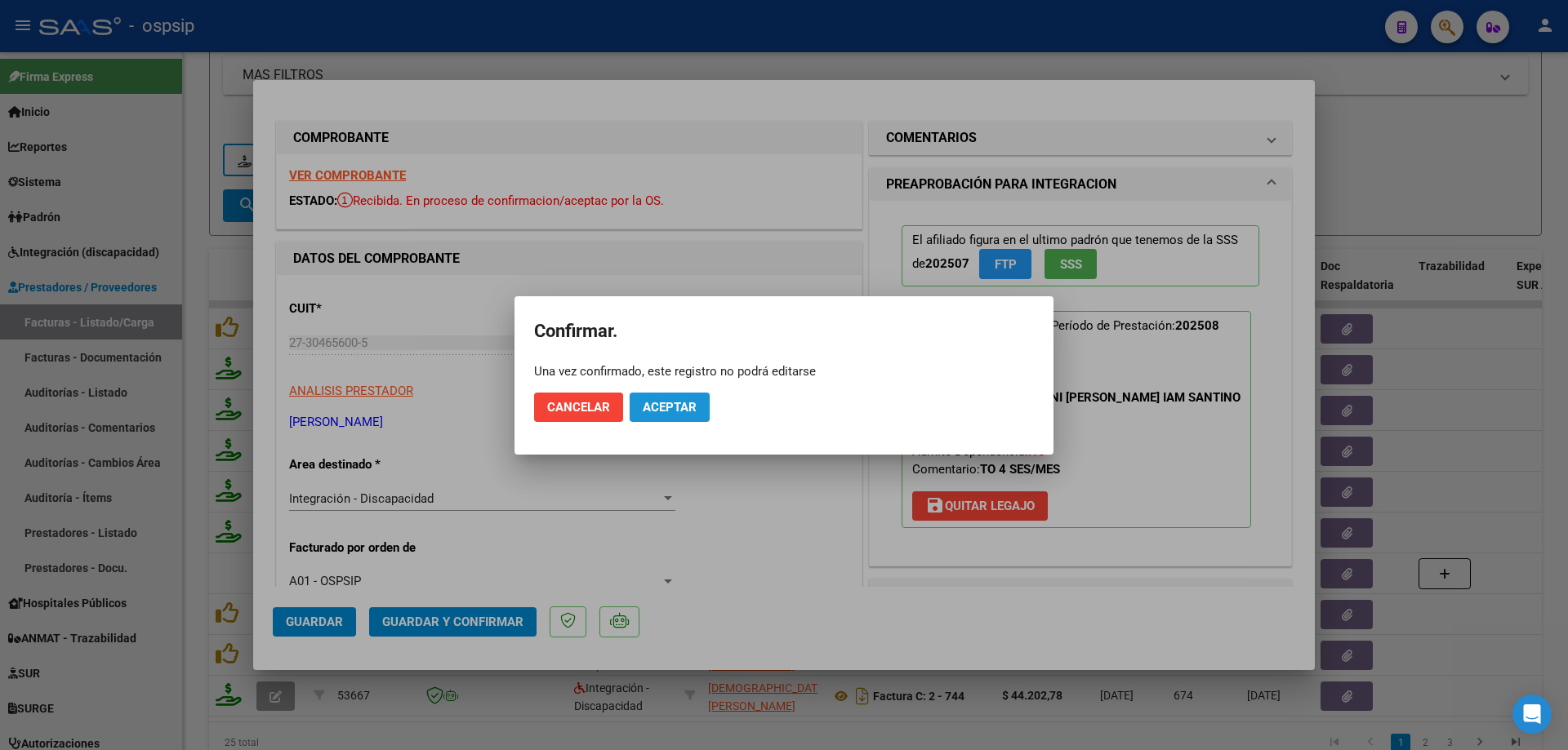
click at [692, 410] on span "Aceptar" at bounding box center [669, 408] width 54 height 15
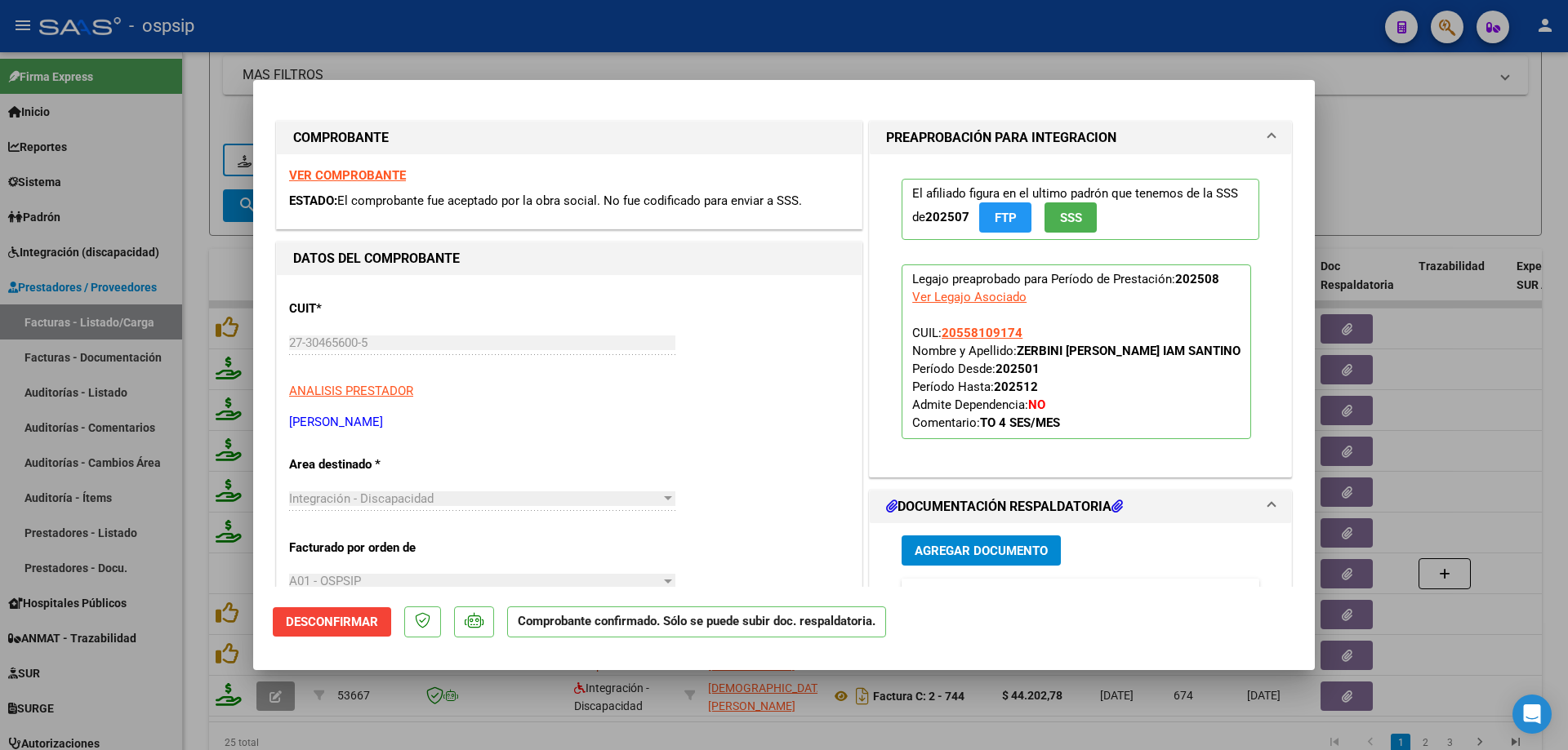
click at [1394, 153] on div at bounding box center [784, 375] width 1568 height 750
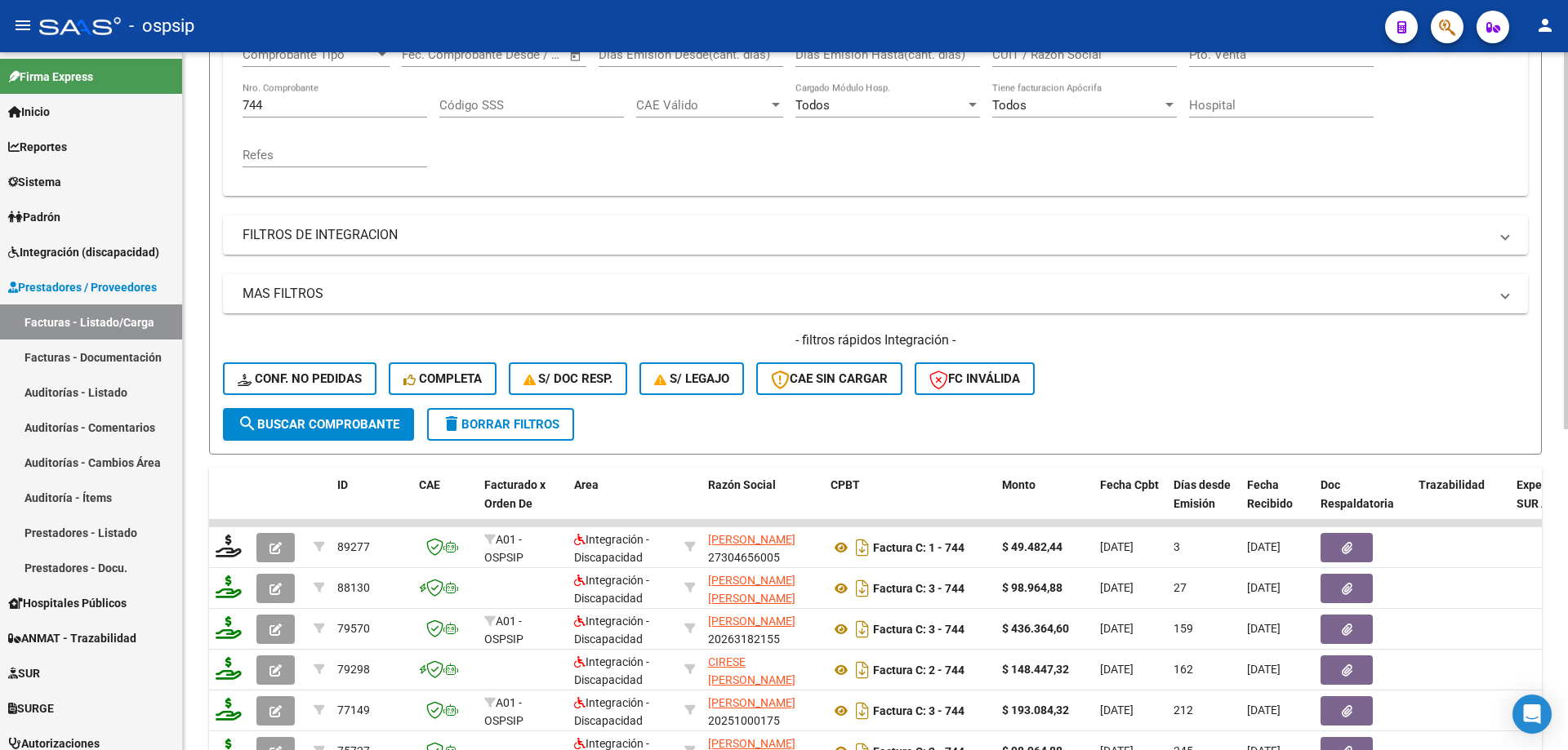
scroll to position [271, 0]
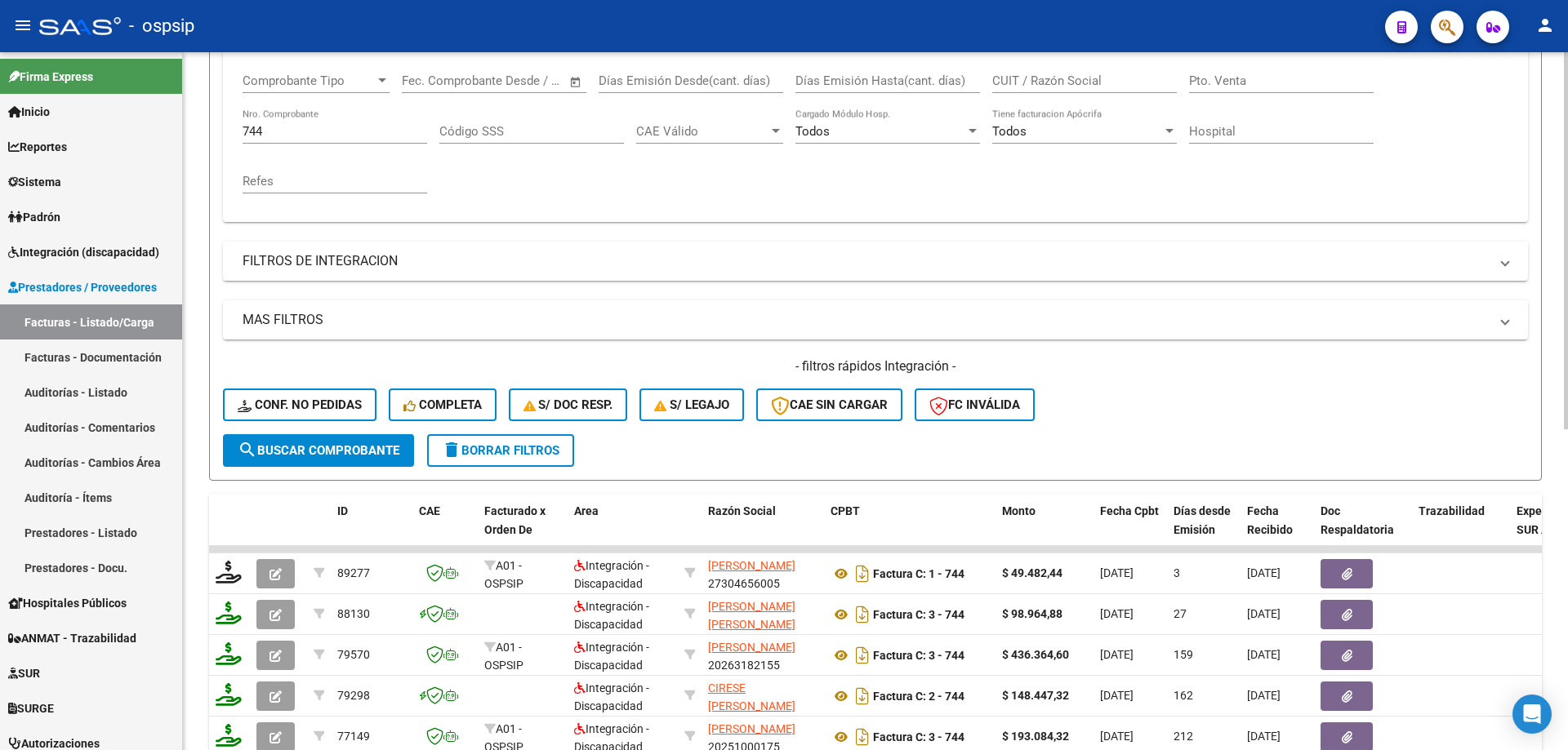
click at [301, 137] on input "744" at bounding box center [334, 131] width 184 height 15
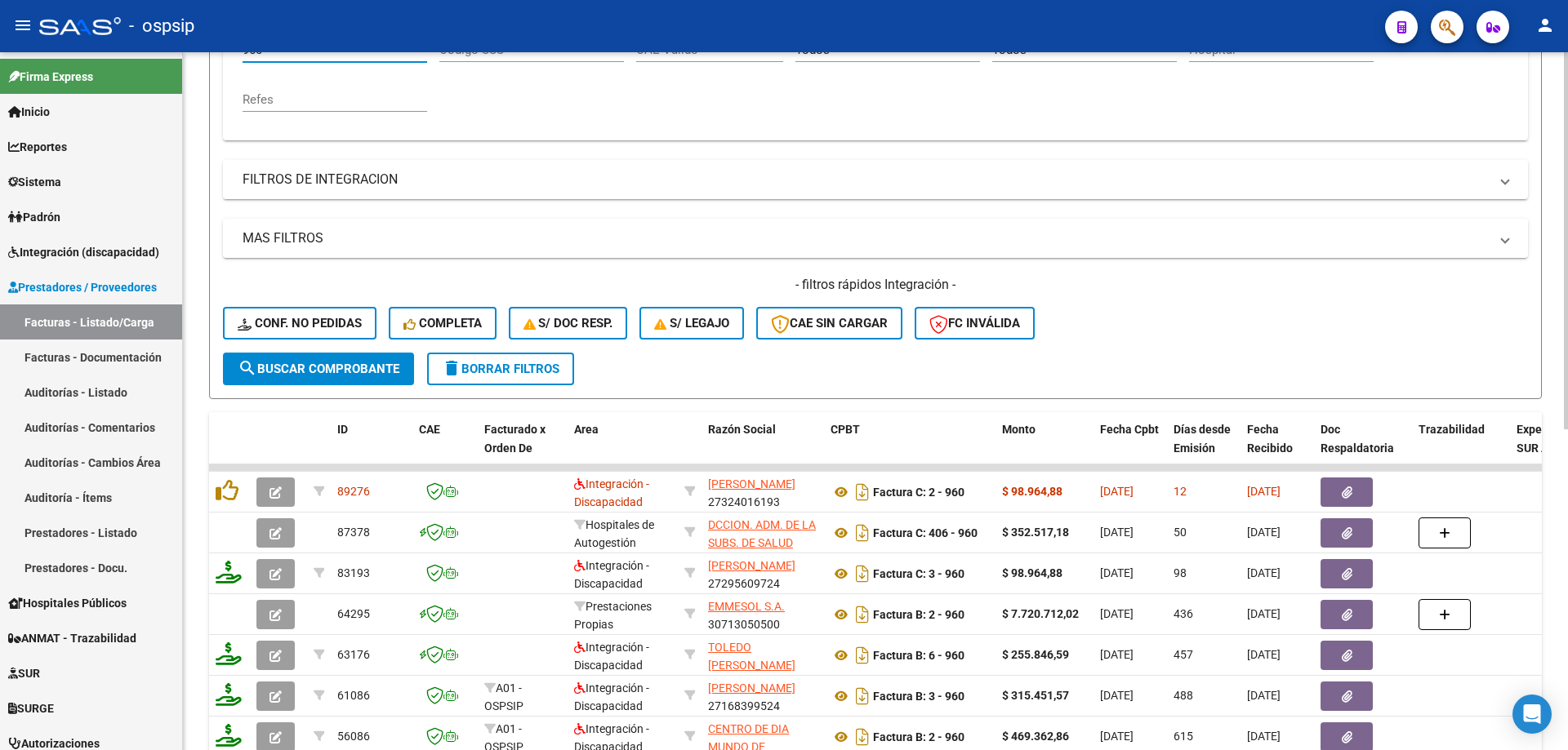
scroll to position [435, 0]
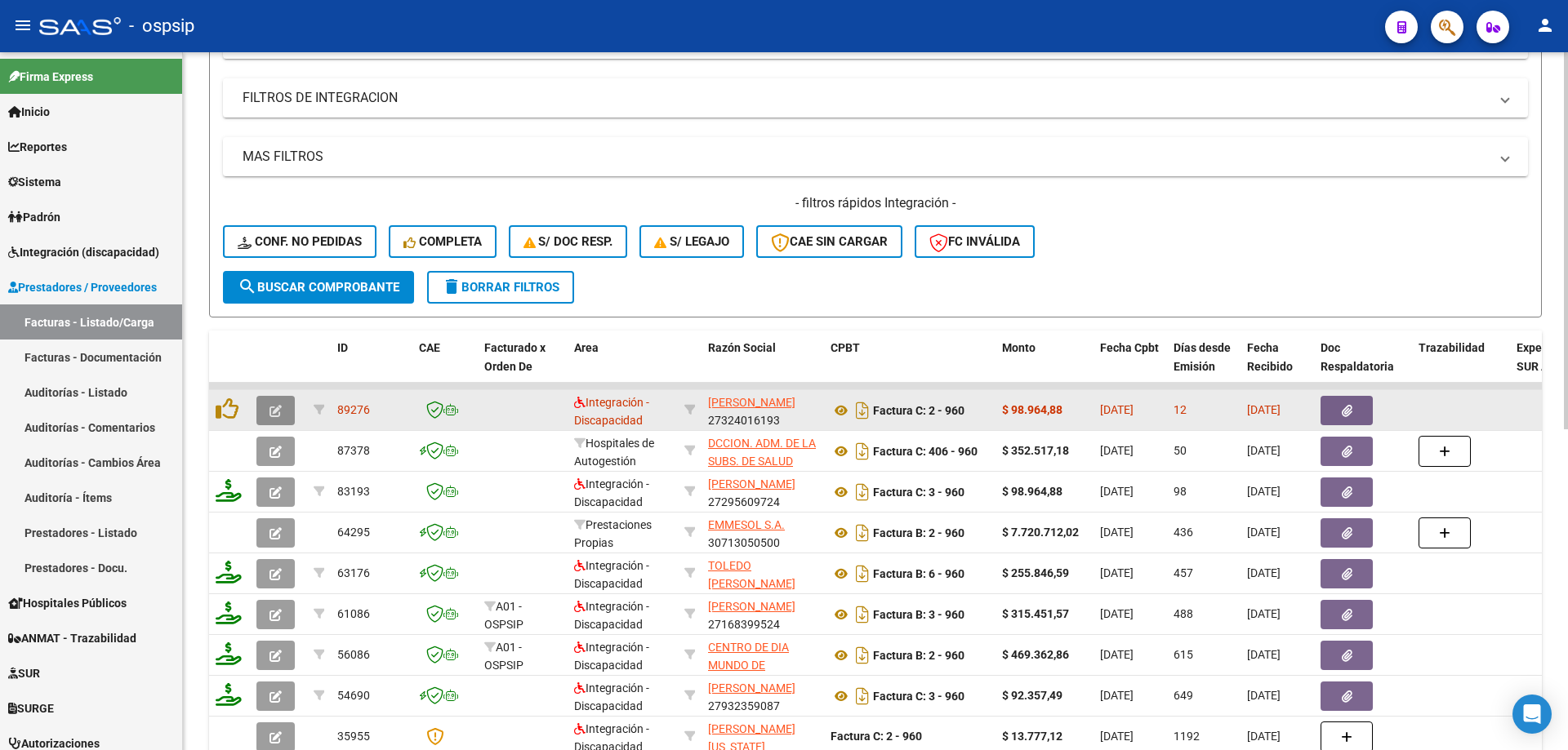
click at [274, 411] on icon "button" at bounding box center [275, 410] width 12 height 12
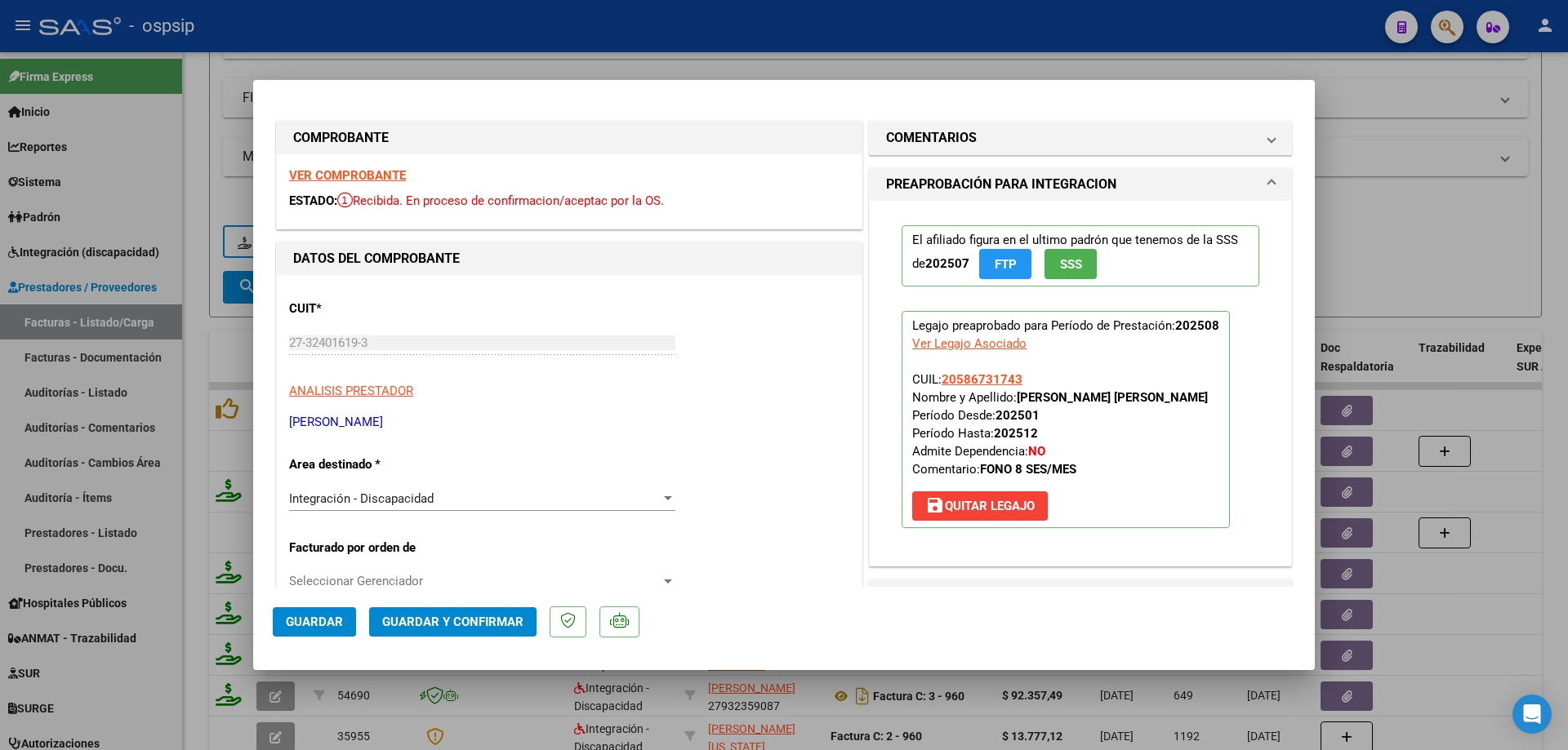
click at [1060, 267] on span "SSS" at bounding box center [1071, 265] width 22 height 15
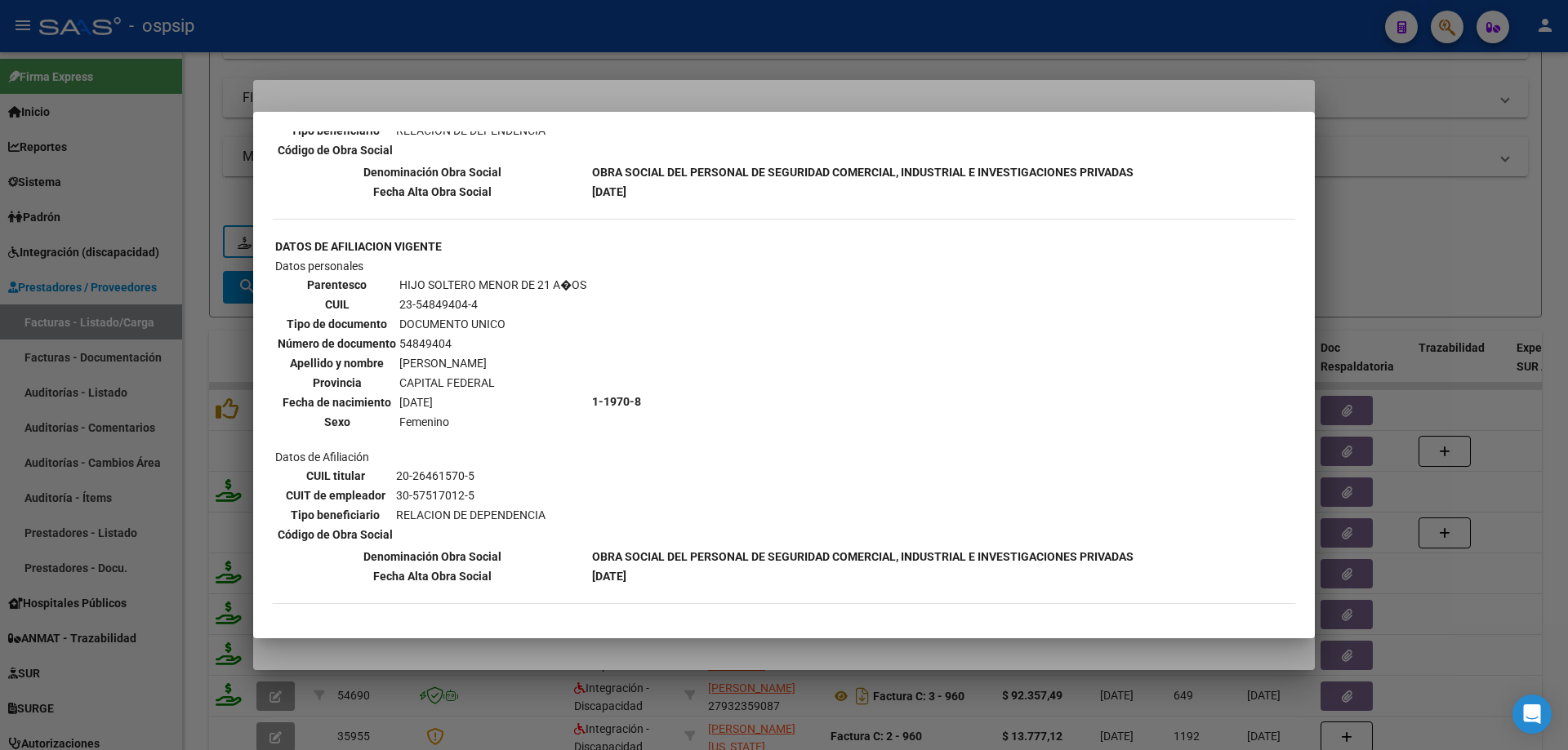
scroll to position [1227, 0]
click at [1420, 271] on div at bounding box center [784, 375] width 1568 height 750
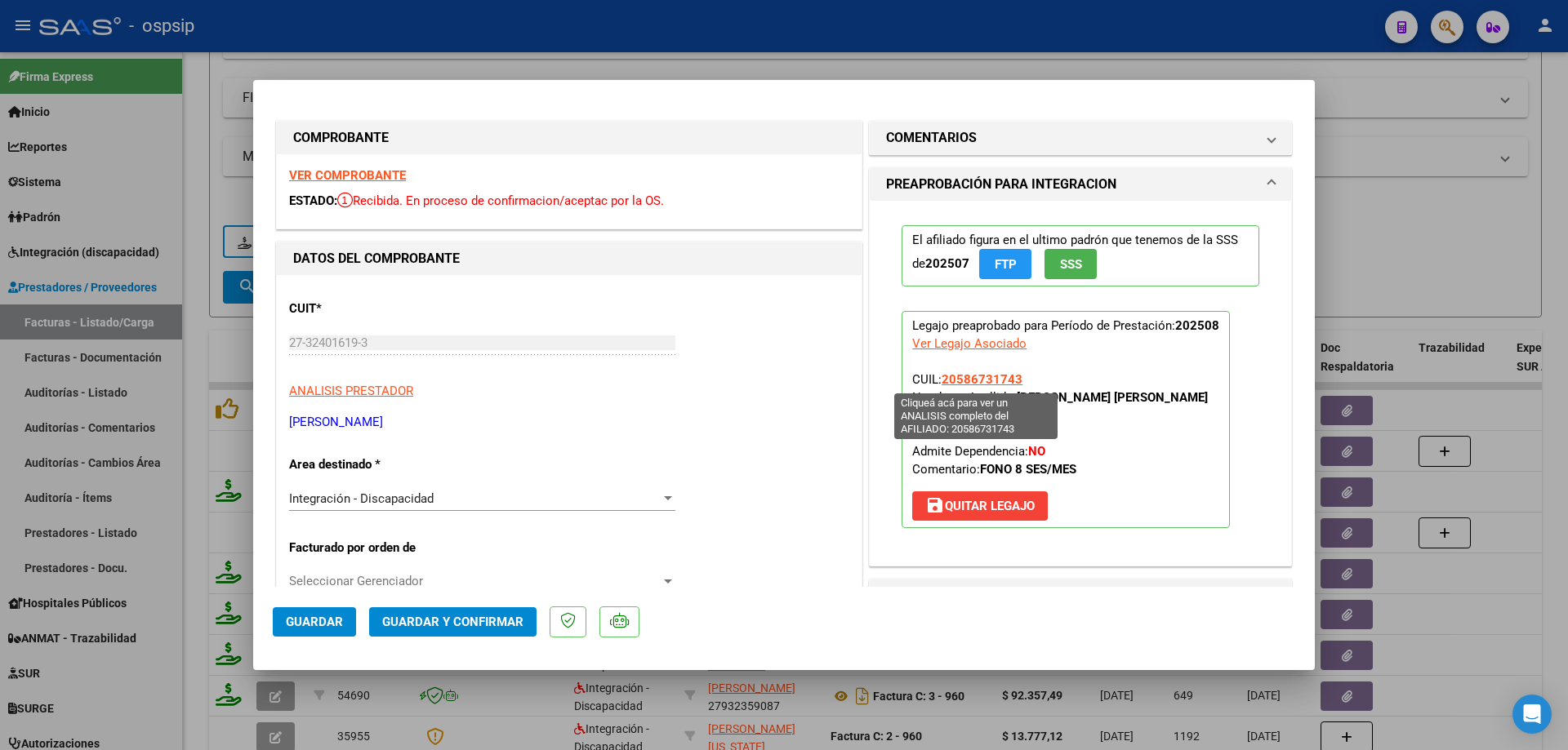
click at [962, 377] on span "20586731743" at bounding box center [981, 380] width 80 height 15
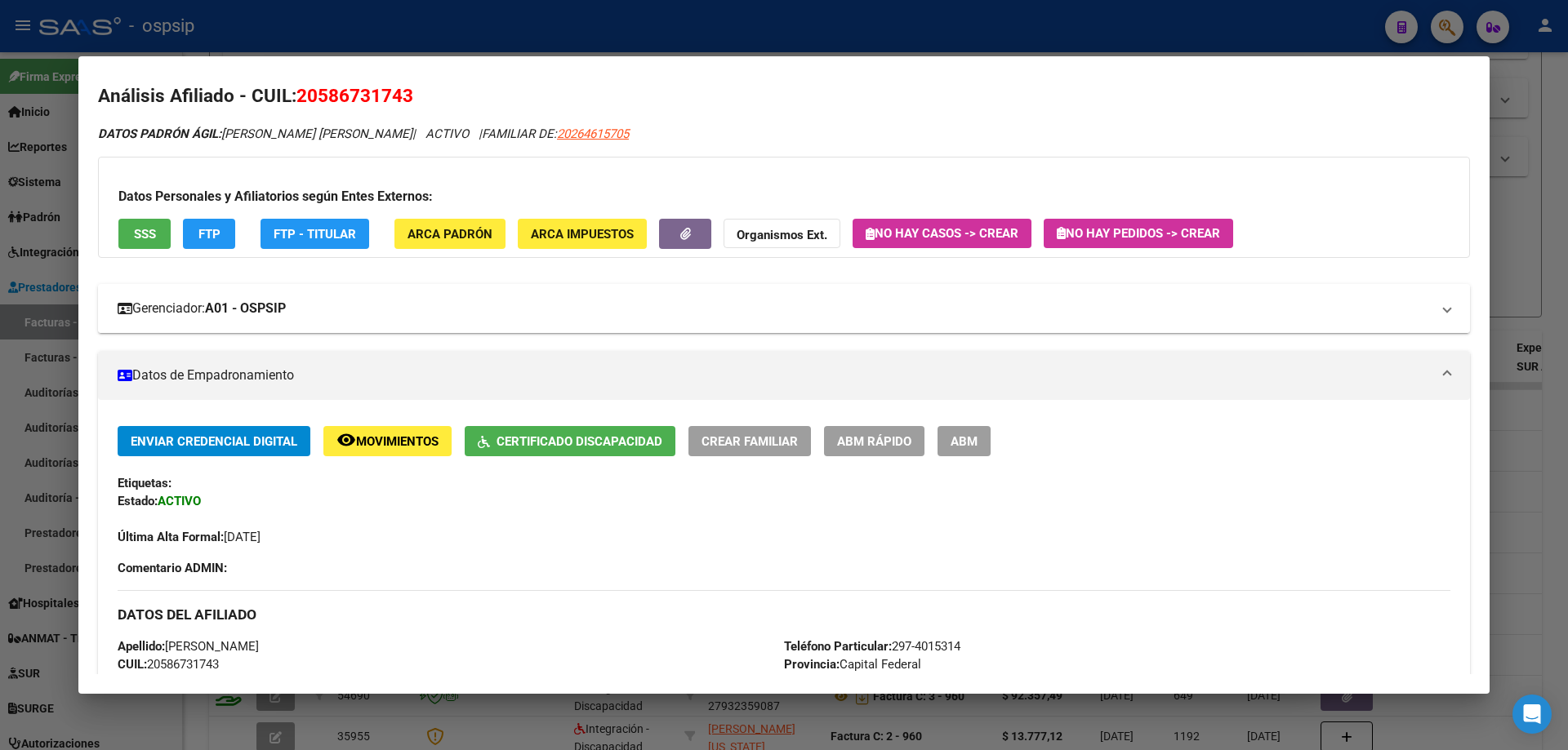
scroll to position [0, 0]
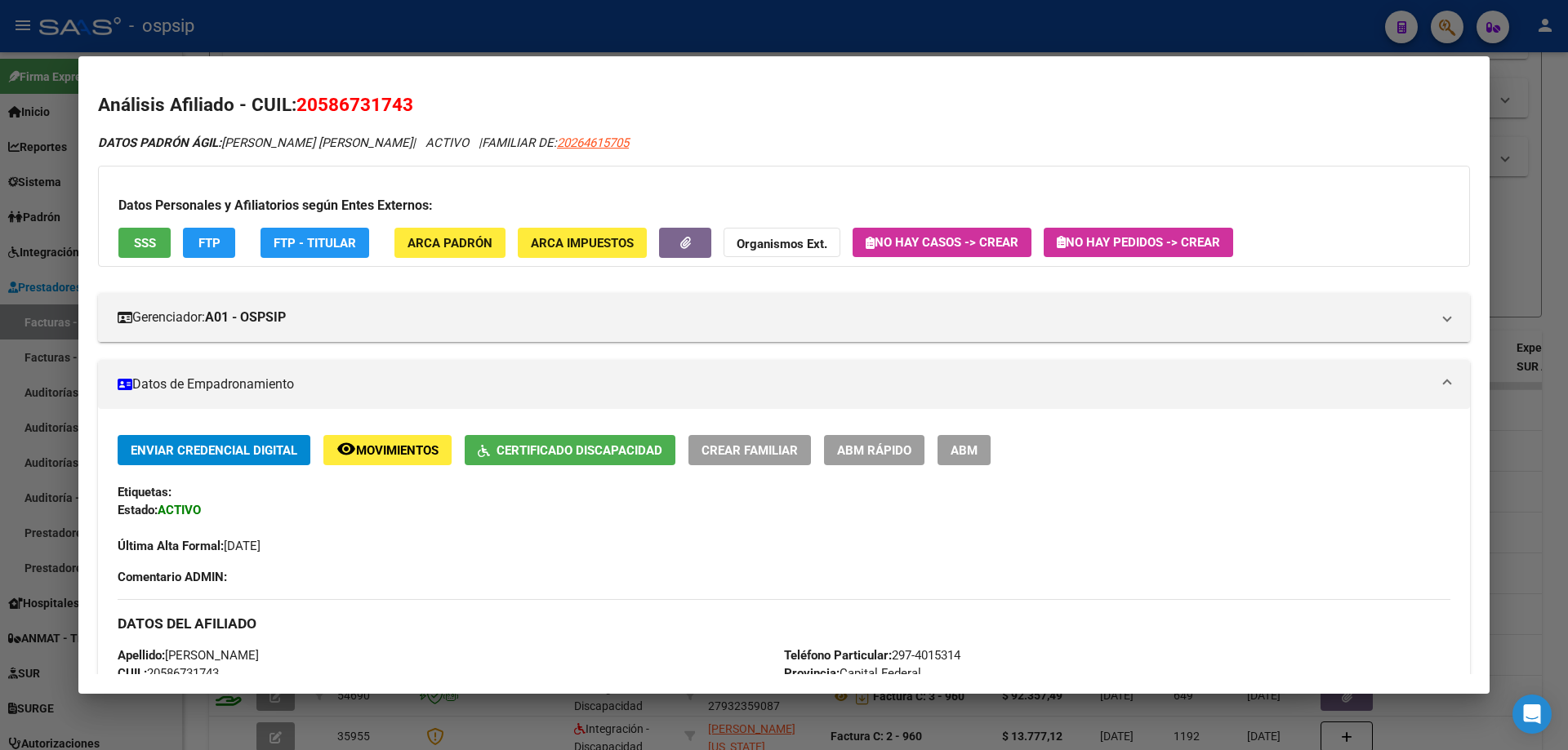
click at [1533, 284] on div at bounding box center [784, 375] width 1568 height 750
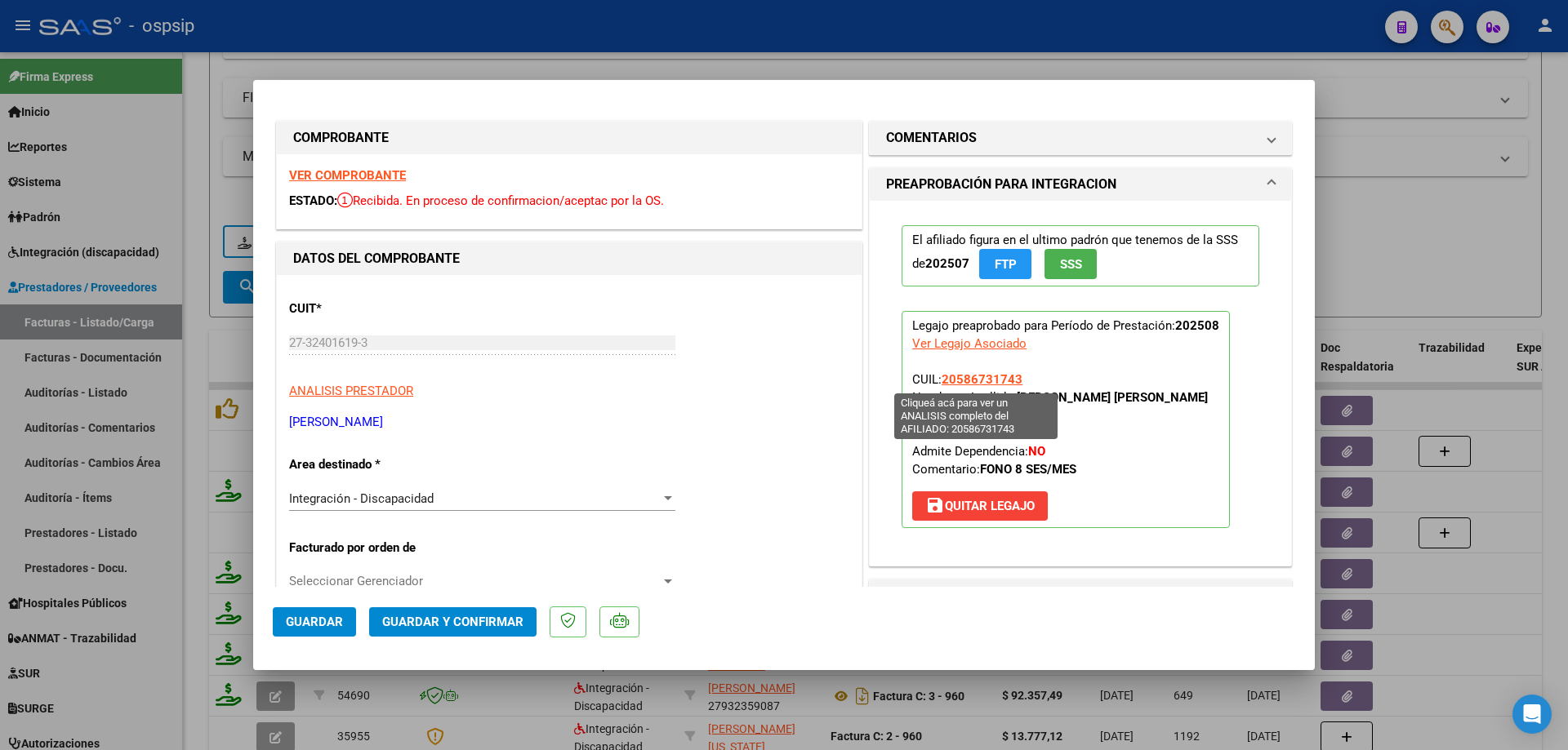
drag, startPoint x: 1024, startPoint y: 379, endPoint x: 940, endPoint y: 383, distance: 84.1
click at [940, 383] on p "Legajo preaprobado para Período de Prestación: 202508 Ver Legajo Asociado CUIL:…" at bounding box center [1065, 420] width 328 height 218
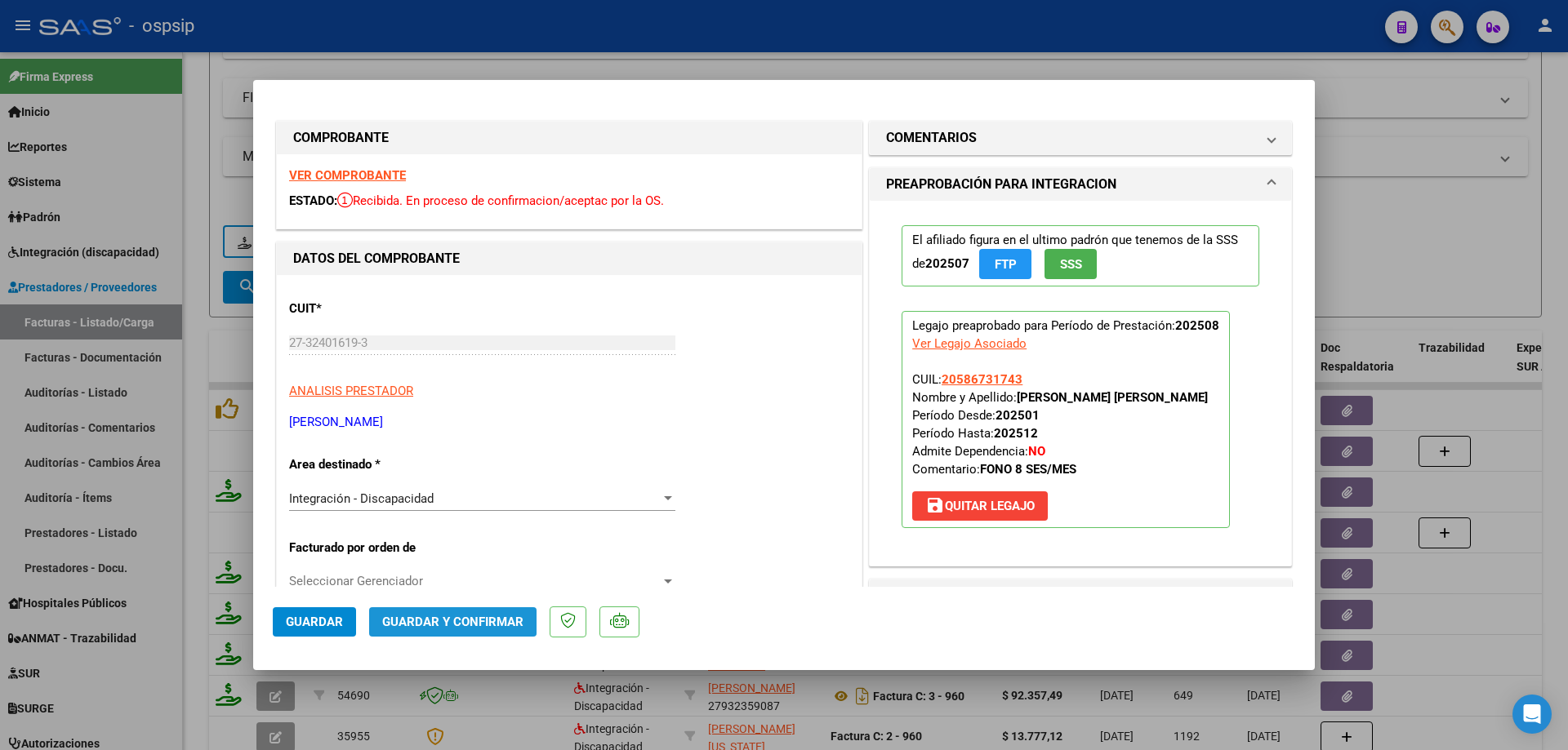
click at [448, 617] on span "Guardar y Confirmar" at bounding box center [452, 622] width 141 height 15
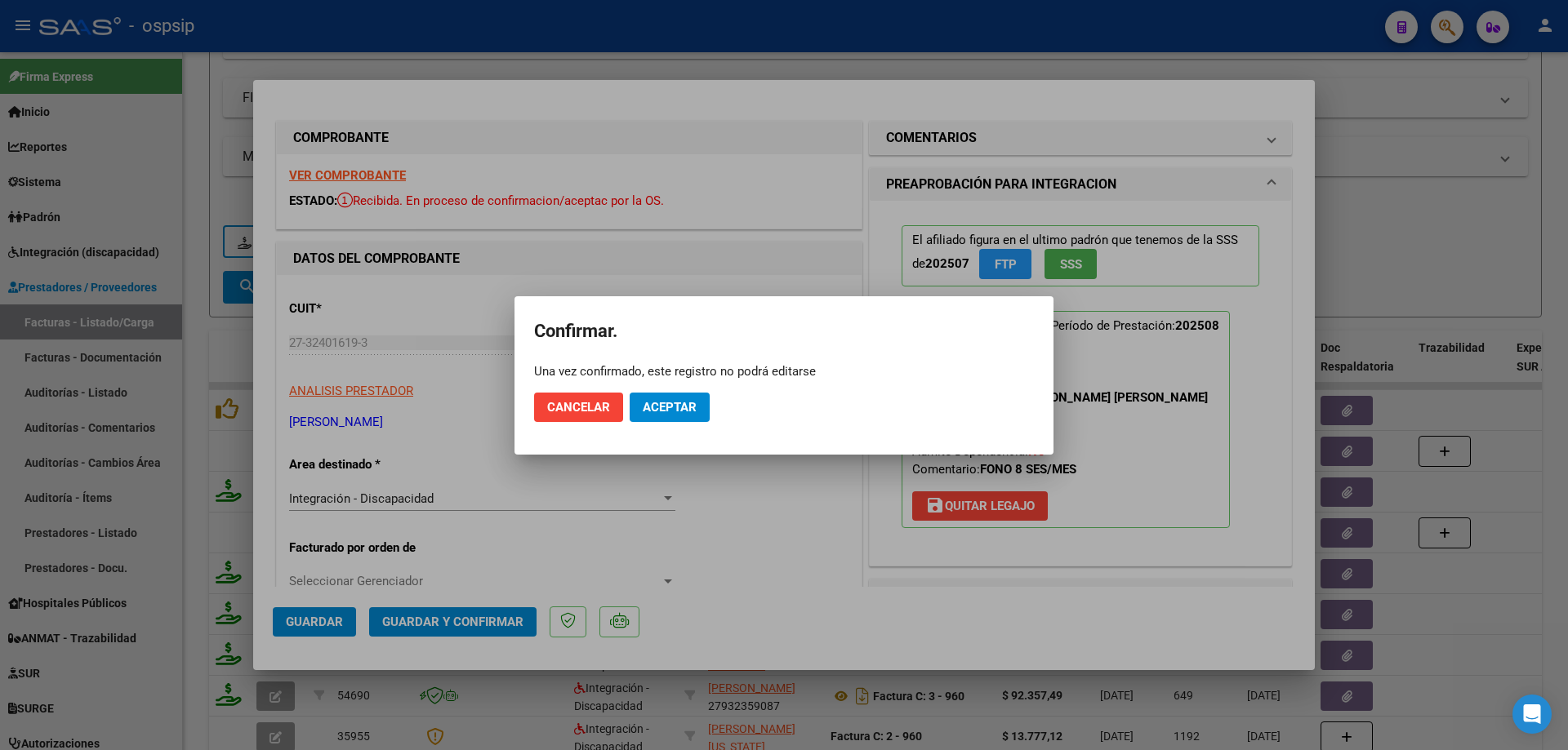
click at [686, 426] on mat-dialog-actions "Cancelar Aceptar" at bounding box center [784, 407] width 499 height 56
click at [687, 415] on button "Aceptar" at bounding box center [670, 407] width 80 height 29
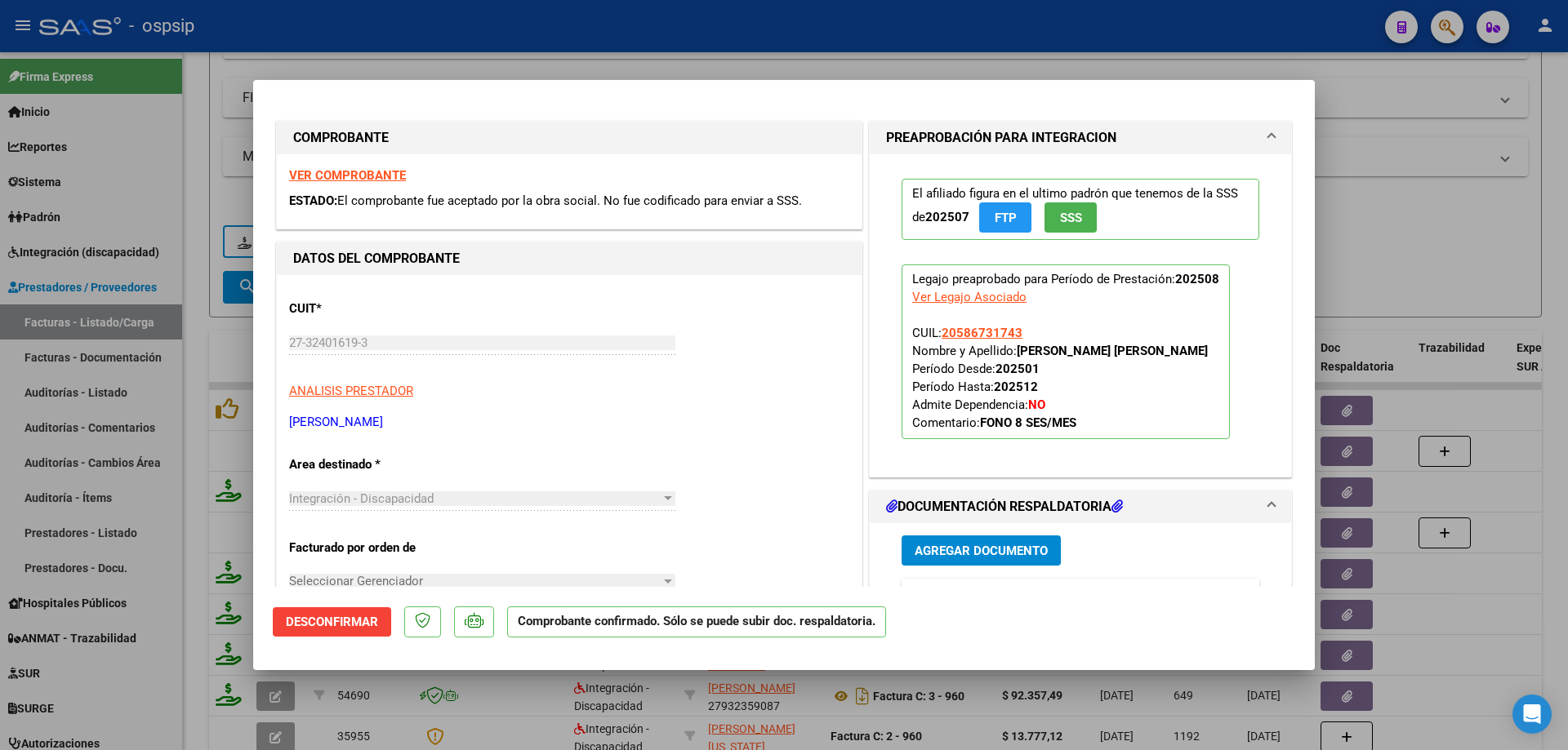
click at [1412, 188] on div at bounding box center [784, 375] width 1568 height 750
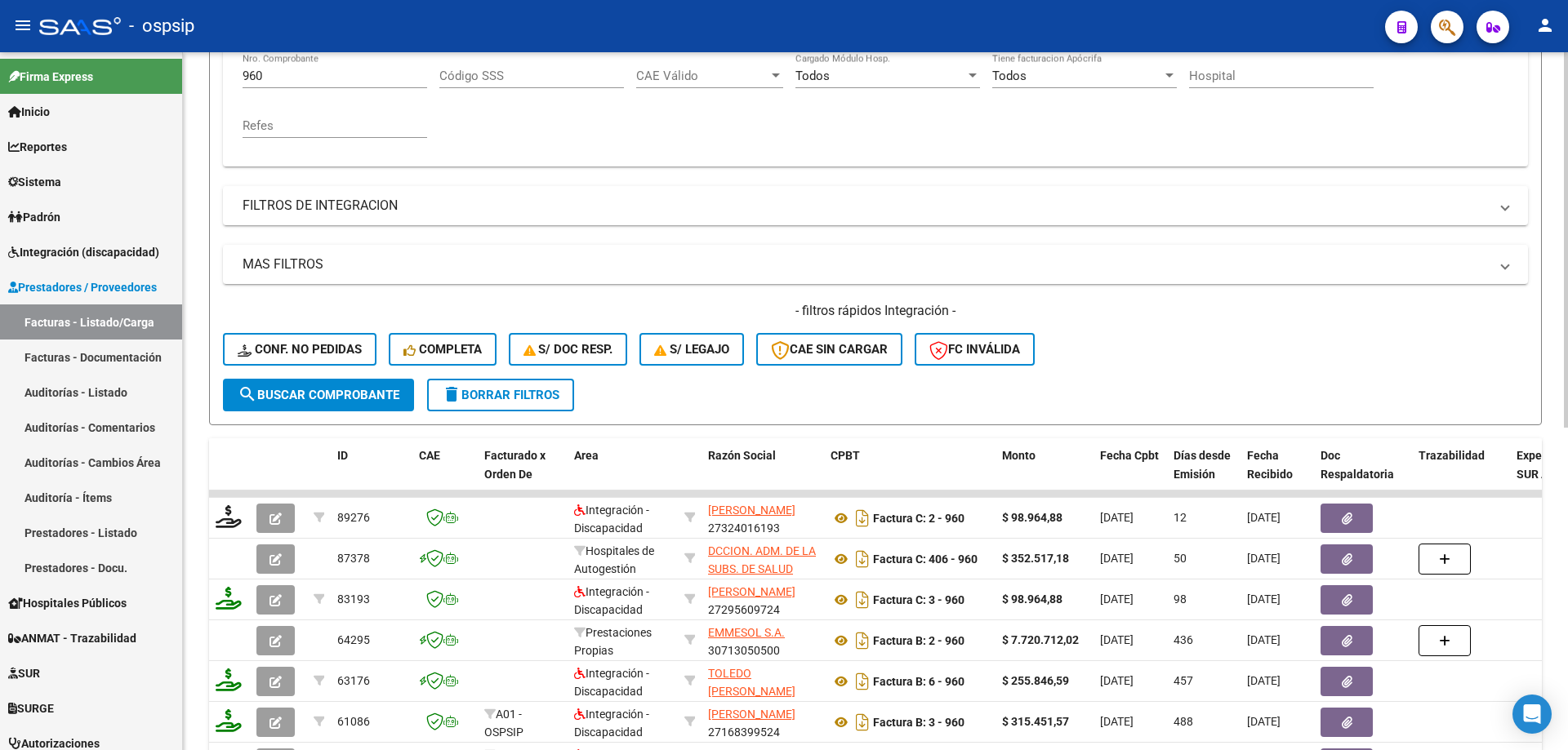
scroll to position [190, 0]
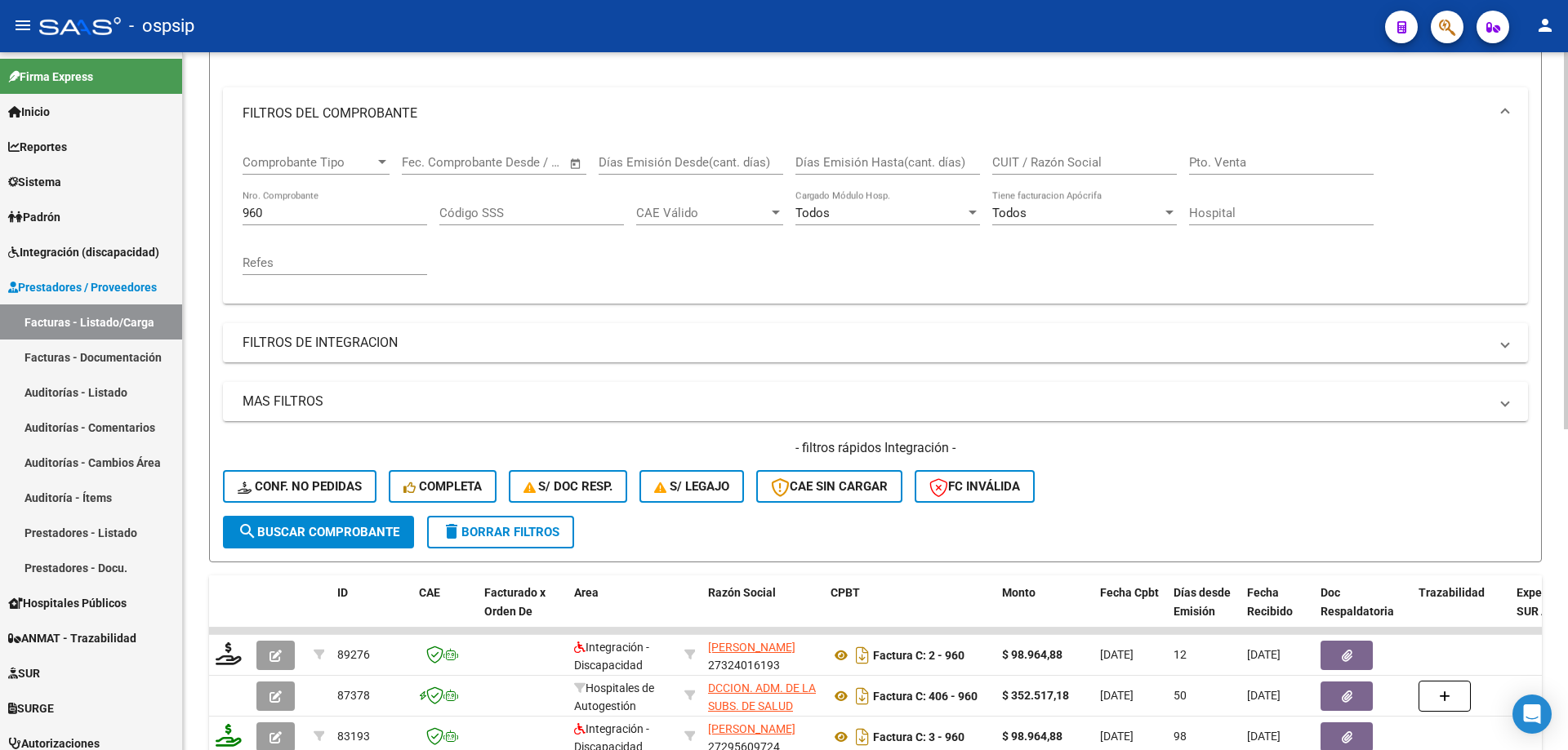
click at [284, 217] on input "960" at bounding box center [334, 214] width 184 height 15
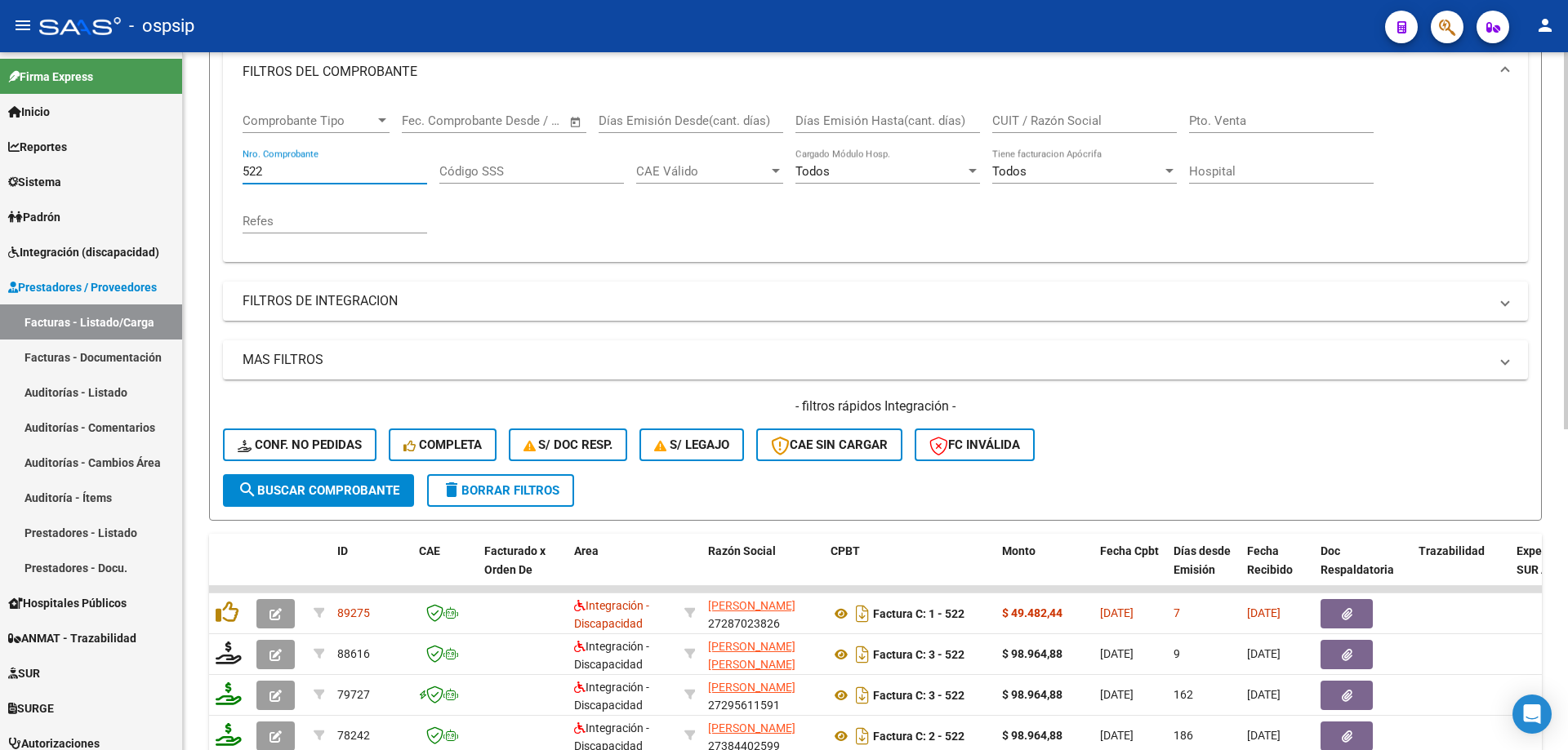
scroll to position [271, 0]
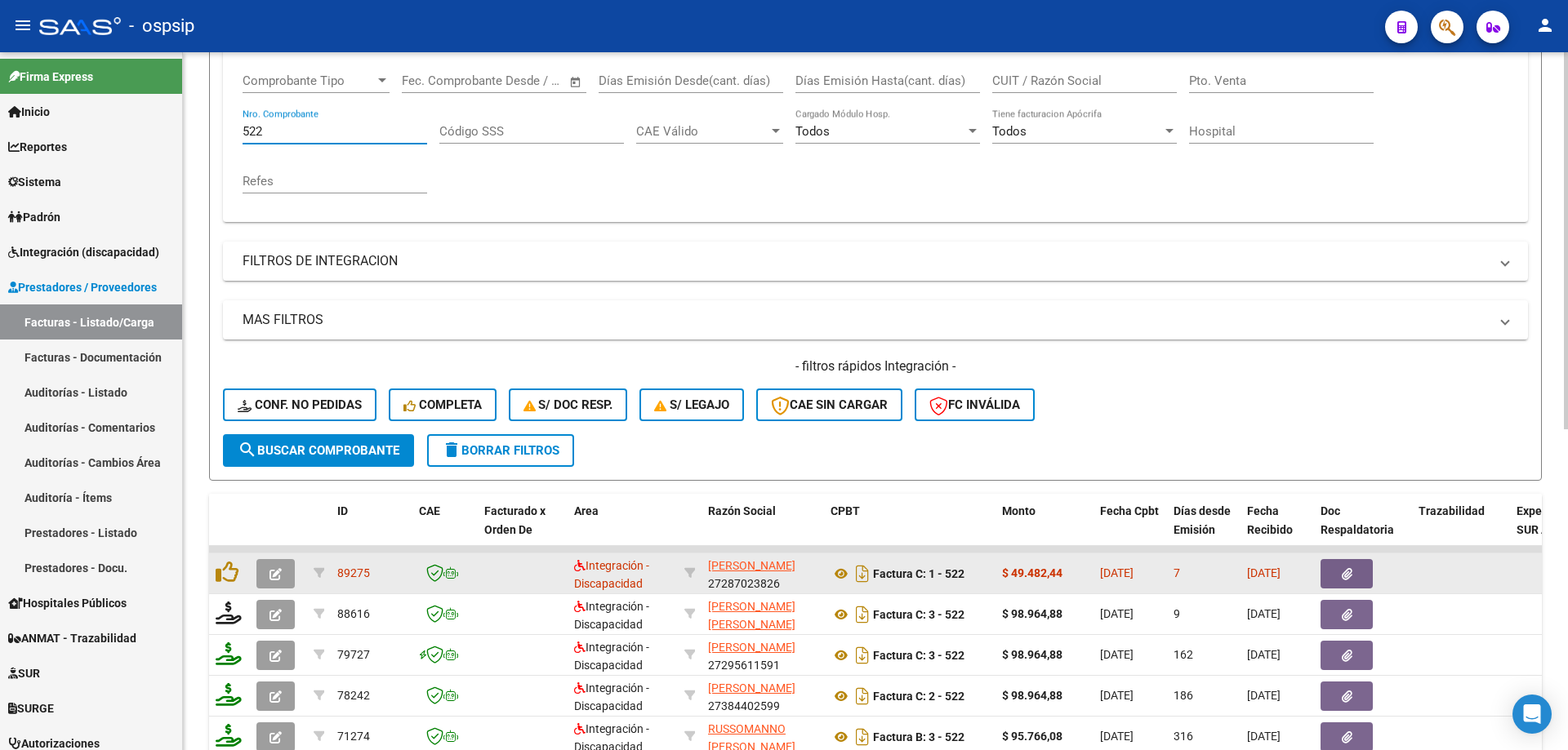
click at [279, 577] on icon "button" at bounding box center [275, 574] width 12 height 12
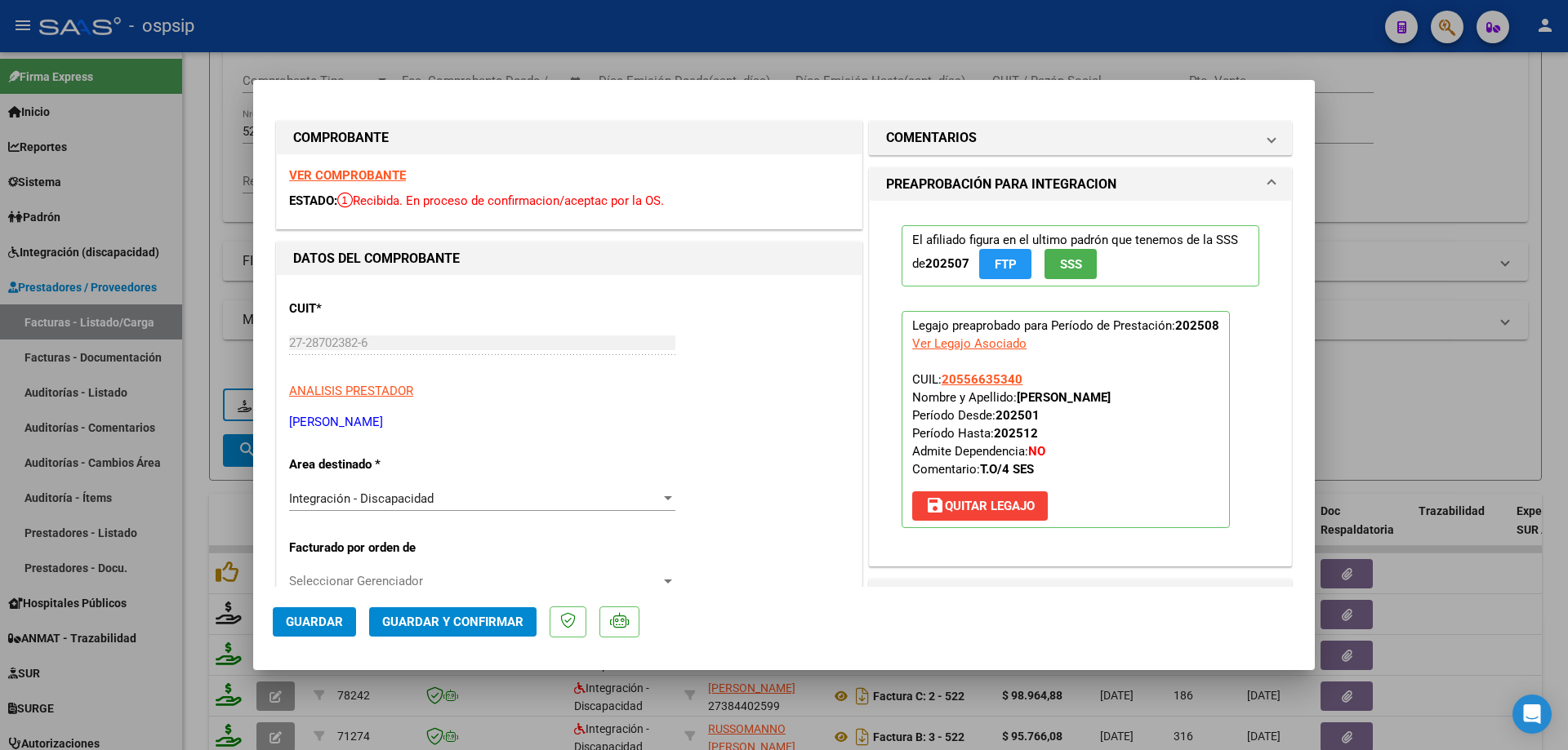
click at [1062, 264] on span "SSS" at bounding box center [1071, 265] width 22 height 15
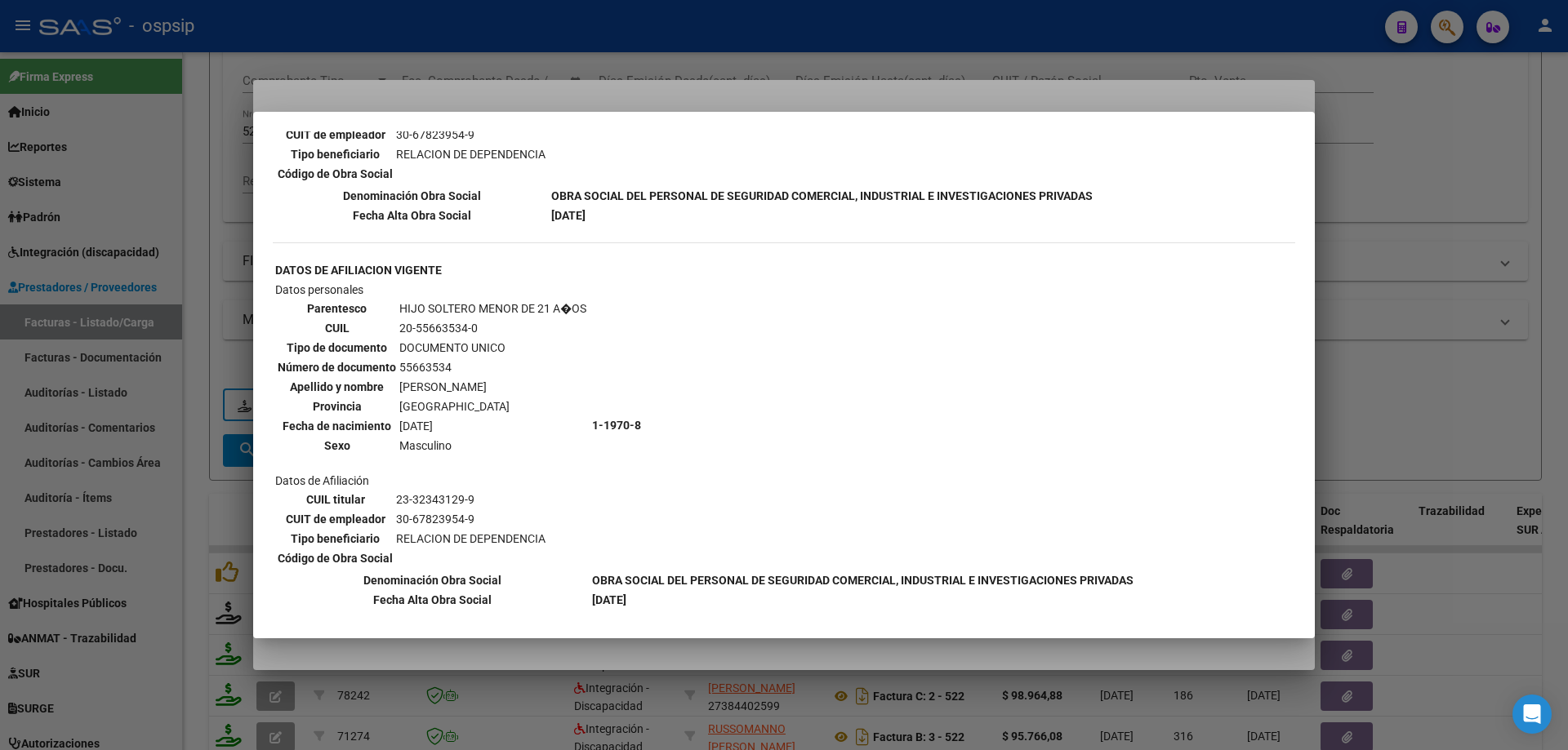
scroll to position [1225, 0]
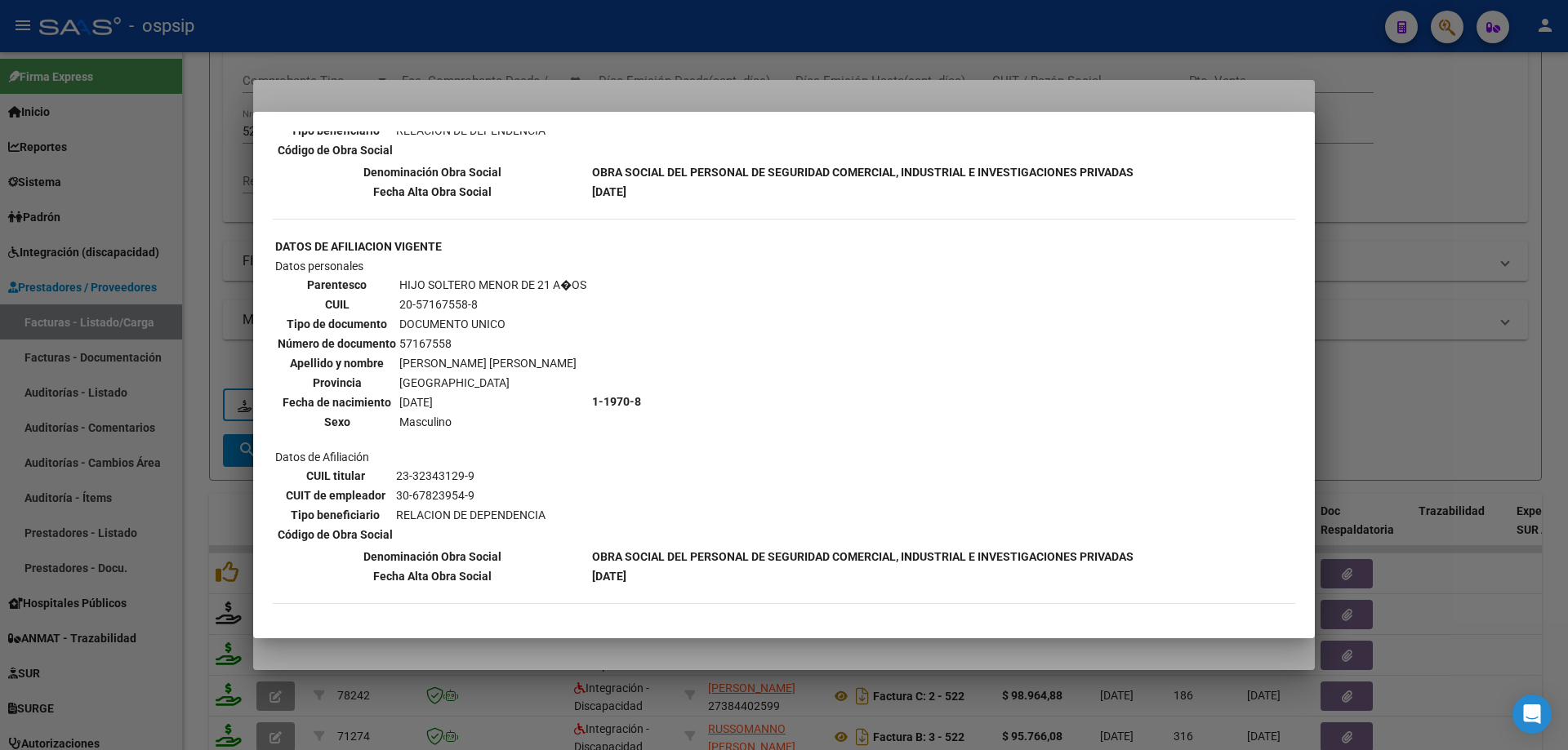
click at [1448, 235] on div at bounding box center [784, 375] width 1568 height 750
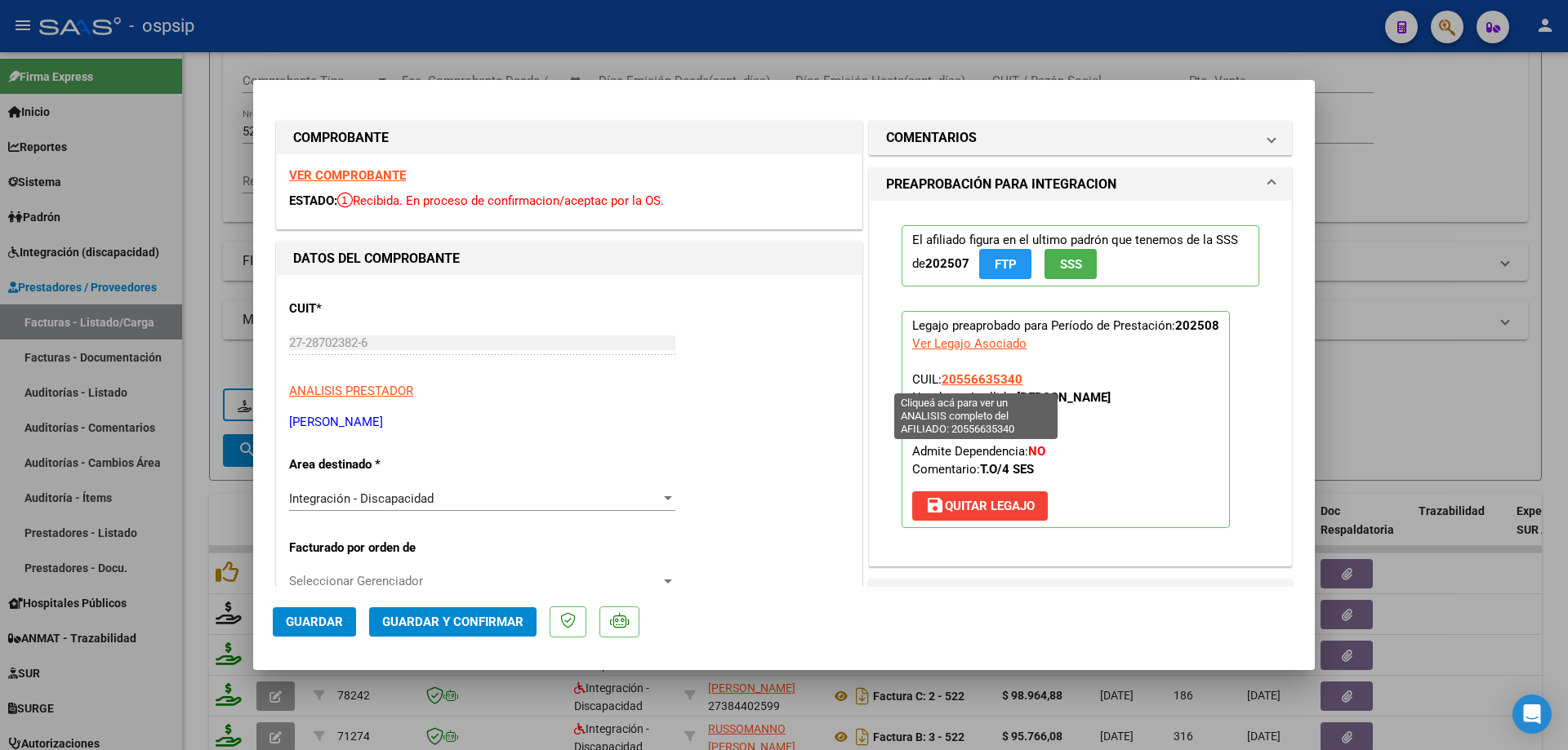
click at [991, 381] on span "20556635340" at bounding box center [981, 380] width 80 height 15
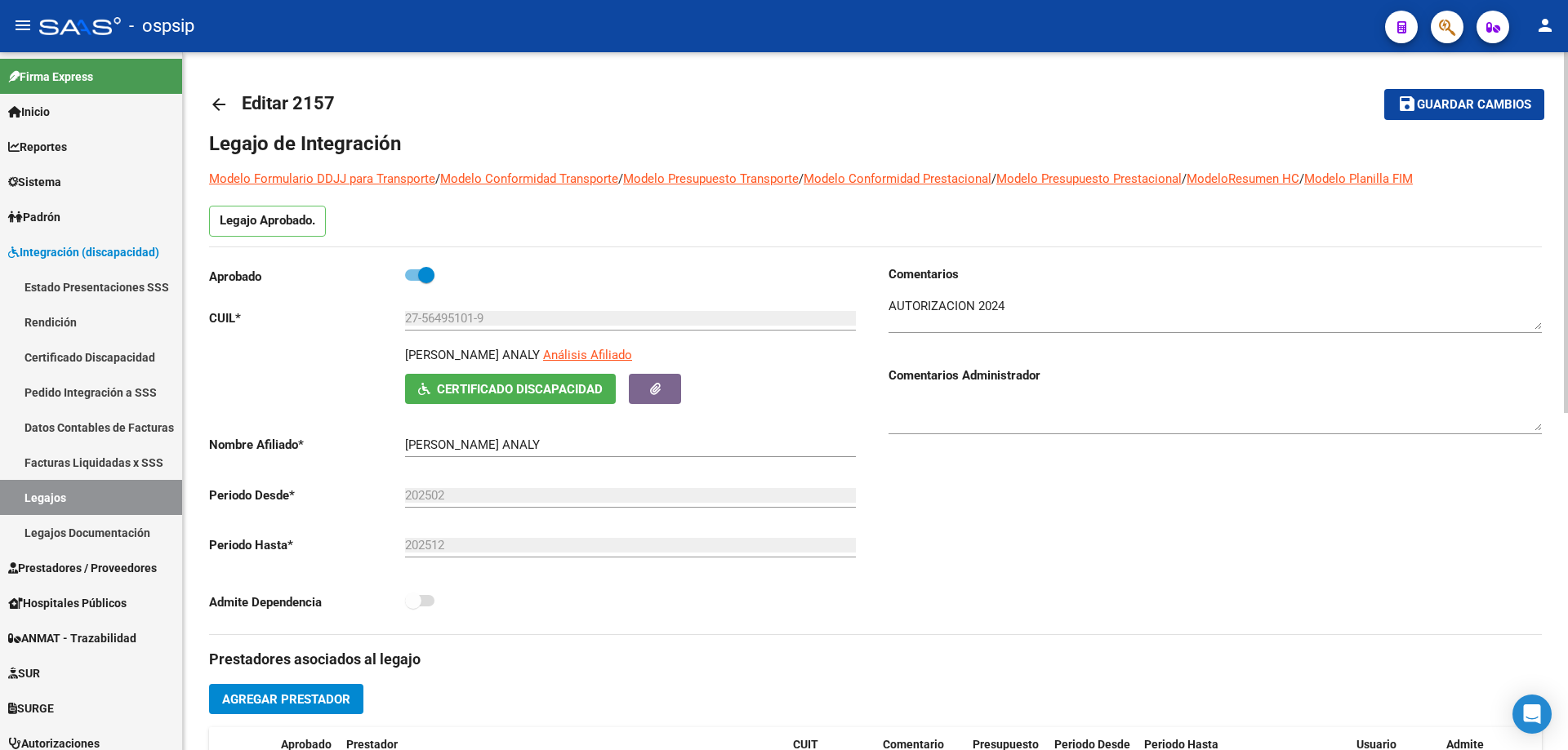
click at [223, 99] on mat-icon "arrow_back" at bounding box center [218, 104] width 20 height 20
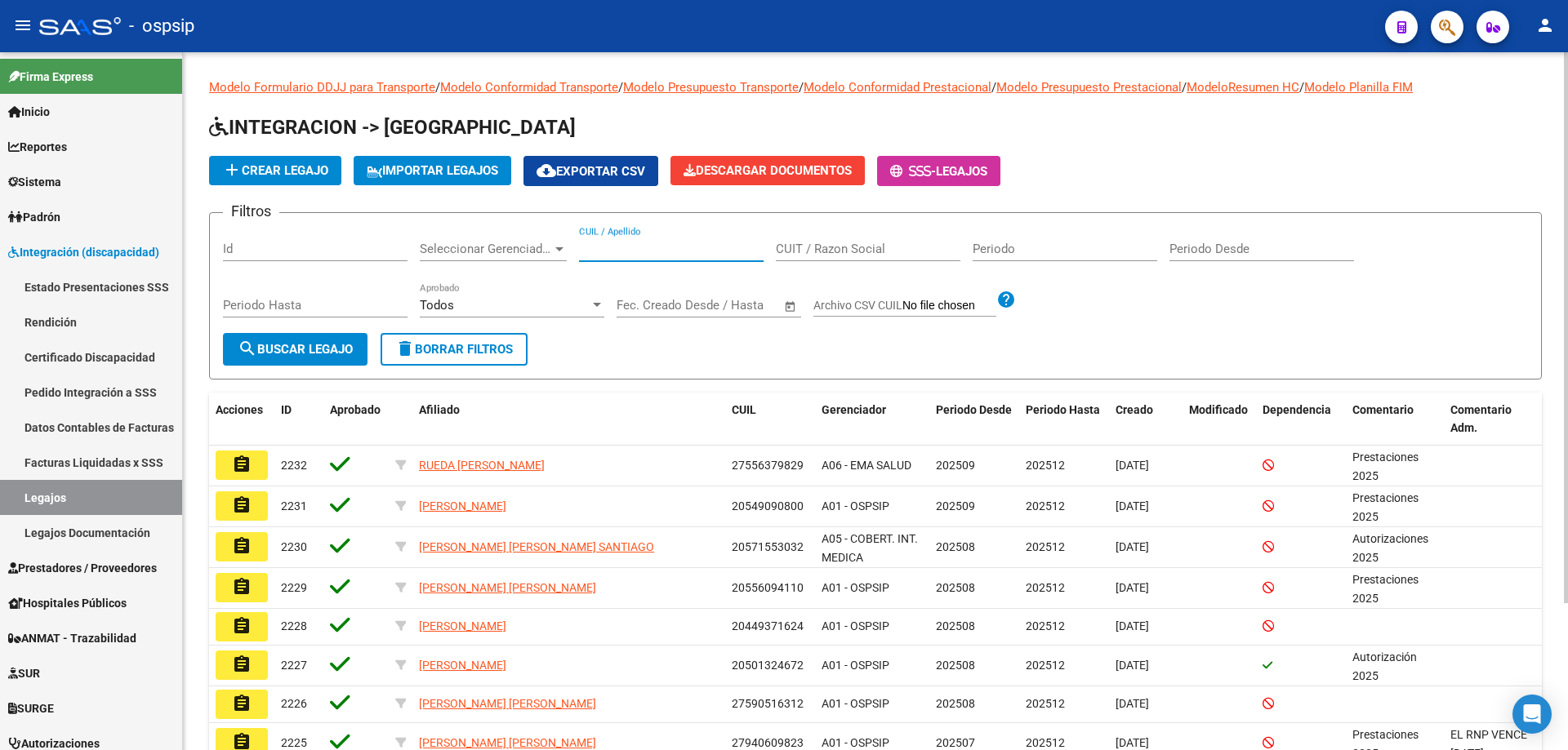
paste input "27435863529"
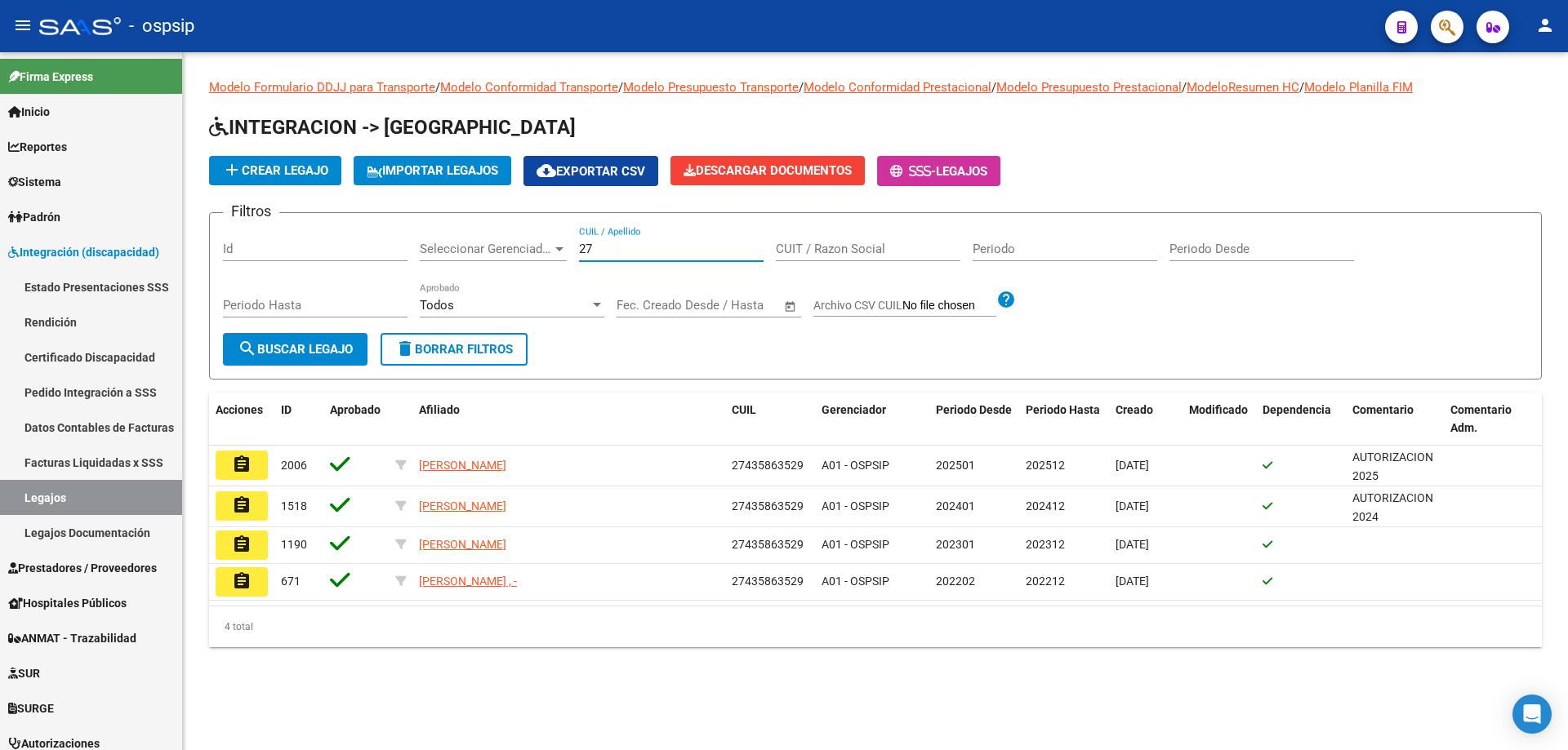
type input "2"
paste input "27538255411"
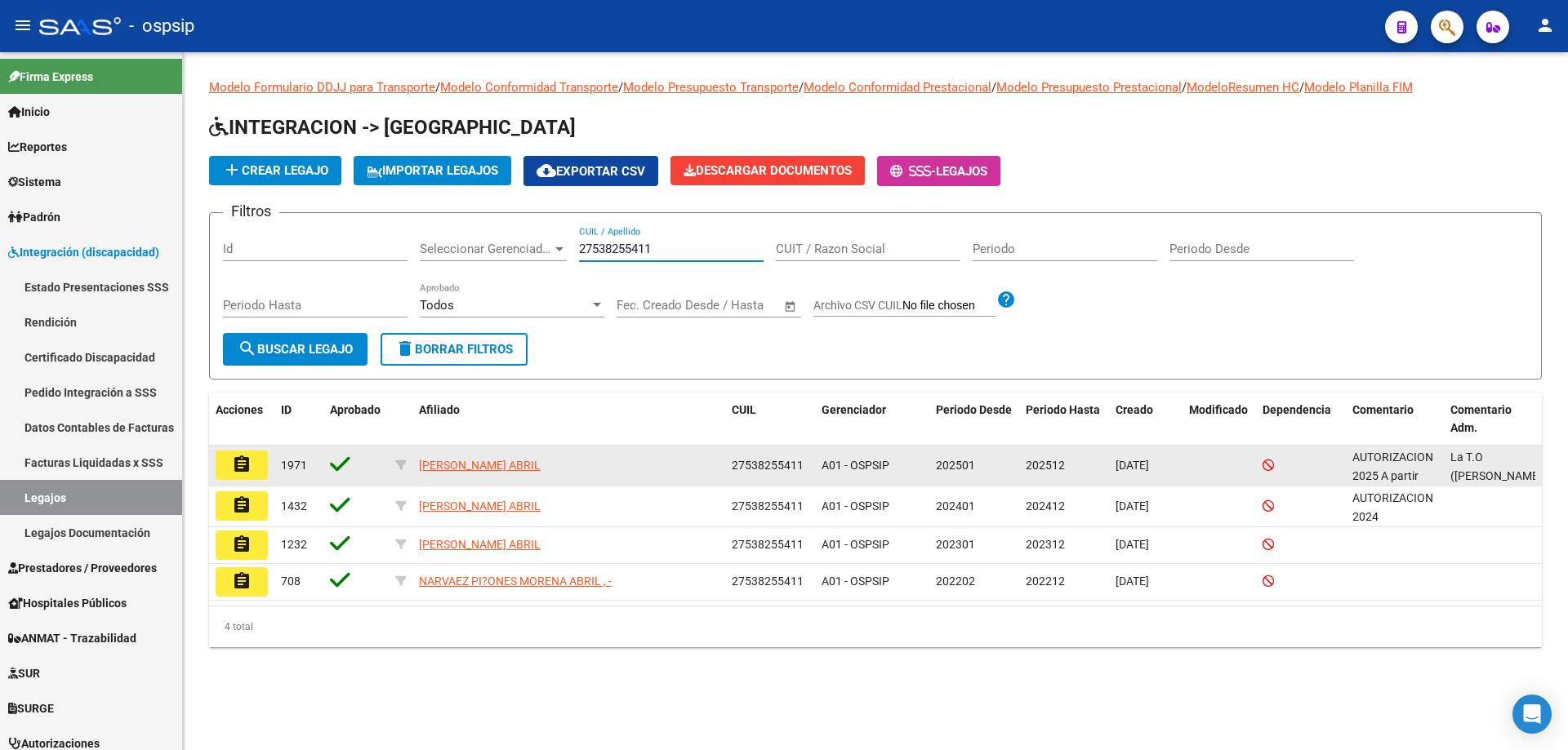
type input "27538255411"
click at [231, 471] on button "assignment" at bounding box center [241, 465] width 52 height 29
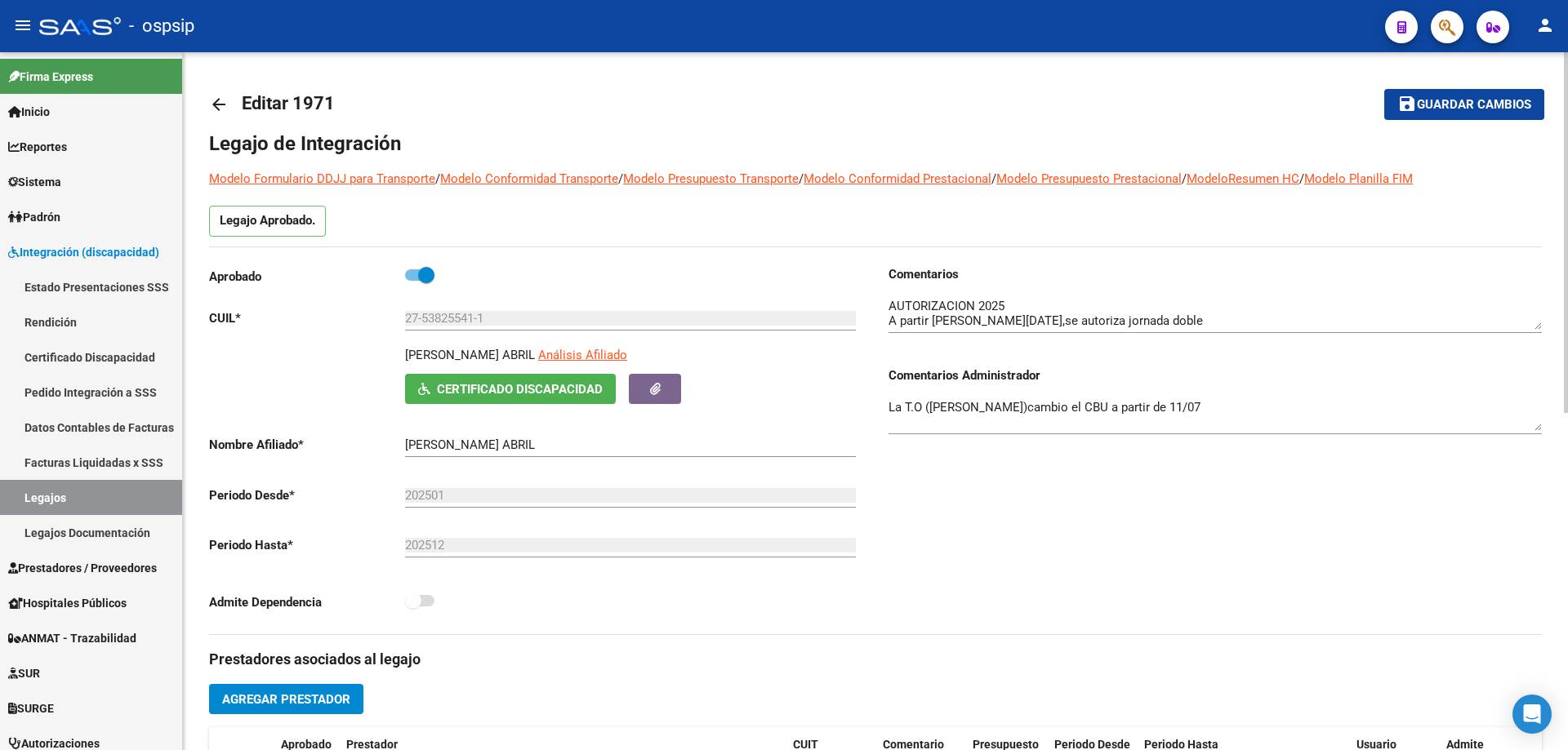
click at [223, 105] on mat-icon "arrow_back" at bounding box center [218, 104] width 20 height 20
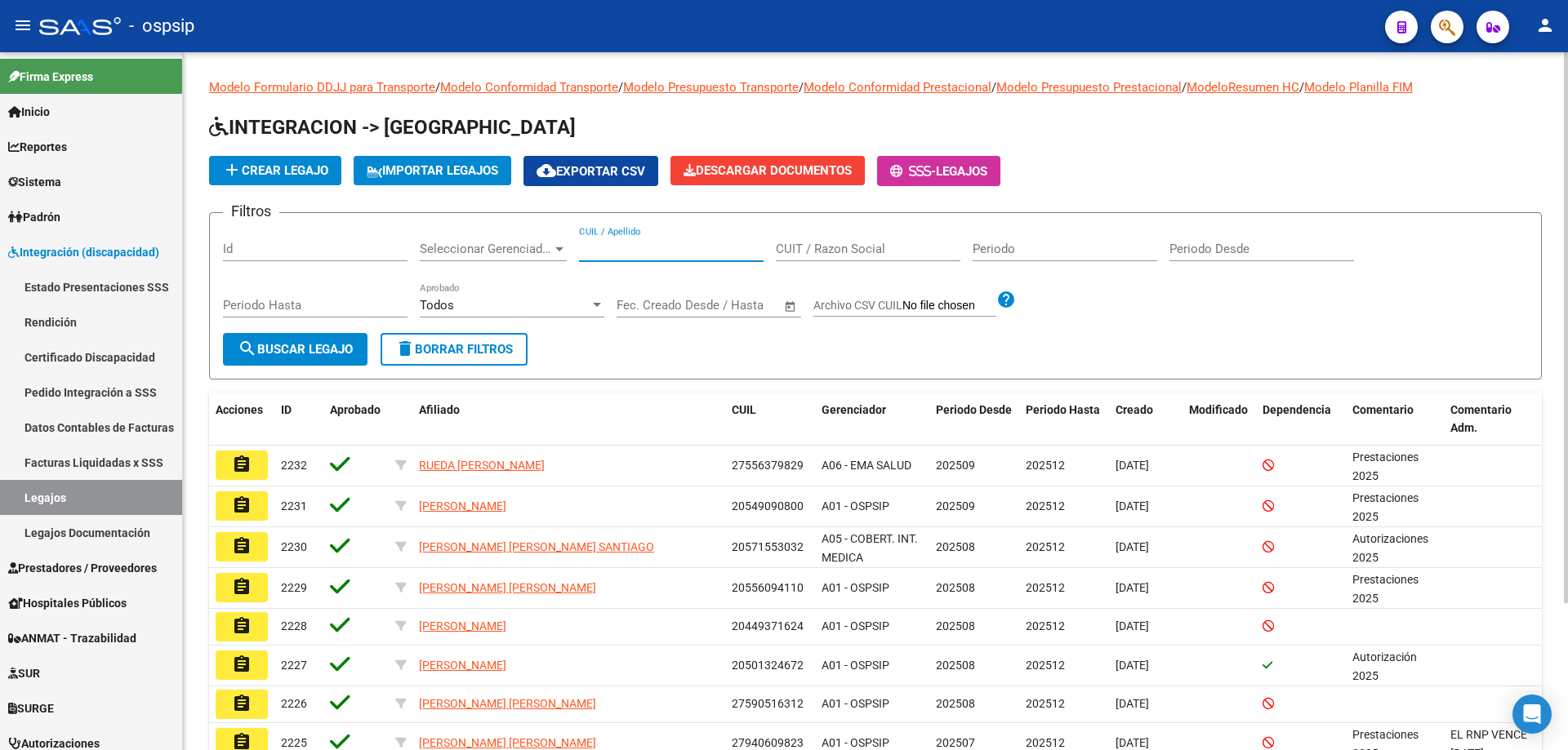
paste input "20566313112"
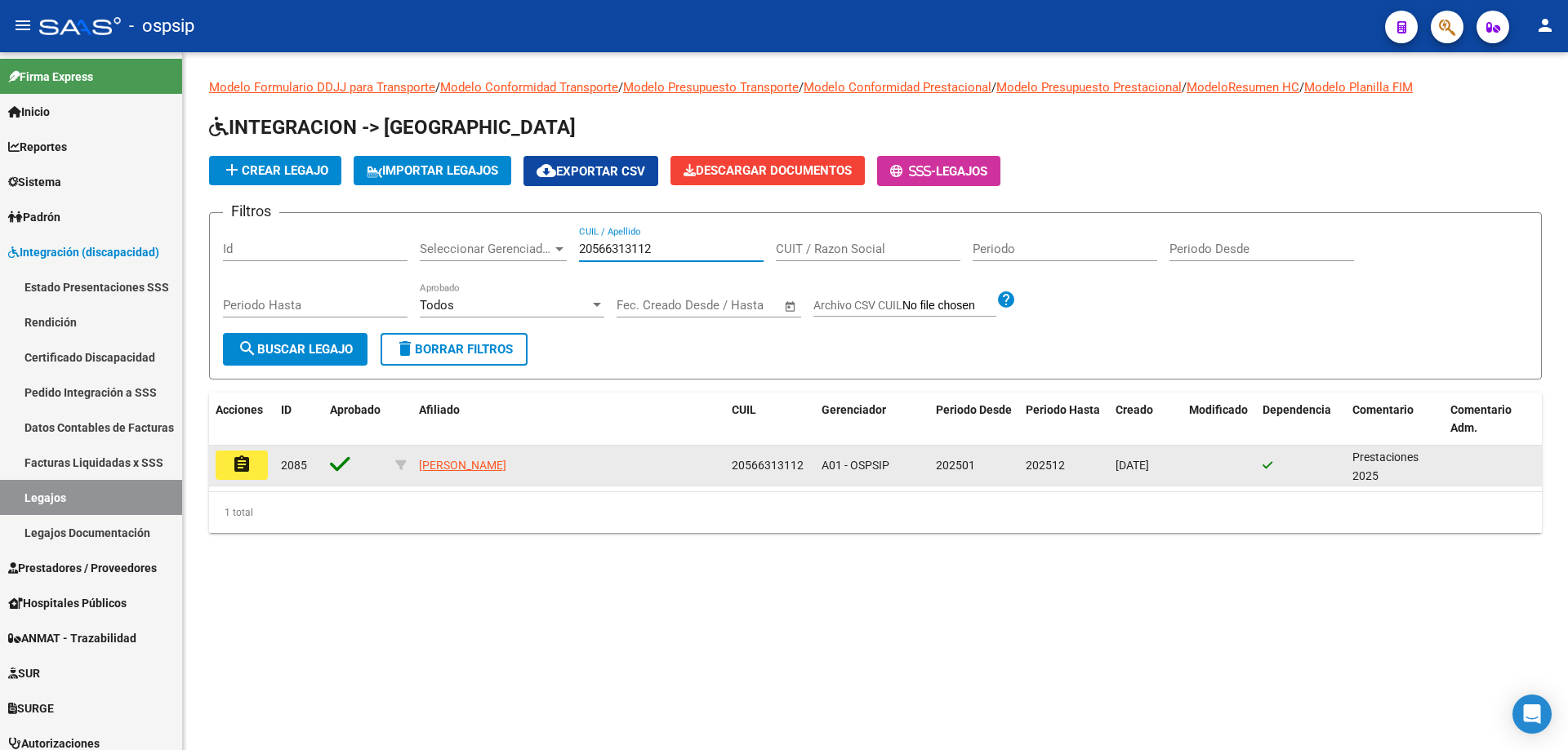
type input "20566313112"
click at [250, 468] on mat-icon "assignment" at bounding box center [241, 464] width 20 height 20
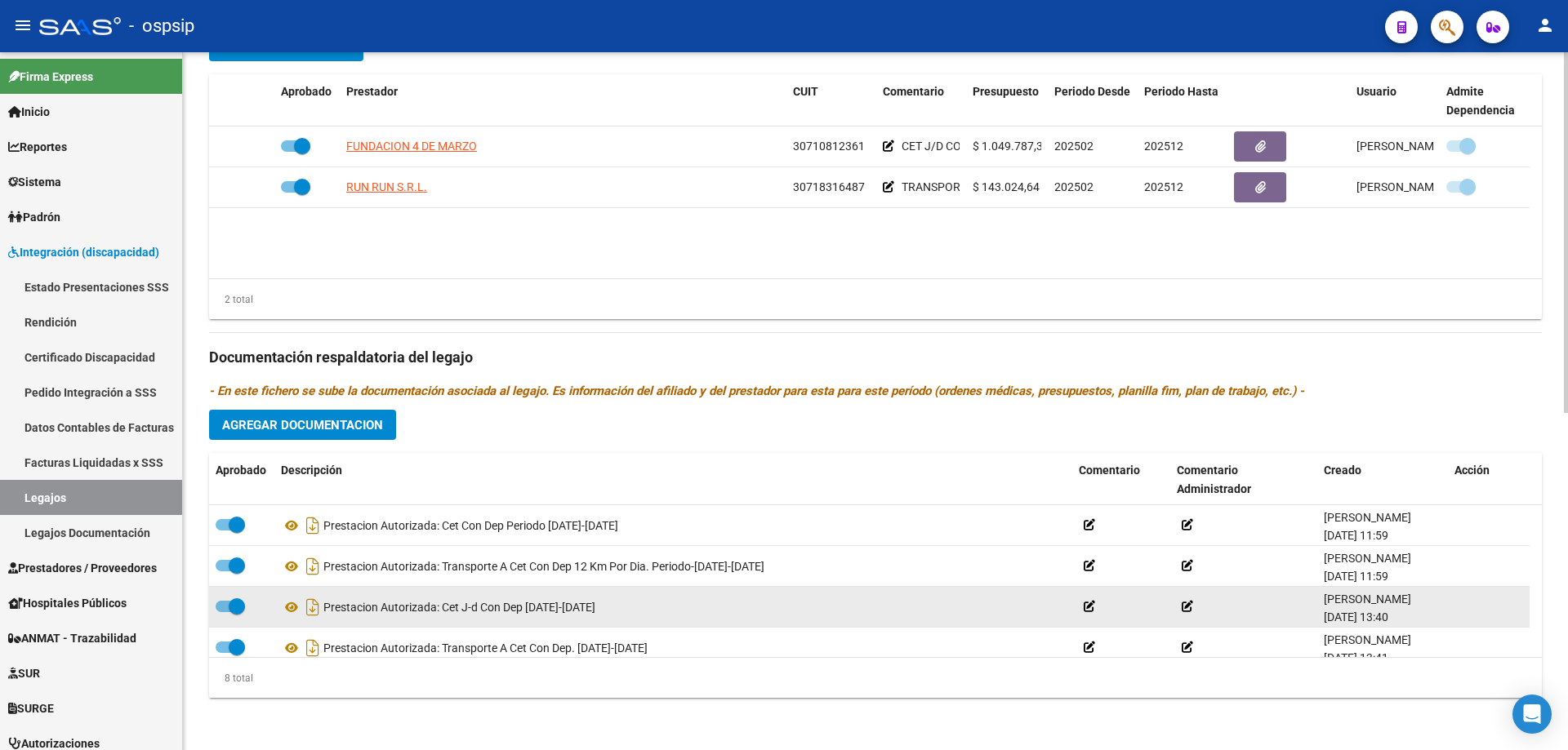
scroll to position [180, 0]
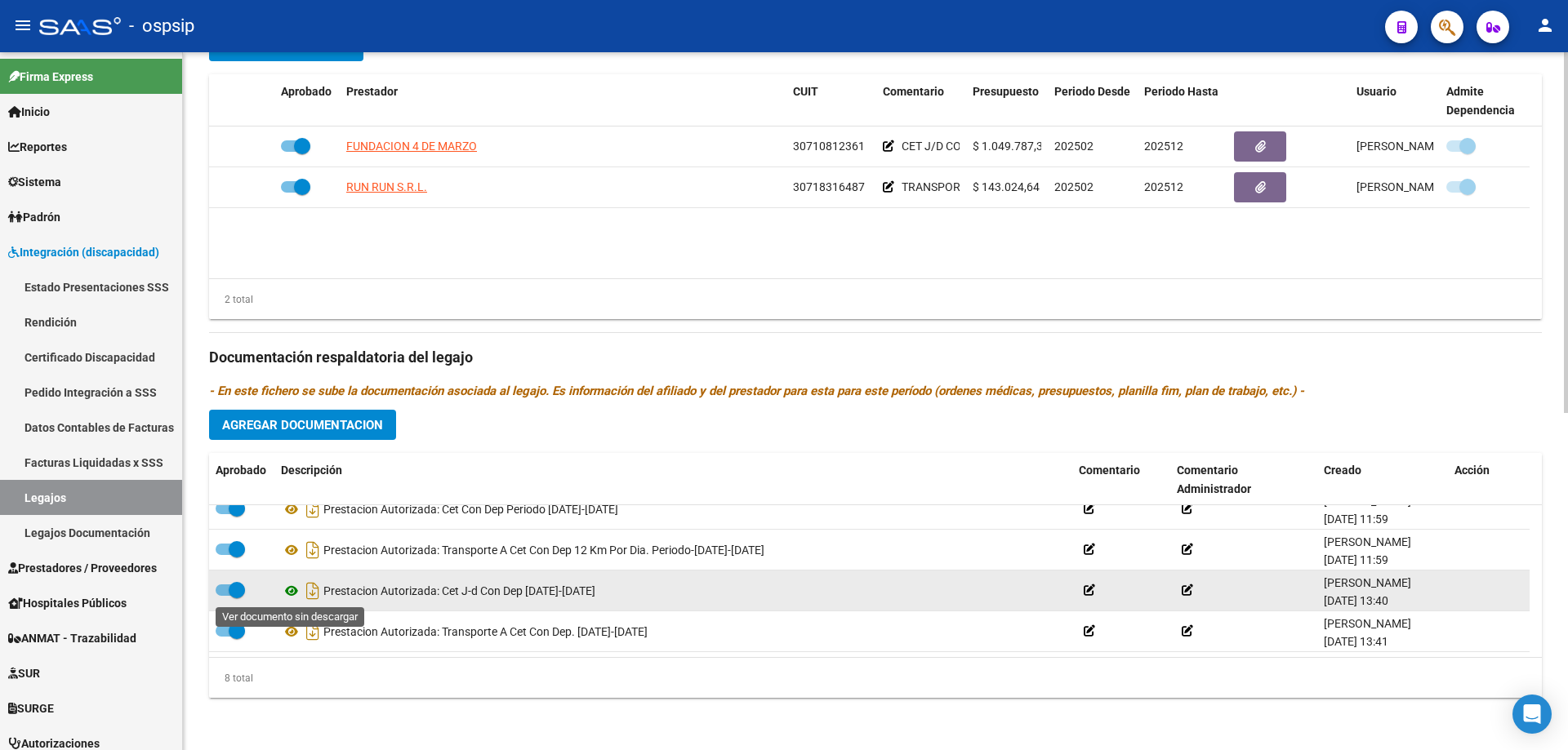
click at [292, 592] on icon at bounding box center [291, 591] width 21 height 20
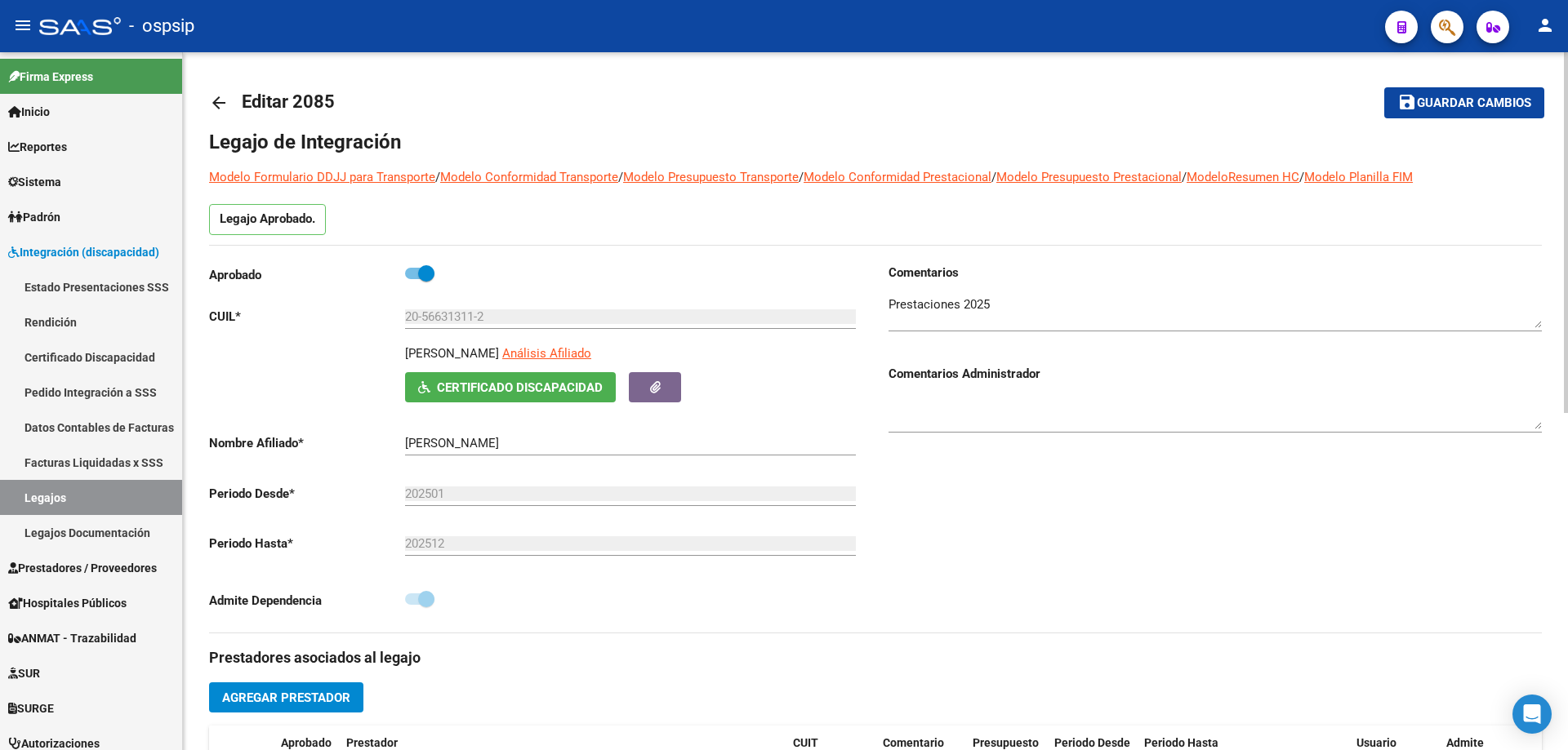
scroll to position [0, 0]
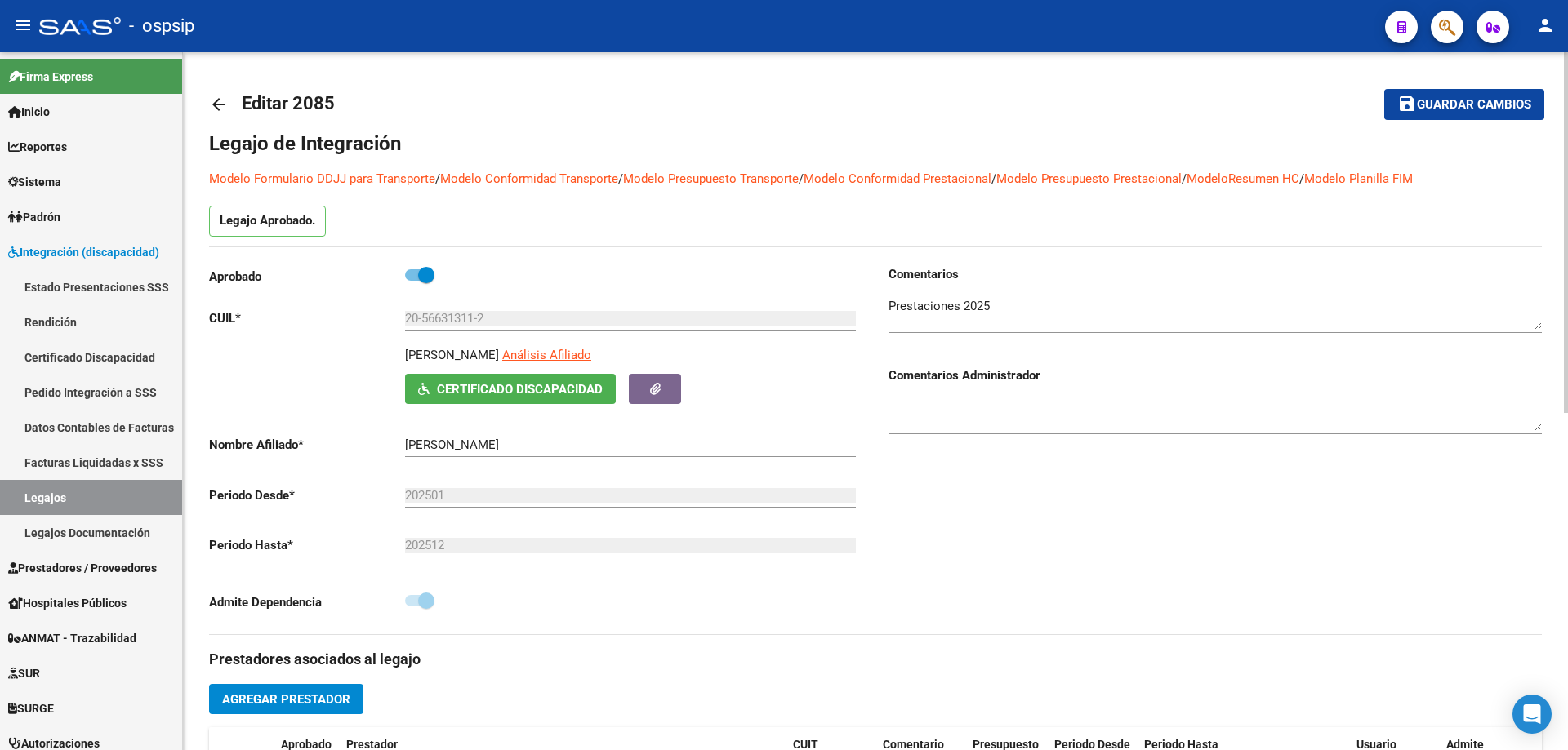
click at [225, 105] on mat-icon "arrow_back" at bounding box center [218, 104] width 20 height 20
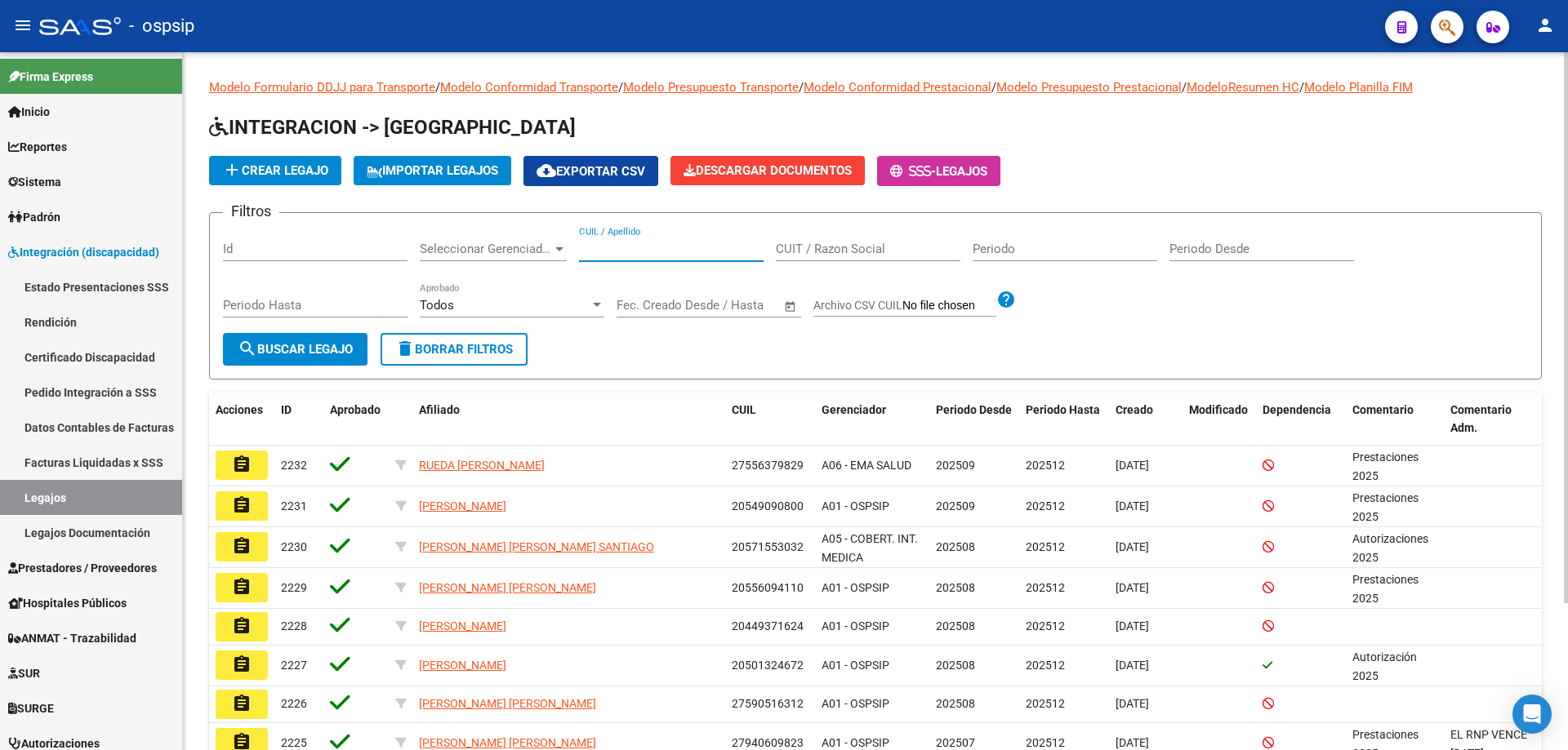
paste input "23498521649"
click at [582, 244] on input "23498521649" at bounding box center [671, 250] width 184 height 15
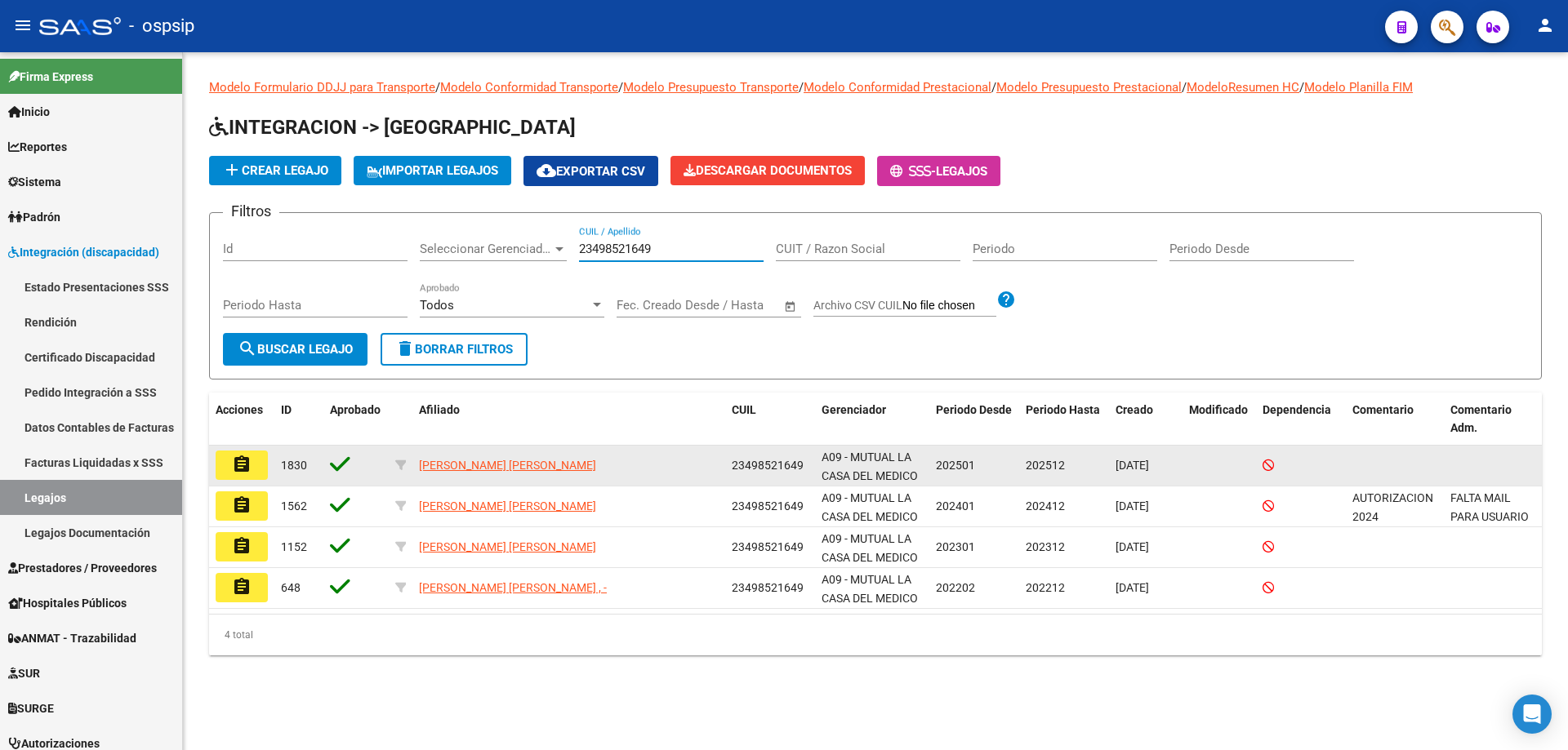
type input "23498521649"
click at [244, 465] on mat-icon "assignment" at bounding box center [241, 464] width 20 height 20
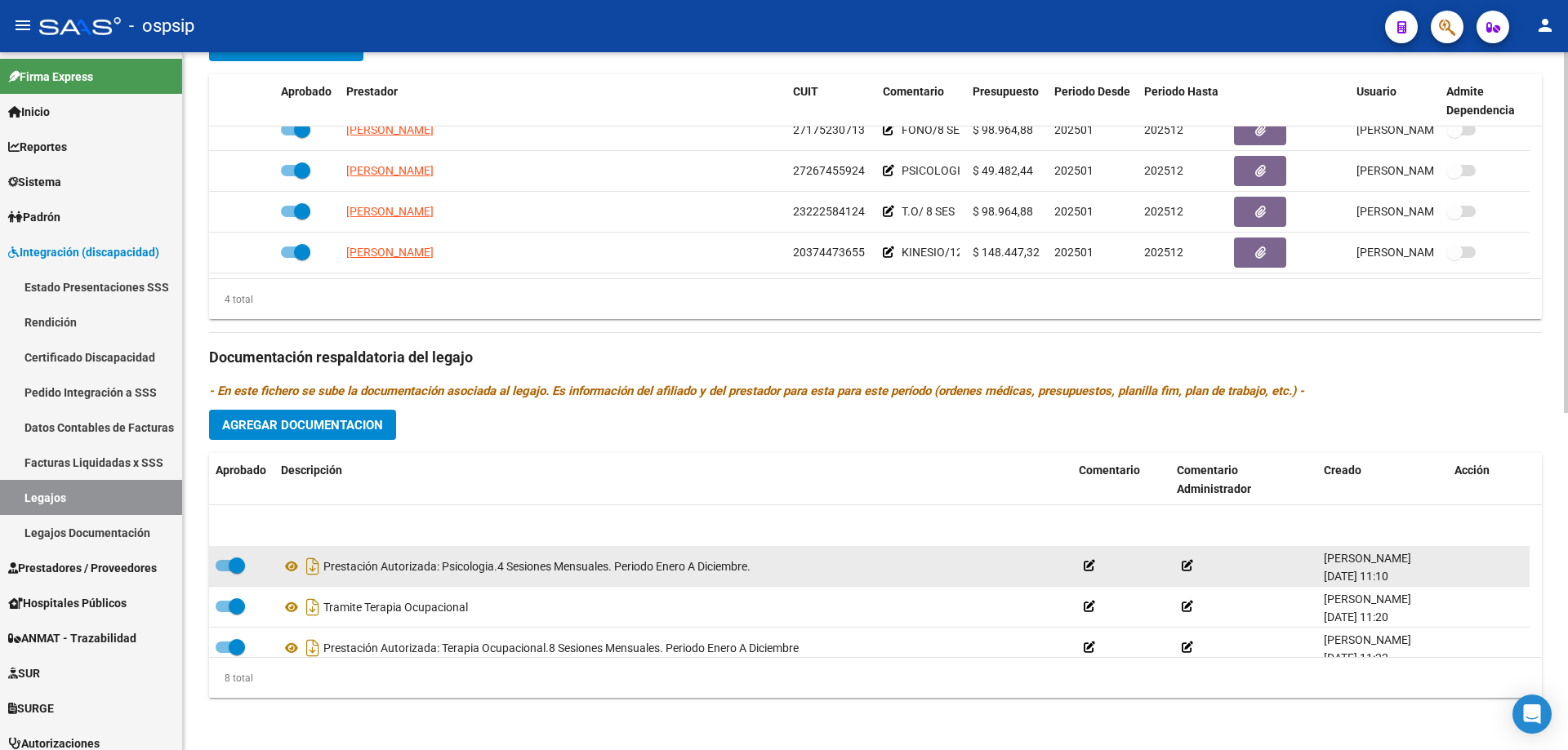
scroll to position [164, 0]
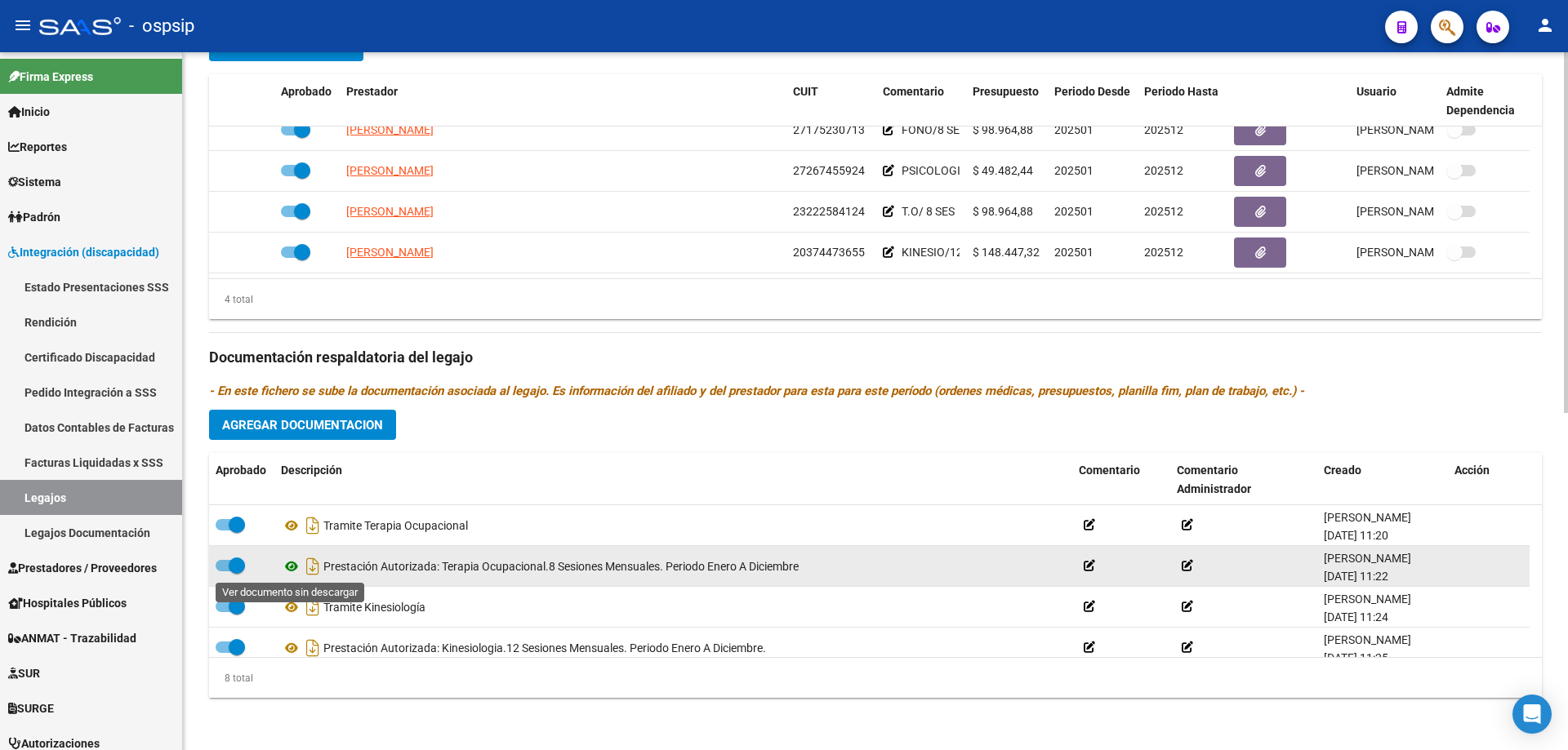
click at [292, 567] on icon at bounding box center [291, 567] width 21 height 20
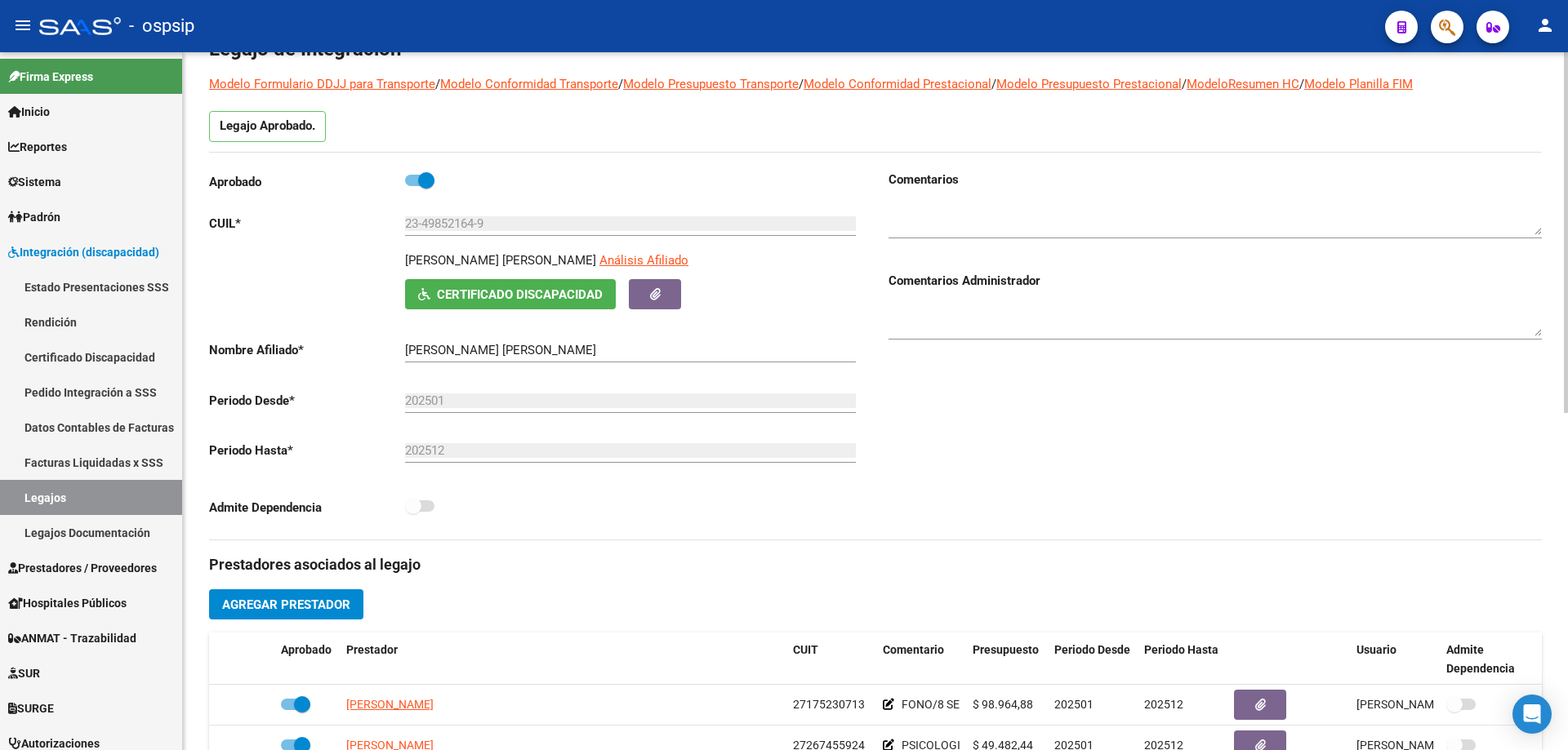
scroll to position [0, 0]
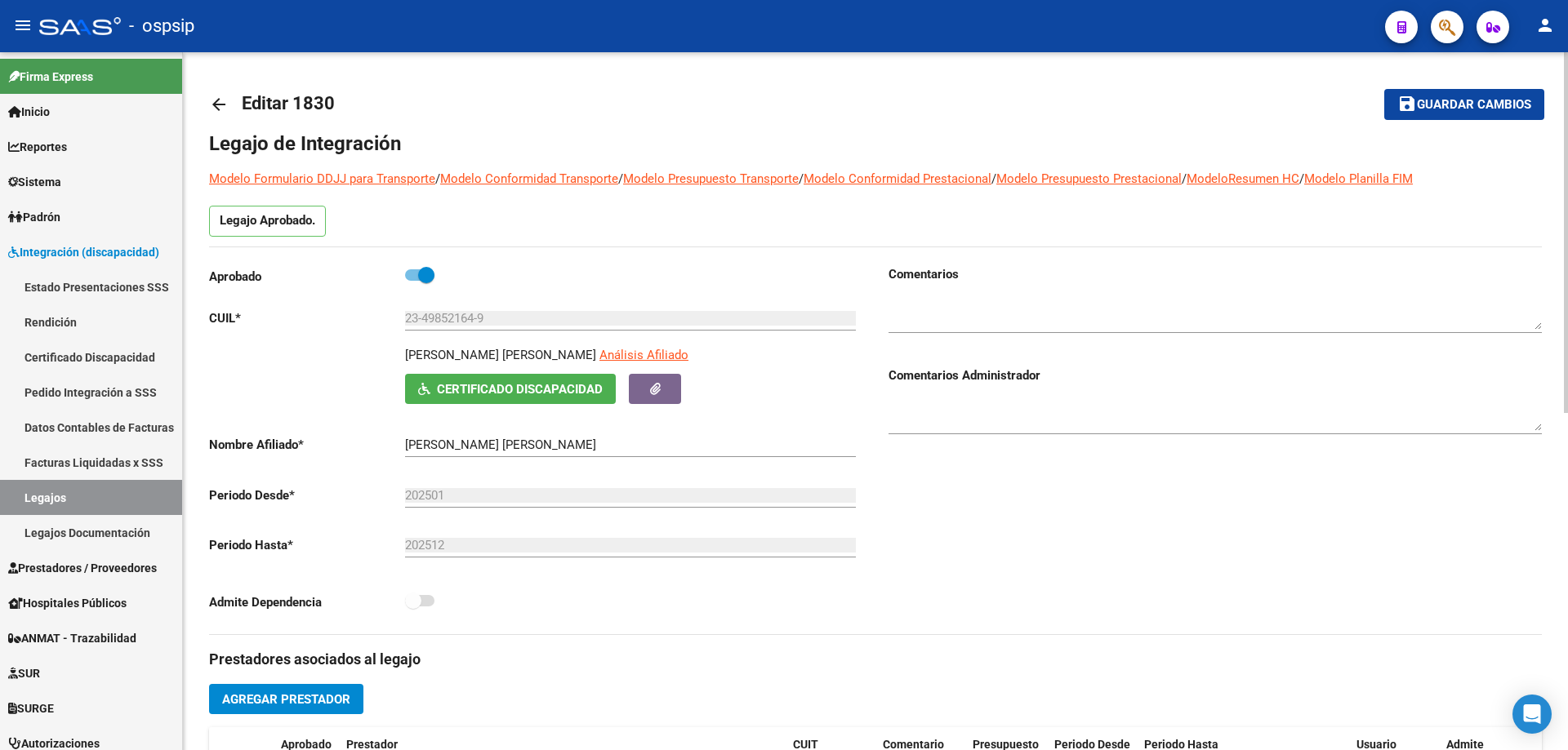
click at [216, 103] on mat-icon "arrow_back" at bounding box center [218, 104] width 20 height 20
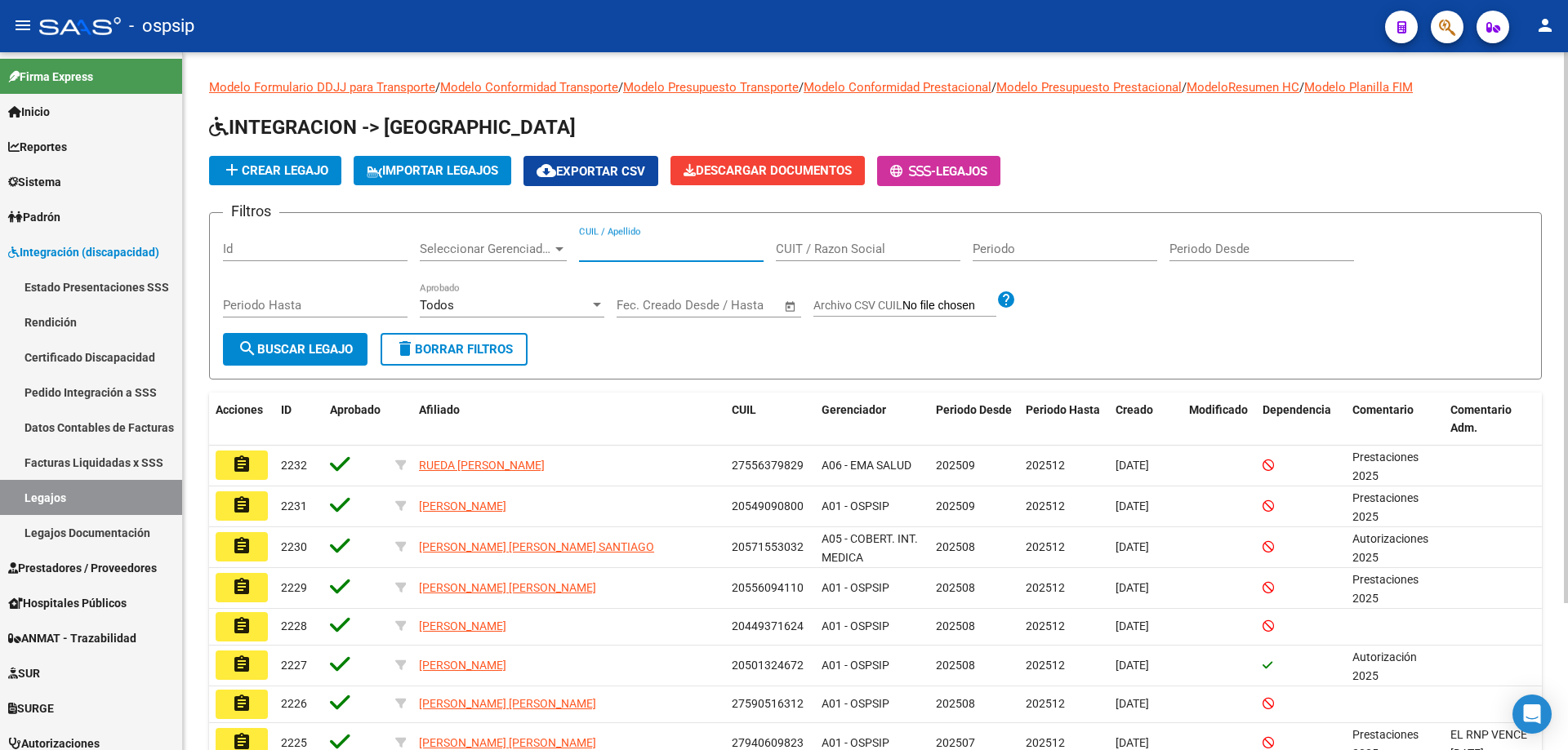
paste input "20961073481"
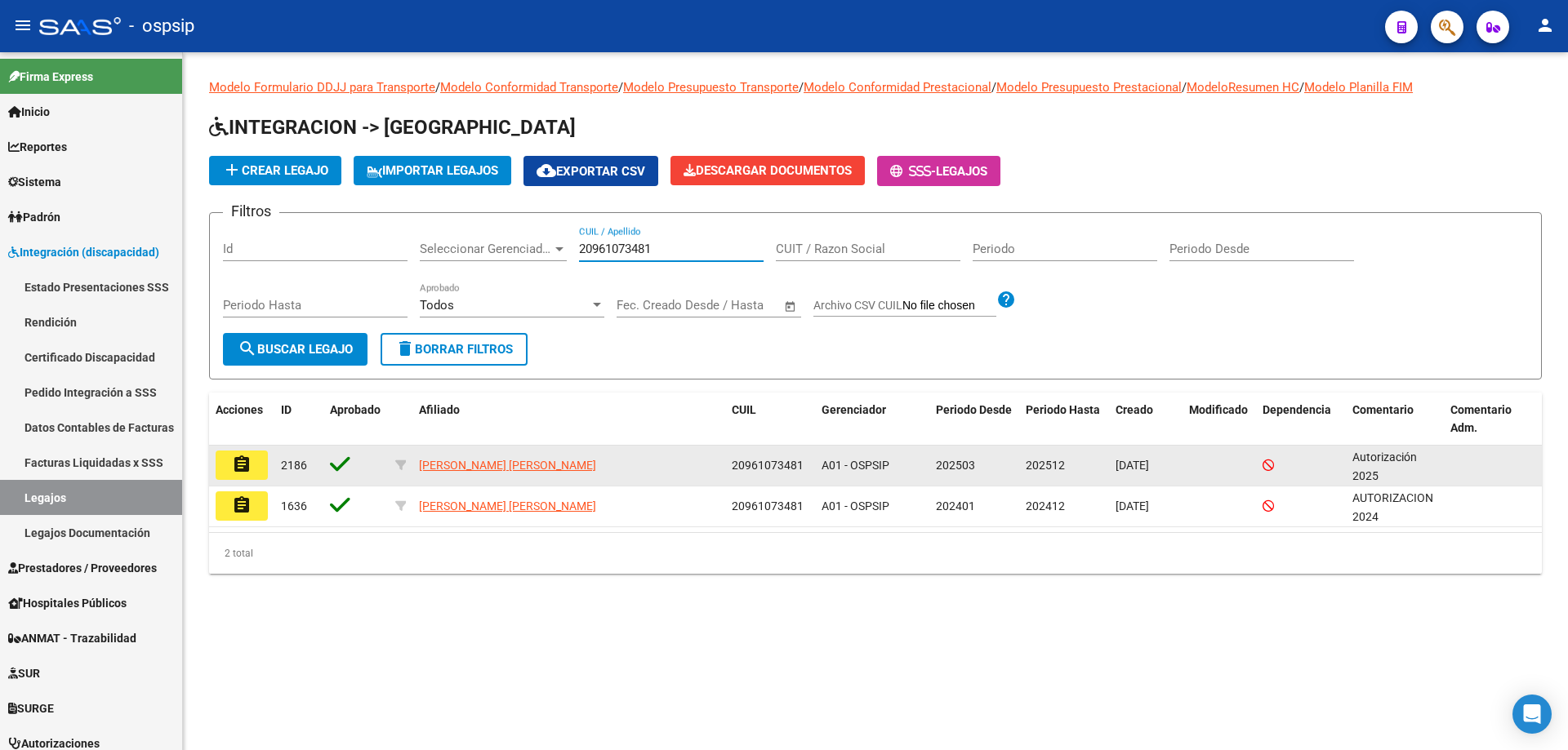
type input "20961073481"
click at [235, 471] on mat-icon "assignment" at bounding box center [241, 464] width 20 height 20
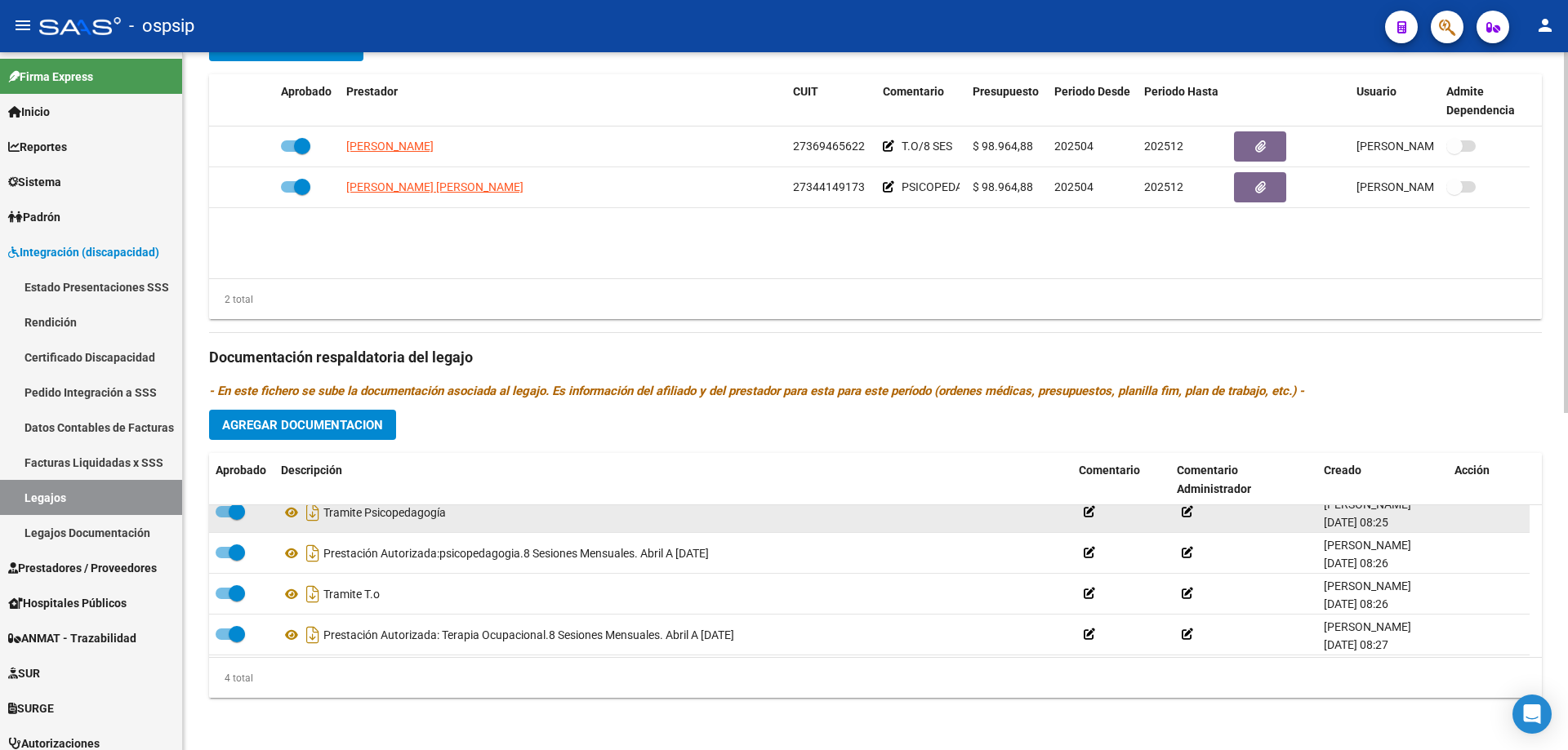
scroll to position [16, 0]
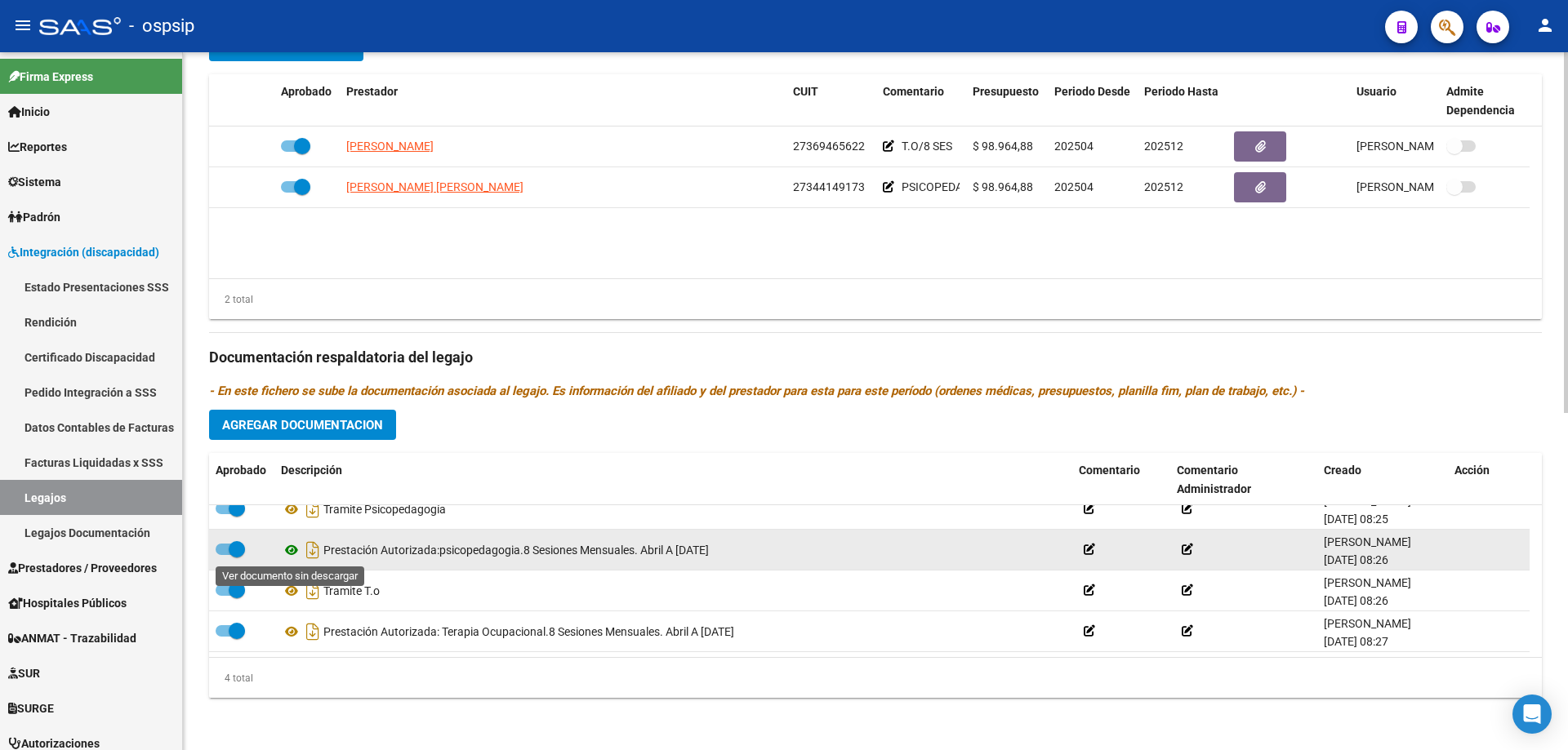
click at [296, 549] on icon at bounding box center [291, 549] width 21 height 20
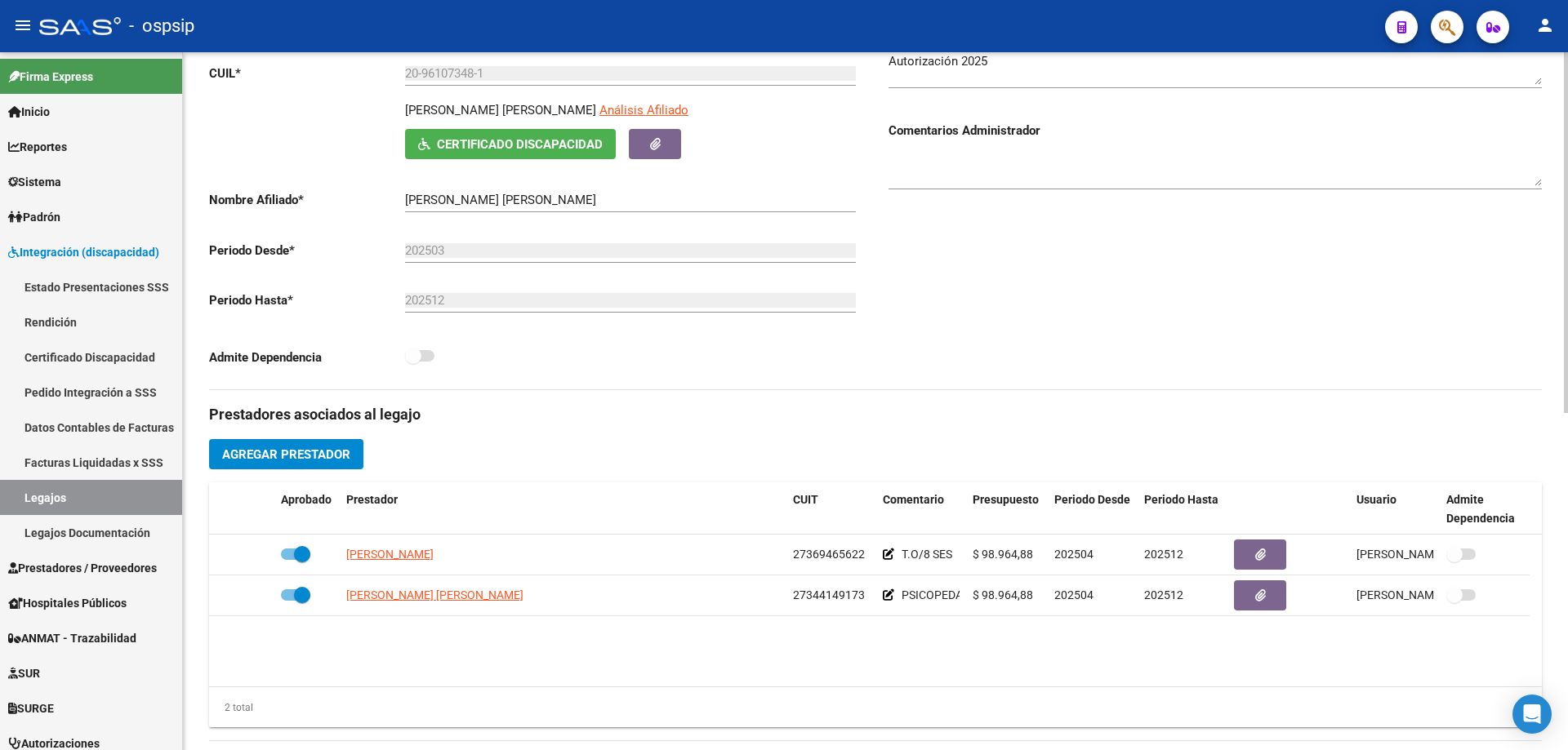
scroll to position [0, 0]
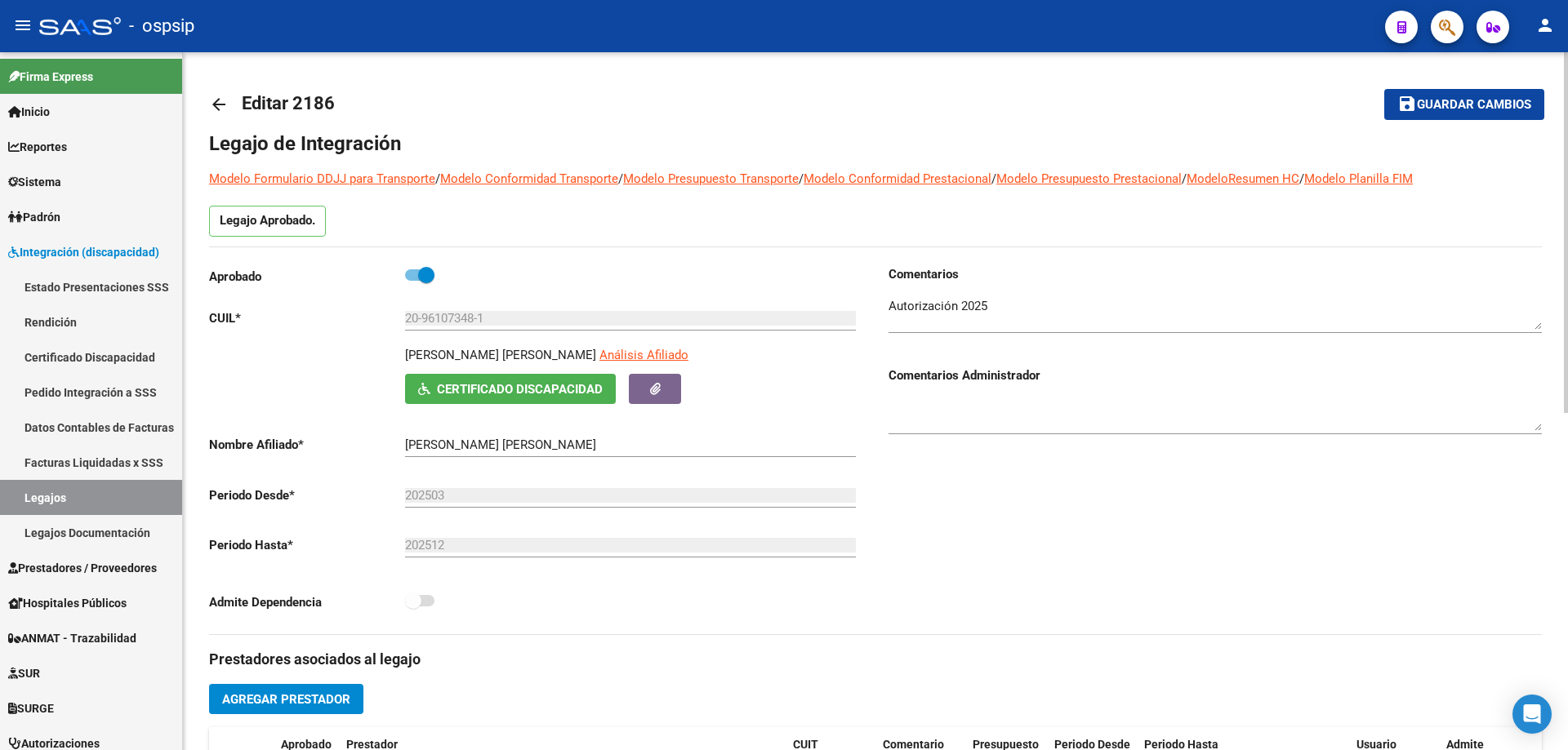
click at [218, 108] on mat-icon "arrow_back" at bounding box center [218, 104] width 20 height 20
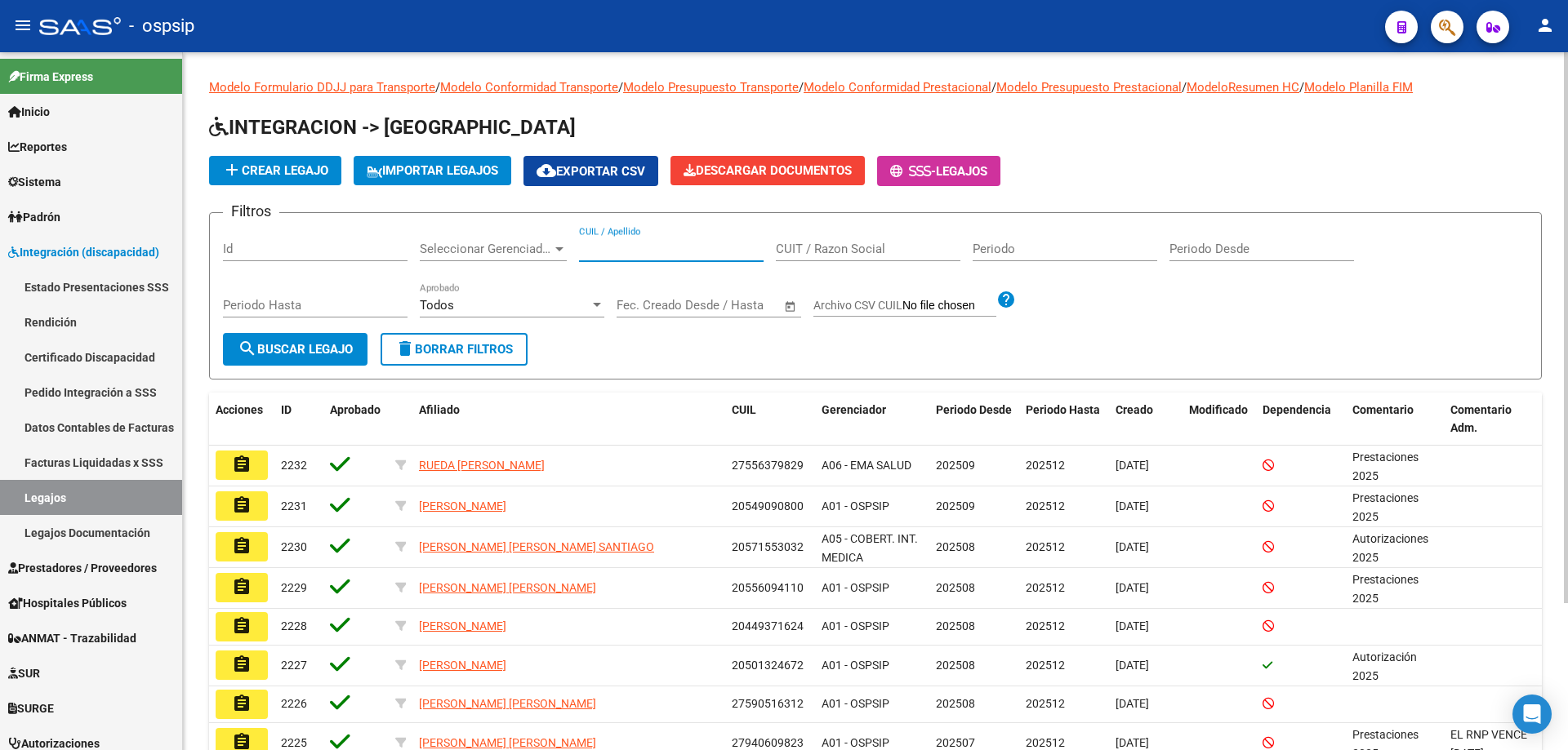
paste input "20566270782"
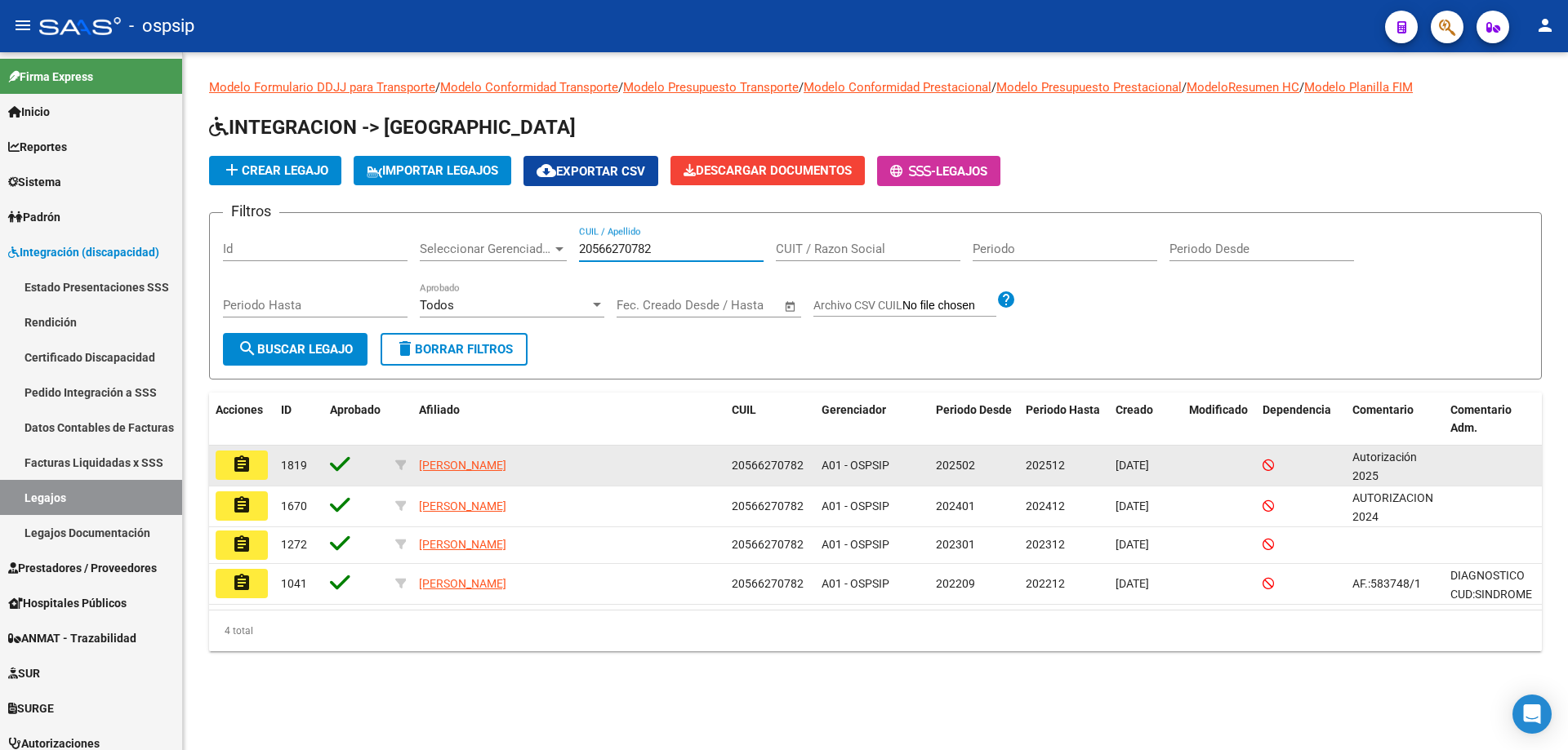
type input "20566270782"
click at [237, 464] on mat-icon "assignment" at bounding box center [241, 464] width 20 height 20
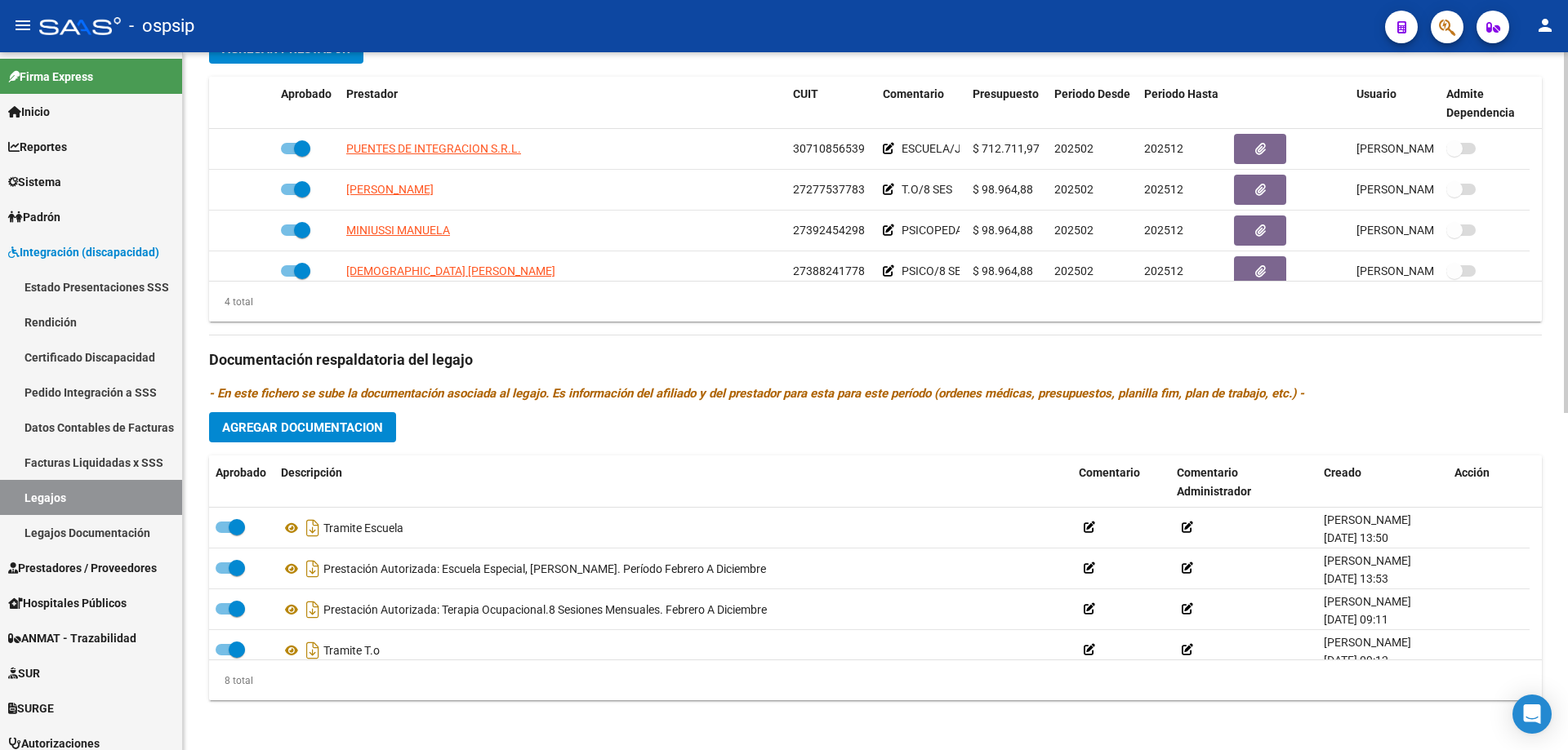
scroll to position [654, 0]
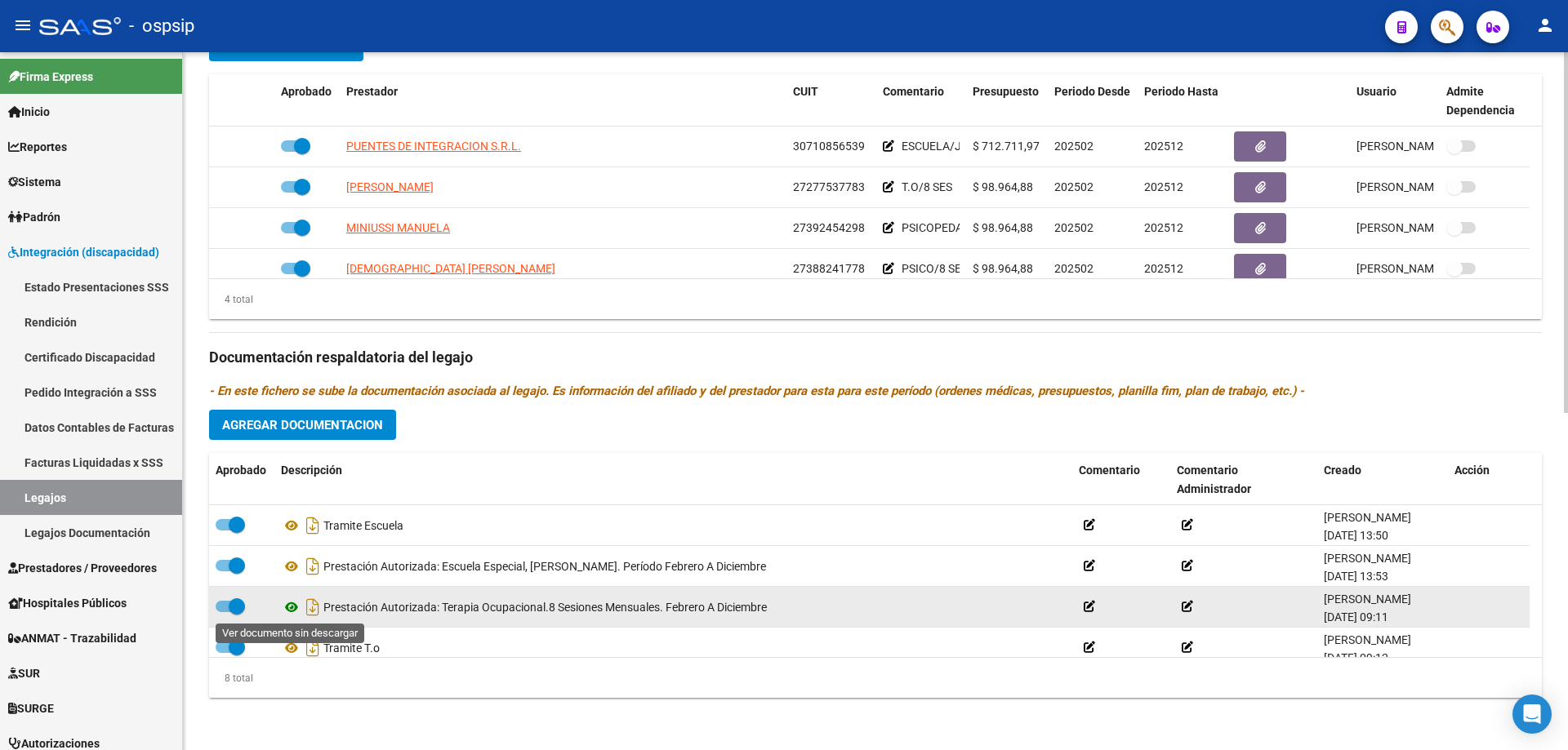
click at [291, 605] on icon at bounding box center [291, 607] width 21 height 20
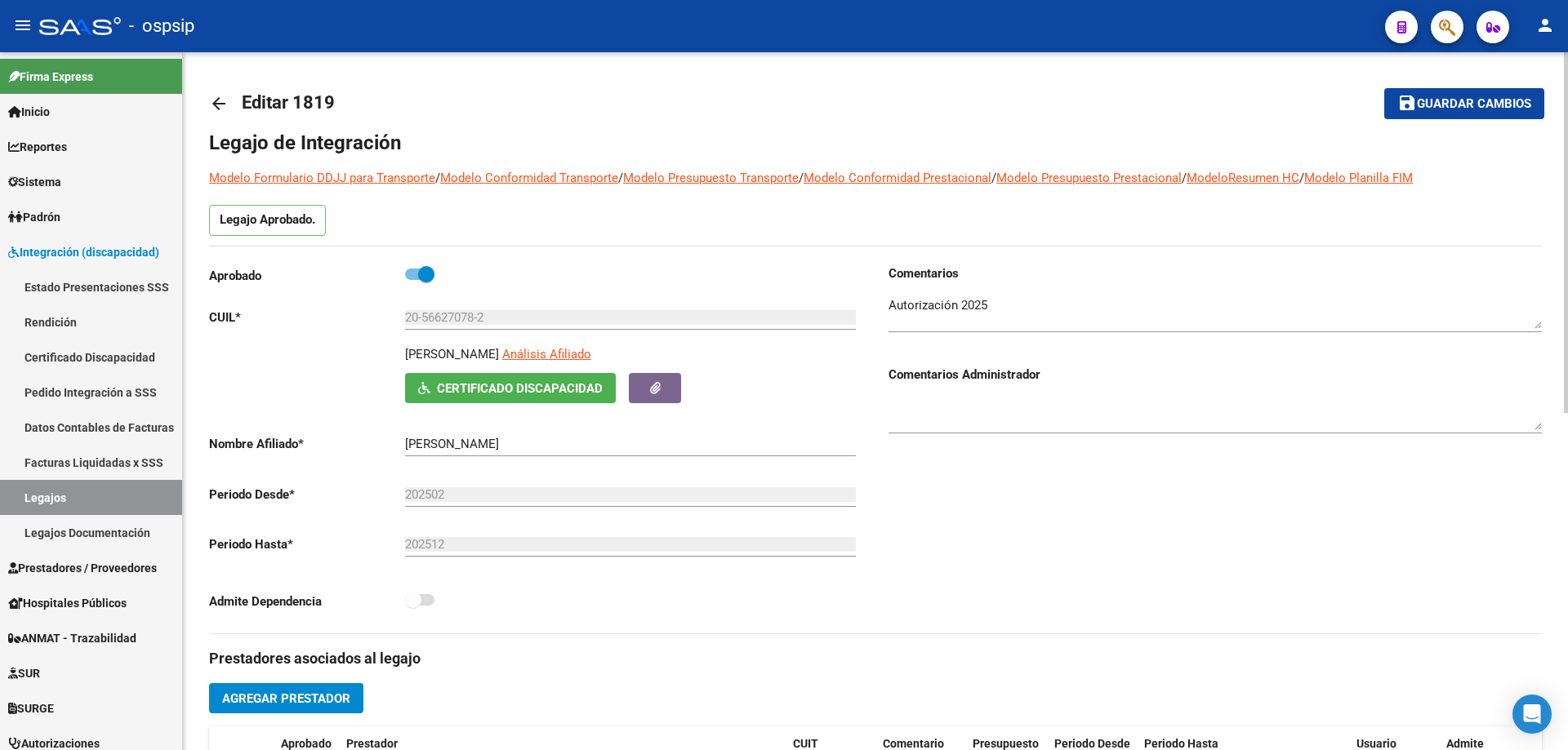
scroll to position [0, 0]
click at [224, 107] on mat-icon "arrow_back" at bounding box center [218, 104] width 20 height 20
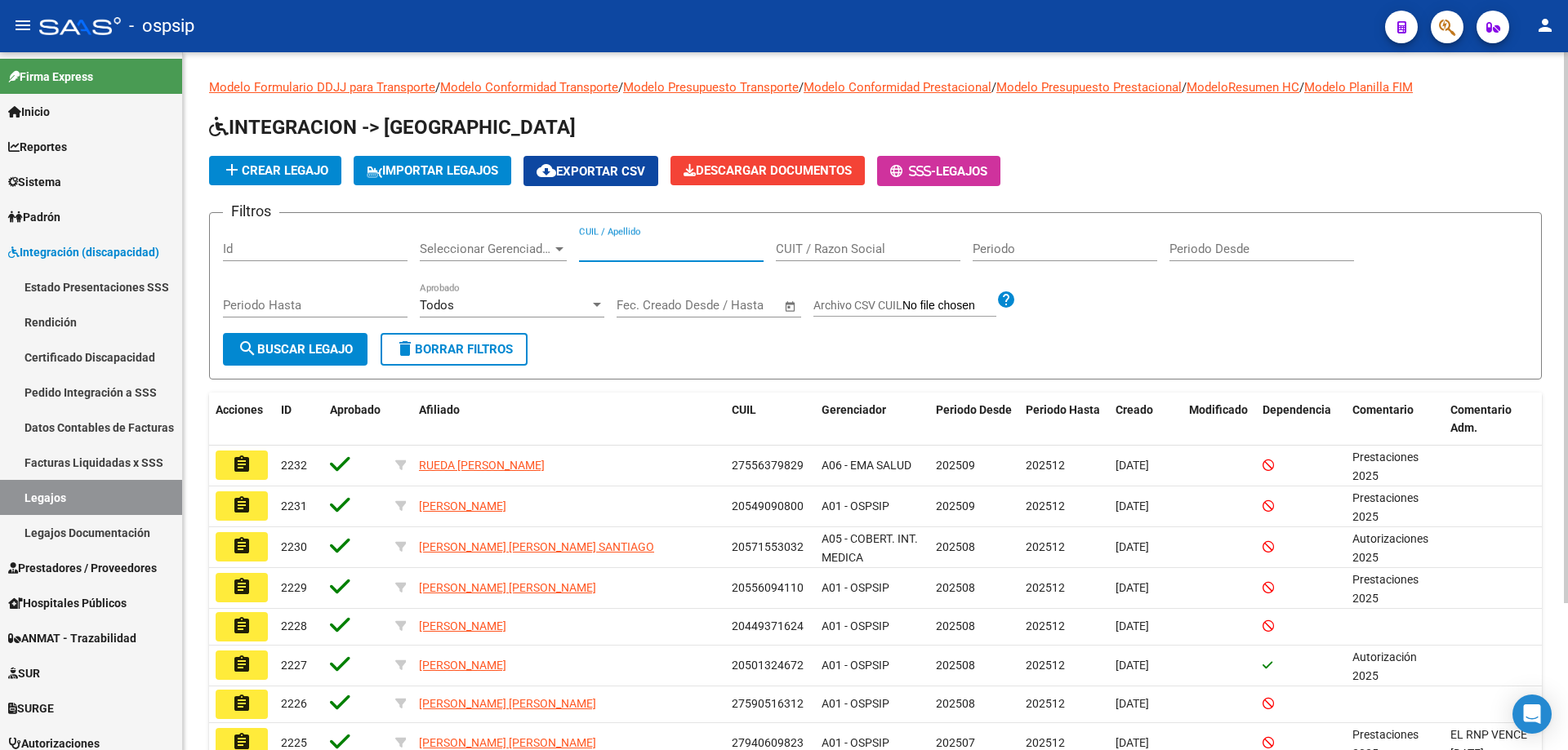
paste input "20386795755"
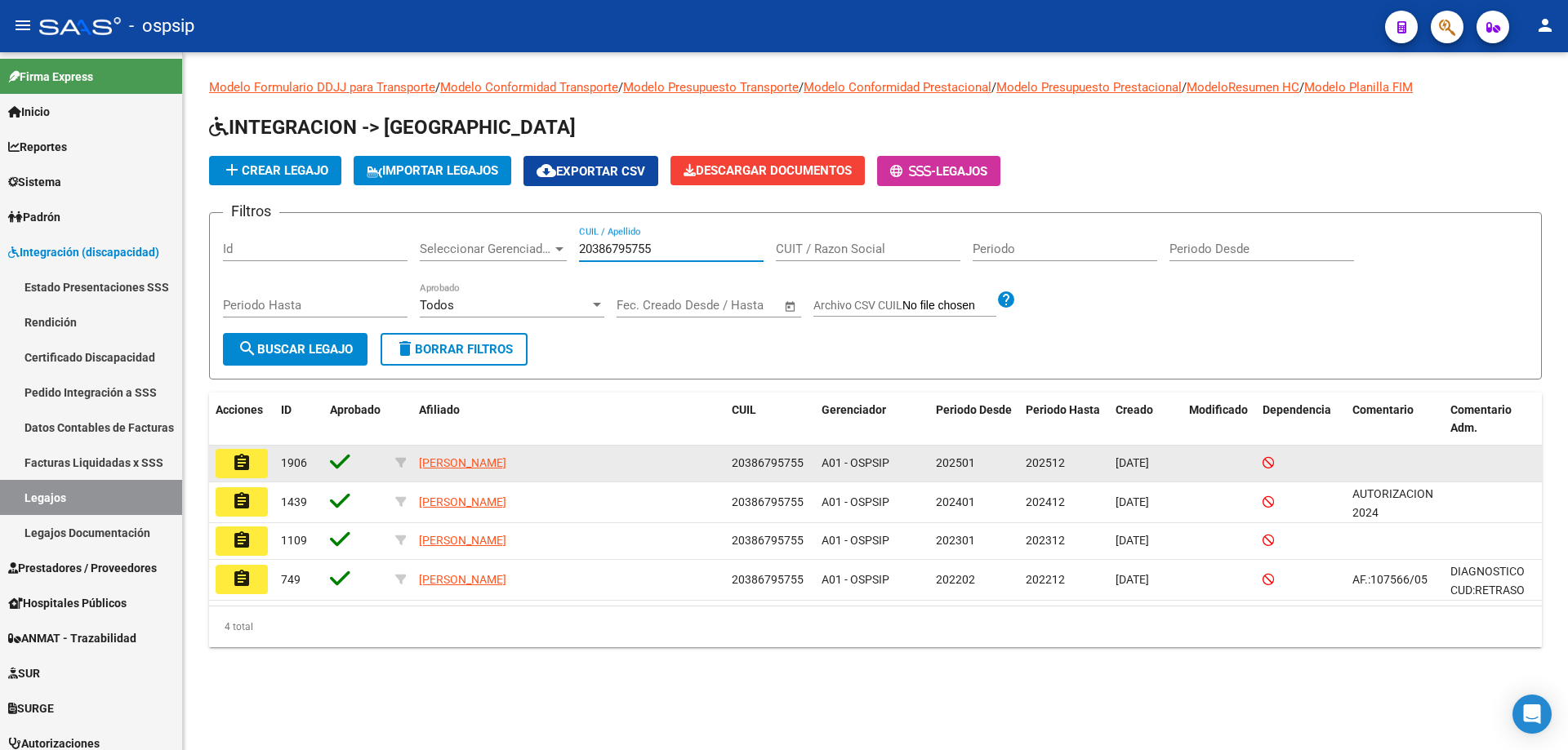
type input "20386795755"
click at [225, 462] on button "assignment" at bounding box center [241, 463] width 52 height 29
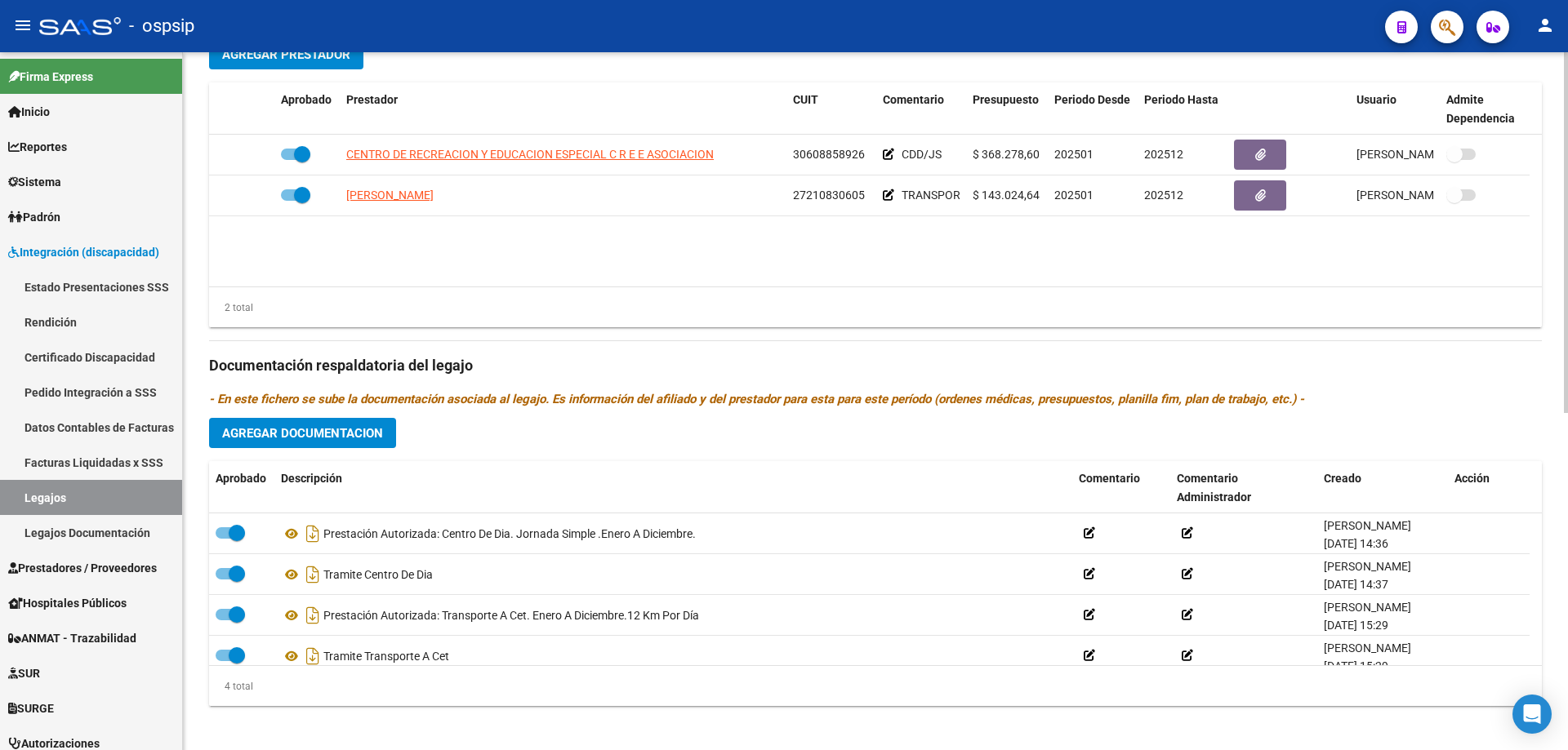
scroll to position [654, 0]
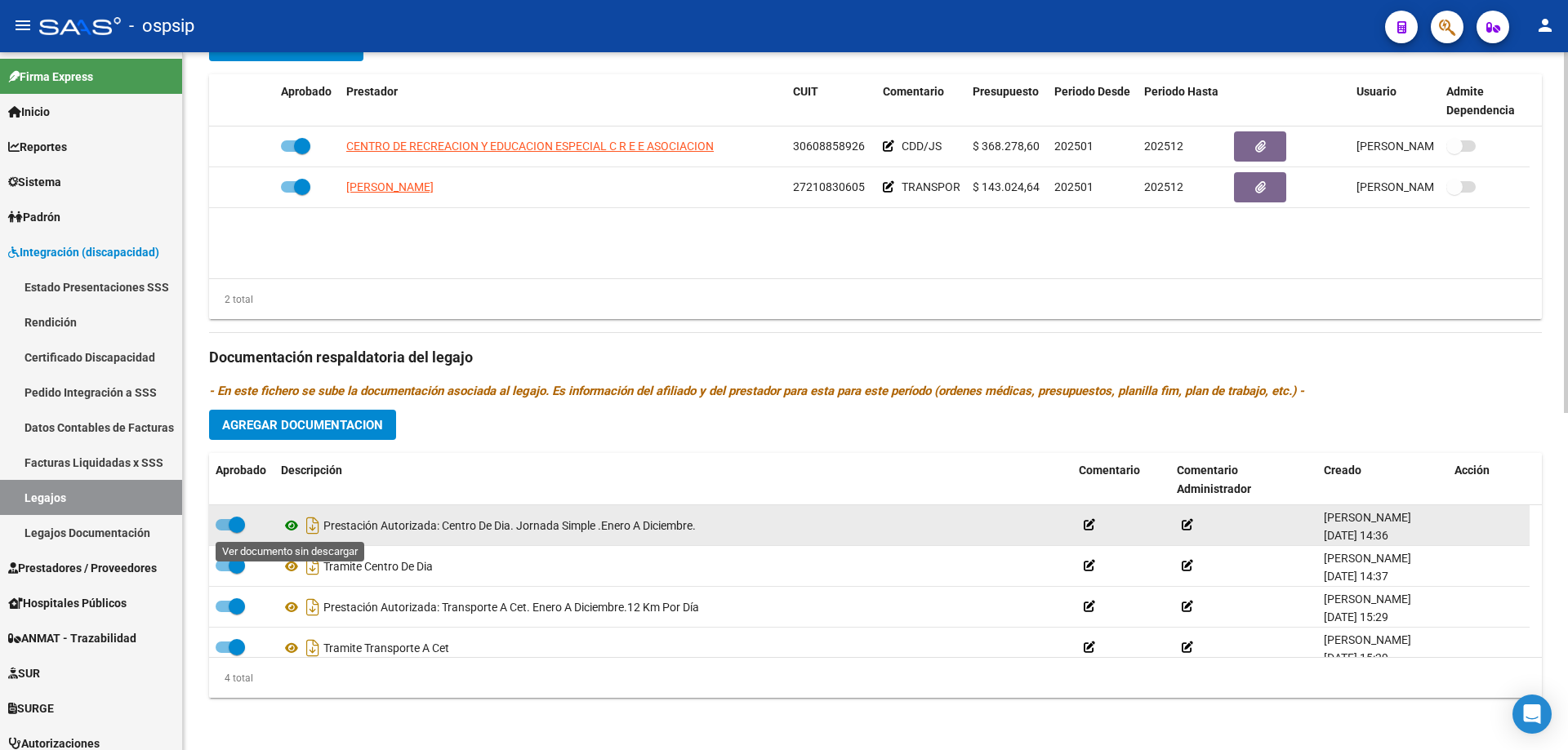
click at [291, 527] on icon at bounding box center [291, 526] width 21 height 20
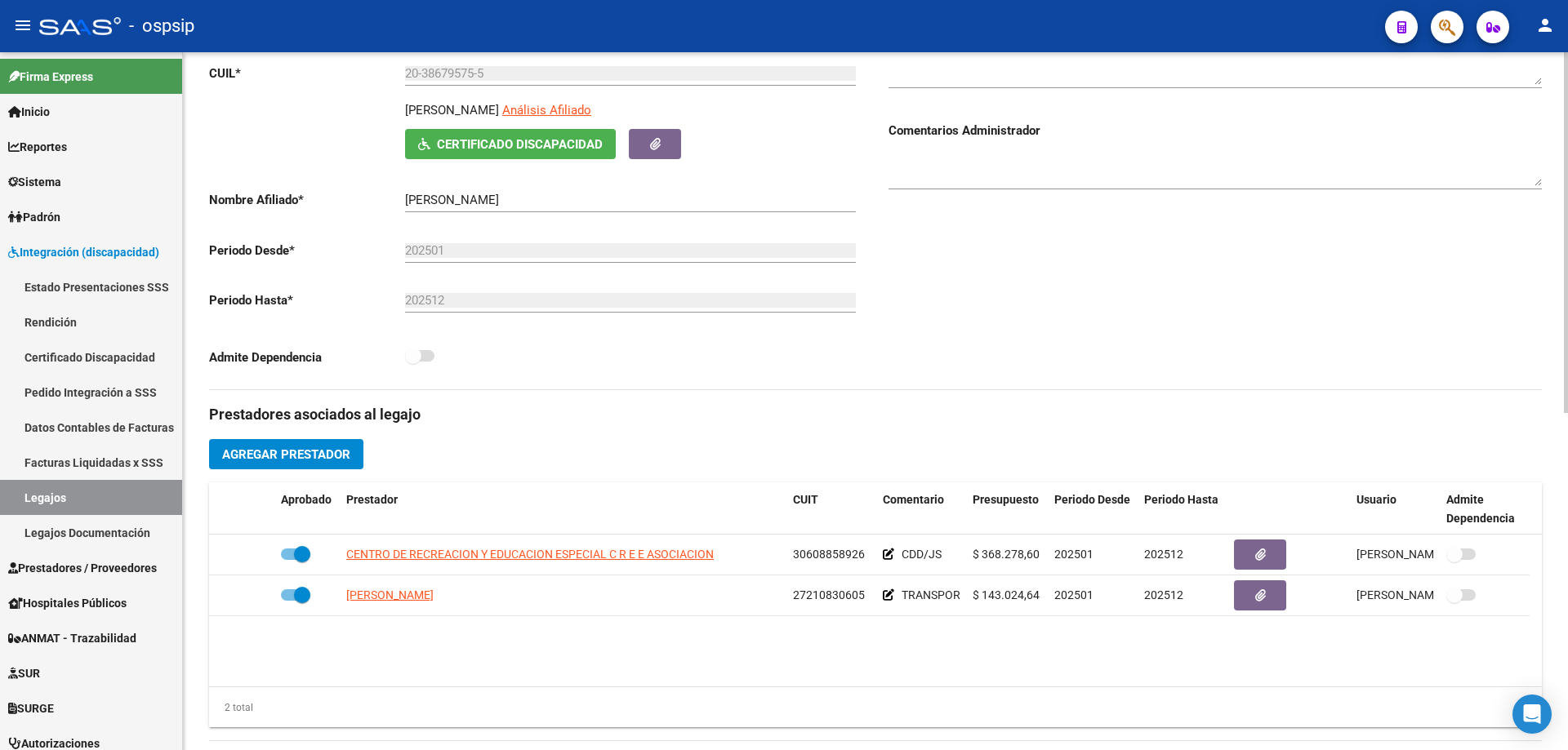
scroll to position [0, 0]
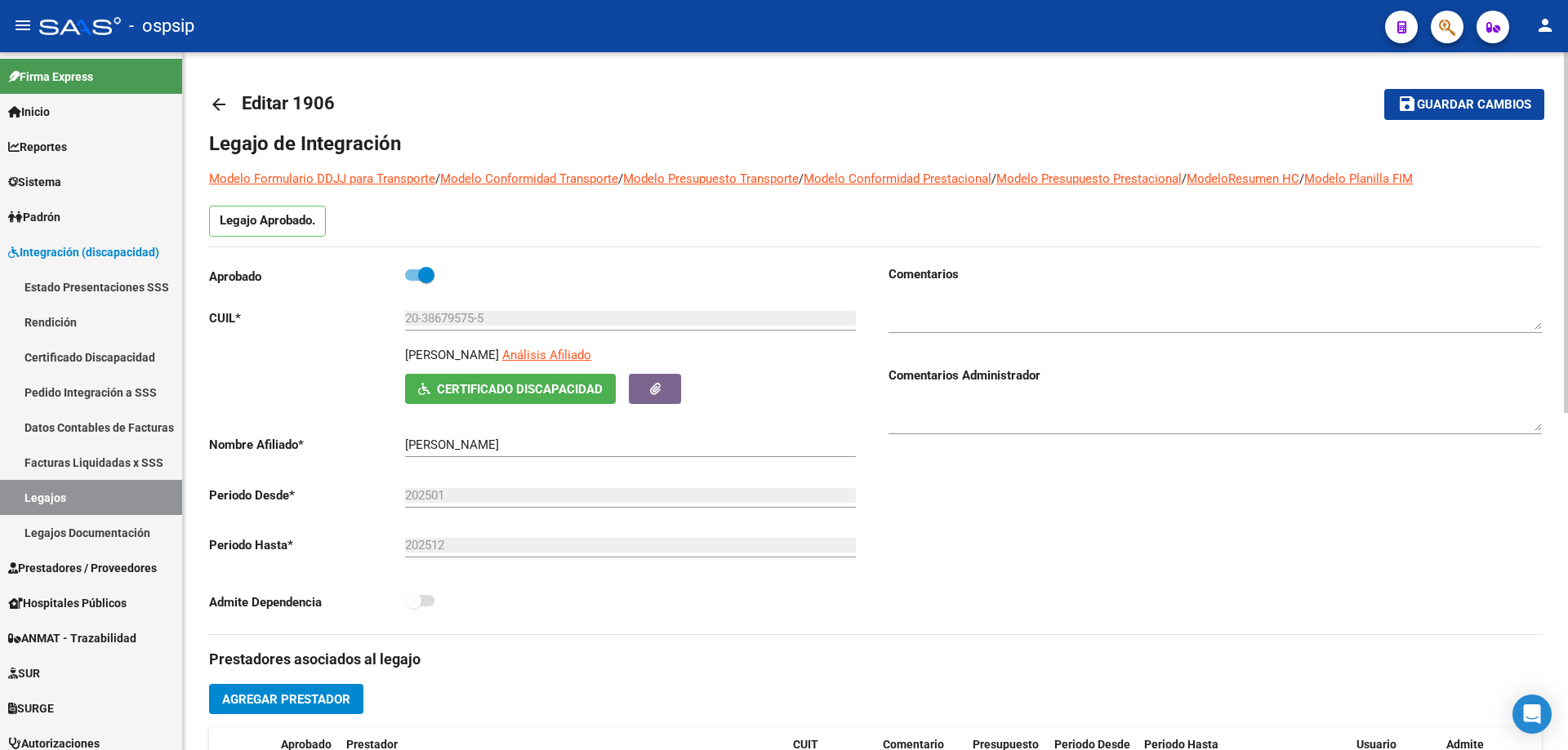
click at [224, 105] on mat-icon "arrow_back" at bounding box center [218, 104] width 20 height 20
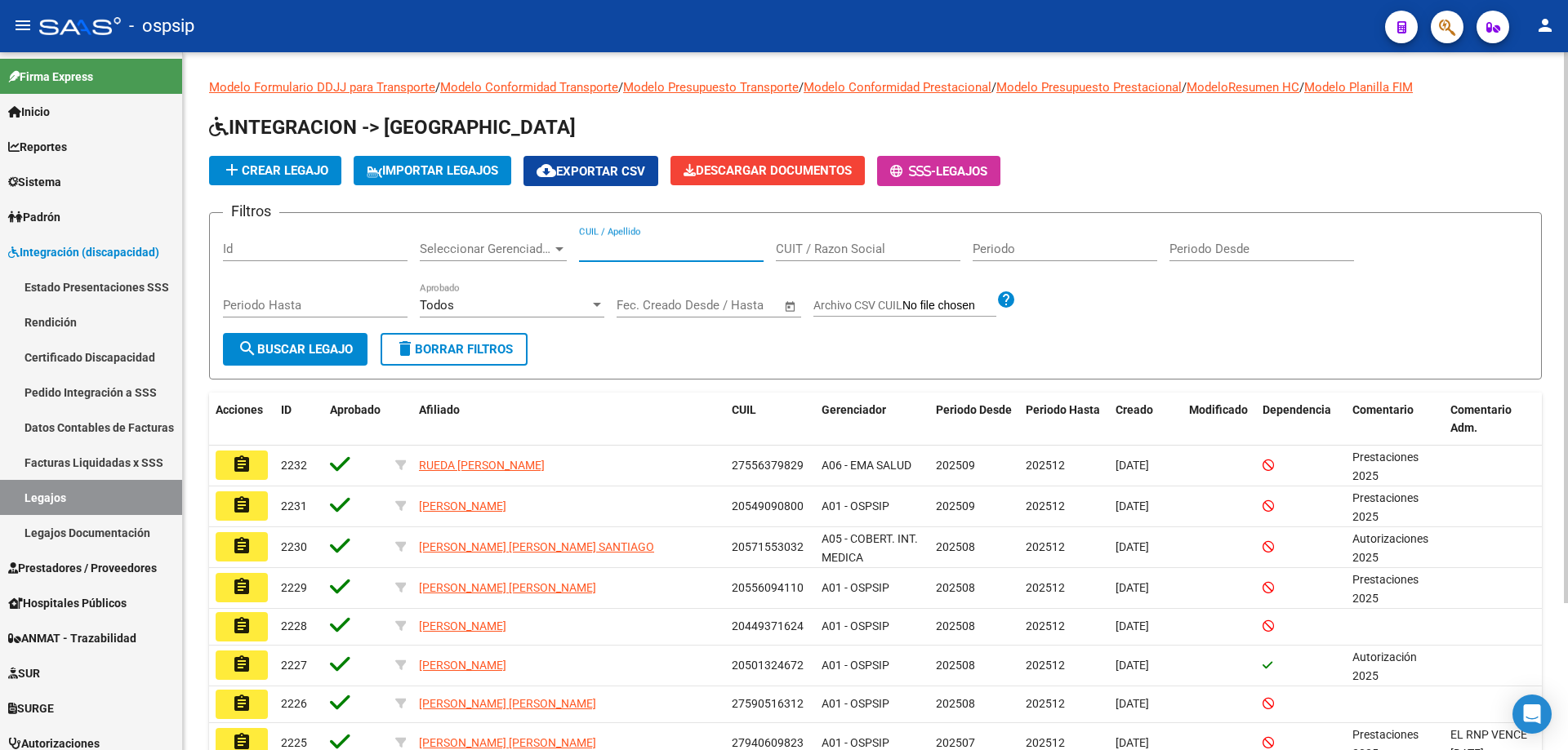
paste input "20554363262"
click at [582, 246] on input "20554363262" at bounding box center [671, 250] width 184 height 15
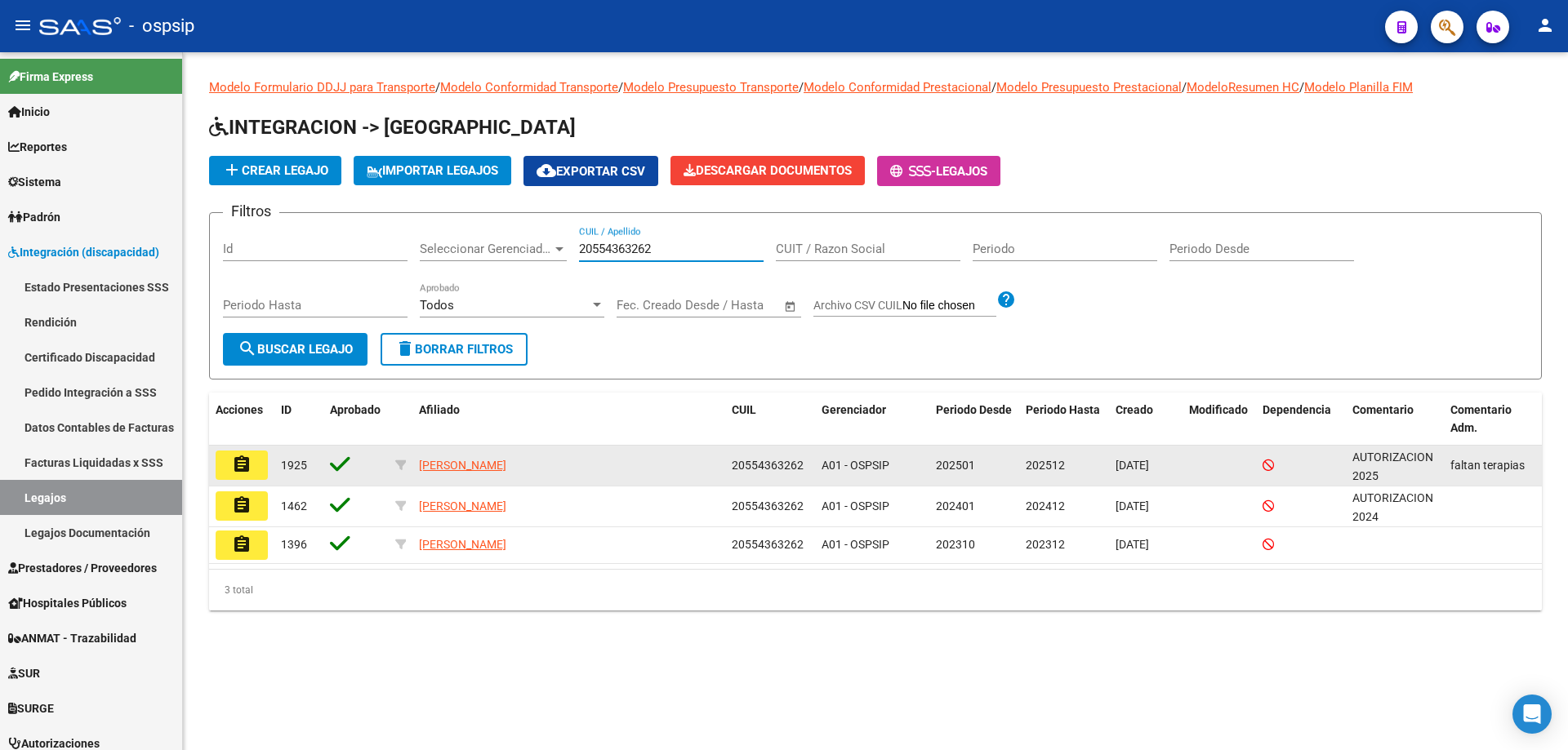
type input "20554363262"
click at [242, 474] on mat-icon "assignment" at bounding box center [241, 464] width 20 height 20
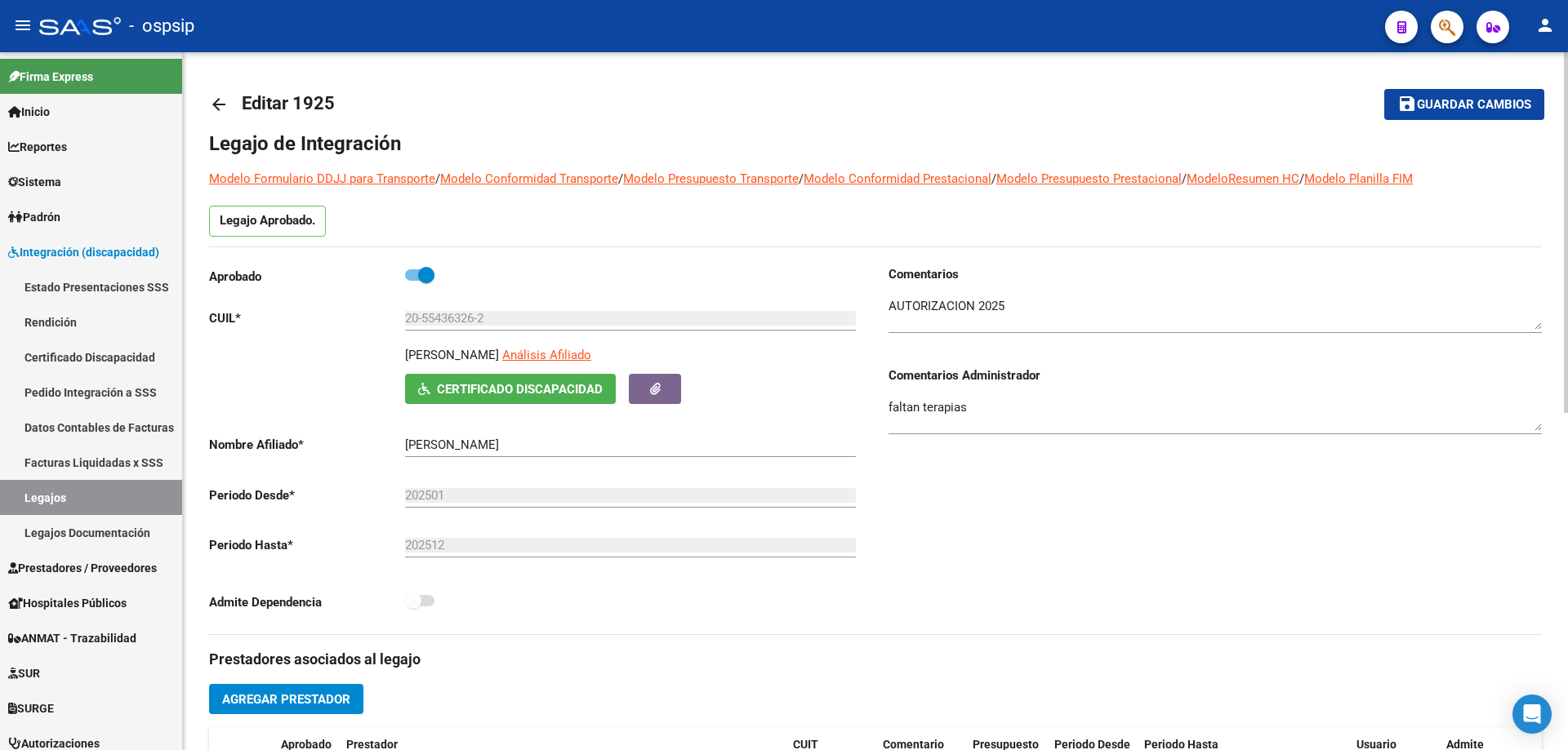
click at [225, 99] on mat-icon "arrow_back" at bounding box center [218, 104] width 20 height 20
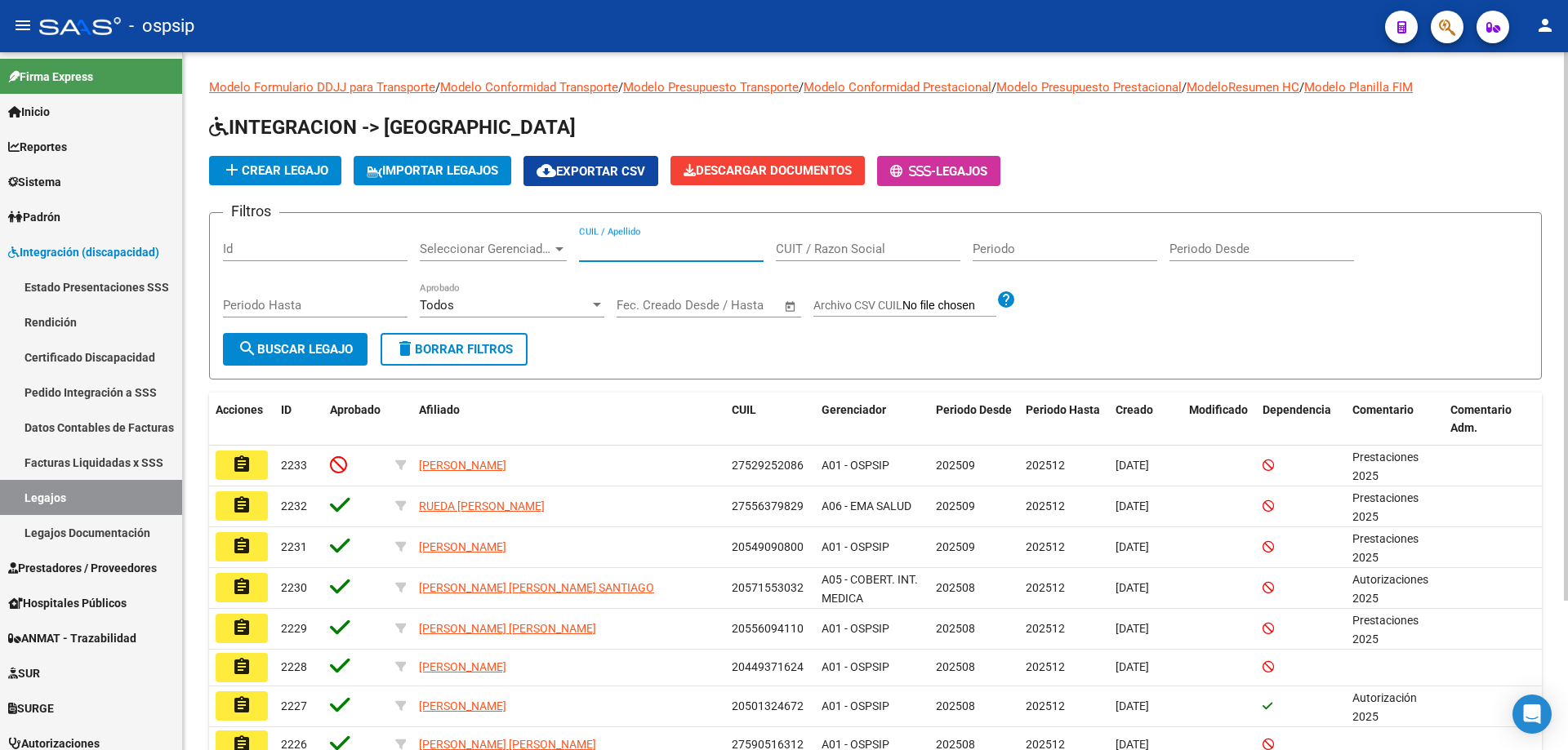
paste input "27557580994"
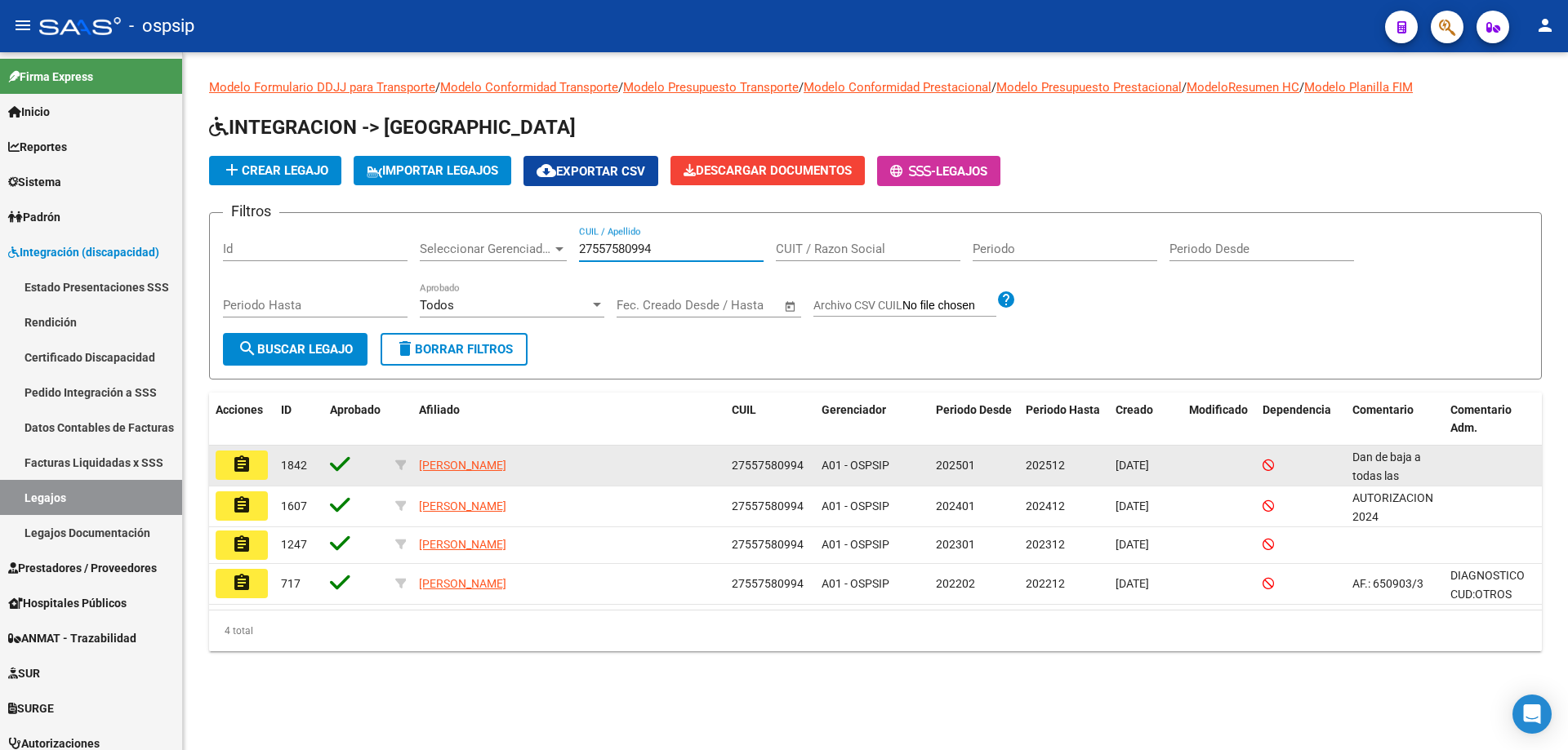
type input "27557580994"
click at [242, 462] on mat-icon "assignment" at bounding box center [241, 464] width 20 height 20
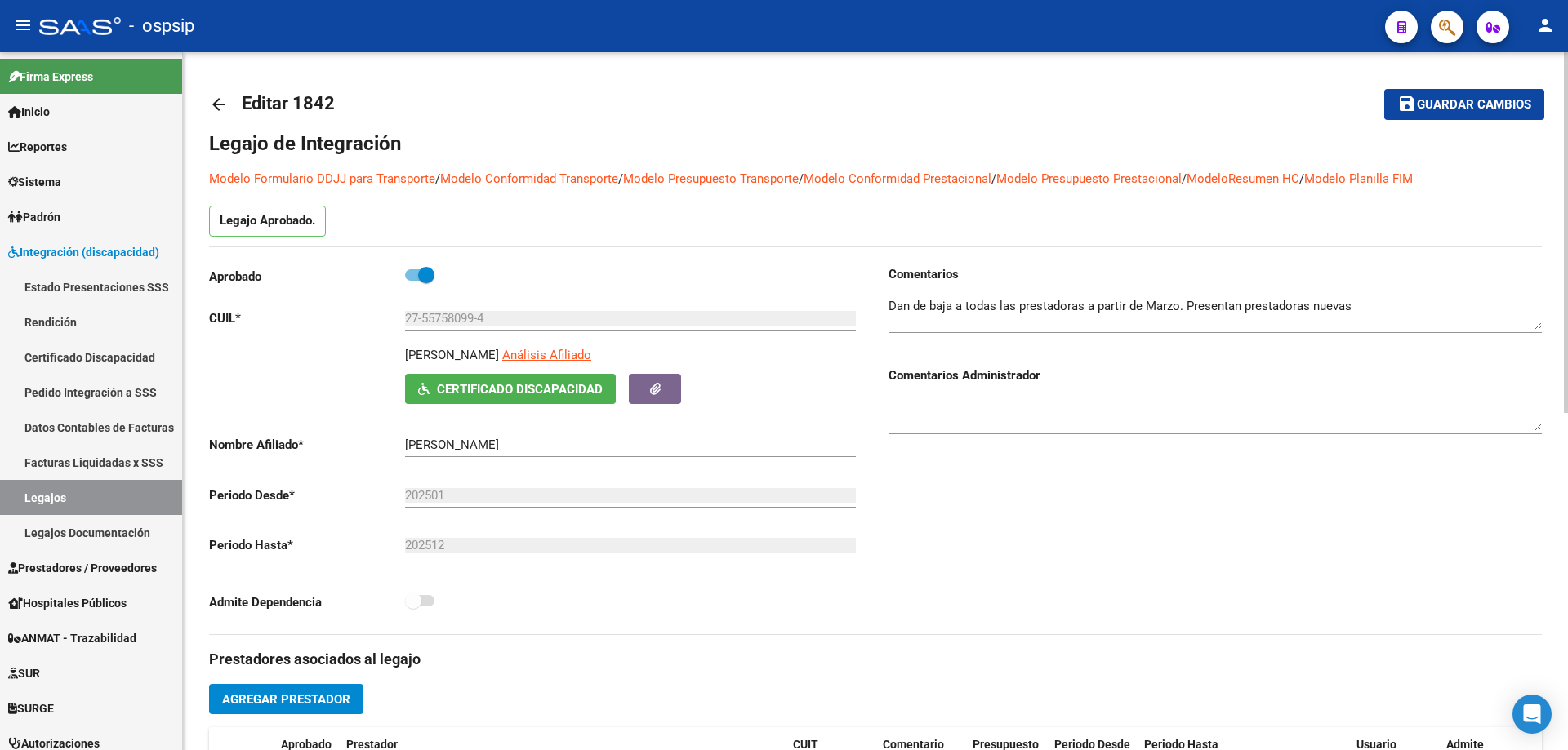
click at [226, 99] on mat-icon "arrow_back" at bounding box center [218, 104] width 20 height 20
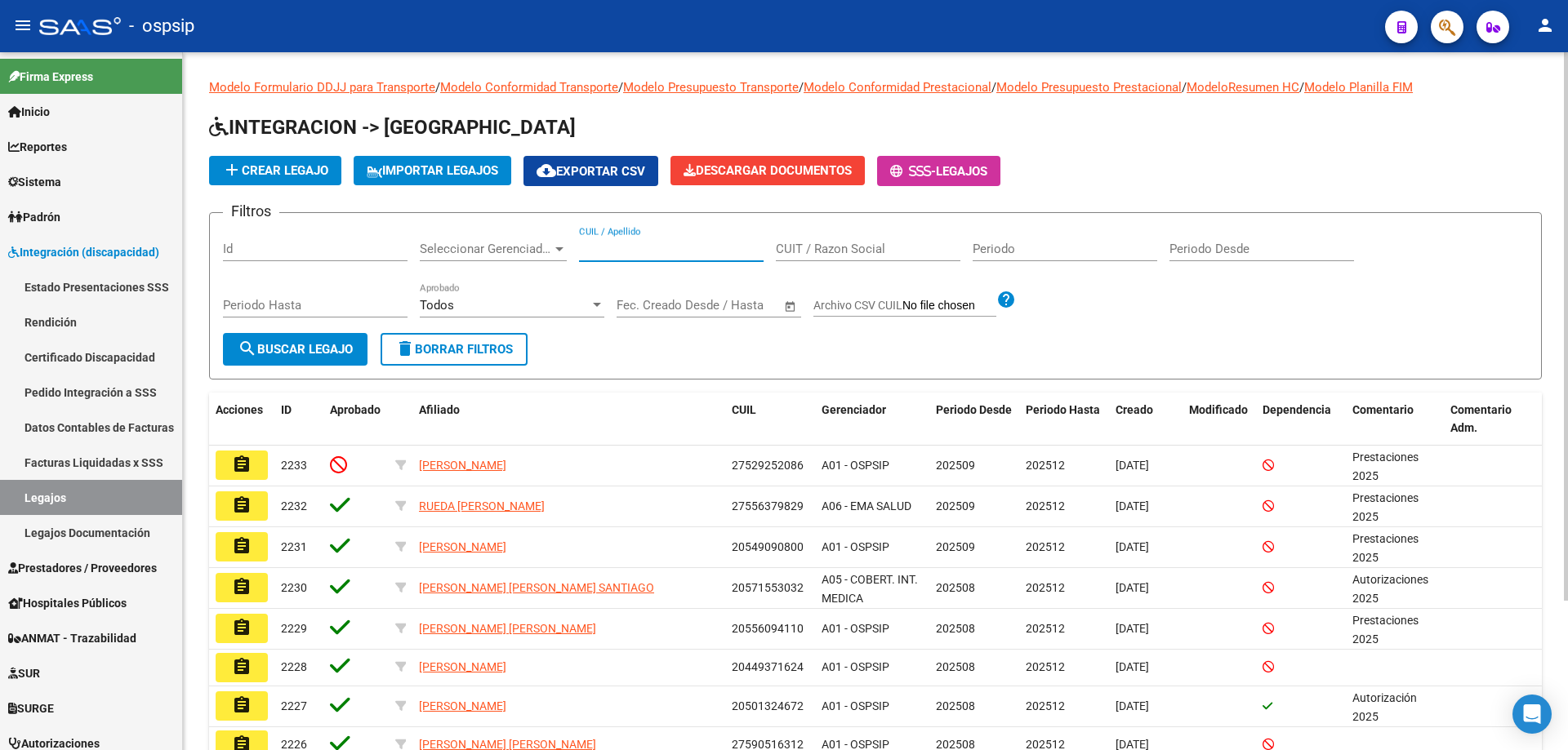
paste input "27569902008"
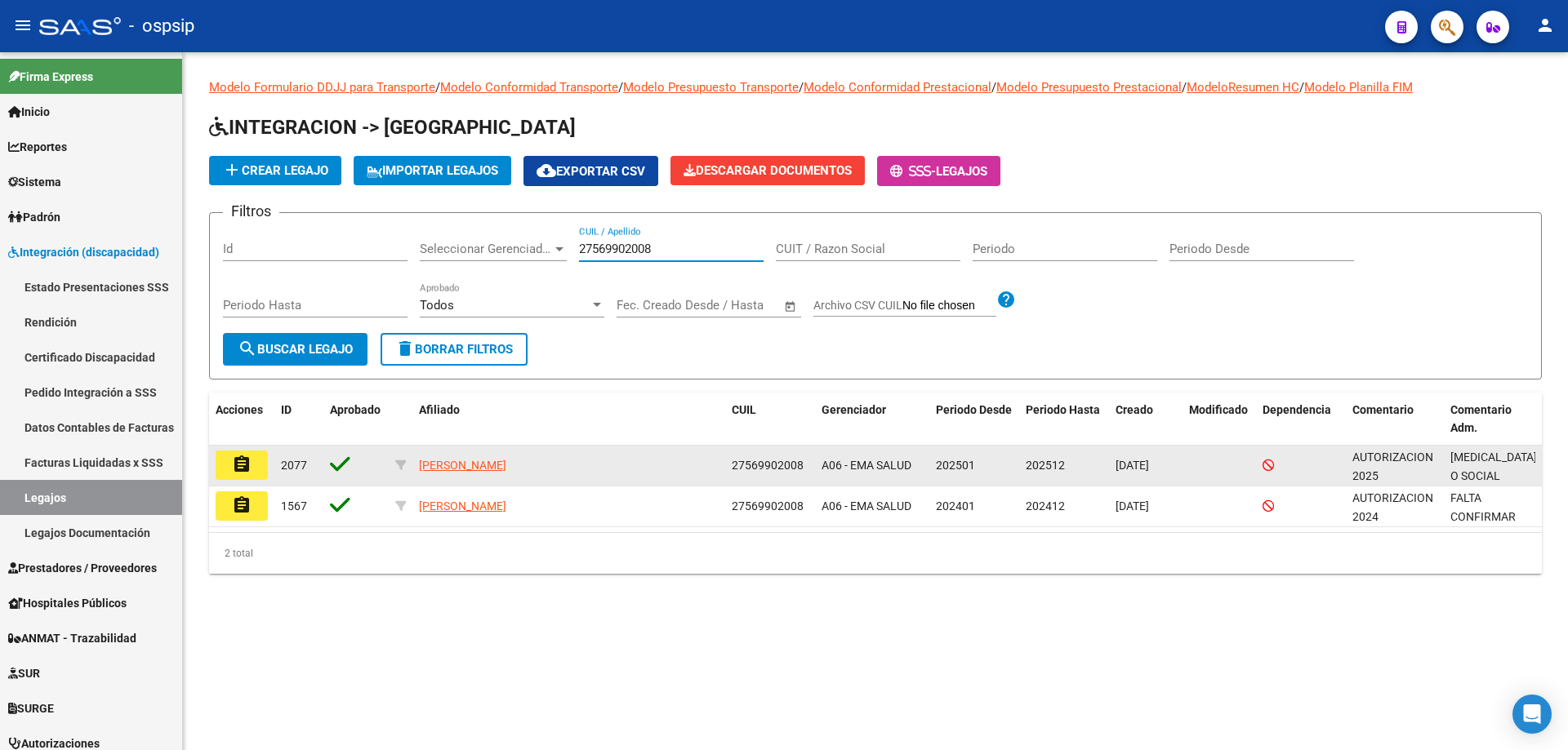
type input "27569902008"
click at [236, 466] on mat-icon "assignment" at bounding box center [241, 464] width 20 height 20
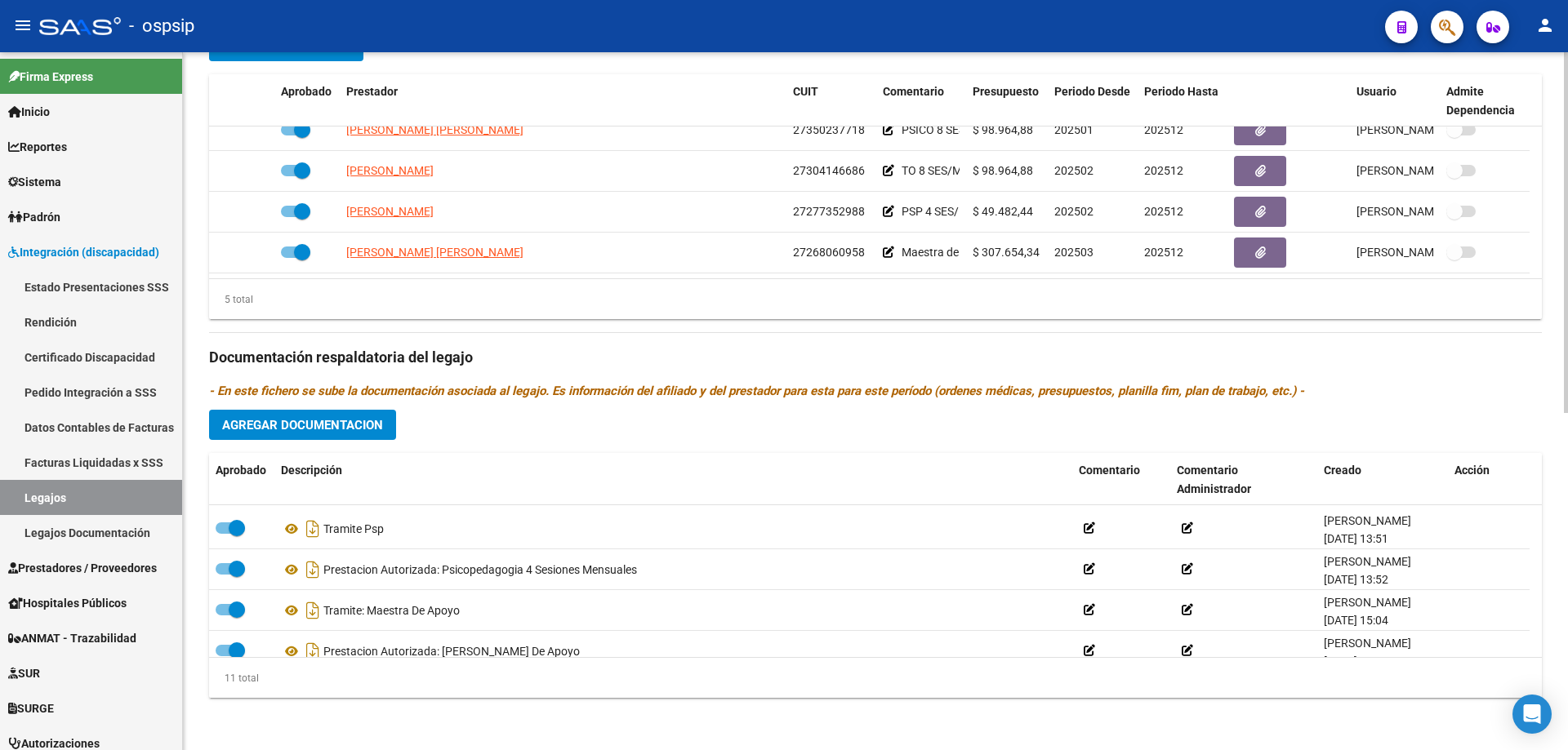
scroll to position [302, 0]
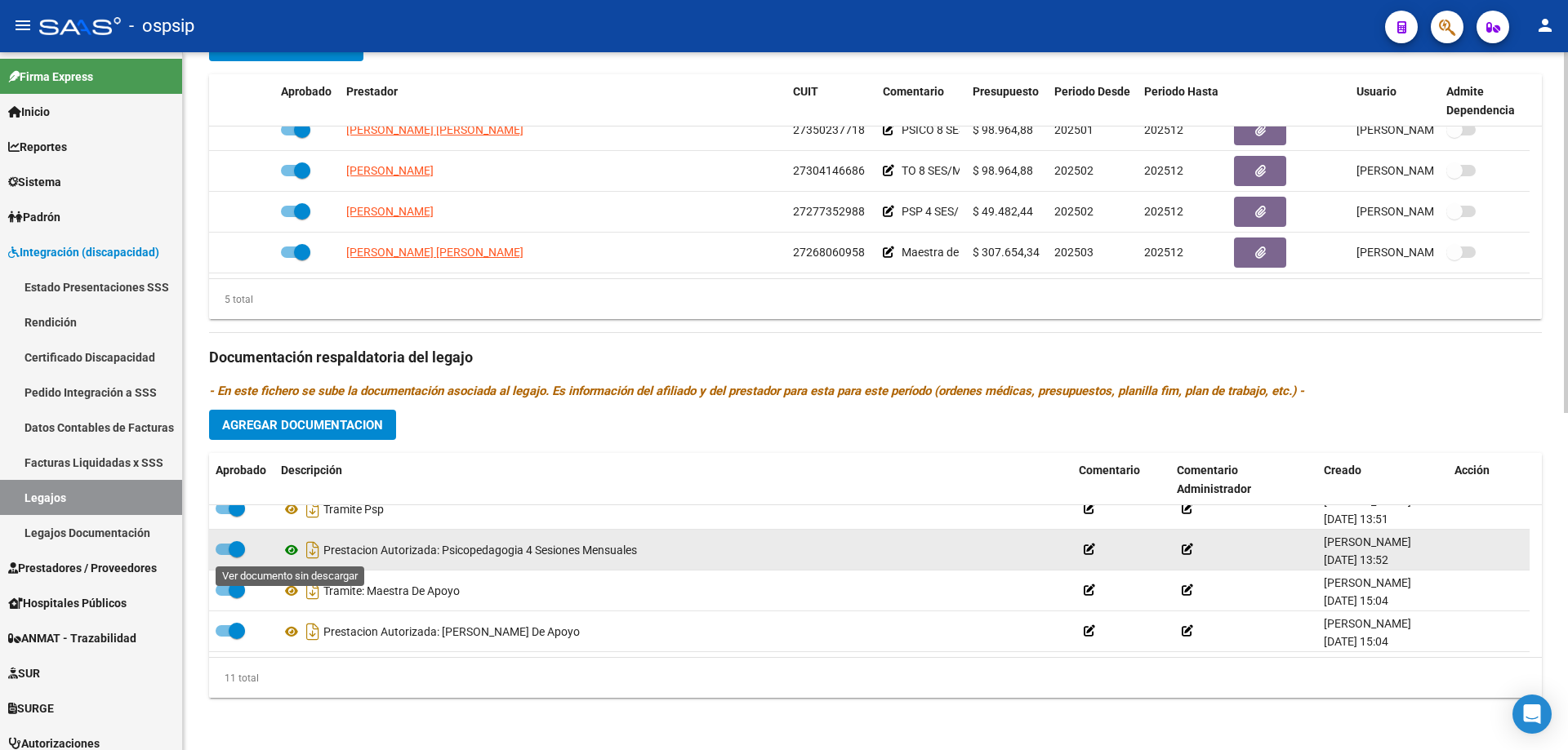
click at [287, 549] on icon at bounding box center [291, 549] width 21 height 20
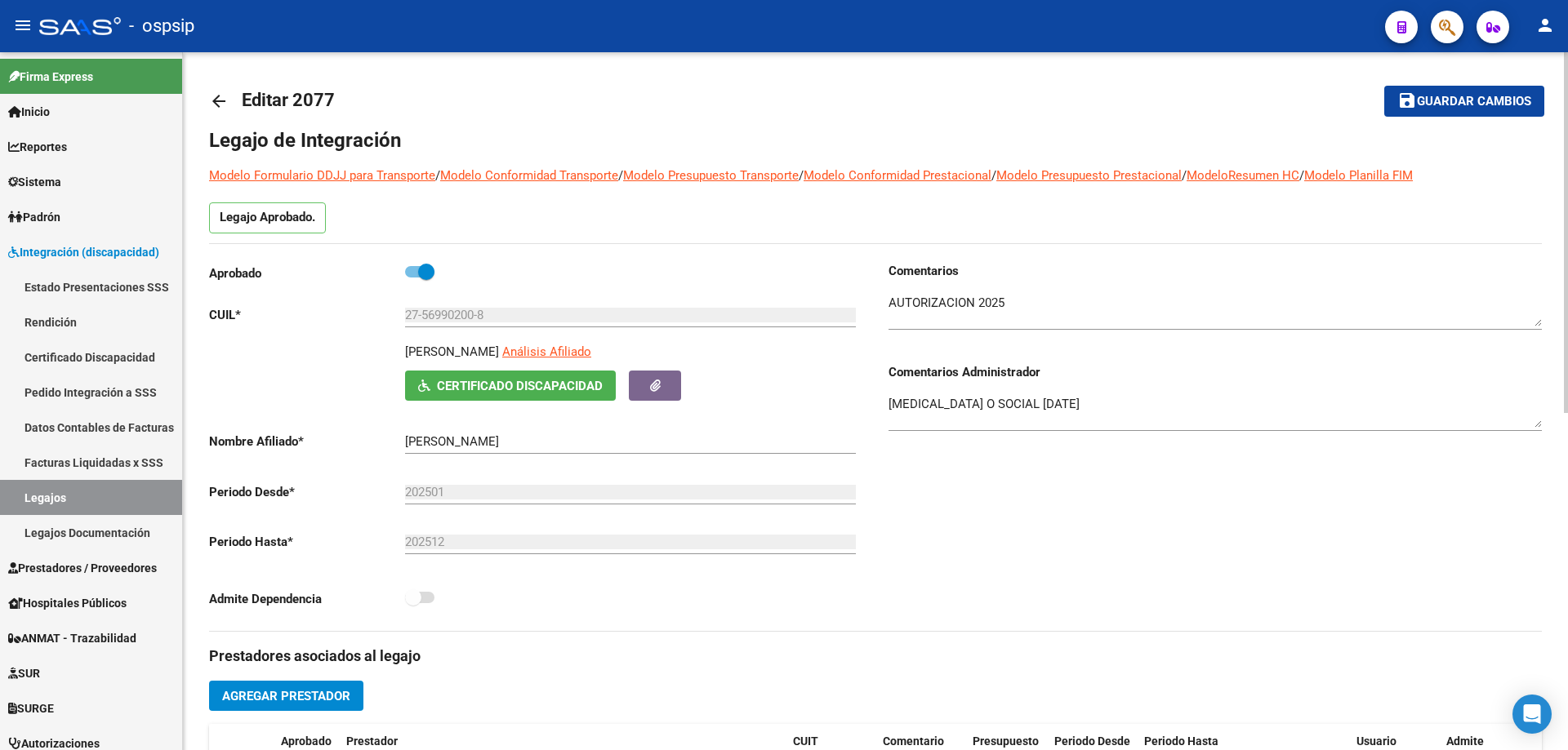
scroll to position [0, 0]
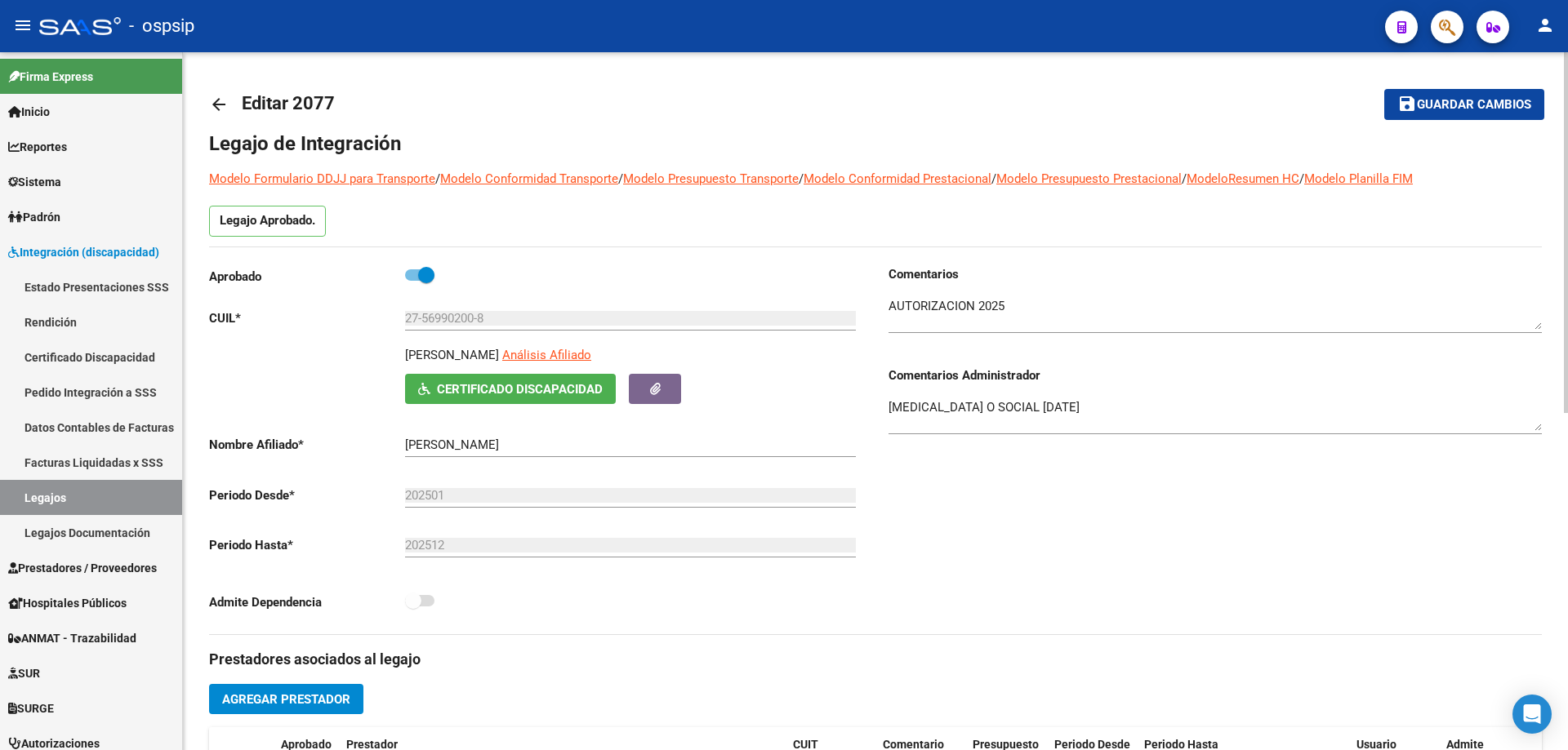
click at [218, 107] on mat-icon "arrow_back" at bounding box center [218, 104] width 20 height 20
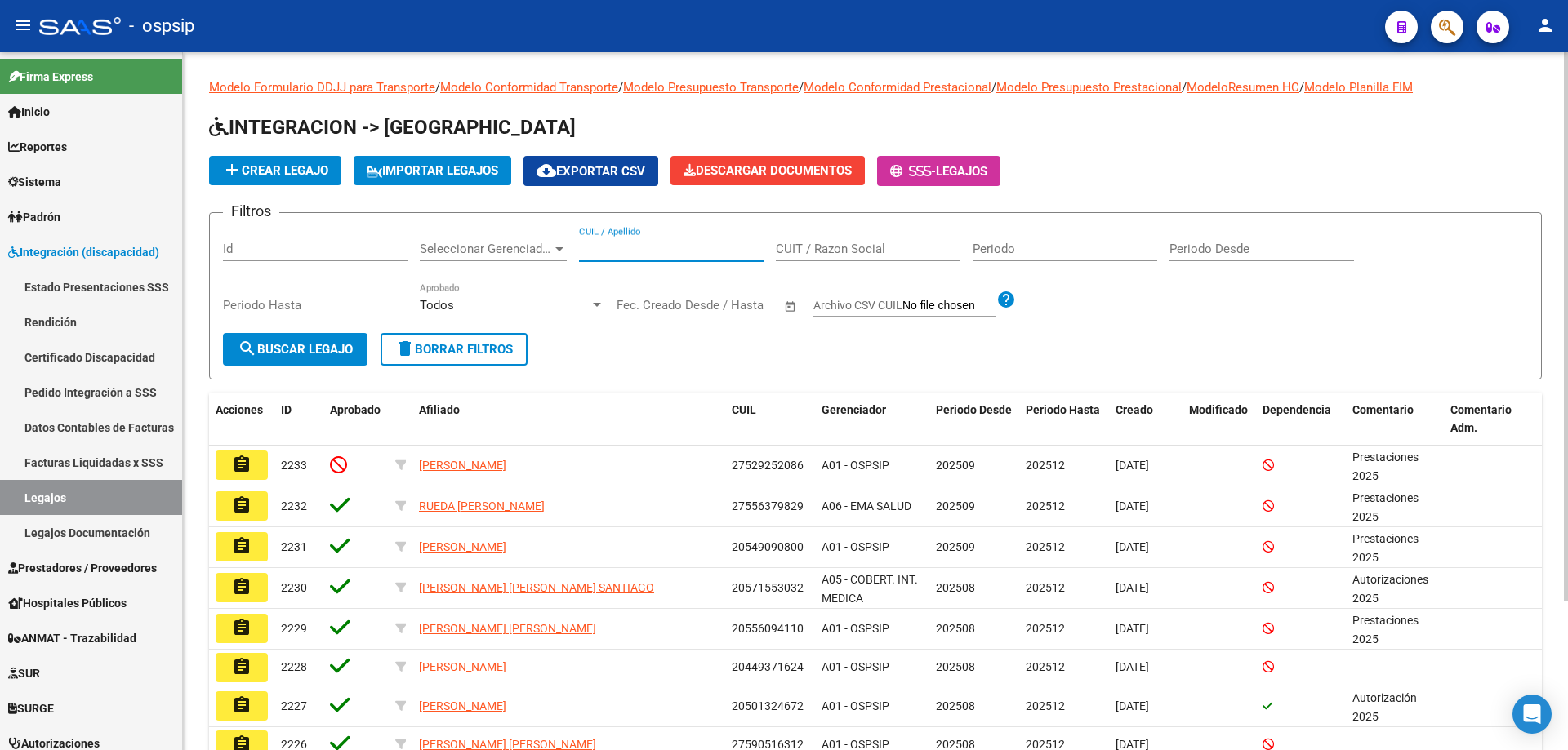
paste input "20574216762"
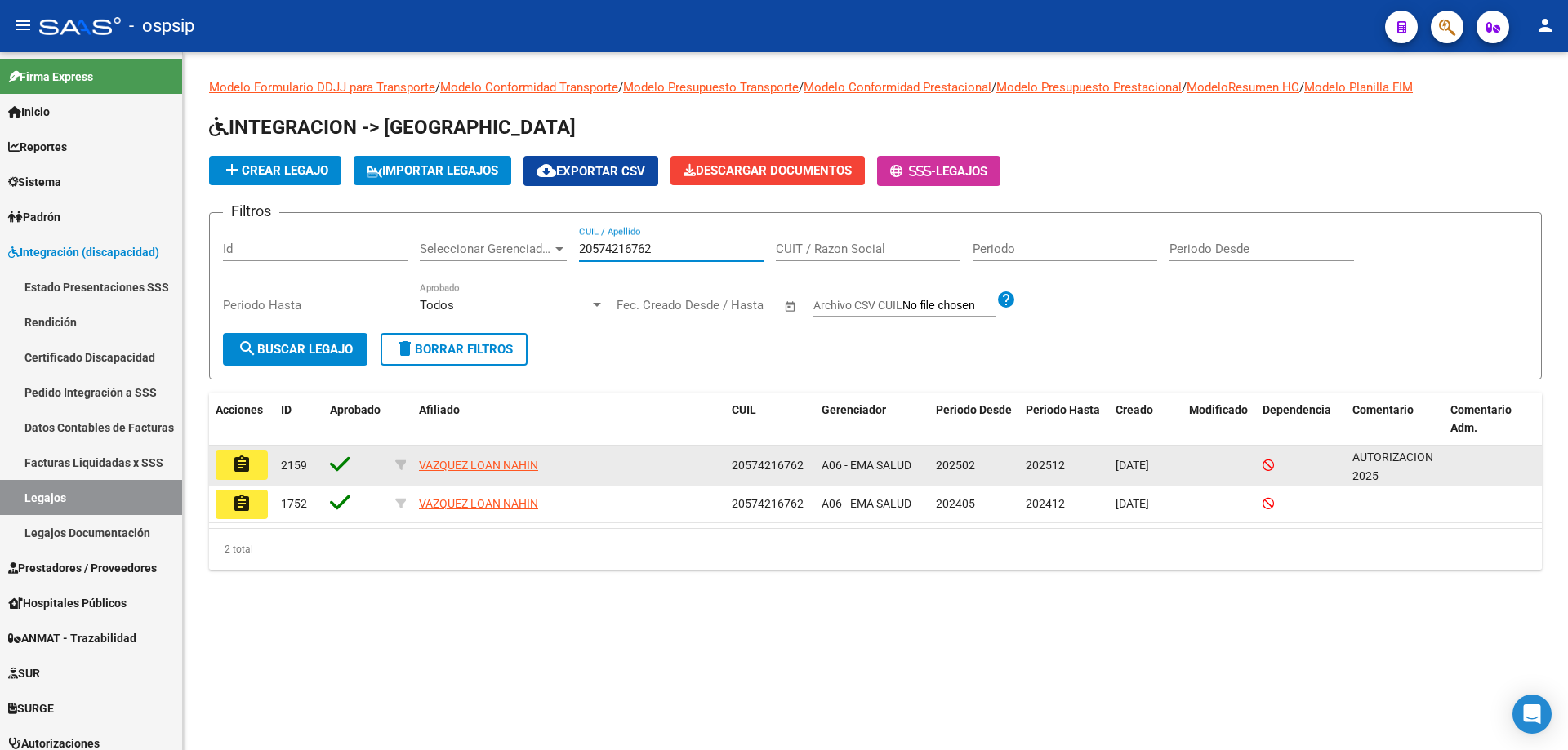
type input "20574216762"
click at [243, 459] on mat-icon "assignment" at bounding box center [241, 464] width 20 height 20
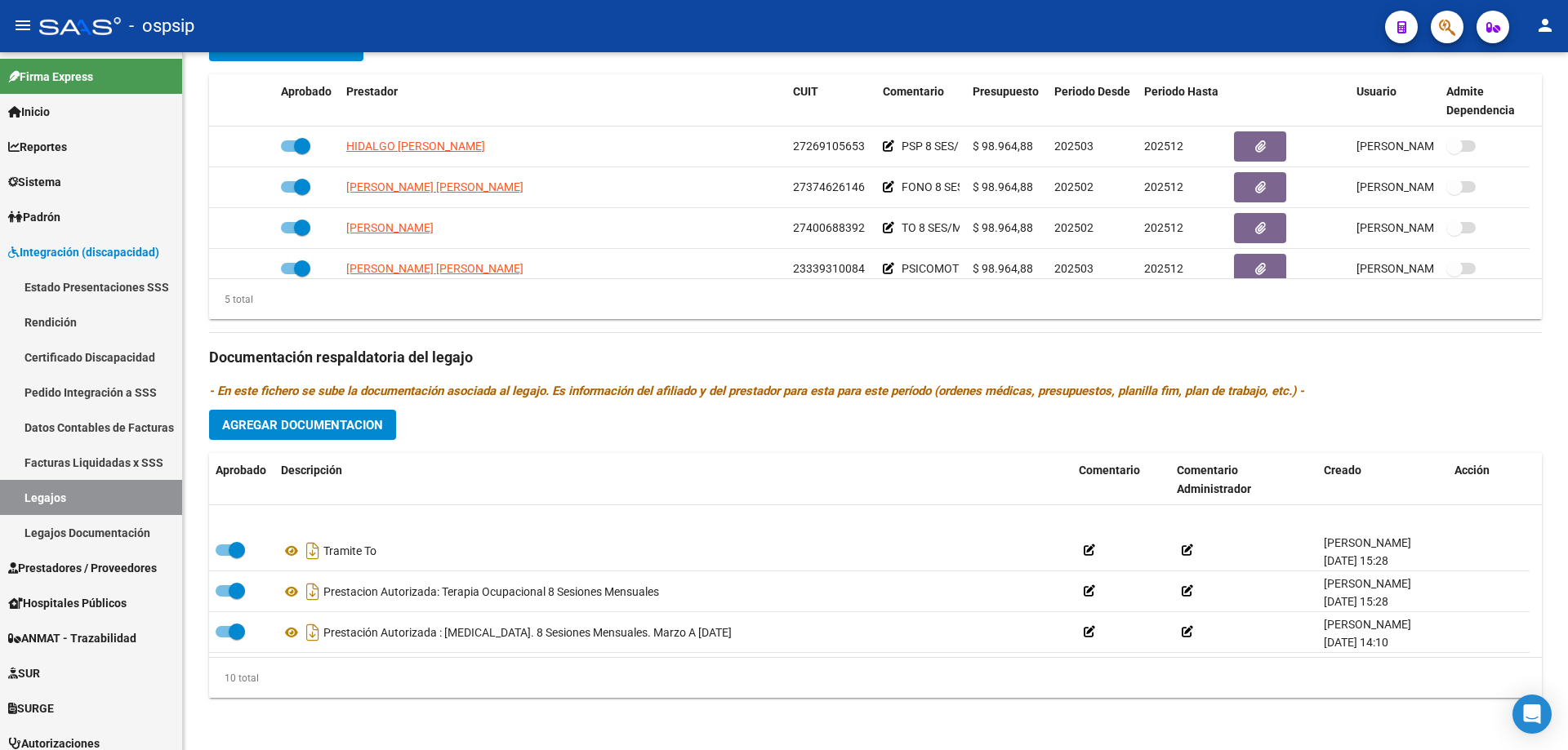
scroll to position [164, 0]
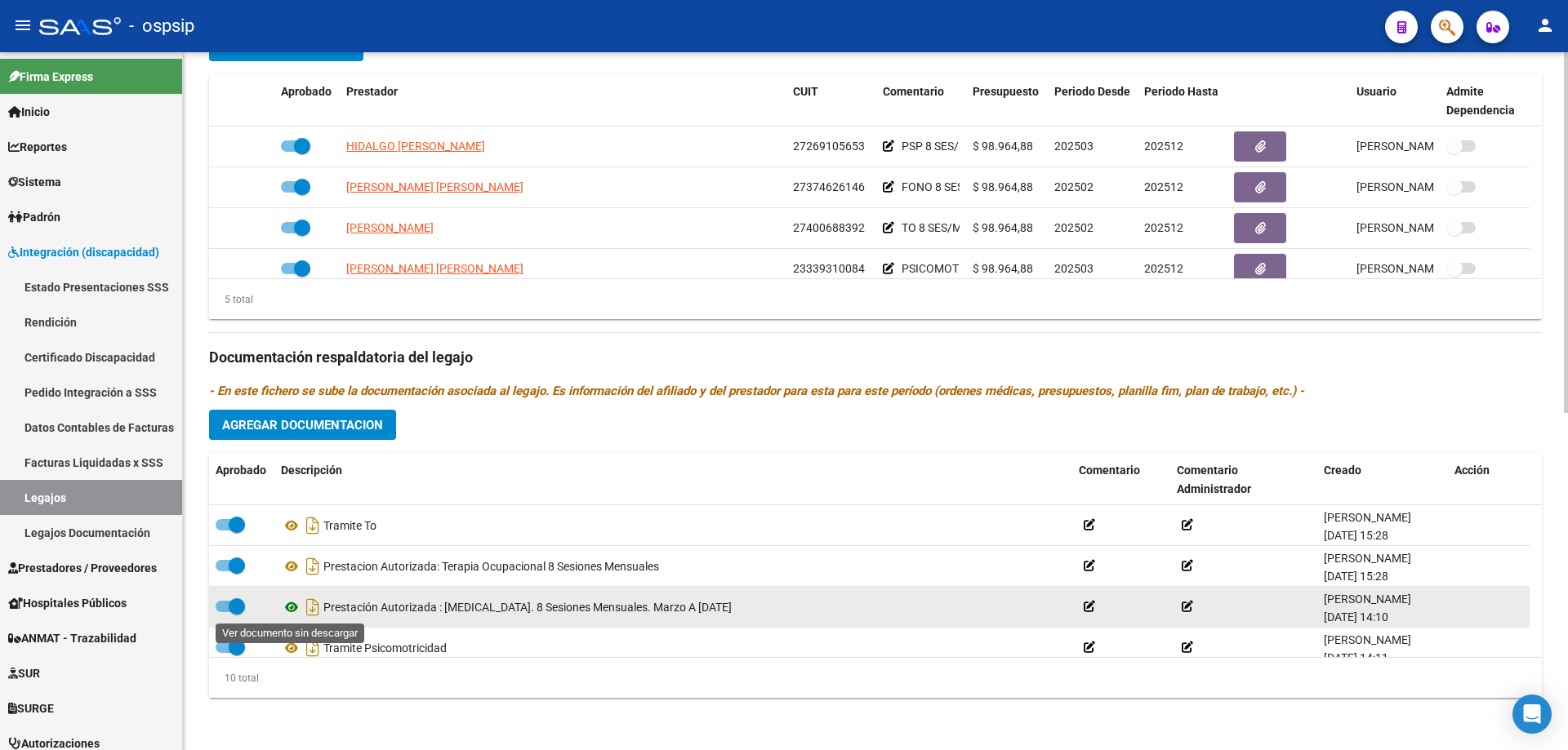
click at [289, 604] on icon at bounding box center [291, 607] width 21 height 20
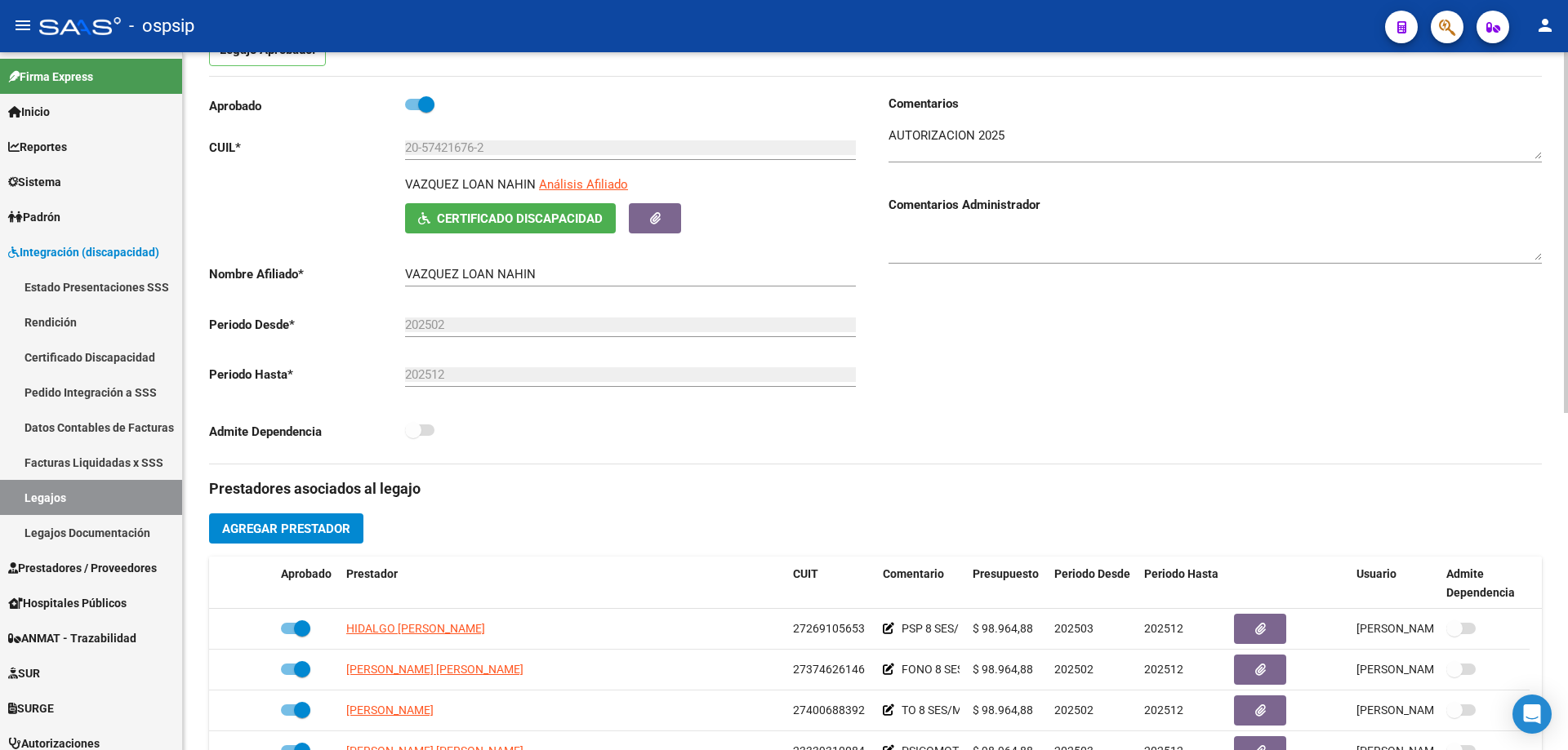
scroll to position [0, 0]
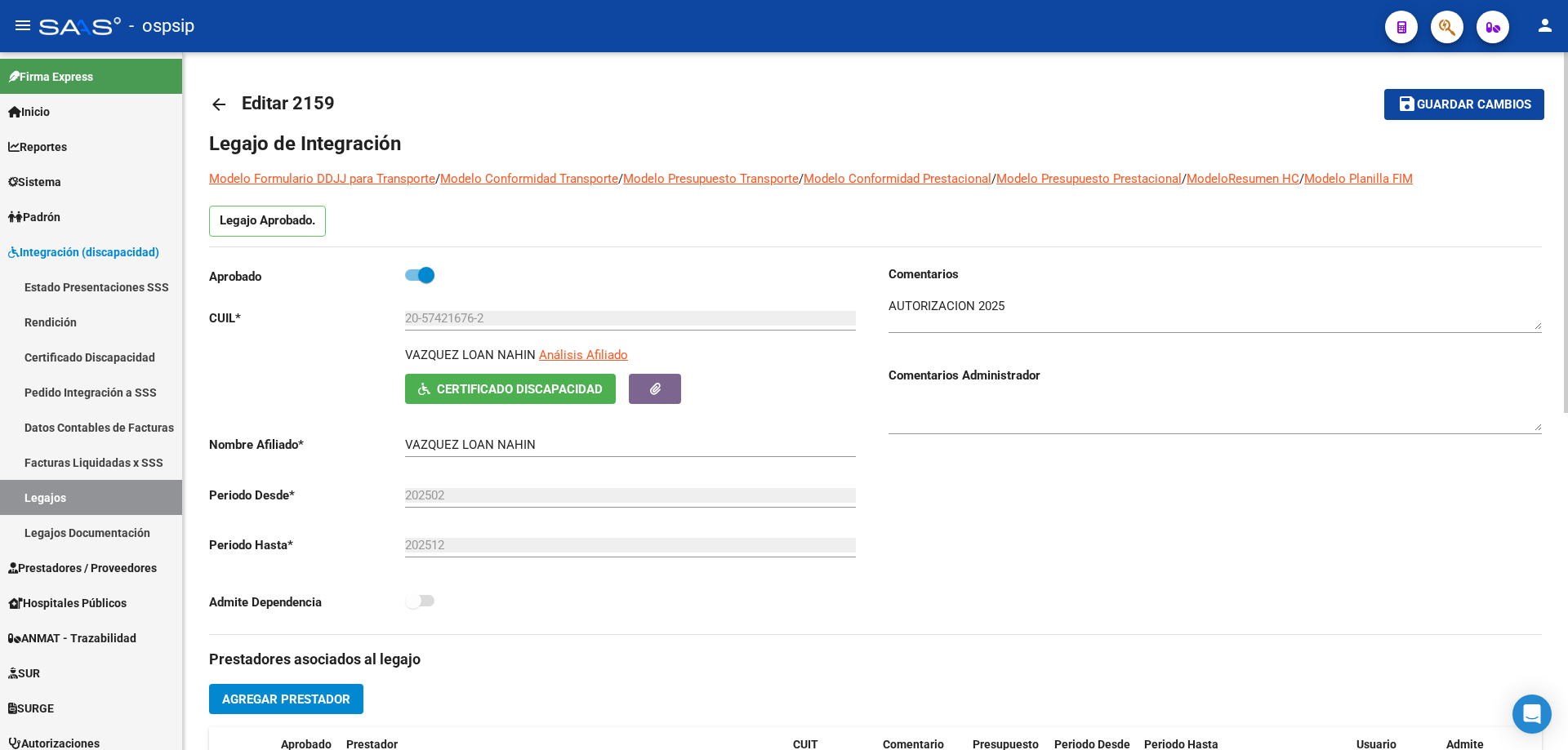
click at [225, 105] on mat-icon "arrow_back" at bounding box center [218, 104] width 20 height 20
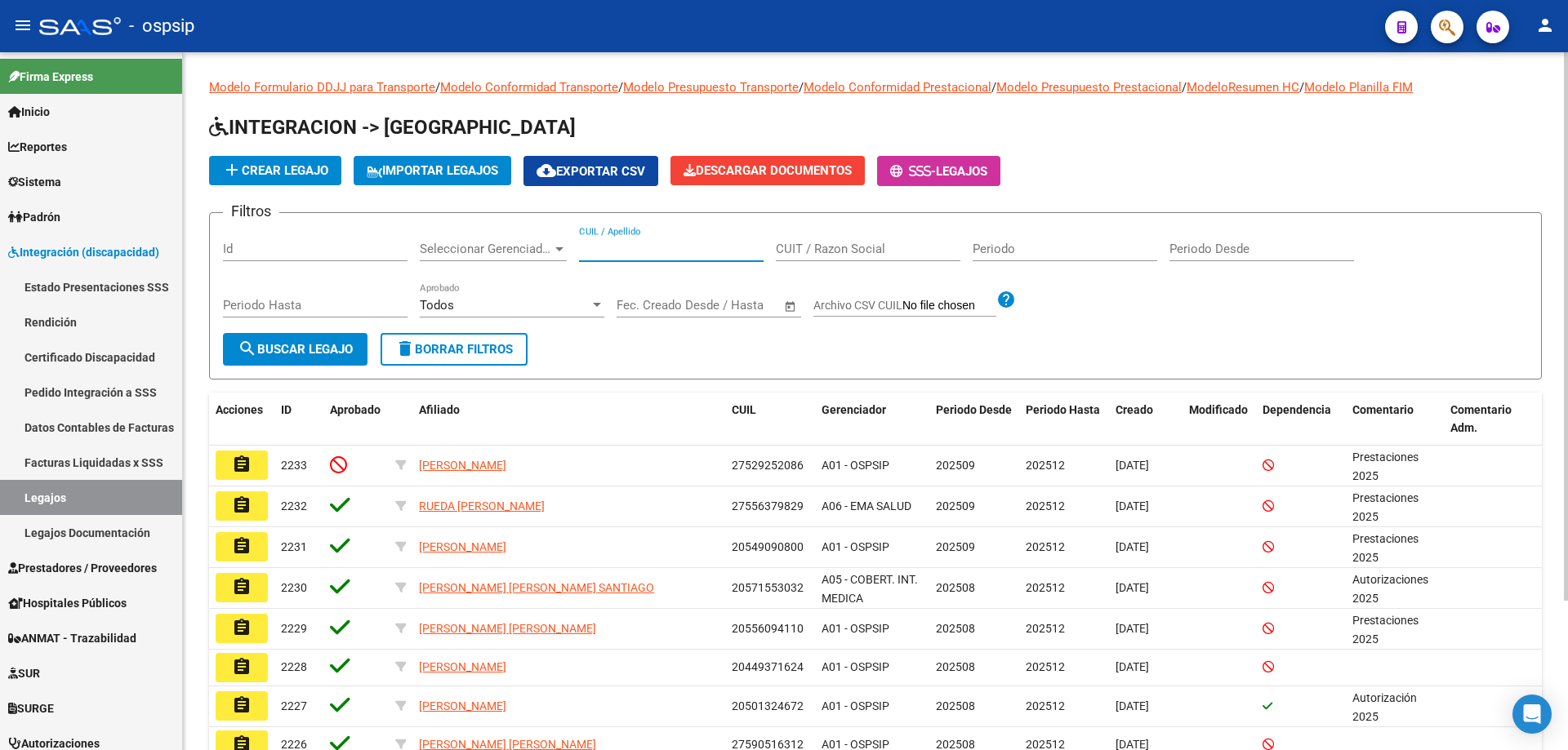
paste input "20536488465"
click at [583, 247] on input "20536488465" at bounding box center [671, 250] width 184 height 15
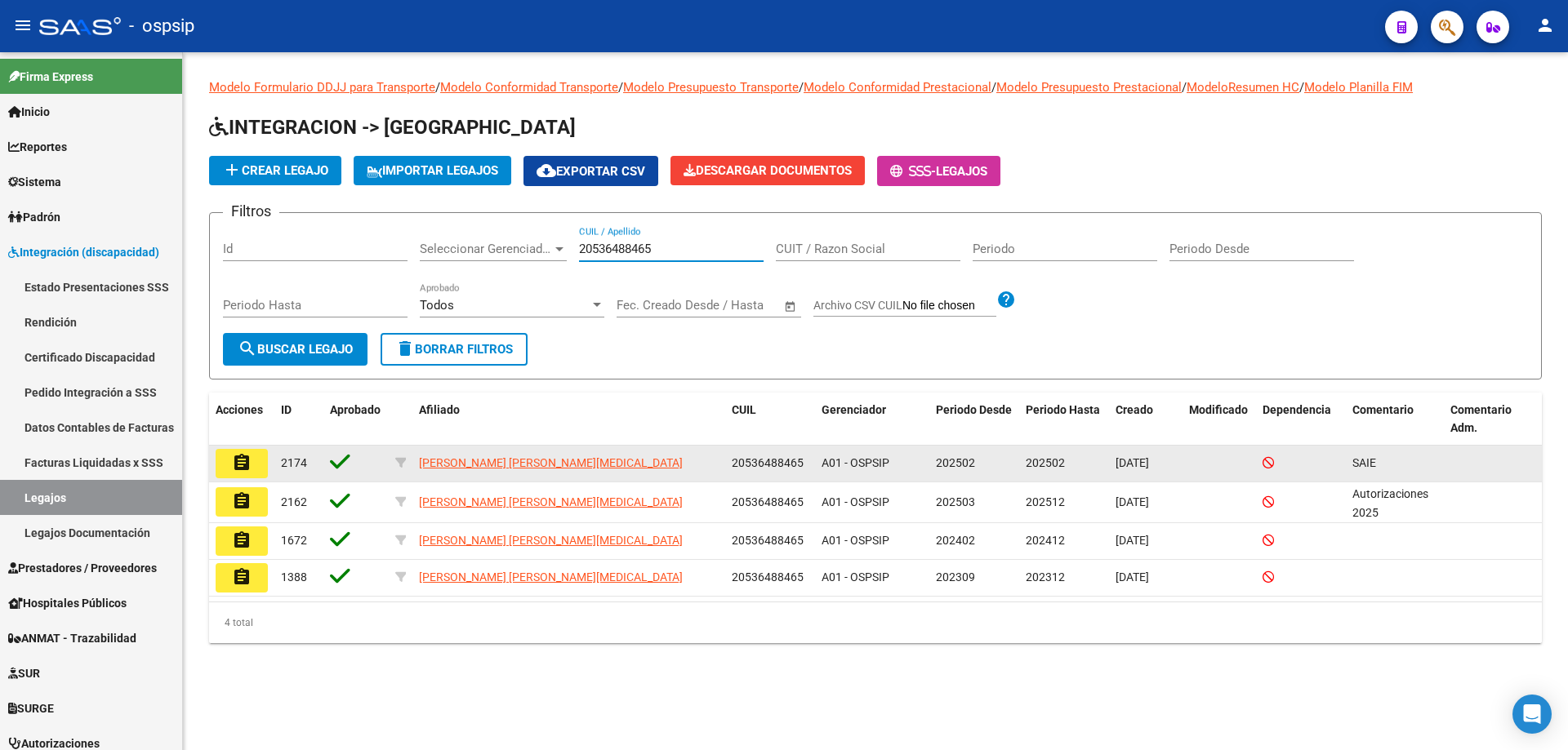
type input "20536488465"
click at [242, 458] on mat-icon "assignment" at bounding box center [241, 462] width 20 height 20
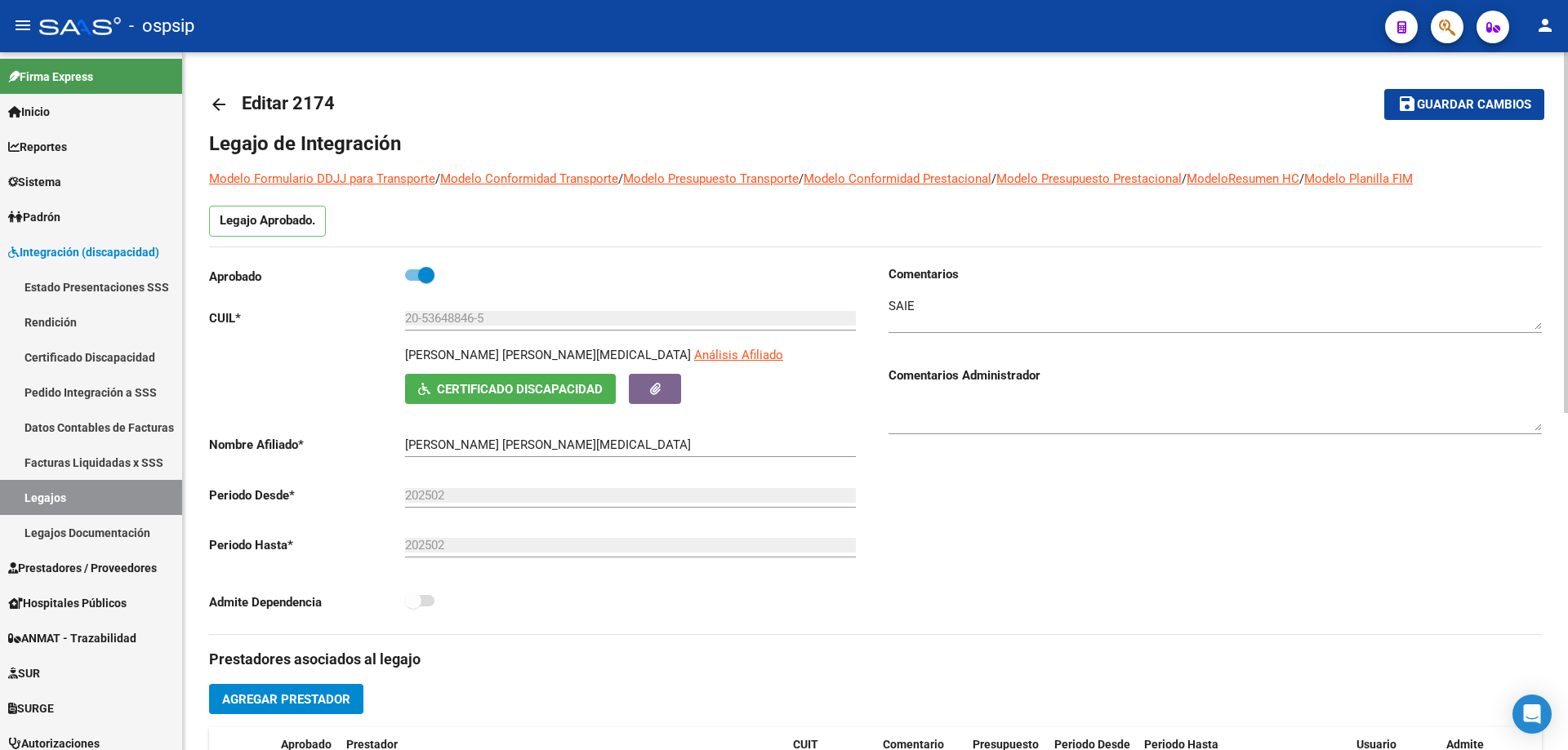
click at [214, 101] on mat-icon "arrow_back" at bounding box center [218, 104] width 20 height 20
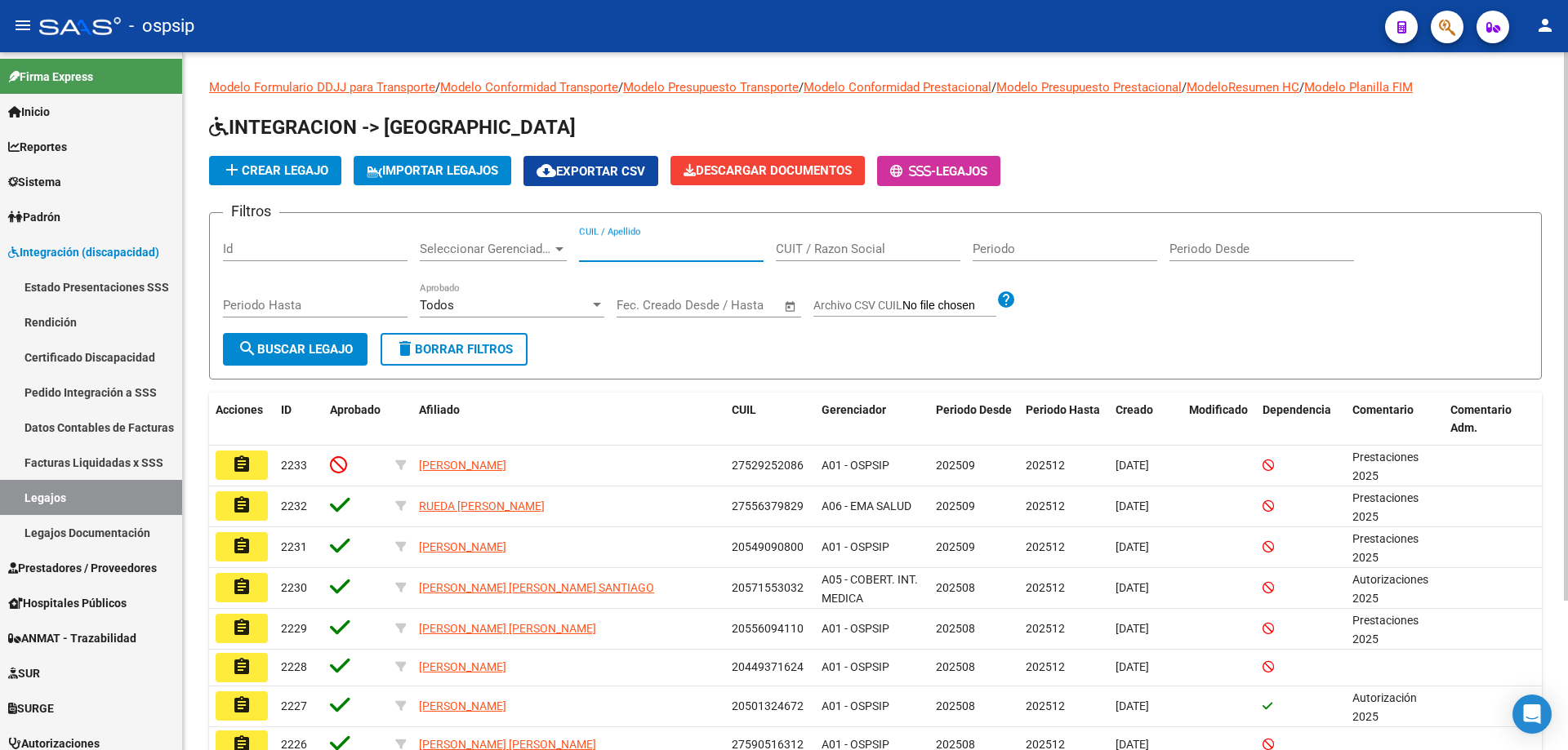
click at [617, 251] on input "CUIL / Apellido" at bounding box center [671, 250] width 184 height 15
paste input "20536488465"
click at [583, 248] on input "20536488465" at bounding box center [671, 250] width 184 height 15
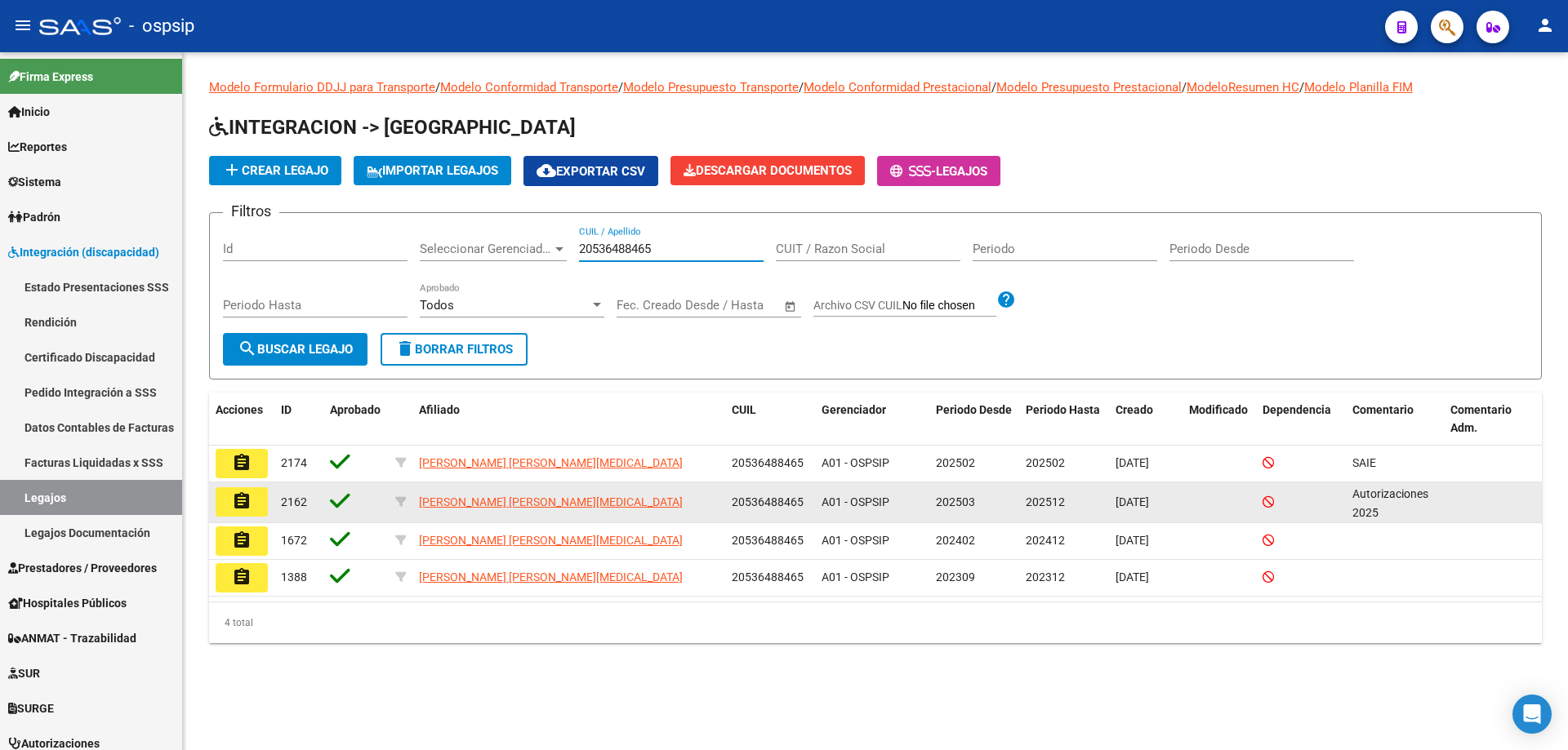
type input "20536488465"
click at [230, 498] on button "assignment" at bounding box center [241, 501] width 52 height 29
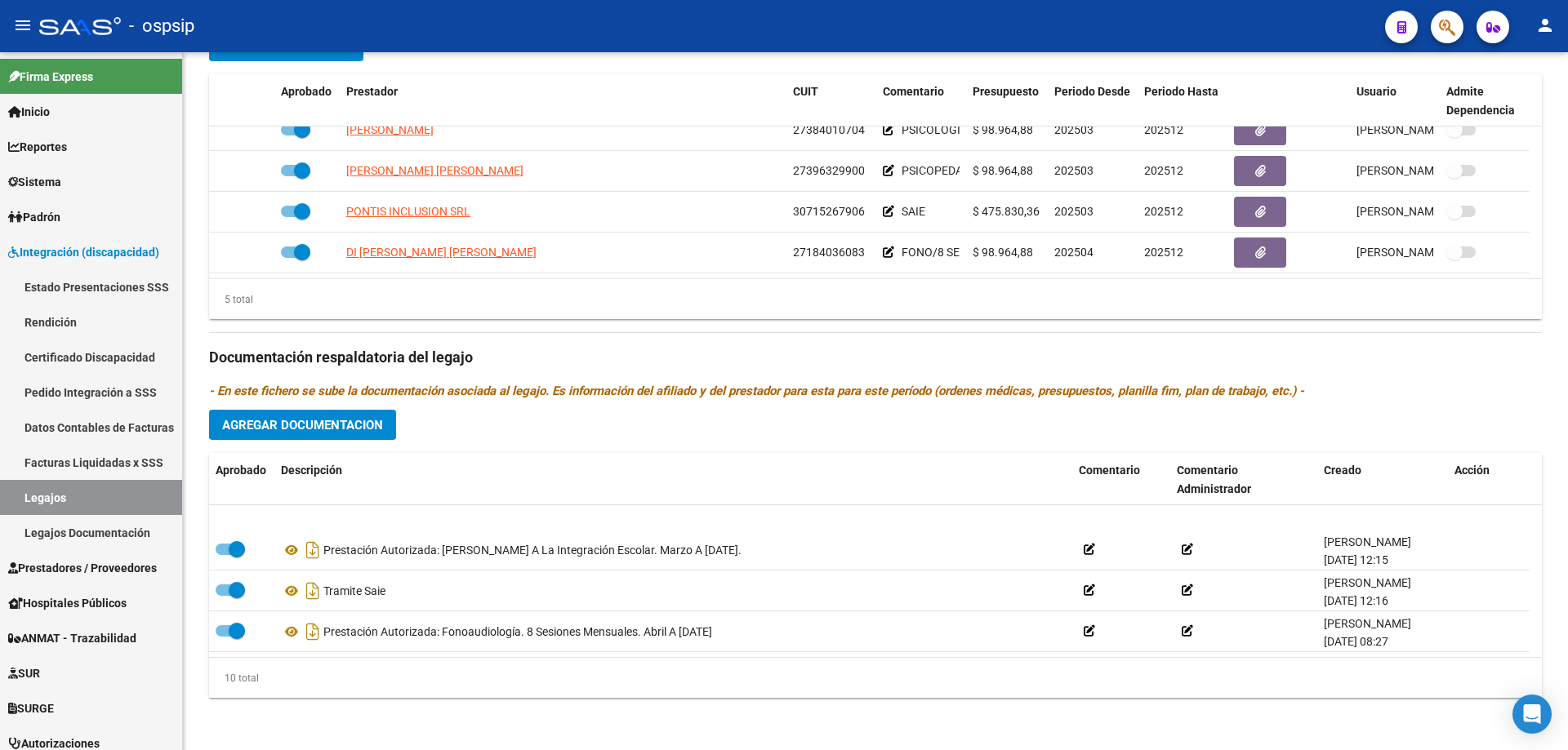
scroll to position [245, 0]
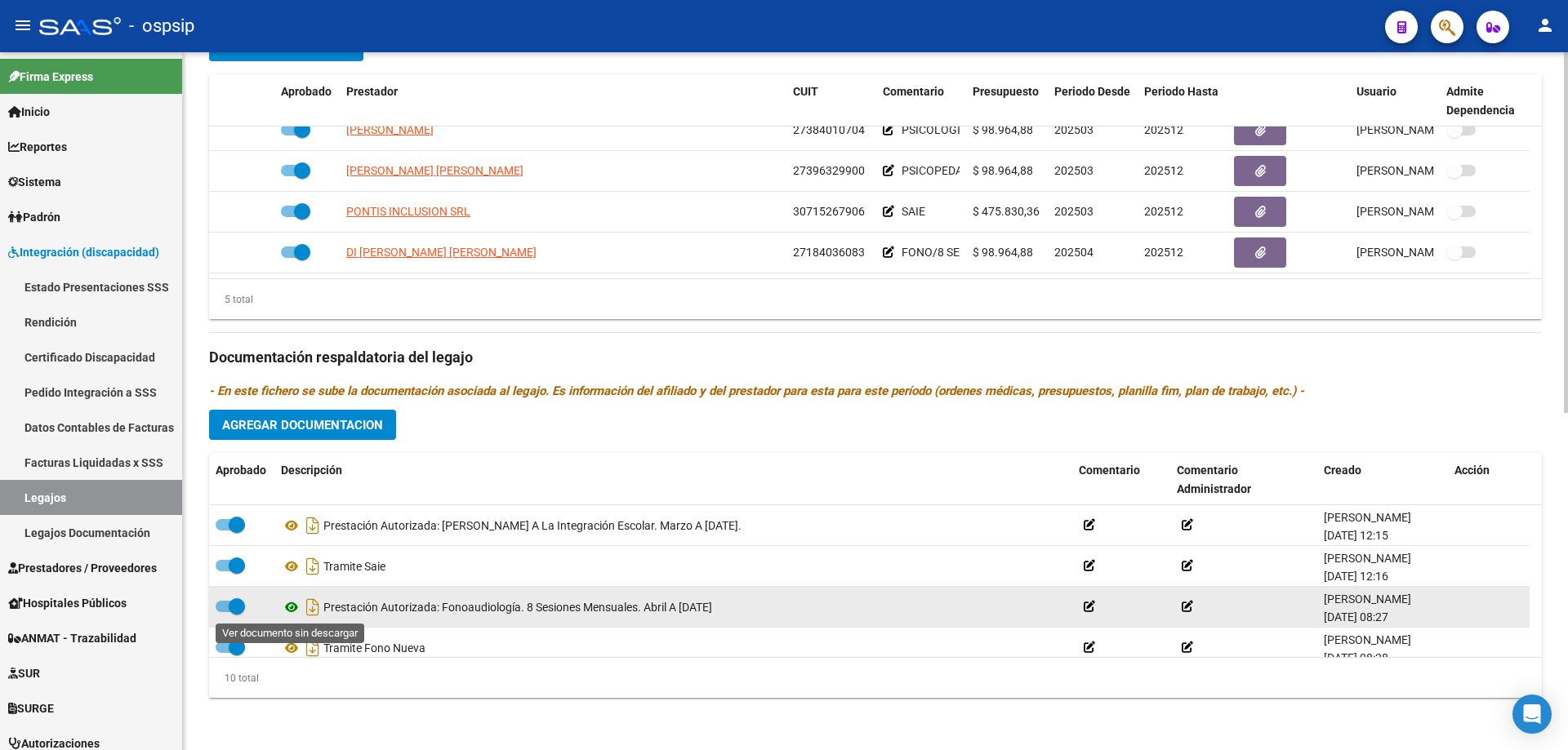
click at [284, 602] on icon at bounding box center [291, 607] width 21 height 20
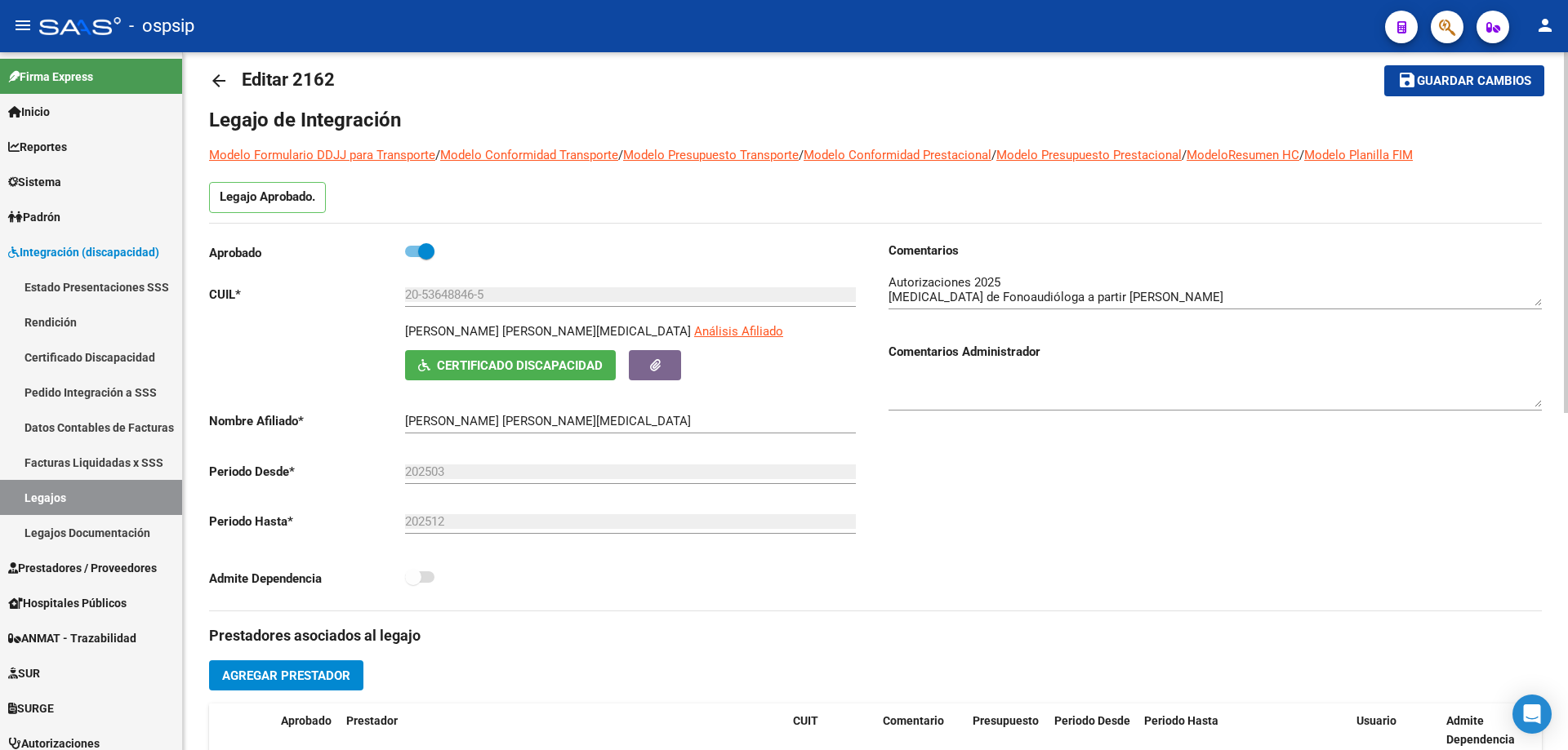
scroll to position [0, 0]
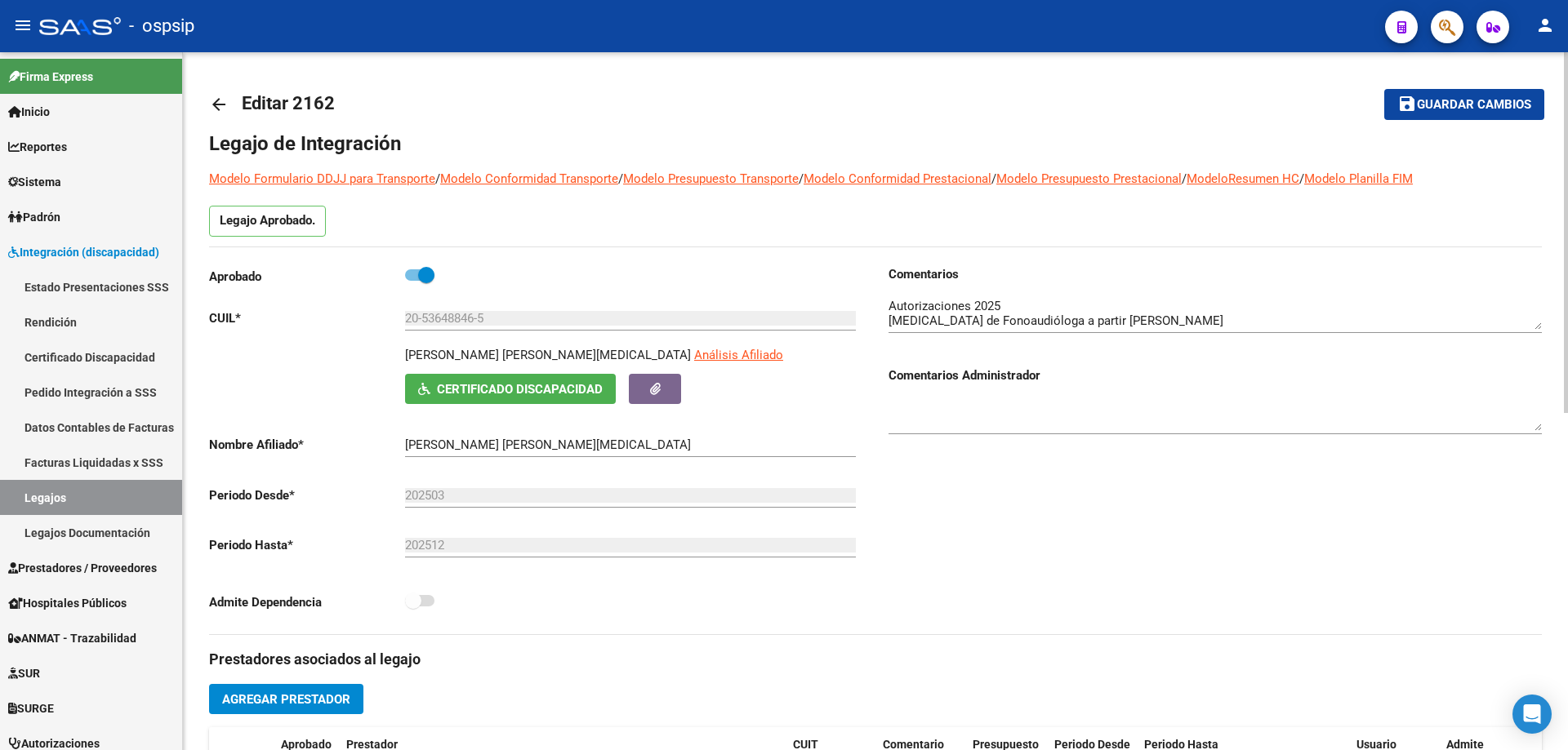
click at [208, 99] on div "arrow_back Editar 2162 save Guardar cambios Legajo de Integración Modelo Formul…" at bounding box center [875, 727] width 1385 height 1352
click at [213, 101] on mat-icon "arrow_back" at bounding box center [218, 104] width 20 height 20
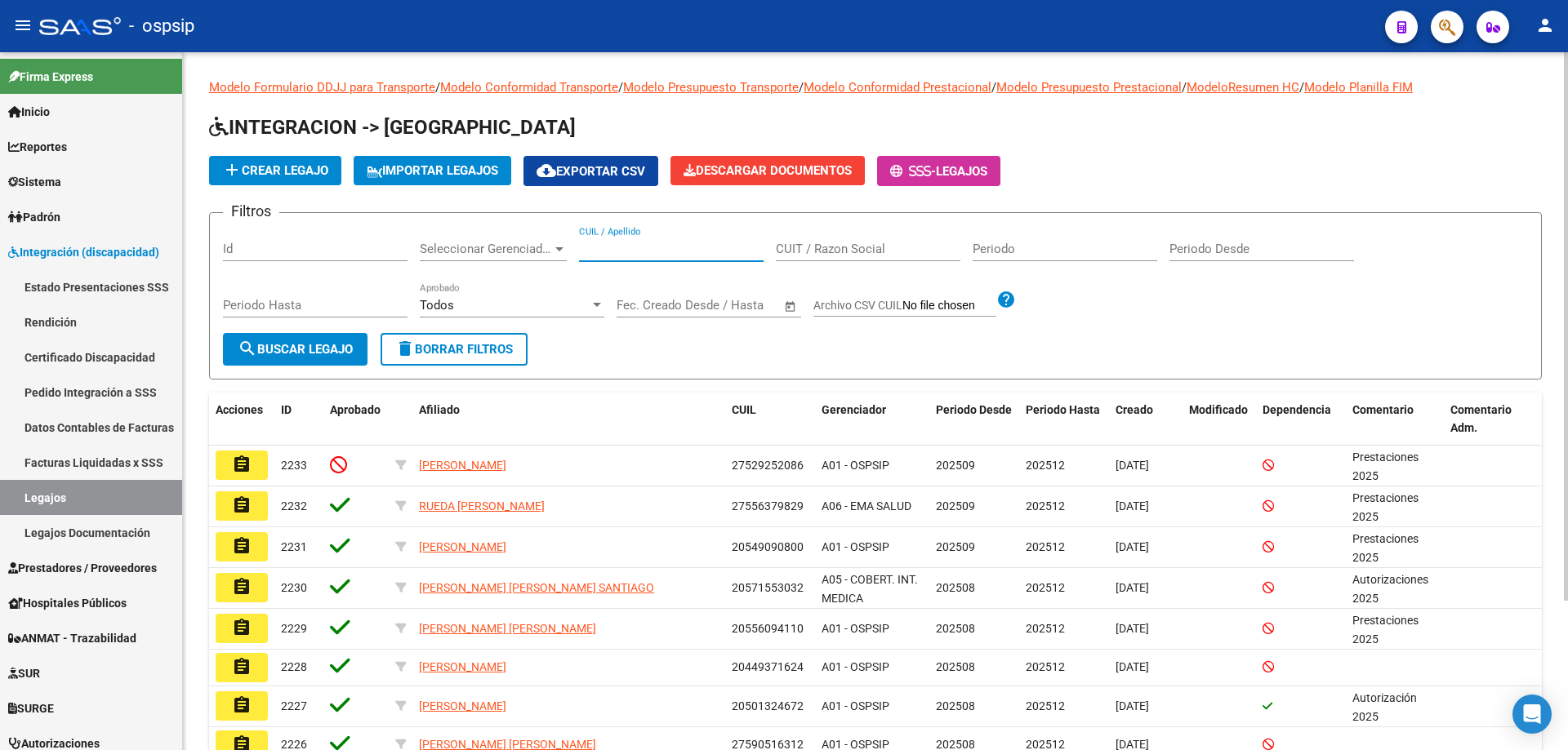
paste input "23579040564"
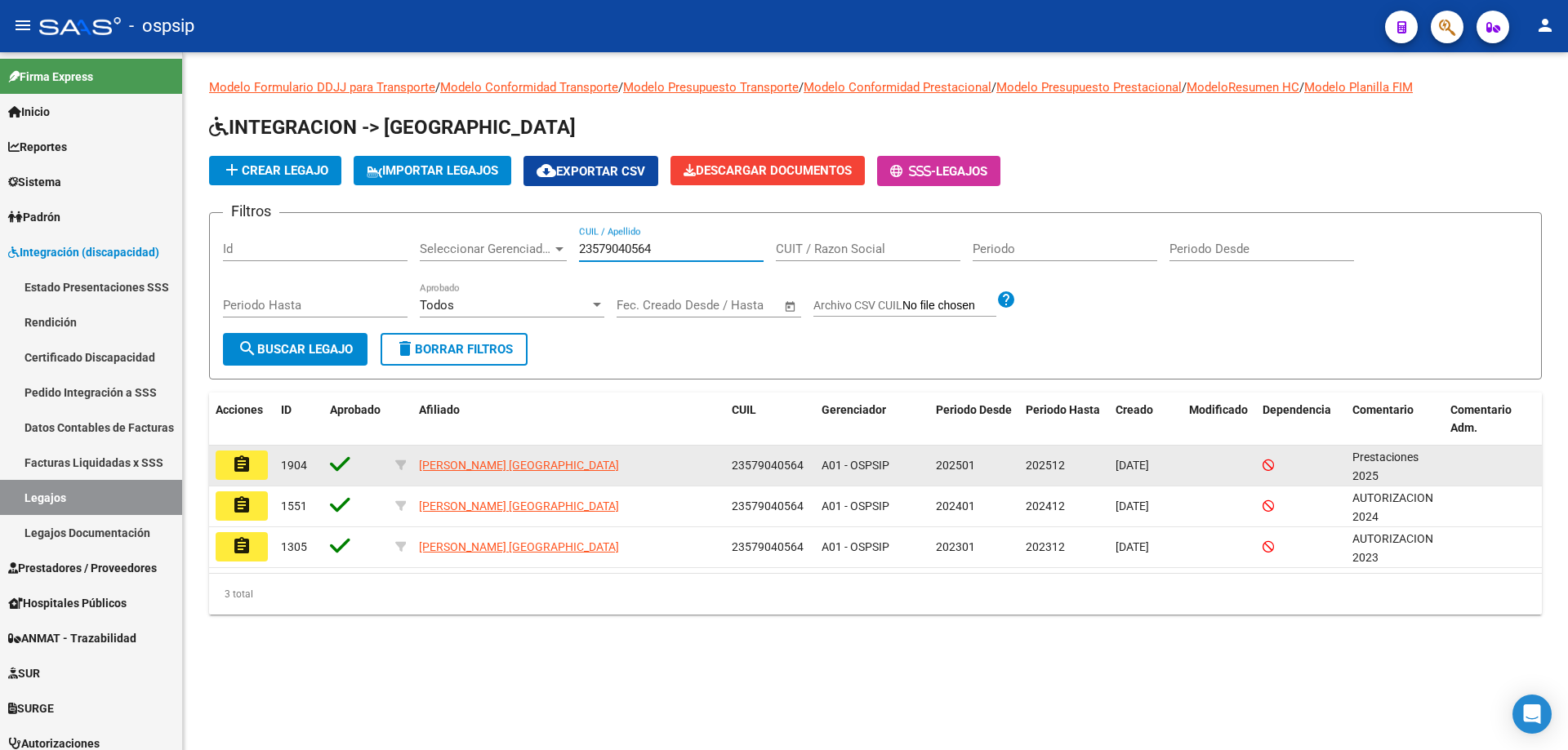
type input "23579040564"
click at [246, 453] on button "assignment" at bounding box center [241, 465] width 52 height 29
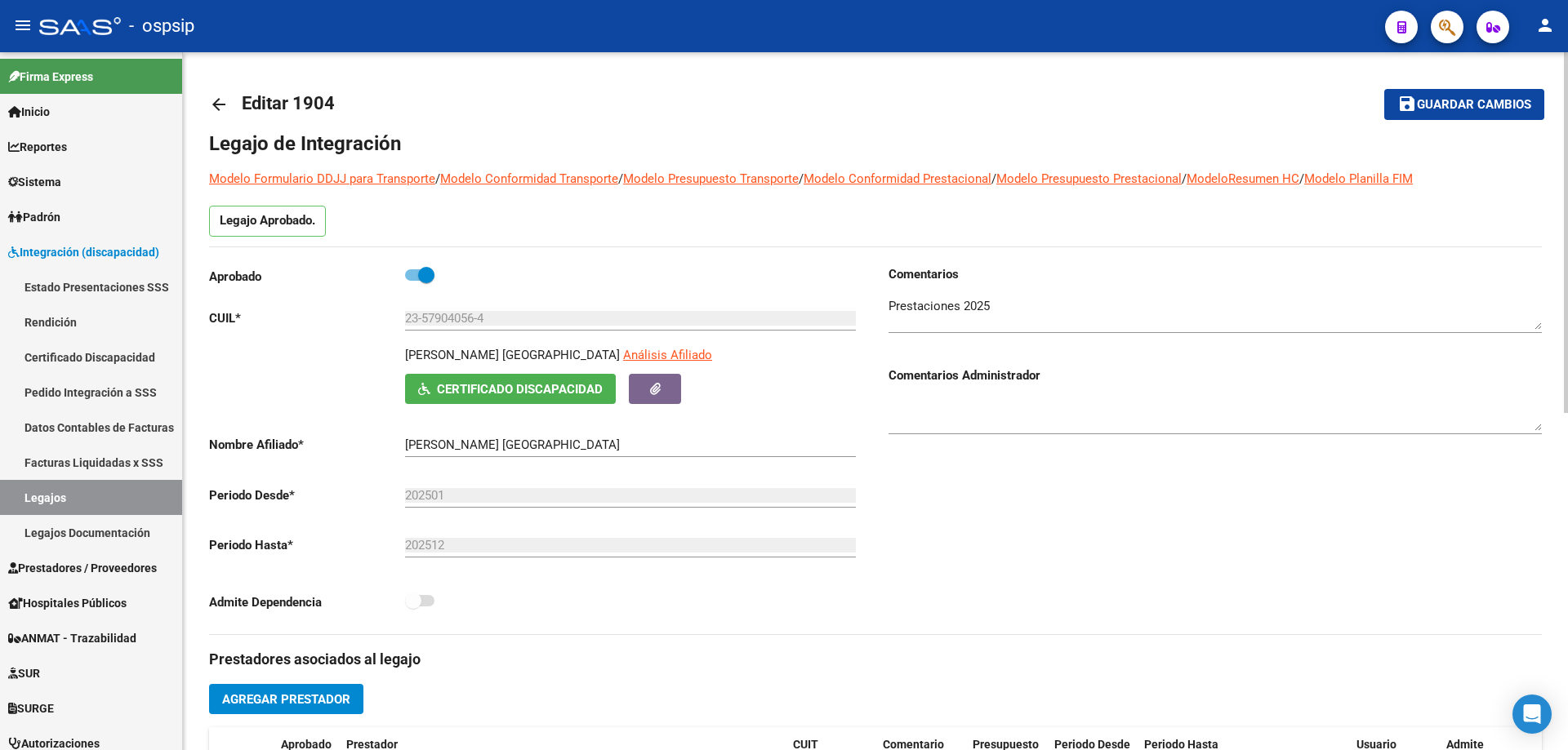
click at [211, 101] on mat-icon "arrow_back" at bounding box center [218, 104] width 20 height 20
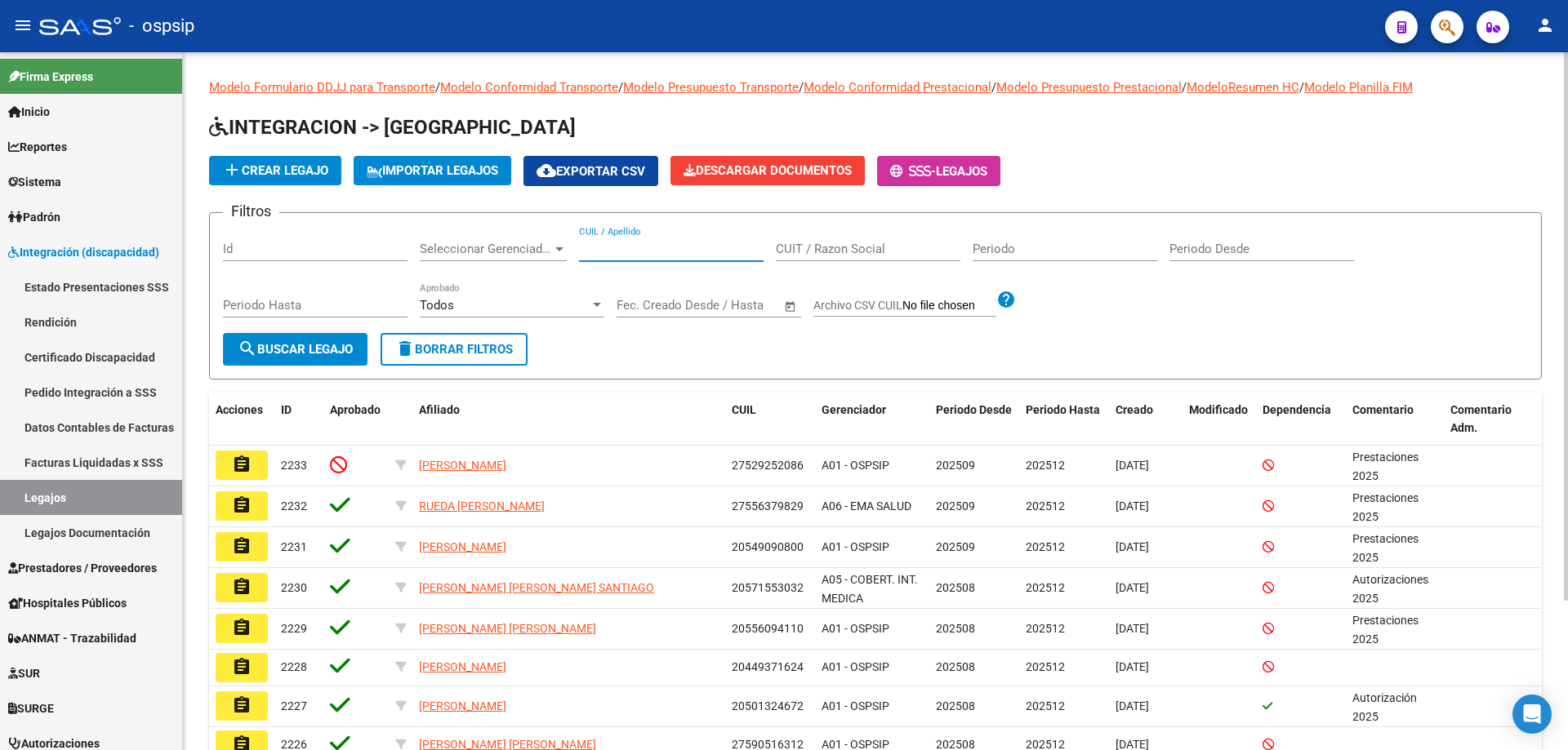
paste input "20524446902"
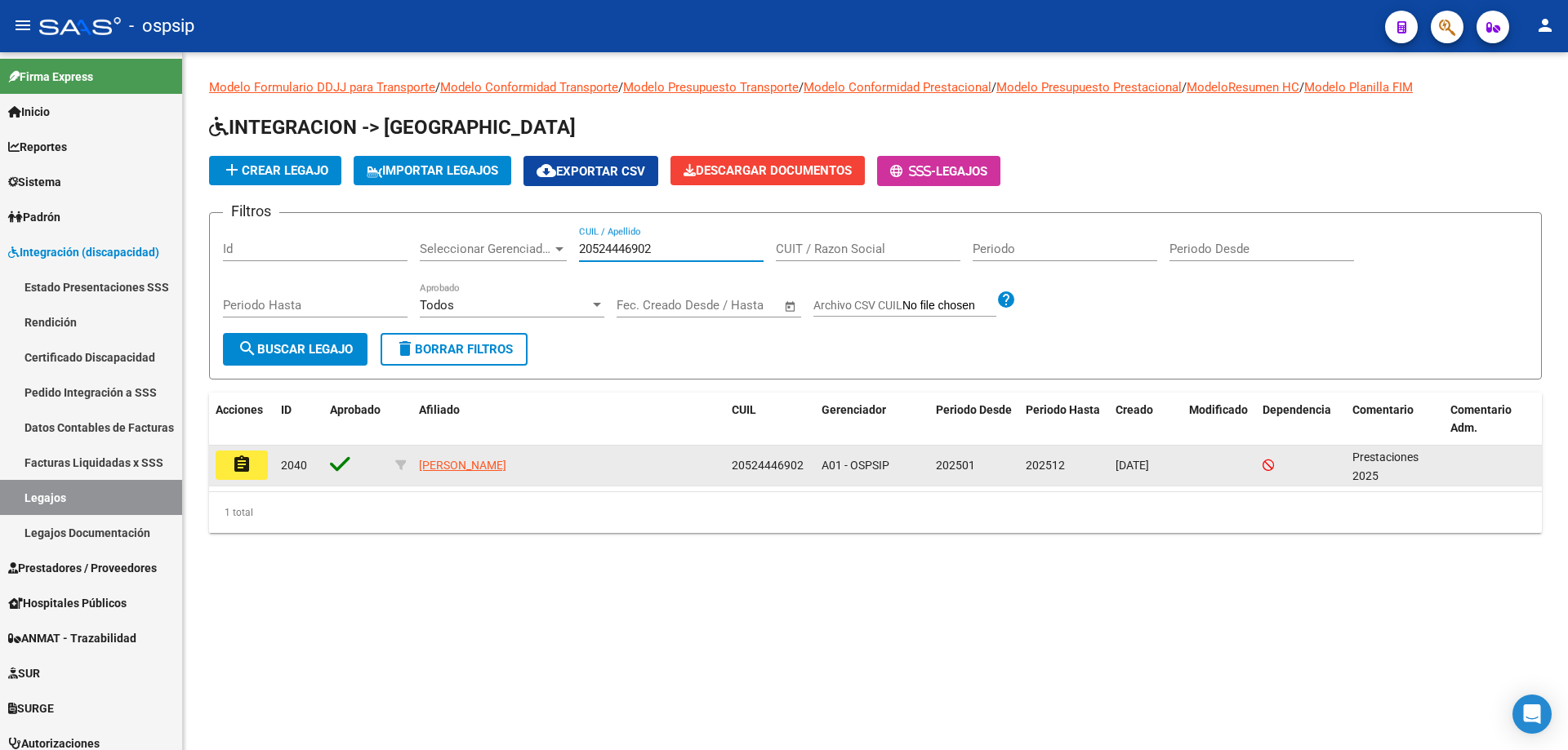
type input "20524446902"
click at [259, 461] on button "assignment" at bounding box center [241, 465] width 52 height 29
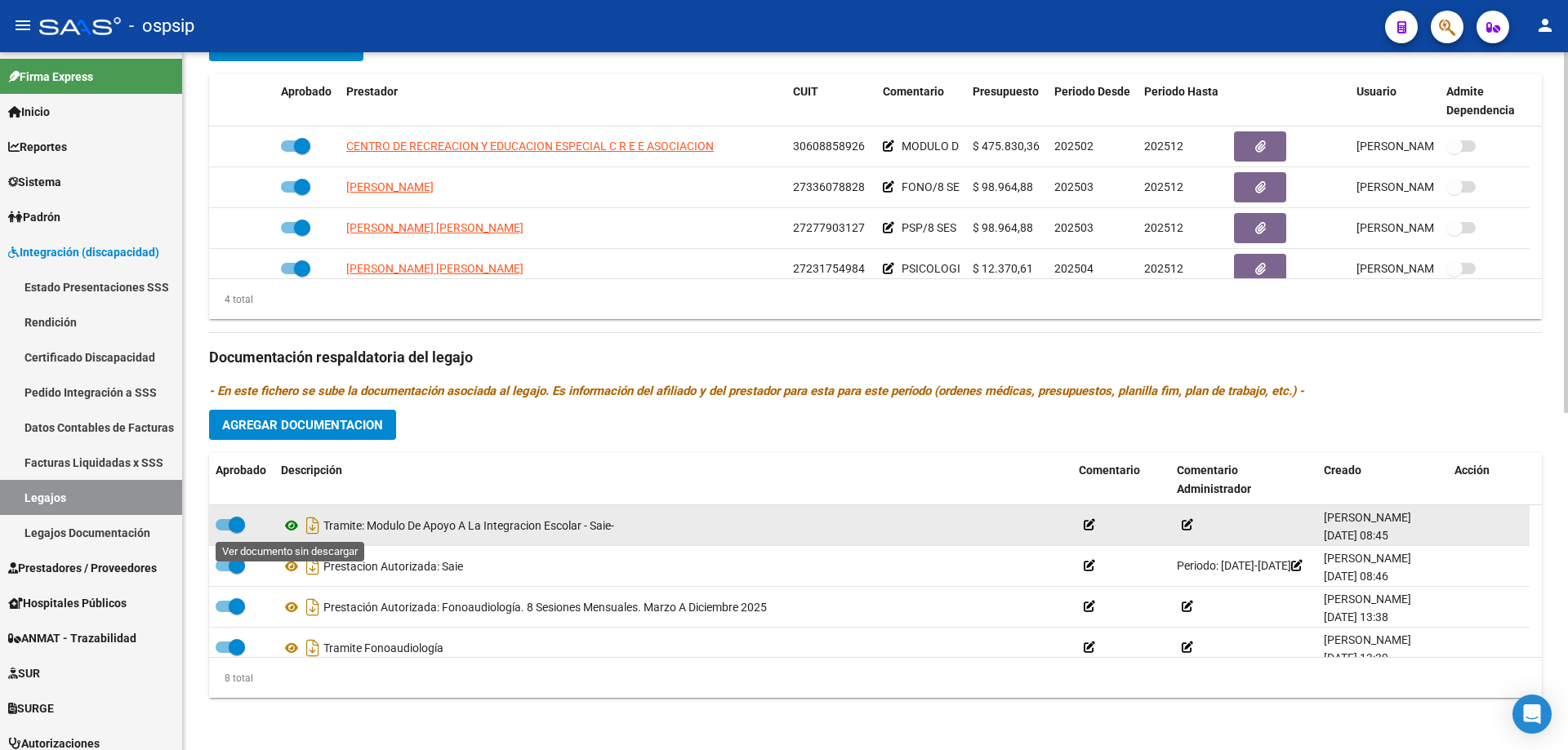
click at [287, 522] on icon at bounding box center [291, 526] width 21 height 20
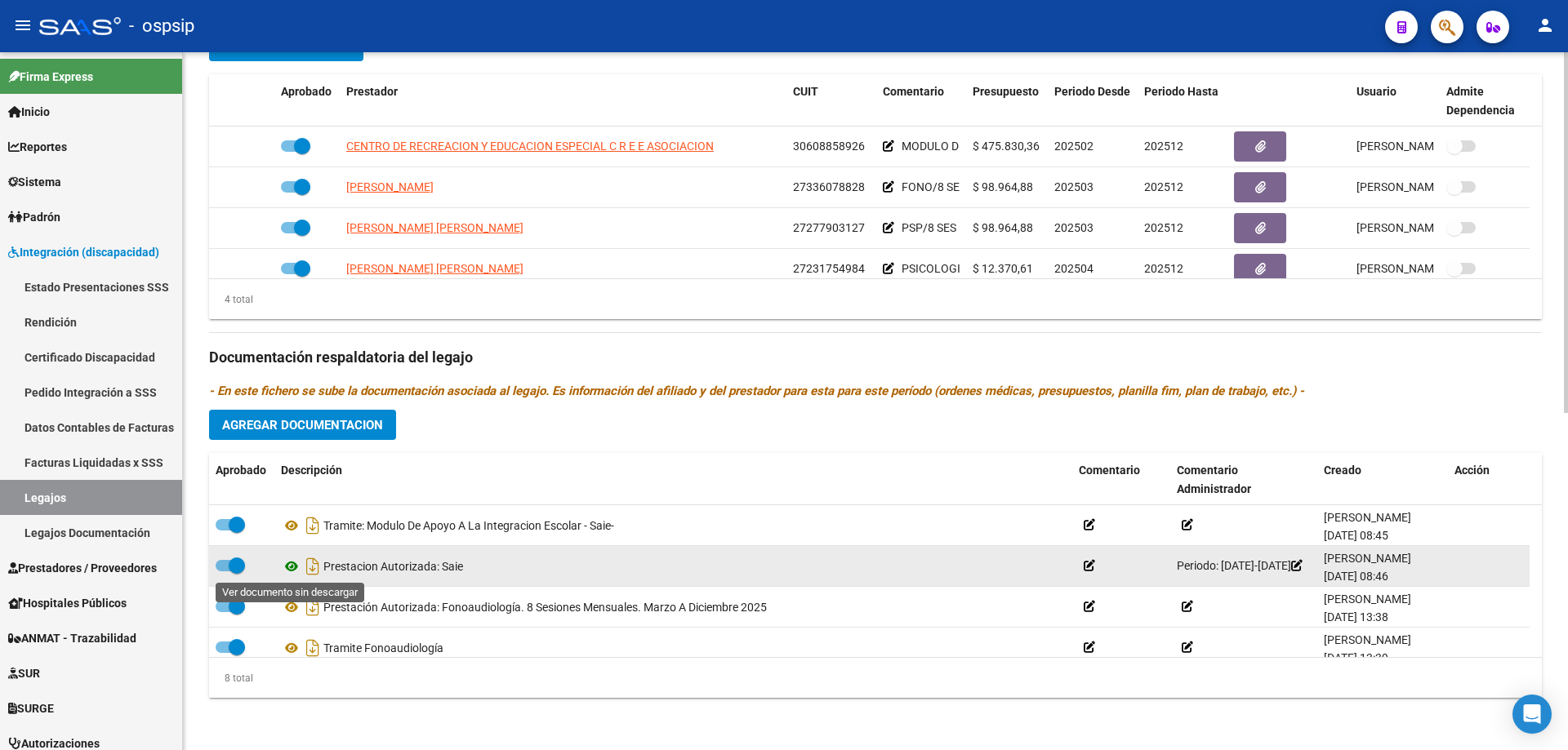
click at [290, 567] on icon at bounding box center [291, 567] width 21 height 20
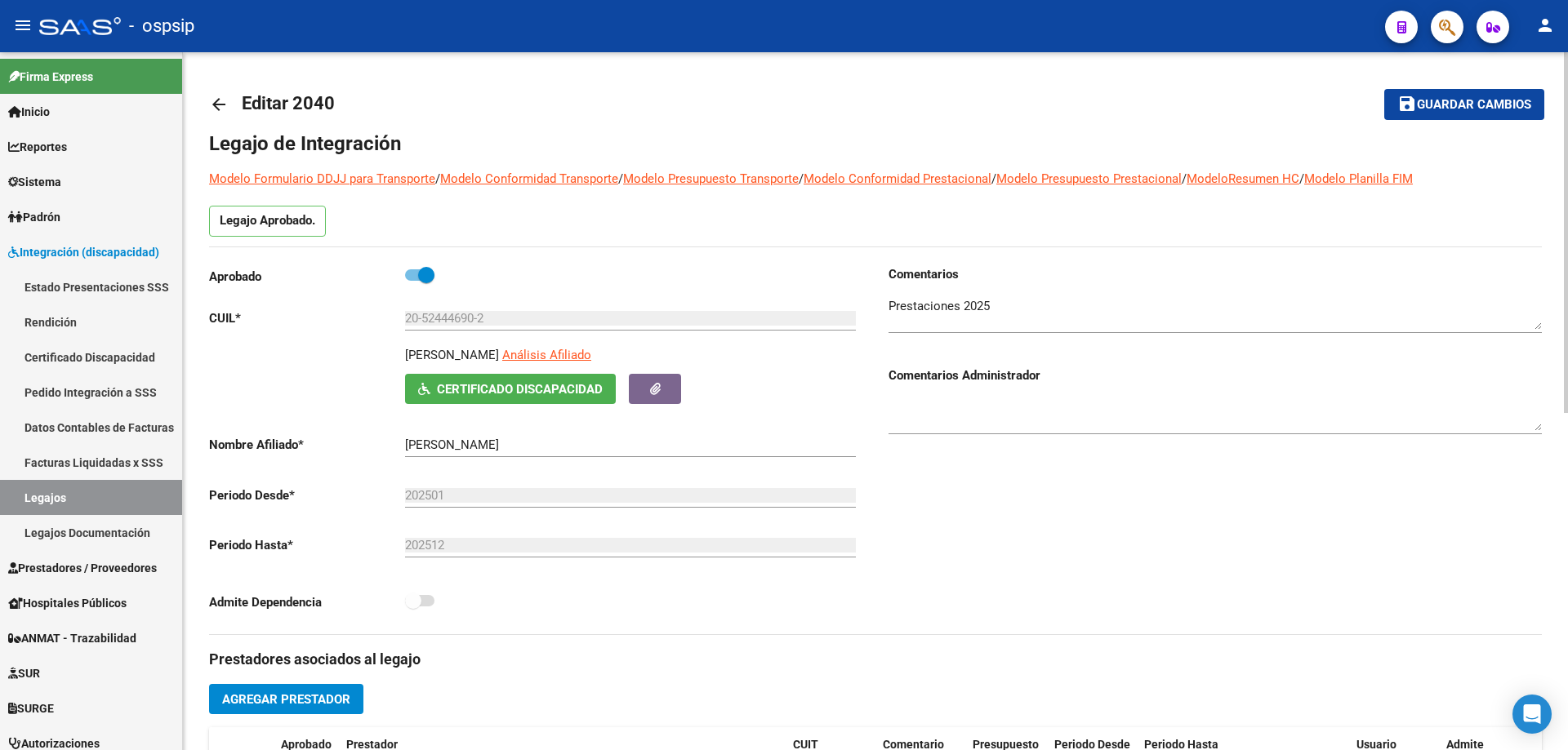
click at [219, 105] on mat-icon "arrow_back" at bounding box center [218, 104] width 20 height 20
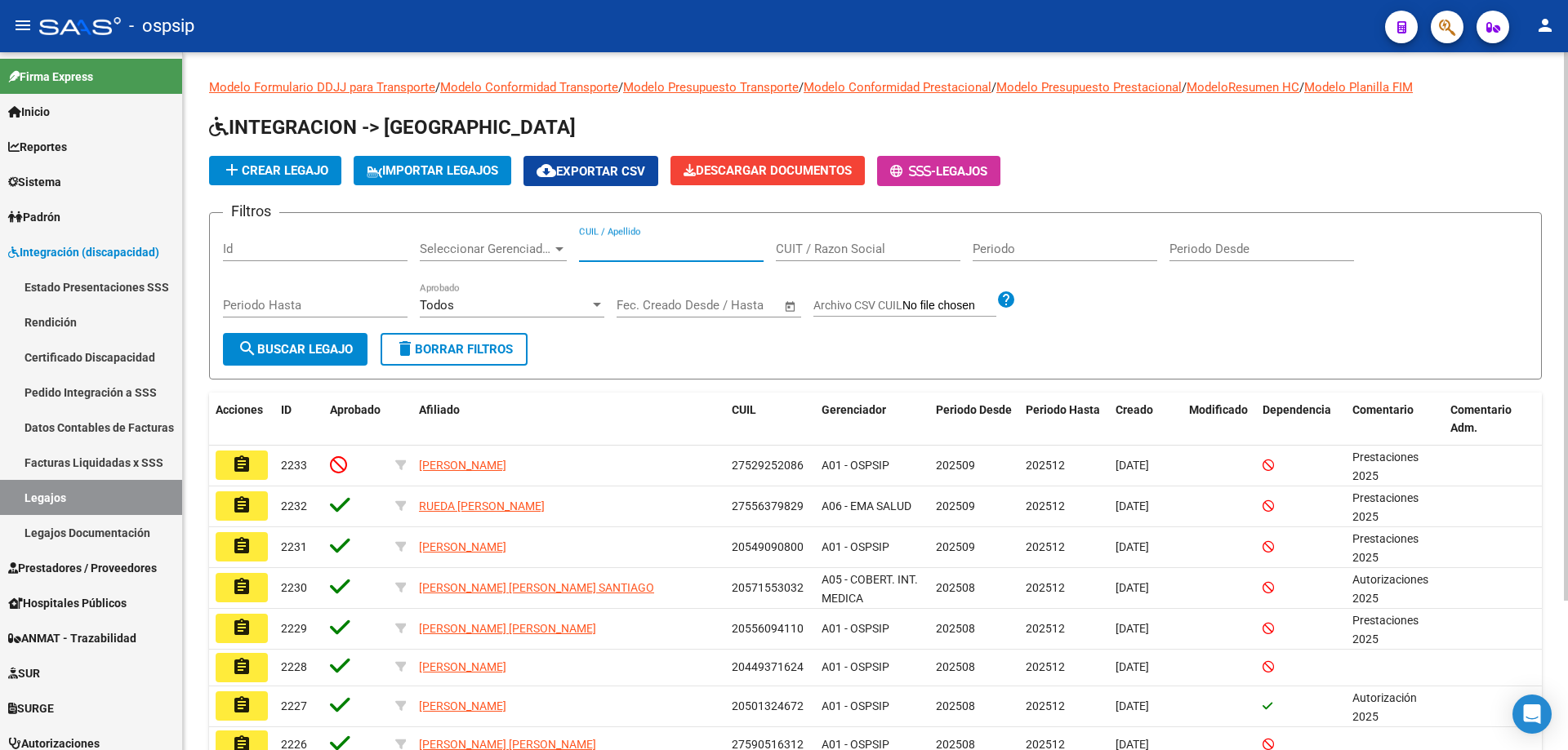
paste input "20593239676"
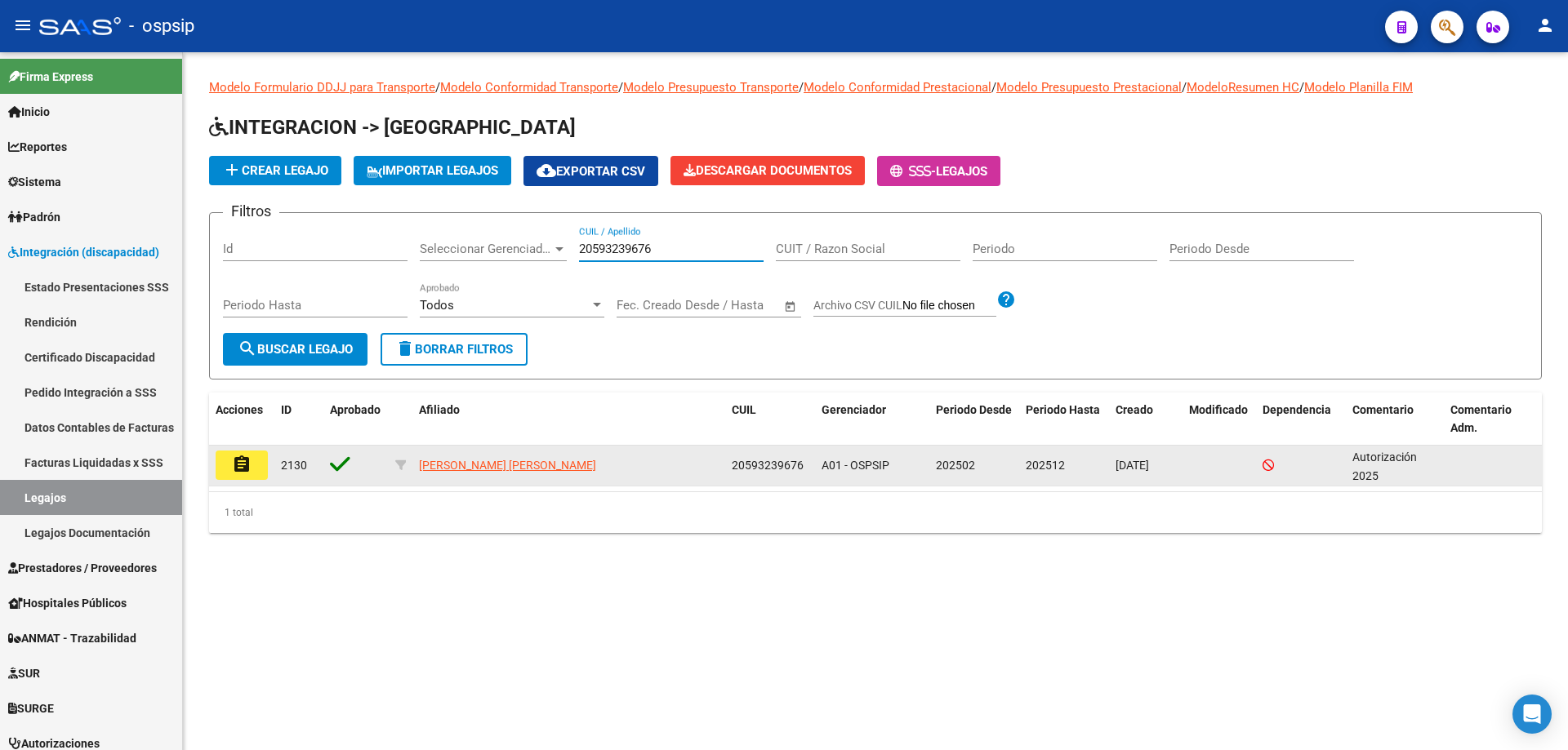
type input "20593239676"
click at [253, 463] on button "assignment" at bounding box center [241, 465] width 52 height 29
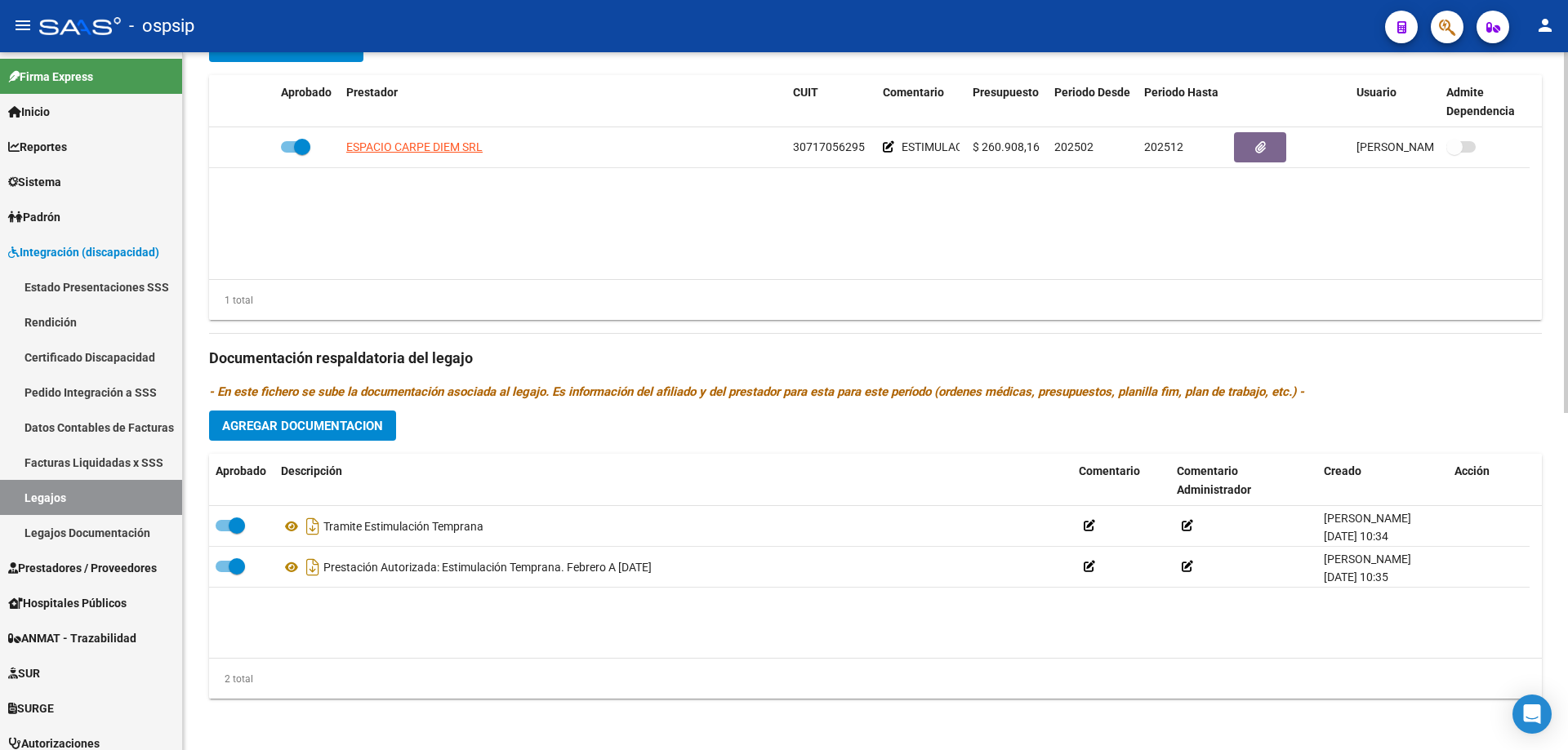
scroll to position [654, 0]
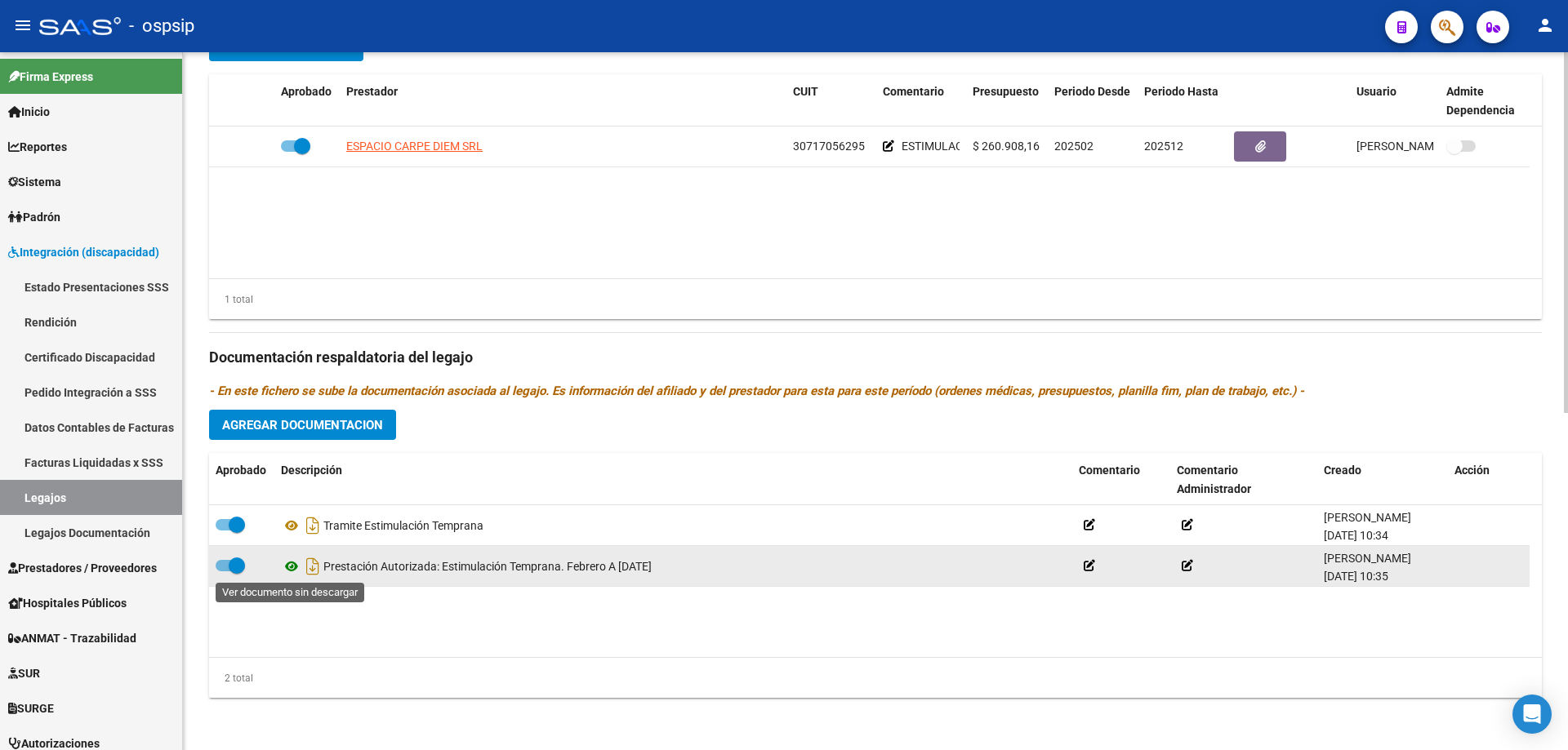
click at [296, 565] on icon at bounding box center [291, 567] width 21 height 20
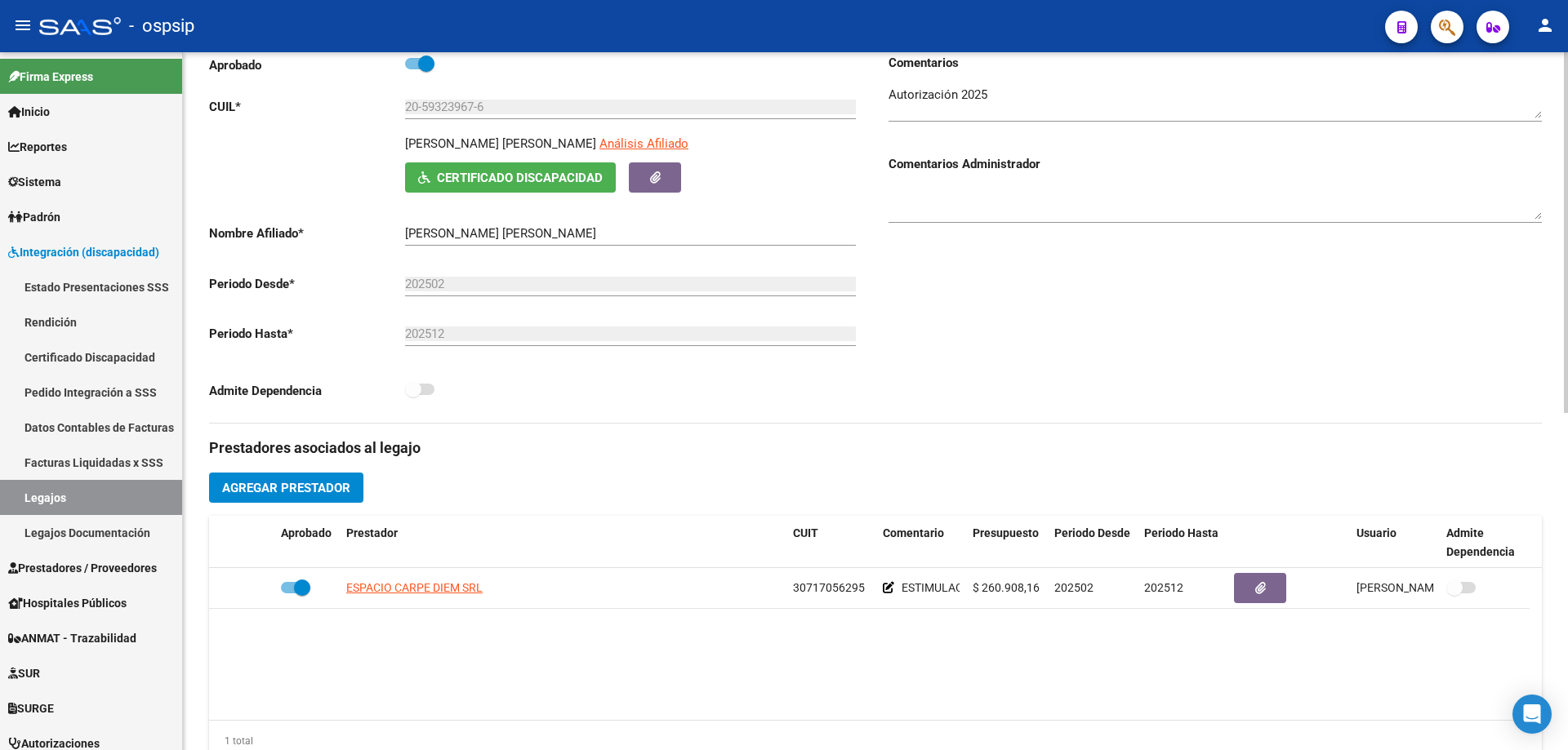
scroll to position [0, 0]
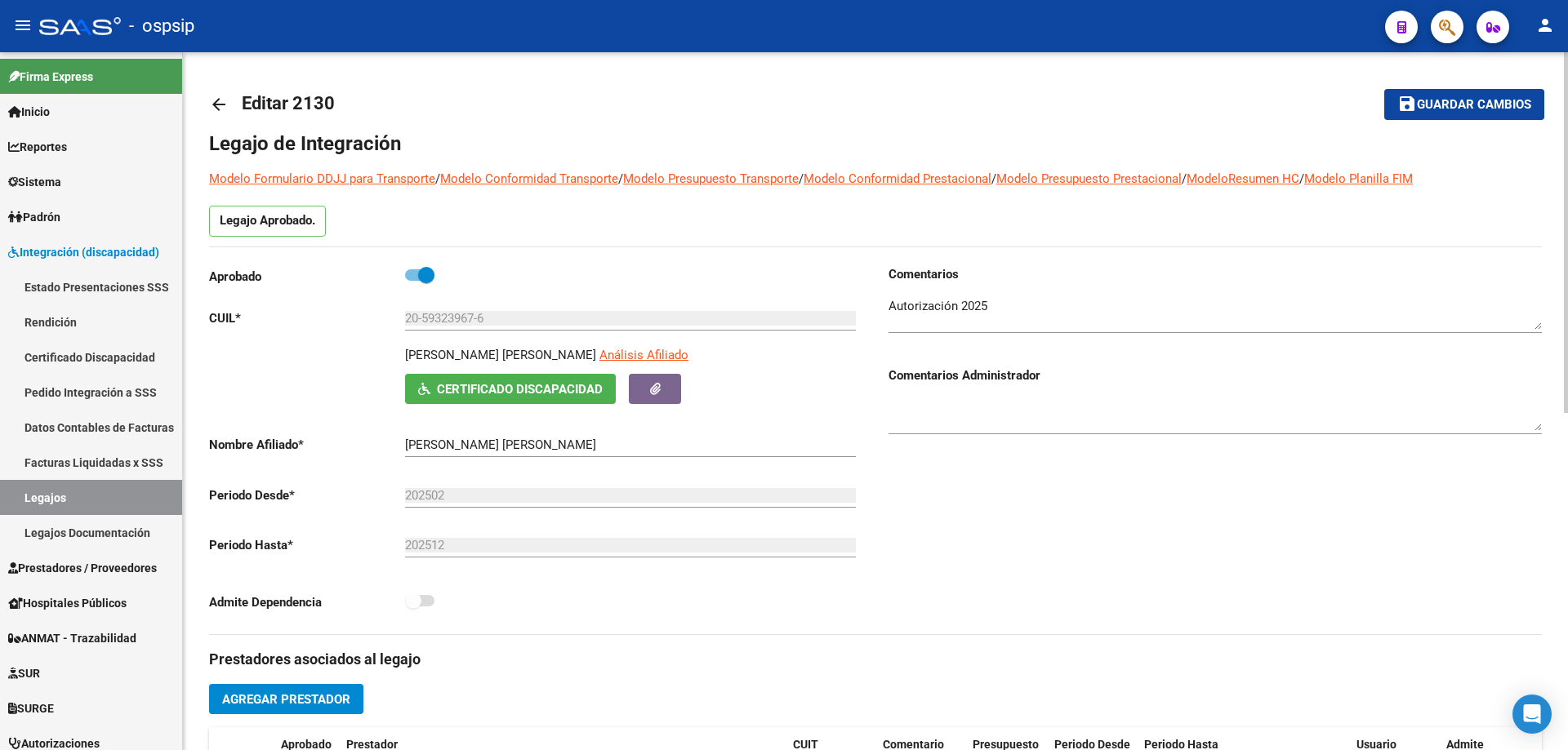
click at [214, 104] on mat-icon "arrow_back" at bounding box center [218, 104] width 20 height 20
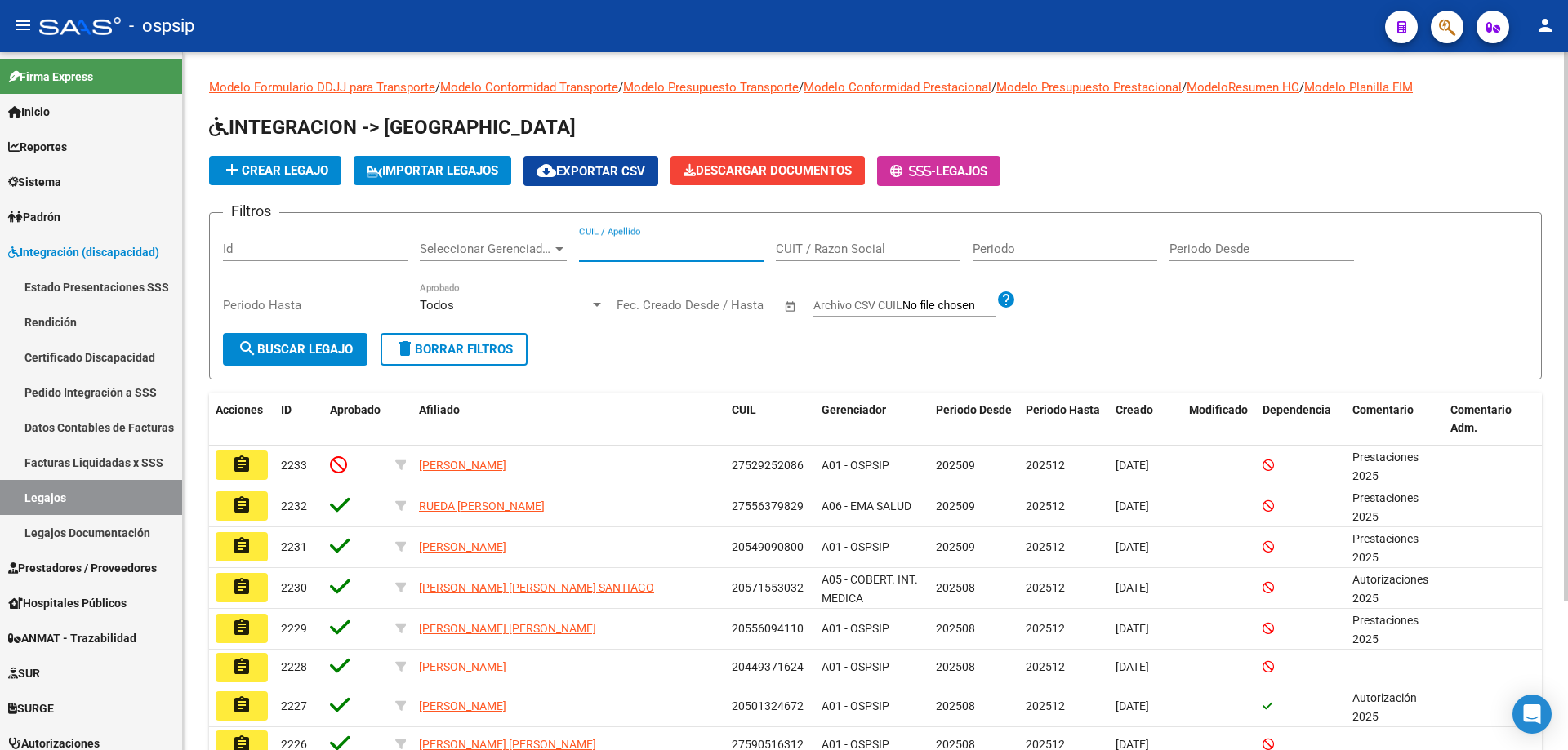
paste input "27511263463"
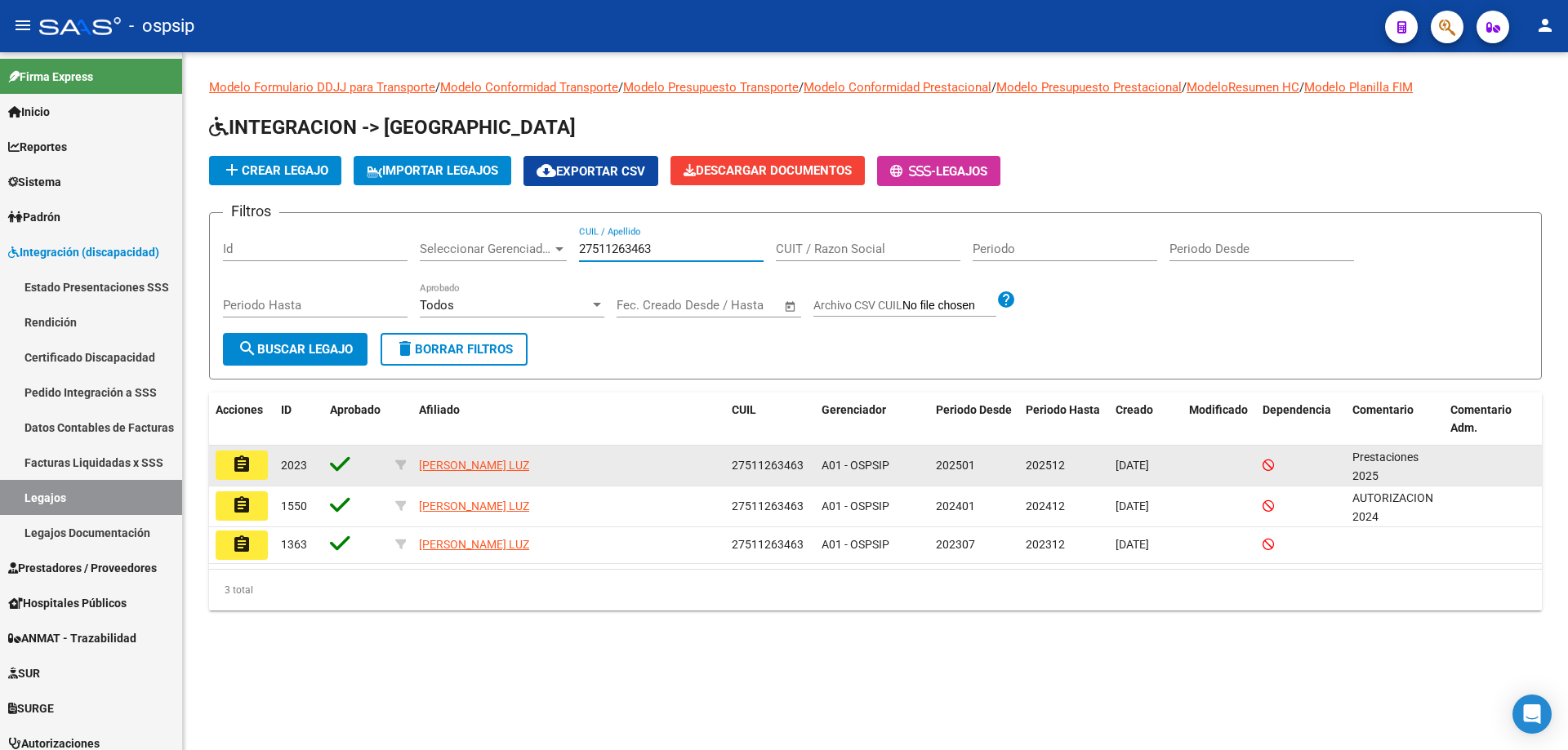
type input "27511263463"
click at [246, 471] on mat-icon "assignment" at bounding box center [241, 464] width 20 height 20
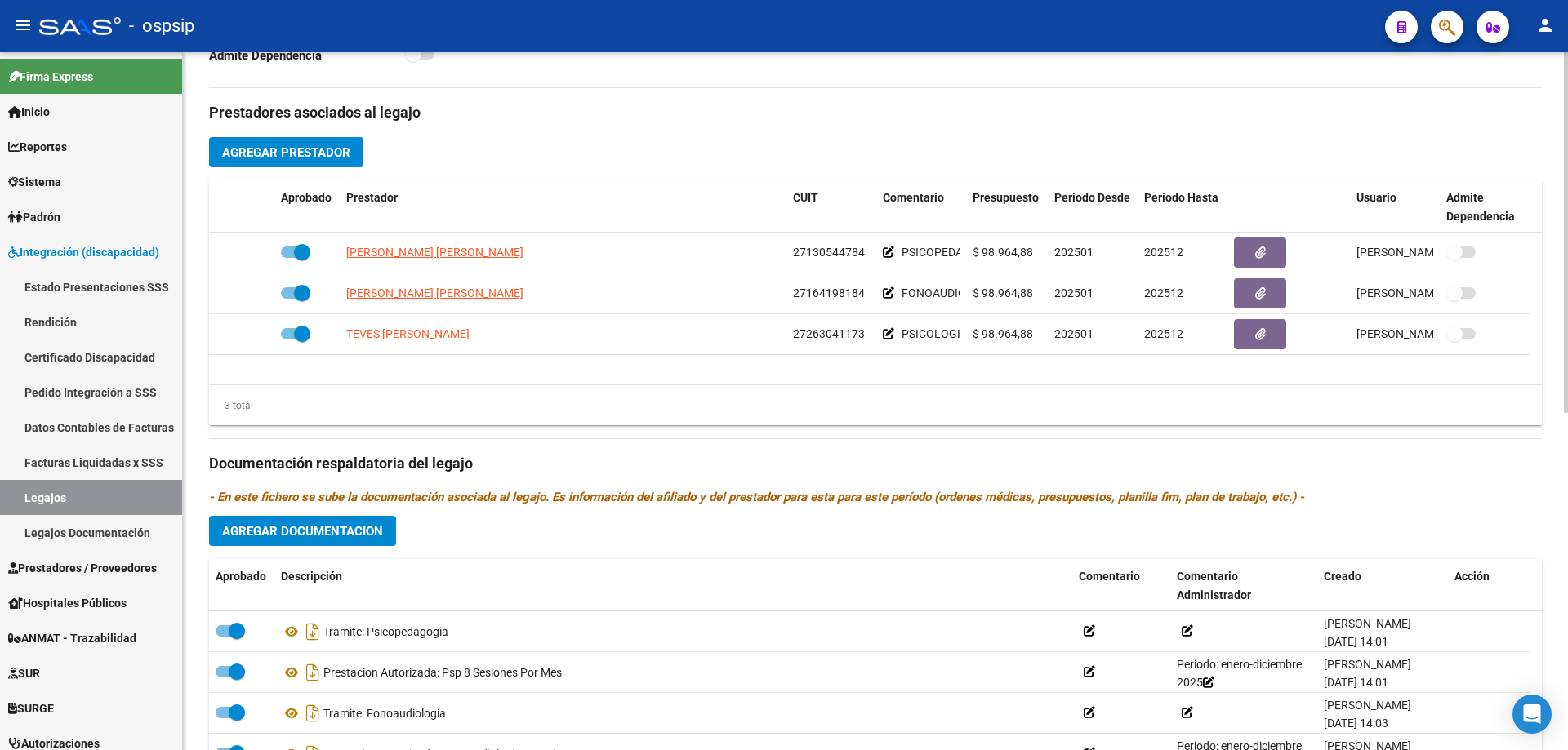
scroll to position [571, 0]
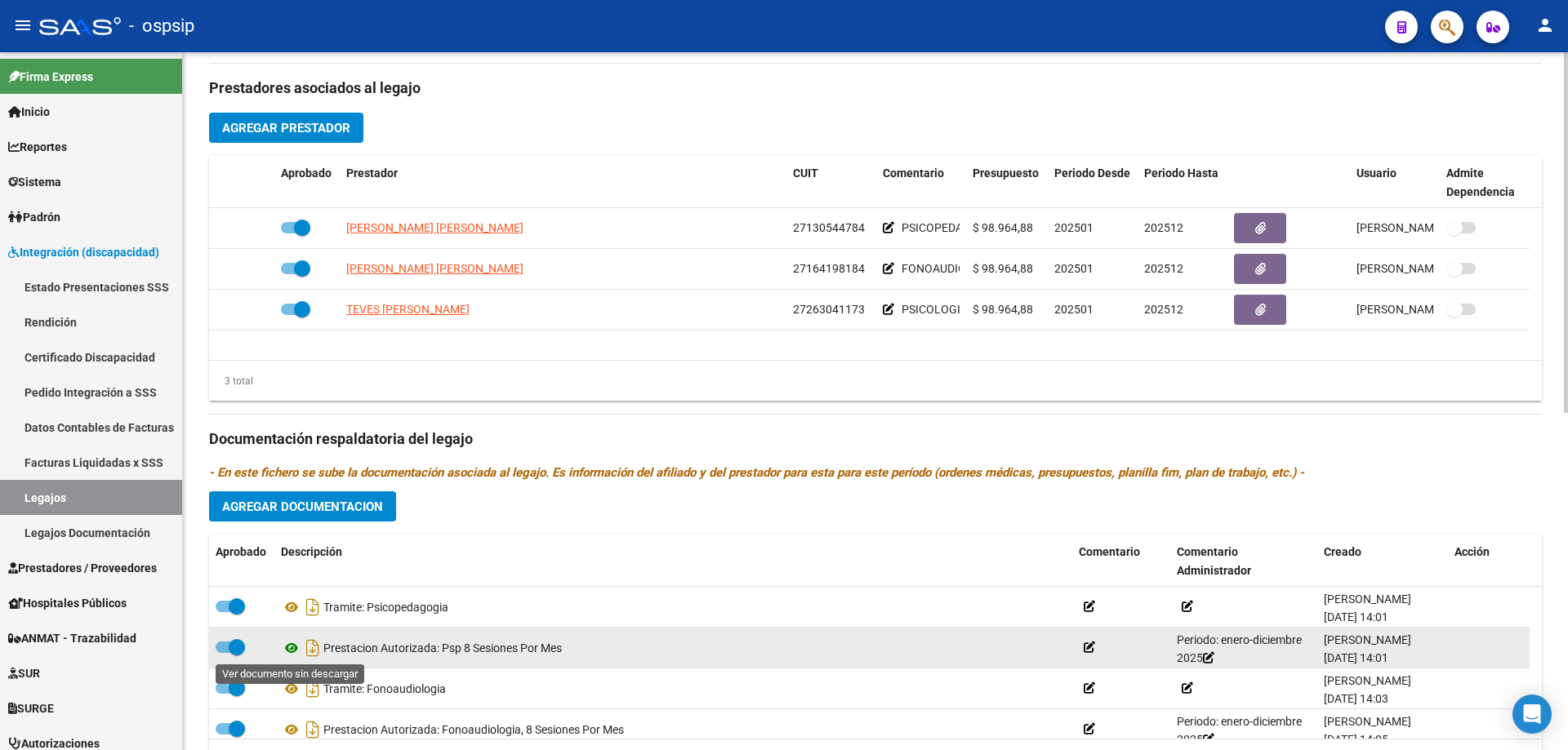
click at [291, 647] on icon at bounding box center [291, 648] width 21 height 20
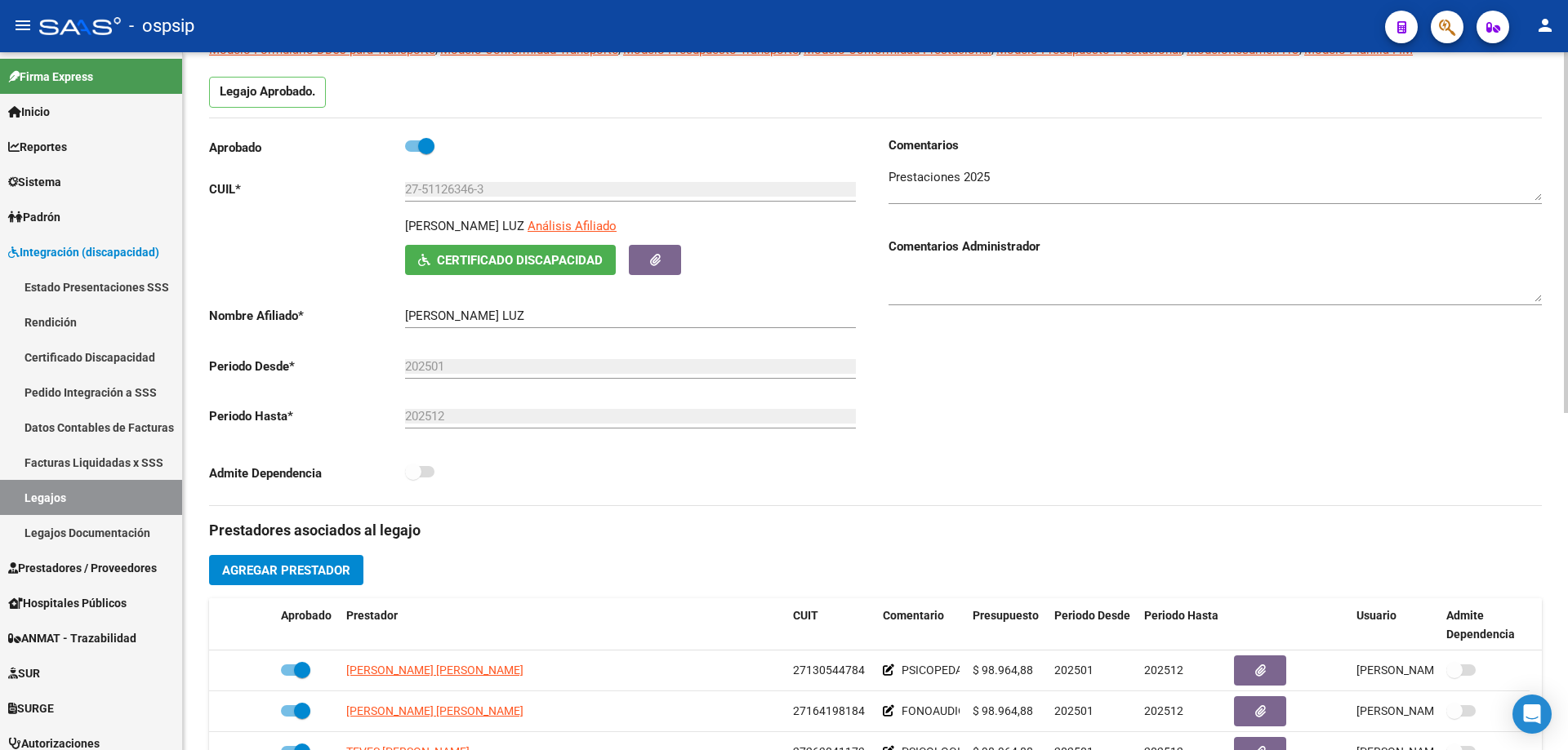
scroll to position [0, 0]
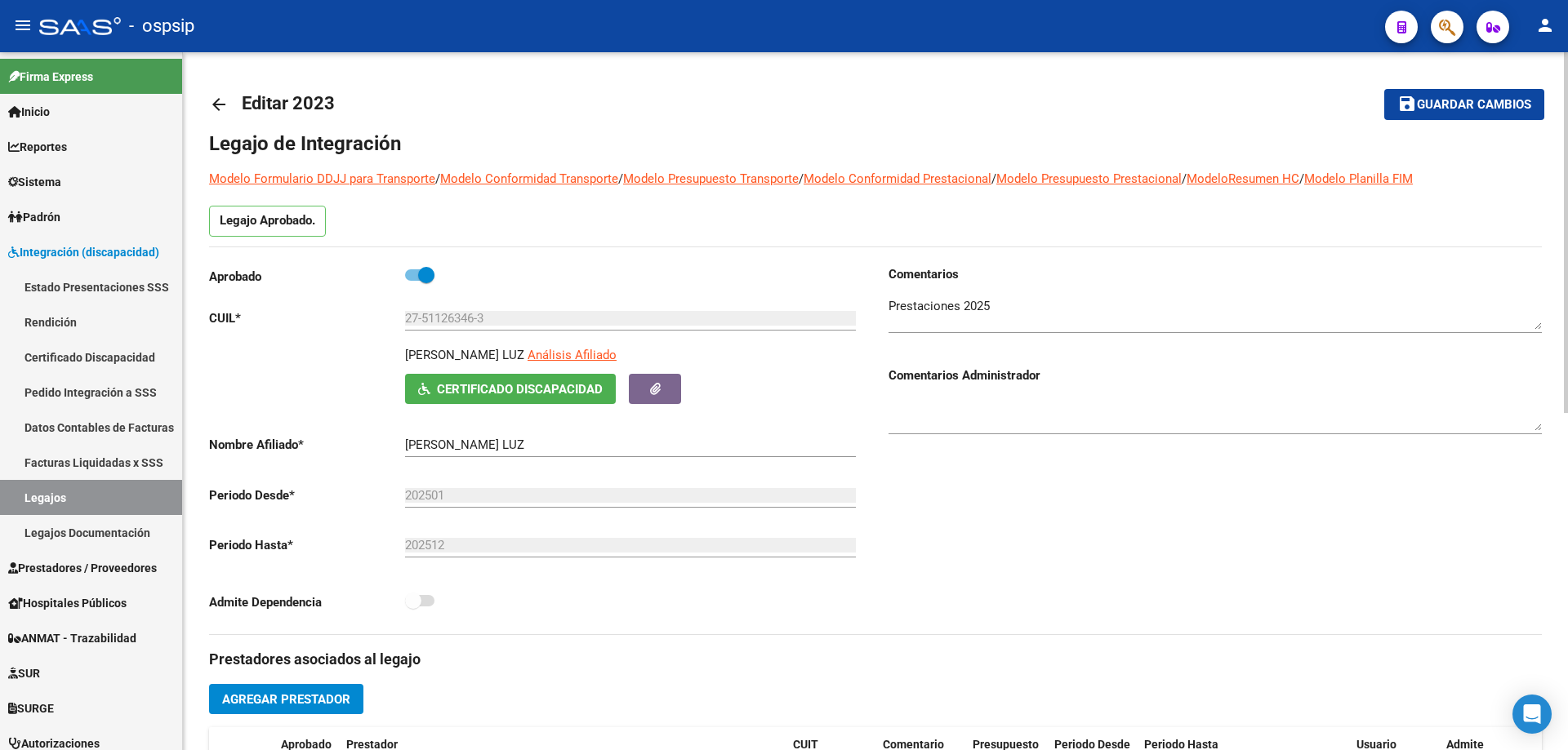
click at [216, 100] on mat-icon "arrow_back" at bounding box center [218, 104] width 20 height 20
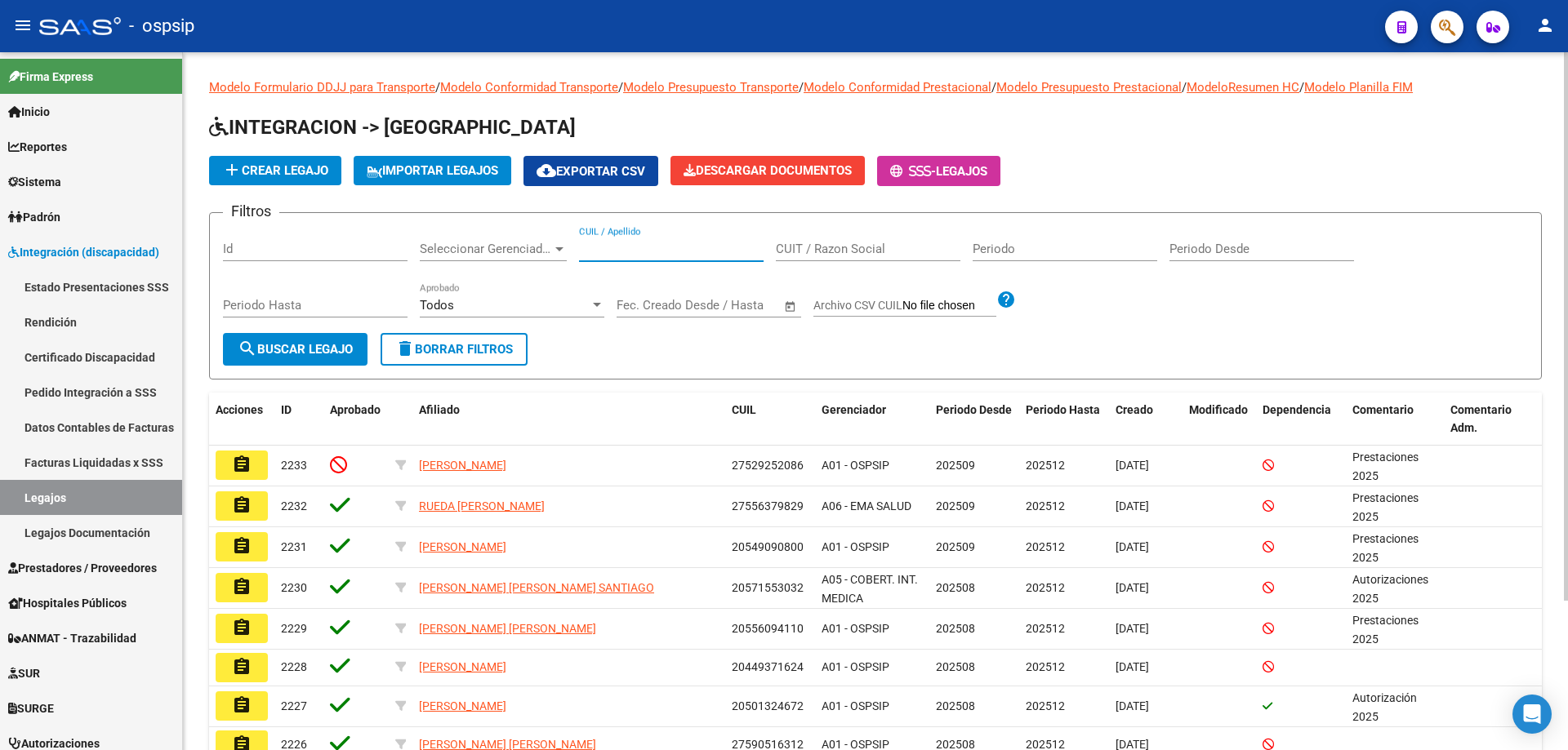
paste input "27435863529"
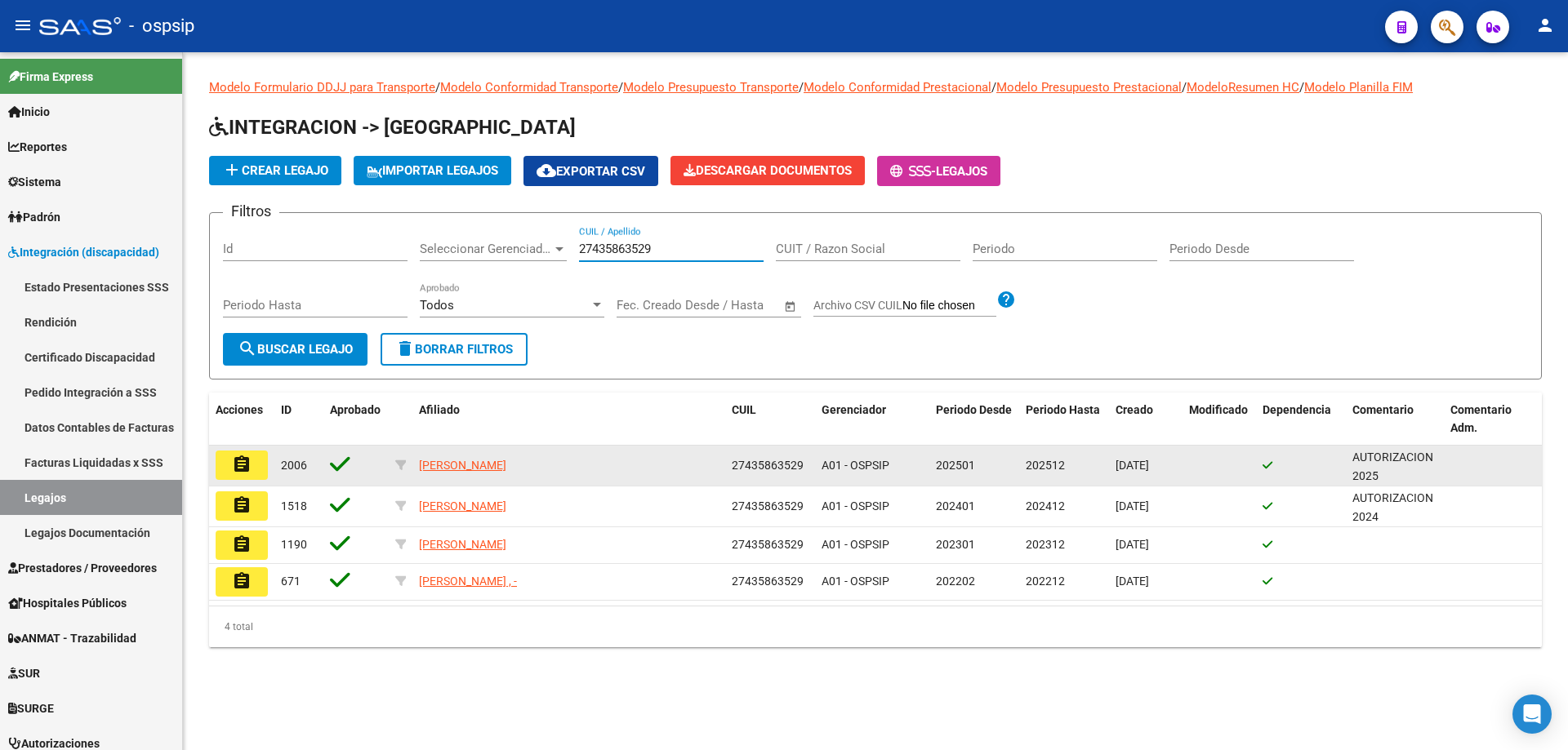
type input "27435863529"
click at [248, 461] on mat-icon "assignment" at bounding box center [241, 464] width 20 height 20
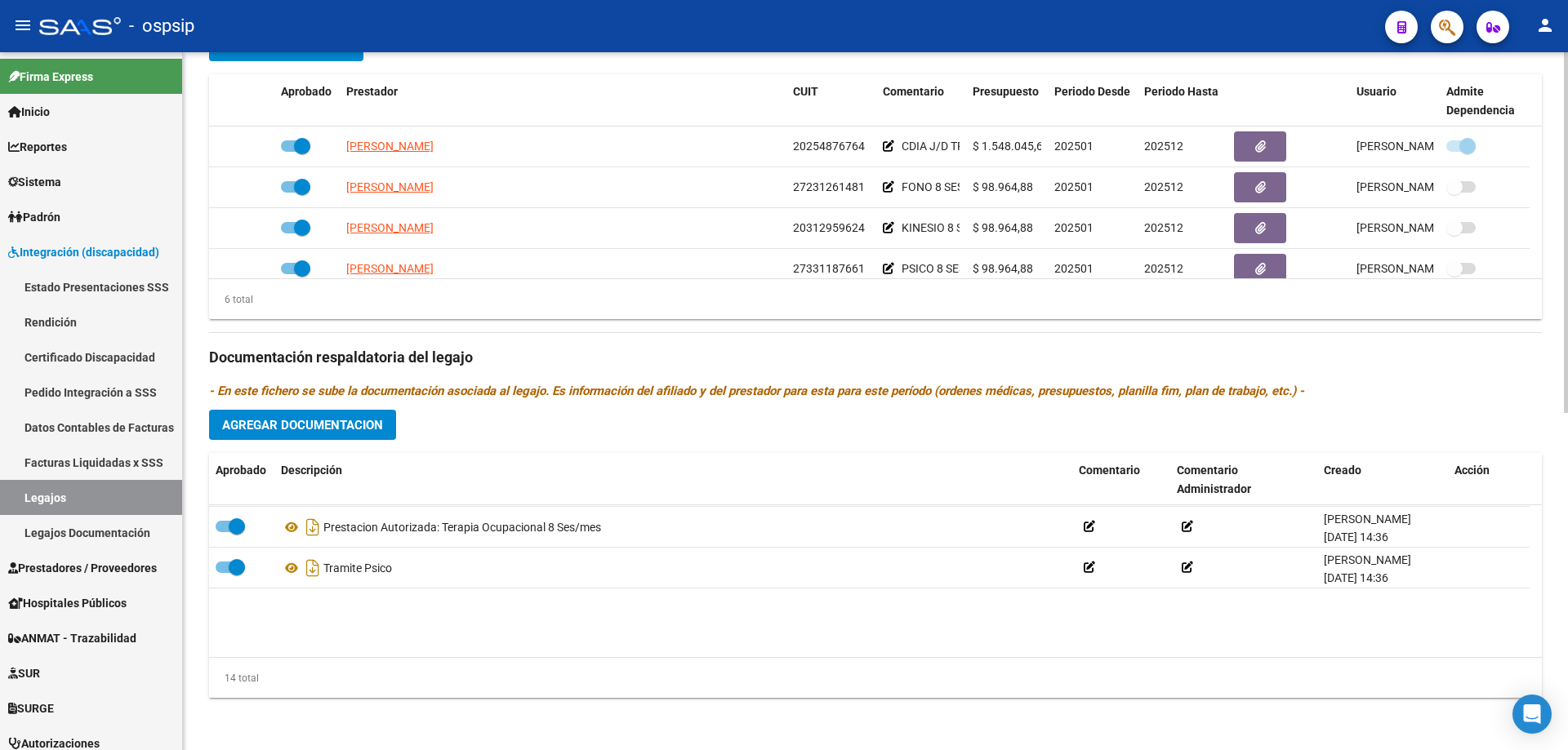
scroll to position [164, 0]
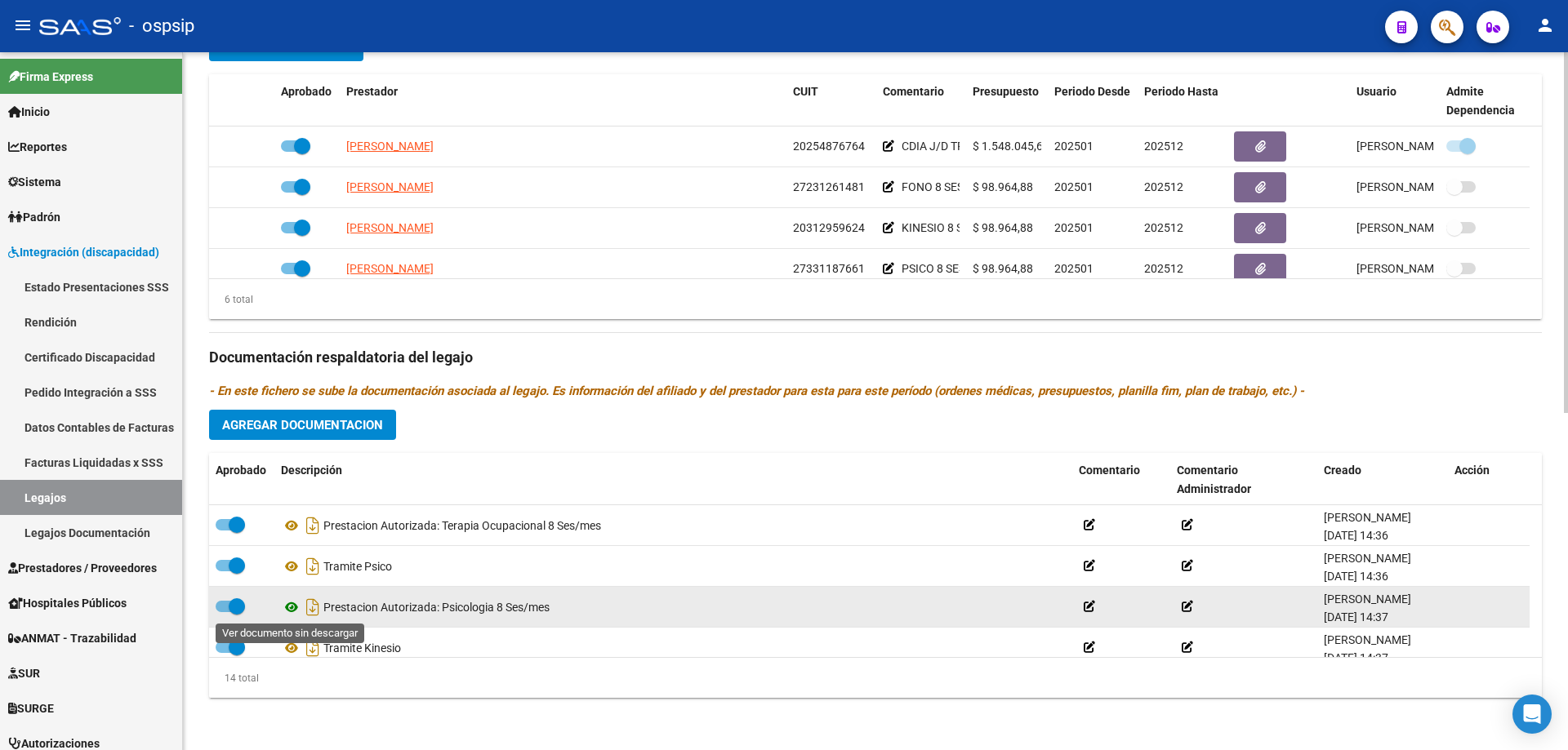
click at [286, 606] on icon at bounding box center [291, 607] width 21 height 20
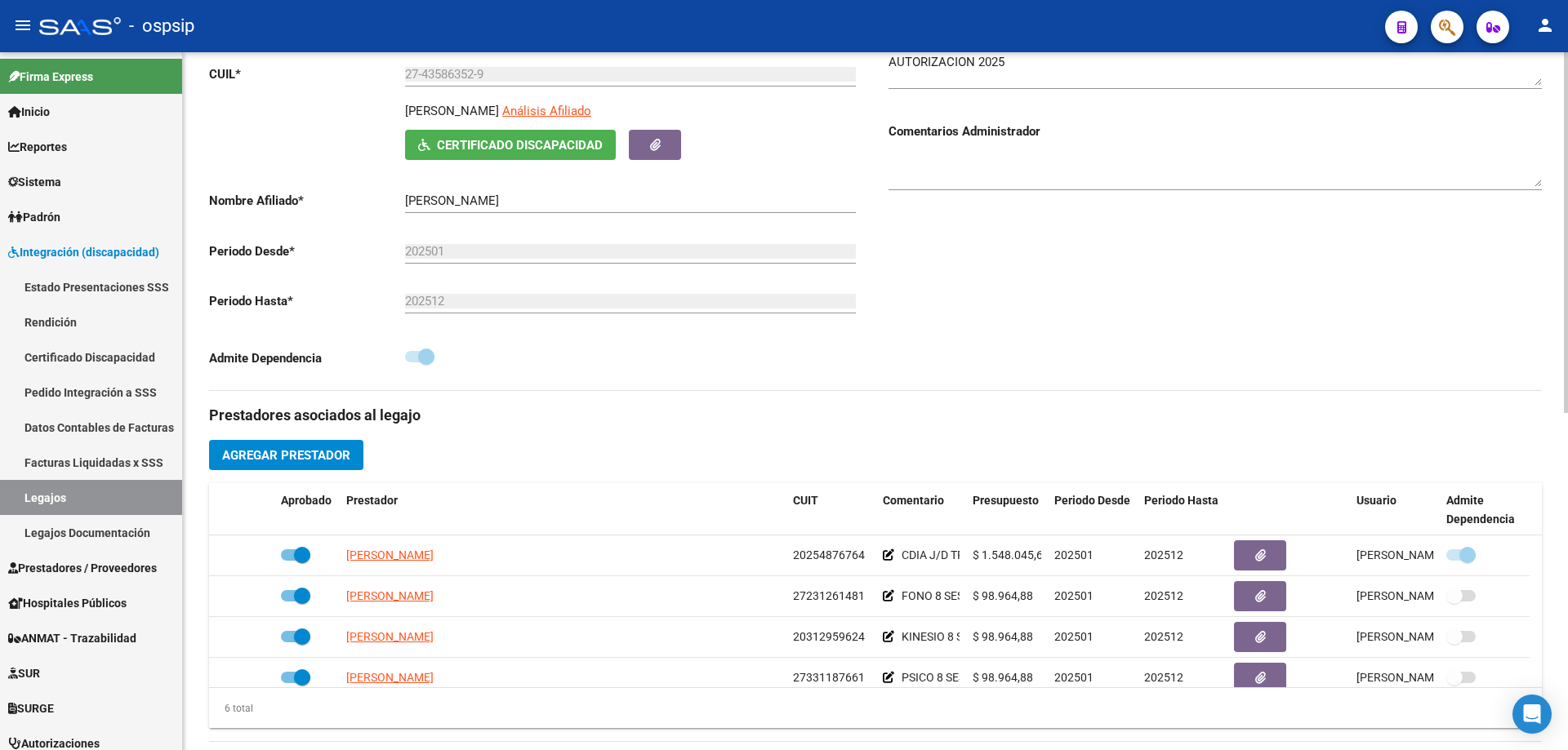
scroll to position [0, 0]
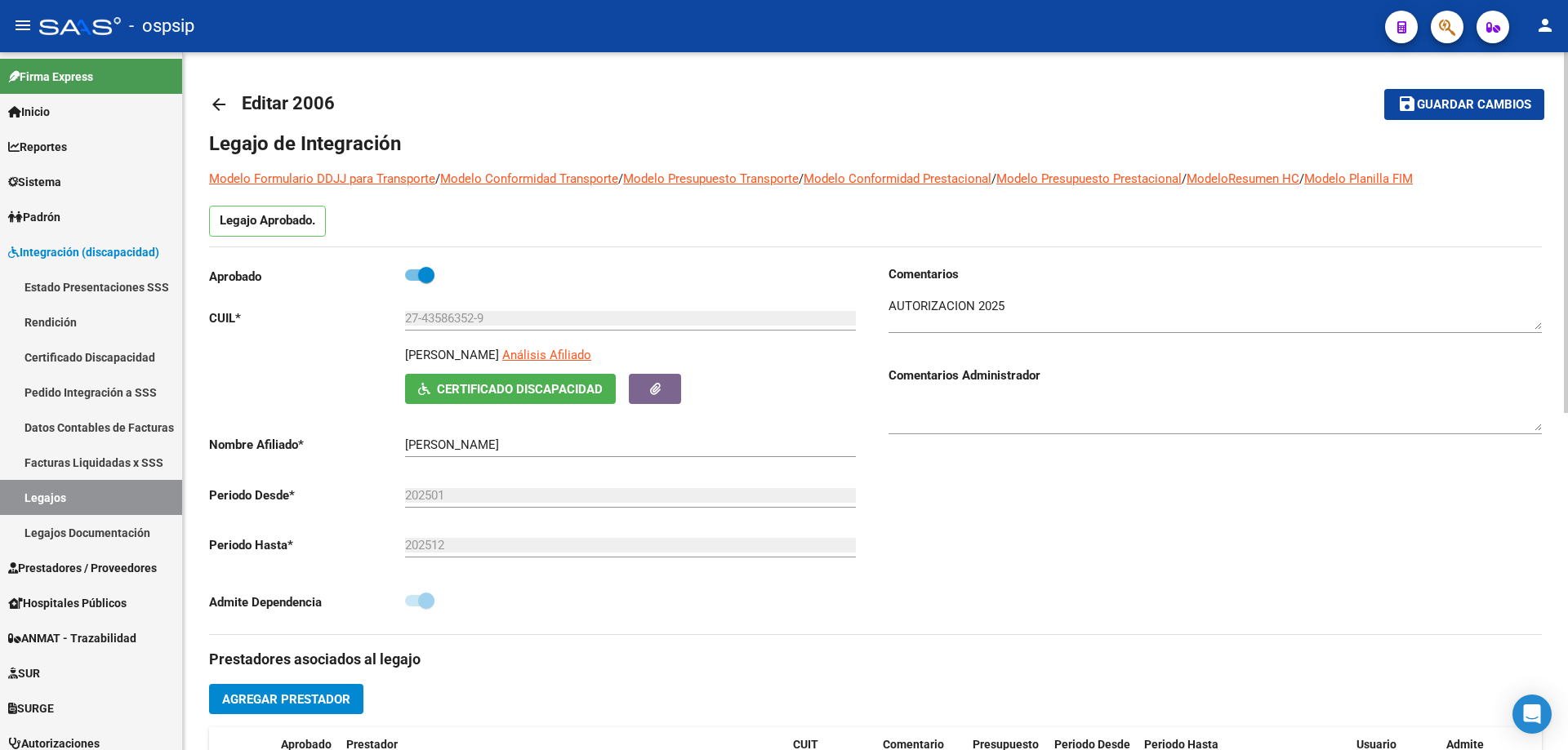
click at [216, 109] on mat-icon "arrow_back" at bounding box center [218, 104] width 20 height 20
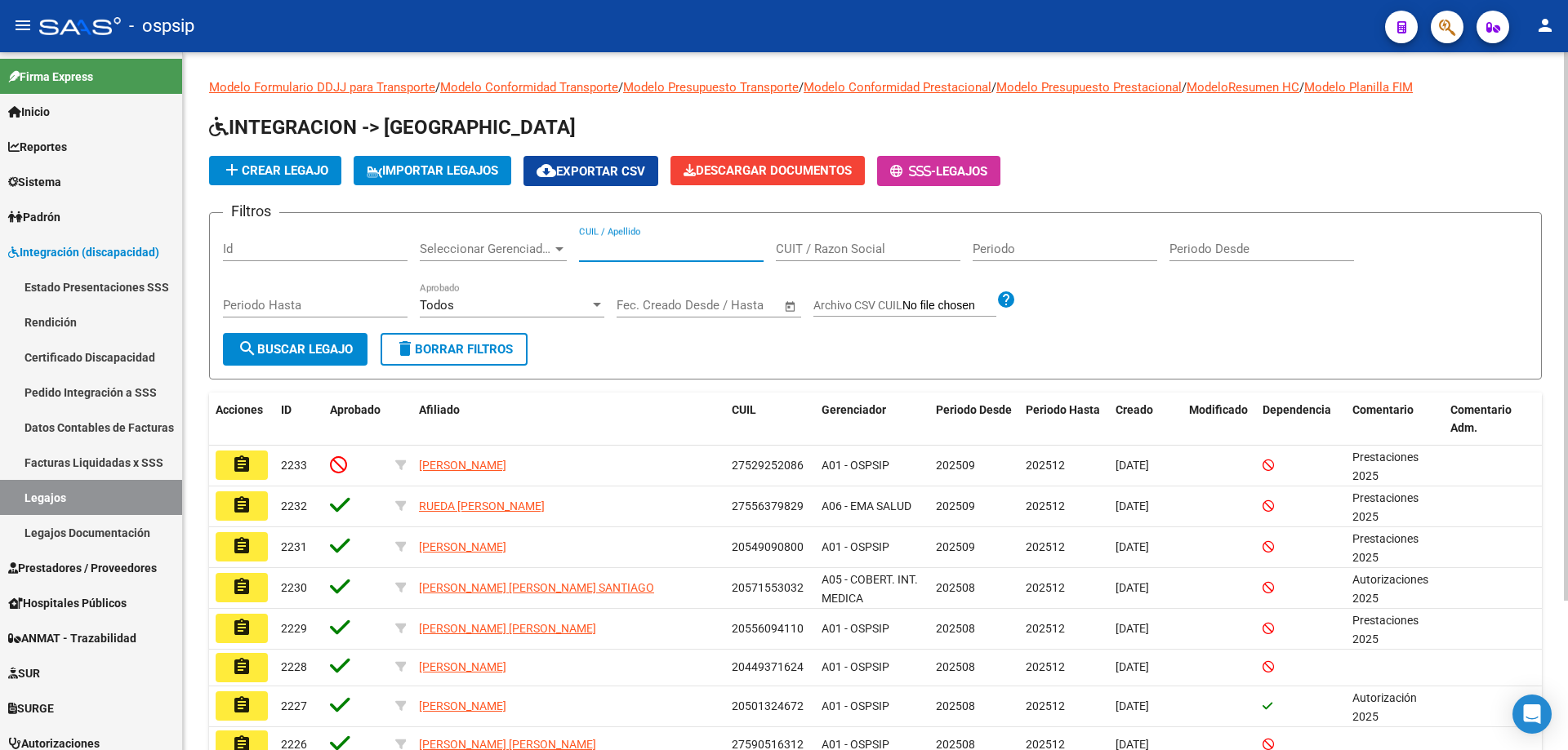
paste input "20575427007"
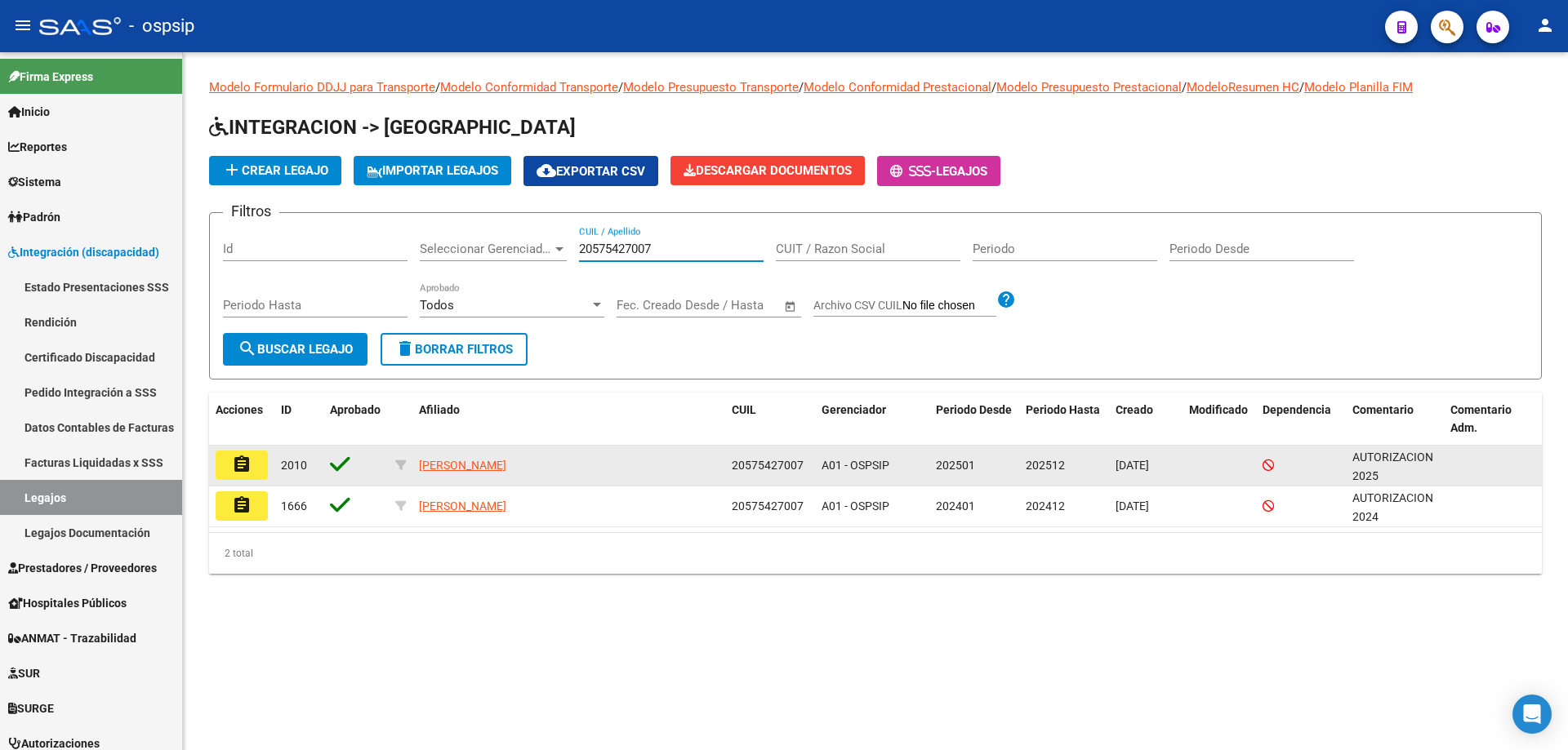
type input "20575427007"
click at [242, 461] on mat-icon "assignment" at bounding box center [241, 464] width 20 height 20
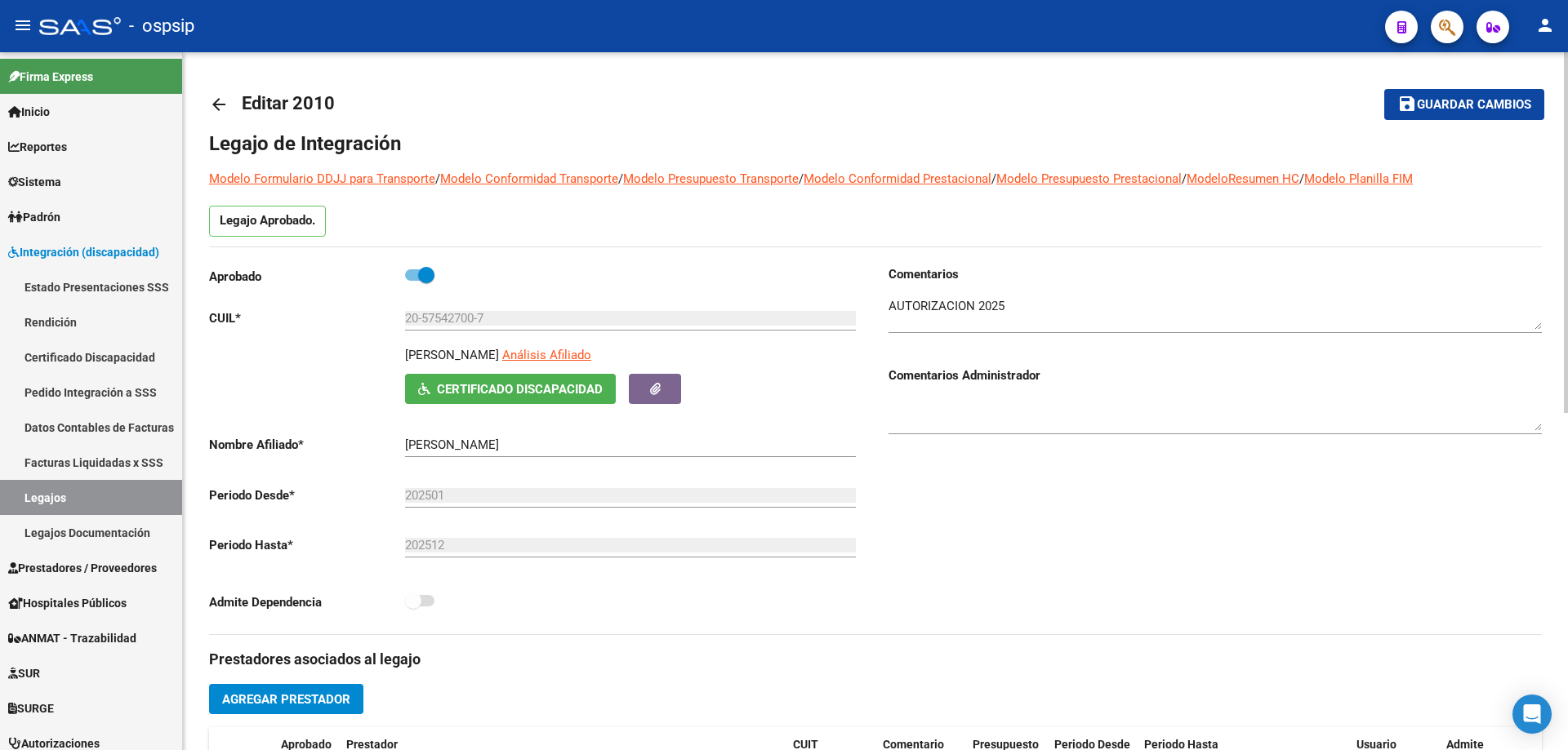
click at [221, 102] on mat-icon "arrow_back" at bounding box center [218, 104] width 20 height 20
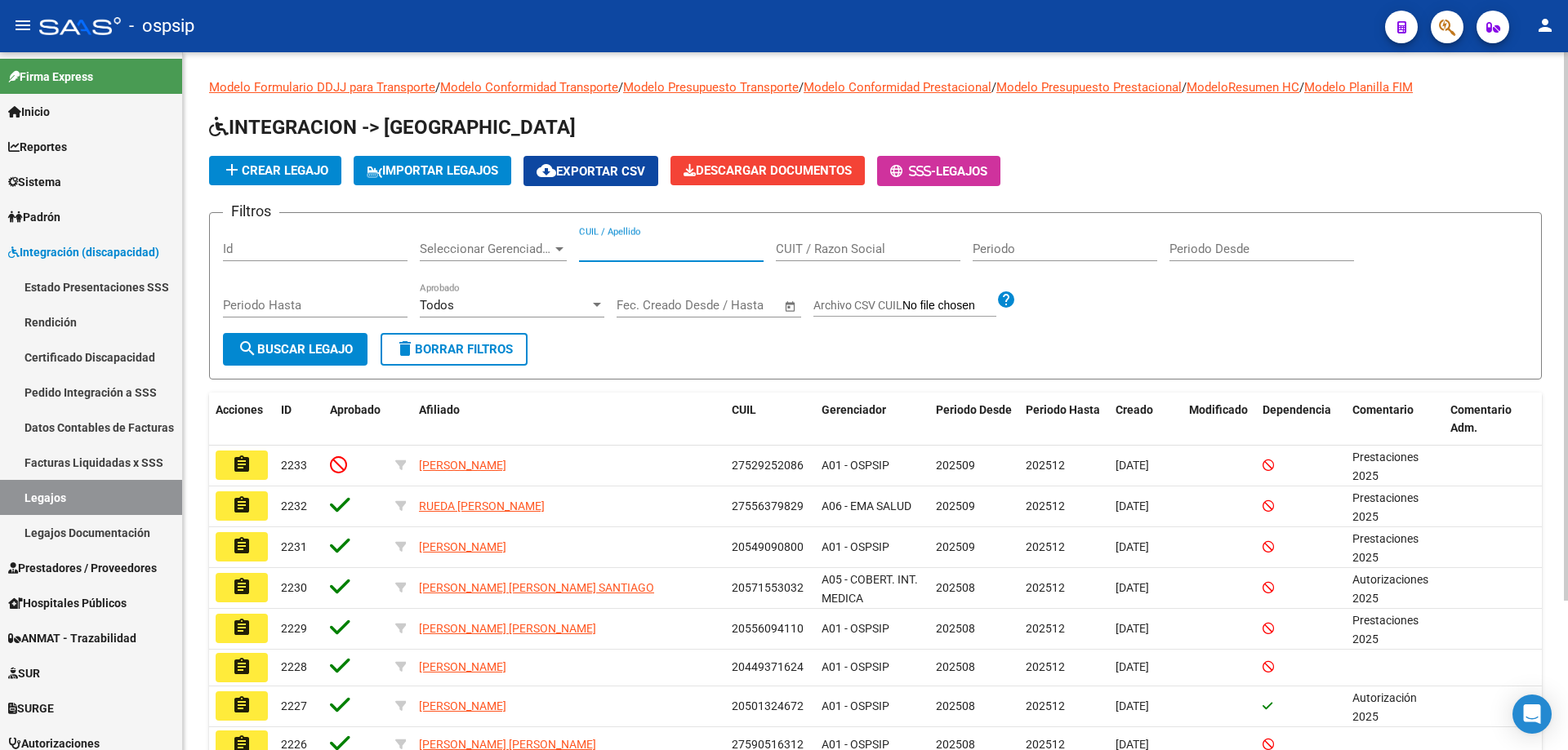
paste input "23530838579"
click at [581, 246] on input "23530838579" at bounding box center [671, 250] width 184 height 15
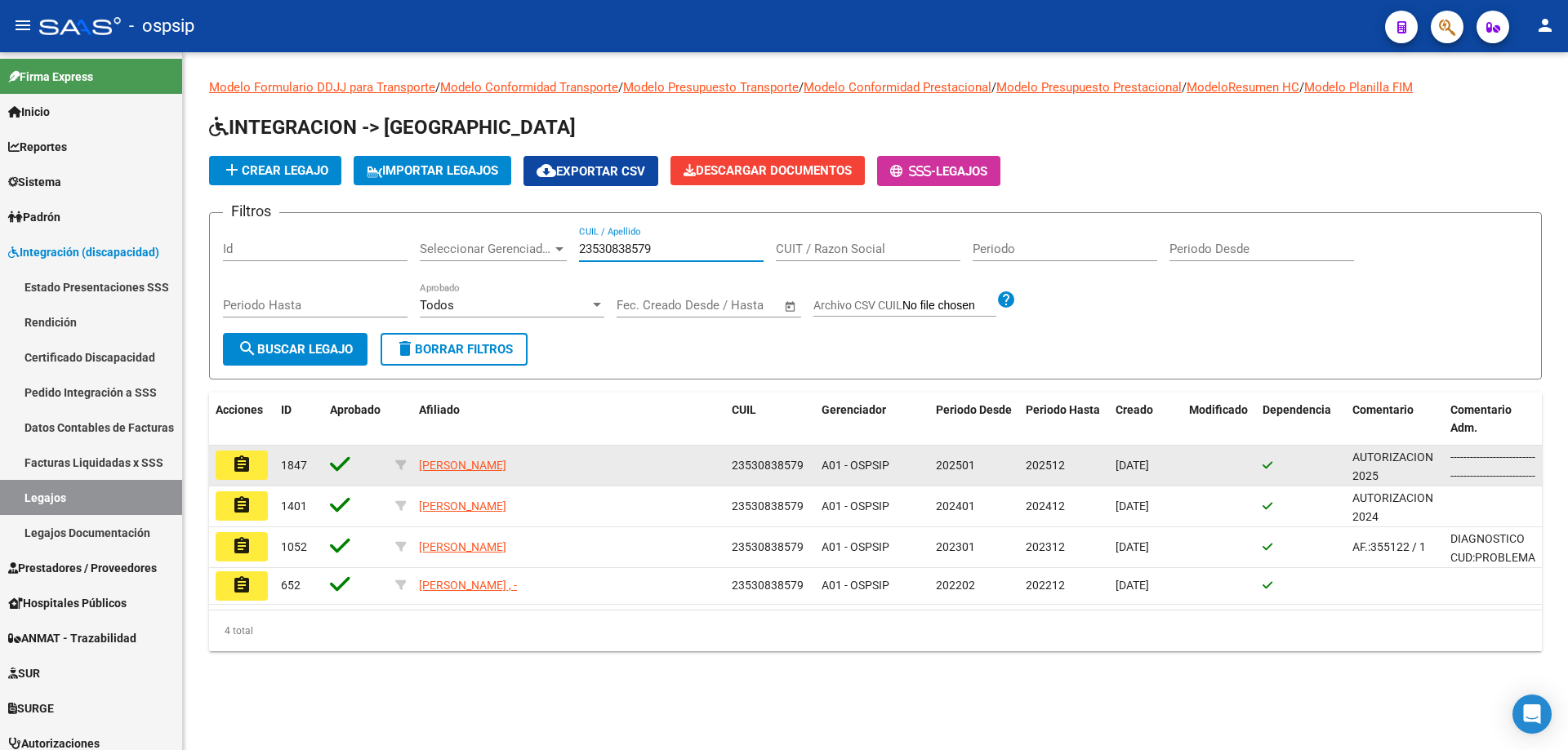
type input "23530838579"
click at [260, 464] on button "assignment" at bounding box center [241, 465] width 52 height 29
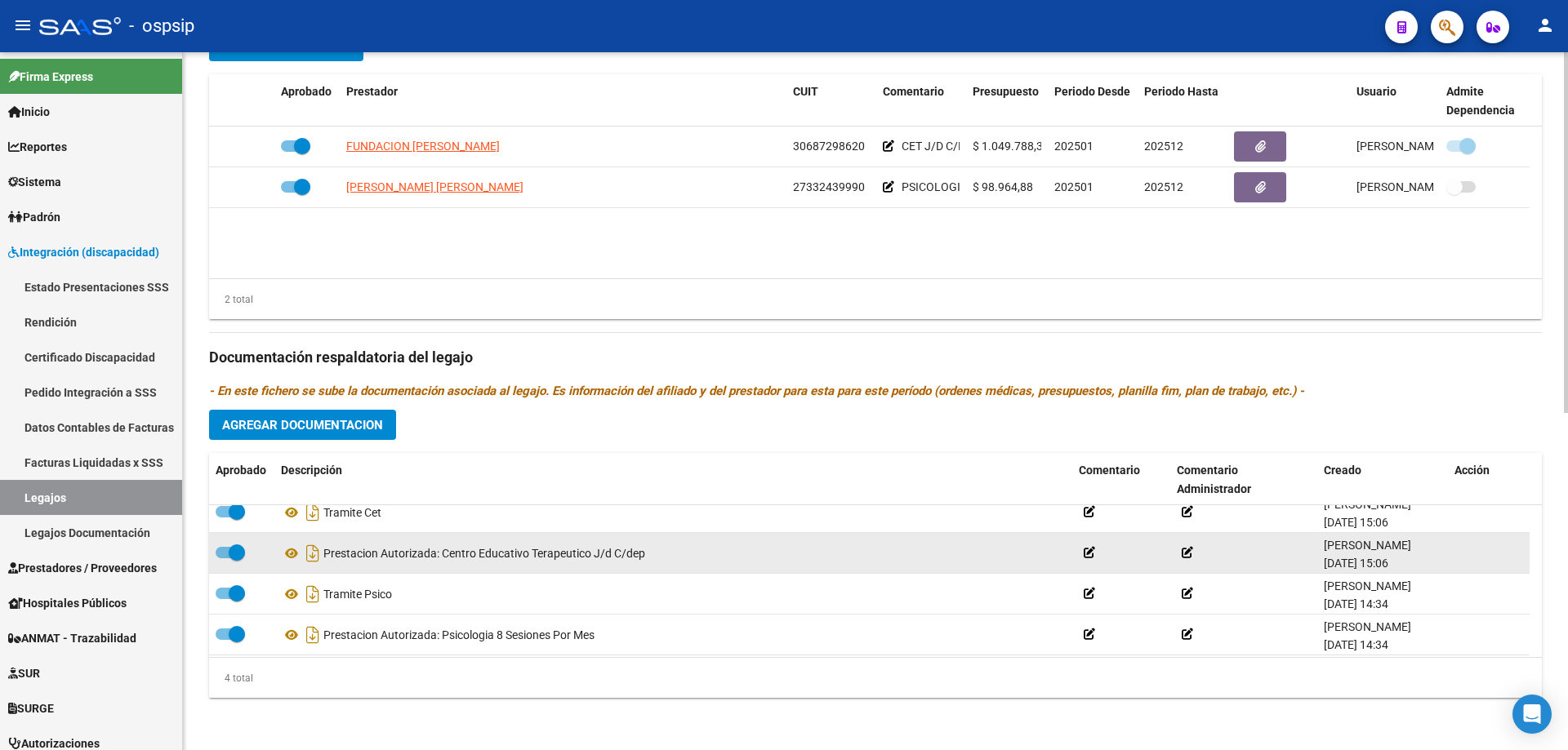
scroll to position [16, 0]
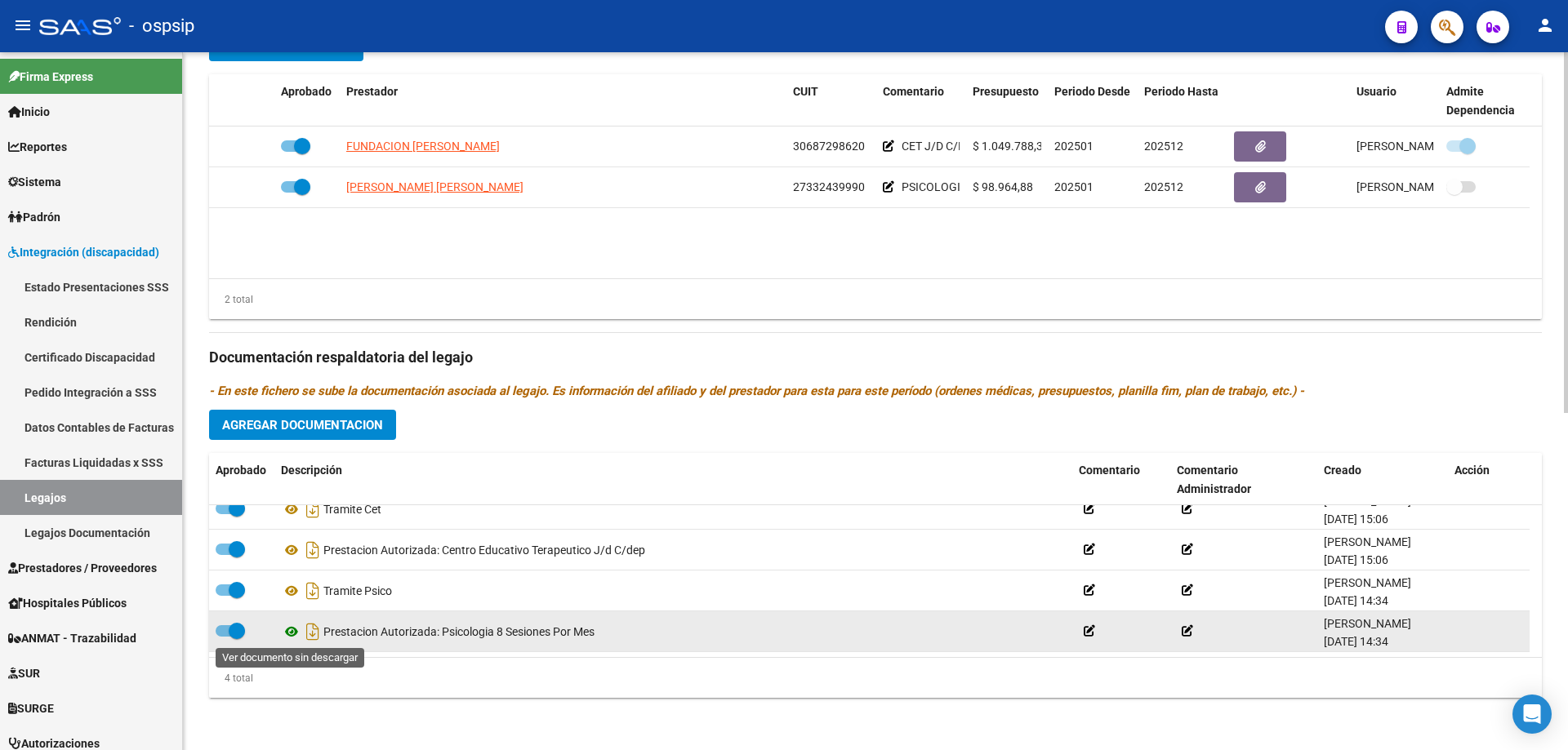
click at [291, 630] on icon at bounding box center [291, 632] width 21 height 20
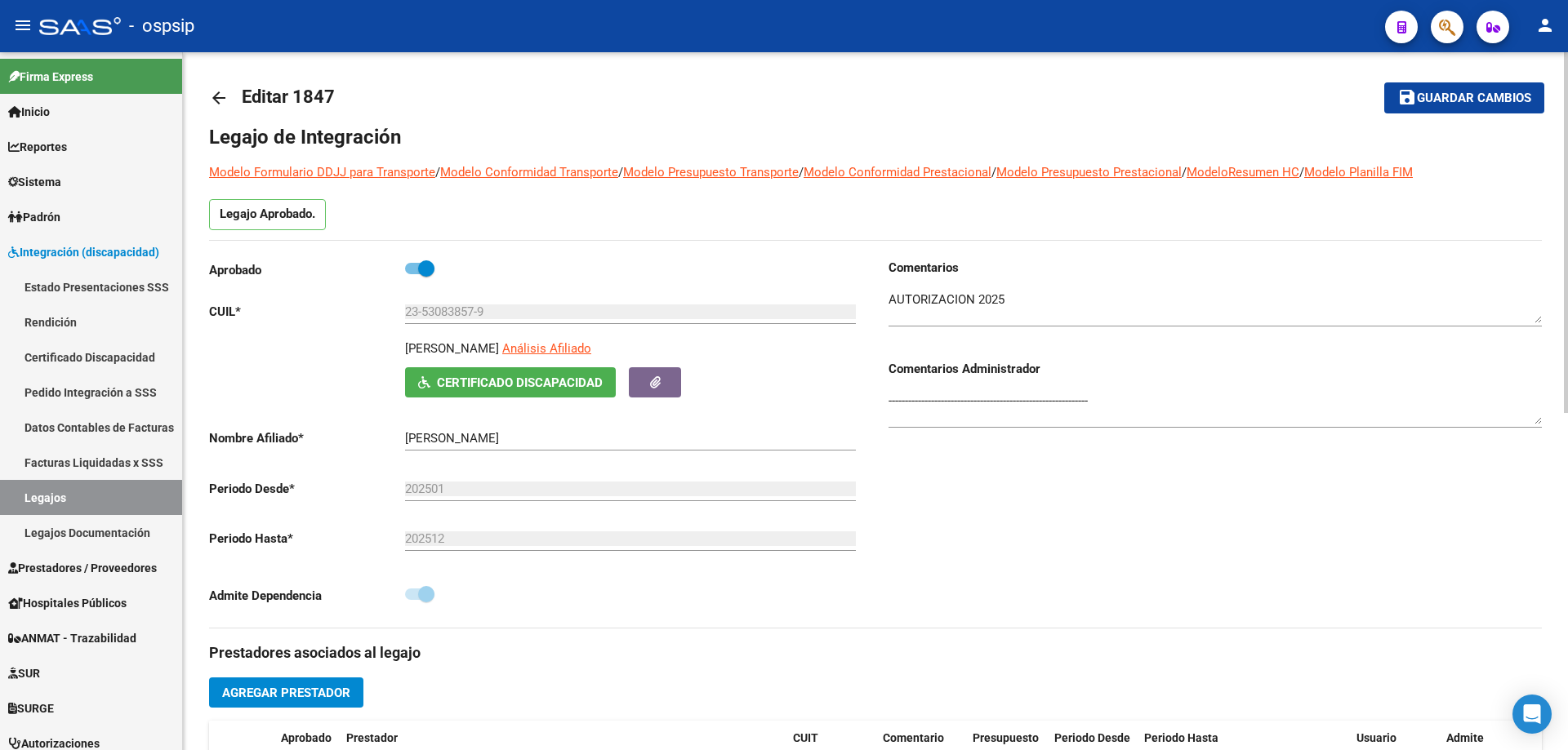
scroll to position [0, 0]
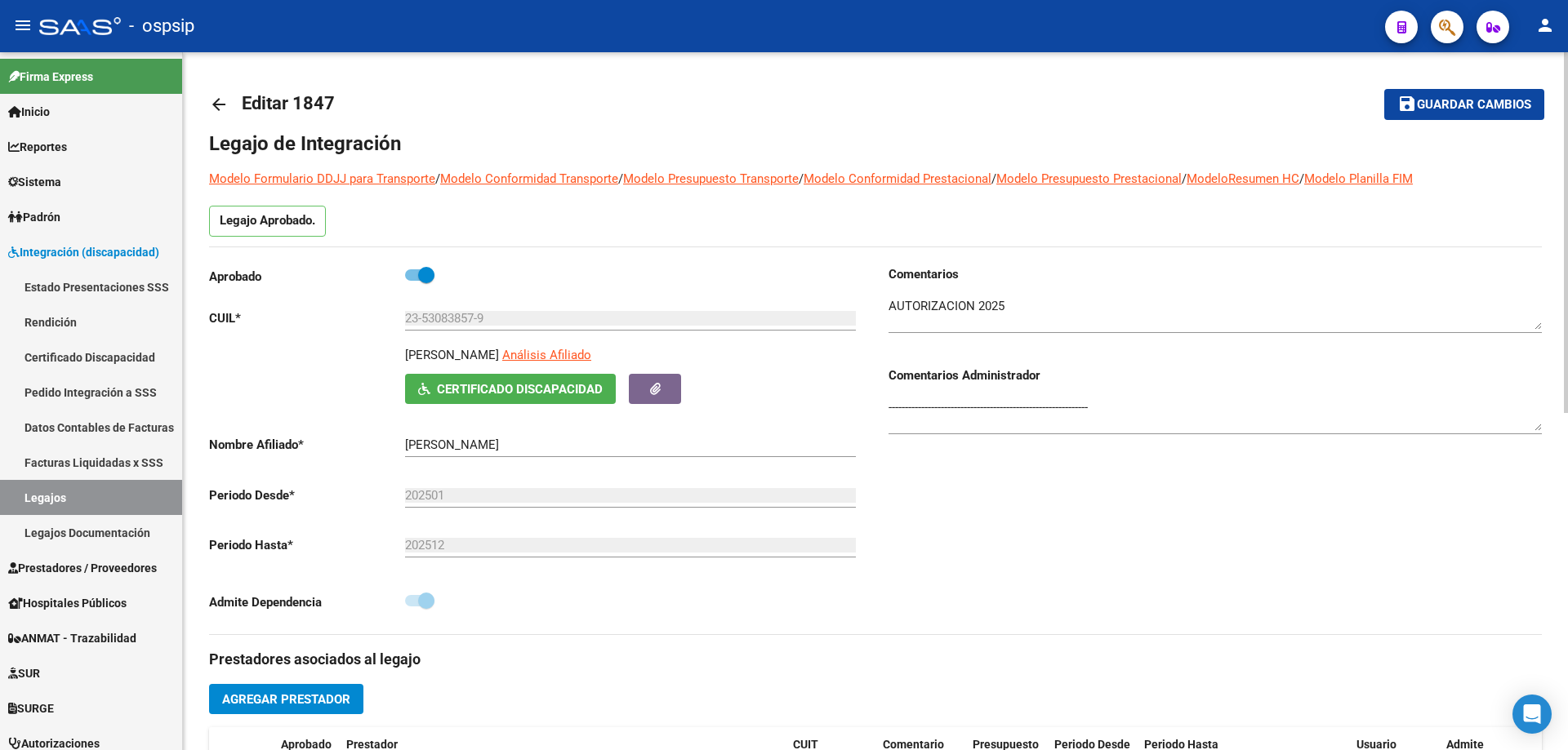
click at [224, 101] on mat-icon "arrow_back" at bounding box center [218, 104] width 20 height 20
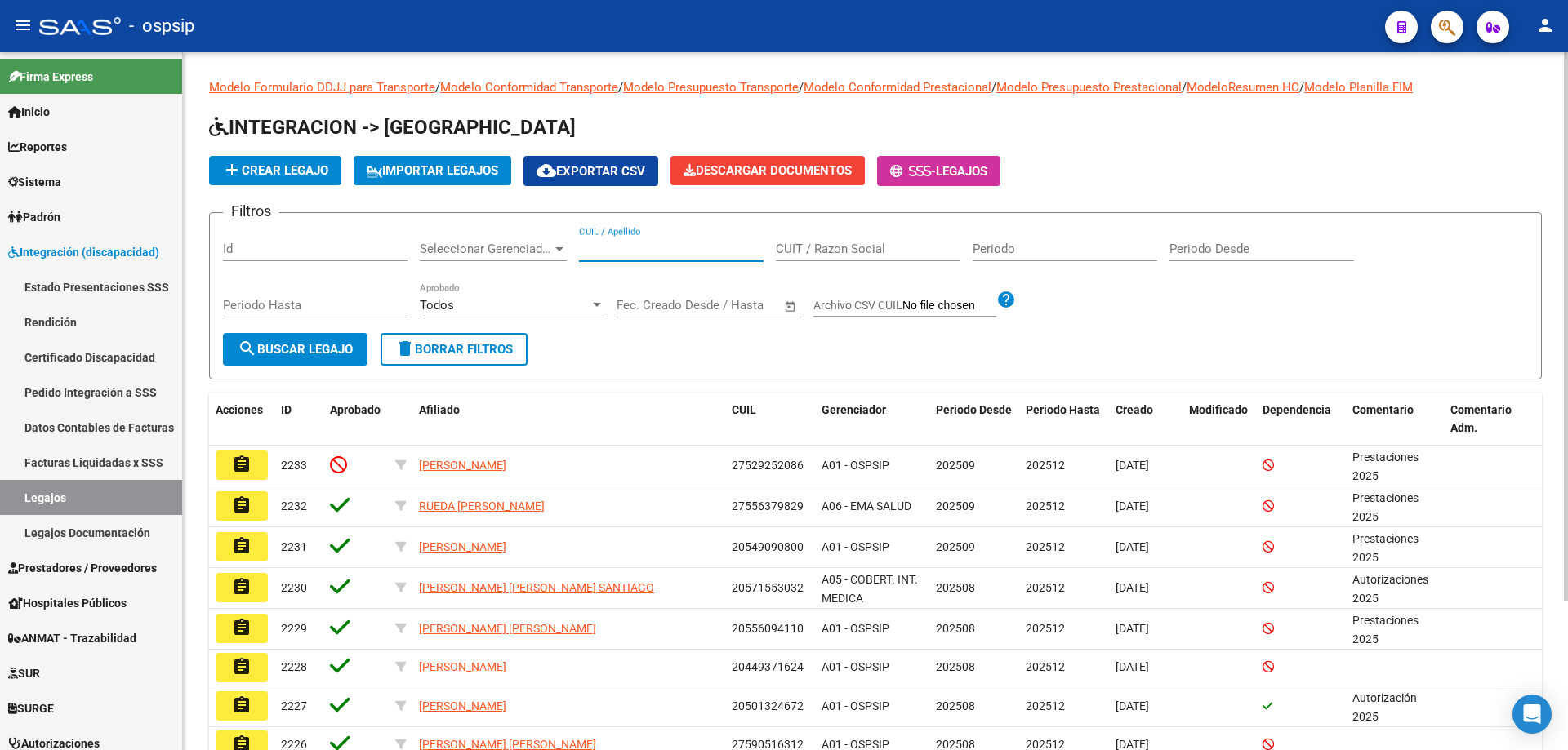
paste input "20558109174"
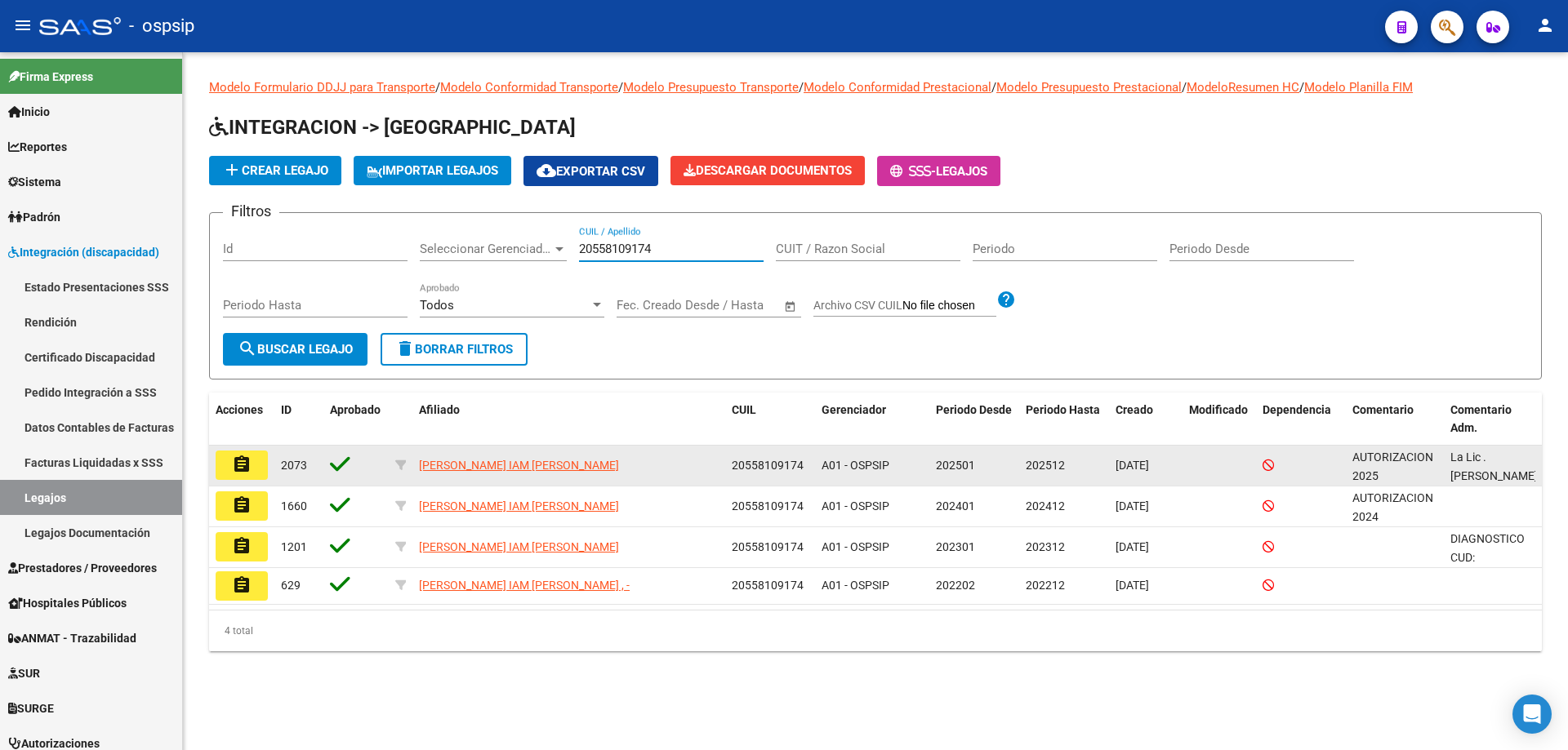
type input "20558109174"
click at [251, 474] on mat-icon "assignment" at bounding box center [241, 464] width 20 height 20
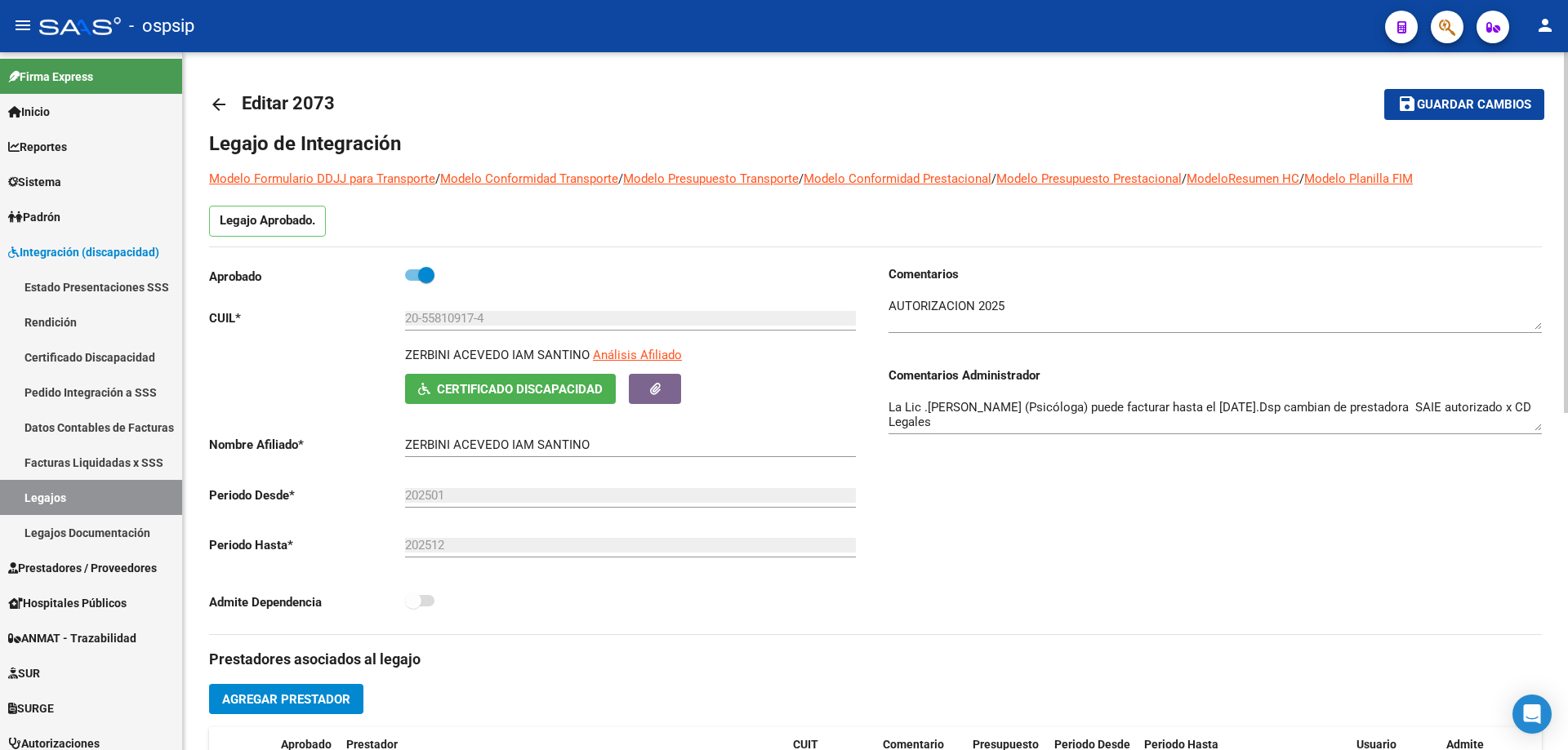
click at [220, 105] on mat-icon "arrow_back" at bounding box center [218, 104] width 20 height 20
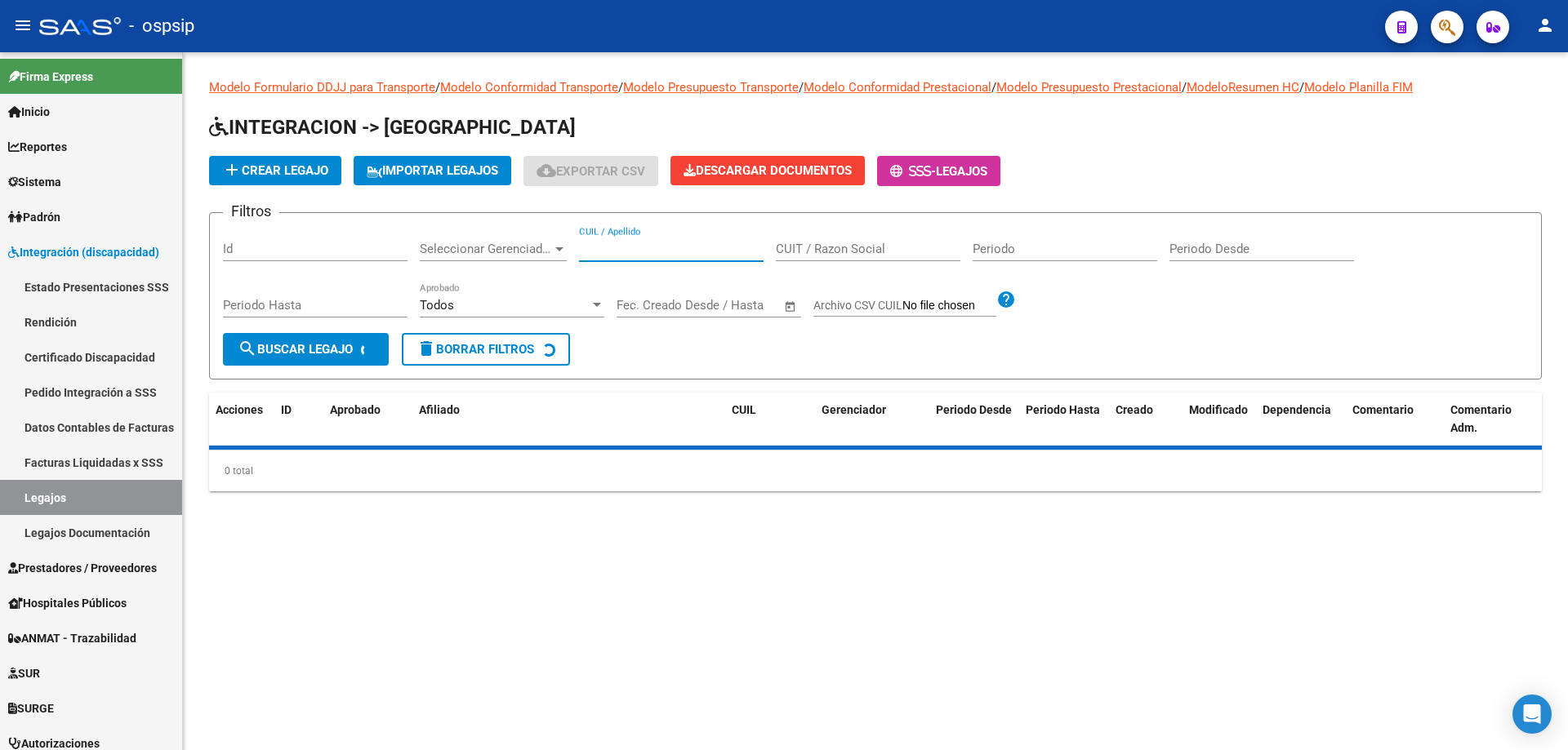
paste input "20586731743"
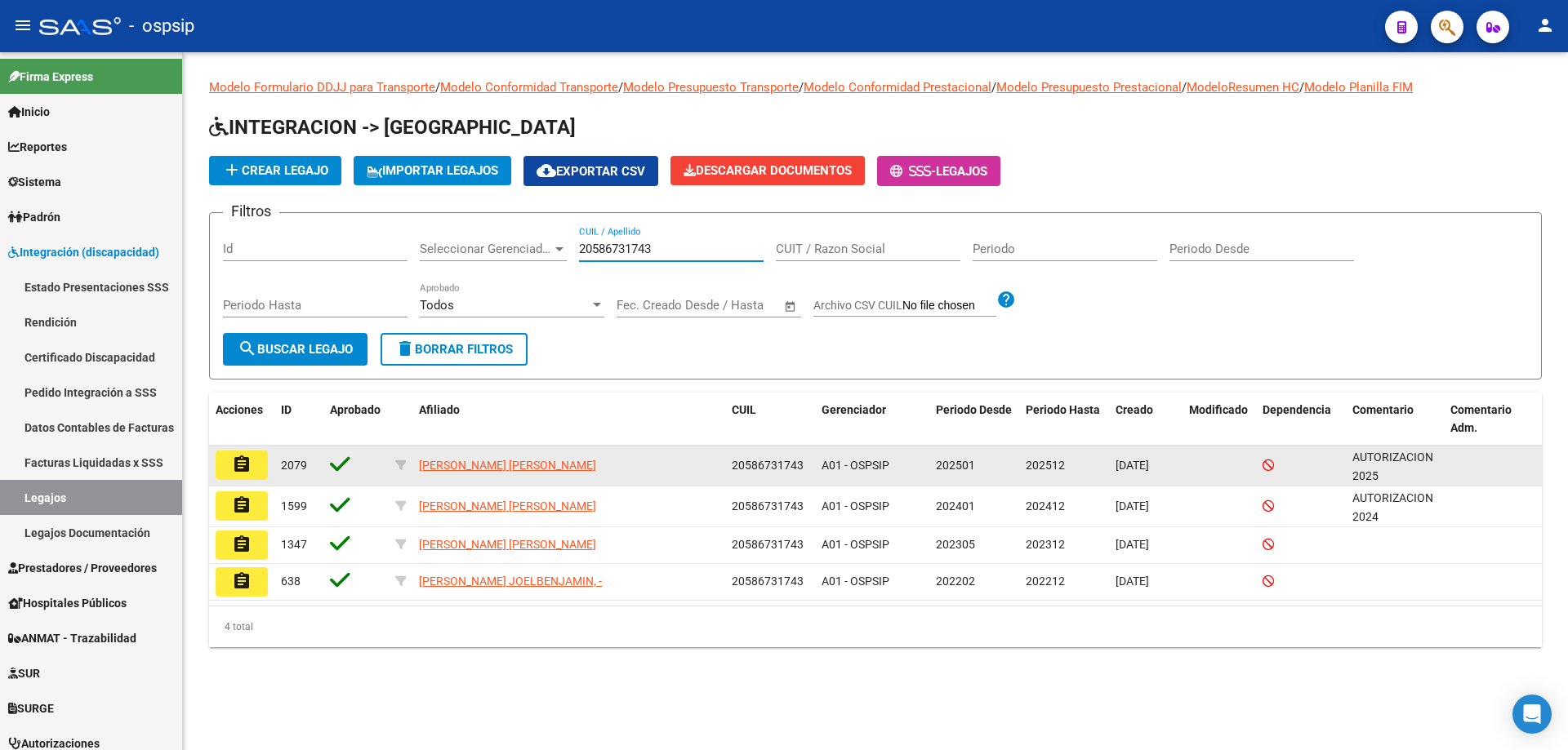
type input "20586731743"
click at [232, 459] on mat-icon "assignment" at bounding box center [241, 464] width 20 height 20
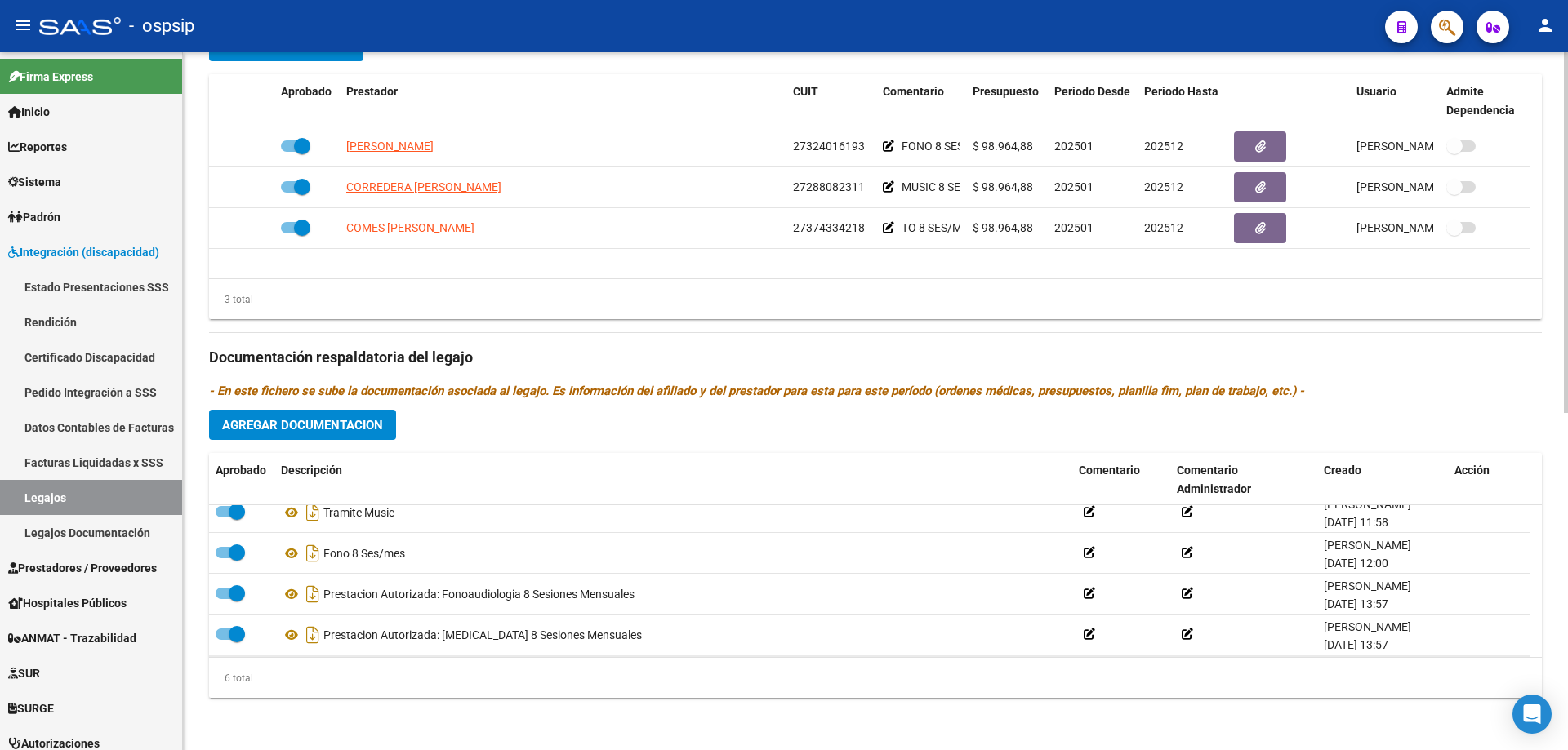
scroll to position [81, 0]
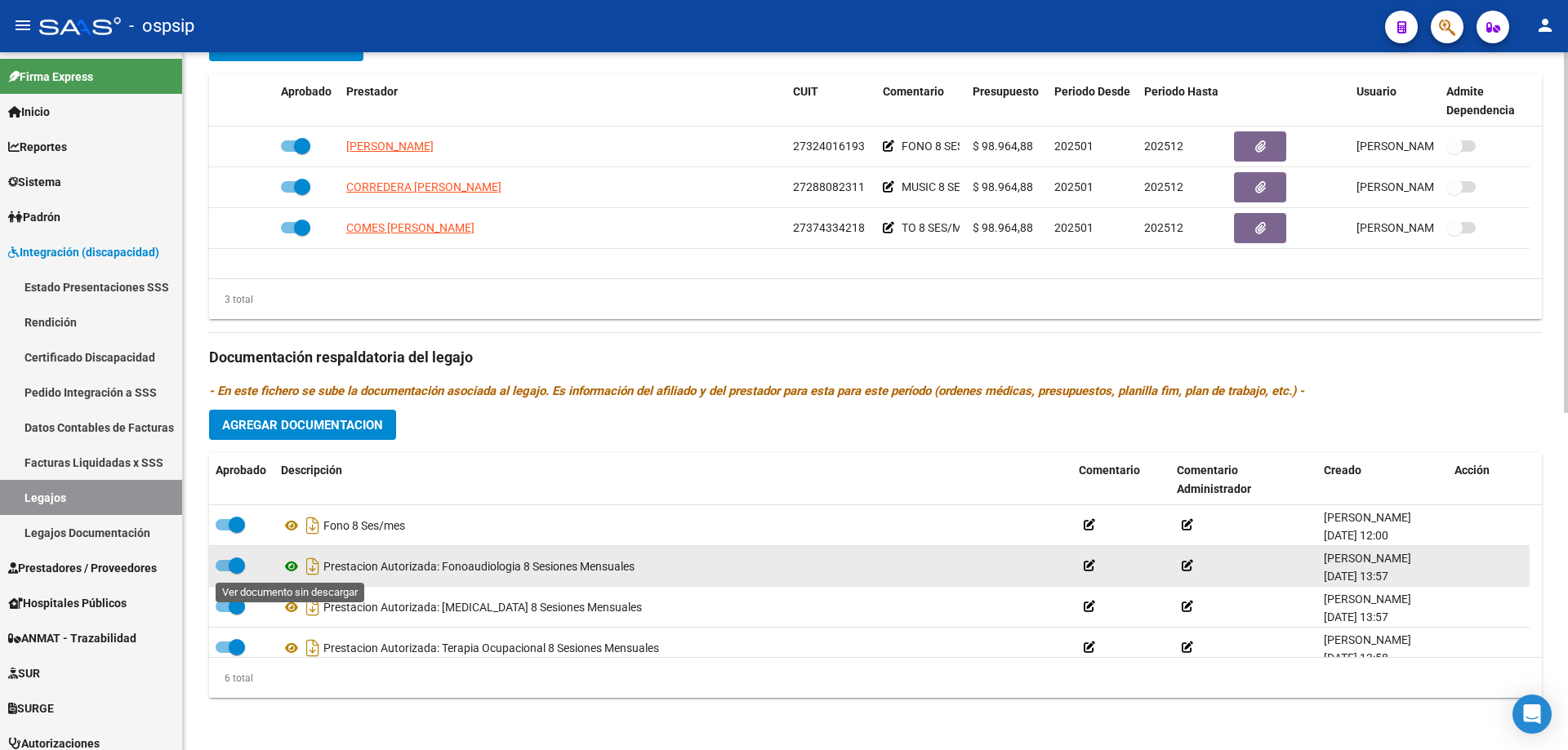
click at [293, 566] on icon at bounding box center [291, 567] width 21 height 20
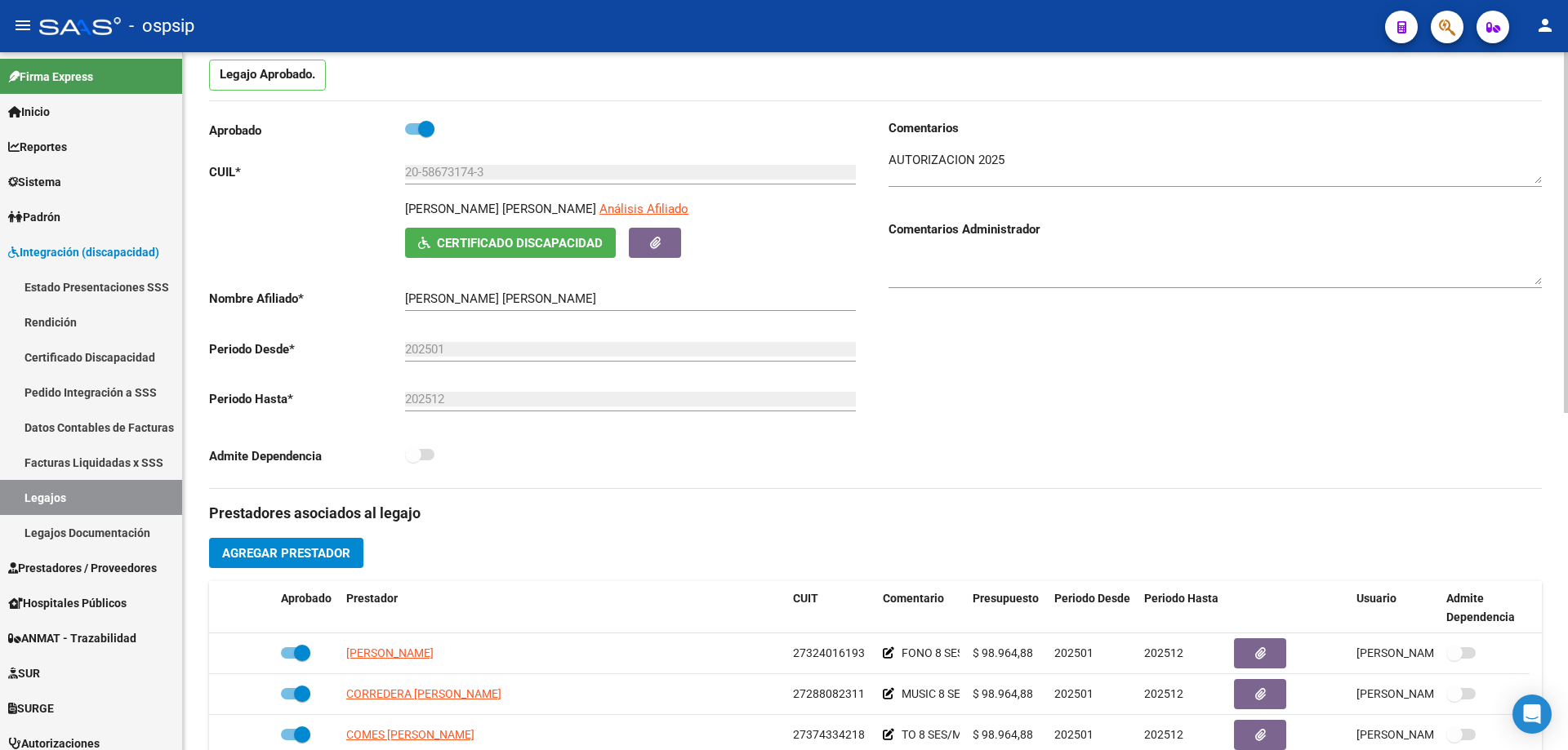
scroll to position [0, 0]
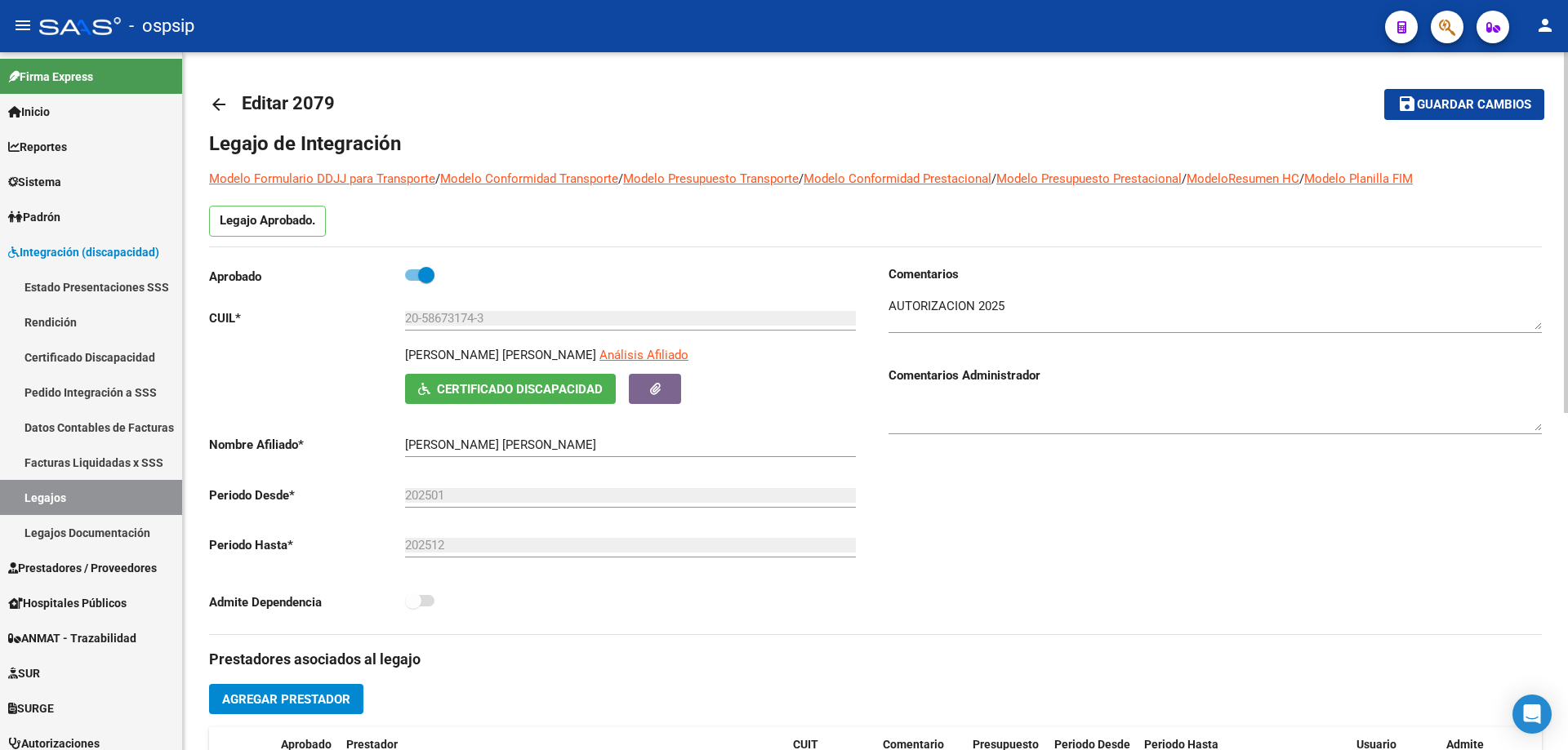
click at [214, 103] on mat-icon "arrow_back" at bounding box center [218, 104] width 20 height 20
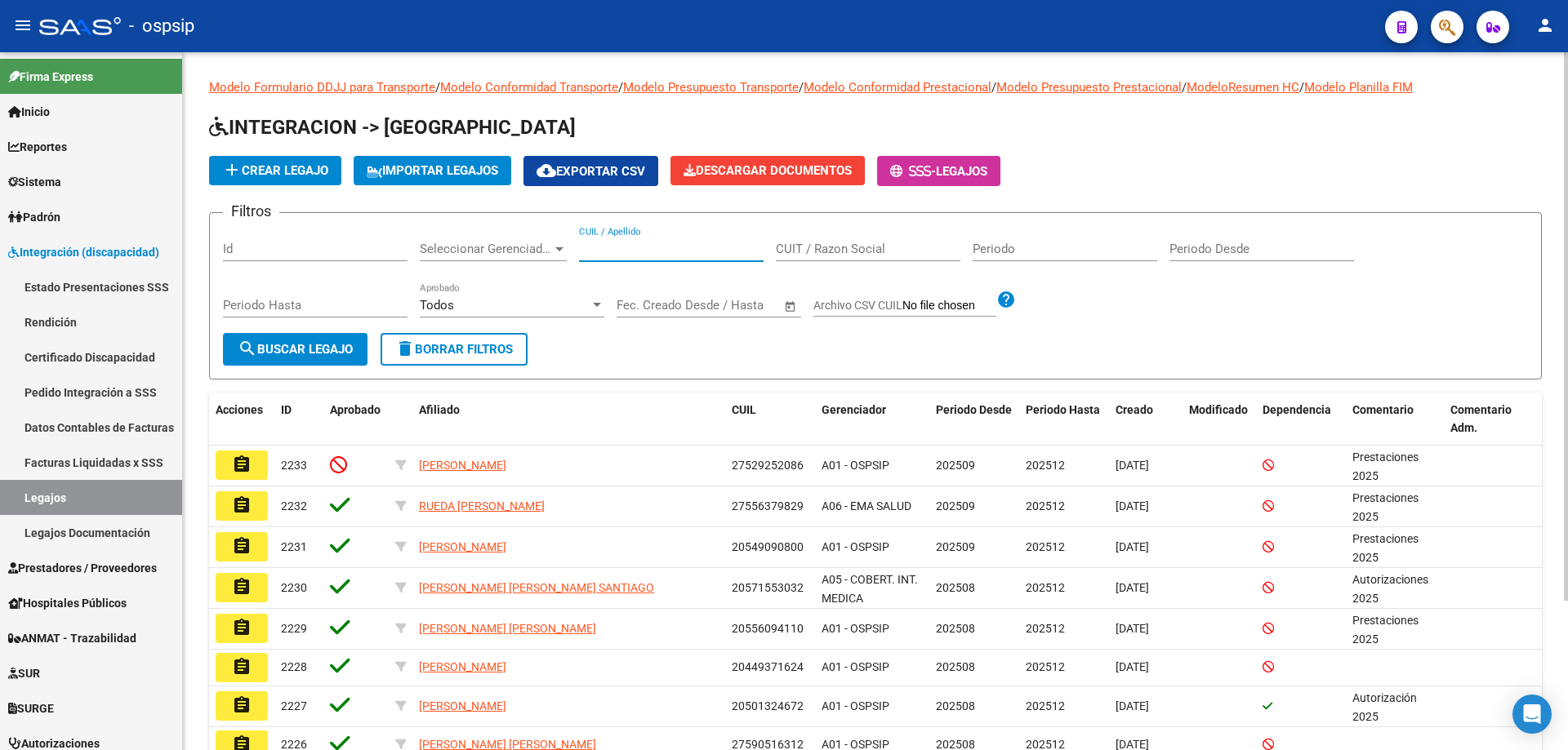
paste input "20573905963"
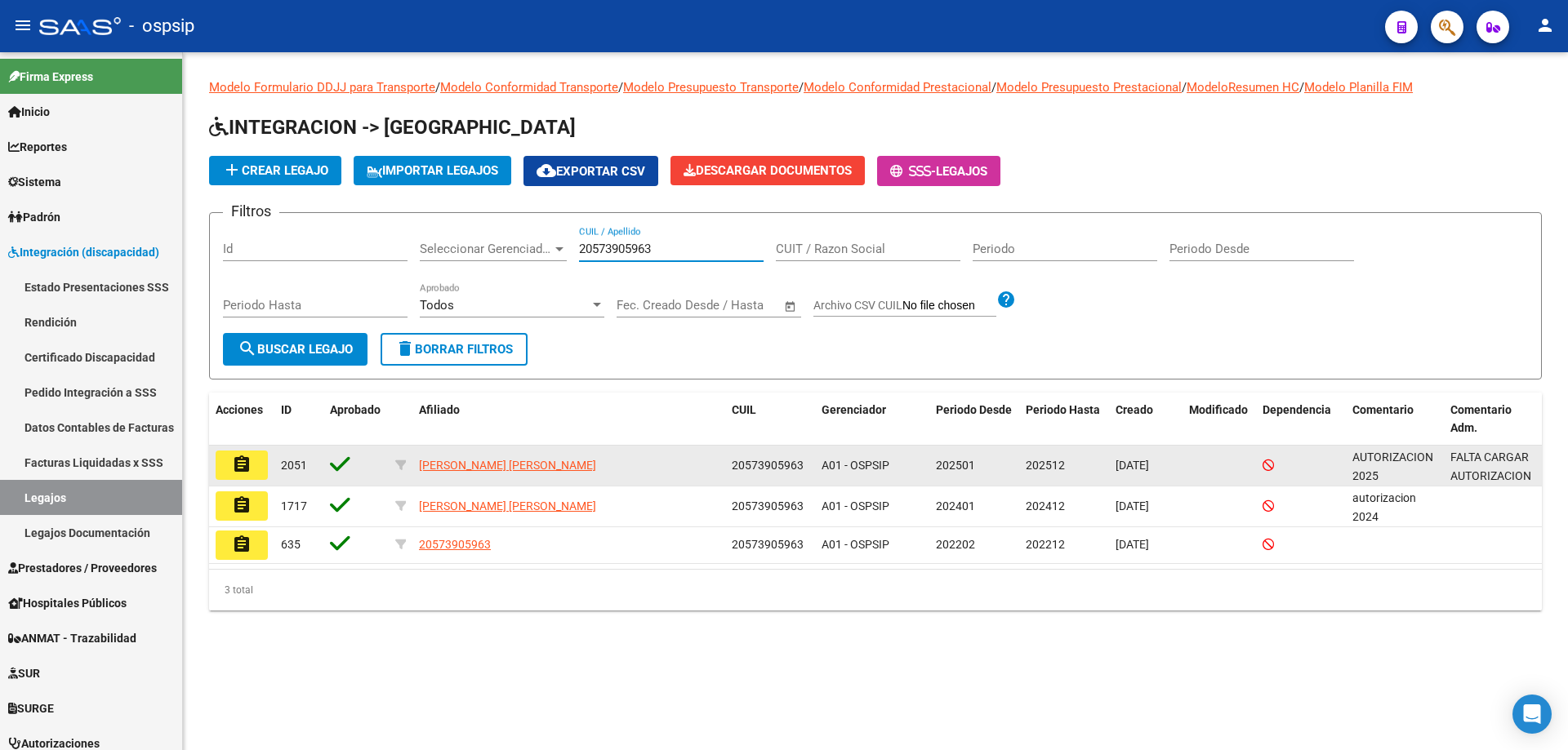
type input "20573905963"
click at [247, 464] on mat-icon "assignment" at bounding box center [241, 464] width 20 height 20
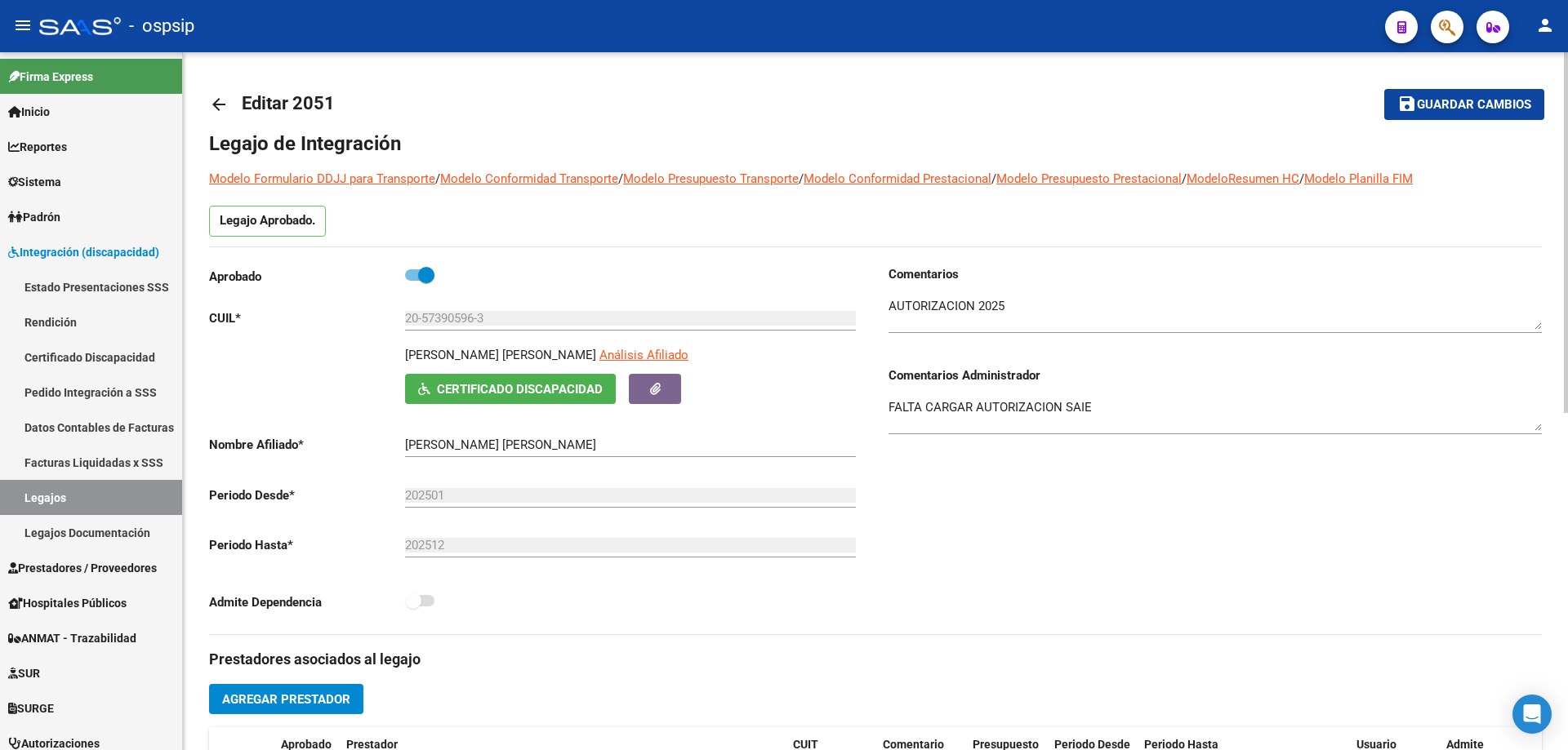
click at [219, 104] on mat-icon "arrow_back" at bounding box center [218, 104] width 20 height 20
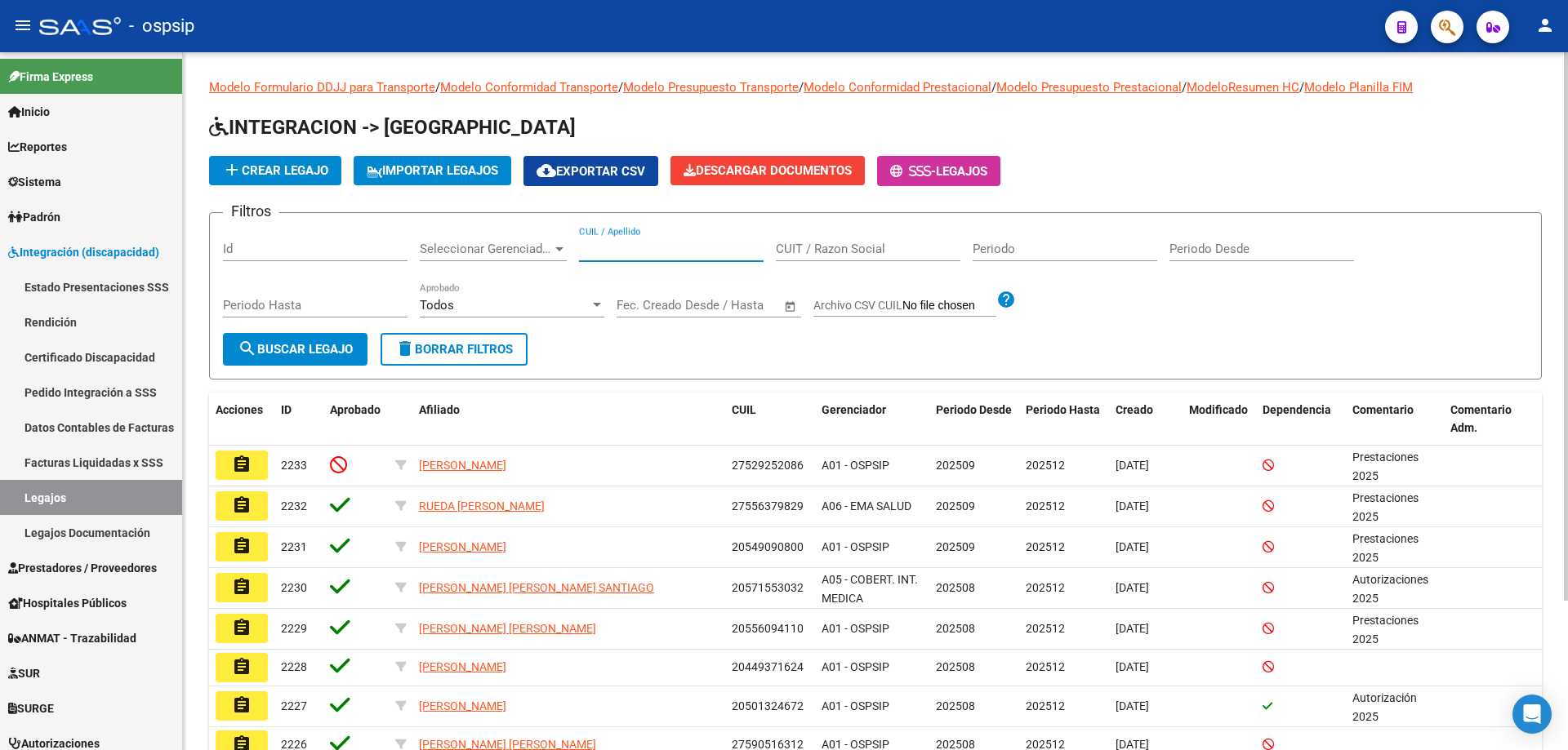
paste input "20961073481"
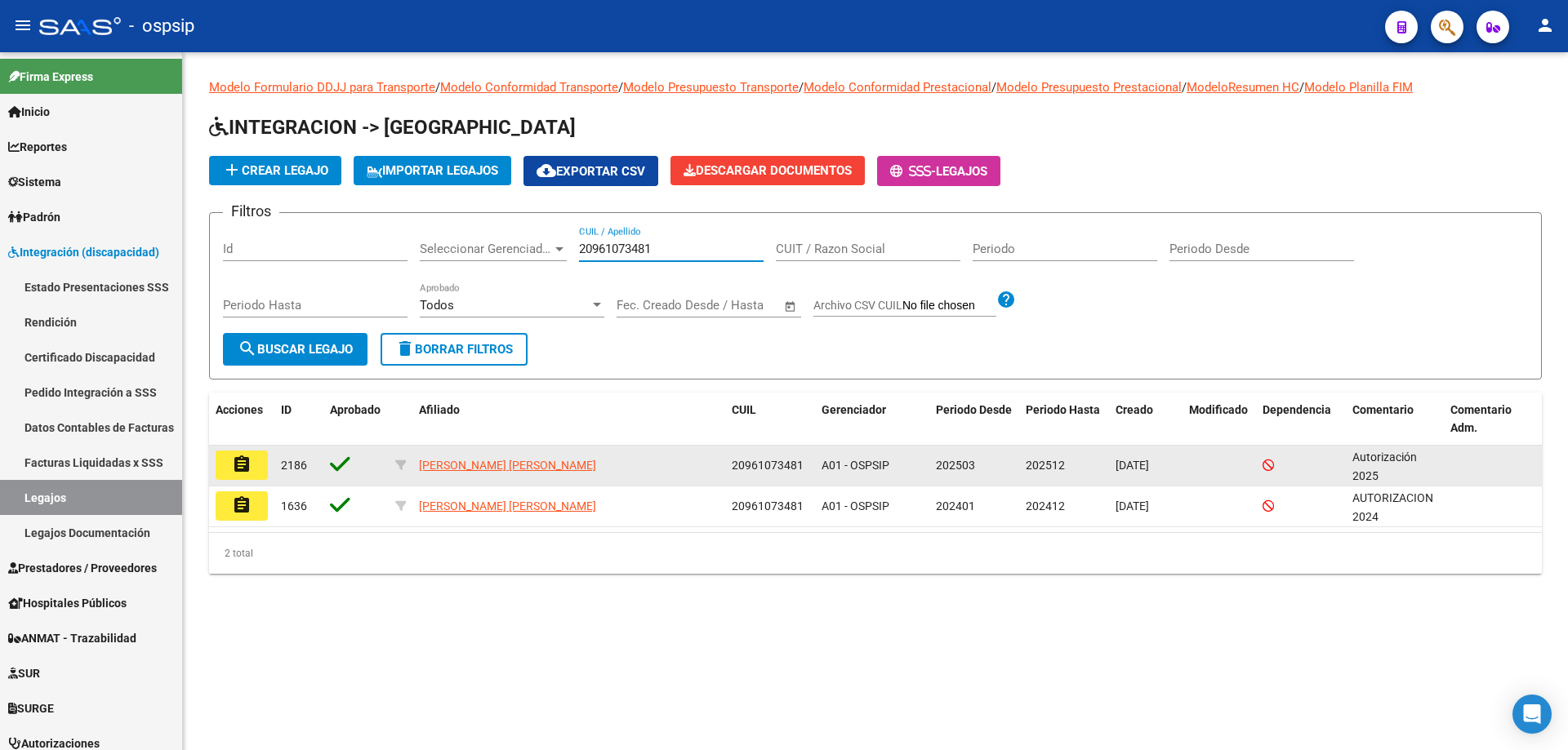
type input "20961073481"
click at [254, 462] on button "assignment" at bounding box center [241, 465] width 52 height 29
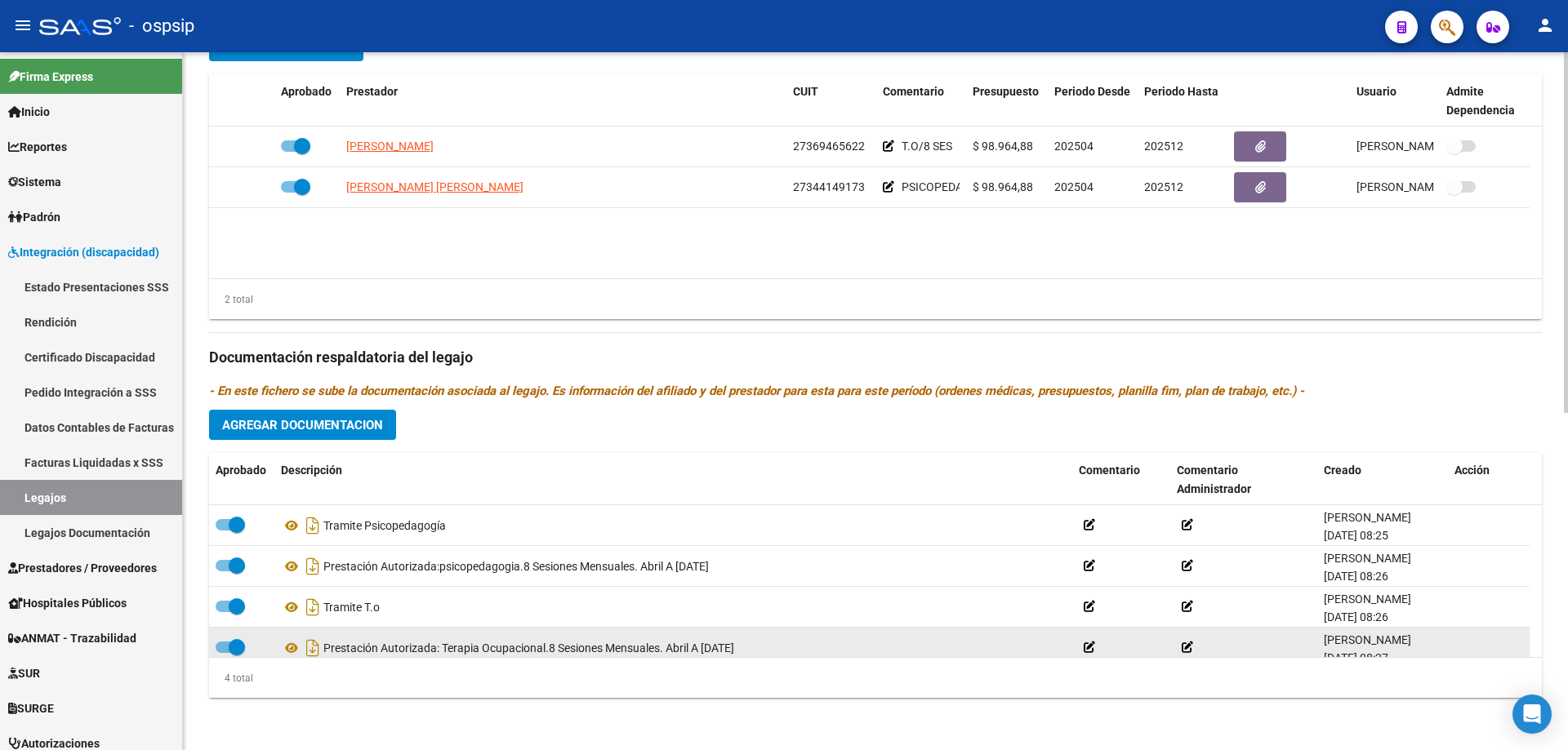
scroll to position [16, 0]
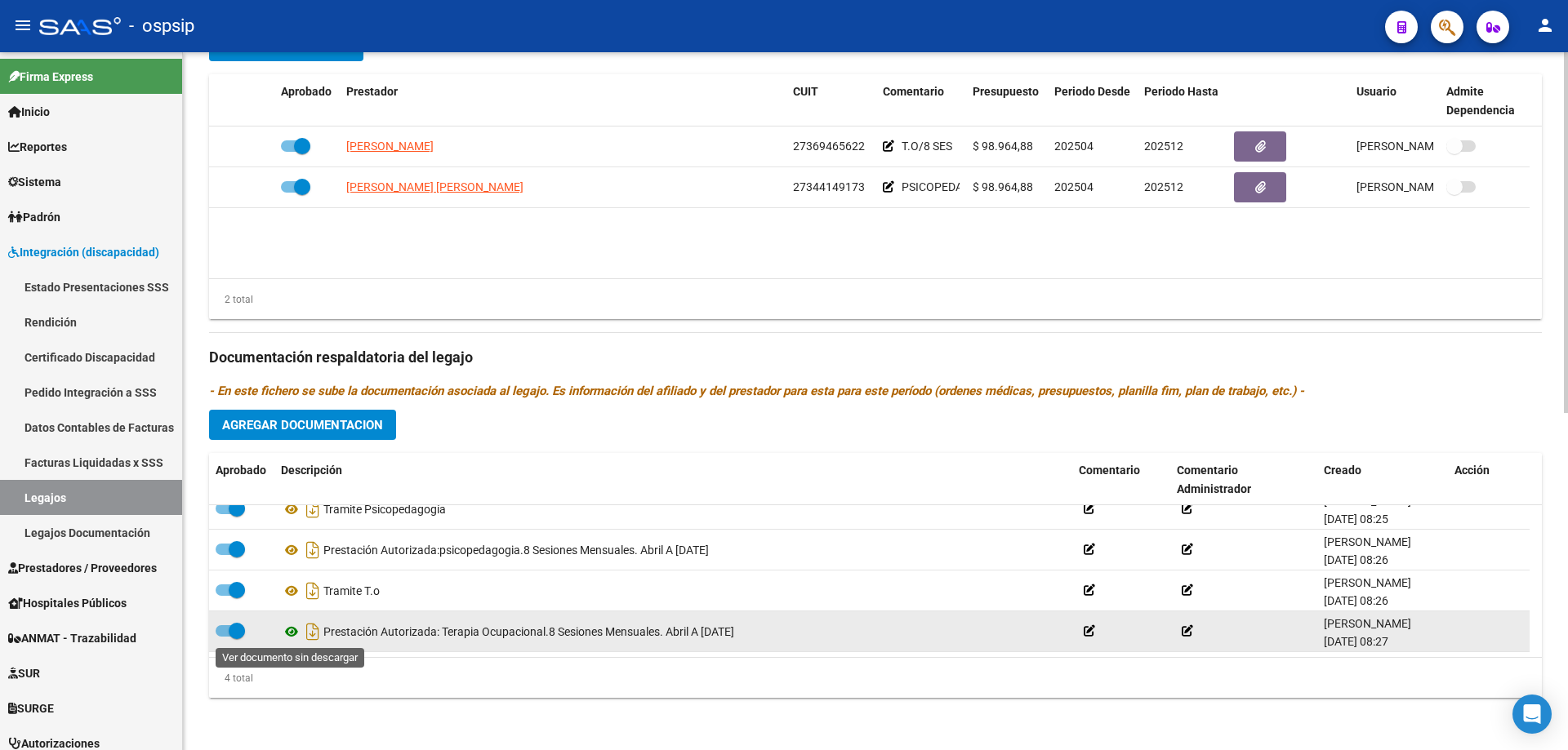
click at [294, 636] on icon at bounding box center [291, 632] width 21 height 20
click at [292, 630] on icon at bounding box center [291, 632] width 21 height 20
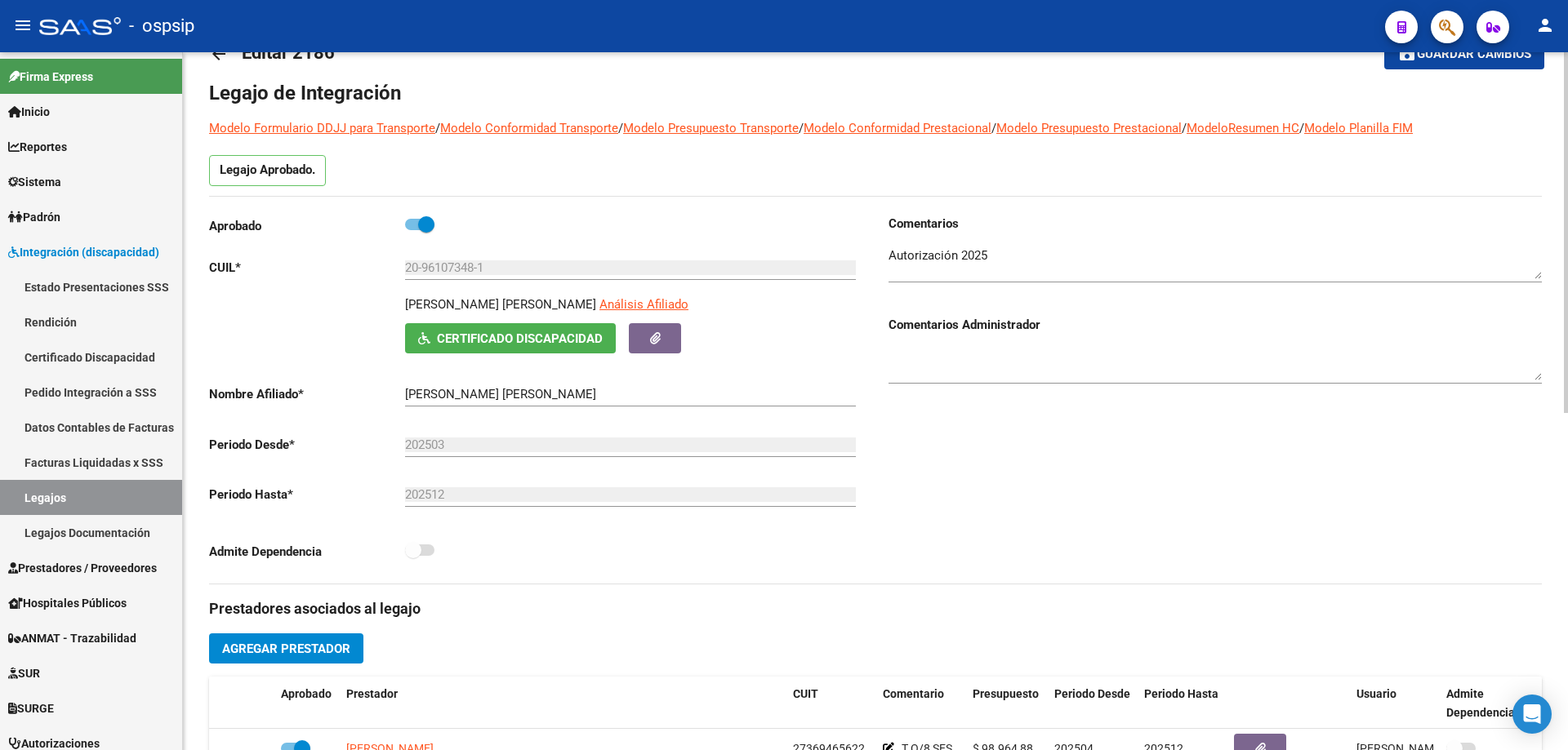
scroll to position [0, 0]
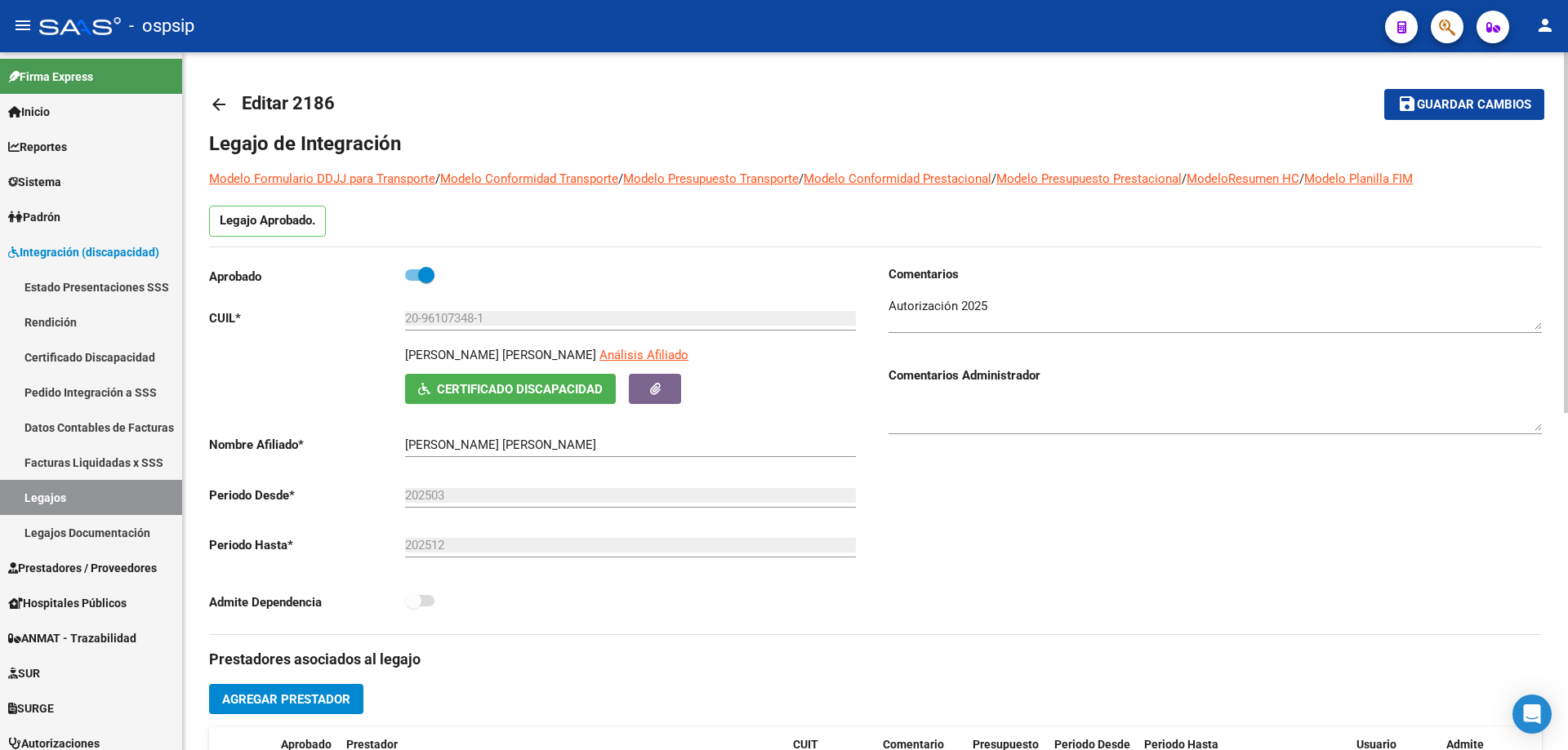
click at [218, 105] on mat-icon "arrow_back" at bounding box center [218, 104] width 20 height 20
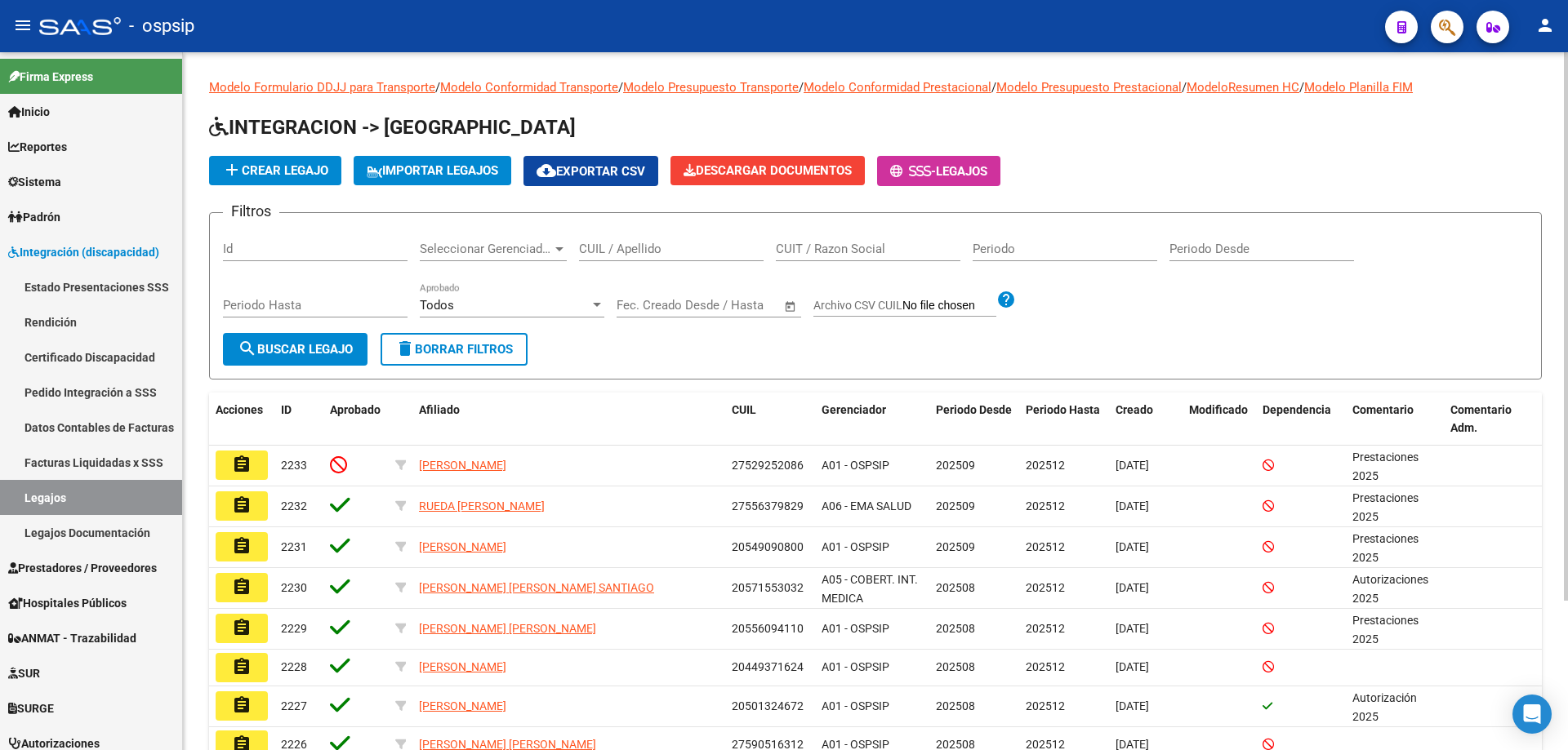
drag, startPoint x: 610, startPoint y: 258, endPoint x: 606, endPoint y: 246, distance: 12.6
paste input "20568285353"
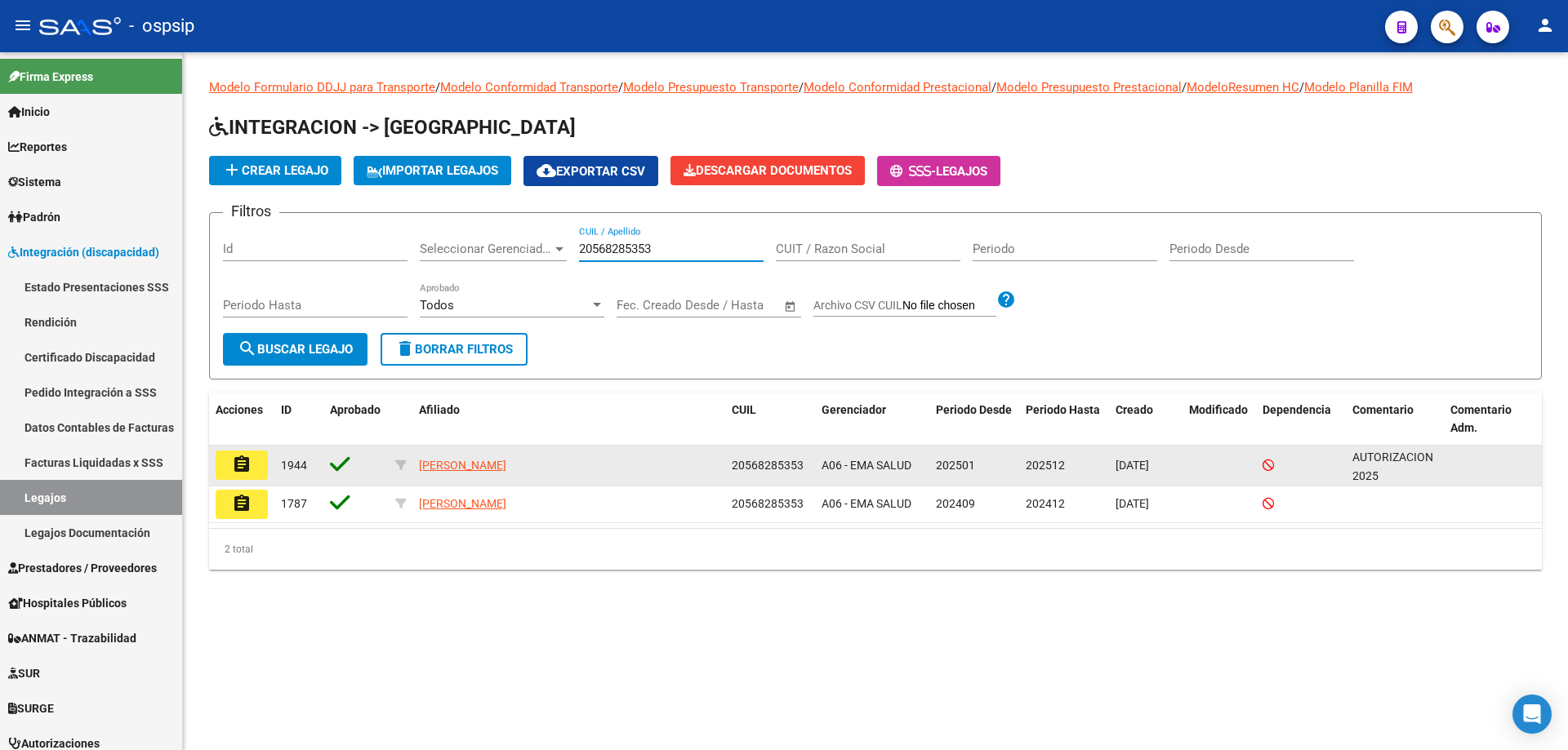
type input "20568285353"
click at [235, 463] on mat-icon "assignment" at bounding box center [241, 464] width 20 height 20
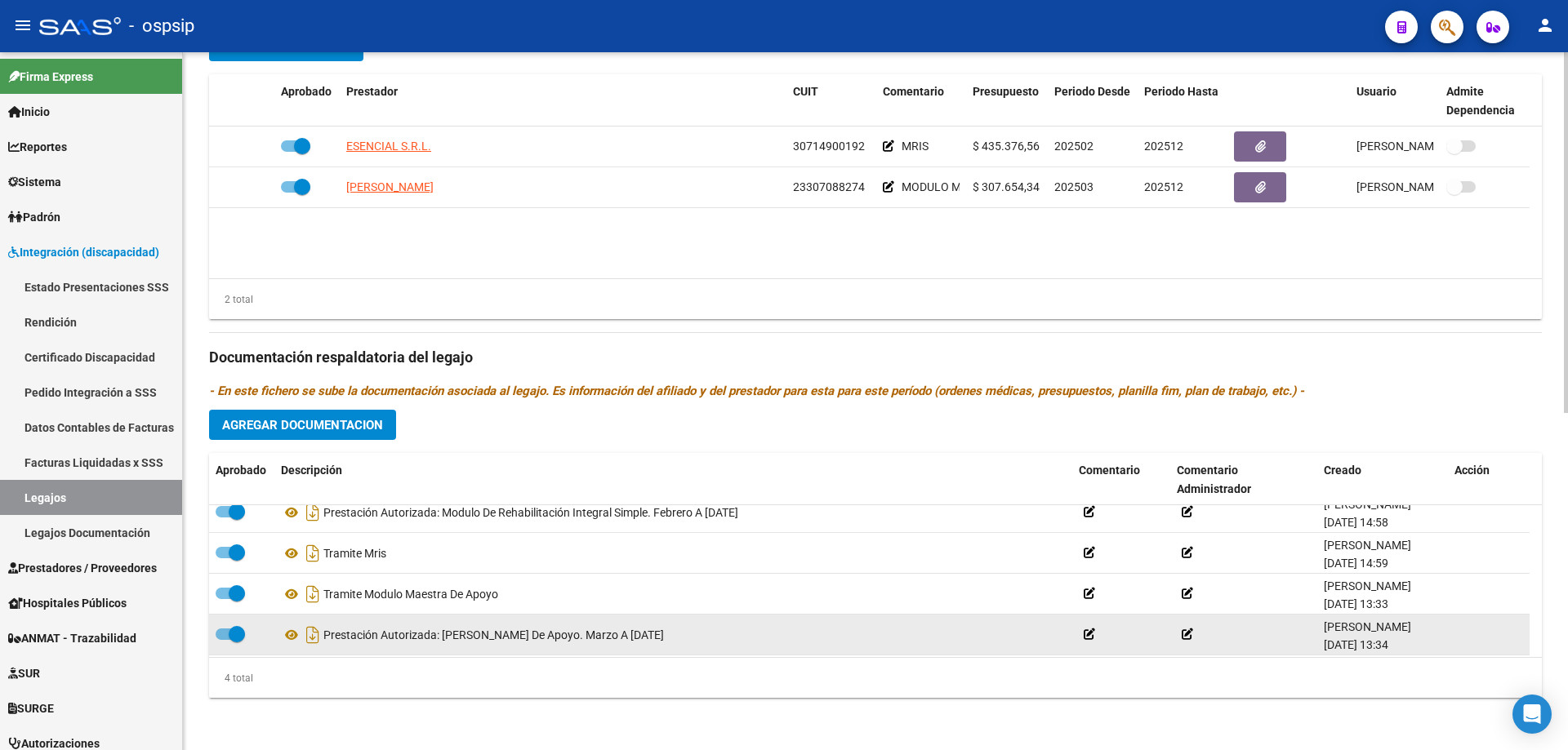
scroll to position [16, 0]
click at [292, 635] on icon at bounding box center [291, 632] width 21 height 20
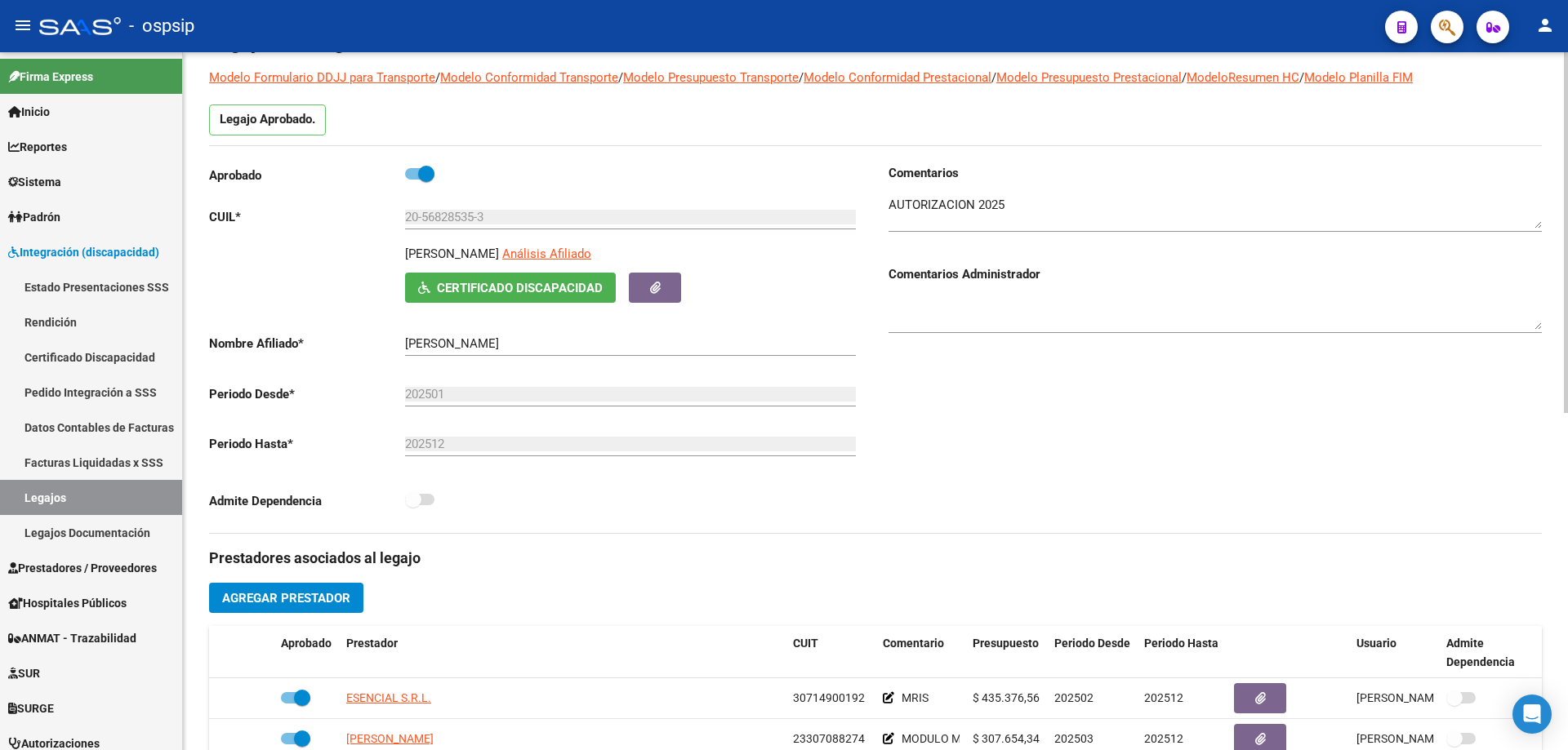
scroll to position [0, 0]
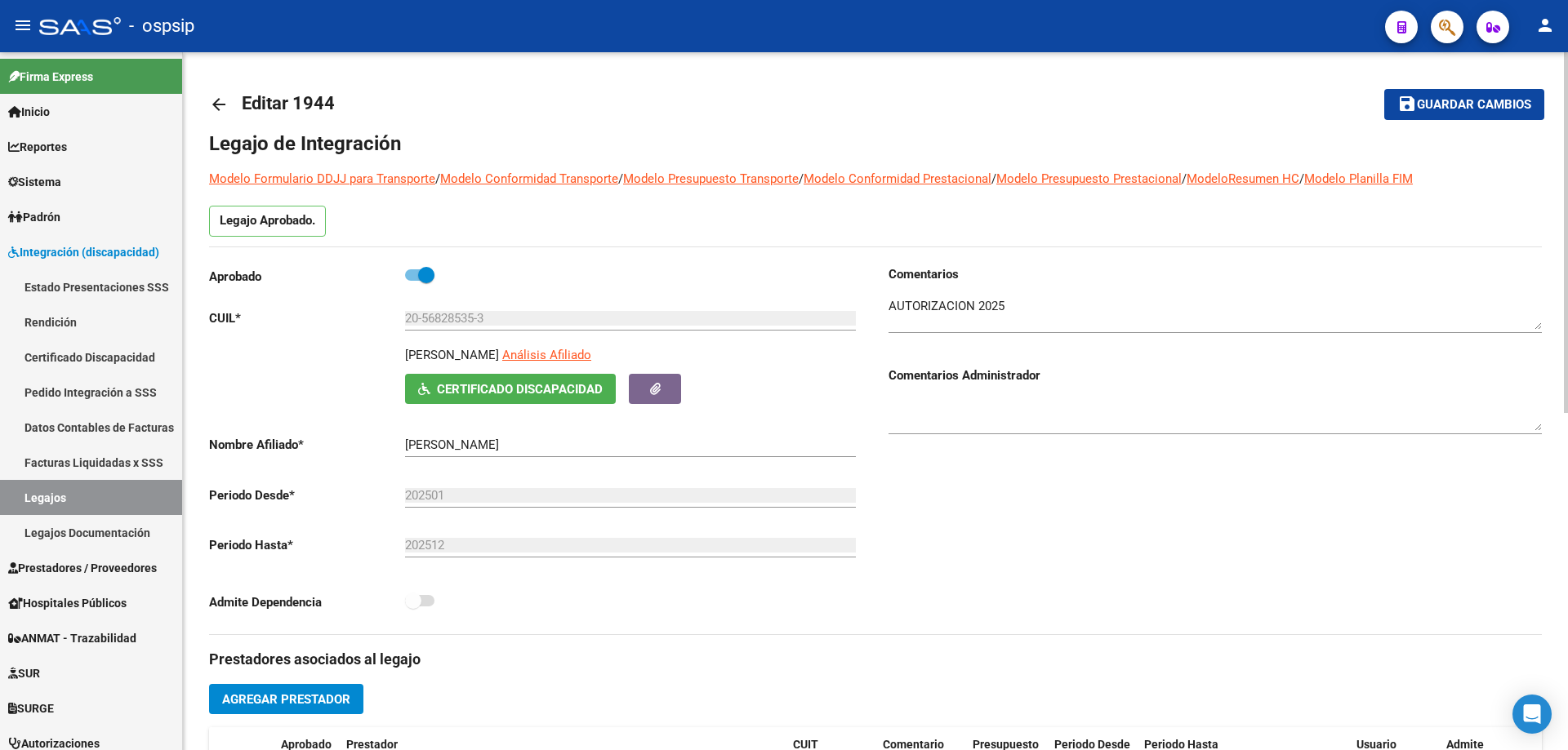
click at [213, 105] on mat-icon "arrow_back" at bounding box center [218, 104] width 20 height 20
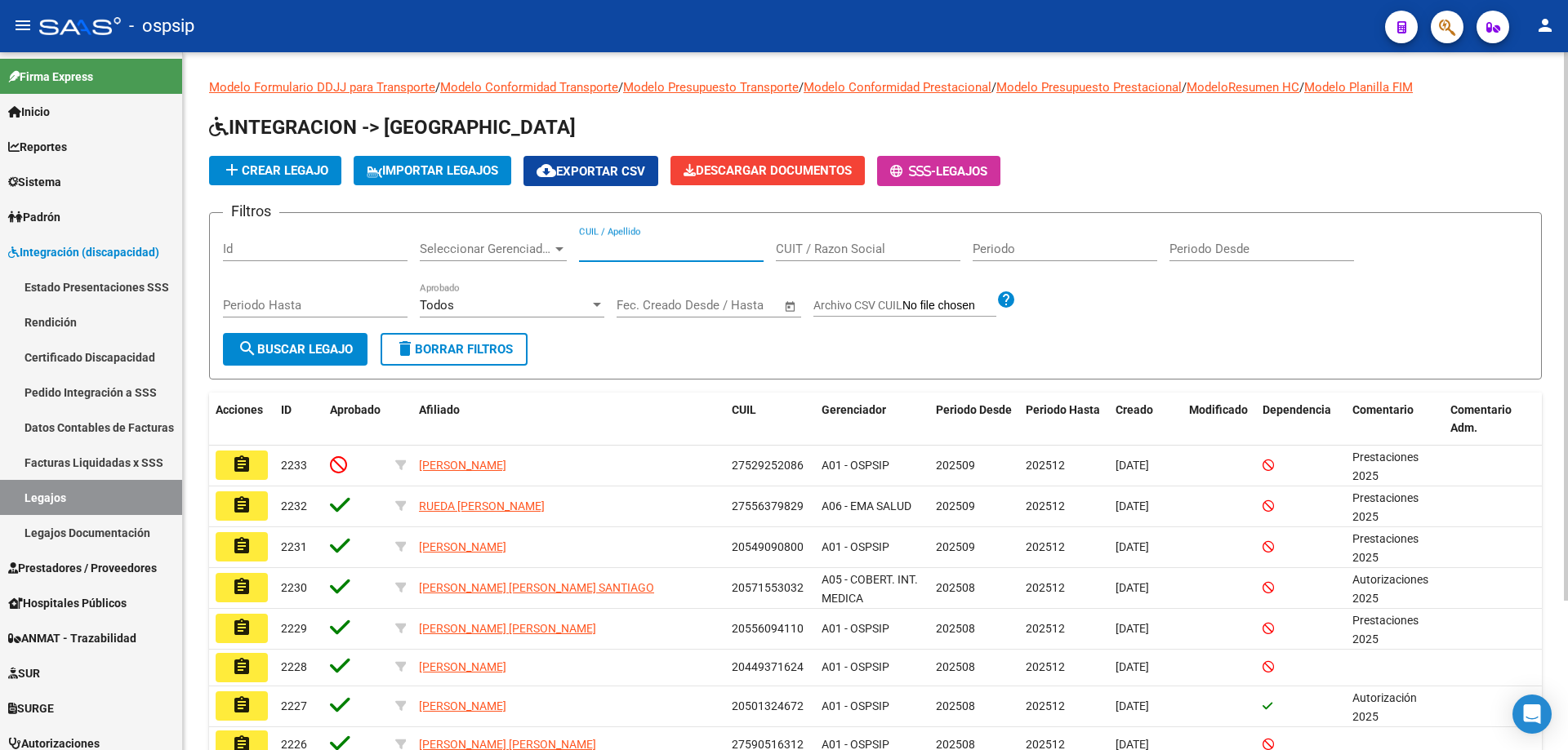
paste input "20528363025"
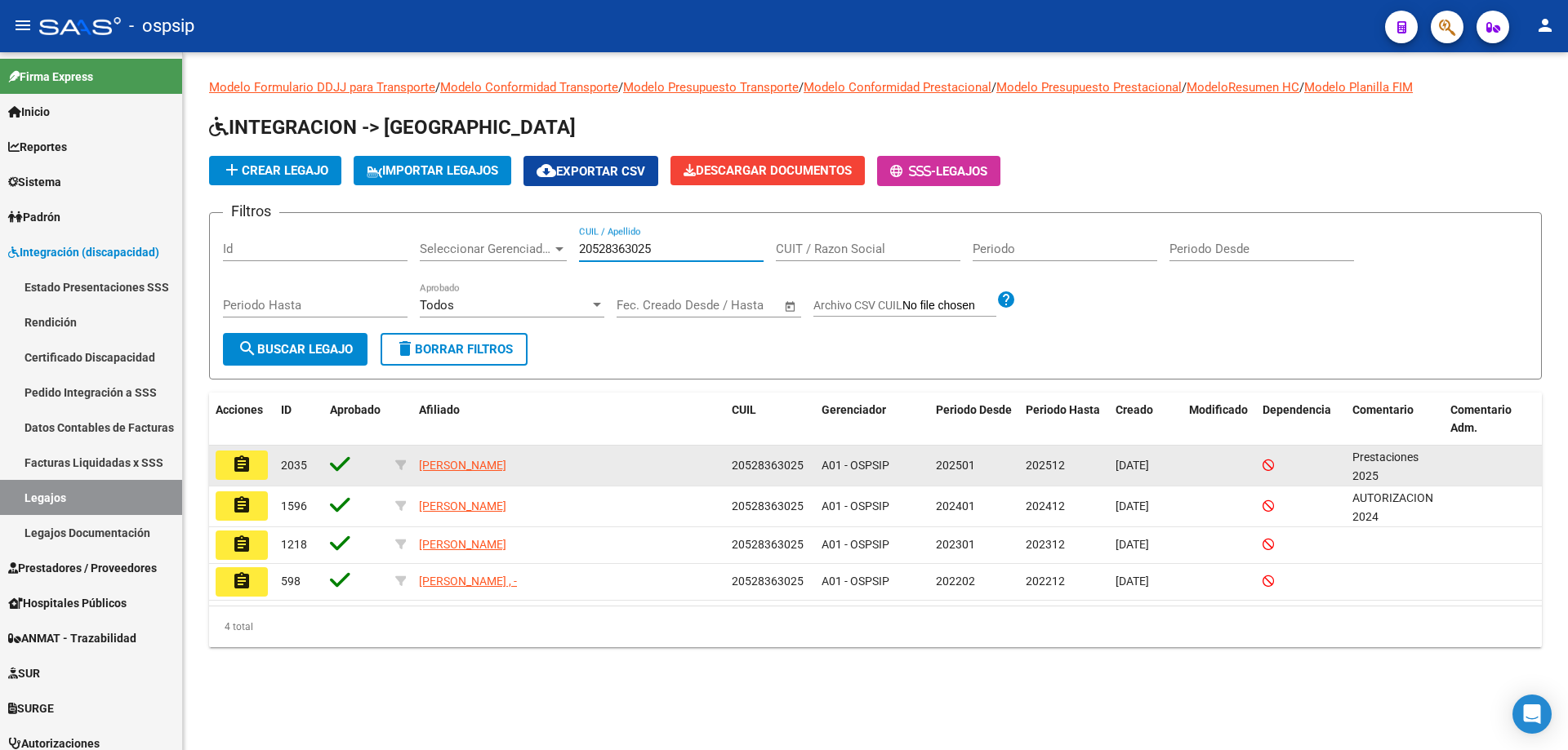
type input "20528363025"
click at [234, 475] on button "assignment" at bounding box center [241, 465] width 52 height 29
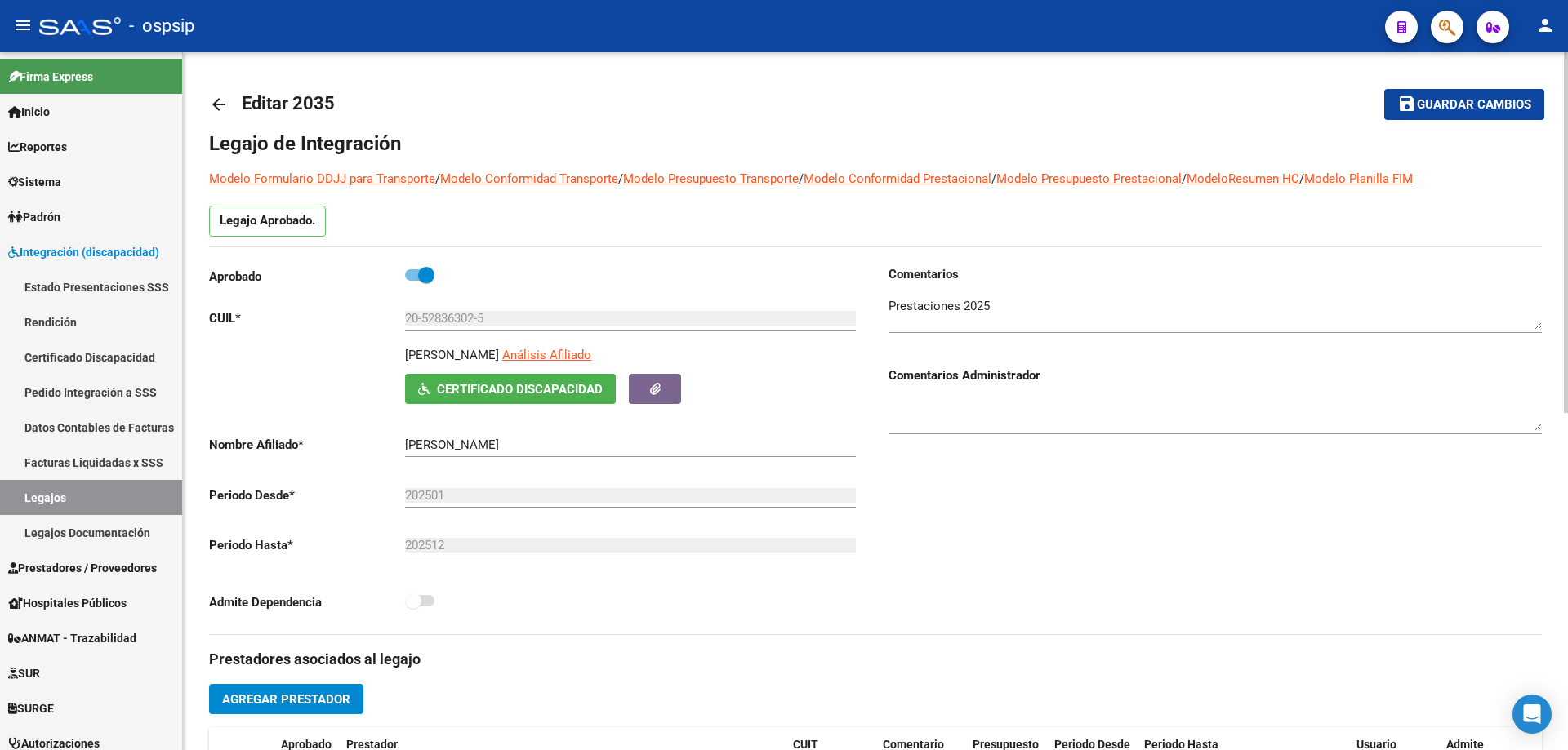
click at [222, 101] on mat-icon "arrow_back" at bounding box center [218, 104] width 20 height 20
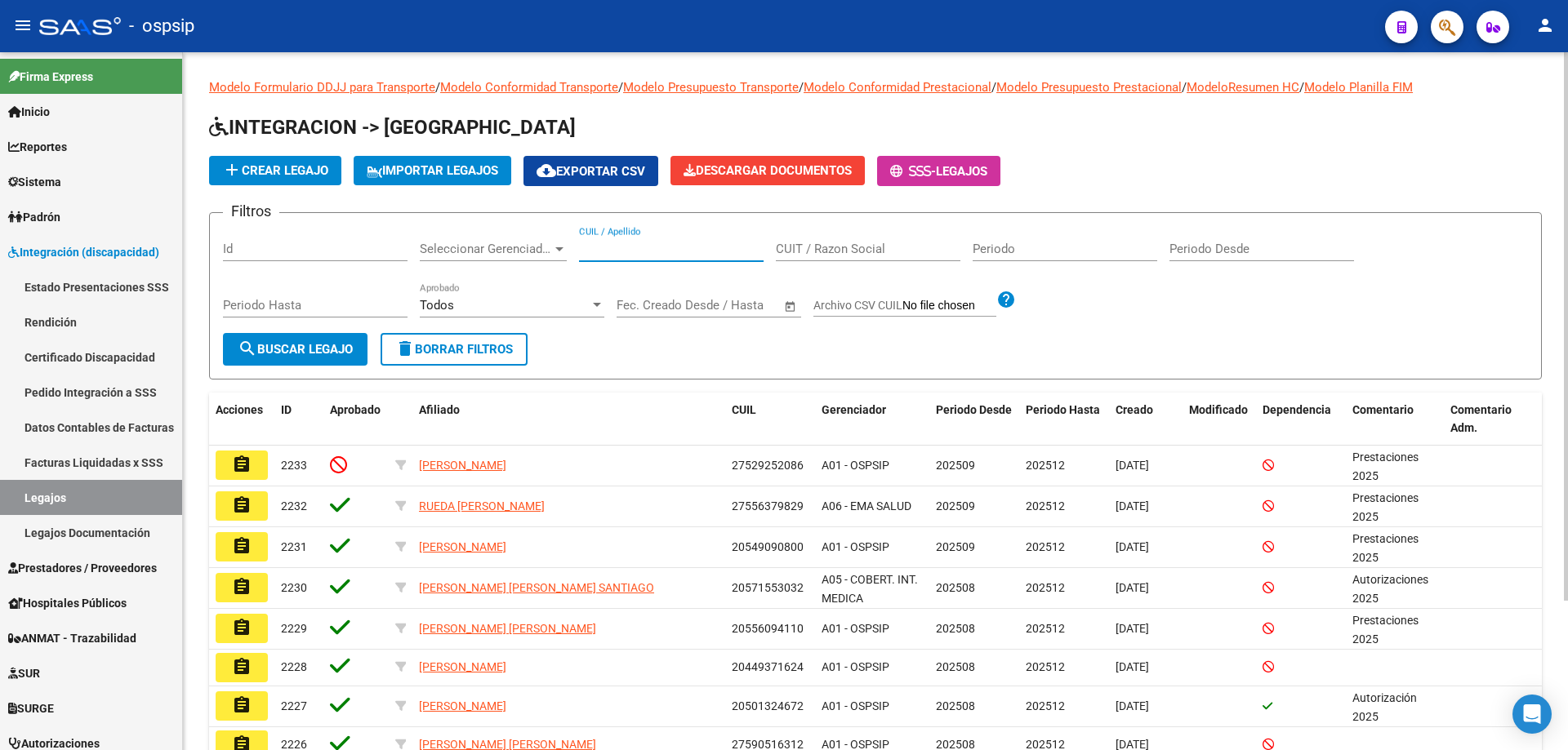
paste input "20528363025"
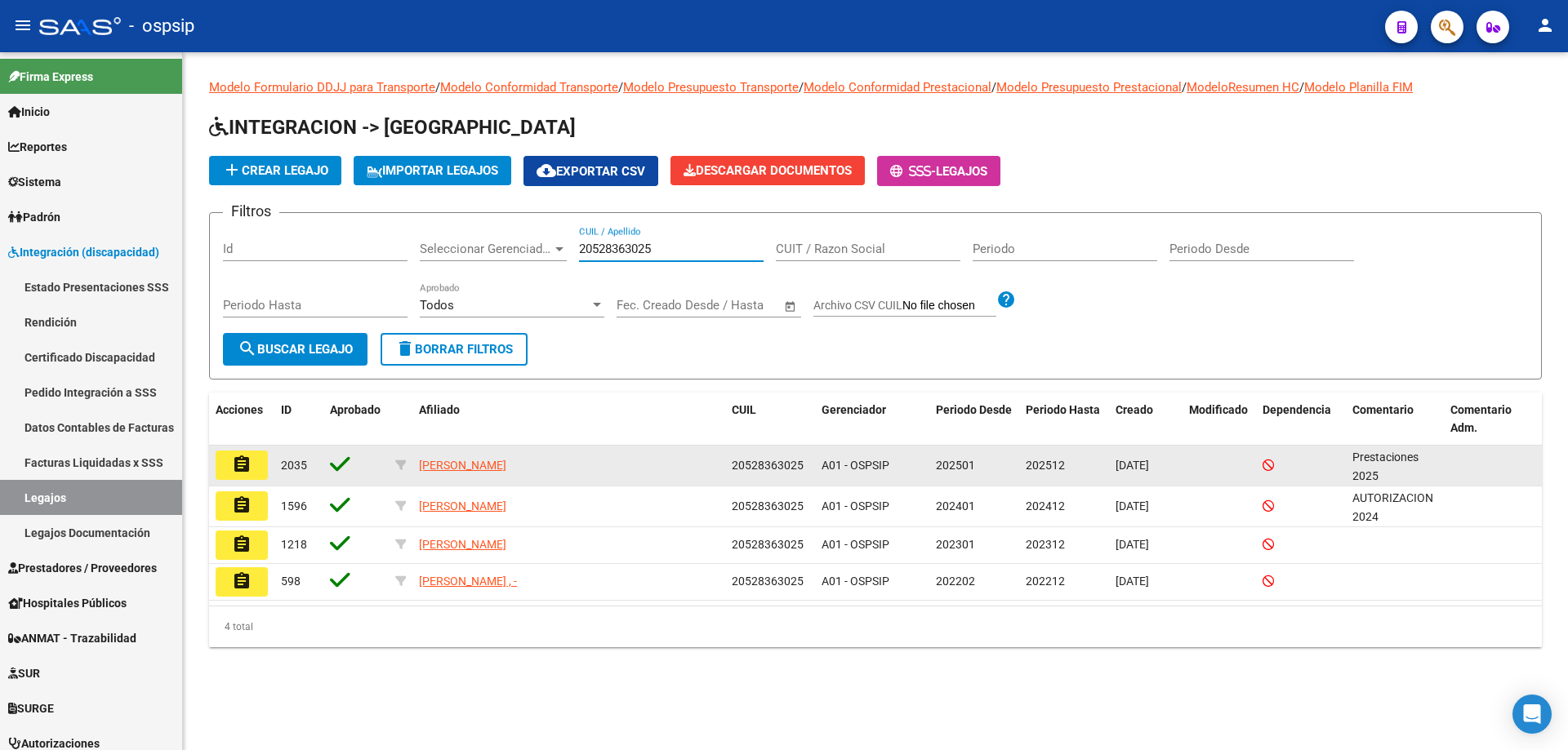
type input "20528363025"
click at [231, 465] on button "assignment" at bounding box center [241, 465] width 52 height 29
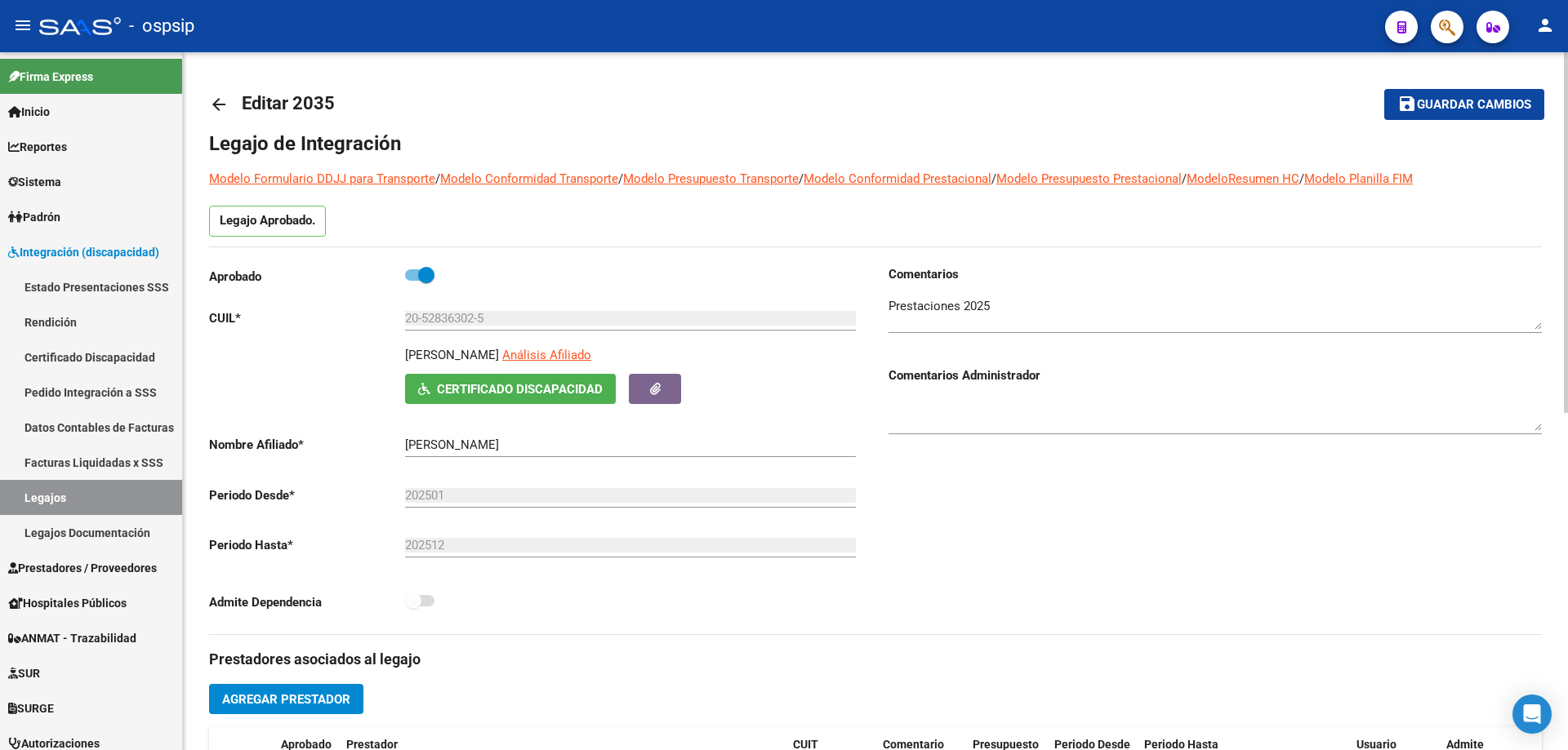
click at [218, 105] on mat-icon "arrow_back" at bounding box center [218, 104] width 20 height 20
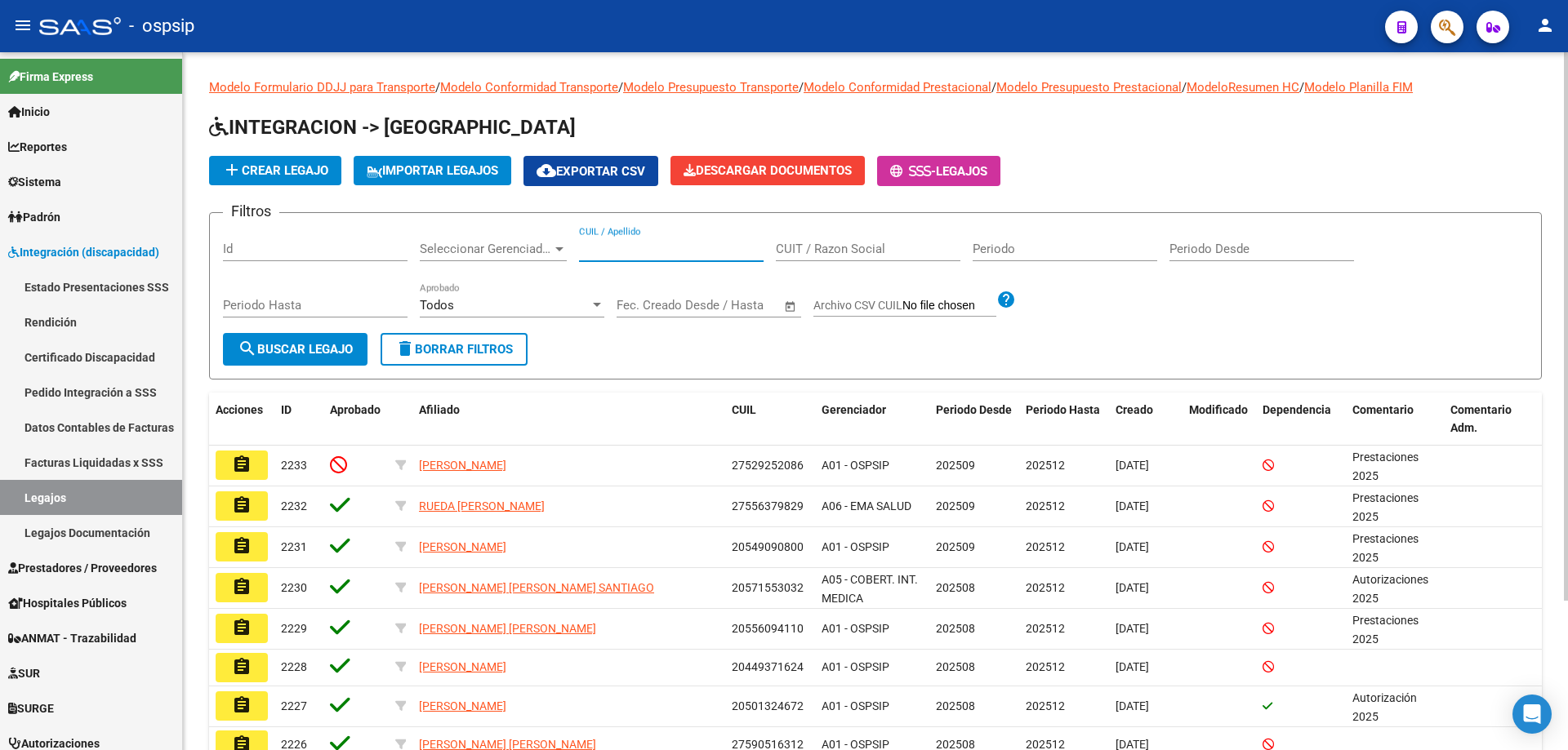
paste input "20546767753"
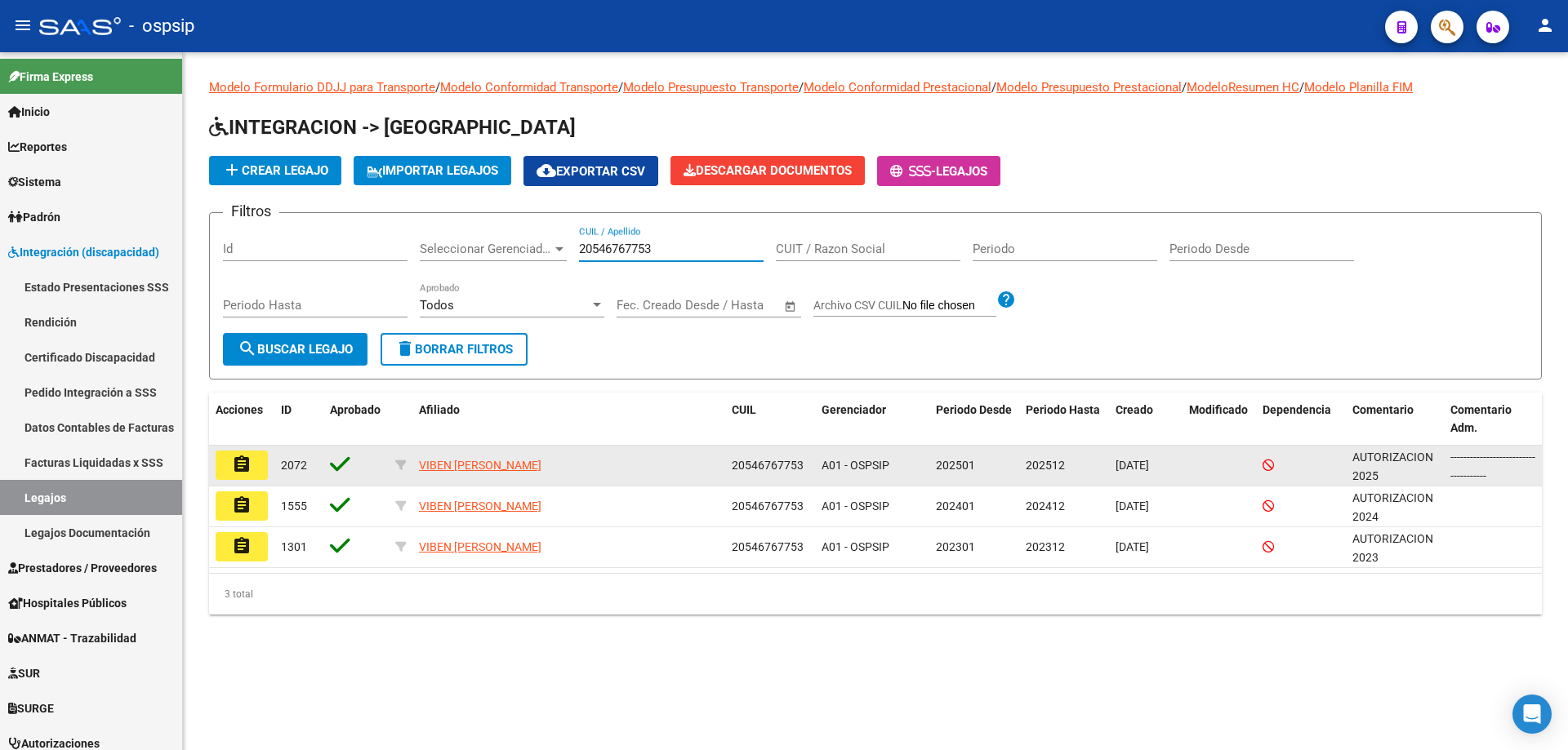
type input "20546767753"
click at [241, 457] on mat-icon "assignment" at bounding box center [241, 464] width 20 height 20
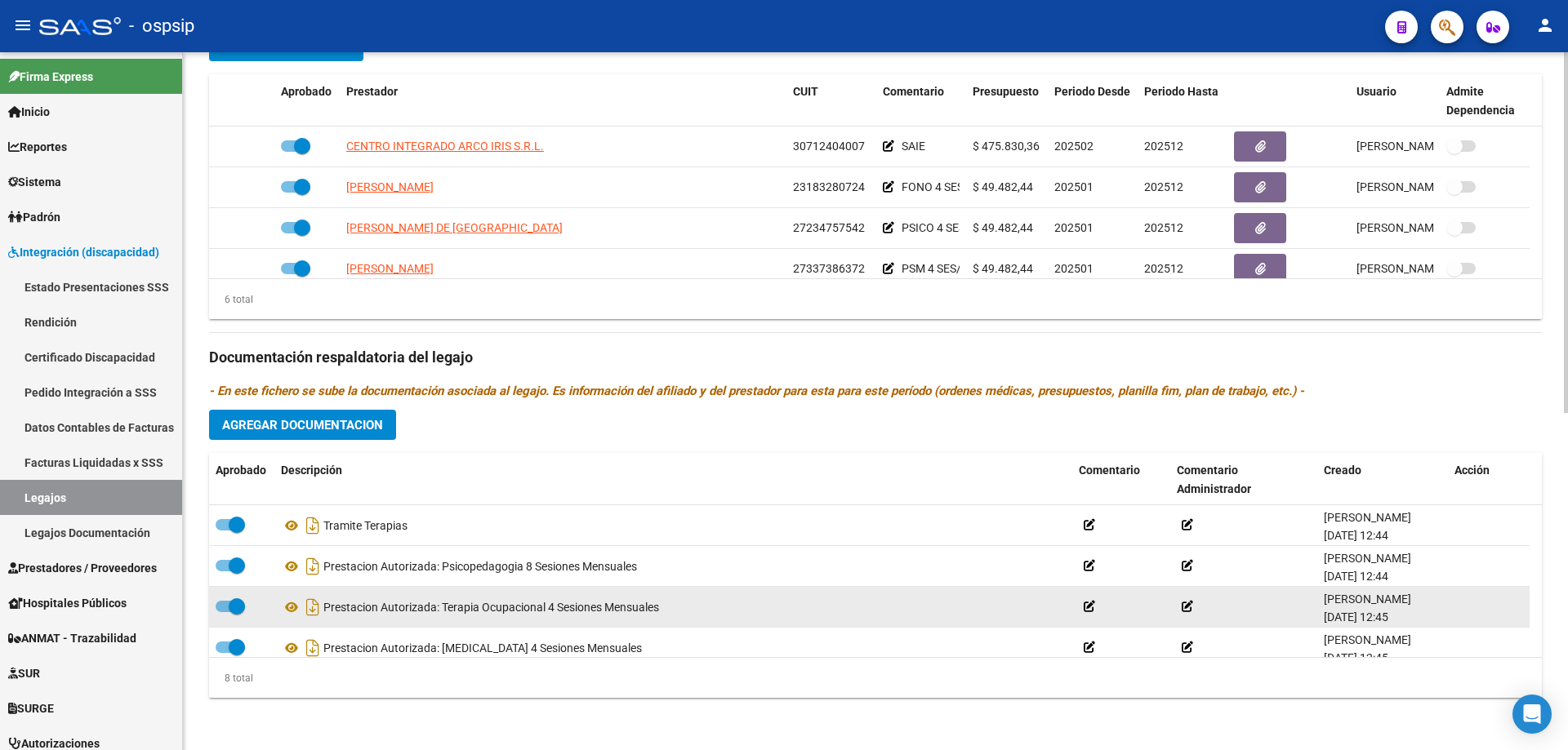
scroll to position [81, 0]
click at [290, 605] on icon at bounding box center [291, 607] width 21 height 20
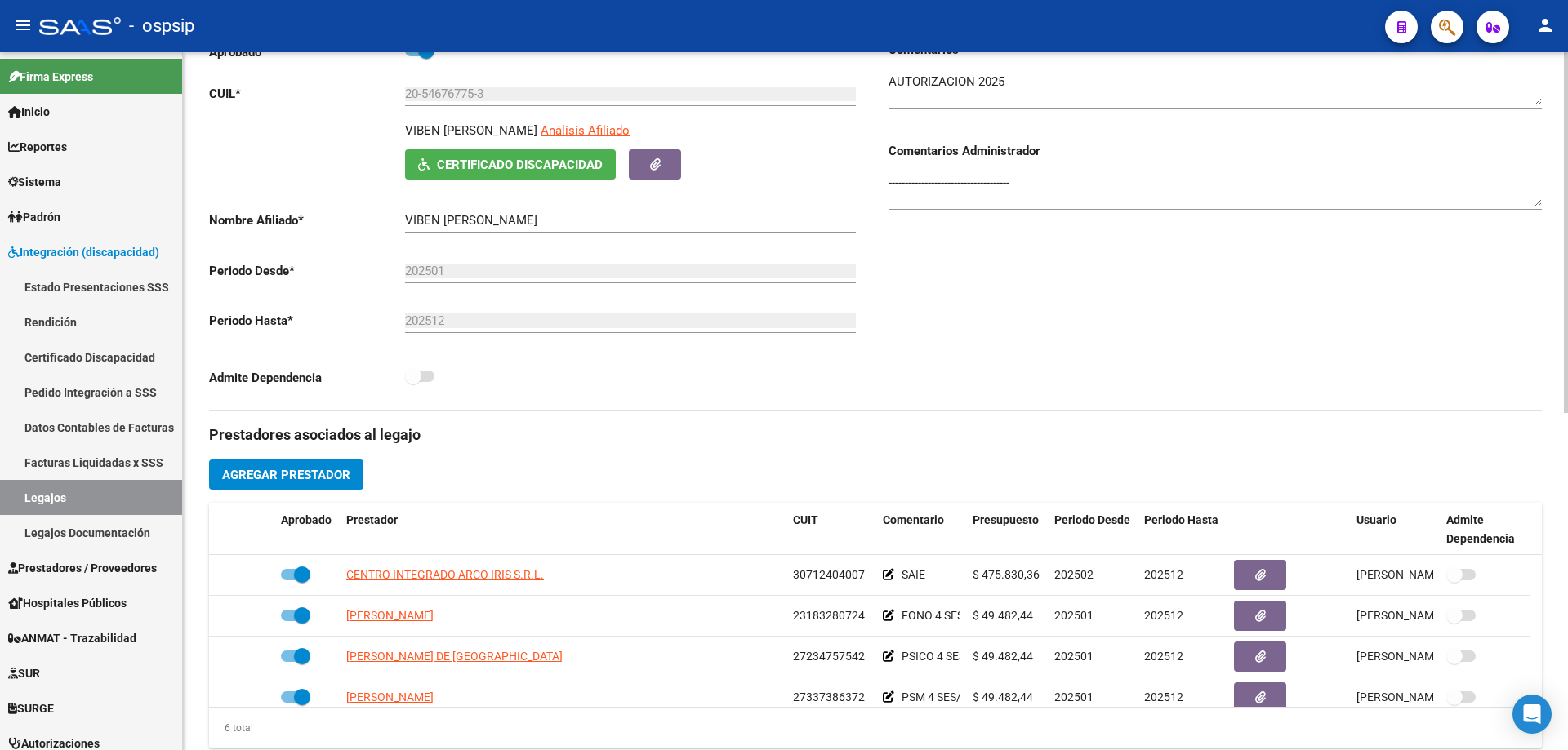
scroll to position [0, 0]
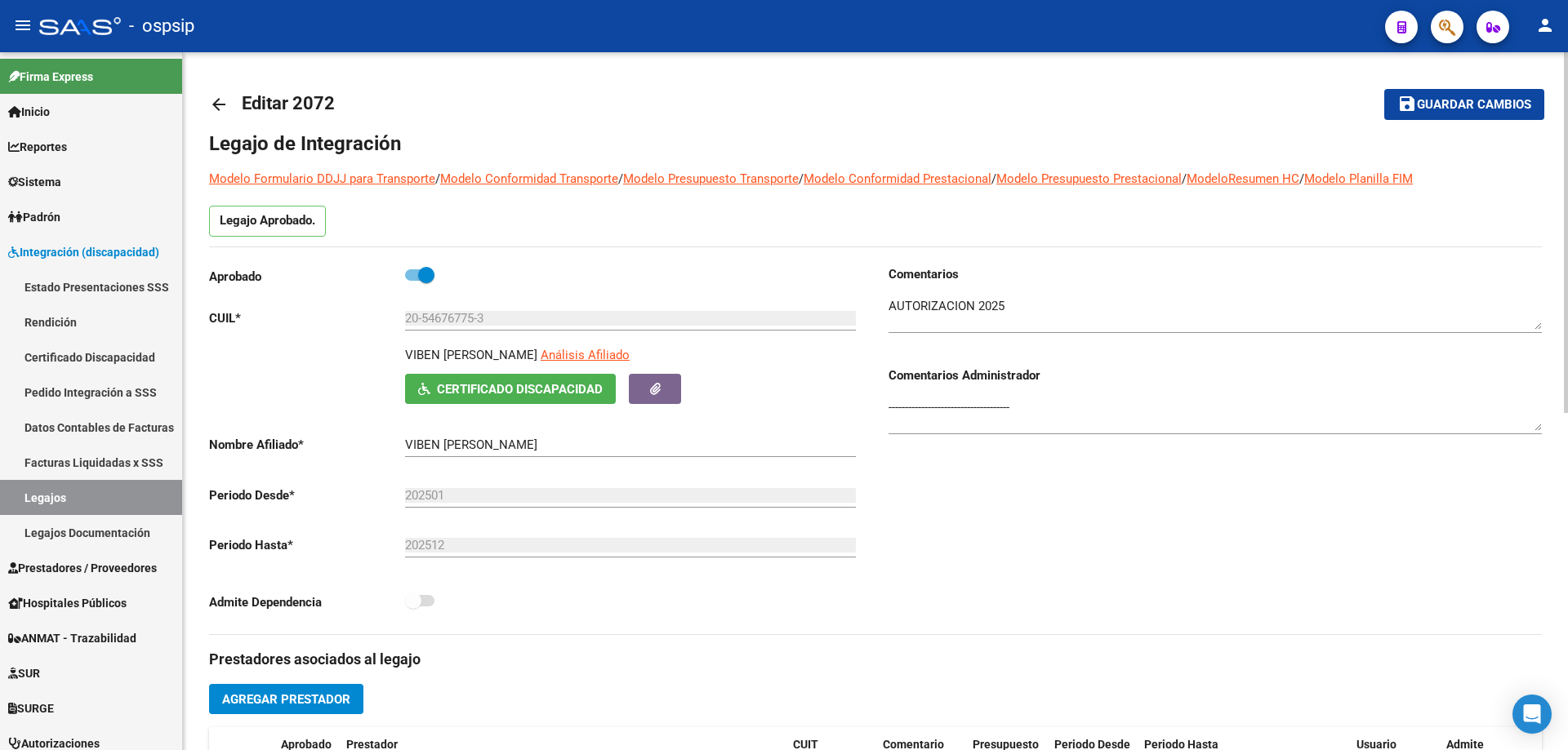
click at [219, 100] on mat-icon "arrow_back" at bounding box center [218, 104] width 20 height 20
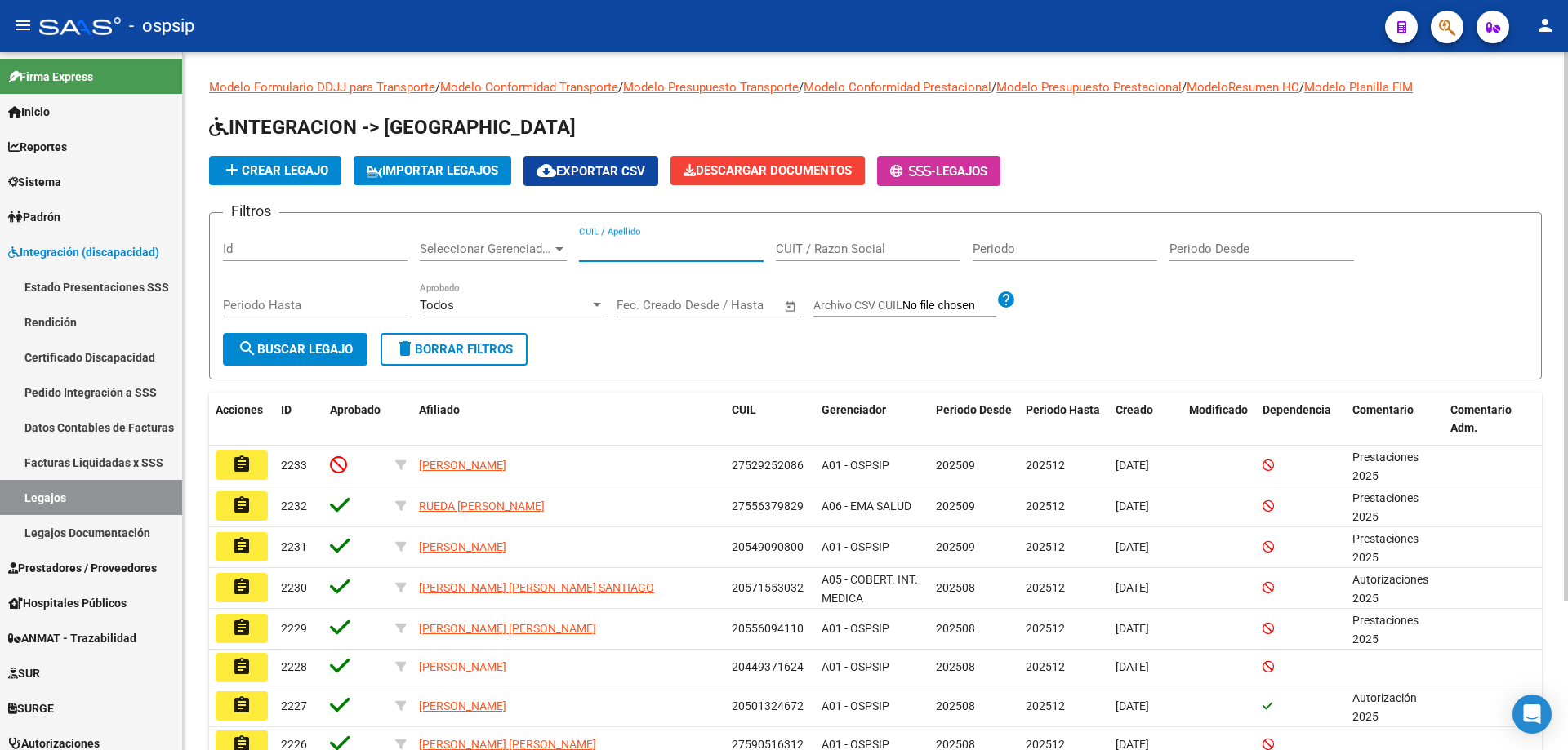
paste input "20573788142"
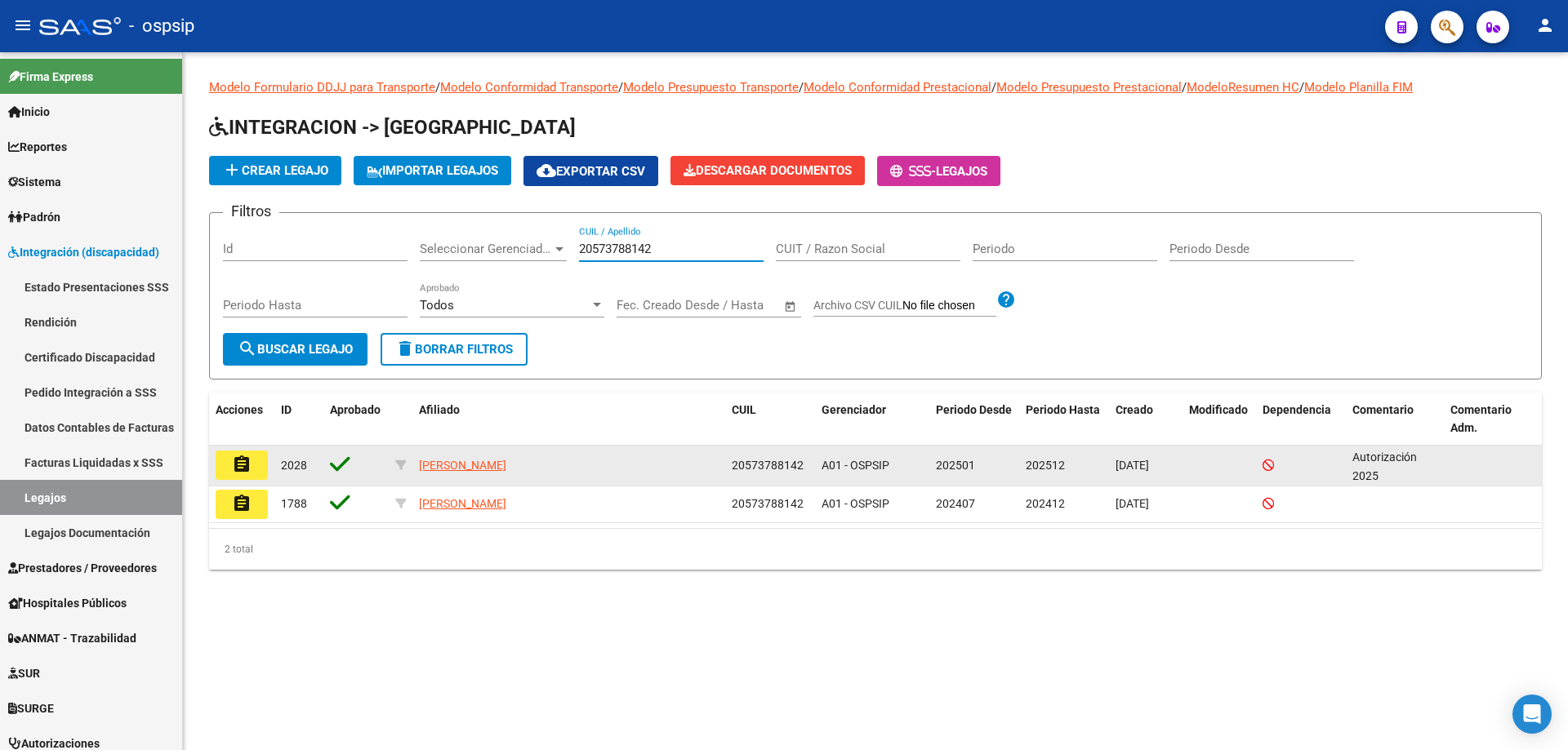
type input "20573788142"
click at [245, 464] on mat-icon "assignment" at bounding box center [241, 464] width 20 height 20
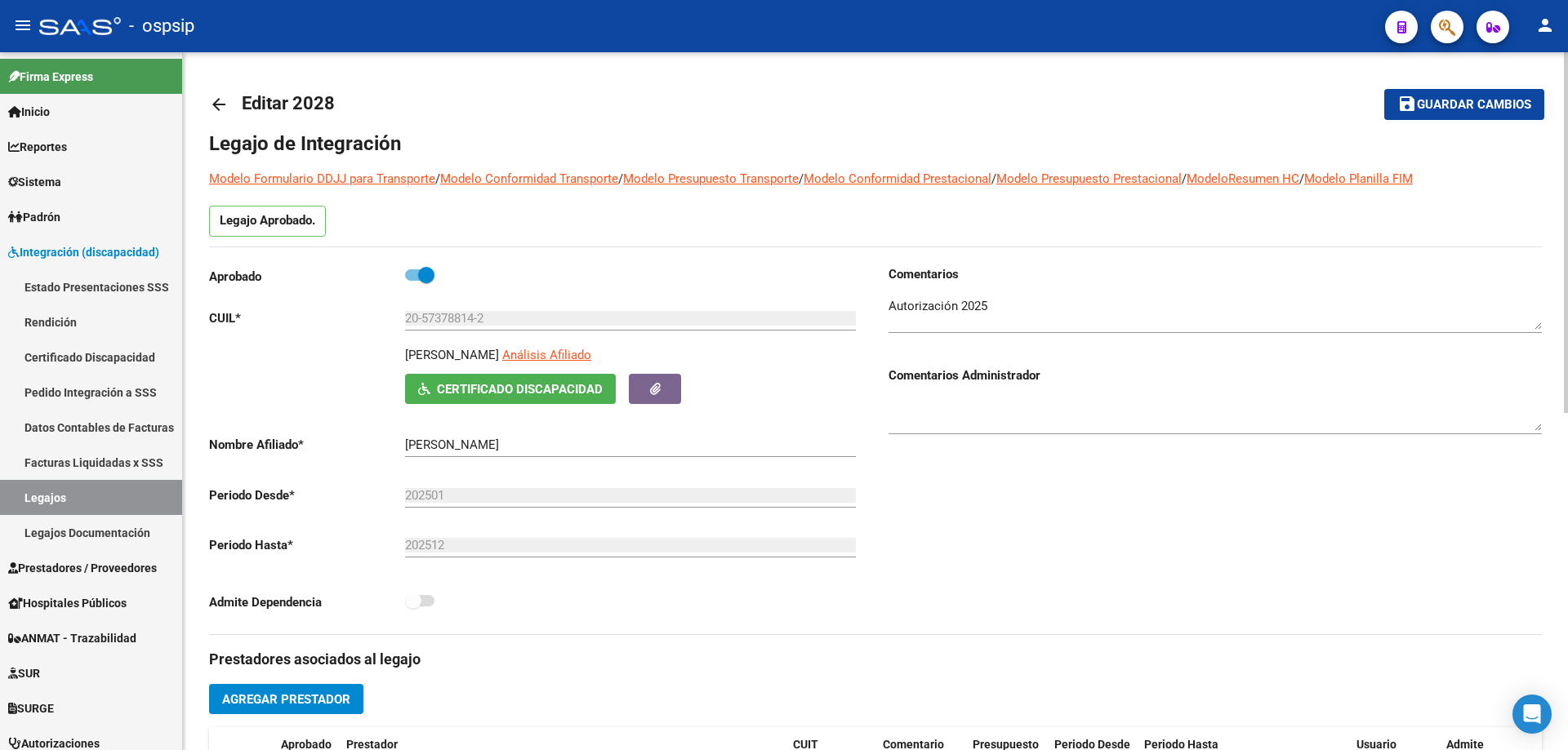
click at [213, 101] on mat-icon "arrow_back" at bounding box center [218, 104] width 20 height 20
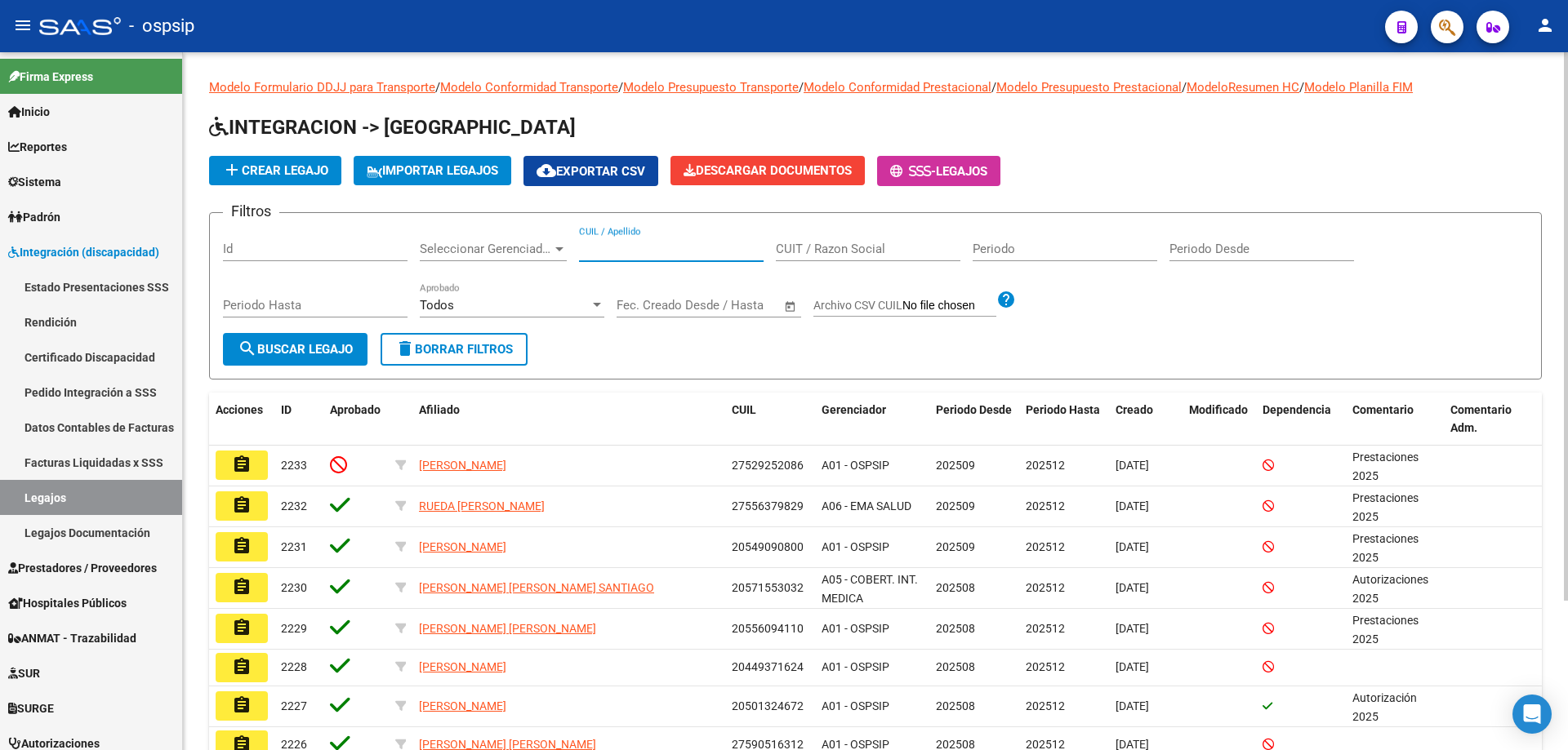
paste input "20489918499"
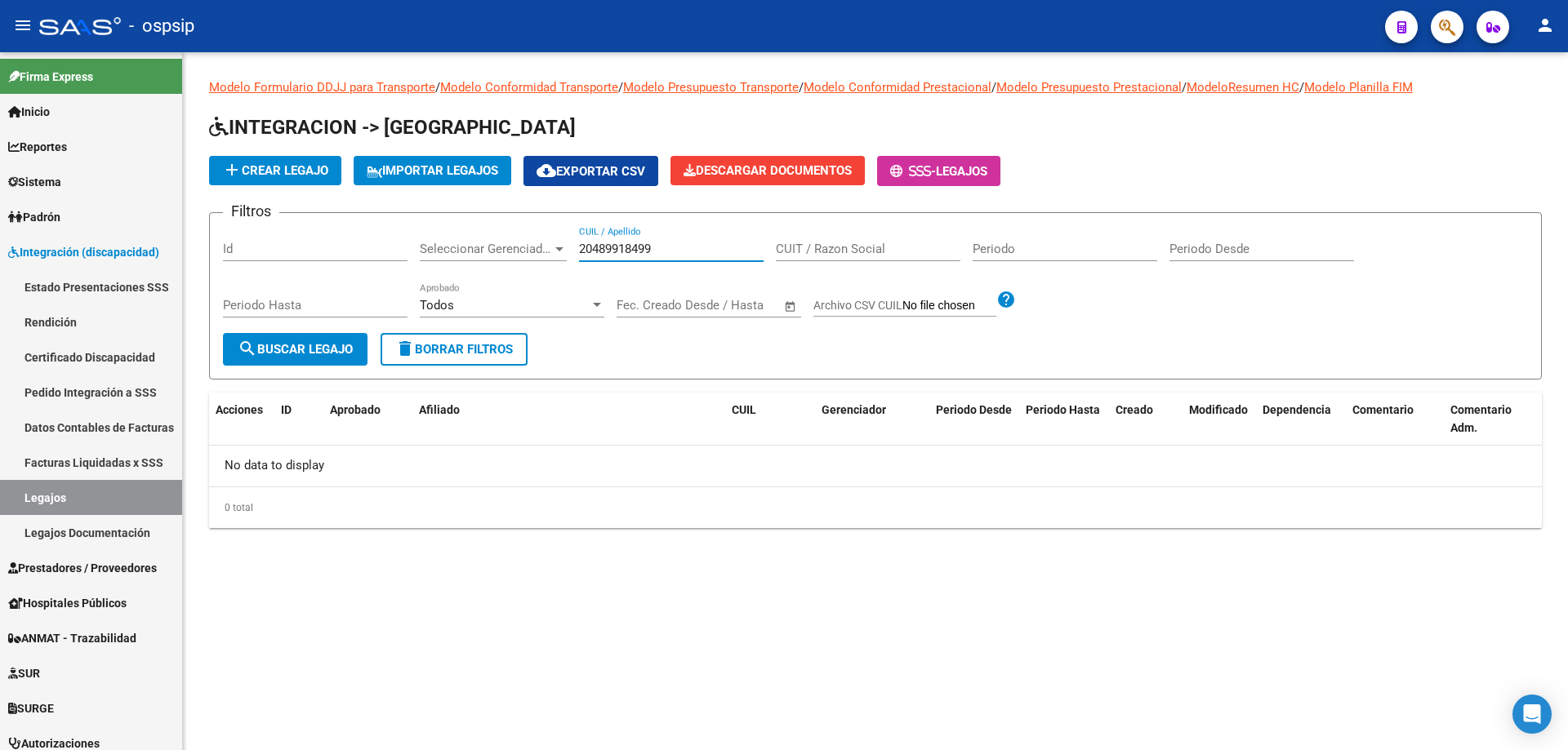
click at [583, 250] on input "20489918499" at bounding box center [671, 250] width 184 height 15
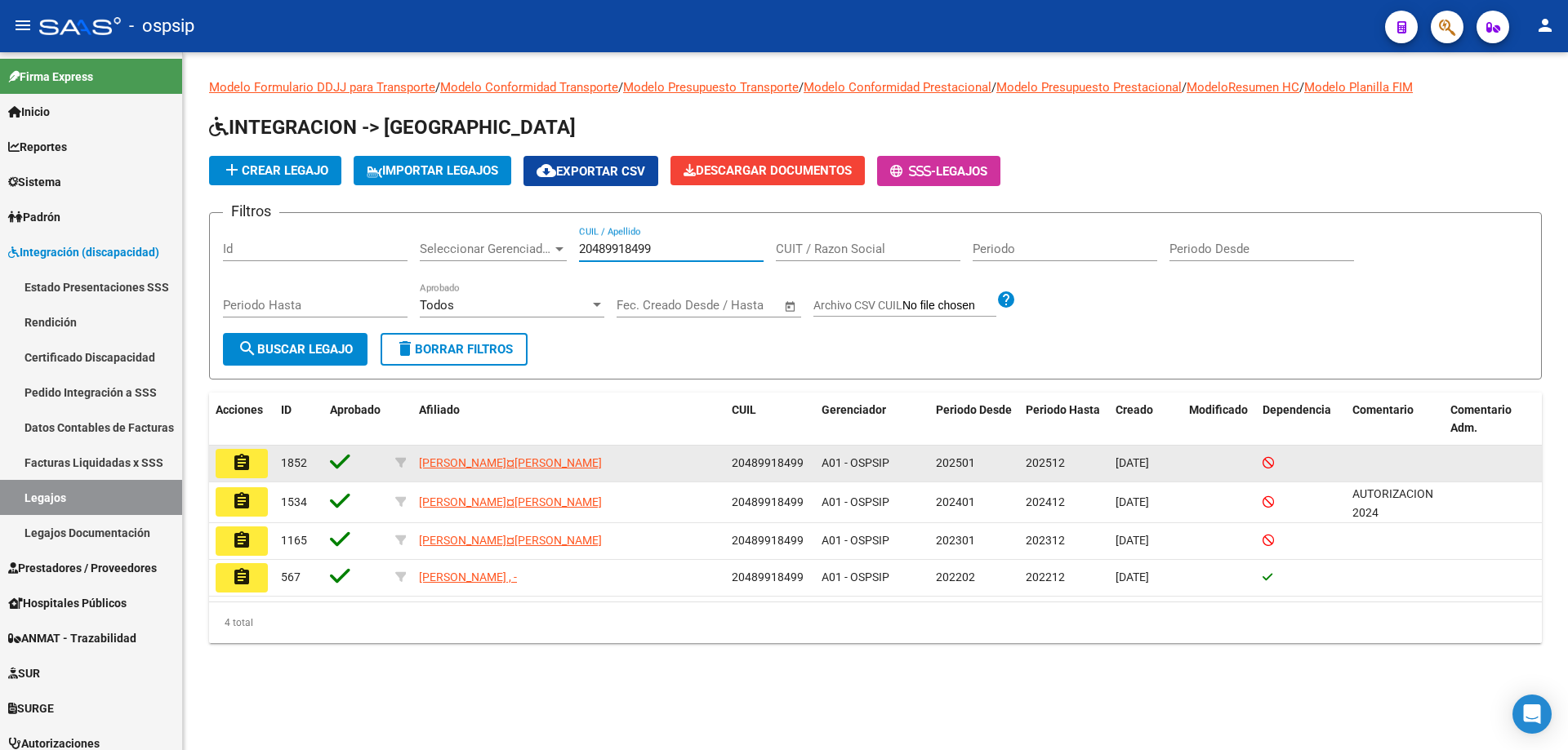
type input "20489918499"
click at [248, 475] on button "assignment" at bounding box center [241, 463] width 52 height 29
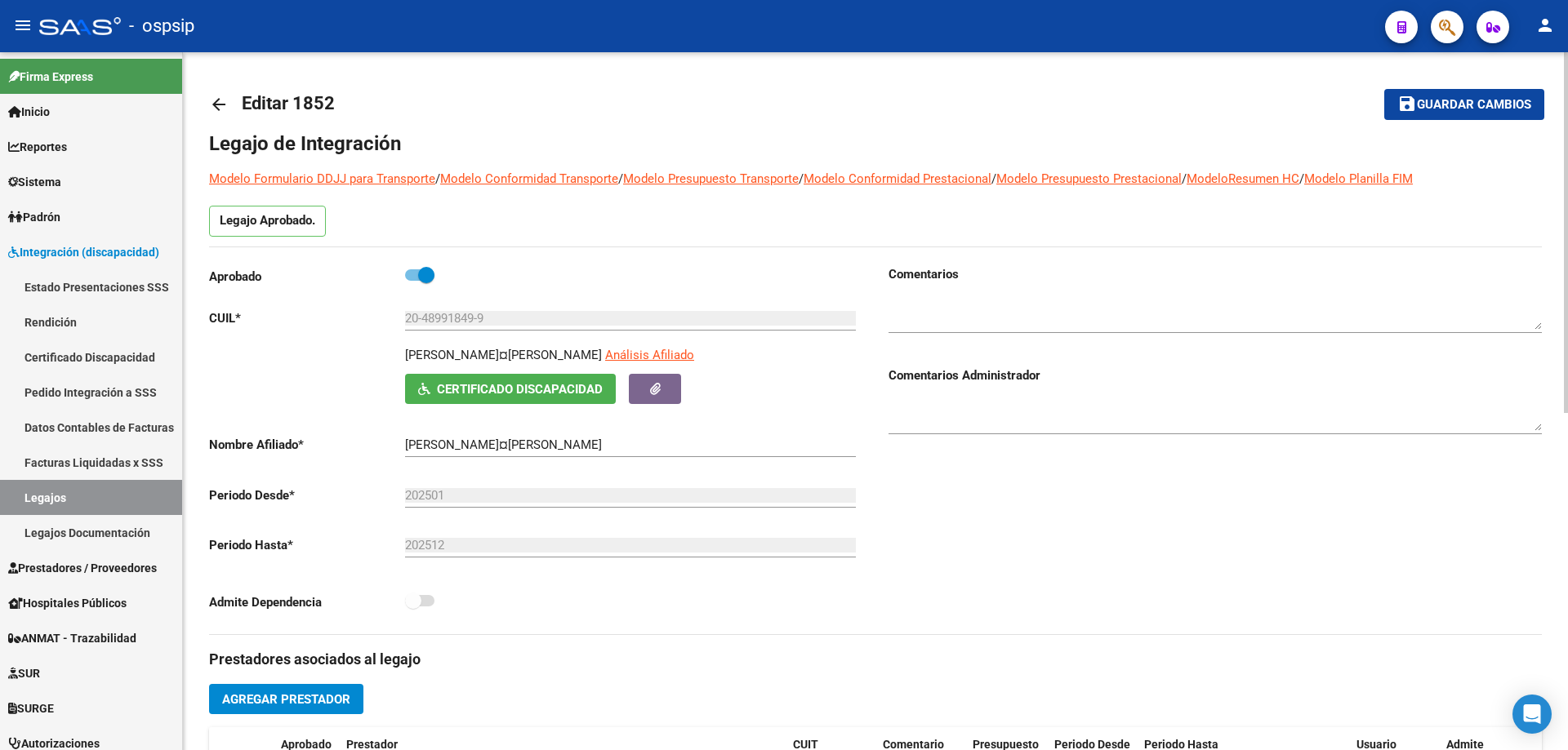
type input "RIOS TOMAS GABRIEL"
click at [228, 96] on mat-icon "arrow_back" at bounding box center [218, 104] width 20 height 20
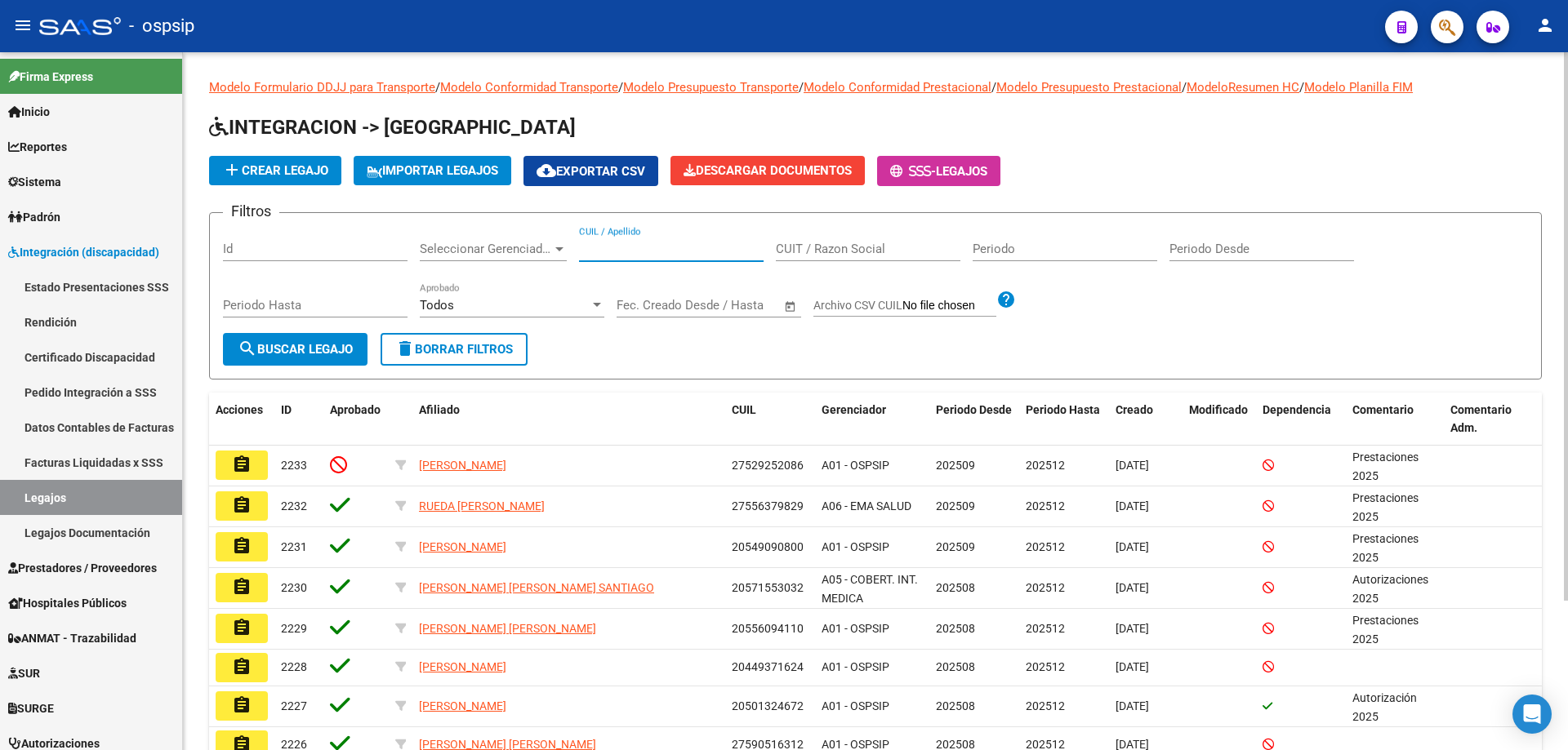
paste input "27576462943"
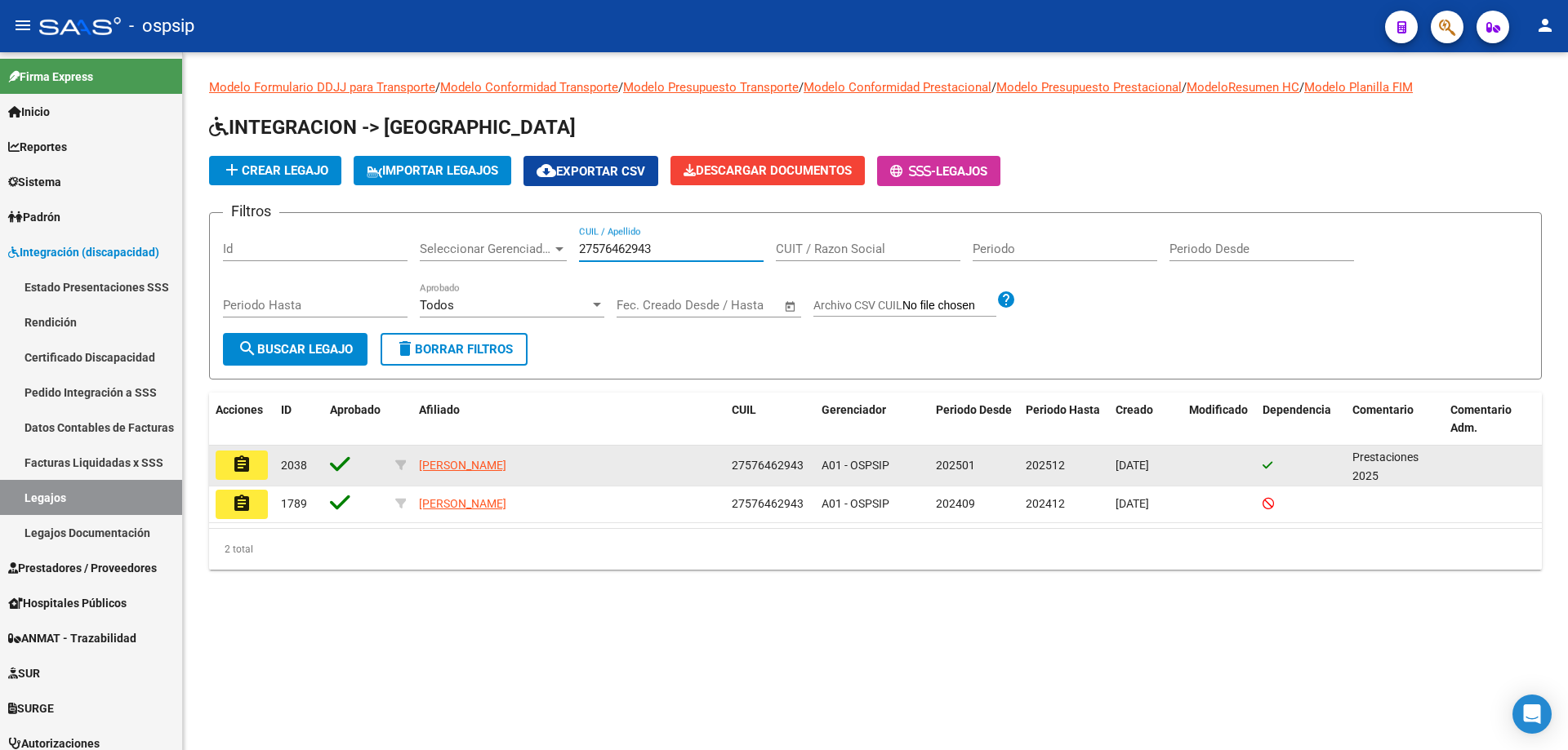
type input "27576462943"
click at [250, 471] on mat-icon "assignment" at bounding box center [241, 464] width 20 height 20
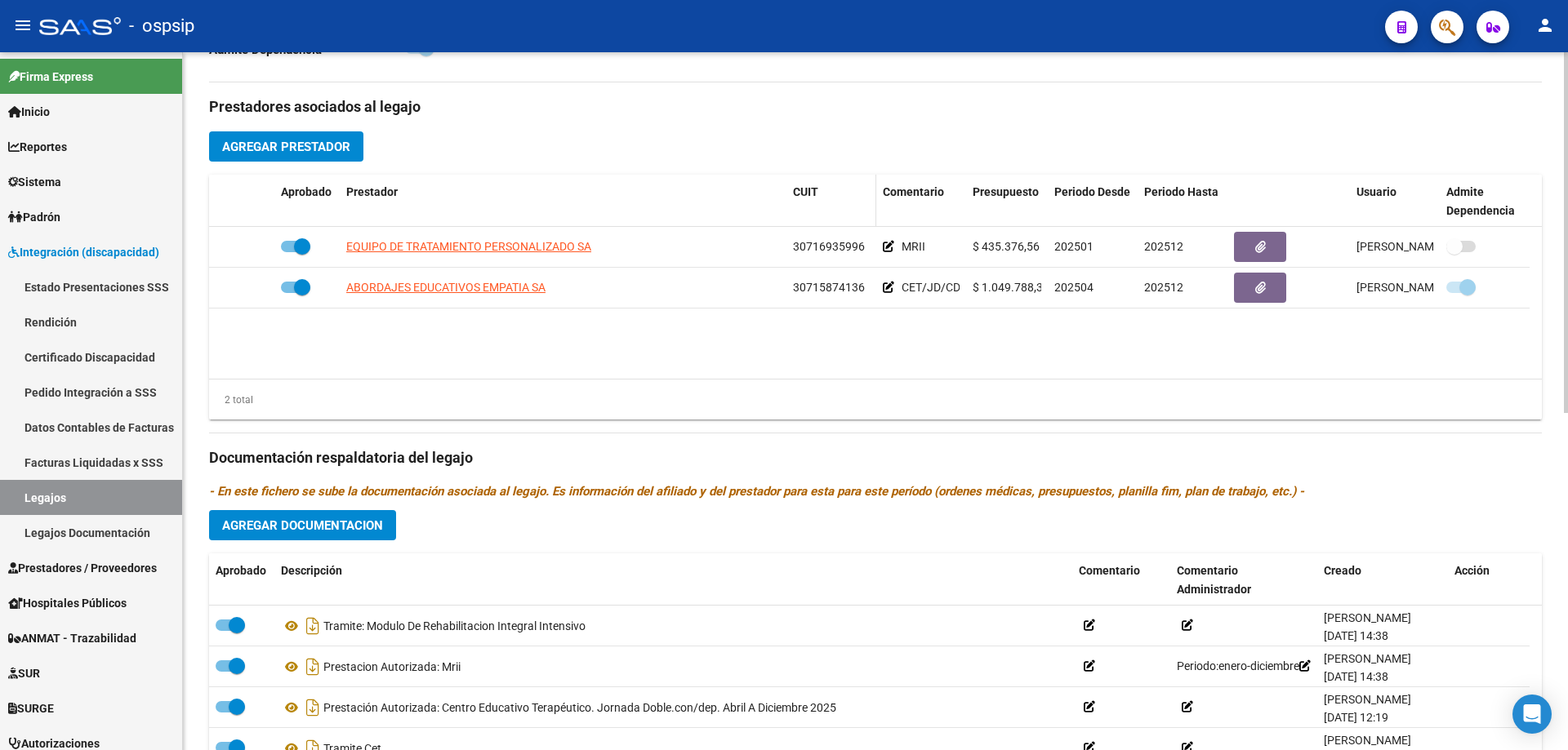
scroll to position [654, 0]
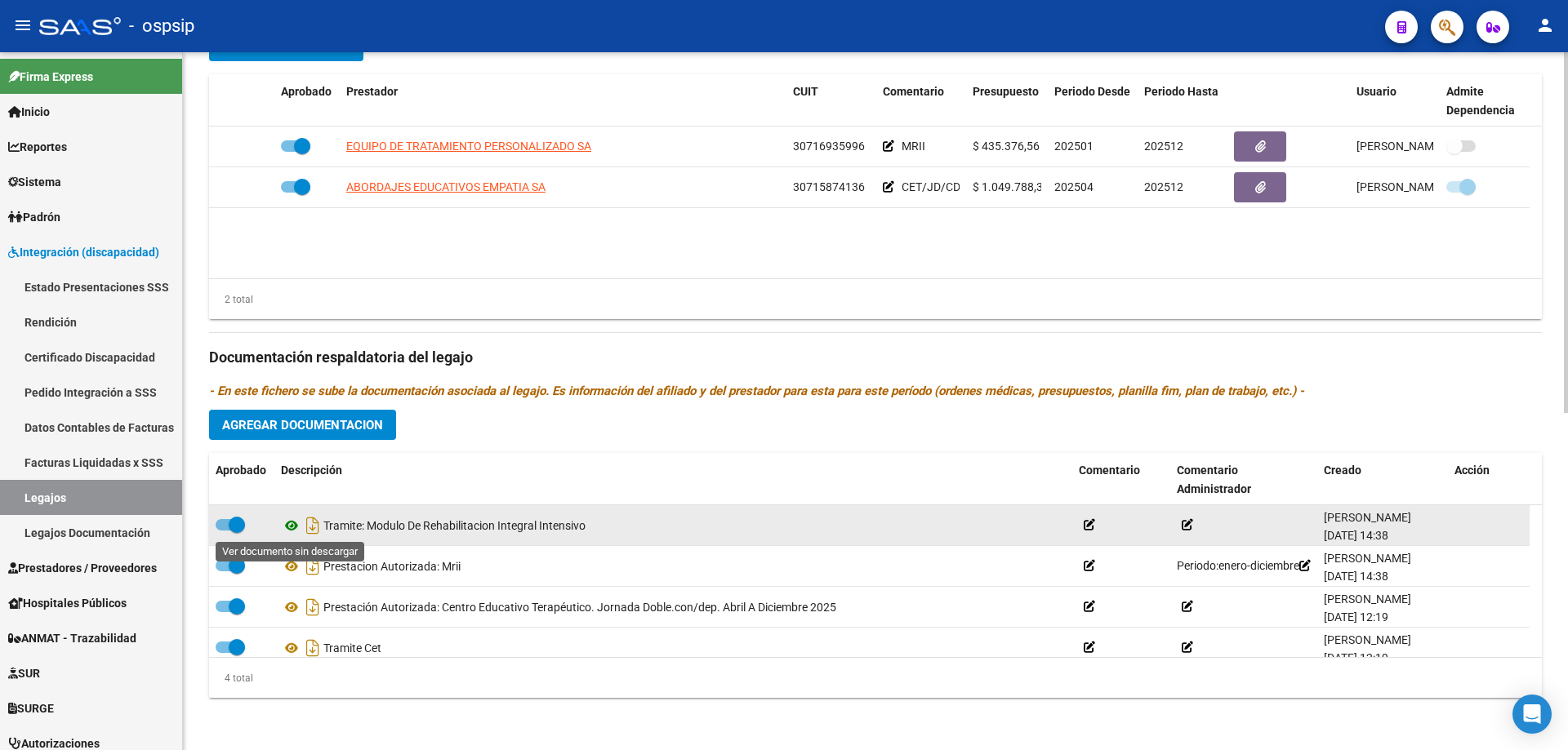
click at [292, 529] on icon at bounding box center [291, 526] width 21 height 20
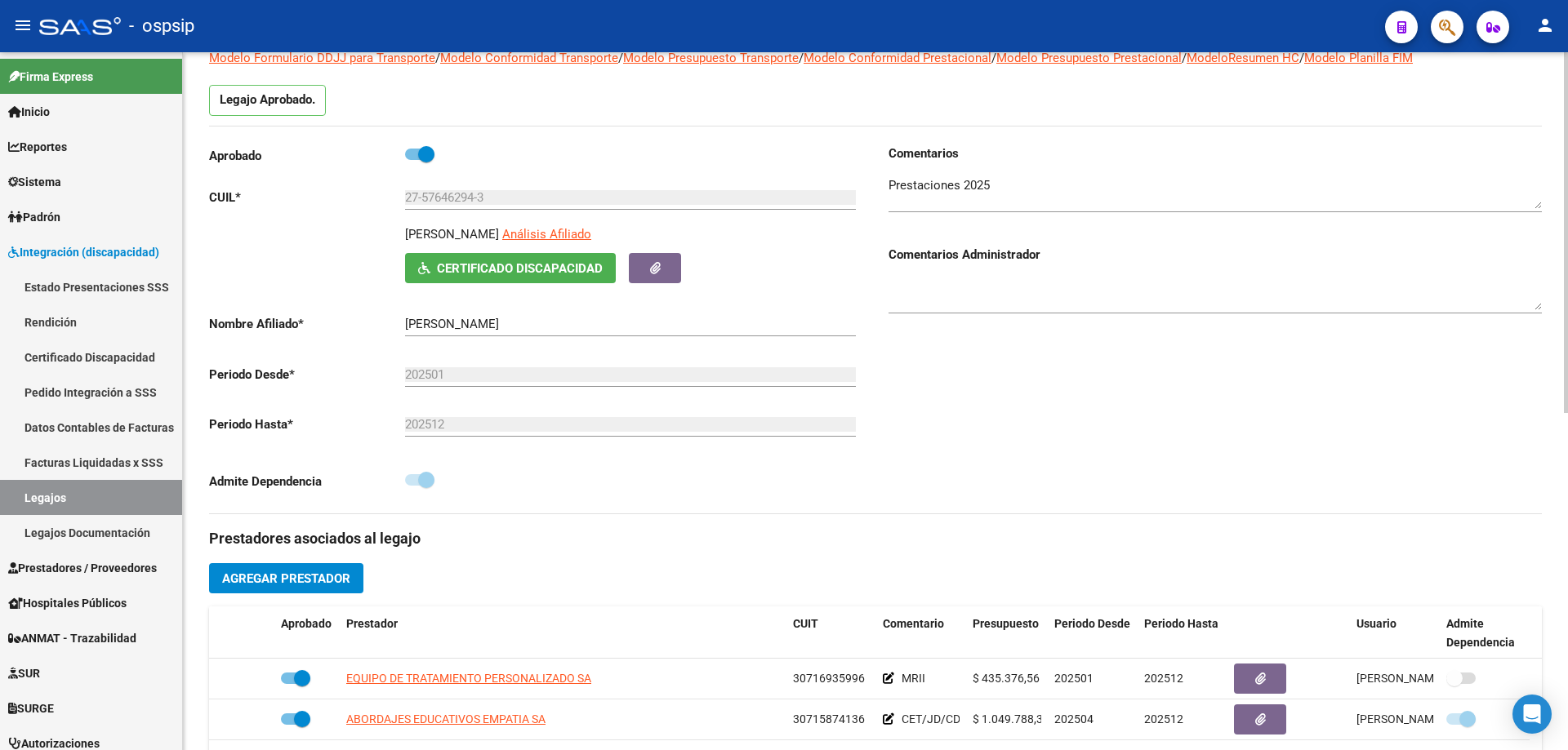
scroll to position [0, 0]
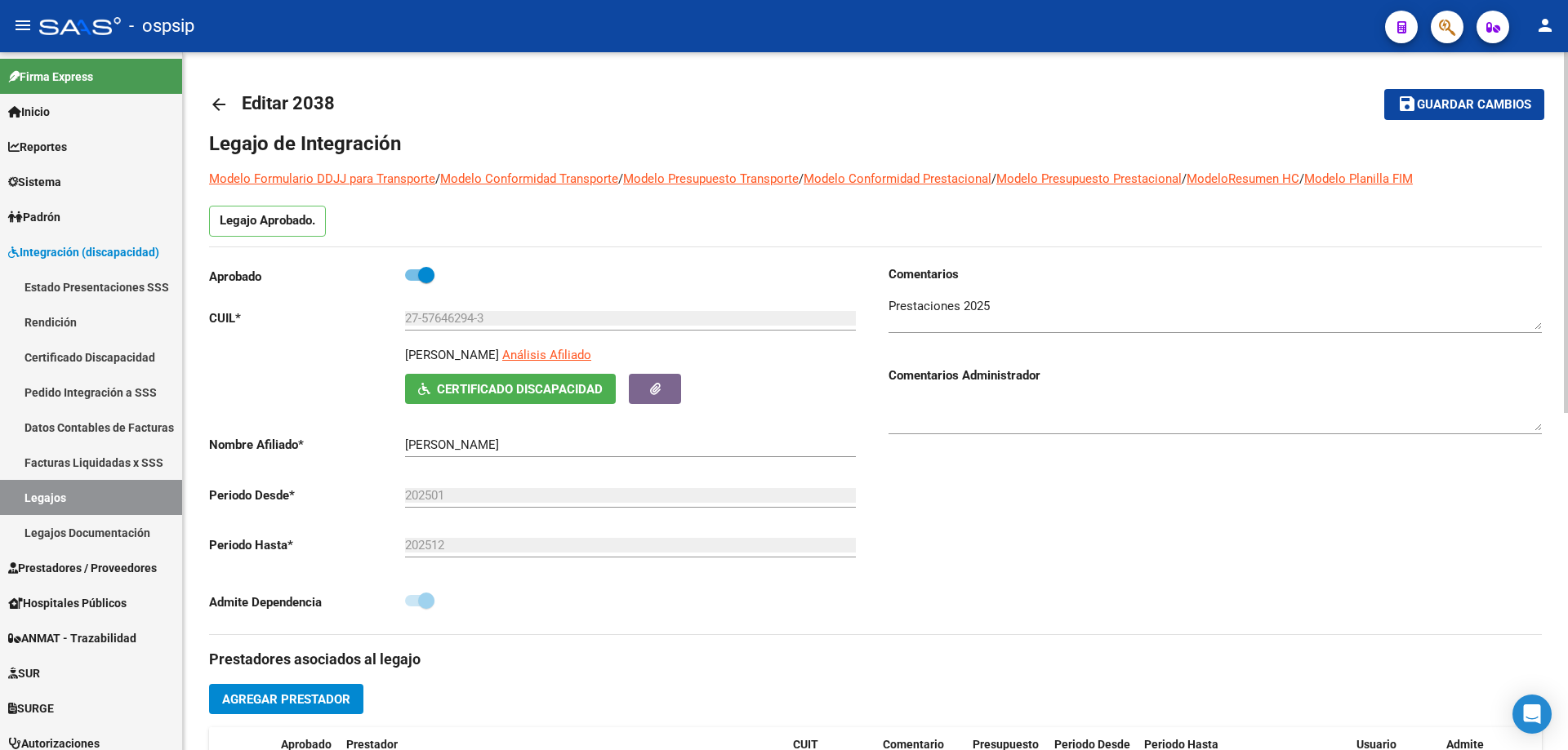
click at [220, 106] on mat-icon "arrow_back" at bounding box center [218, 104] width 20 height 20
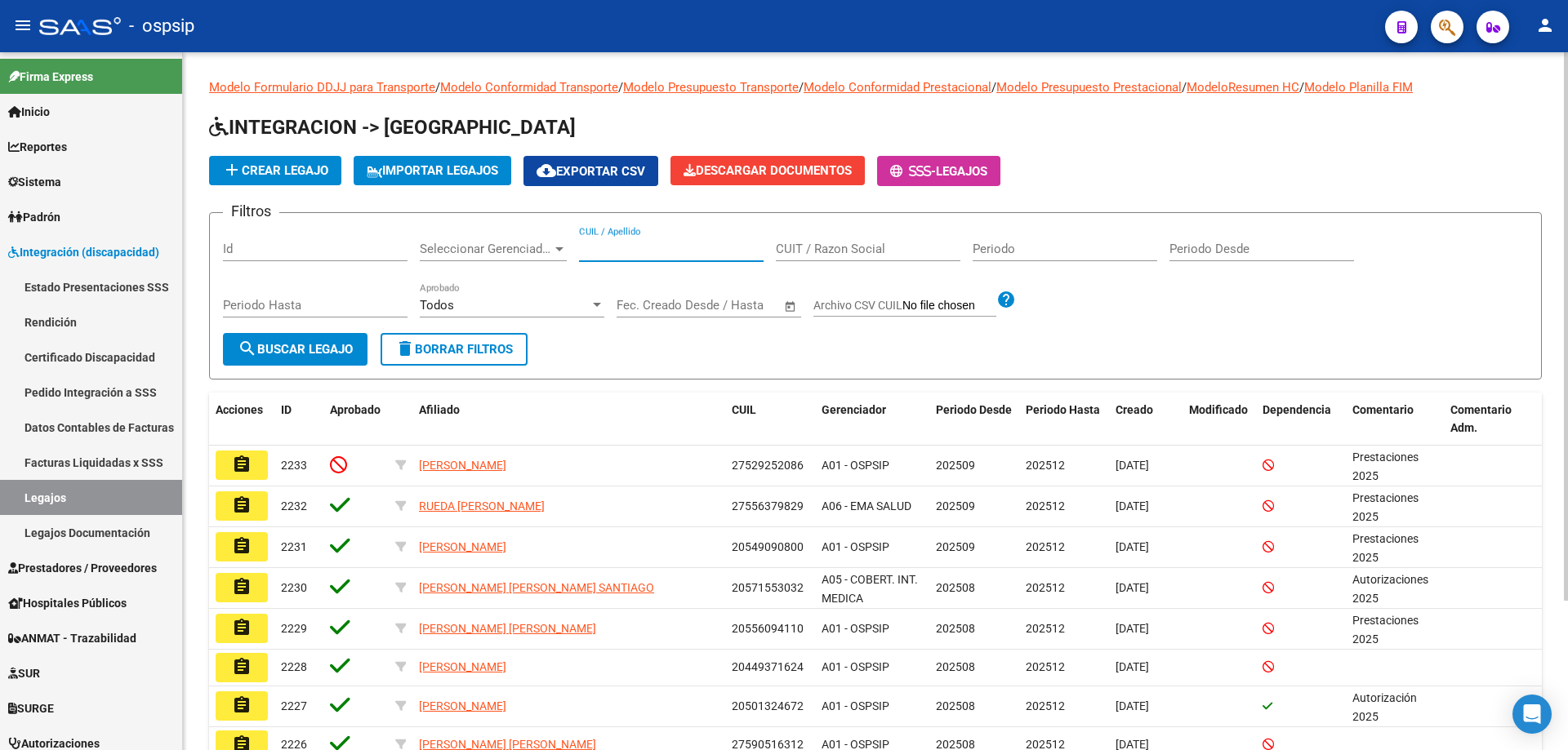
paste input "20559625117"
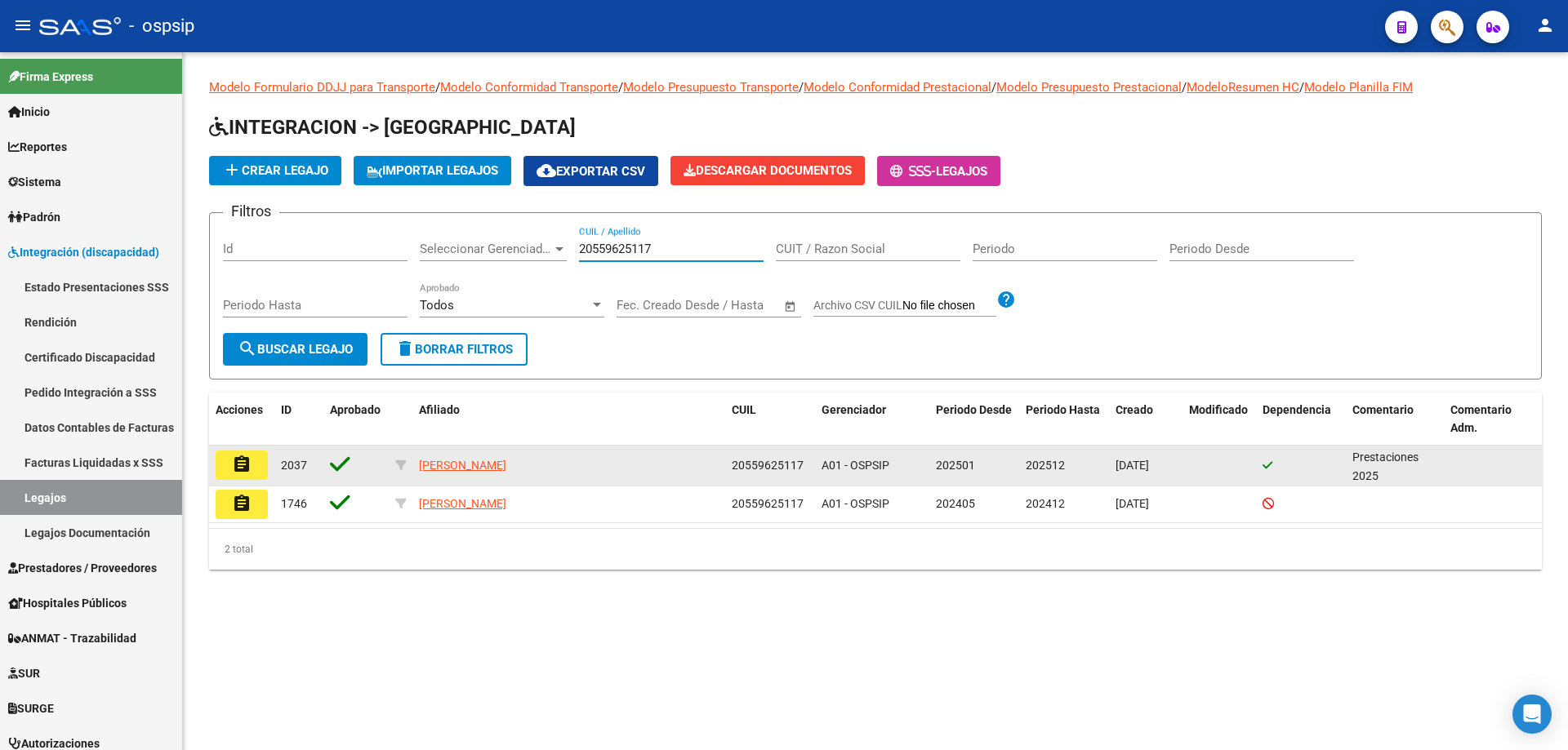
type input "20559625117"
click at [253, 459] on button "assignment" at bounding box center [241, 465] width 52 height 29
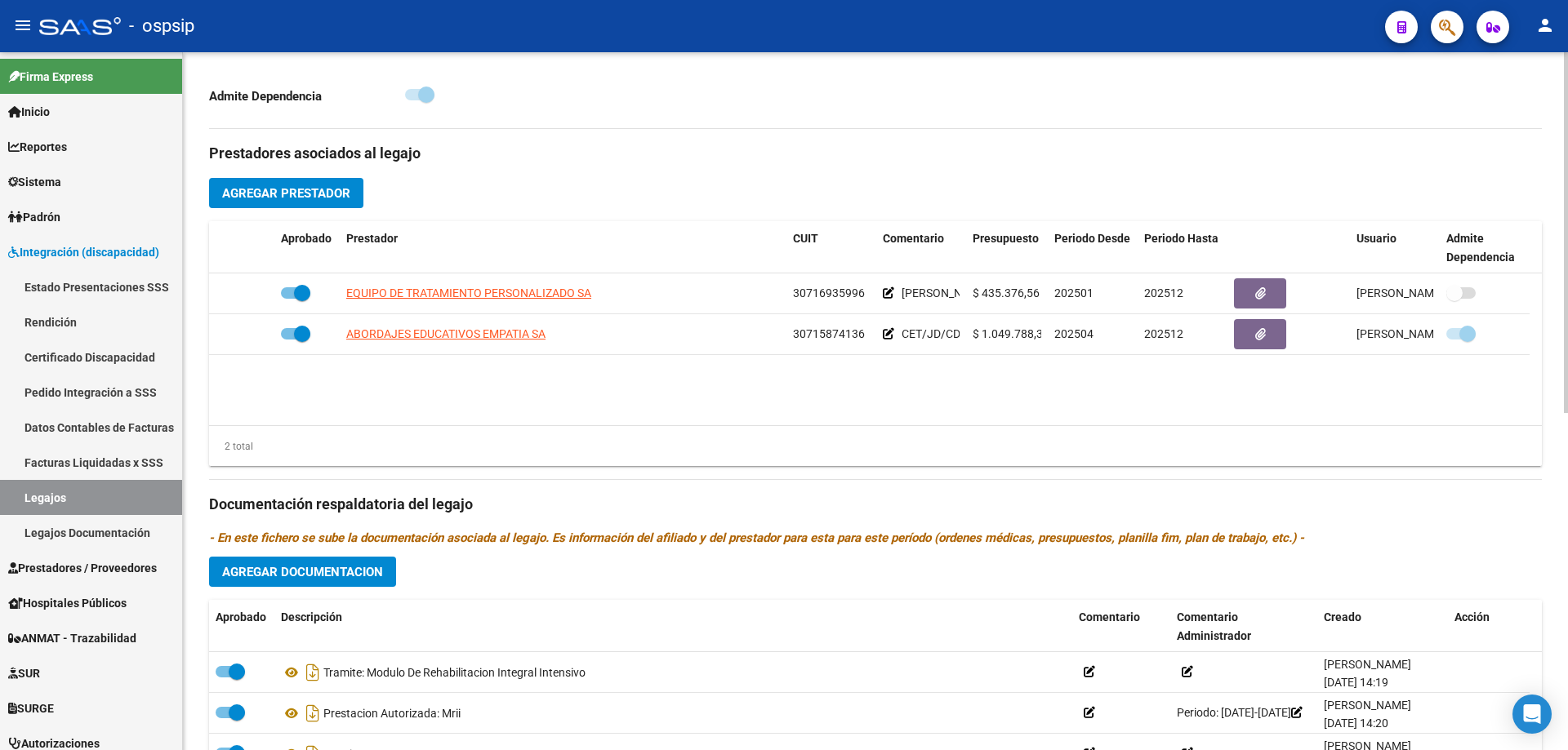
scroll to position [654, 0]
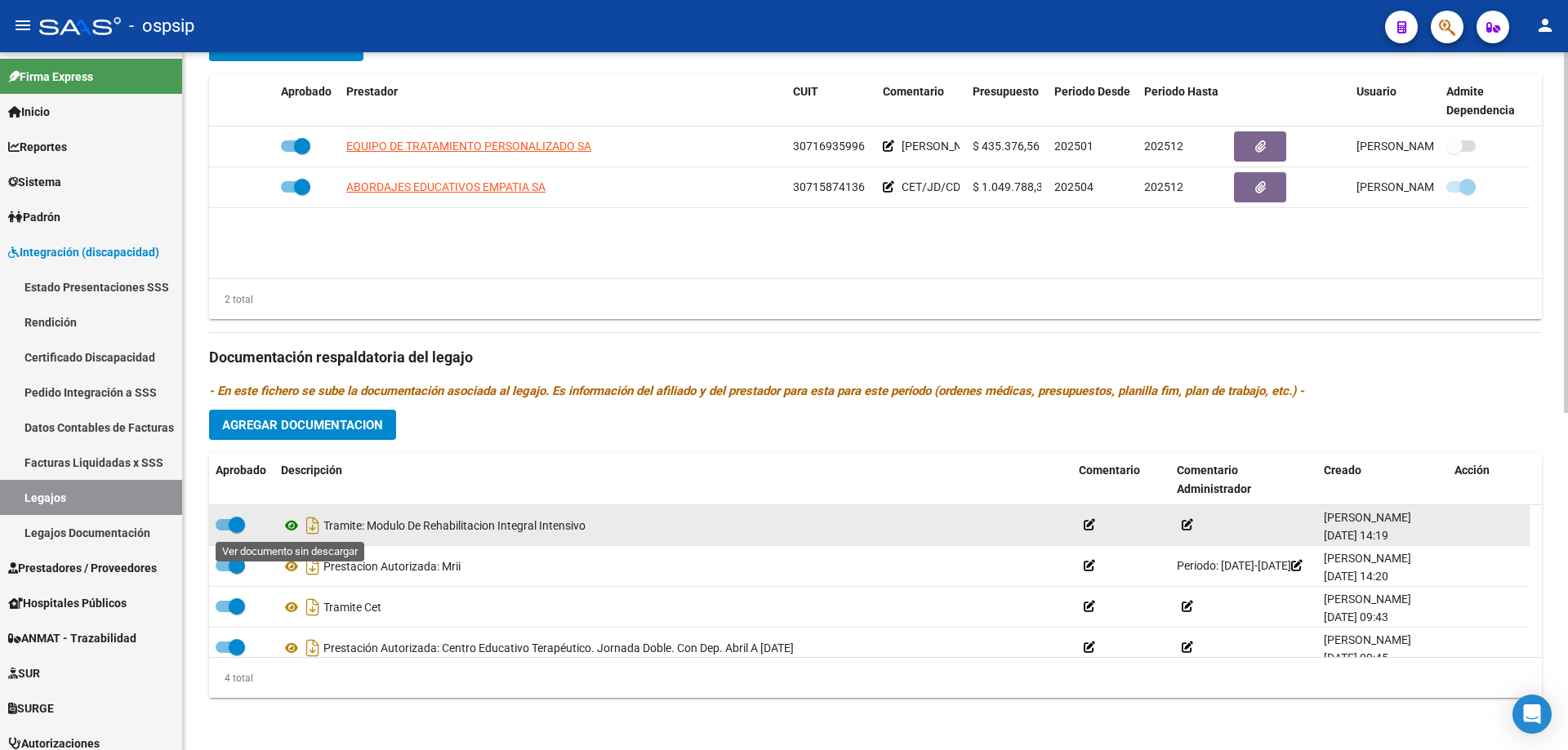
click at [285, 523] on icon at bounding box center [291, 526] width 21 height 20
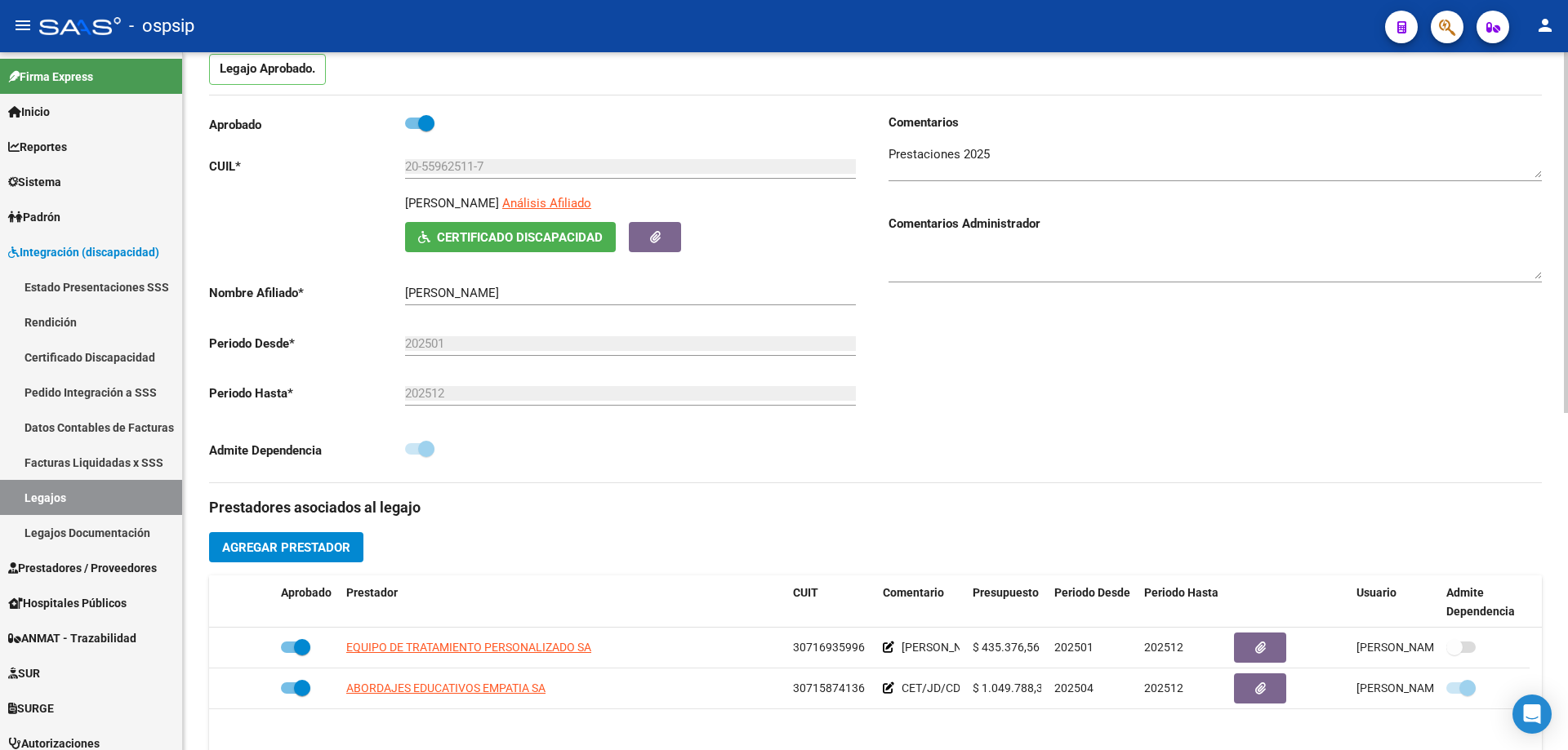
scroll to position [0, 0]
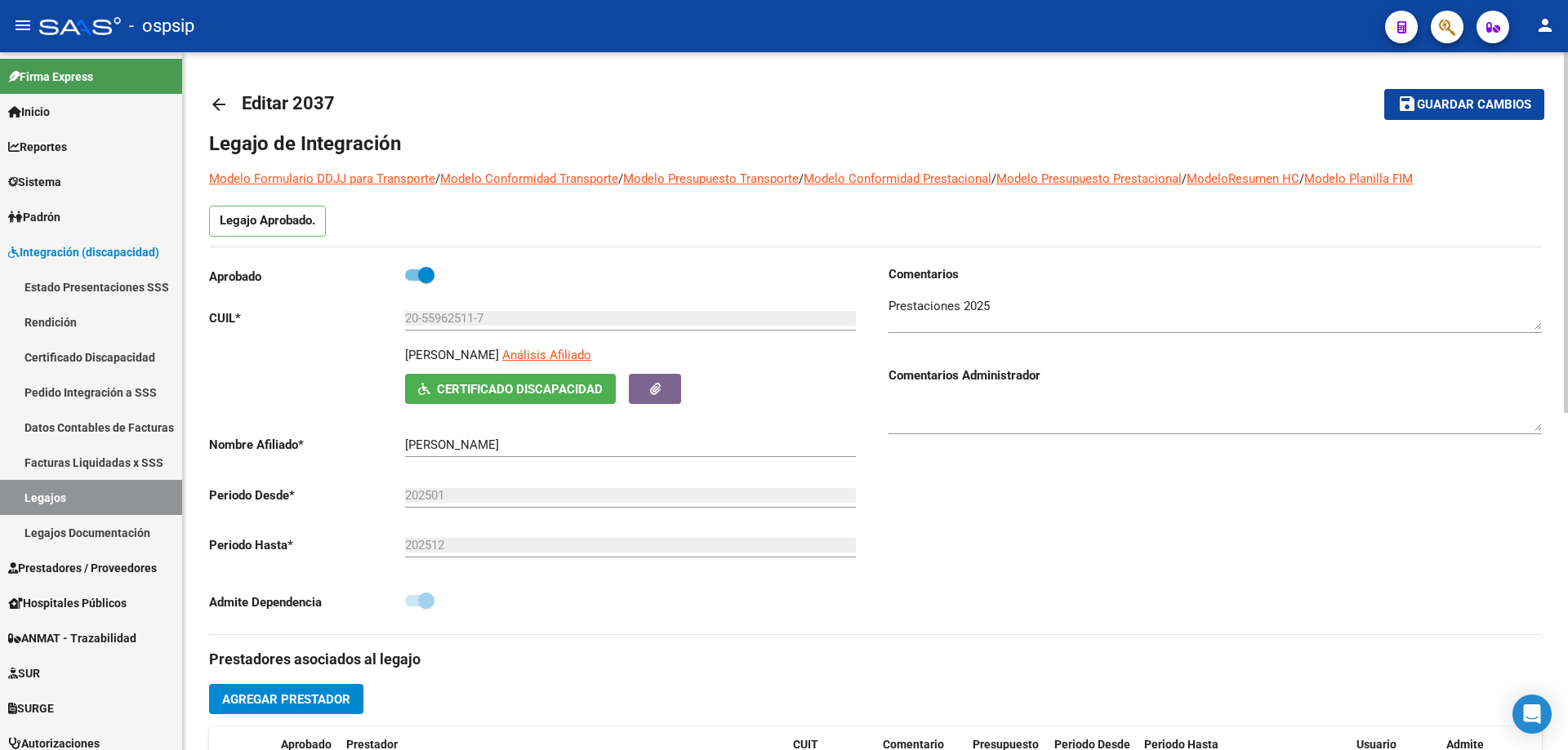
click at [218, 100] on mat-icon "arrow_back" at bounding box center [218, 104] width 20 height 20
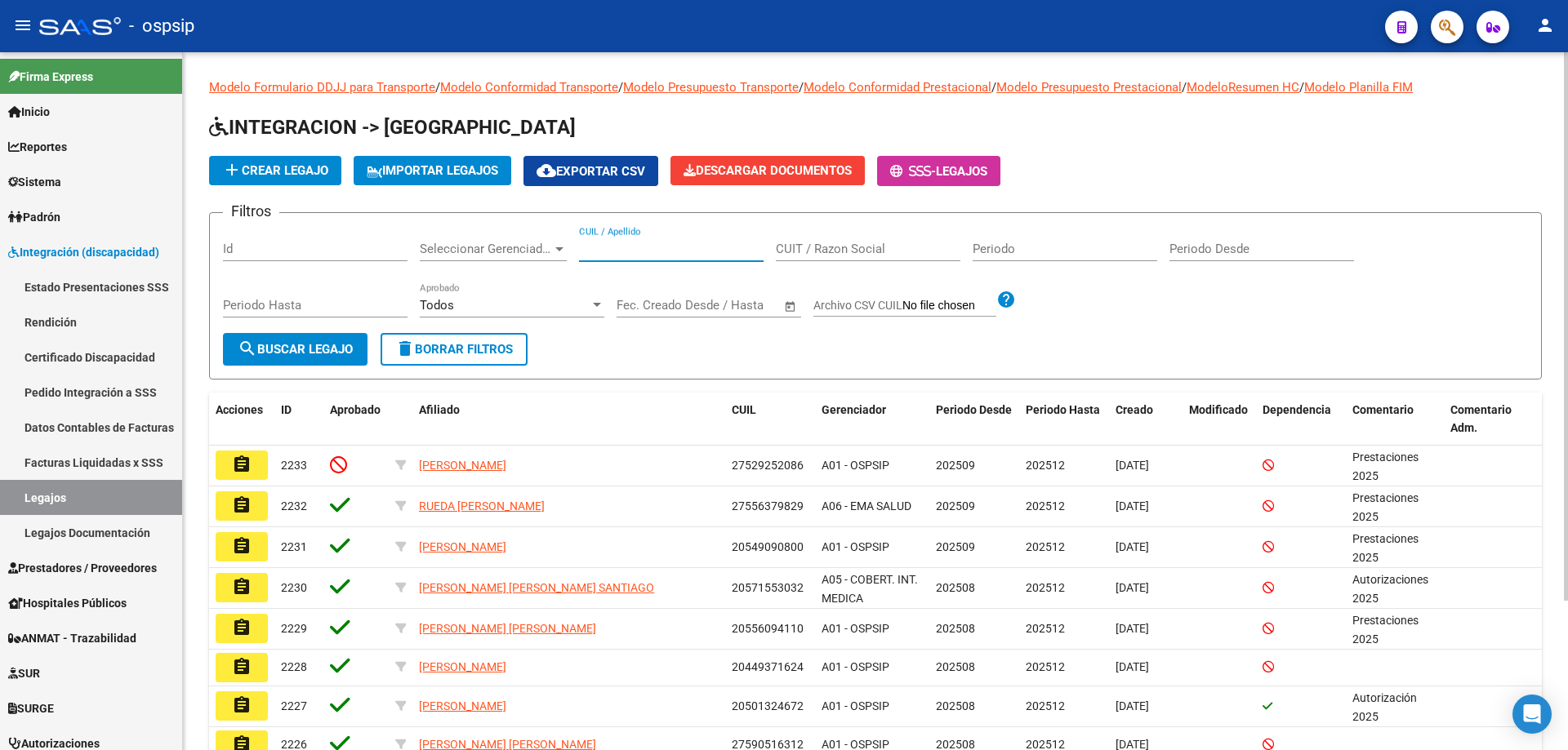
paste input "20477966439"
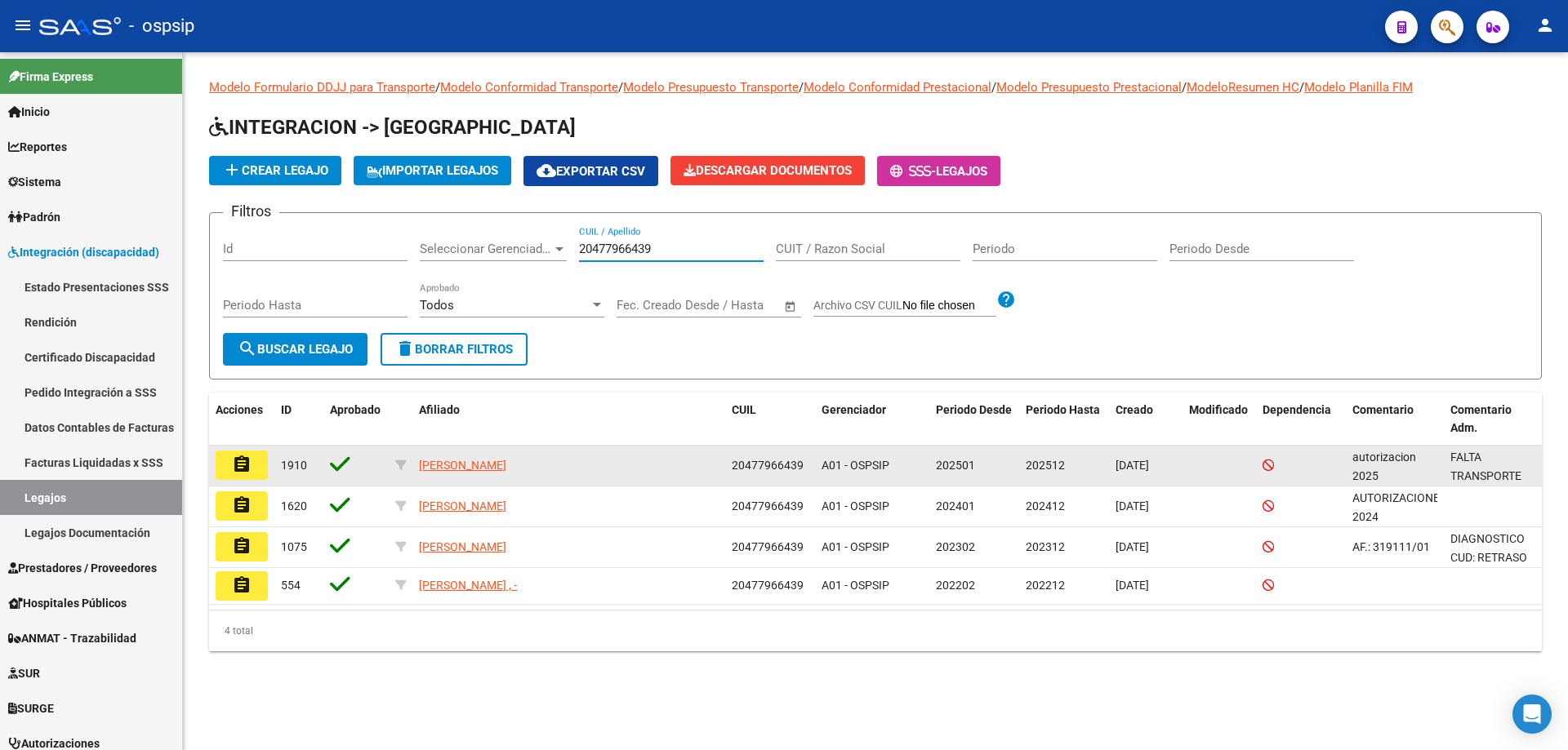
type input "20477966439"
click at [231, 469] on button "assignment" at bounding box center [241, 465] width 52 height 29
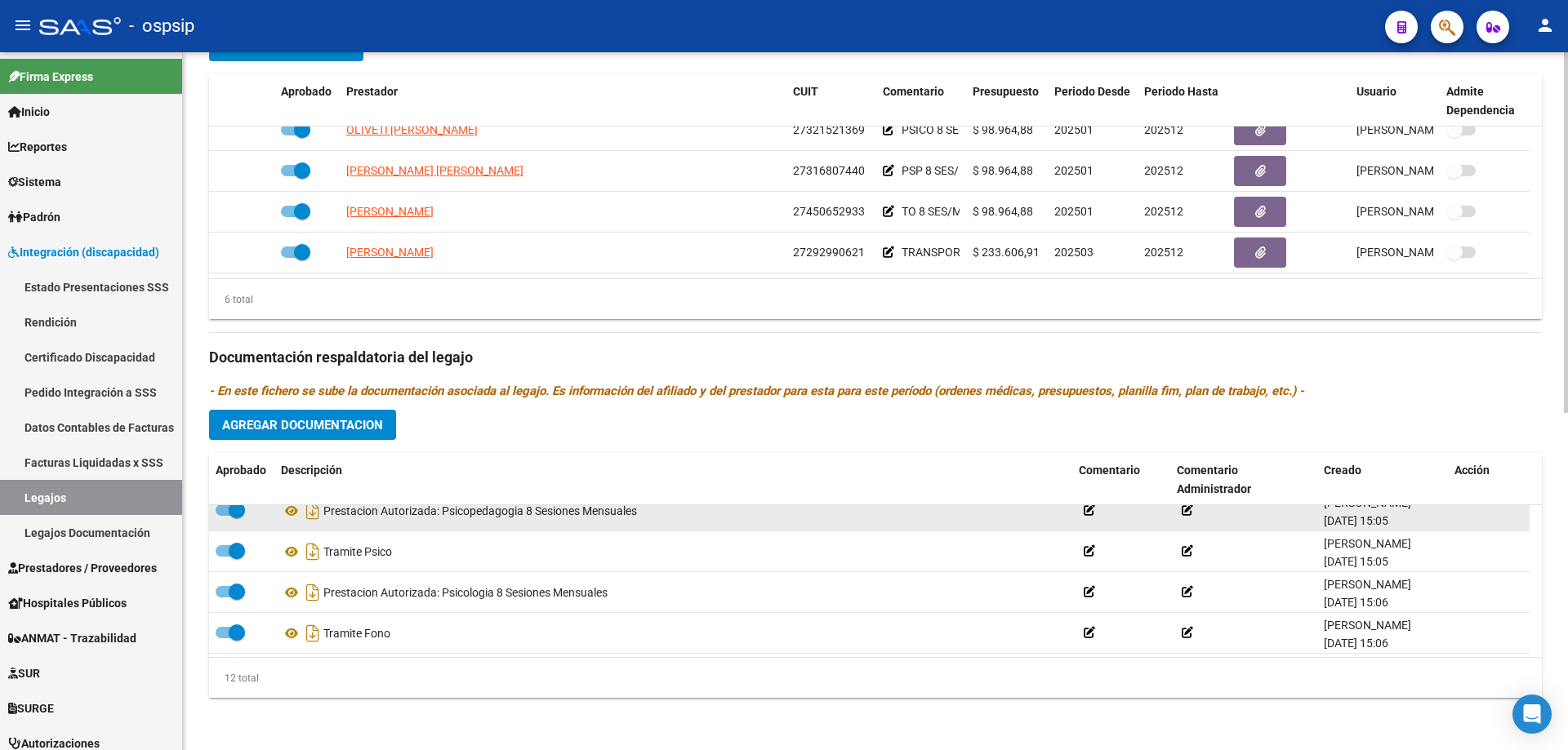
scroll to position [245, 0]
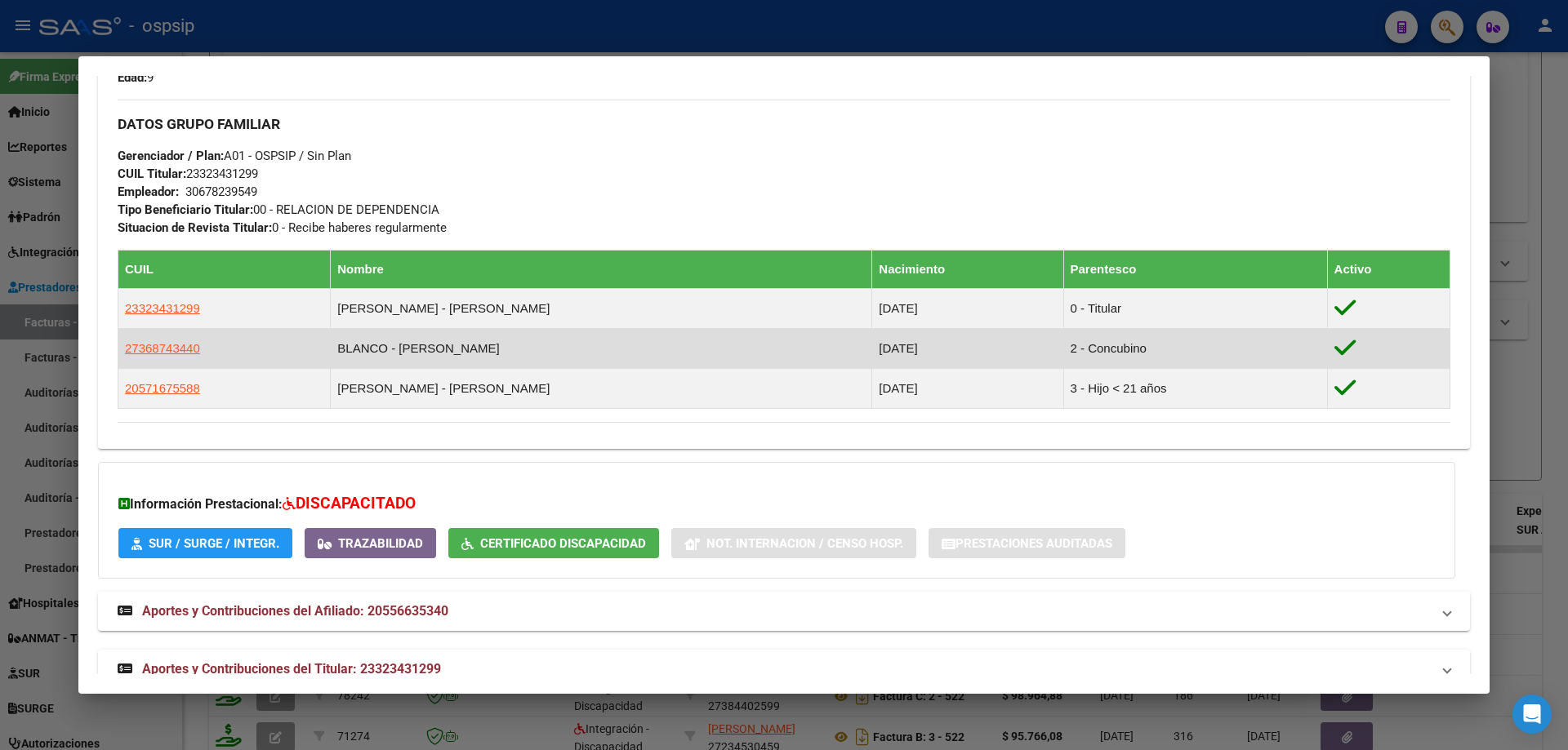
scroll to position [735, 0]
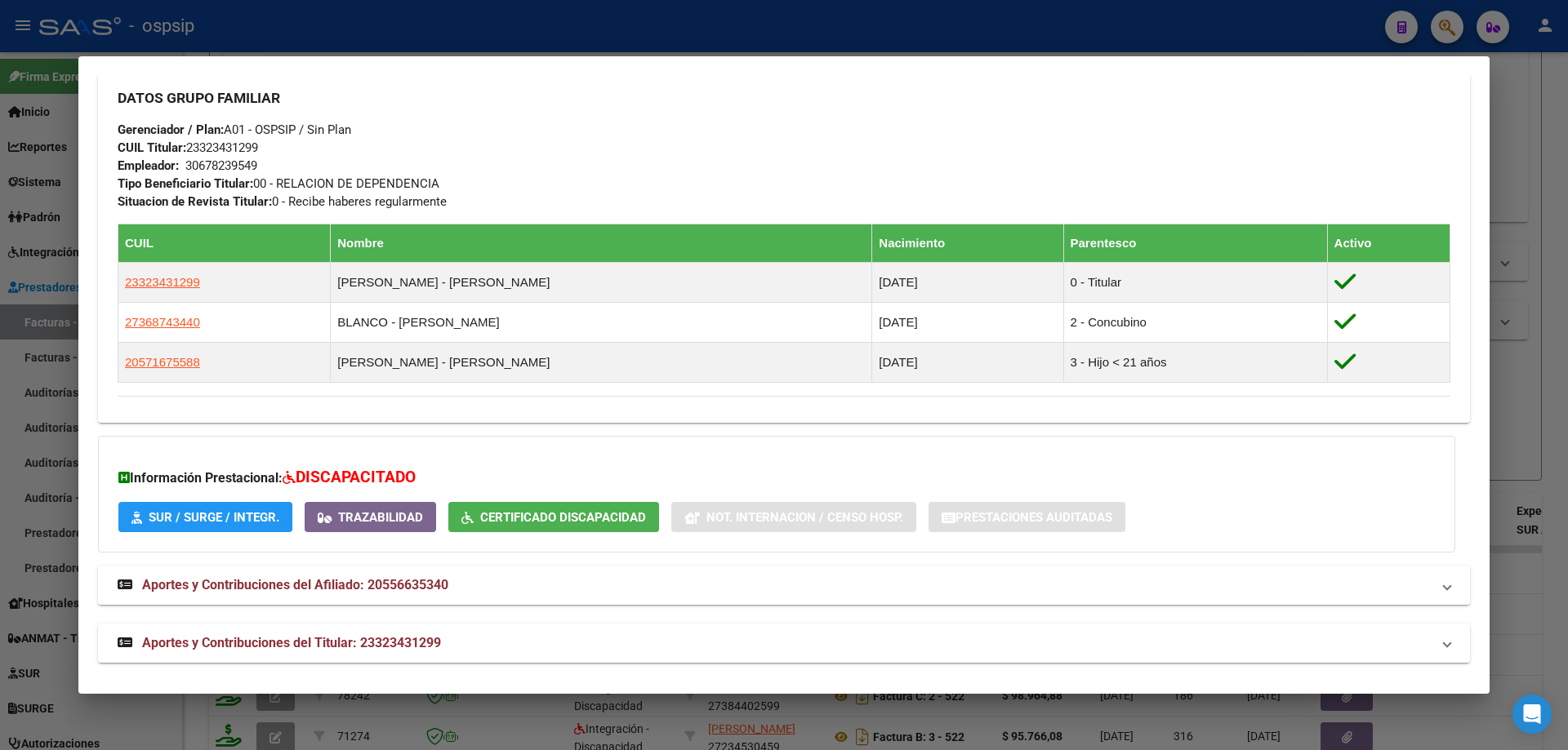
click at [1551, 367] on div at bounding box center [784, 375] width 1568 height 750
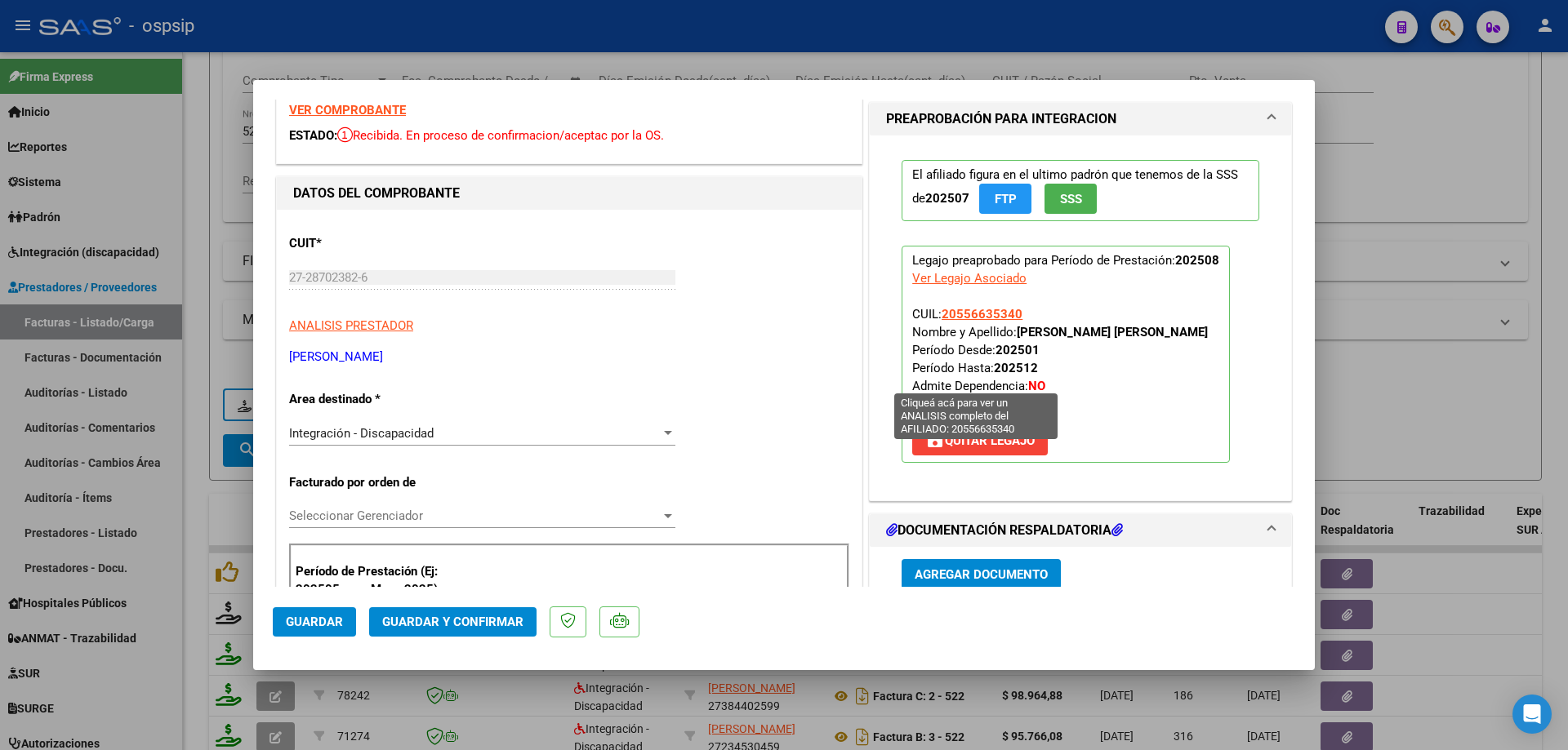
scroll to position [81, 0]
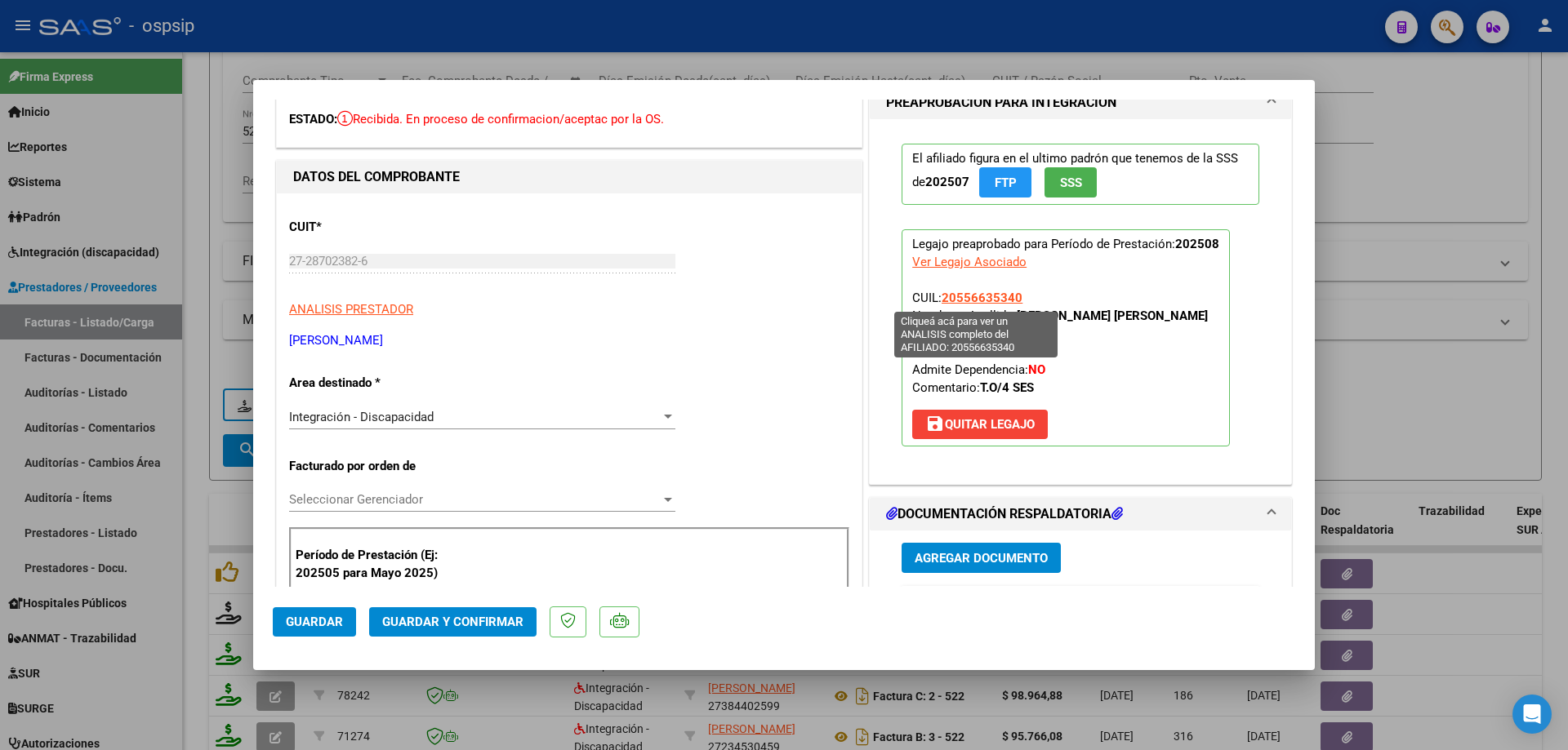
click at [994, 299] on span "20556635340" at bounding box center [981, 298] width 80 height 15
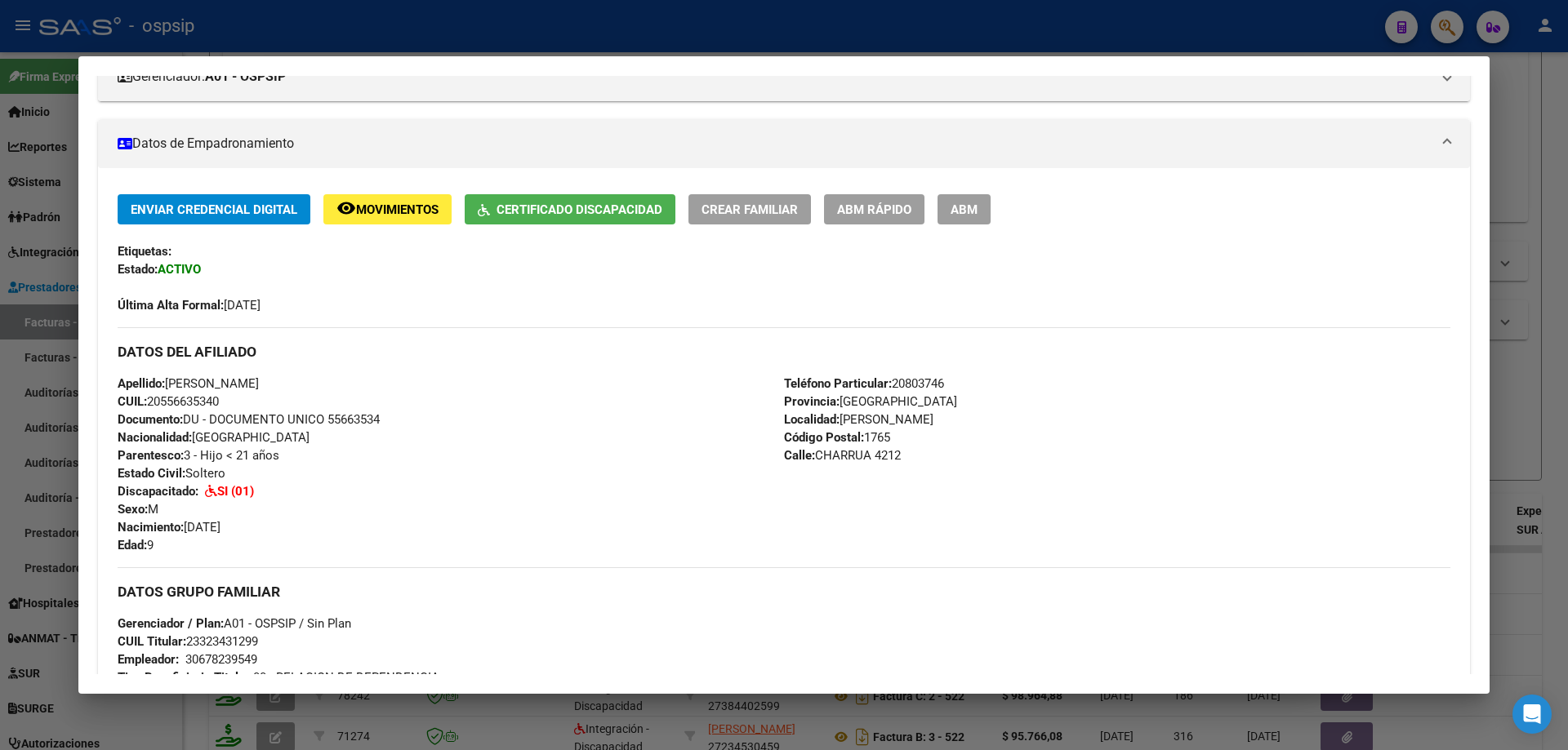
scroll to position [245, 0]
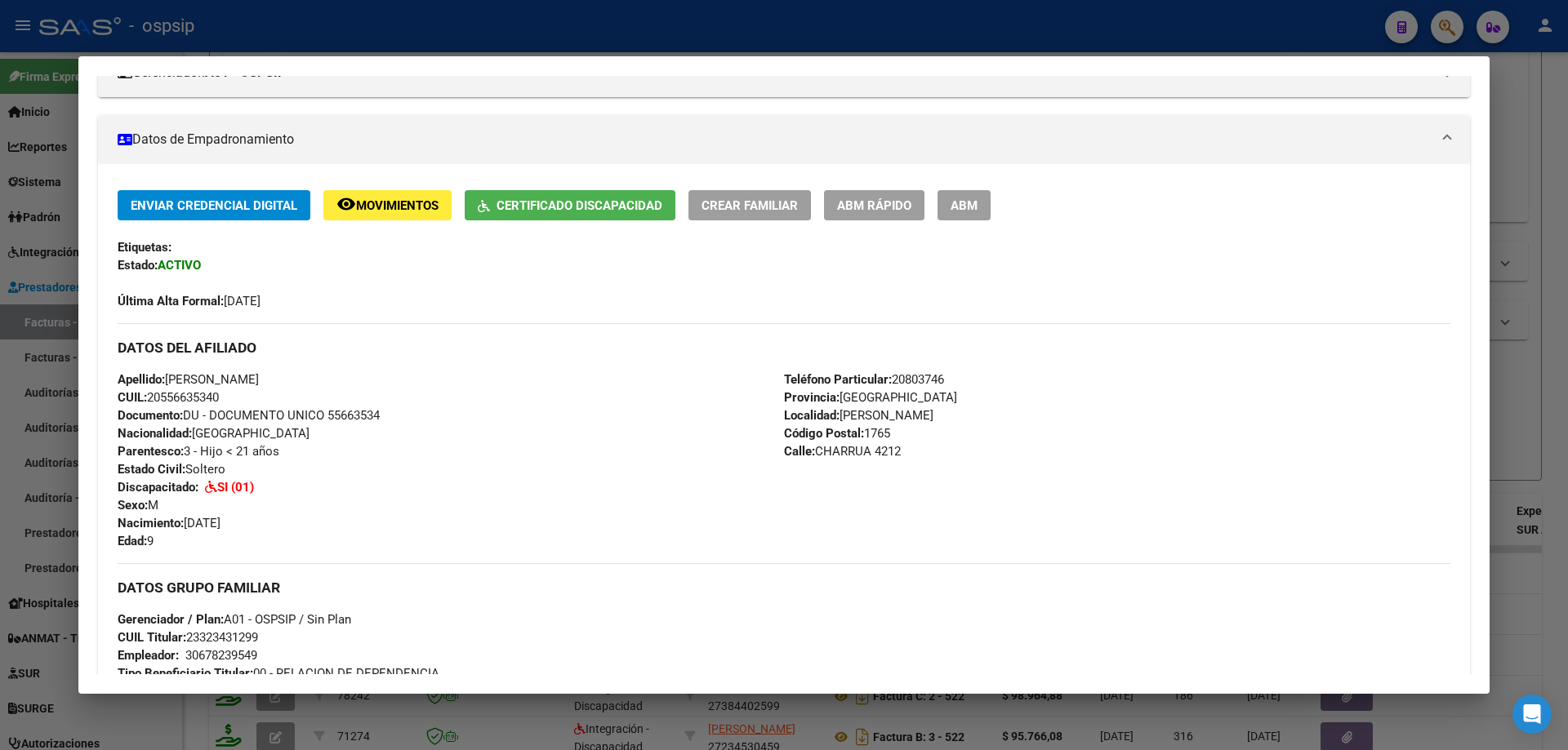
click at [1540, 392] on div at bounding box center [784, 375] width 1568 height 750
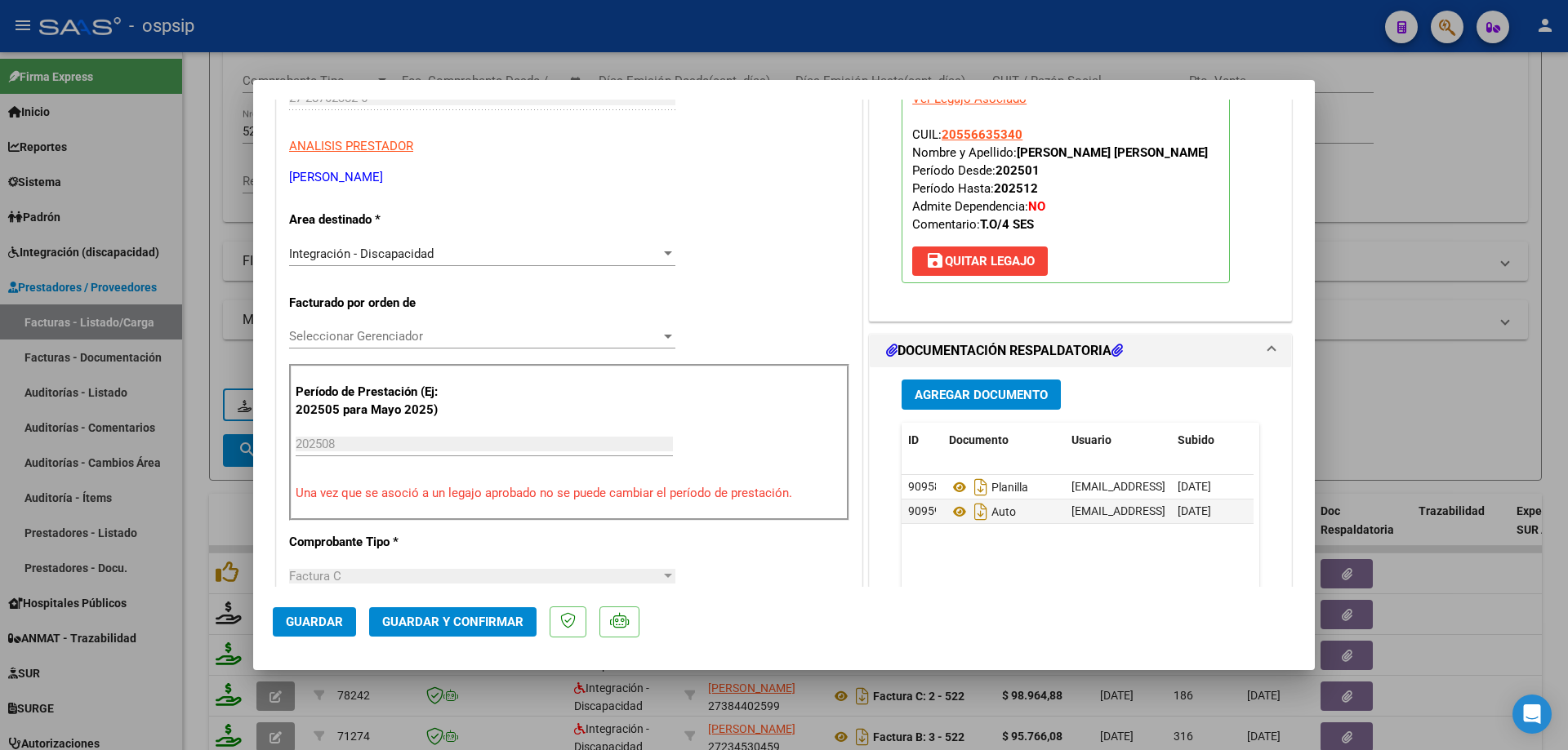
scroll to position [326, 0]
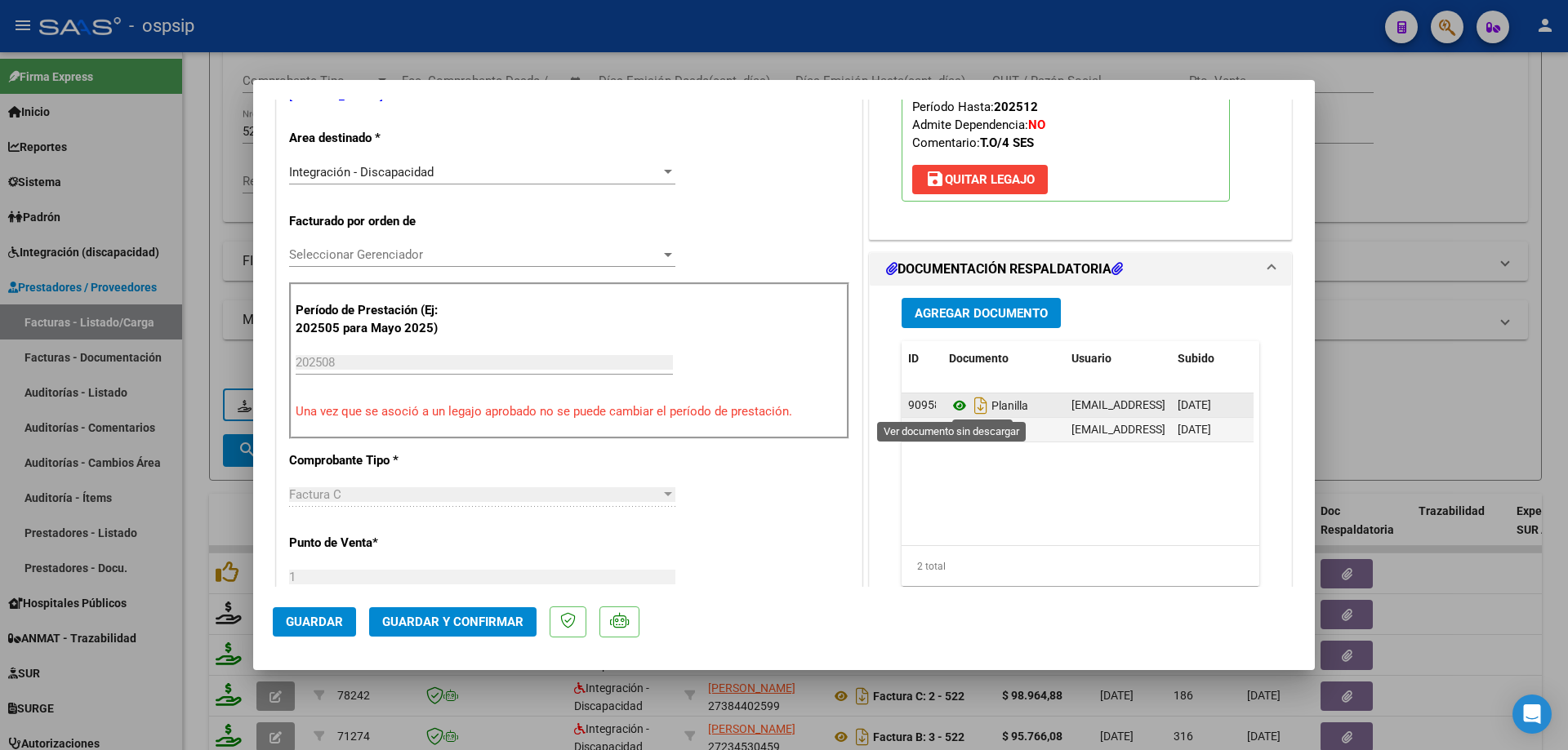
click at [951, 405] on icon at bounding box center [959, 406] width 21 height 20
click at [950, 432] on icon at bounding box center [959, 430] width 21 height 20
click at [464, 629] on span "Guardar y Confirmar" at bounding box center [452, 622] width 141 height 15
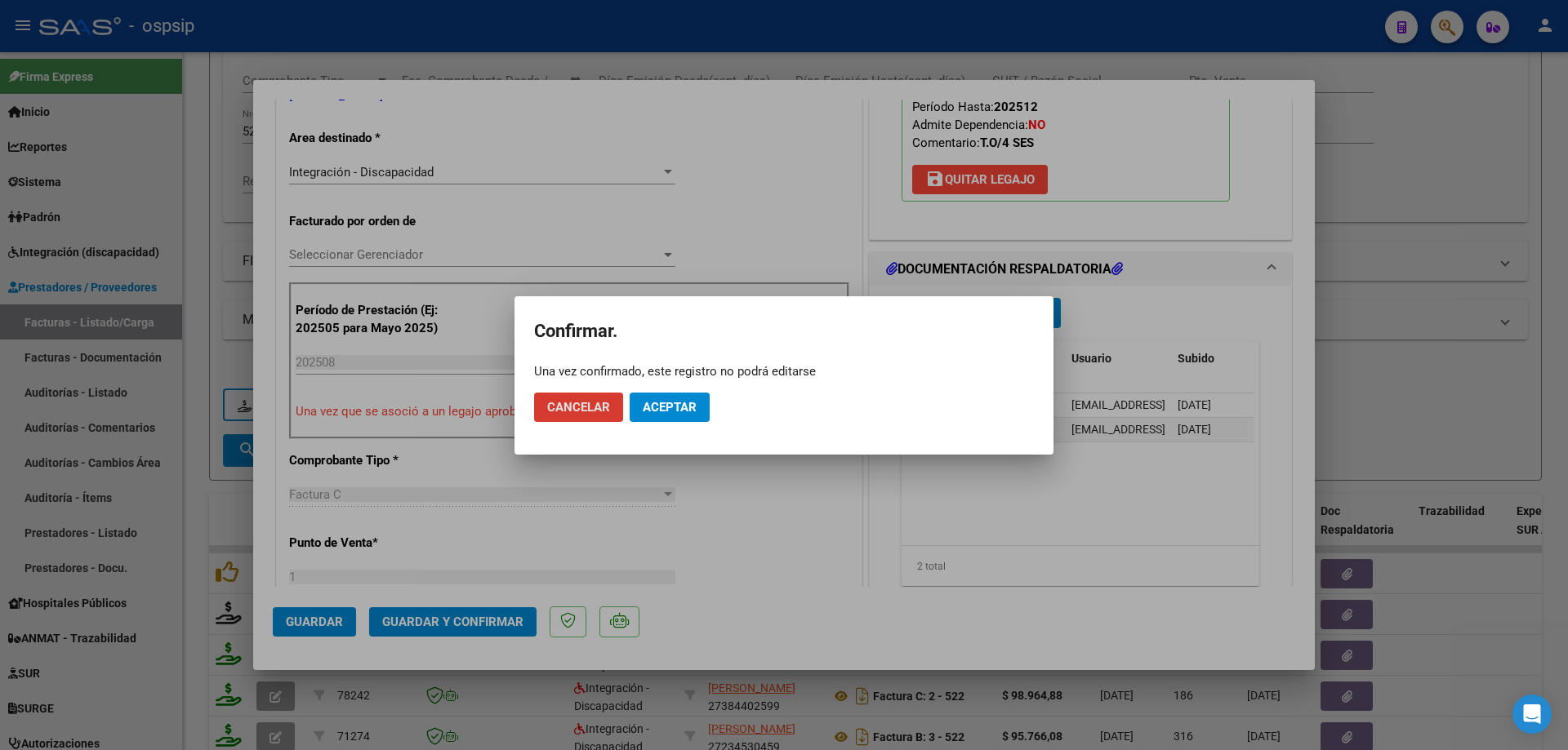
click at [671, 398] on button "Aceptar" at bounding box center [670, 407] width 80 height 29
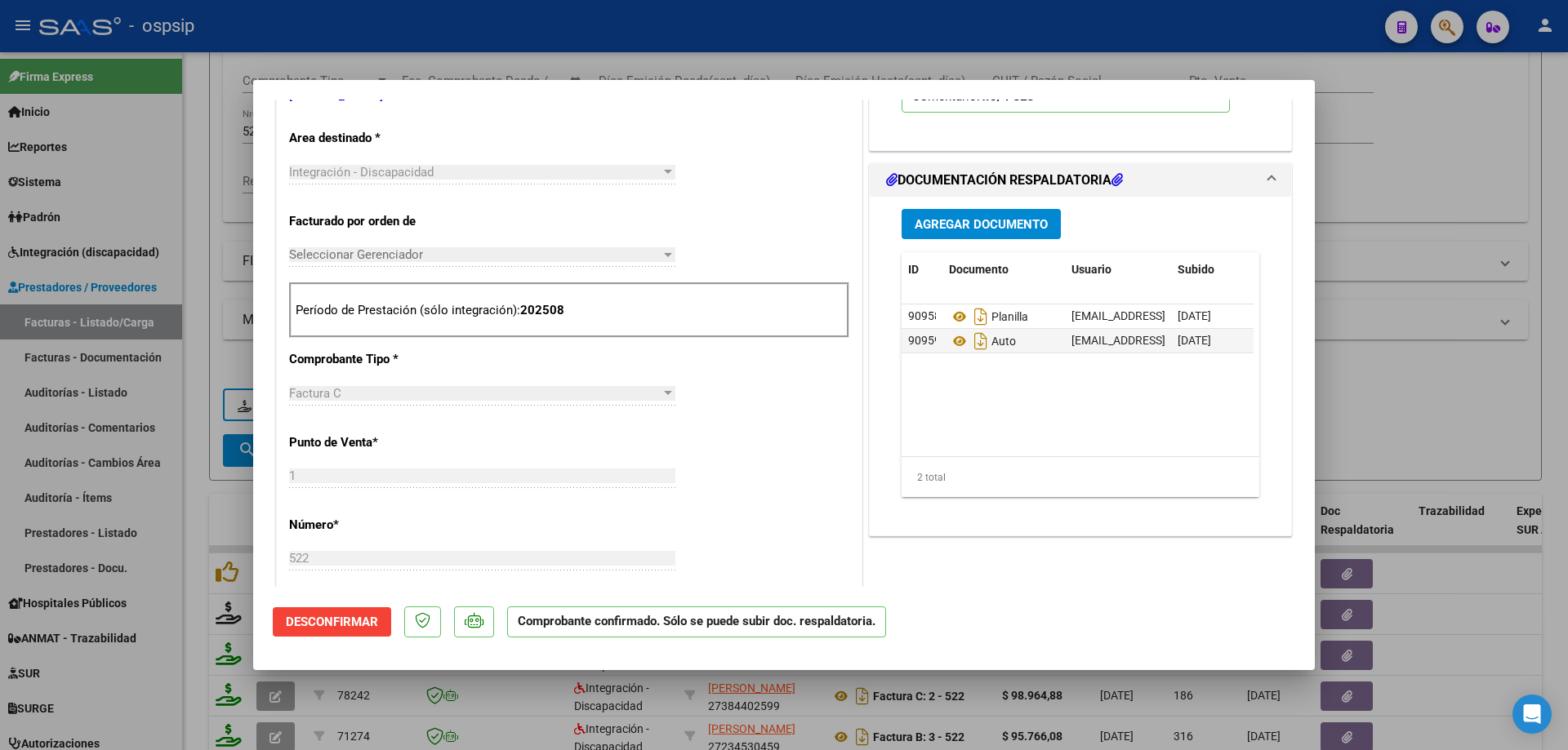
click at [1472, 218] on div at bounding box center [784, 375] width 1568 height 750
type input "$ 0,00"
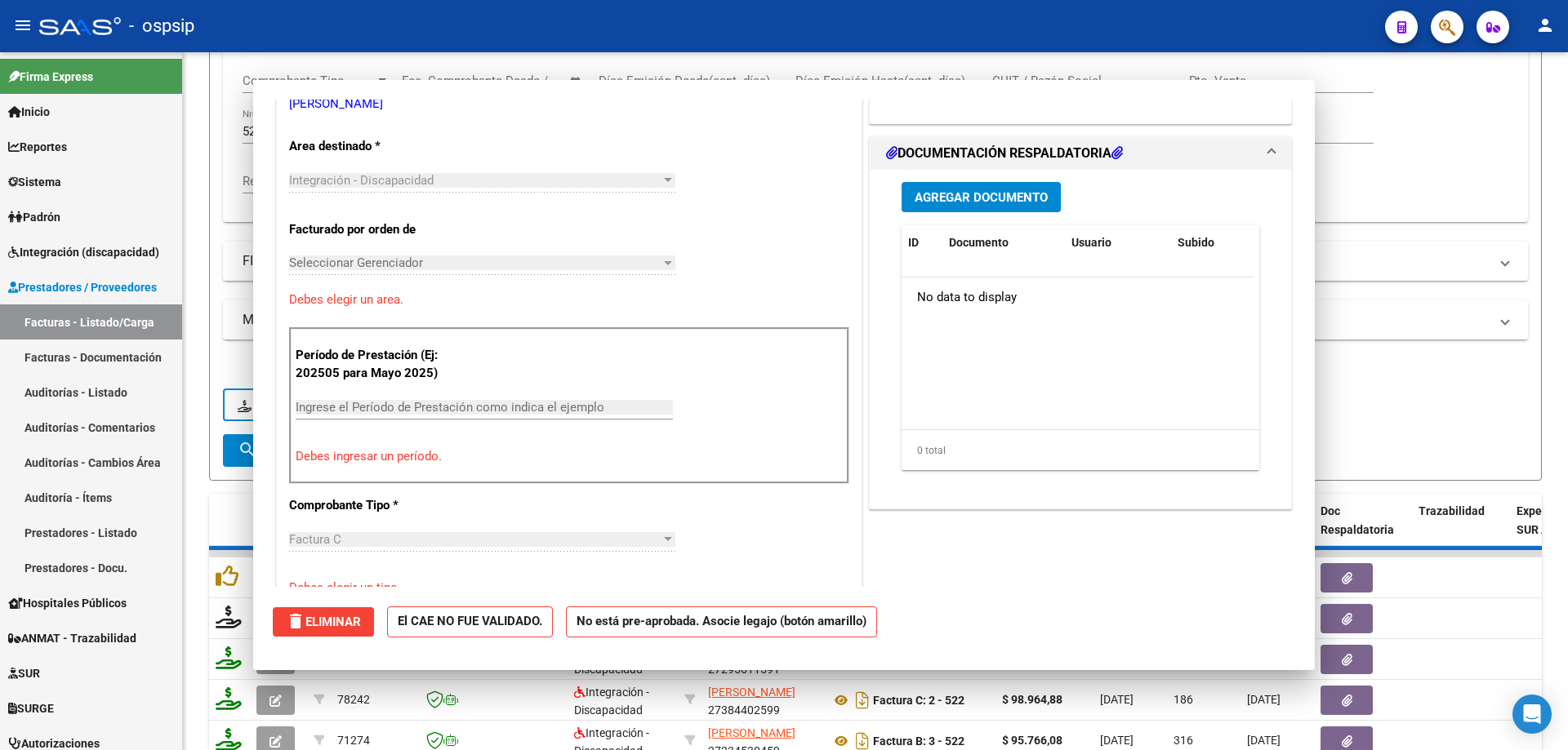
scroll to position [335, 0]
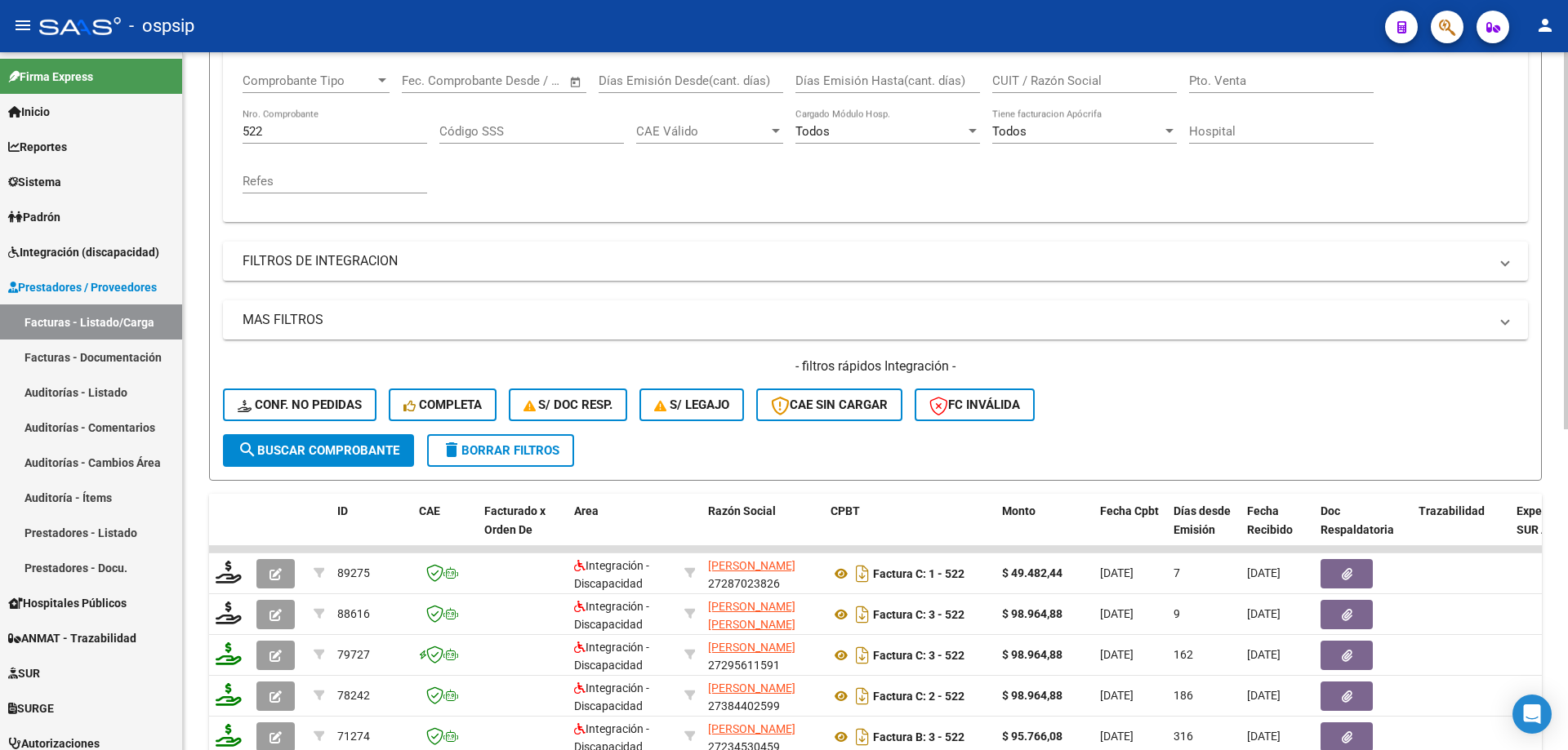
click at [267, 129] on input "522" at bounding box center [334, 131] width 184 height 15
type input "5"
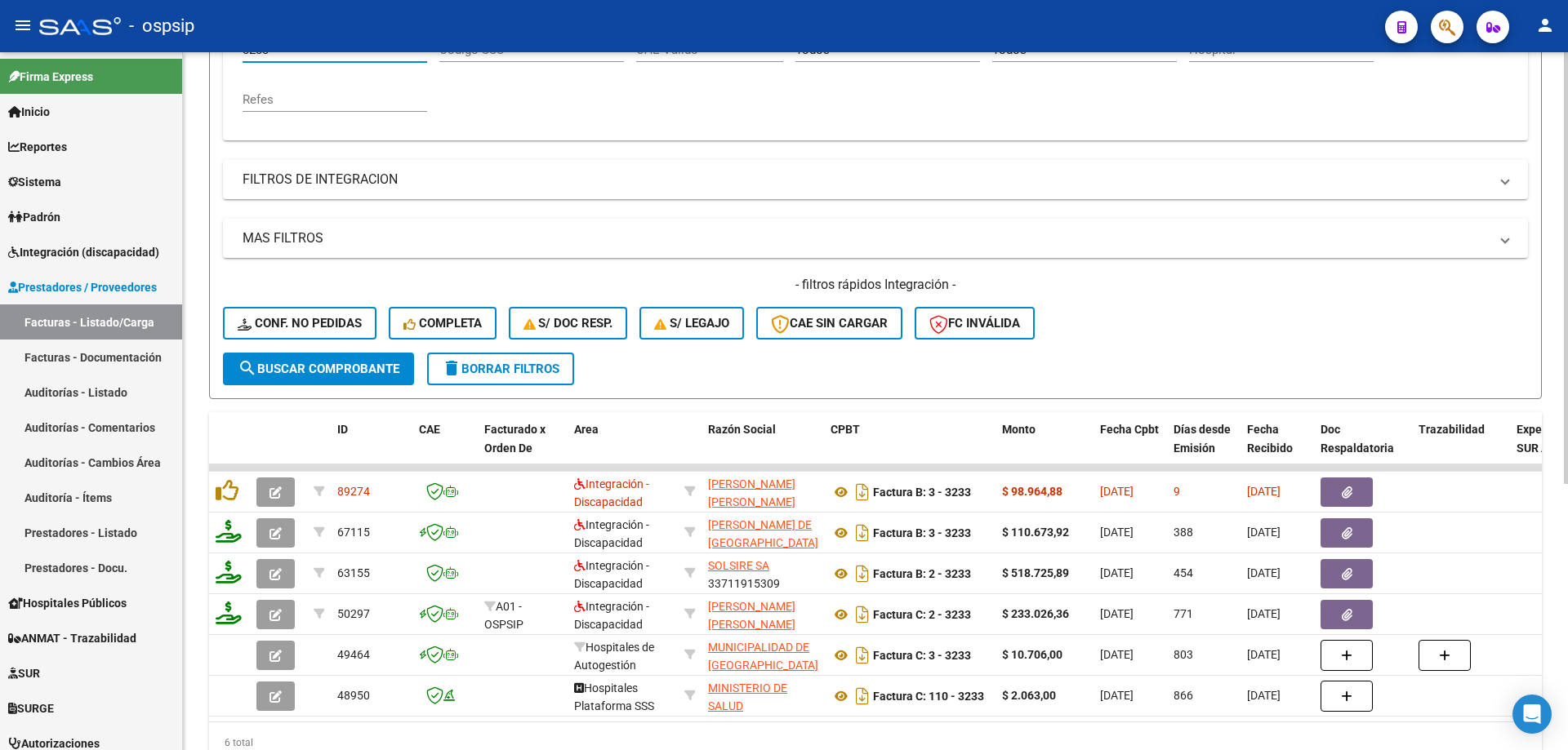
scroll to position [431, 0]
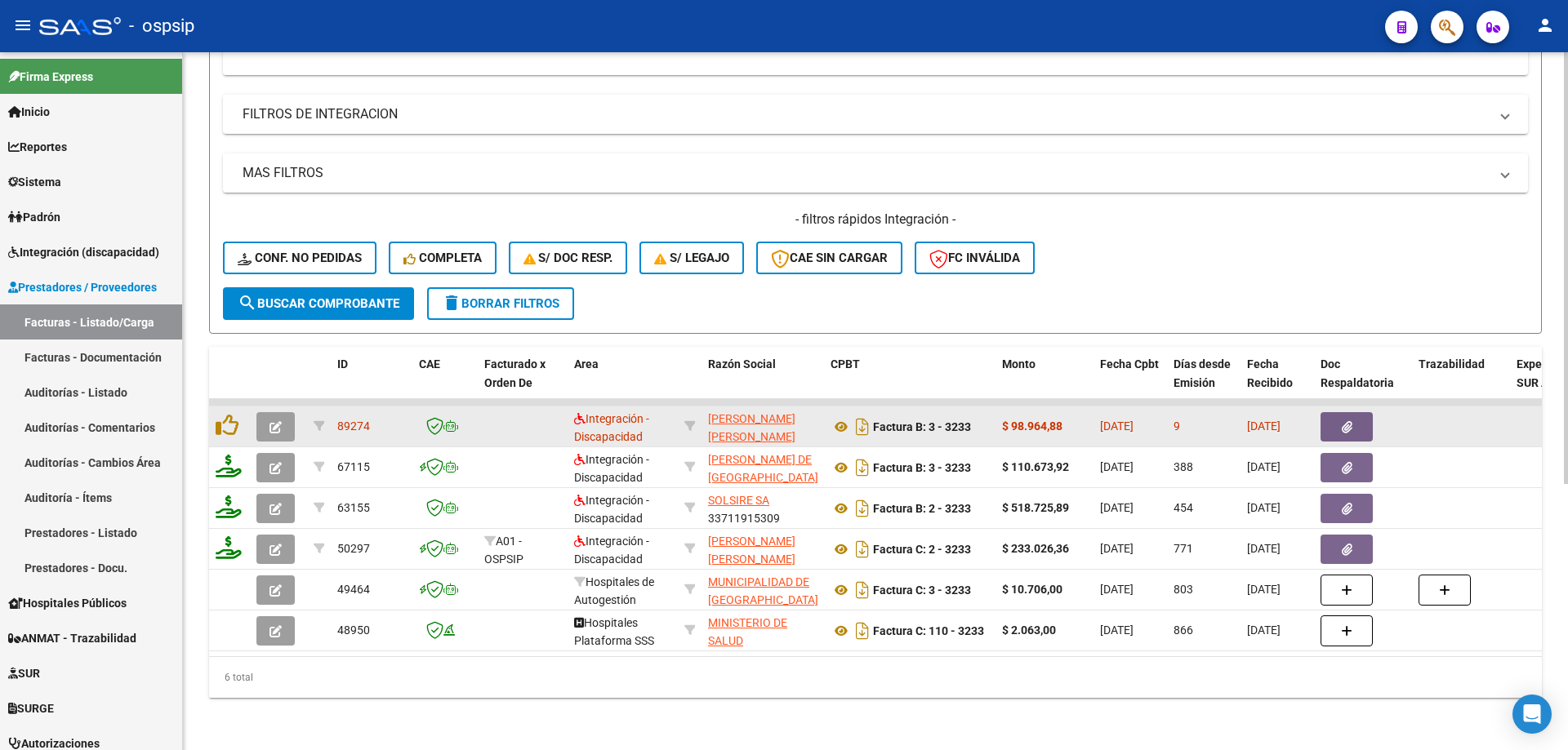
type input "3233"
click at [276, 421] on icon "button" at bounding box center [275, 427] width 12 height 12
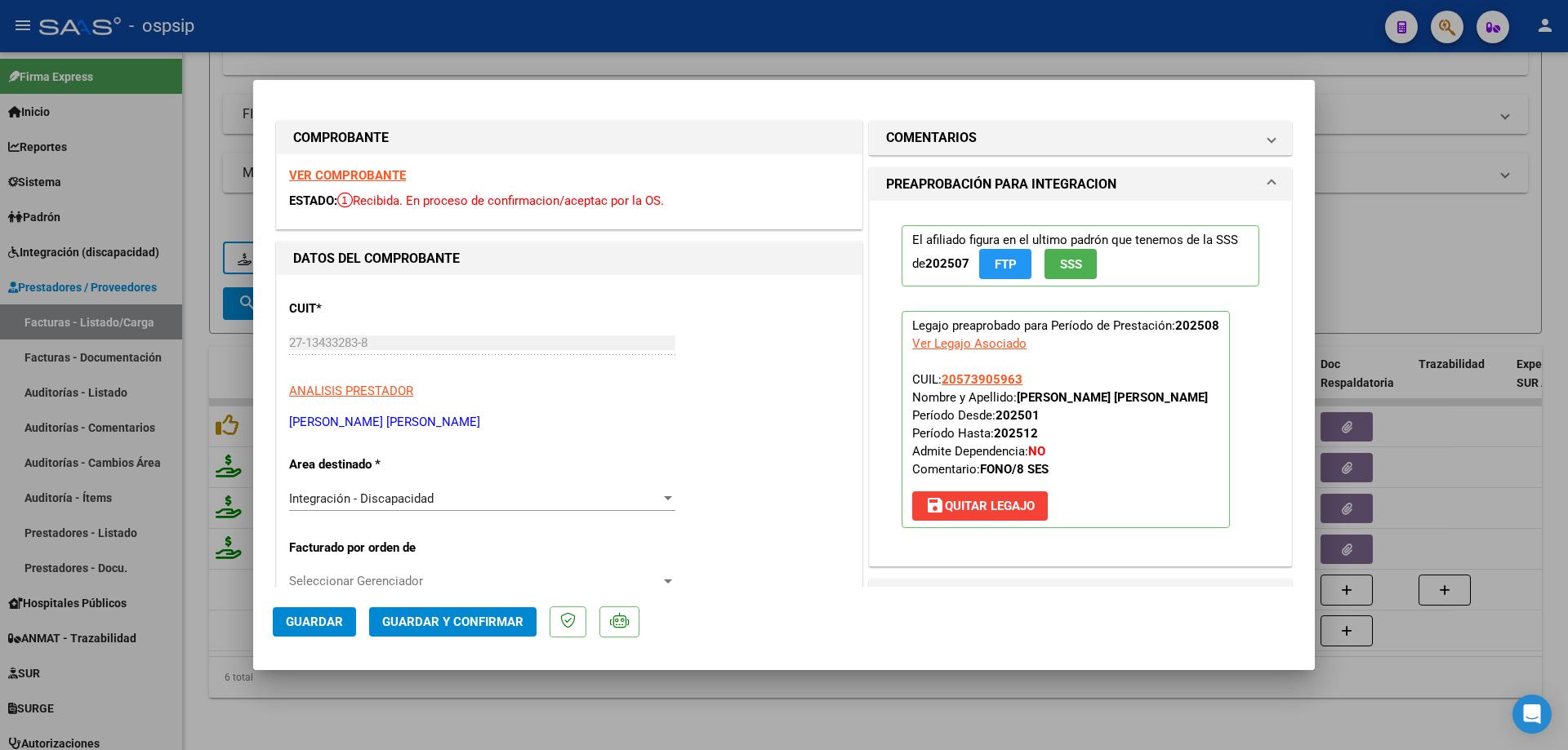
click at [1082, 267] on button "SSS" at bounding box center [1070, 264] width 52 height 30
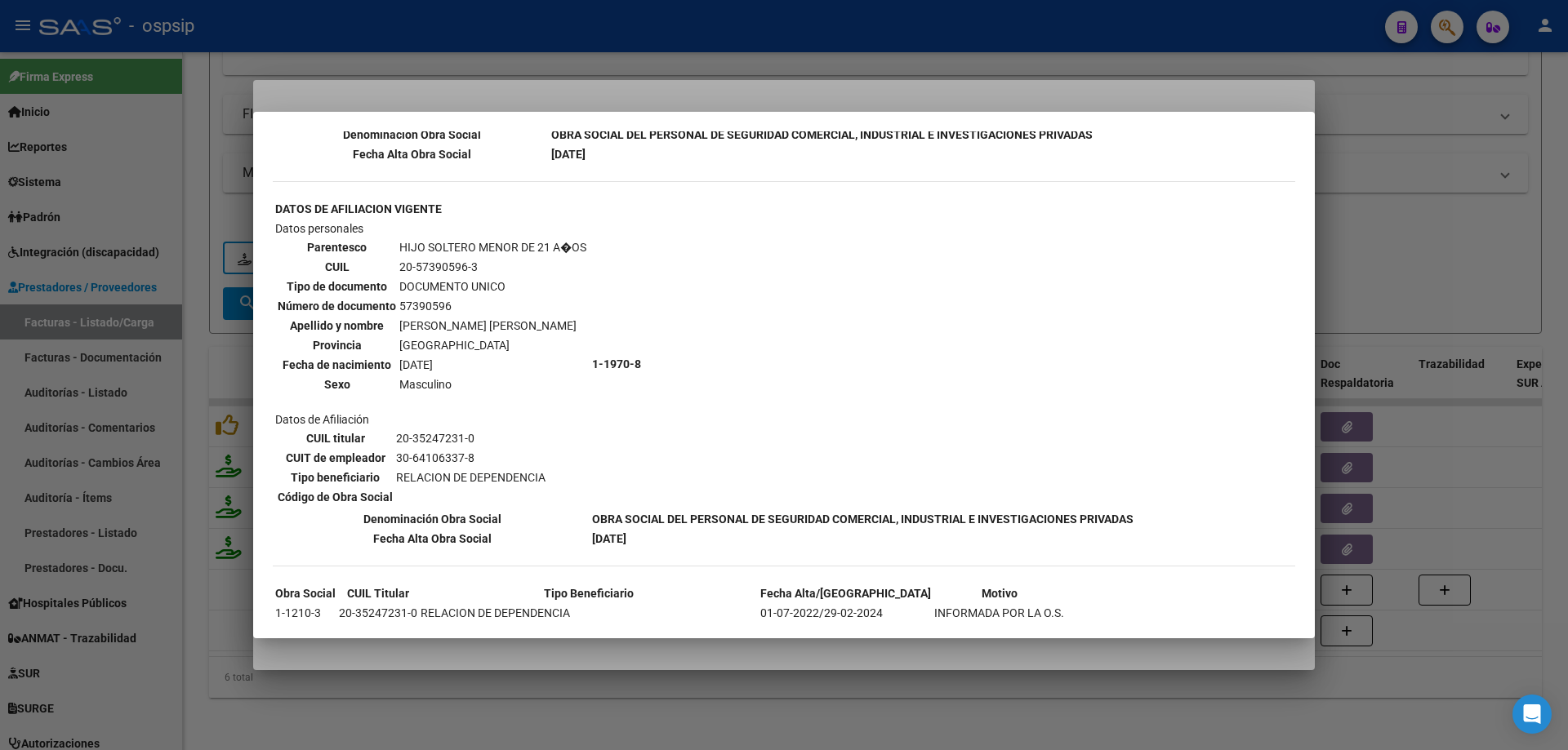
scroll to position [975, 0]
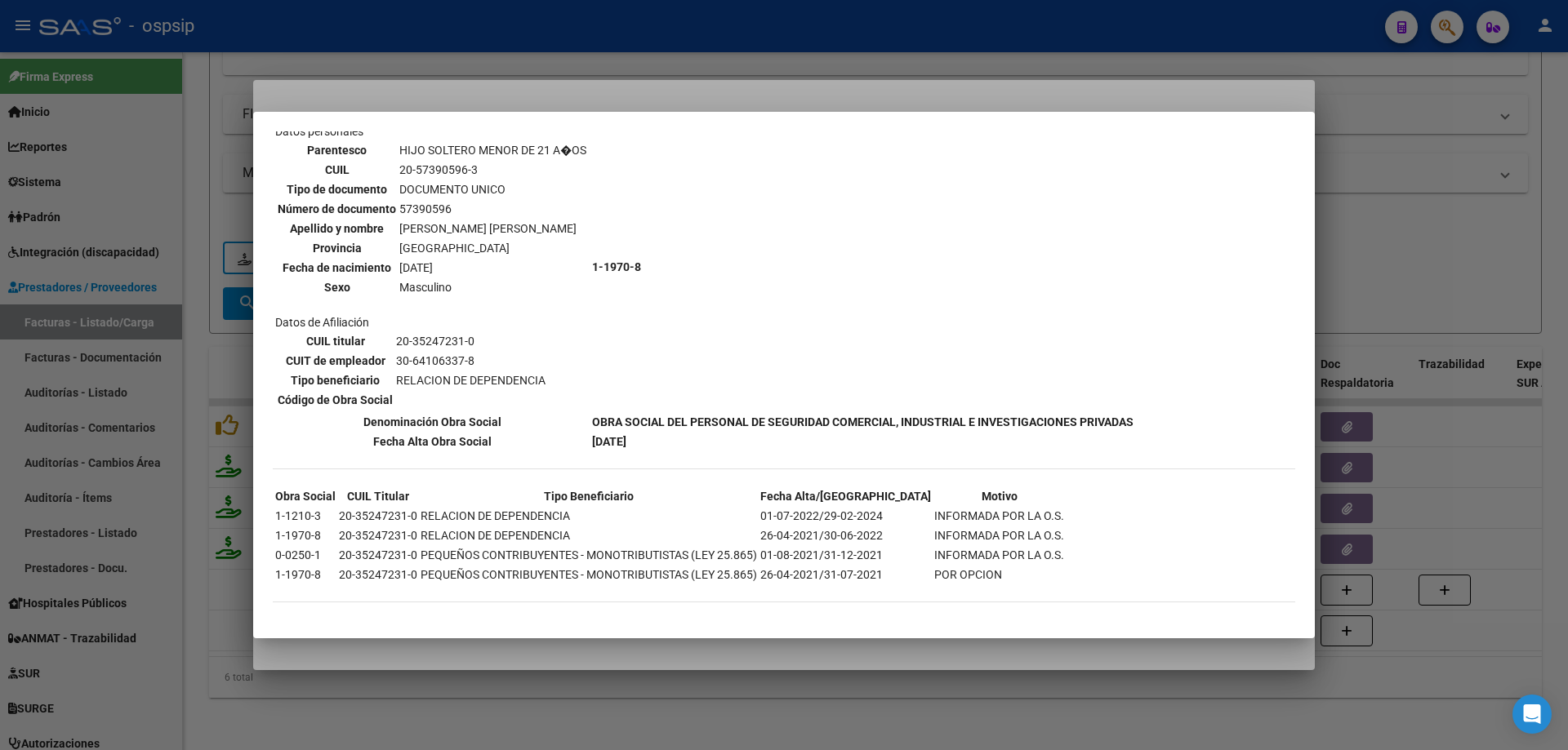
click at [1478, 238] on div at bounding box center [784, 375] width 1568 height 750
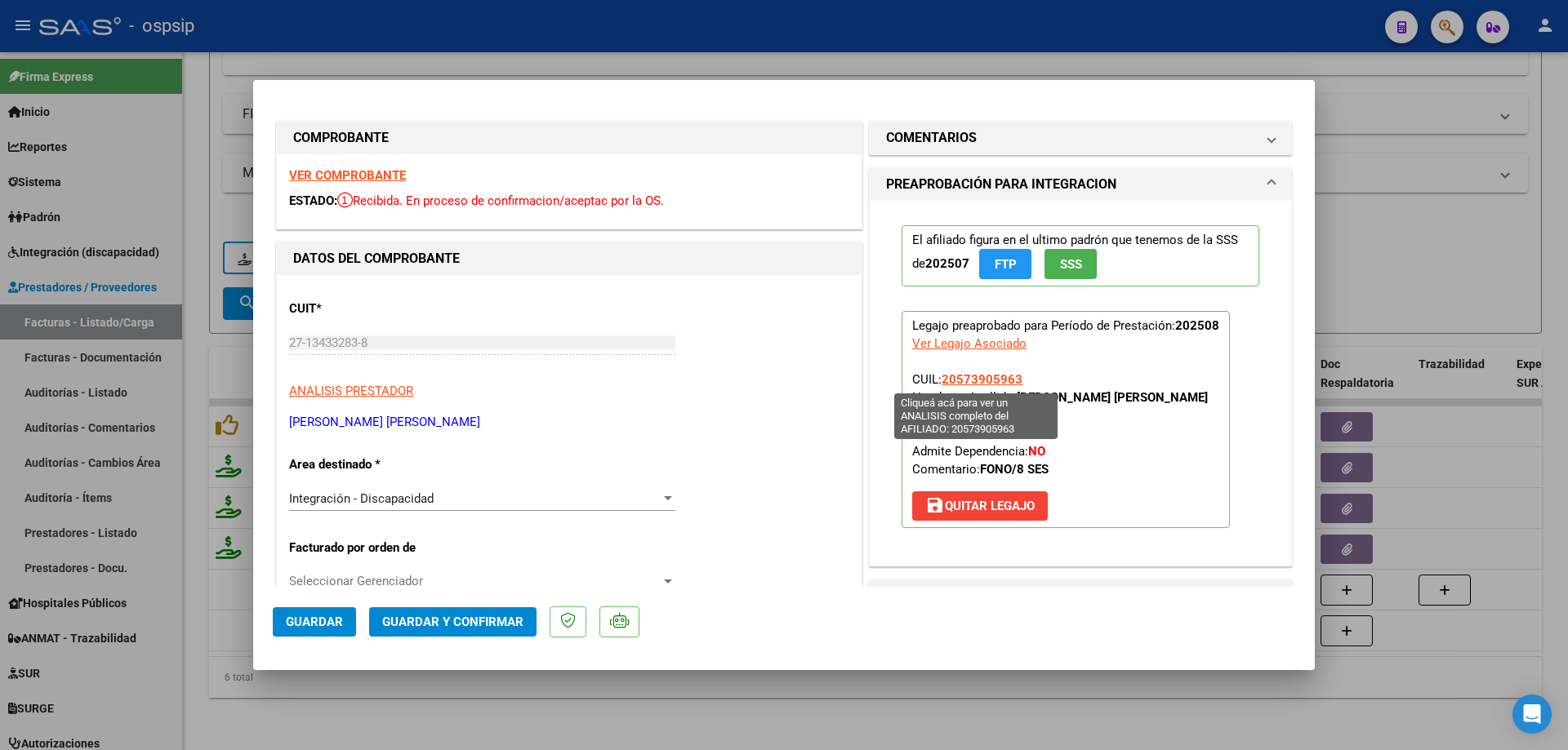
click at [961, 375] on span "20573905963" at bounding box center [981, 380] width 80 height 15
type textarea "20573905963"
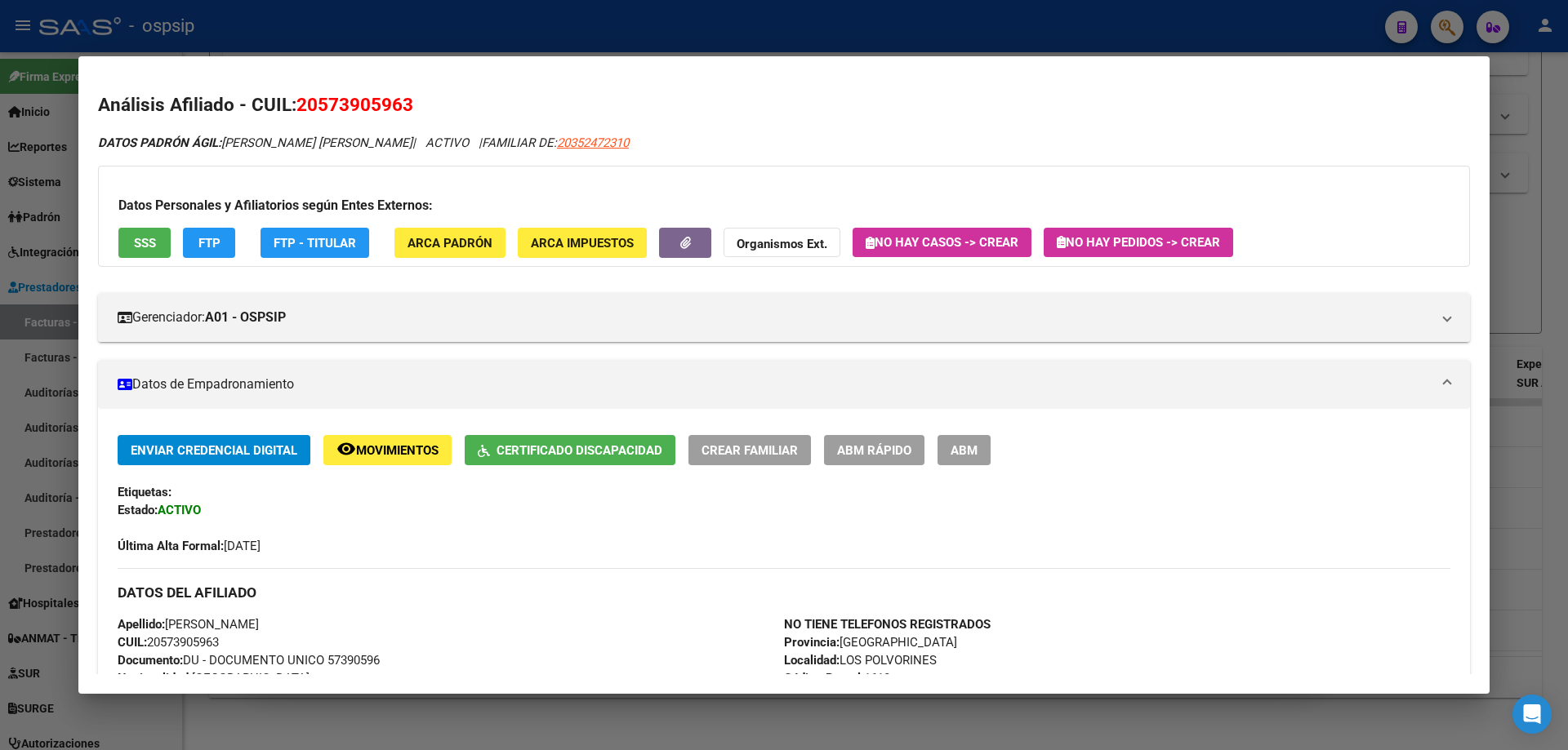
click at [1527, 264] on div at bounding box center [784, 375] width 1568 height 750
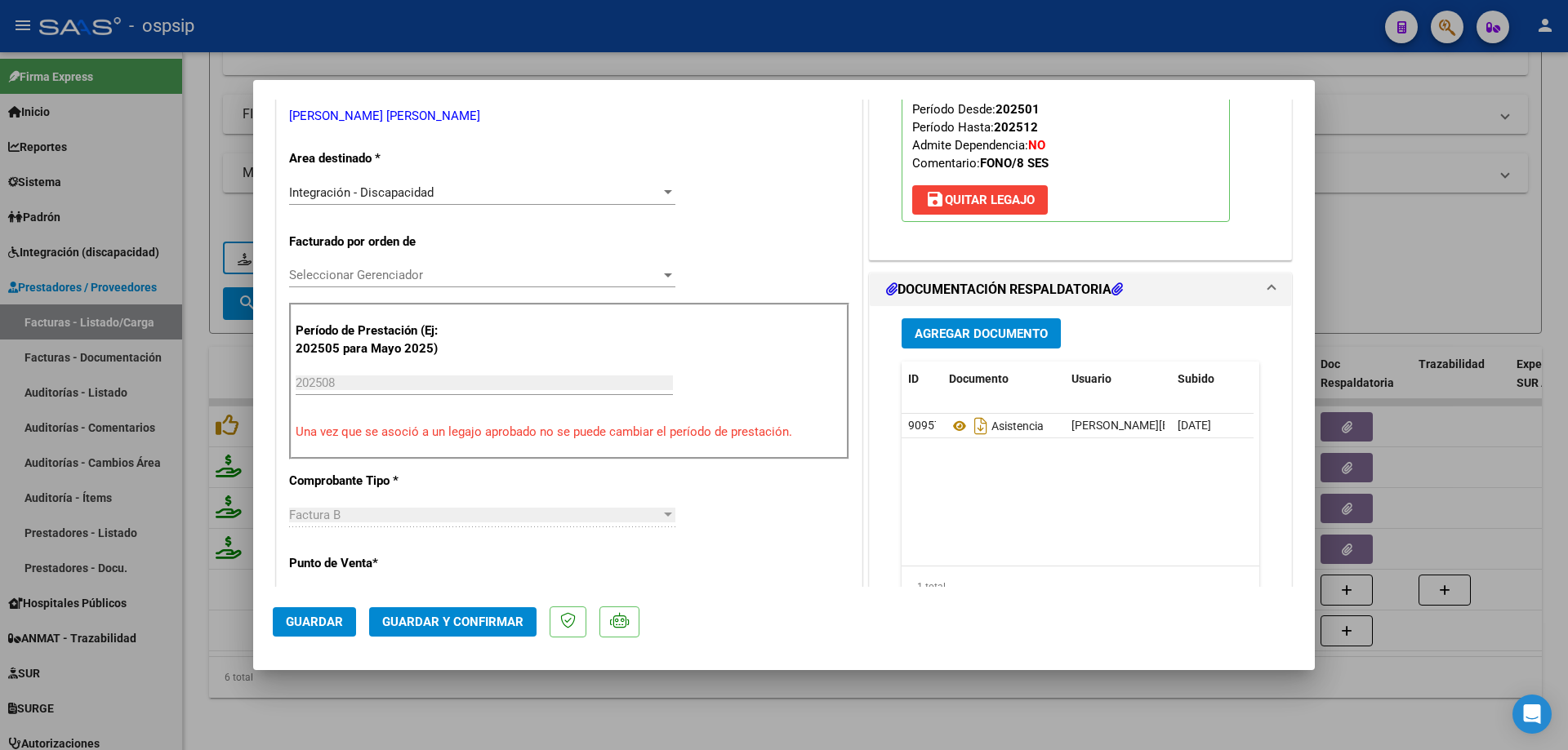
scroll to position [326, 0]
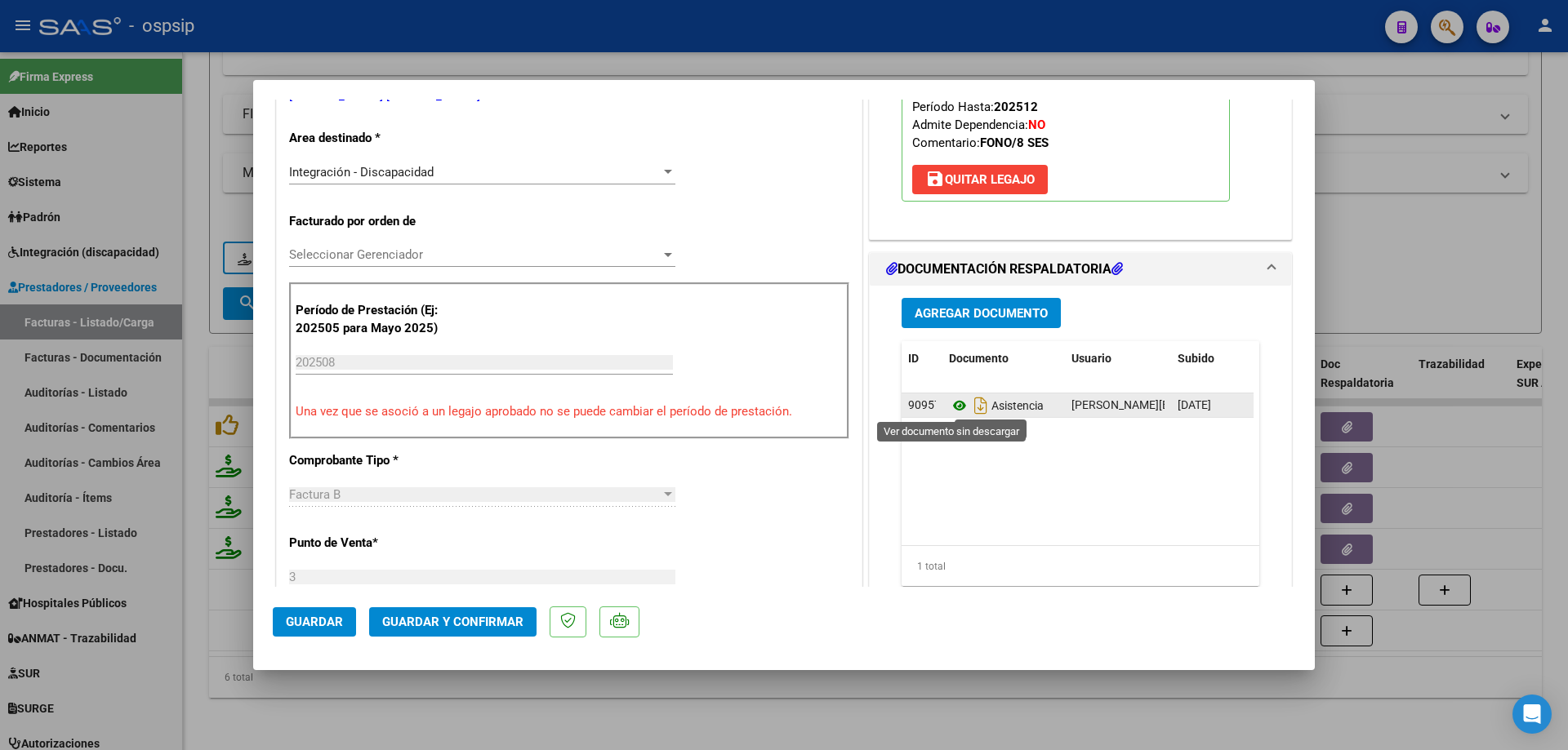
click at [951, 410] on icon at bounding box center [959, 406] width 21 height 20
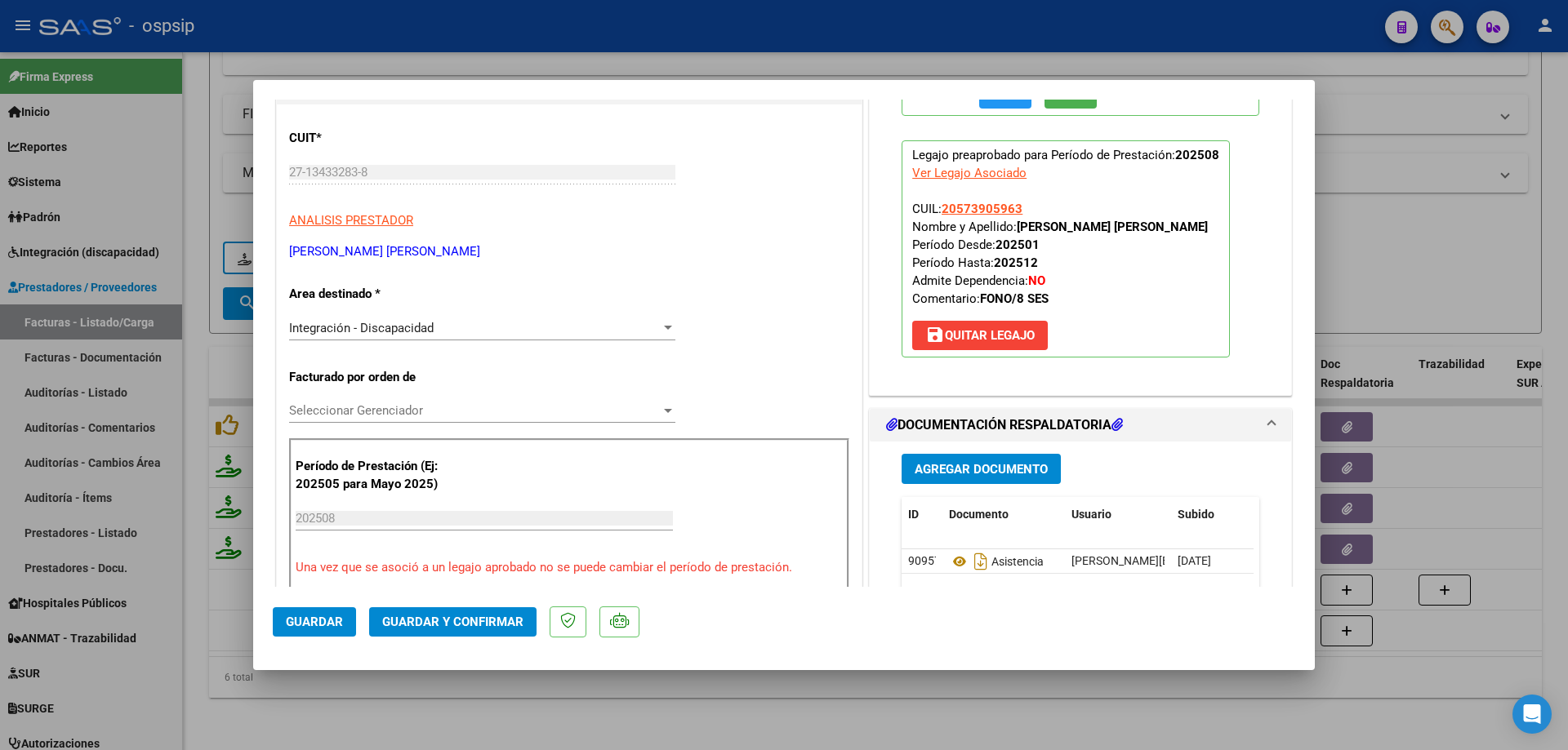
scroll to position [164, 0]
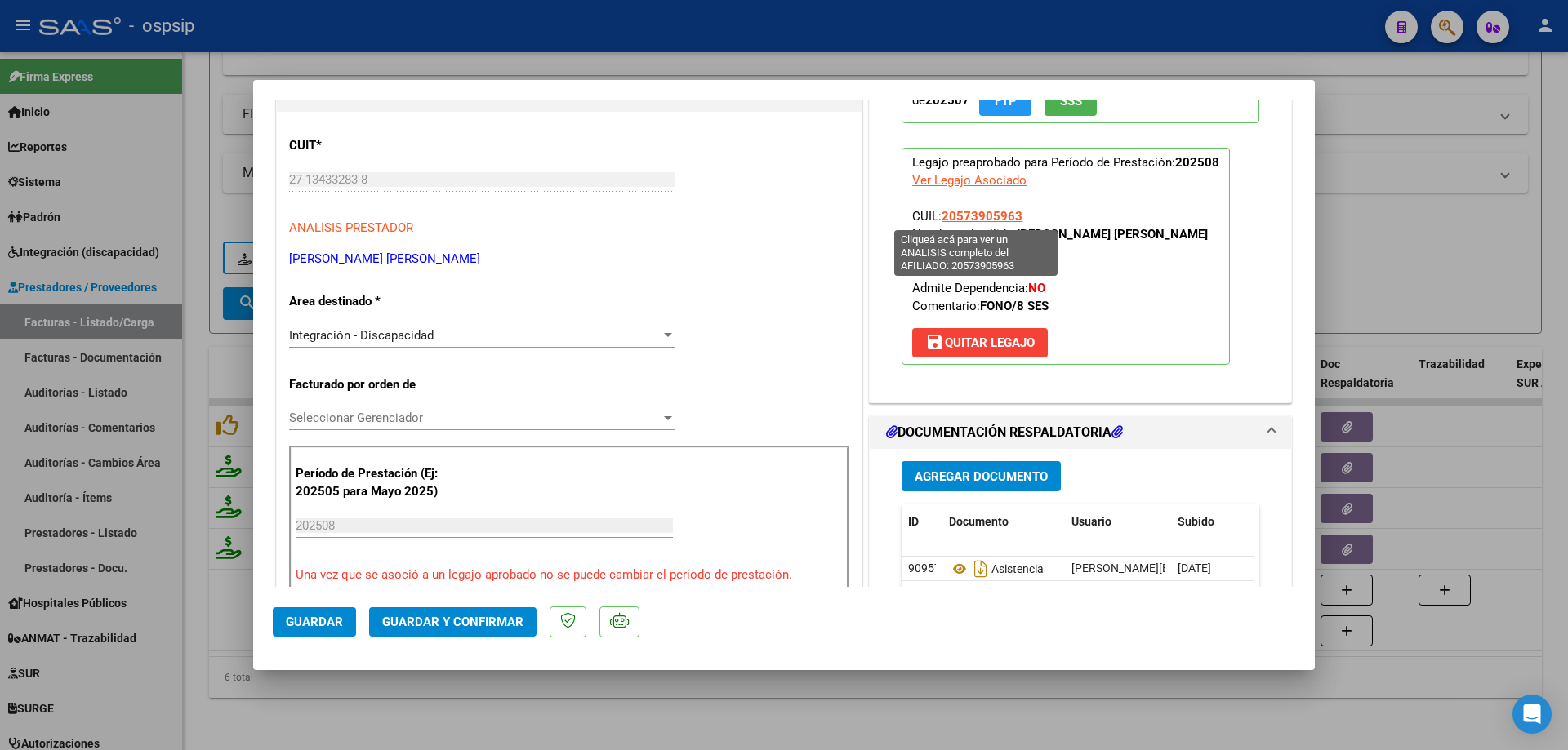
drag, startPoint x: 1030, startPoint y: 215, endPoint x: 936, endPoint y: 214, distance: 94.0
click at [936, 214] on p "Legajo preaprobado para Período de Prestación: 202508 Ver Legajo Asociado CUIL:…" at bounding box center [1065, 256] width 328 height 218
copy span "20573905963"
click at [436, 612] on button "Guardar y Confirmar" at bounding box center [452, 621] width 167 height 29
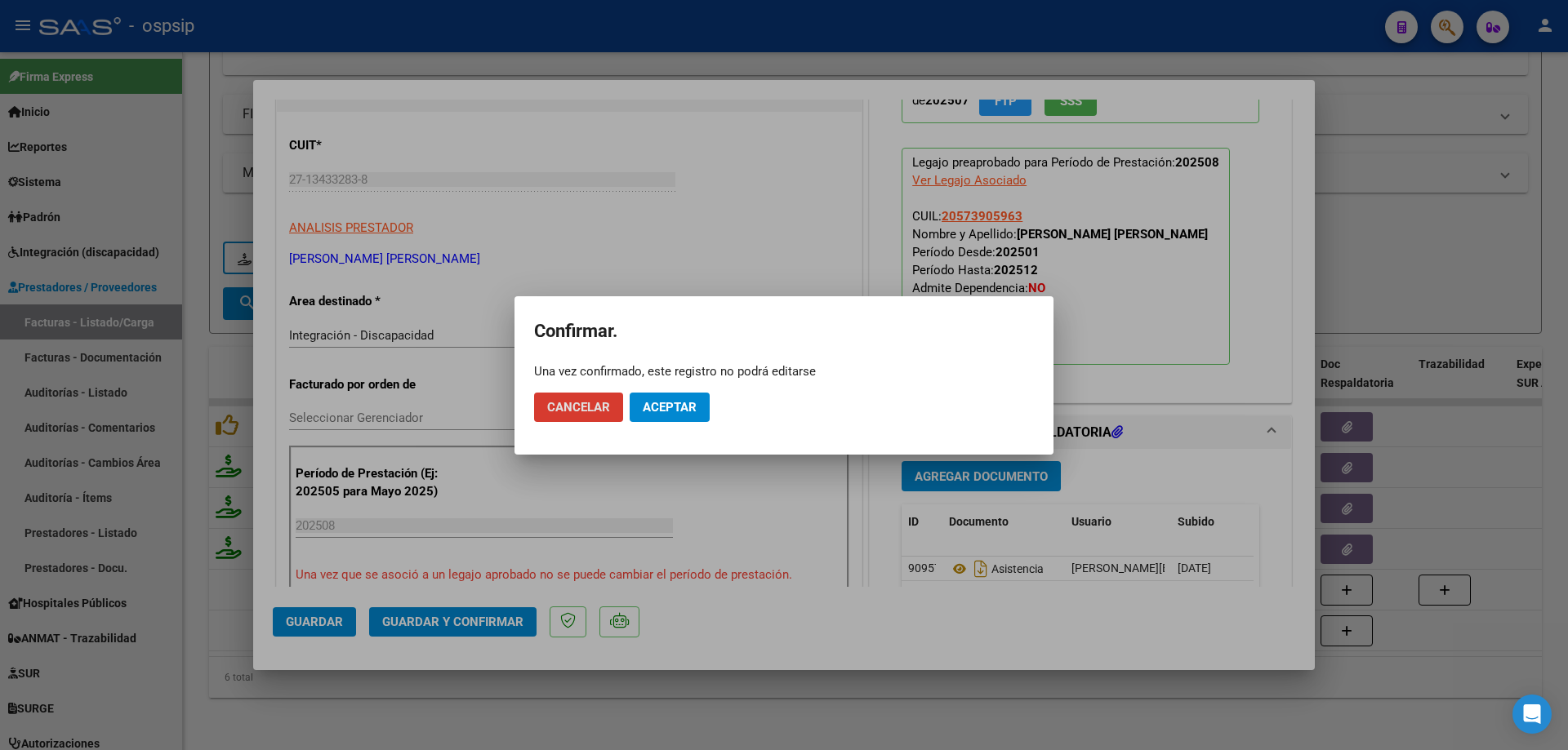
click at [660, 392] on button "Aceptar" at bounding box center [670, 407] width 80 height 29
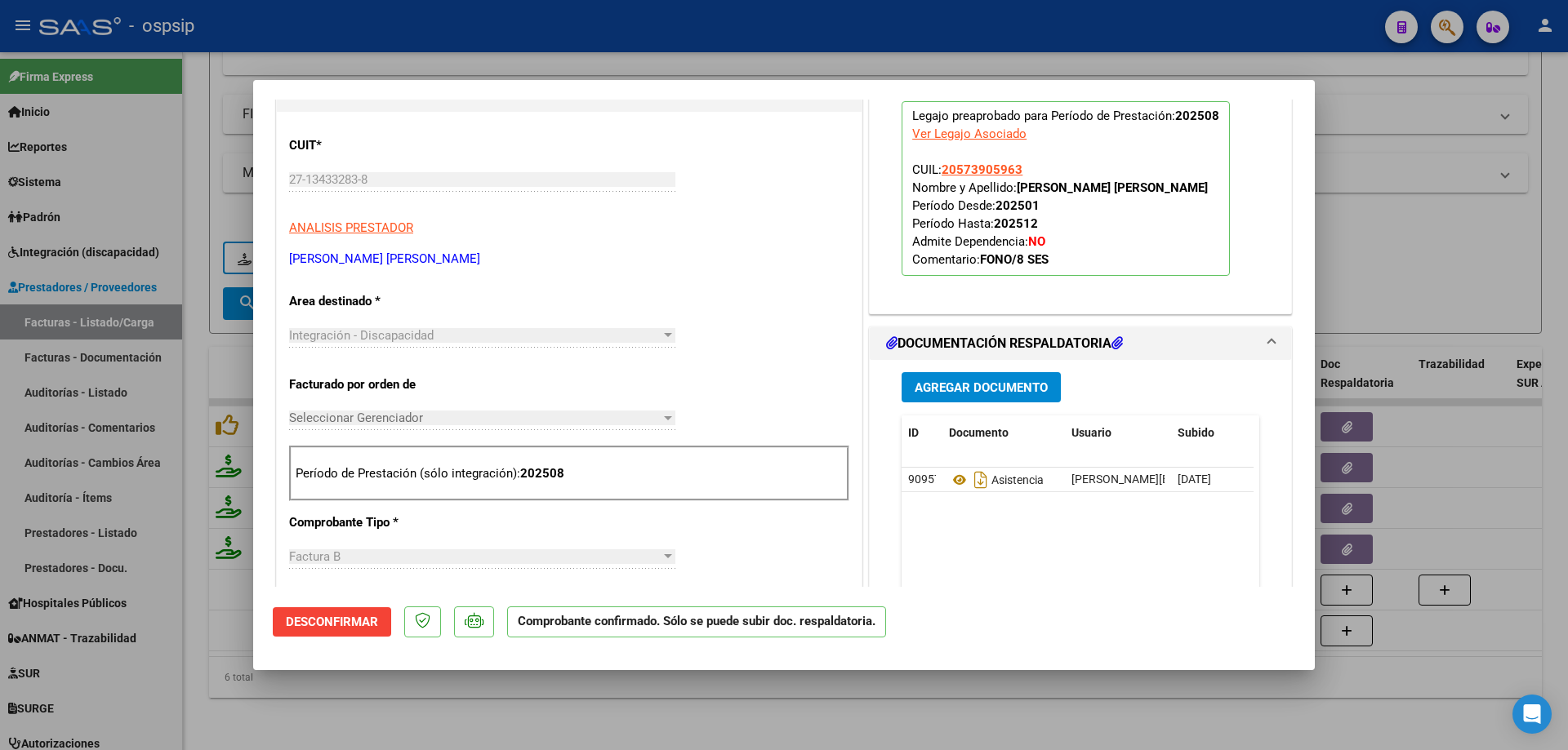
click at [1413, 216] on div at bounding box center [784, 375] width 1568 height 750
type input "$ 0,00"
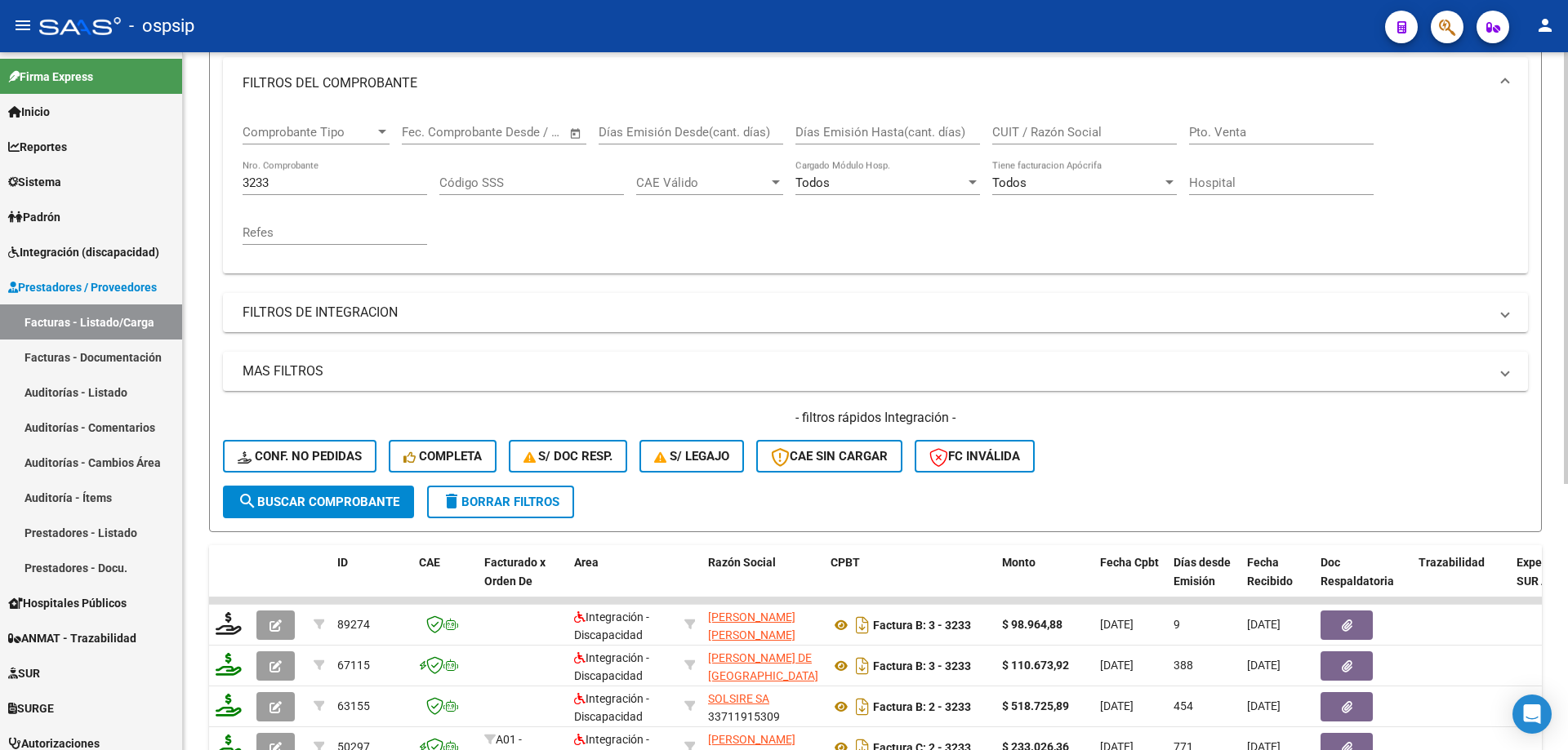
scroll to position [186, 0]
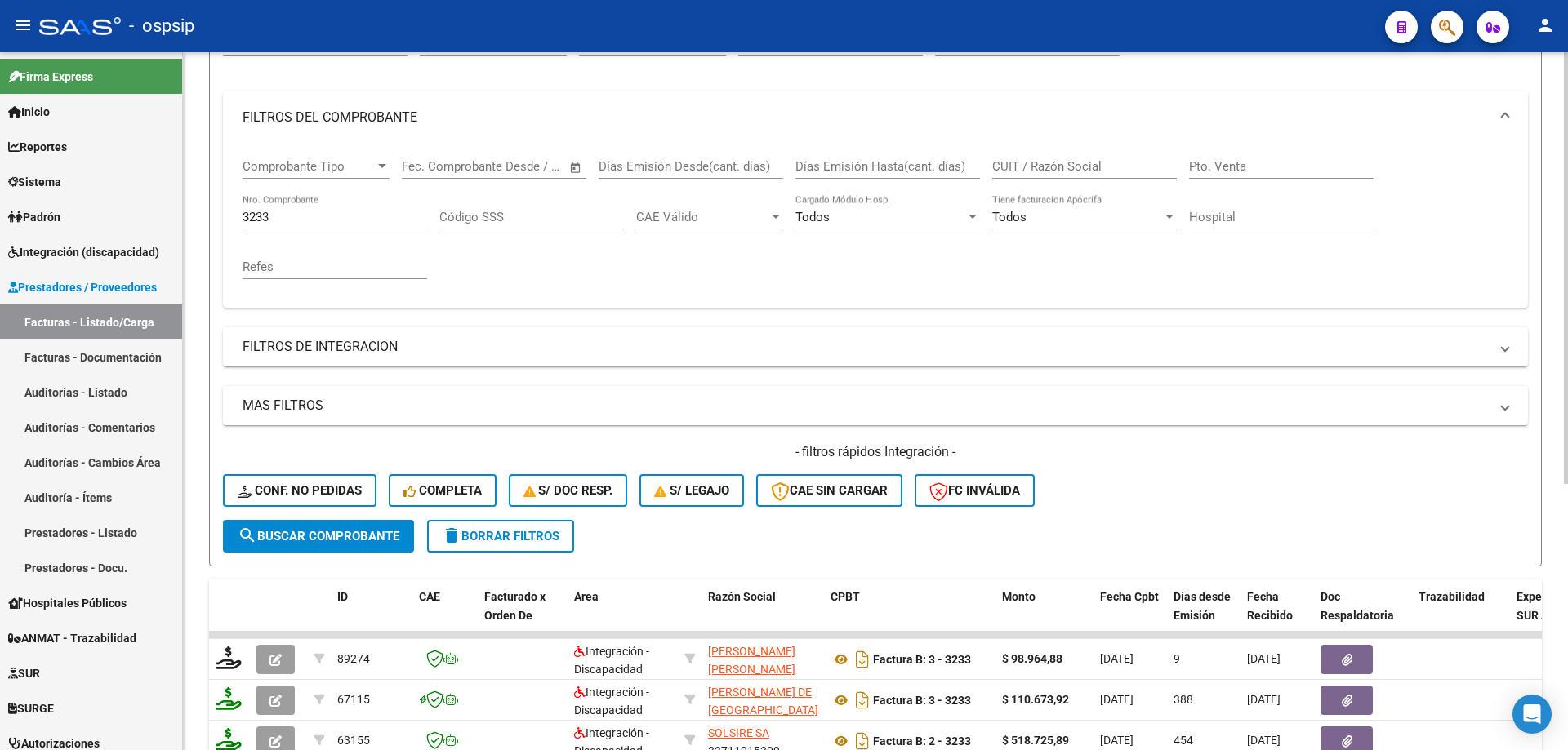
click at [324, 218] on input "3233" at bounding box center [334, 218] width 184 height 15
type input "3"
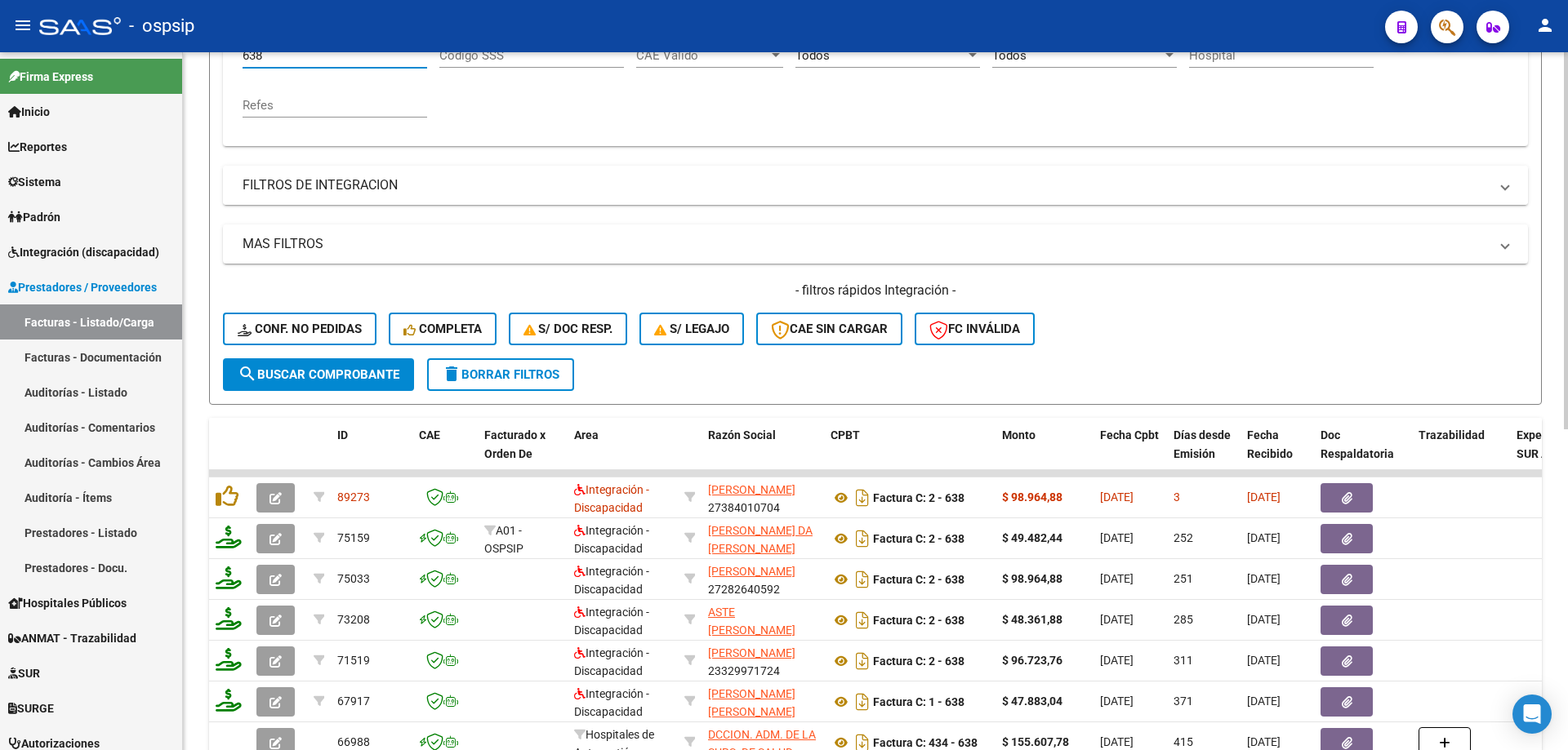
scroll to position [349, 0]
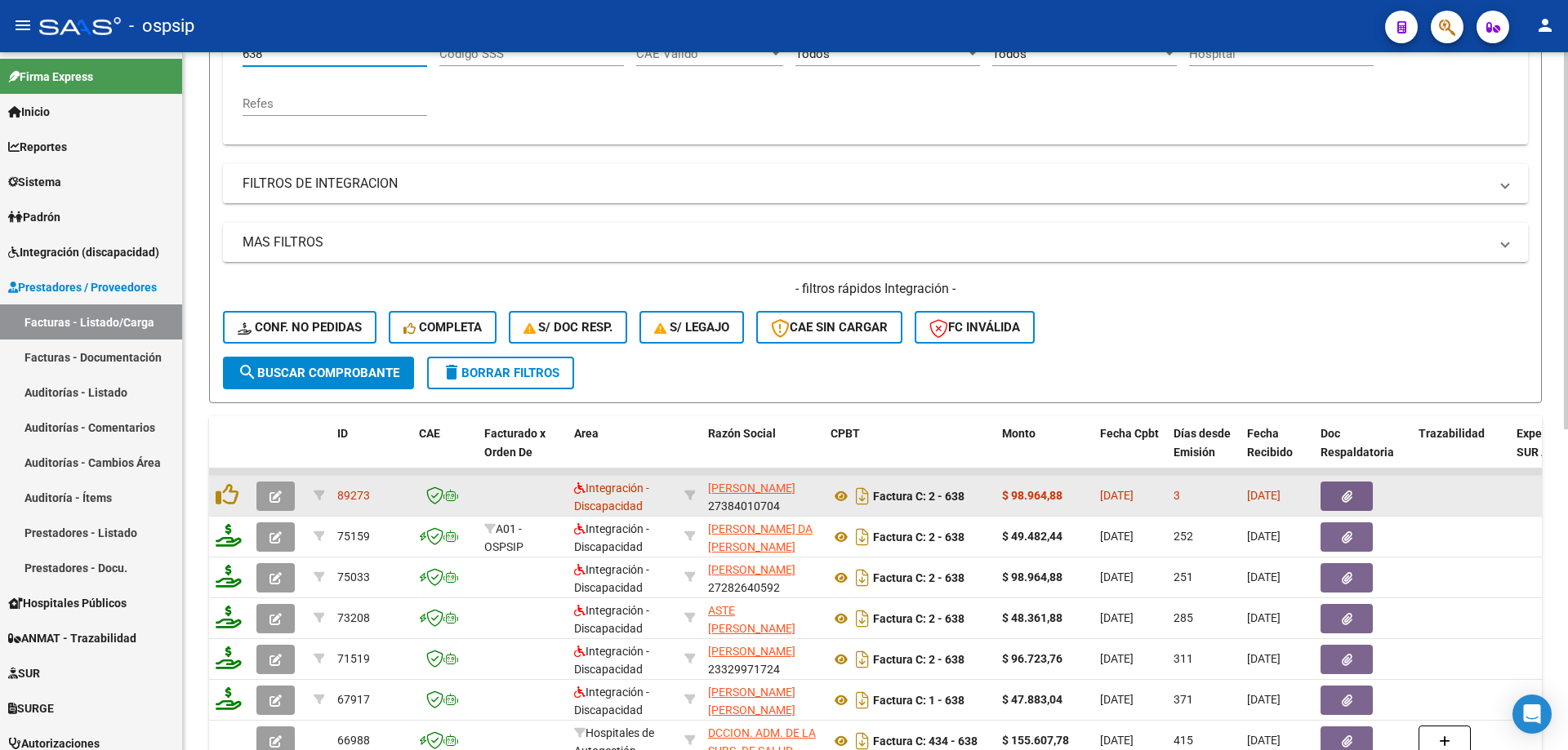
type input "638"
click at [278, 498] on icon "button" at bounding box center [275, 497] width 12 height 12
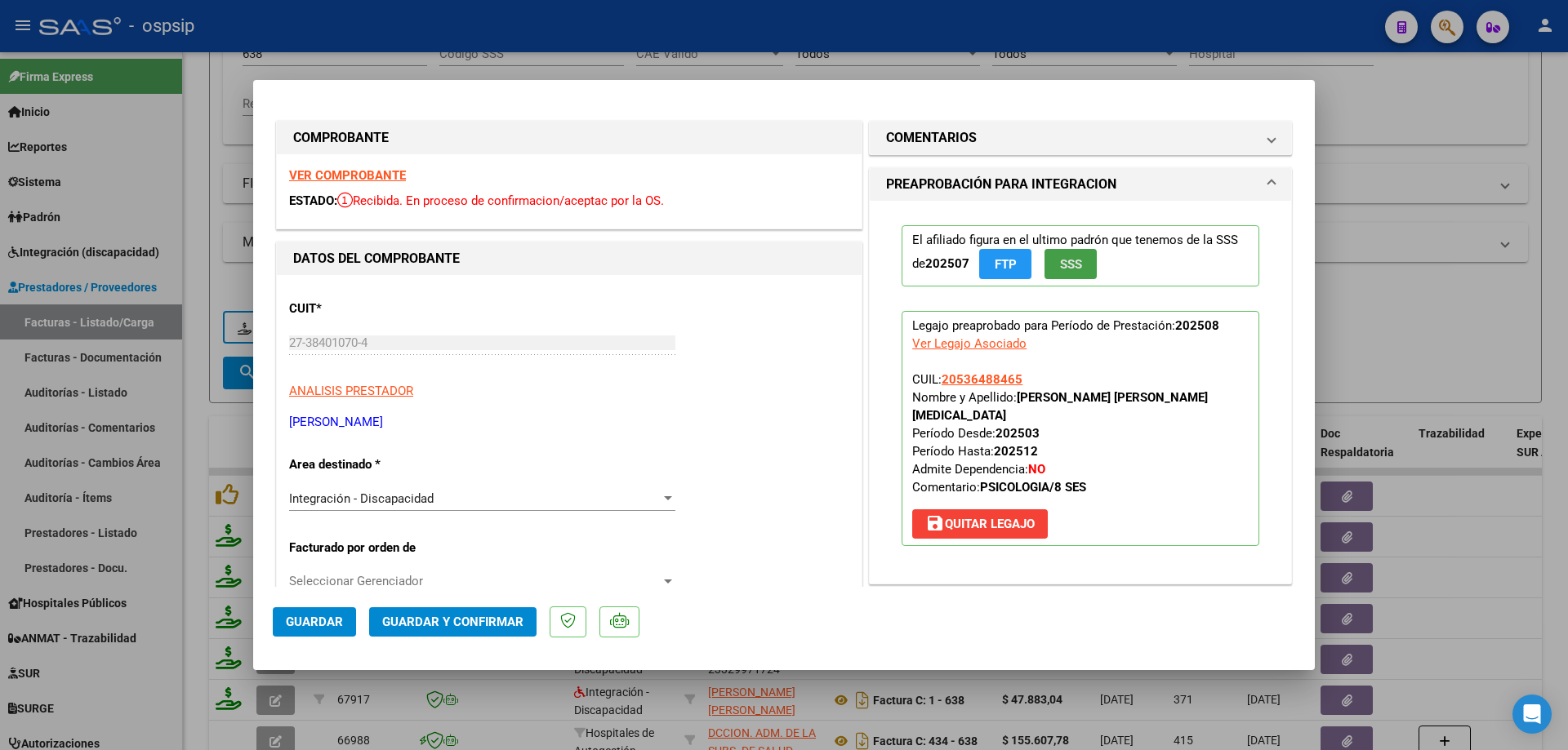
click at [1066, 271] on span "SSS" at bounding box center [1071, 265] width 22 height 15
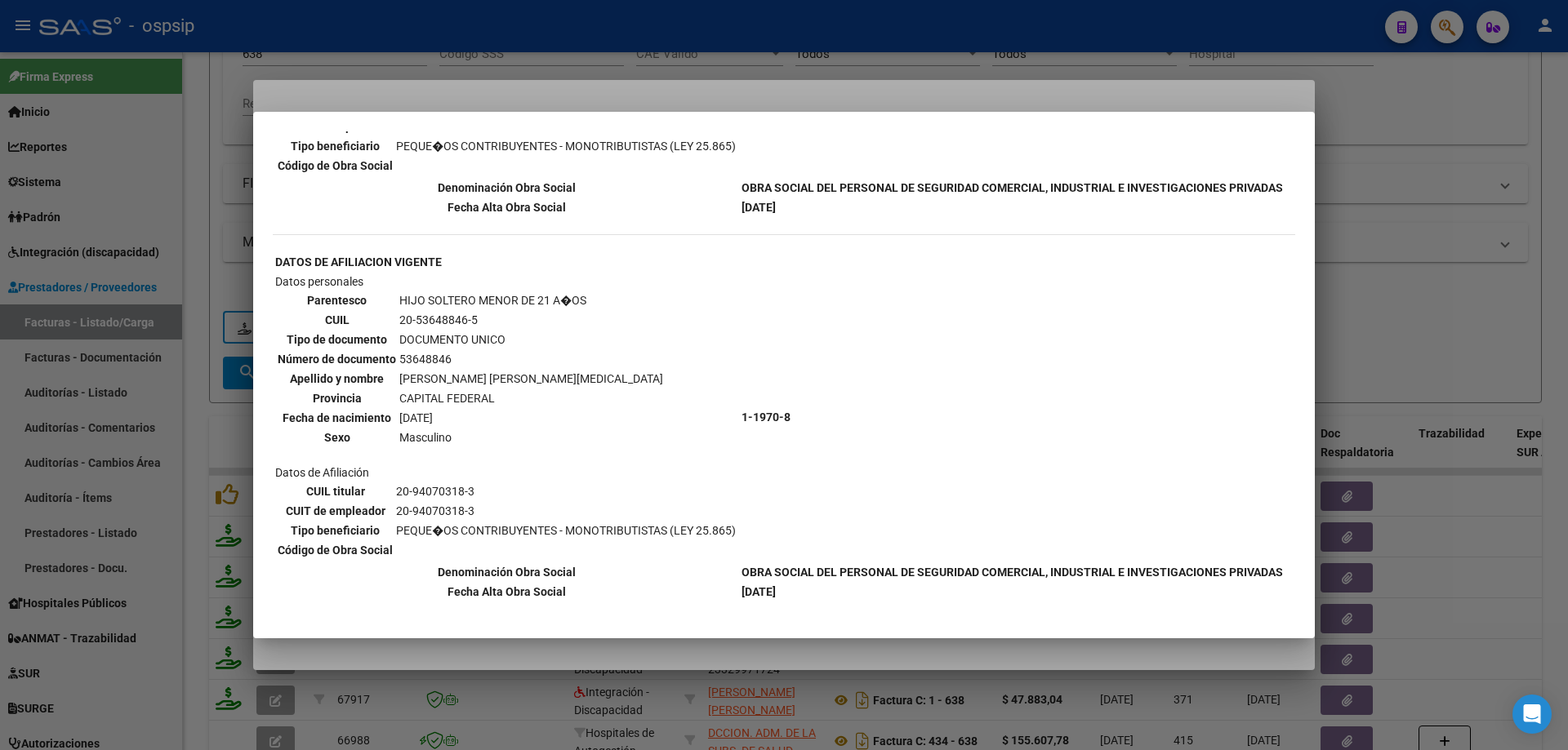
scroll to position [442, 0]
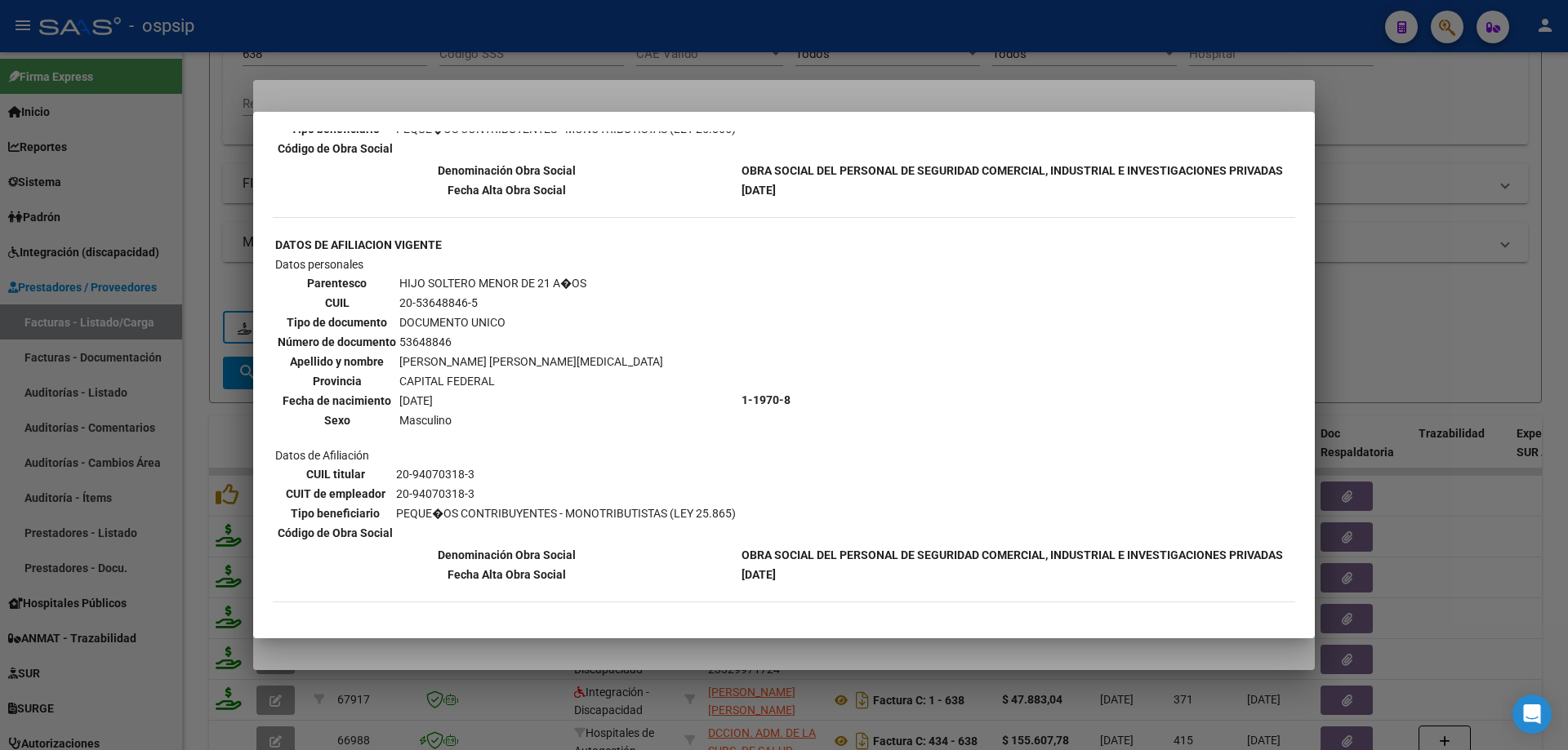
click at [1366, 283] on div at bounding box center [784, 375] width 1568 height 750
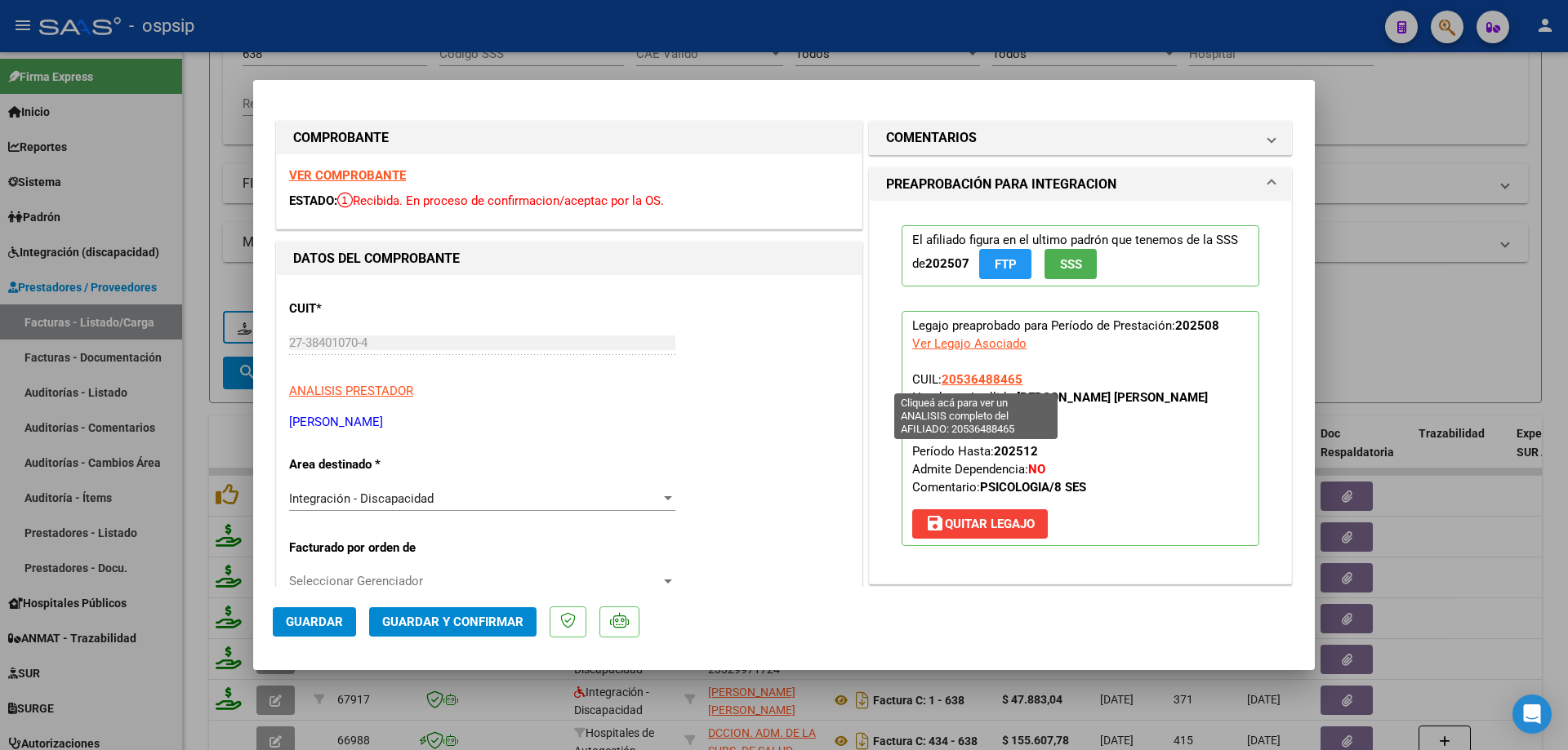
click at [963, 383] on span "20536488465" at bounding box center [981, 380] width 80 height 15
type textarea "20536488465"
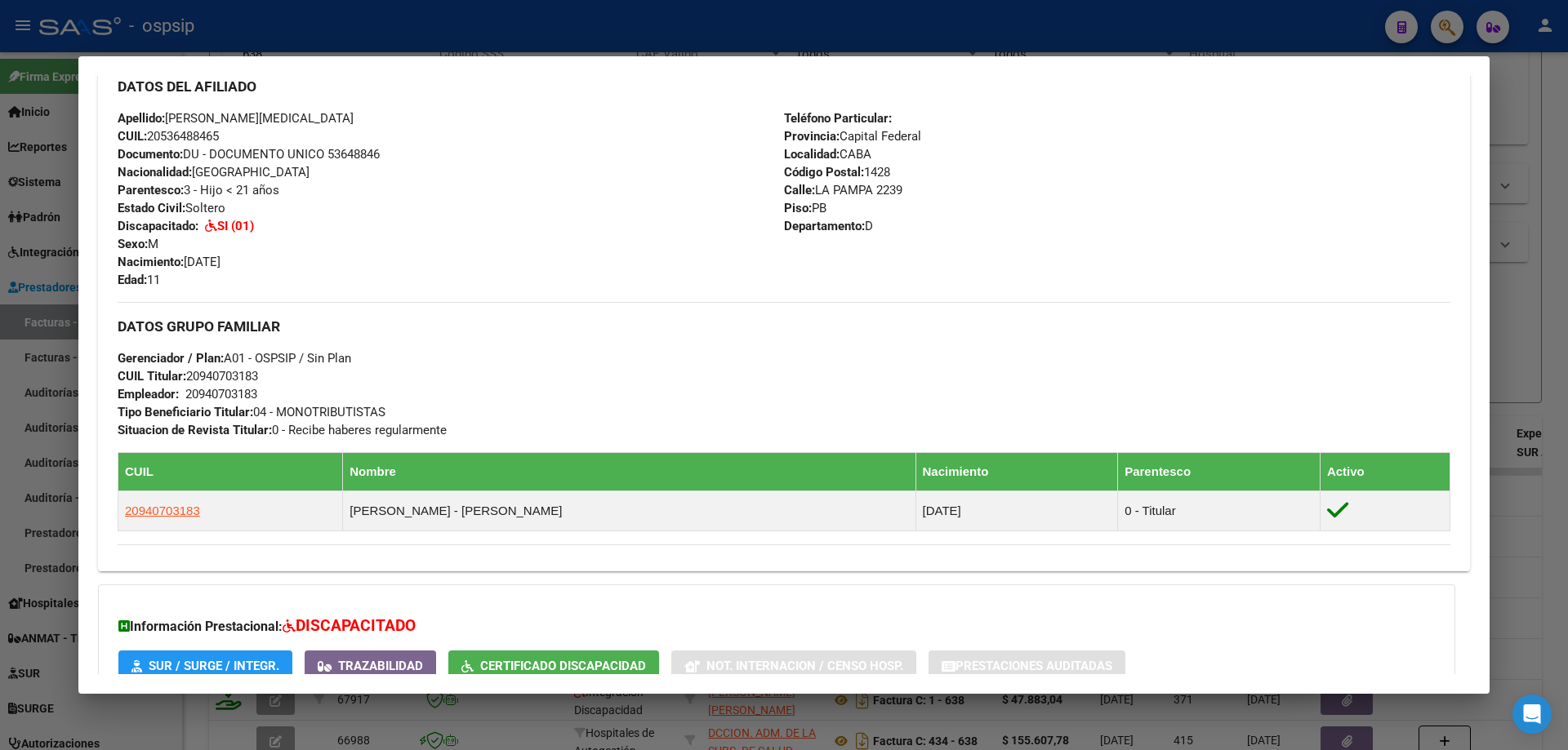
scroll to position [253, 0]
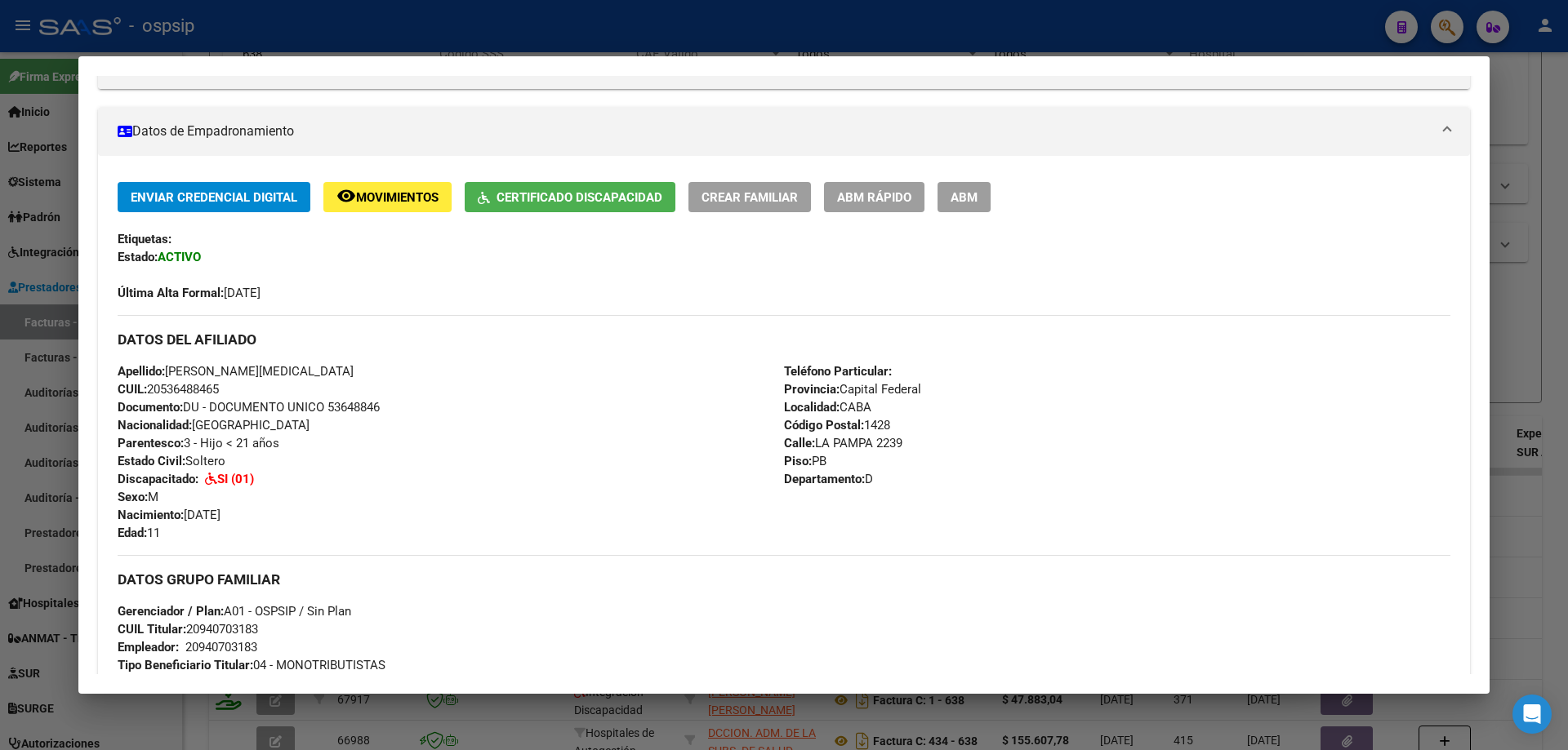
click at [1555, 275] on div at bounding box center [784, 375] width 1568 height 750
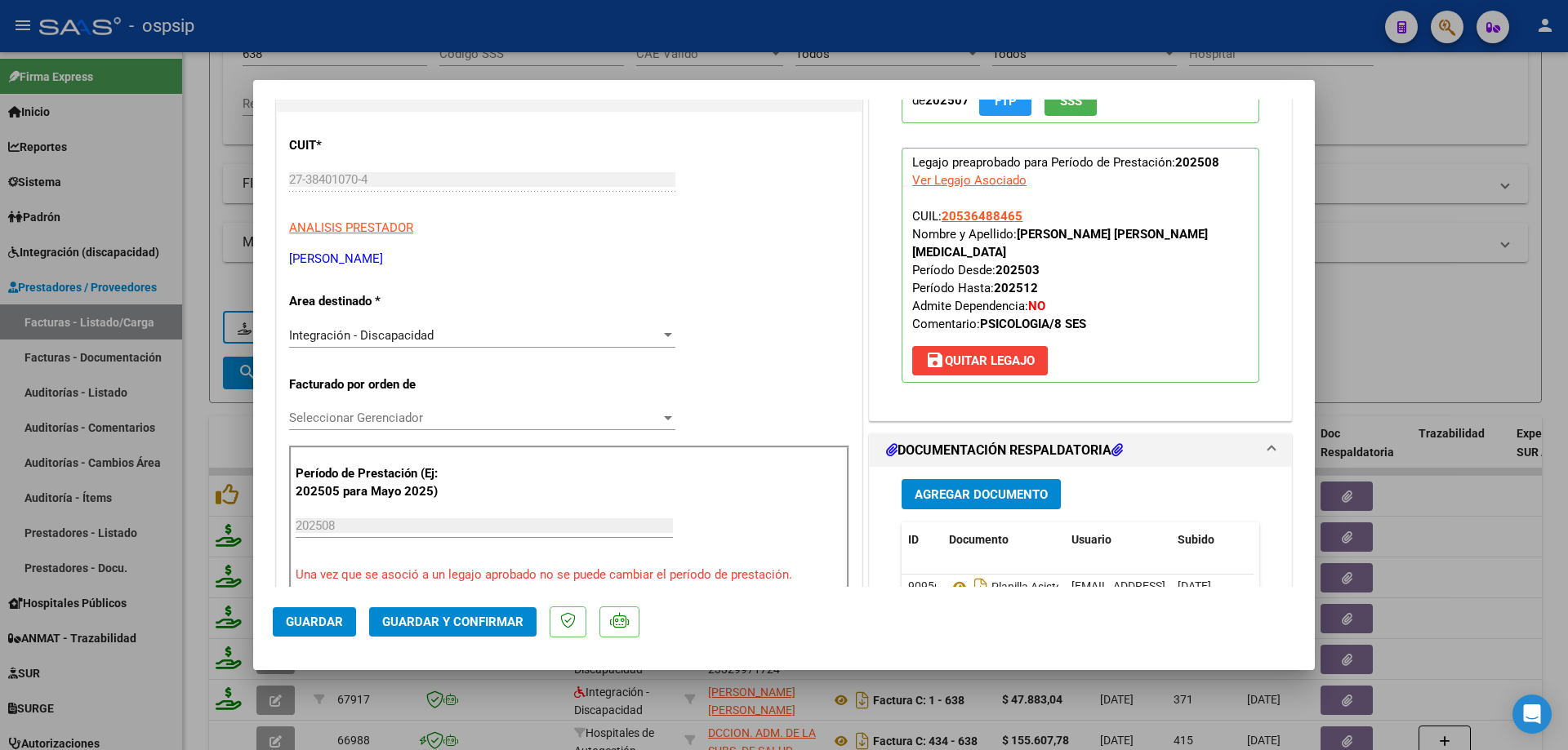
scroll to position [326, 0]
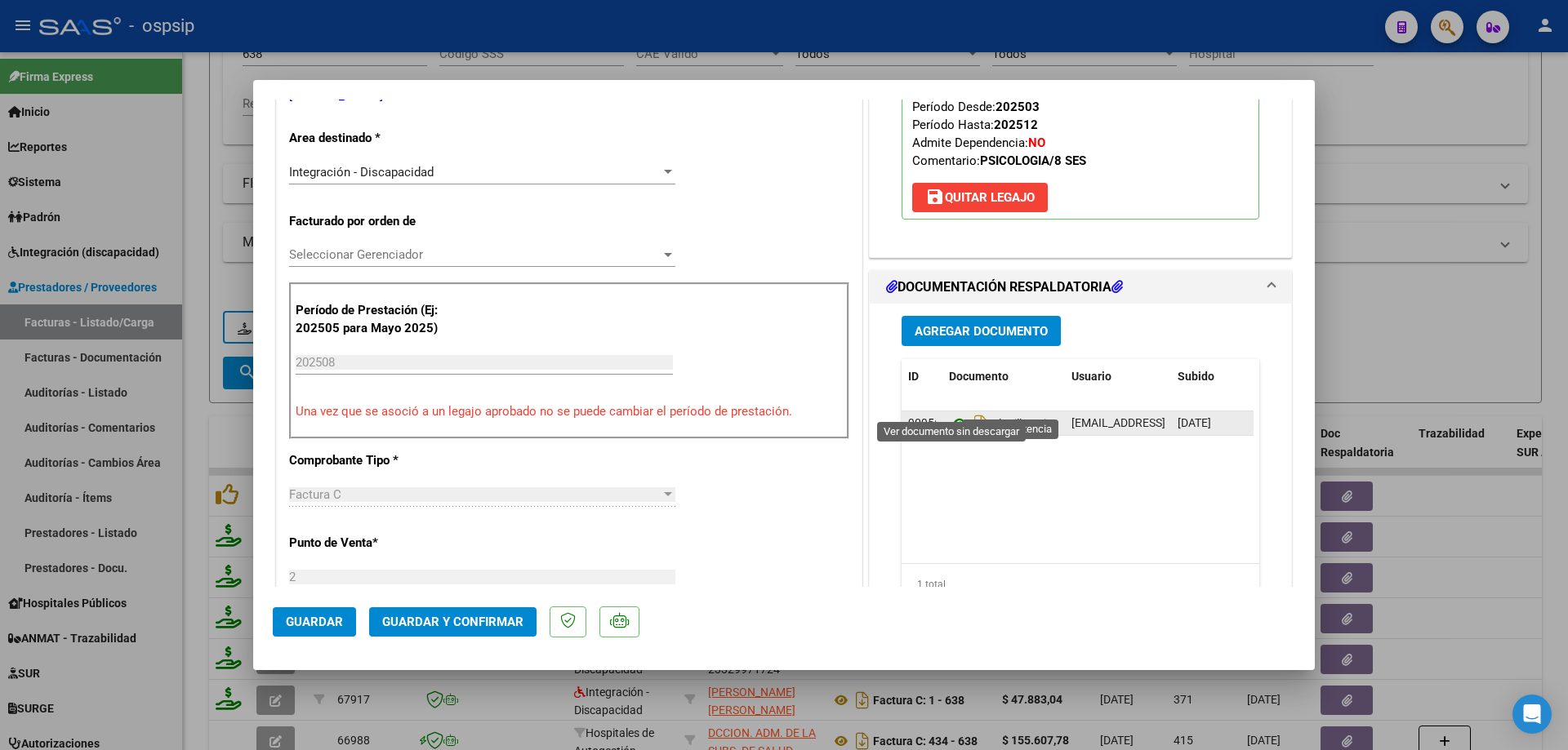
click at [955, 414] on icon at bounding box center [959, 424] width 21 height 20
click at [1490, 186] on div at bounding box center [784, 375] width 1568 height 750
type input "$ 0,00"
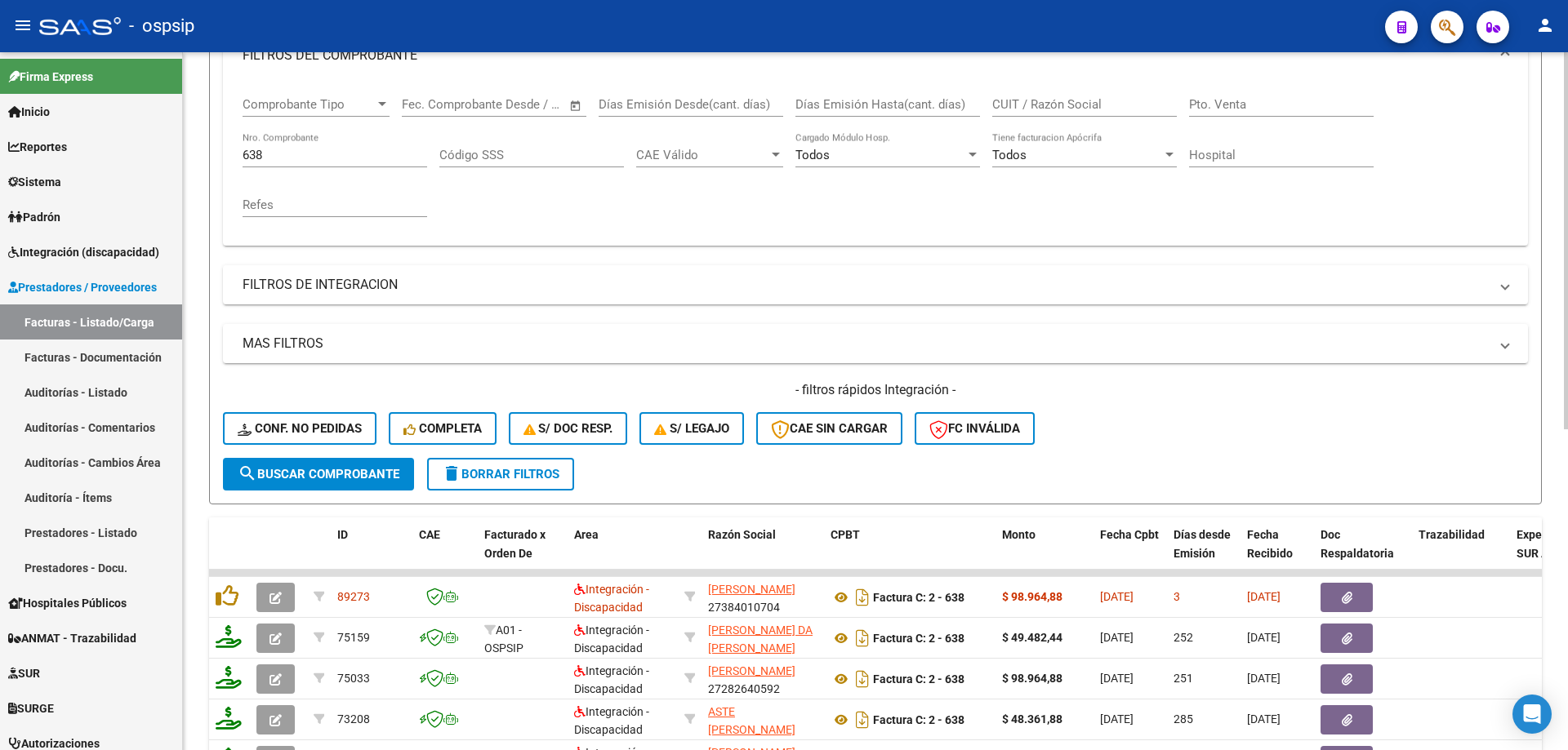
scroll to position [186, 0]
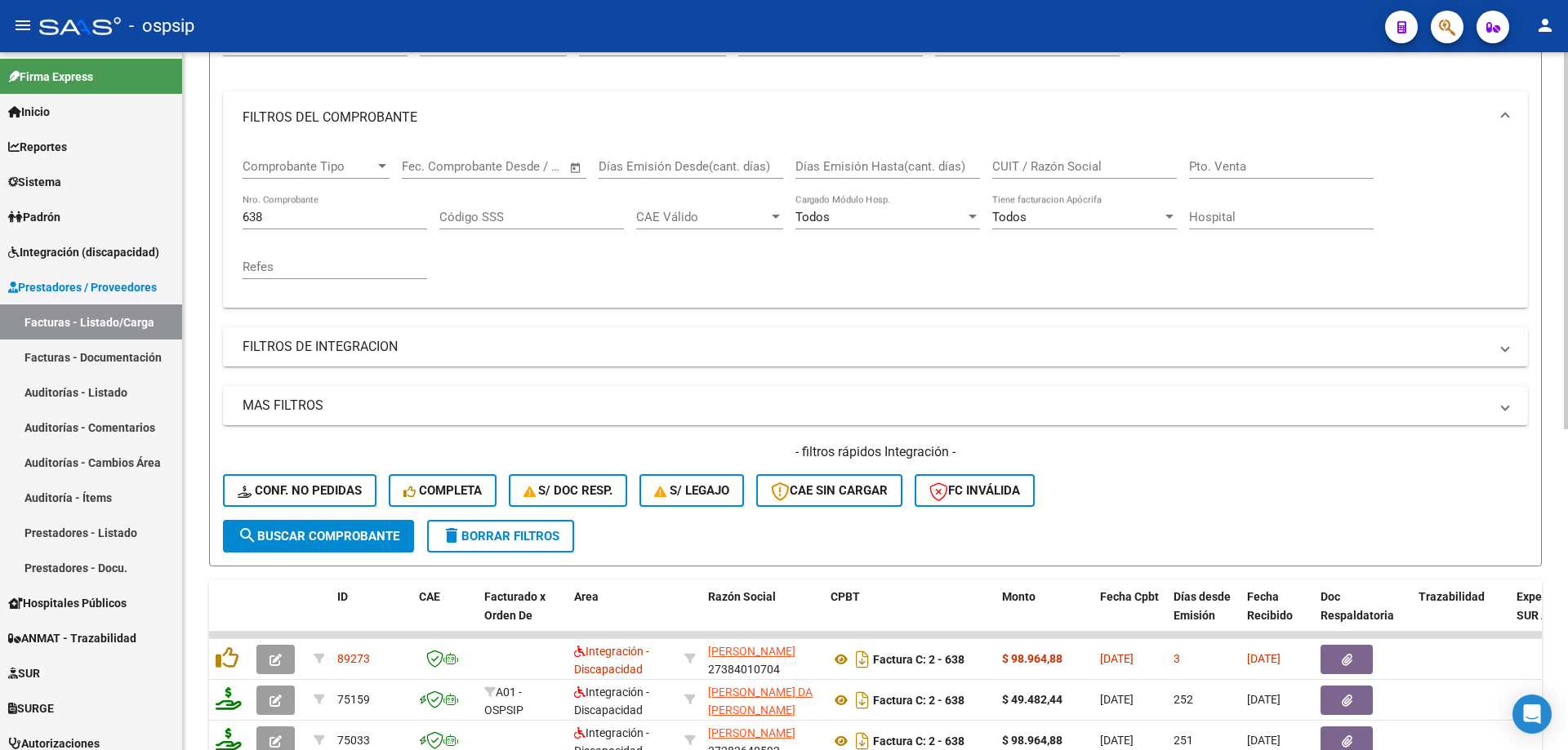
click at [308, 224] on div "638 Nro. Comprobante" at bounding box center [334, 211] width 184 height 35
type input "6"
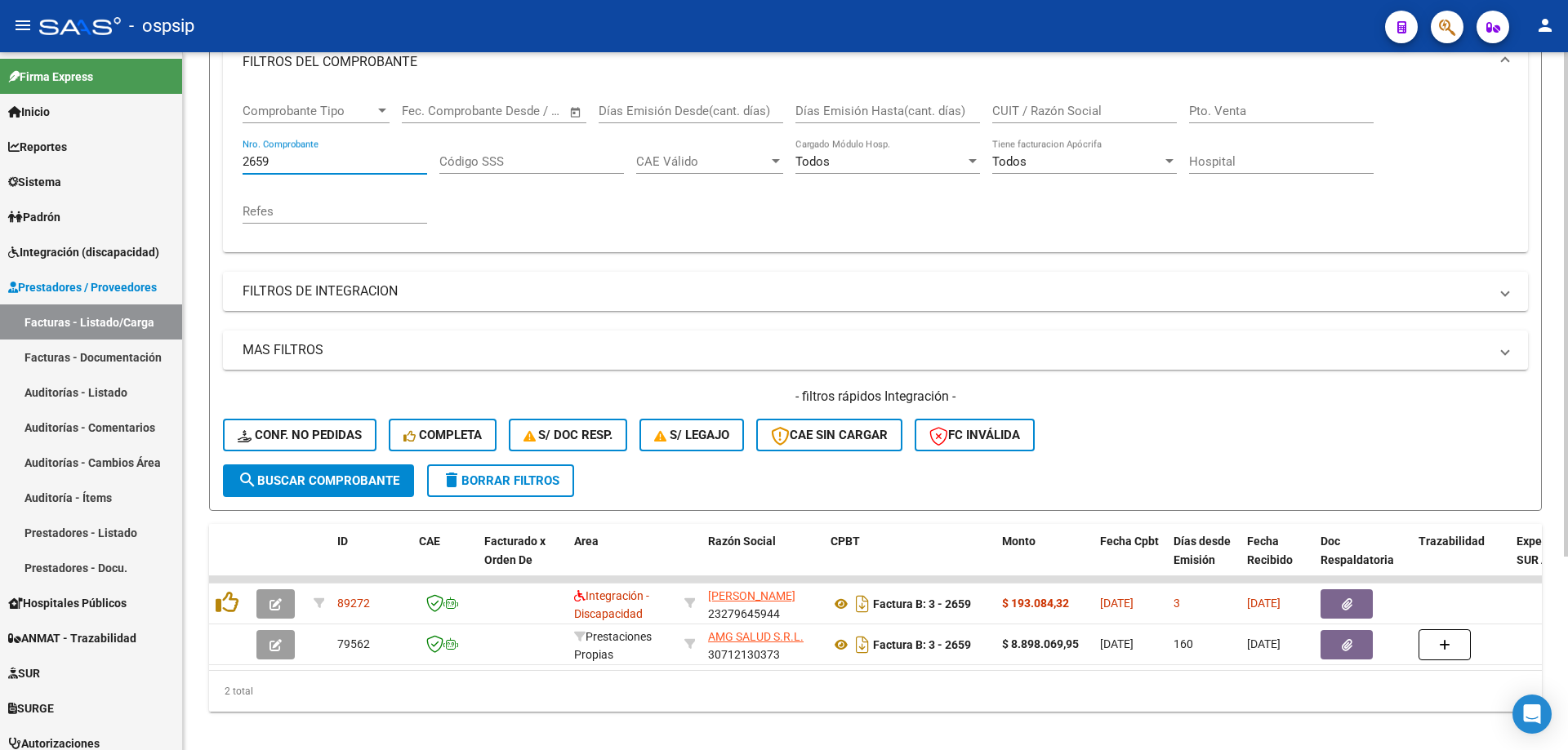
scroll to position [268, 0]
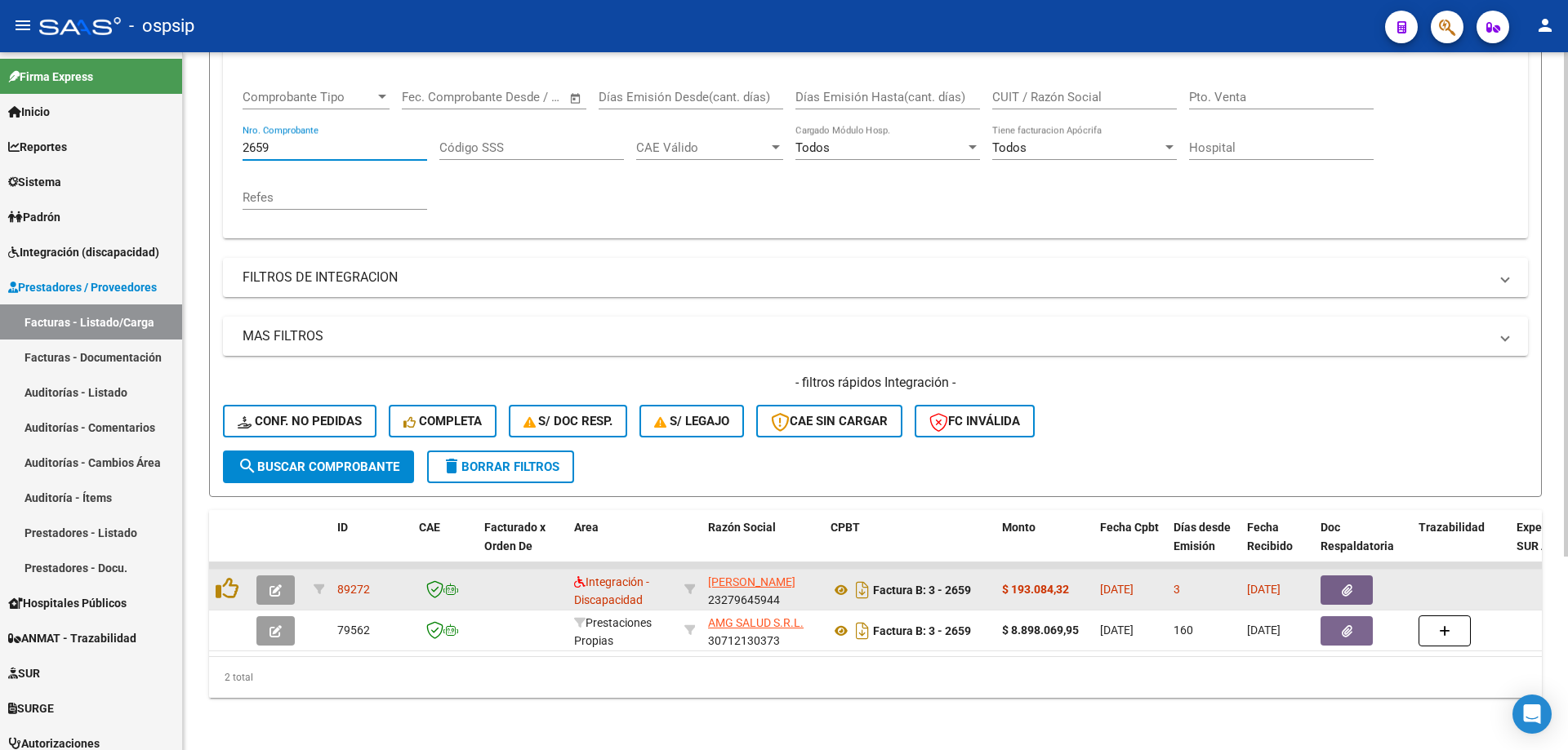
type input "2659"
click at [281, 584] on icon "button" at bounding box center [275, 590] width 12 height 12
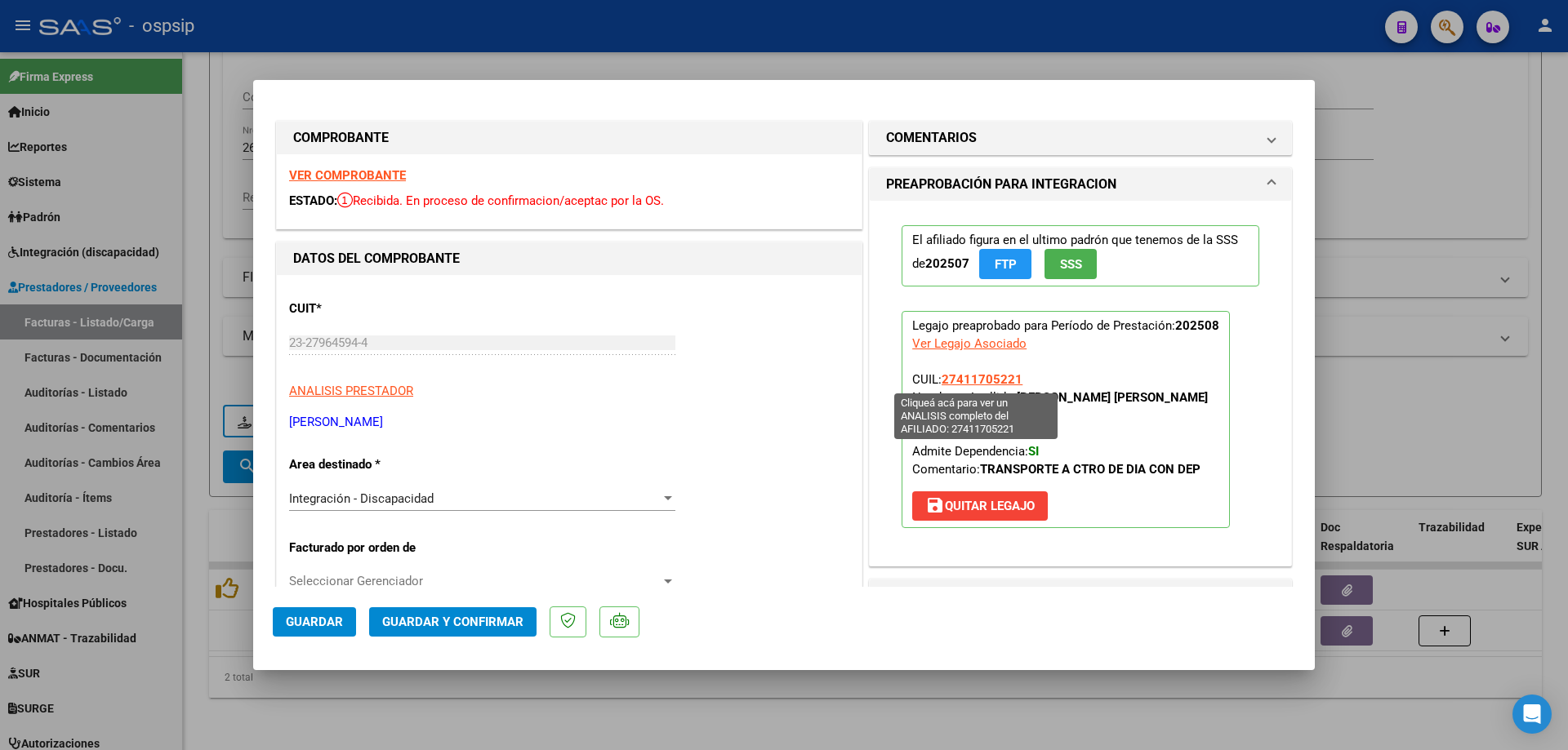
click at [1001, 379] on span "27411705221" at bounding box center [981, 380] width 80 height 15
type textarea "27411705221"
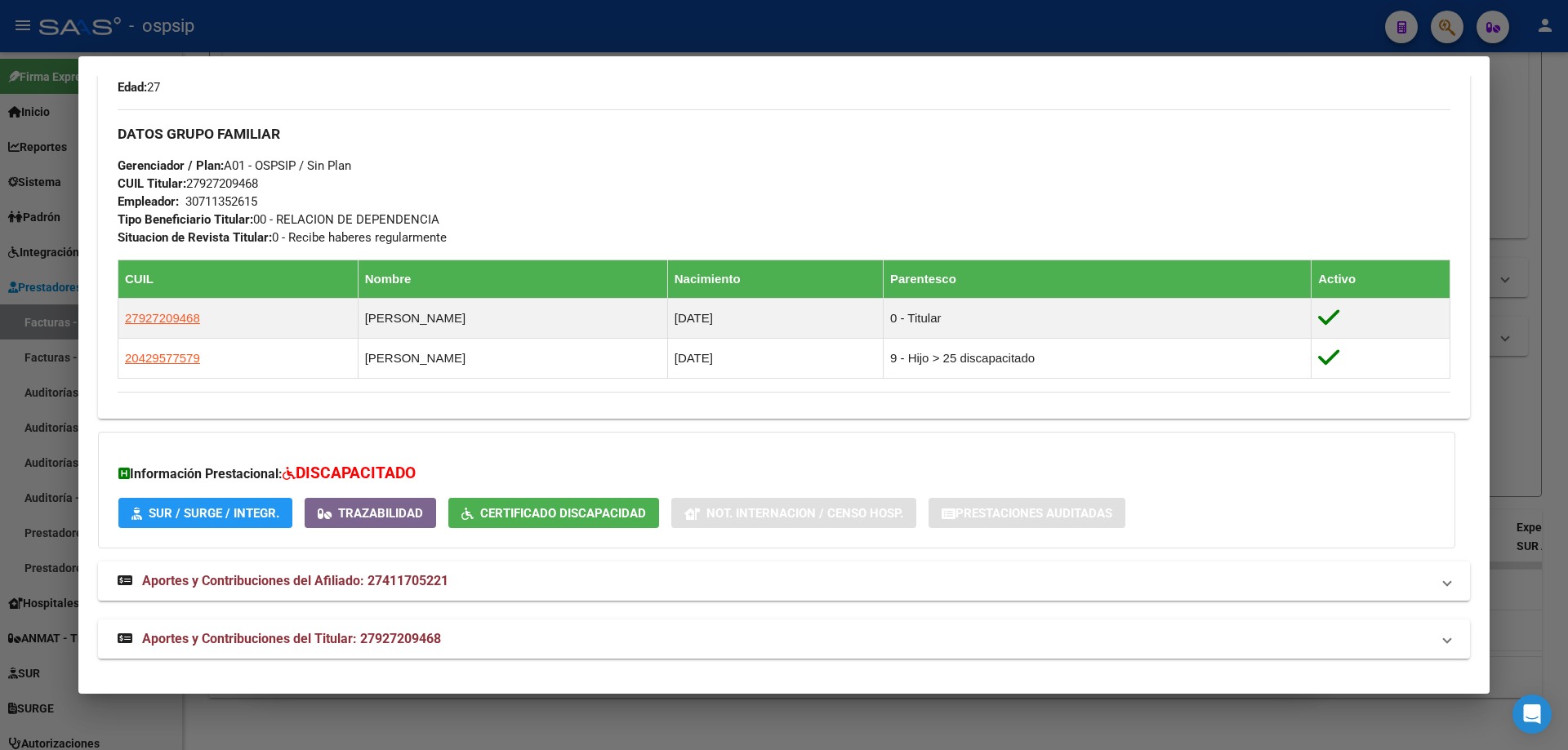
scroll to position [750, 0]
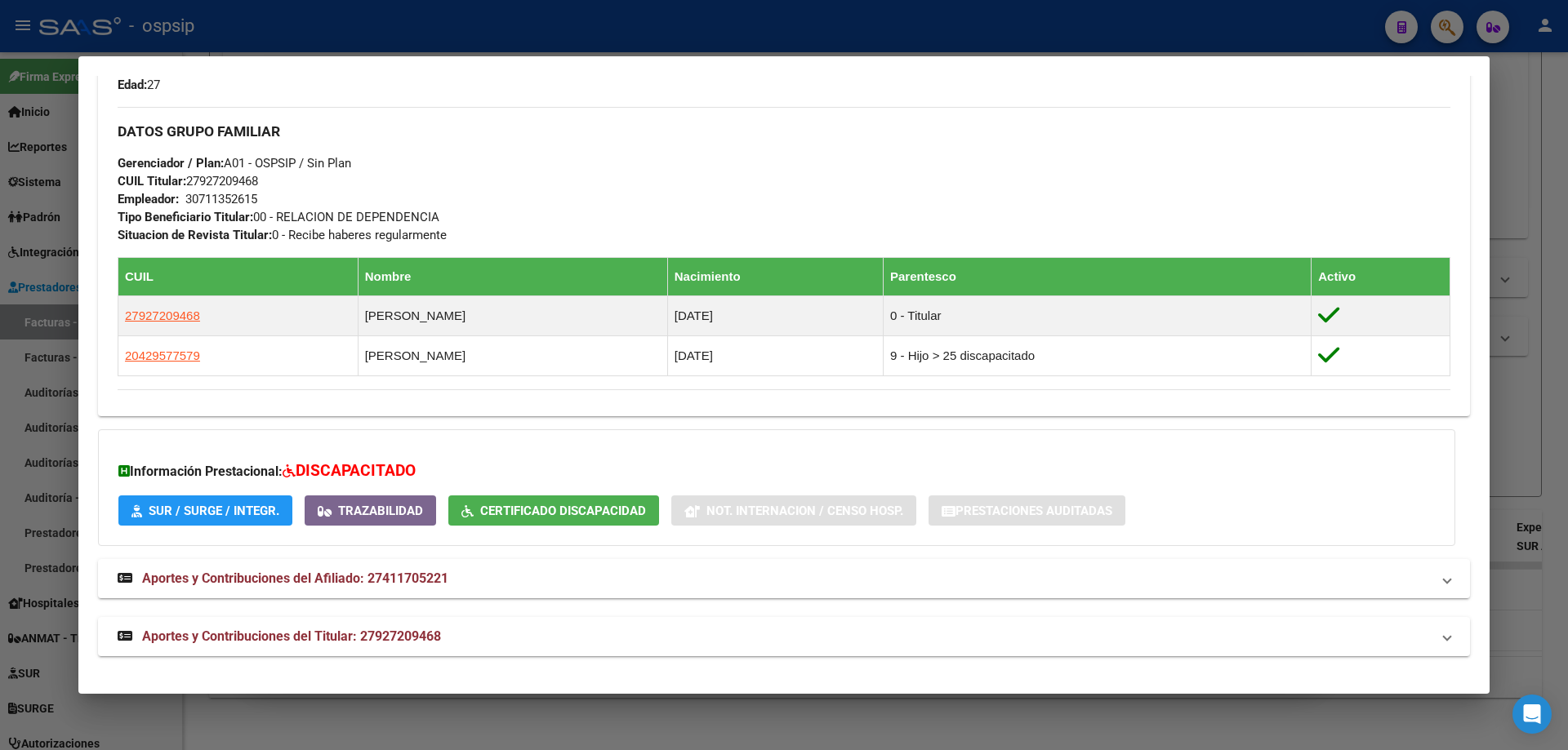
click at [1552, 394] on div at bounding box center [784, 375] width 1568 height 750
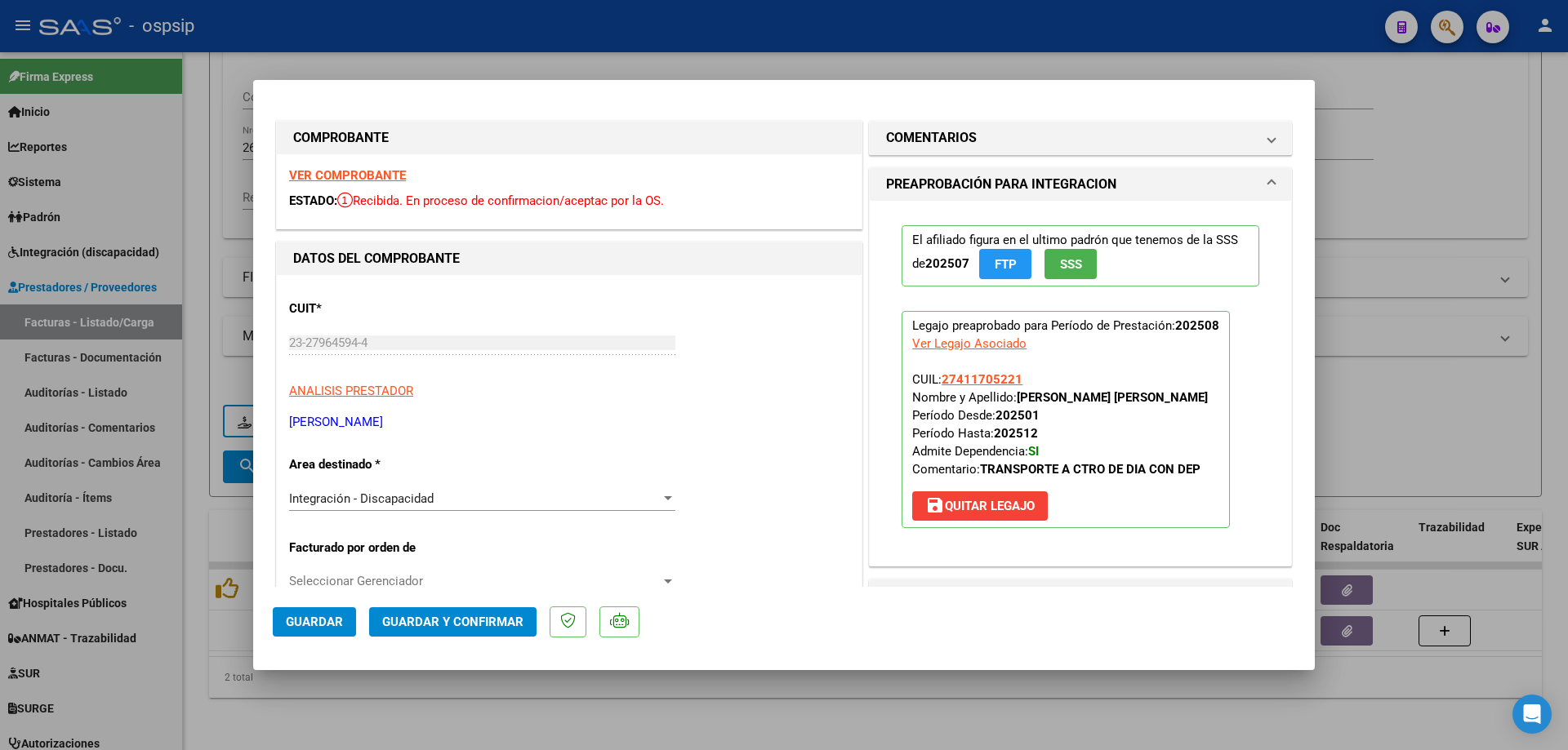
click at [1078, 266] on button "SSS" at bounding box center [1070, 264] width 52 height 30
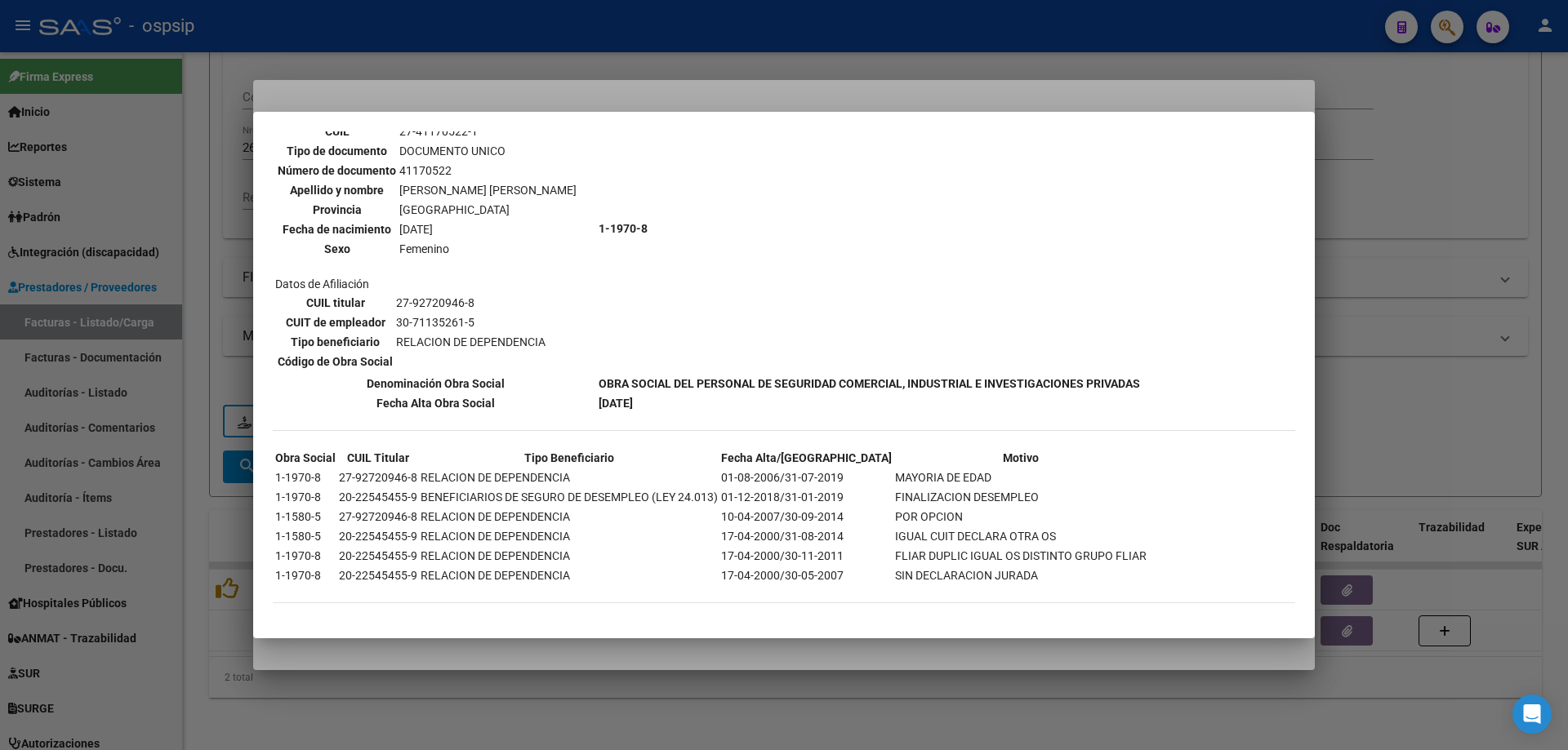
scroll to position [1063, 0]
click at [1419, 319] on div at bounding box center [784, 375] width 1568 height 750
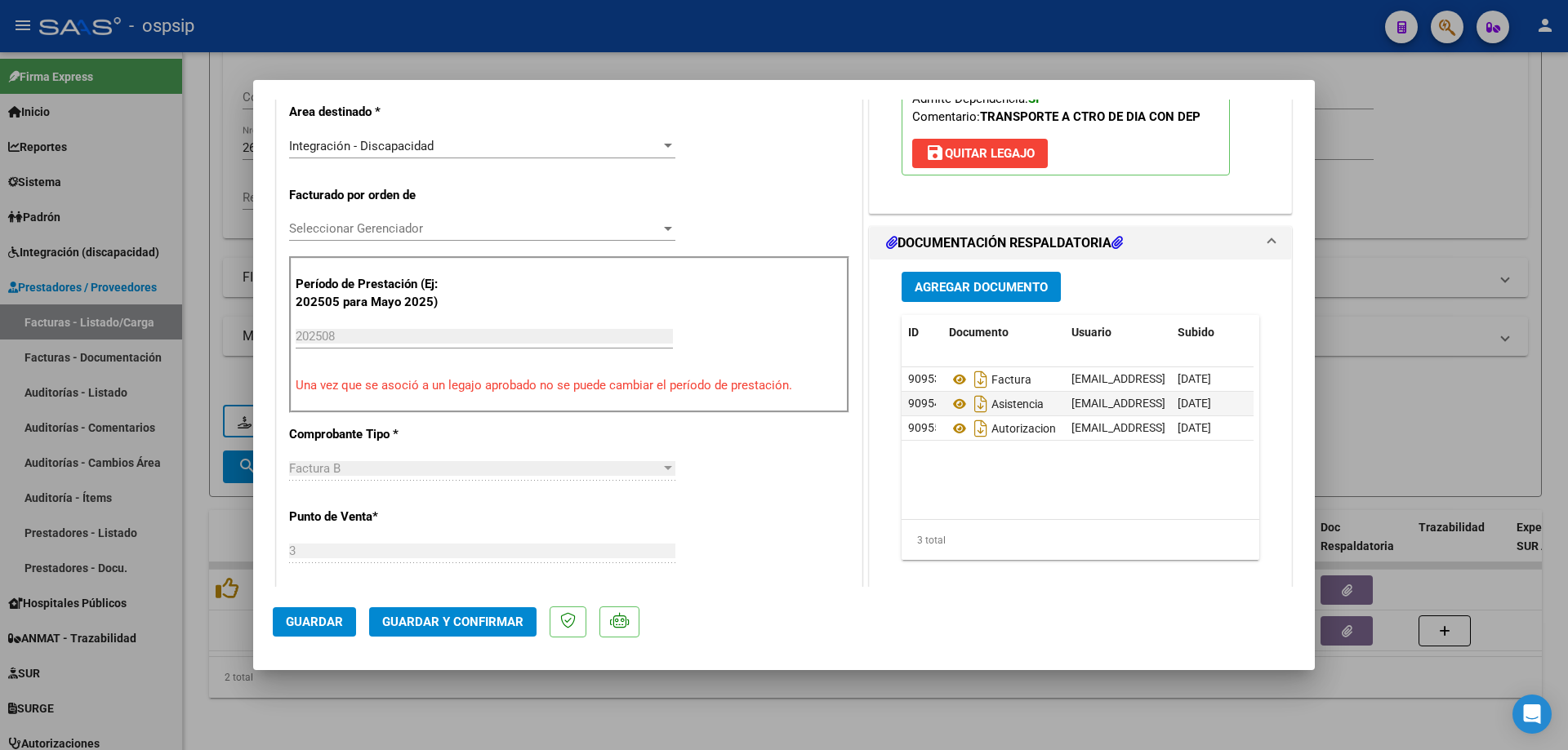
scroll to position [409, 0]
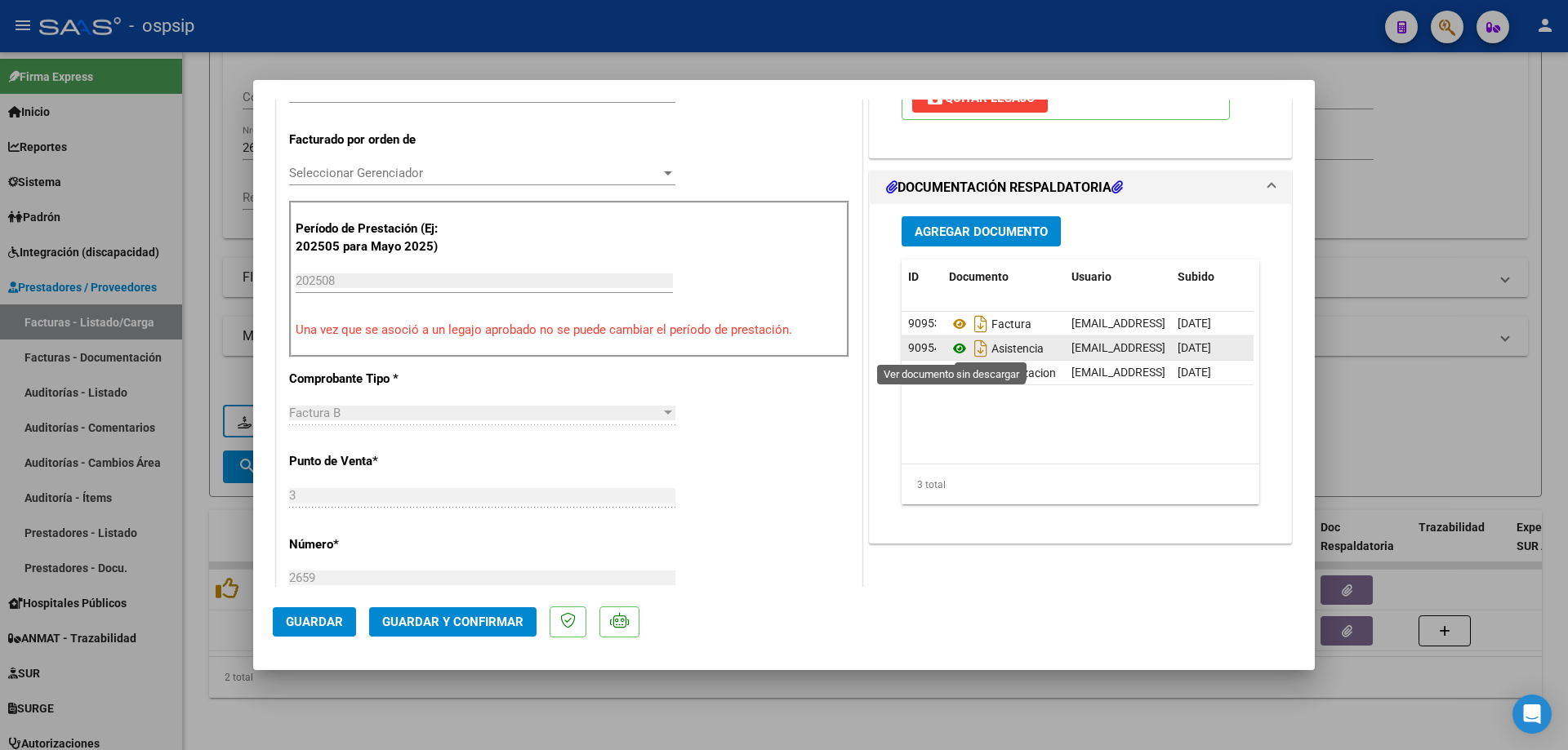
click at [953, 351] on icon at bounding box center [959, 348] width 21 height 20
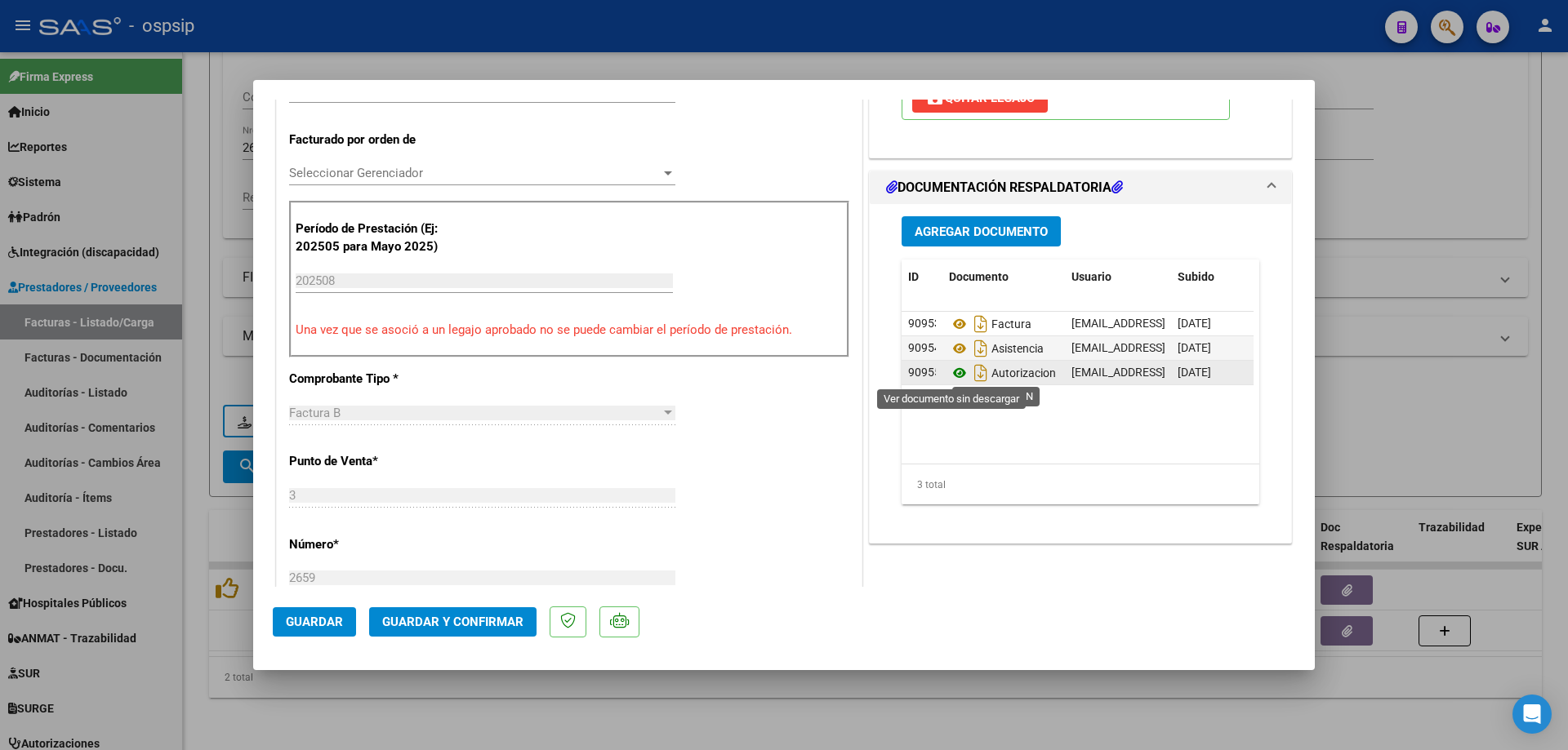
click at [956, 374] on icon at bounding box center [959, 373] width 21 height 20
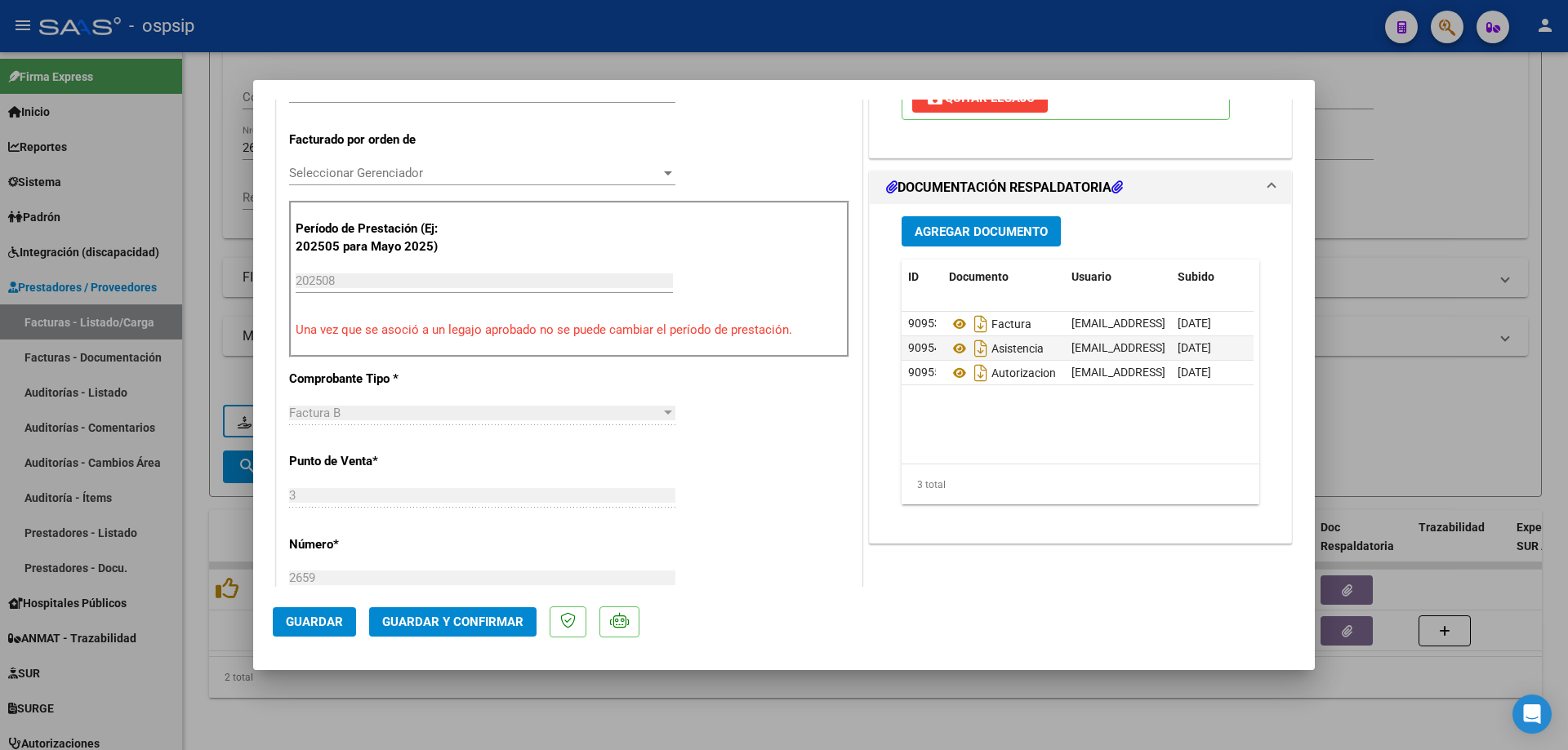
click at [475, 617] on span "Guardar y Confirmar" at bounding box center [452, 622] width 141 height 15
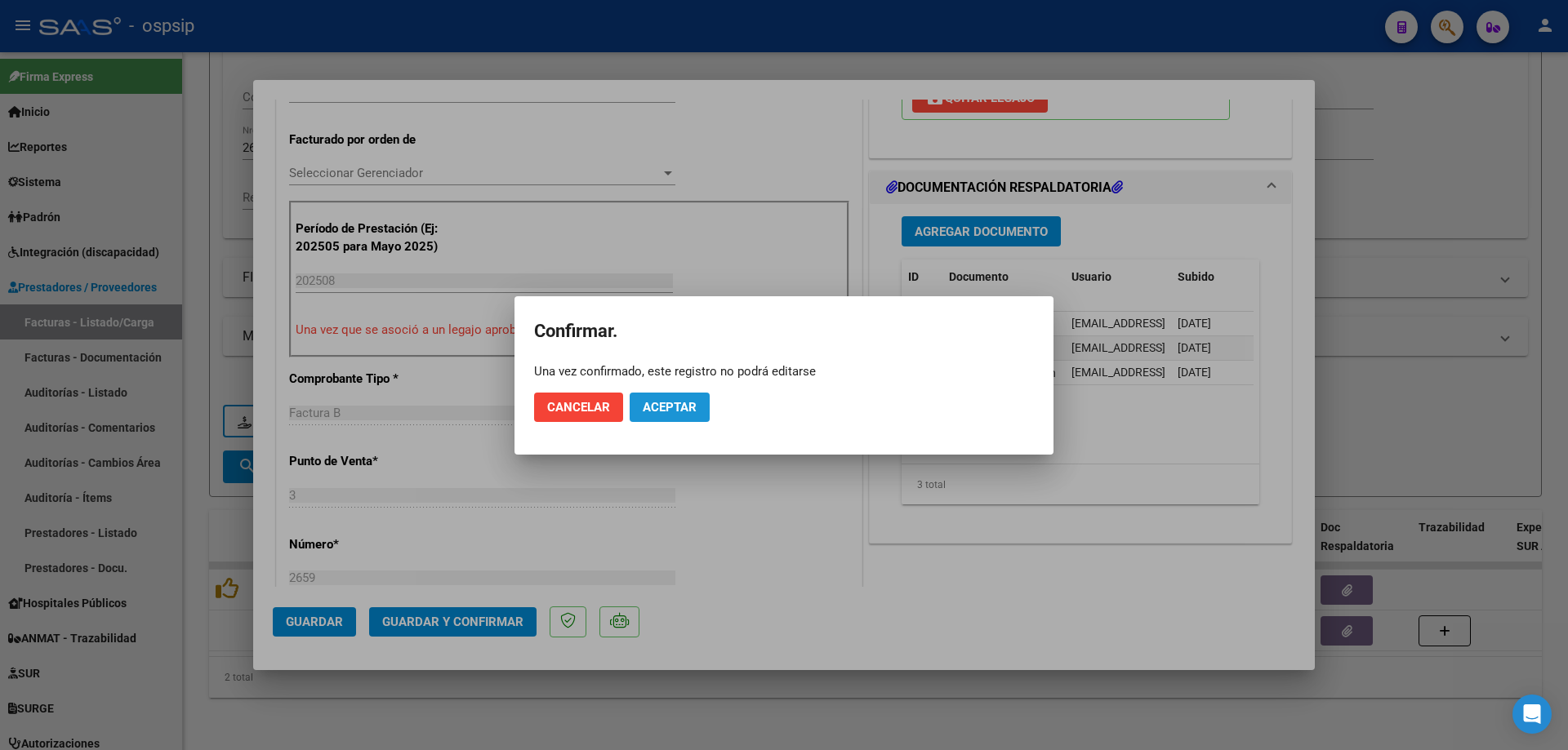
click at [671, 396] on button "Aceptar" at bounding box center [670, 407] width 80 height 29
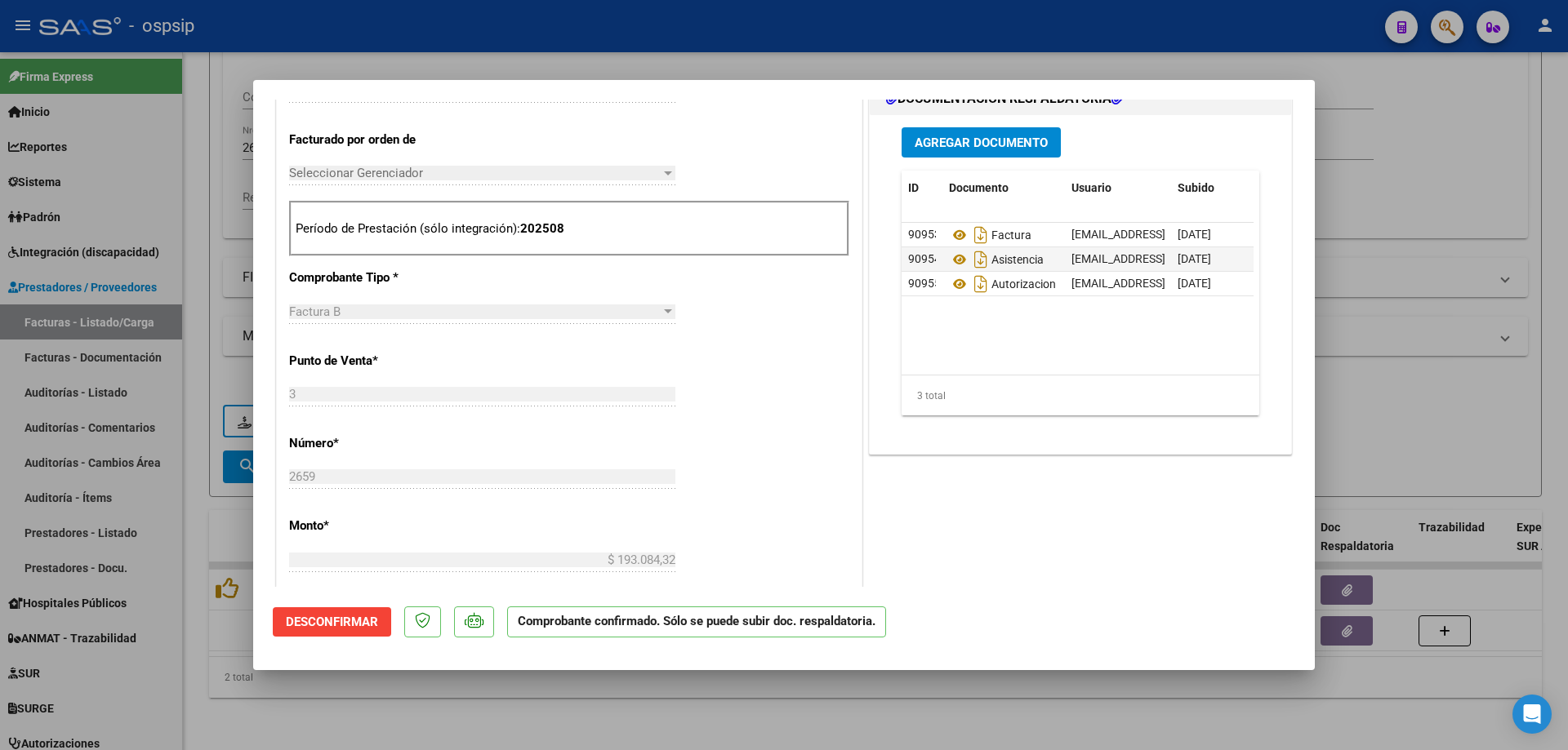
click at [1448, 313] on div at bounding box center [784, 375] width 1568 height 750
type input "$ 0,00"
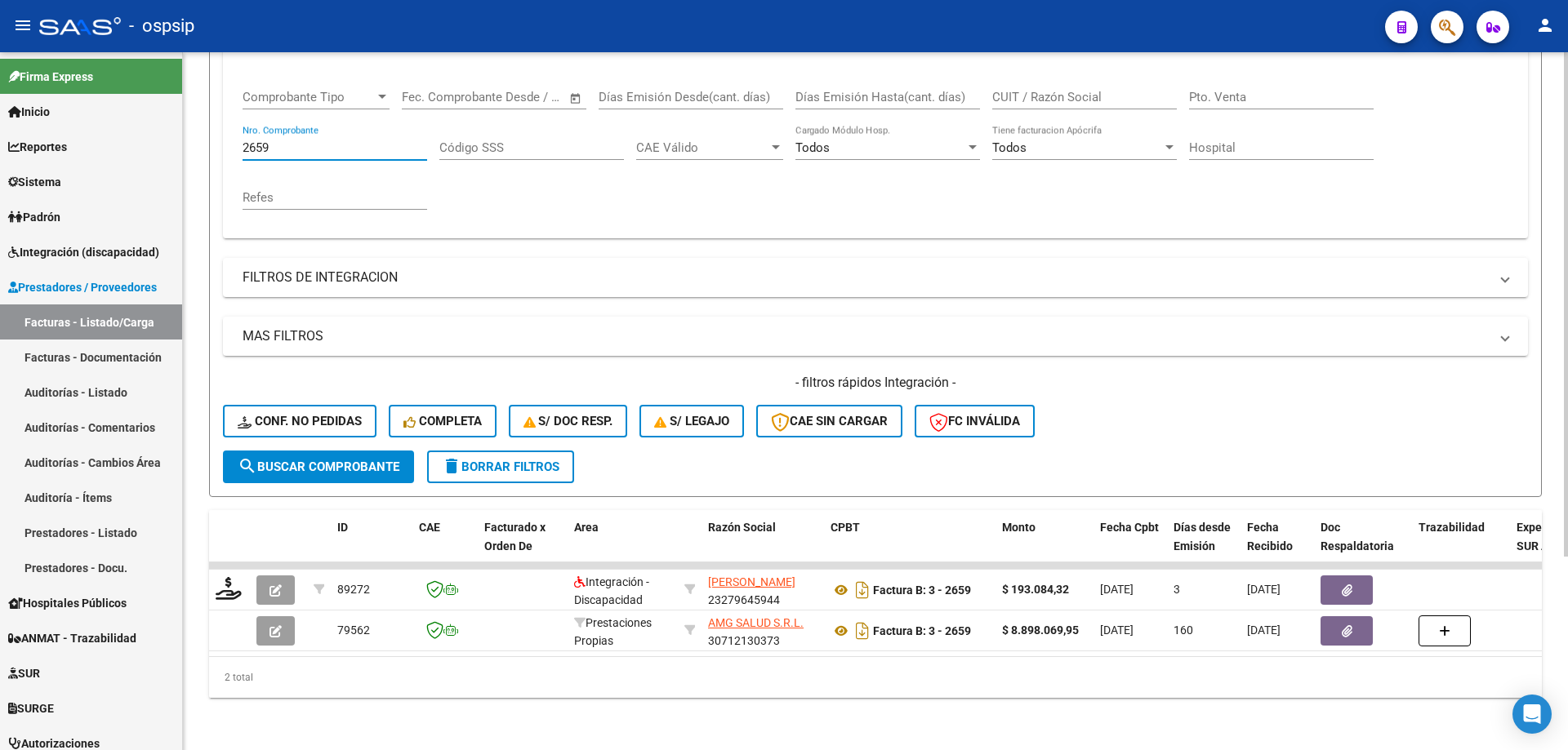
click at [339, 140] on input "2659" at bounding box center [334, 148] width 184 height 15
type input "2"
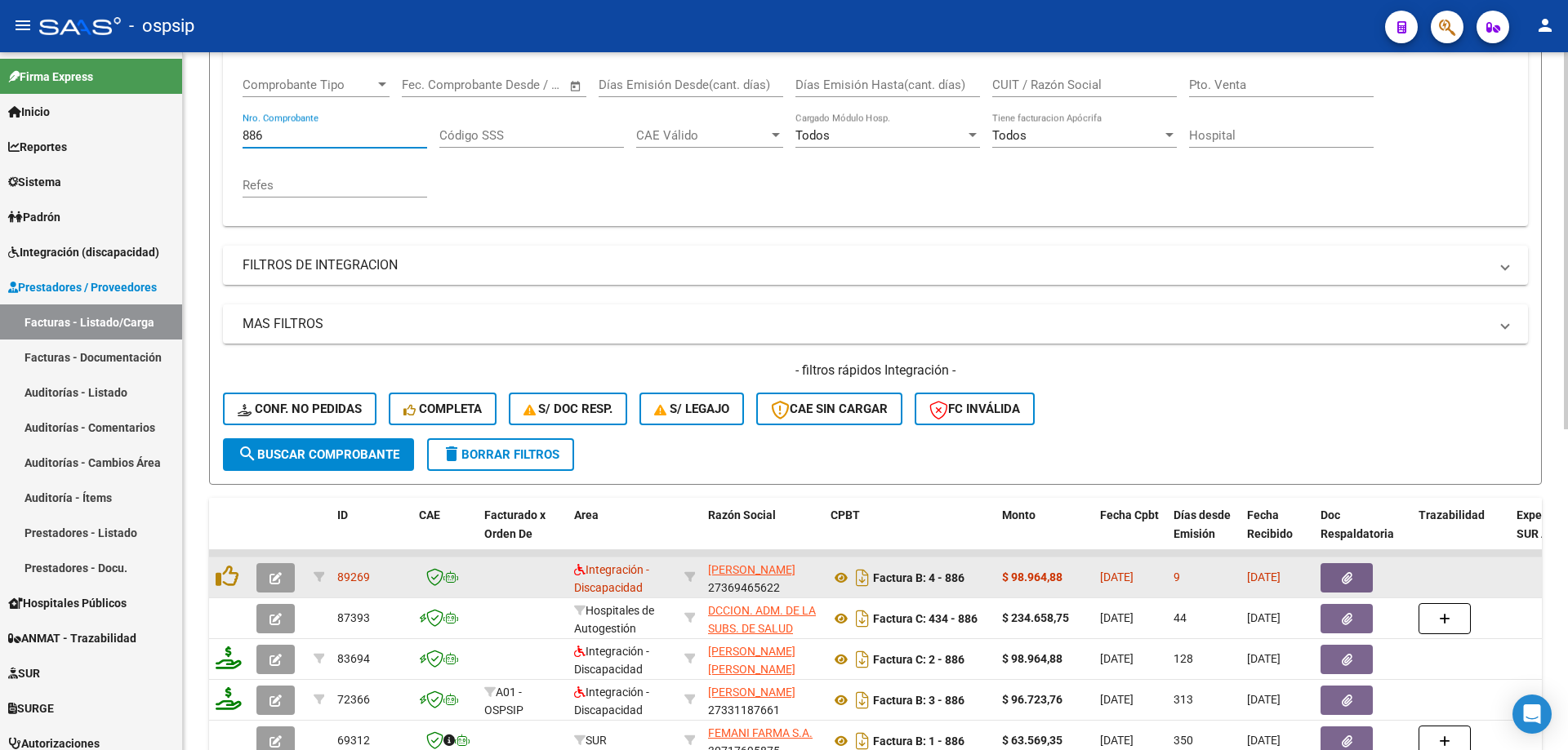
type input "886"
click at [280, 578] on icon "button" at bounding box center [275, 578] width 12 height 12
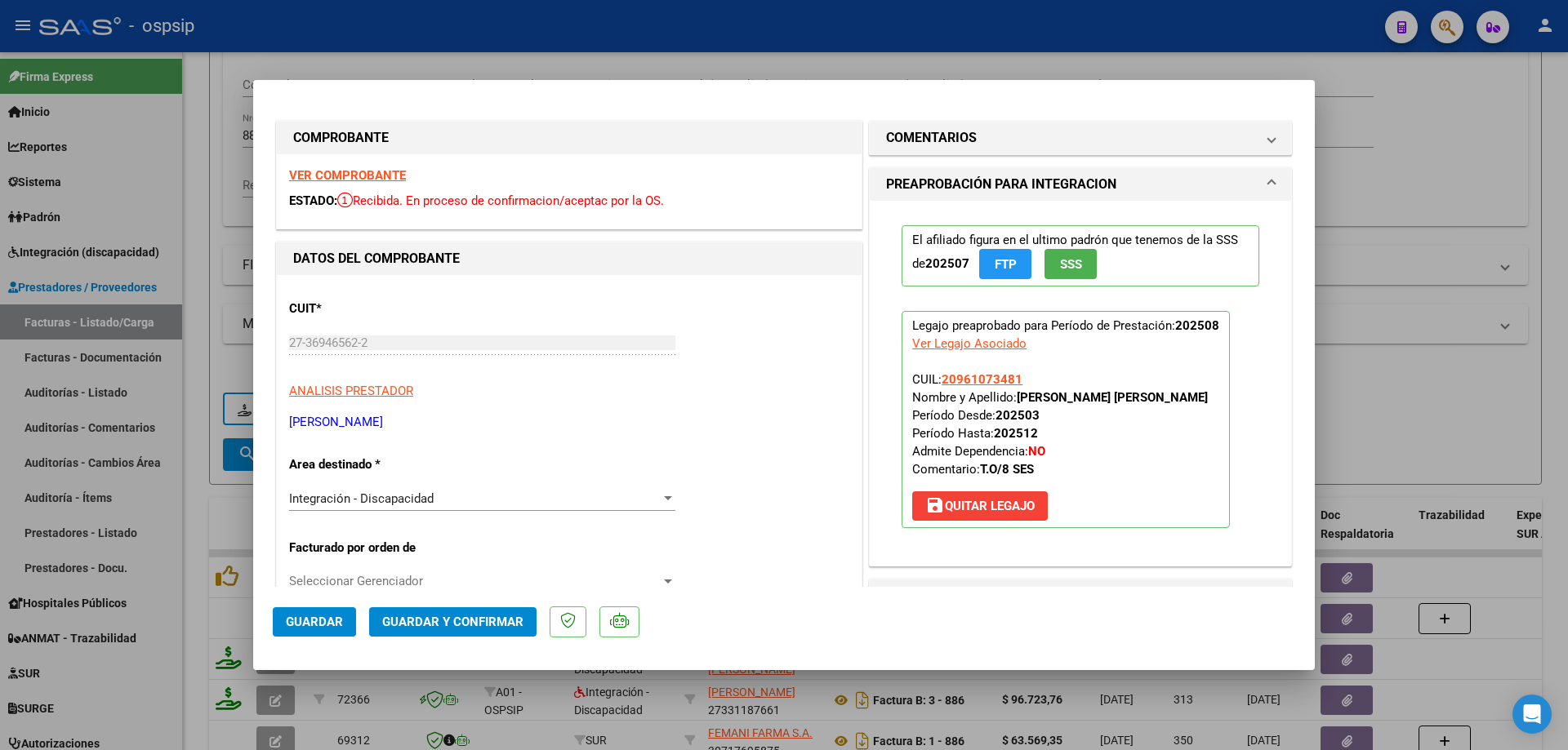
click at [1050, 266] on button "SSS" at bounding box center [1070, 264] width 52 height 30
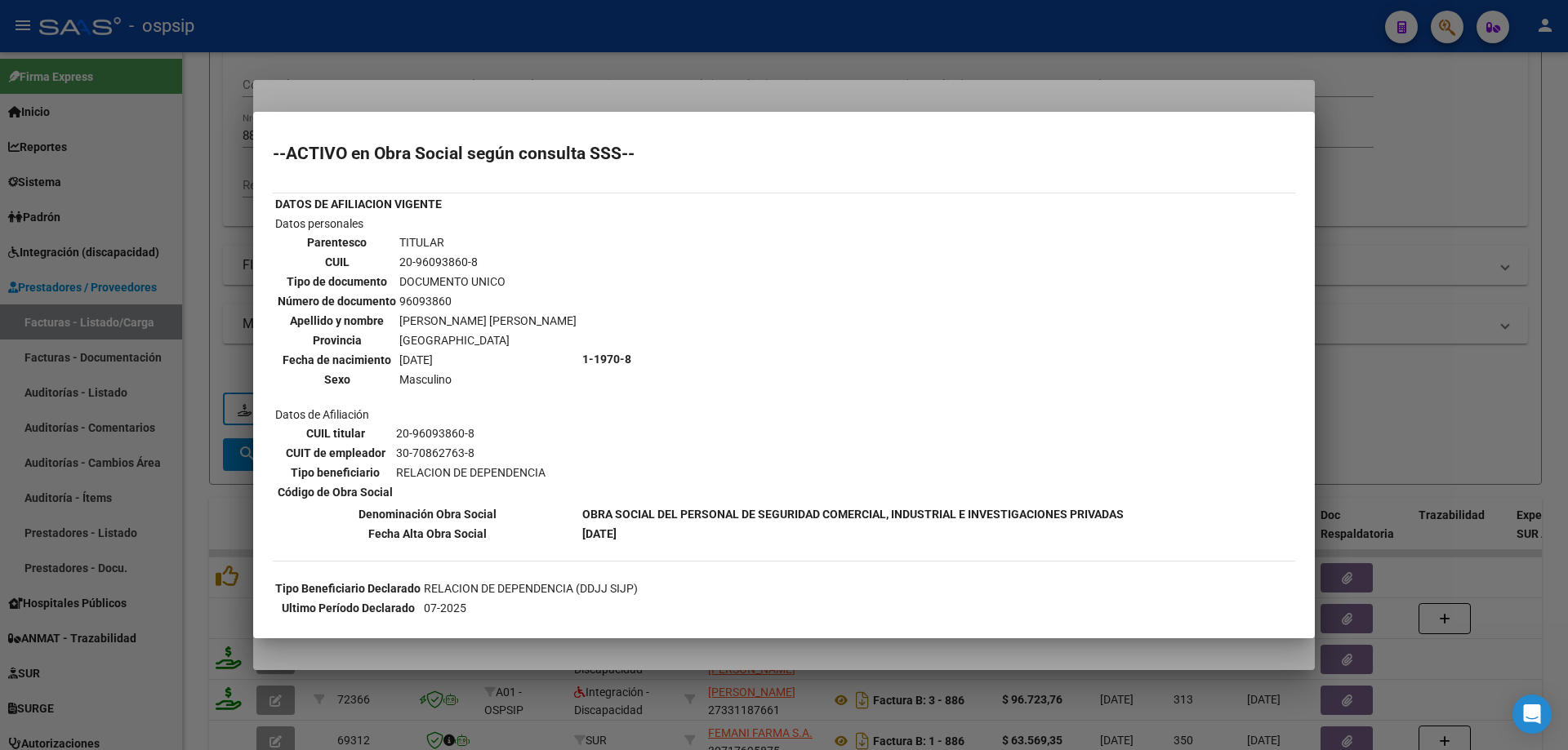
click at [1454, 303] on div at bounding box center [784, 375] width 1568 height 750
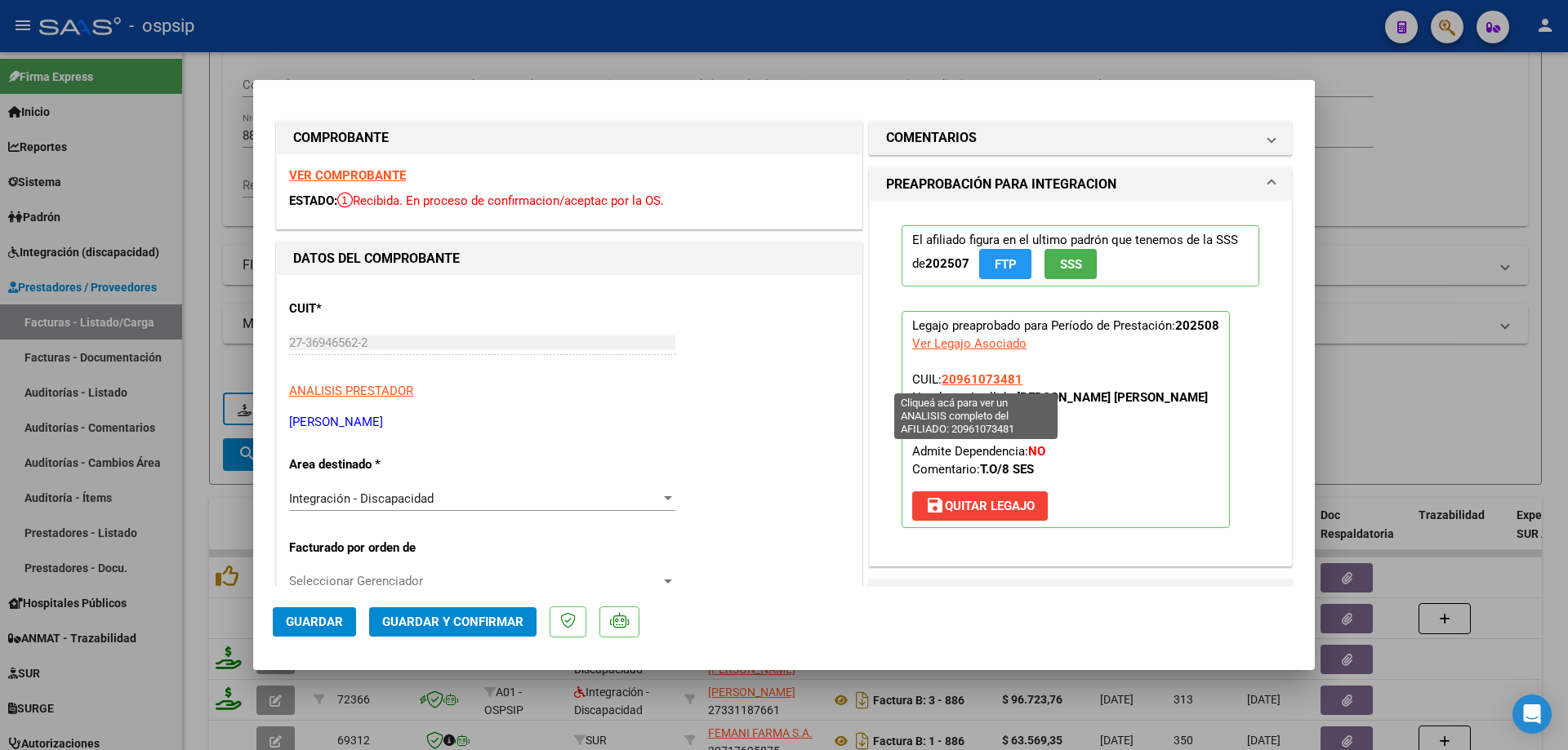
click at [981, 380] on span "20961073481" at bounding box center [981, 380] width 80 height 15
type textarea "20961073481"
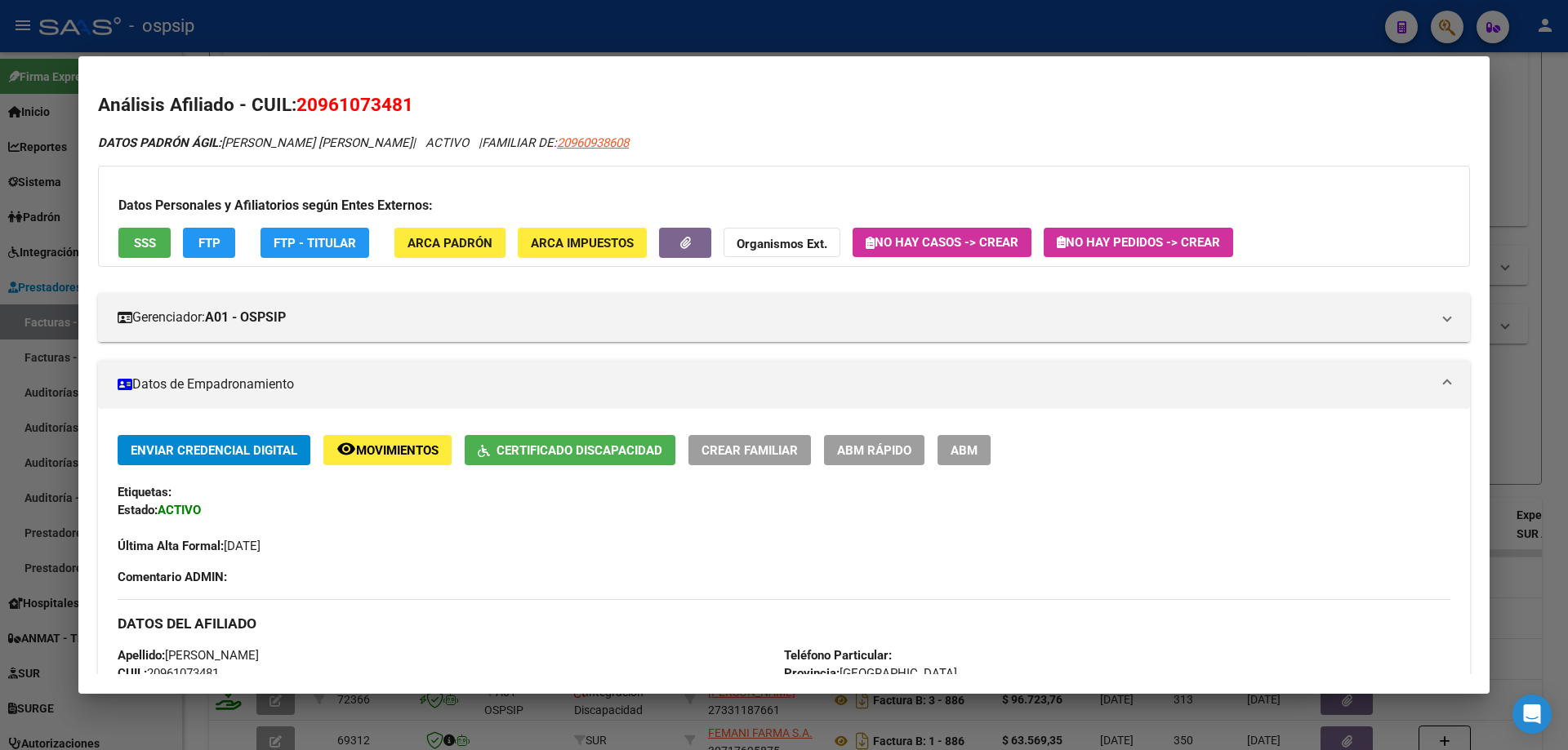
click at [1513, 385] on div at bounding box center [784, 375] width 1568 height 750
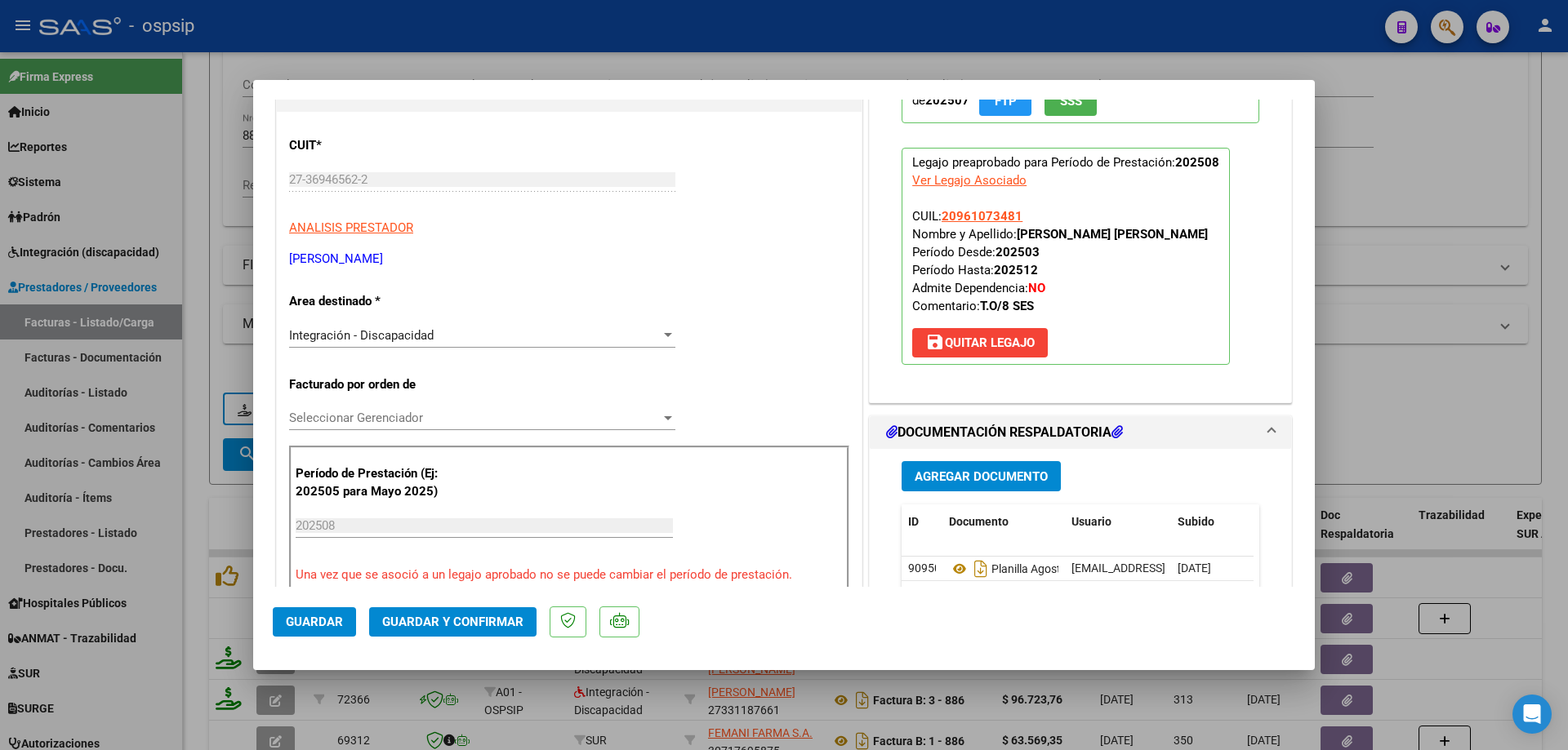
scroll to position [326, 0]
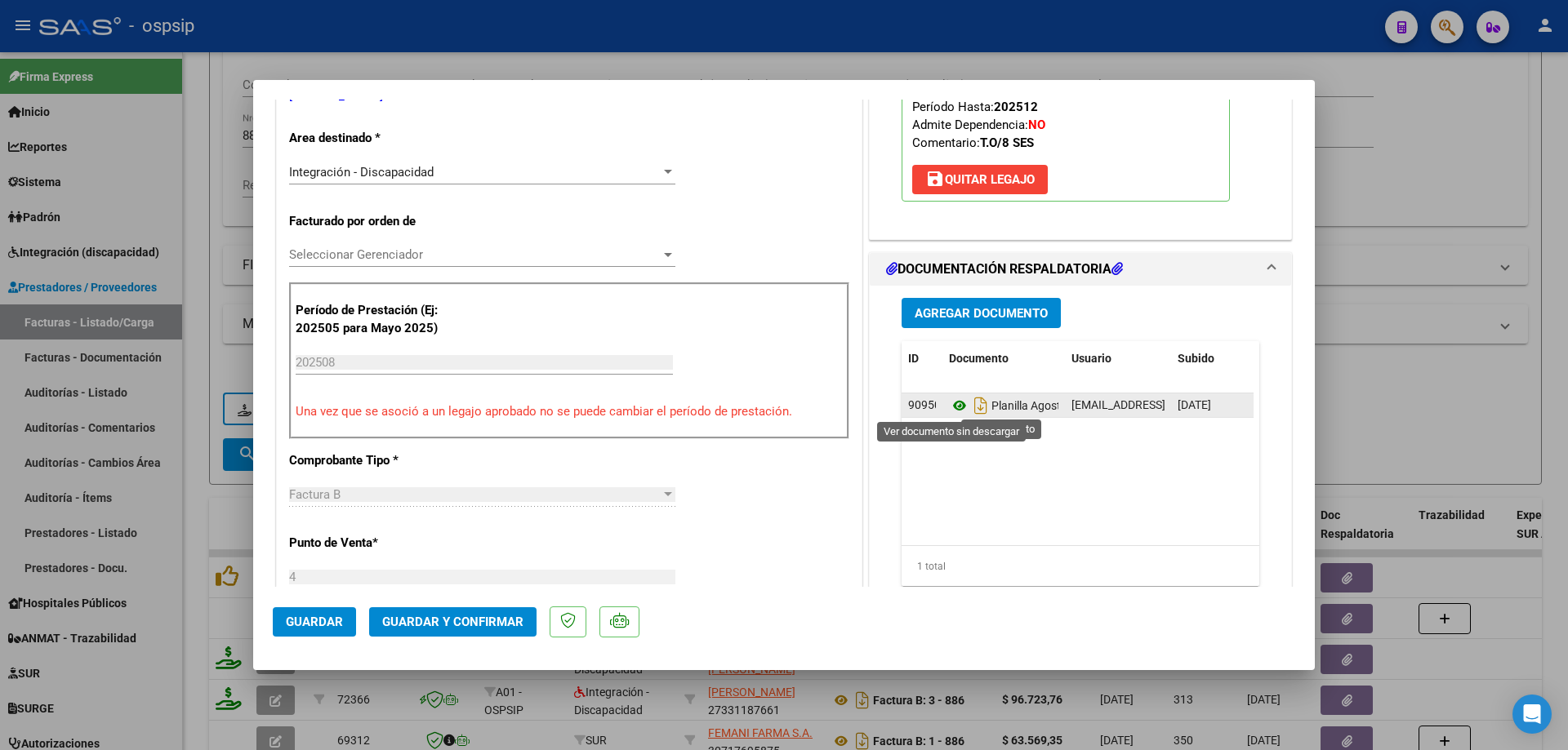
click at [952, 408] on icon at bounding box center [959, 406] width 21 height 20
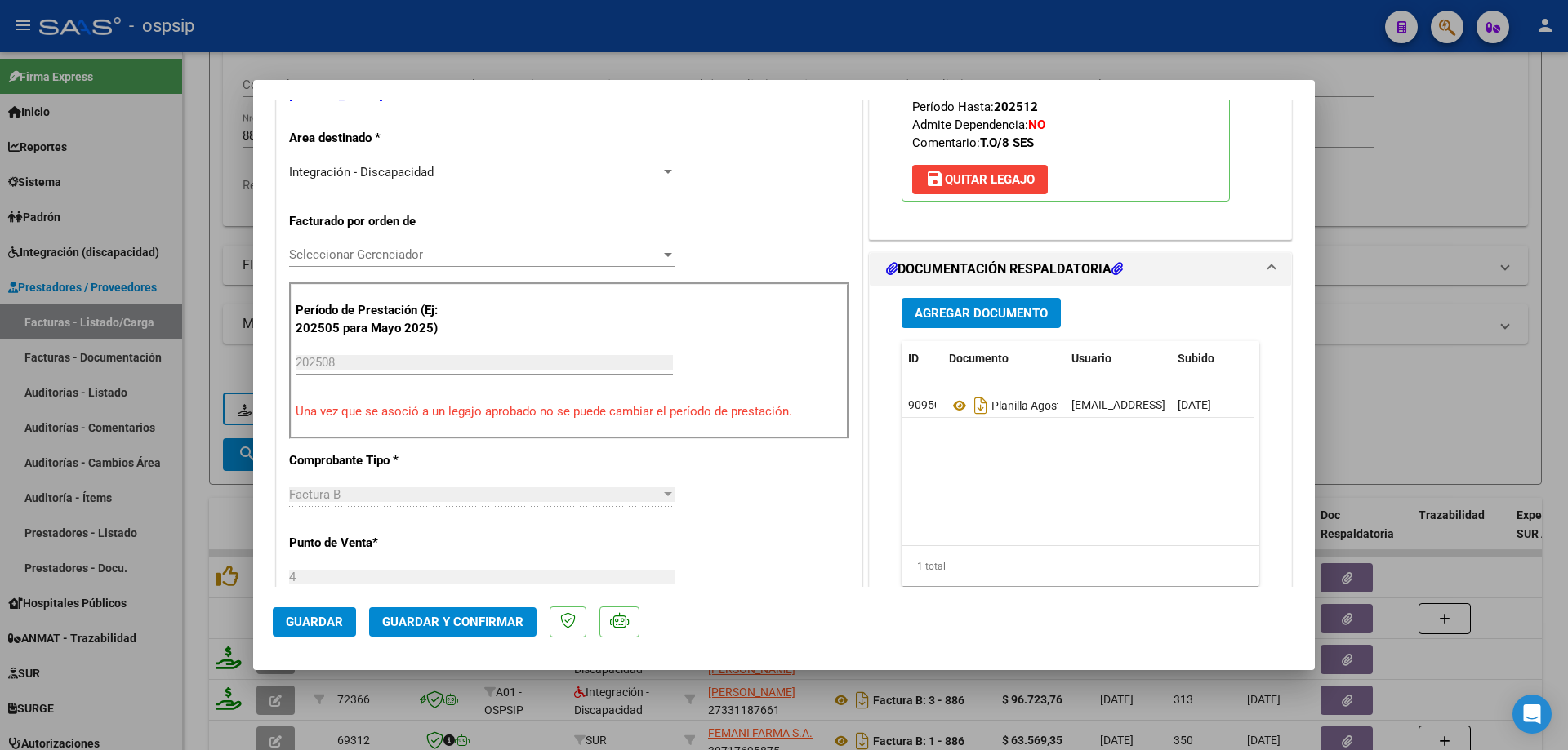
scroll to position [164, 0]
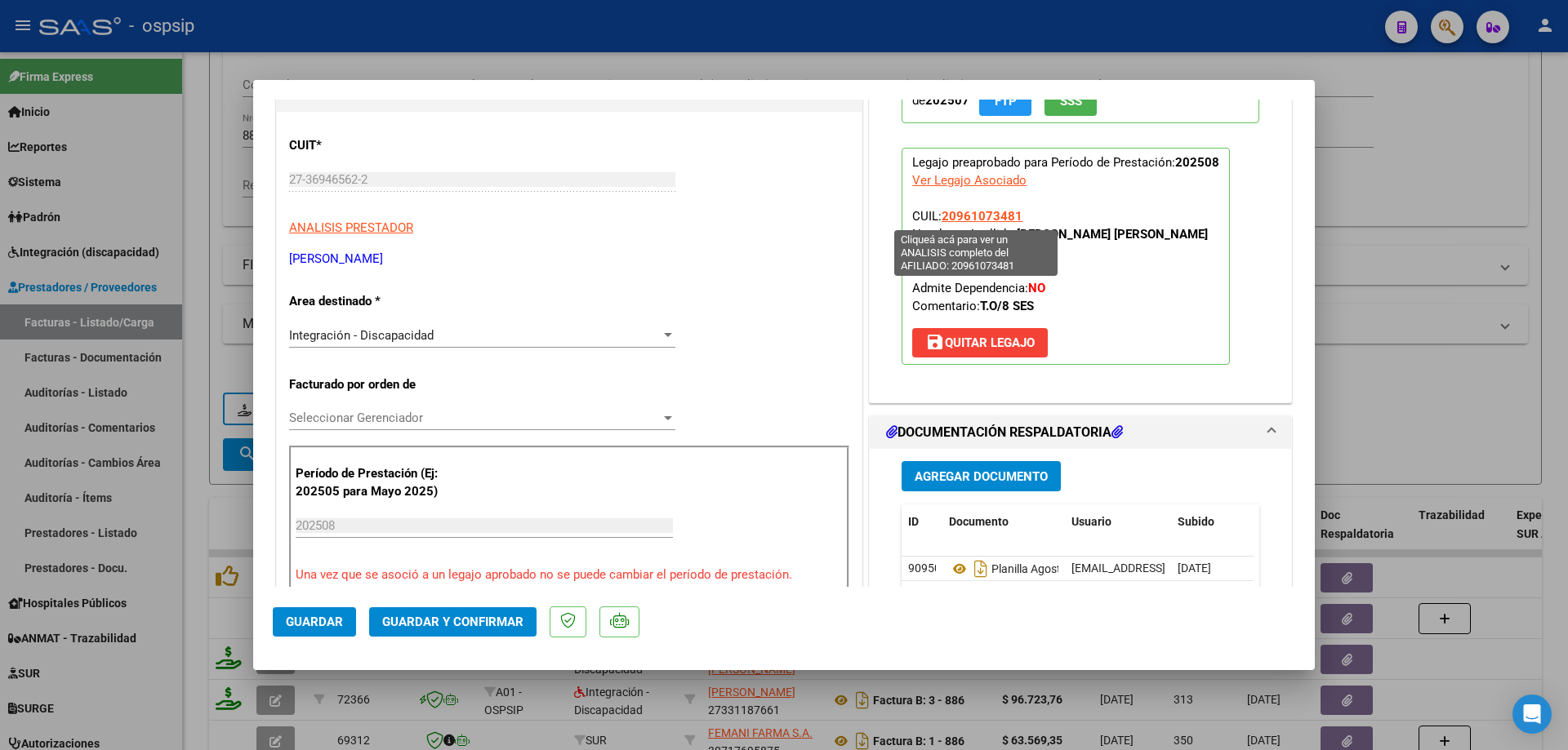
drag, startPoint x: 1019, startPoint y: 217, endPoint x: 936, endPoint y: 213, distance: 83.1
click at [936, 213] on p "Legajo preaprobado para Período de Prestación: 202508 Ver Legajo Asociado CUIL:…" at bounding box center [1065, 256] width 328 height 218
copy span "20961073481"
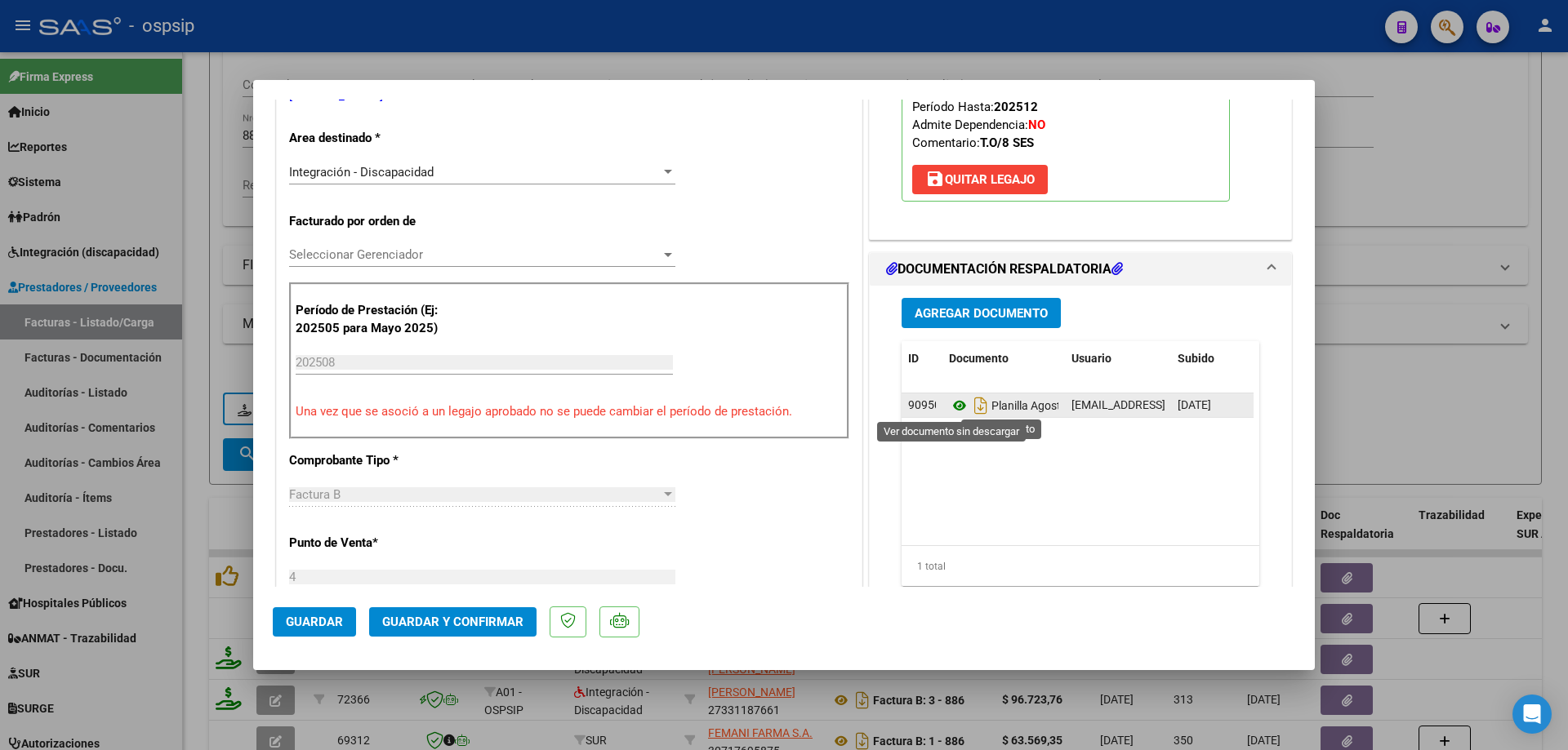
click at [952, 408] on icon at bounding box center [959, 406] width 21 height 20
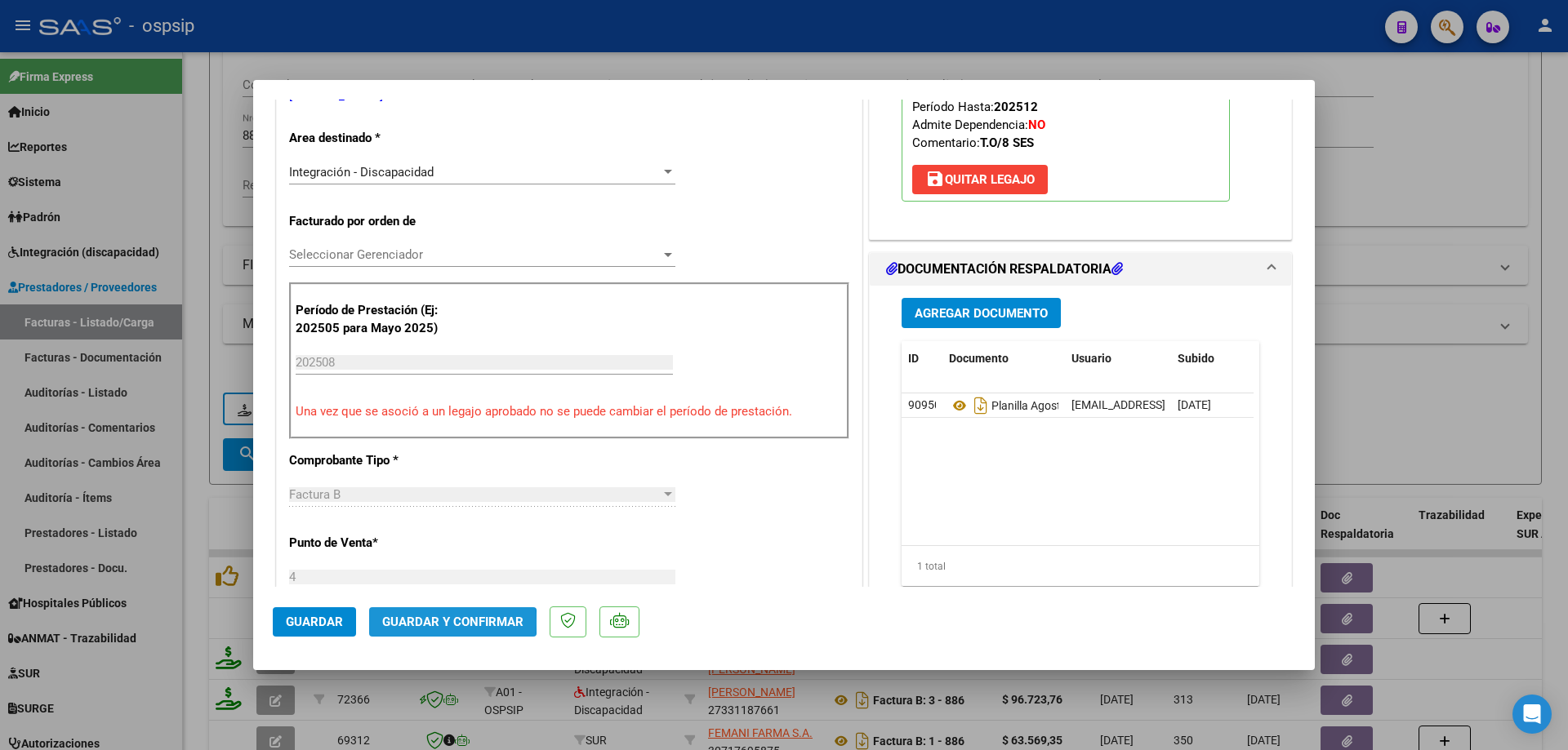
click at [442, 623] on span "Guardar y Confirmar" at bounding box center [452, 622] width 141 height 15
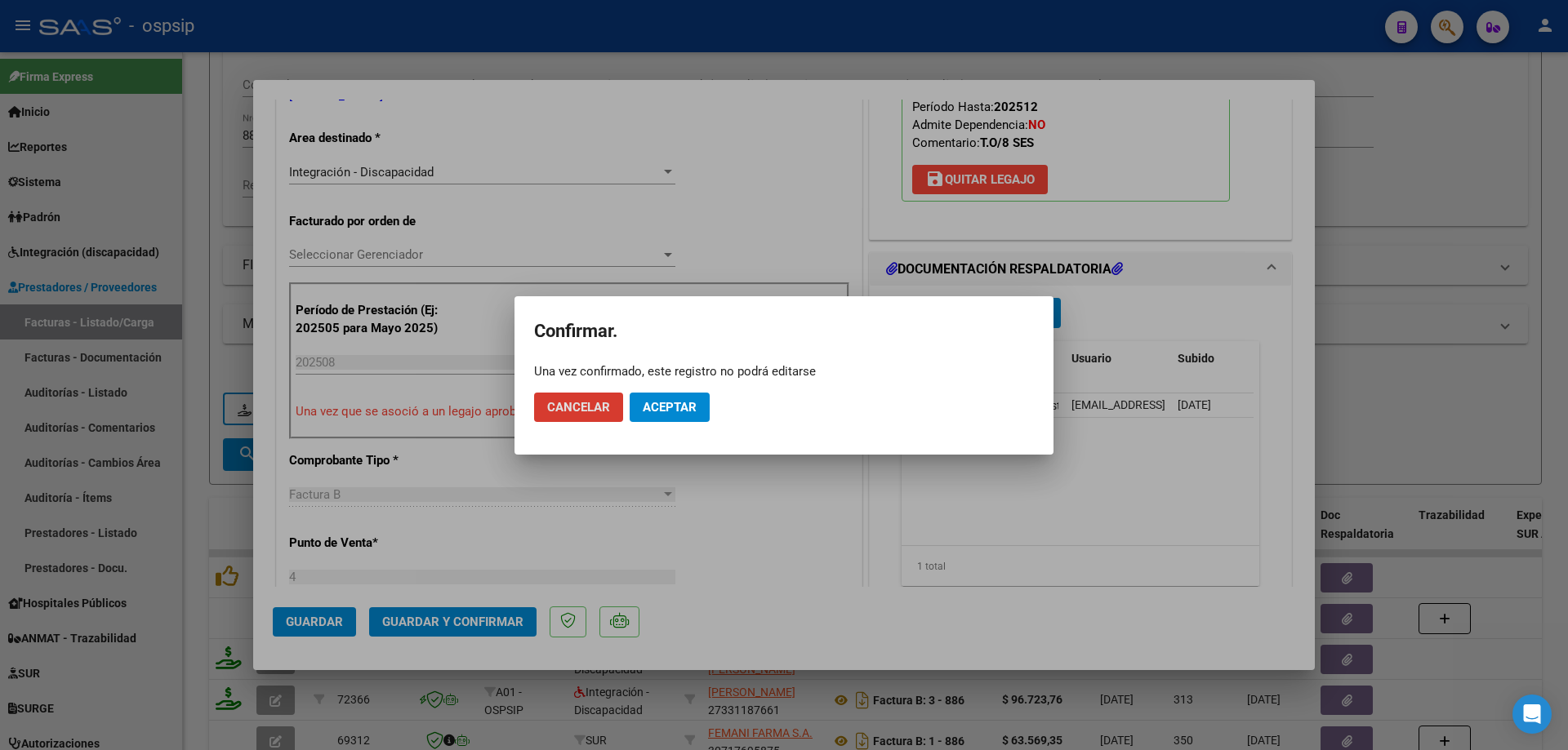
click at [688, 407] on span "Aceptar" at bounding box center [669, 408] width 54 height 15
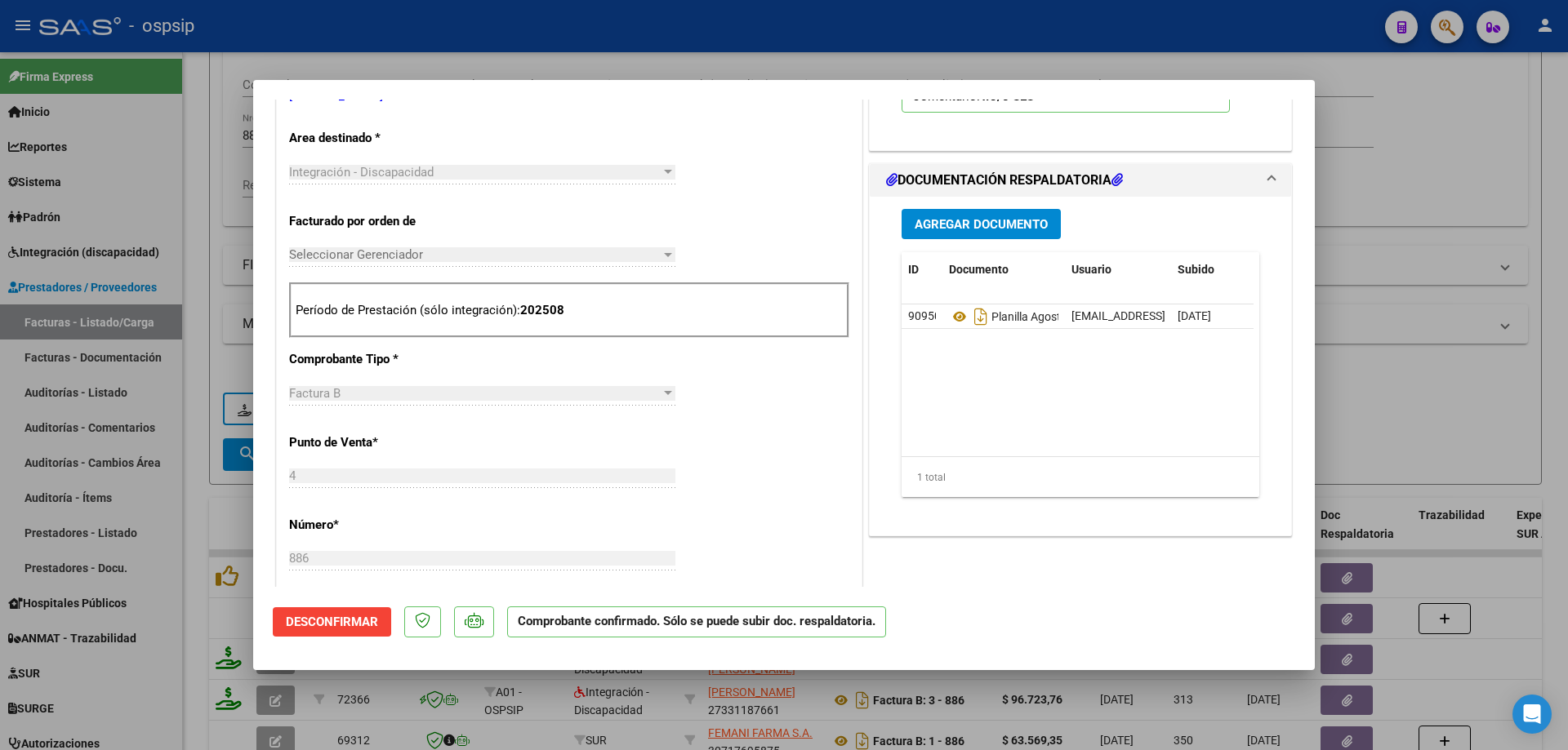
click at [1379, 371] on div at bounding box center [784, 375] width 1568 height 750
type input "$ 0,00"
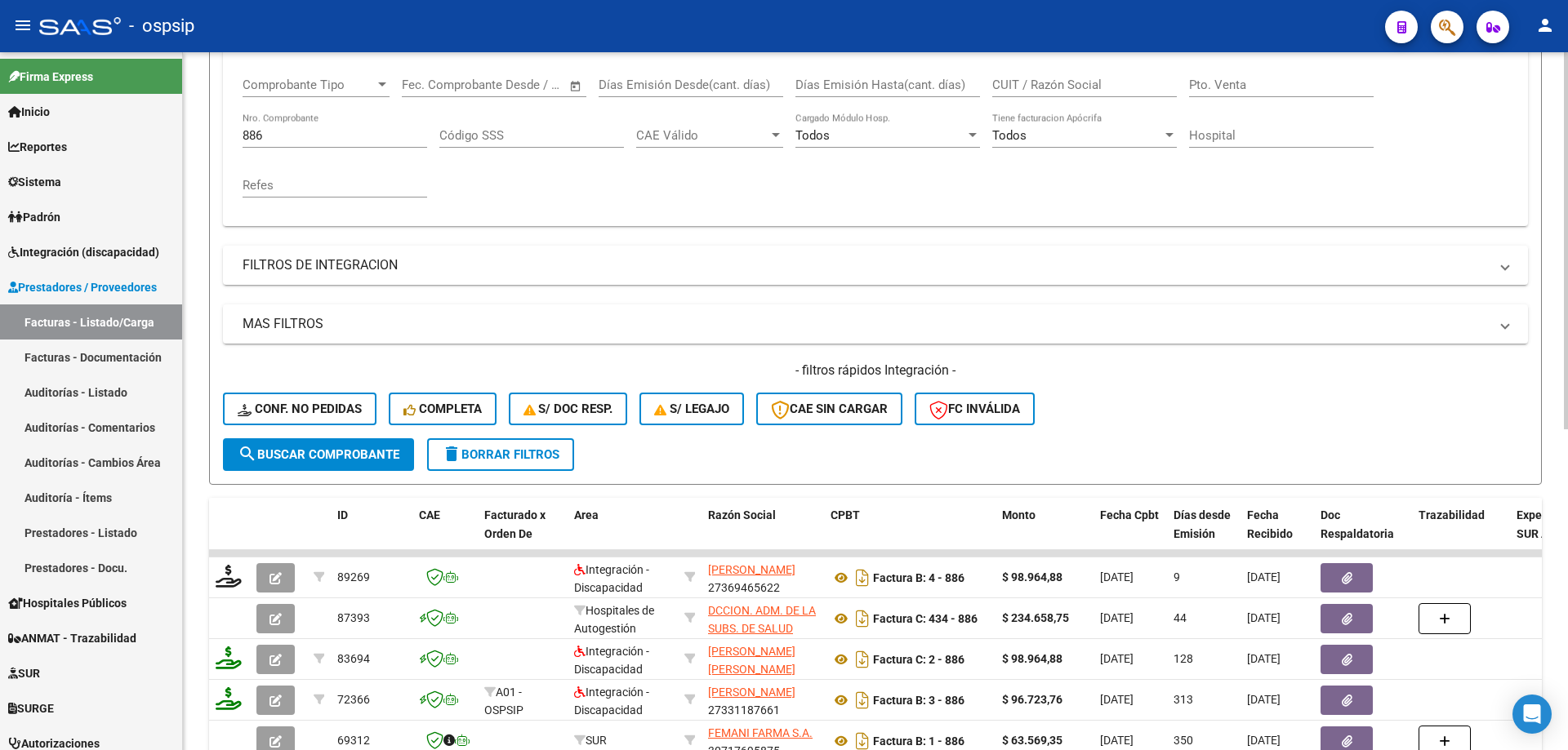
click at [279, 134] on input "886" at bounding box center [334, 136] width 184 height 15
type input "8"
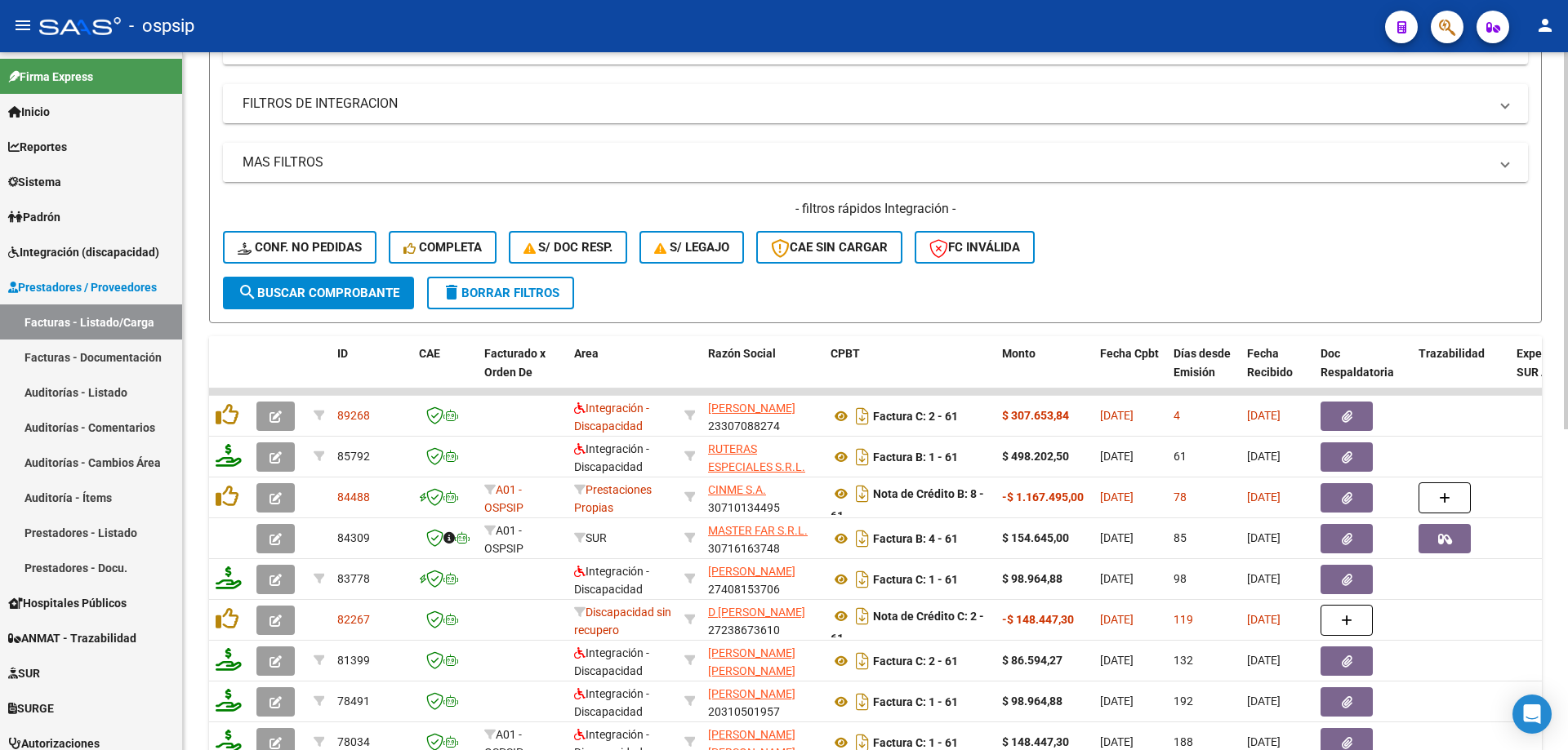
scroll to position [431, 0]
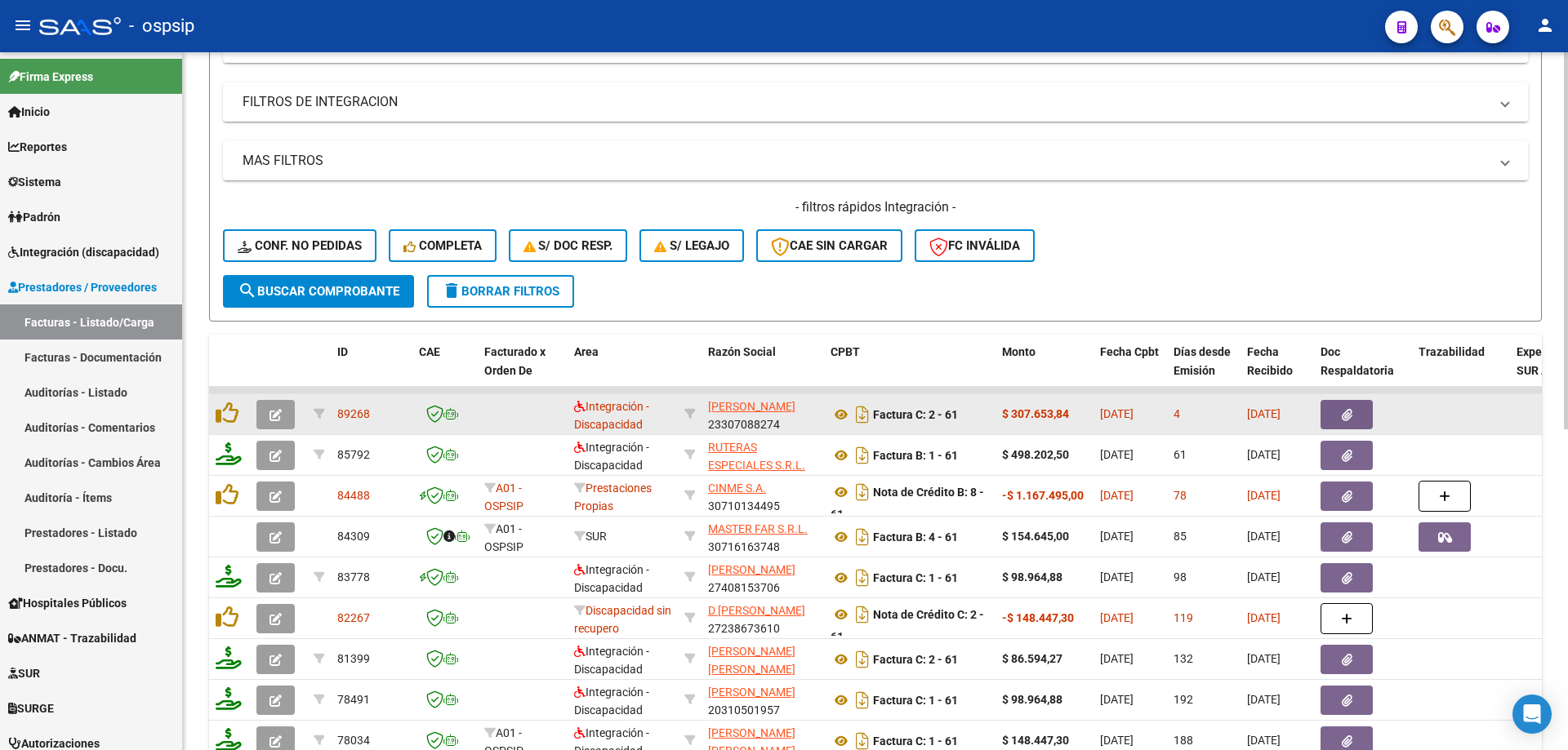
type input "61"
click at [262, 413] on button "button" at bounding box center [275, 414] width 39 height 29
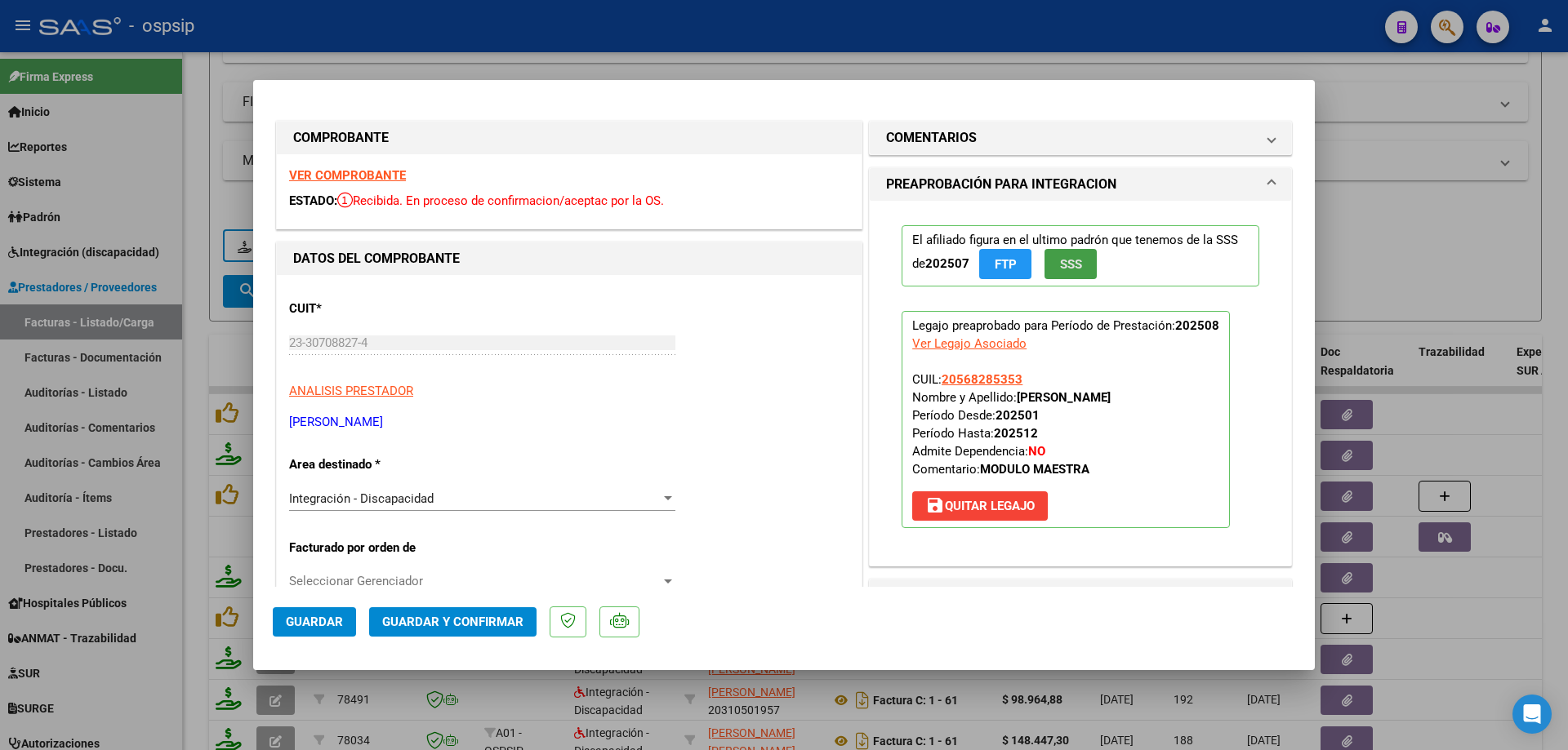
click at [1060, 260] on span "SSS" at bounding box center [1071, 265] width 22 height 15
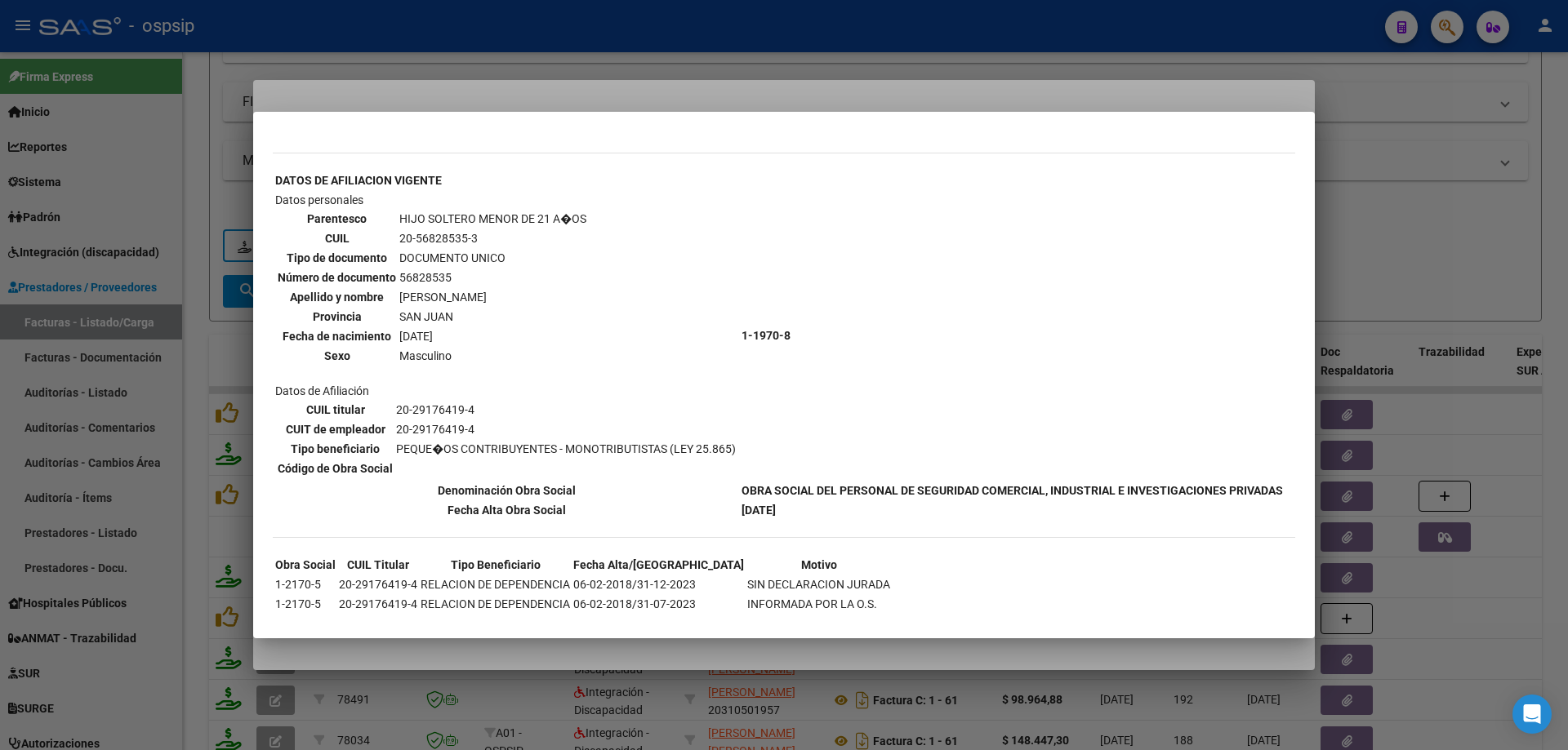
scroll to position [555, 0]
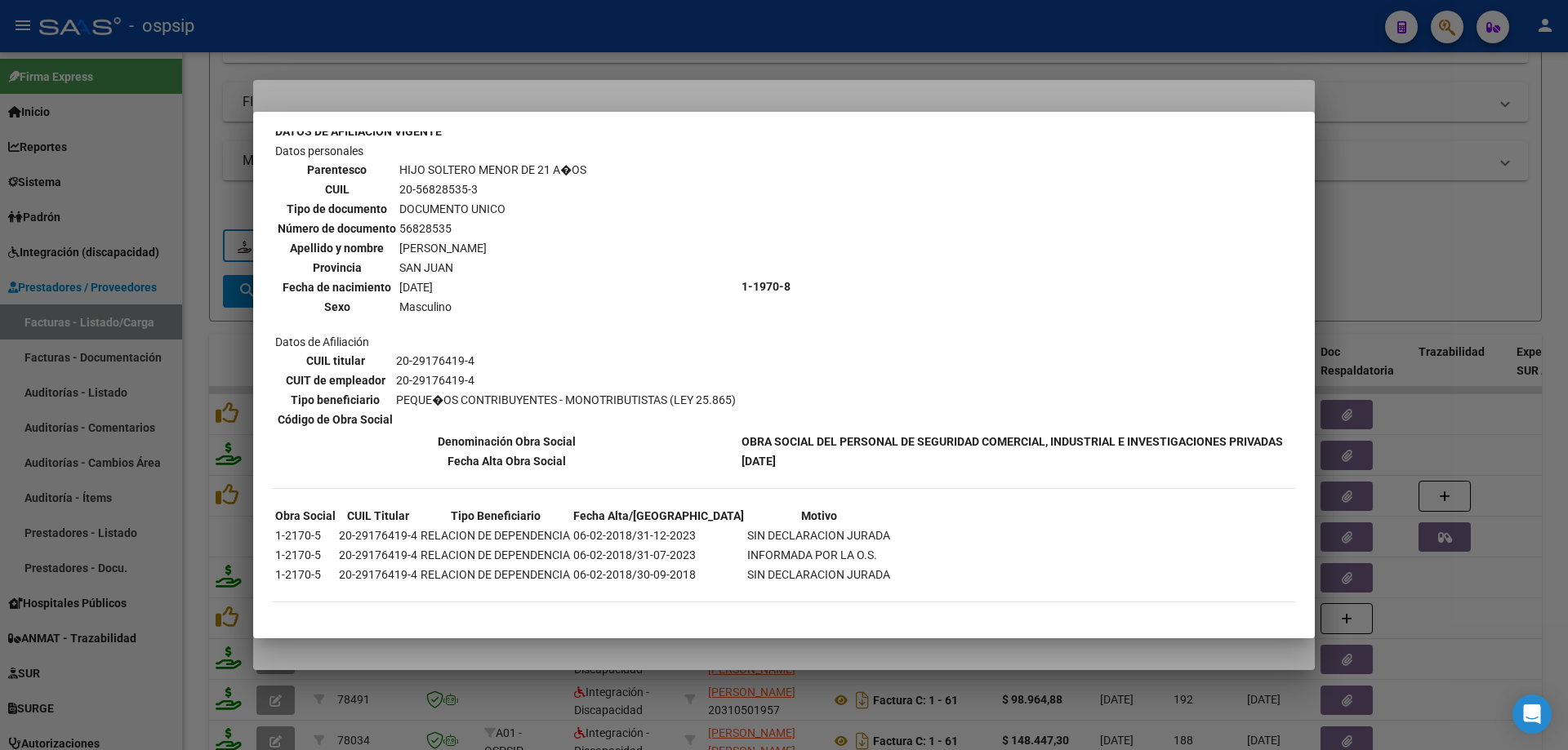
click at [1496, 179] on div at bounding box center [784, 375] width 1568 height 750
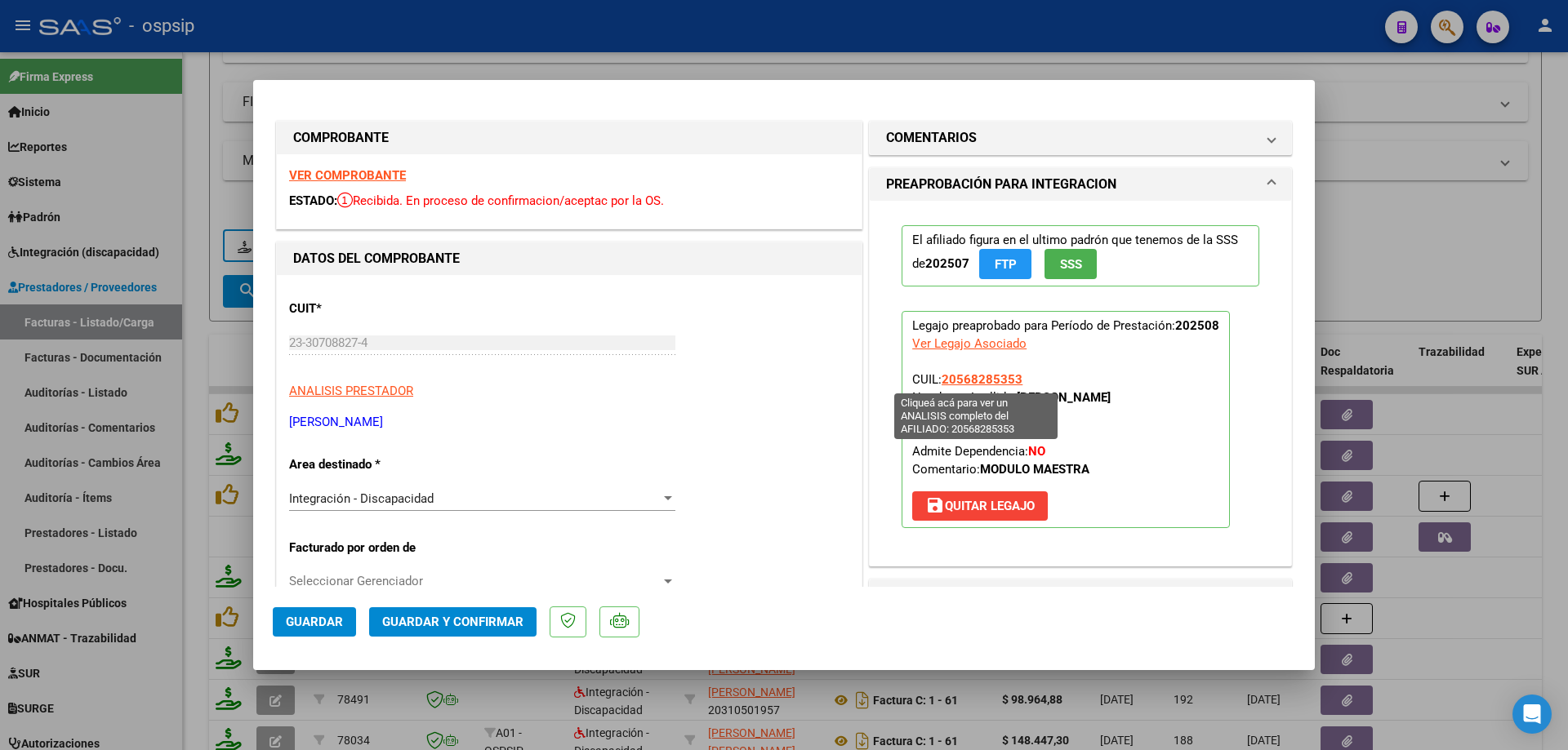
click at [947, 375] on span "20568285353" at bounding box center [981, 380] width 80 height 15
type textarea "20568285353"
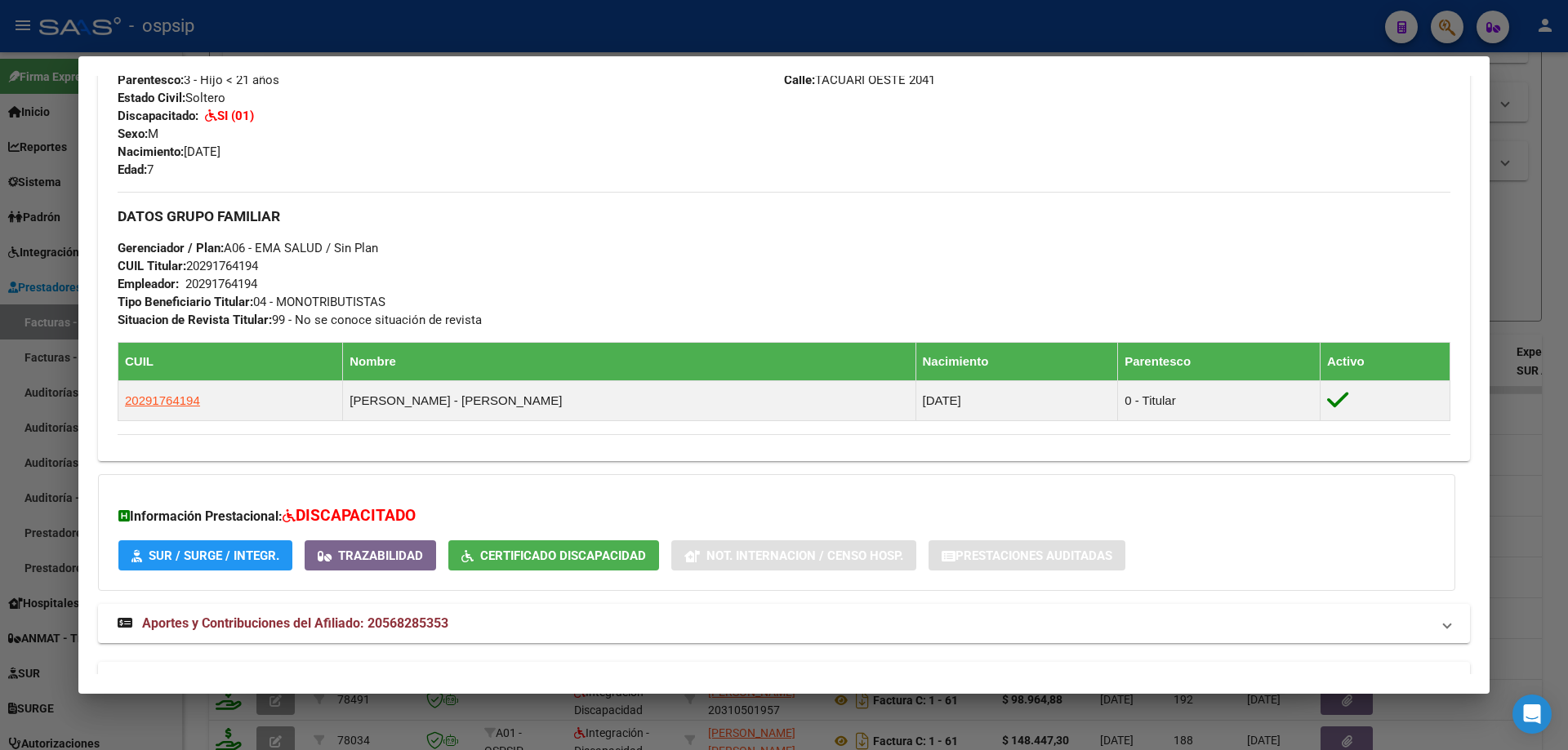
scroll to position [661, 0]
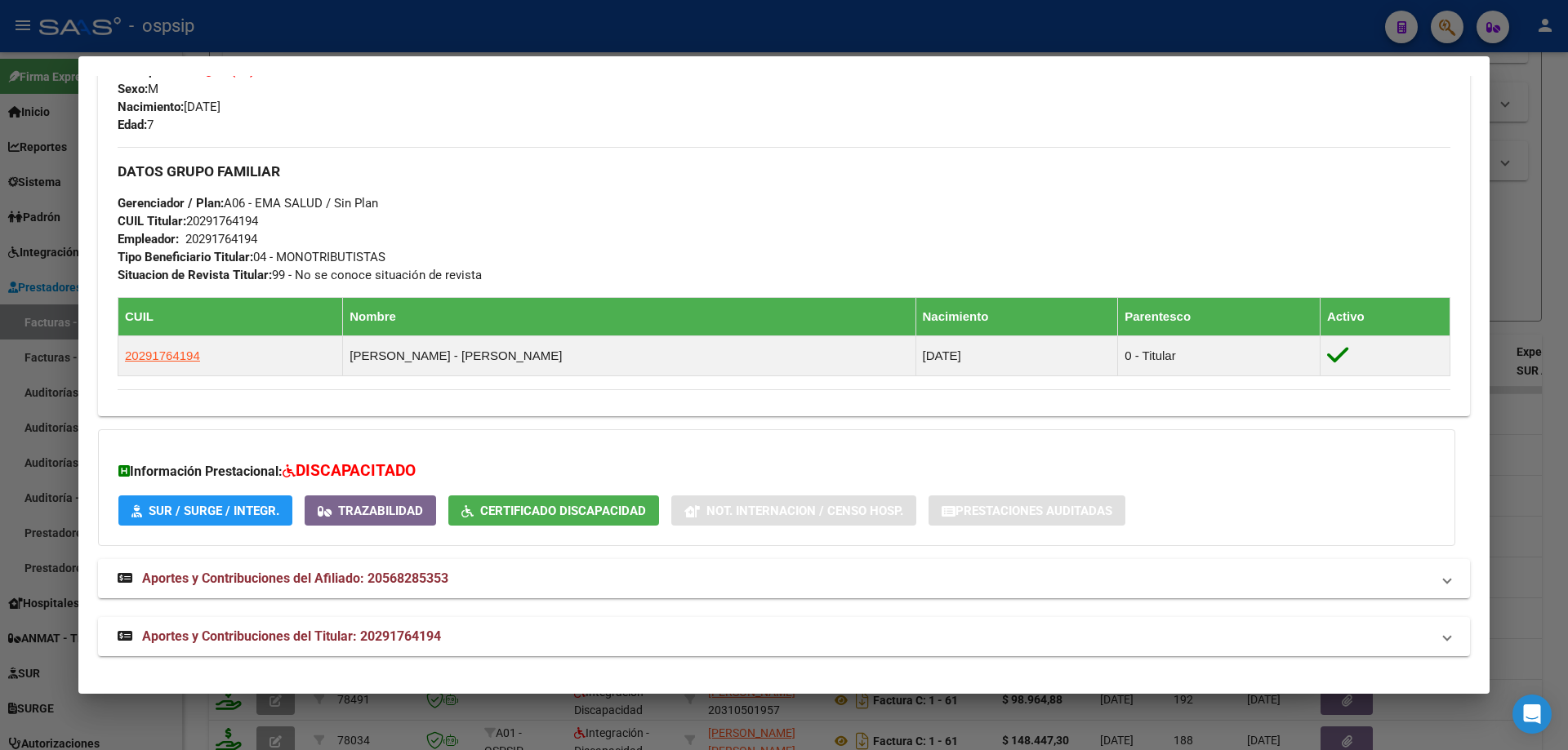
click at [1502, 261] on div at bounding box center [784, 375] width 1568 height 750
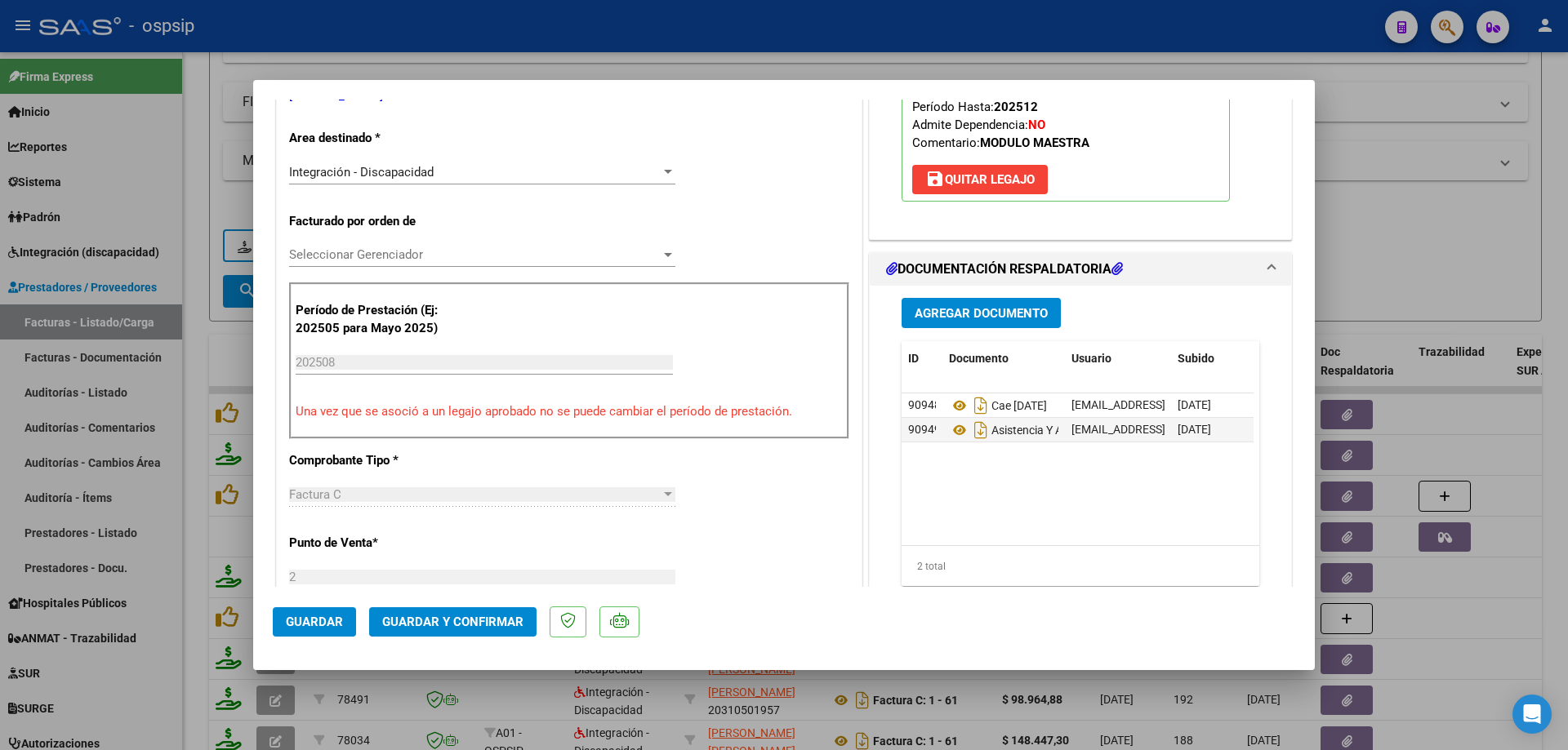
scroll to position [409, 0]
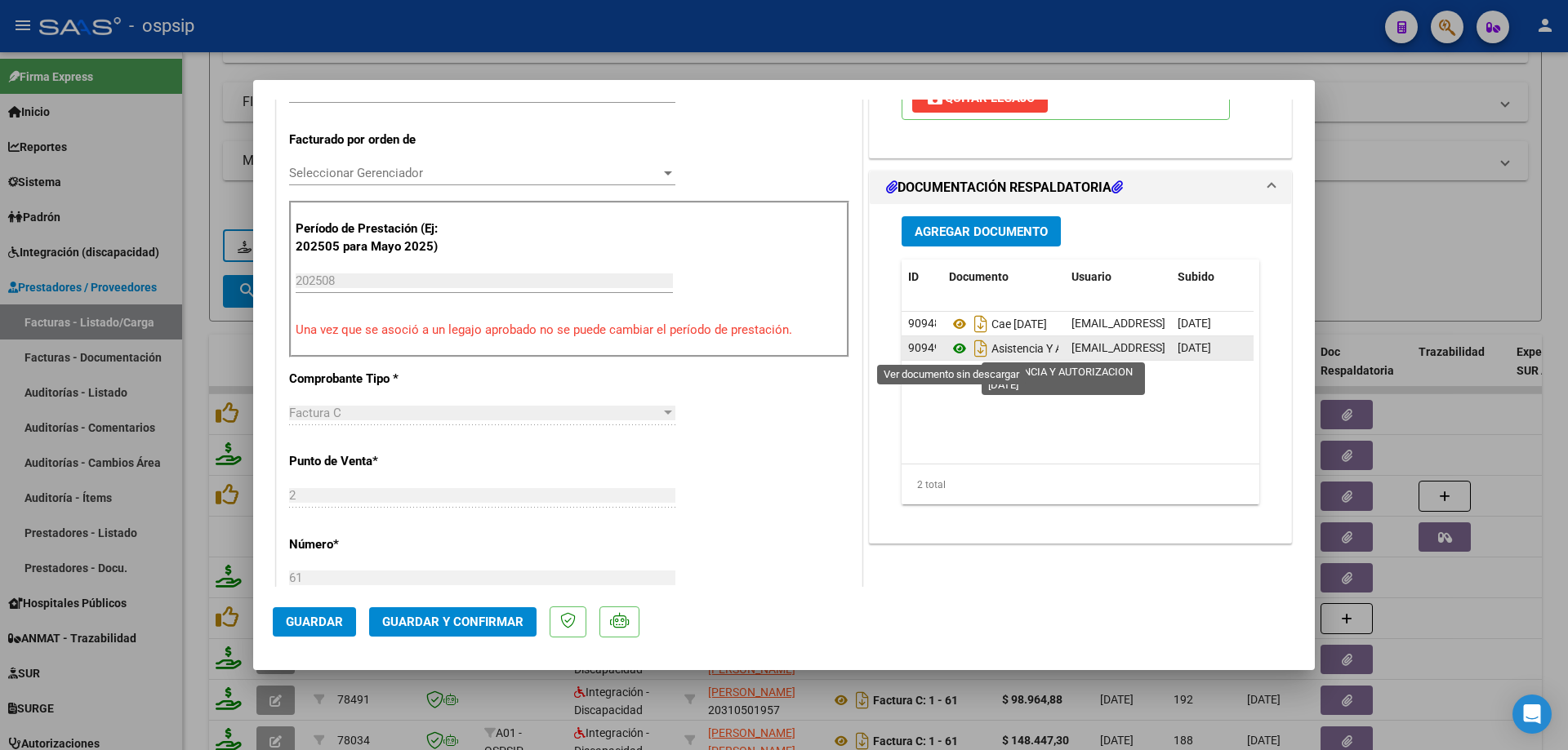
click at [951, 346] on icon at bounding box center [959, 348] width 21 height 20
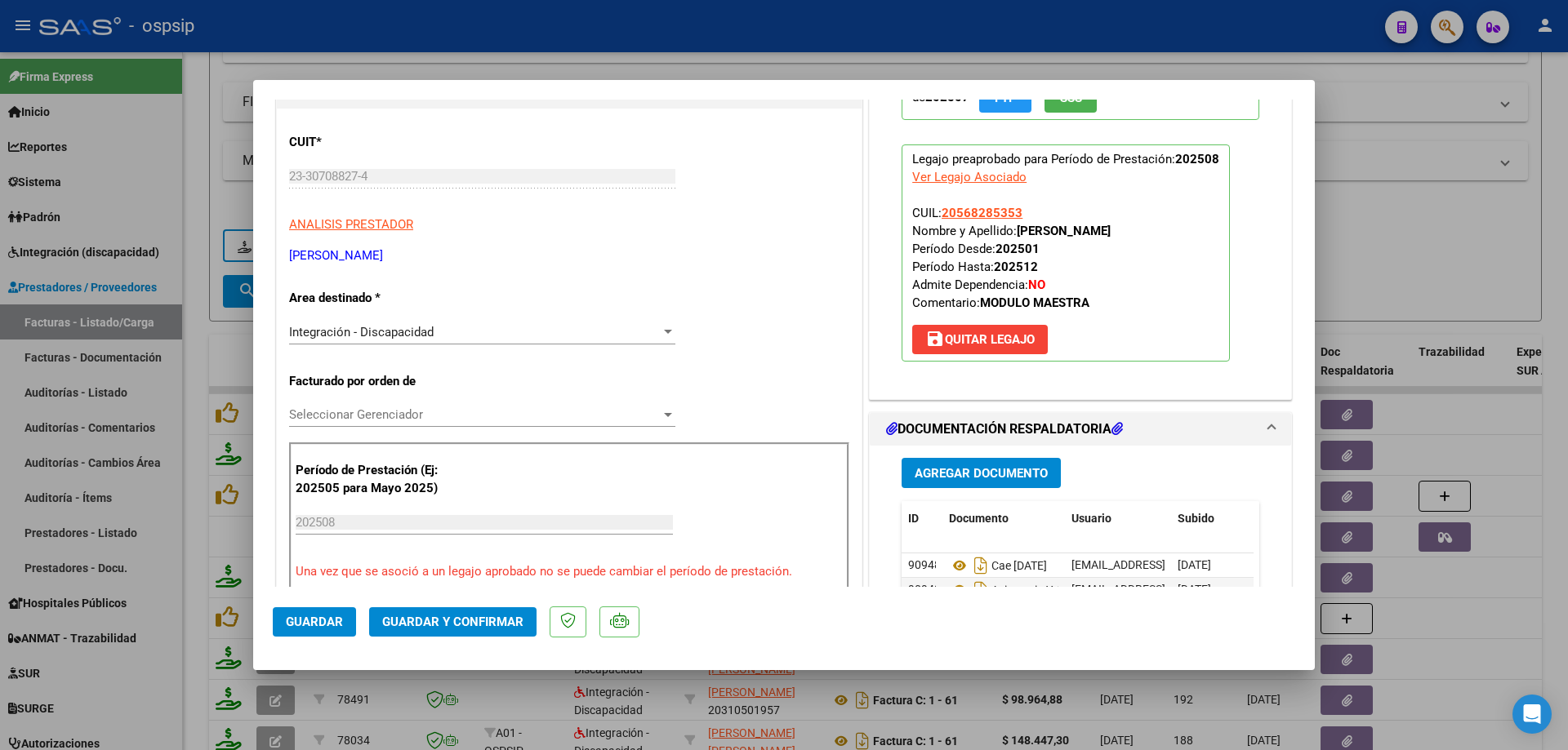
scroll to position [164, 0]
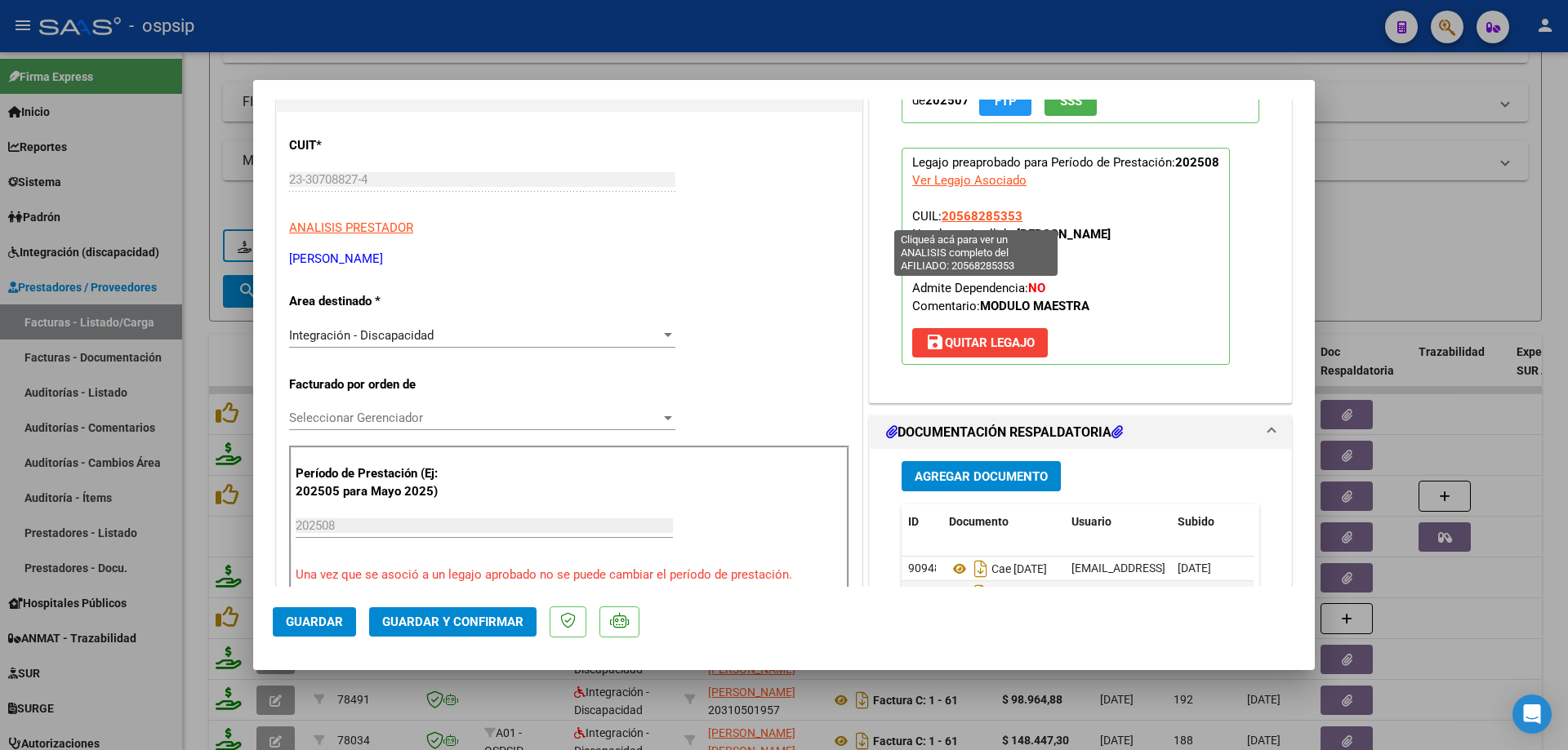
drag, startPoint x: 1019, startPoint y: 216, endPoint x: 937, endPoint y: 220, distance: 82.1
click at [937, 220] on p "Legajo preaprobado para Período de Prestación: 202508 Ver Legajo Asociado CUIL:…" at bounding box center [1065, 256] width 328 height 218
copy span "20568285353"
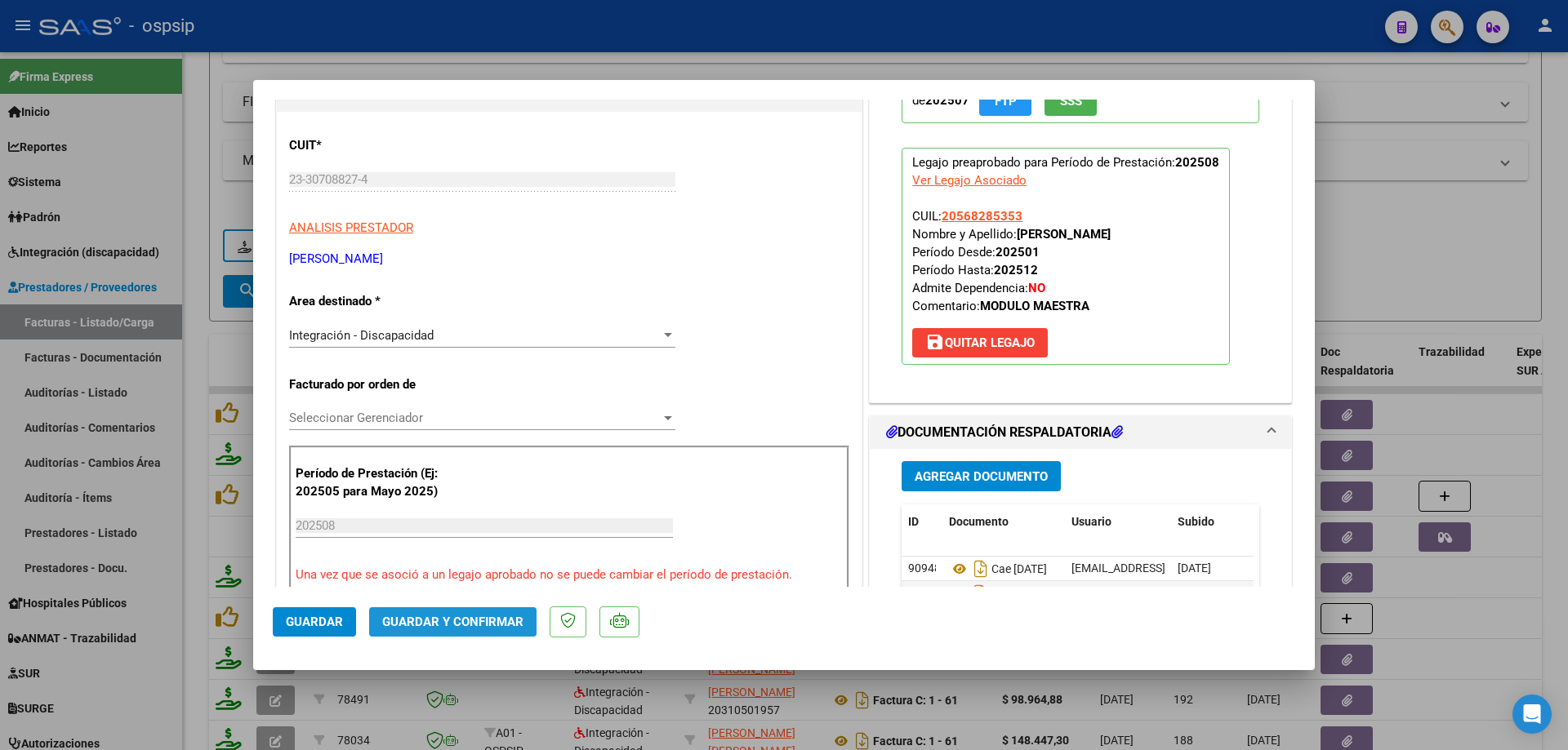
click at [487, 625] on span "Guardar y Confirmar" at bounding box center [452, 622] width 141 height 15
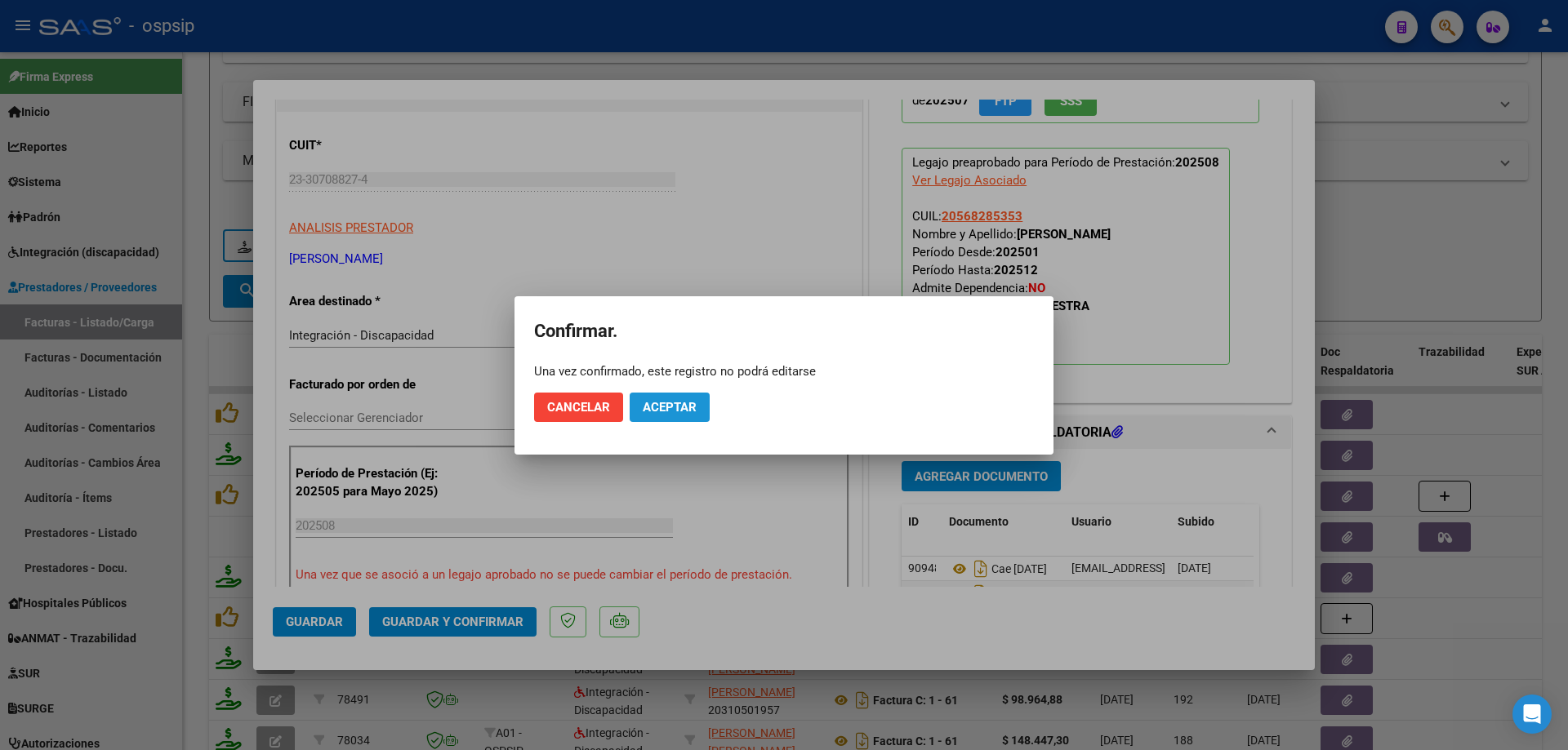
click at [672, 414] on span "Aceptar" at bounding box center [669, 408] width 54 height 15
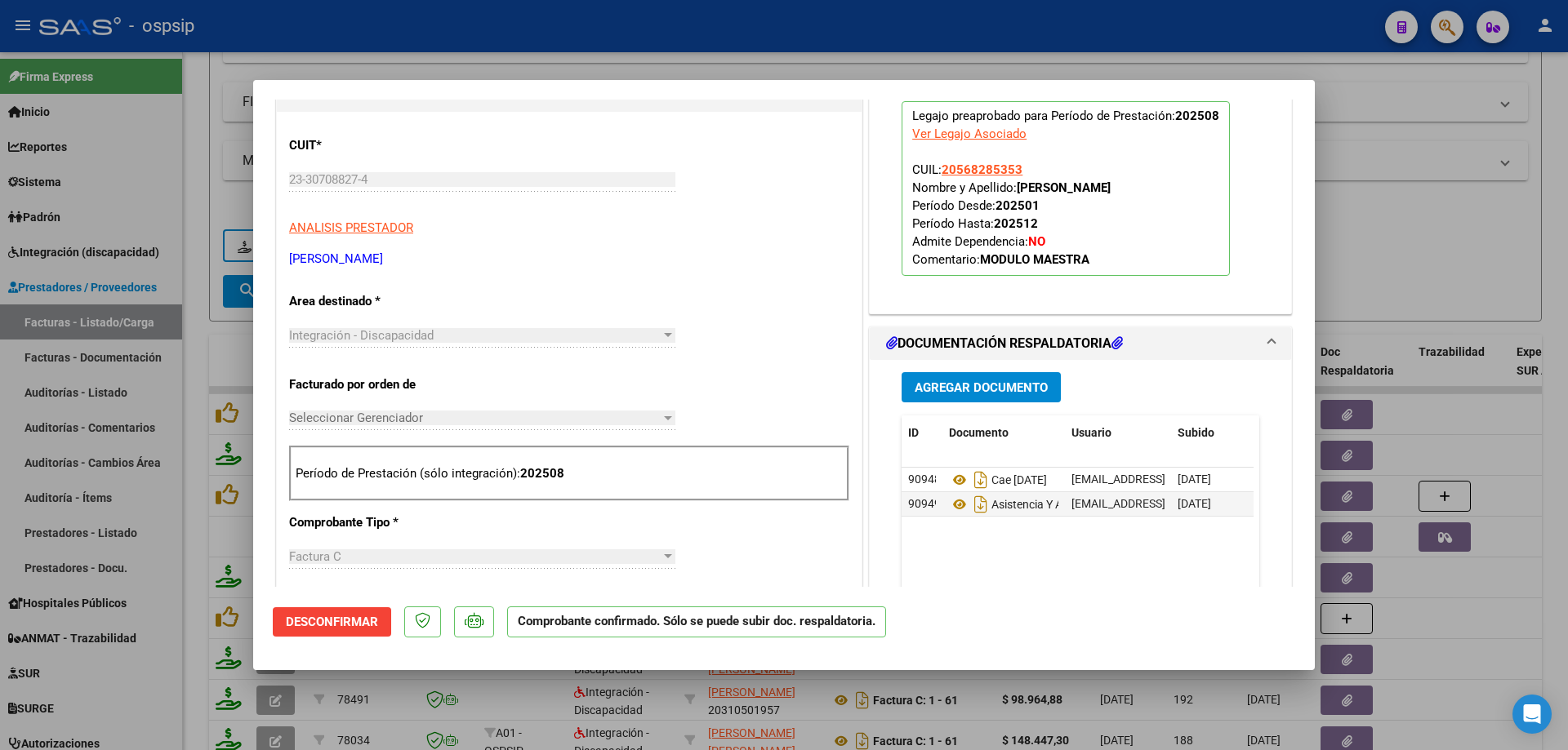
click at [1430, 249] on div at bounding box center [784, 375] width 1568 height 750
type input "$ 0,00"
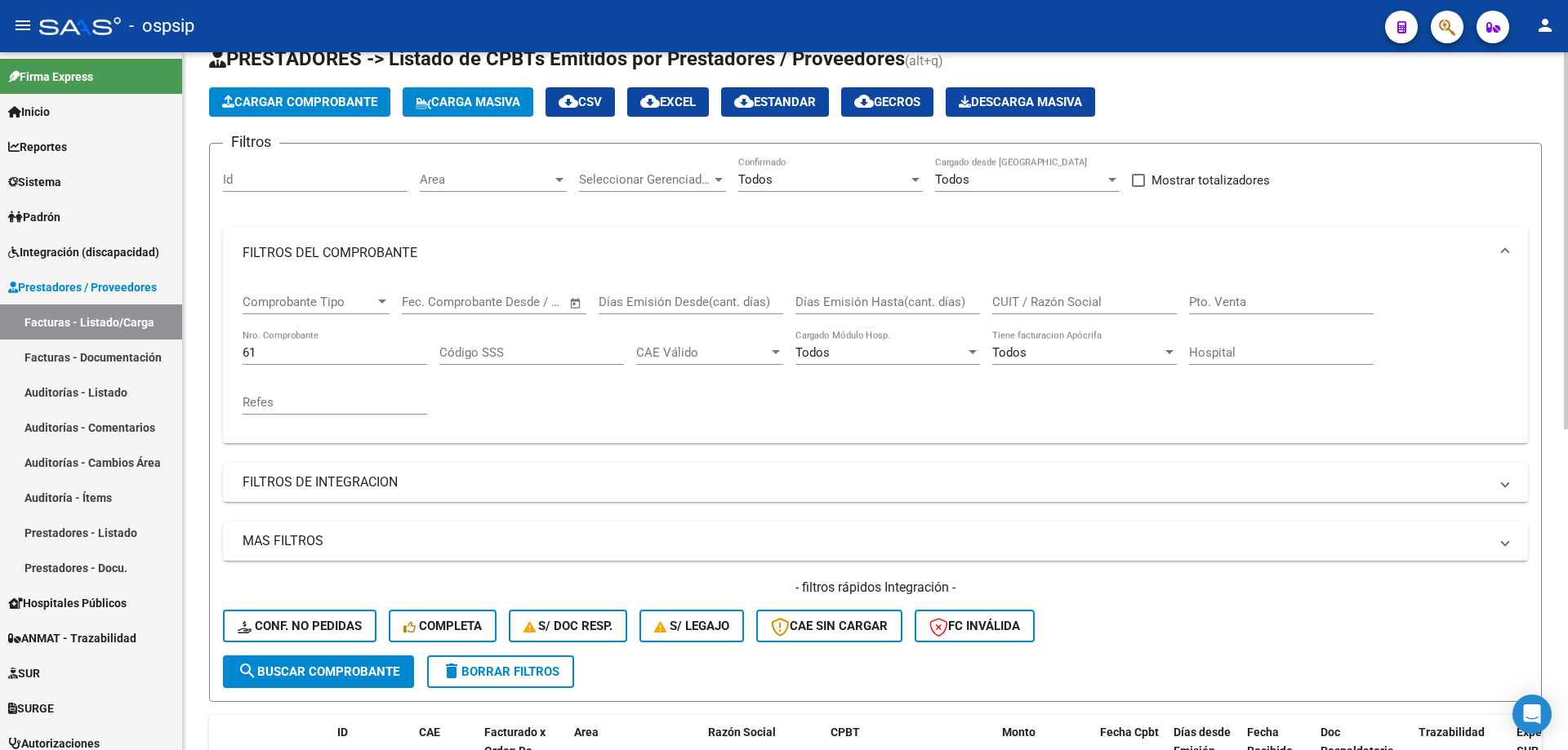
scroll to position [0, 0]
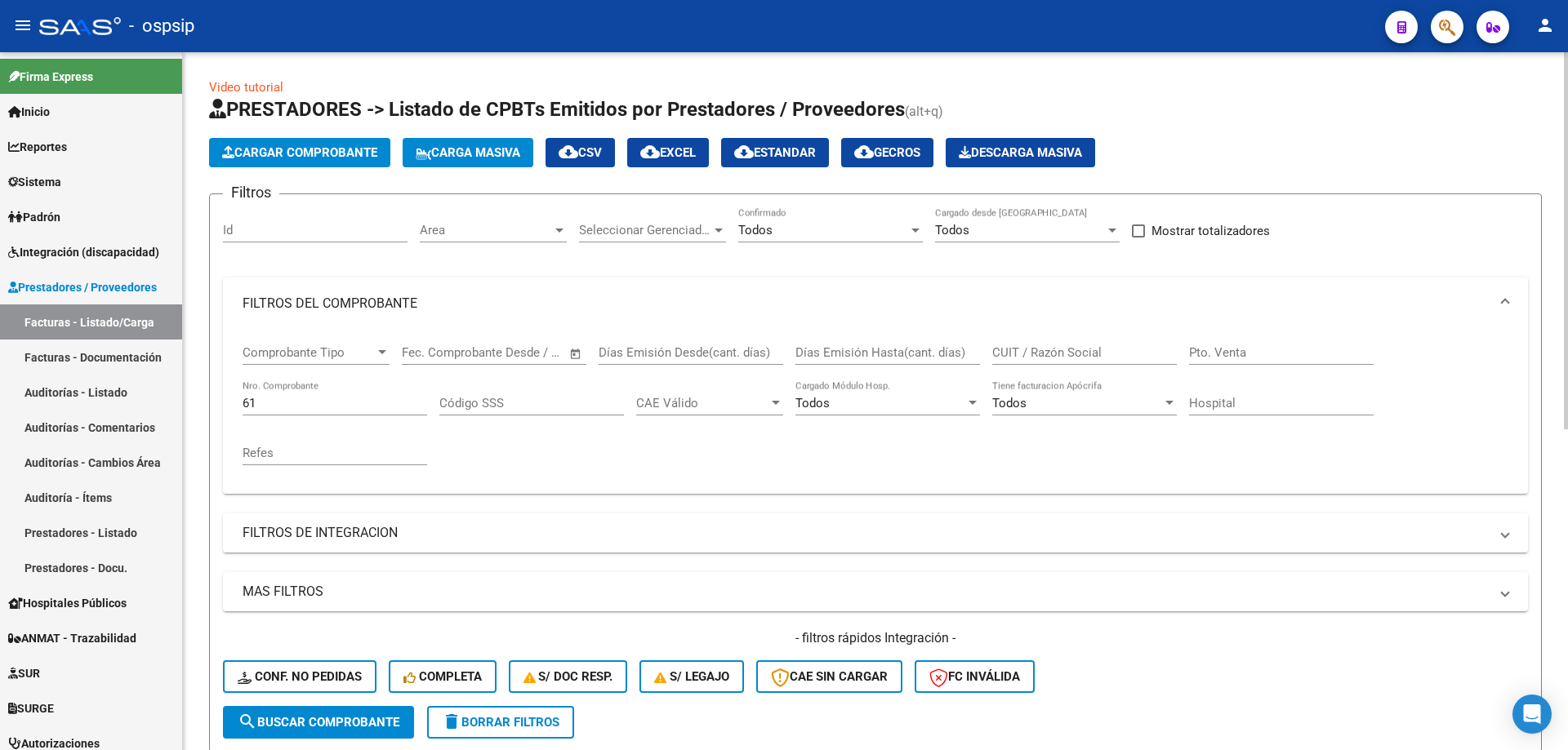
click at [362, 405] on input "61" at bounding box center [334, 404] width 184 height 15
type input "6"
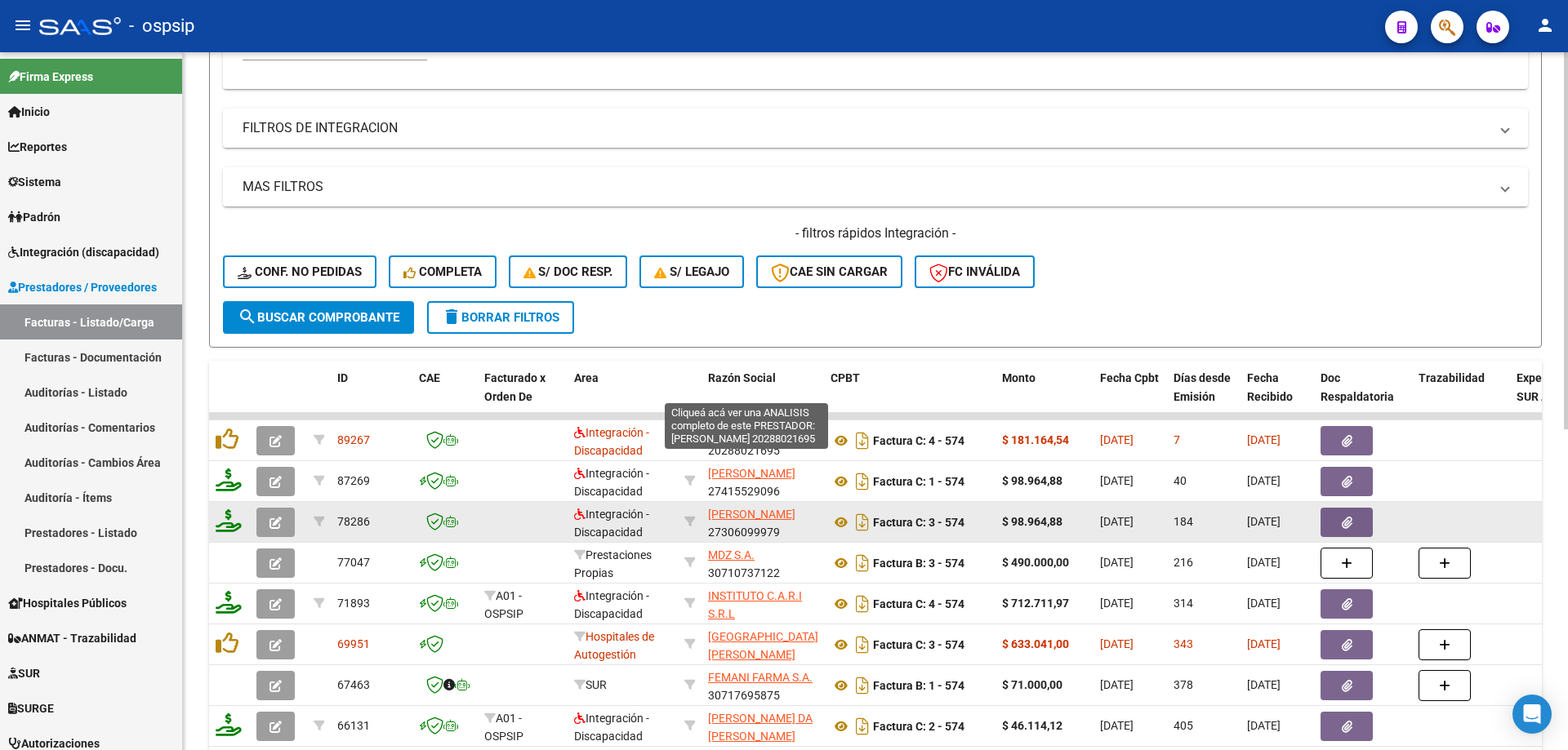
scroll to position [490, 0]
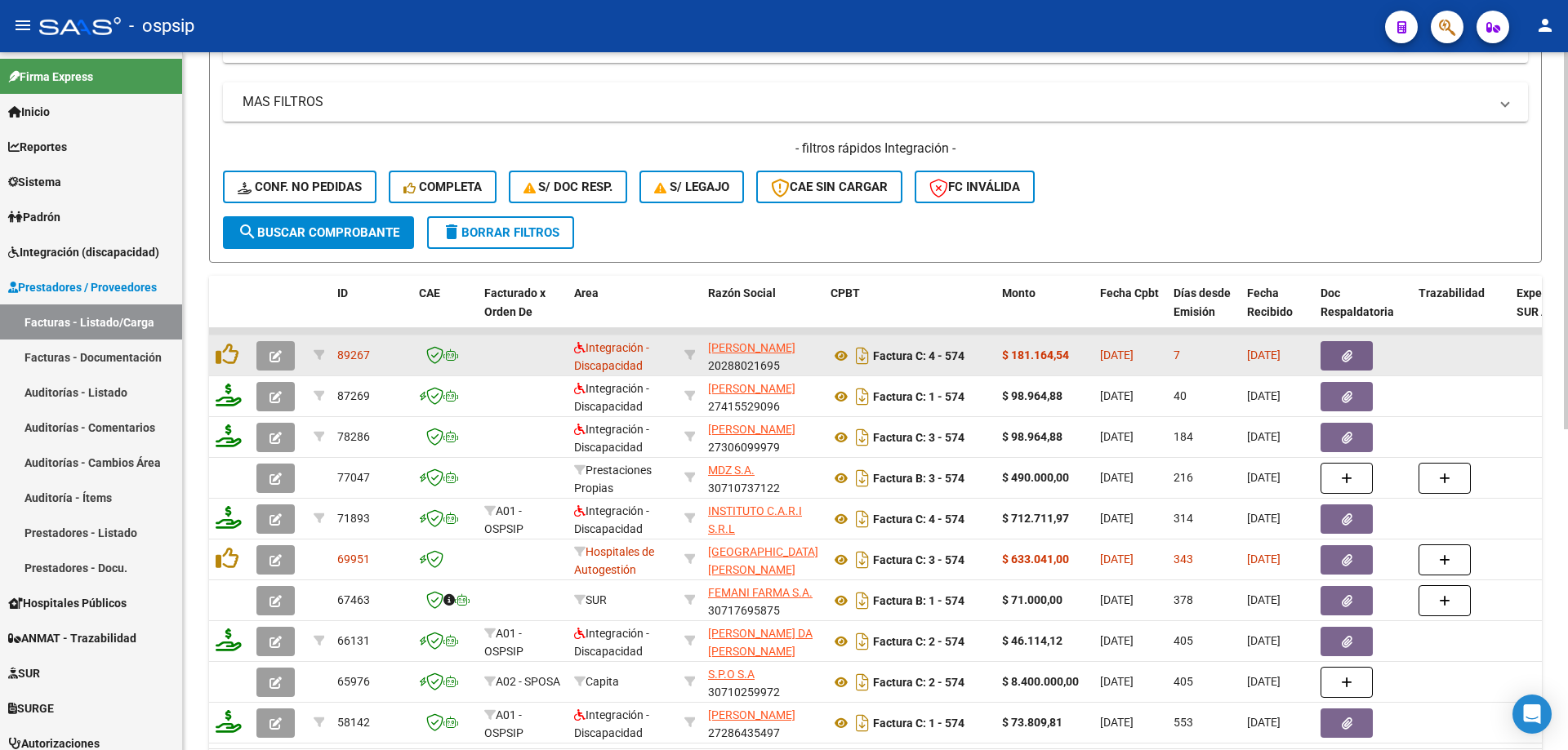
type input "574"
click at [274, 358] on icon "button" at bounding box center [275, 356] width 12 height 12
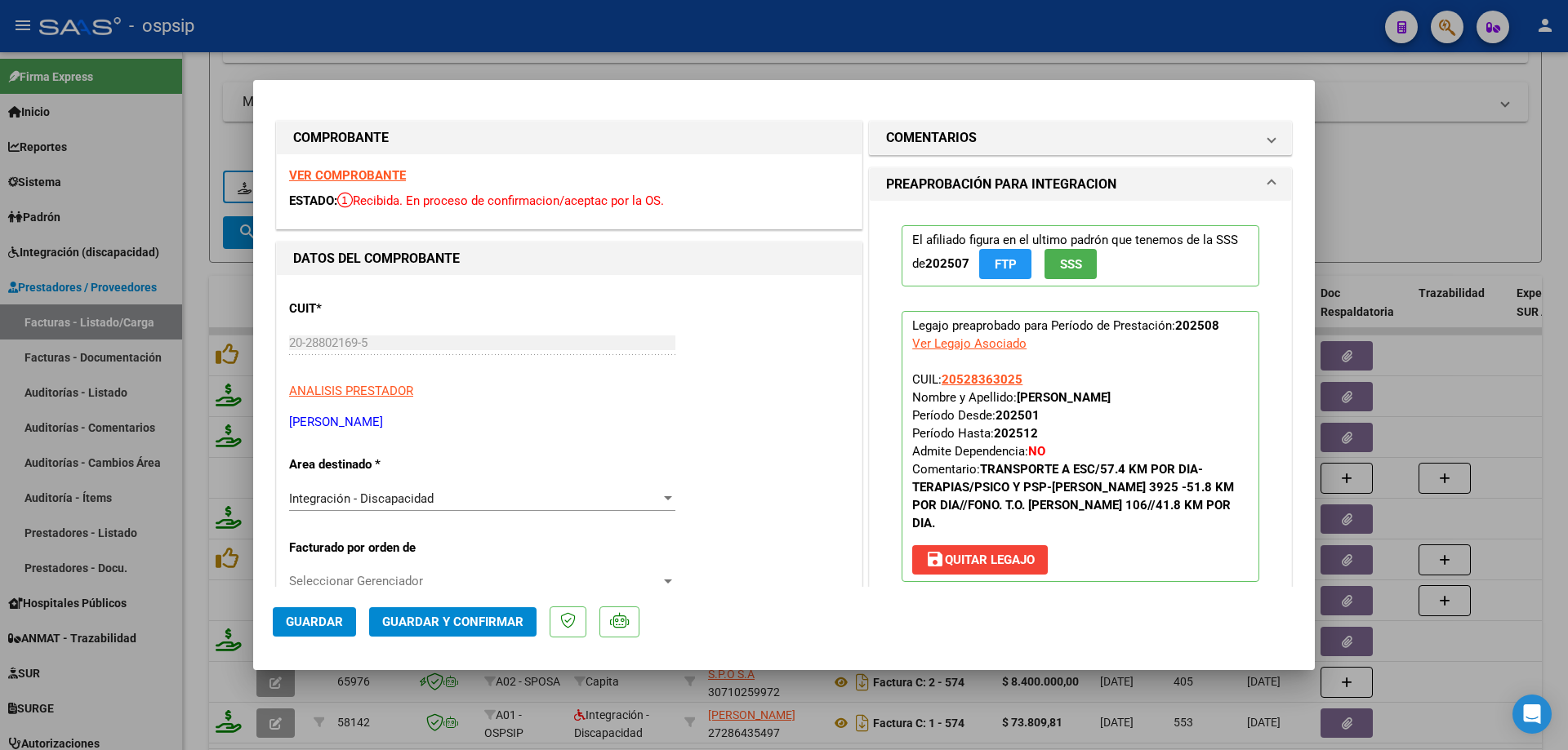
click at [1060, 259] on span "SSS" at bounding box center [1071, 265] width 22 height 15
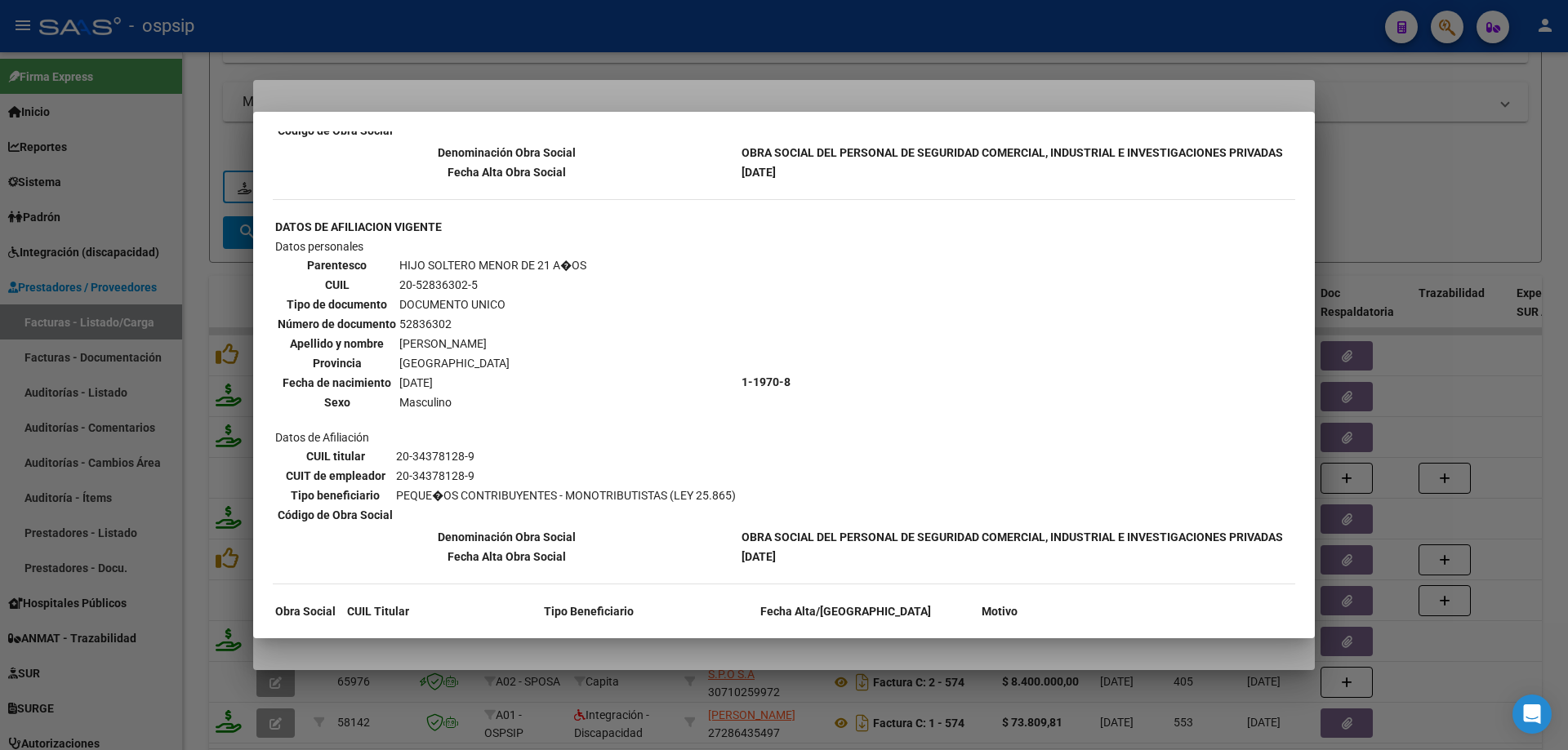
scroll to position [189, 0]
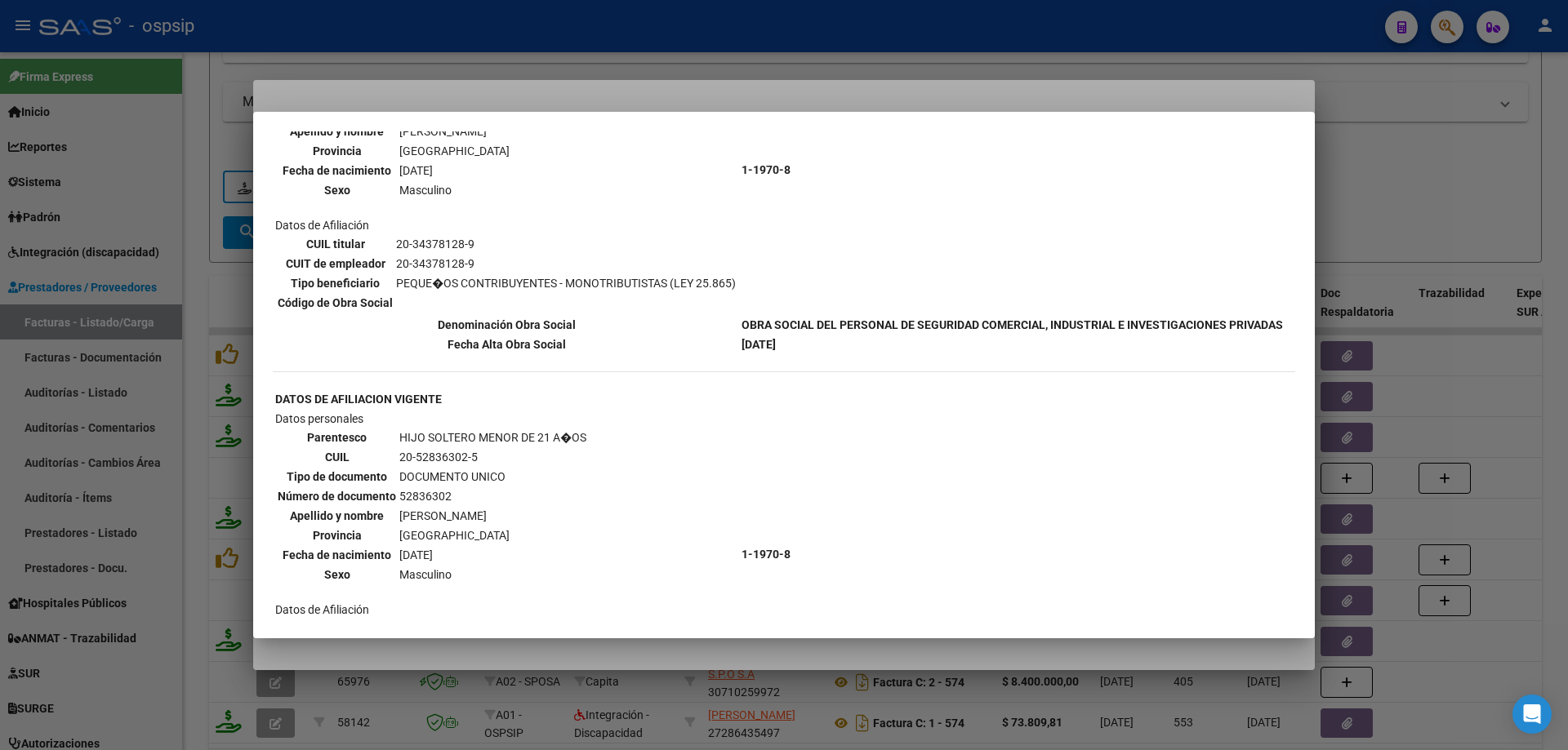
click at [1385, 136] on div at bounding box center [784, 375] width 1568 height 750
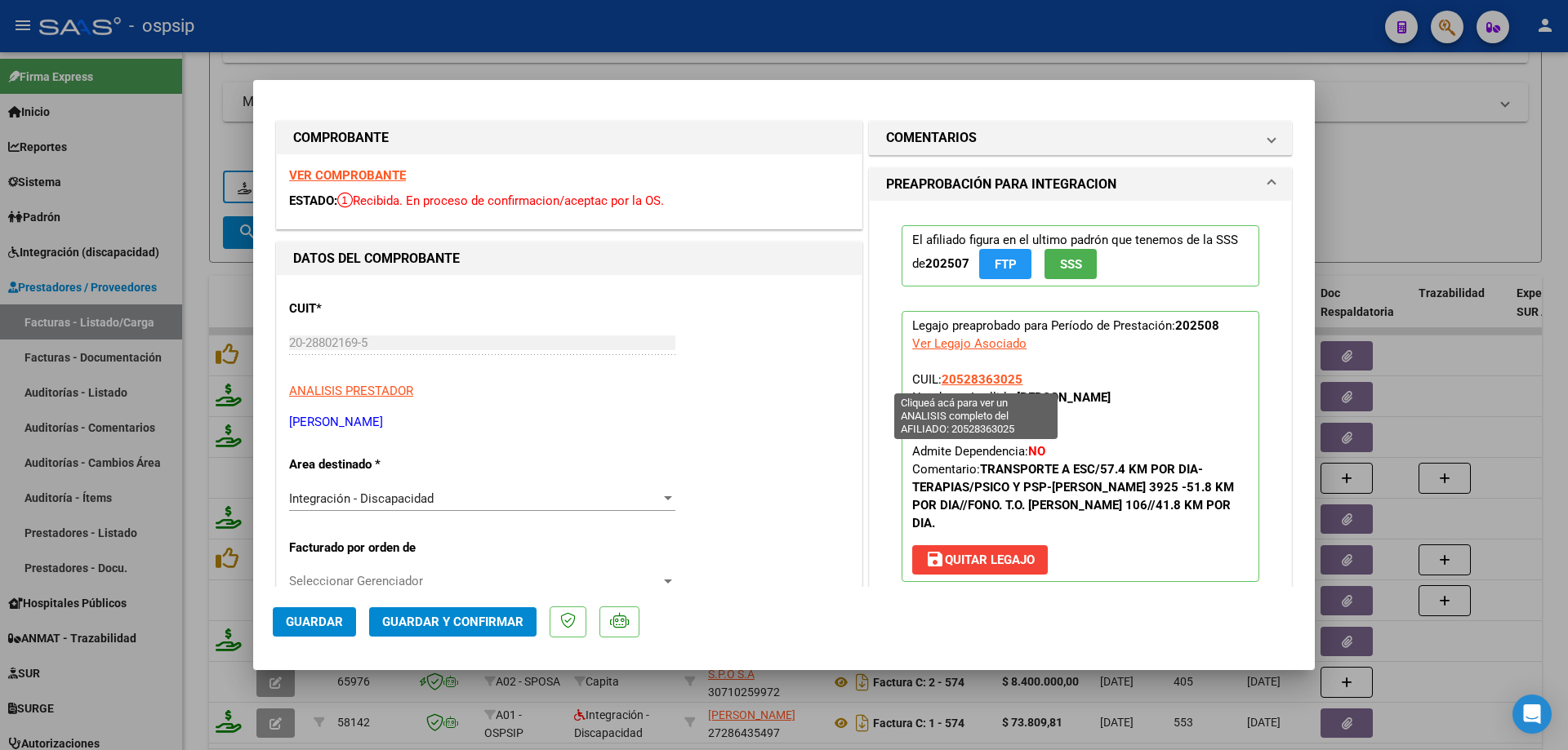
click at [989, 379] on span "20528363025" at bounding box center [981, 380] width 80 height 15
type textarea "20528363025"
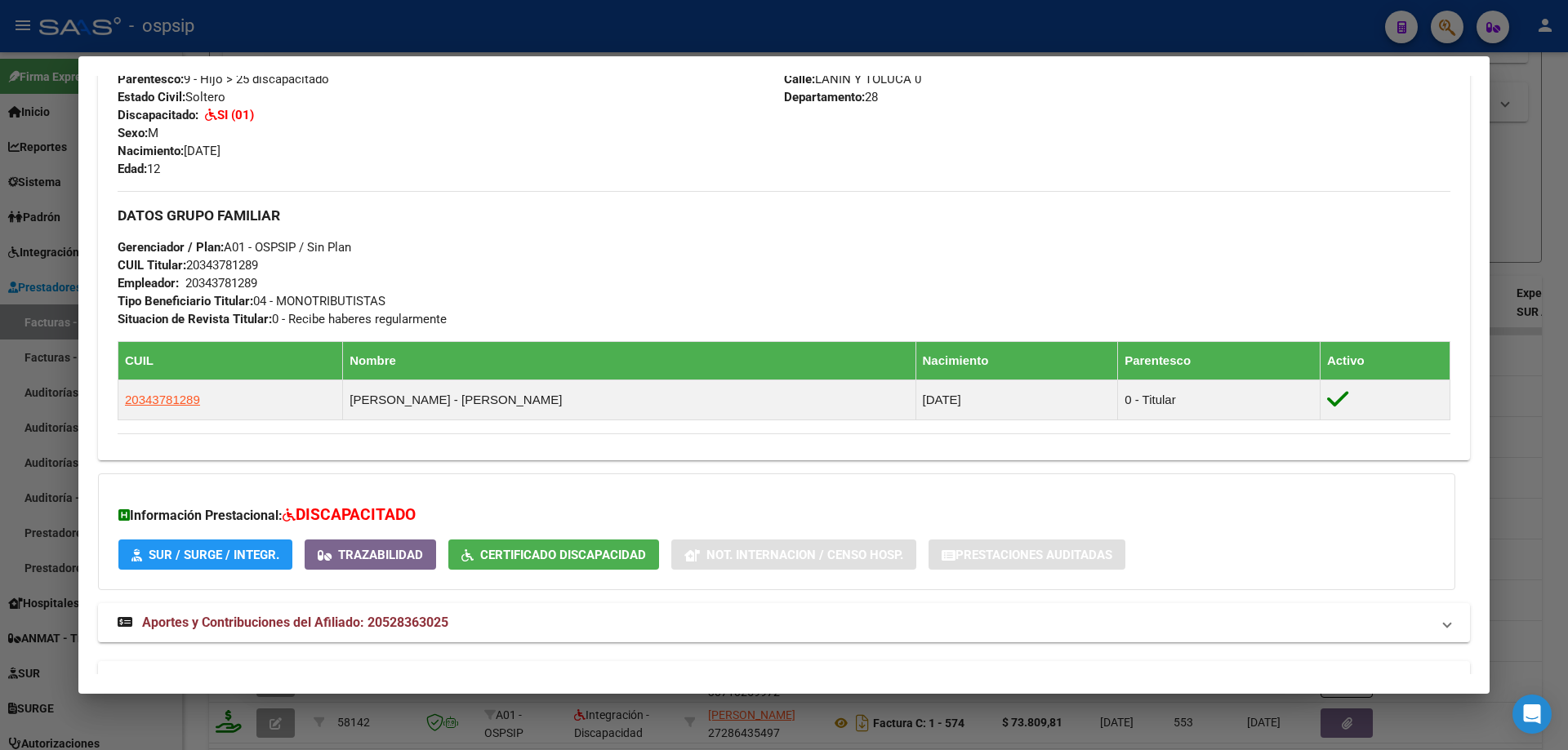
scroll to position [697, 0]
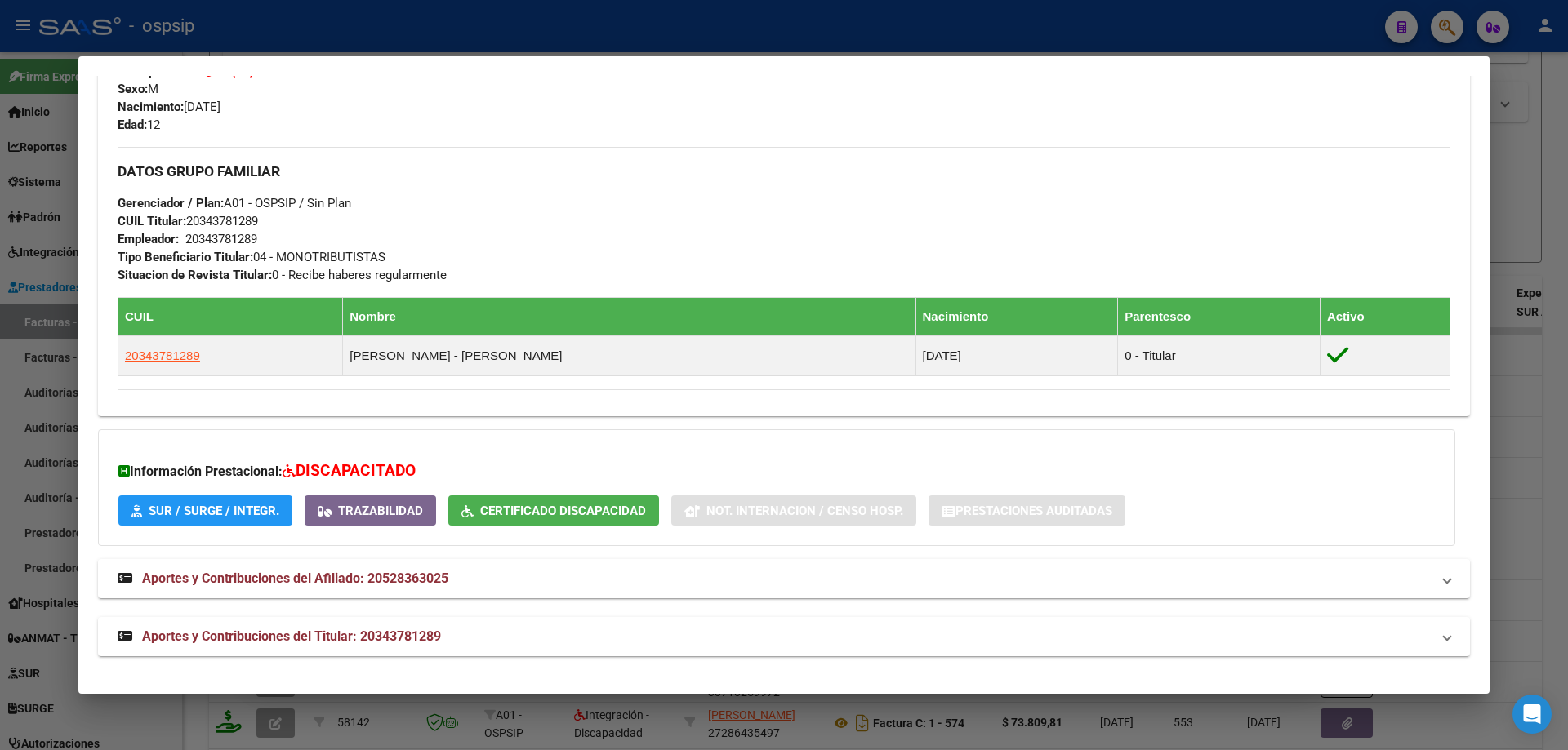
click at [1511, 367] on div at bounding box center [784, 375] width 1568 height 750
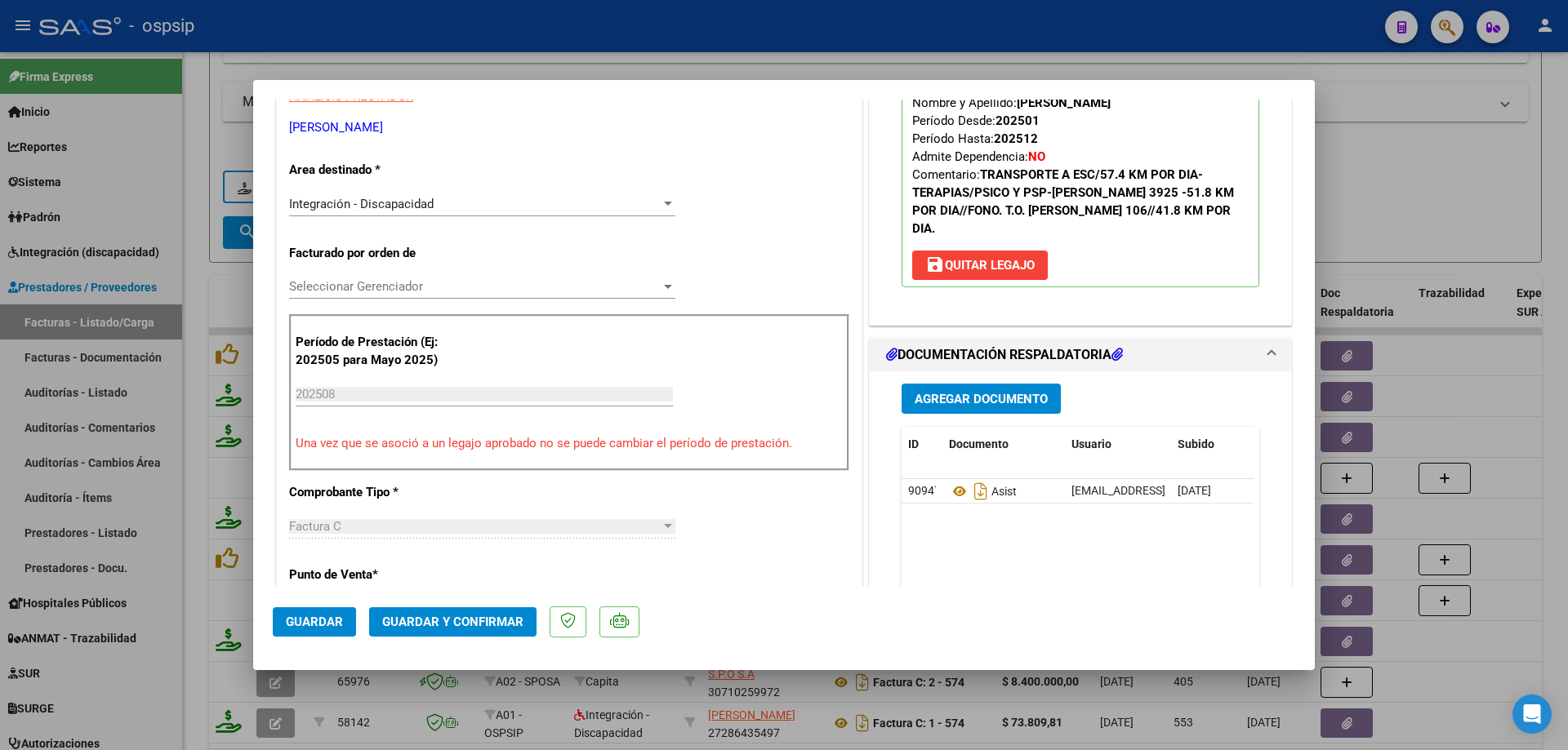
scroll to position [326, 0]
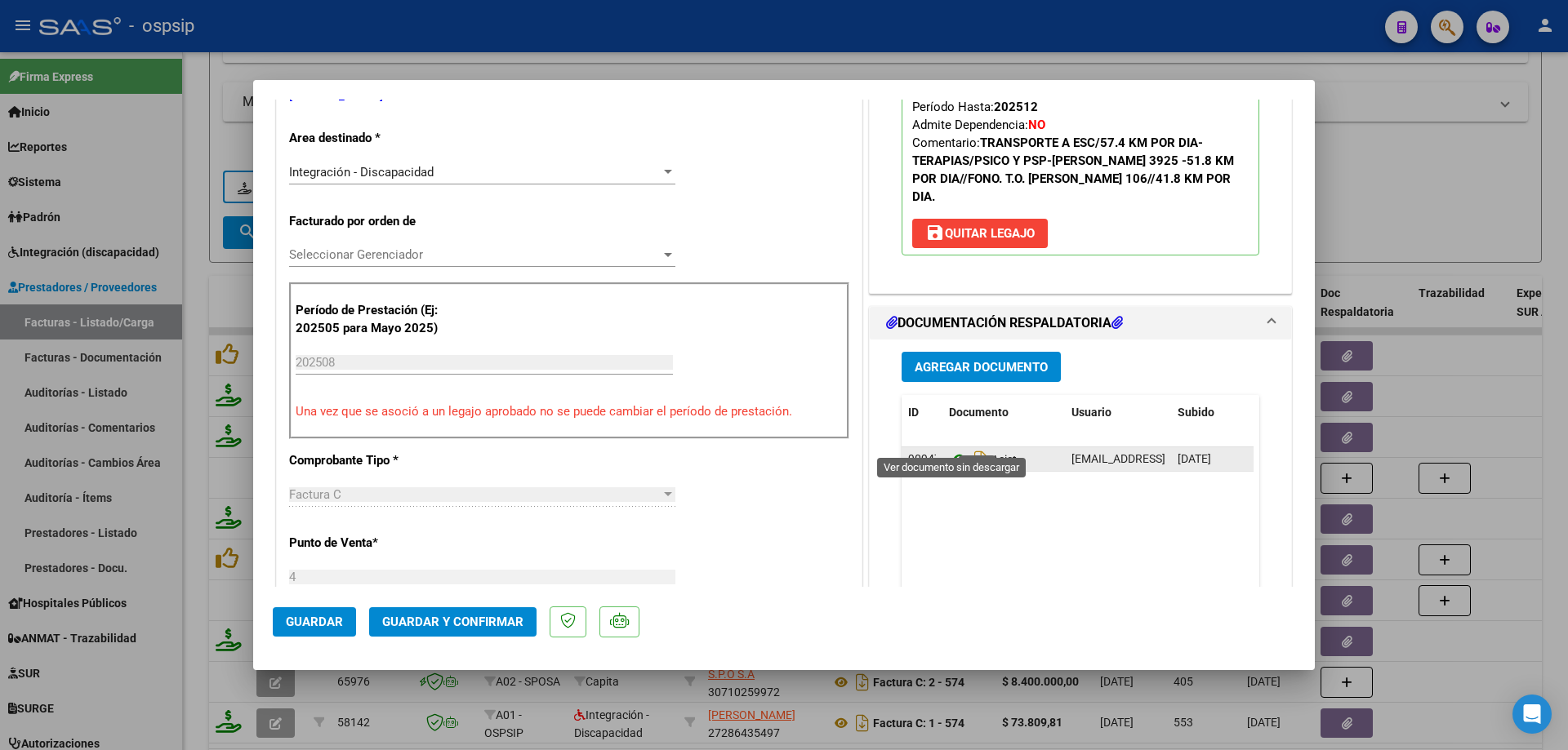
click at [950, 450] on icon at bounding box center [959, 460] width 21 height 20
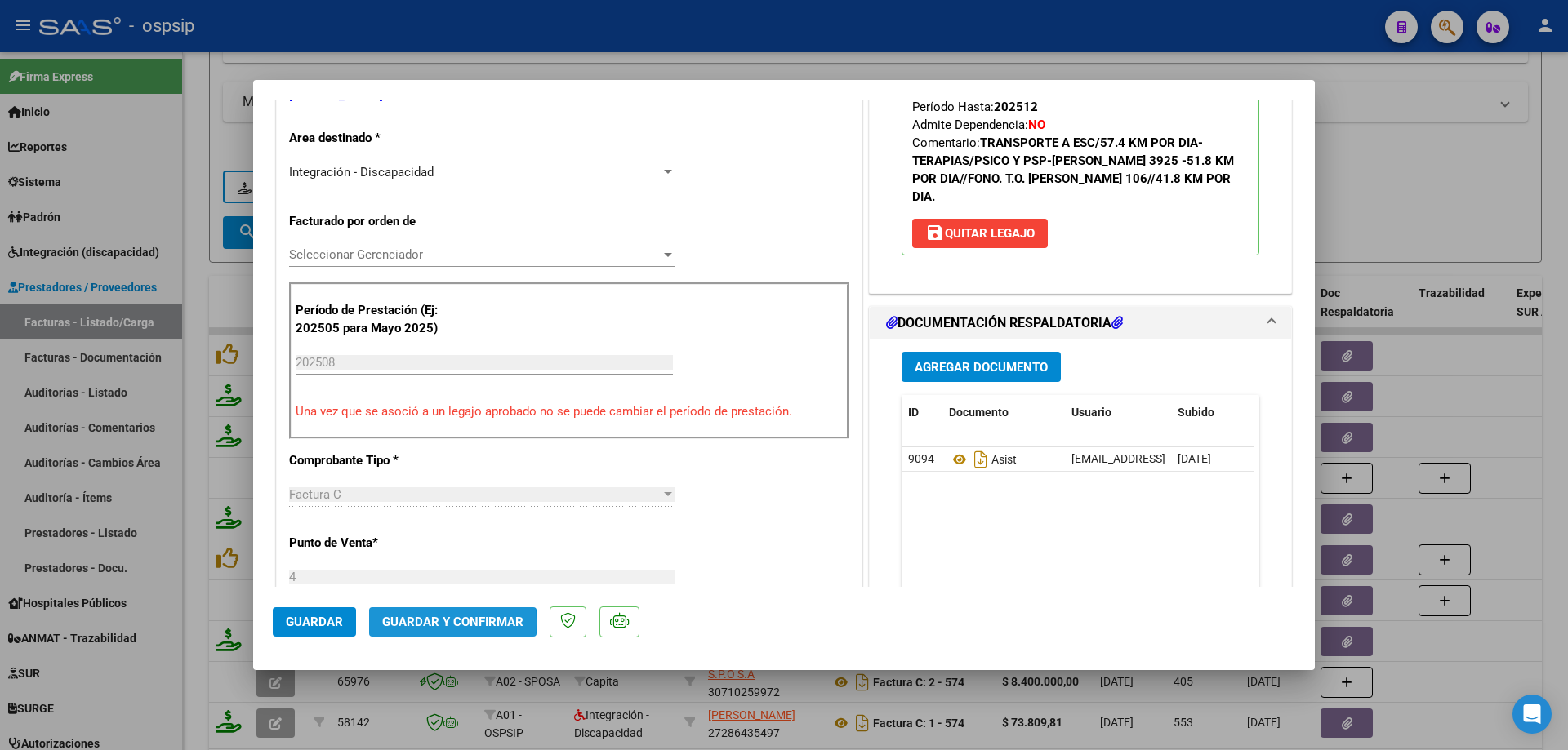
click at [425, 623] on span "Guardar y Confirmar" at bounding box center [452, 622] width 141 height 15
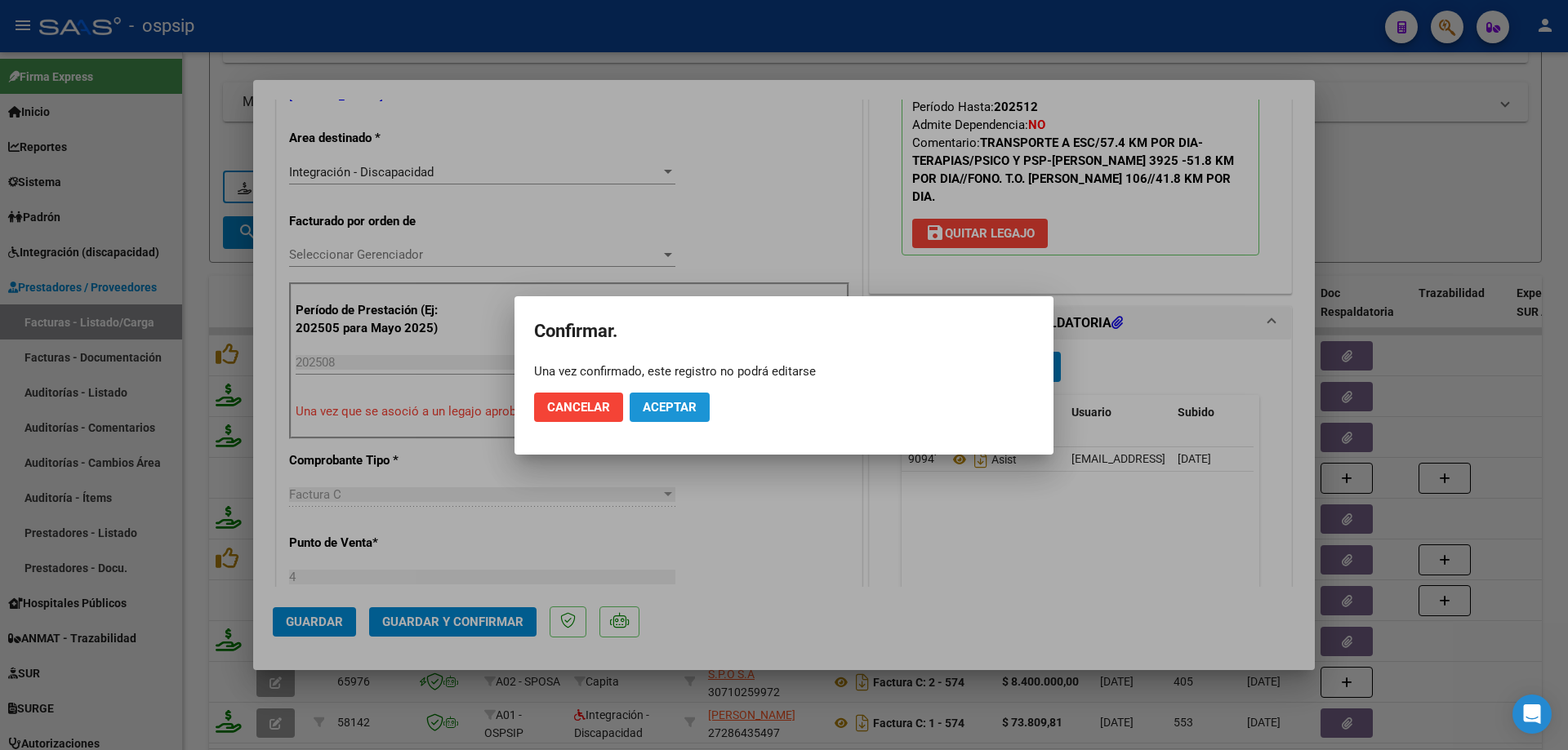
click at [661, 413] on span "Aceptar" at bounding box center [669, 408] width 54 height 15
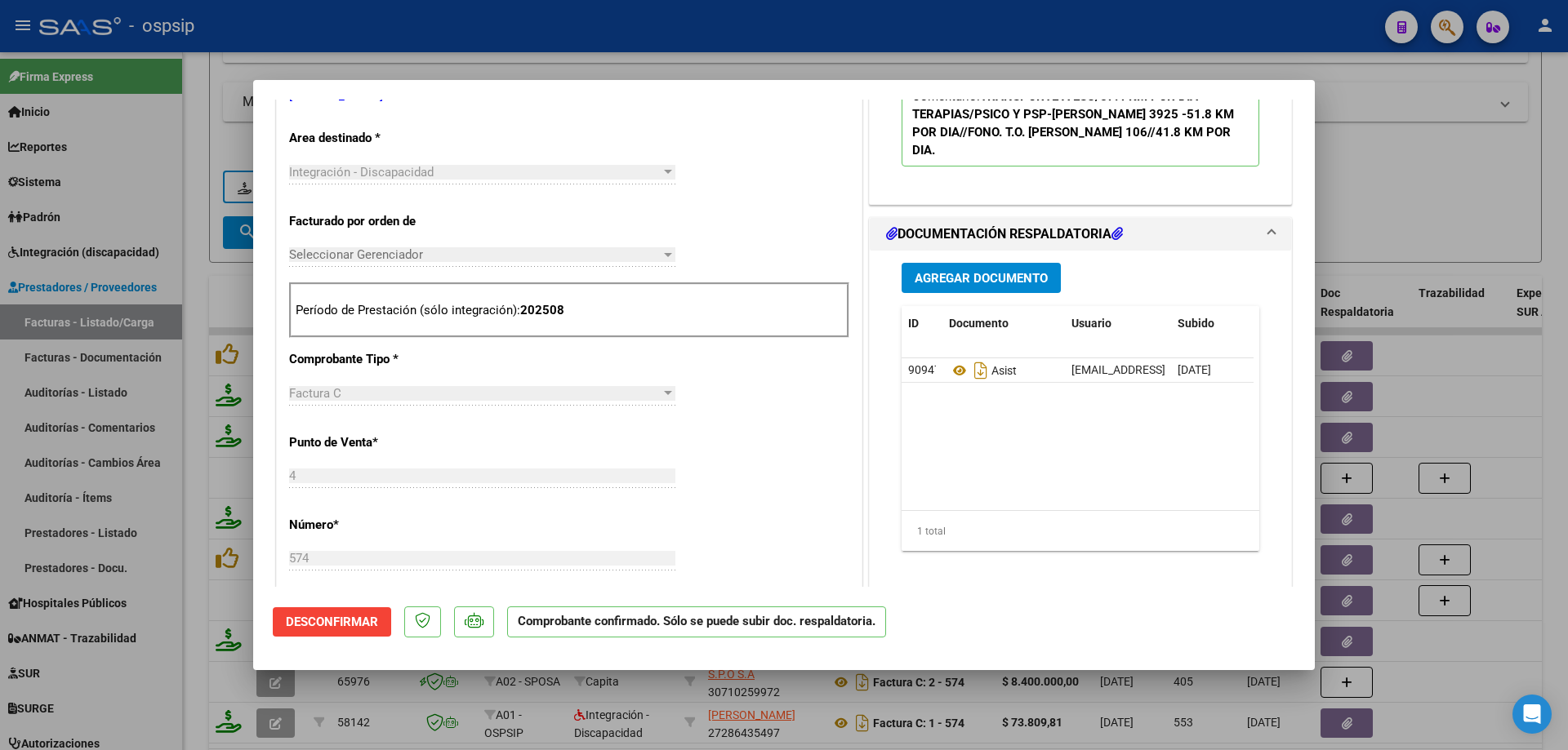
click at [1467, 223] on div at bounding box center [784, 375] width 1568 height 750
type input "$ 0,00"
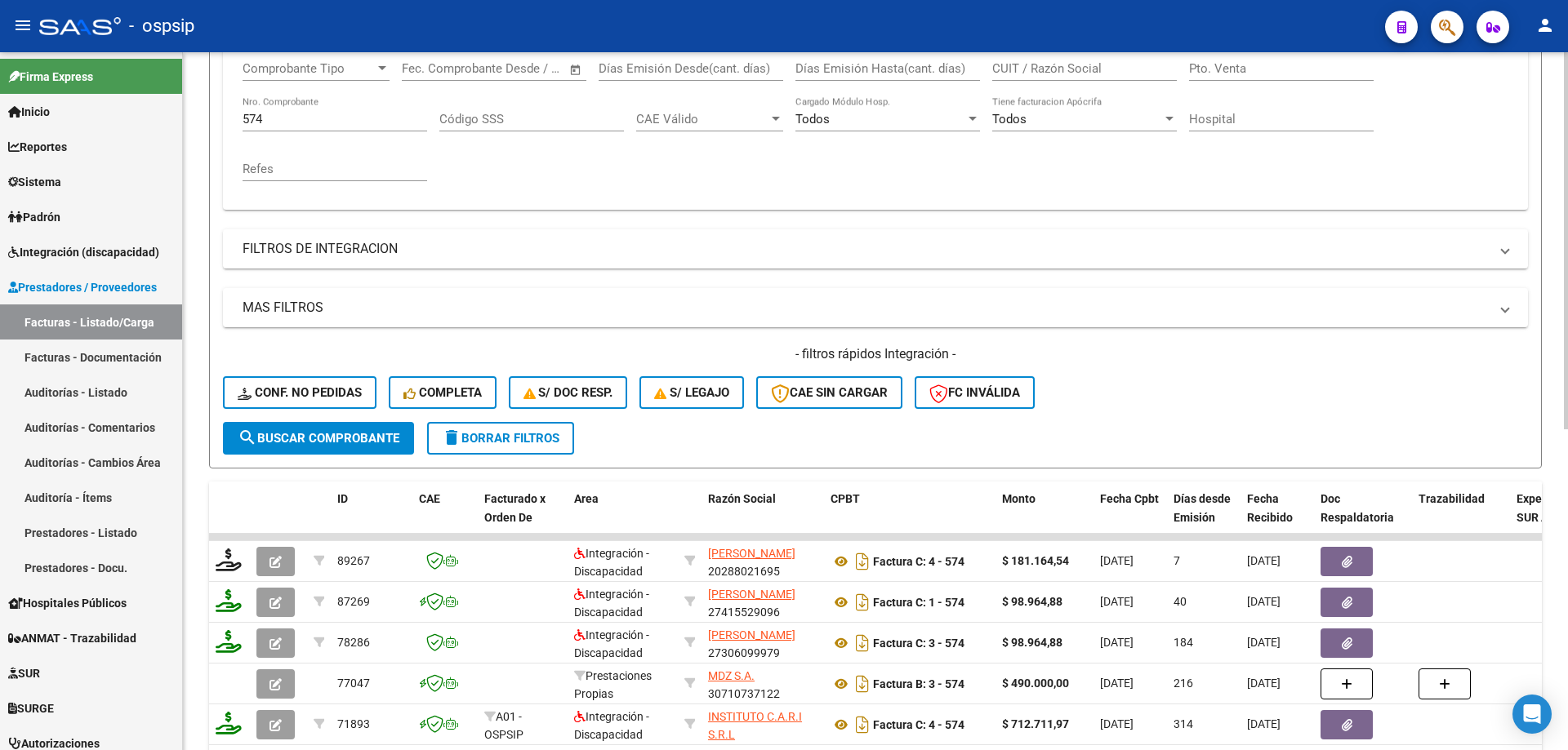
scroll to position [245, 0]
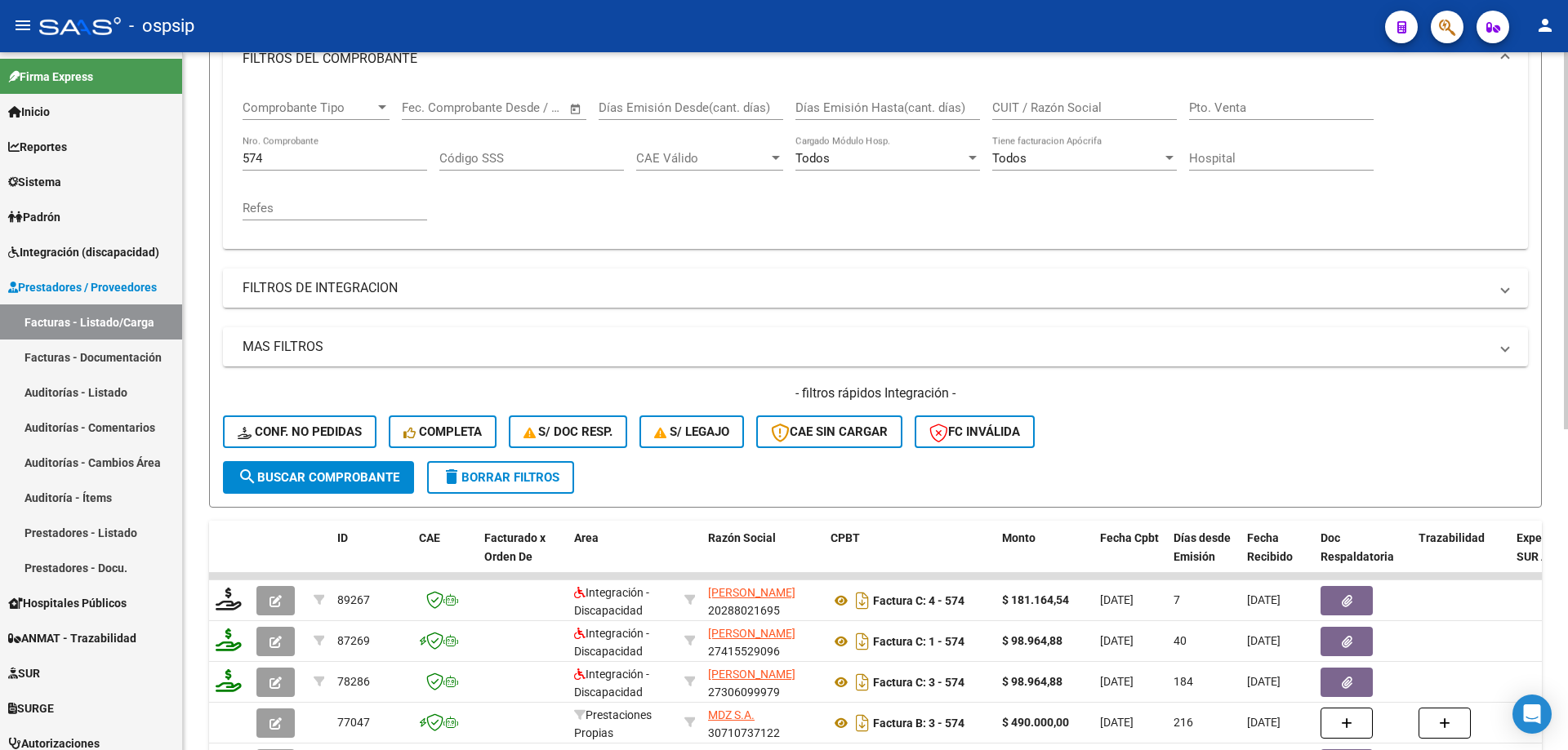
click at [306, 158] on input "574" at bounding box center [334, 159] width 184 height 15
type input "5"
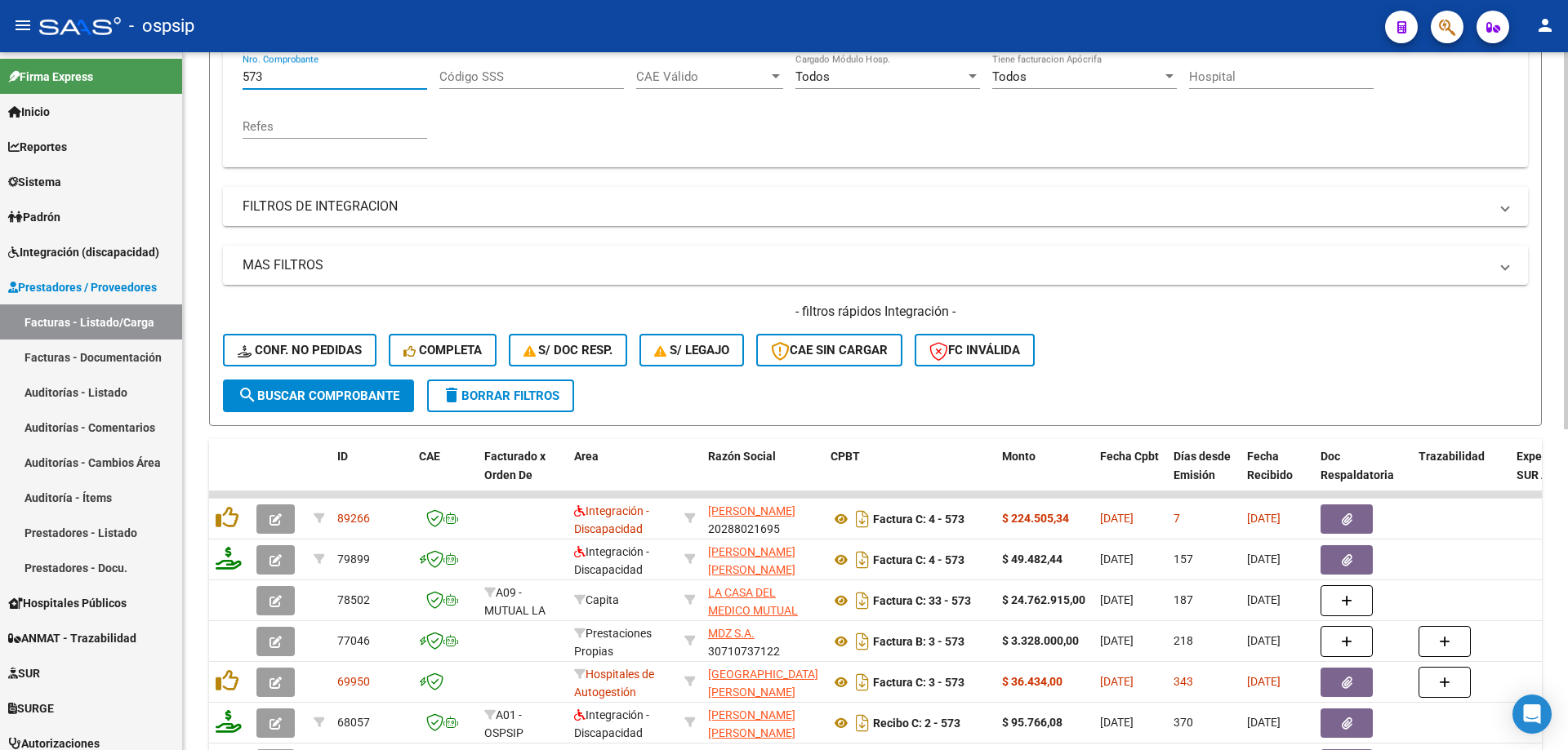
scroll to position [409, 0]
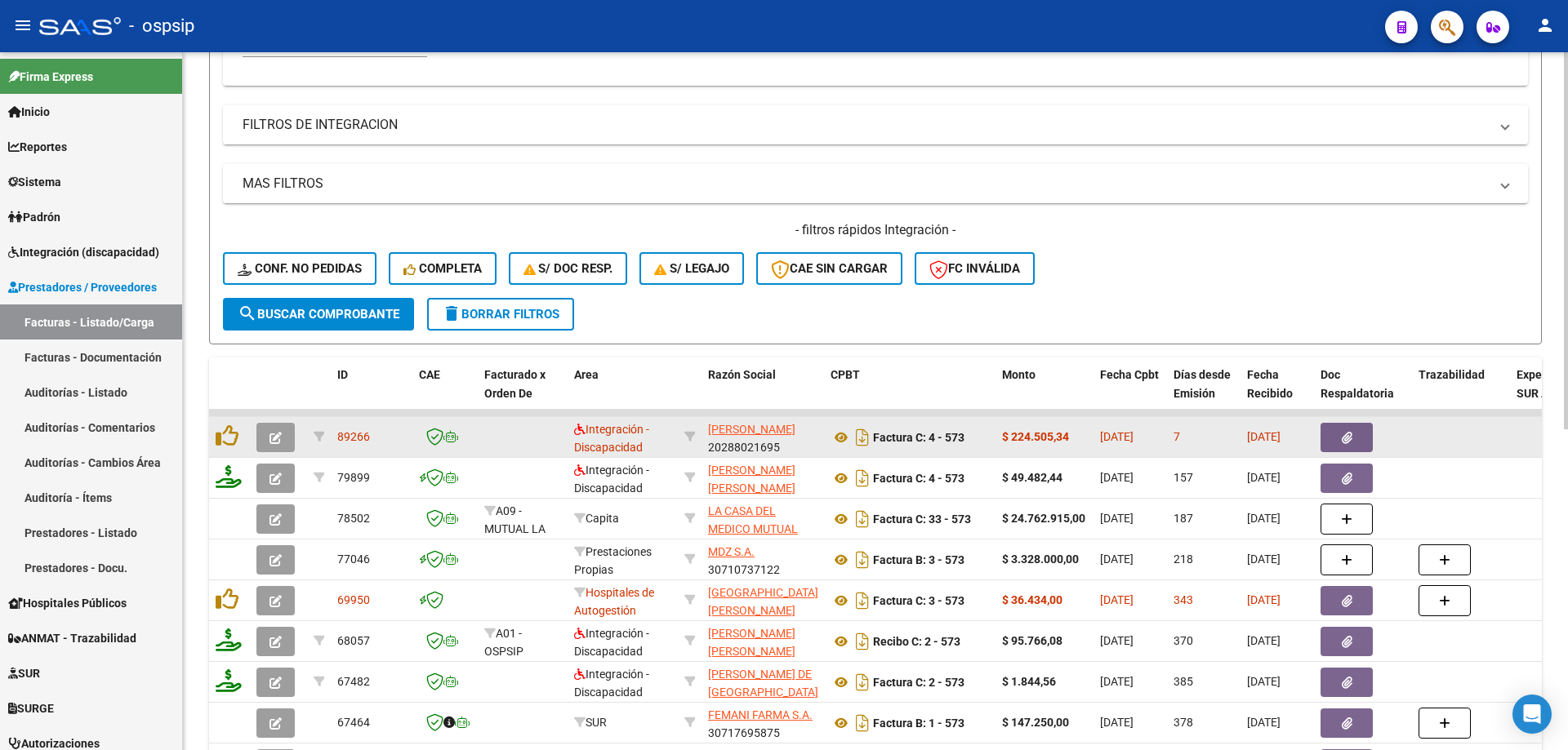
type input "573"
click at [274, 432] on icon "button" at bounding box center [275, 438] width 12 height 12
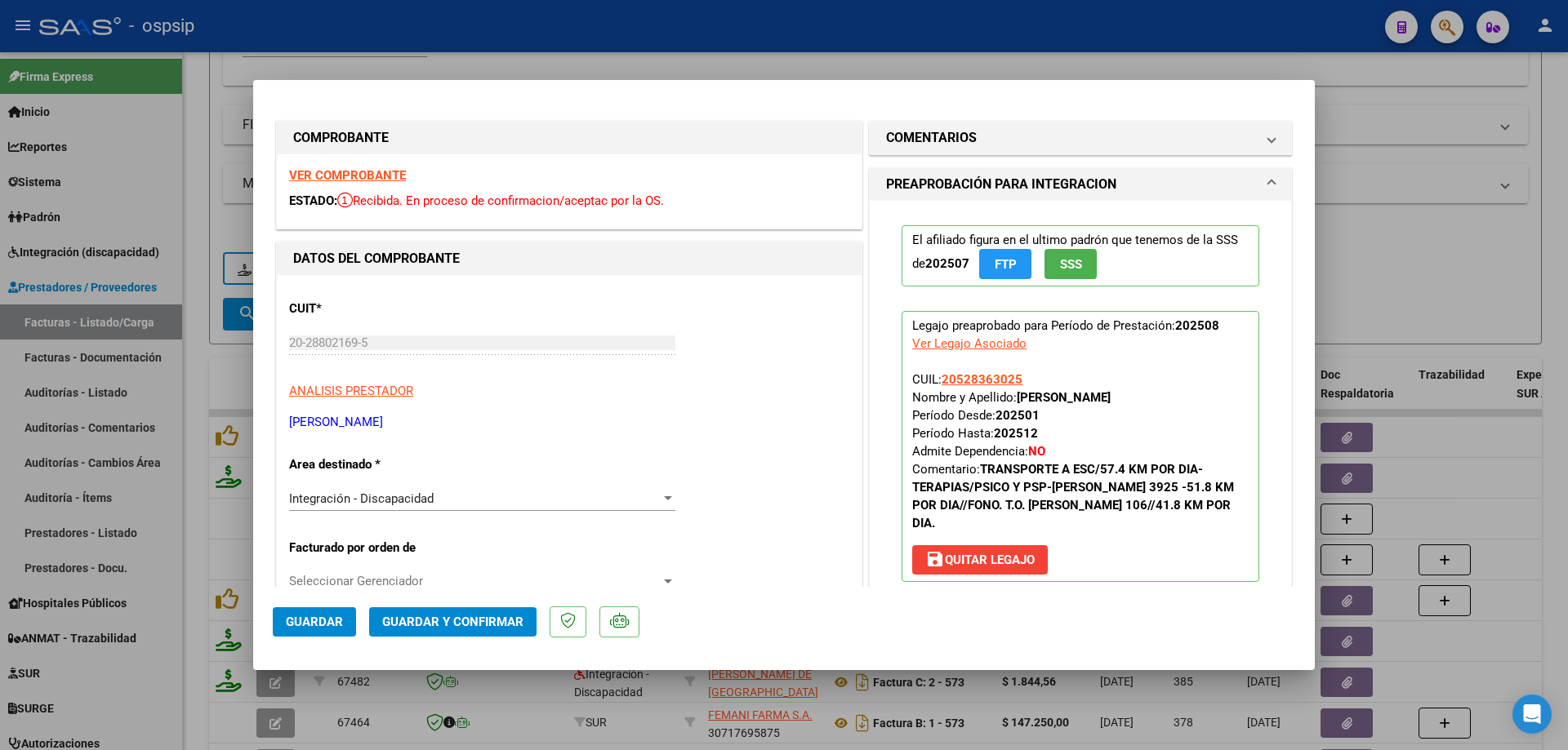
click at [1071, 266] on span "SSS" at bounding box center [1071, 265] width 22 height 15
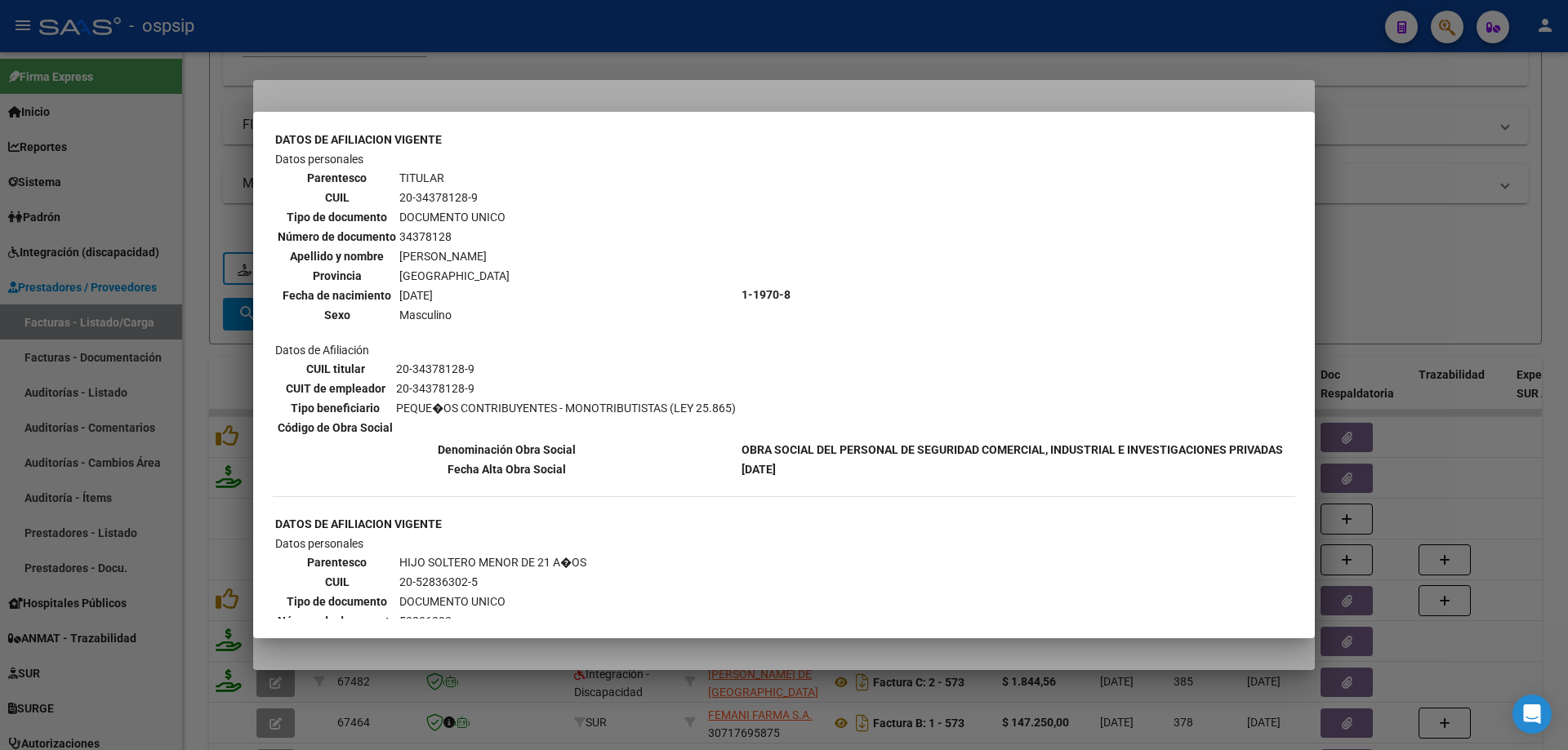
scroll to position [0, 0]
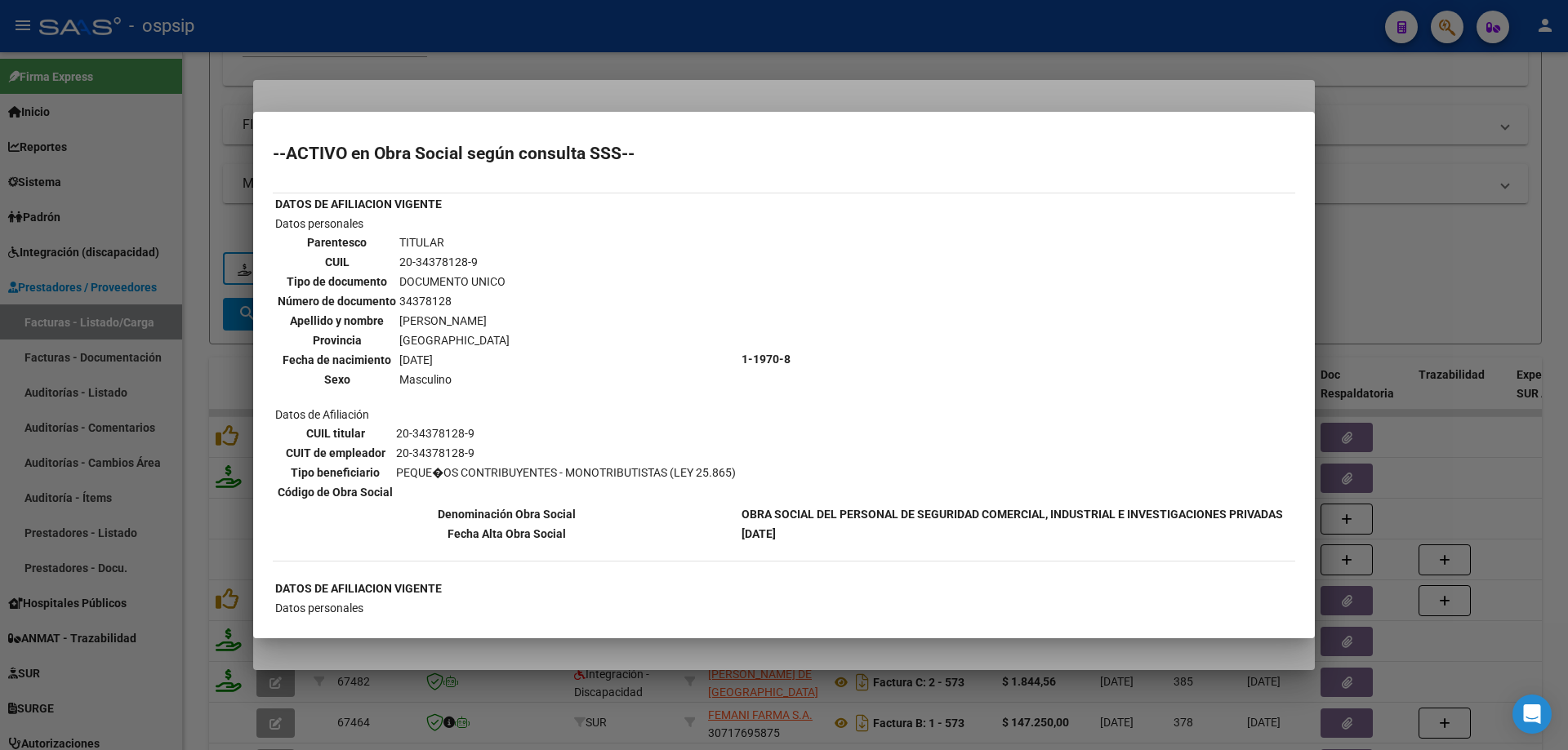
click at [1372, 254] on div at bounding box center [784, 375] width 1568 height 750
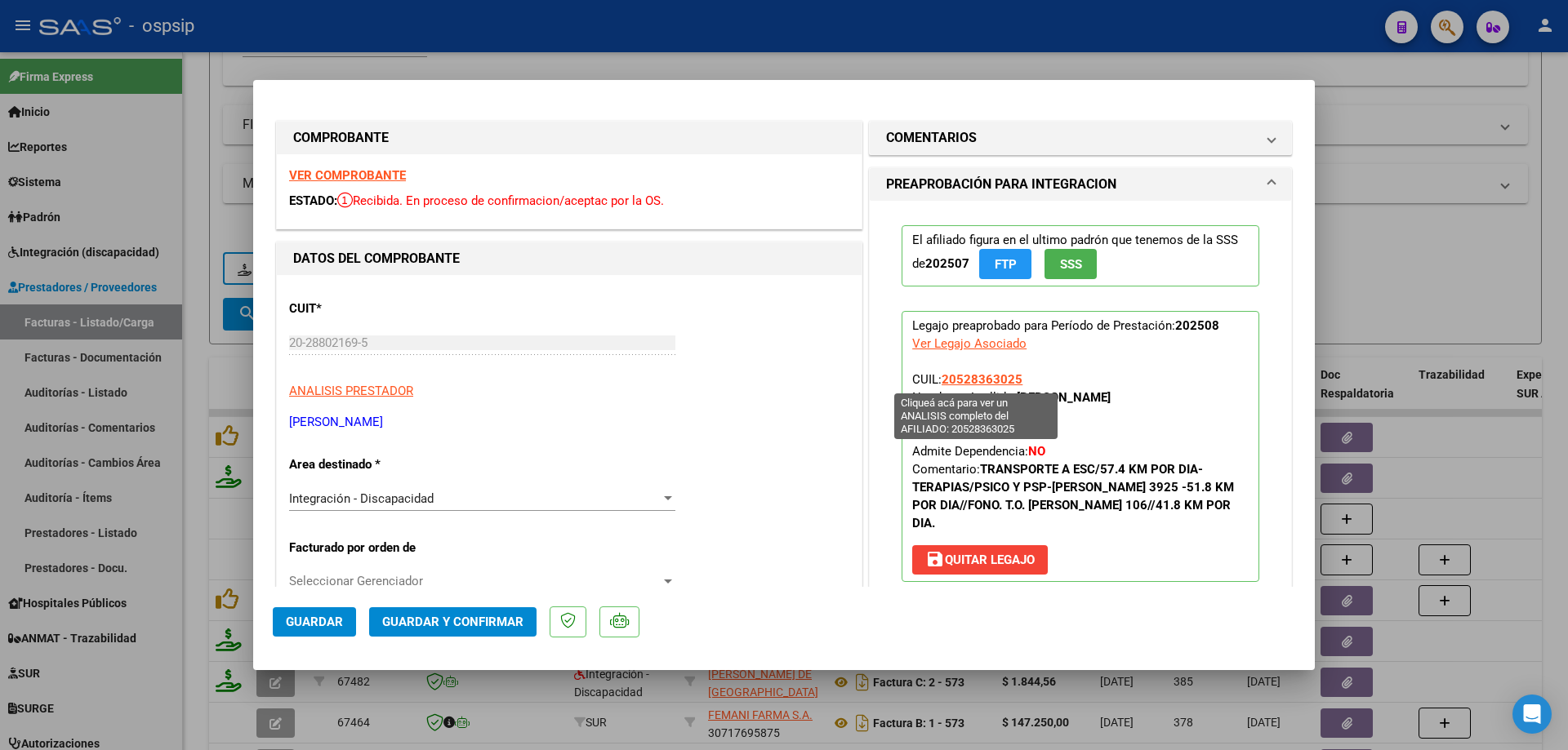
click at [998, 376] on span "20528363025" at bounding box center [981, 380] width 80 height 15
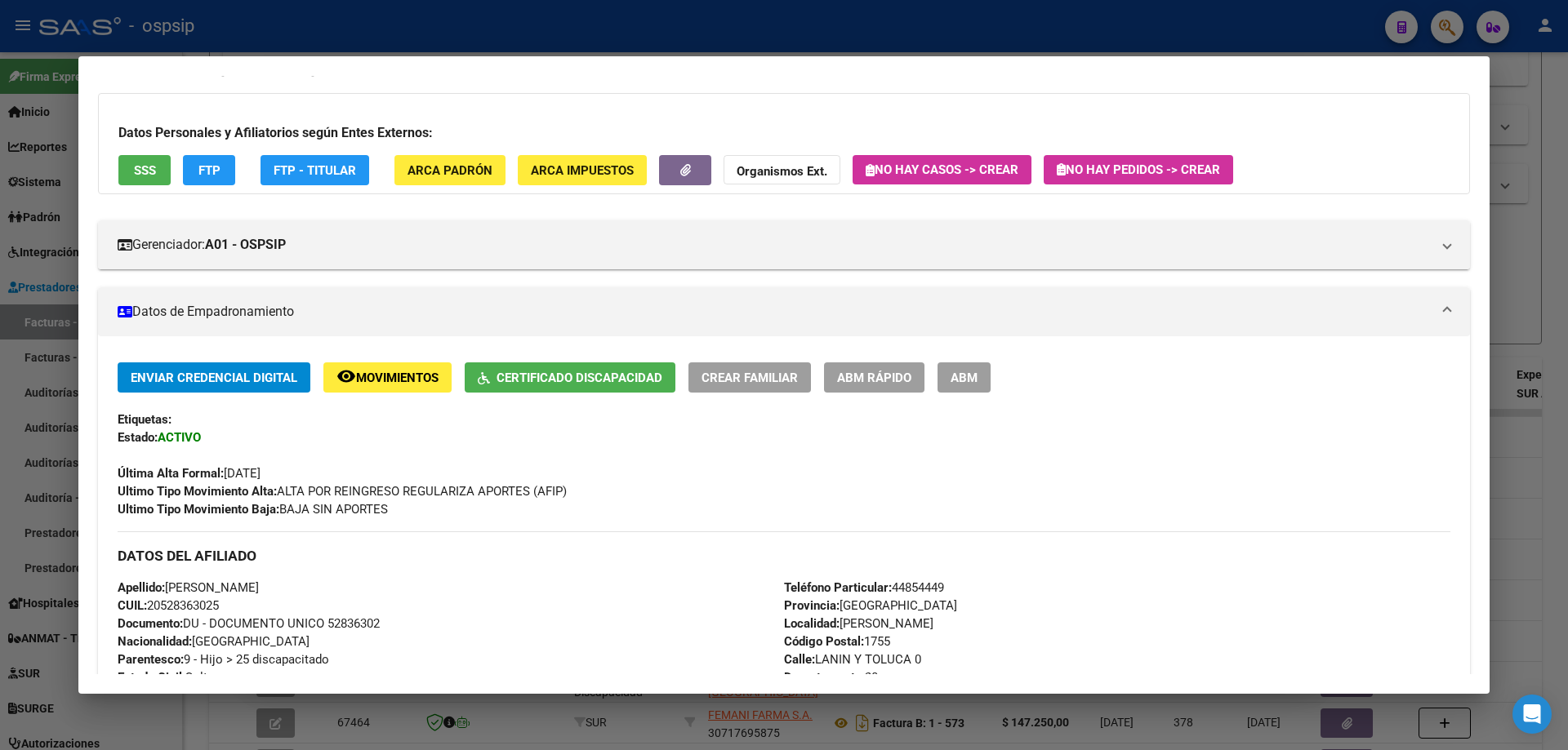
scroll to position [44, 0]
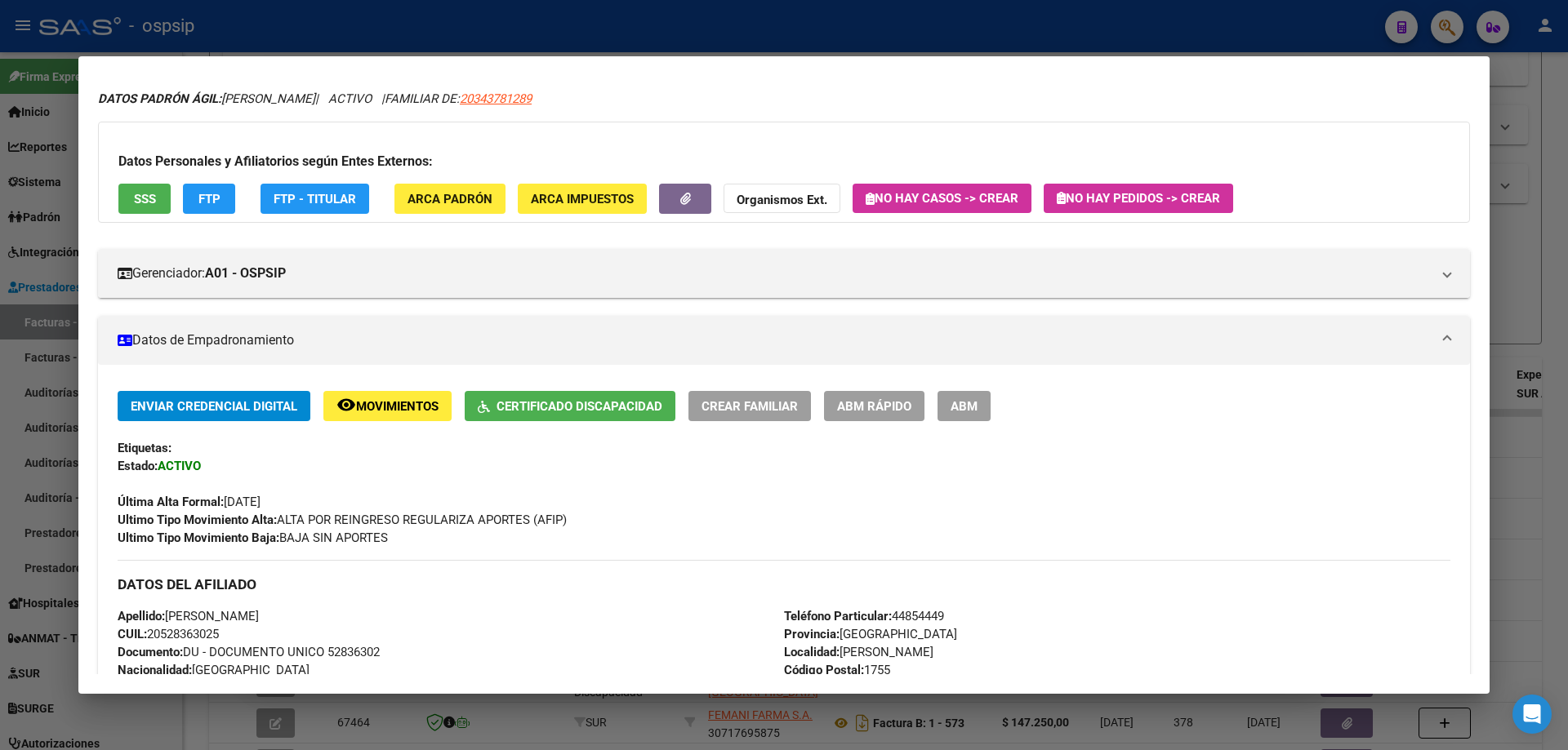
click at [1543, 253] on div at bounding box center [784, 375] width 1568 height 750
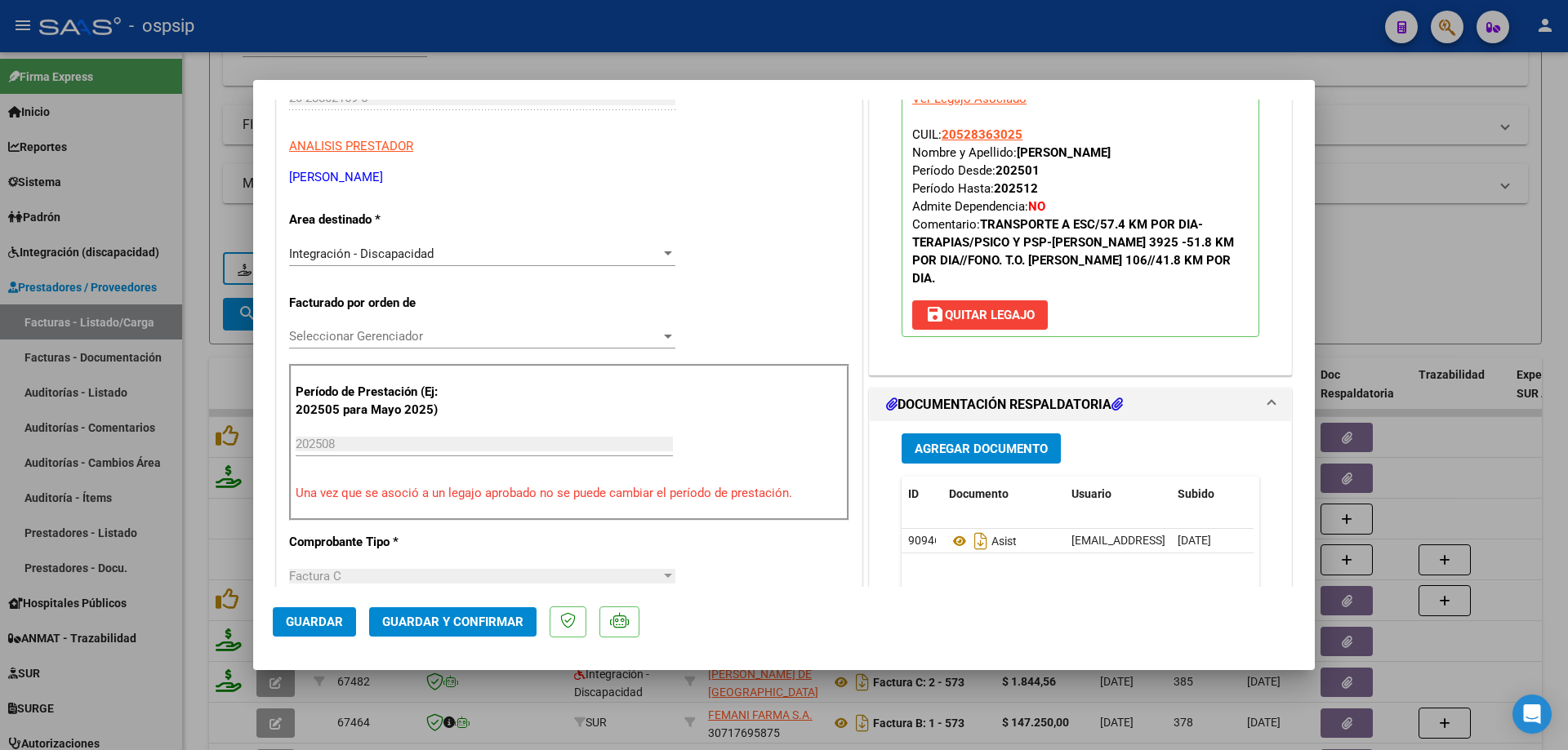
scroll to position [409, 0]
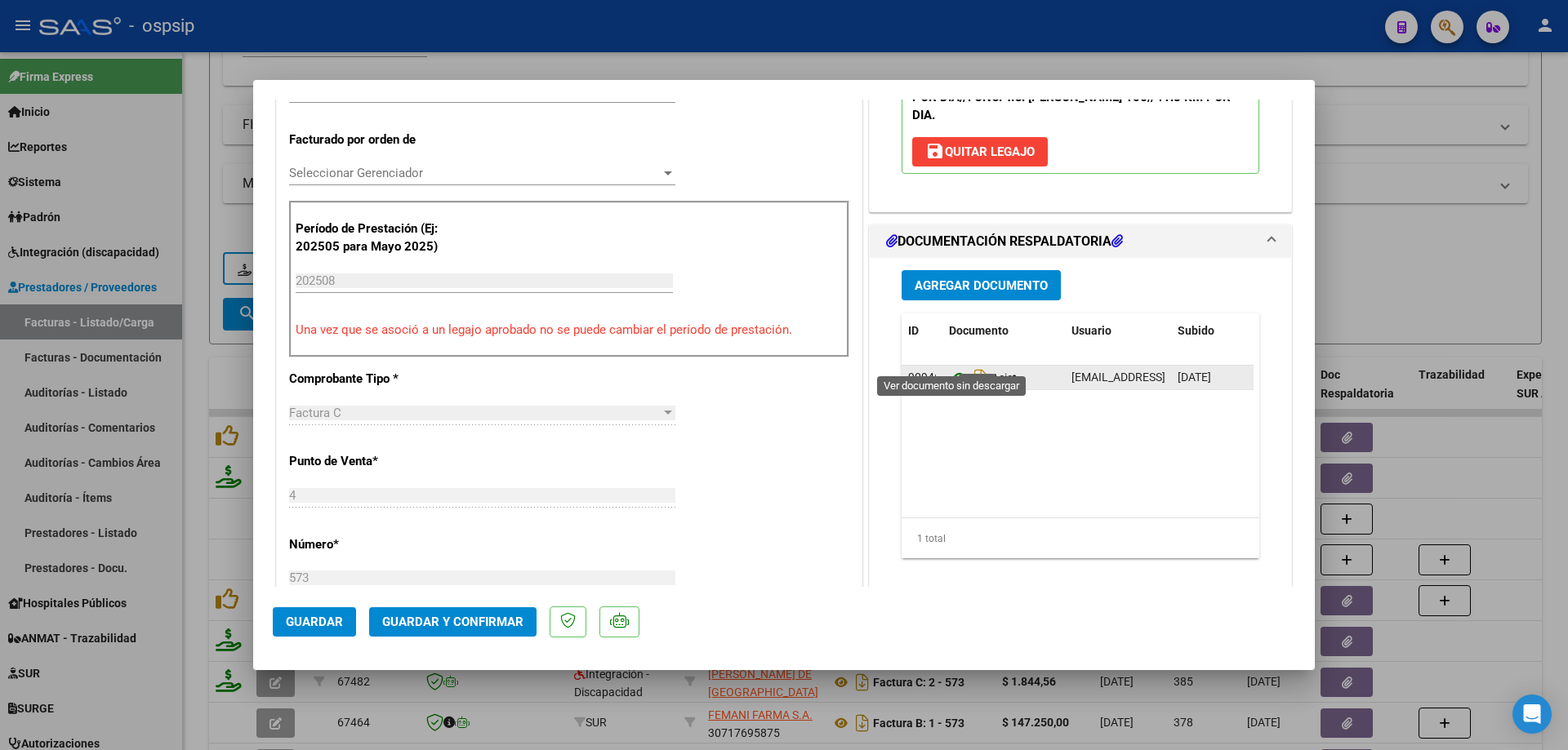
click at [952, 368] on icon at bounding box center [959, 377] width 21 height 20
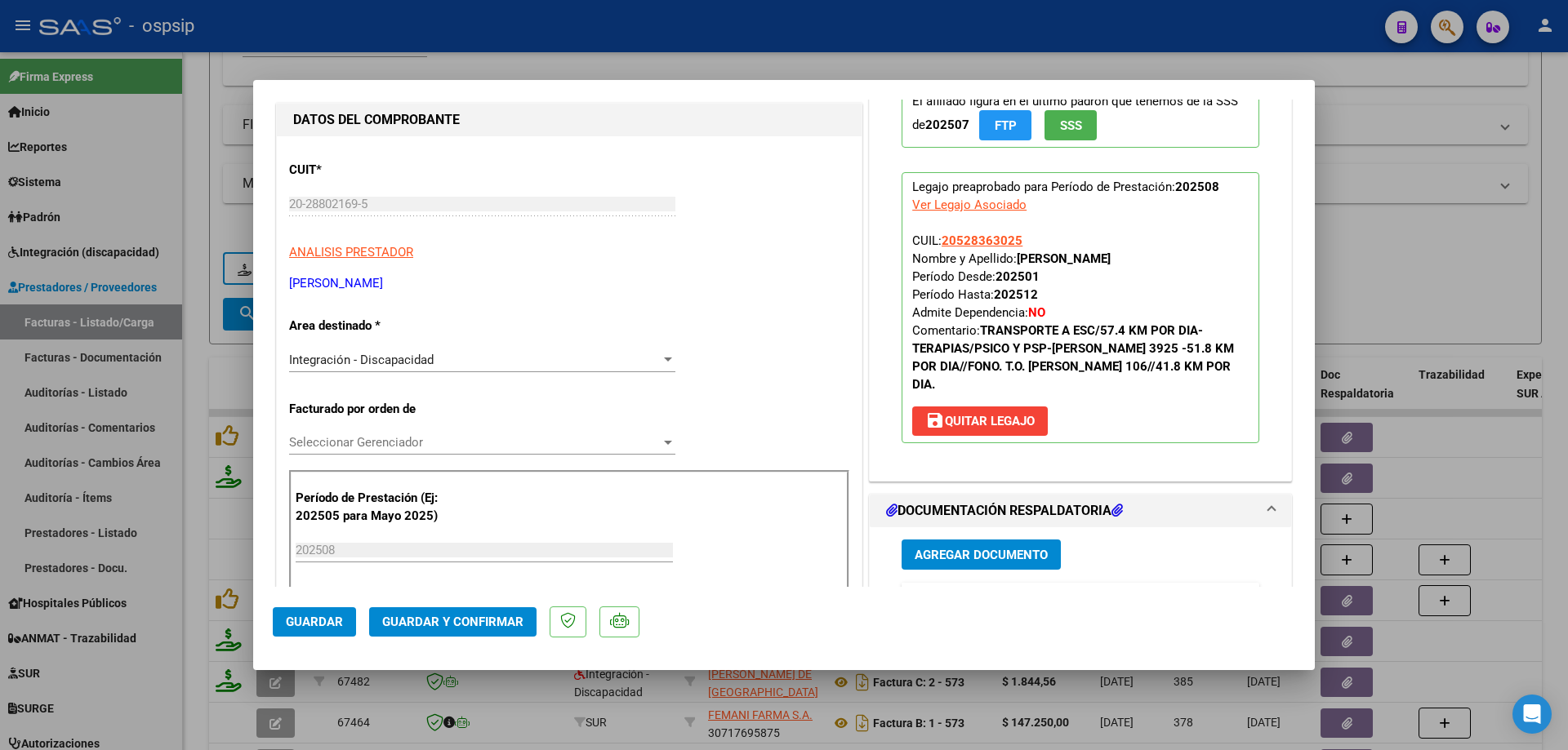
scroll to position [81, 0]
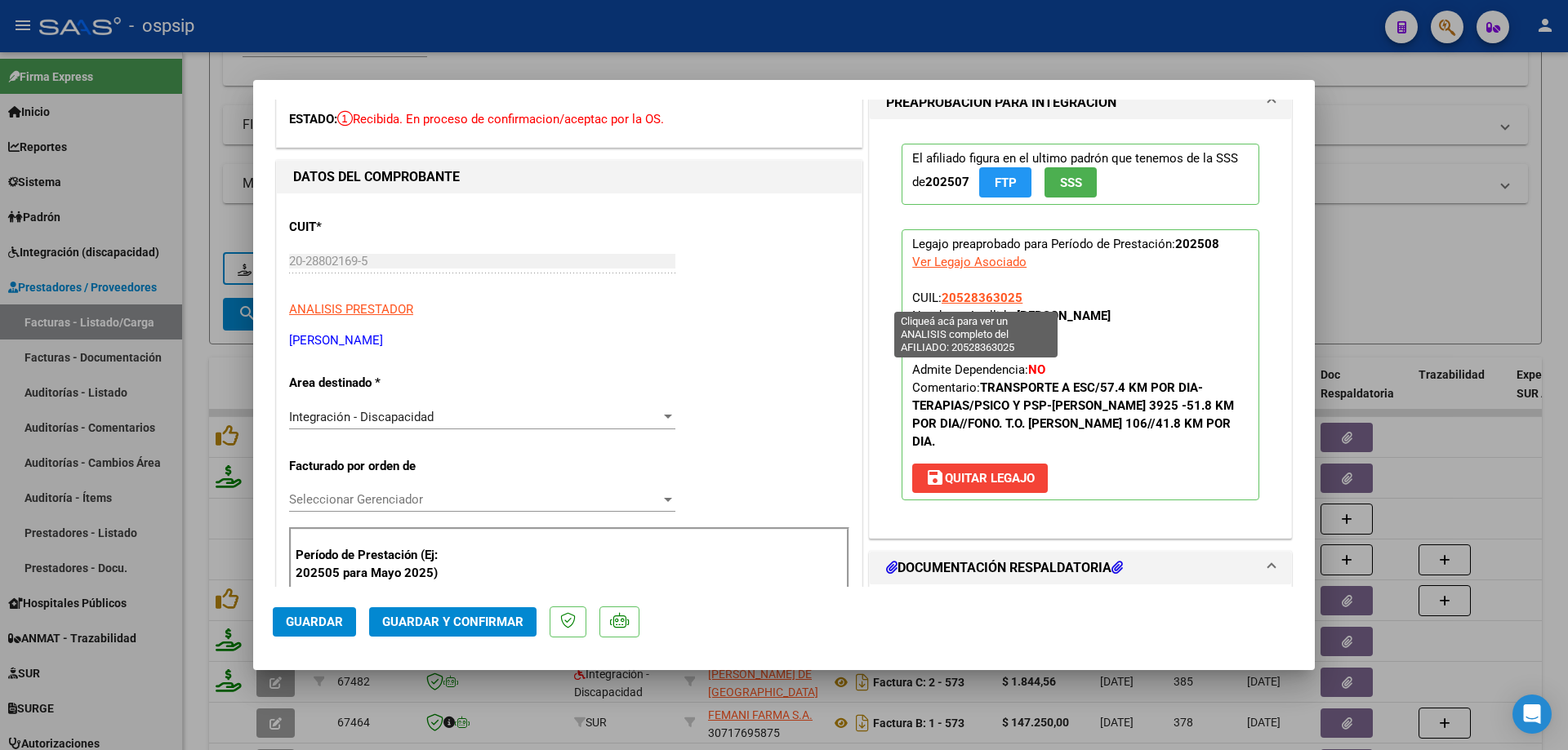
drag, startPoint x: 1030, startPoint y: 299, endPoint x: 940, endPoint y: 300, distance: 90.0
click at [940, 300] on p "Legajo preaprobado para Período de Prestación: 202508 Ver Legajo Asociado CUIL:…" at bounding box center [1080, 365] width 357 height 271
copy span "20528363025"
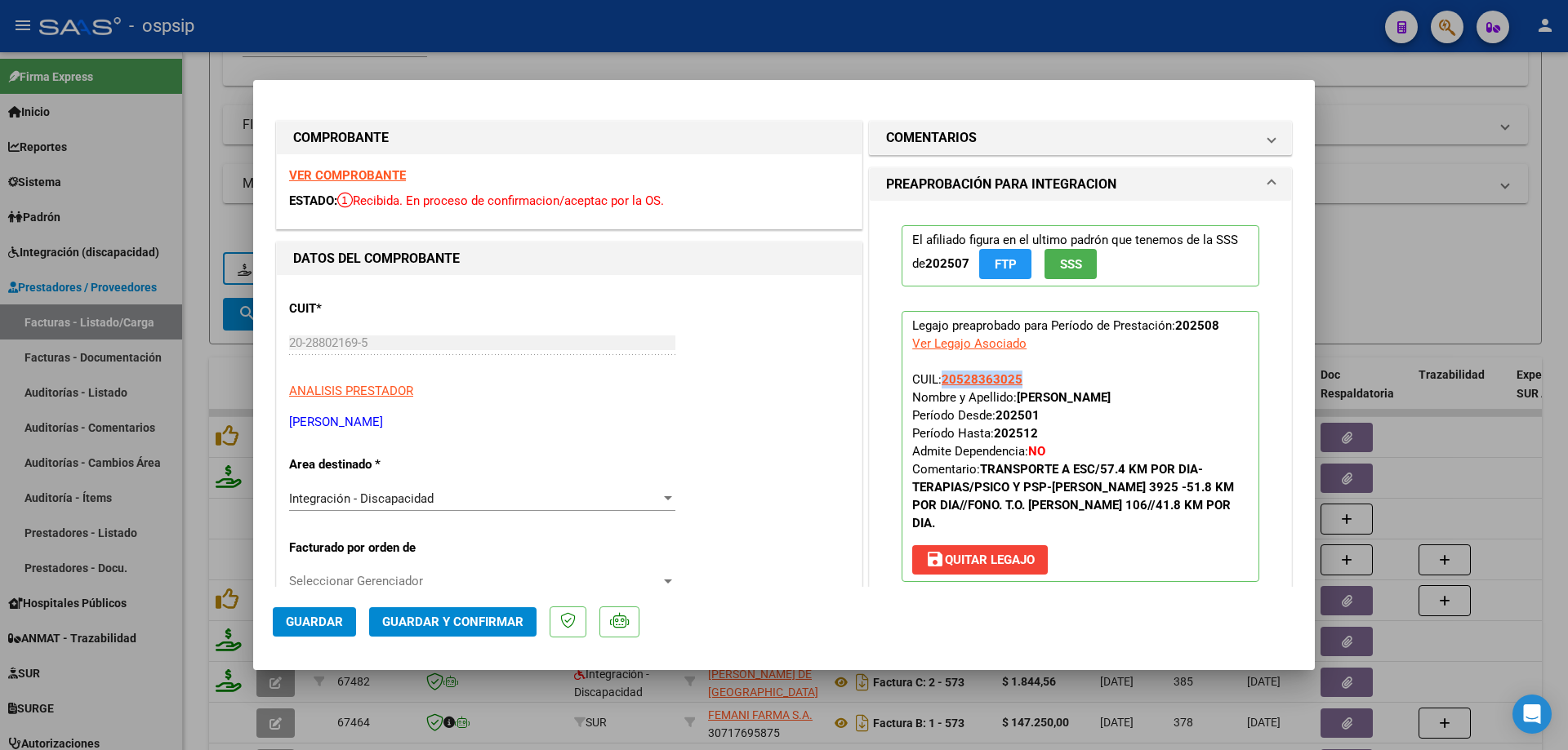
scroll to position [81, 0]
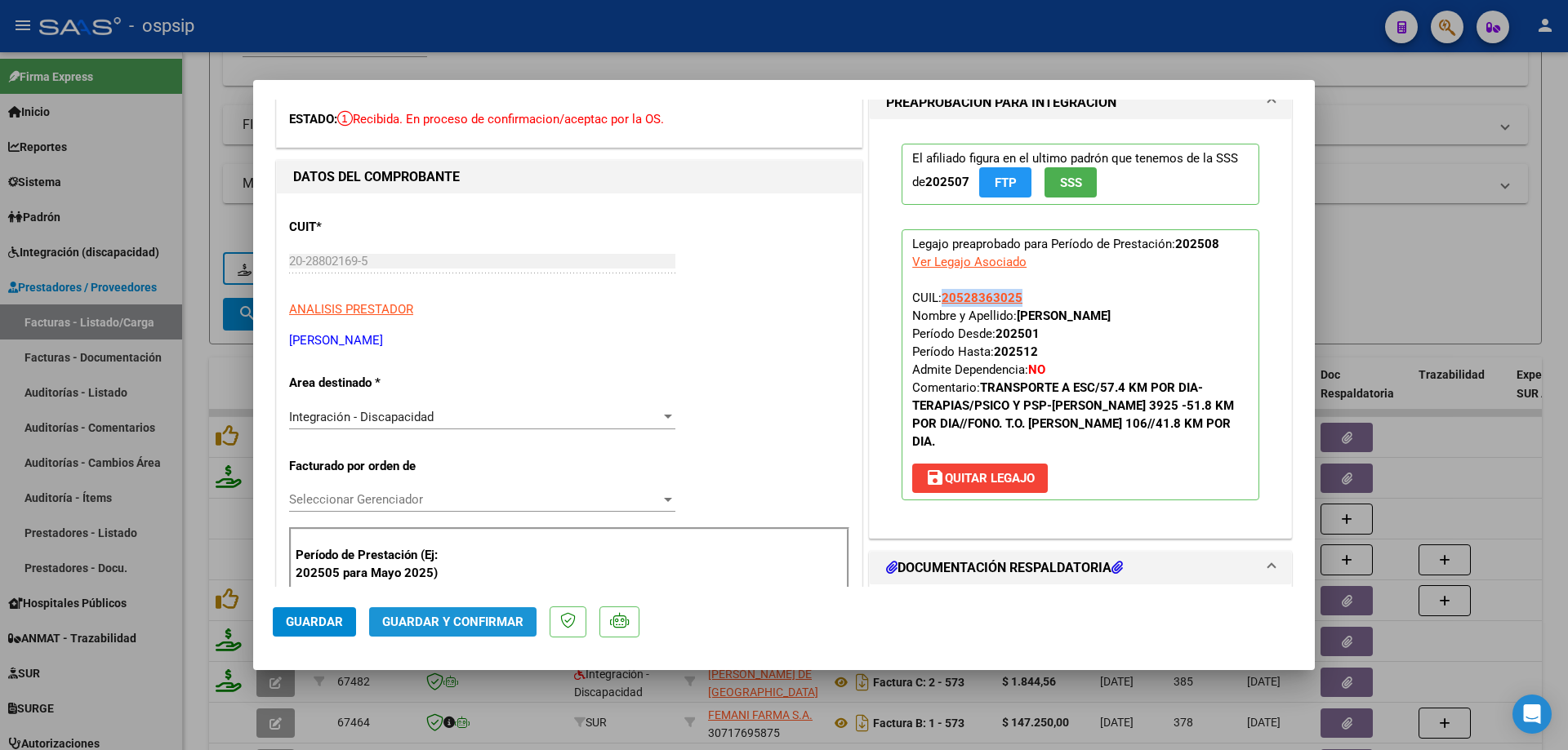
click at [468, 635] on button "Guardar y Confirmar" at bounding box center [452, 621] width 167 height 29
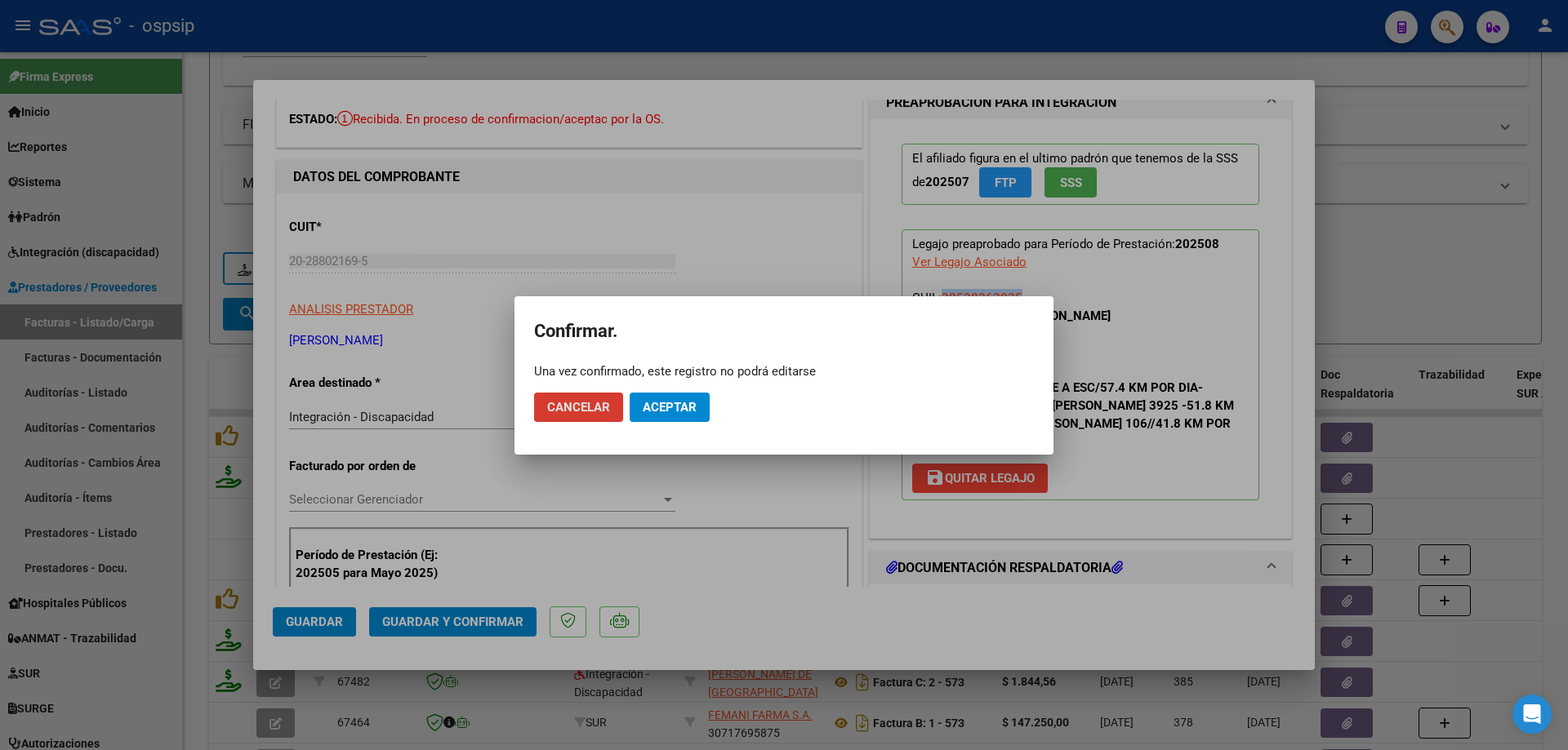
click at [687, 410] on span "Aceptar" at bounding box center [669, 408] width 54 height 15
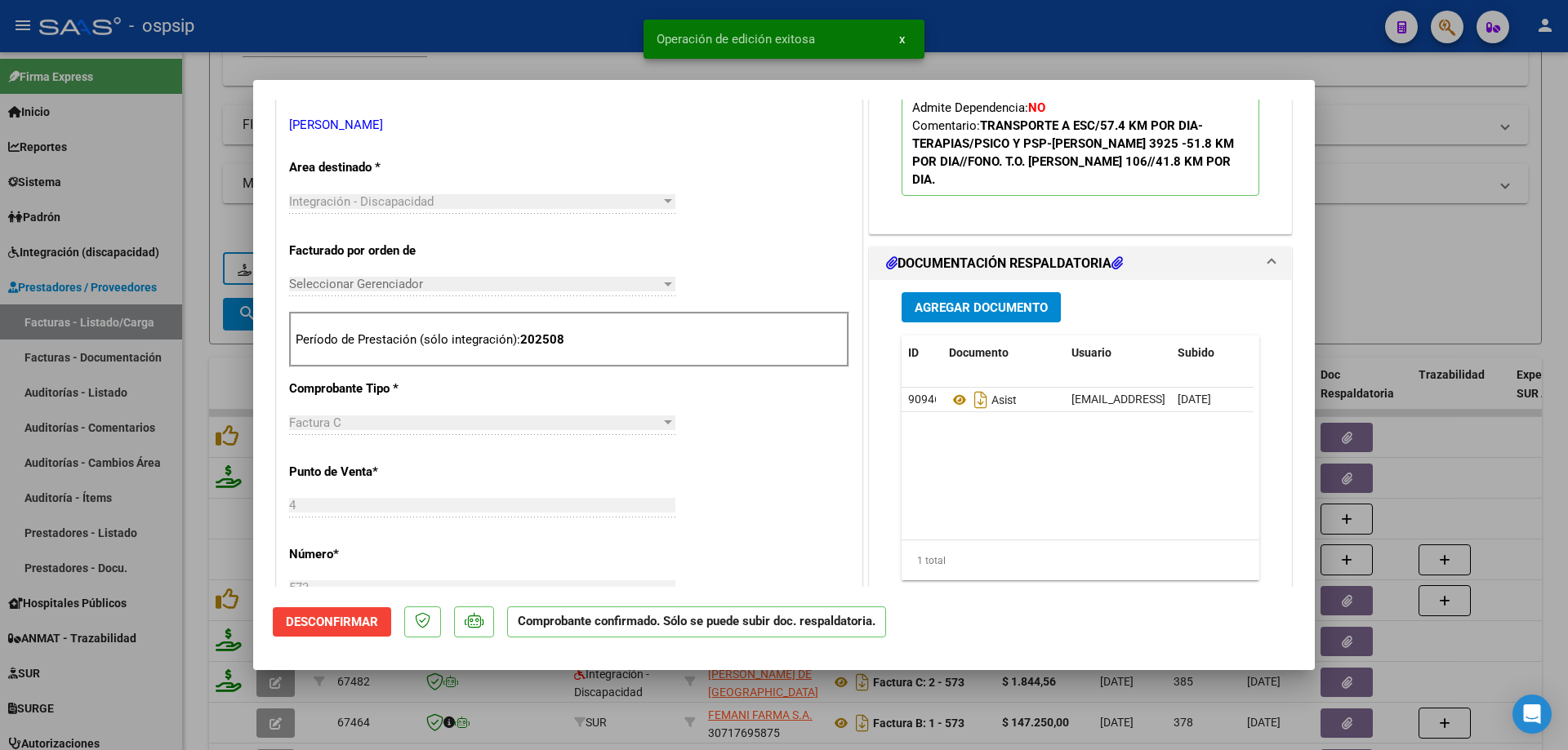
scroll to position [326, 0]
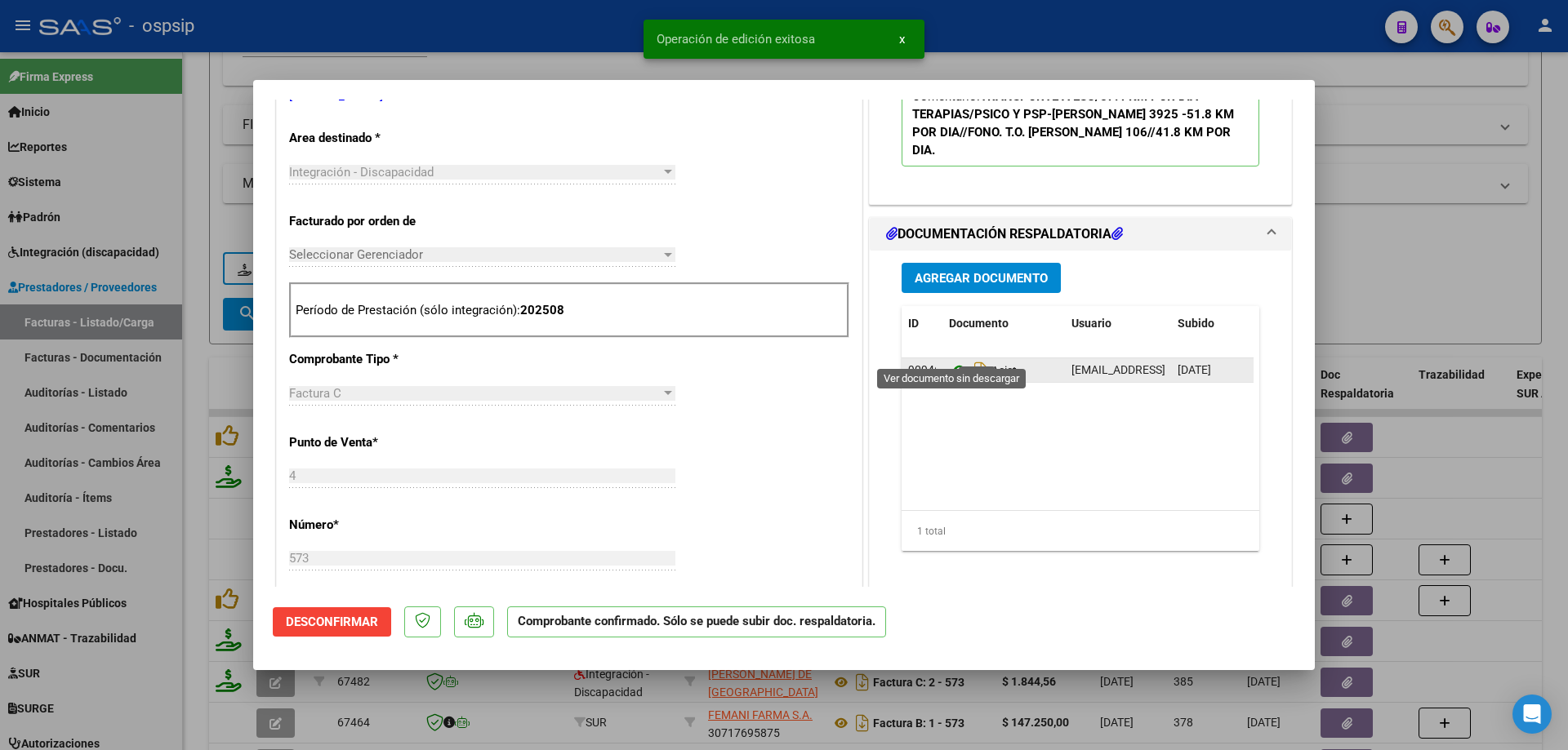
click at [949, 361] on icon at bounding box center [959, 371] width 21 height 20
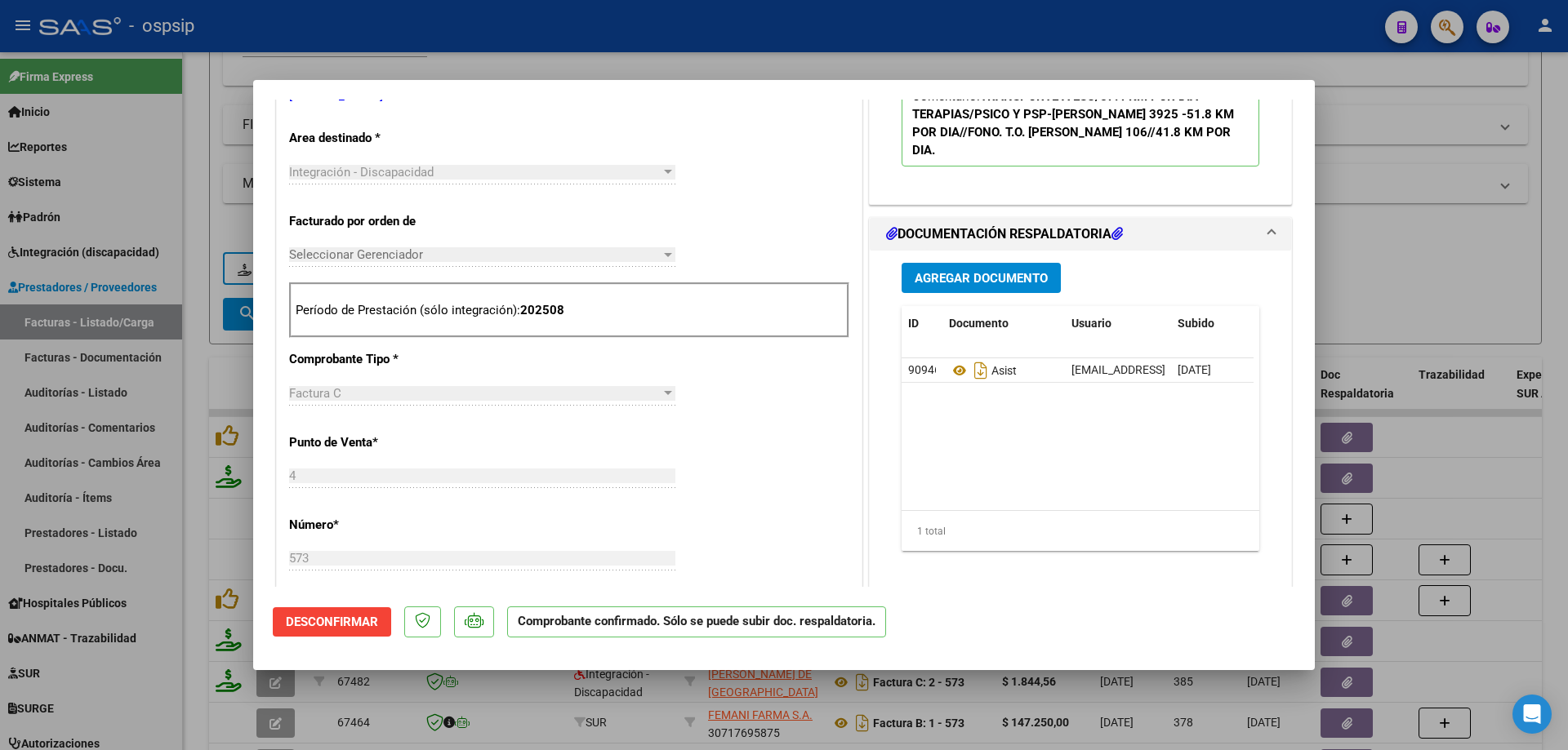
click at [1363, 257] on div at bounding box center [784, 375] width 1568 height 750
type input "$ 0,00"
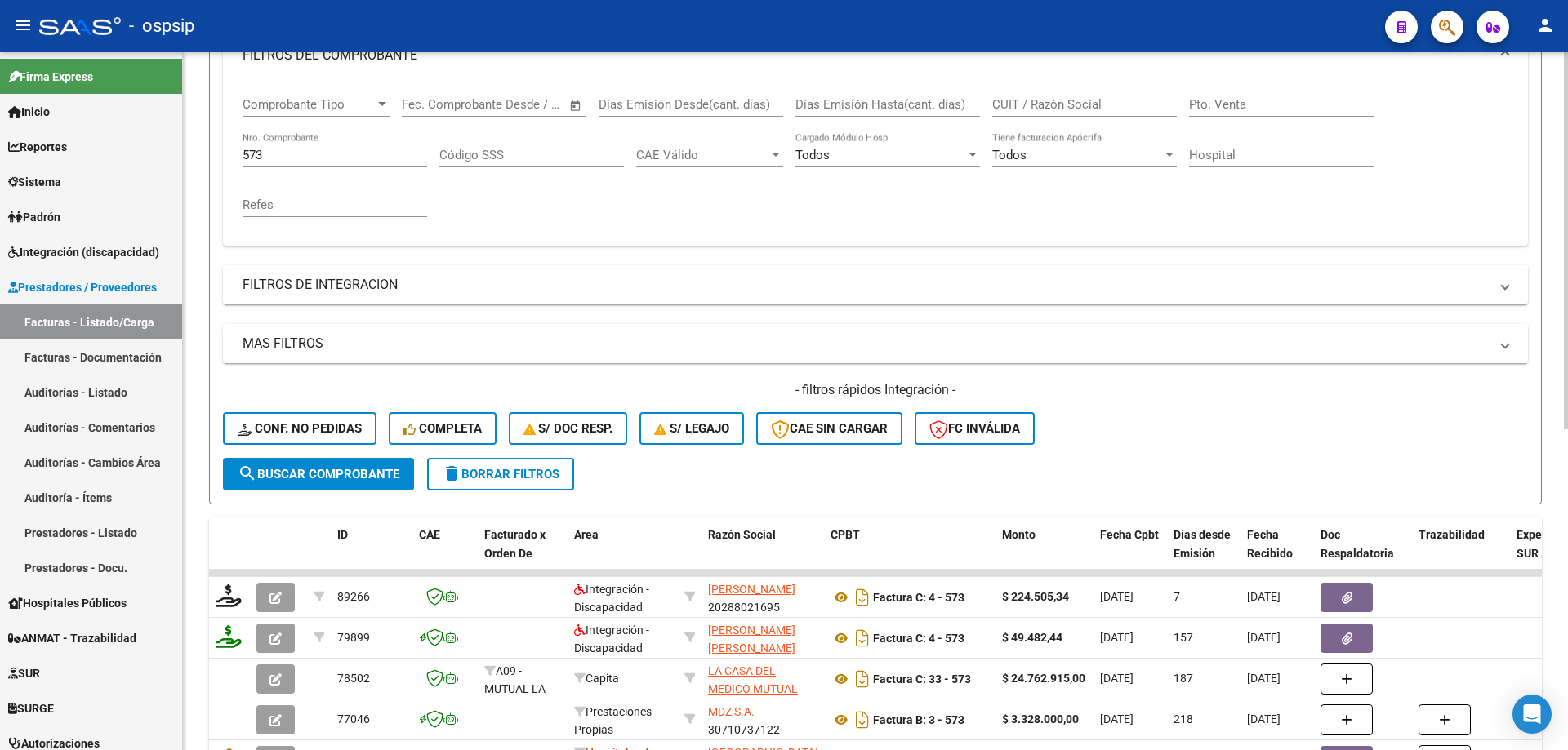
scroll to position [245, 0]
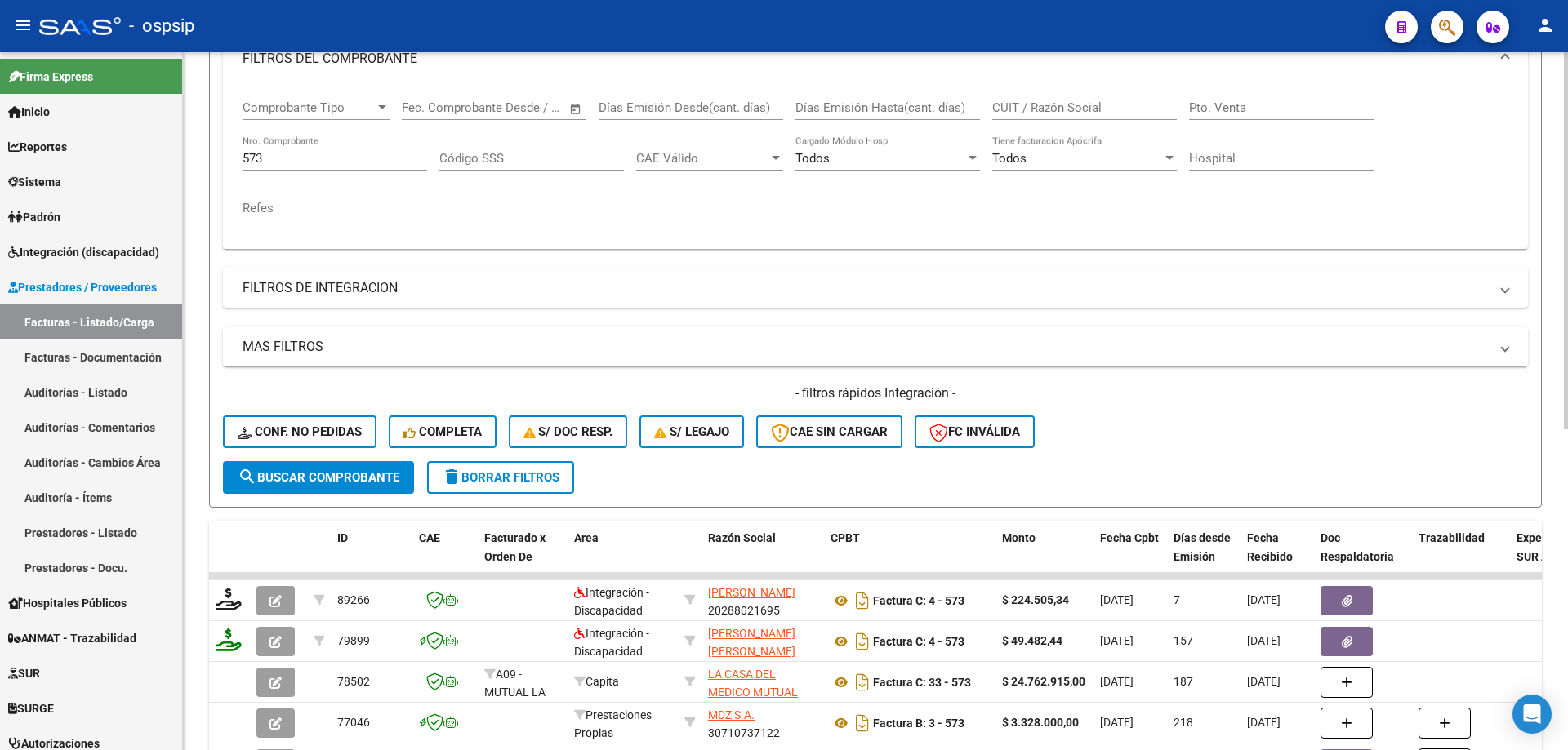
click at [288, 149] on div "573 Nro. Comprobante" at bounding box center [334, 152] width 184 height 35
type input "5"
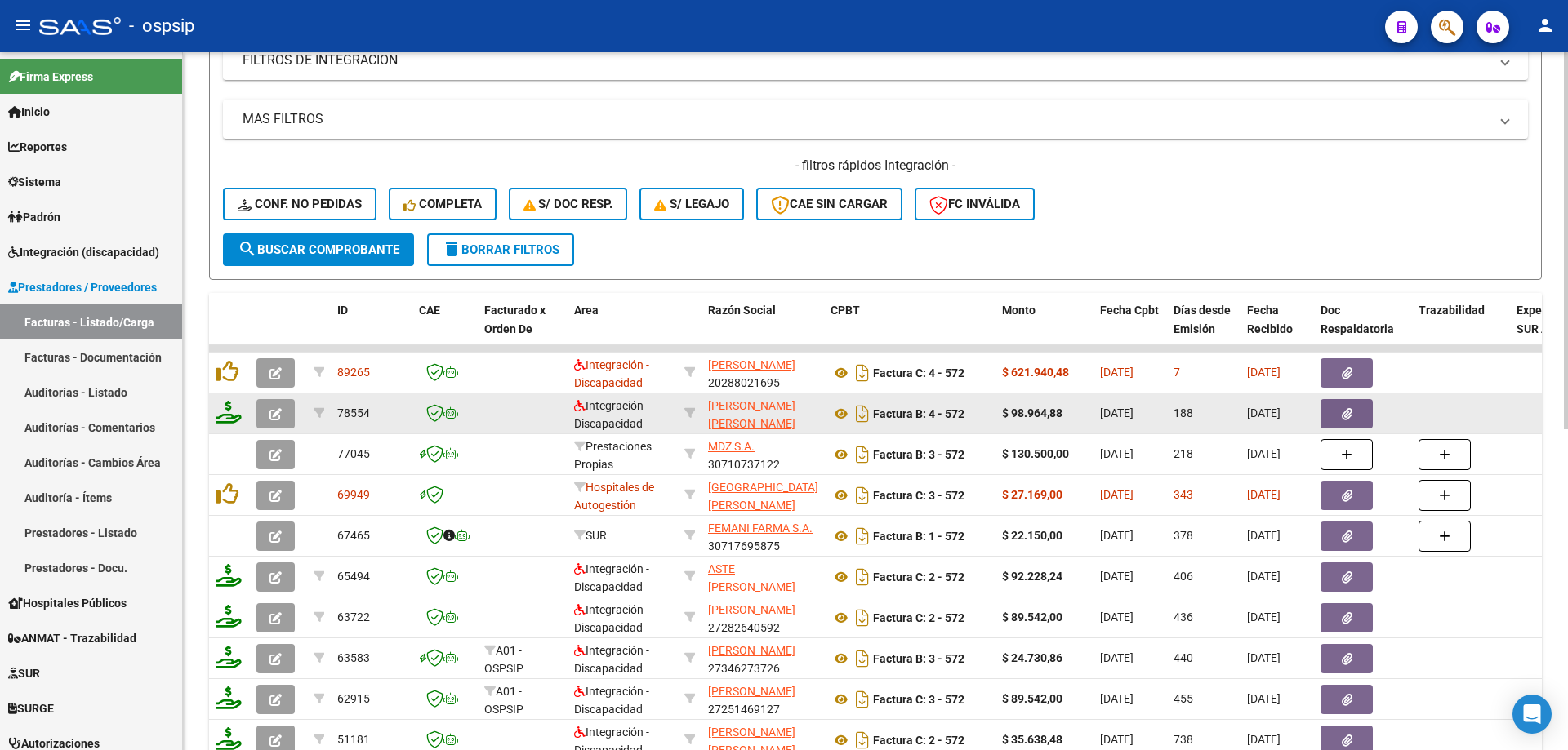
scroll to position [490, 0]
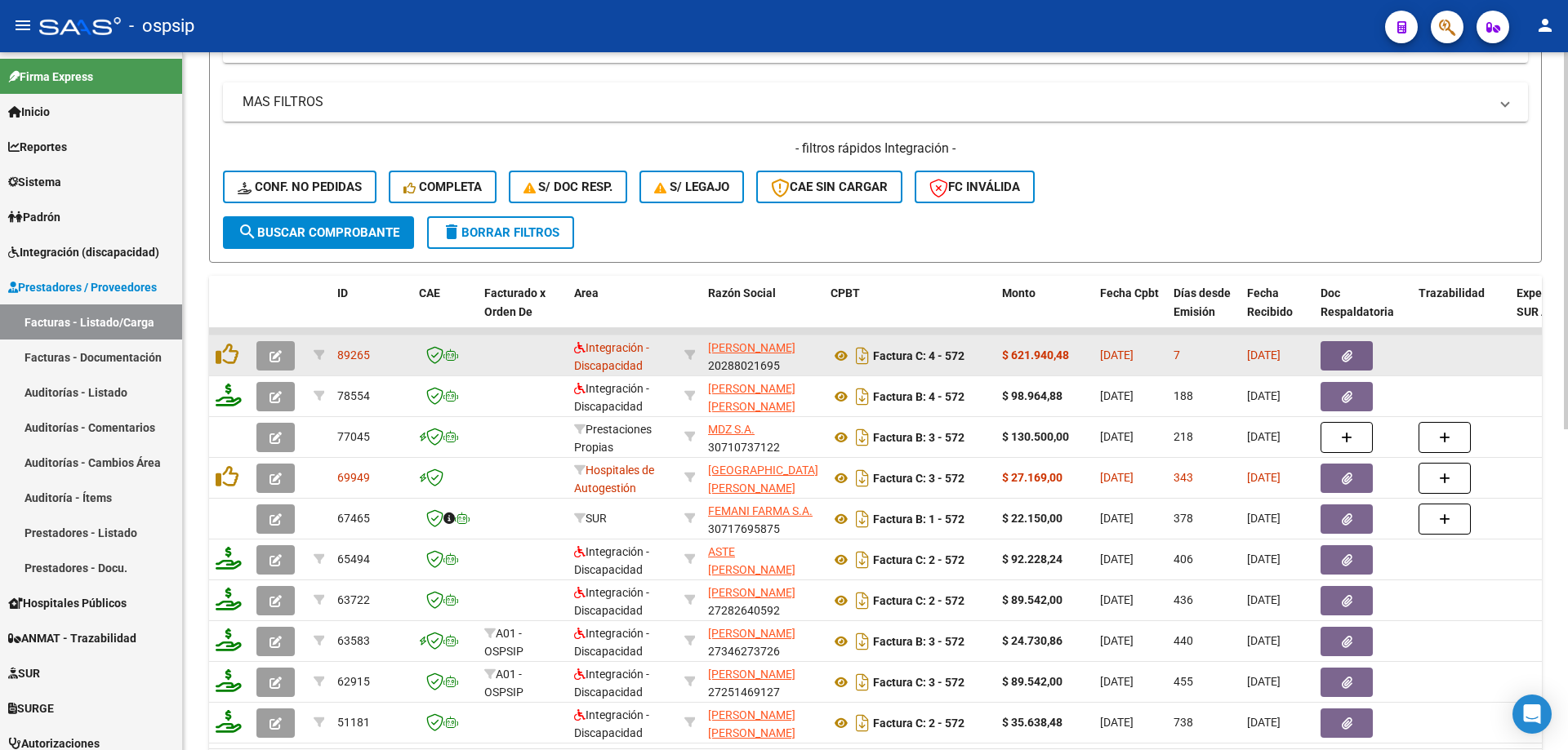
type input "572"
click at [267, 352] on button "button" at bounding box center [275, 356] width 39 height 29
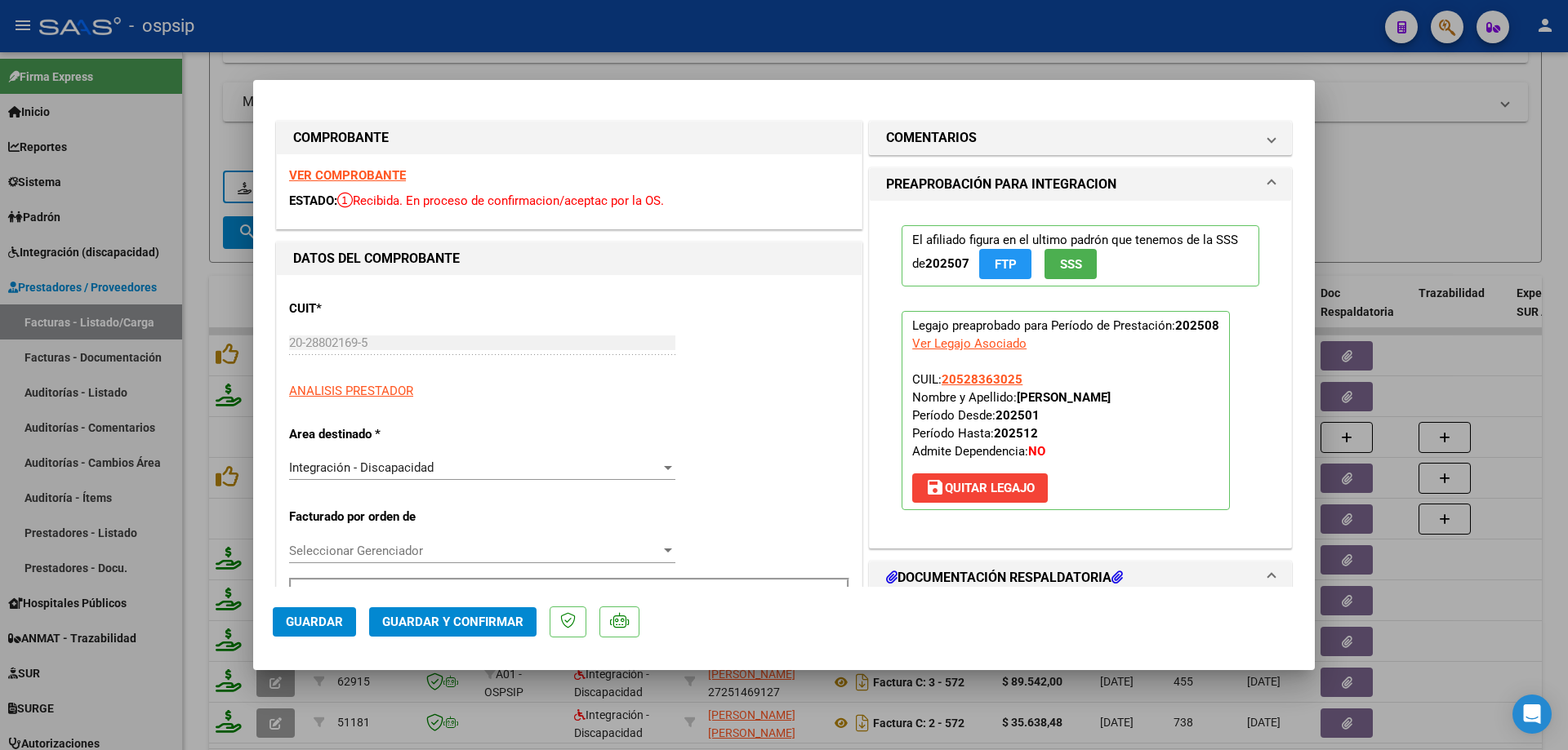
click at [1060, 262] on span "SSS" at bounding box center [1071, 265] width 22 height 15
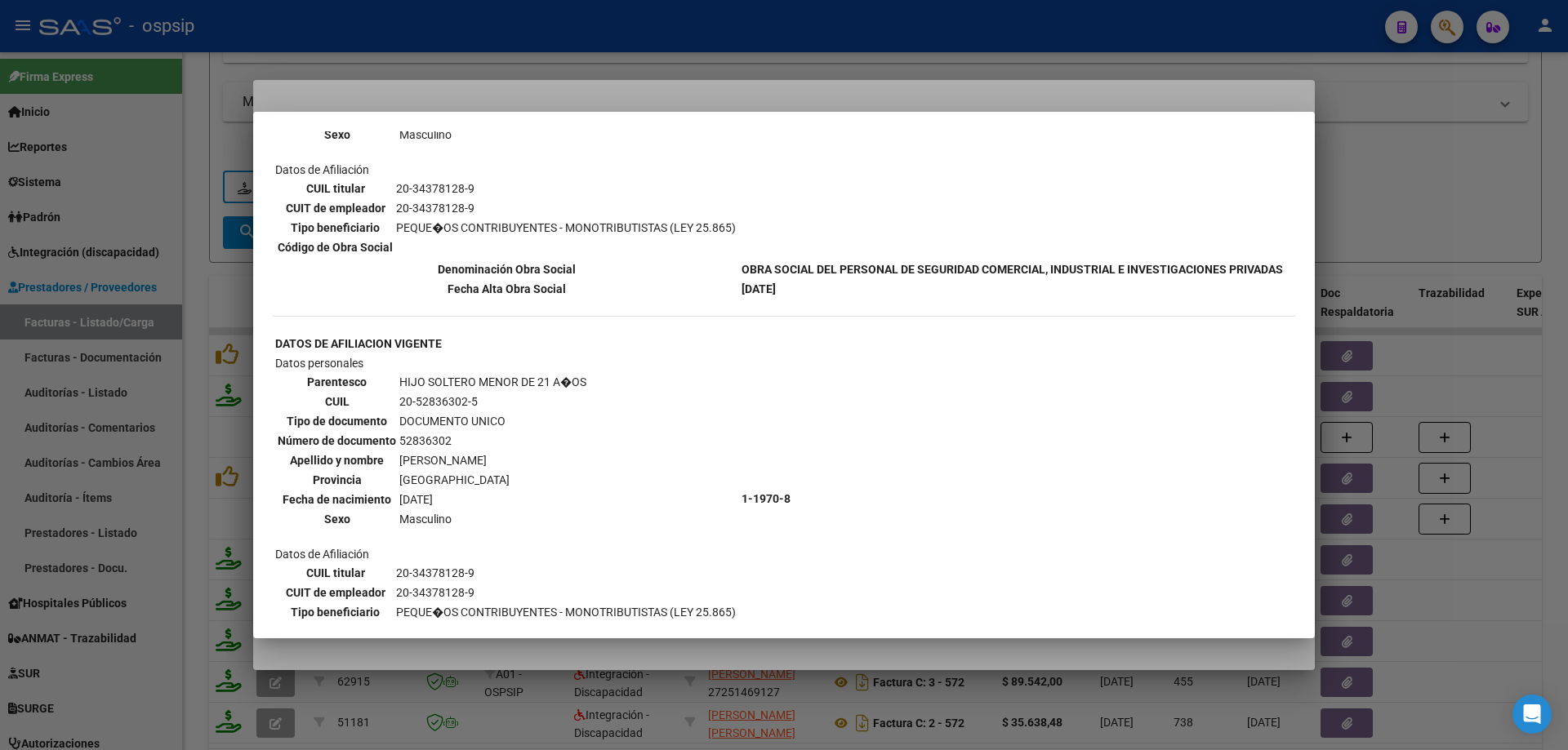
scroll to position [409, 0]
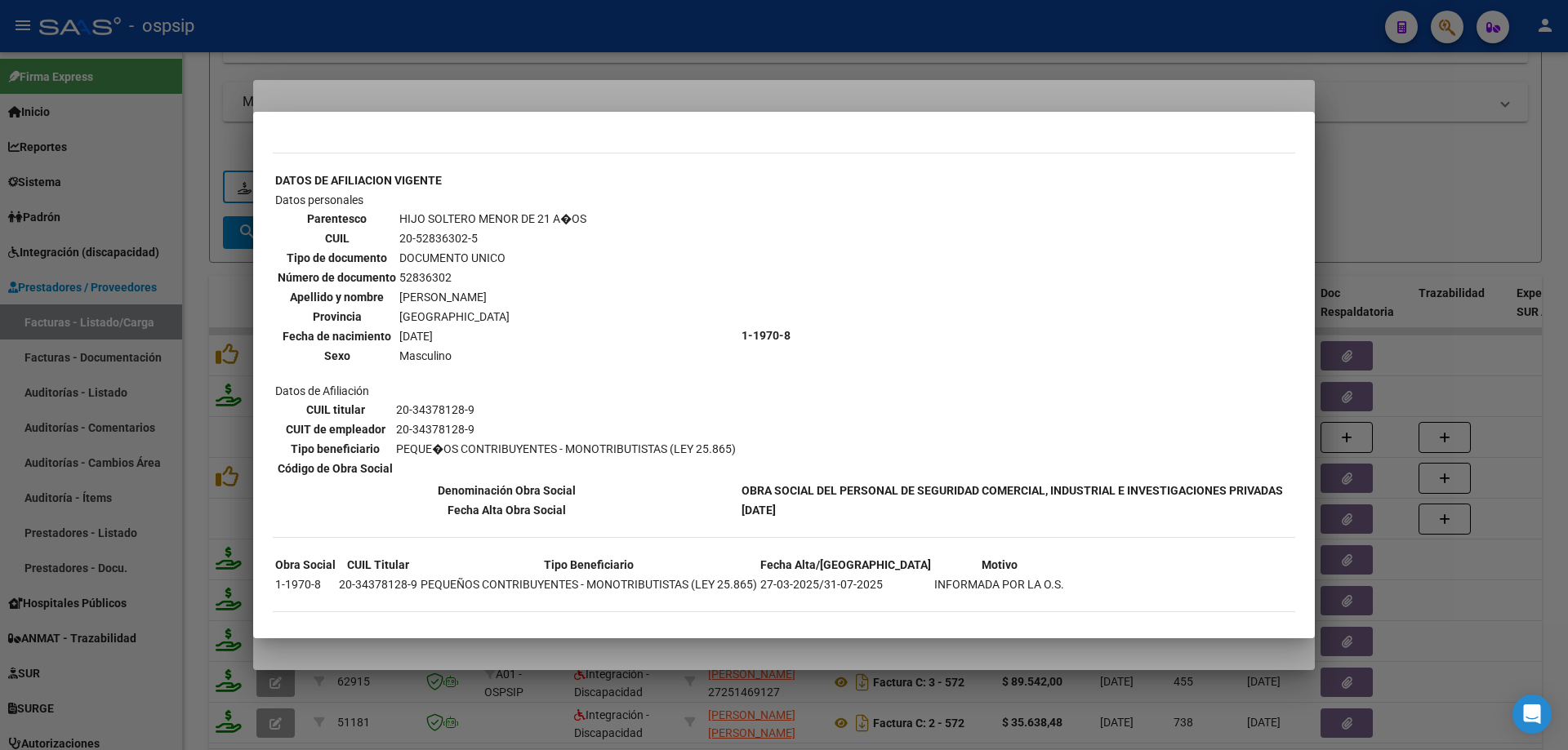
click at [1455, 257] on div at bounding box center [784, 375] width 1568 height 750
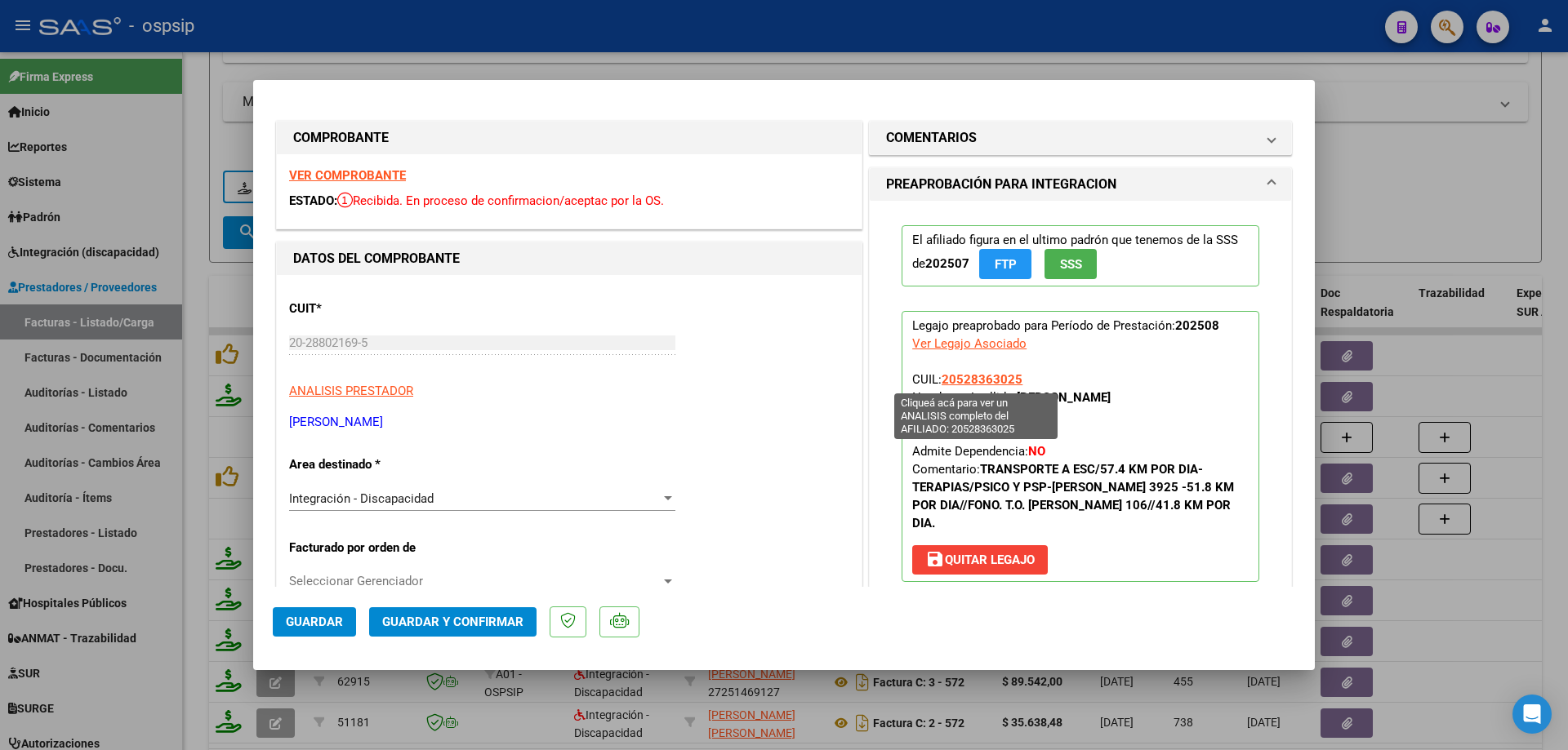
click at [980, 375] on span "20528363025" at bounding box center [981, 380] width 80 height 15
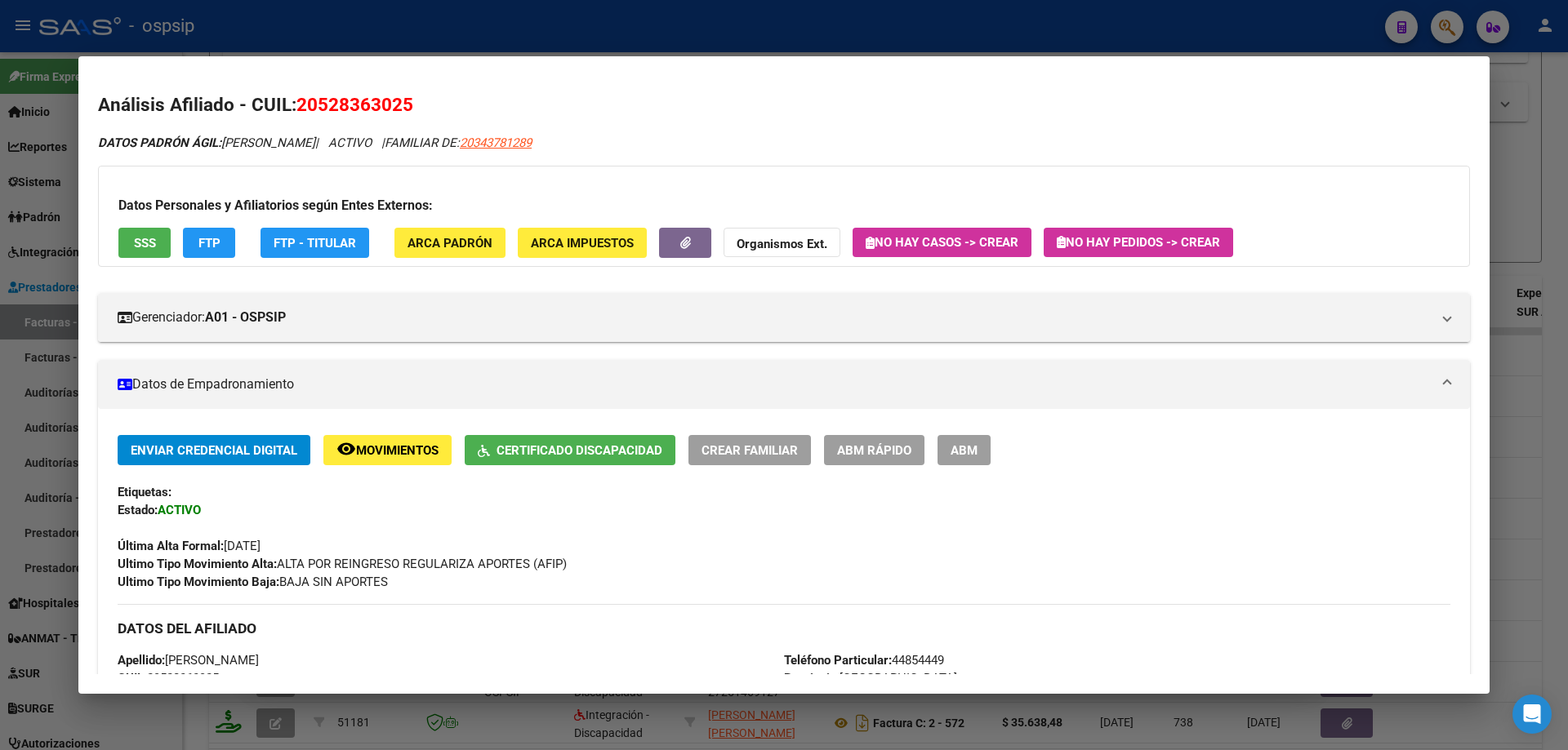
click at [1540, 229] on div at bounding box center [784, 375] width 1568 height 750
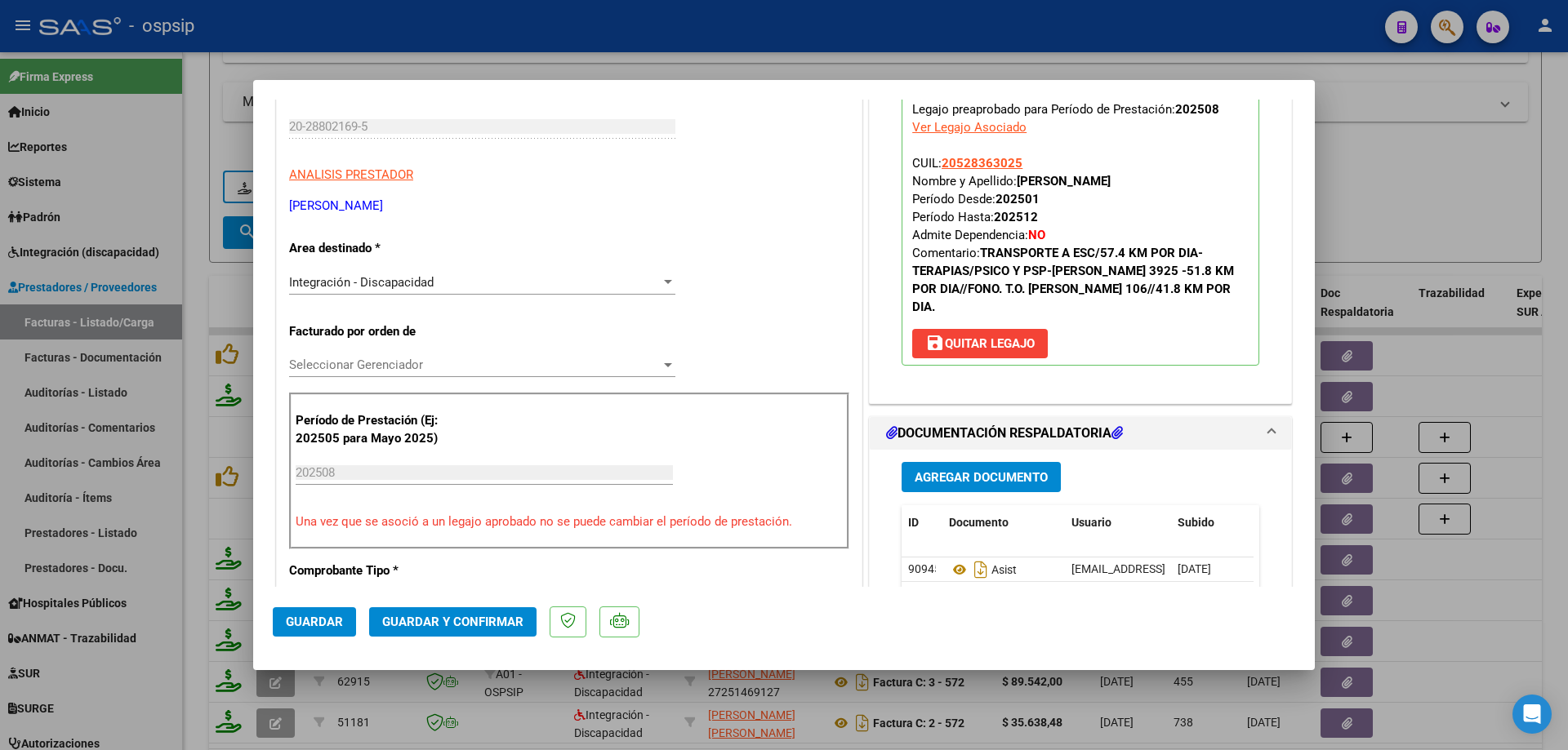
scroll to position [245, 0]
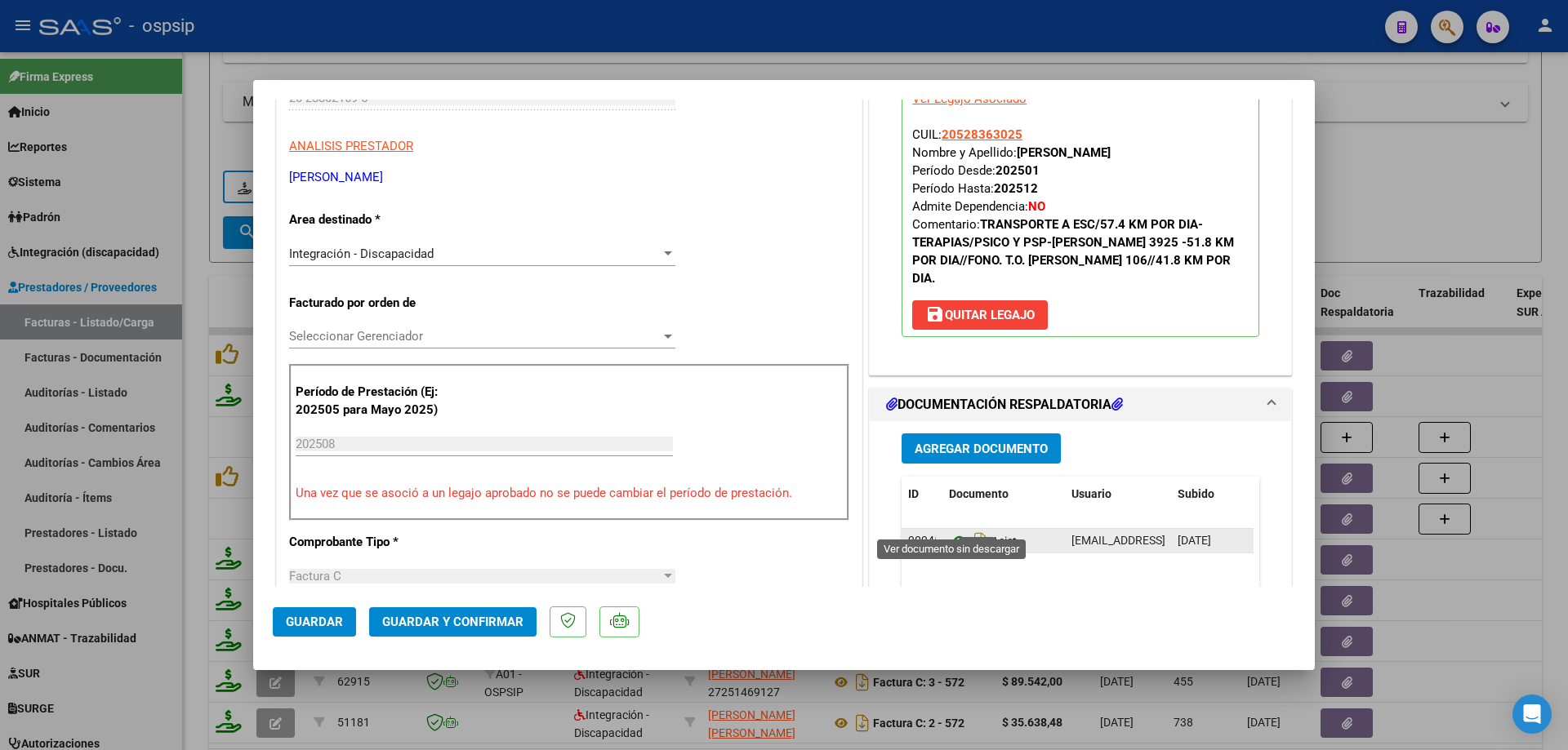
click at [950, 532] on icon at bounding box center [959, 541] width 21 height 20
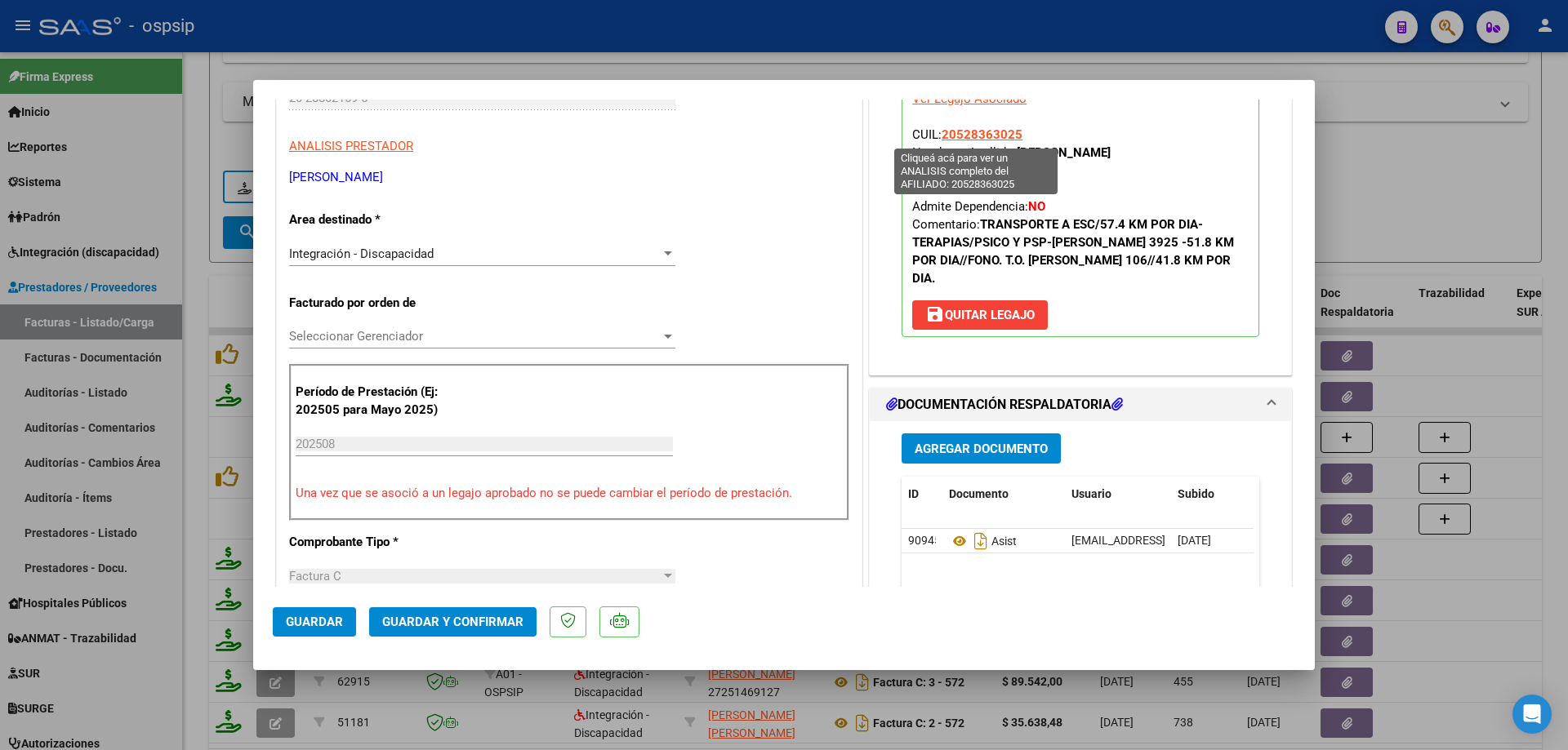
drag, startPoint x: 1009, startPoint y: 136, endPoint x: 940, endPoint y: 136, distance: 69.0
click at [940, 136] on p "Legajo preaprobado para Período de Prestación: 202508 Ver Legajo Asociado CUIL:…" at bounding box center [1080, 201] width 357 height 271
copy span "20528363025"
click at [509, 619] on span "Guardar y Confirmar" at bounding box center [452, 622] width 141 height 15
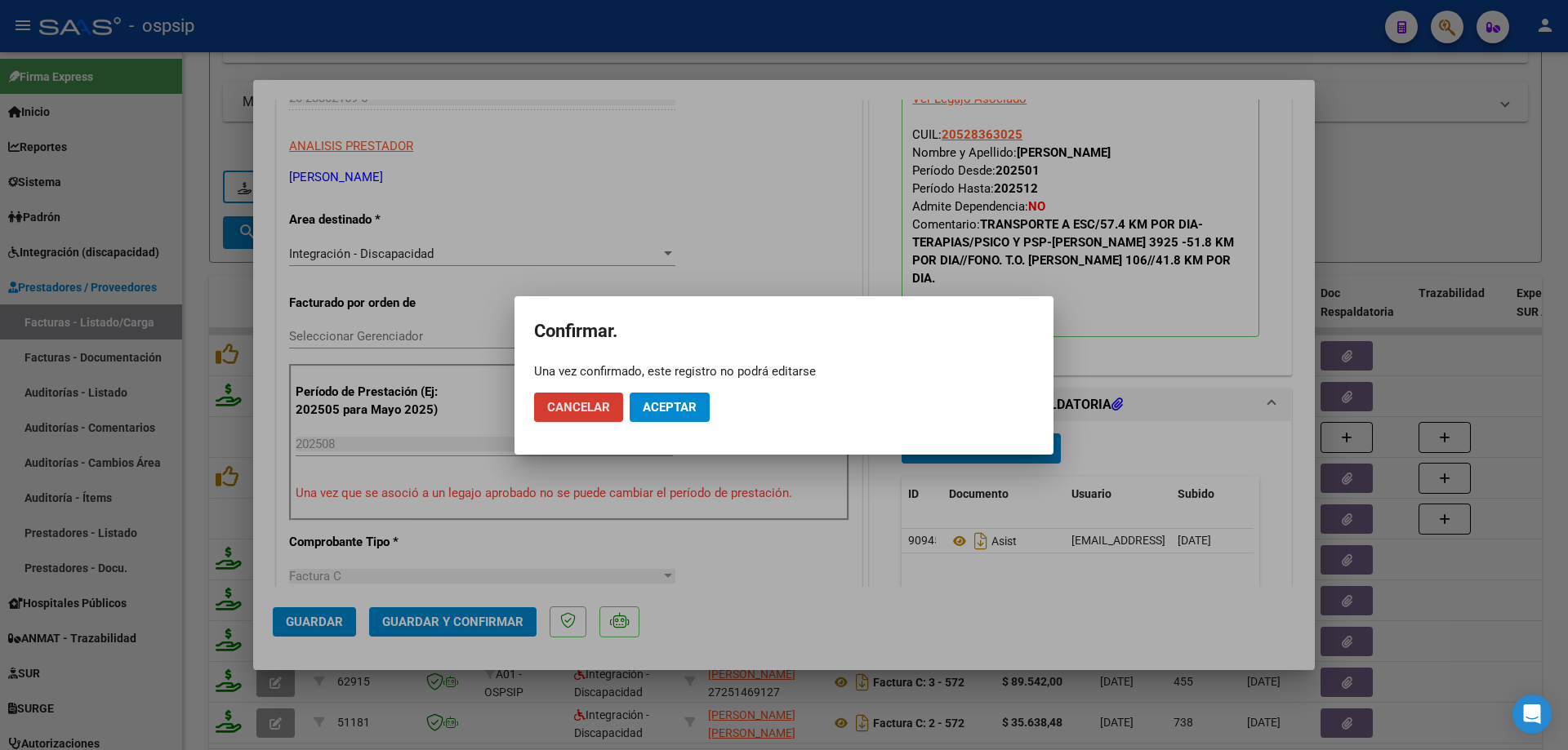
click at [658, 421] on button "Aceptar" at bounding box center [670, 407] width 80 height 29
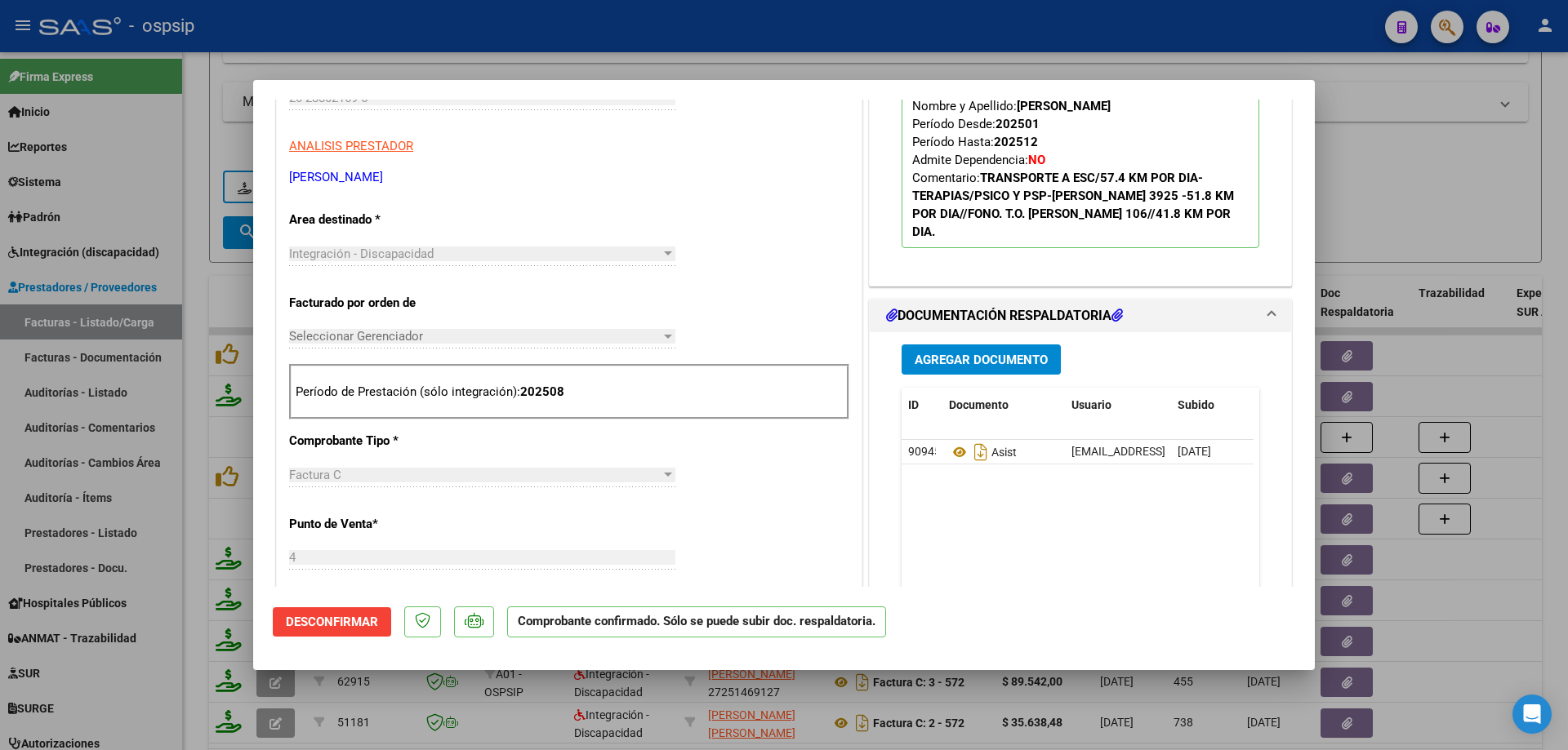
click at [1373, 230] on div at bounding box center [784, 375] width 1568 height 750
type input "$ 0,00"
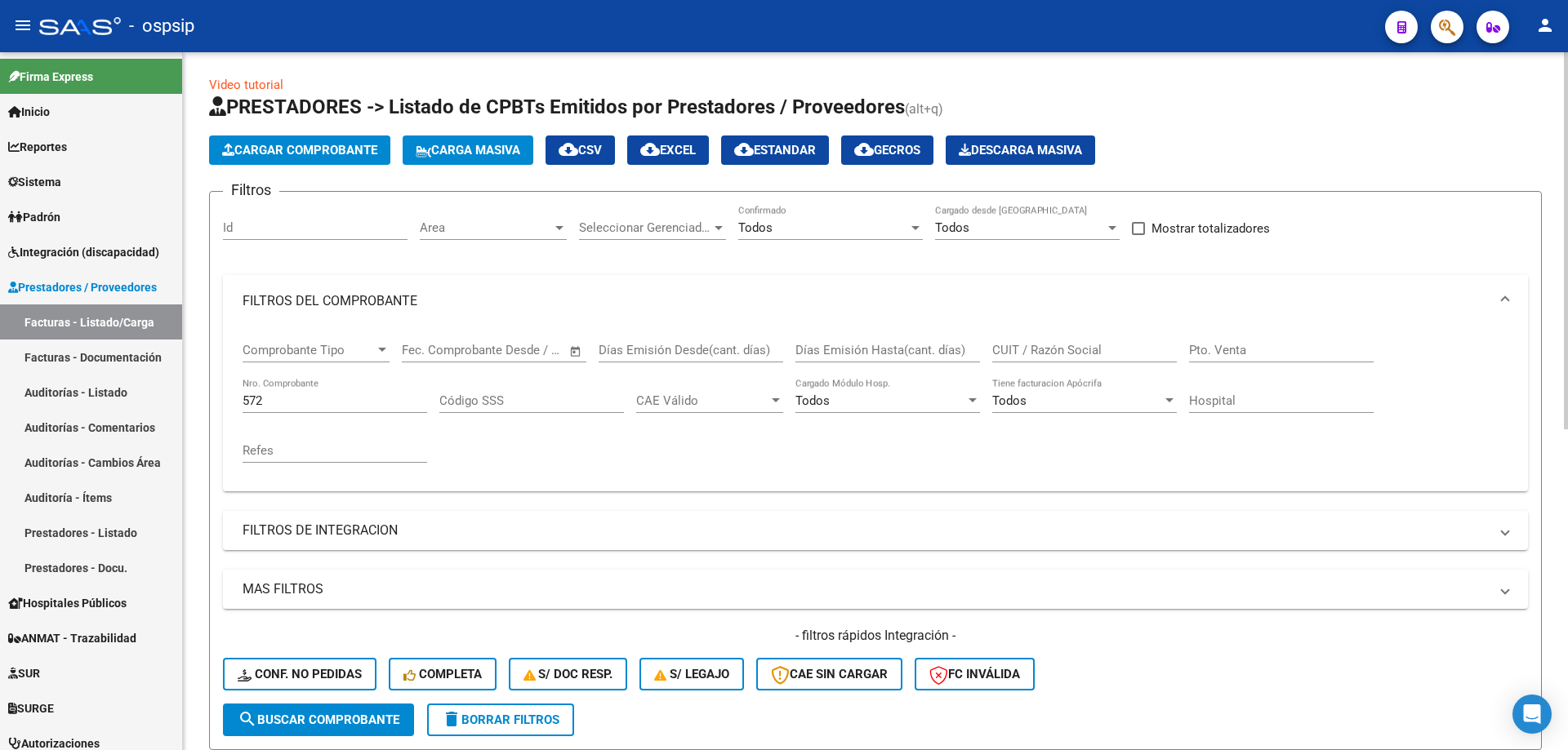
scroll to position [0, 0]
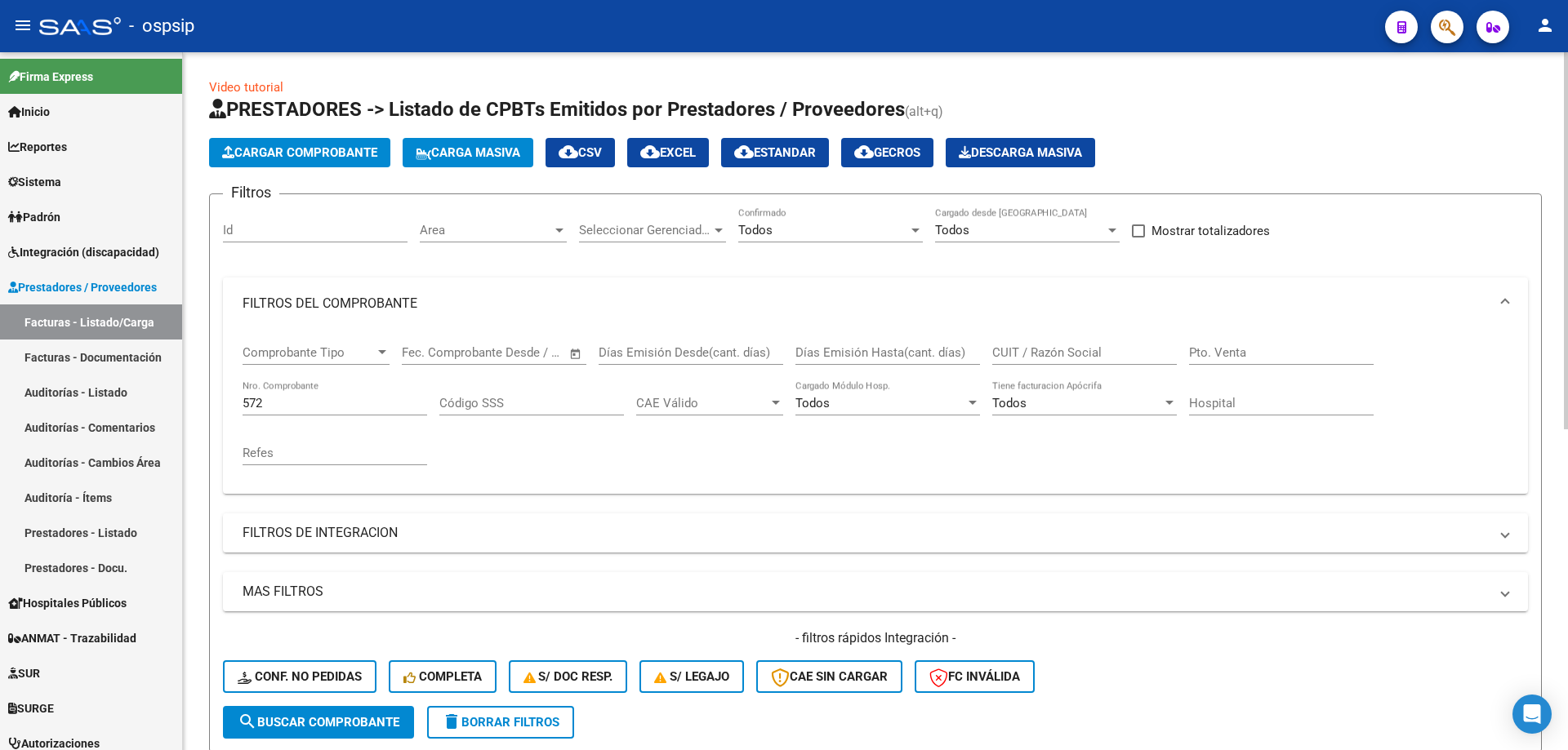
click at [285, 396] on input "572" at bounding box center [334, 404] width 184 height 15
type input "5"
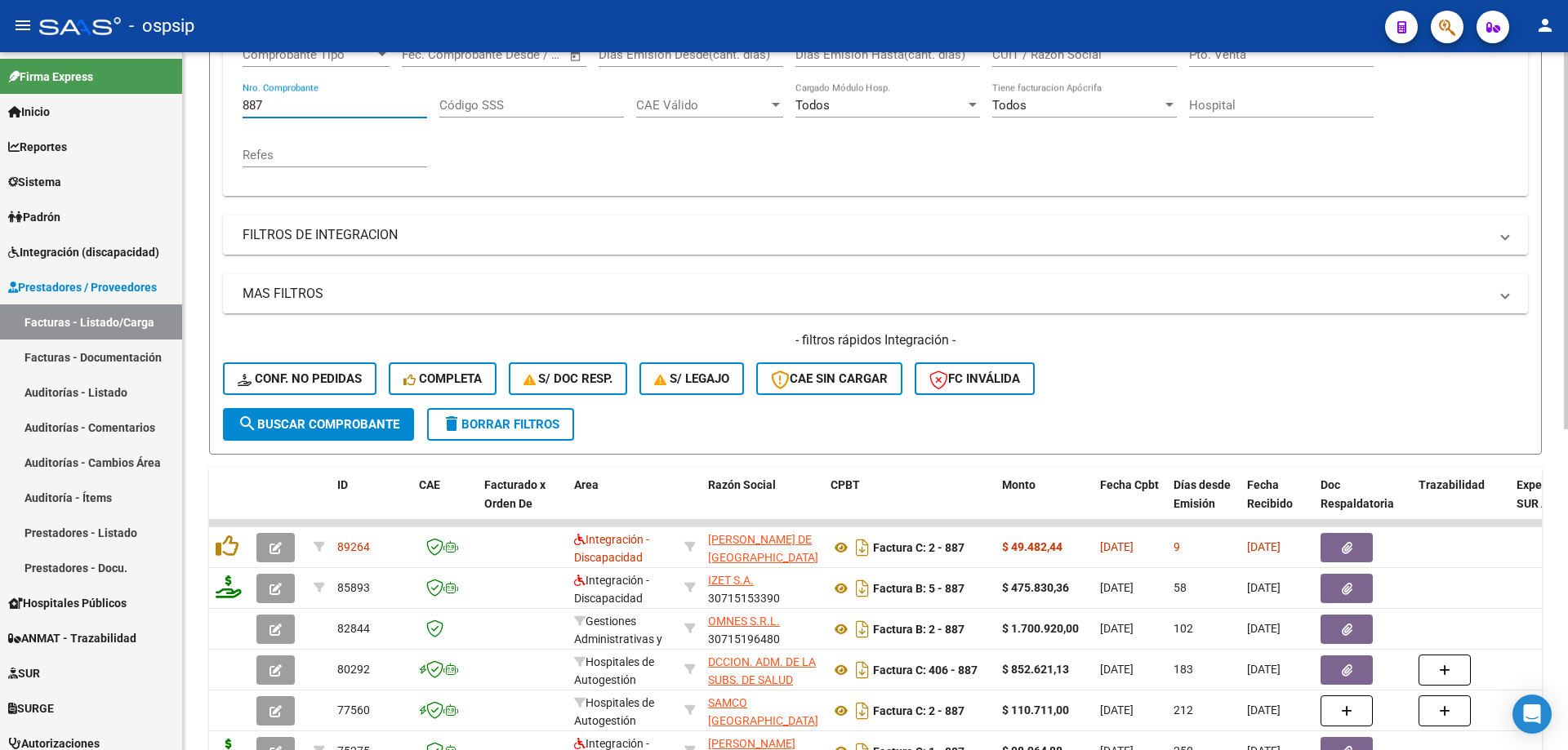
scroll to position [326, 0]
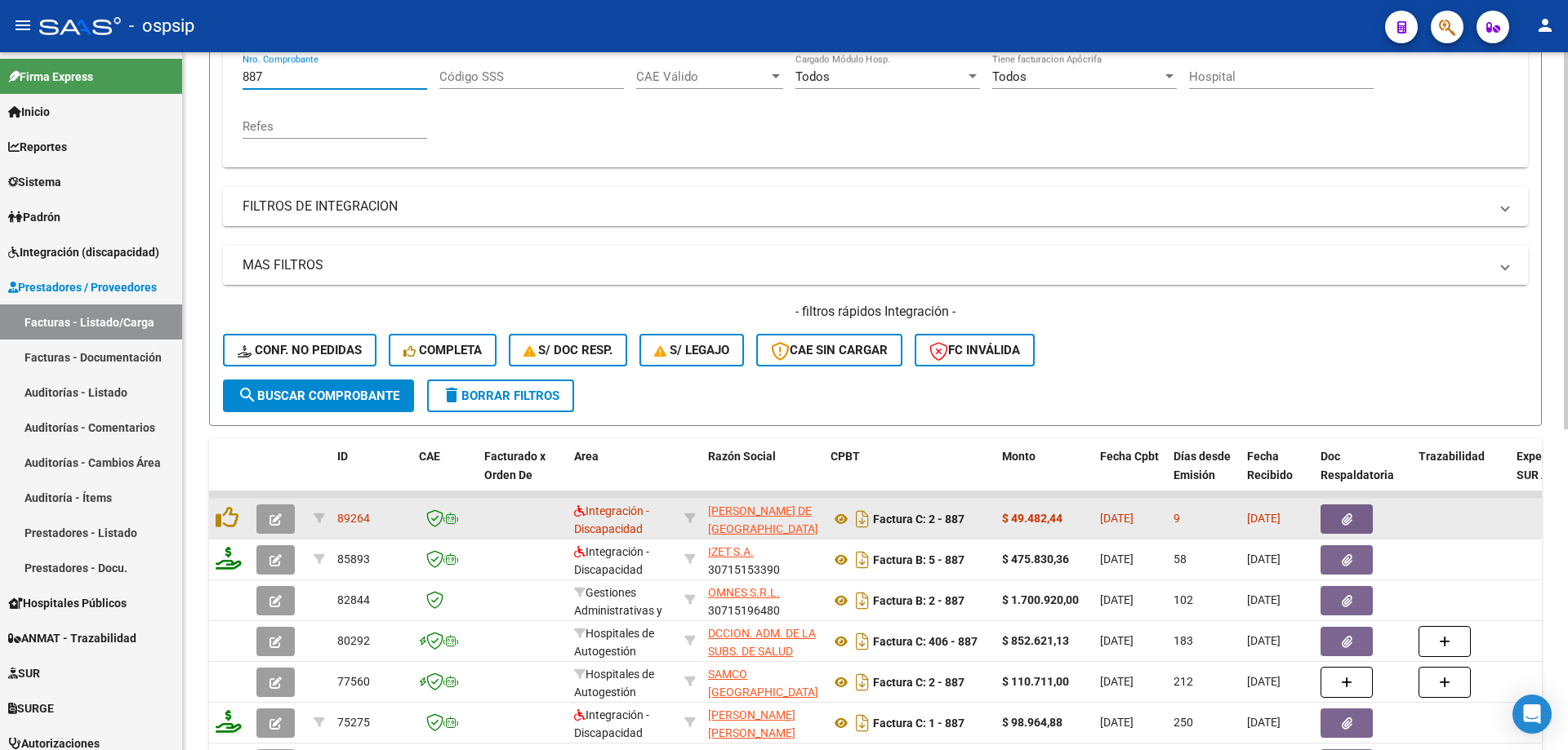
type input "887"
click at [284, 523] on button "button" at bounding box center [275, 519] width 39 height 29
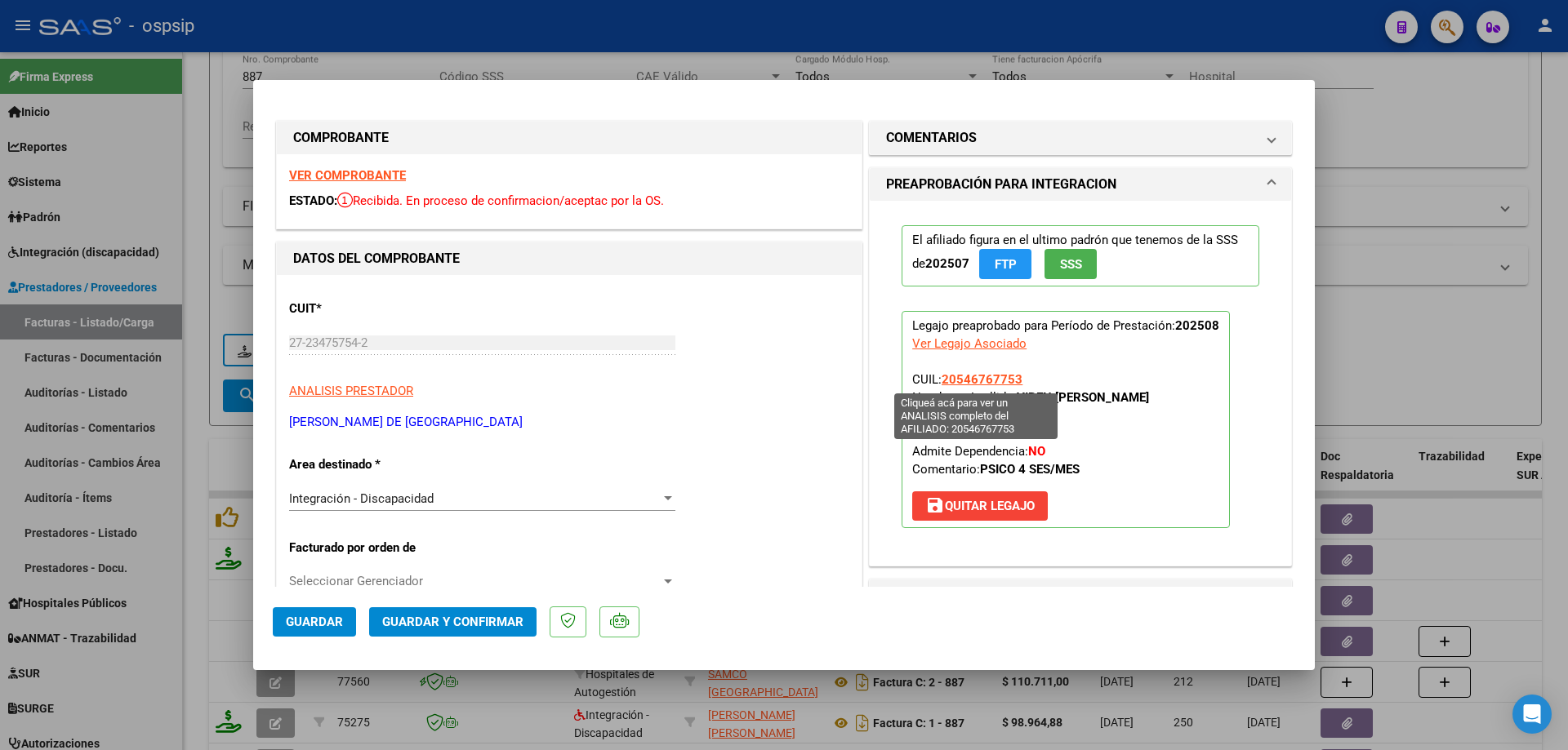
drag, startPoint x: 1023, startPoint y: 381, endPoint x: 940, endPoint y: 380, distance: 83.0
click at [940, 380] on p "Legajo preaprobado para Período de Prestación: 202508 Ver Legajo Asociado CUIL:…" at bounding box center [1065, 420] width 328 height 218
copy span "20546767753"
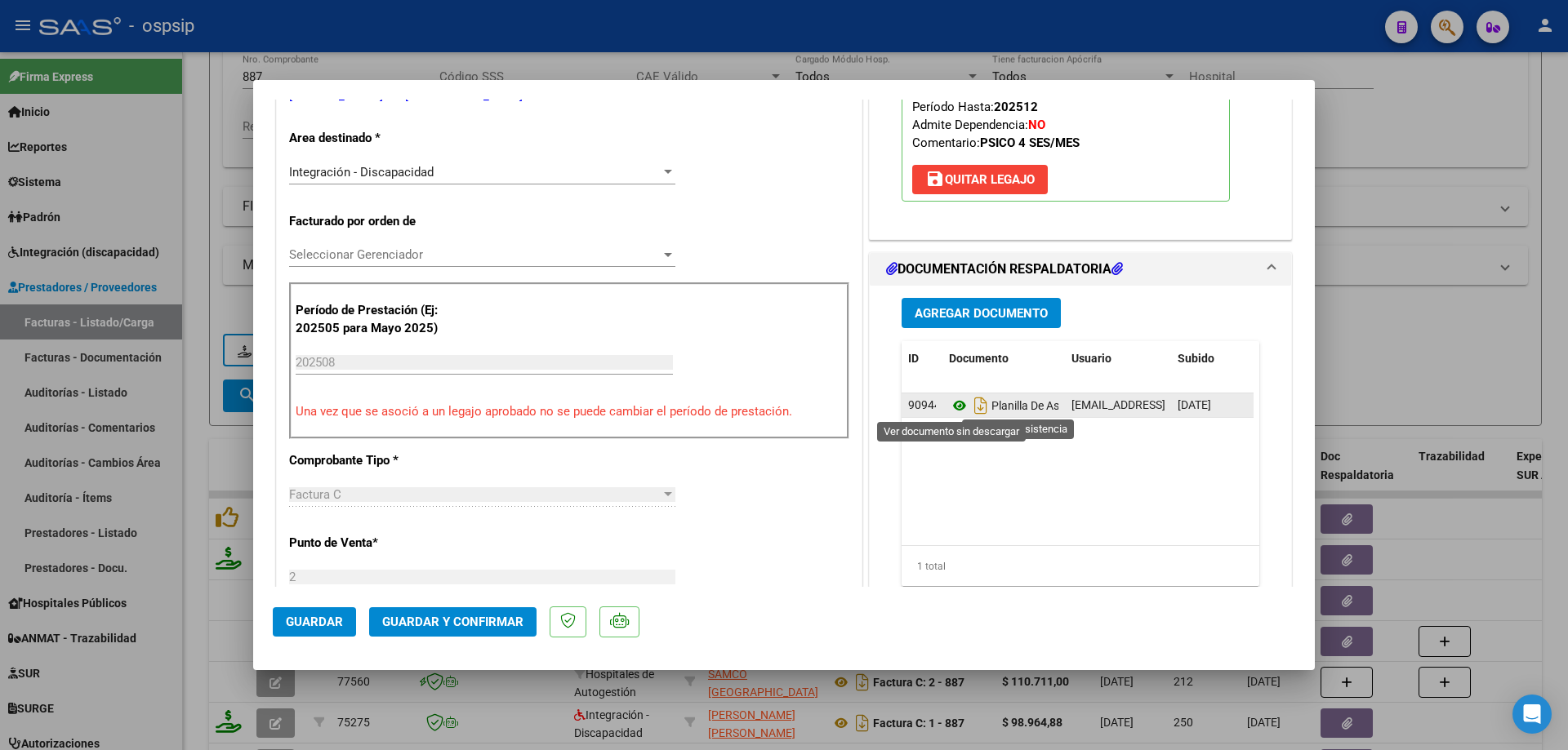
click at [950, 410] on icon at bounding box center [959, 406] width 21 height 20
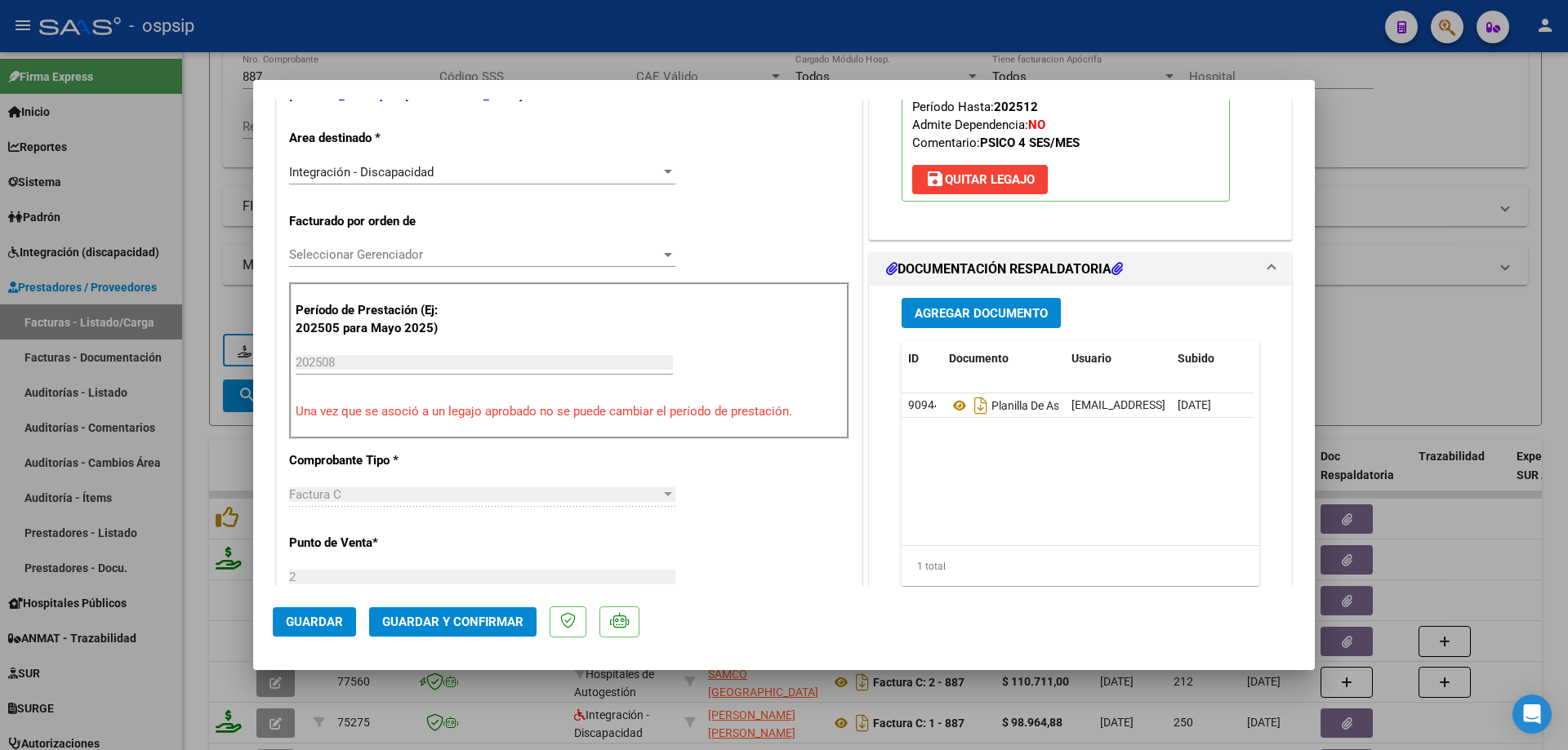
click at [440, 616] on span "Guardar y Confirmar" at bounding box center [452, 622] width 141 height 15
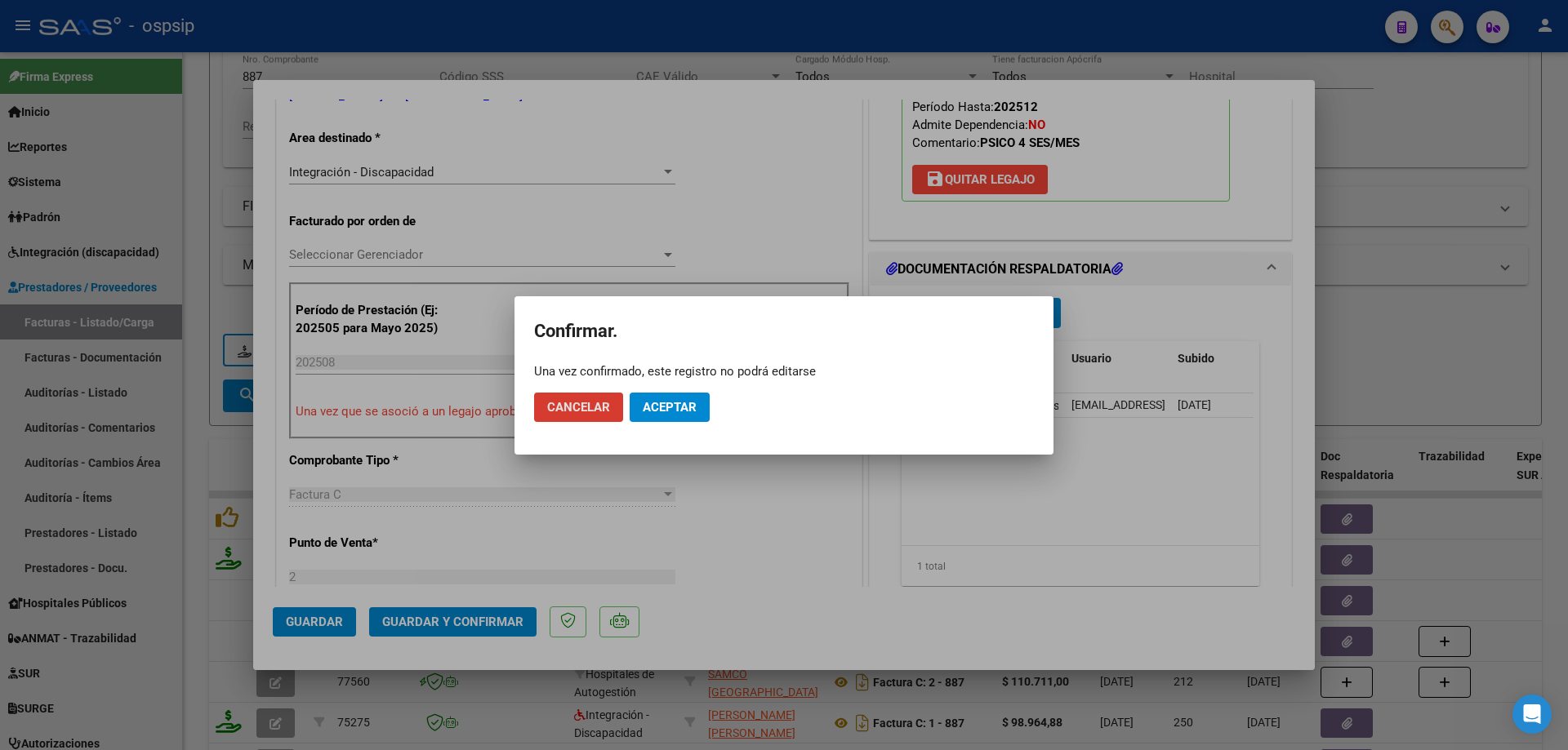
click at [664, 398] on button "Aceptar" at bounding box center [670, 407] width 80 height 29
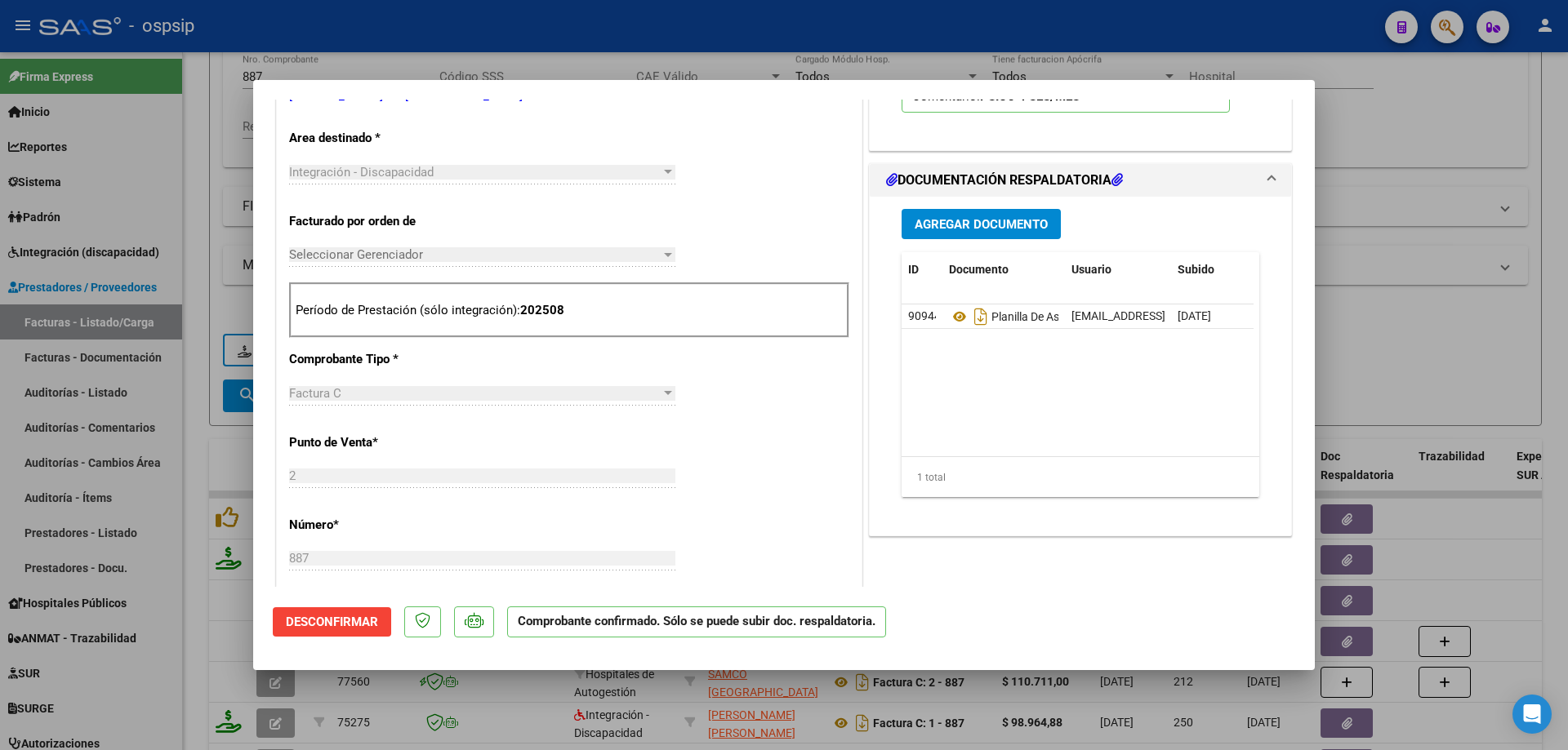
click at [1335, 322] on div at bounding box center [784, 375] width 1568 height 750
type input "$ 0,00"
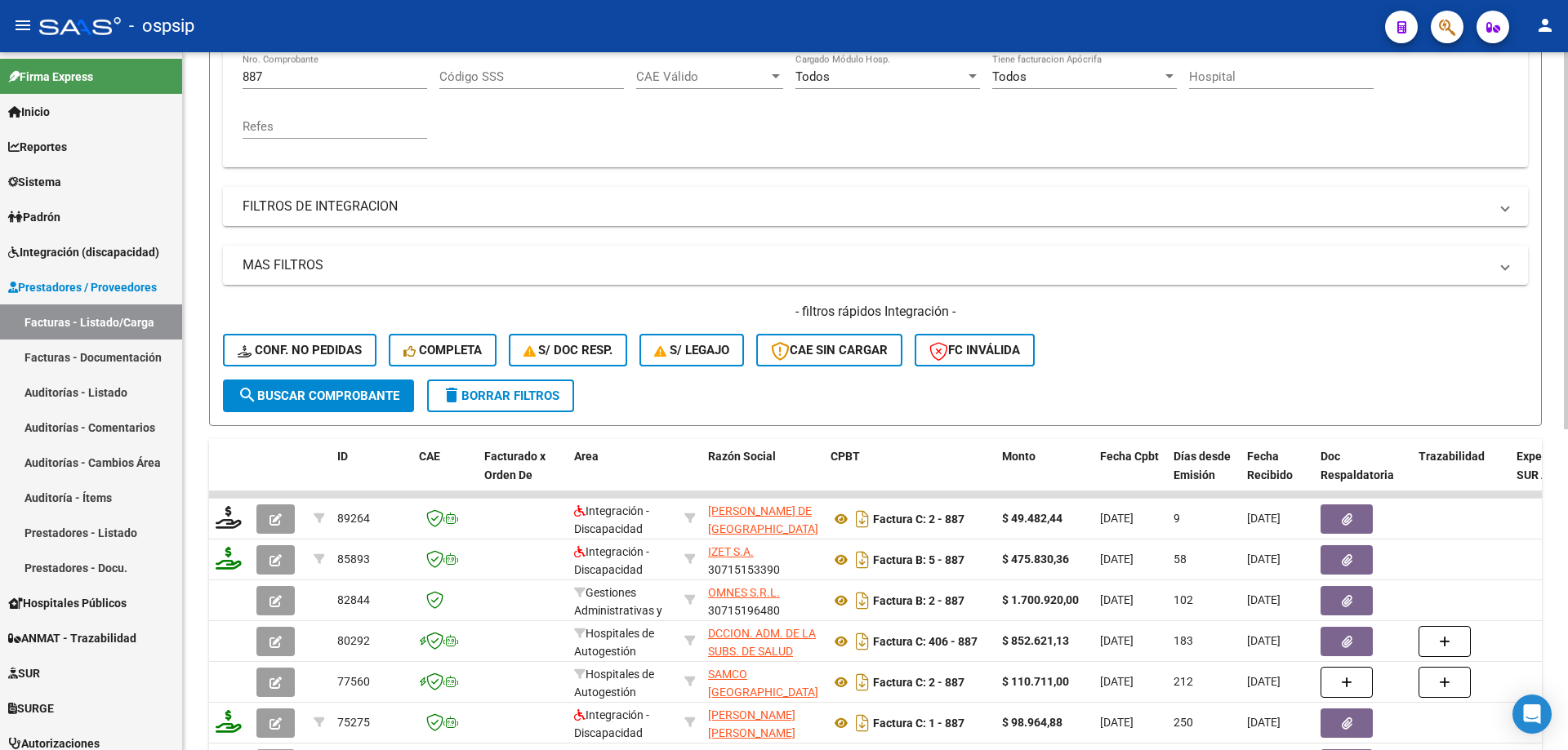
click at [291, 62] on div "887 Nro. Comprobante" at bounding box center [334, 71] width 184 height 35
type input "8"
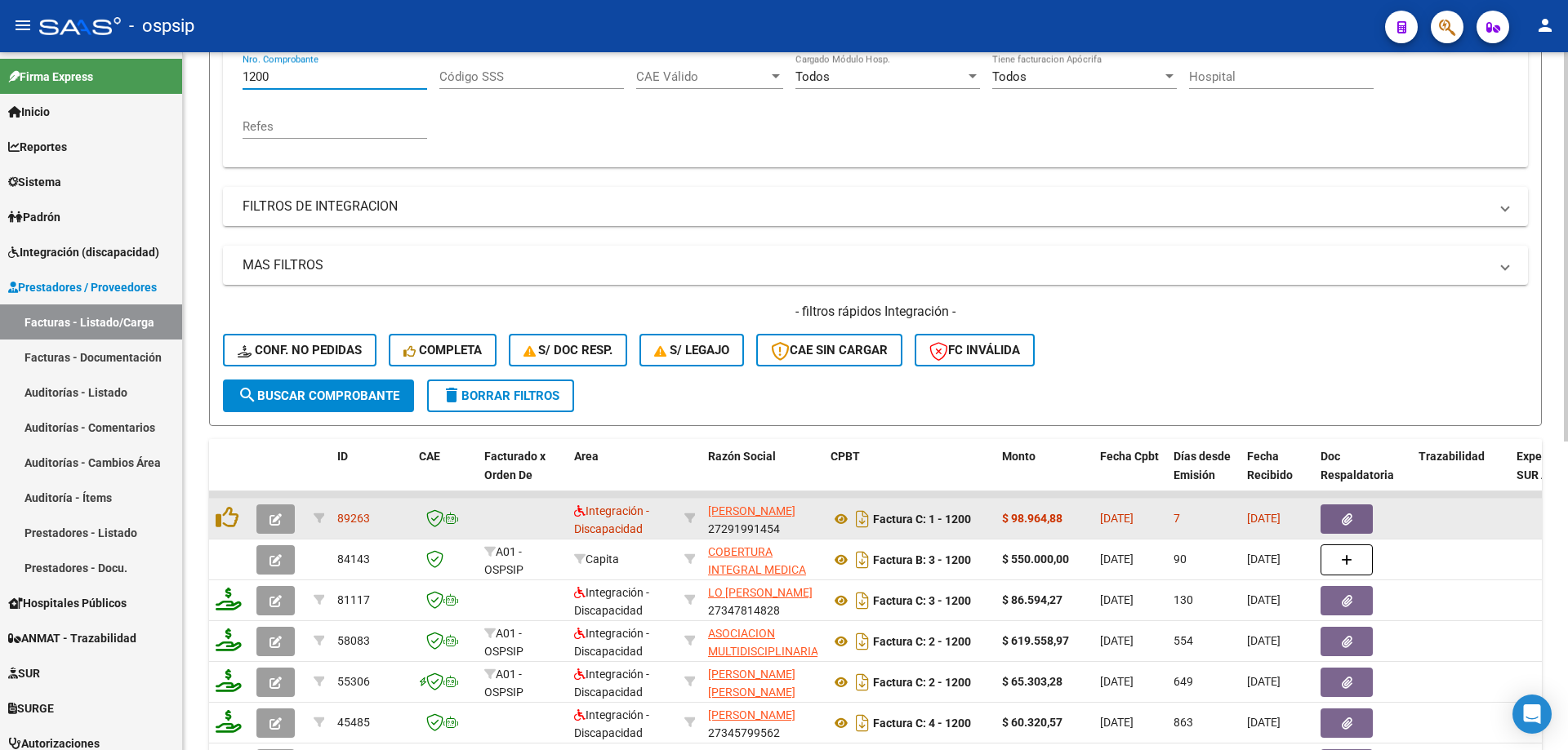
type input "1200"
click at [283, 518] on button "button" at bounding box center [275, 519] width 39 height 29
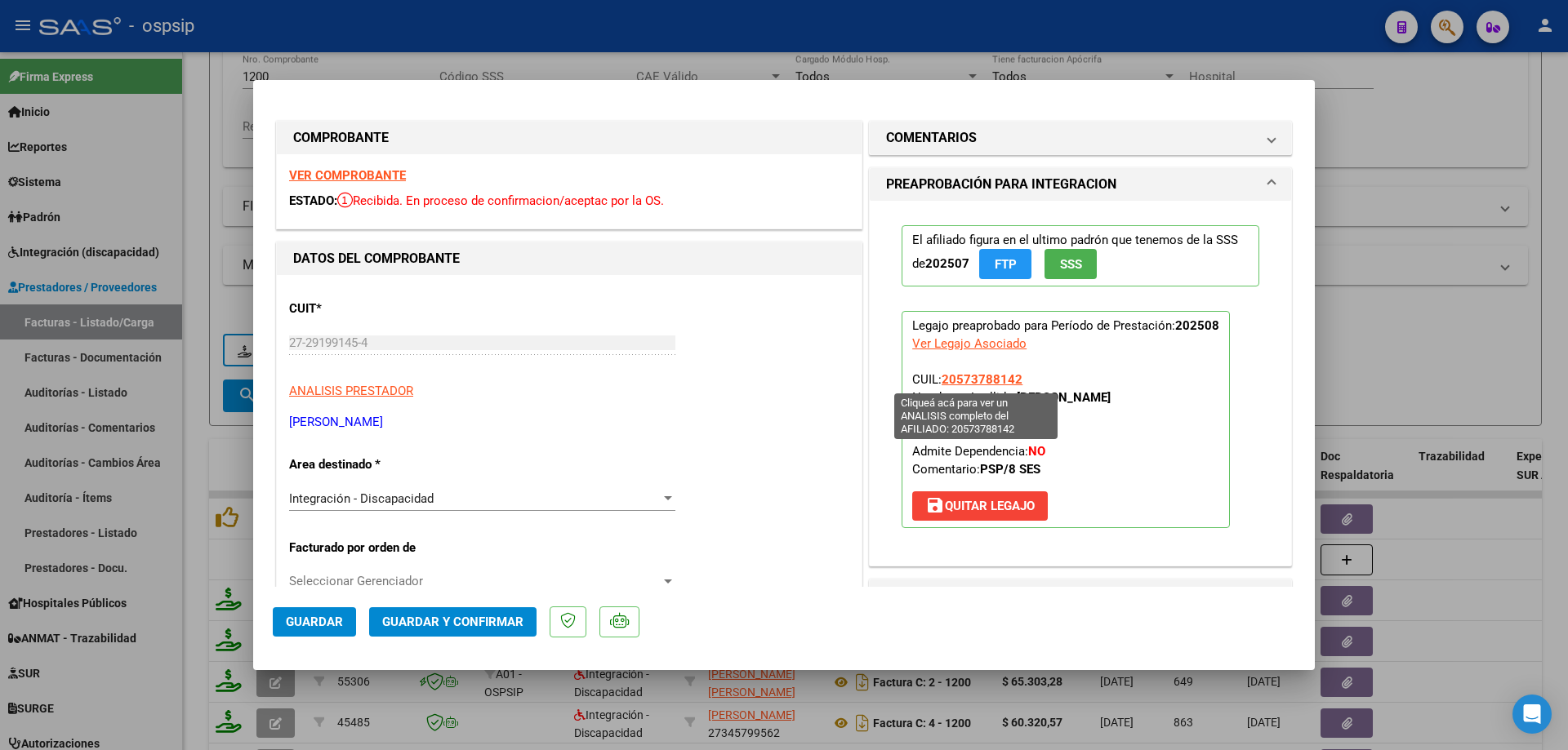
click at [967, 380] on span "20573788142" at bounding box center [981, 380] width 80 height 15
type textarea "20573788142"
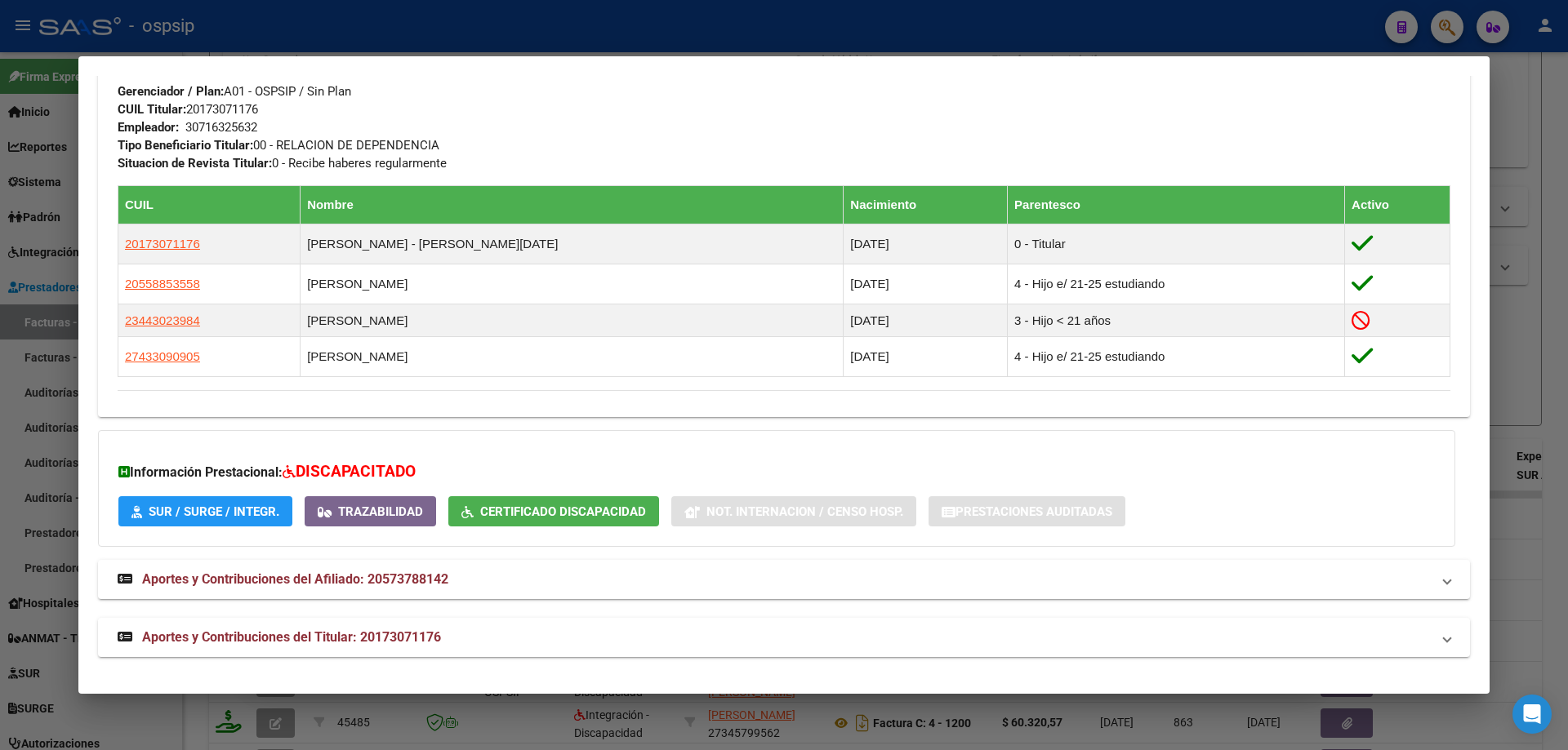
scroll to position [774, 0]
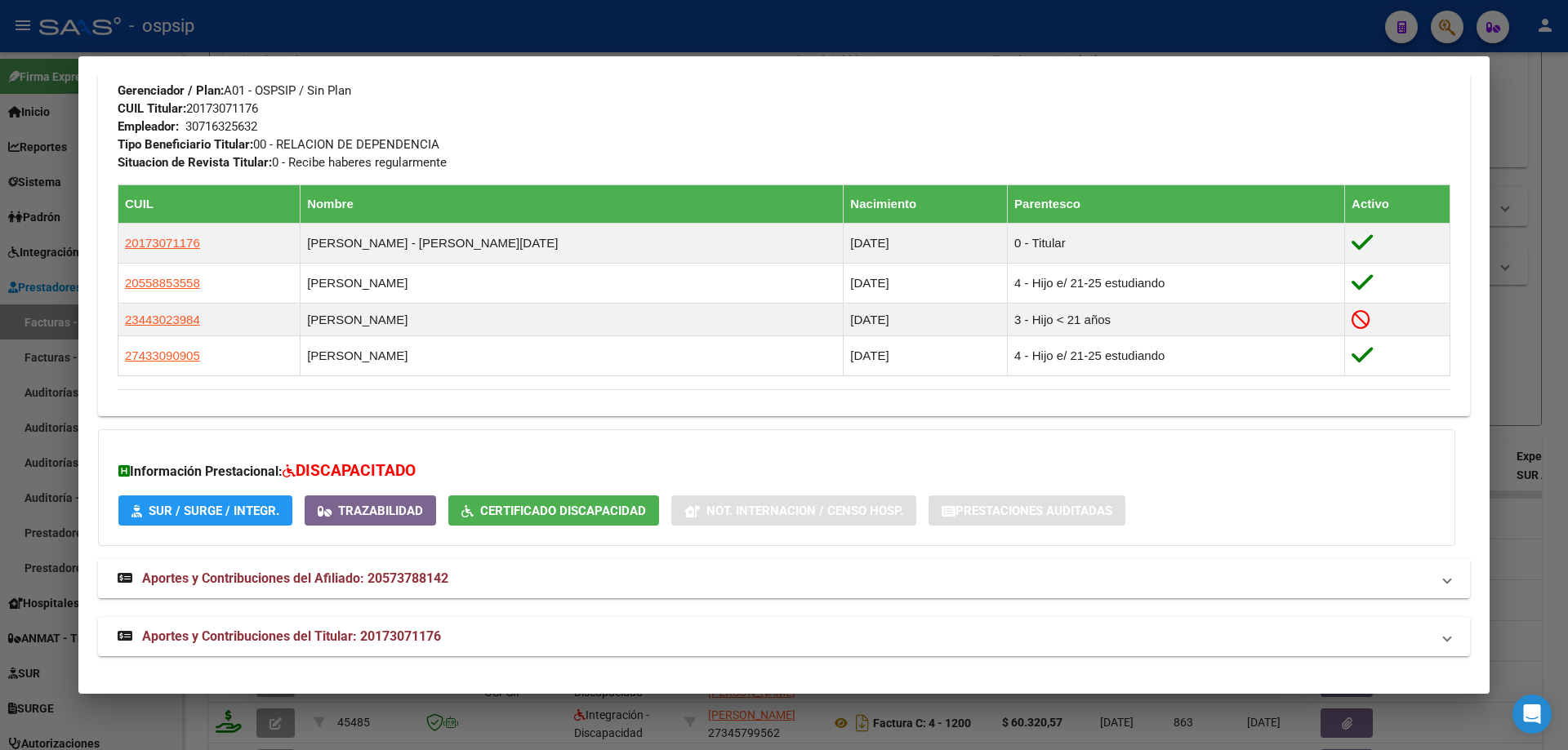
click at [1497, 370] on div at bounding box center [784, 375] width 1568 height 750
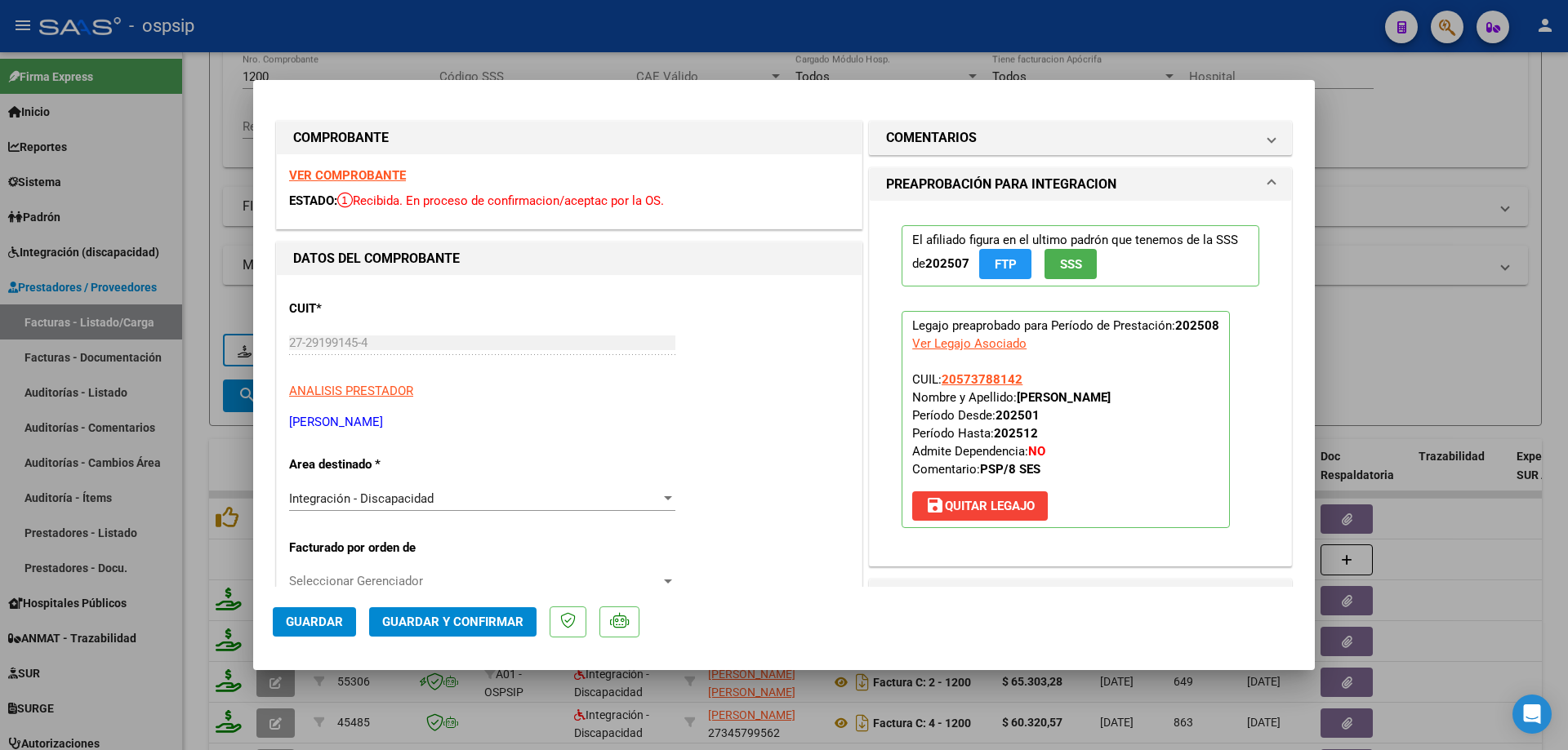
click at [1069, 272] on button "SSS" at bounding box center [1070, 264] width 52 height 30
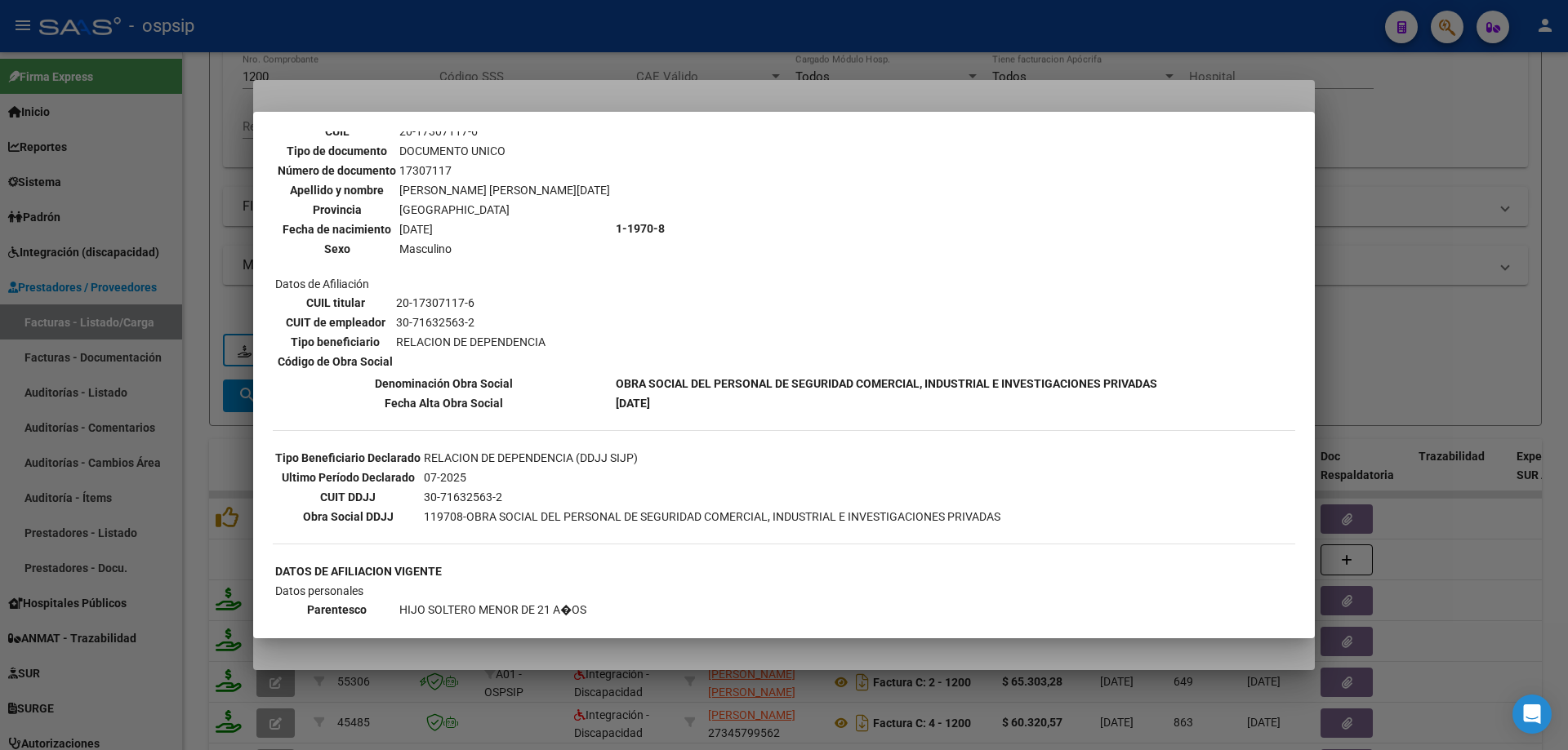
scroll to position [326, 0]
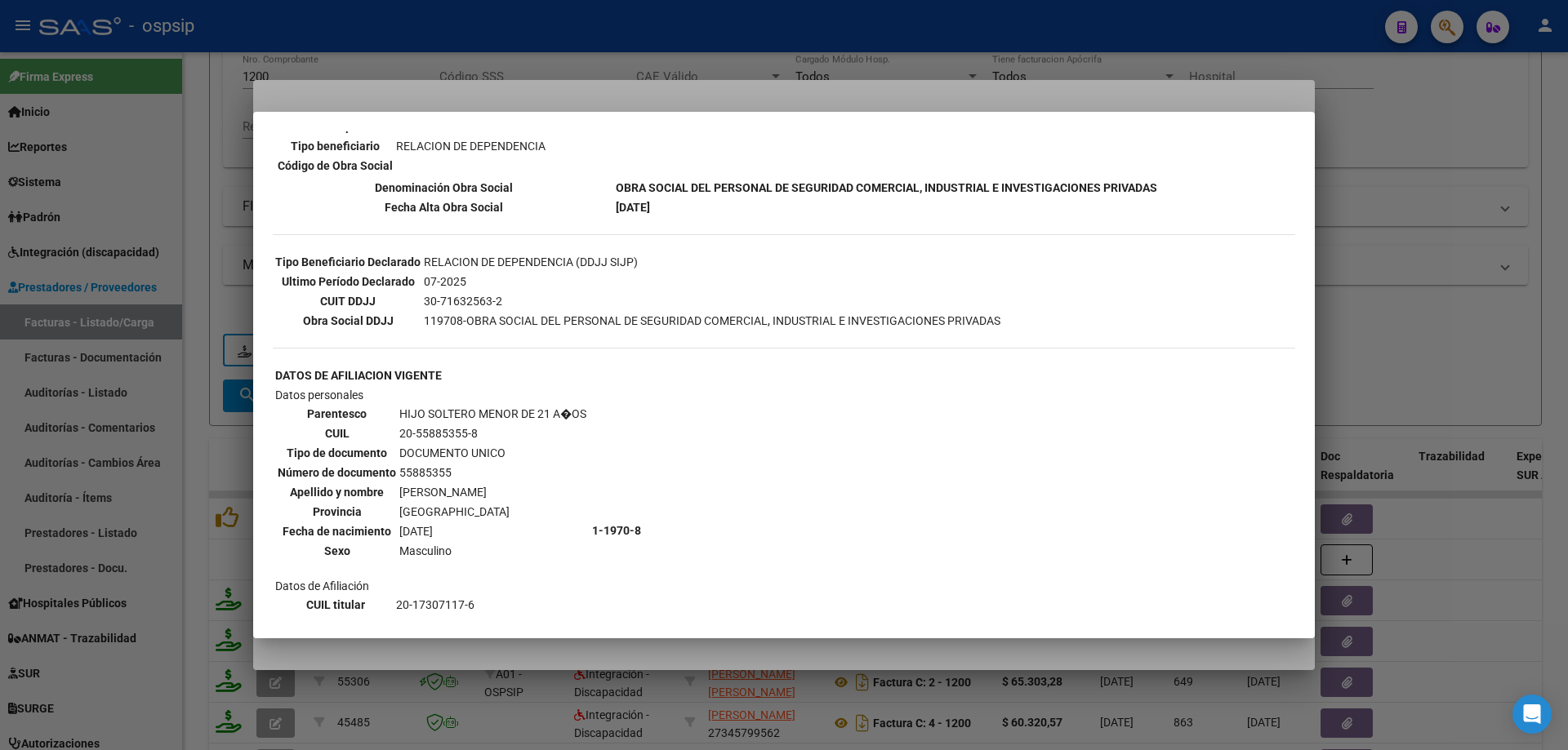
click at [1531, 320] on div at bounding box center [784, 375] width 1568 height 750
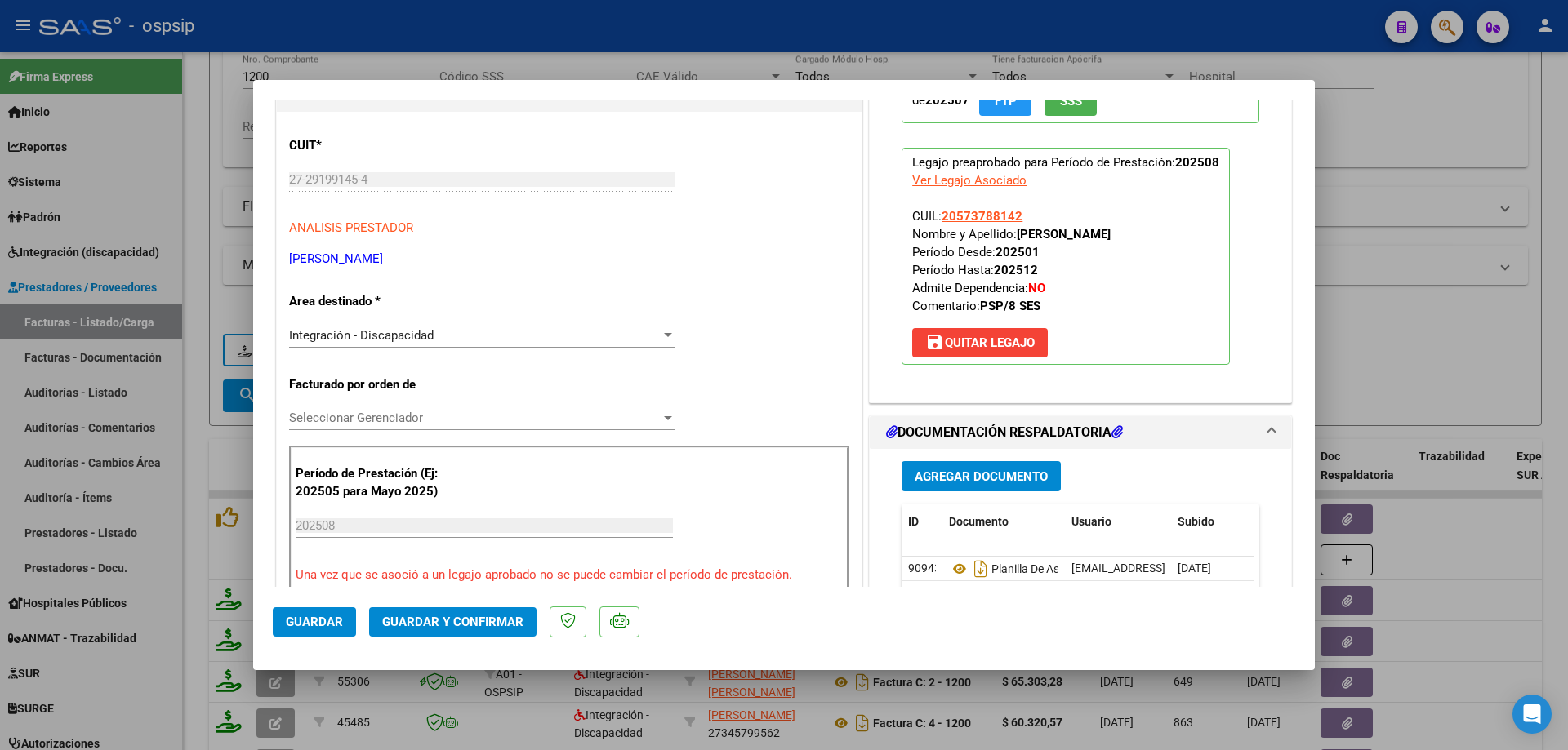
scroll to position [409, 0]
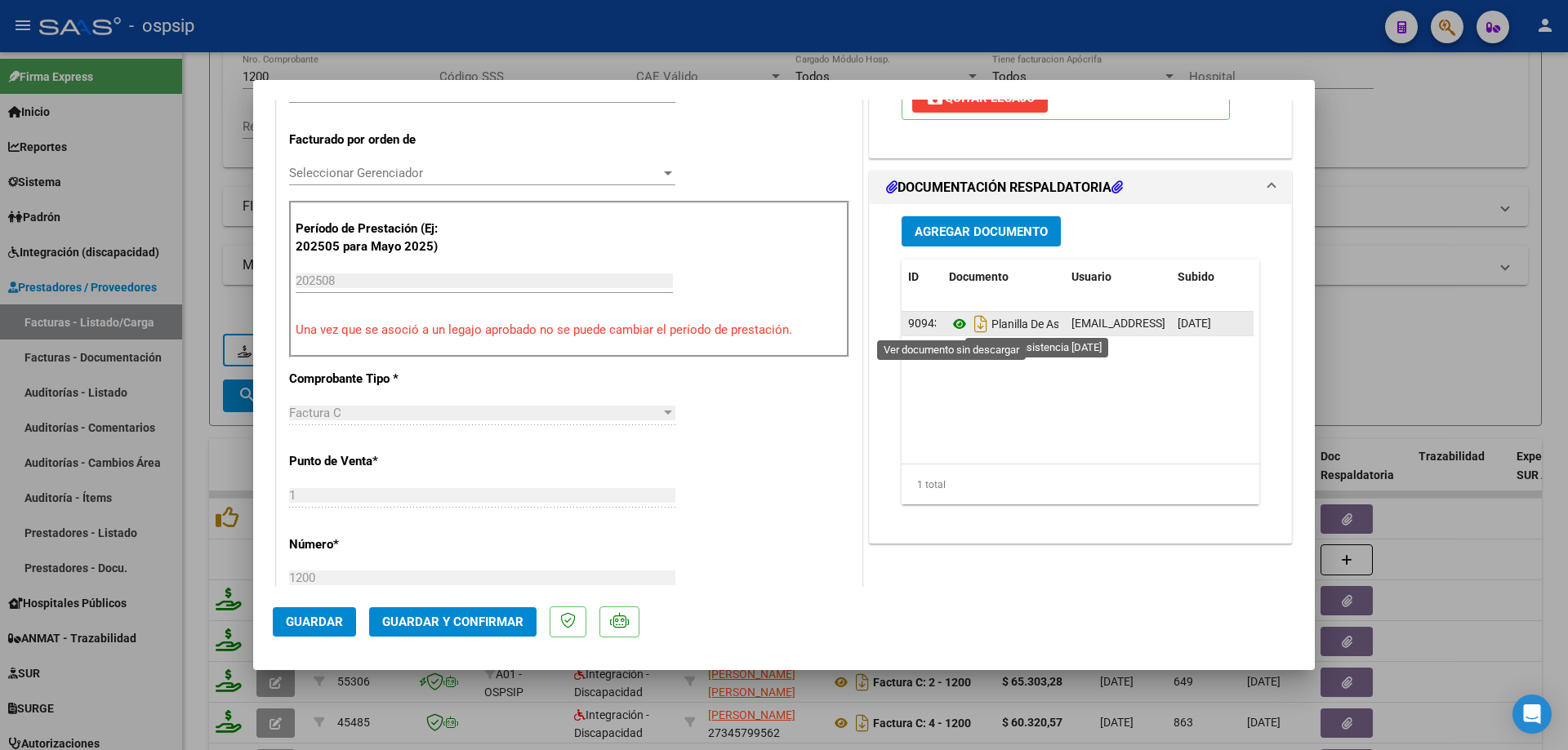
click at [957, 320] on icon at bounding box center [959, 323] width 21 height 20
click at [950, 323] on icon at bounding box center [959, 323] width 21 height 20
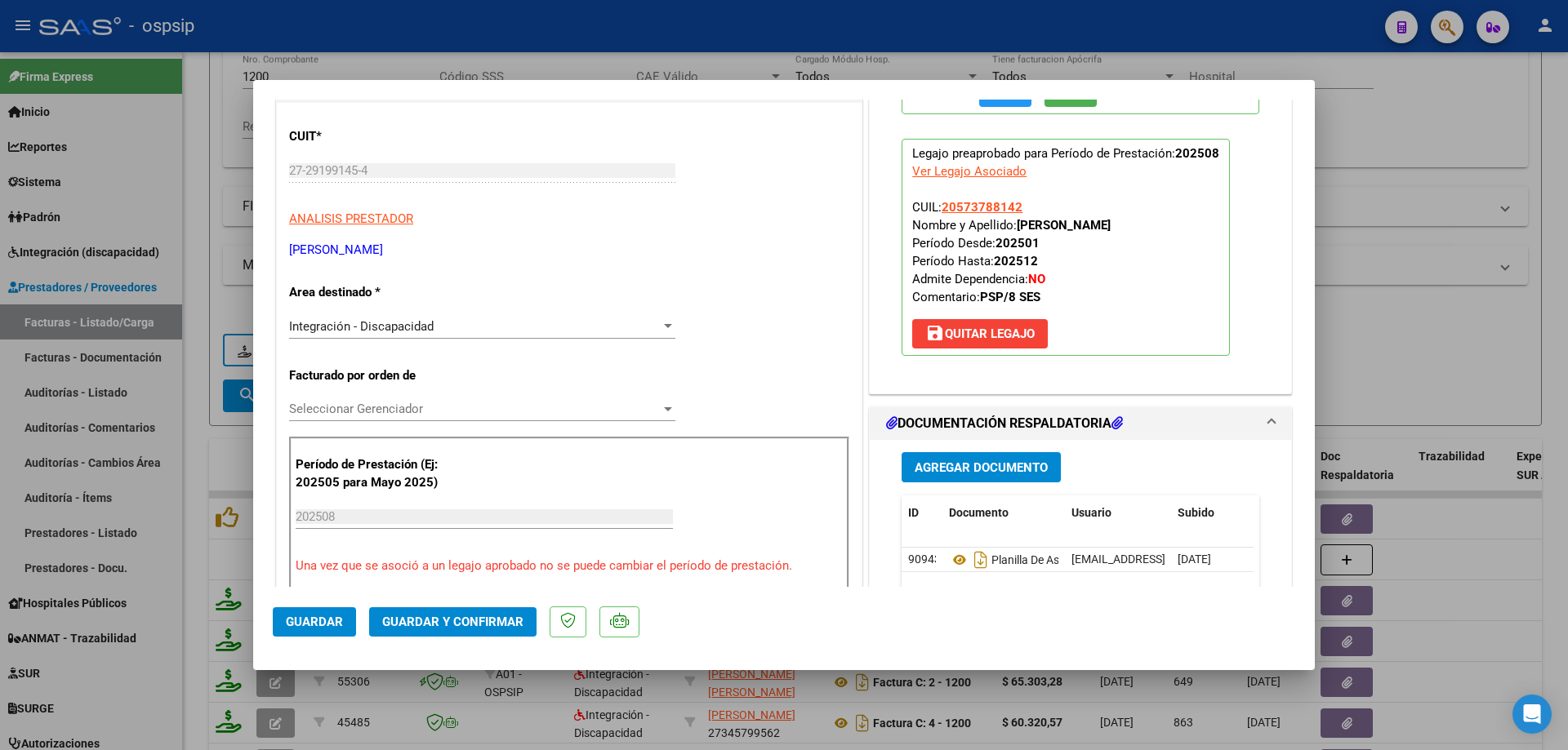
scroll to position [164, 0]
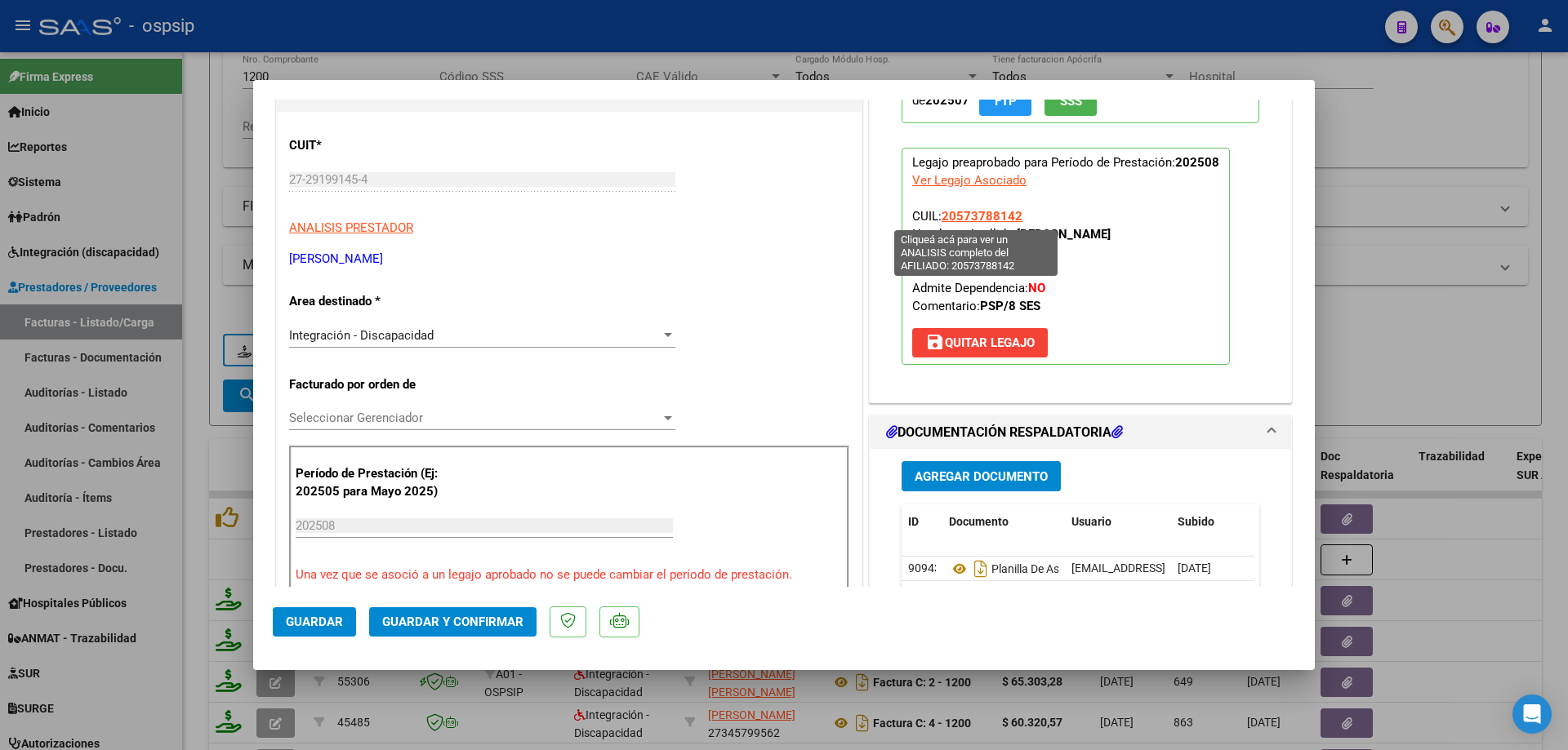
drag, startPoint x: 1027, startPoint y: 218, endPoint x: 936, endPoint y: 218, distance: 91.0
click at [936, 218] on p "Legajo preaprobado para Período de Prestación: 202508 Ver Legajo Asociado CUIL:…" at bounding box center [1065, 256] width 328 height 218
copy span "20573788142"
click at [514, 609] on button "Guardar y Confirmar" at bounding box center [452, 621] width 167 height 29
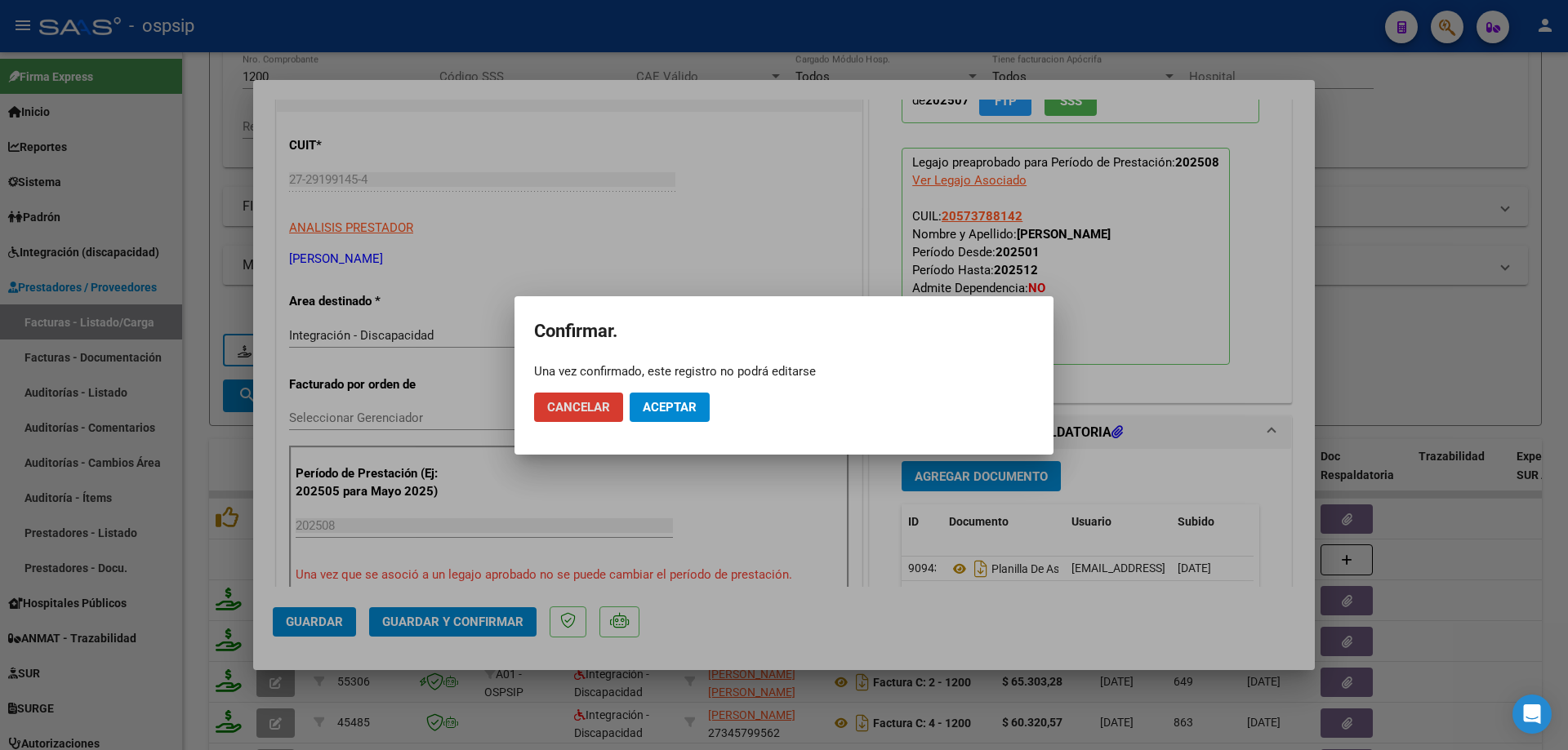
click at [681, 407] on span "Aceptar" at bounding box center [669, 408] width 54 height 15
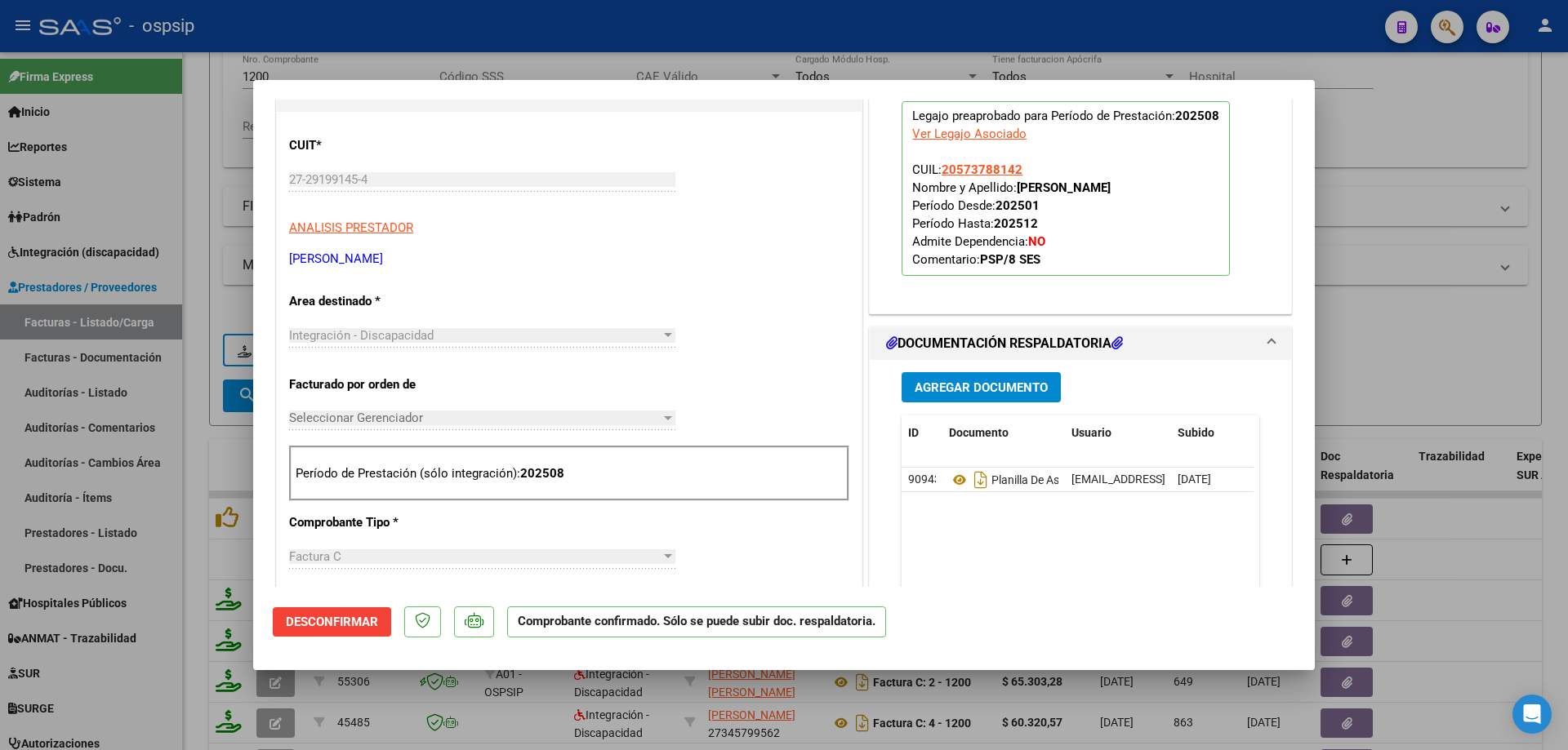
click at [1368, 353] on div at bounding box center [784, 375] width 1568 height 750
type input "$ 0,00"
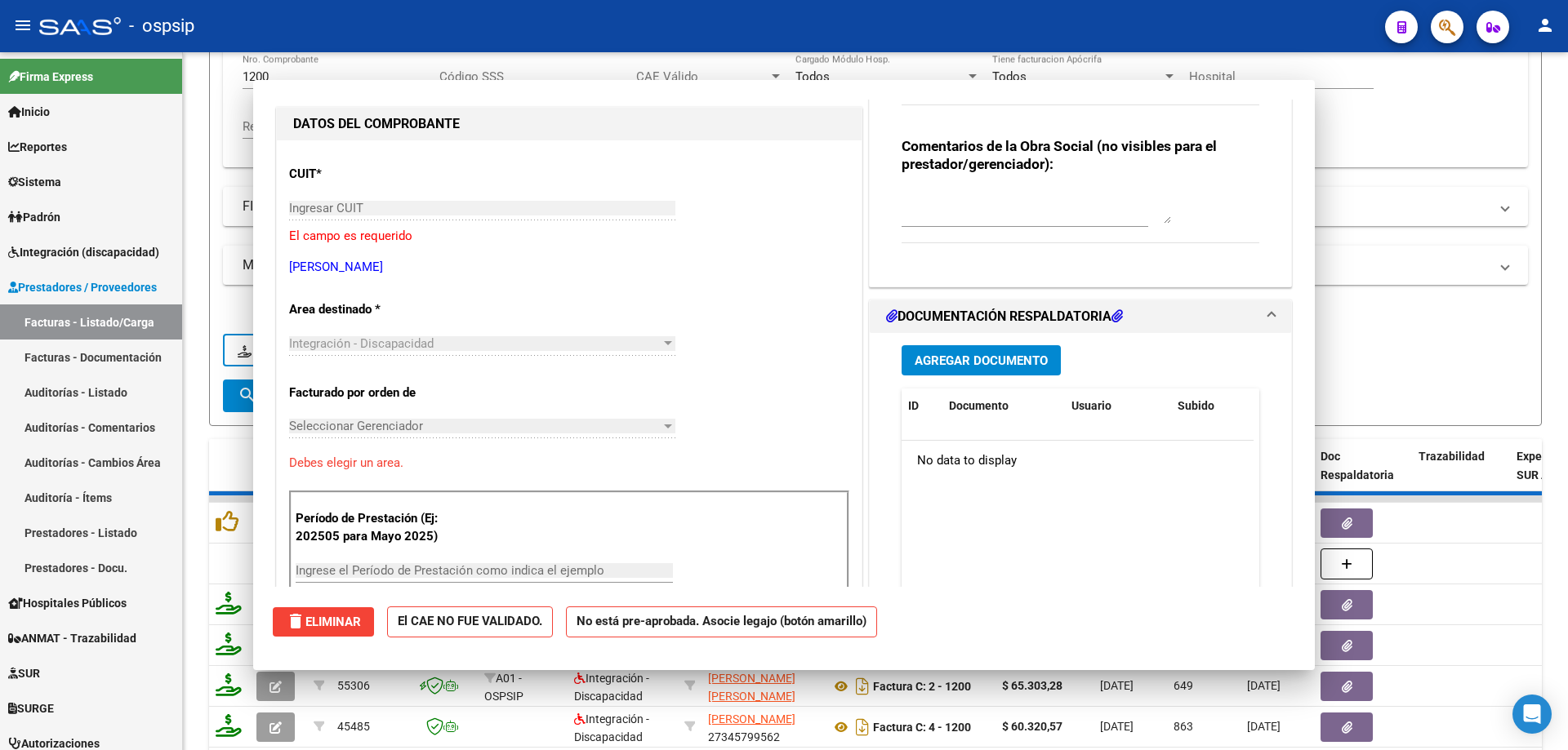
scroll to position [192, 0]
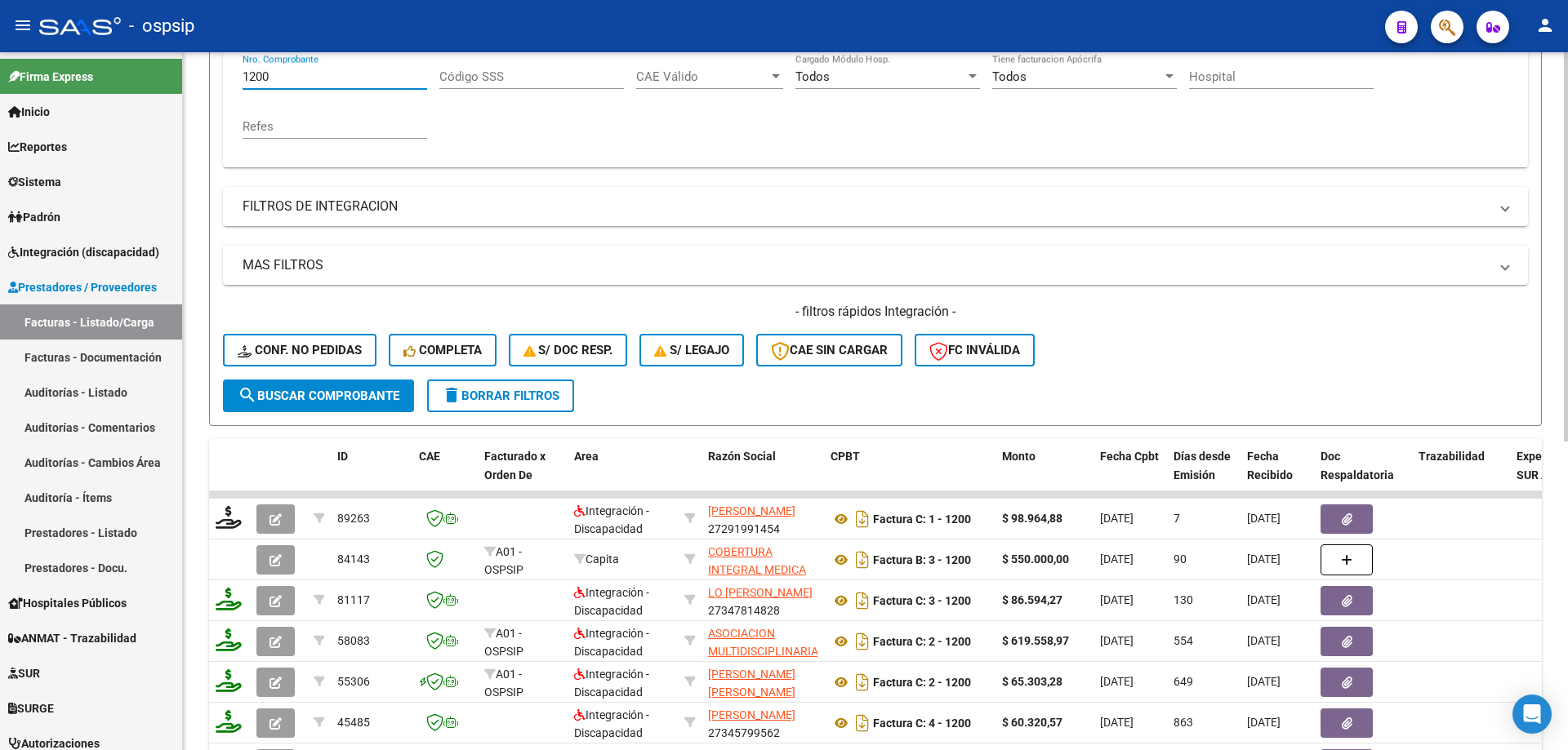
click at [338, 75] on input "1200" at bounding box center [334, 77] width 184 height 15
type input "1"
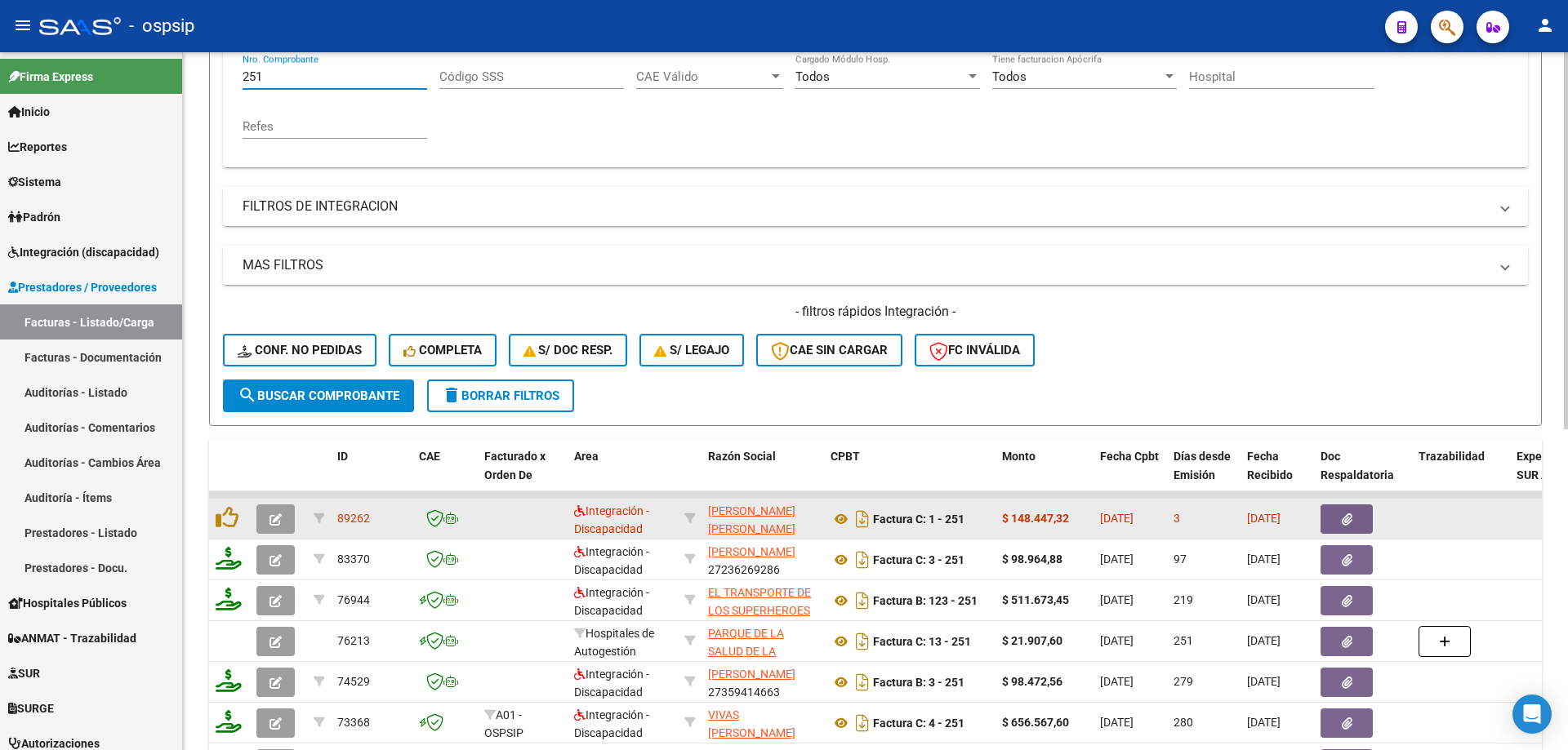
type input "251"
click at [284, 520] on button "button" at bounding box center [275, 519] width 39 height 29
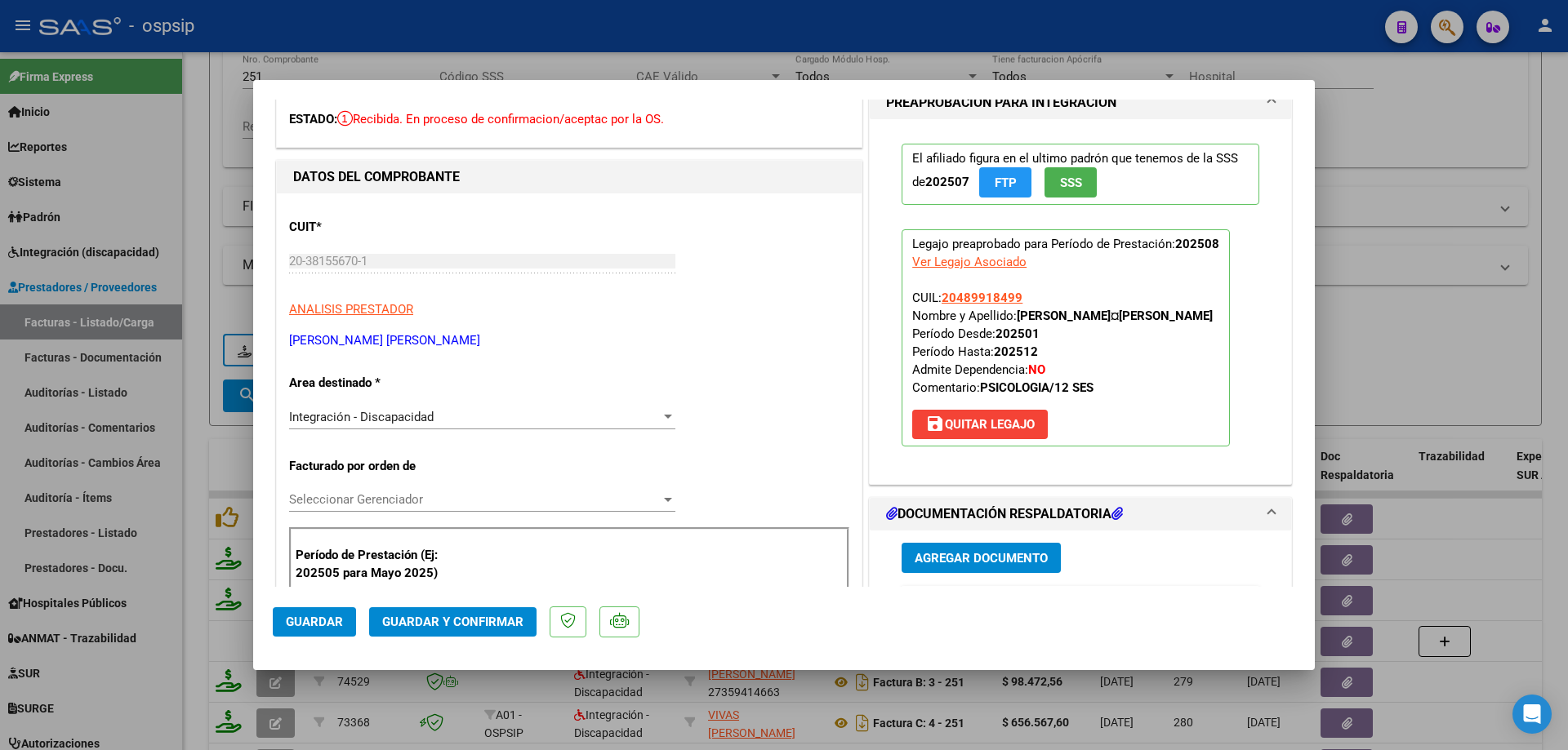
scroll to position [245, 0]
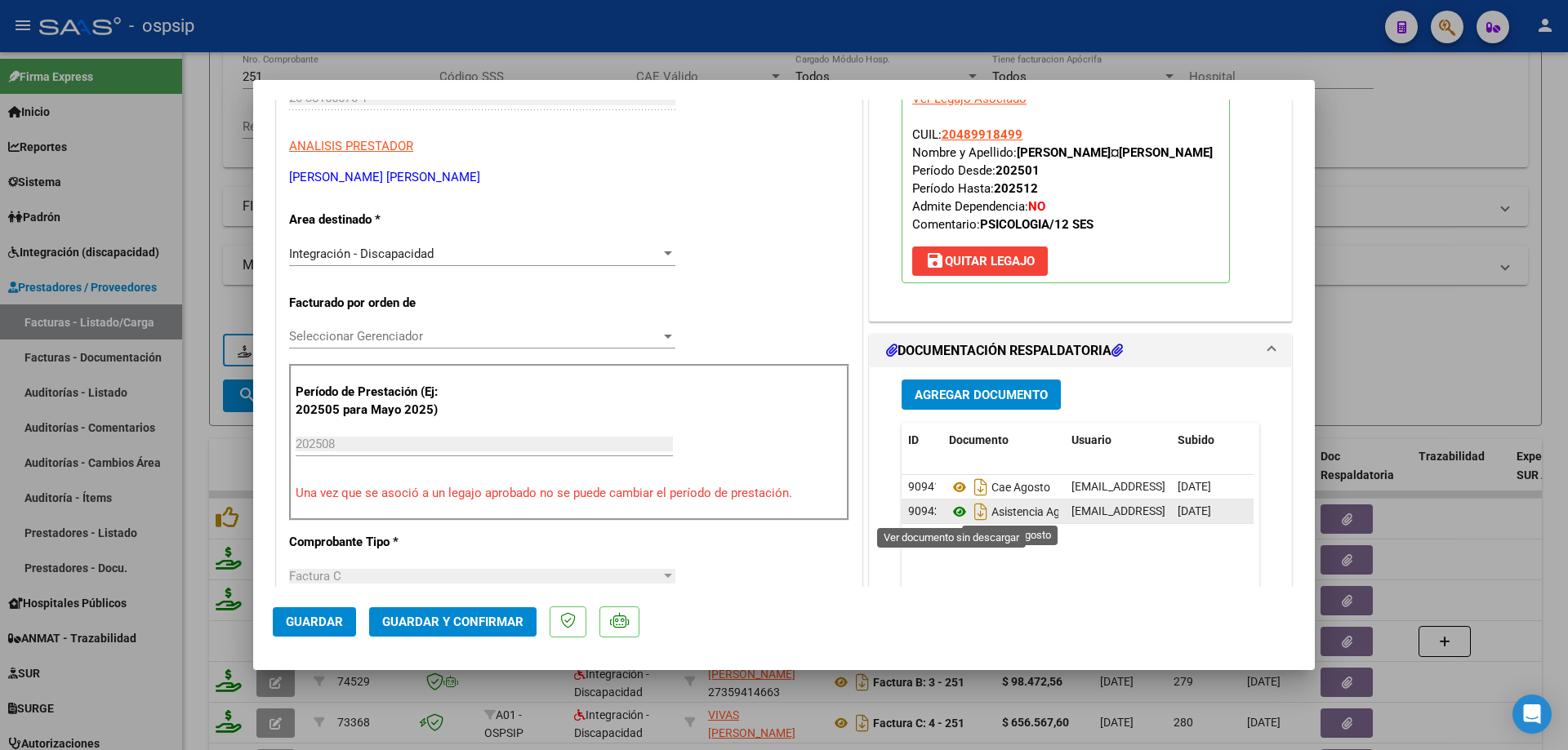
click at [951, 514] on icon at bounding box center [959, 512] width 21 height 20
click at [953, 509] on icon at bounding box center [959, 512] width 21 height 20
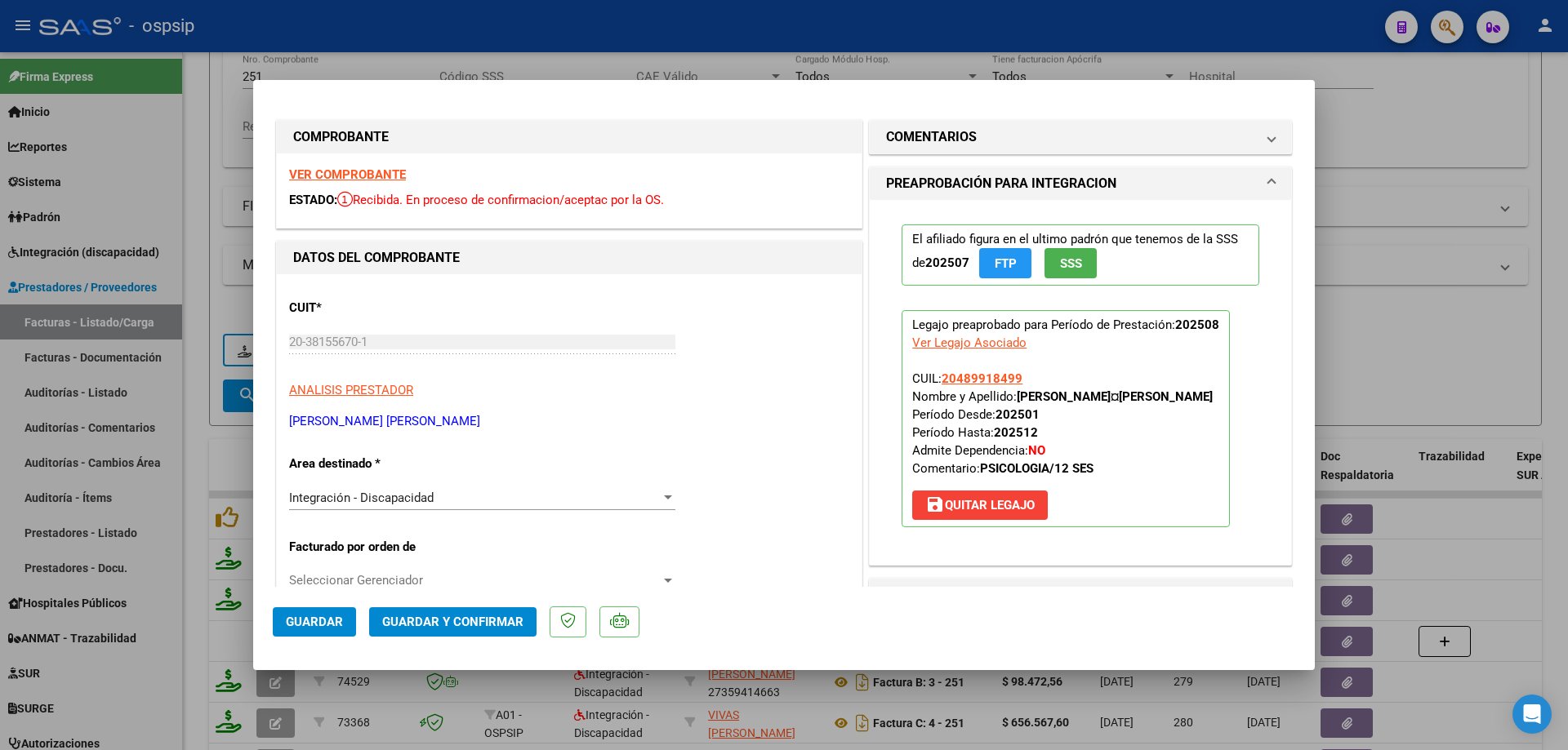
scroll to position [0, 0]
drag, startPoint x: 1019, startPoint y: 379, endPoint x: 950, endPoint y: 380, distance: 69.0
click at [934, 379] on p "Legajo preaprobado para Período de Prestación: 202508 Ver Legajo Asociado CUIL:…" at bounding box center [1065, 420] width 328 height 218
copy span "20489918499"
click at [468, 619] on span "Guardar y Confirmar" at bounding box center [452, 622] width 141 height 15
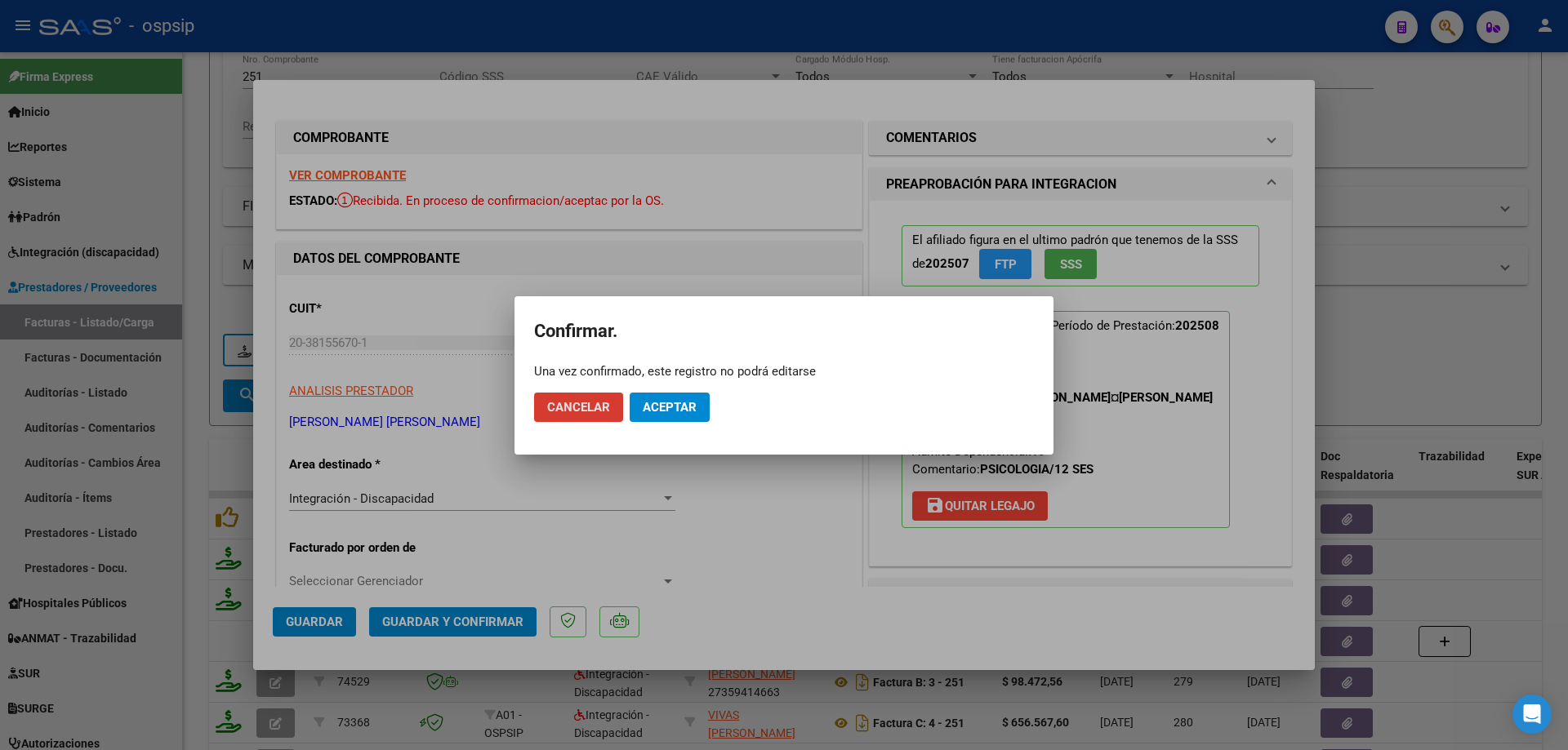
click at [668, 415] on button "Aceptar" at bounding box center [670, 407] width 80 height 29
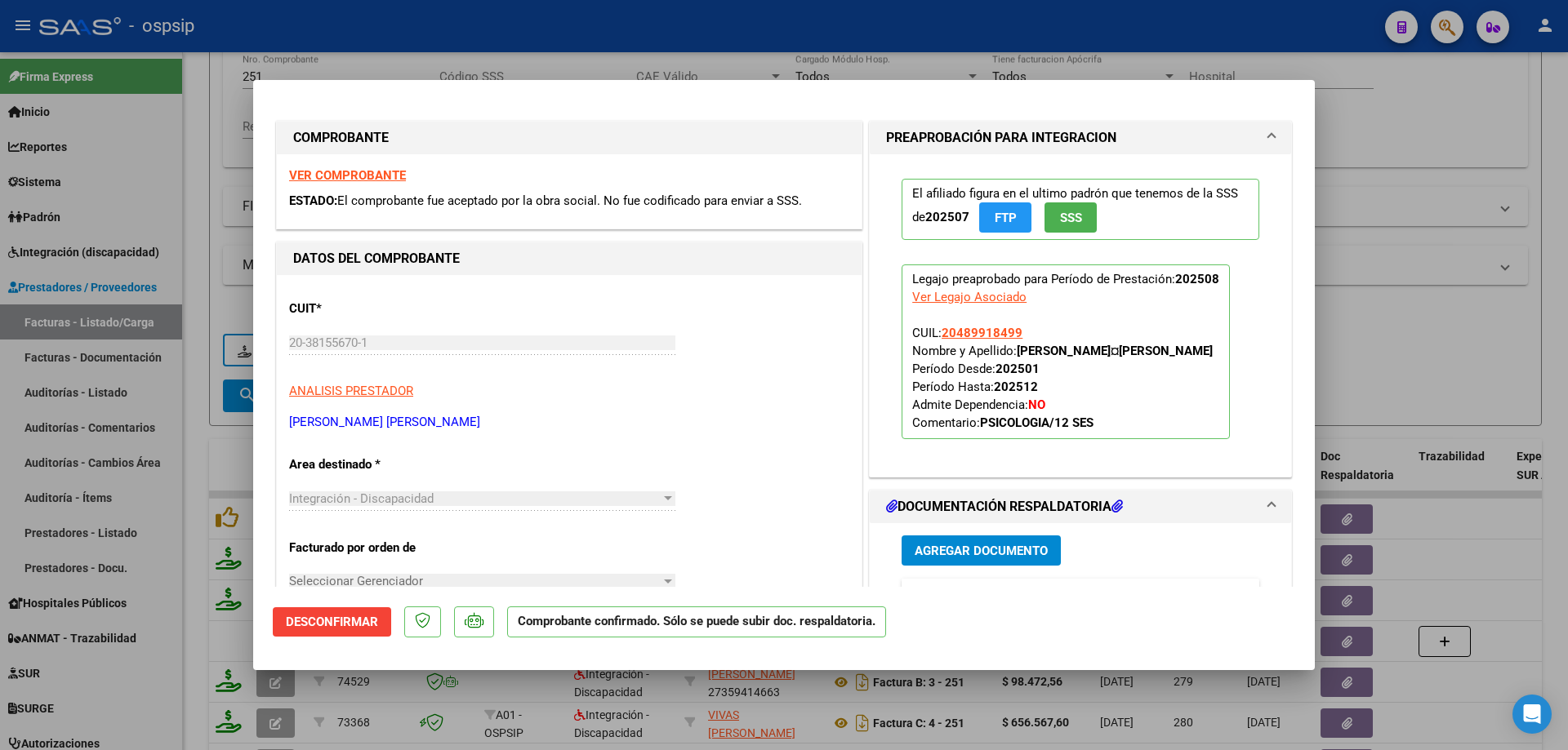
click at [1404, 346] on div at bounding box center [784, 375] width 1568 height 750
type input "$ 0,00"
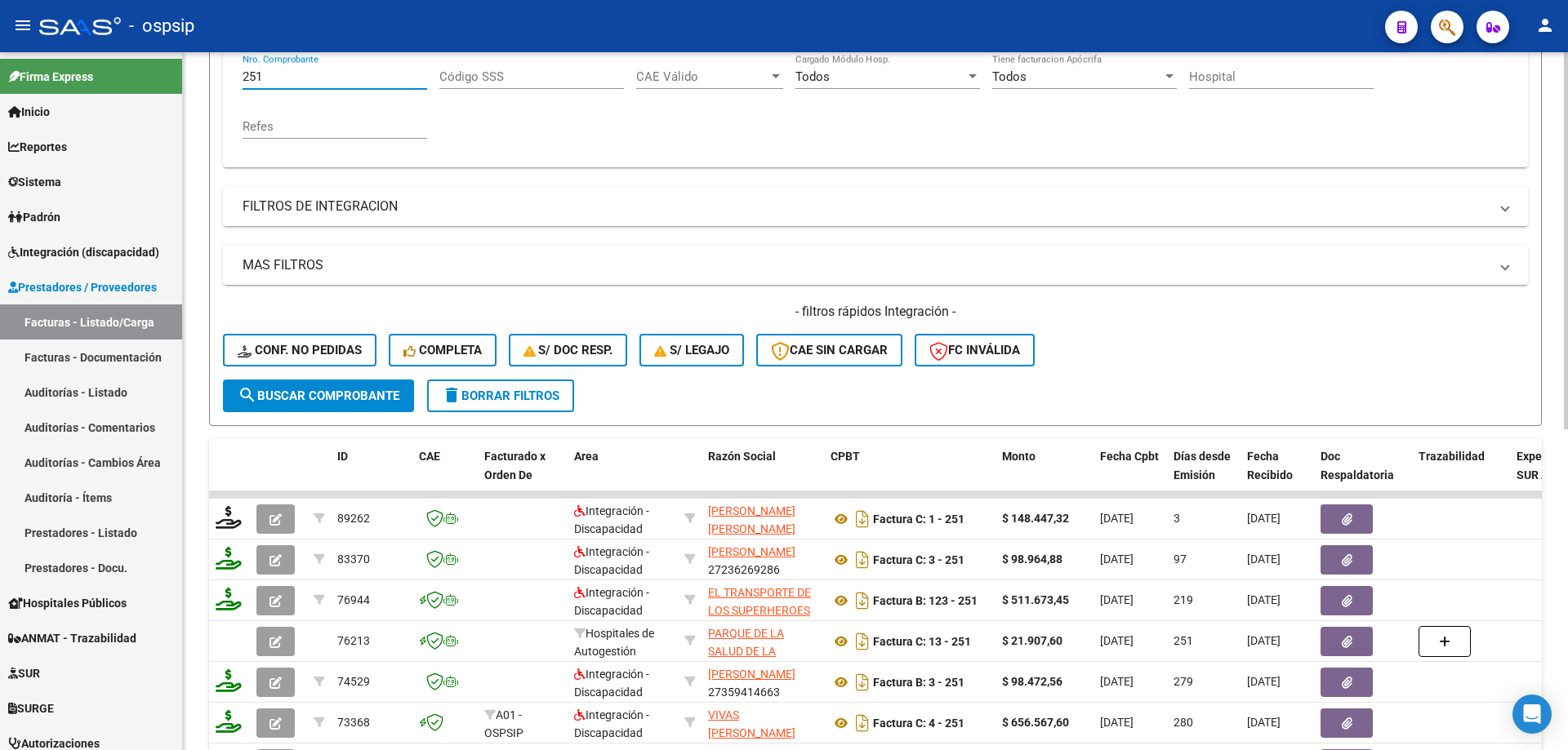
click at [314, 78] on input "251" at bounding box center [334, 77] width 184 height 15
type input "2"
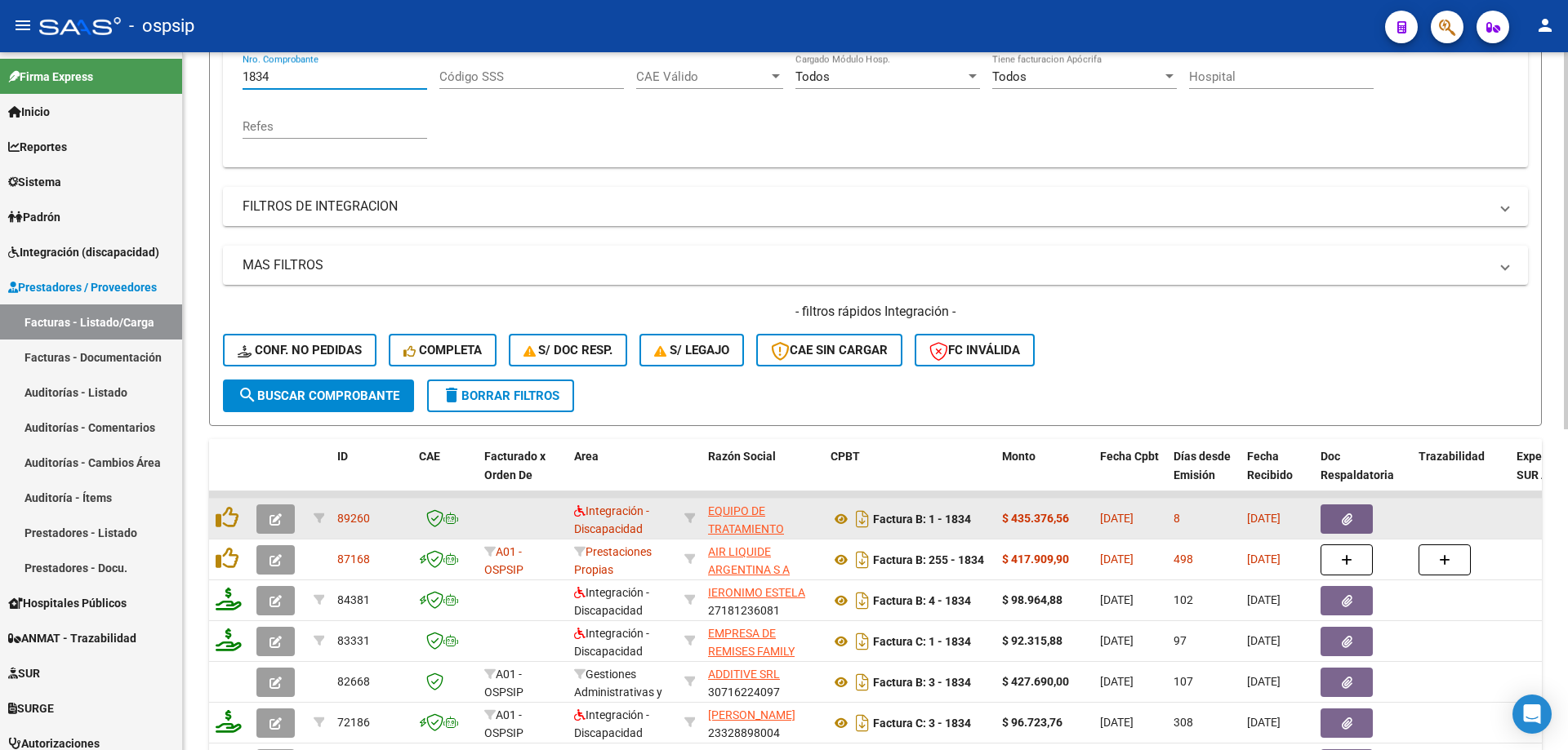
type input "1834"
click at [270, 519] on icon "button" at bounding box center [275, 519] width 12 height 12
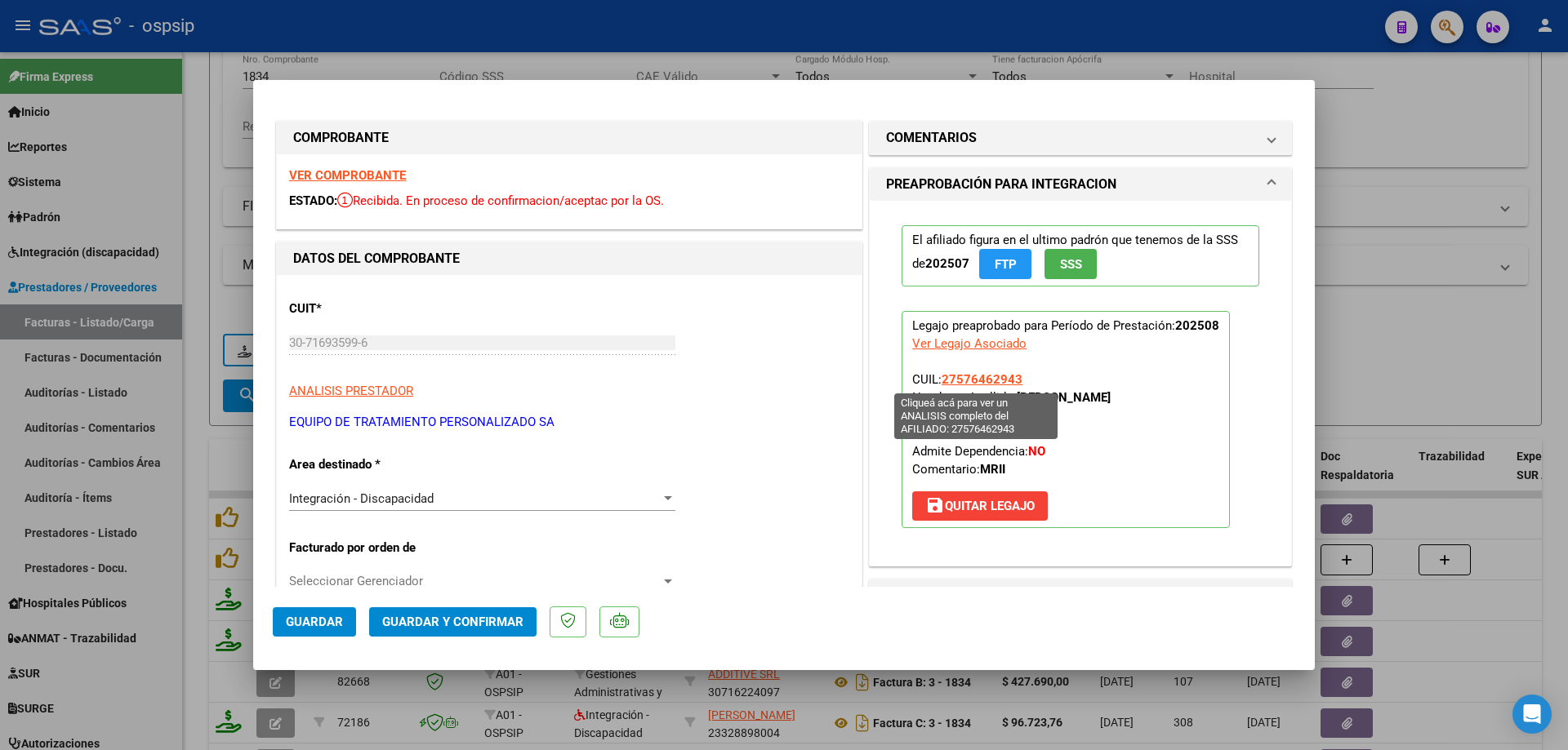
click at [967, 379] on span "27576462943" at bounding box center [981, 380] width 80 height 15
type textarea "27576462943"
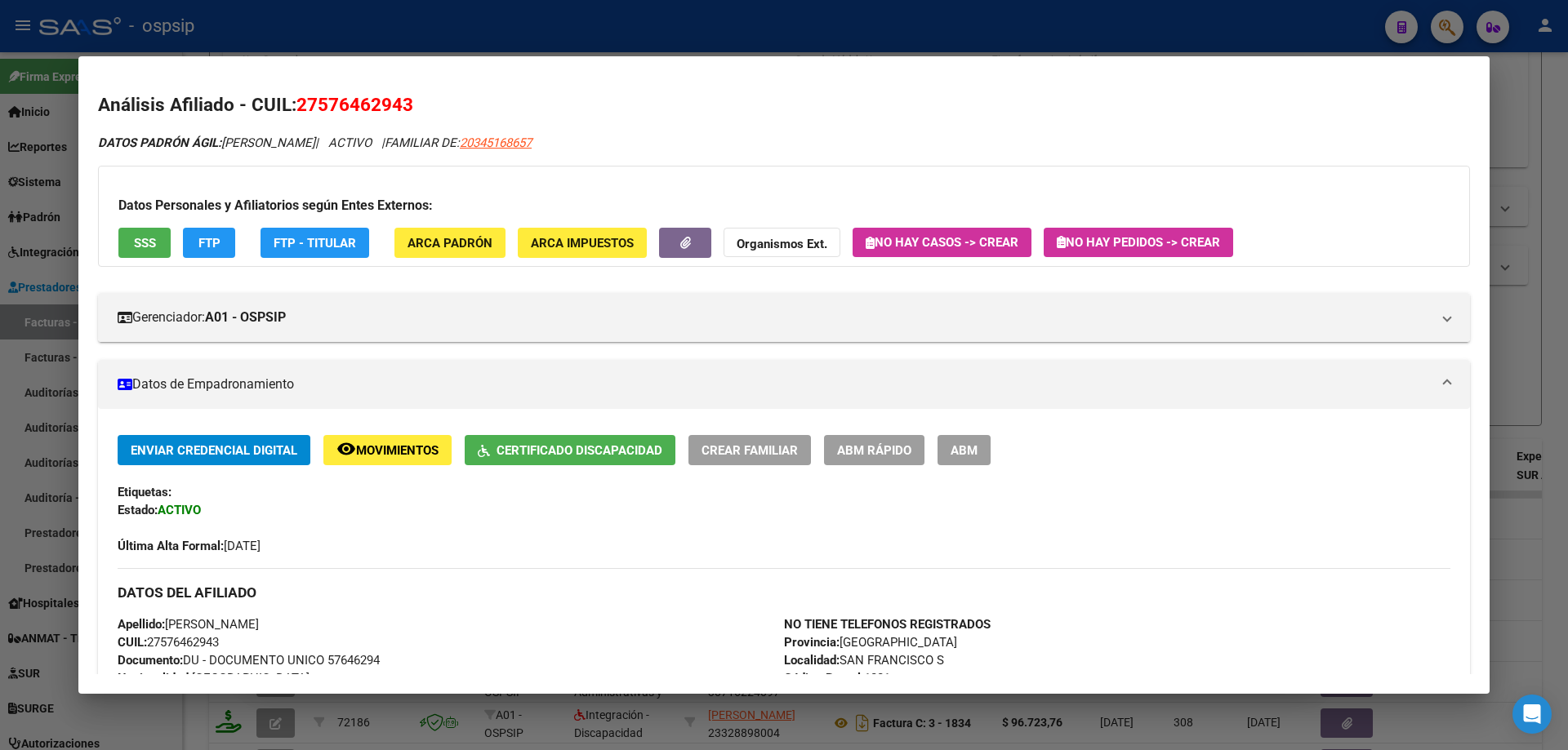
click at [1563, 368] on div at bounding box center [784, 375] width 1568 height 750
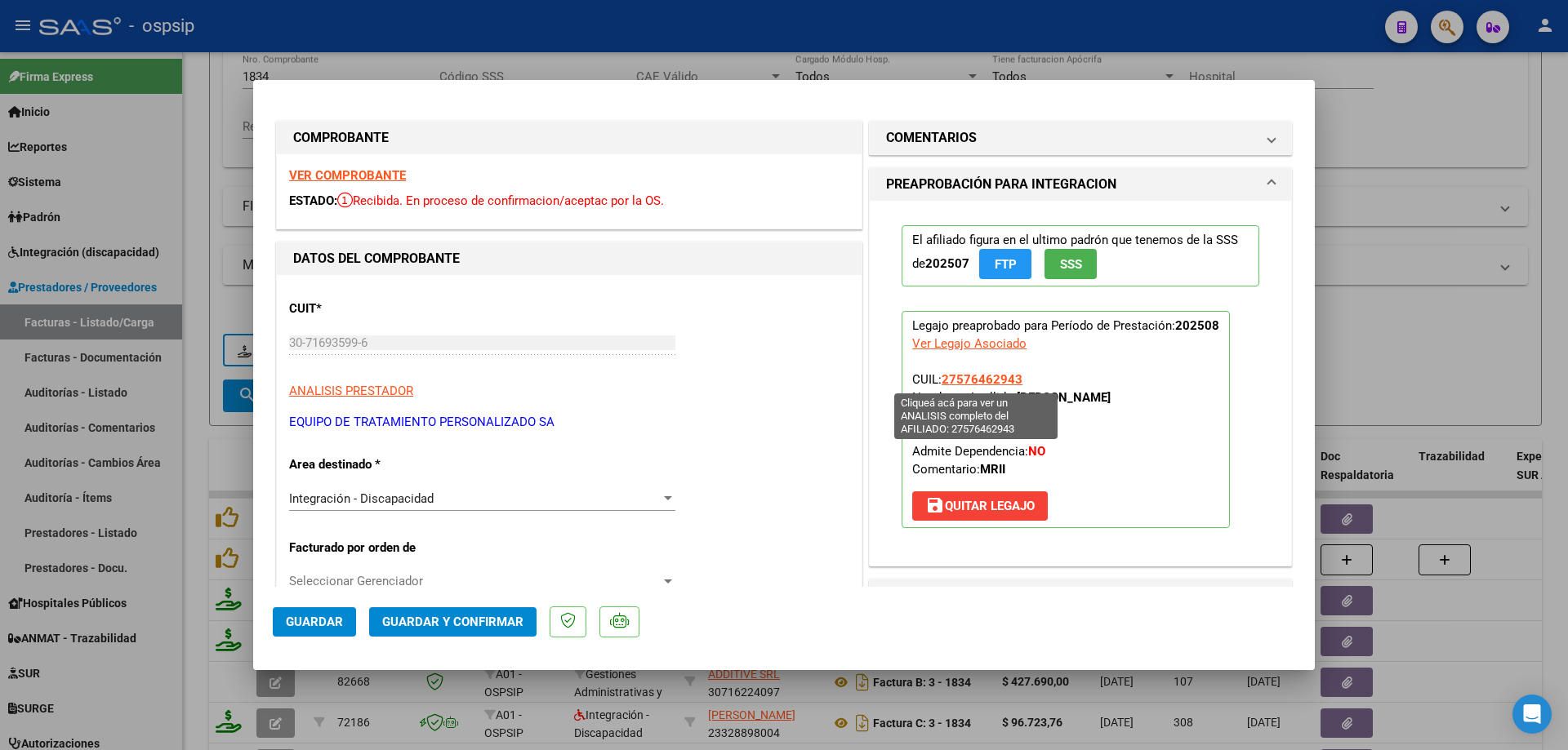
drag, startPoint x: 1002, startPoint y: 381, endPoint x: 940, endPoint y: 384, distance: 62.1
click at [940, 384] on p "Legajo preaprobado para Período de Prestación: 202508 Ver Legajo Asociado CUIL:…" at bounding box center [1065, 420] width 328 height 218
copy span "27576462943"
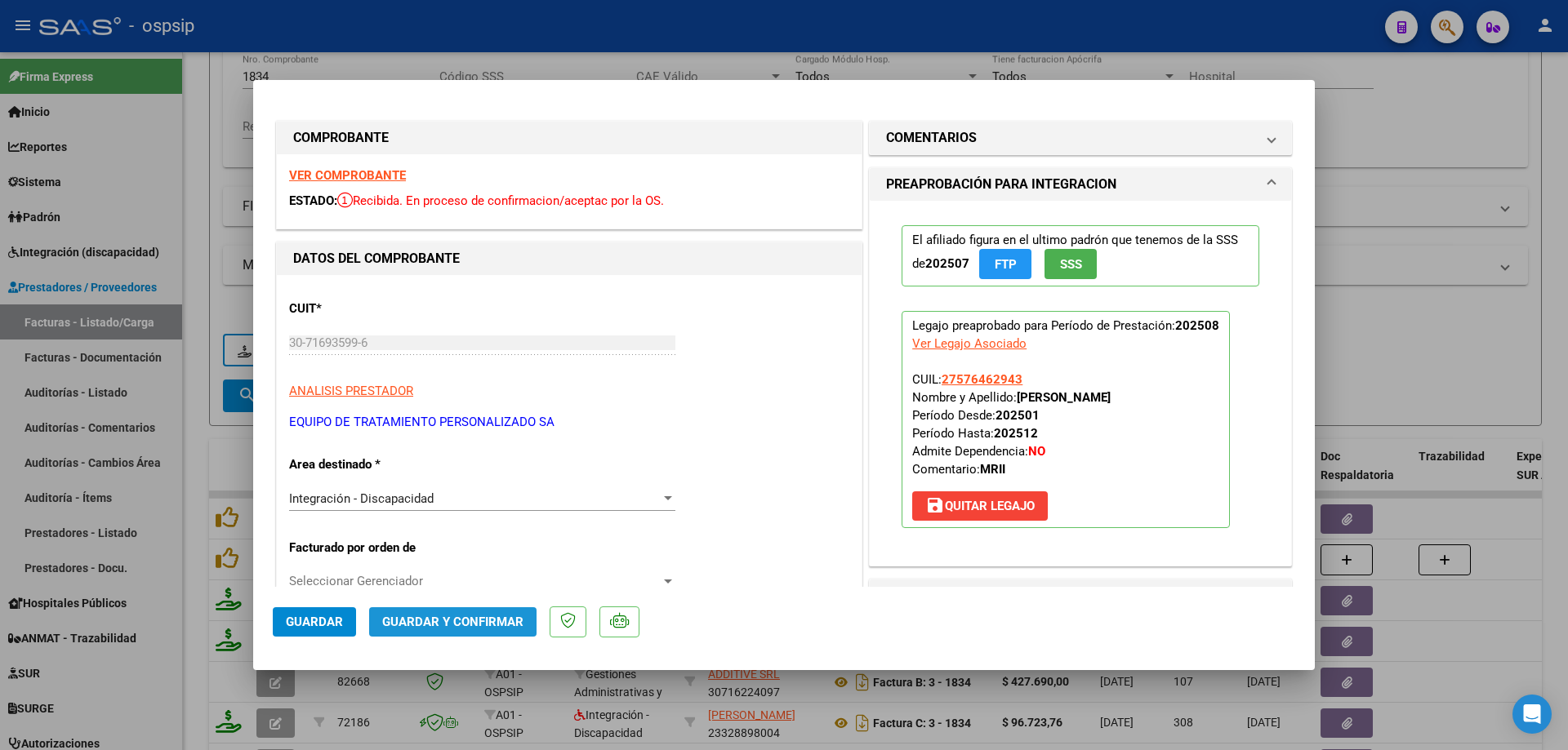
click at [488, 622] on span "Guardar y Confirmar" at bounding box center [452, 622] width 141 height 15
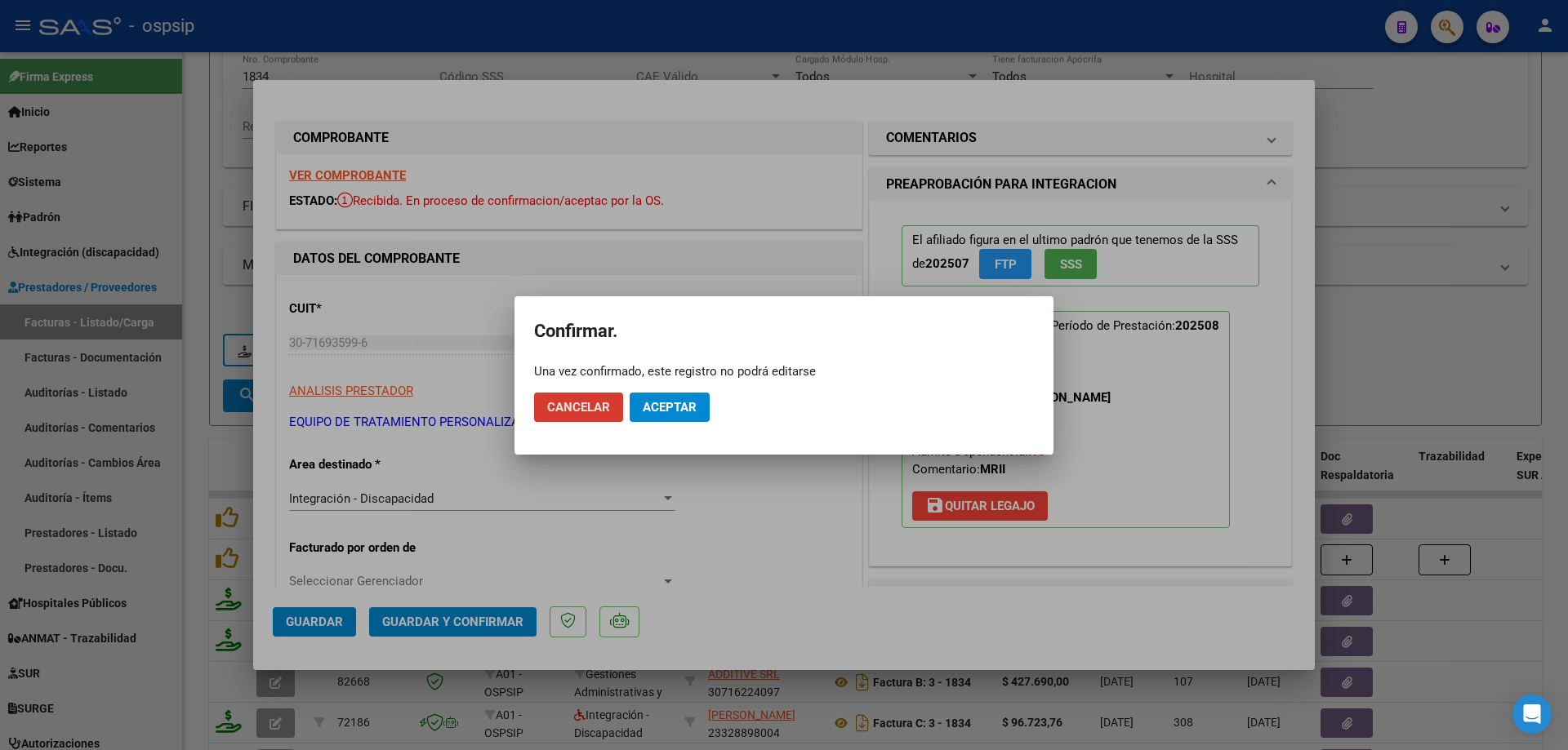
click at [697, 404] on button "Aceptar" at bounding box center [670, 407] width 80 height 29
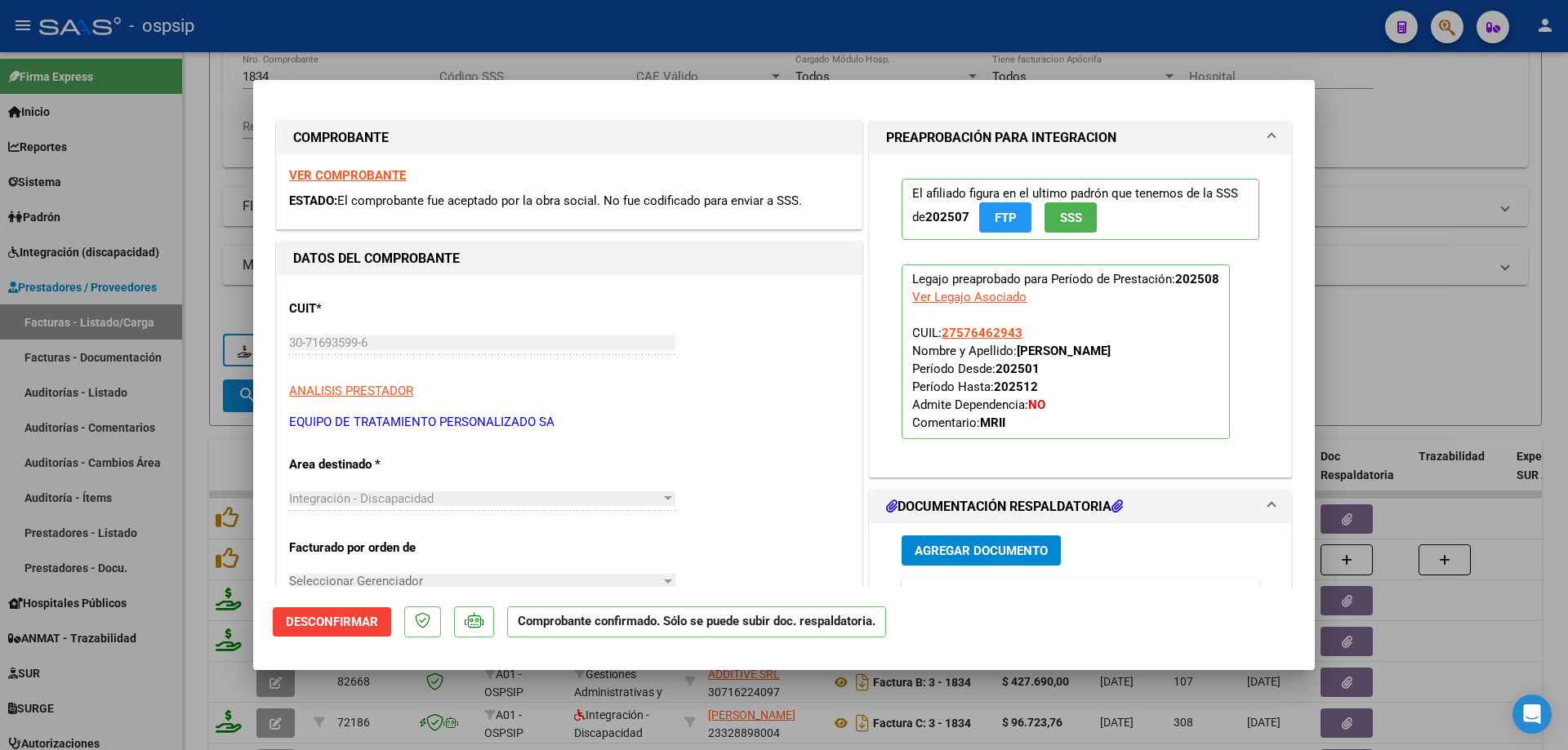
click at [1478, 333] on div at bounding box center [784, 375] width 1568 height 750
type input "$ 0,00"
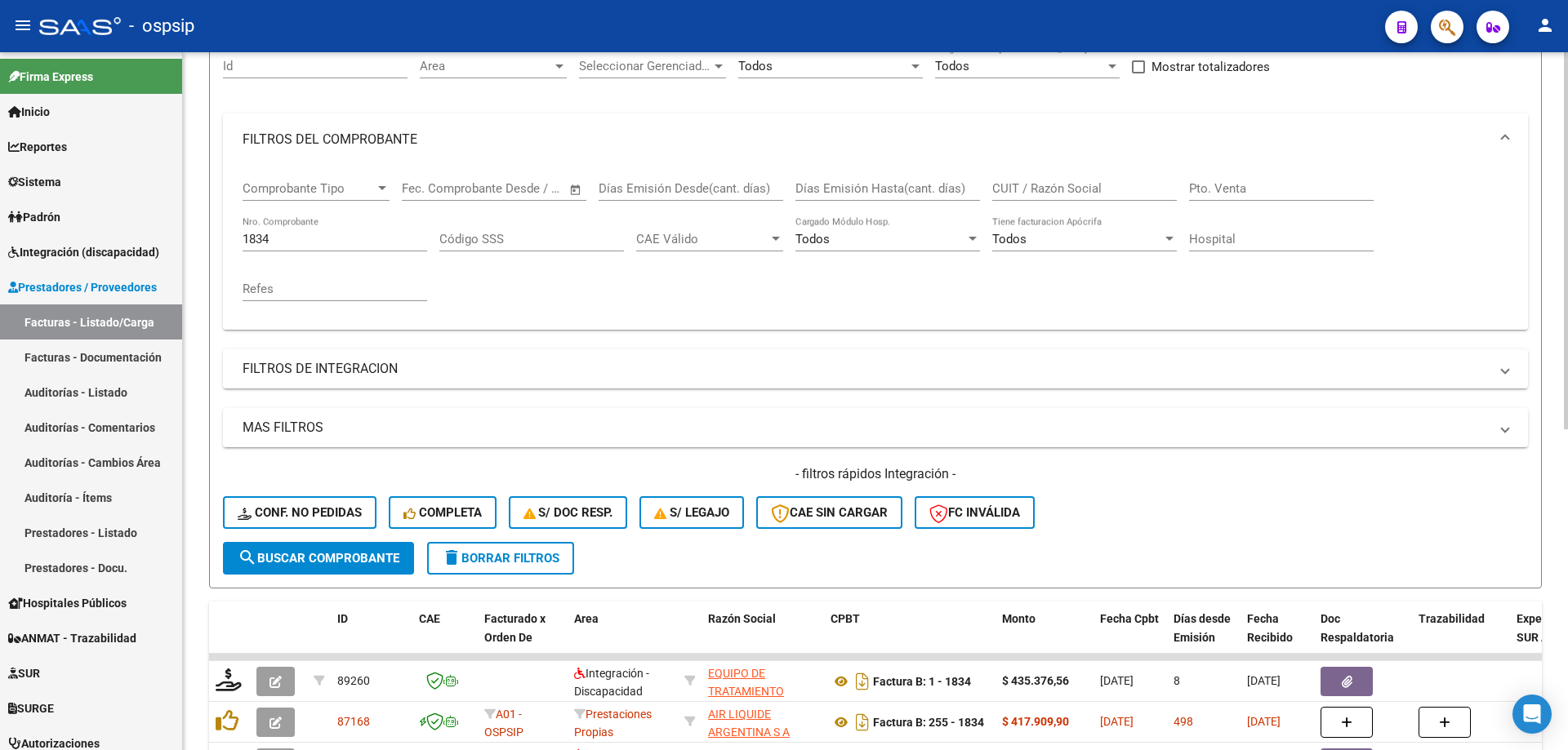
scroll to position [164, 0]
click at [301, 243] on input "1834" at bounding box center [334, 240] width 184 height 15
type input "1"
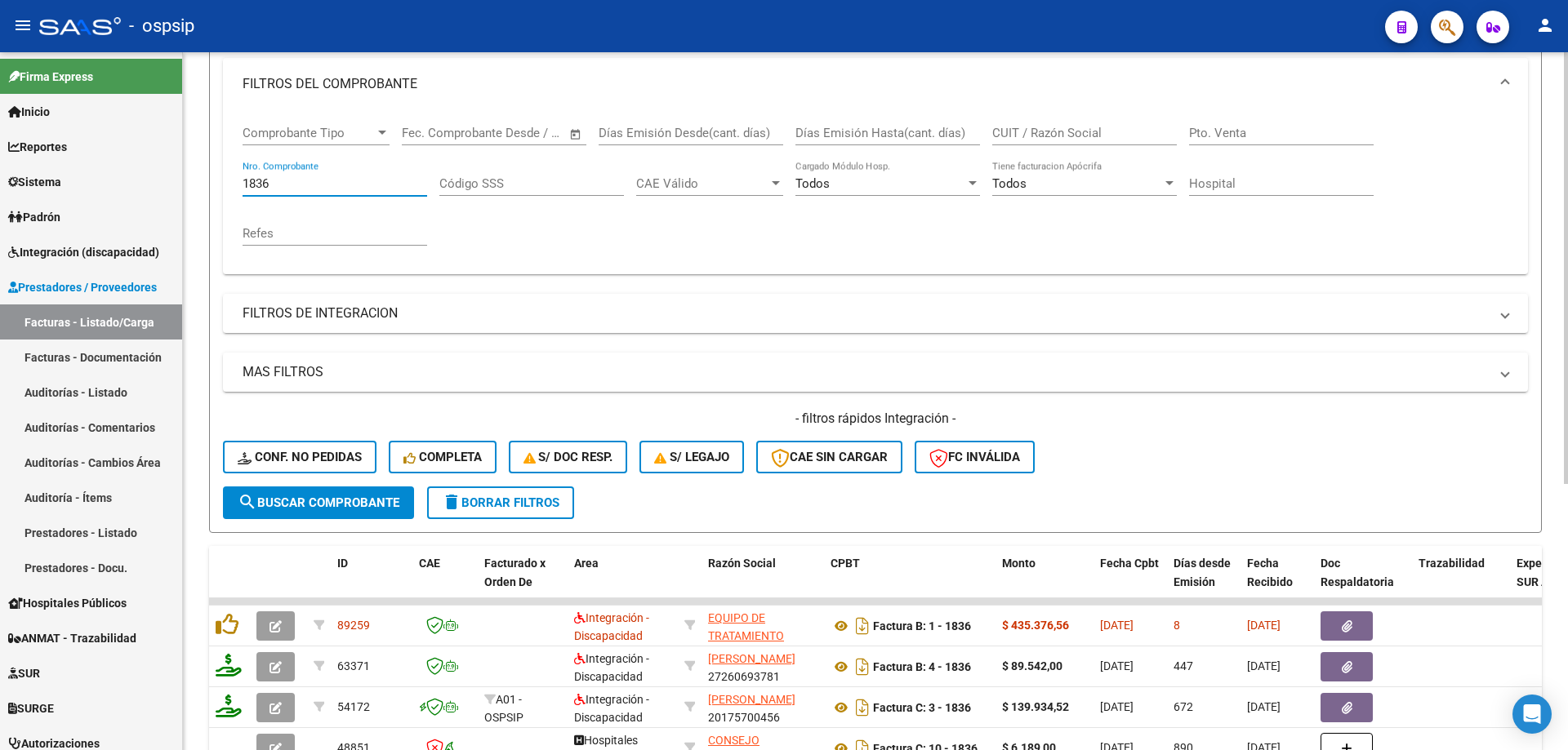
scroll to position [245, 0]
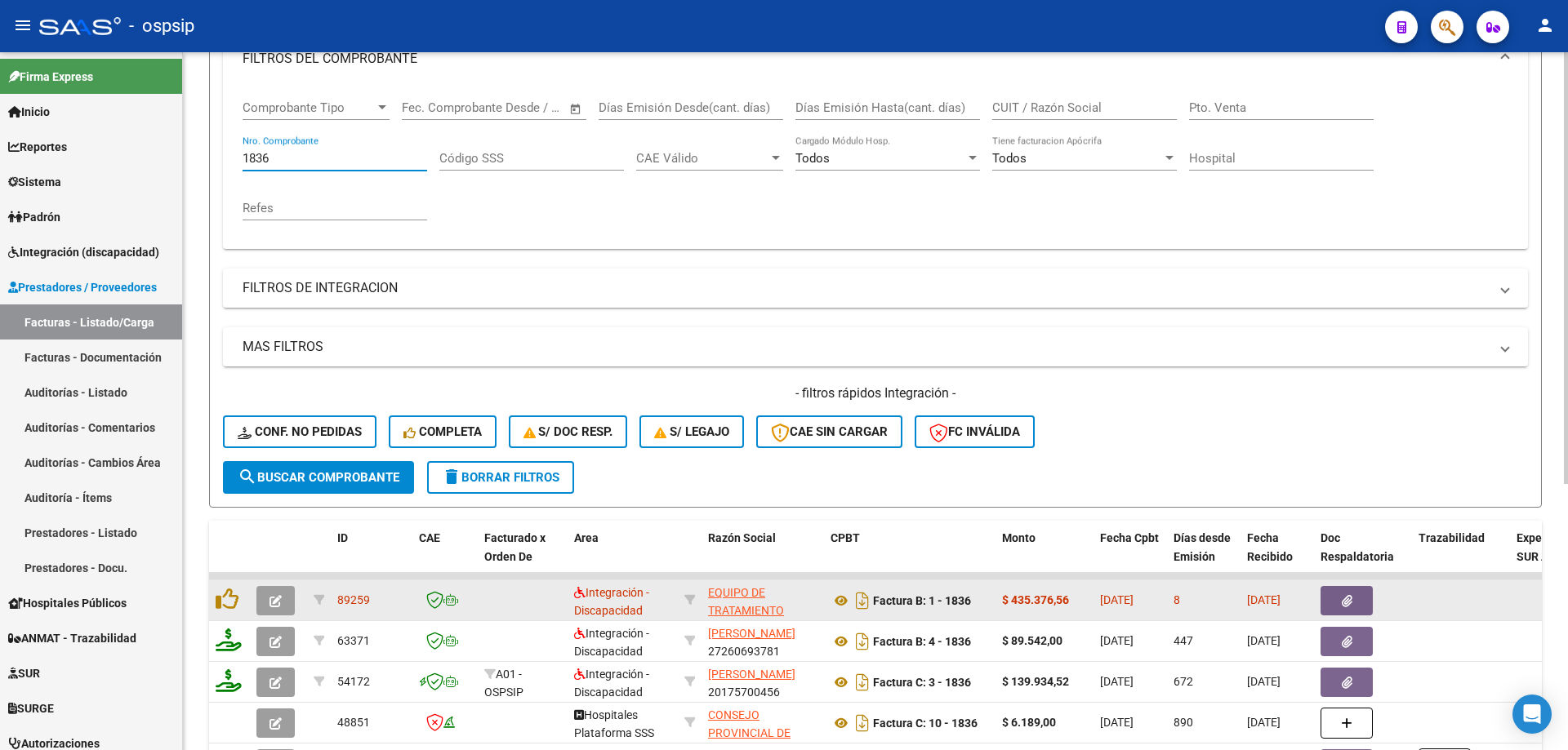
type input "1836"
click at [267, 602] on button "button" at bounding box center [275, 601] width 39 height 29
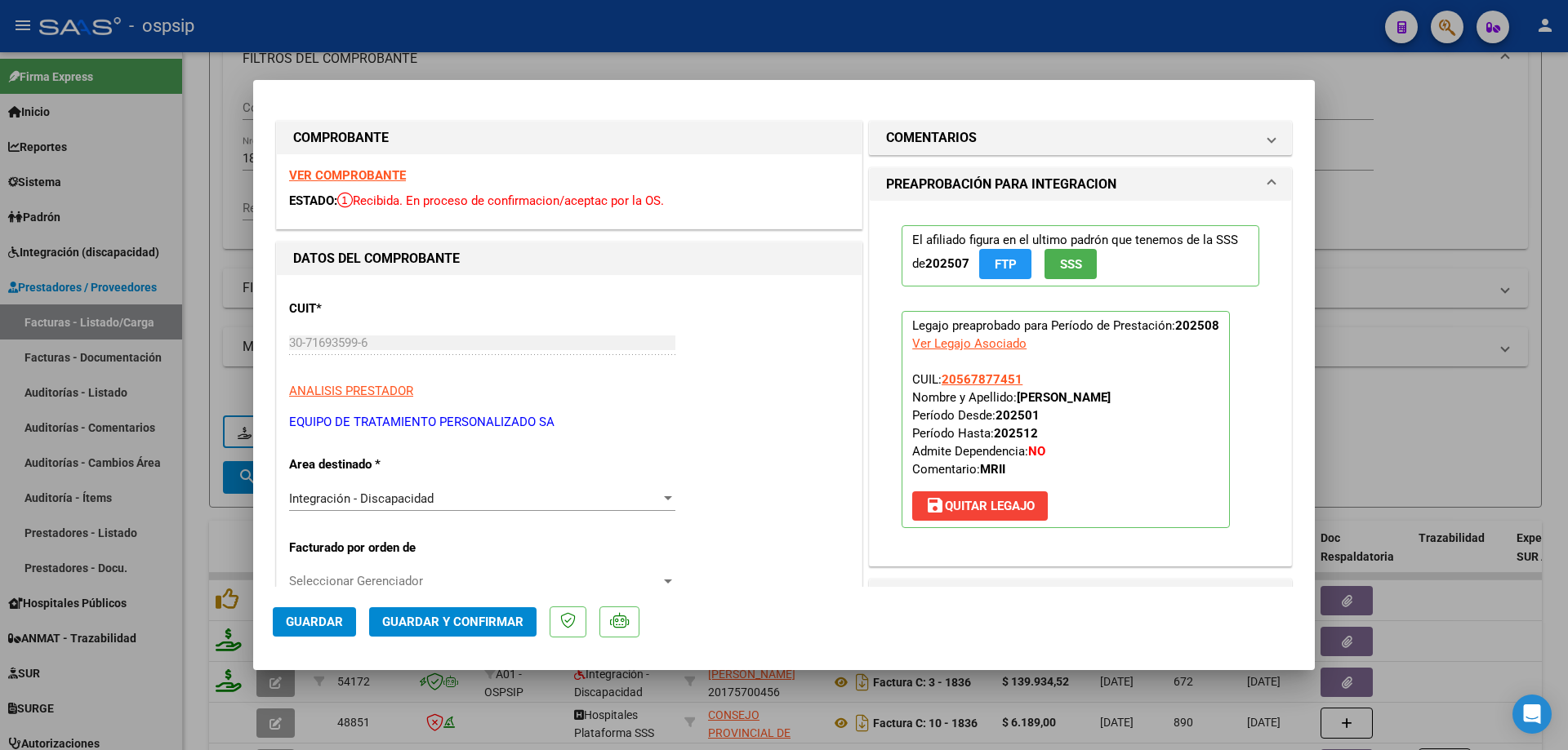
click at [1056, 272] on button "SSS" at bounding box center [1070, 264] width 52 height 30
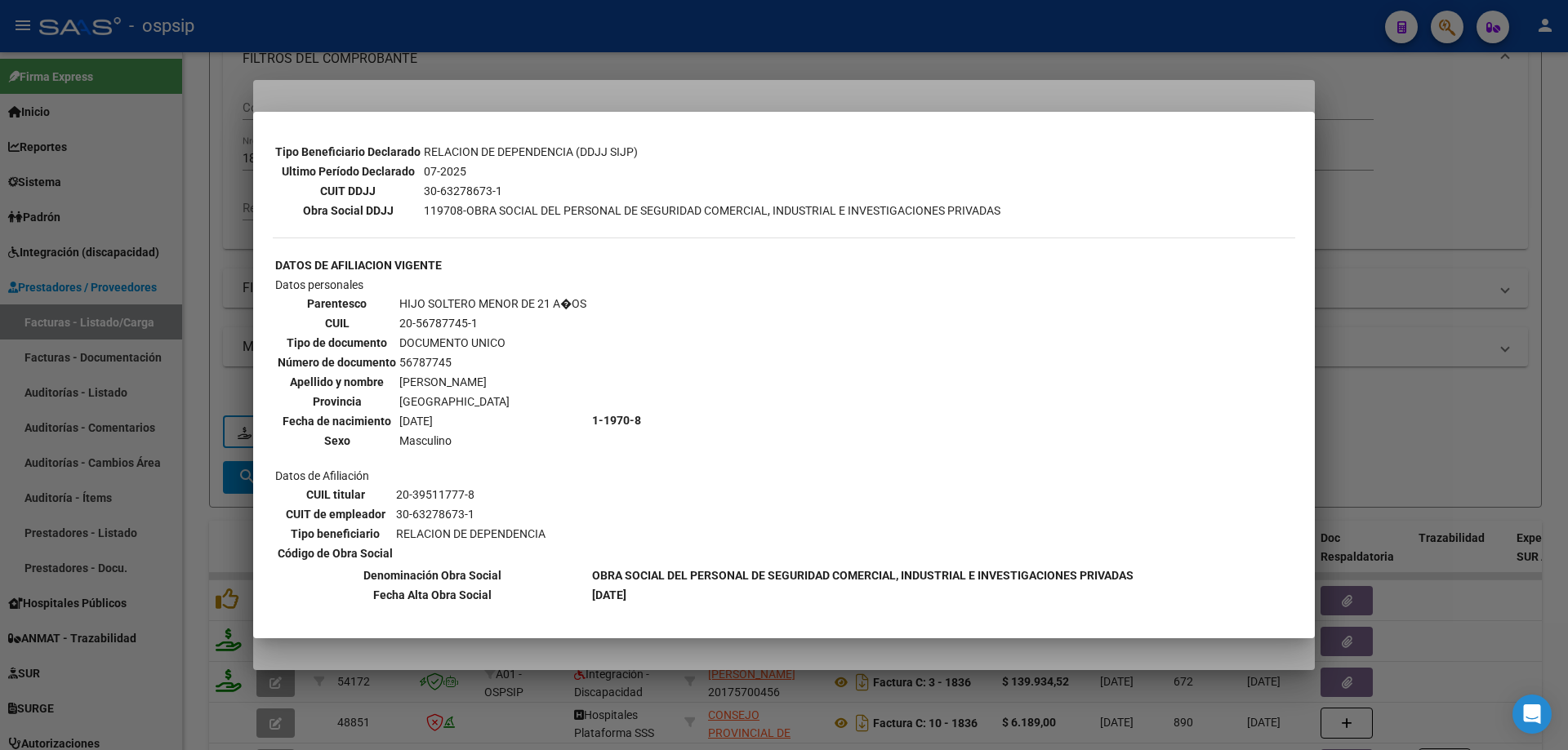
scroll to position [532, 0]
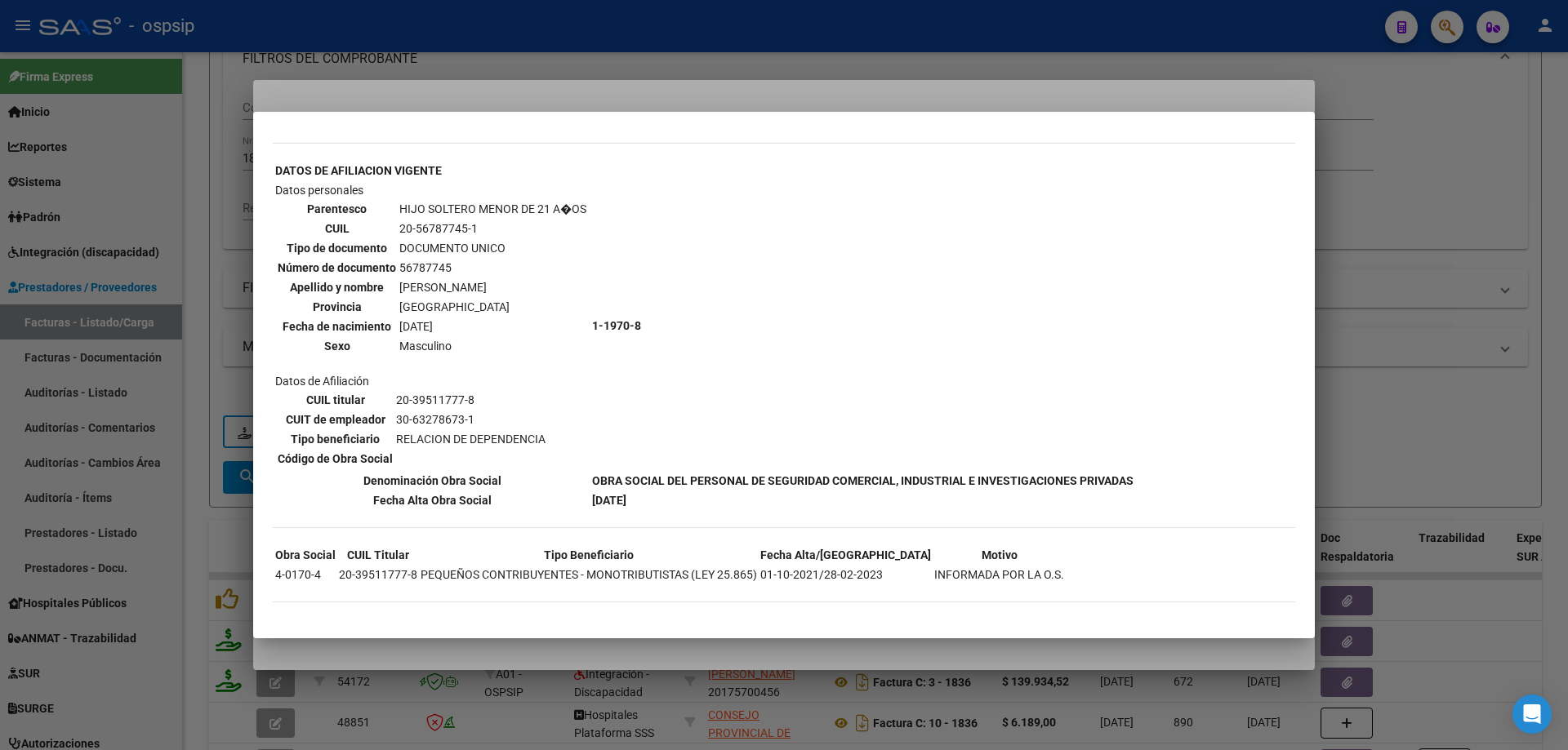
click at [1468, 358] on div at bounding box center [784, 375] width 1568 height 750
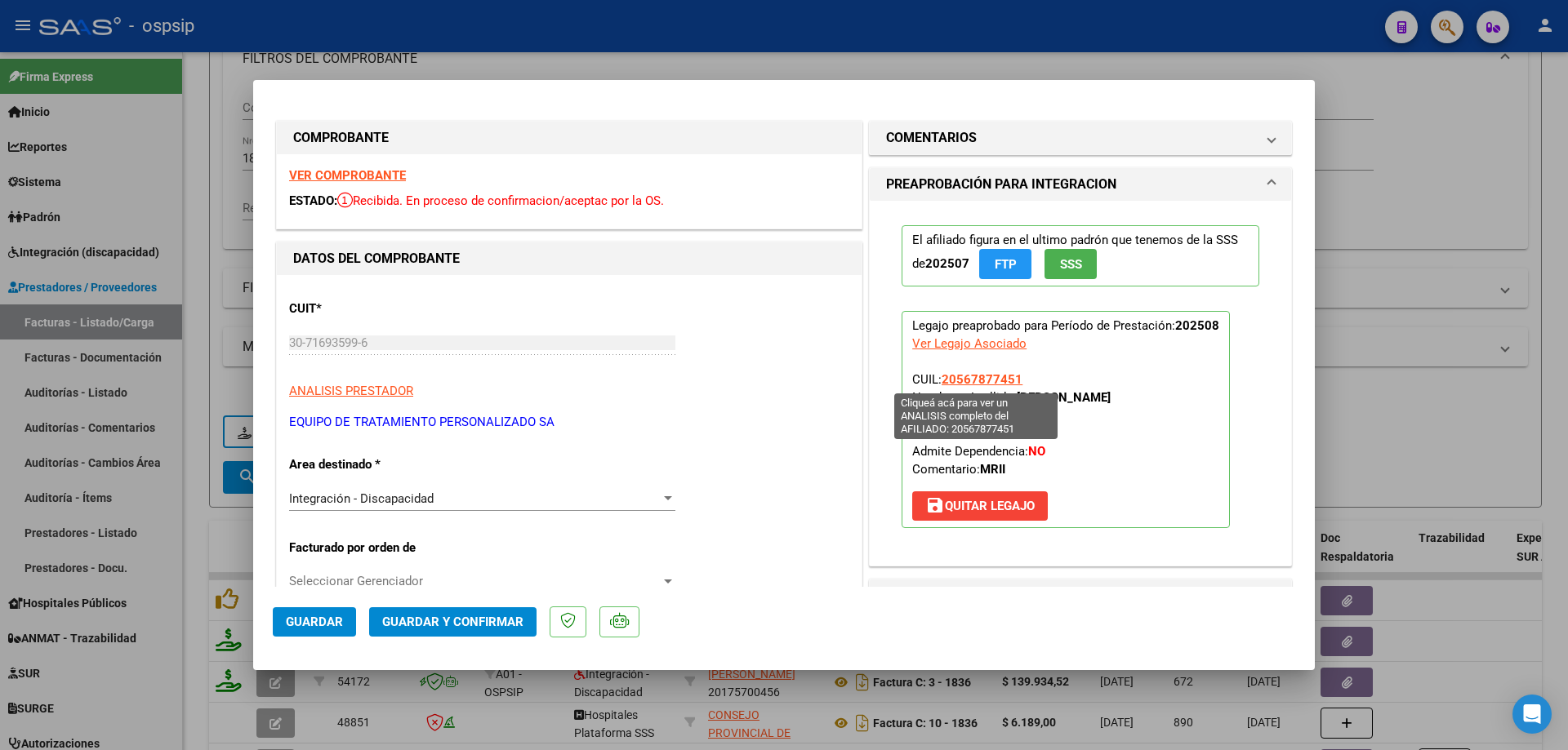
click at [967, 380] on span "20567877451" at bounding box center [981, 380] width 80 height 15
type textarea "20567877451"
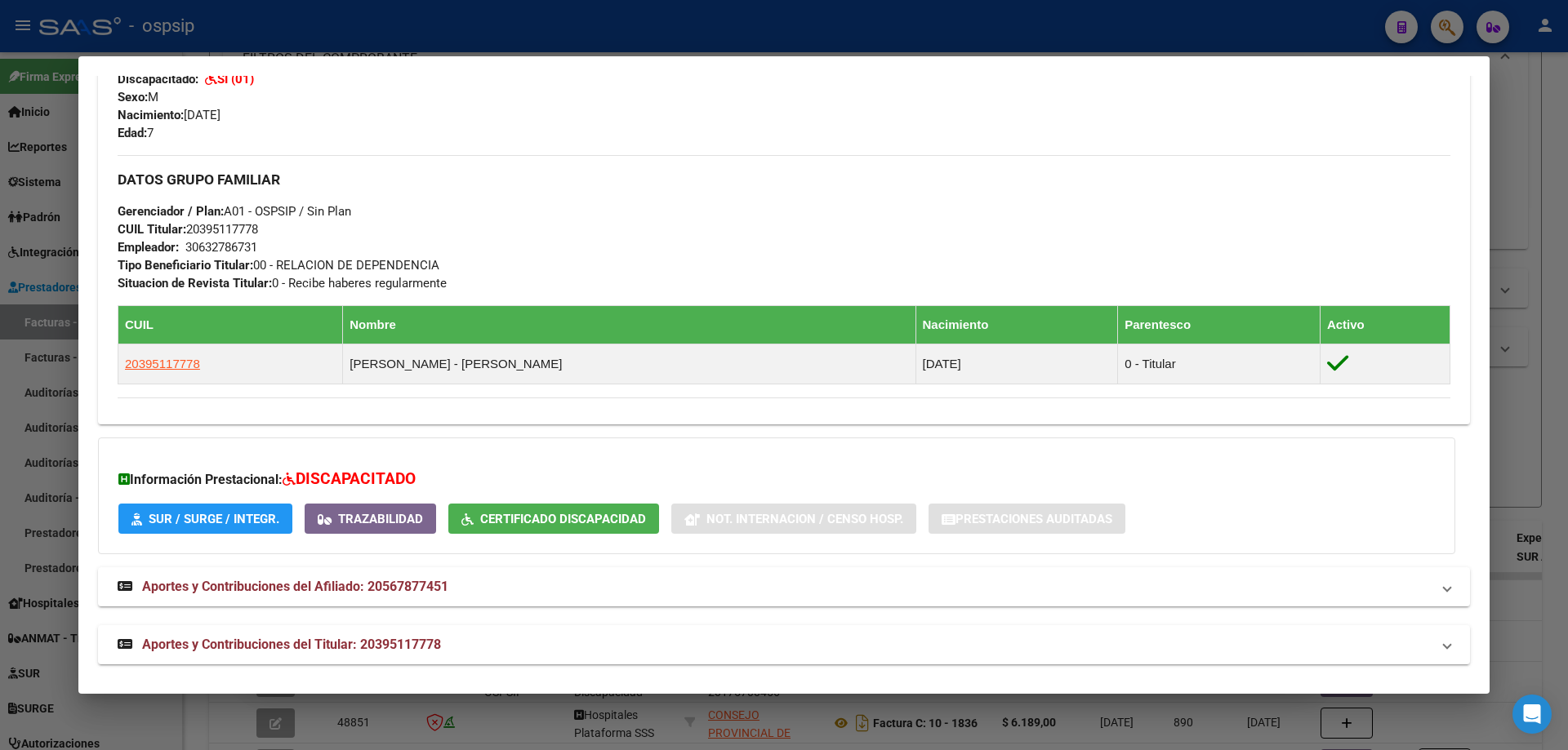
scroll to position [661, 0]
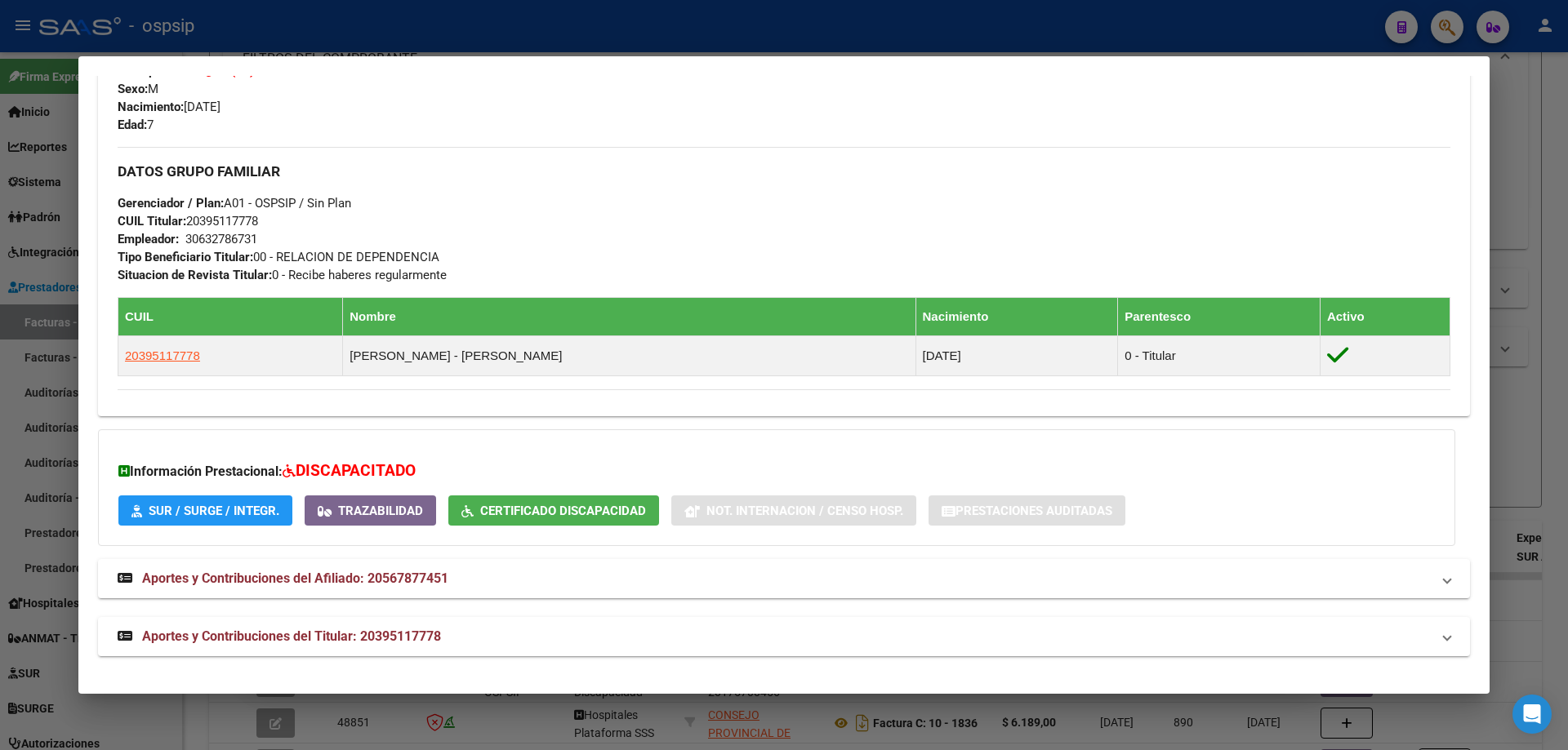
click at [1541, 390] on div at bounding box center [784, 375] width 1568 height 750
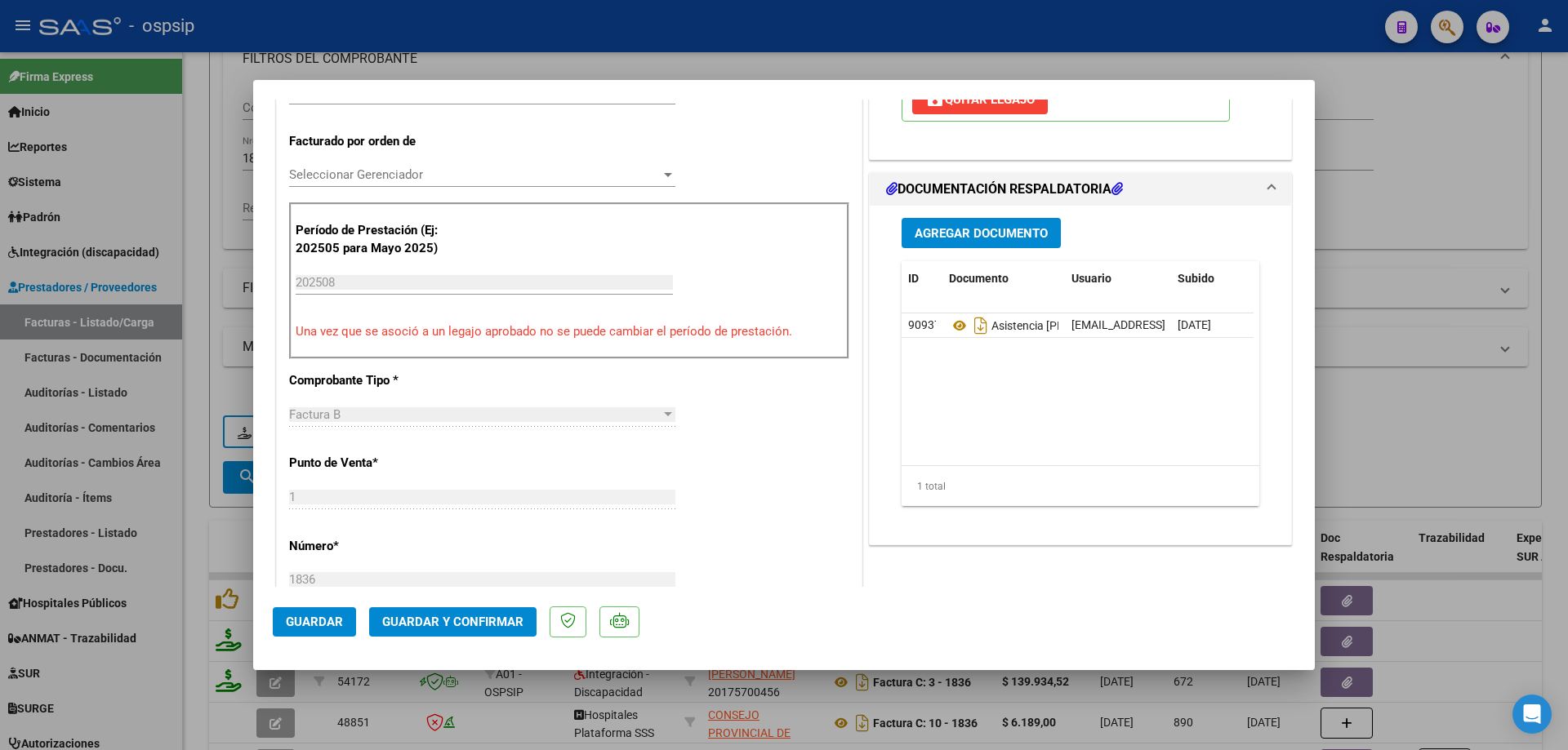
scroll to position [409, 0]
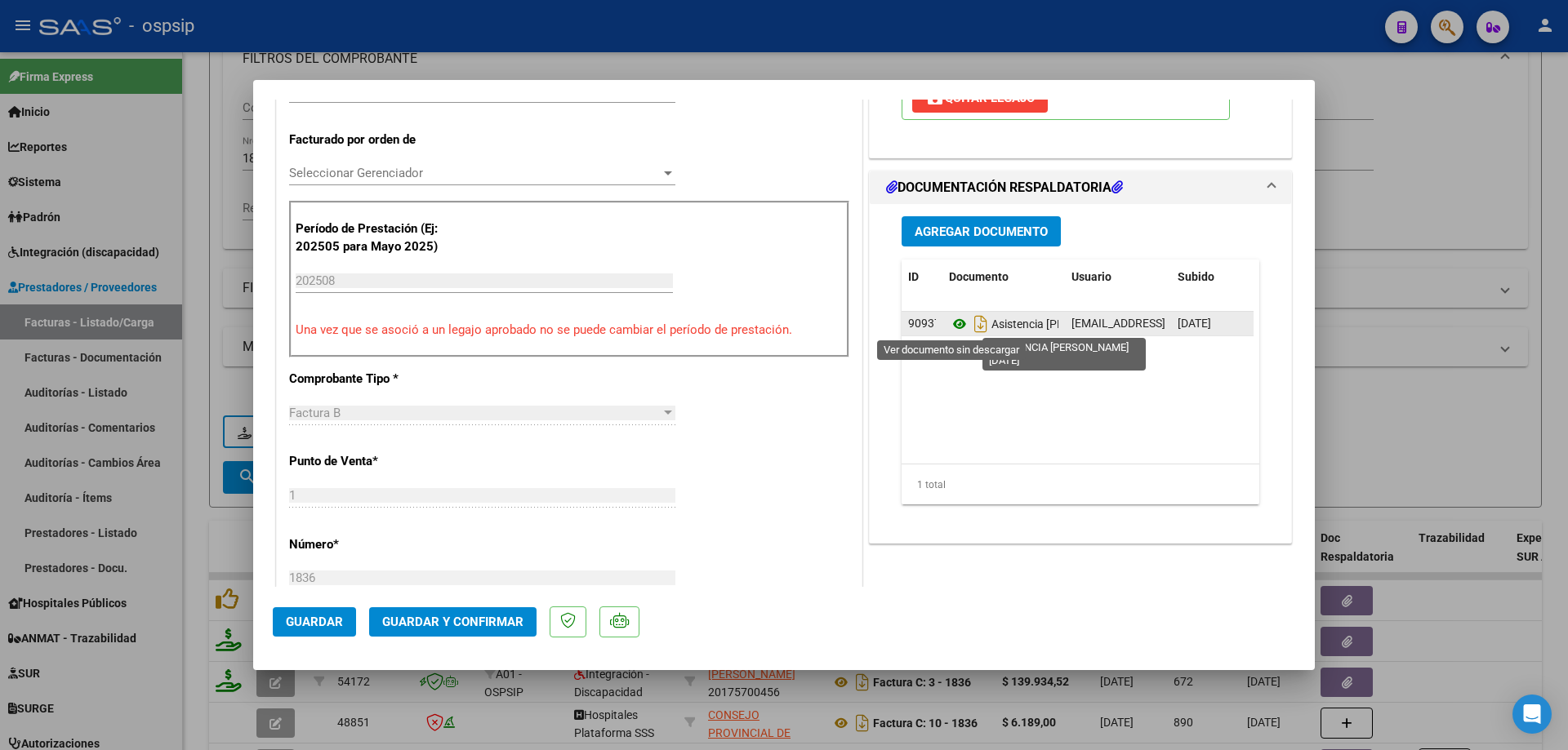
click at [951, 324] on icon at bounding box center [959, 323] width 21 height 20
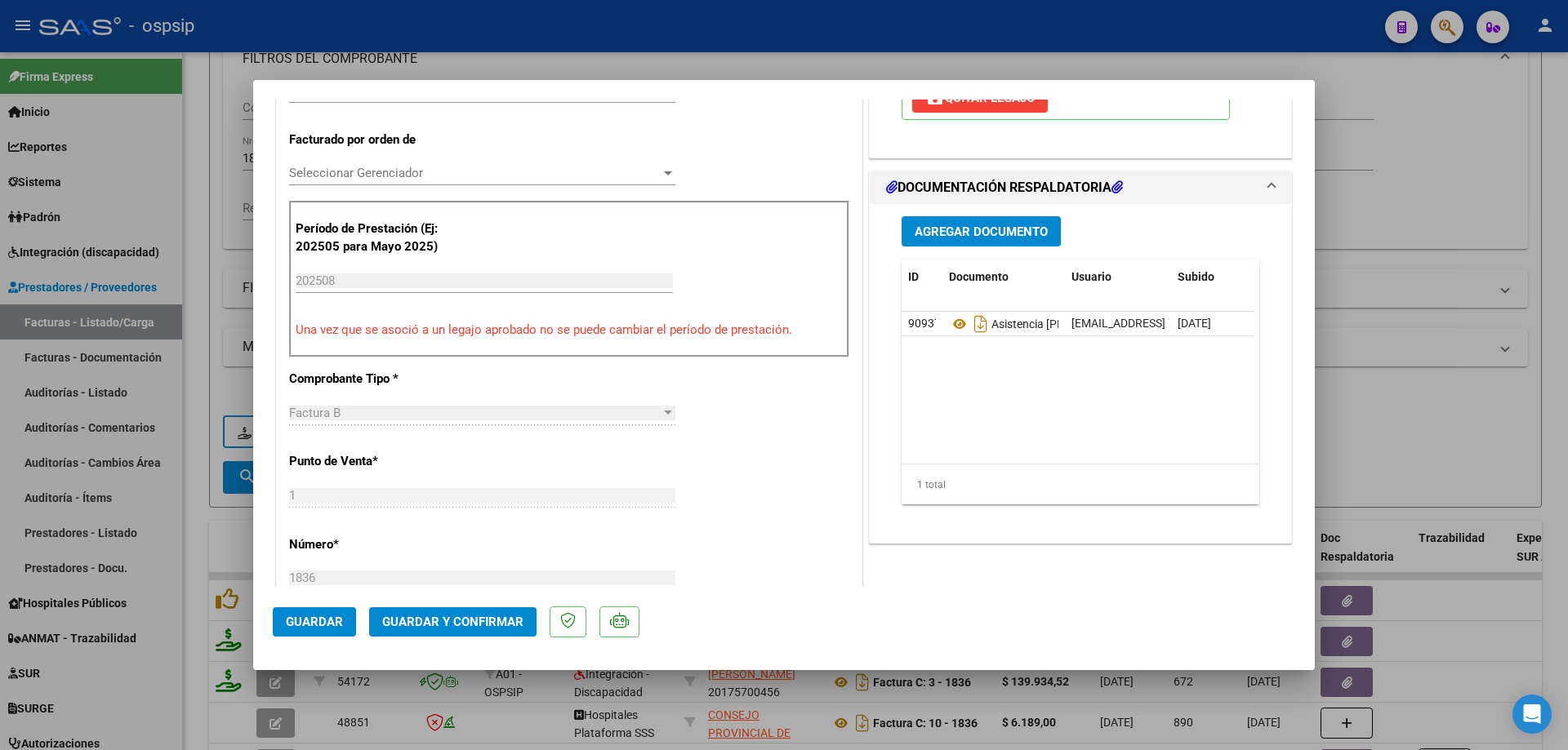
click at [474, 619] on span "Guardar y Confirmar" at bounding box center [452, 622] width 141 height 15
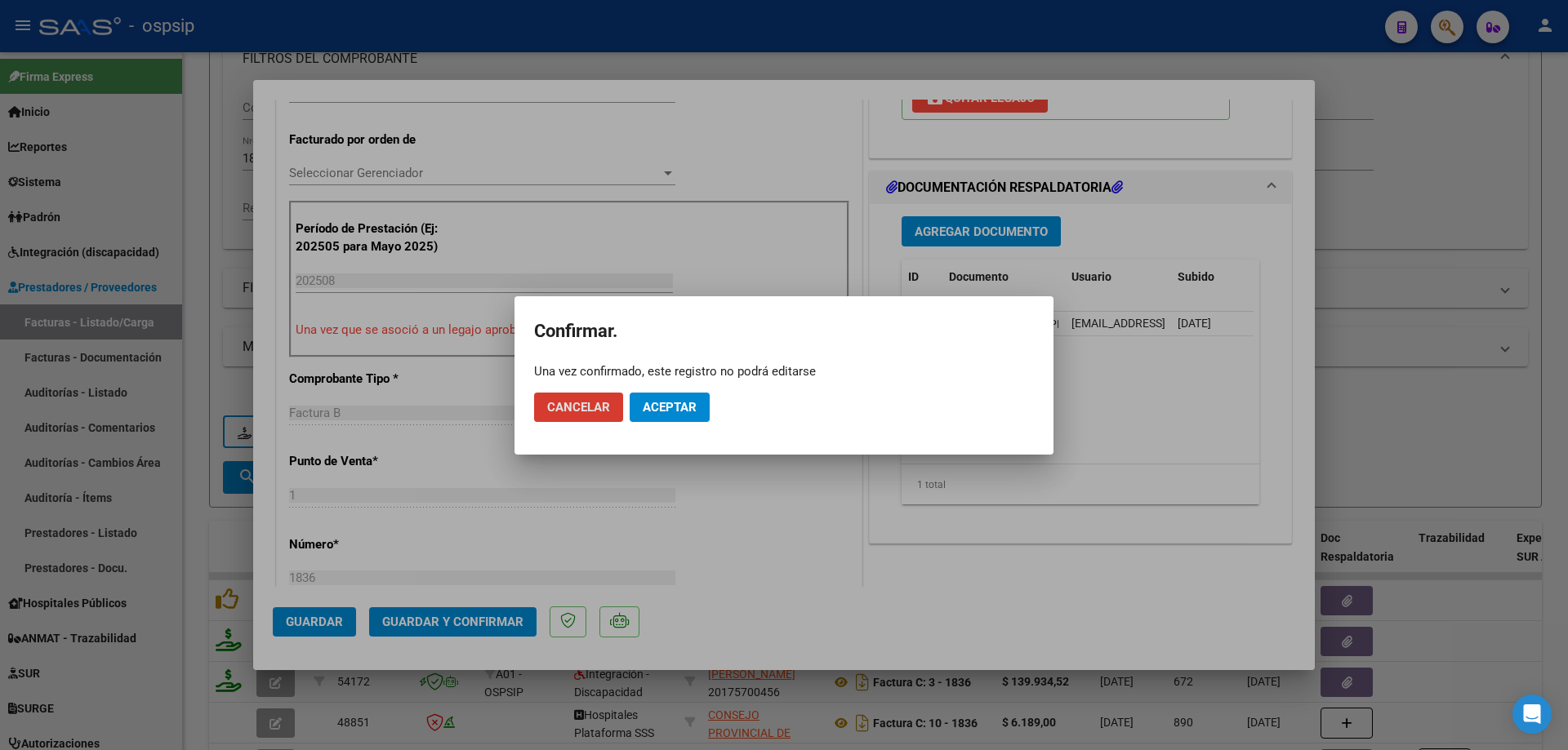
click at [688, 400] on span "Aceptar" at bounding box center [669, 408] width 54 height 15
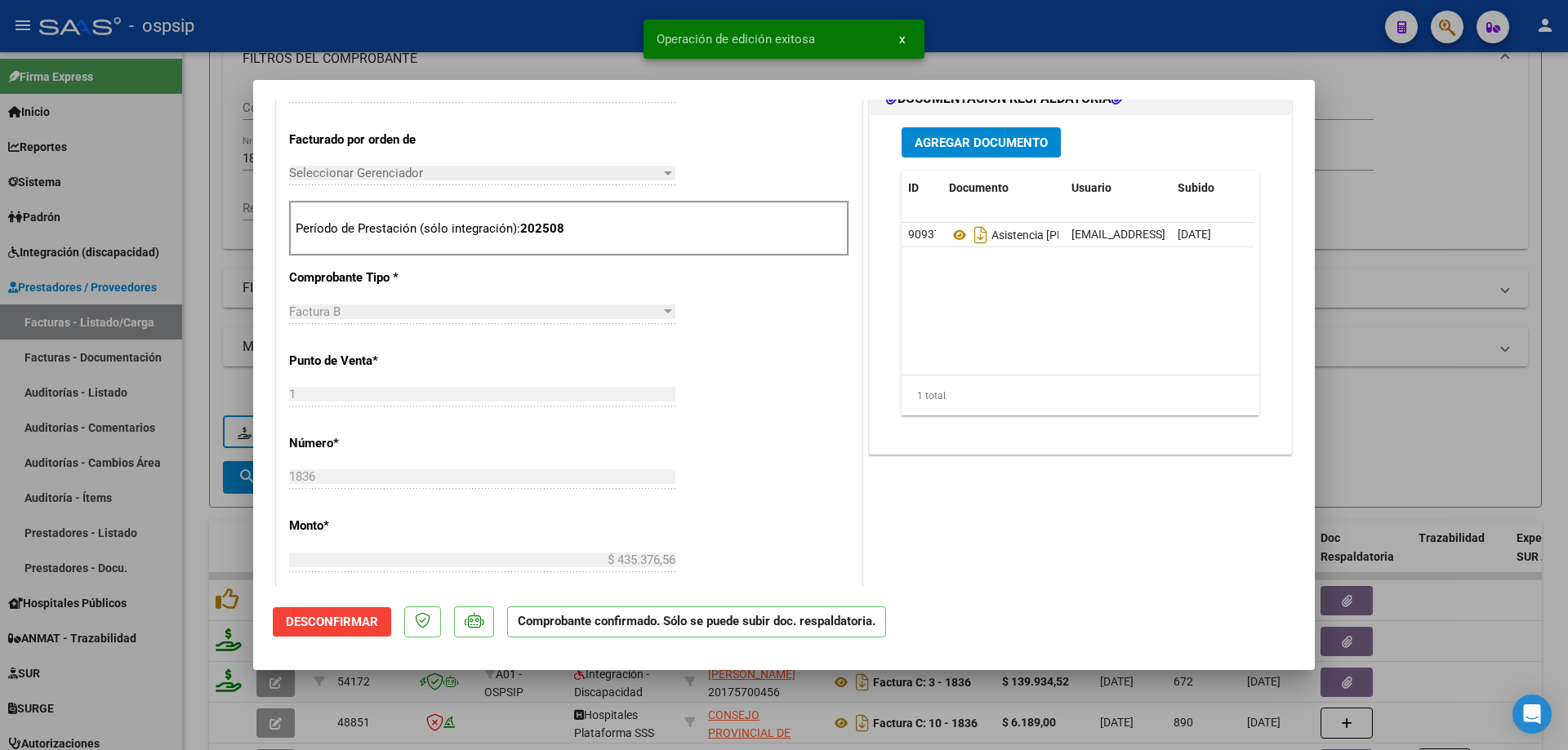
click at [1356, 220] on div at bounding box center [784, 375] width 1568 height 750
type input "$ 0,00"
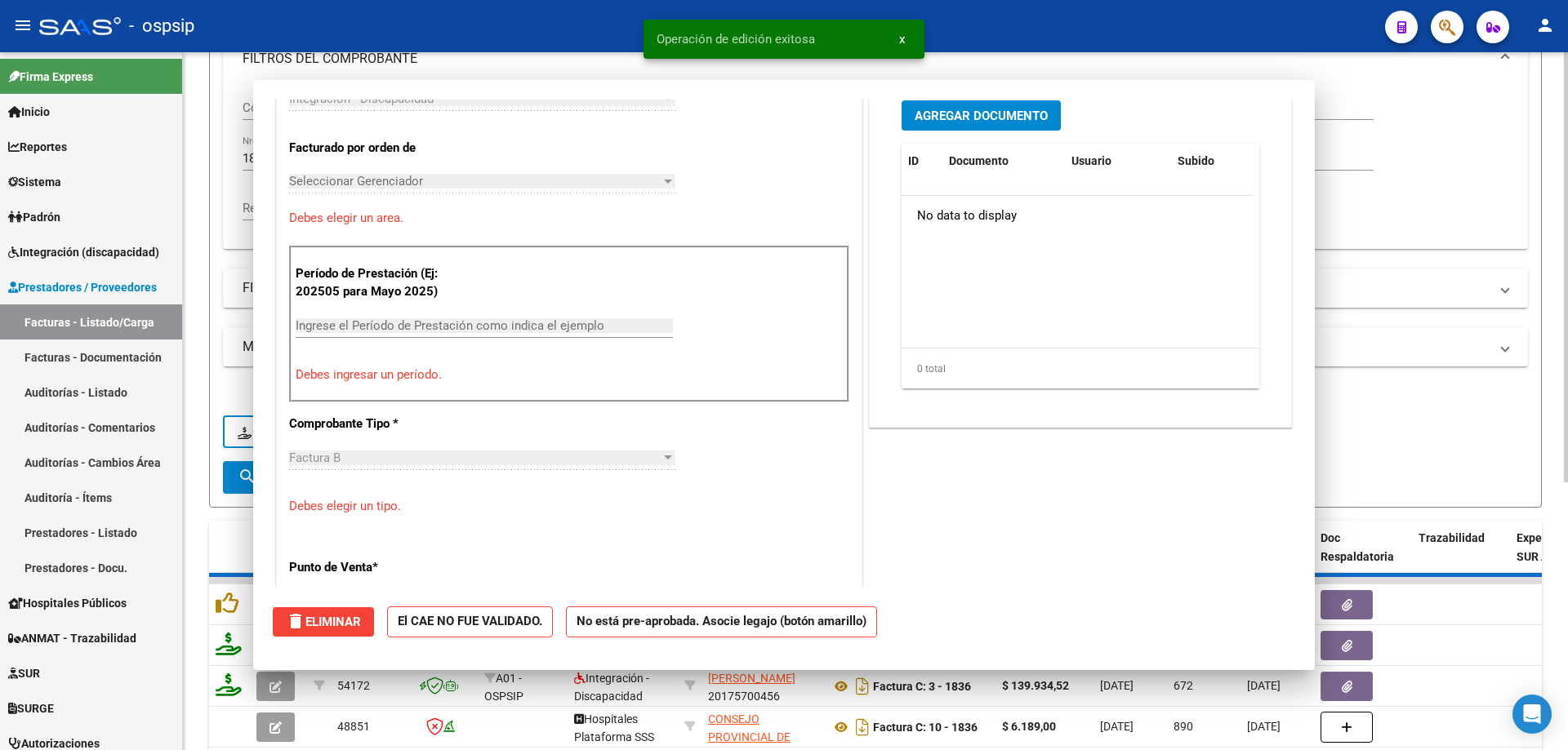
scroll to position [437, 0]
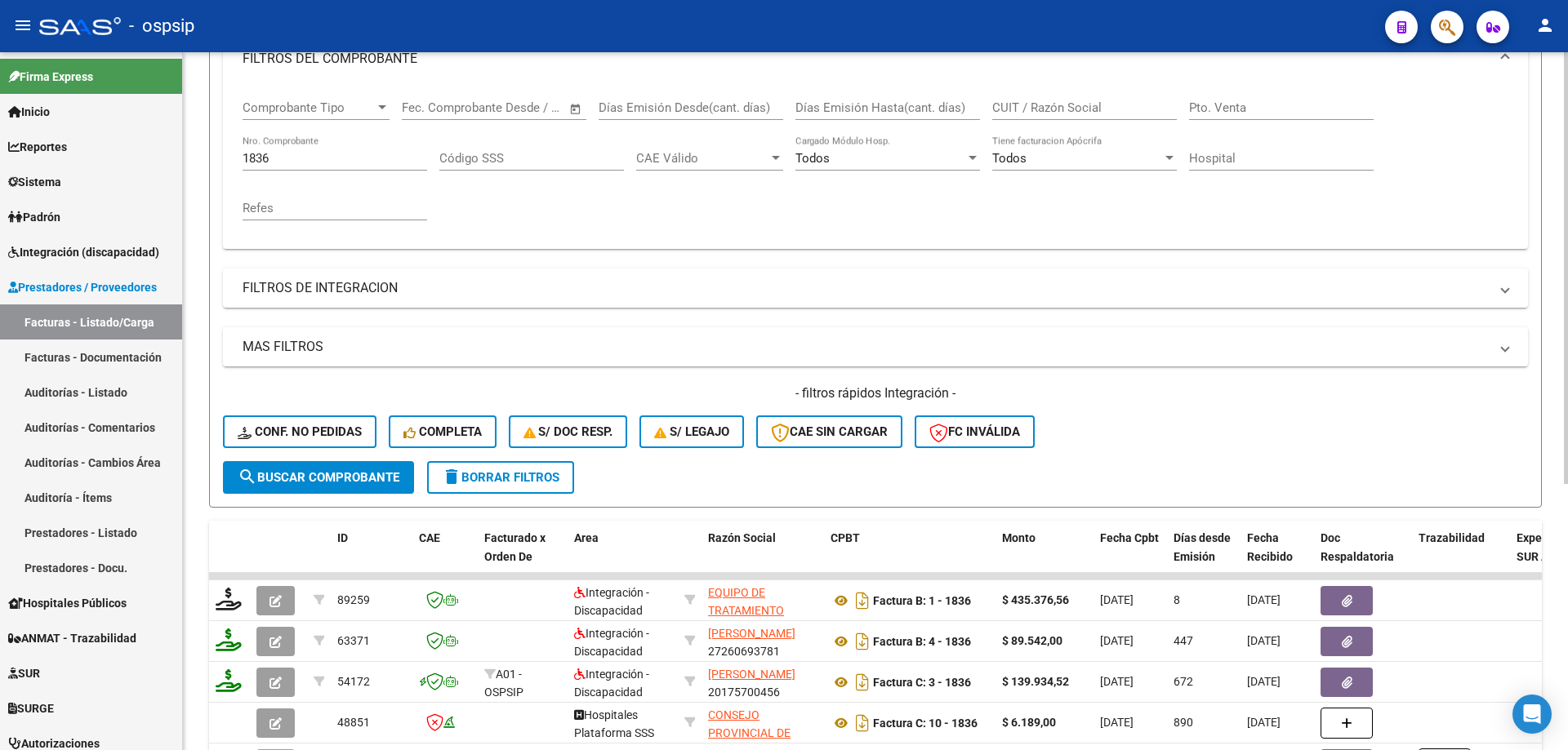
click at [297, 152] on input "1836" at bounding box center [334, 159] width 184 height 15
type input "1"
type input "18"
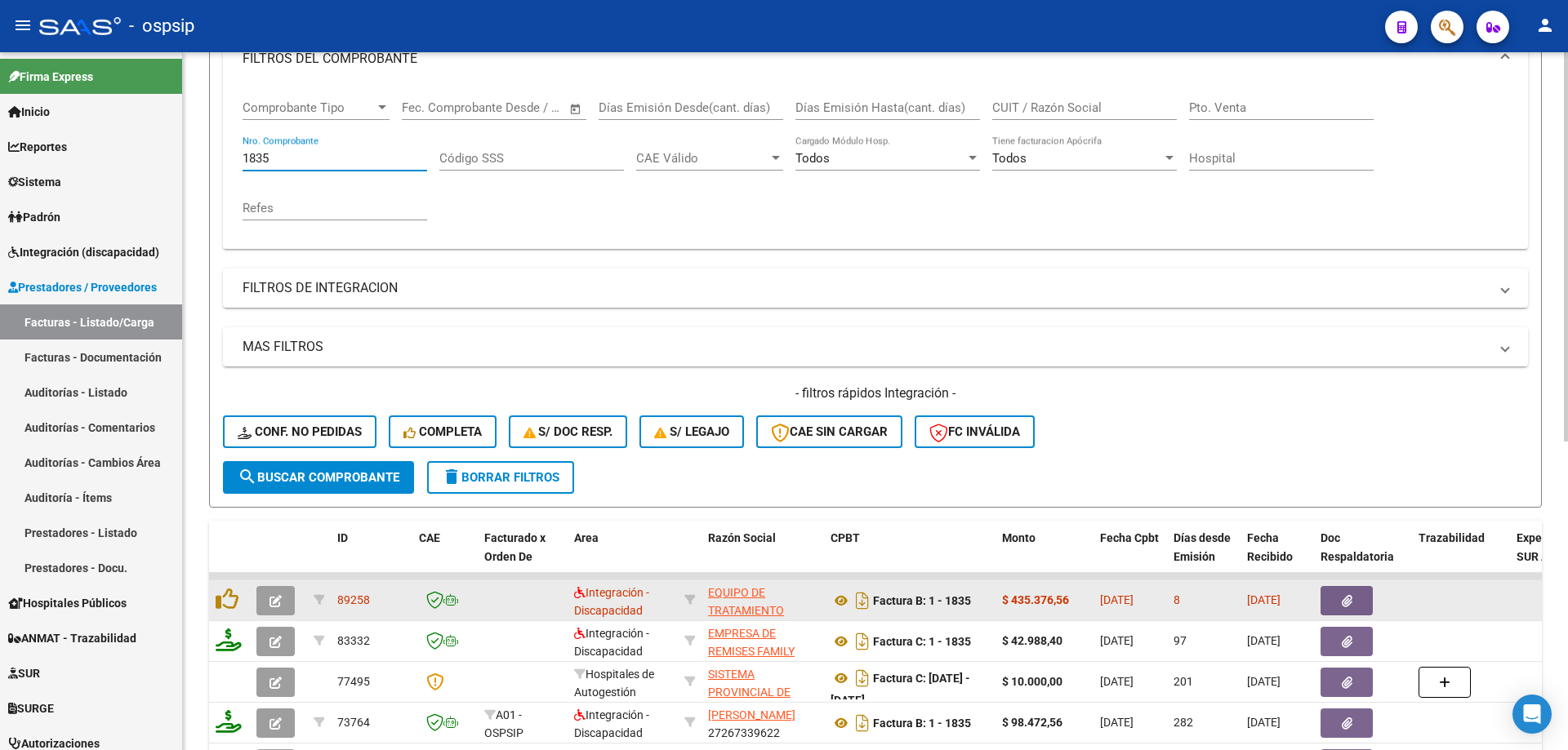
type input "1835"
click at [283, 601] on button "button" at bounding box center [275, 601] width 39 height 29
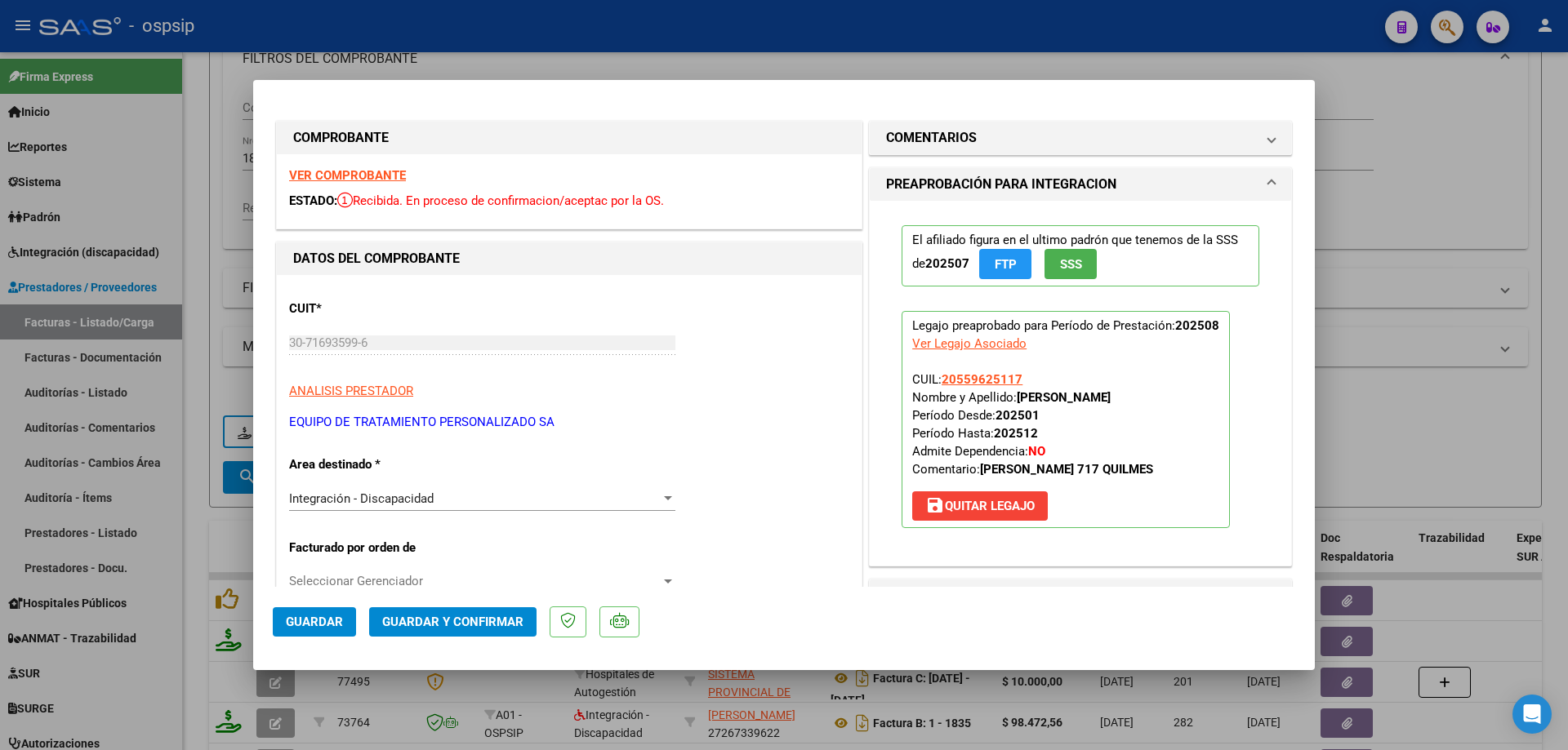
click at [1077, 265] on button "SSS" at bounding box center [1070, 264] width 52 height 30
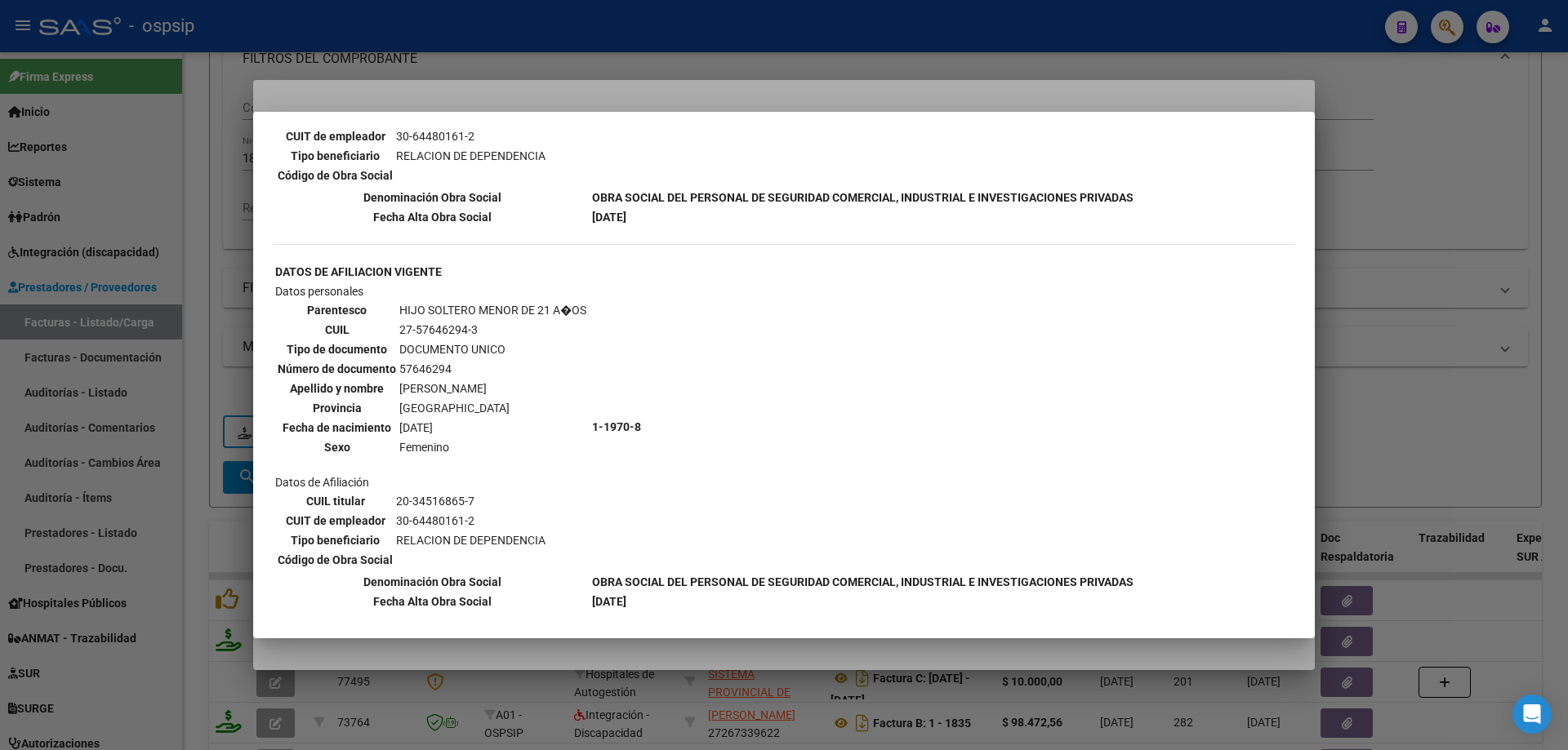
scroll to position [935, 0]
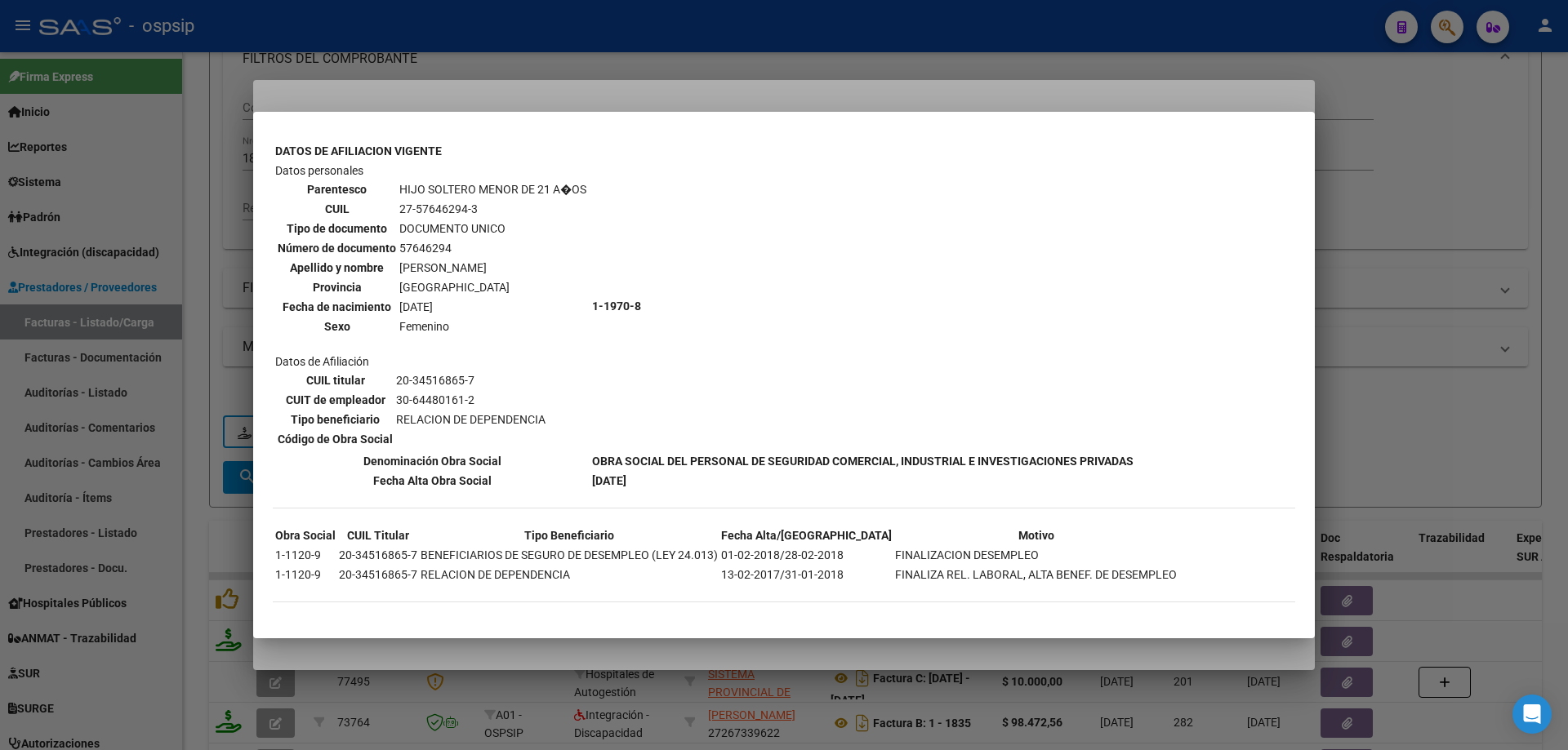
click at [1484, 246] on div at bounding box center [784, 375] width 1568 height 750
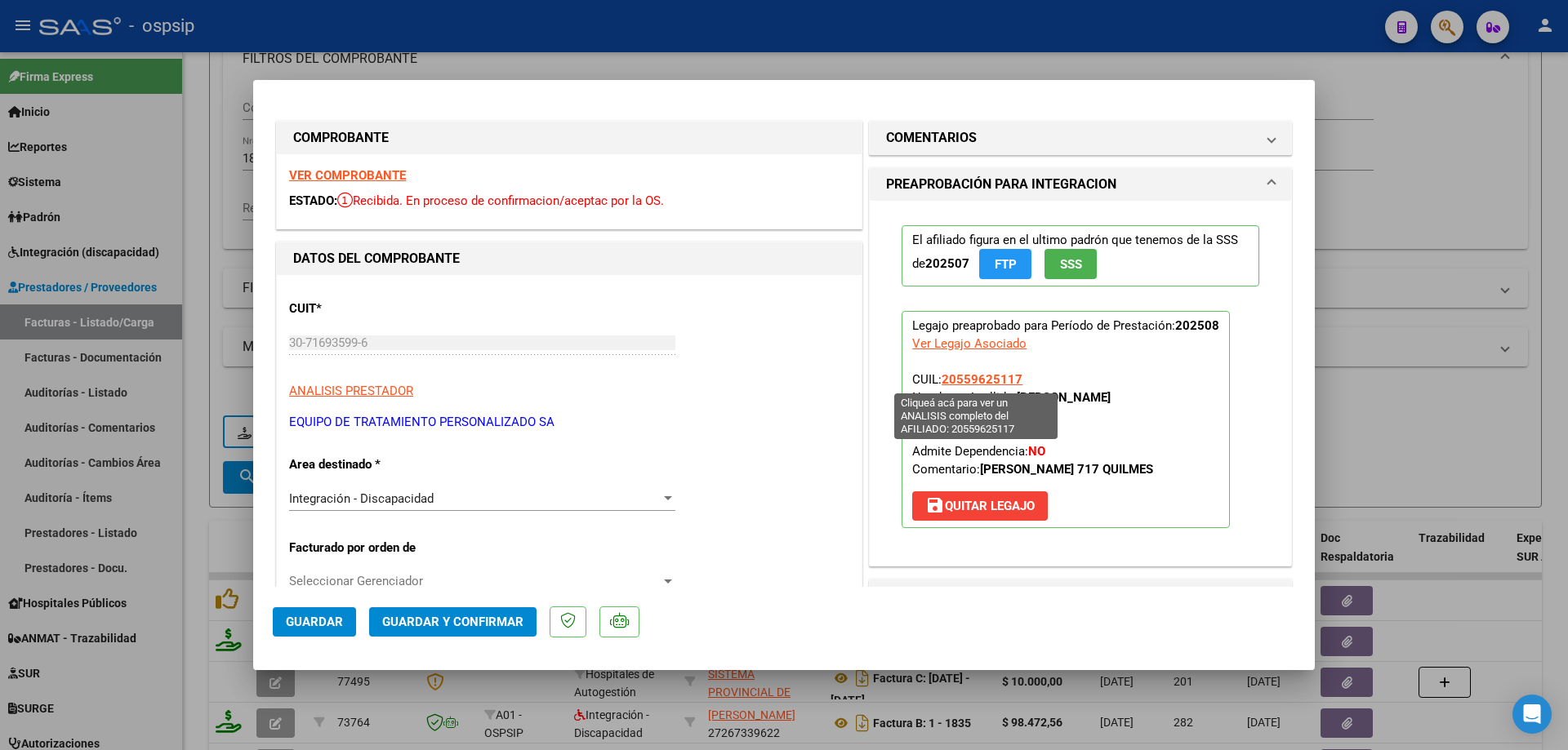
click at [989, 380] on span "20559625117" at bounding box center [981, 380] width 80 height 15
type textarea "20559625117"
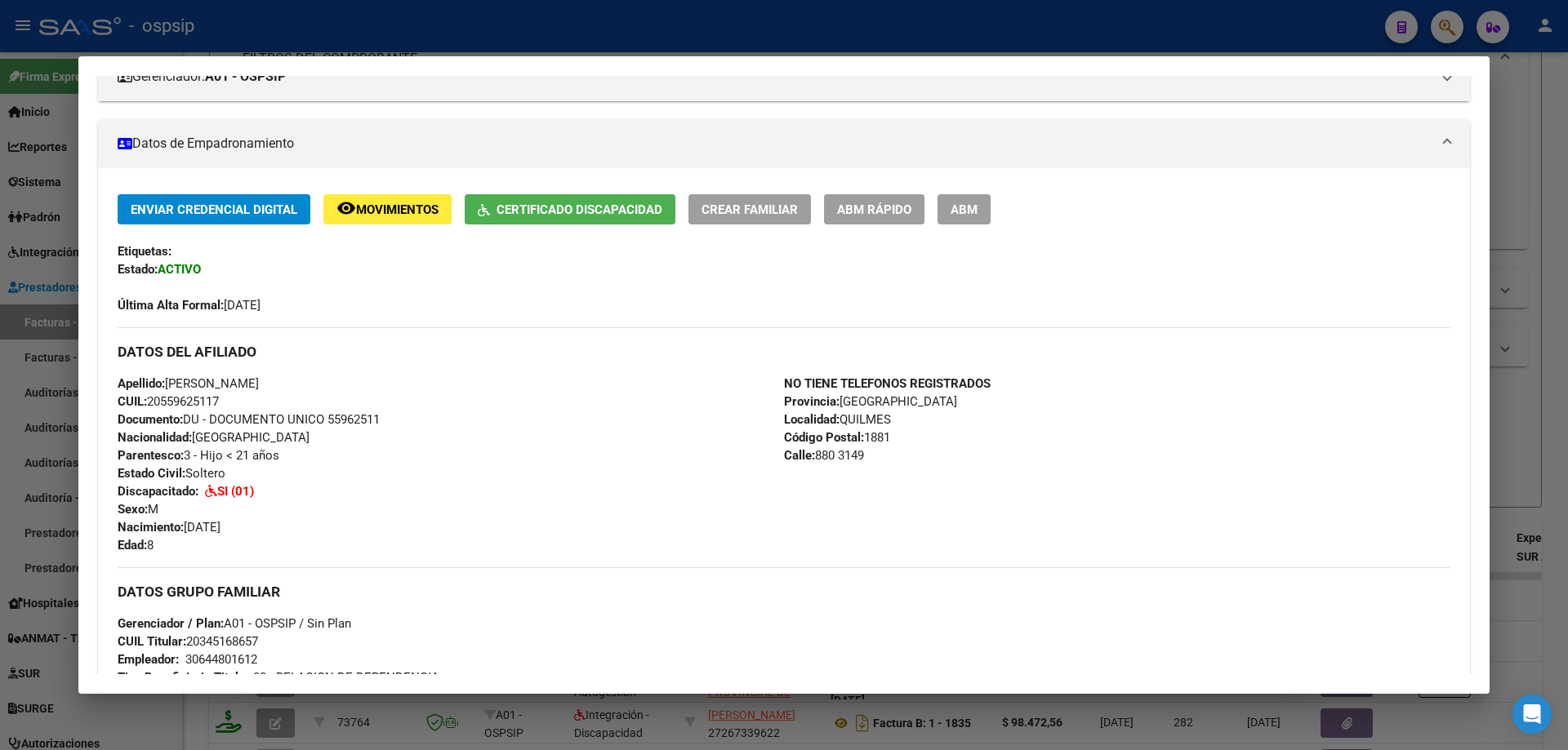
scroll to position [245, 0]
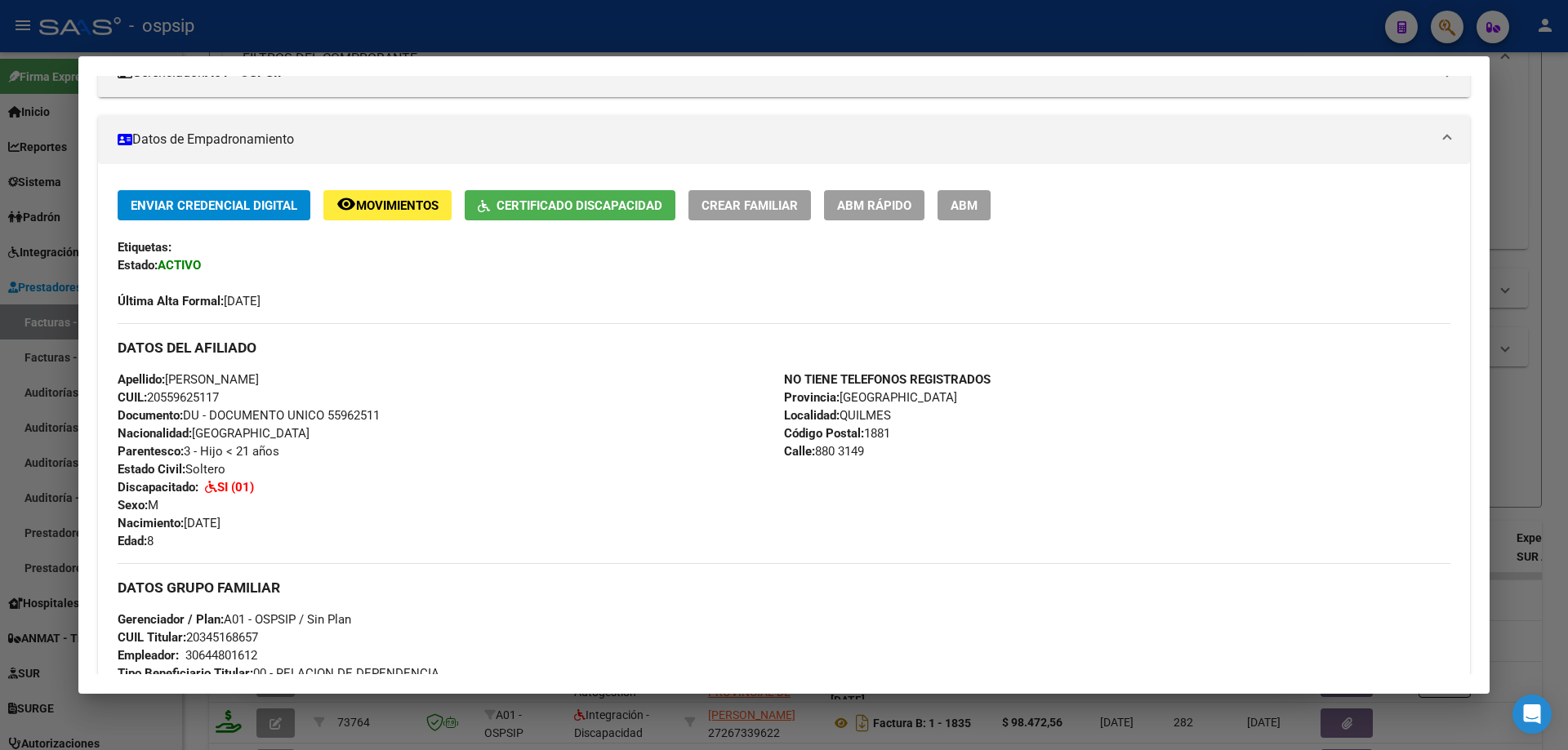
click at [1556, 320] on div at bounding box center [784, 375] width 1568 height 750
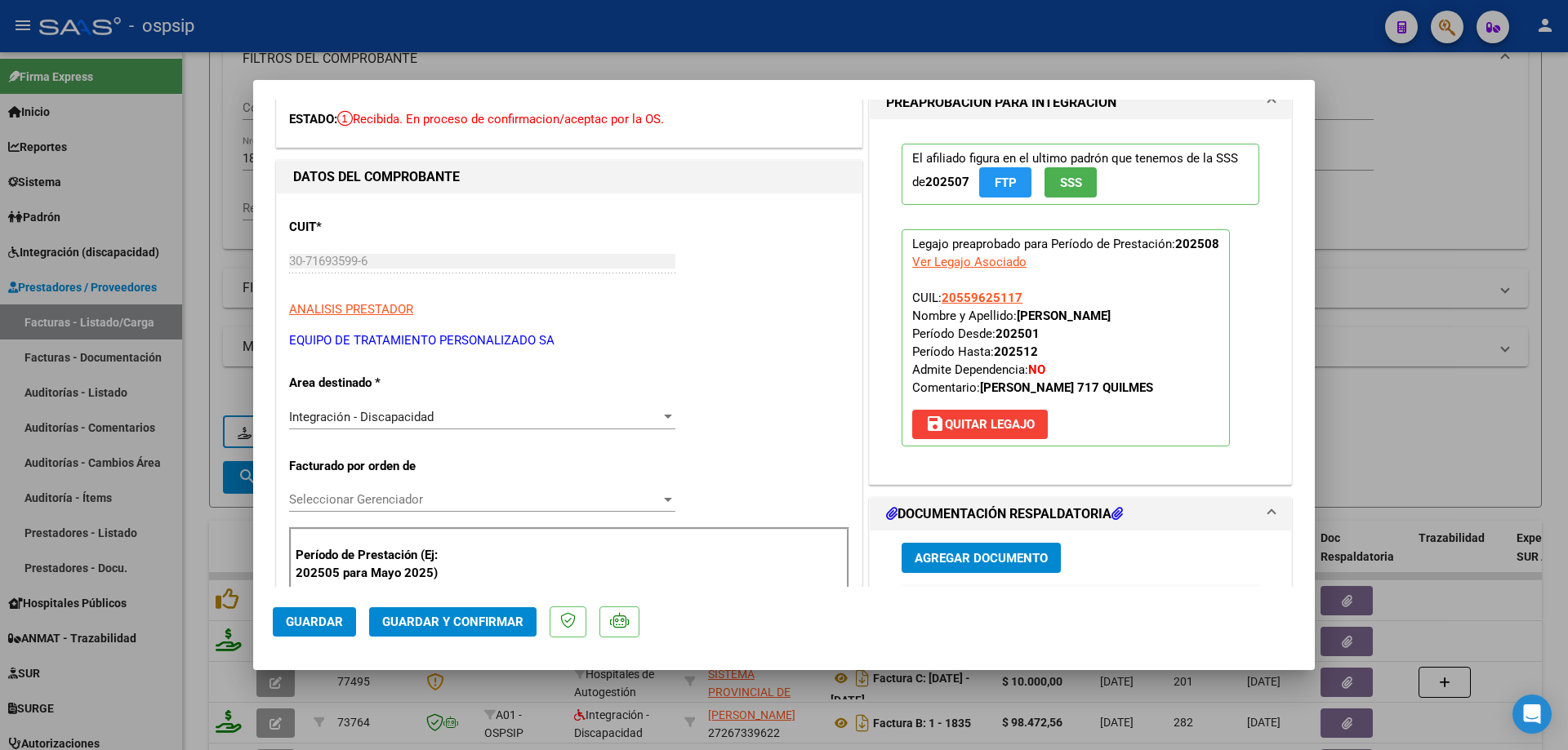
scroll to position [326, 0]
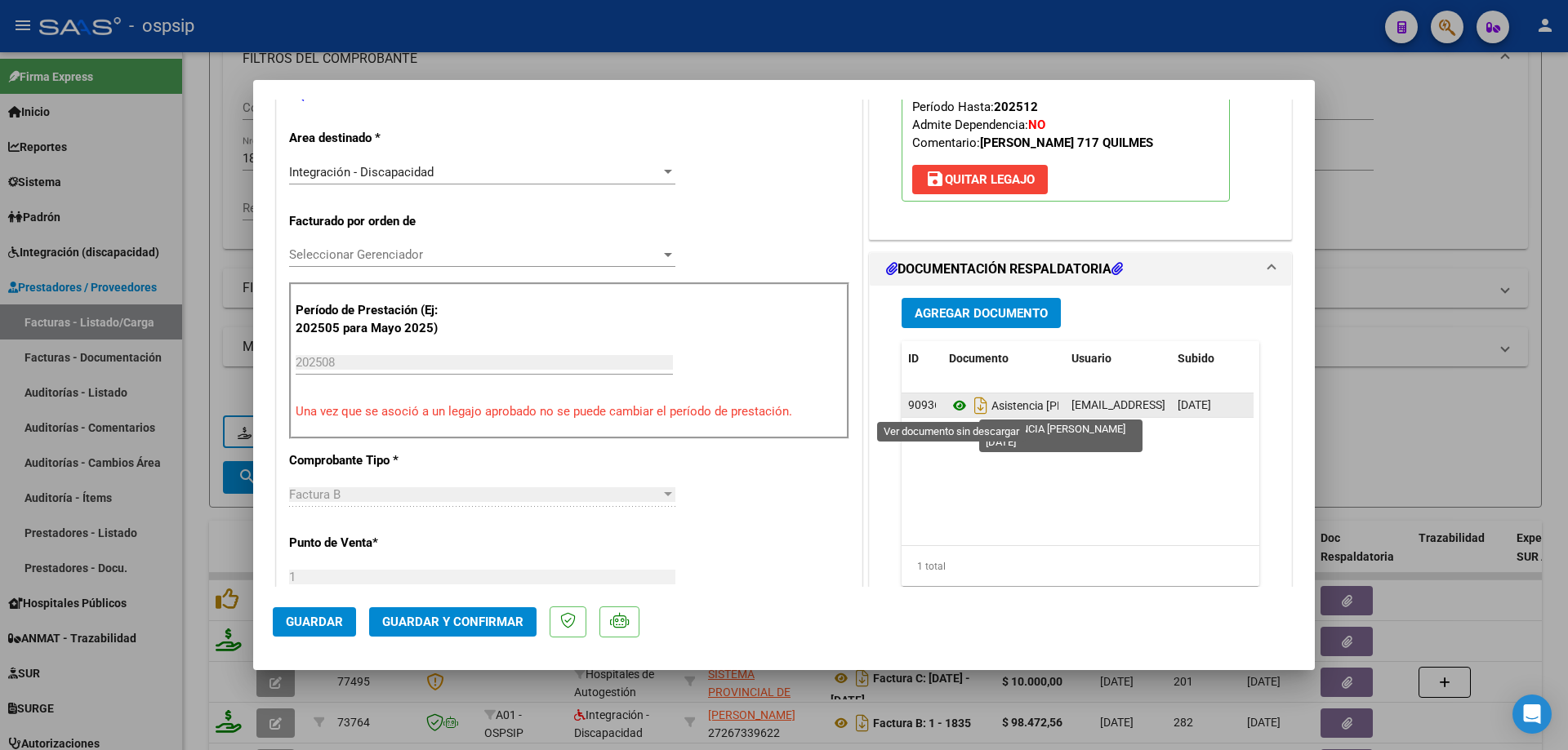
click at [950, 400] on icon at bounding box center [959, 406] width 21 height 20
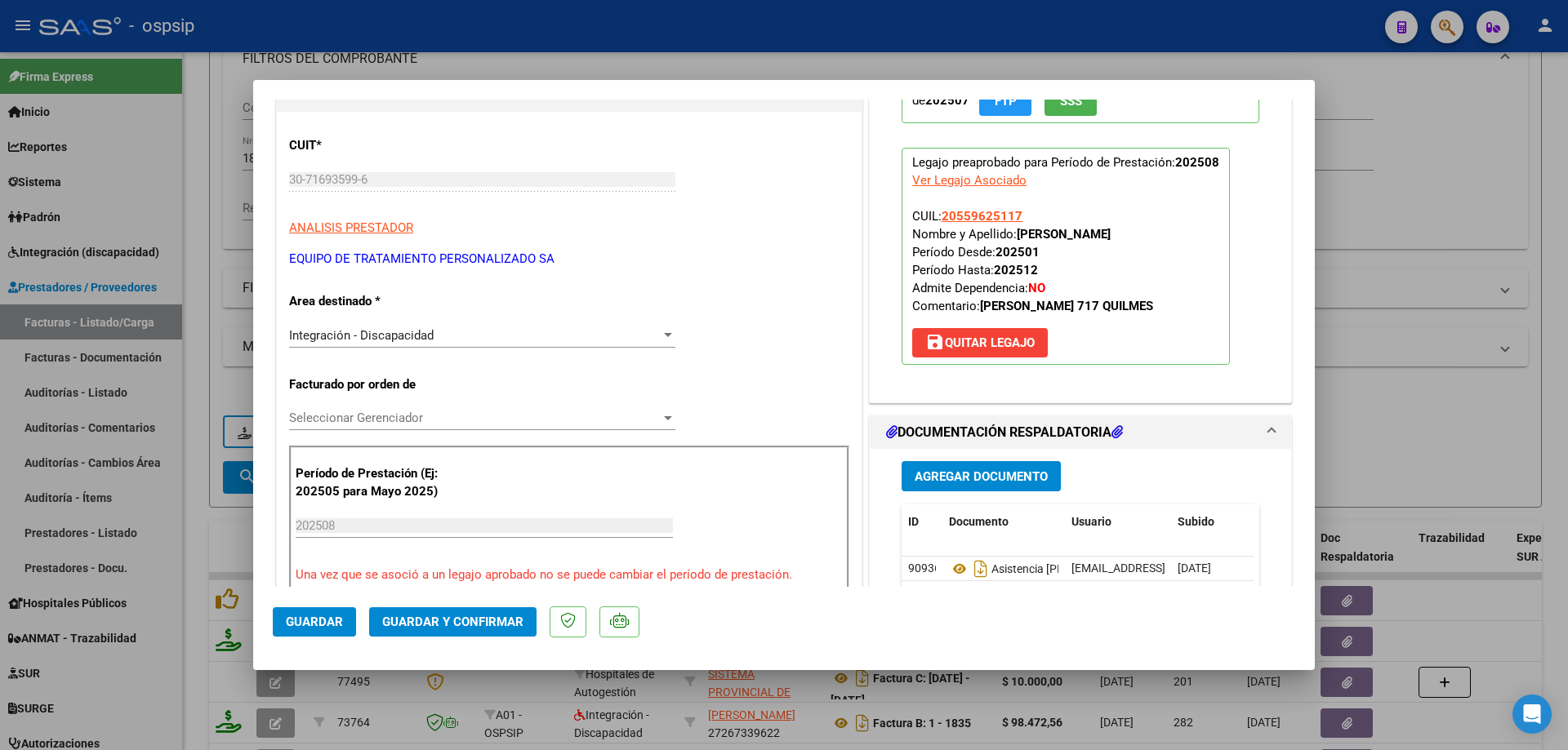
scroll to position [81, 0]
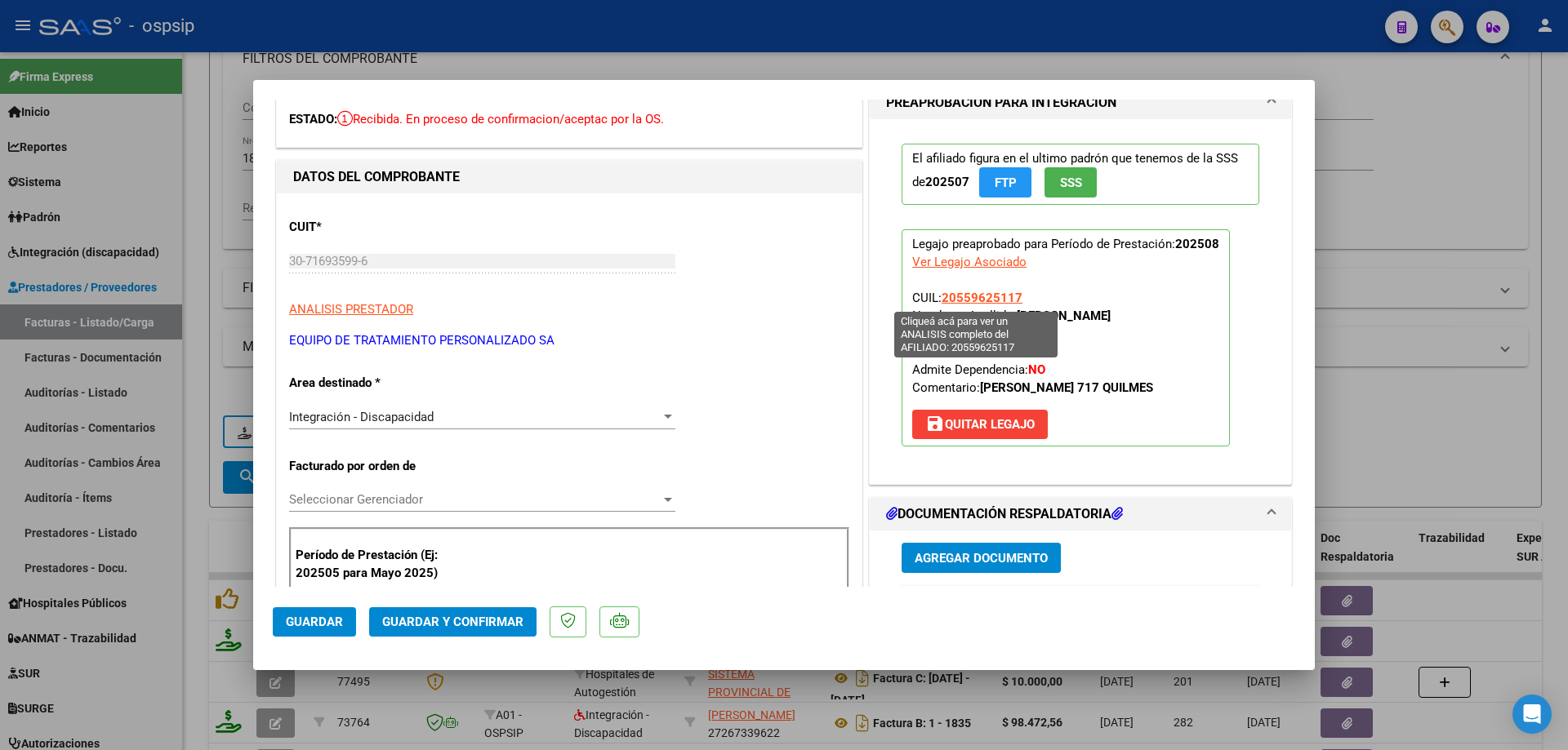
drag, startPoint x: 1018, startPoint y: 294, endPoint x: 940, endPoint y: 295, distance: 78.0
click at [940, 295] on p "Legajo preaprobado para Período de Prestación: 202508 Ver Legajo Asociado CUIL:…" at bounding box center [1065, 339] width 328 height 218
copy span "20559625117"
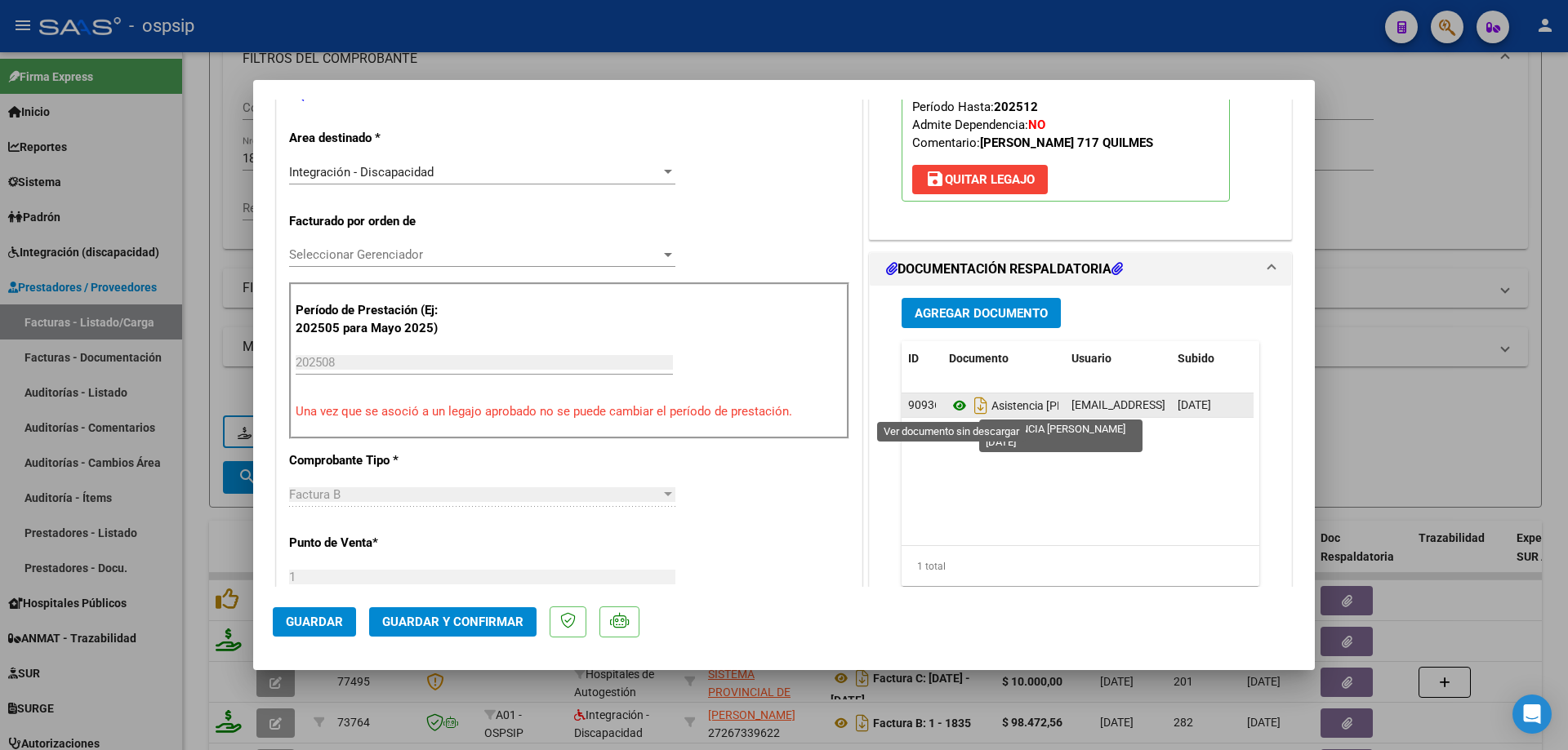
click at [952, 410] on icon at bounding box center [959, 406] width 21 height 20
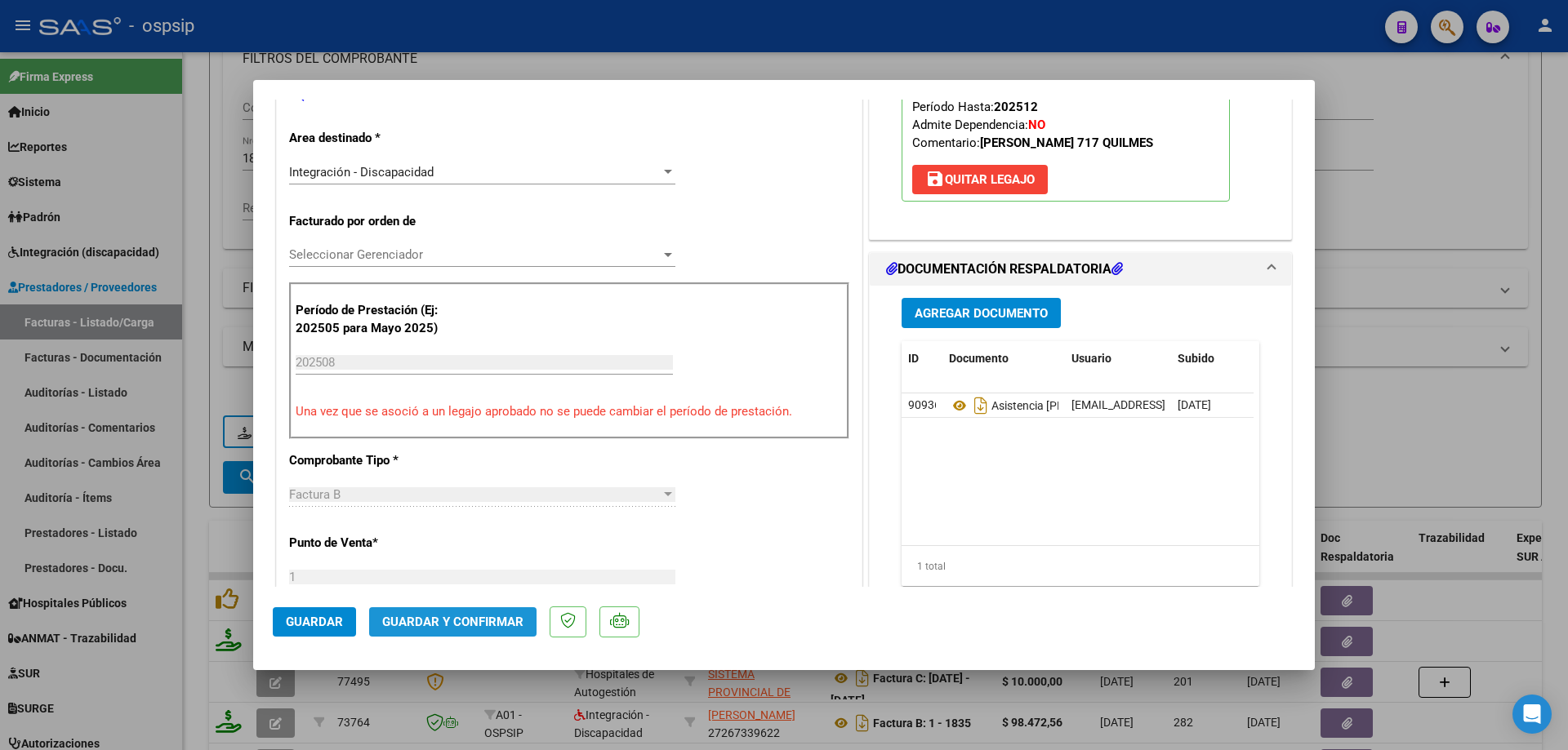
click at [490, 633] on button "Guardar y Confirmar" at bounding box center [452, 621] width 167 height 29
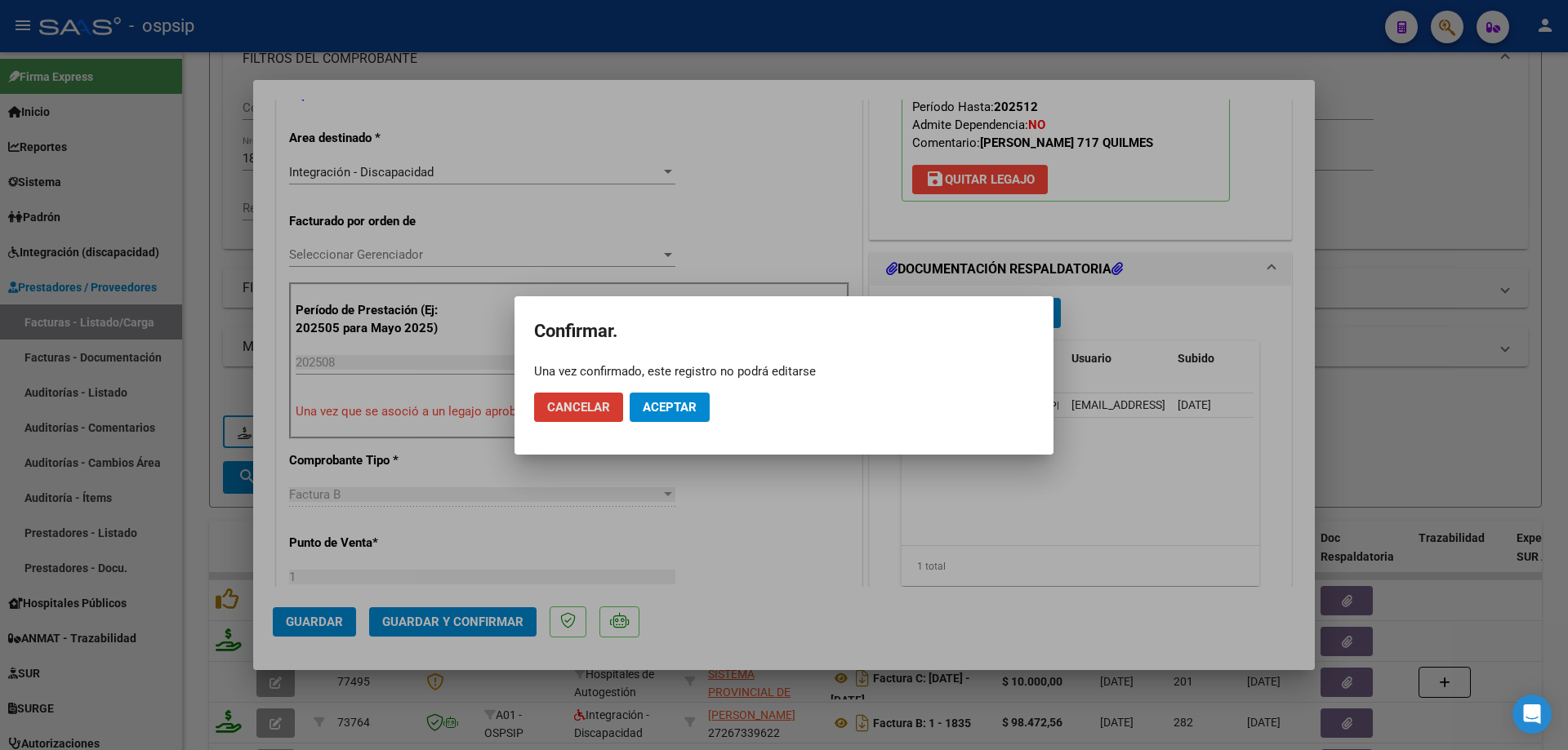
click at [692, 410] on span "Aceptar" at bounding box center [669, 408] width 54 height 15
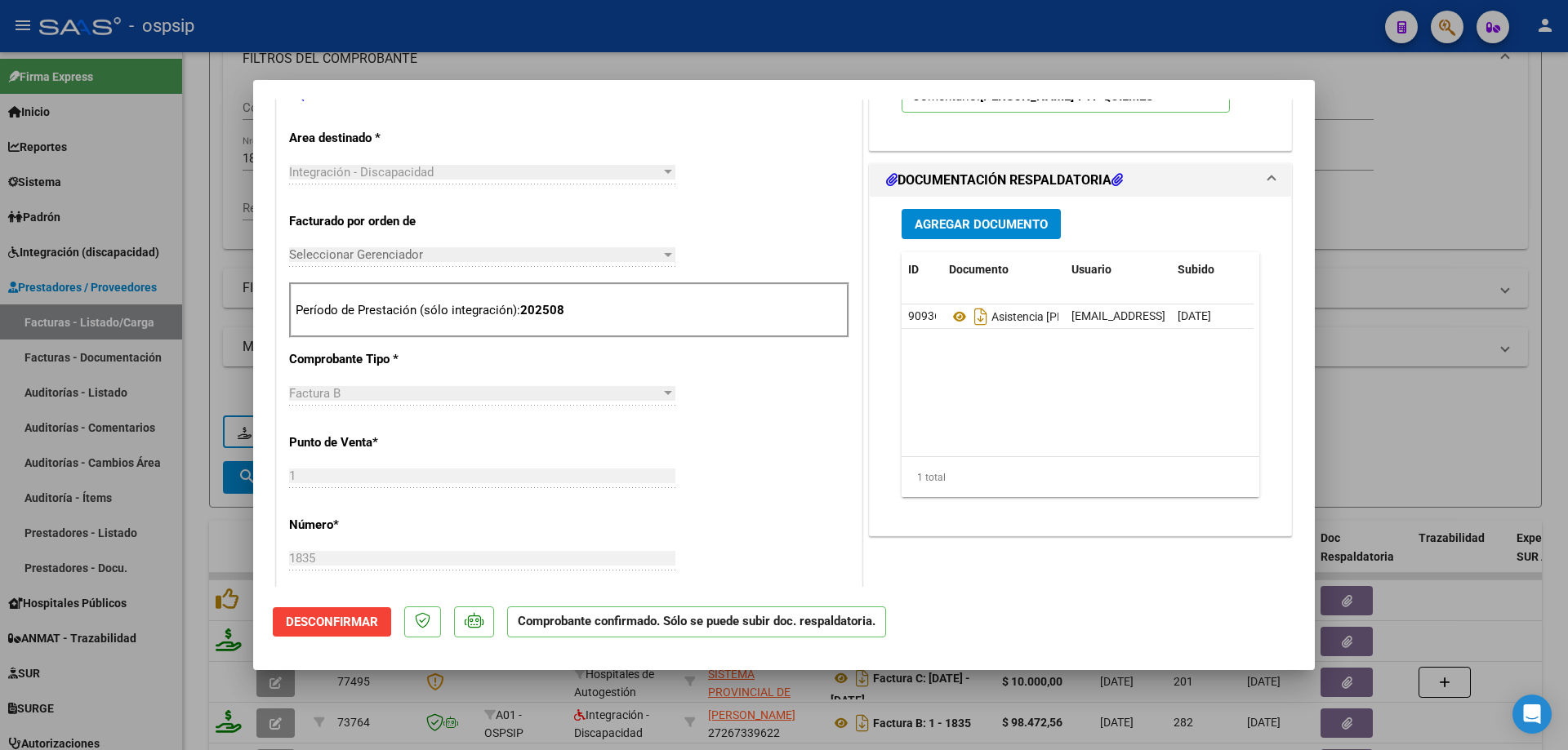
click at [1380, 192] on div at bounding box center [784, 375] width 1568 height 750
type input "$ 0,00"
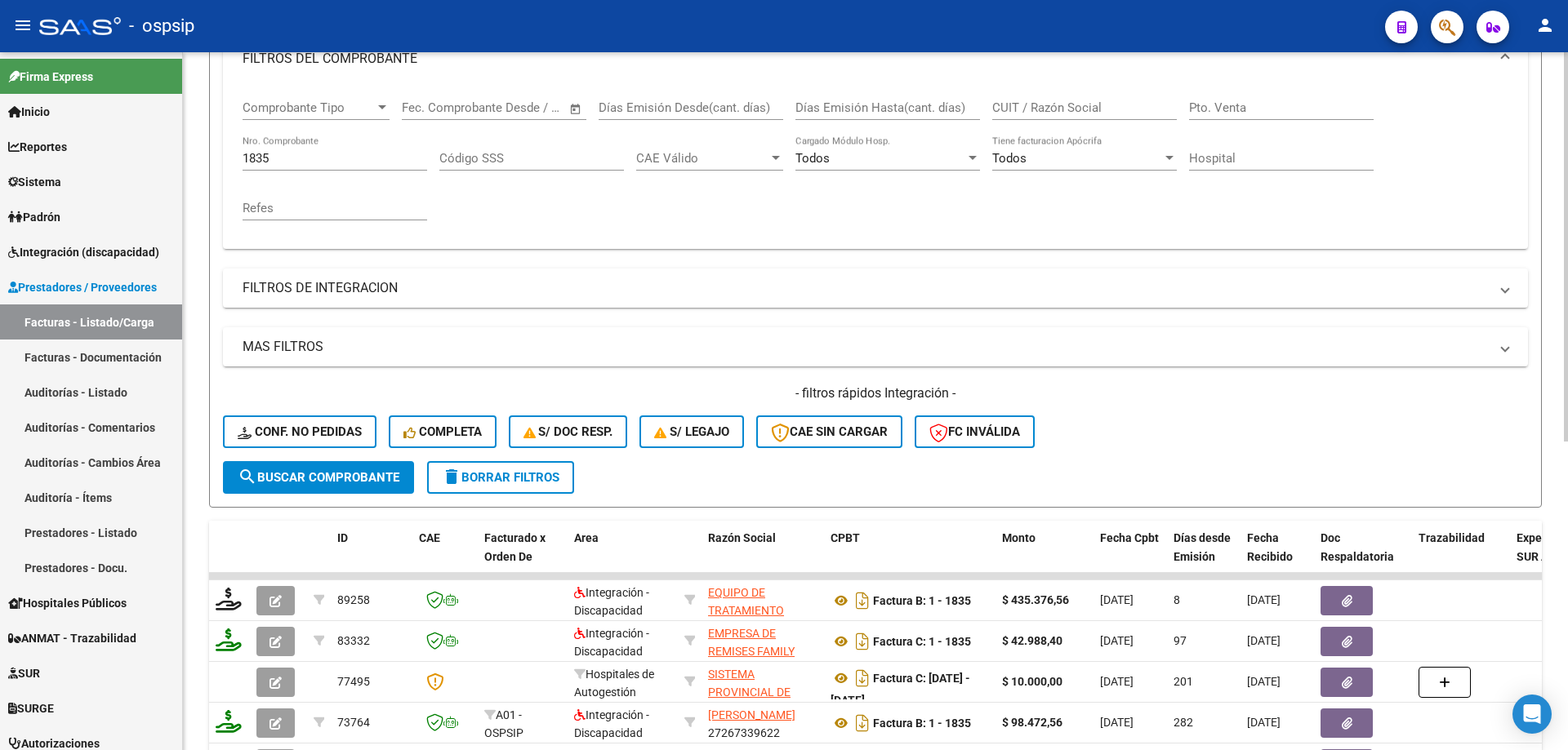
click at [307, 158] on input "1835" at bounding box center [334, 159] width 184 height 15
type input "1"
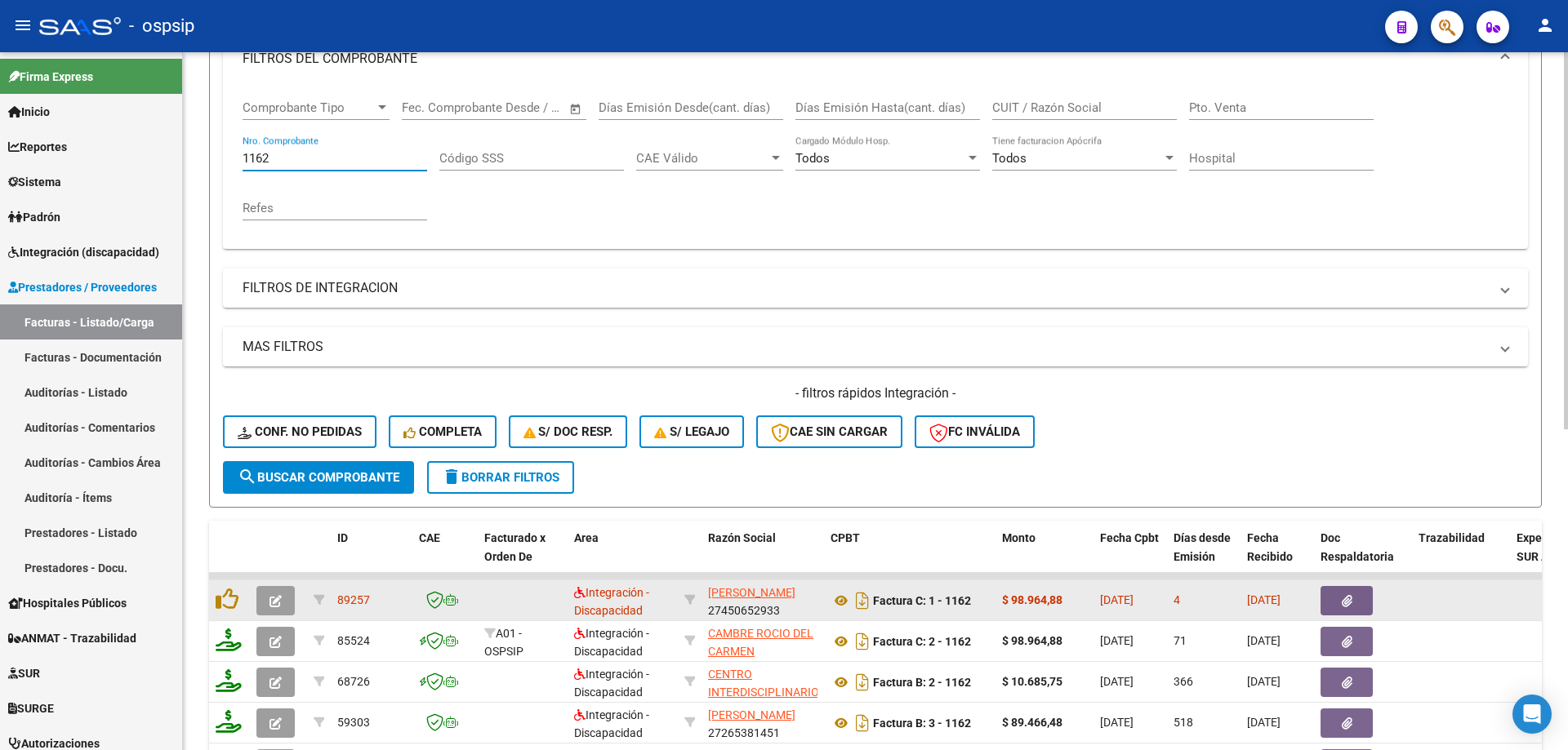
type input "1162"
click at [281, 602] on icon "button" at bounding box center [275, 601] width 12 height 12
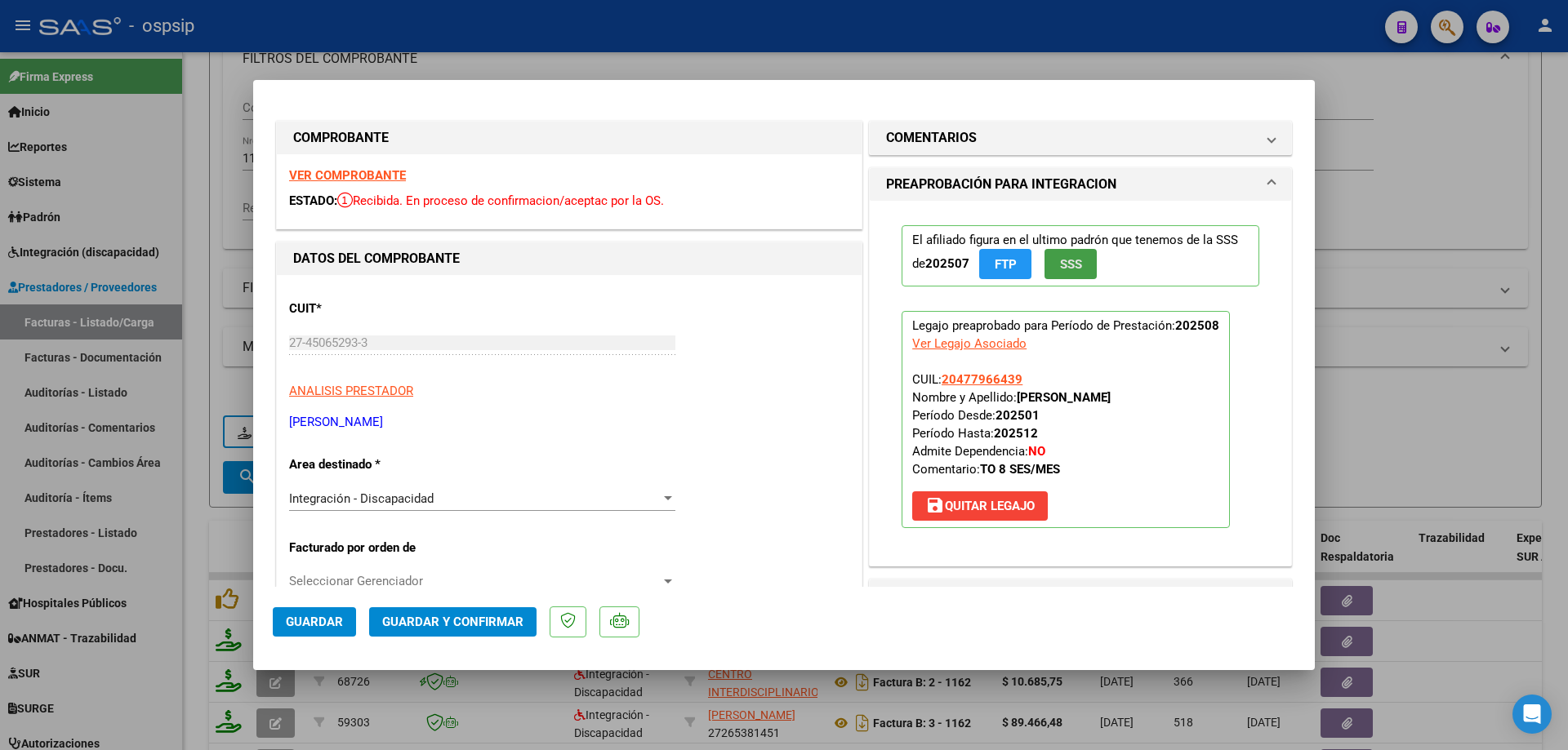
click at [1076, 266] on button "SSS" at bounding box center [1070, 264] width 52 height 30
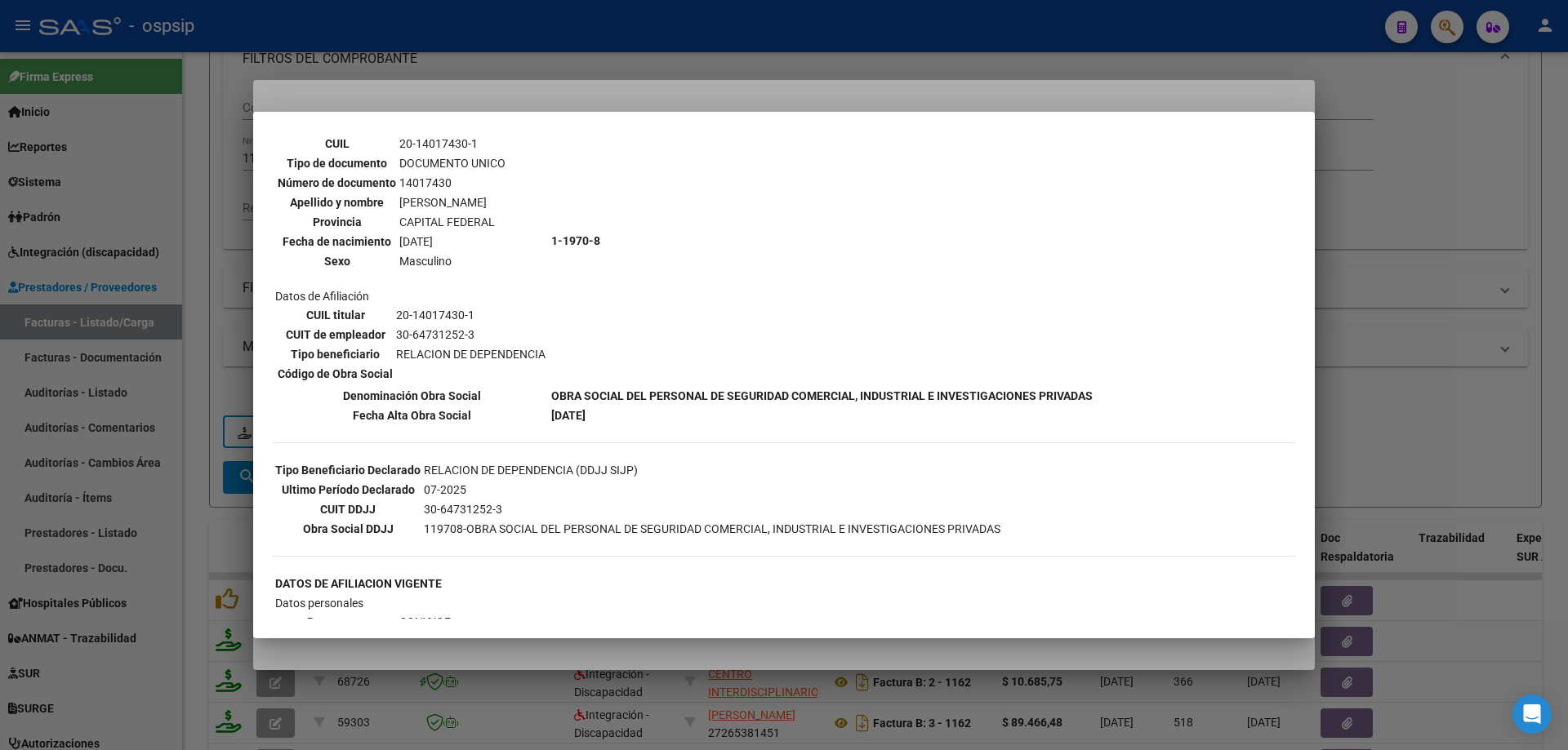
scroll to position [245, 0]
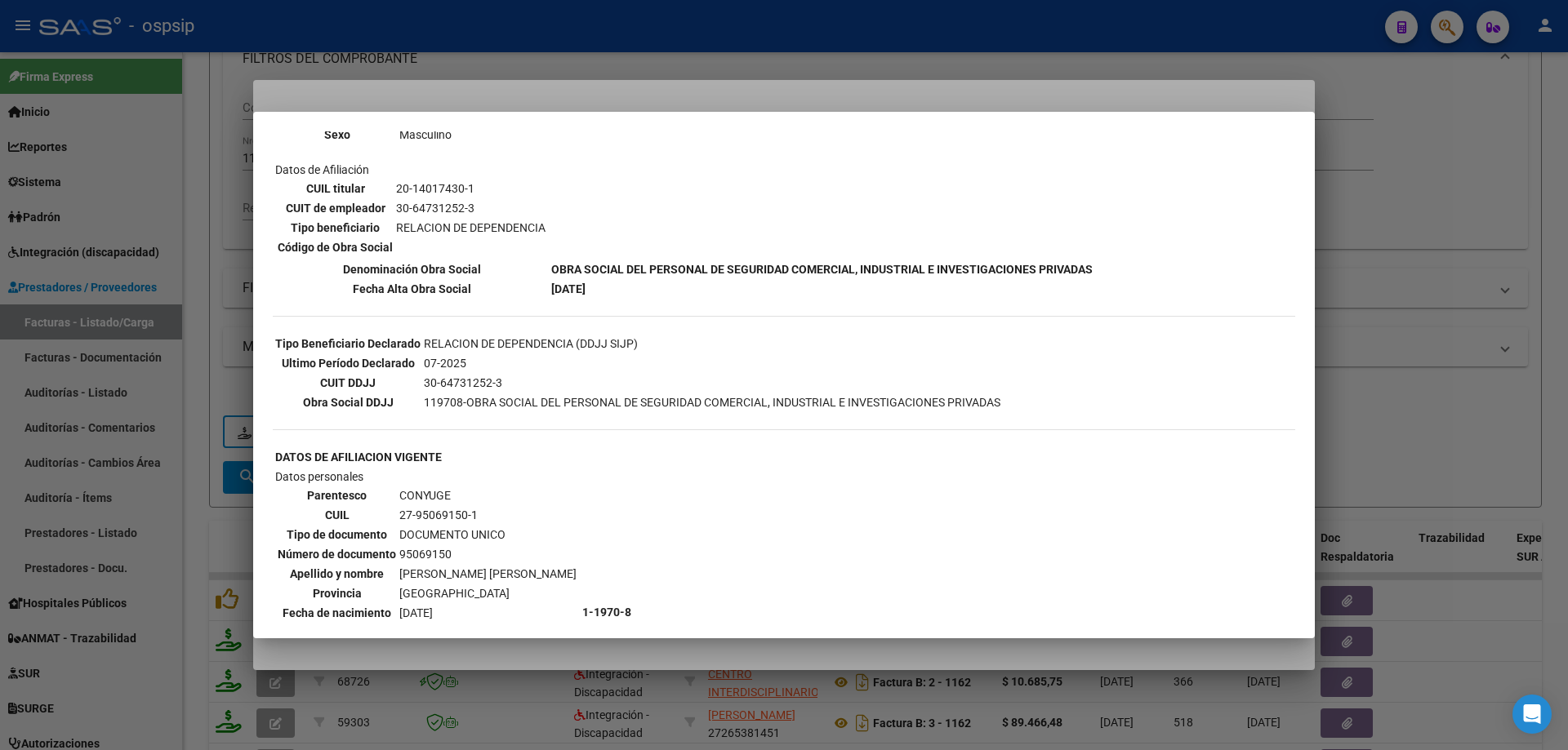
click at [1503, 308] on div at bounding box center [784, 375] width 1568 height 750
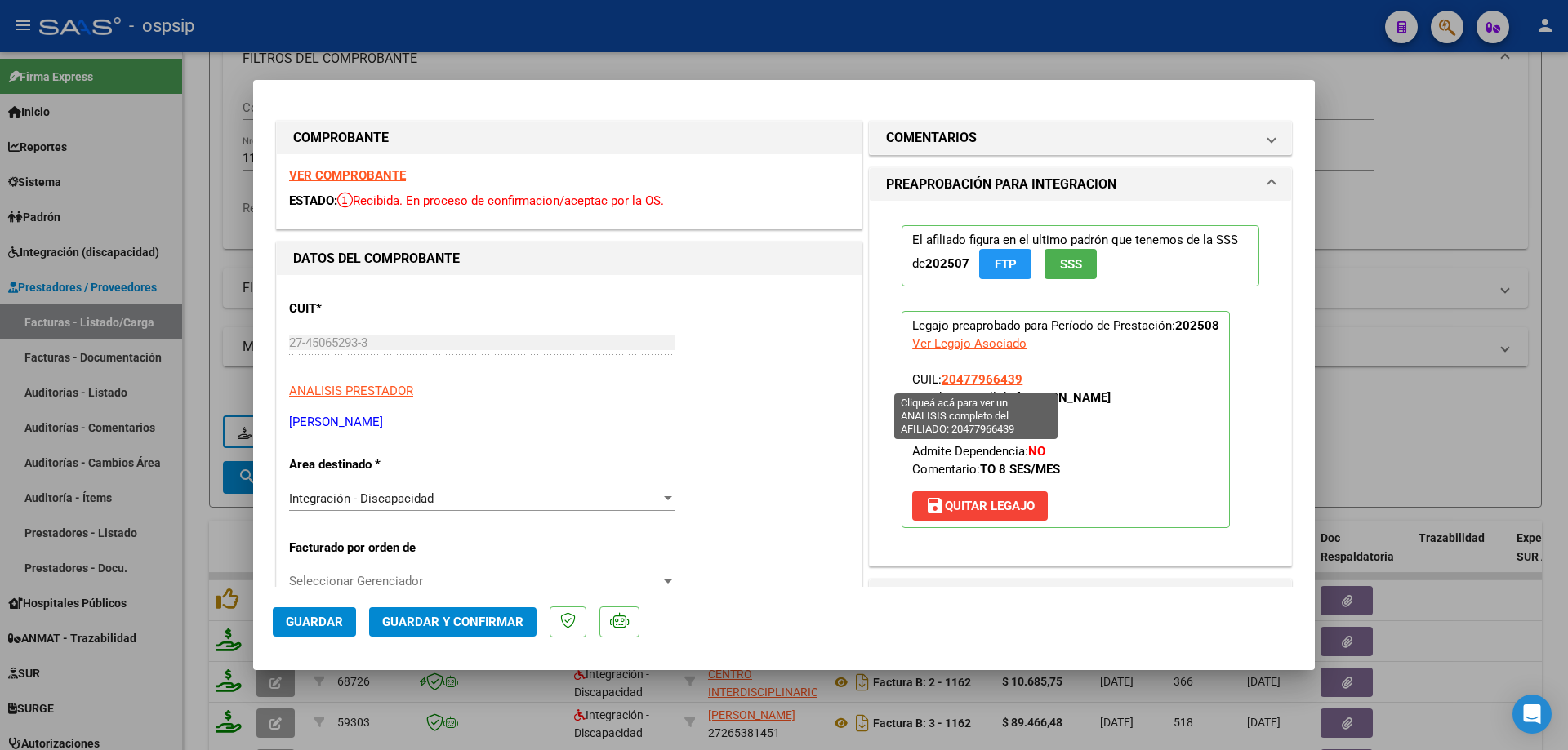
click at [952, 378] on span "20477966439" at bounding box center [981, 380] width 80 height 15
type textarea "20477966439"
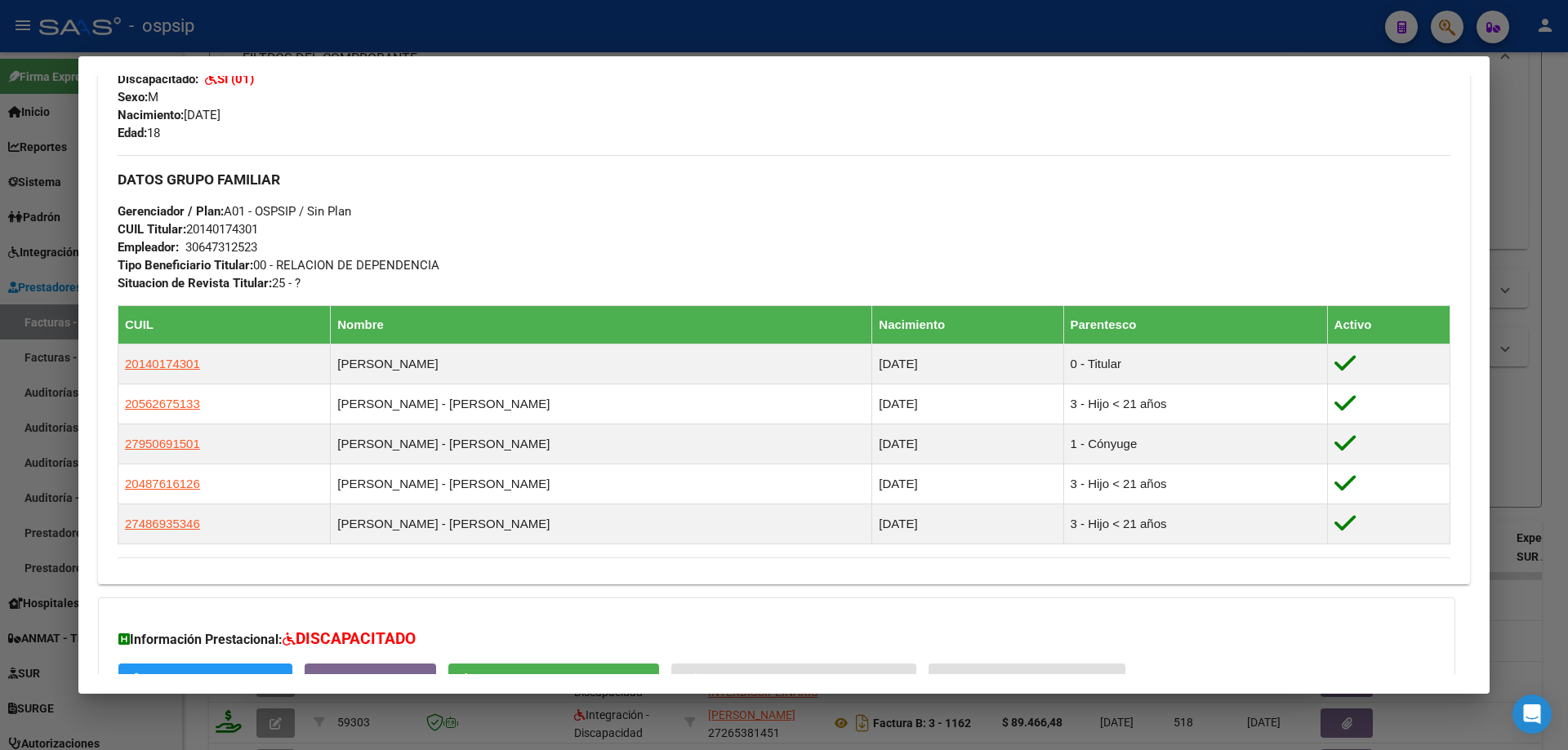
scroll to position [821, 0]
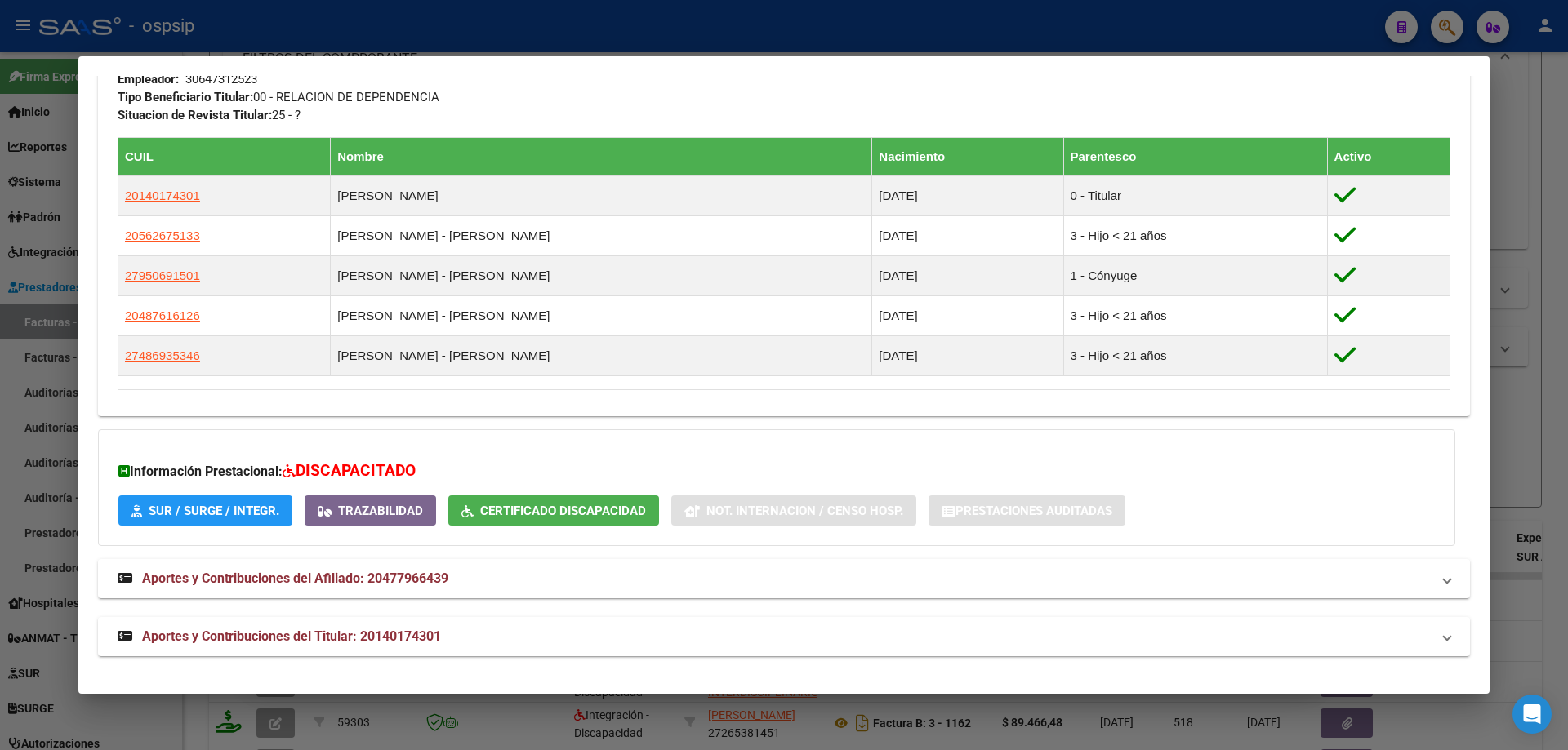
click at [1546, 401] on div at bounding box center [784, 375] width 1568 height 750
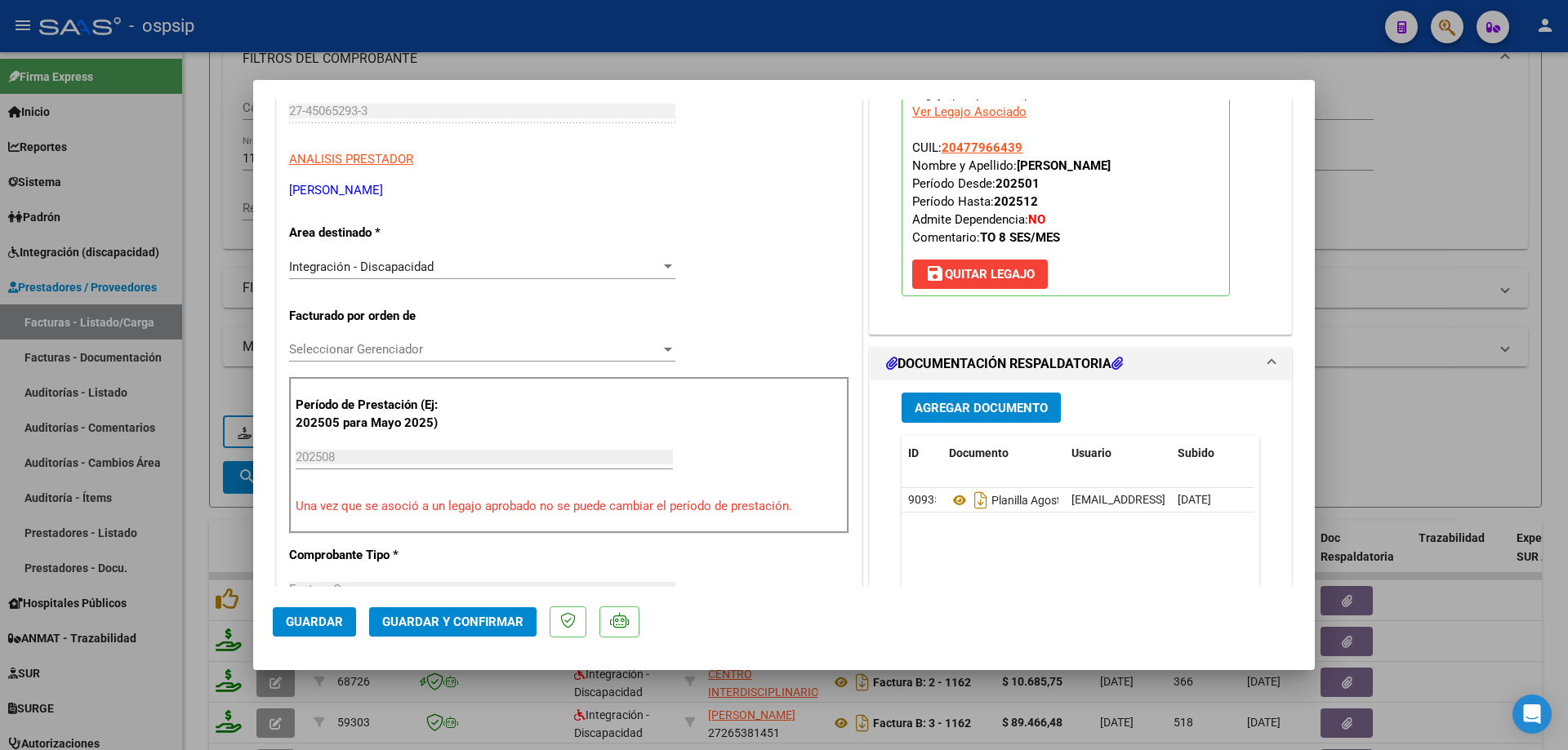
scroll to position [245, 0]
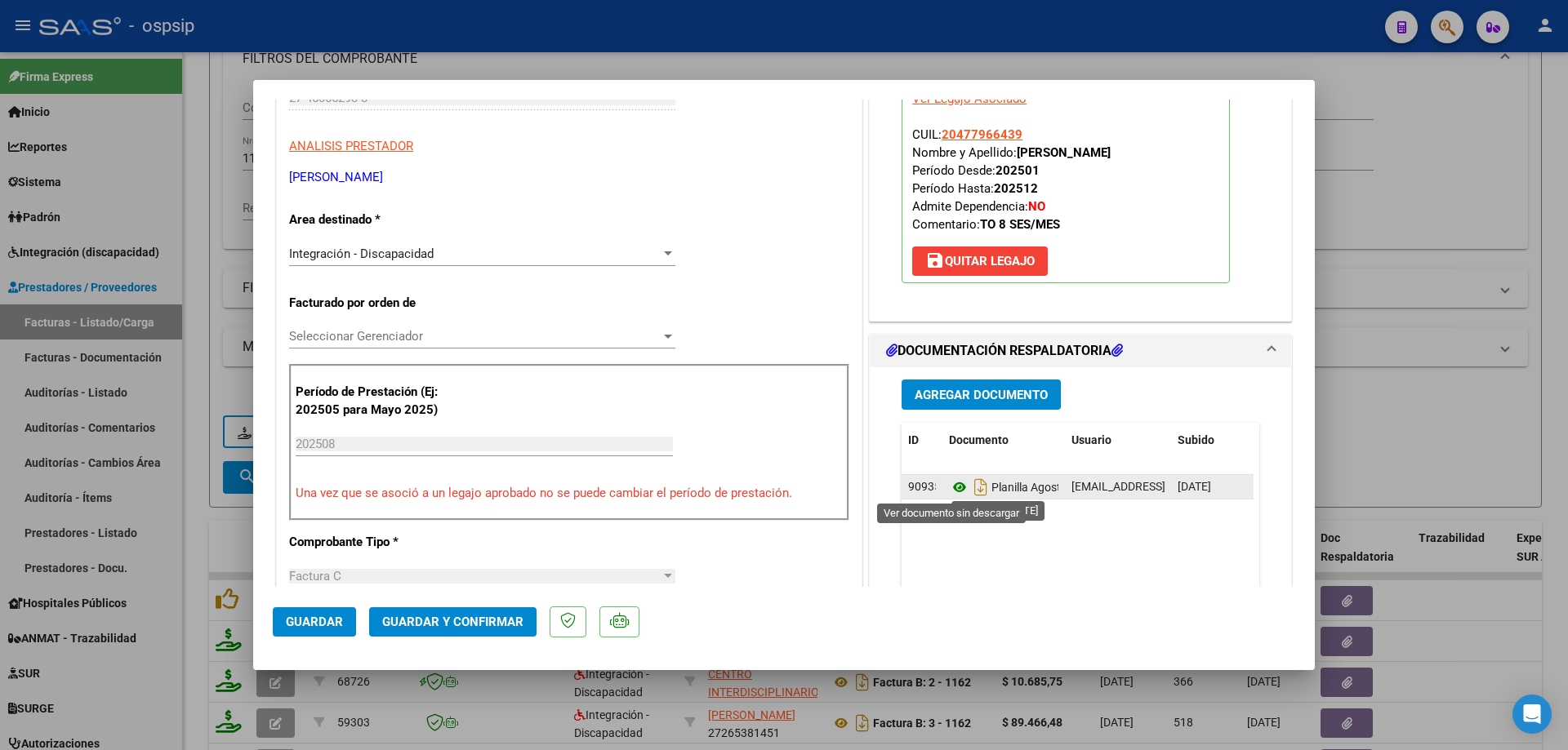
click at [949, 487] on icon at bounding box center [959, 487] width 21 height 20
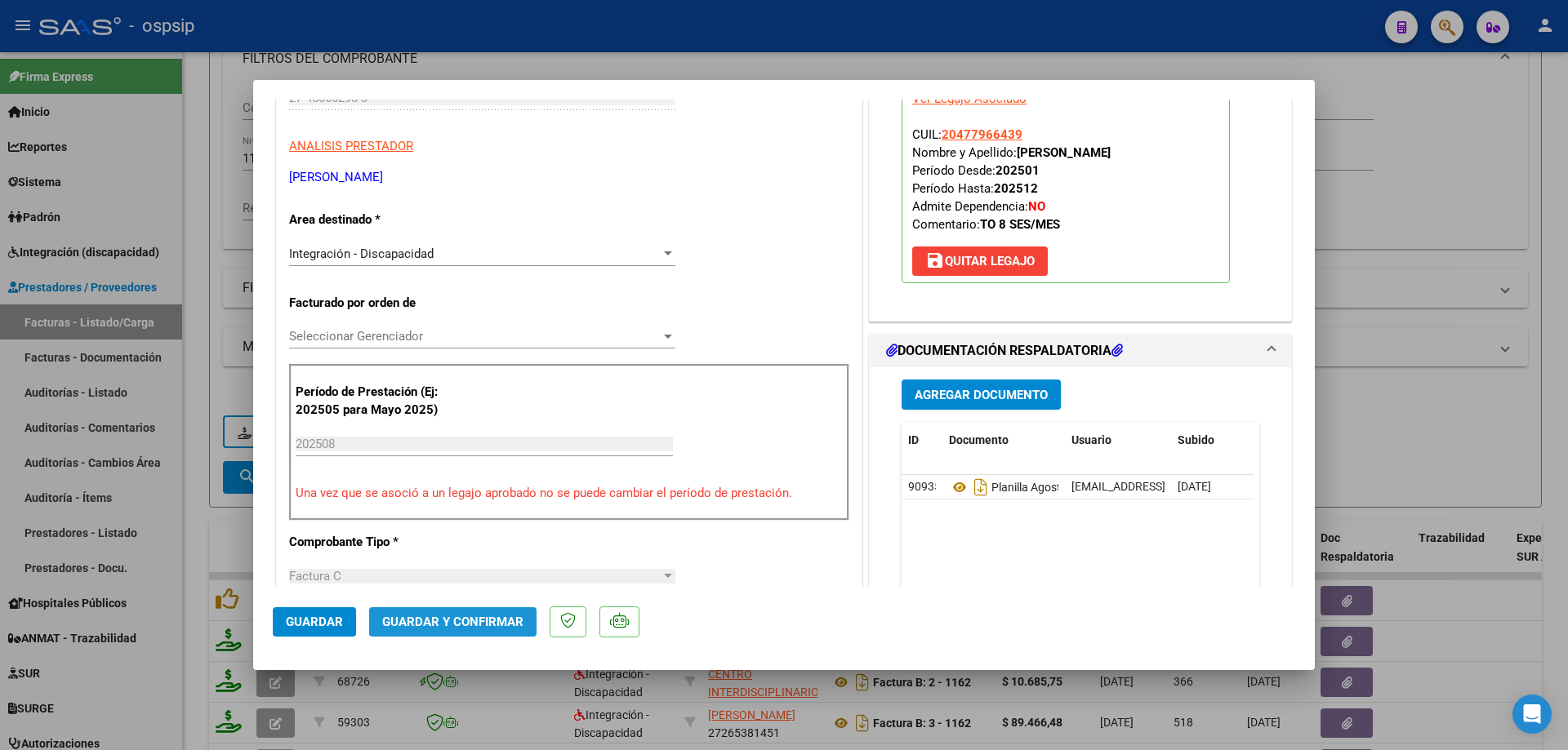
click at [486, 614] on button "Guardar y Confirmar" at bounding box center [452, 621] width 167 height 29
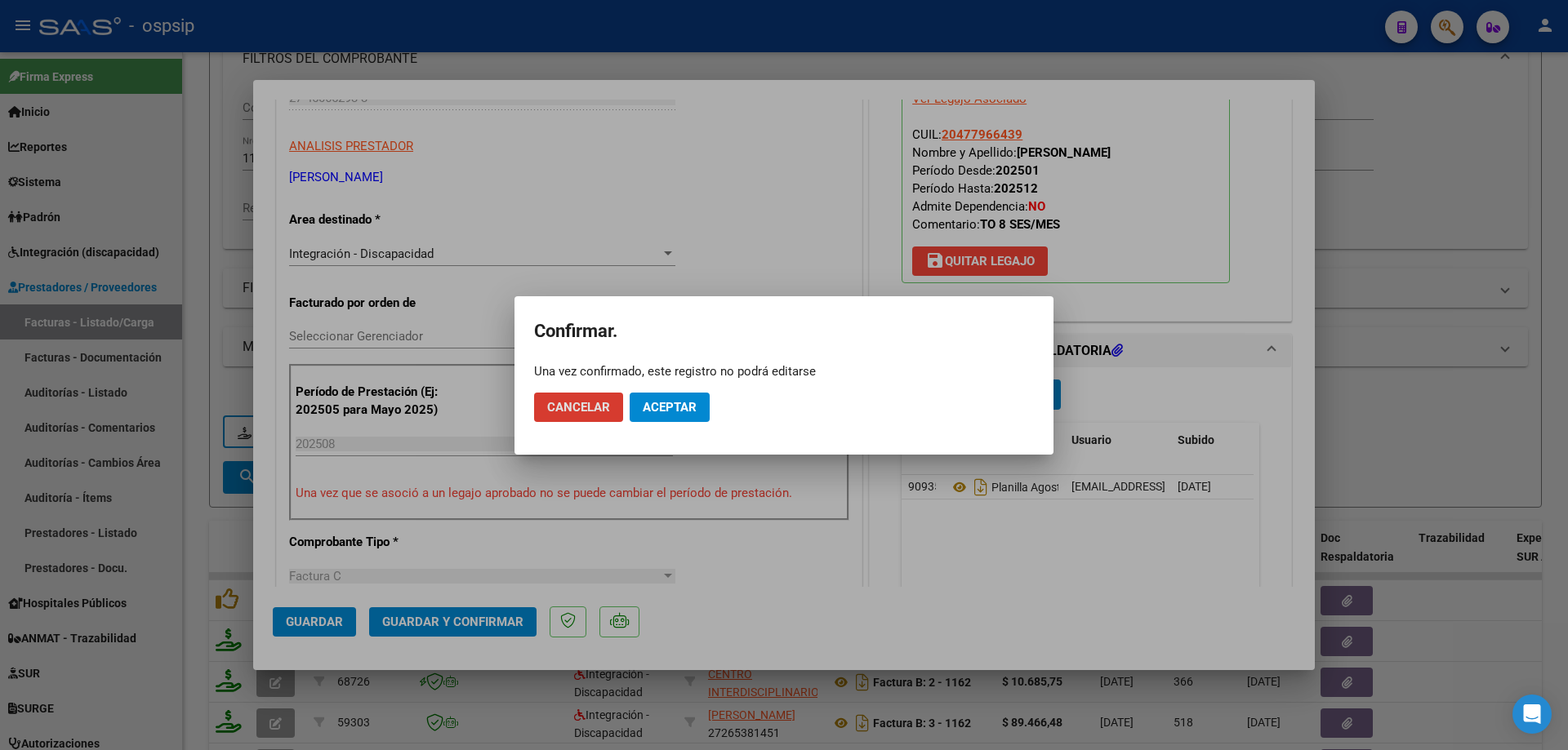
click at [661, 418] on button "Aceptar" at bounding box center [670, 407] width 80 height 29
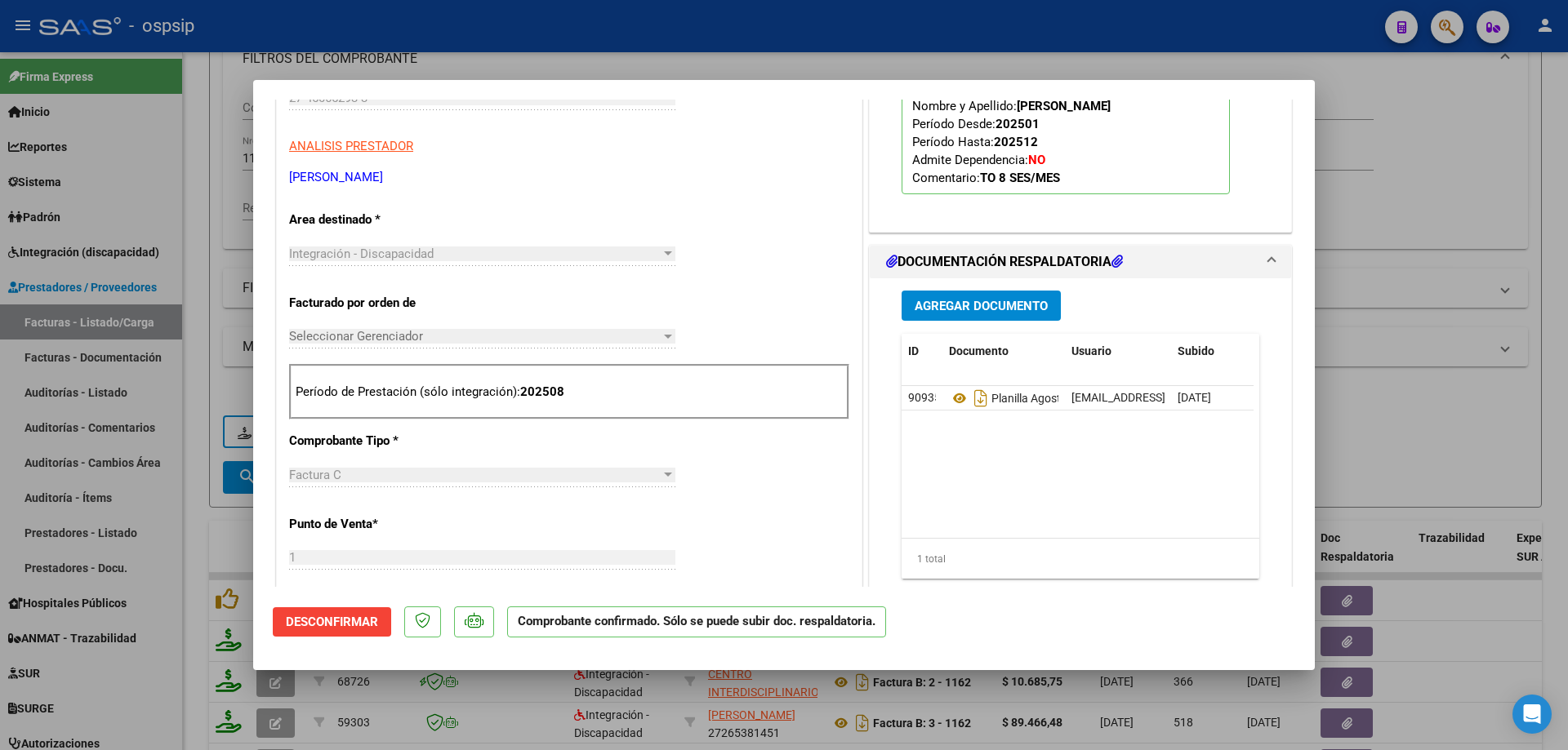
click at [1444, 205] on div at bounding box center [784, 375] width 1568 height 750
type input "$ 0,00"
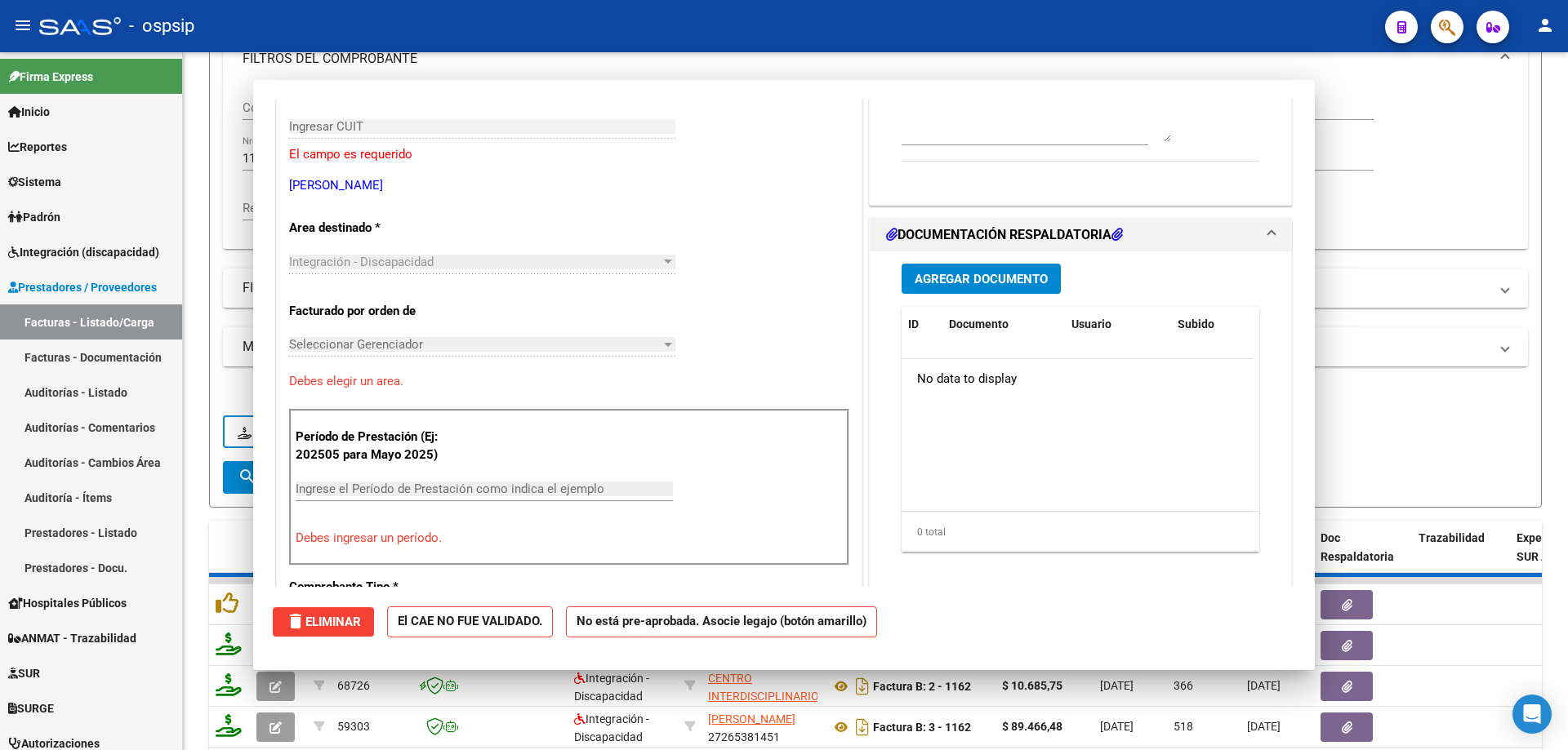
scroll to position [273, 0]
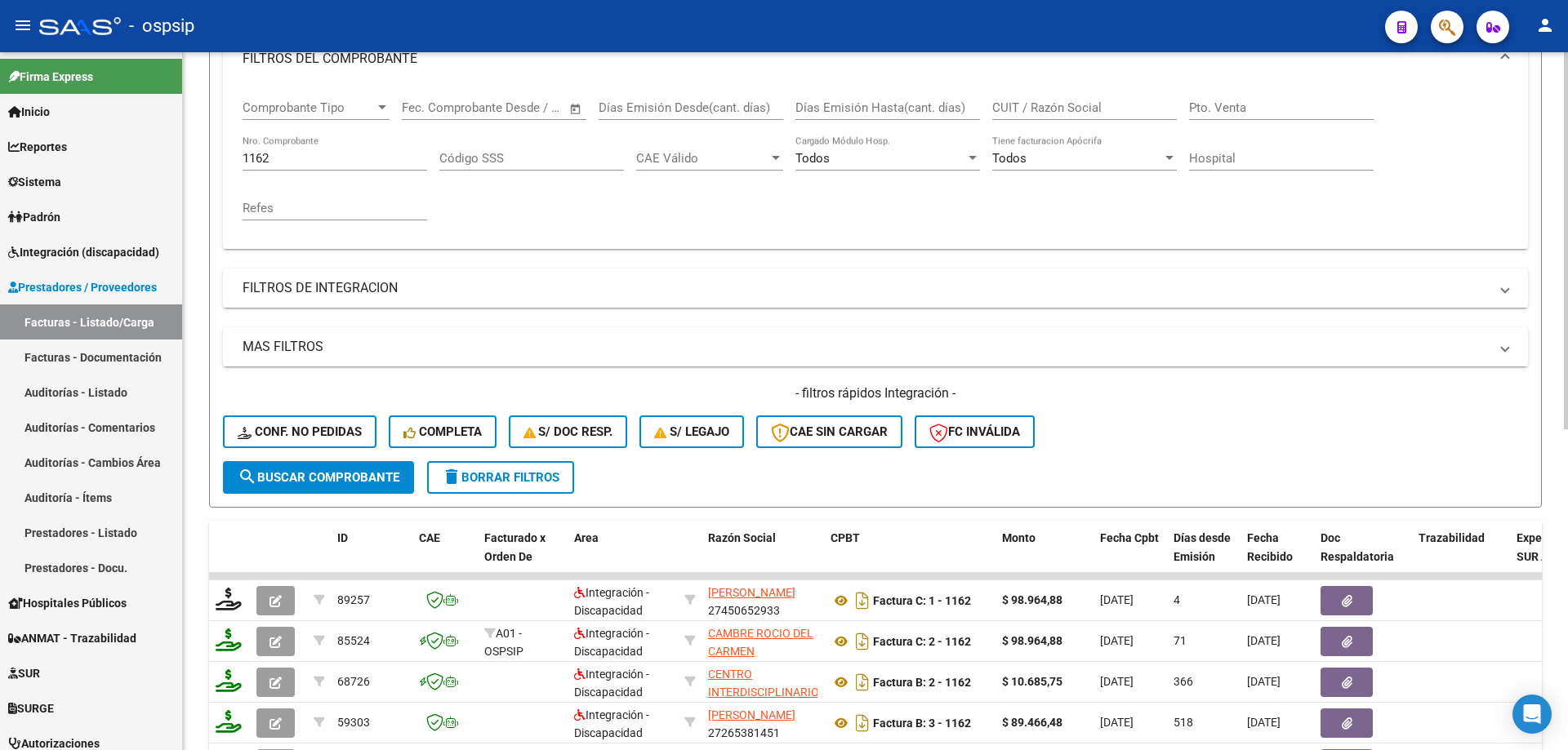
click at [313, 152] on input "1162" at bounding box center [334, 159] width 184 height 15
type input "1"
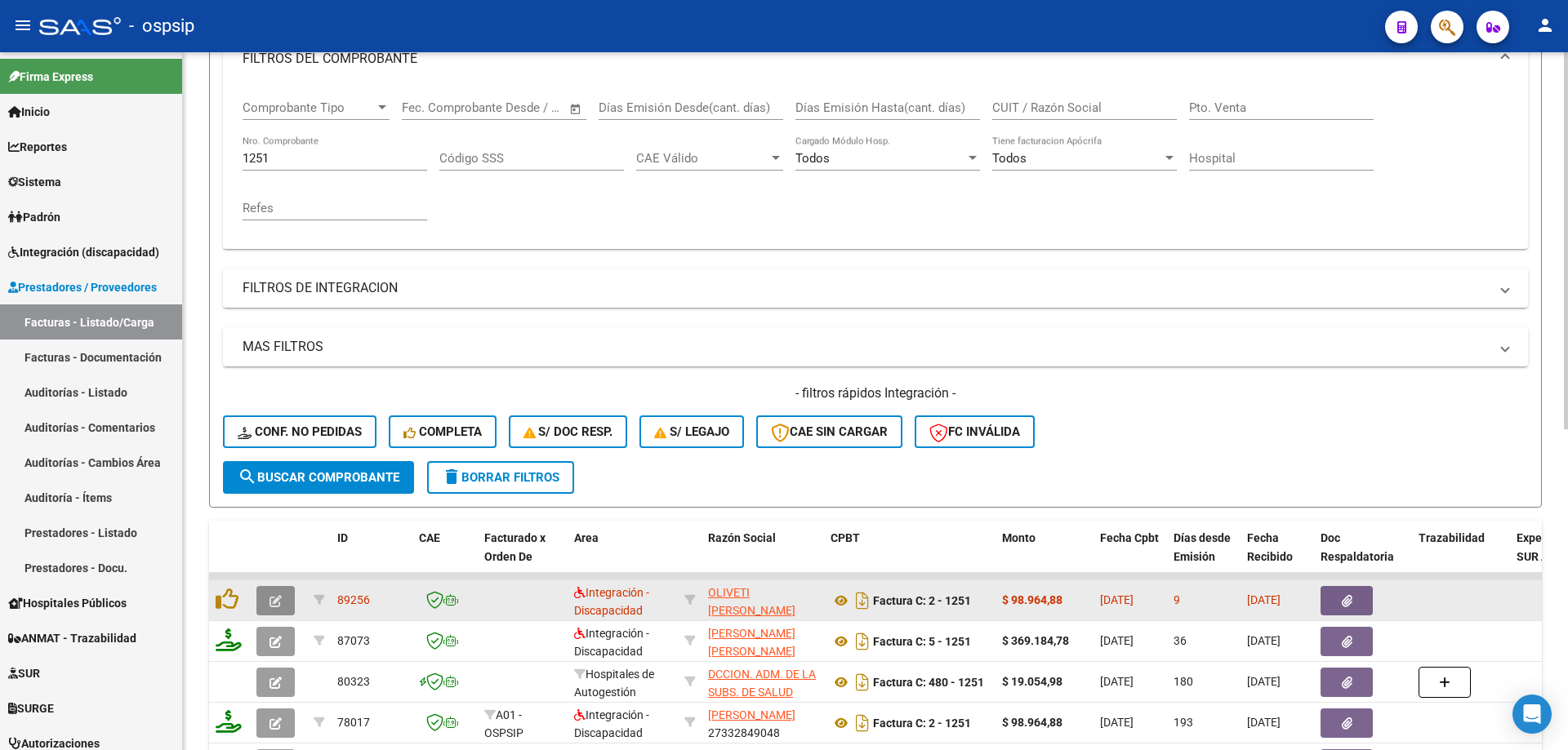
click at [279, 604] on icon "button" at bounding box center [275, 601] width 12 height 12
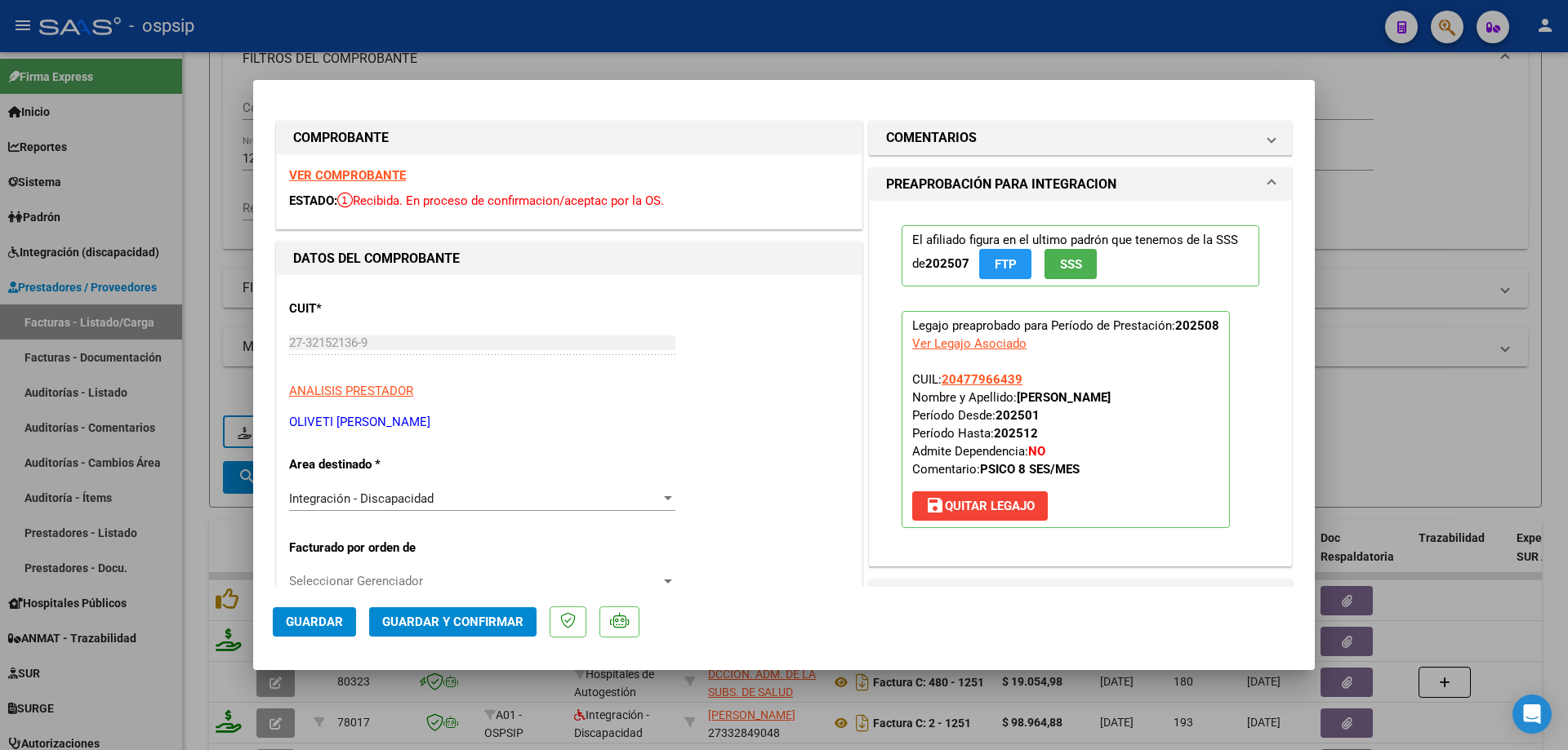
click at [1072, 252] on button "SSS" at bounding box center [1070, 264] width 52 height 30
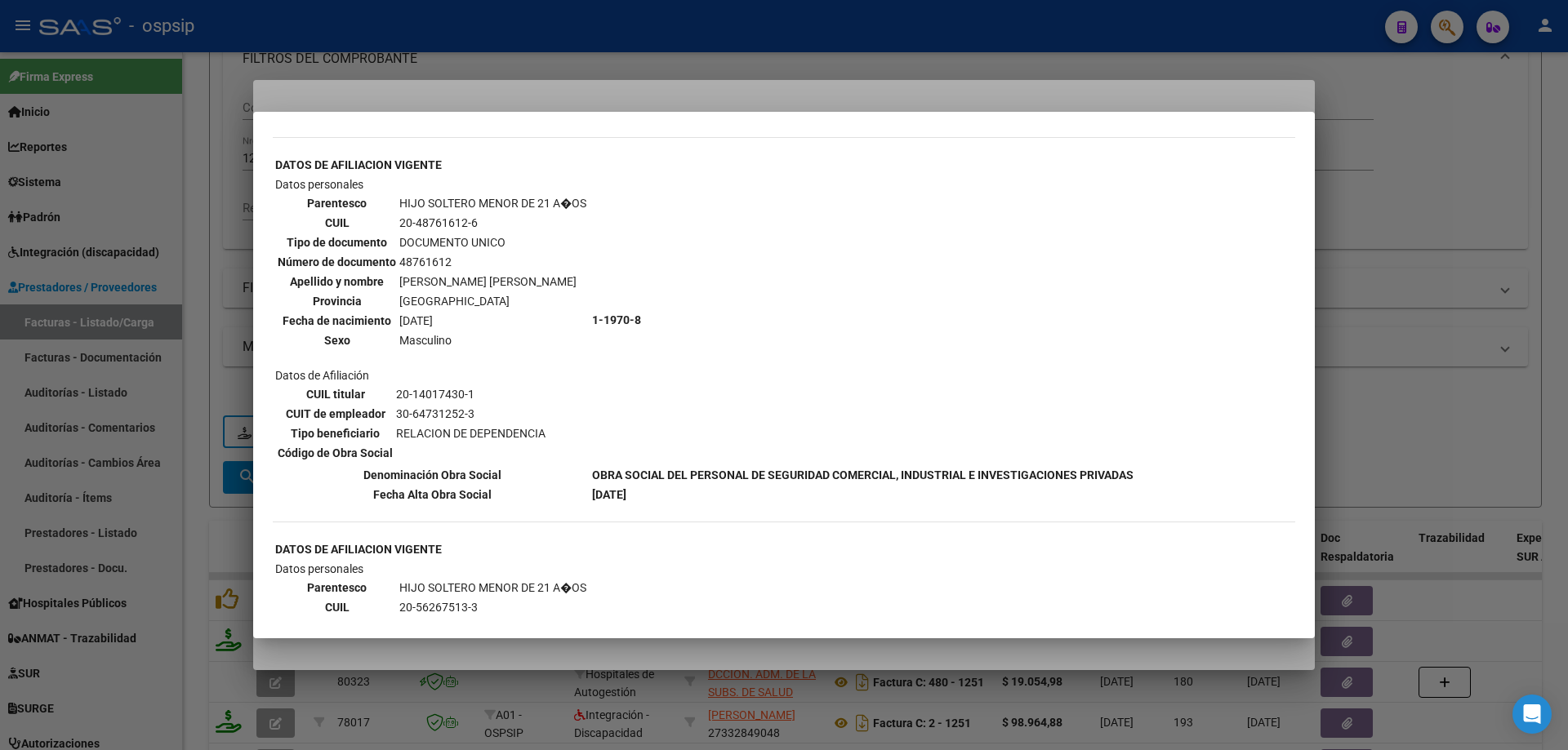
scroll to position [1796, 0]
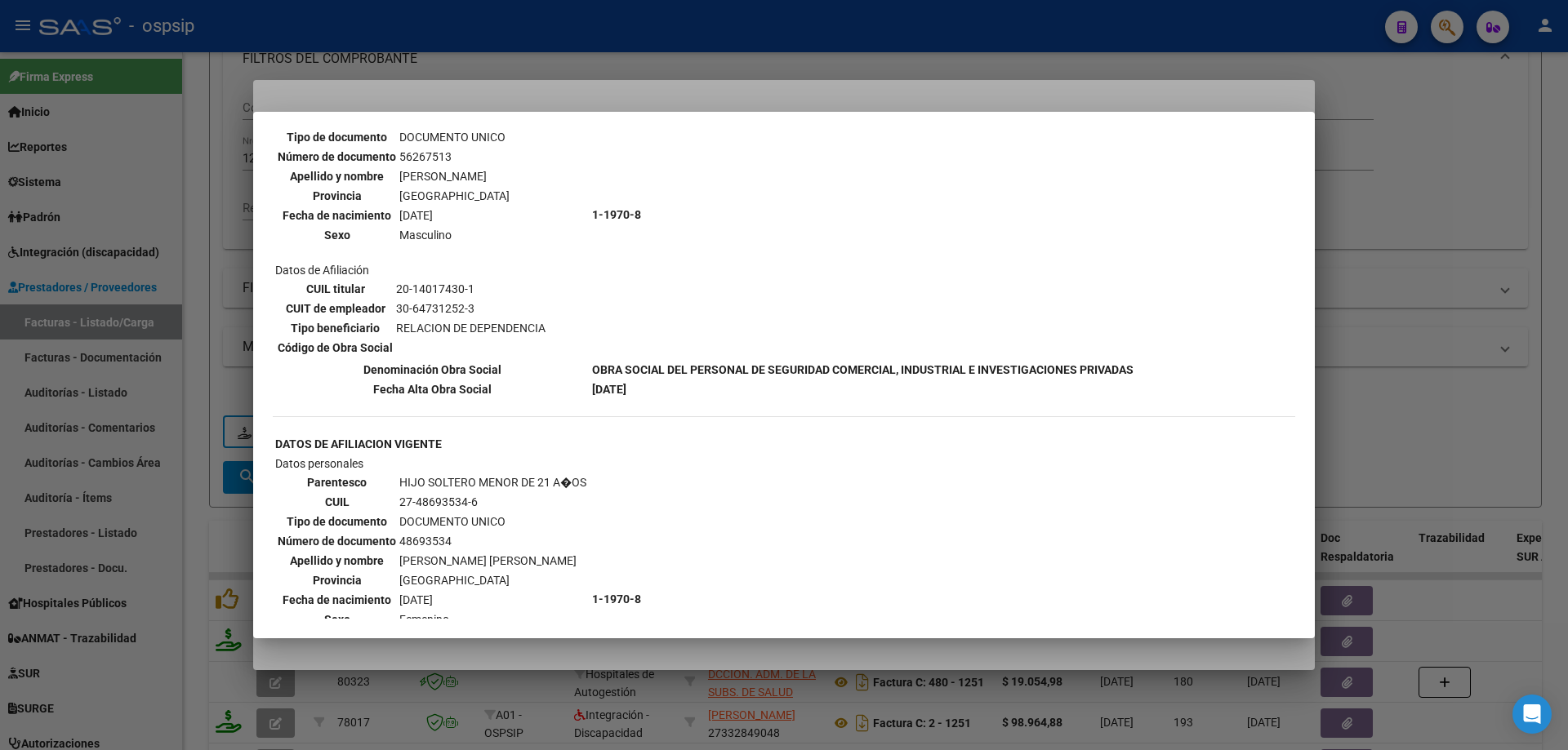
click at [1441, 226] on div at bounding box center [784, 375] width 1568 height 750
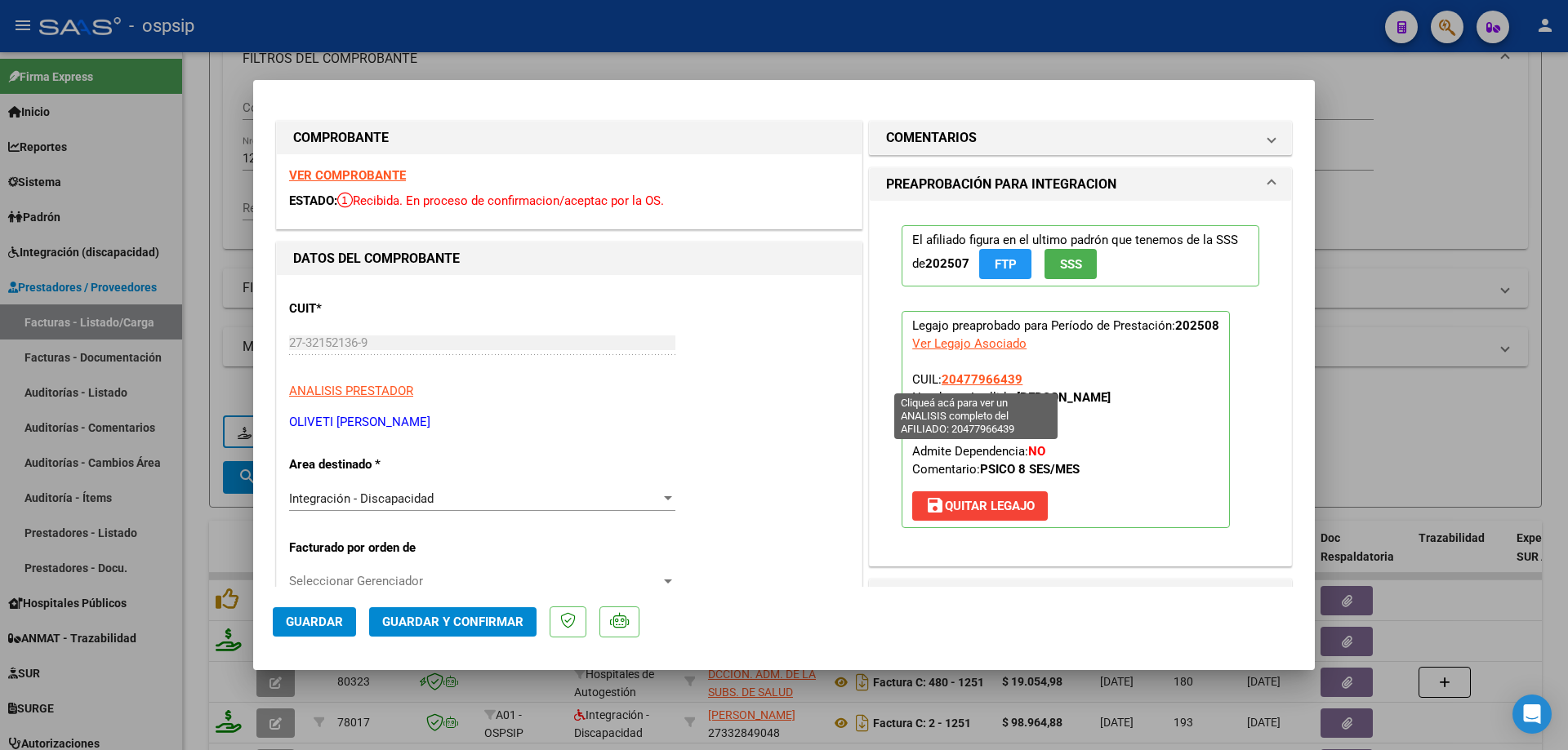
click at [999, 379] on span "20477966439" at bounding box center [981, 380] width 80 height 15
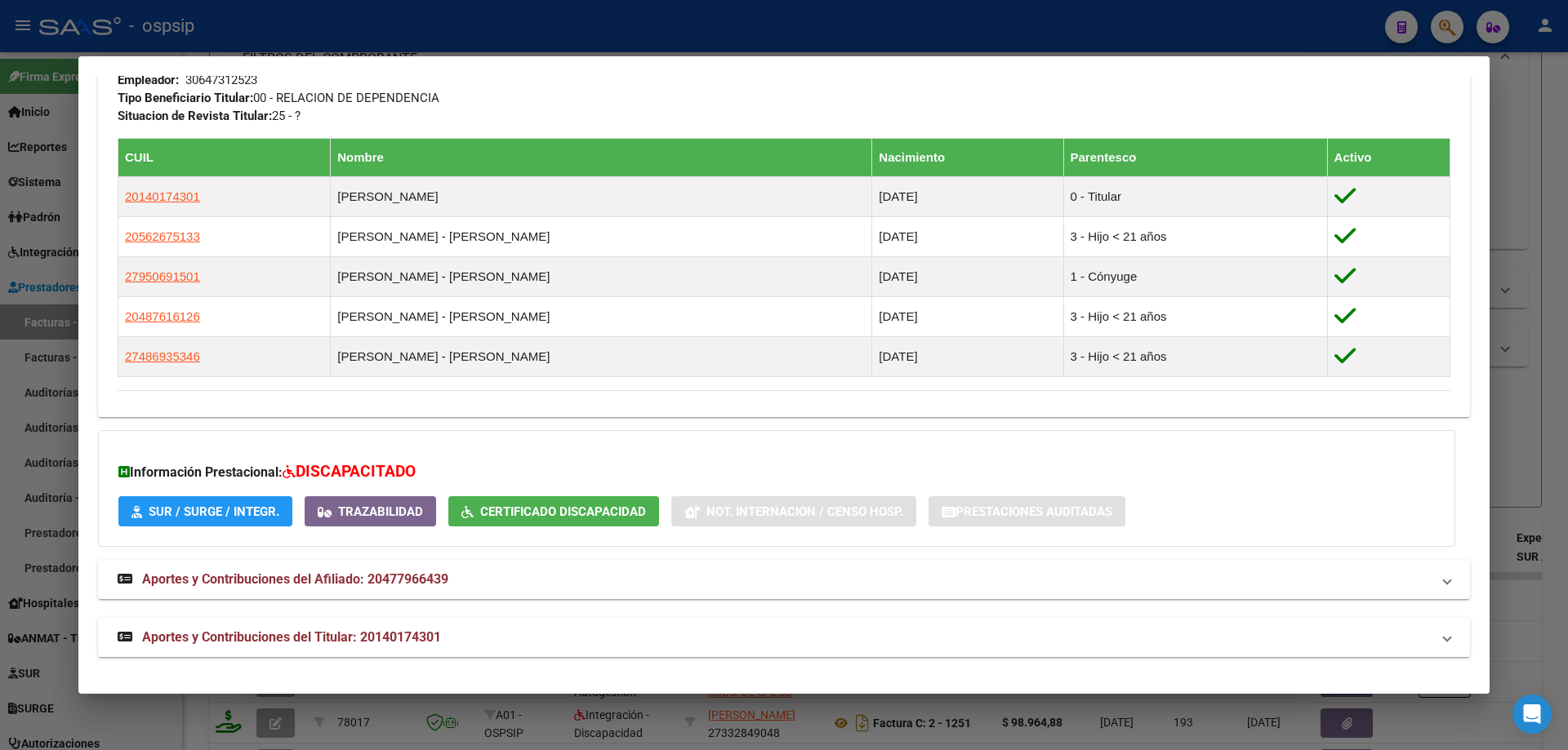
scroll to position [821, 0]
click at [1533, 308] on div at bounding box center [784, 375] width 1568 height 750
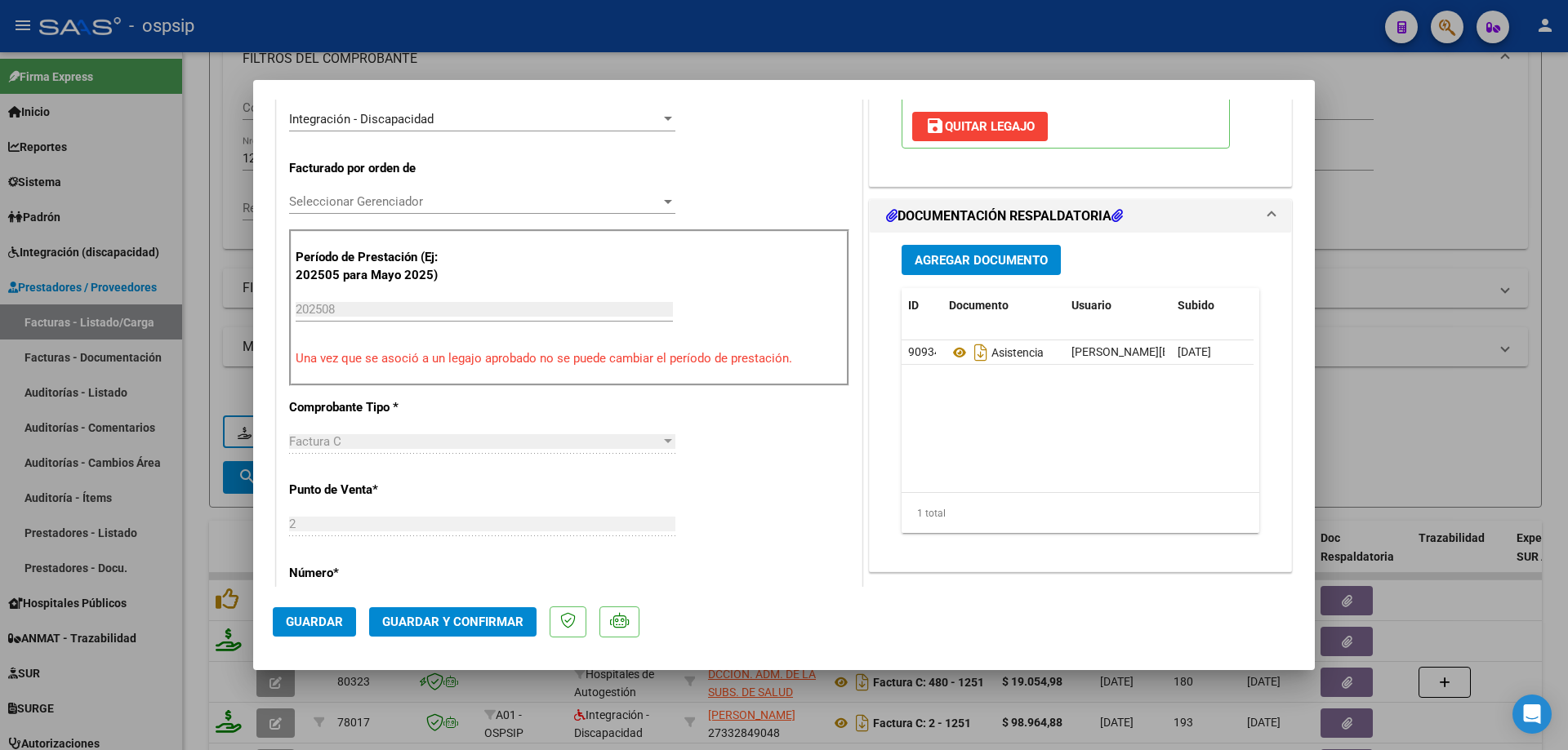
scroll to position [409, 0]
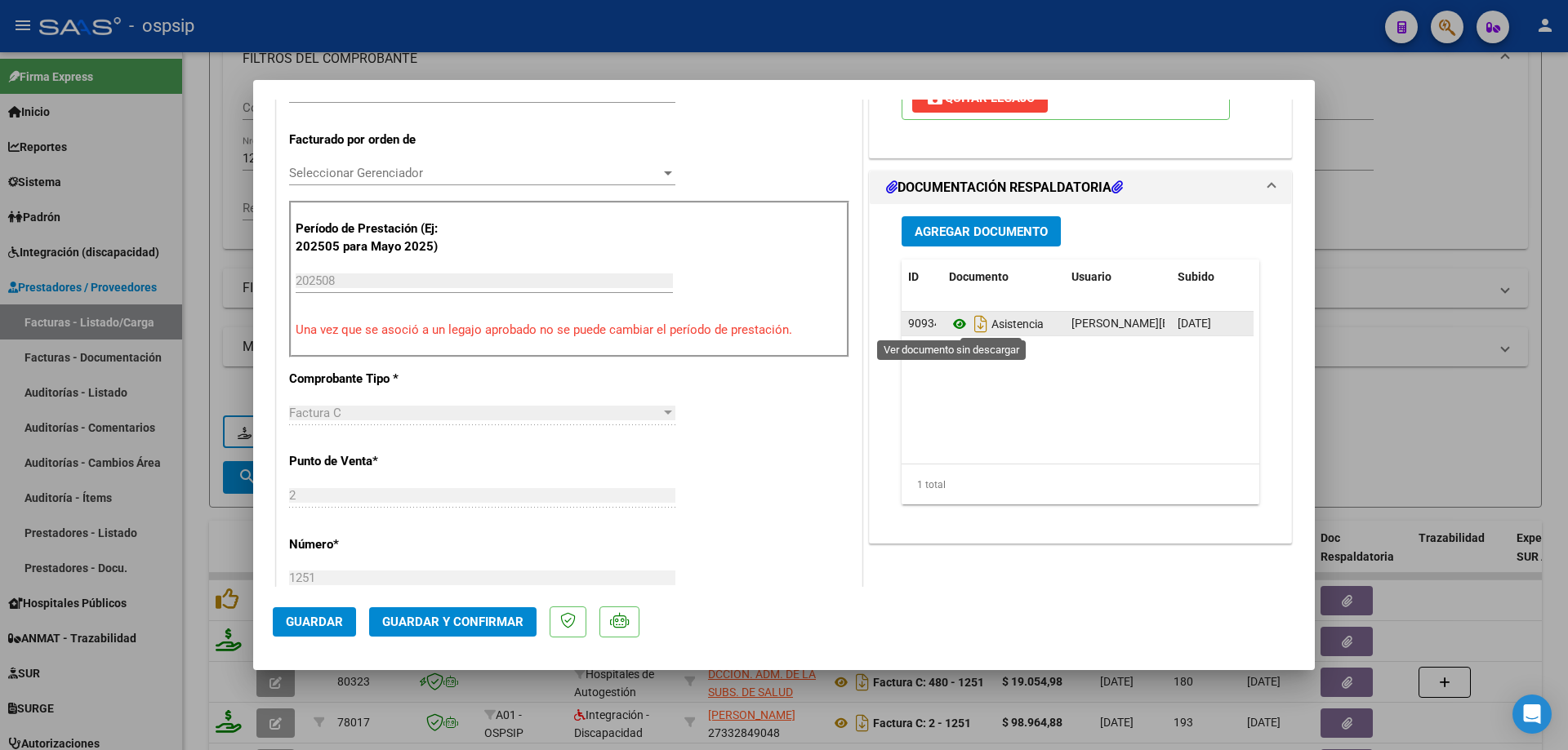
click at [952, 325] on icon at bounding box center [959, 323] width 21 height 20
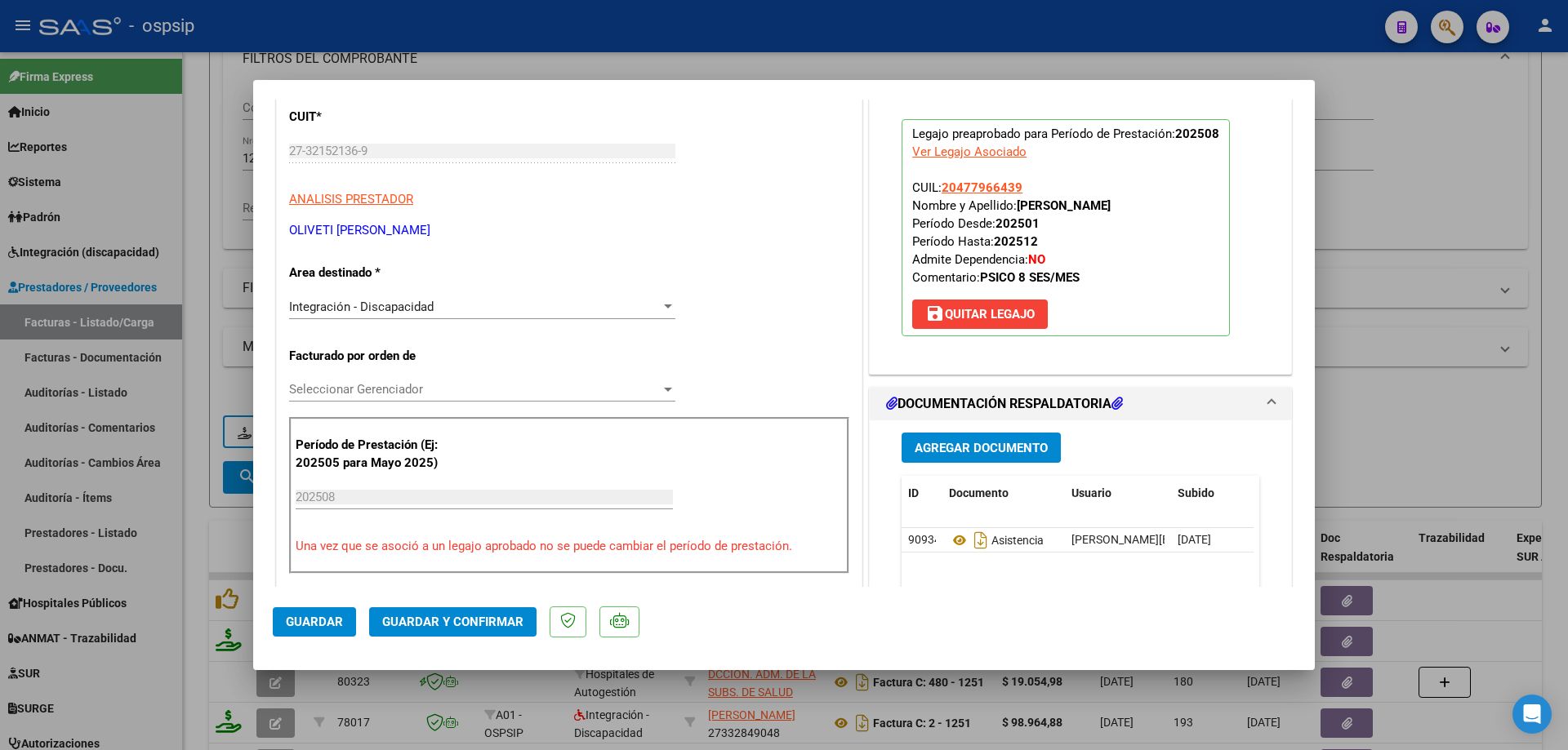
scroll to position [164, 0]
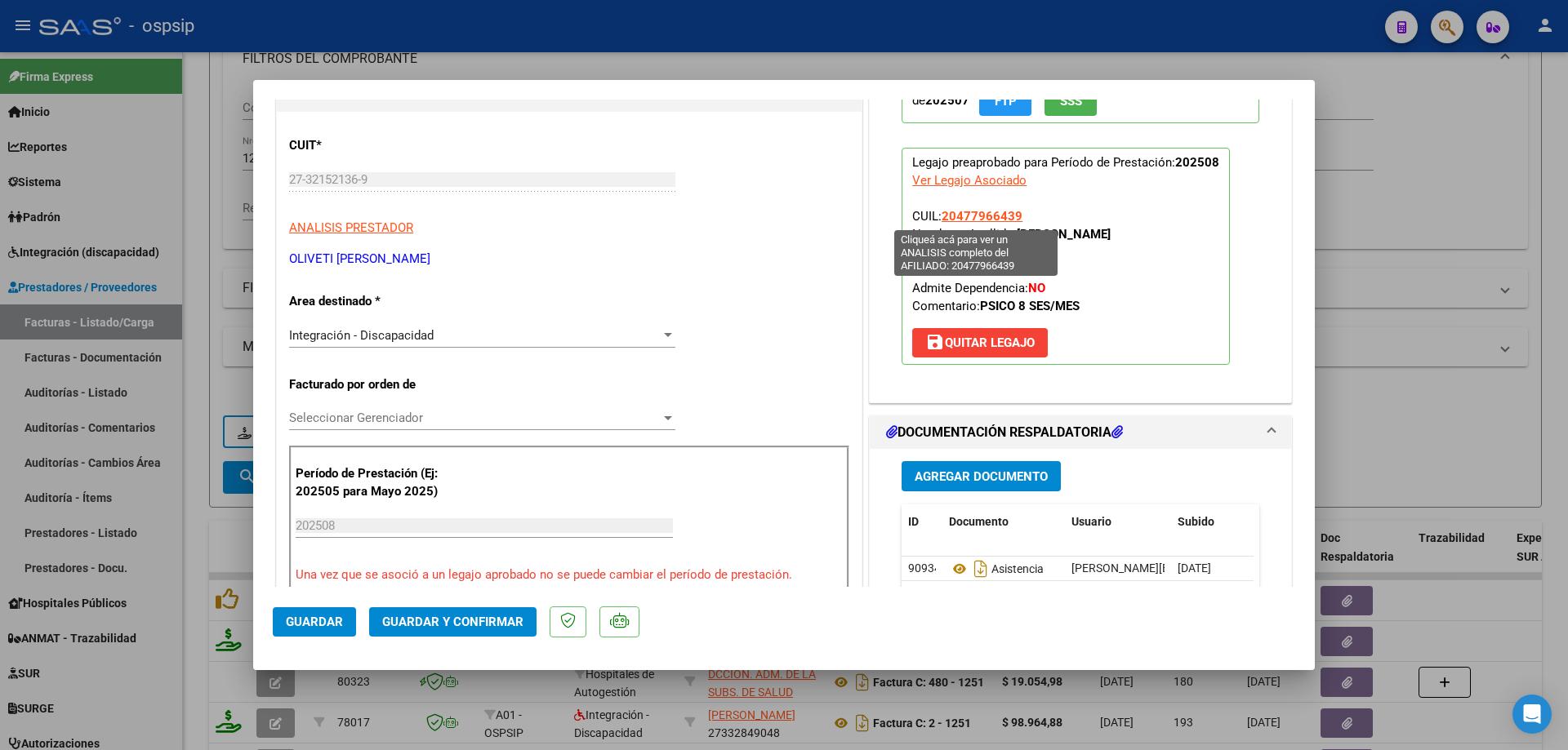
drag, startPoint x: 1019, startPoint y: 216, endPoint x: 940, endPoint y: 213, distance: 79.1
click at [940, 213] on p "Legajo preaprobado para Período de Prestación: 202508 Ver Legajo Asociado CUIL:…" at bounding box center [1065, 256] width 328 height 218
copy span "20477966439"
click at [469, 619] on span "Guardar y Confirmar" at bounding box center [452, 622] width 141 height 15
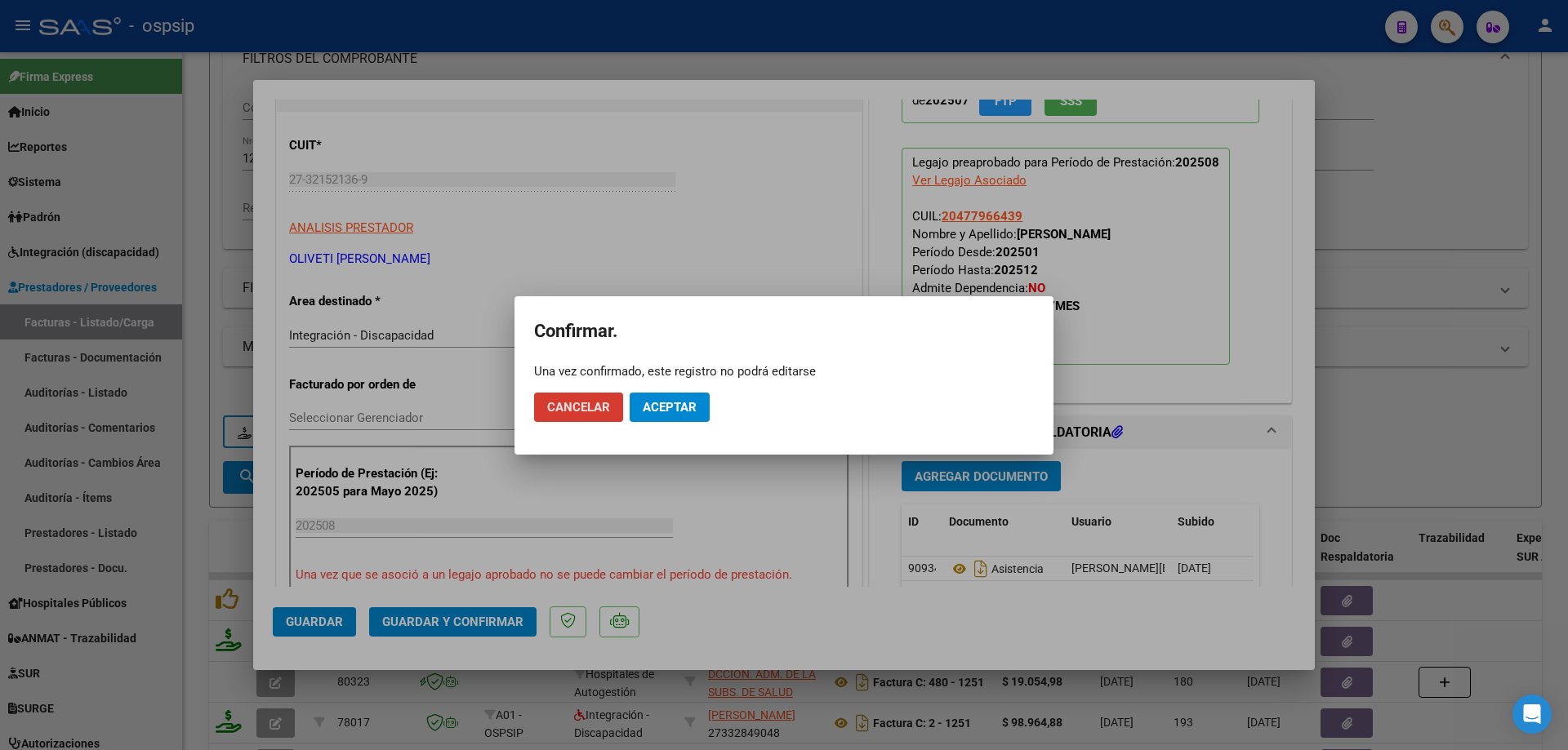
click at [668, 410] on span "Aceptar" at bounding box center [669, 408] width 54 height 15
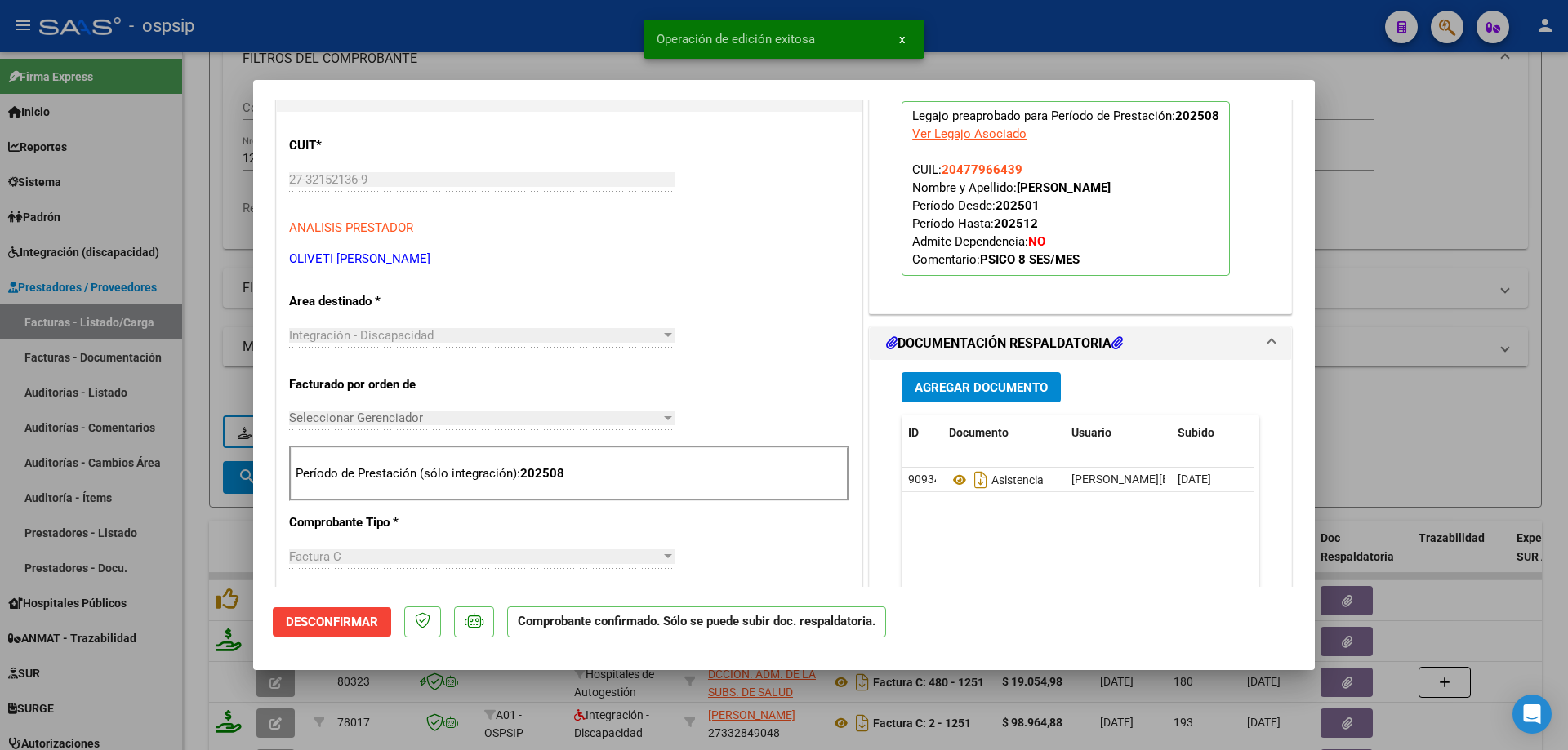
click at [1441, 318] on div at bounding box center [784, 375] width 1568 height 750
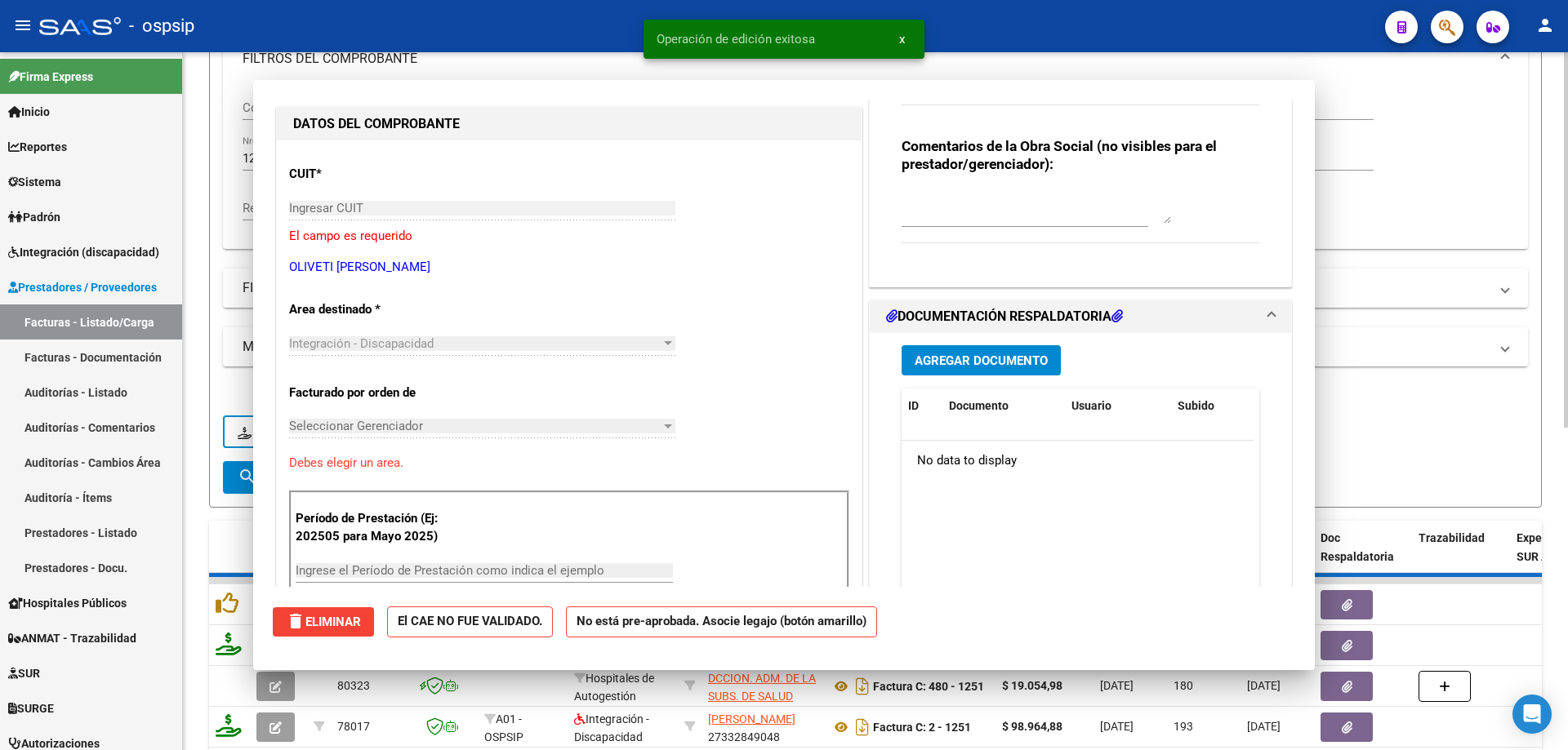
scroll to position [0, 0]
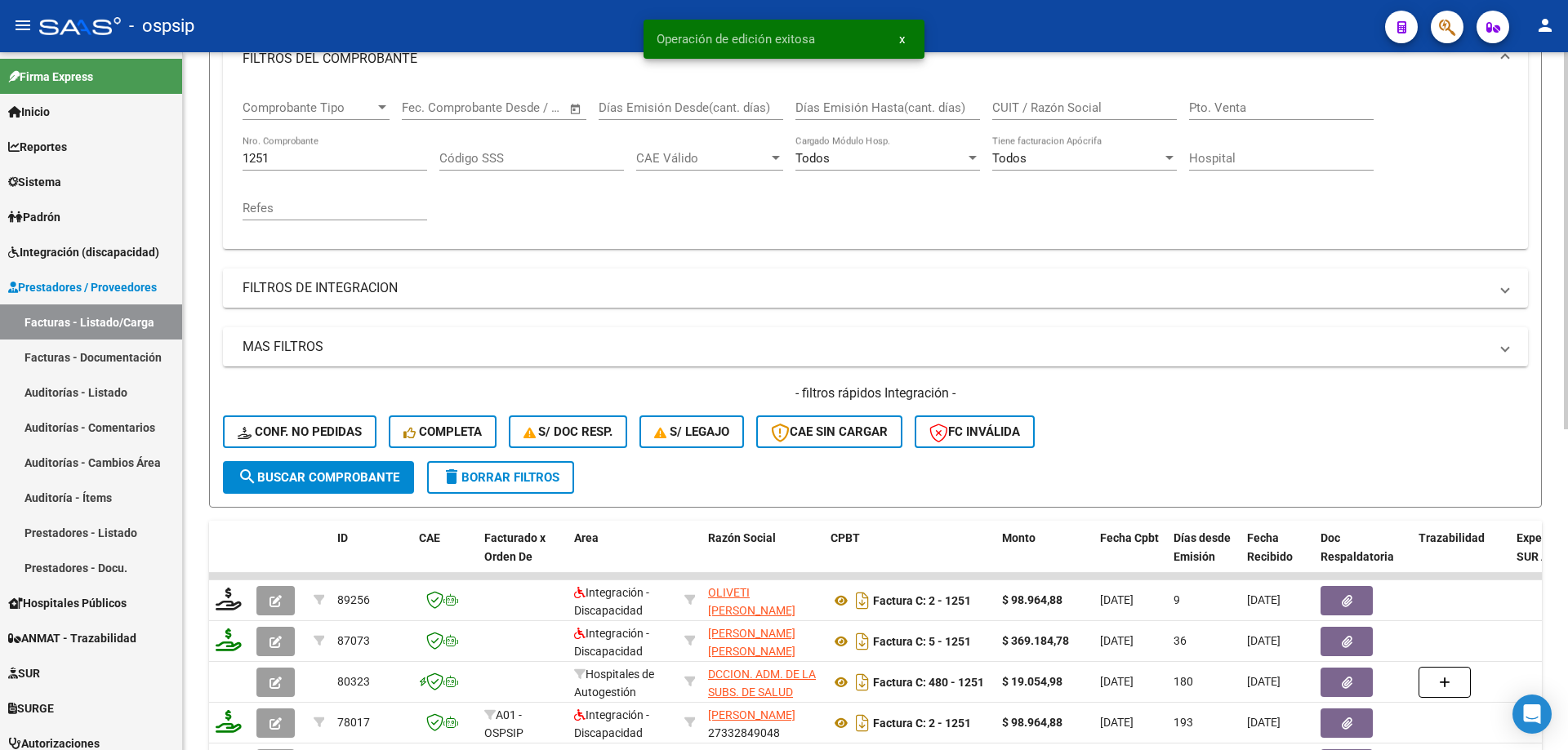
click at [280, 164] on input "1251" at bounding box center [334, 159] width 184 height 15
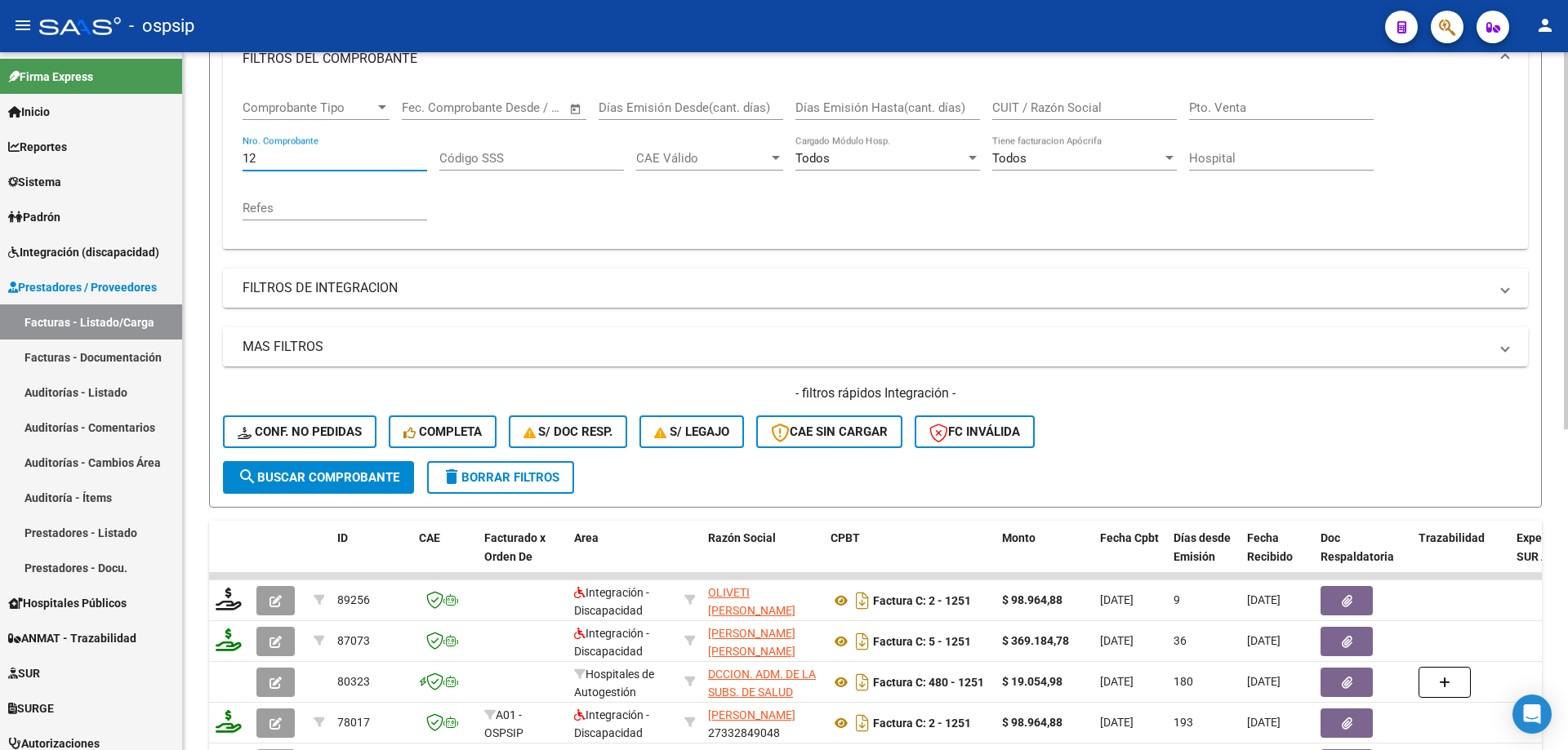
type input "1"
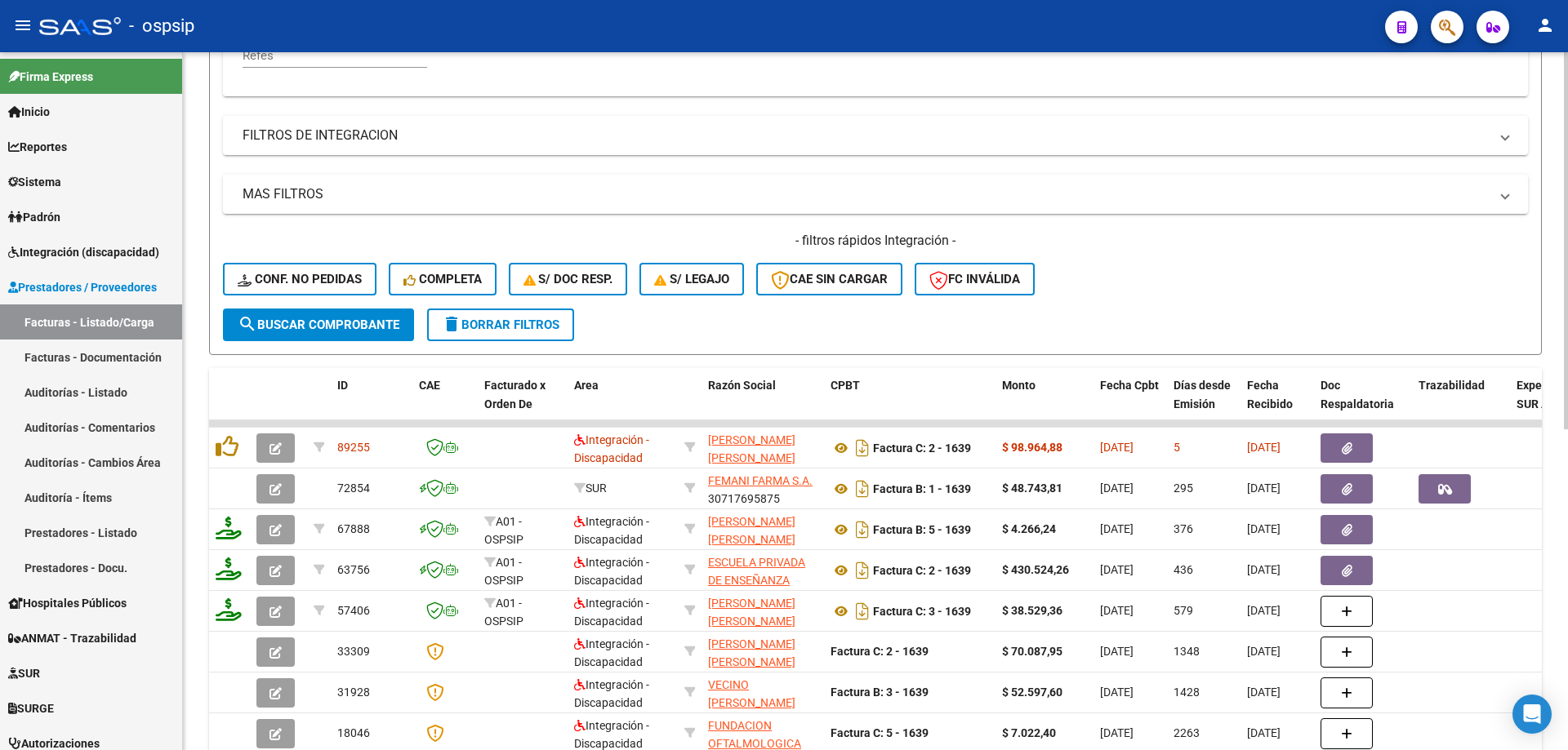
scroll to position [409, 0]
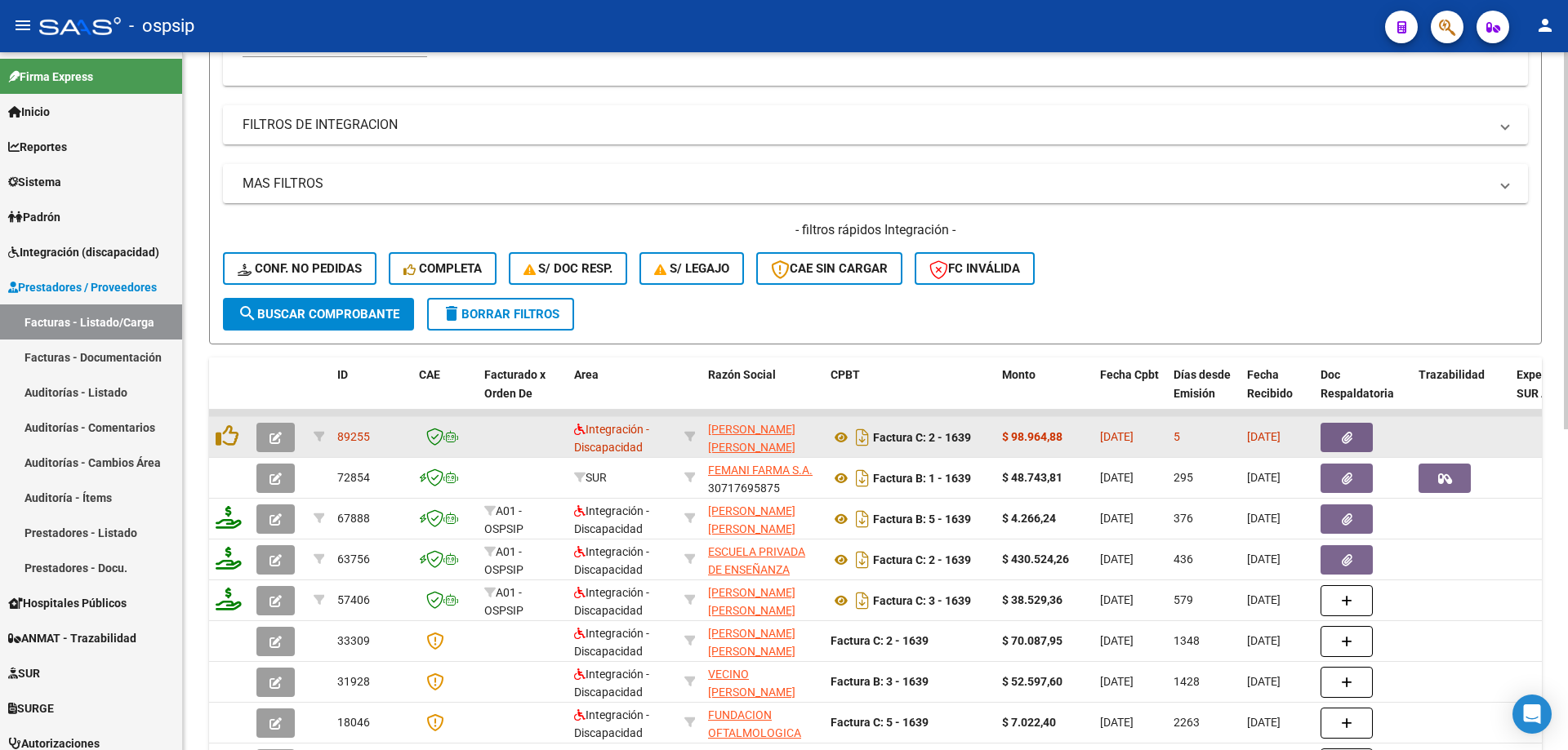
type input "1639"
click at [281, 431] on span "button" at bounding box center [275, 438] width 12 height 15
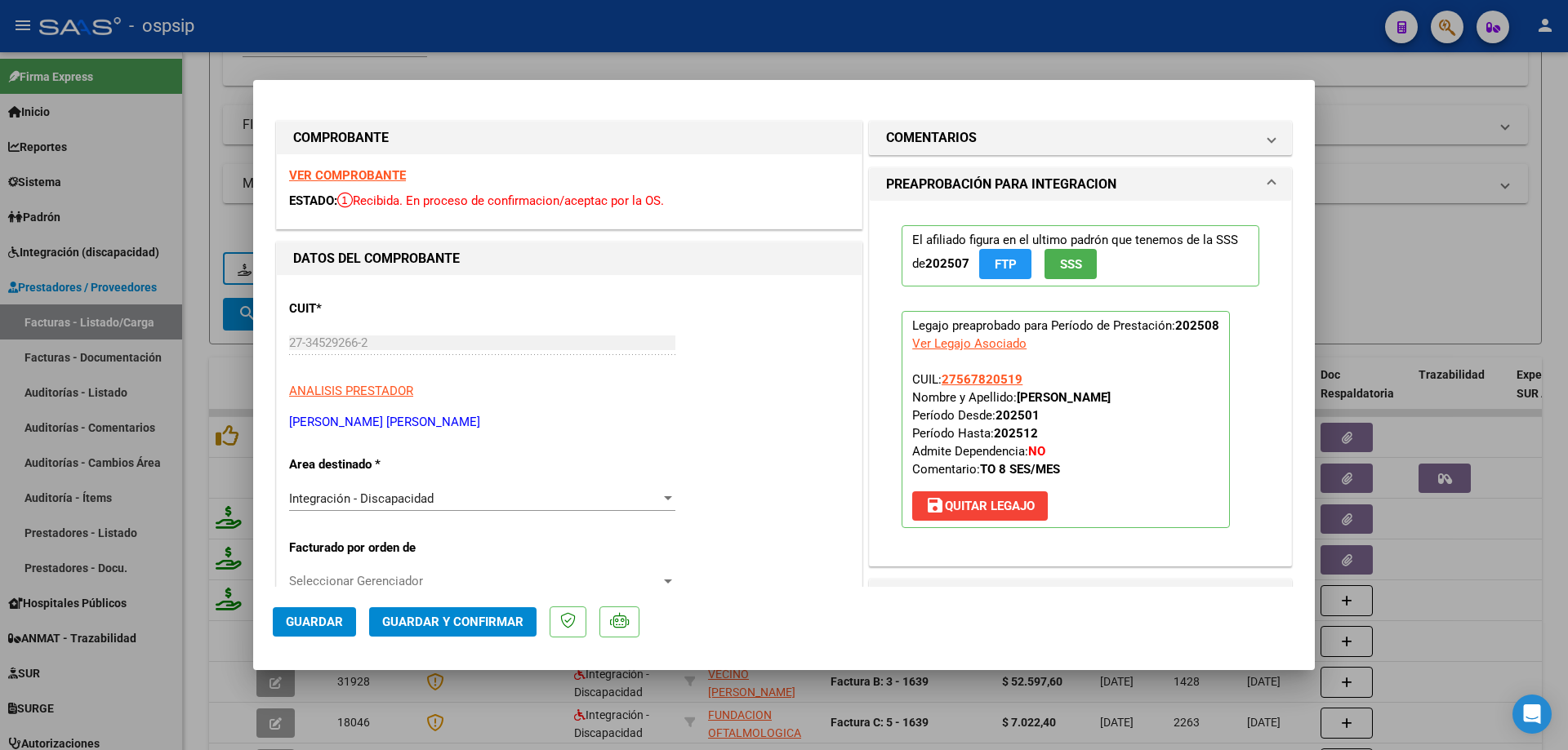
click at [1046, 263] on button "SSS" at bounding box center [1070, 264] width 52 height 30
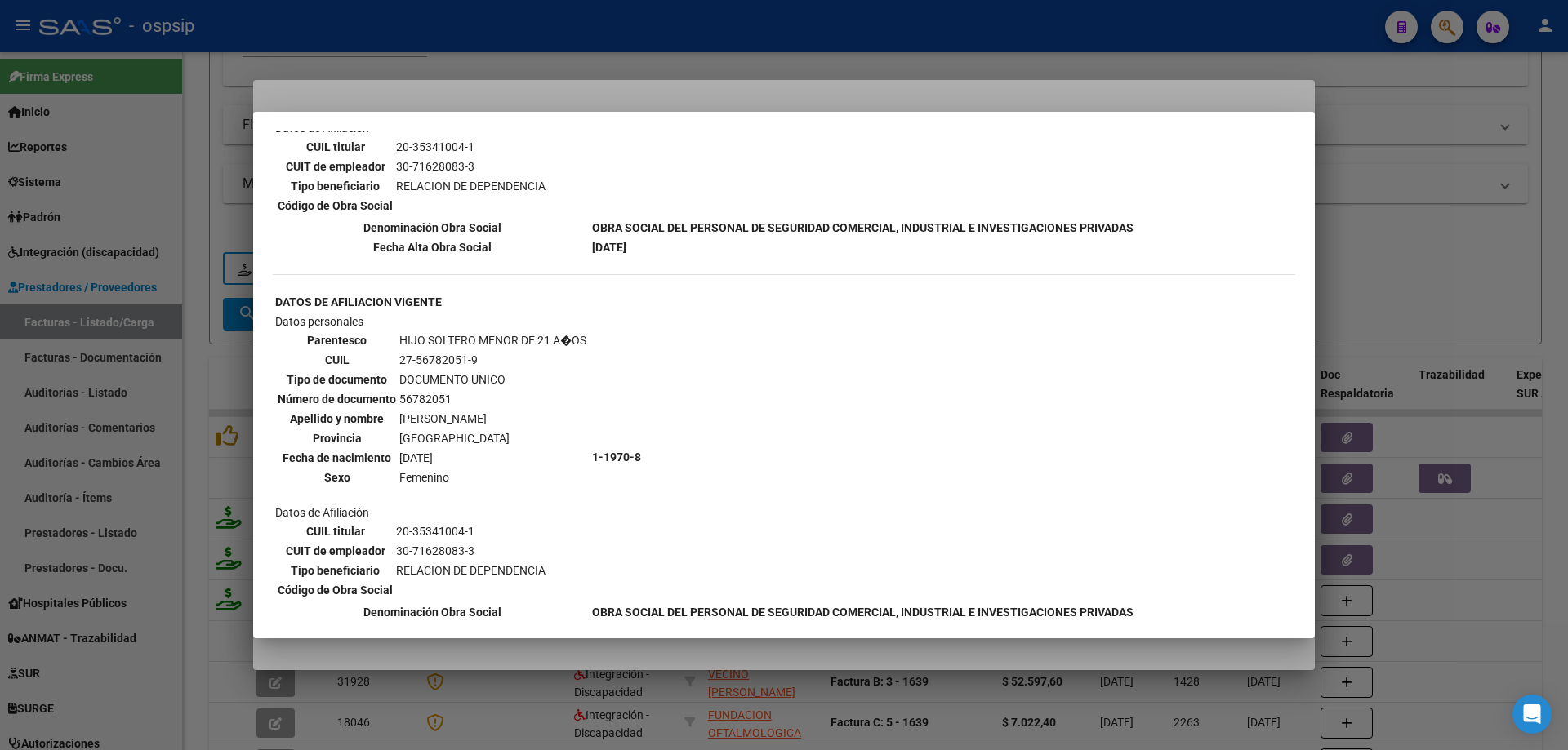
scroll to position [816, 0]
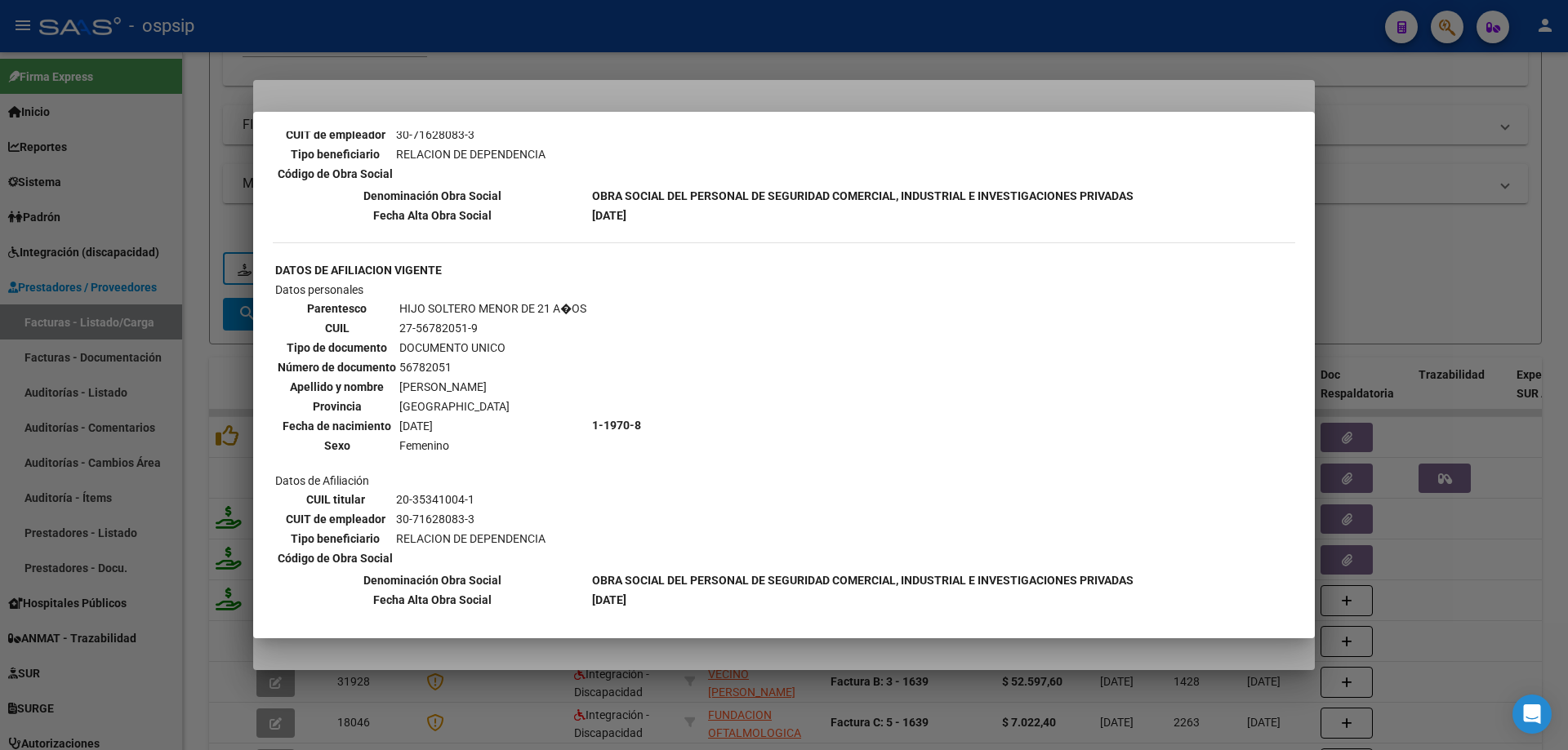
click at [1364, 254] on div at bounding box center [784, 375] width 1568 height 750
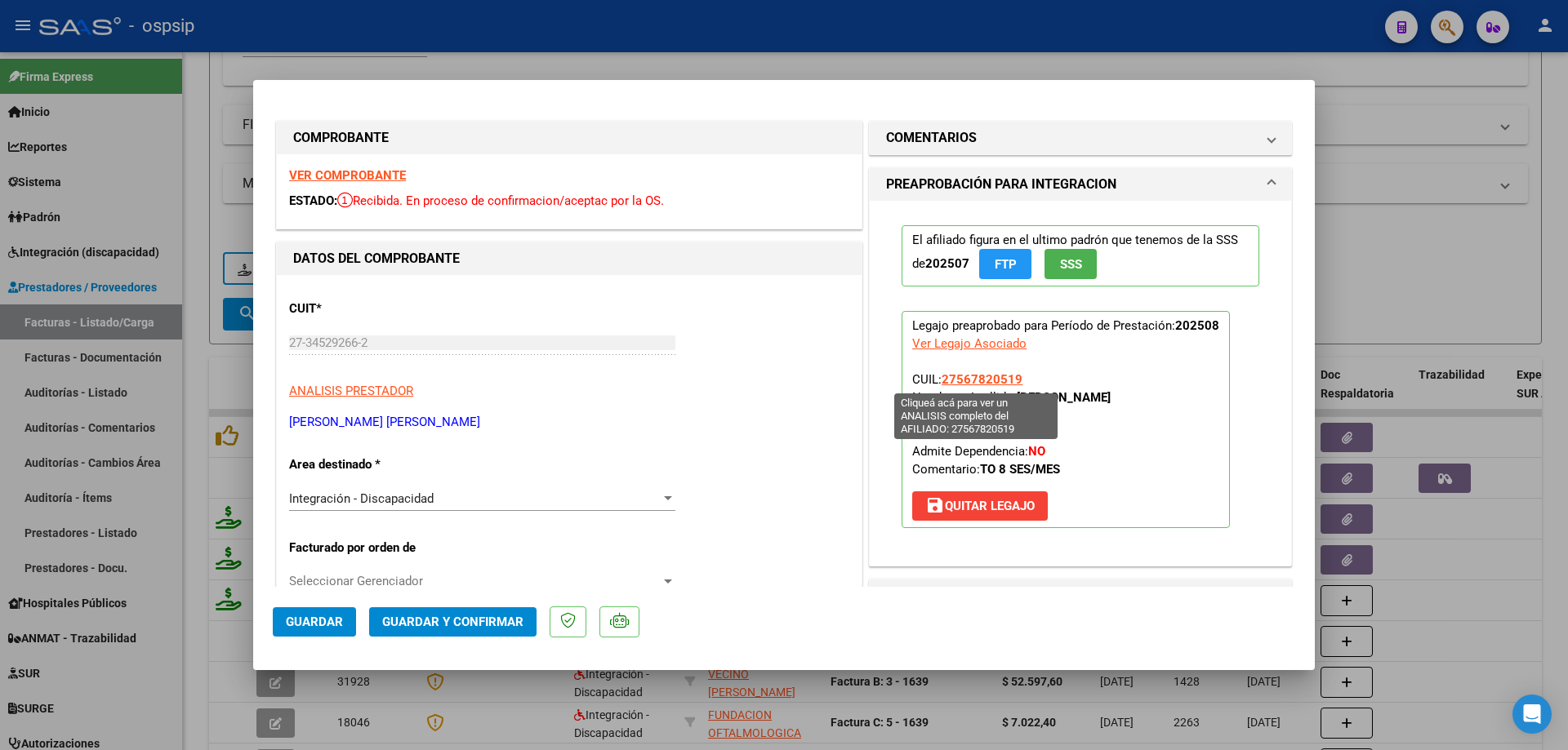
click at [988, 378] on span "27567820519" at bounding box center [981, 380] width 80 height 15
type textarea "27567820519"
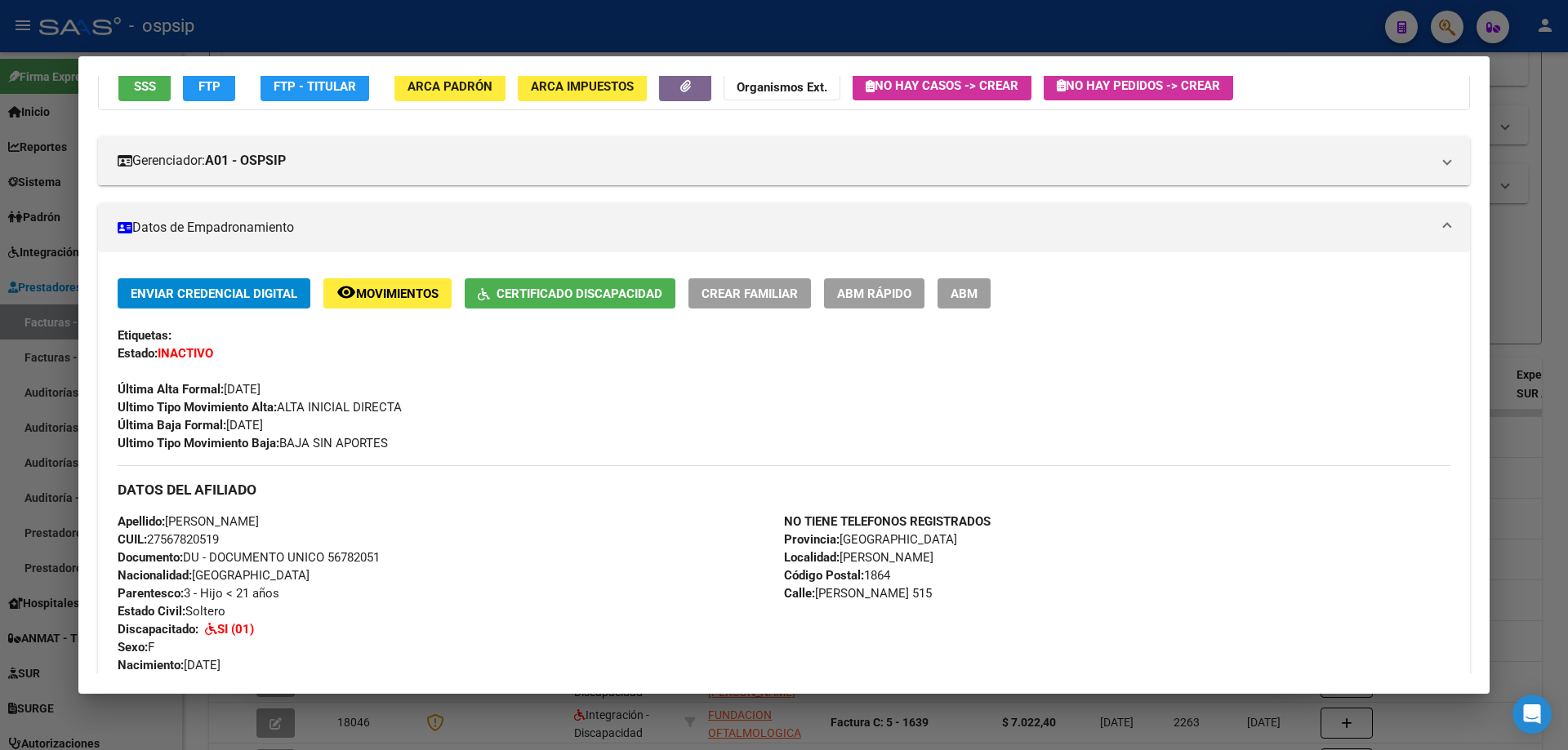
scroll to position [164, 0]
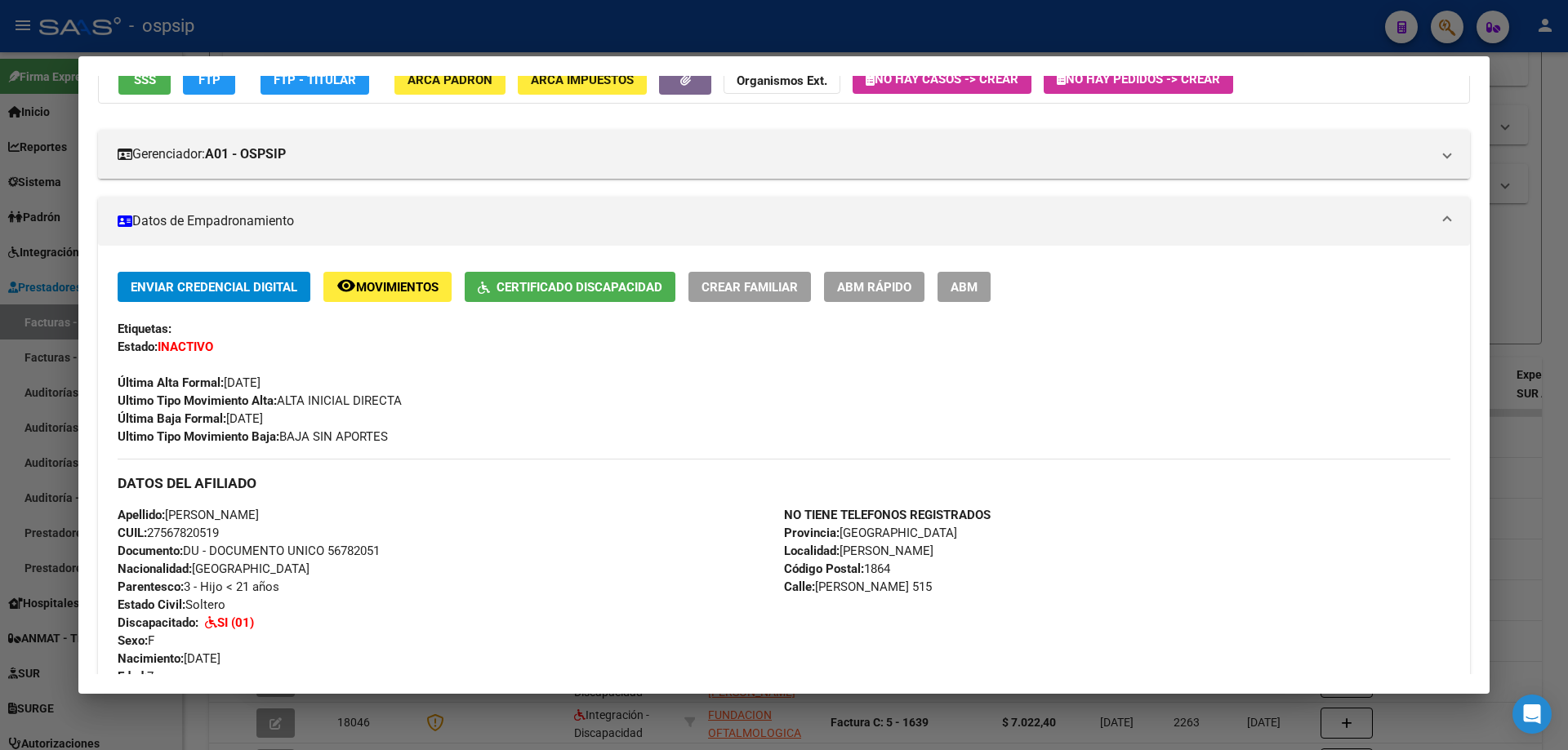
click at [1514, 278] on div at bounding box center [784, 375] width 1568 height 750
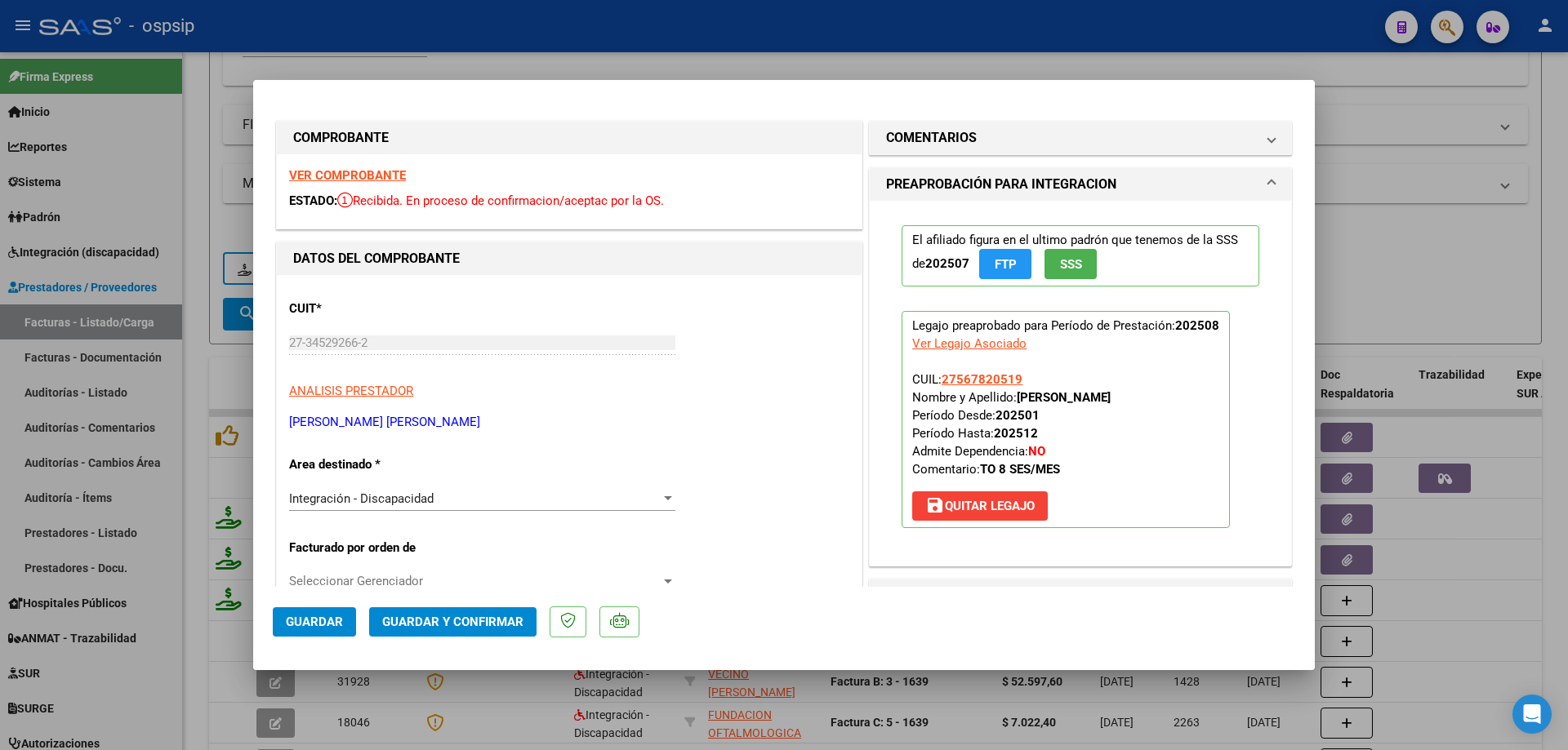
click at [1466, 294] on div at bounding box center [784, 375] width 1568 height 750
type input "$ 0,00"
